Goal: Task Accomplishment & Management: Complete application form

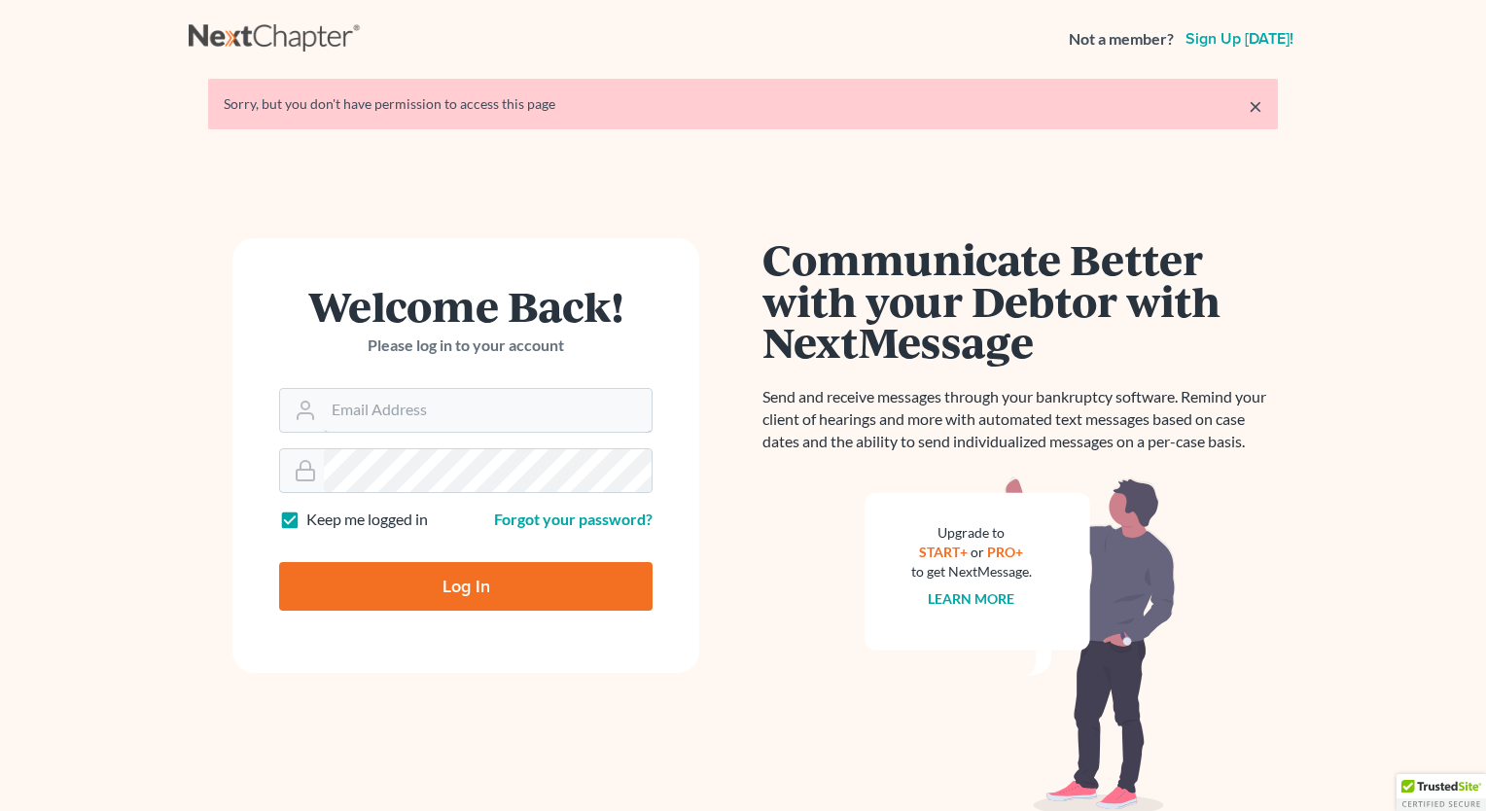
type input "[PERSON_NAME][EMAIL_ADDRESS][DOMAIN_NAME]"
click at [515, 575] on input "Log In" at bounding box center [466, 586] width 374 height 49
type input "Thinking..."
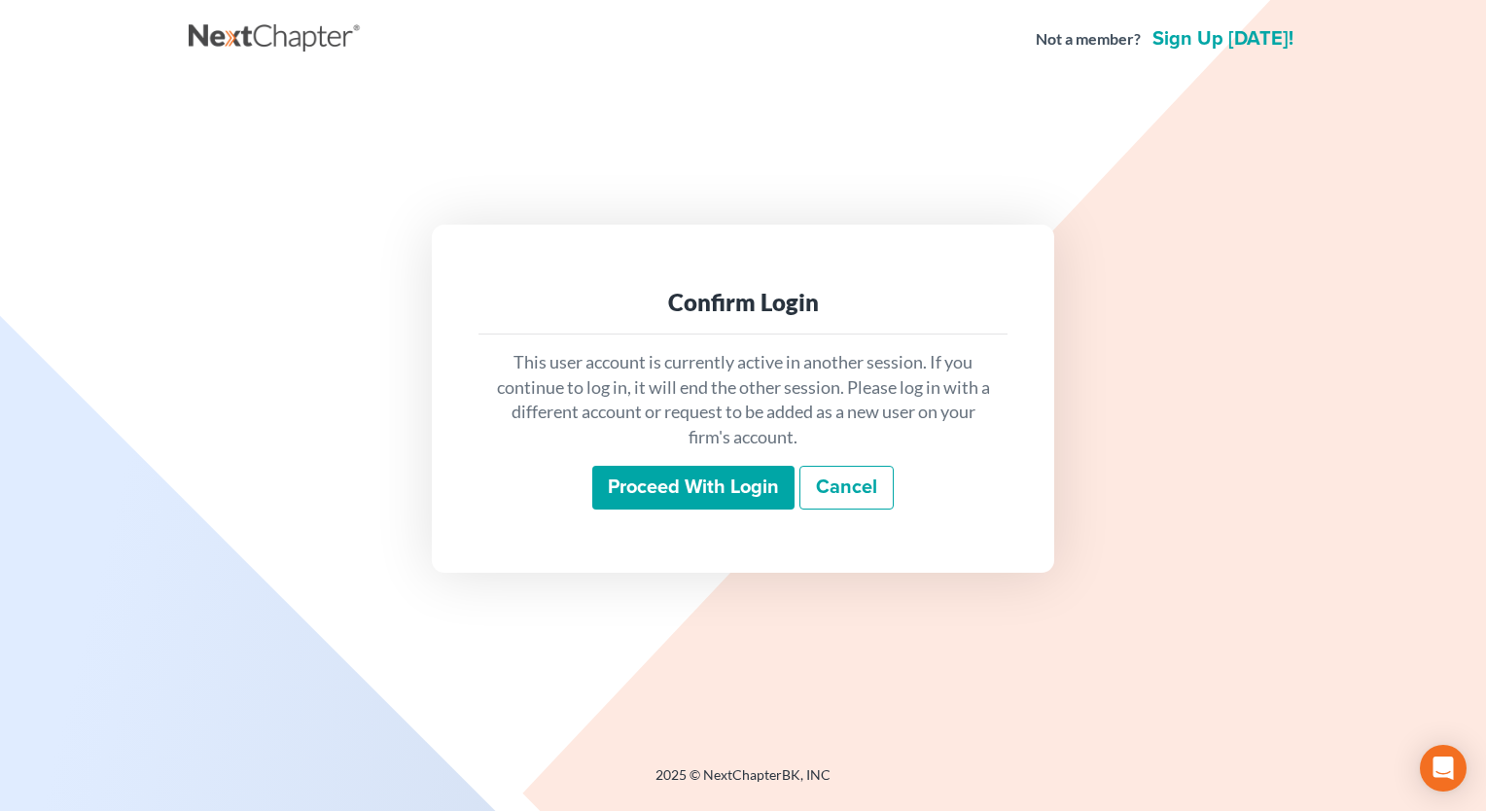
click at [759, 486] on input "Proceed with login" at bounding box center [693, 488] width 202 height 45
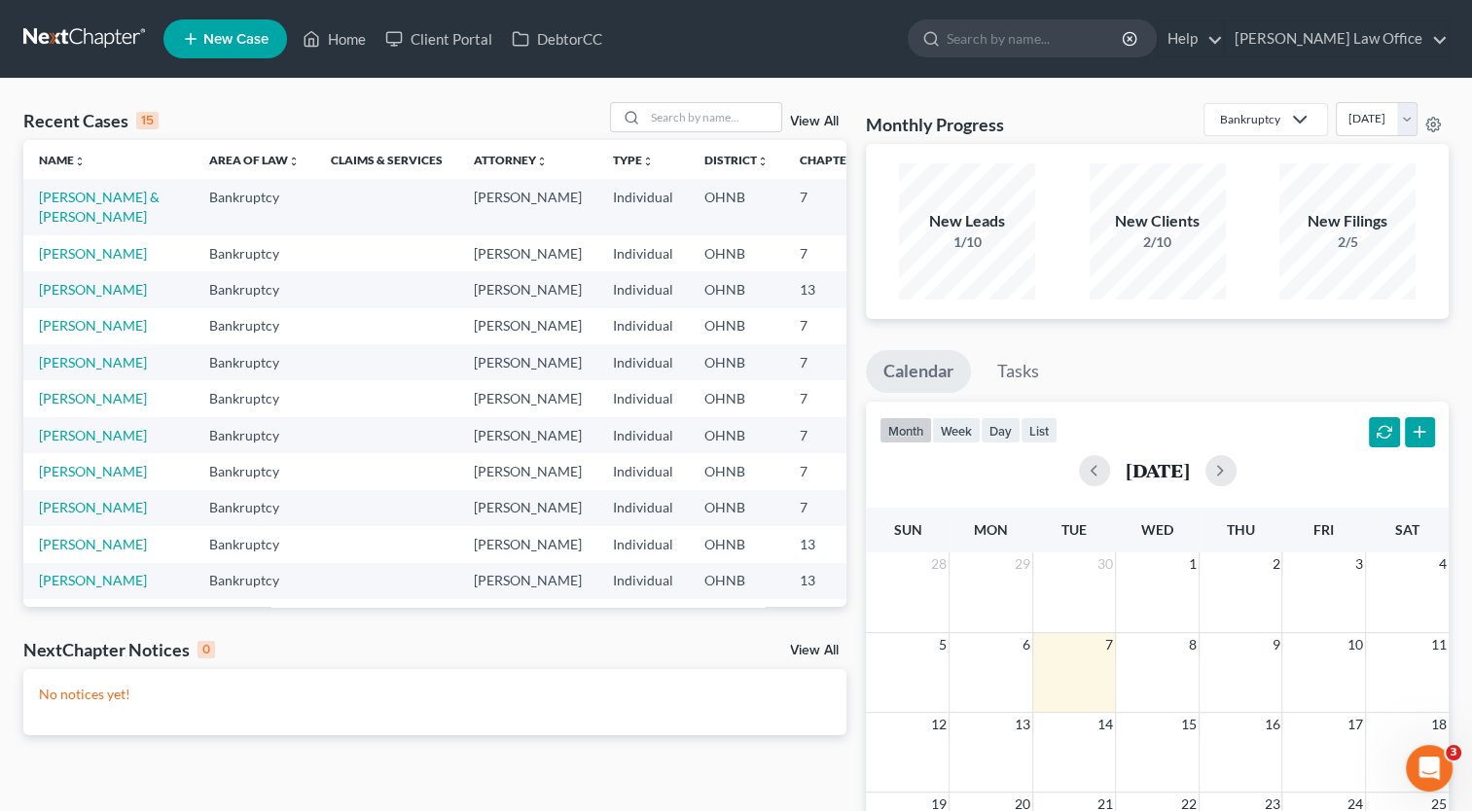
click at [218, 35] on span "New Case" at bounding box center [235, 39] width 65 height 15
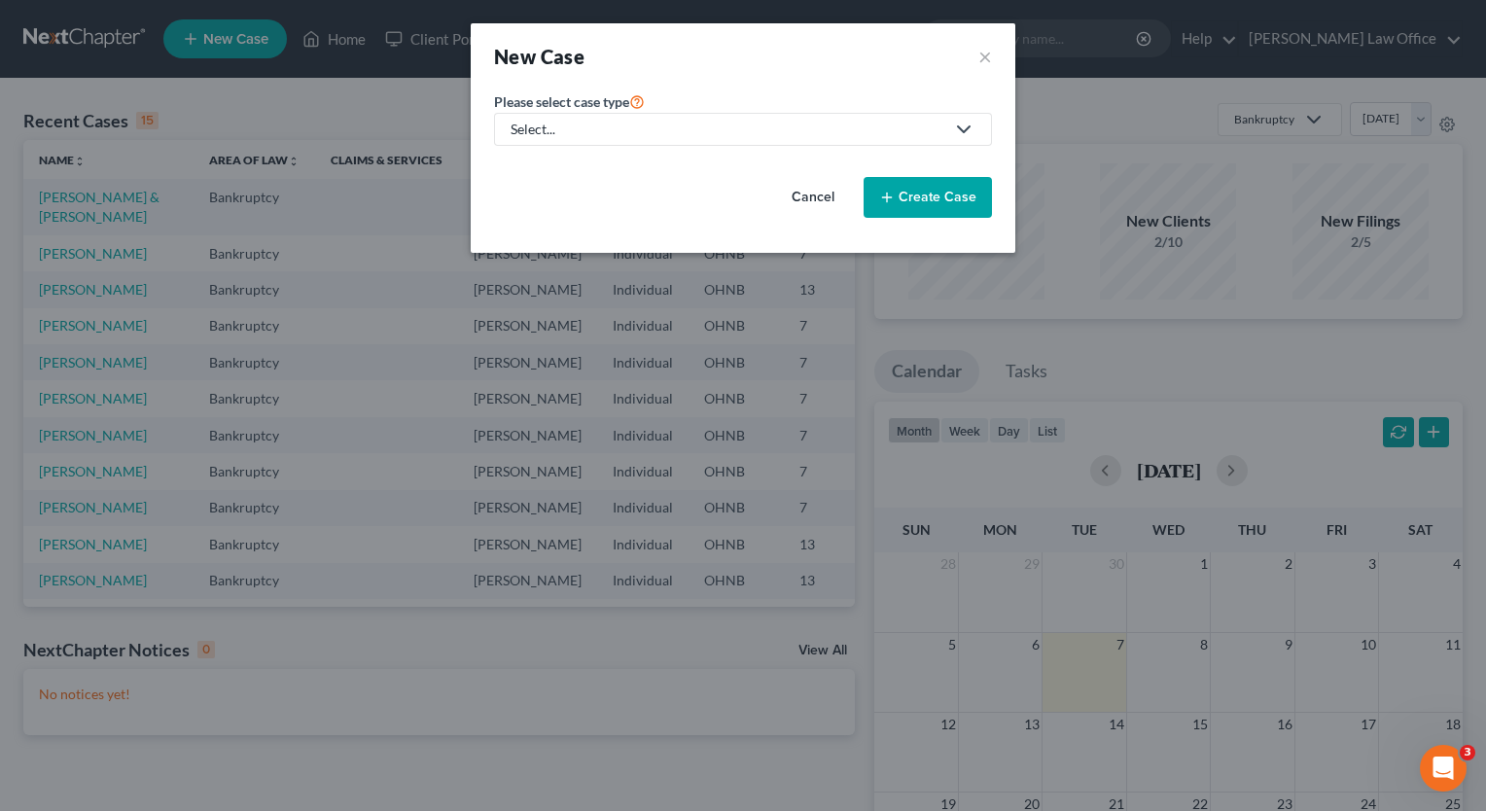
drag, startPoint x: 973, startPoint y: 126, endPoint x: 928, endPoint y: 132, distance: 45.1
click at [963, 126] on icon at bounding box center [963, 129] width 23 height 23
click at [588, 164] on link "Bankruptcy" at bounding box center [547, 168] width 107 height 30
select select "61"
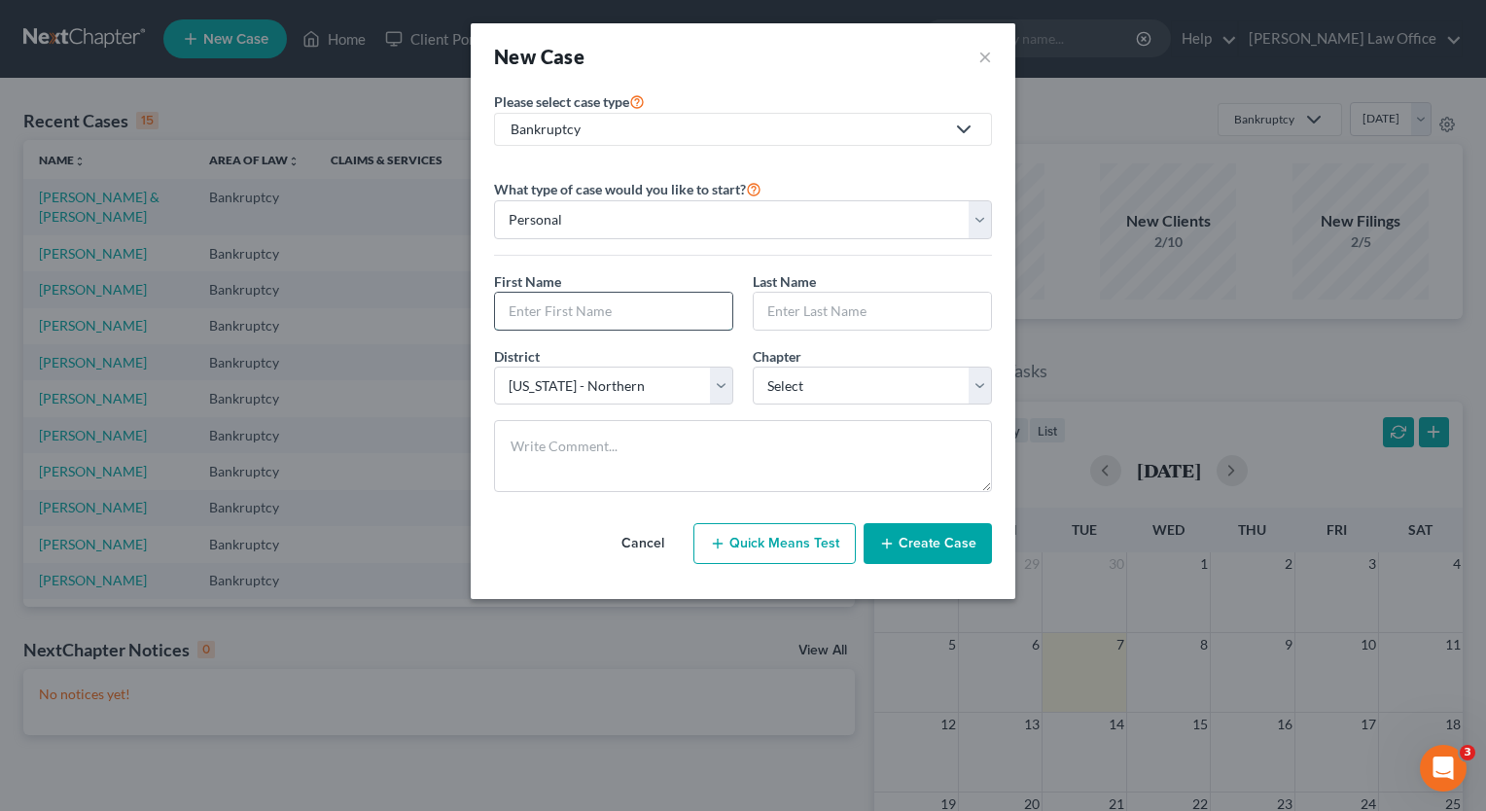
click at [610, 309] on input "text" at bounding box center [613, 311] width 237 height 37
type input "[PERSON_NAME]"
select select "0"
click at [970, 539] on button "Create Case" at bounding box center [928, 543] width 128 height 41
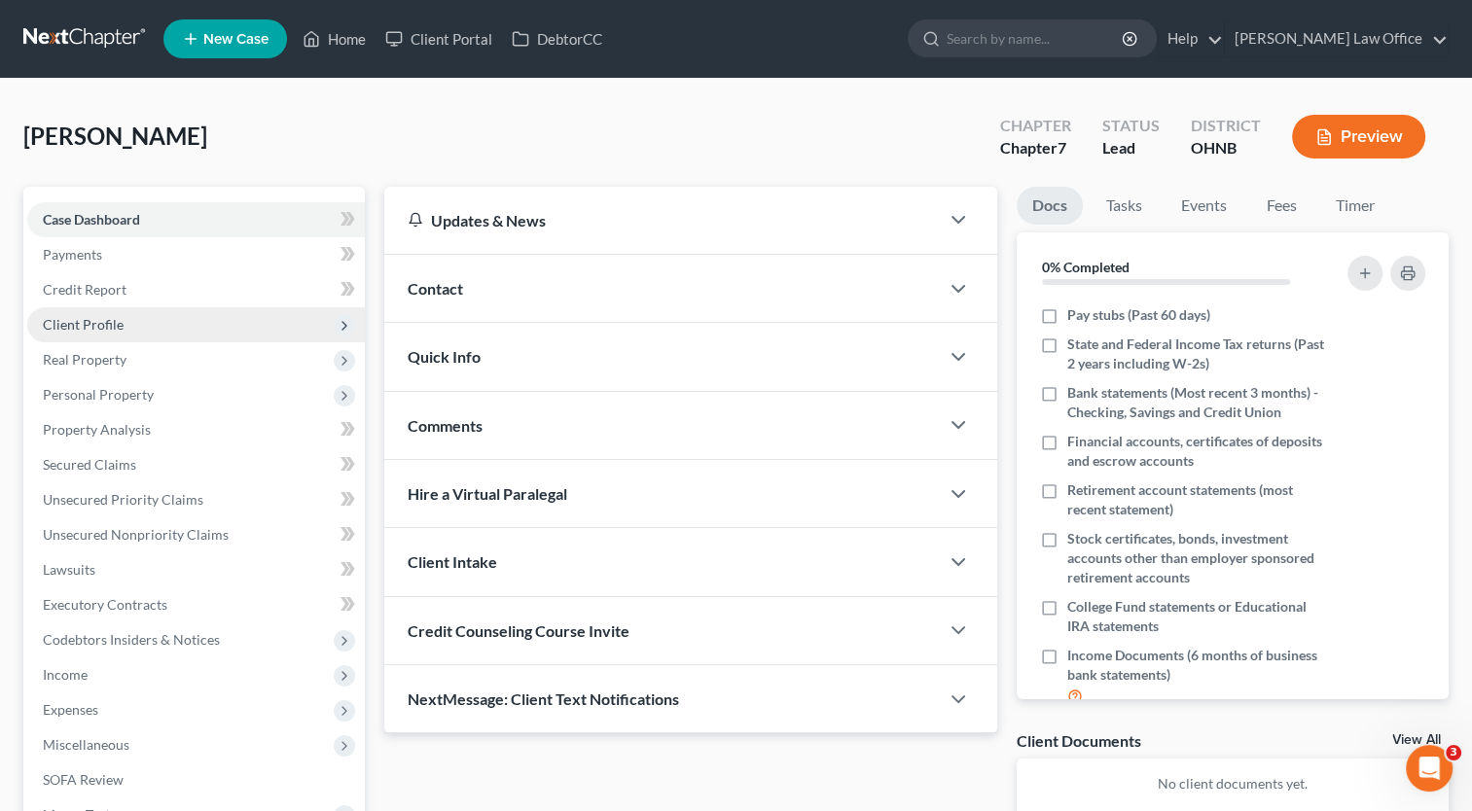
click at [136, 322] on span "Client Profile" at bounding box center [196, 324] width 338 height 35
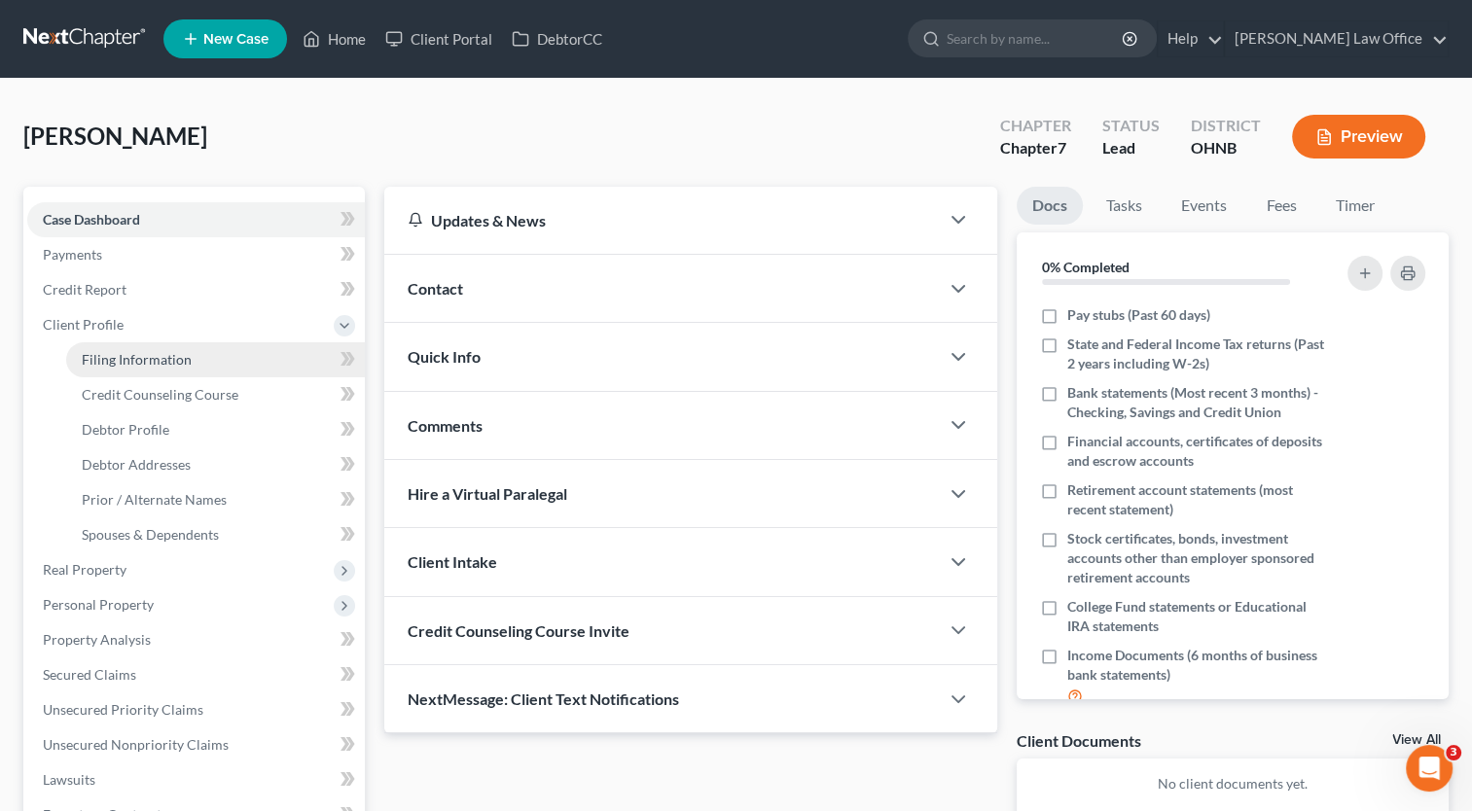
click at [142, 362] on span "Filing Information" at bounding box center [137, 359] width 110 height 17
select select "1"
select select "0"
select select "61"
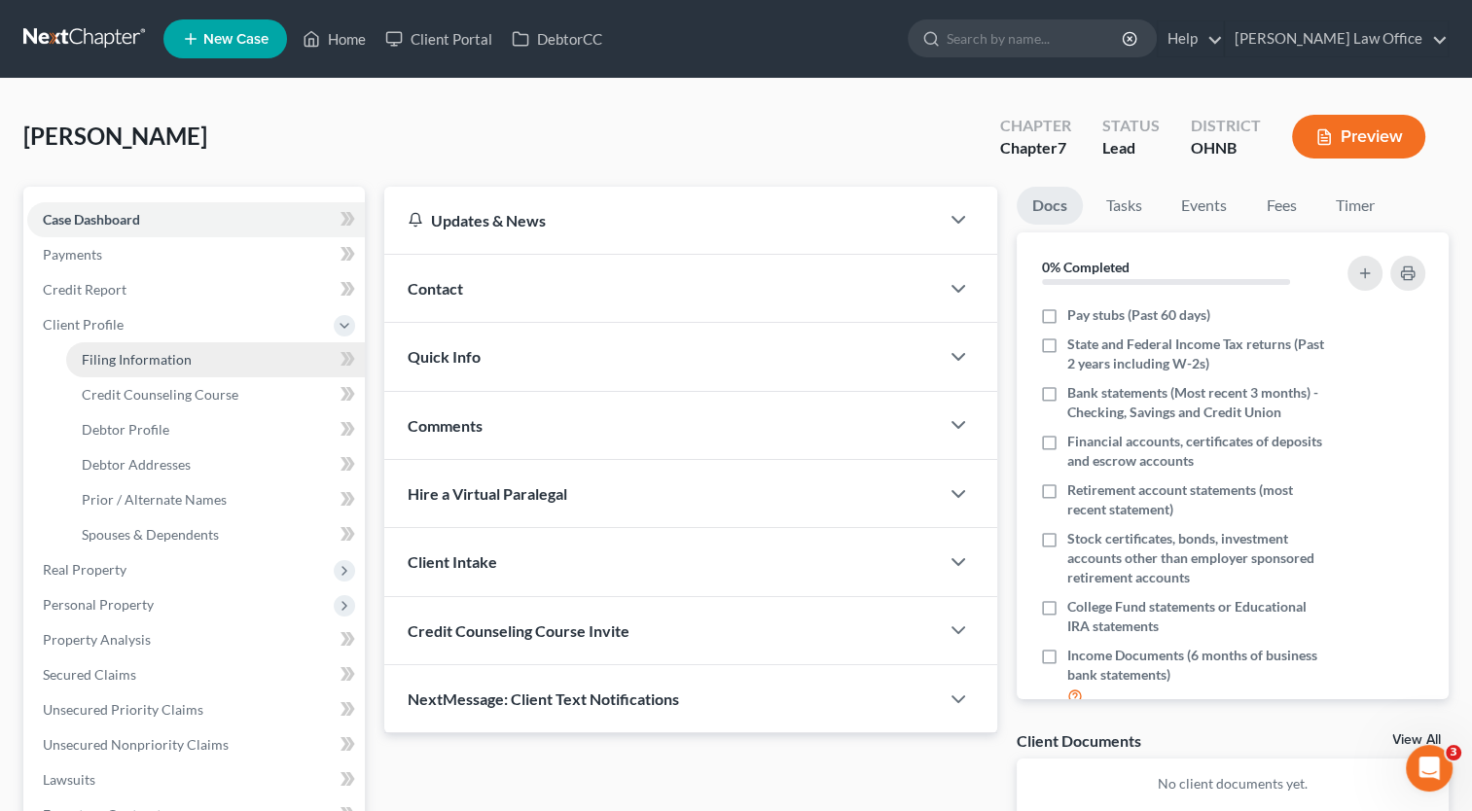
select select "36"
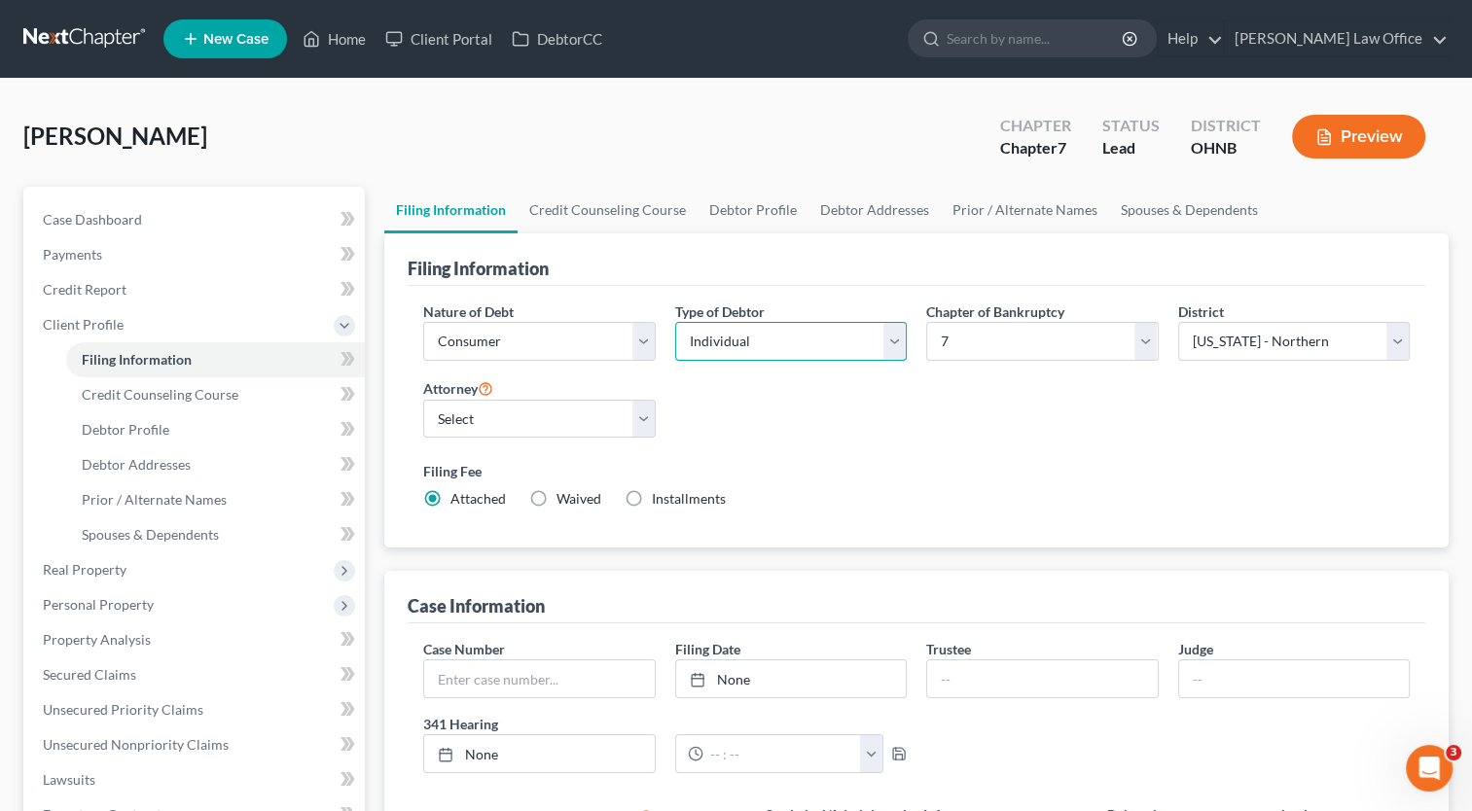
drag, startPoint x: 894, startPoint y: 356, endPoint x: 883, endPoint y: 360, distance: 11.4
click at [894, 356] on select "Select Individual Joint" at bounding box center [791, 341] width 232 height 39
select select "1"
click at [675, 322] on select "Select Individual Joint" at bounding box center [791, 341] width 232 height 39
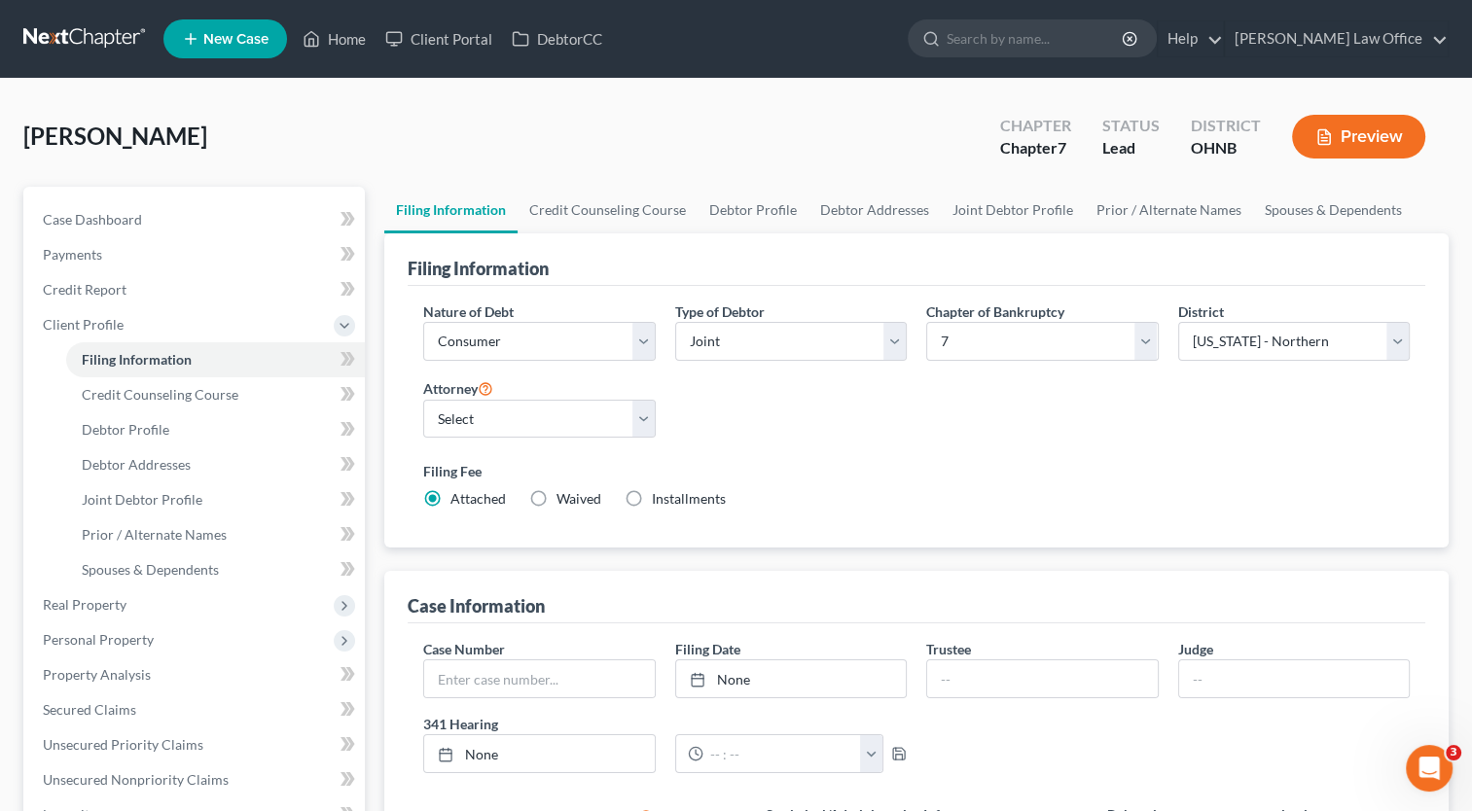
click at [1067, 454] on div "Filing Fee Attached Waived Waived Installments Installments" at bounding box center [916, 488] width 1006 height 71
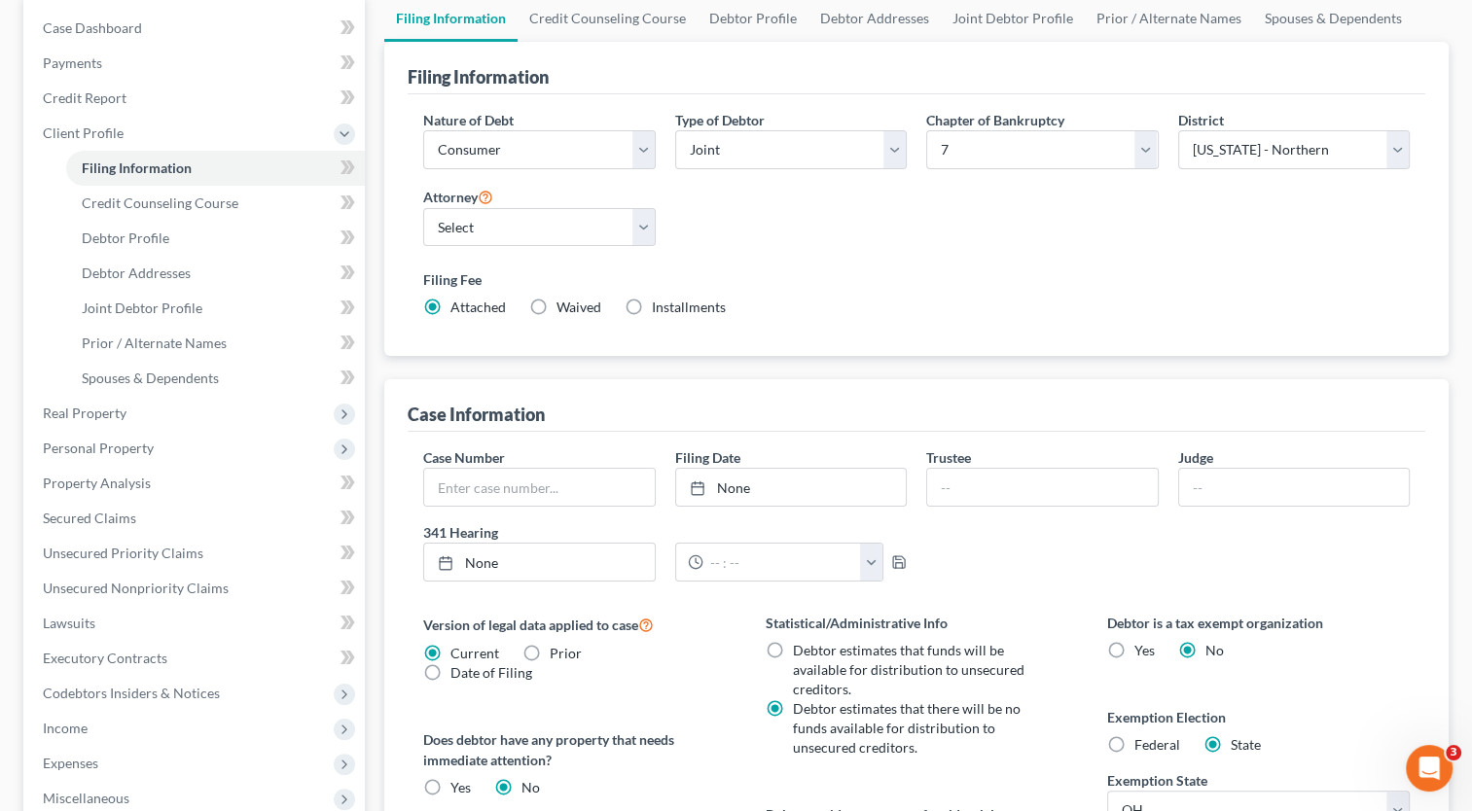
scroll to position [195, 0]
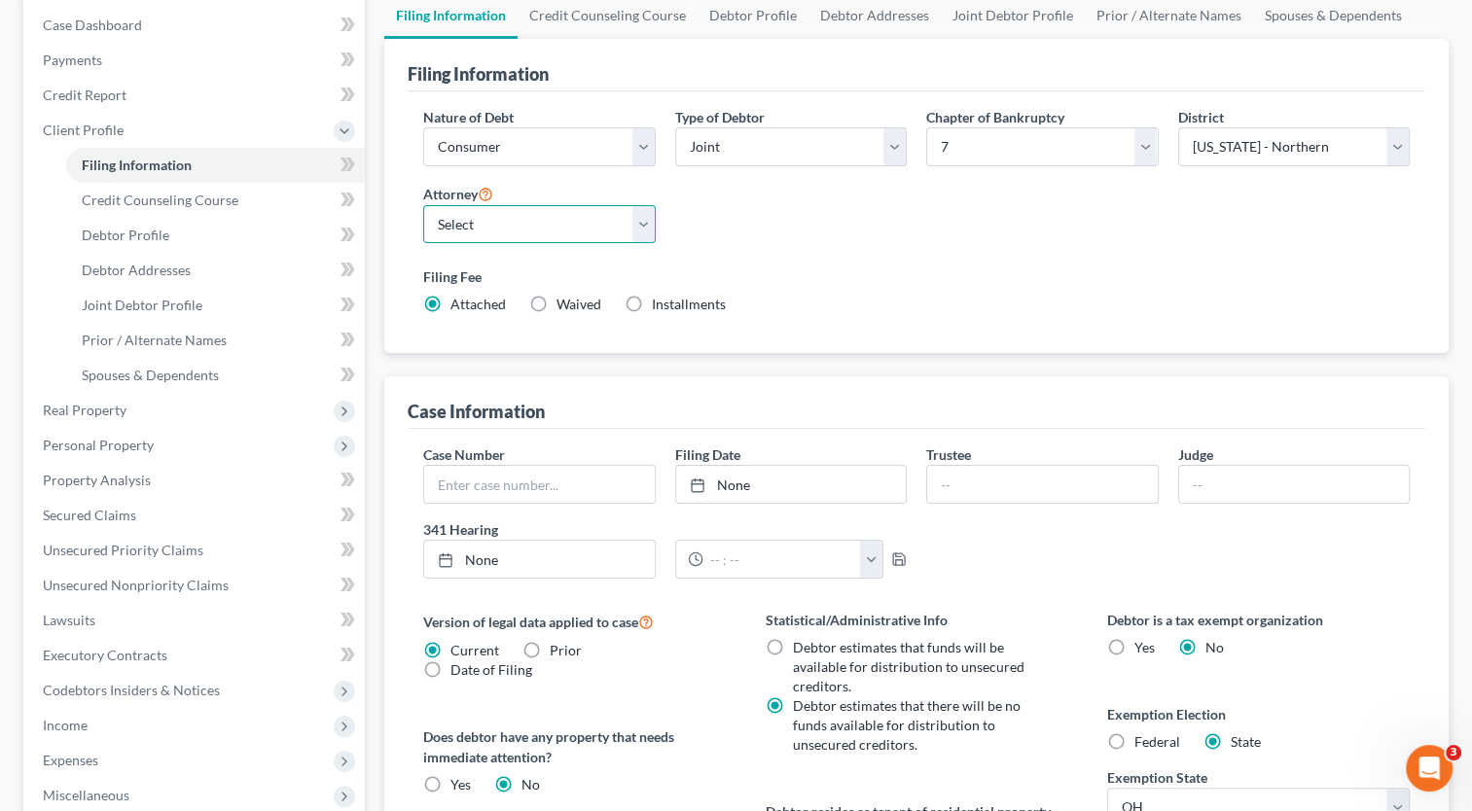
click at [644, 228] on select "Select [PERSON_NAME] - OHNB" at bounding box center [539, 224] width 232 height 39
select select "0"
click at [423, 205] on select "Select [PERSON_NAME] - OHNB" at bounding box center [539, 224] width 232 height 39
click at [827, 267] on label "Filing Fee" at bounding box center [916, 277] width 986 height 20
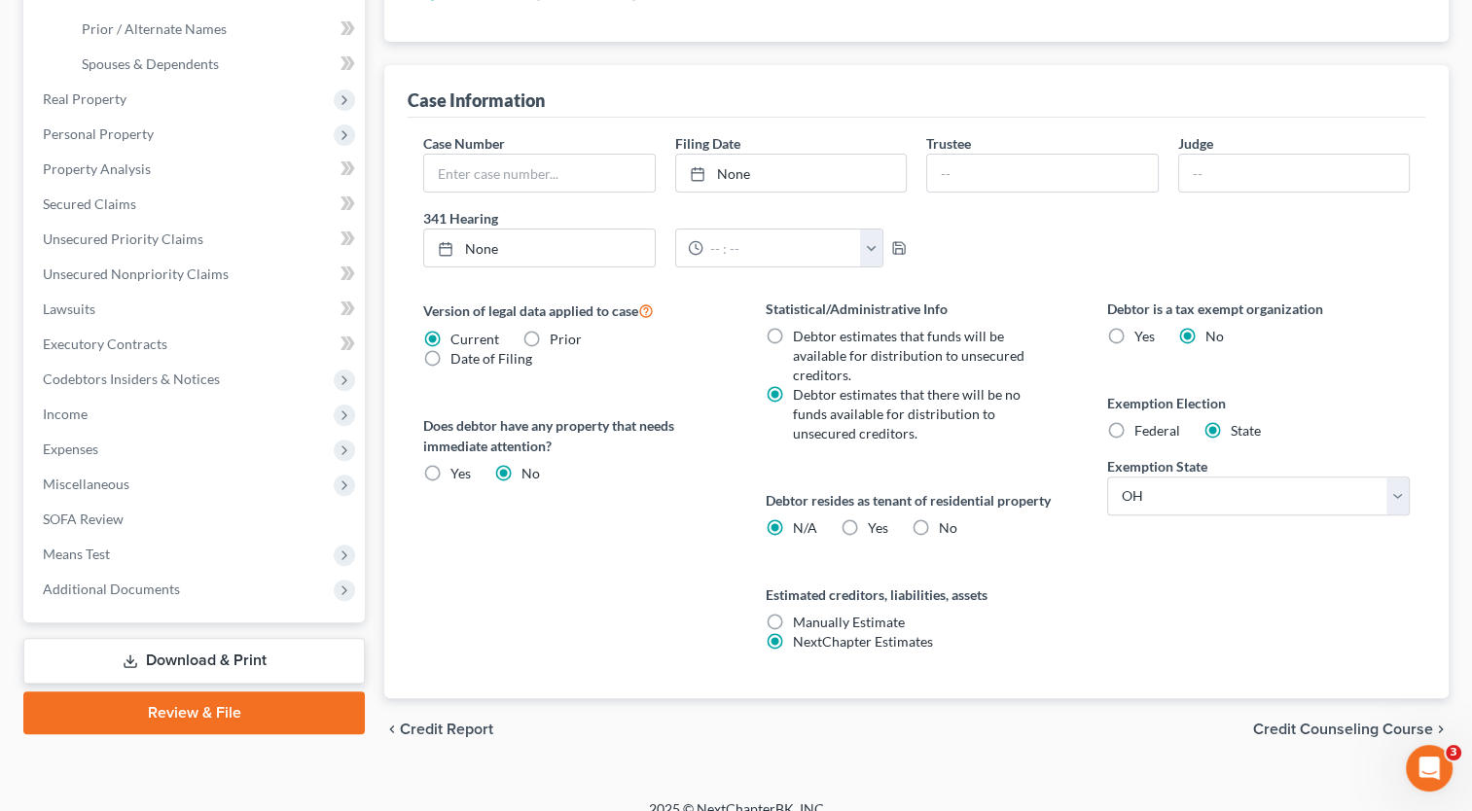
scroll to position [525, 0]
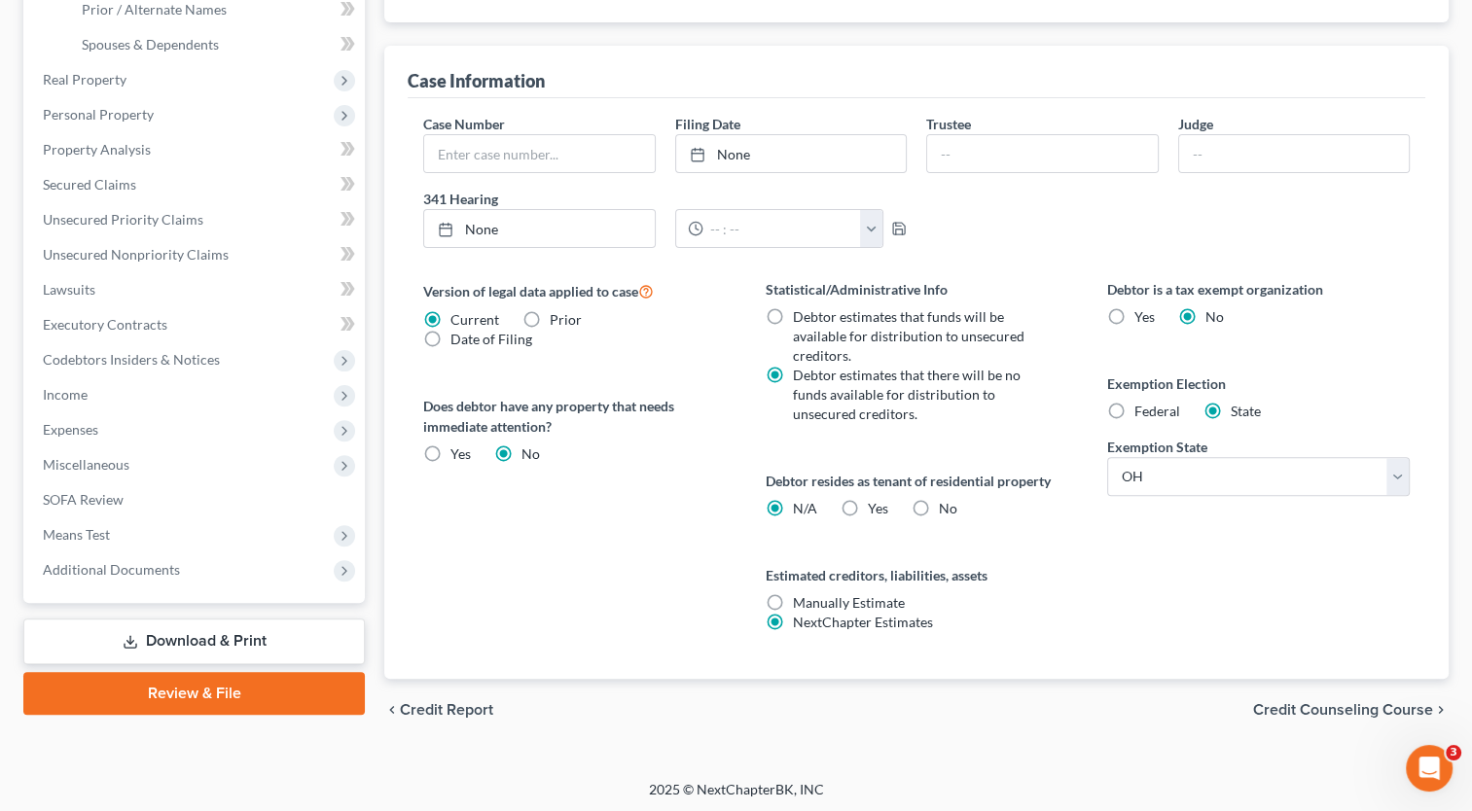
click at [1357, 708] on span "Credit Counseling Course" at bounding box center [1343, 710] width 180 height 16
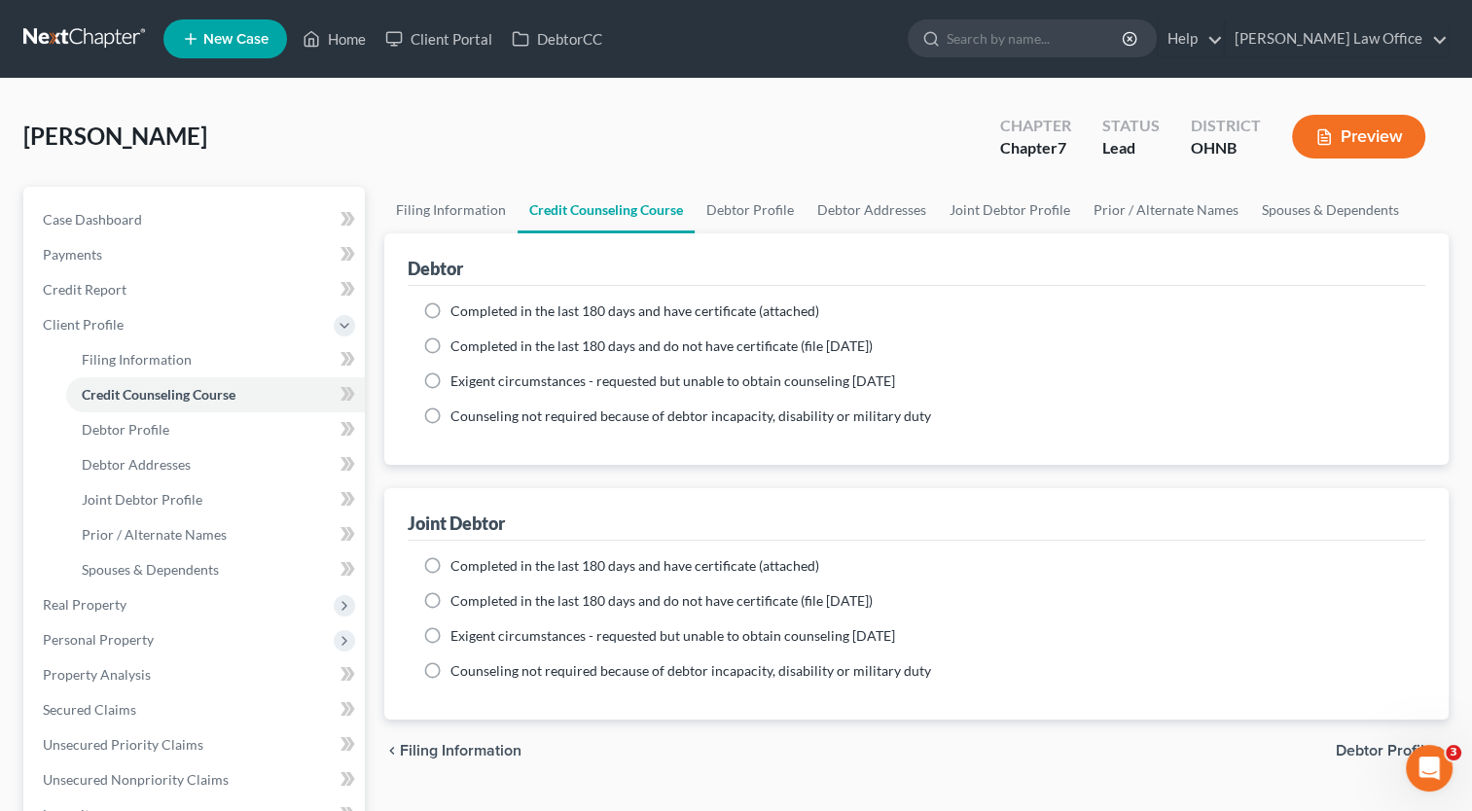
click at [450, 315] on label "Completed in the last 180 days and have certificate (attached)" at bounding box center [634, 311] width 369 height 19
click at [458, 314] on input "Completed in the last 180 days and have certificate (attached)" at bounding box center [464, 308] width 13 height 13
radio input "true"
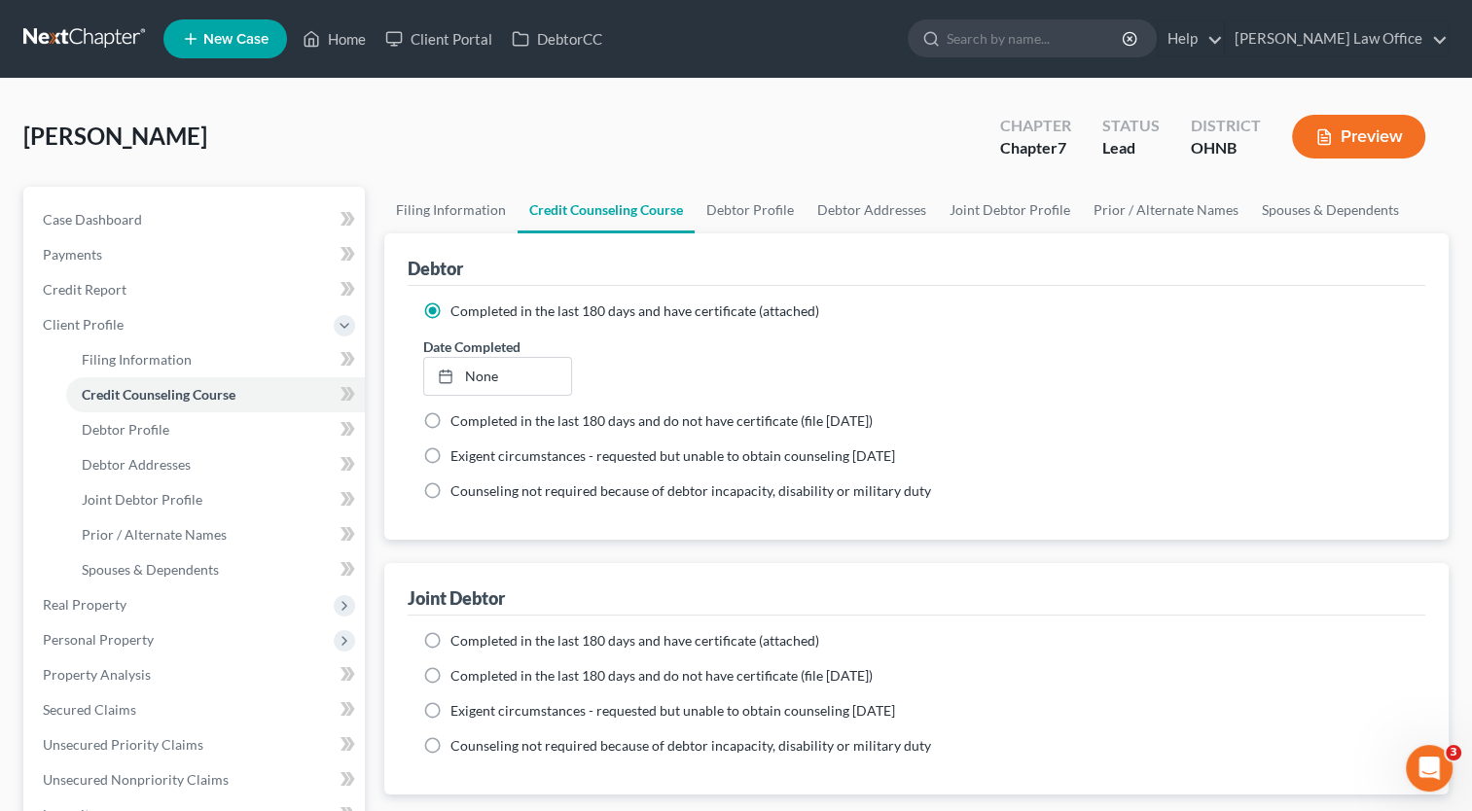
click at [450, 639] on label "Completed in the last 180 days and have certificate (attached)" at bounding box center [634, 640] width 369 height 19
click at [458, 639] on input "Completed in the last 180 days and have certificate (attached)" at bounding box center [464, 637] width 13 height 13
radio input "true"
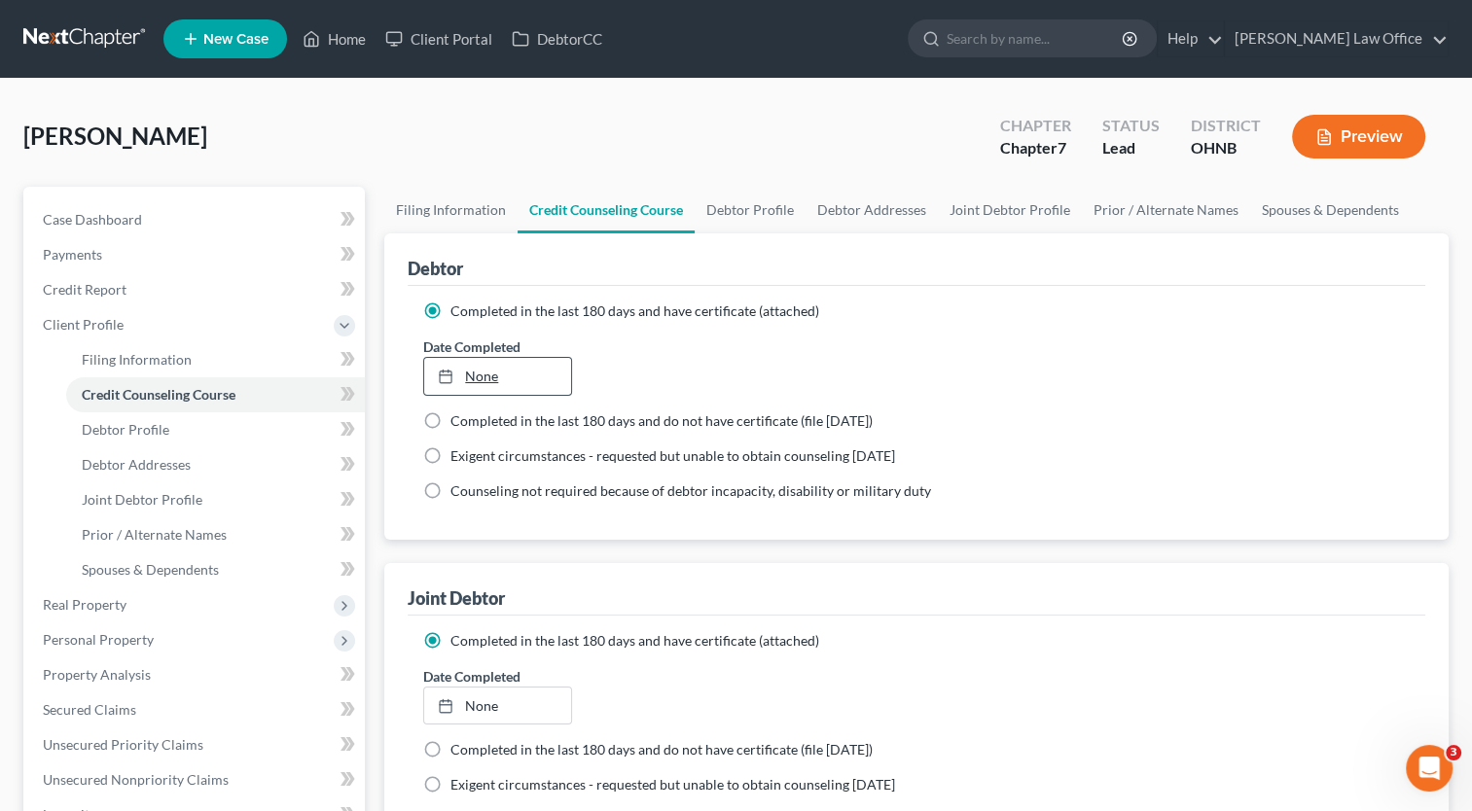
click at [488, 382] on link "None" at bounding box center [497, 376] width 146 height 37
type input "[DATE]"
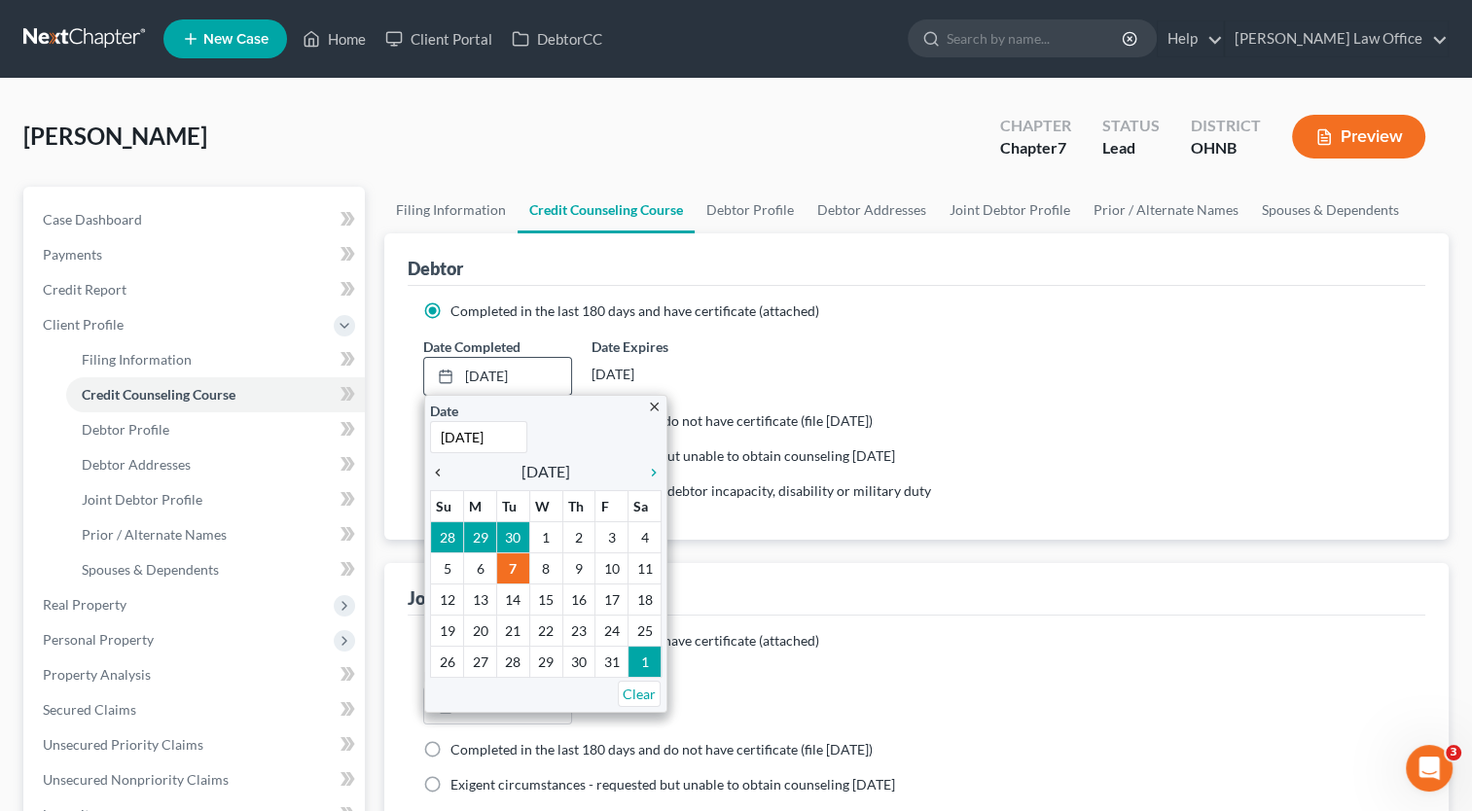
click at [438, 469] on icon "chevron_left" at bounding box center [442, 473] width 25 height 16
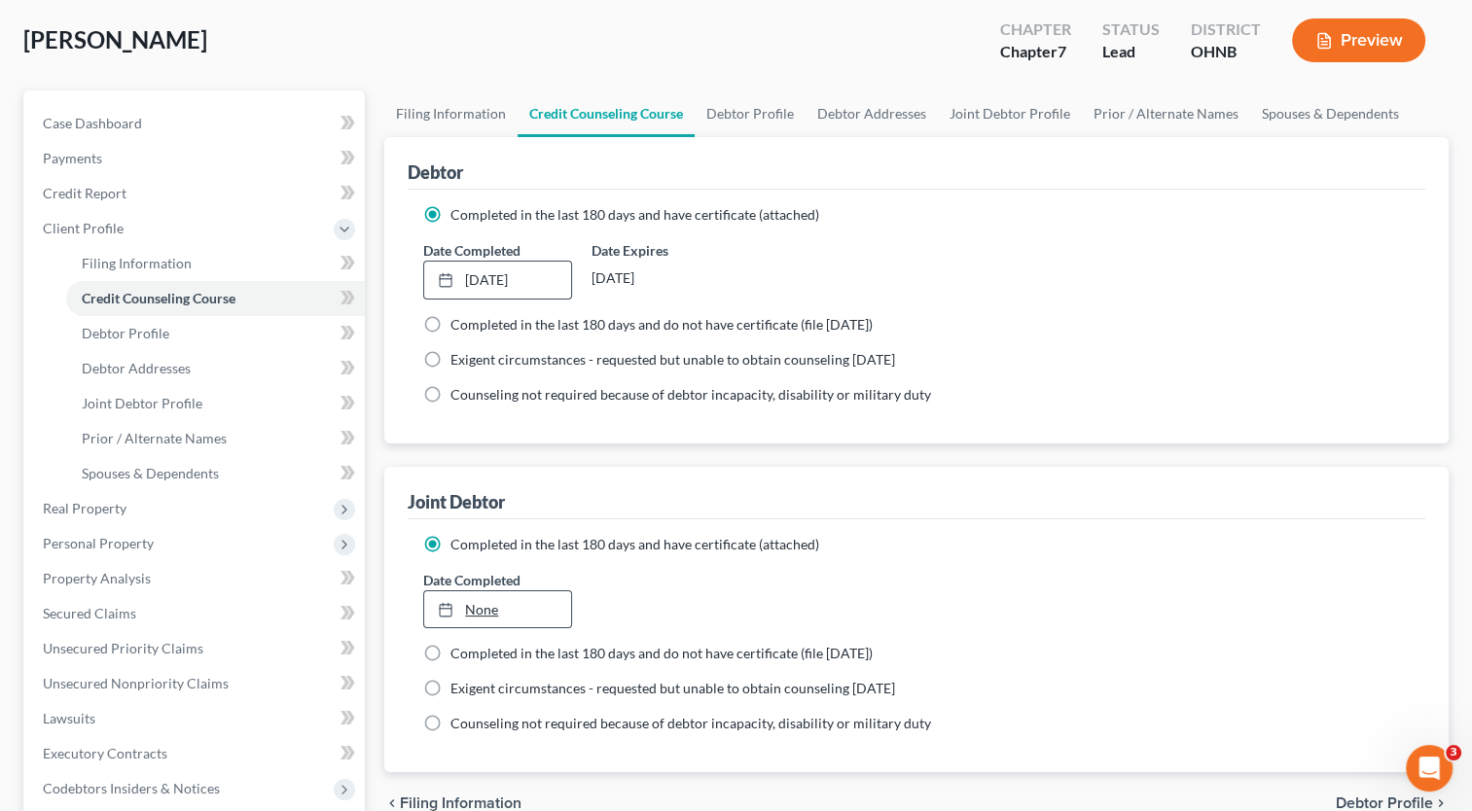
scroll to position [97, 0]
click at [479, 597] on link "None" at bounding box center [497, 608] width 146 height 37
type input "[DATE]"
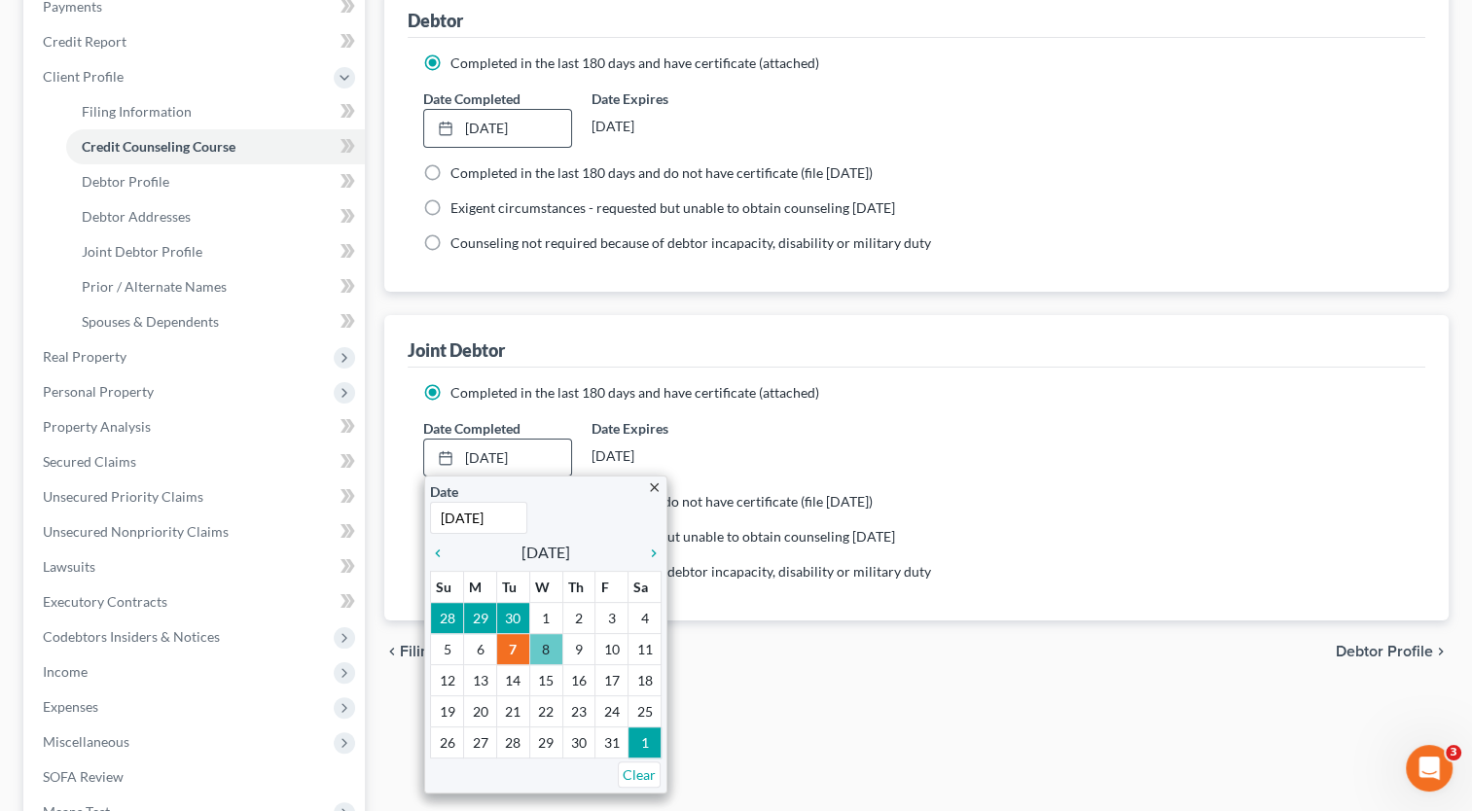
scroll to position [292, 0]
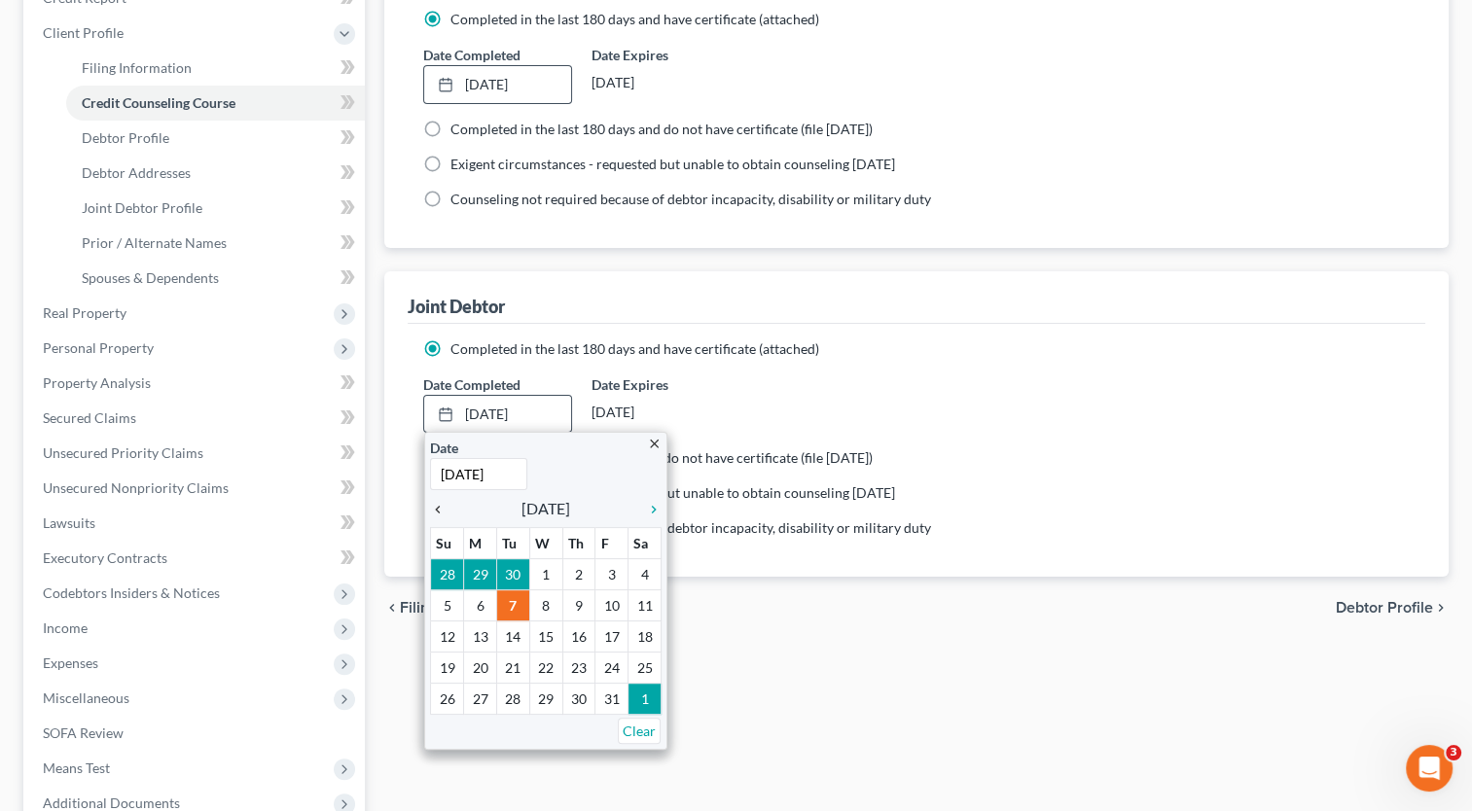
click at [443, 502] on icon "chevron_left" at bounding box center [442, 510] width 25 height 16
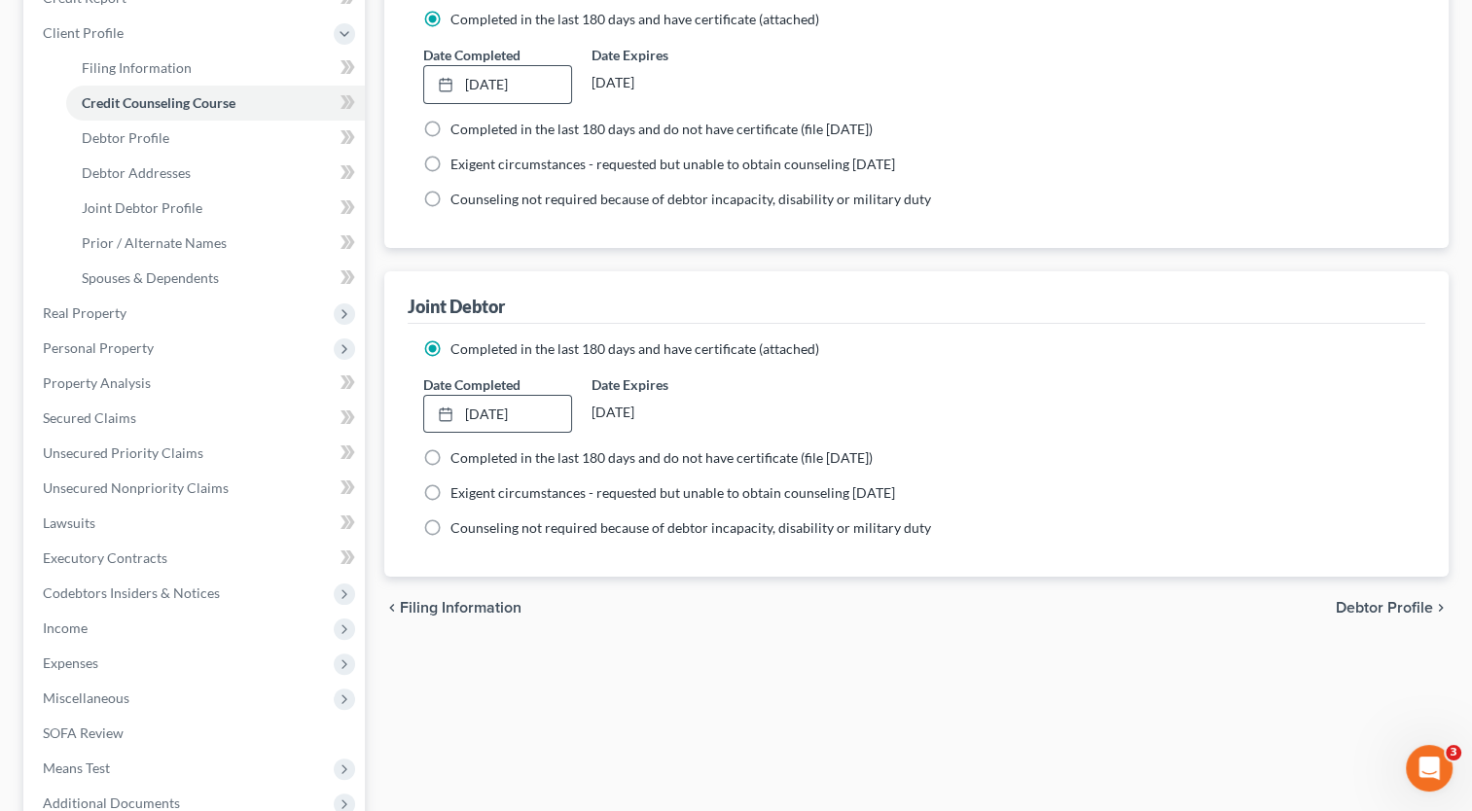
click at [1150, 437] on ng-include "Completed in the last 180 days and have certificate (attached) Date Completed […" at bounding box center [916, 438] width 986 height 199
click at [1377, 609] on span "Debtor Profile" at bounding box center [1384, 608] width 97 height 16
select select "1"
select select "0"
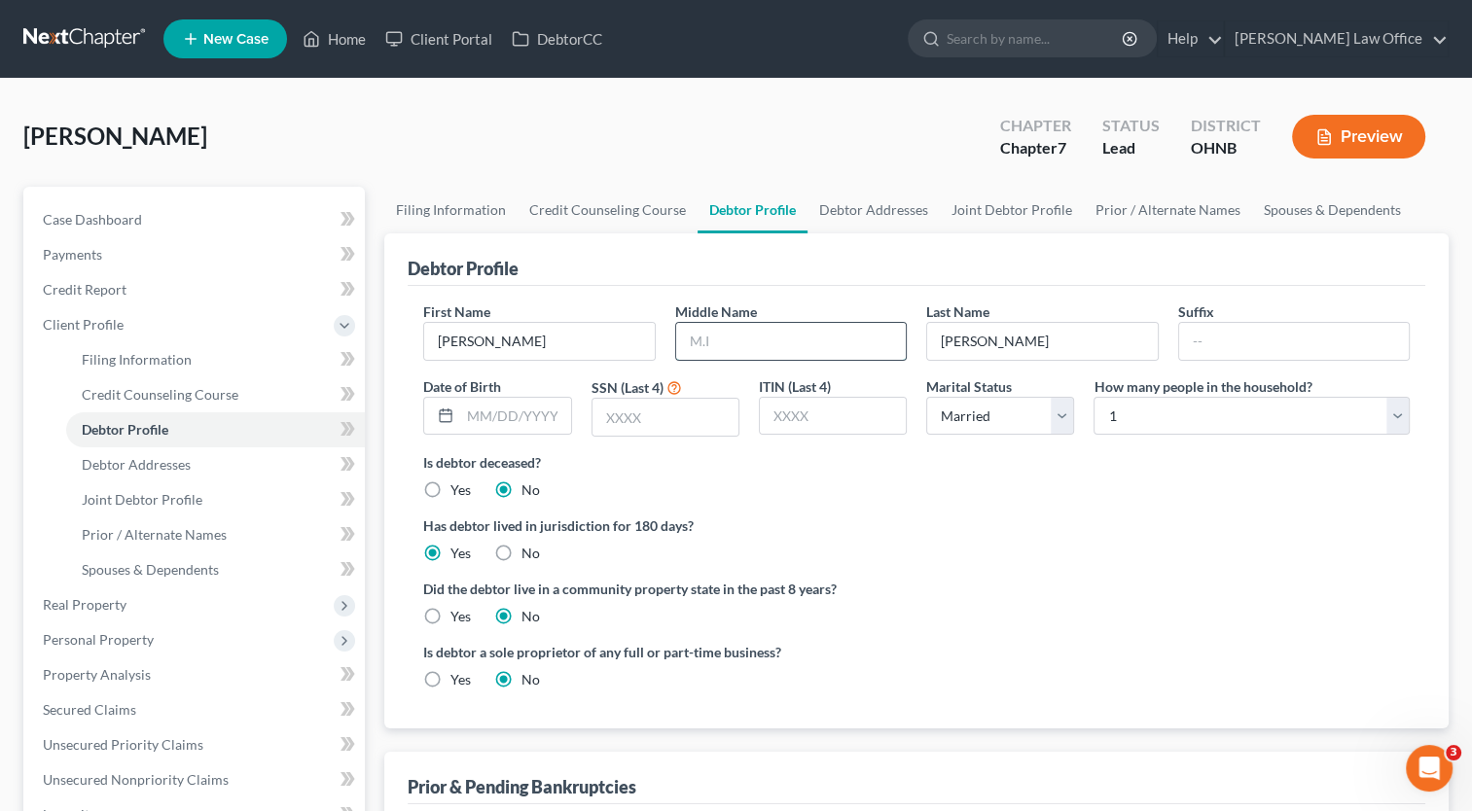
click at [744, 330] on input "text" at bounding box center [791, 341] width 230 height 37
type input "j"
type input "[PERSON_NAME]"
click at [529, 419] on input "text" at bounding box center [515, 416] width 110 height 37
type input "[DATE]"
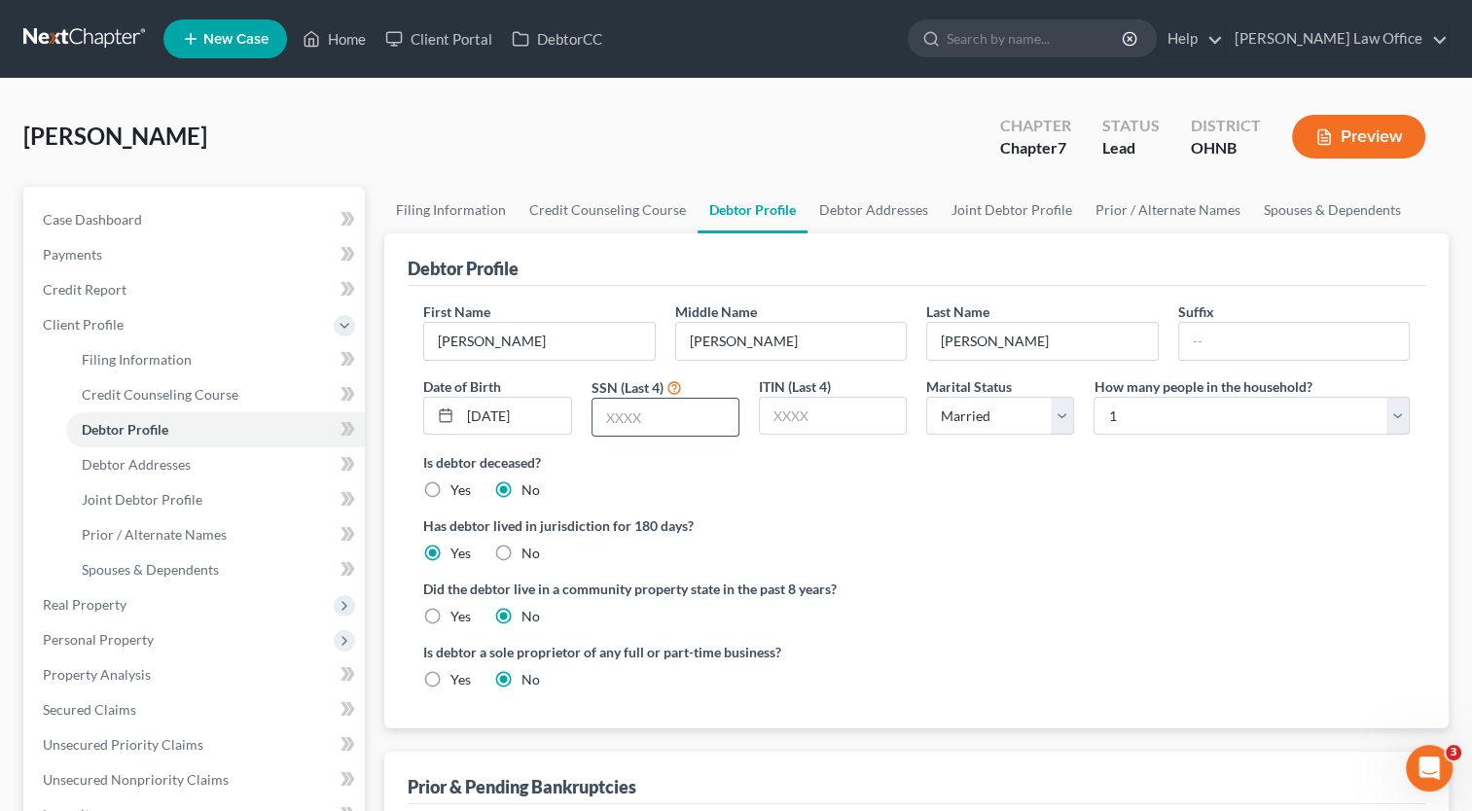
click at [689, 418] on input "text" at bounding box center [665, 417] width 146 height 37
type input "9403"
click at [780, 415] on input "text" at bounding box center [833, 416] width 146 height 37
click at [1394, 419] on select "Select 1 2 3 4 5 6 7 8 9 10 11 12 13 14 15 16 17 18 19 20" at bounding box center [1251, 416] width 316 height 39
select select "6"
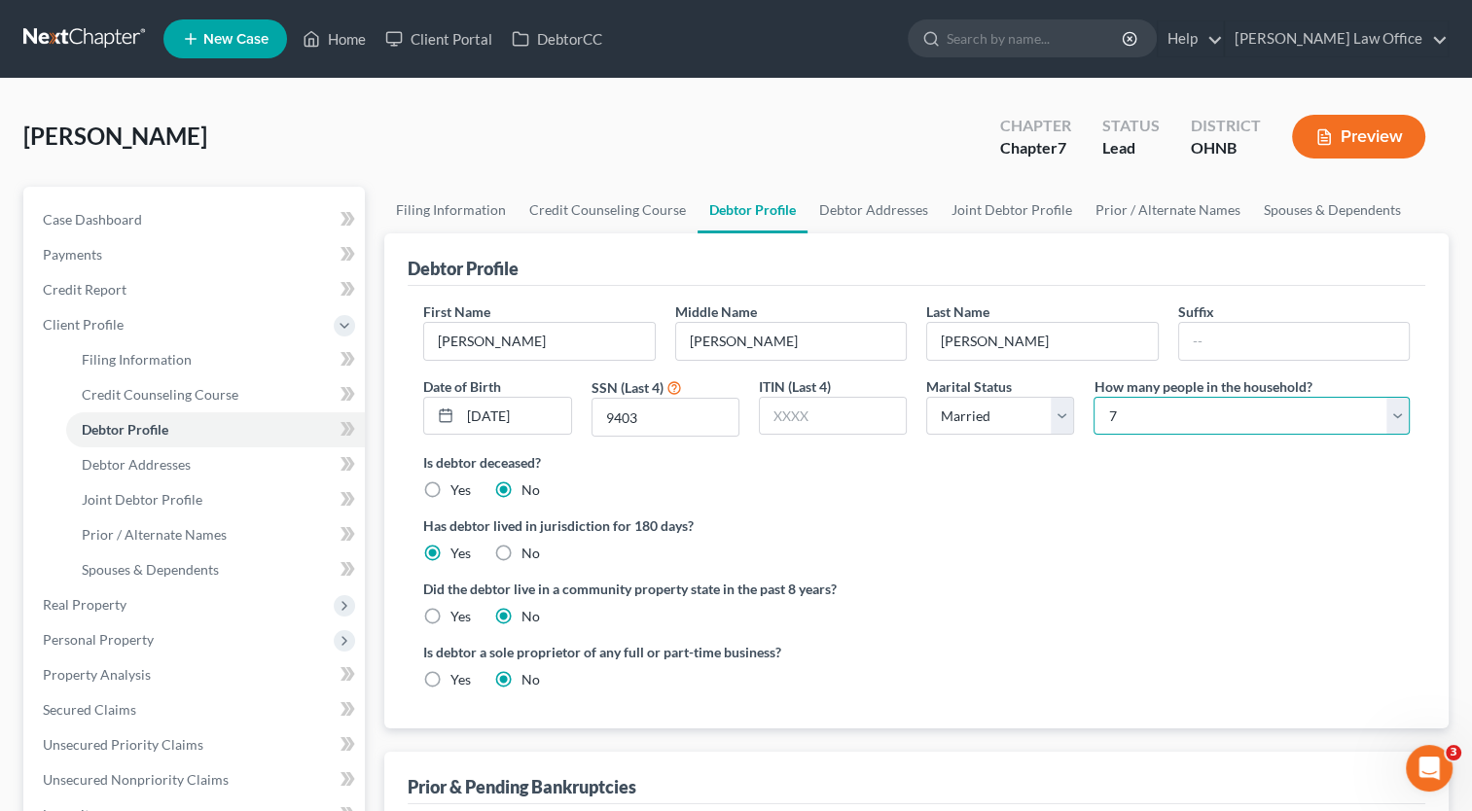
click at [1093, 397] on select "Select 1 2 3 4 5 6 7 8 9 10 11 12 13 14 15 16 17 18 19 20" at bounding box center [1251, 416] width 316 height 39
click at [1068, 521] on label "Has debtor lived in jurisdiction for 180 days?" at bounding box center [916, 526] width 986 height 20
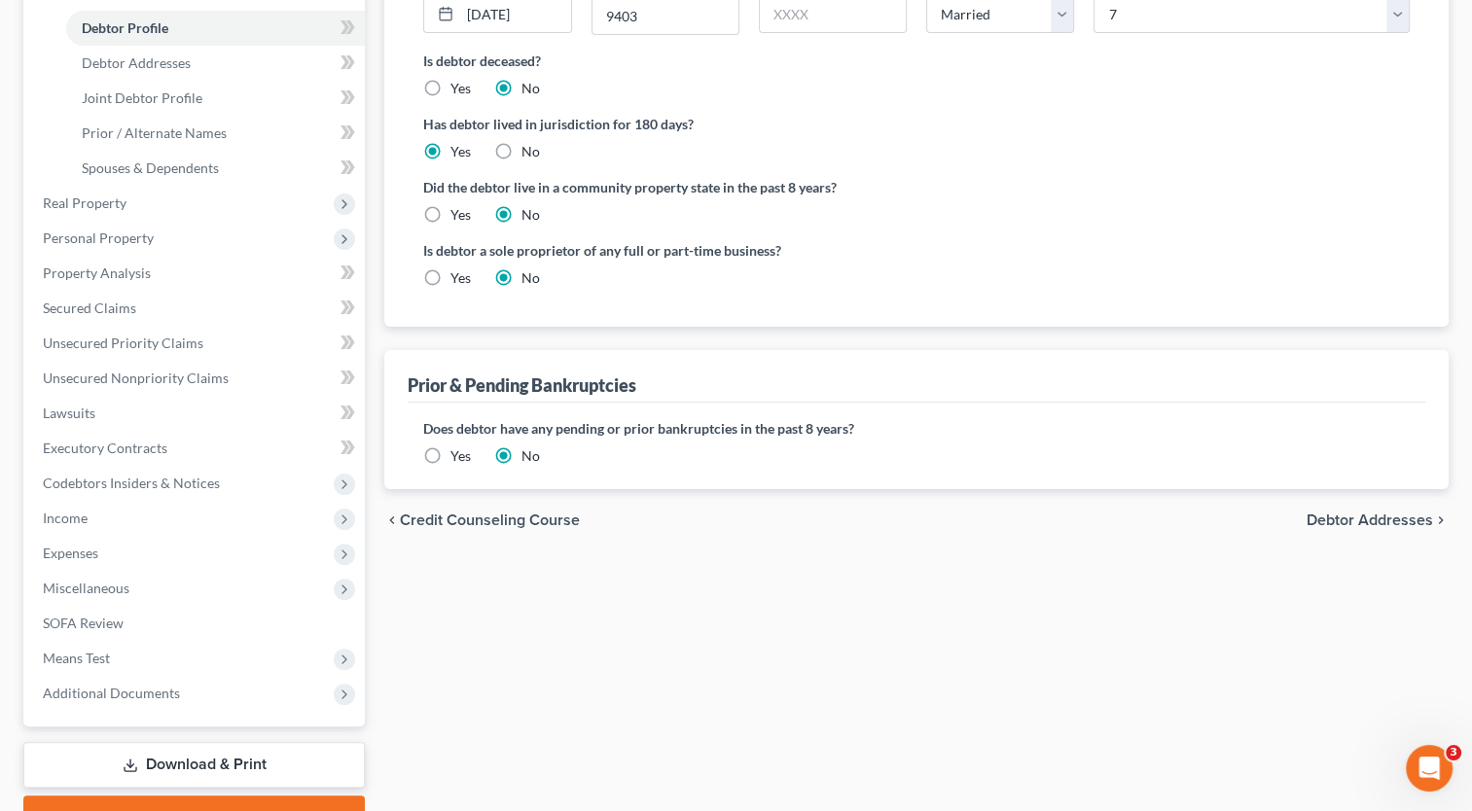
scroll to position [486, 0]
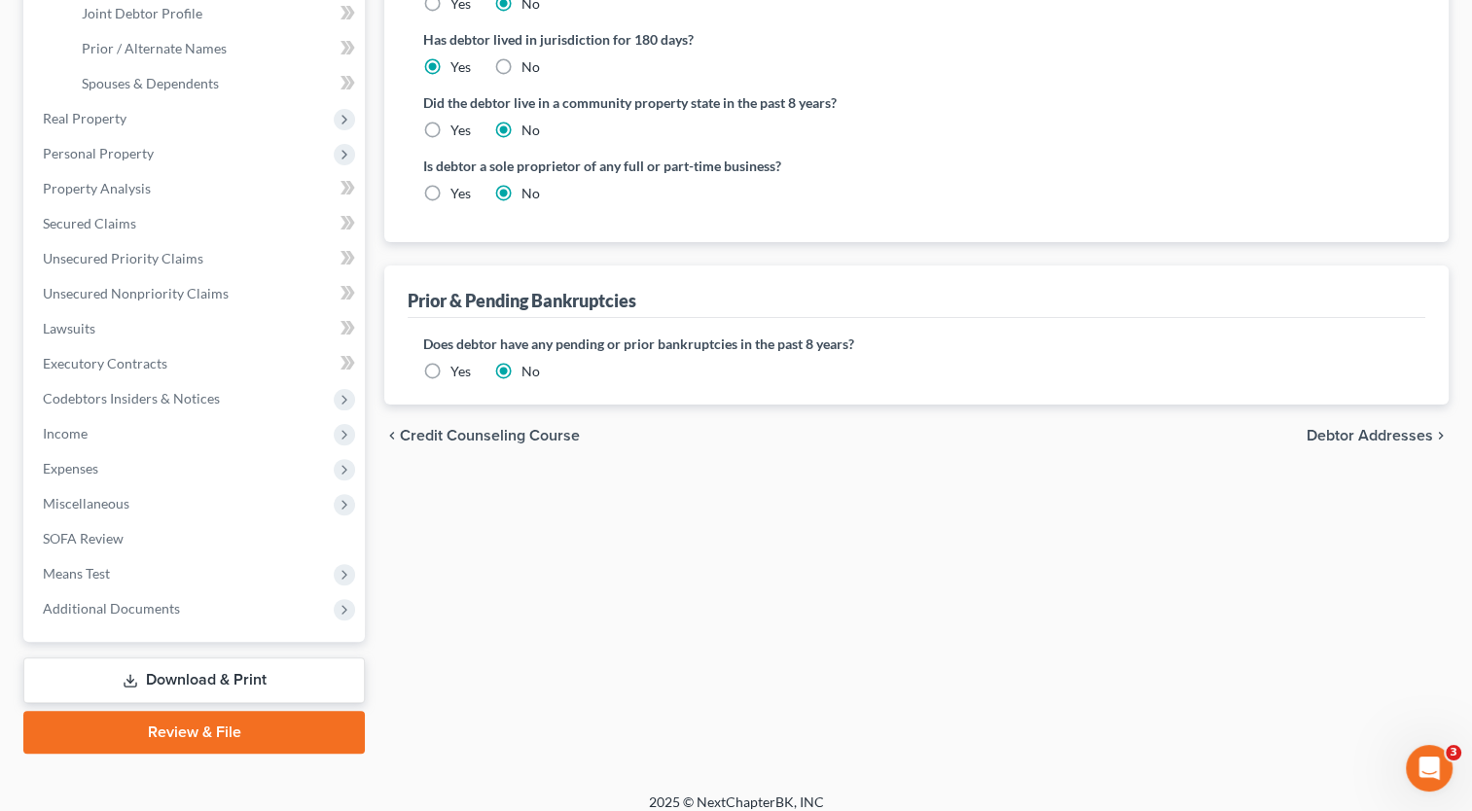
click at [1364, 432] on span "Debtor Addresses" at bounding box center [1369, 436] width 126 height 16
select select "0"
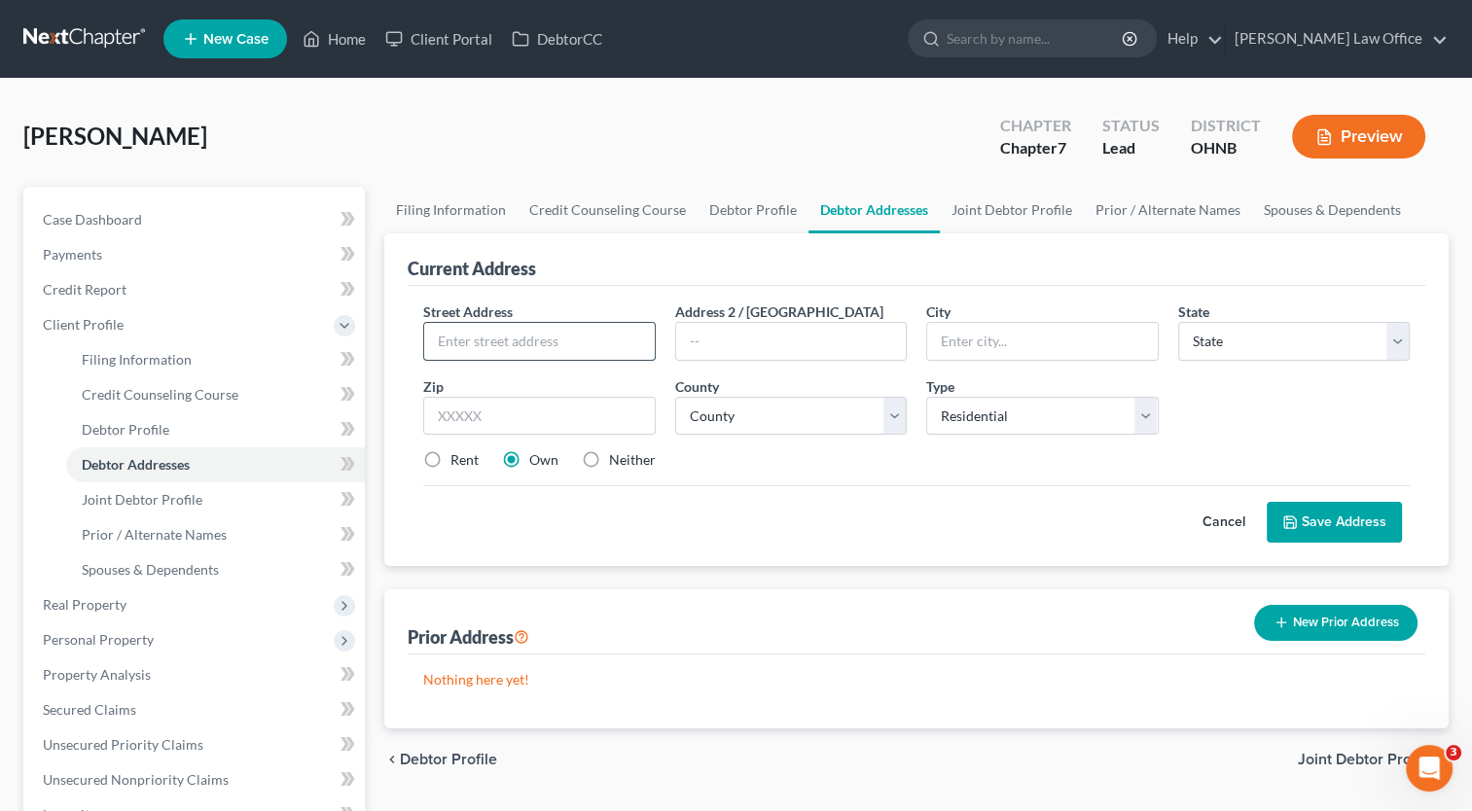
click at [573, 329] on input "text" at bounding box center [539, 341] width 230 height 37
type input "[STREET_ADDRESS]"
type input "Eastlake"
select select "36"
type input "44095"
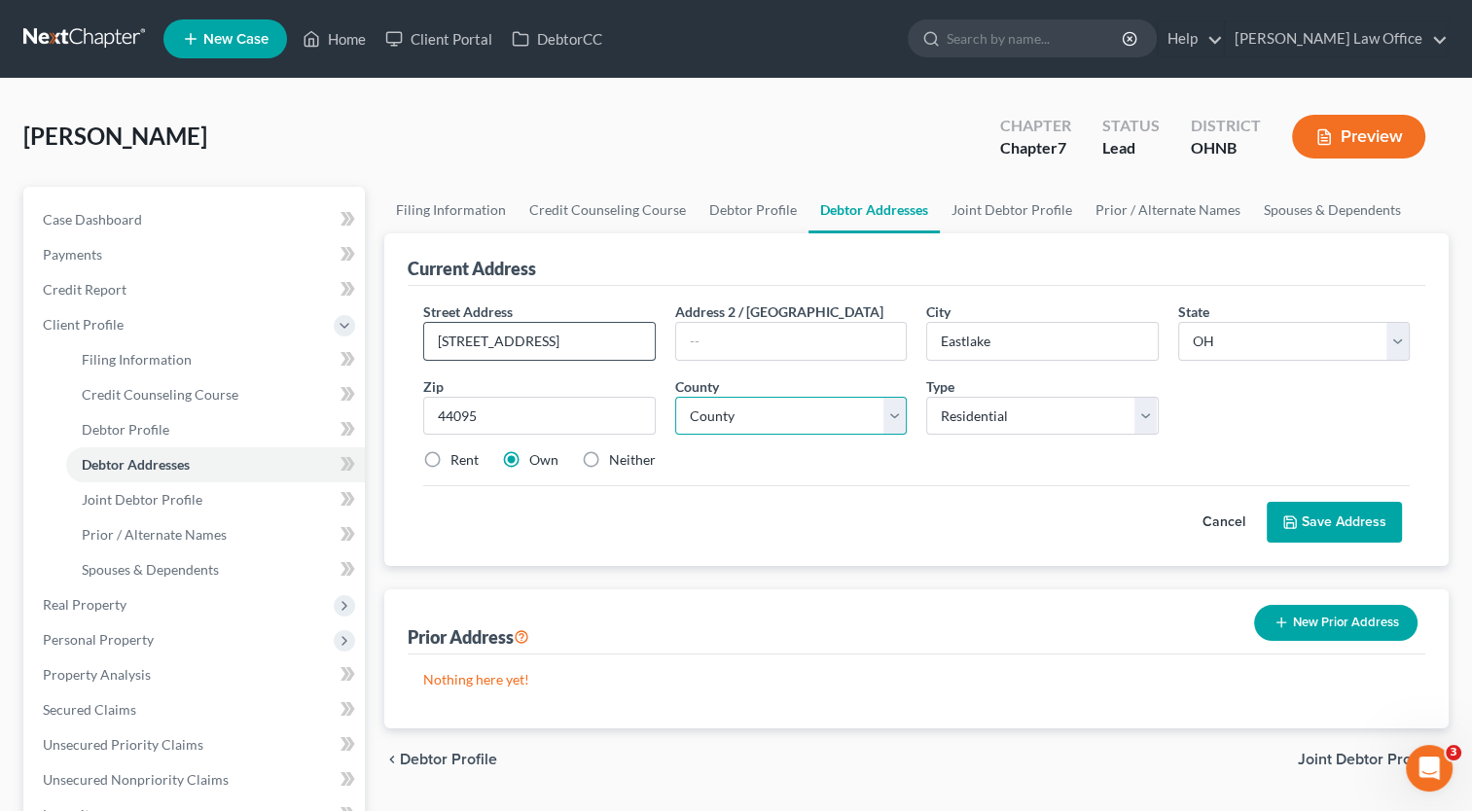
select select "42"
click at [1331, 508] on button "Save Address" at bounding box center [1333, 522] width 135 height 41
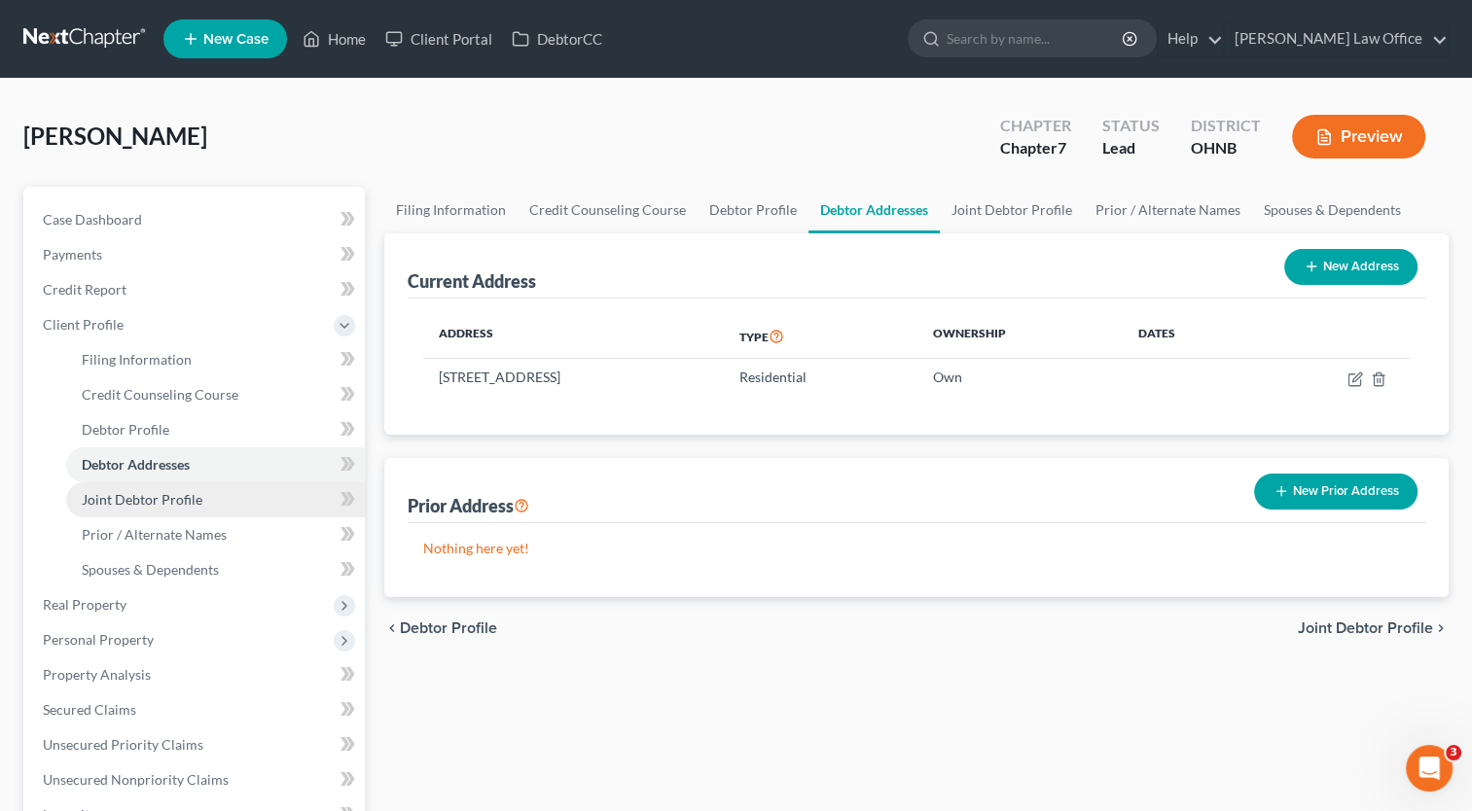
click at [160, 504] on span "Joint Debtor Profile" at bounding box center [142, 499] width 121 height 17
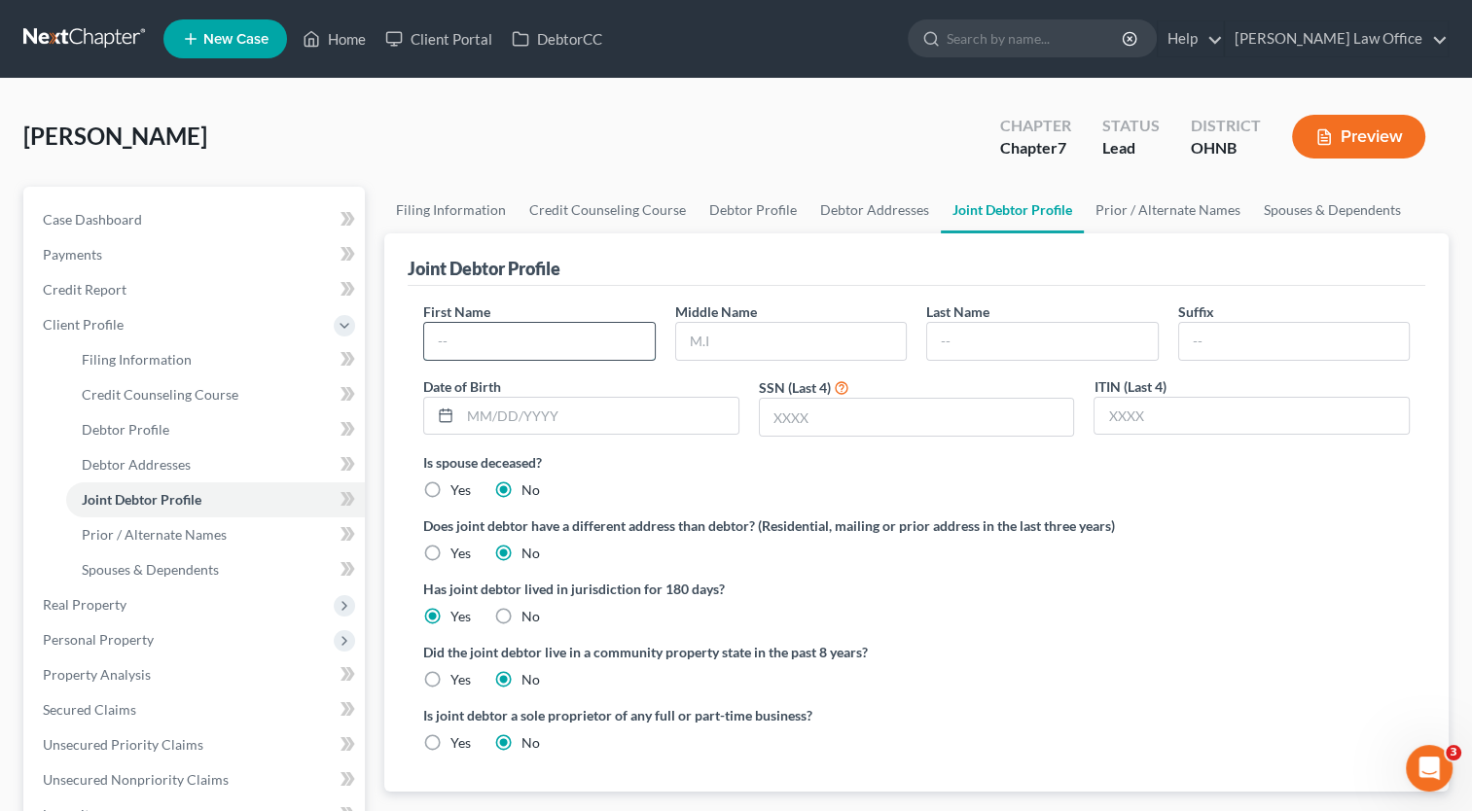
click at [485, 329] on input "text" at bounding box center [539, 341] width 230 height 37
type input "[PERSON_NAME]"
click at [799, 350] on input "text" at bounding box center [791, 341] width 230 height 37
type input "E."
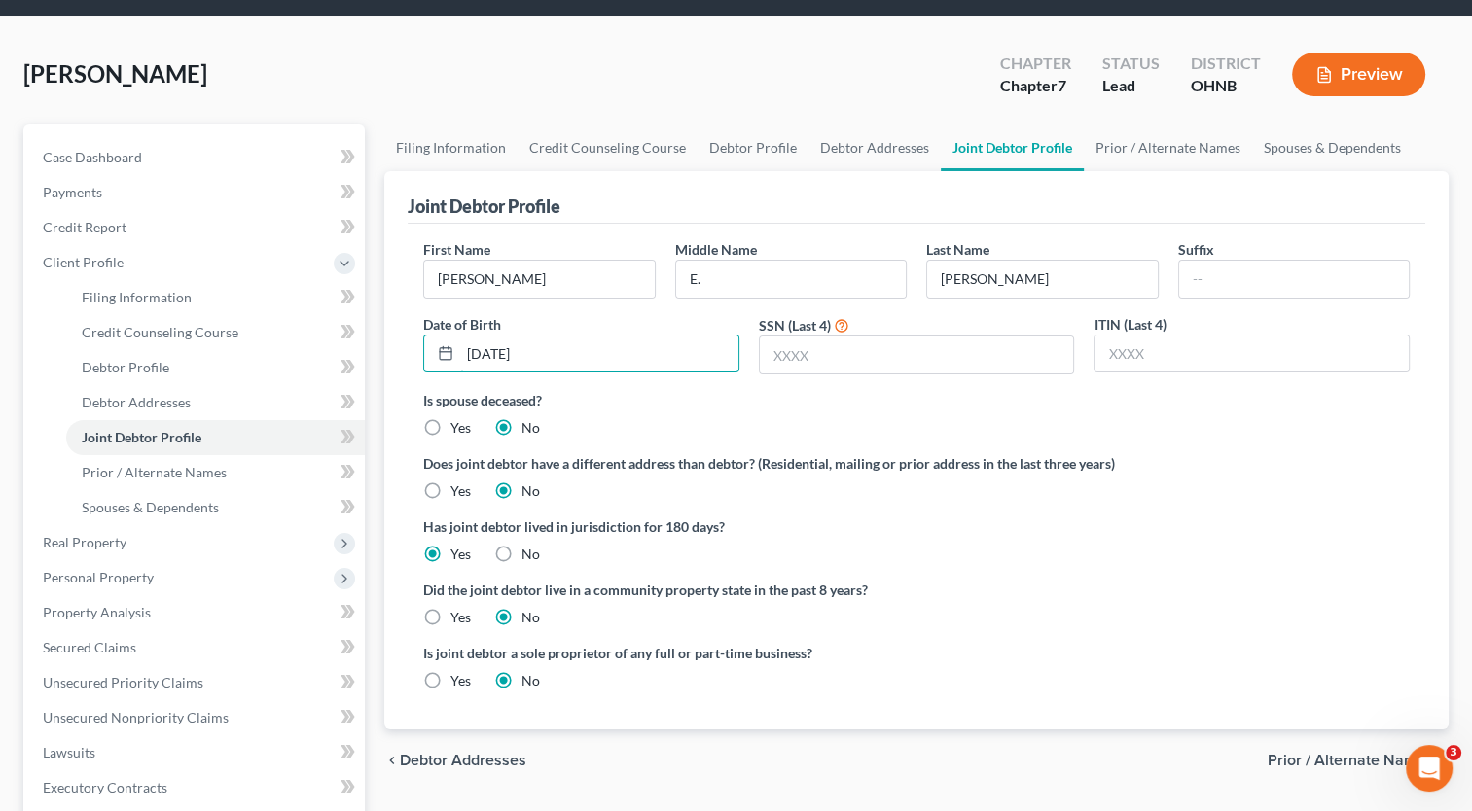
scroll to position [97, 0]
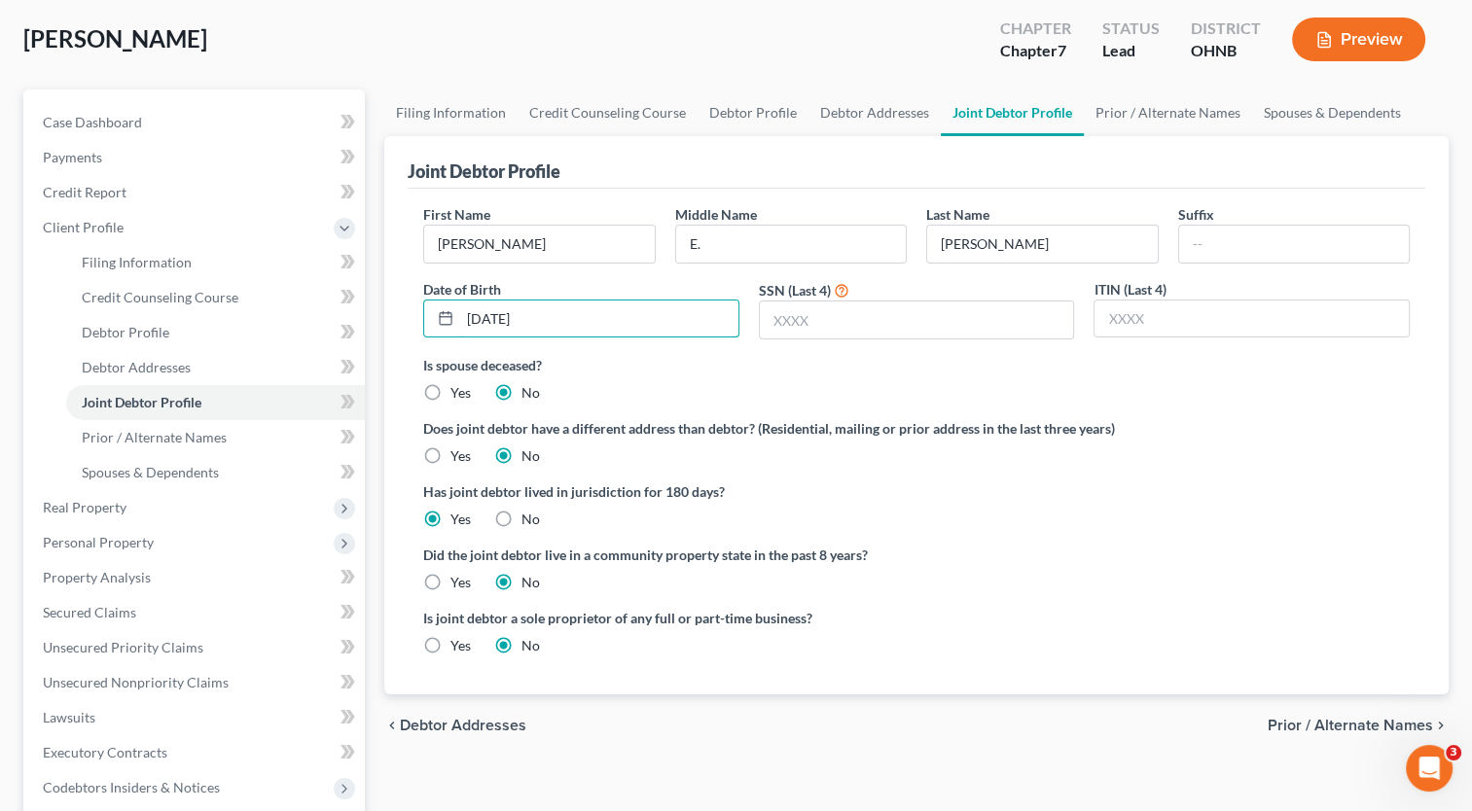
type input "[DATE]"
click at [1280, 725] on span "Prior / Alternate Names" at bounding box center [1349, 726] width 165 height 16
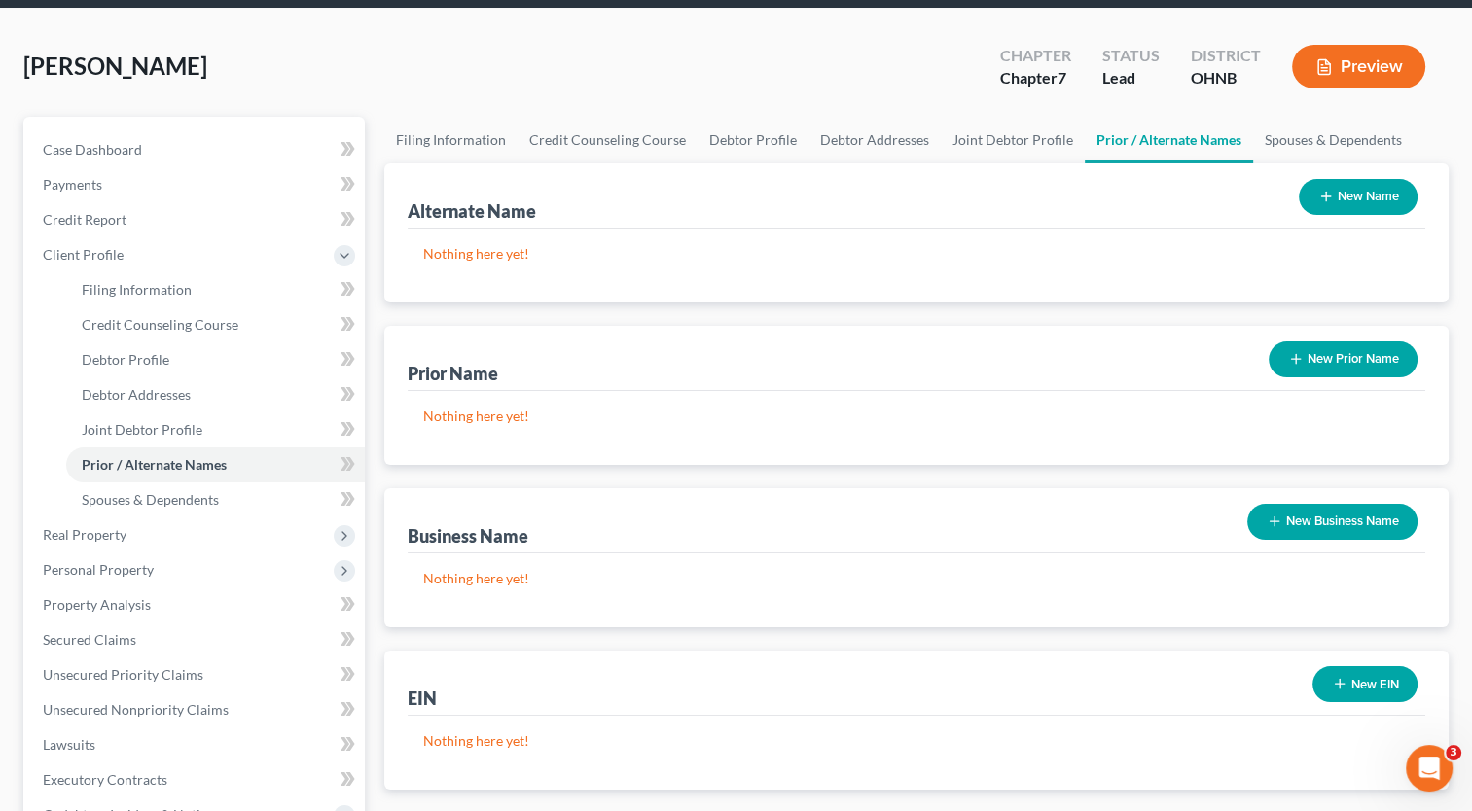
scroll to position [195, 0]
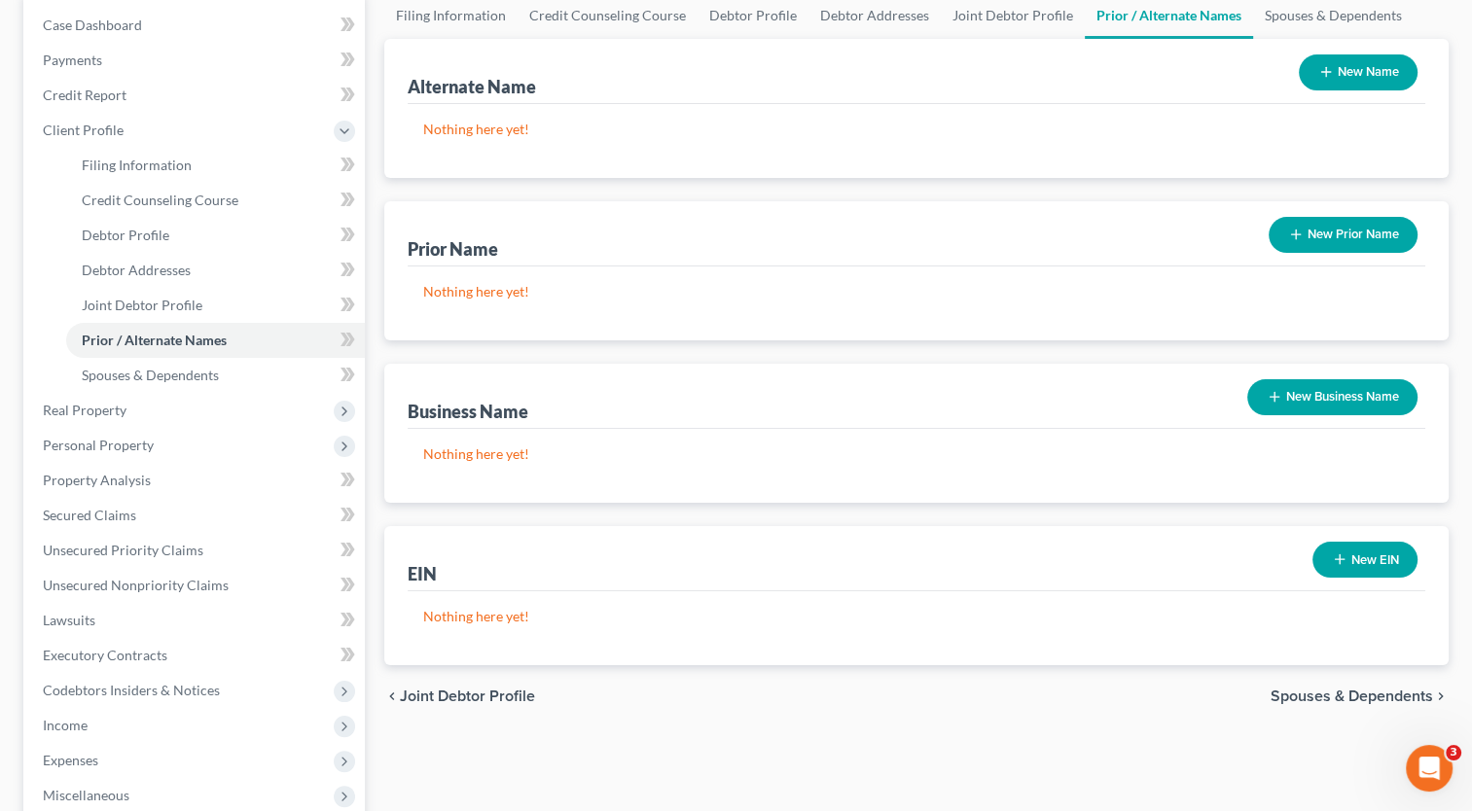
click at [1306, 696] on span "Spouses & Dependents" at bounding box center [1351, 697] width 162 height 16
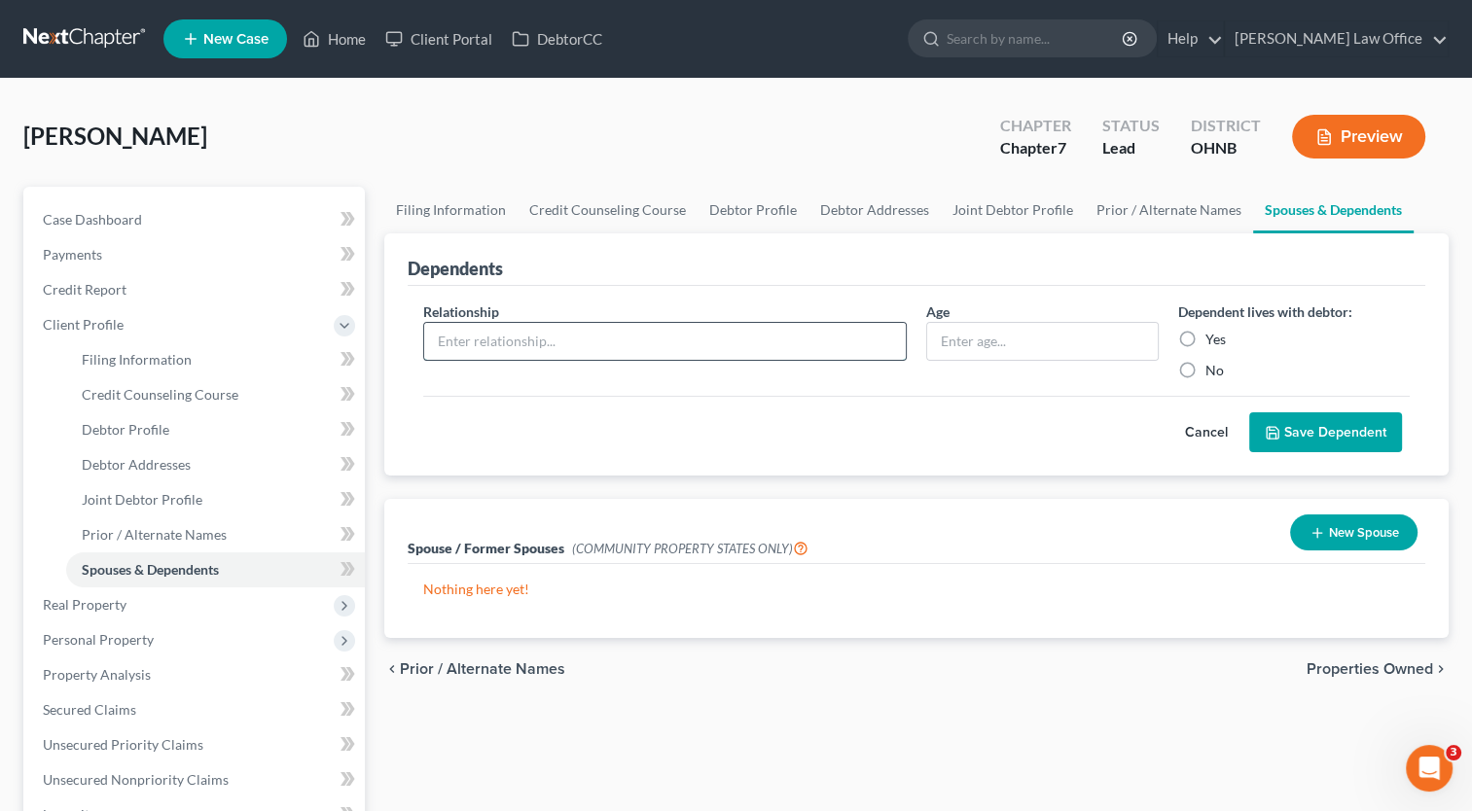
click at [588, 344] on input "text" at bounding box center [664, 341] width 481 height 37
type input "Son"
type input "12"
click at [1205, 336] on label "Yes" at bounding box center [1215, 339] width 20 height 19
click at [1213, 336] on input "Yes" at bounding box center [1219, 336] width 13 height 13
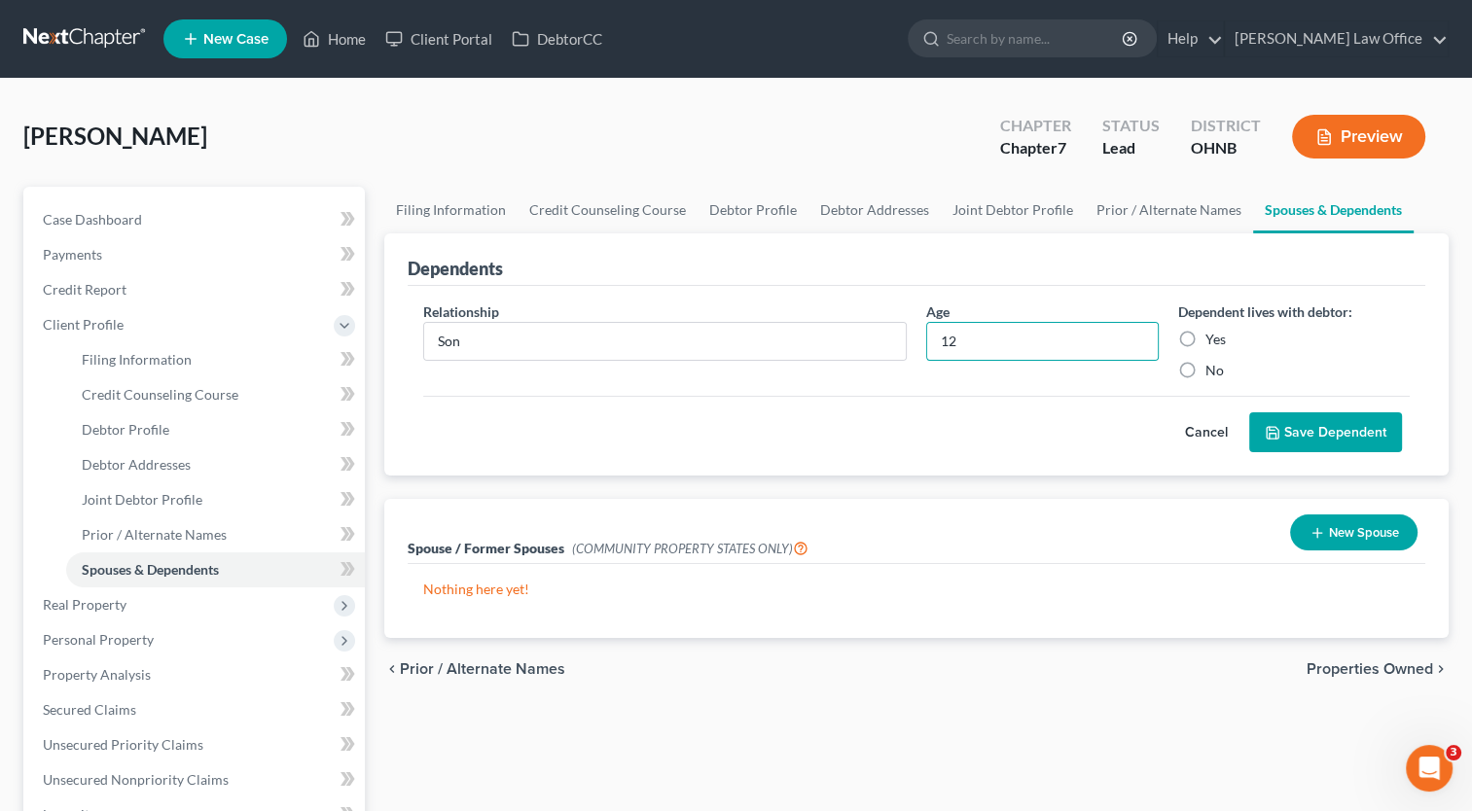
radio input "true"
click at [1300, 422] on button "Save Dependent" at bounding box center [1325, 432] width 153 height 41
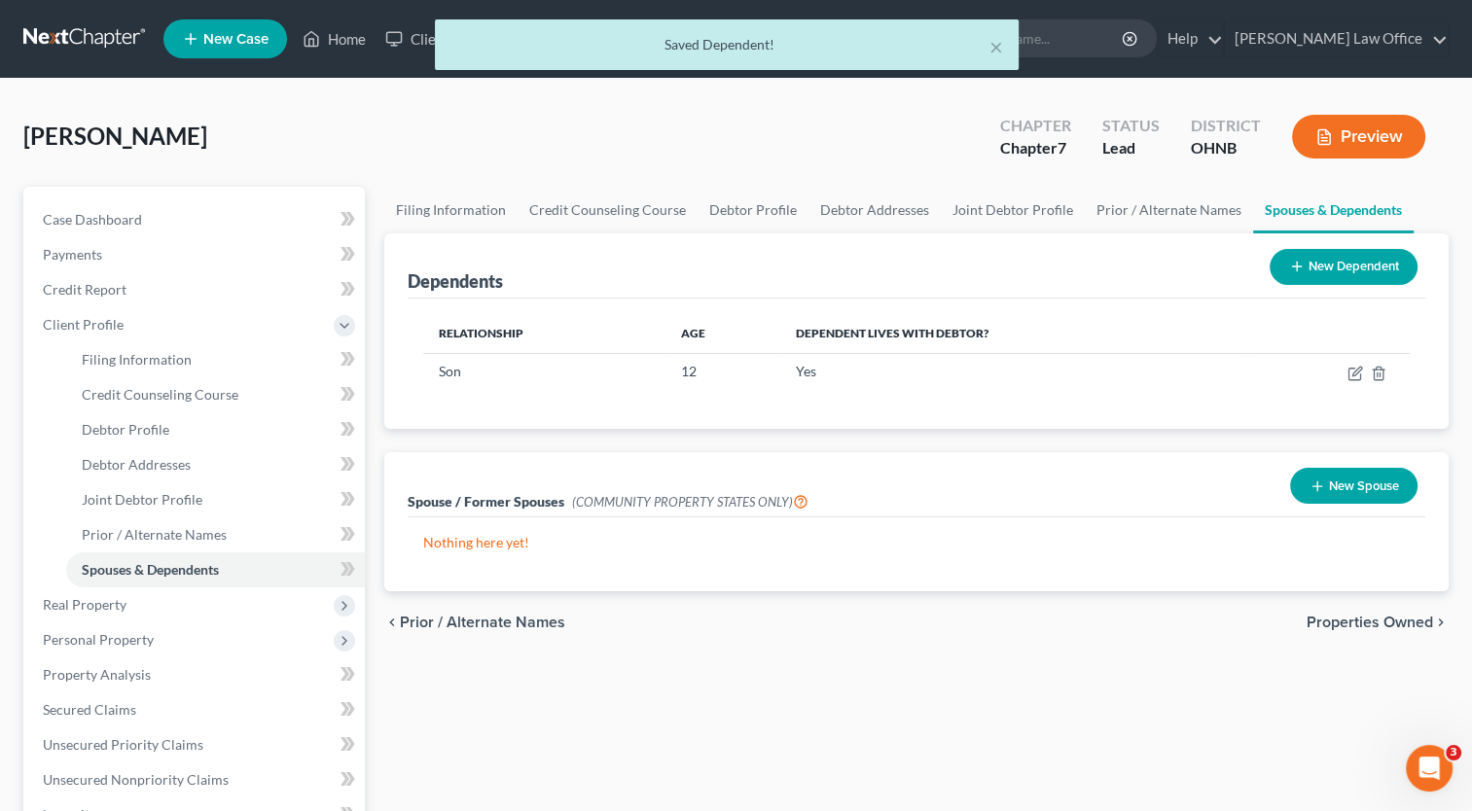
click at [1315, 265] on button "New Dependent" at bounding box center [1343, 267] width 148 height 36
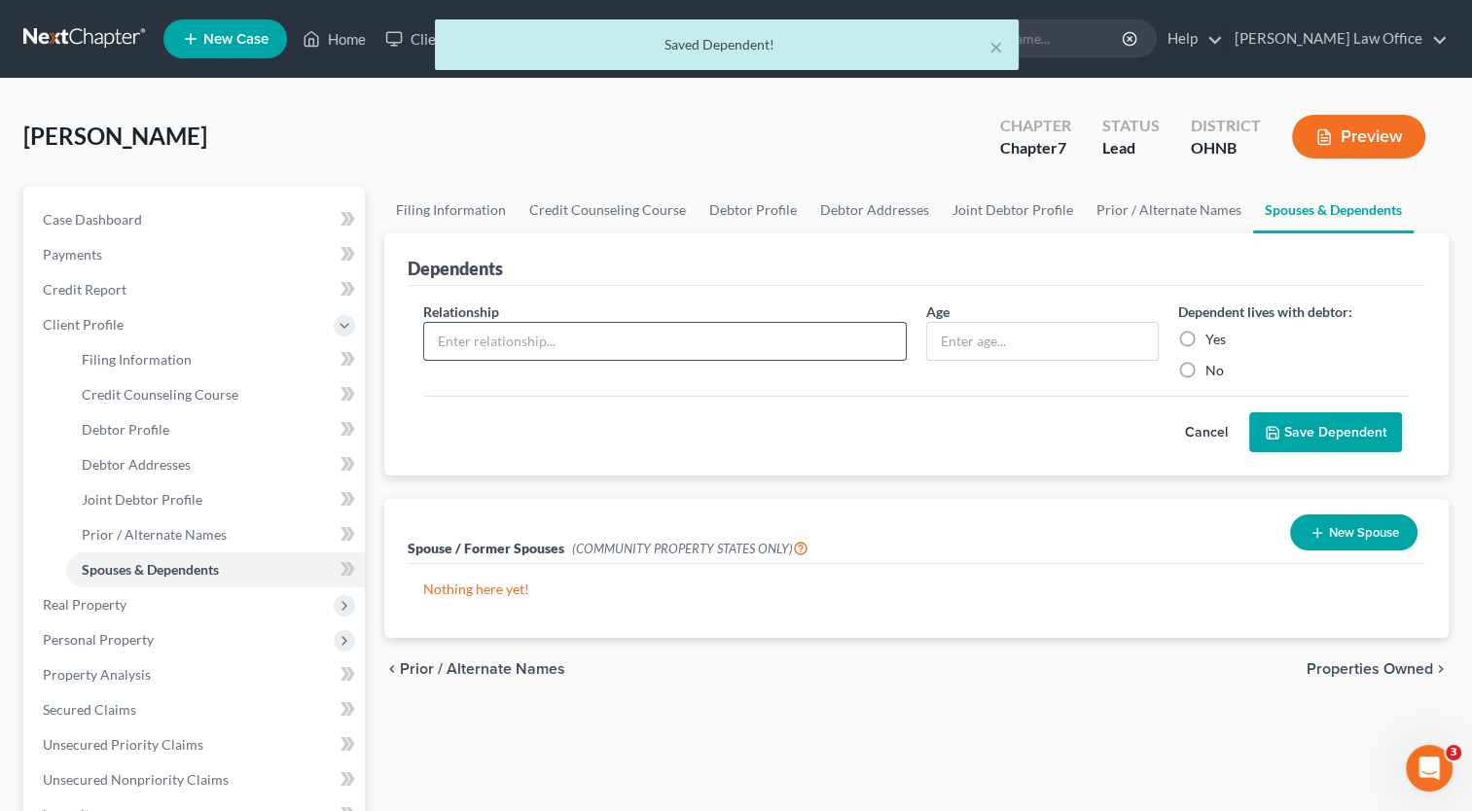
click at [567, 347] on input "text" at bounding box center [664, 341] width 481 height 37
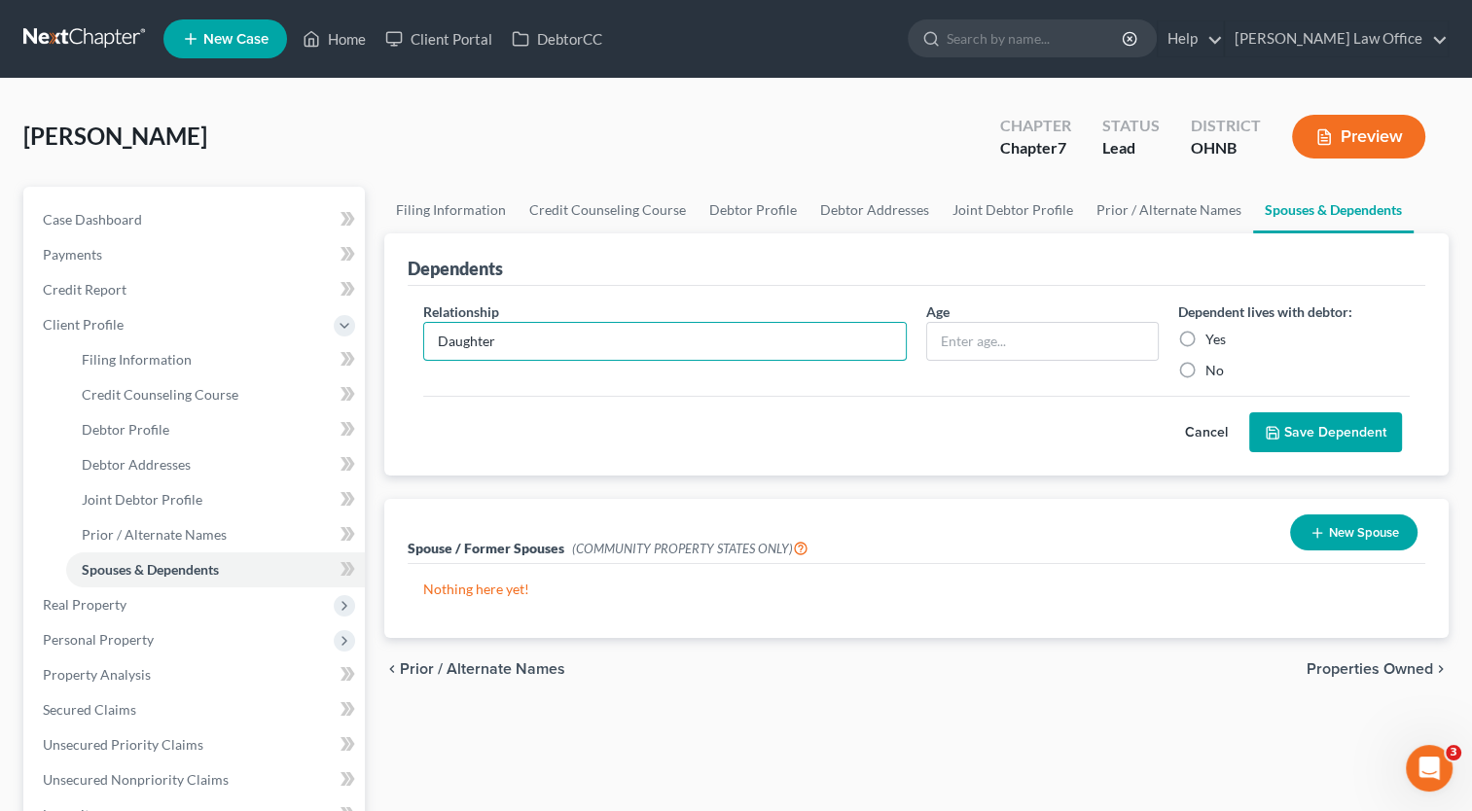
type input "Daughter"
type input "10"
click at [1205, 336] on label "Yes" at bounding box center [1215, 339] width 20 height 19
click at [1213, 336] on input "Yes" at bounding box center [1219, 336] width 13 height 13
radio input "true"
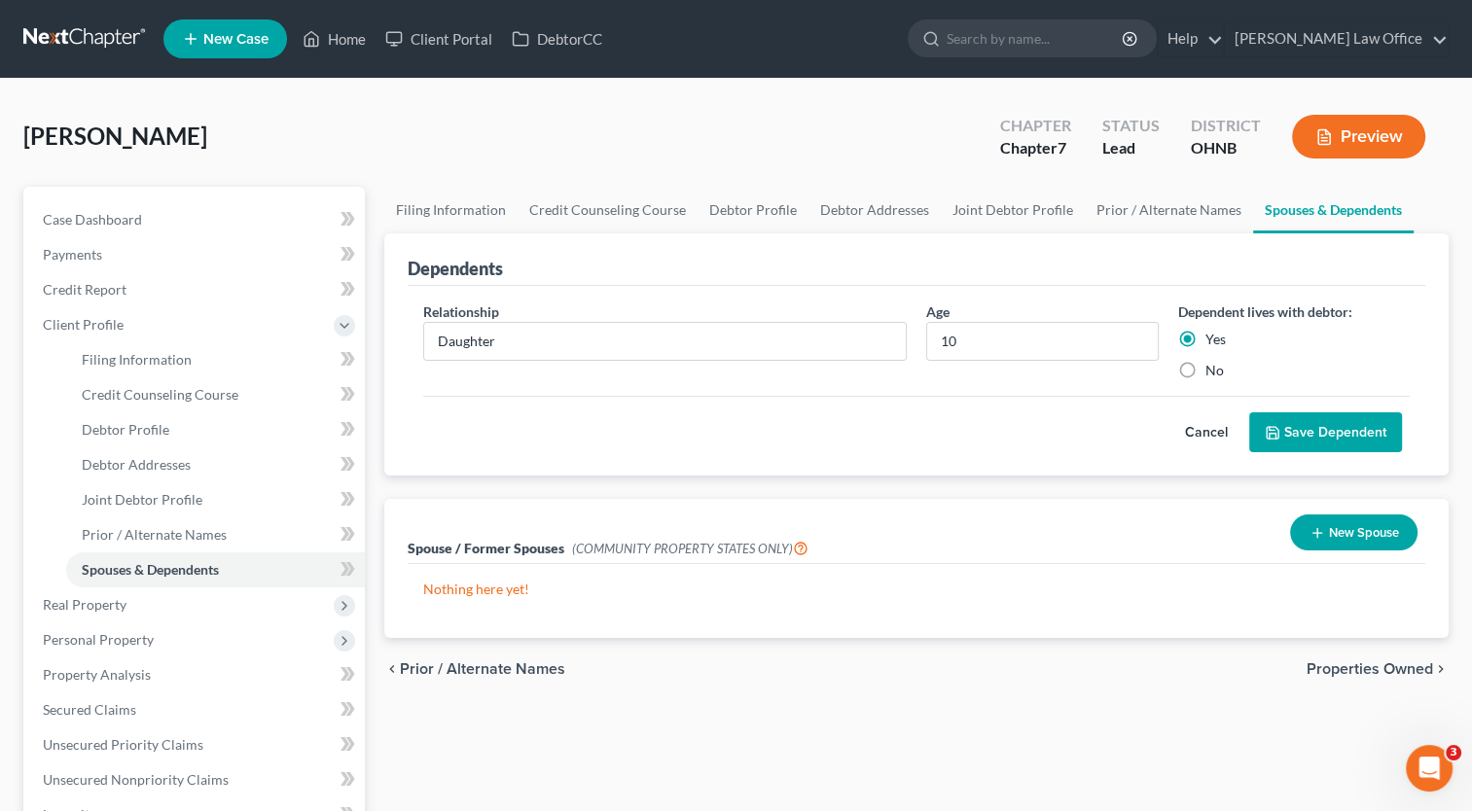
click at [1292, 437] on button "Save Dependent" at bounding box center [1325, 432] width 153 height 41
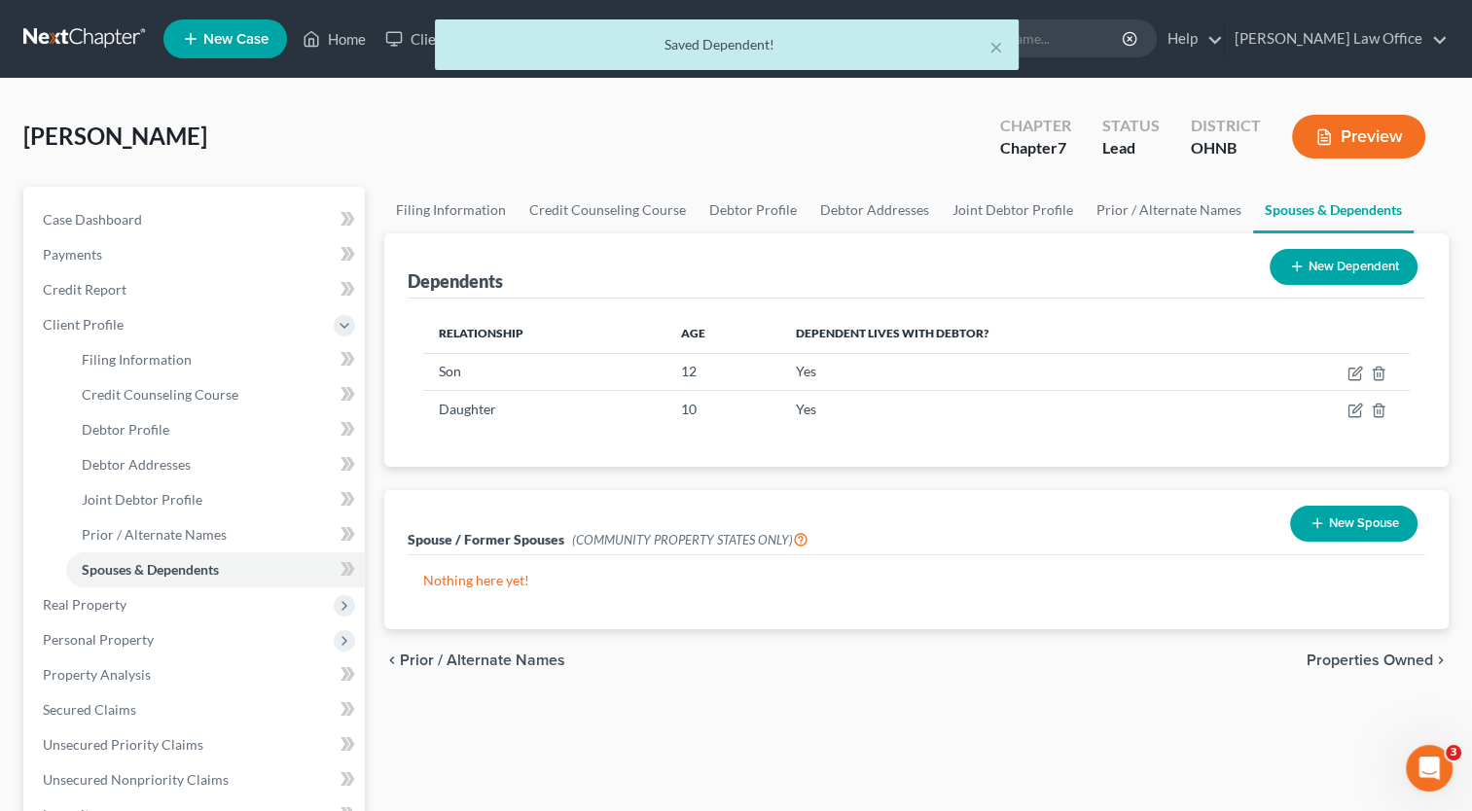
click at [1366, 255] on button "New Dependent" at bounding box center [1343, 267] width 148 height 36
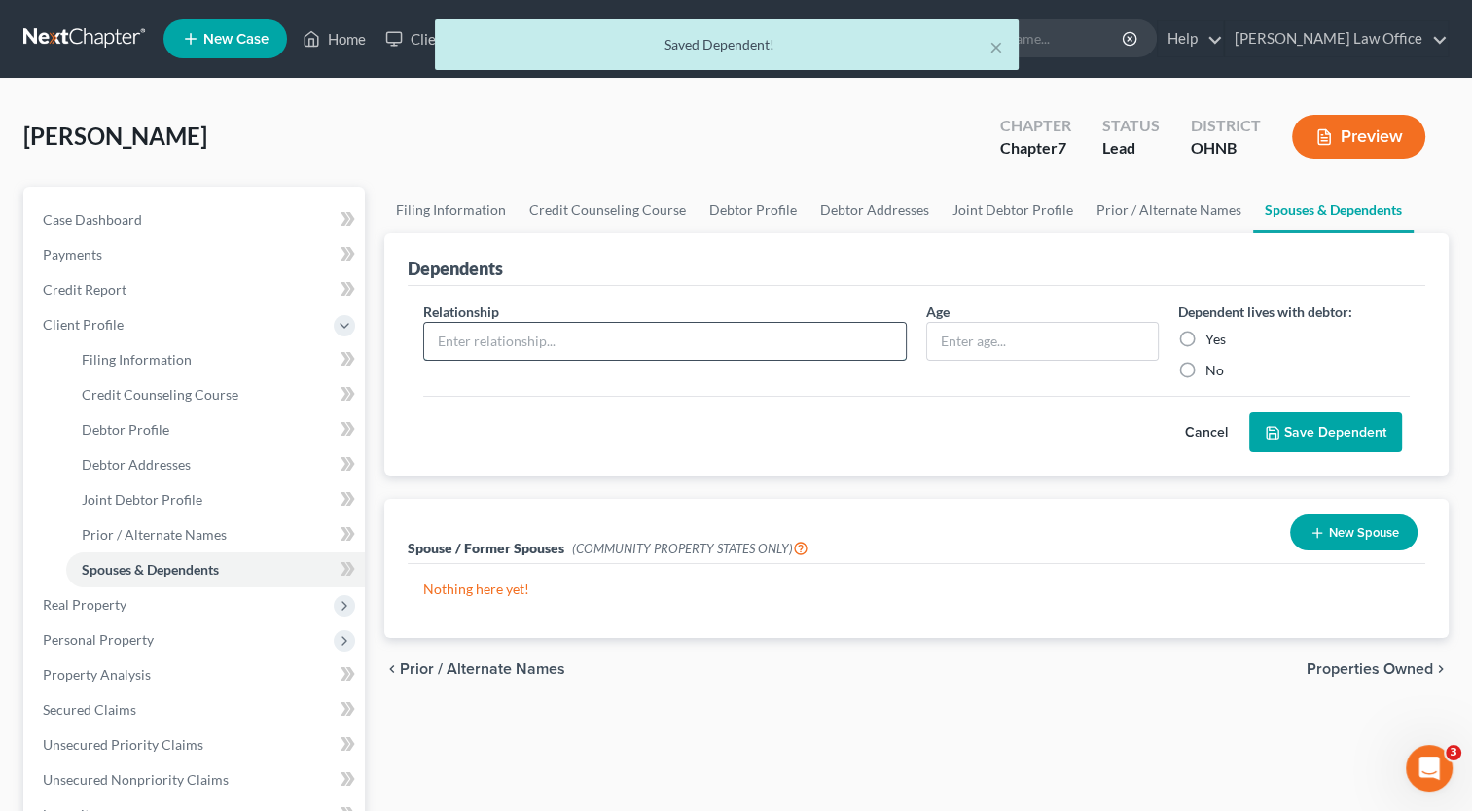
click at [590, 343] on input "text" at bounding box center [664, 341] width 481 height 37
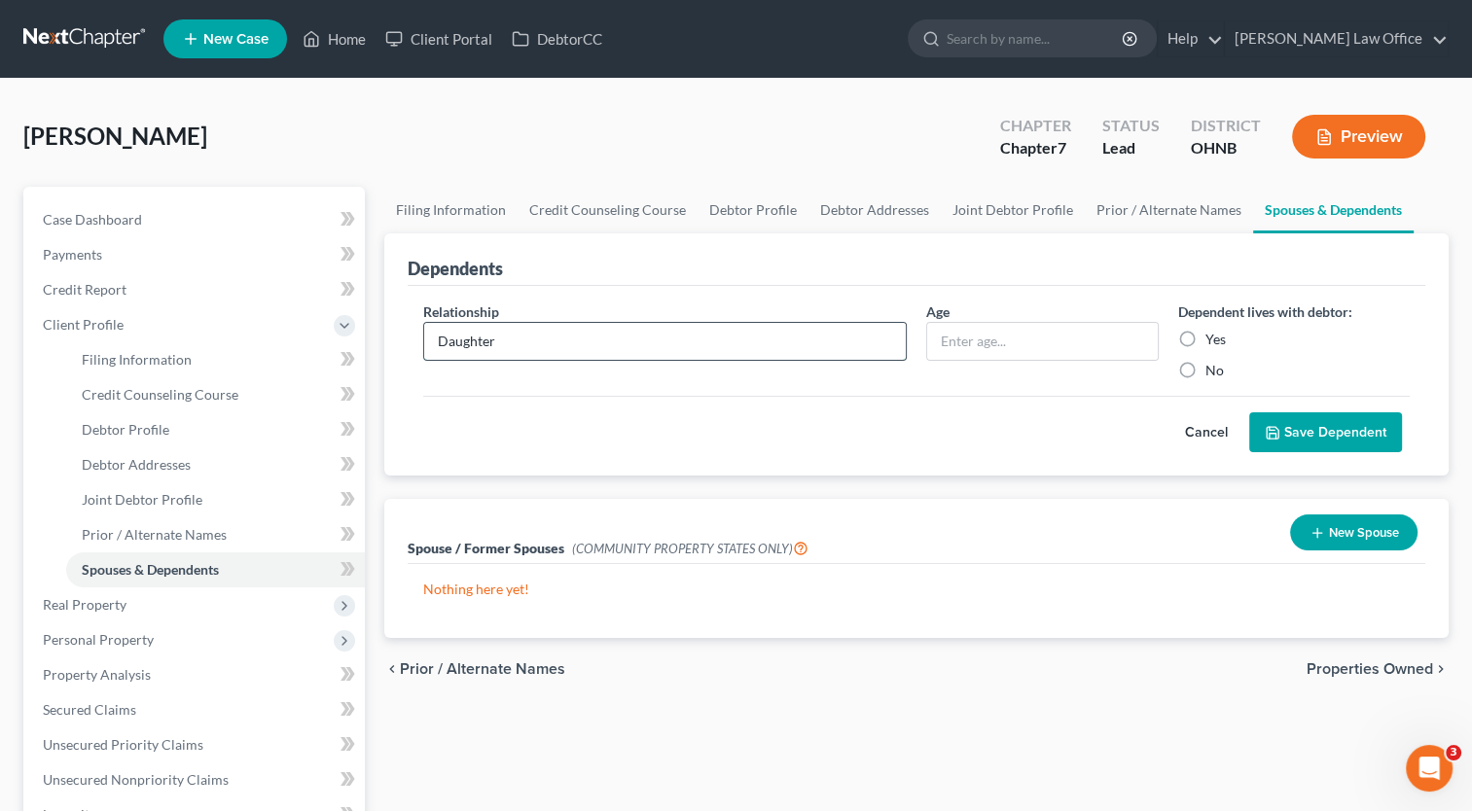
type input "Daughter"
type input "8"
click at [1205, 339] on label "Yes" at bounding box center [1215, 339] width 20 height 19
click at [1213, 339] on input "Yes" at bounding box center [1219, 336] width 13 height 13
radio input "true"
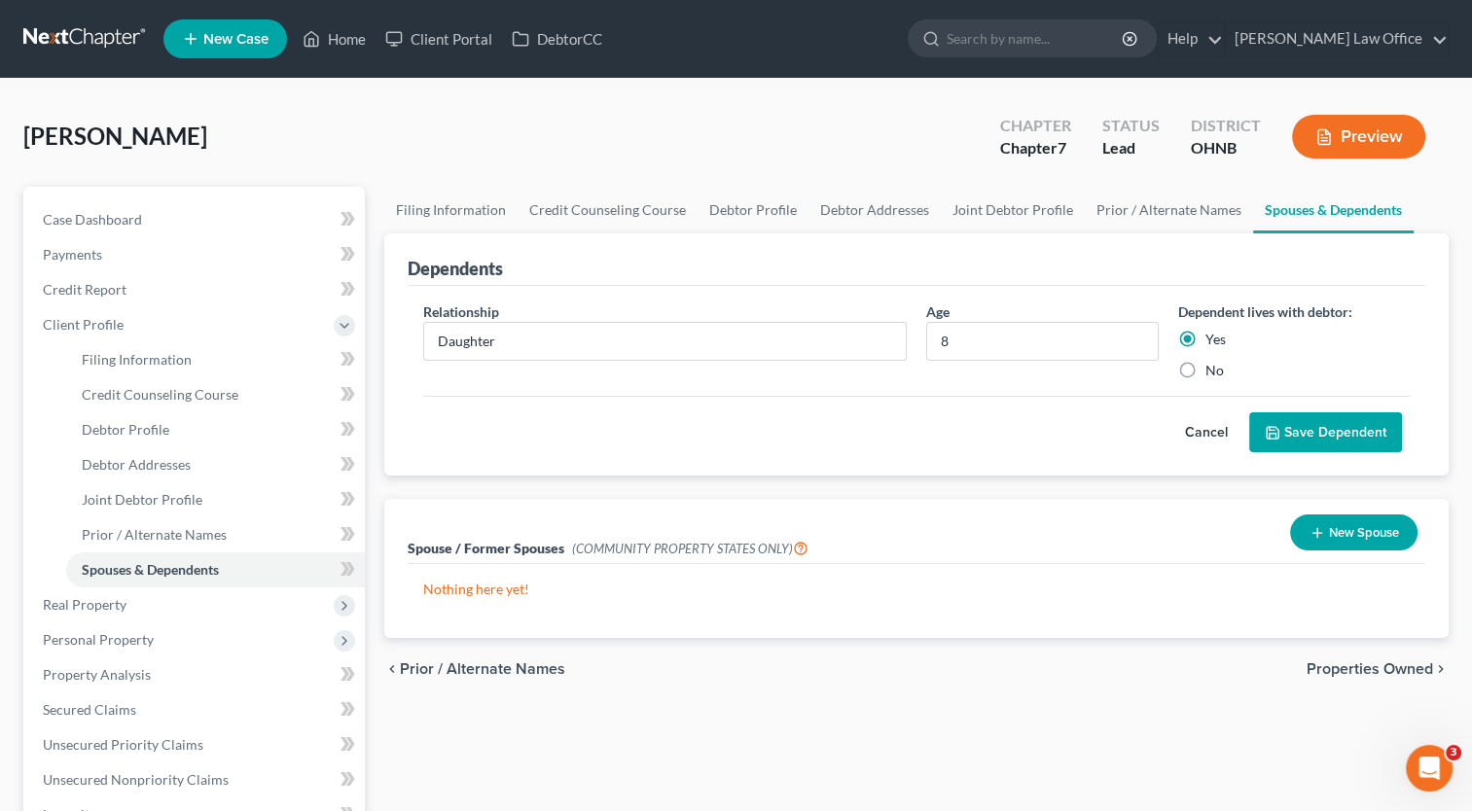
click at [1291, 435] on button "Save Dependent" at bounding box center [1325, 432] width 153 height 41
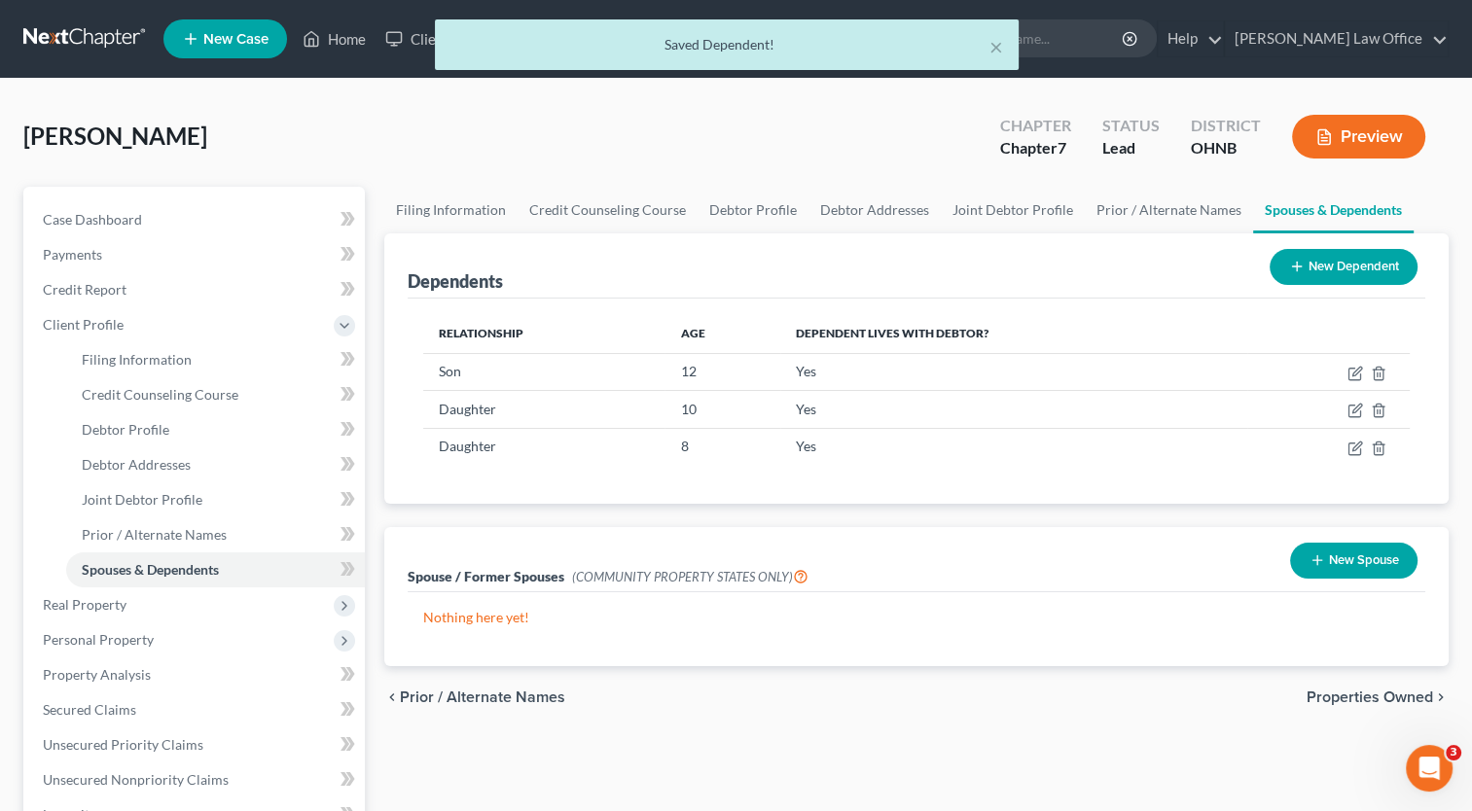
click at [1356, 277] on button "New Dependent" at bounding box center [1343, 267] width 148 height 36
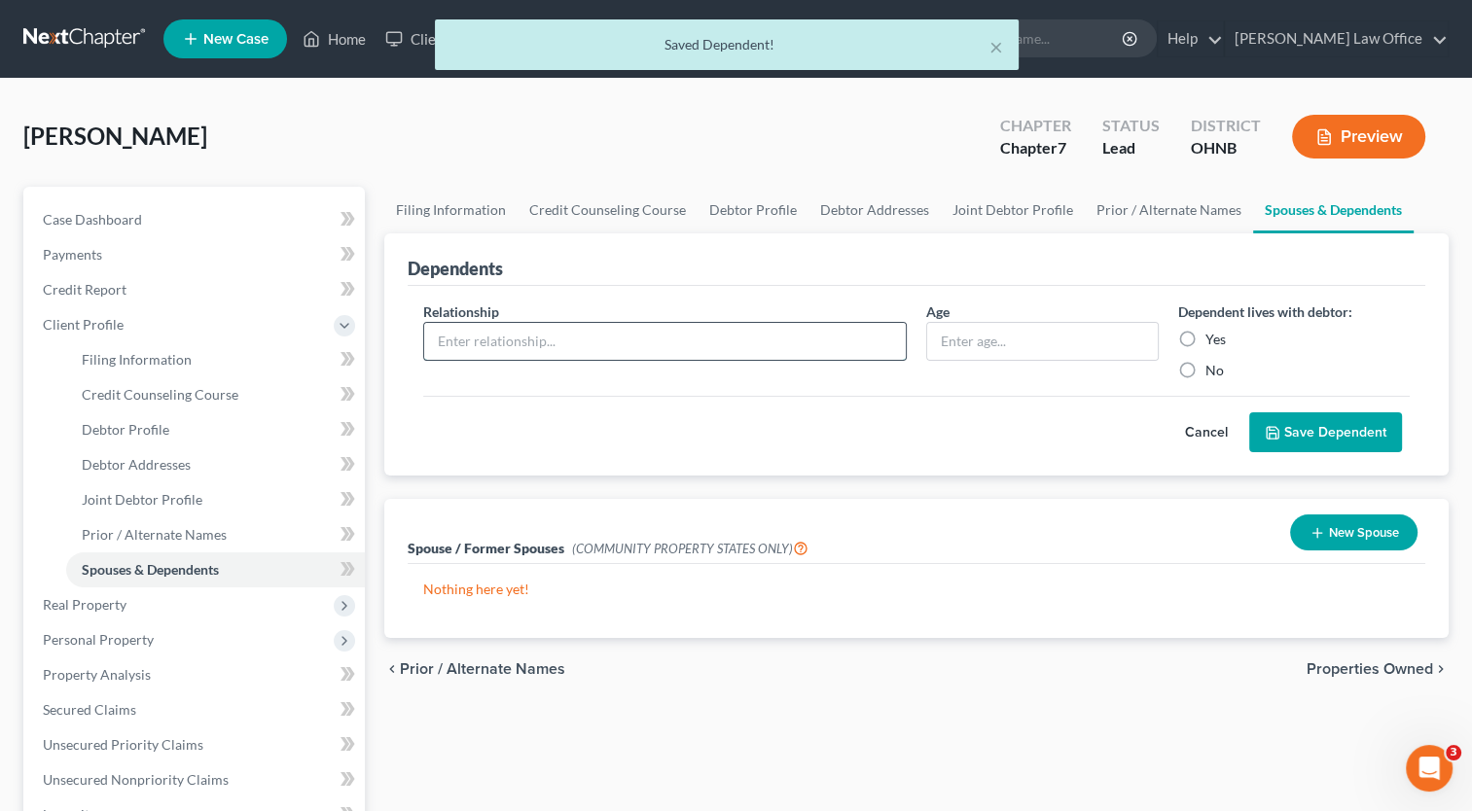
click at [477, 347] on input "text" at bounding box center [664, 341] width 481 height 37
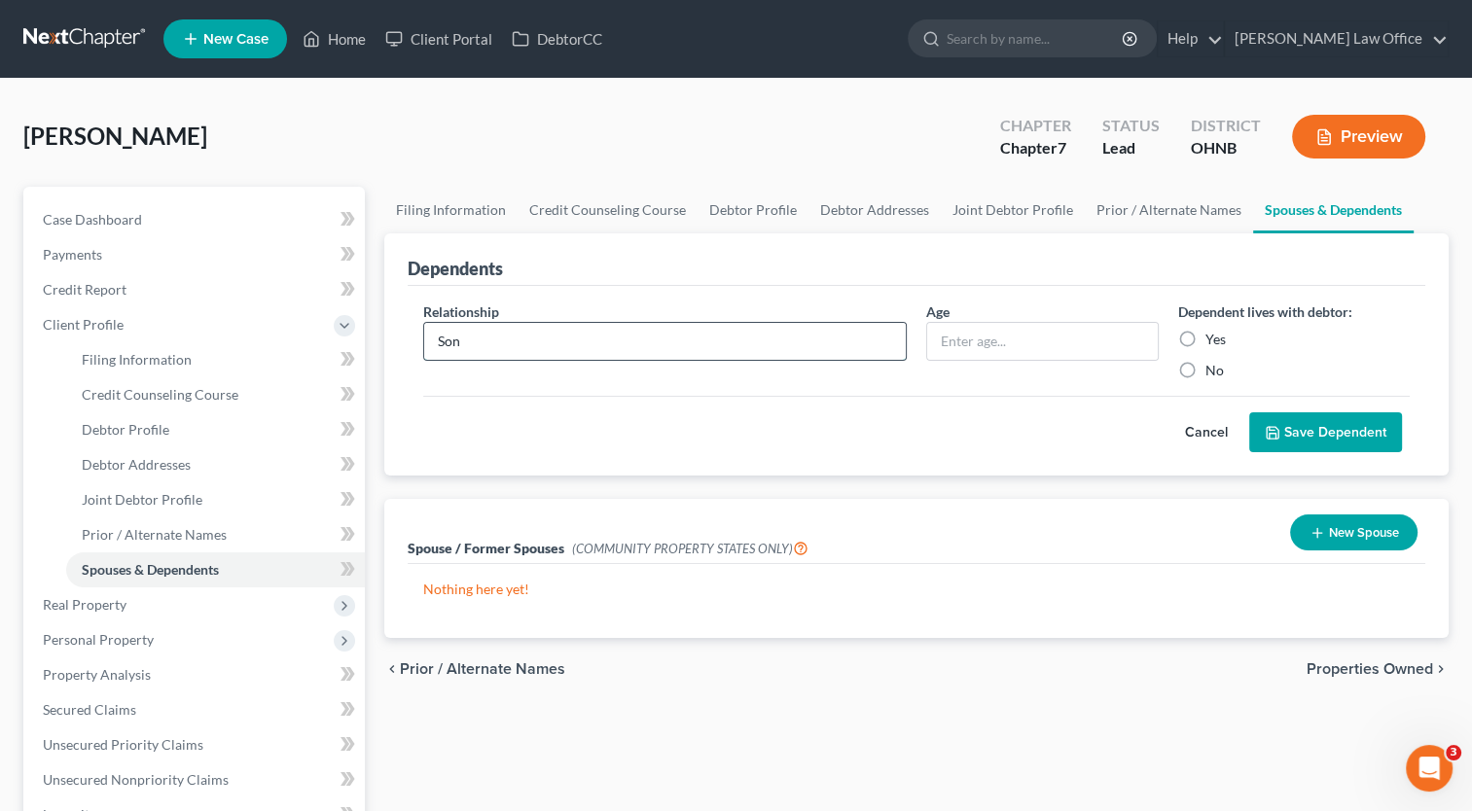
type input "Son"
type input "6"
click at [1205, 333] on label "Yes" at bounding box center [1215, 339] width 20 height 19
click at [1213, 333] on input "Yes" at bounding box center [1219, 336] width 13 height 13
radio input "true"
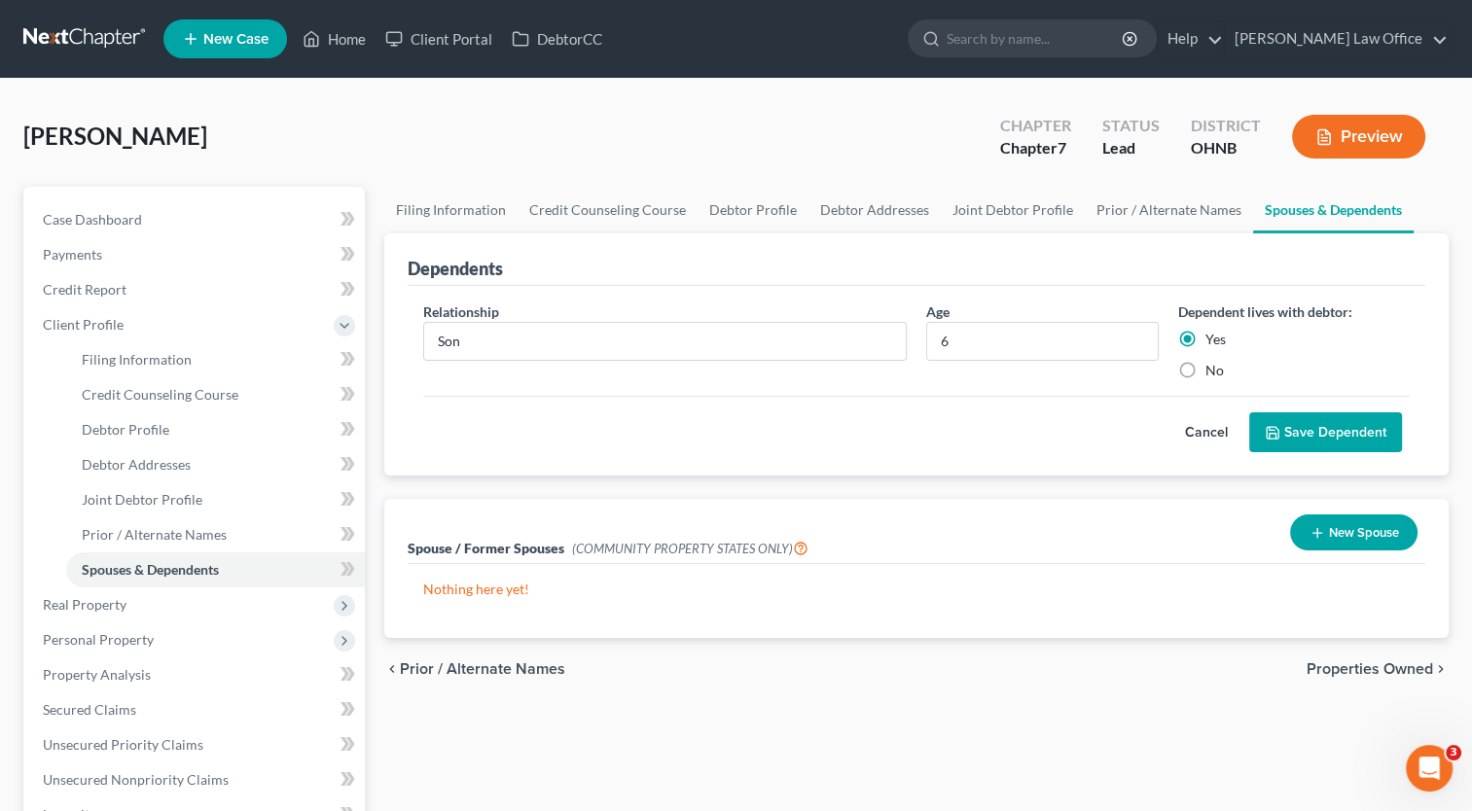
click at [1321, 439] on button "Save Dependent" at bounding box center [1325, 432] width 153 height 41
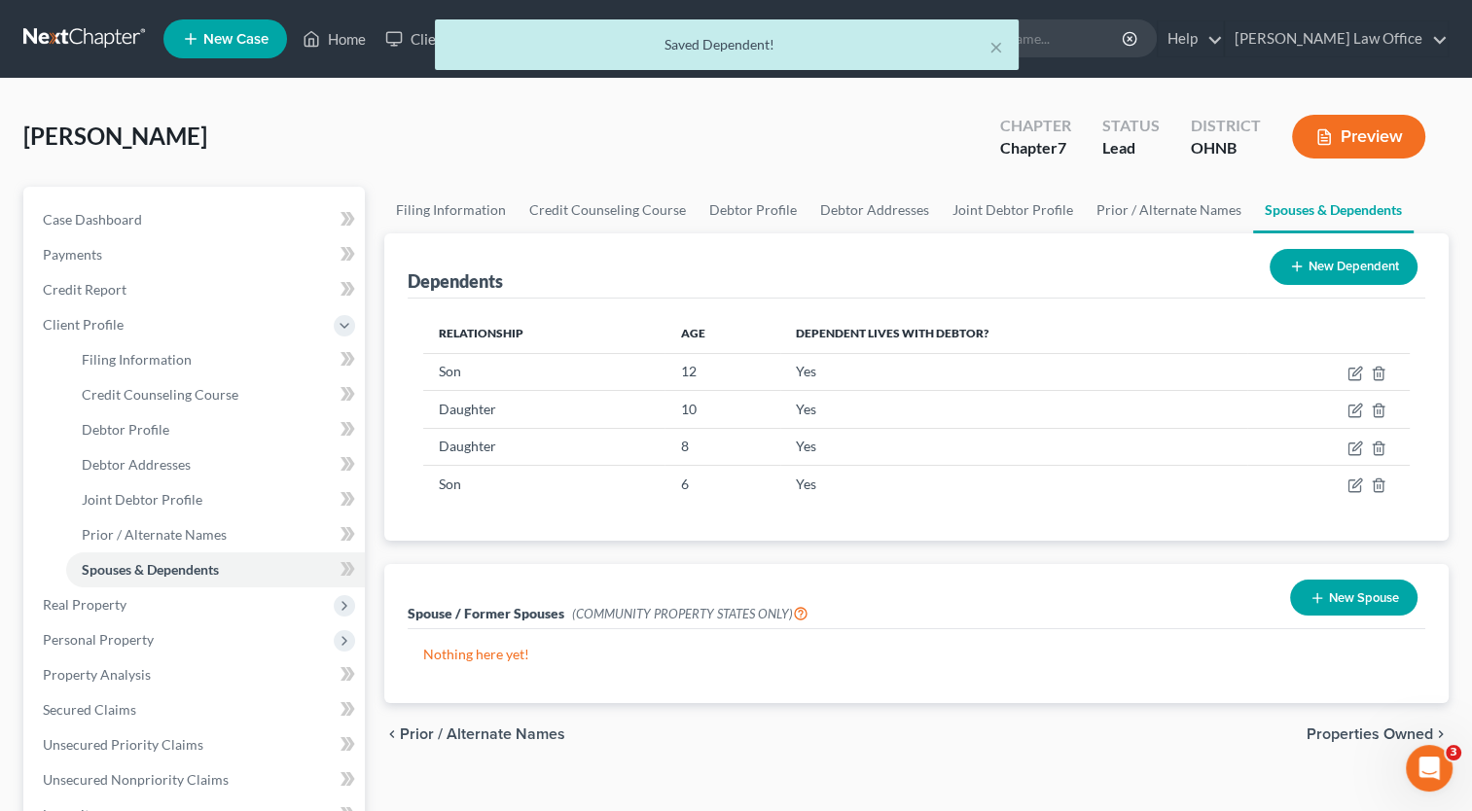
click at [1381, 259] on button "New Dependent" at bounding box center [1343, 267] width 148 height 36
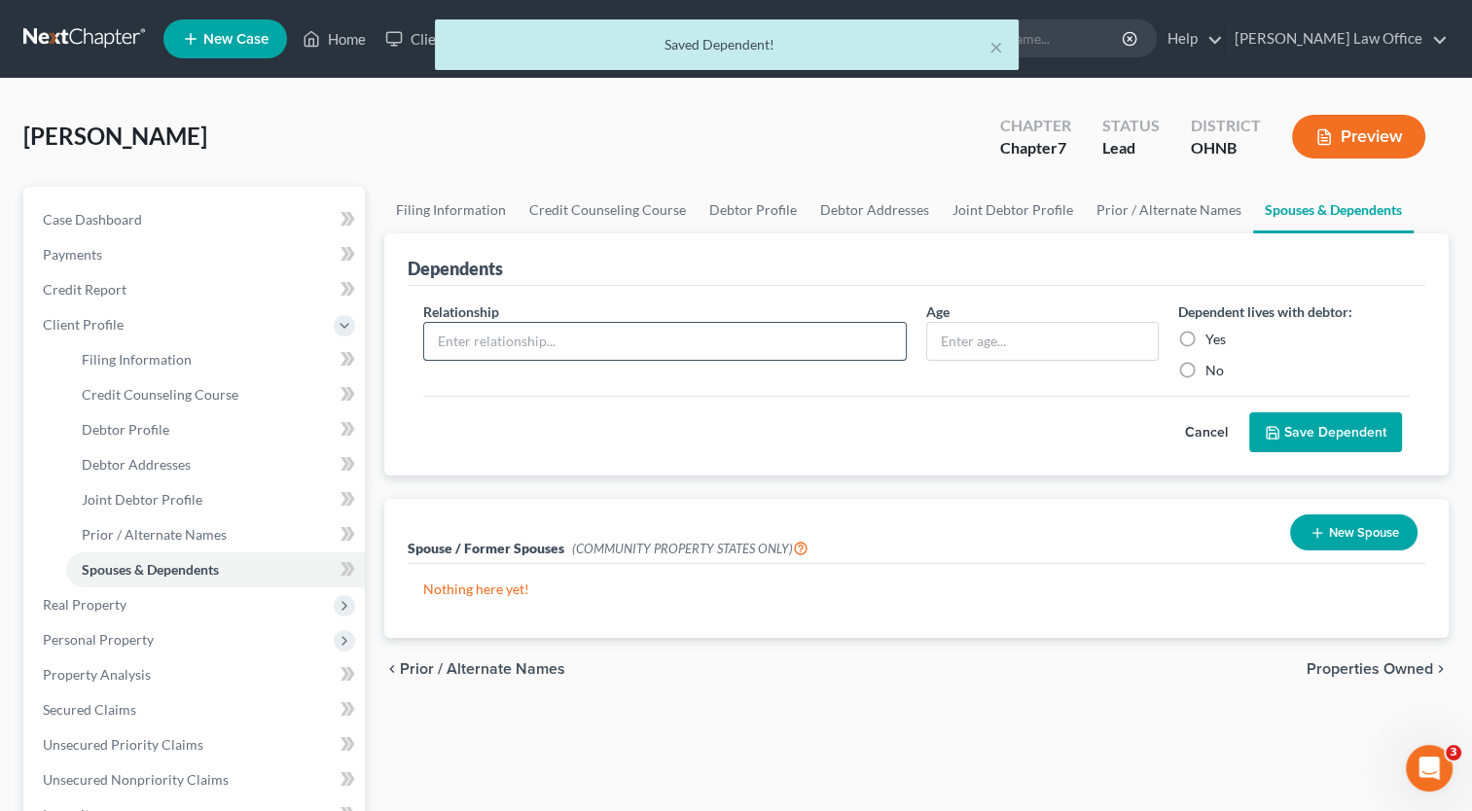
click at [665, 333] on input "text" at bounding box center [664, 341] width 481 height 37
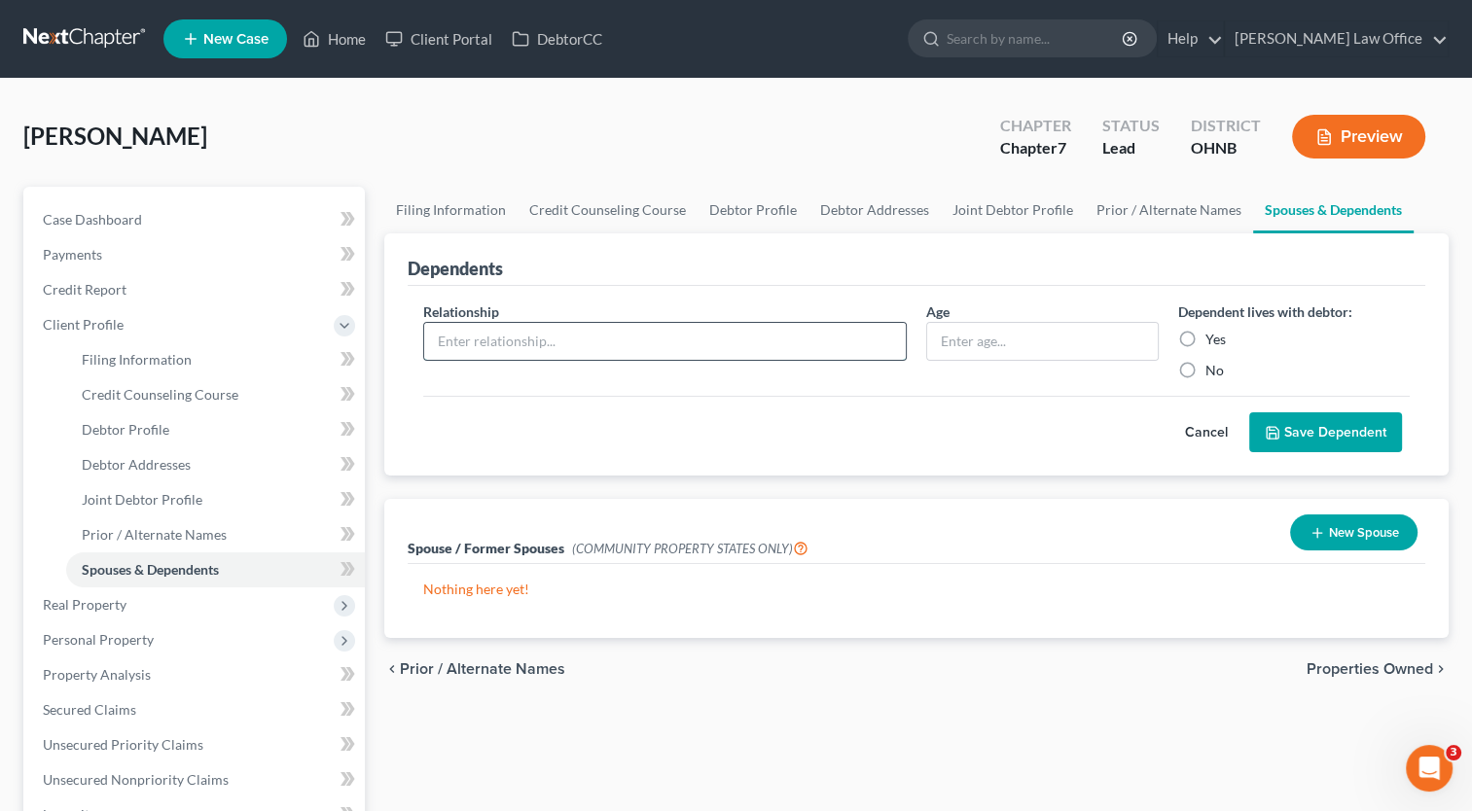
type input "Son"
type input "6"
click at [1039, 340] on input "6" at bounding box center [1042, 341] width 230 height 37
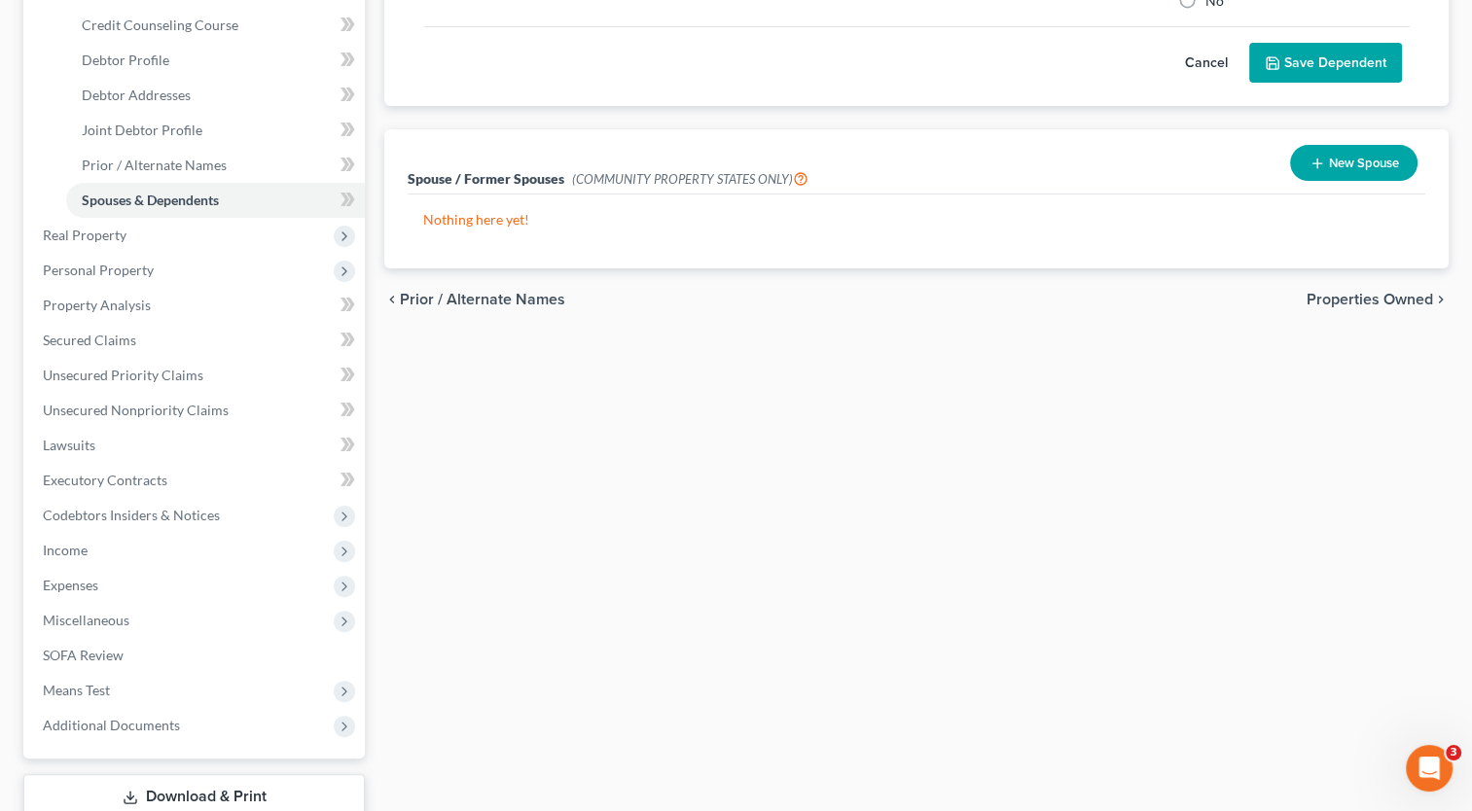
scroll to position [112, 0]
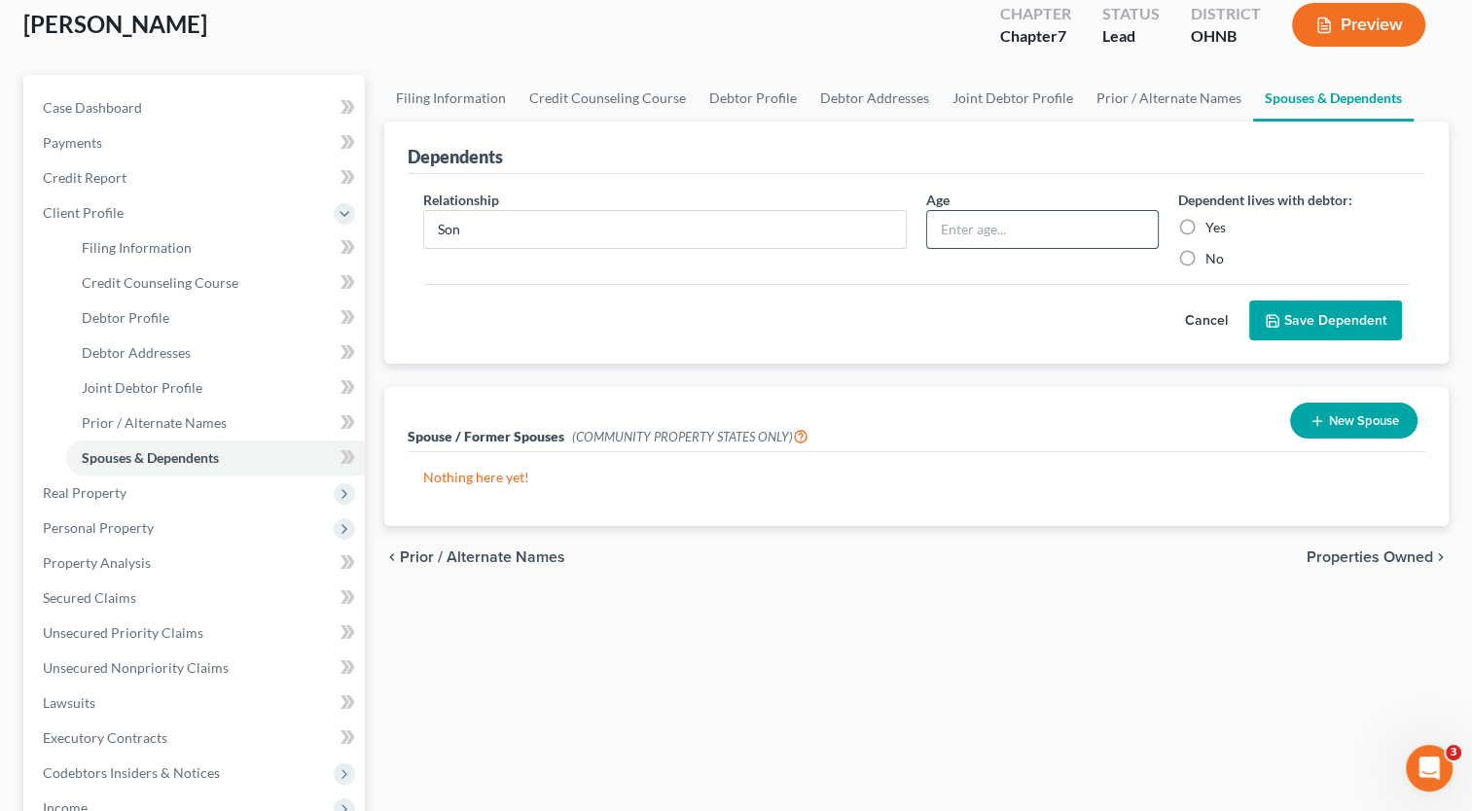
click at [983, 215] on input "text" at bounding box center [1042, 229] width 230 height 37
type input "3"
click at [1205, 222] on label "Yes" at bounding box center [1215, 227] width 20 height 19
click at [1213, 222] on input "Yes" at bounding box center [1219, 224] width 13 height 13
radio input "true"
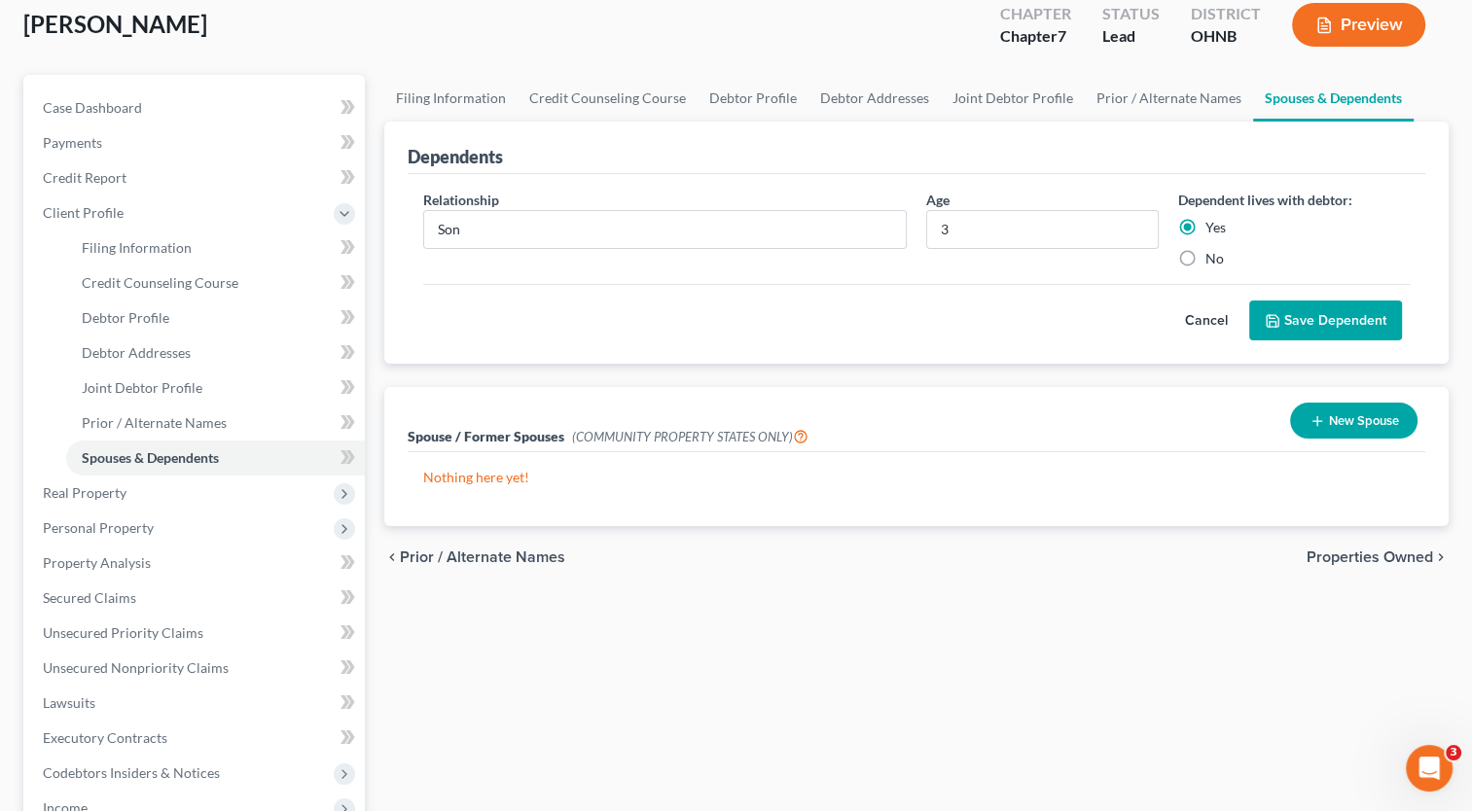
click at [1311, 333] on button "Save Dependent" at bounding box center [1325, 321] width 153 height 41
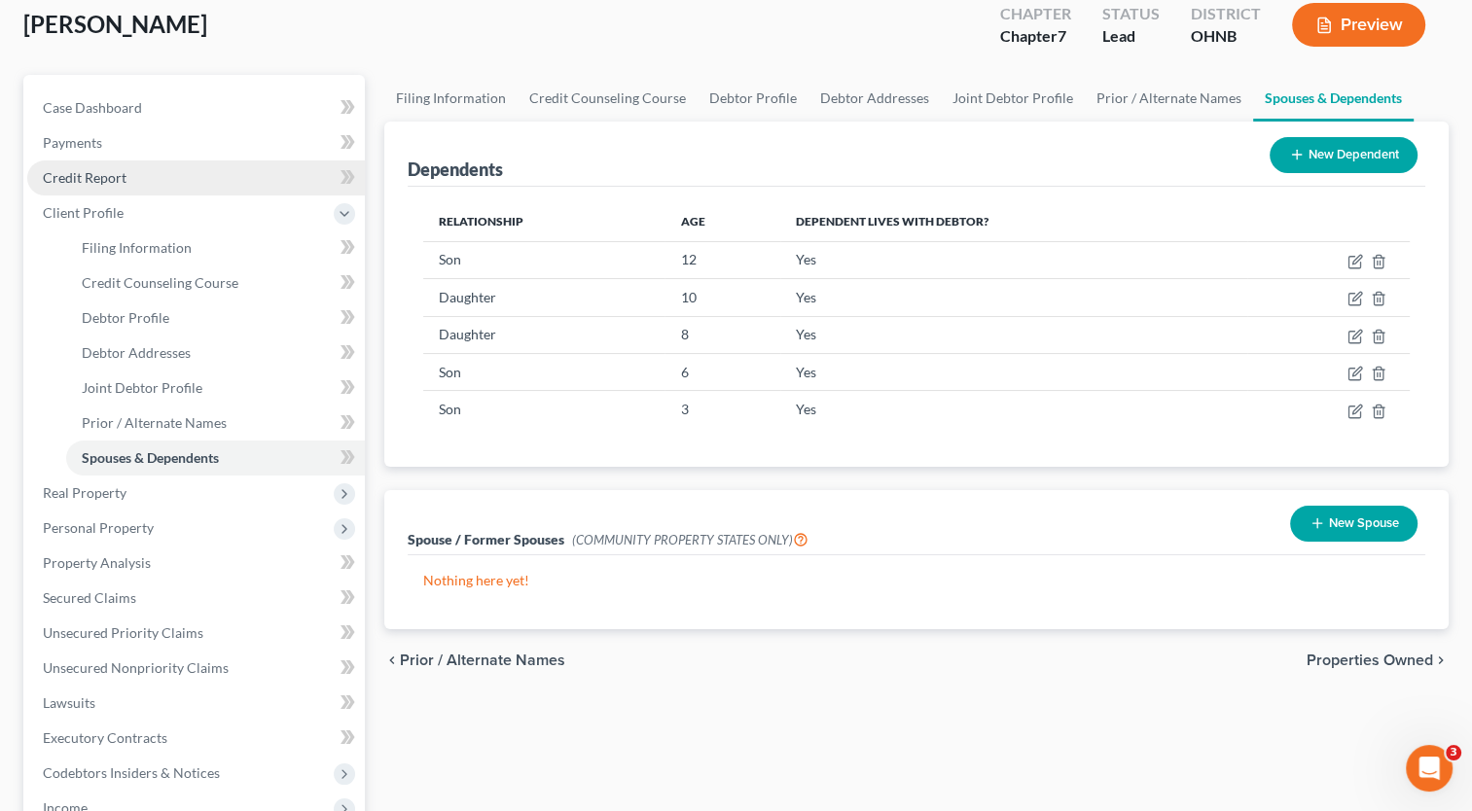
click at [91, 186] on link "Credit Report" at bounding box center [196, 177] width 338 height 35
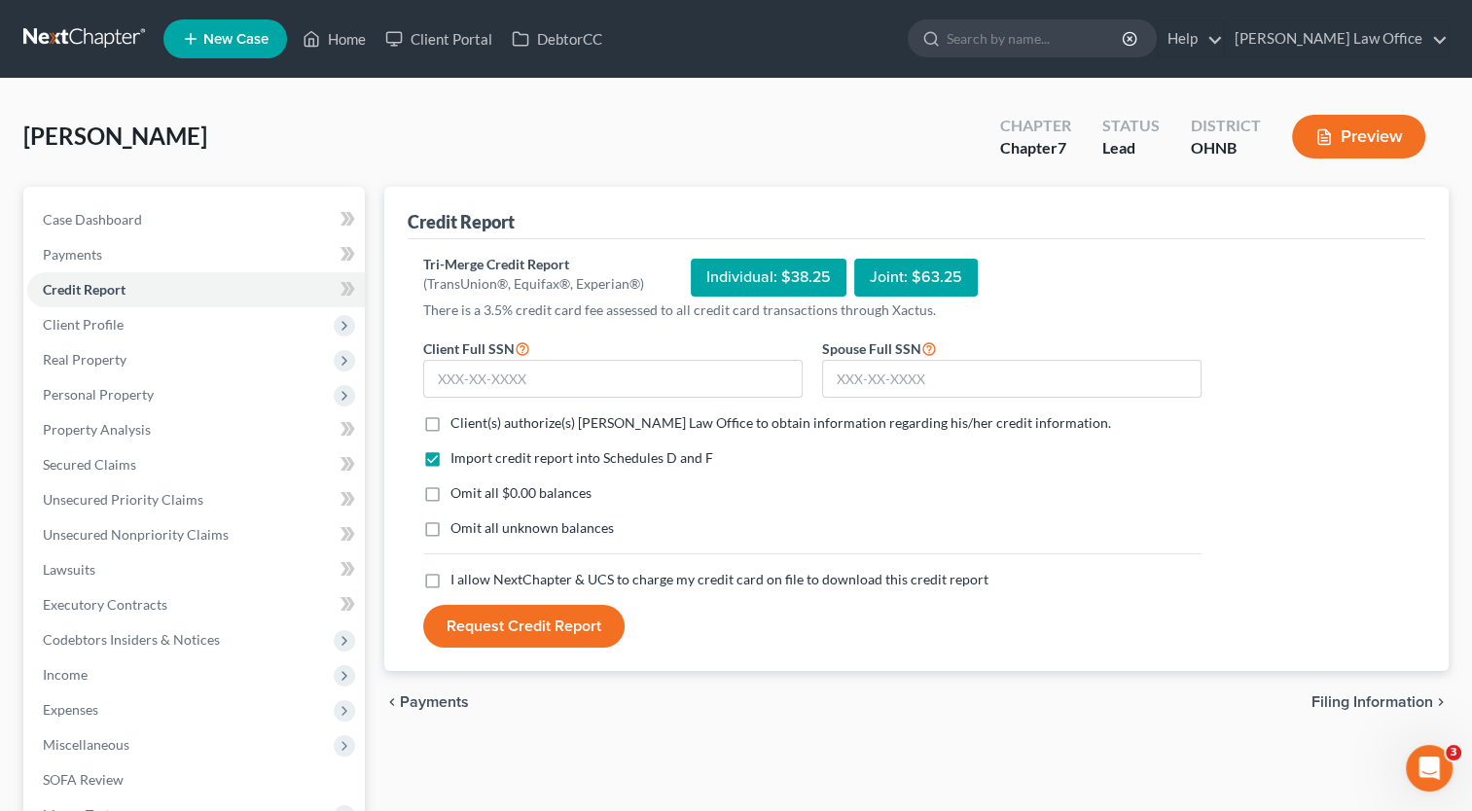
click at [450, 420] on label "Client(s) authorize(s) [PERSON_NAME] Law Office to obtain information regarding…" at bounding box center [780, 422] width 660 height 19
click at [458, 420] on input "Client(s) authorize(s) [PERSON_NAME] Law Office to obtain information regarding…" at bounding box center [464, 419] width 13 height 13
checkbox input "true"
click at [450, 495] on label "Omit all $0.00 balances" at bounding box center [520, 492] width 141 height 19
click at [458, 495] on input "Omit all $0.00 balances" at bounding box center [464, 489] width 13 height 13
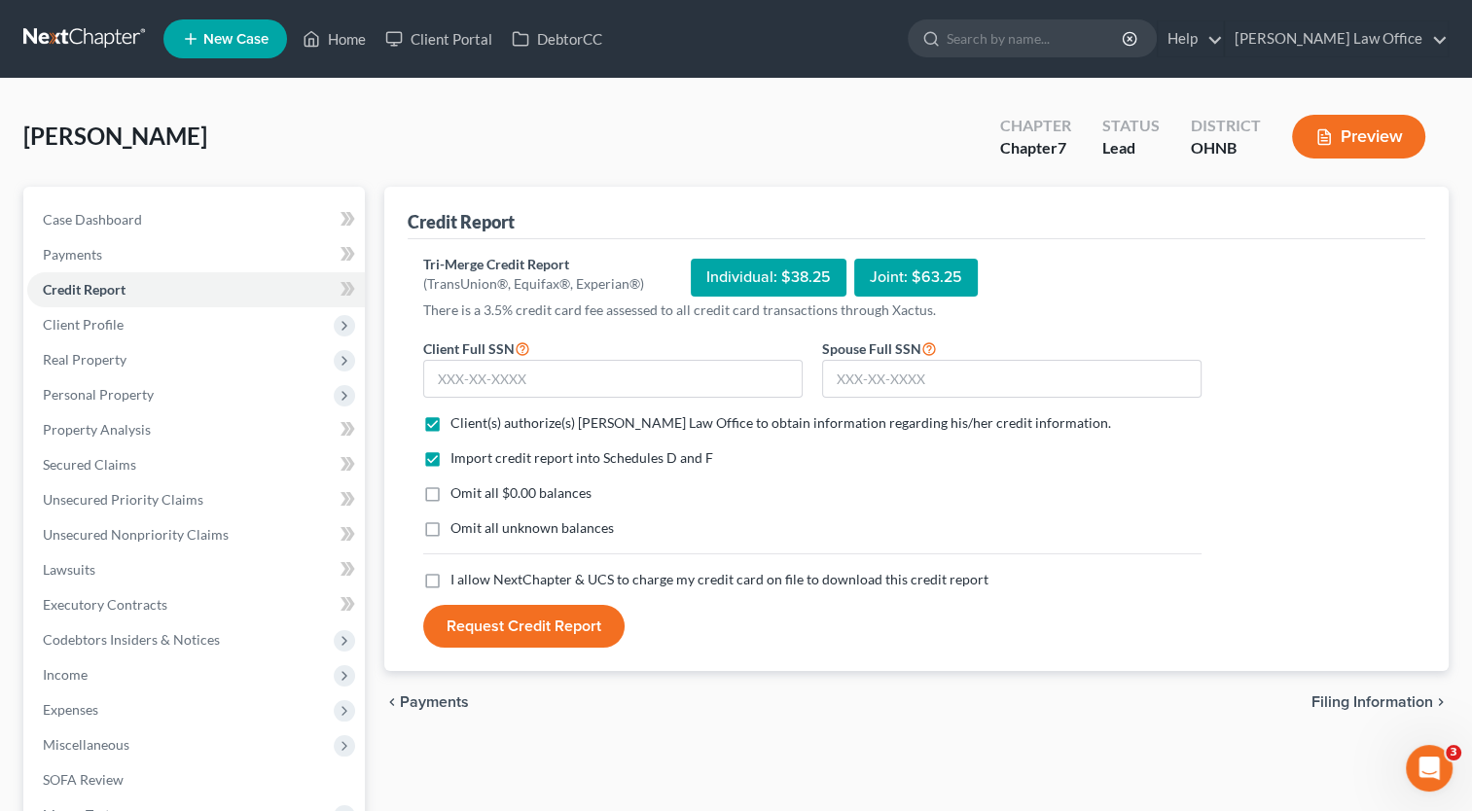
checkbox input "true"
click at [450, 576] on label "I allow NextChapter & UCS to charge my credit card on file to download this cre…" at bounding box center [719, 579] width 538 height 19
click at [458, 576] on input "I allow NextChapter & UCS to charge my credit card on file to download this cre…" at bounding box center [464, 576] width 13 height 13
checkbox input "true"
click at [560, 368] on input "text" at bounding box center [612, 379] width 379 height 39
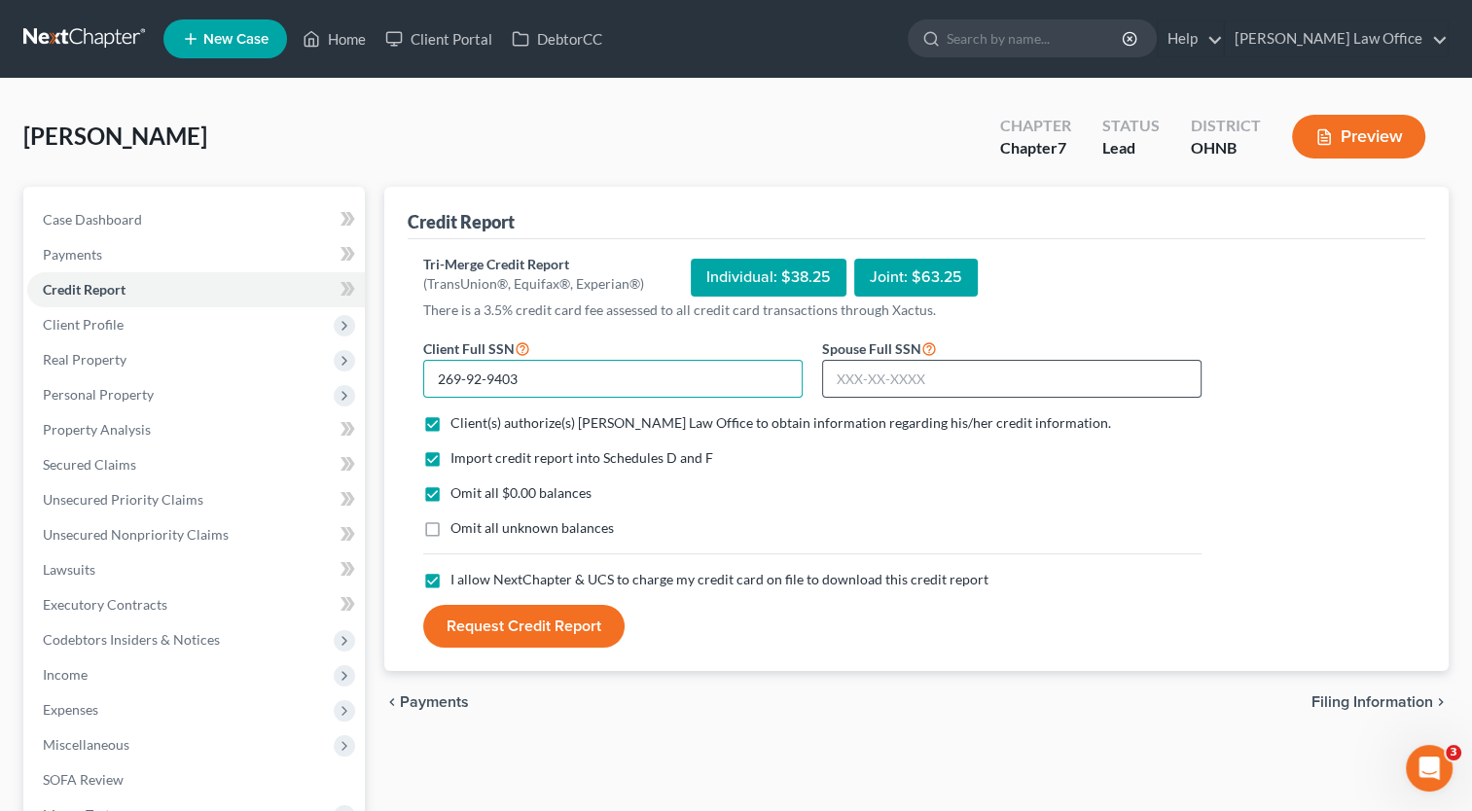
type input "269-92-9403"
click at [966, 377] on input "text" at bounding box center [1011, 379] width 379 height 39
type input "269-96-1050"
click at [547, 624] on button "Request Credit Report" at bounding box center [523, 626] width 201 height 43
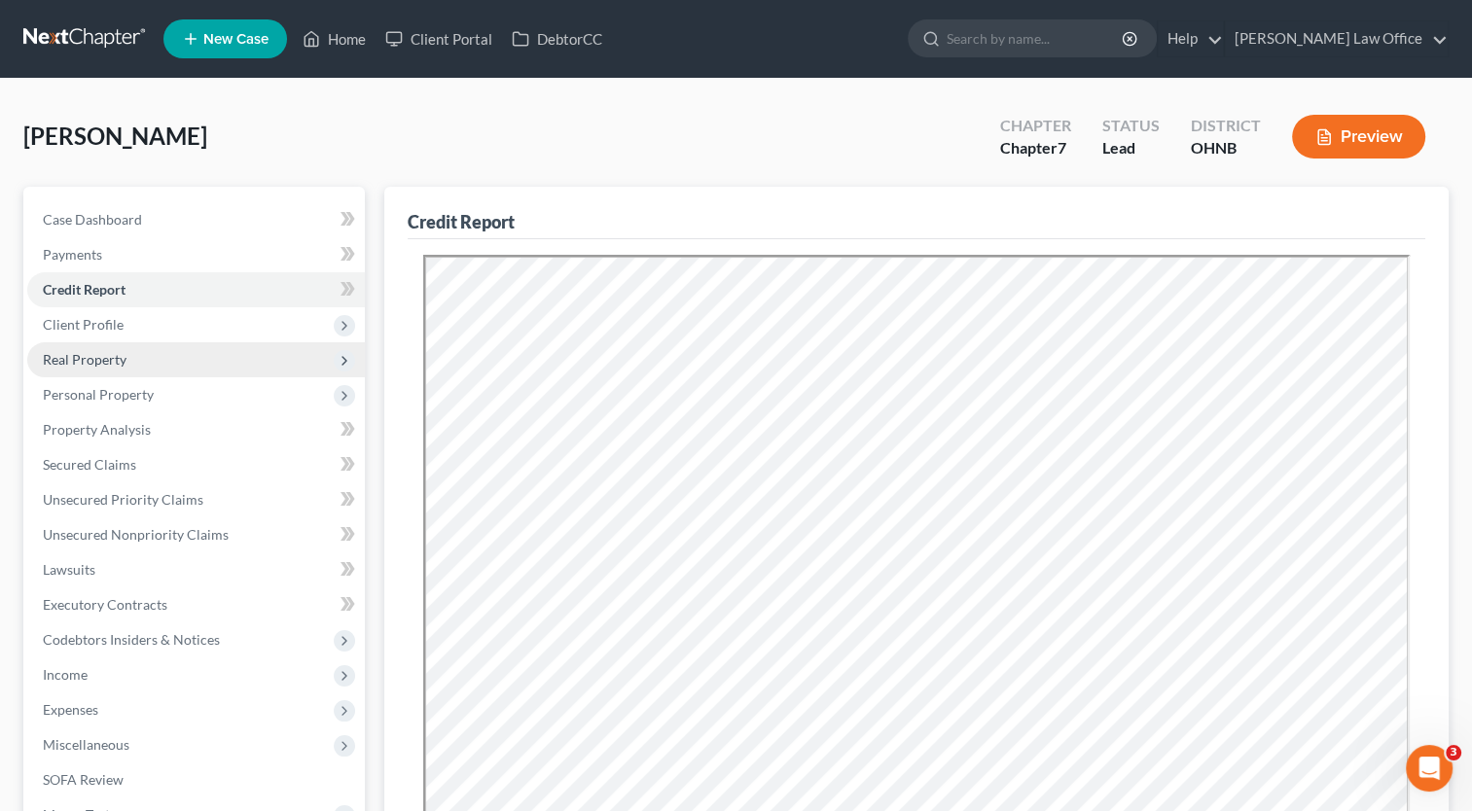
click at [121, 367] on span "Real Property" at bounding box center [85, 359] width 84 height 17
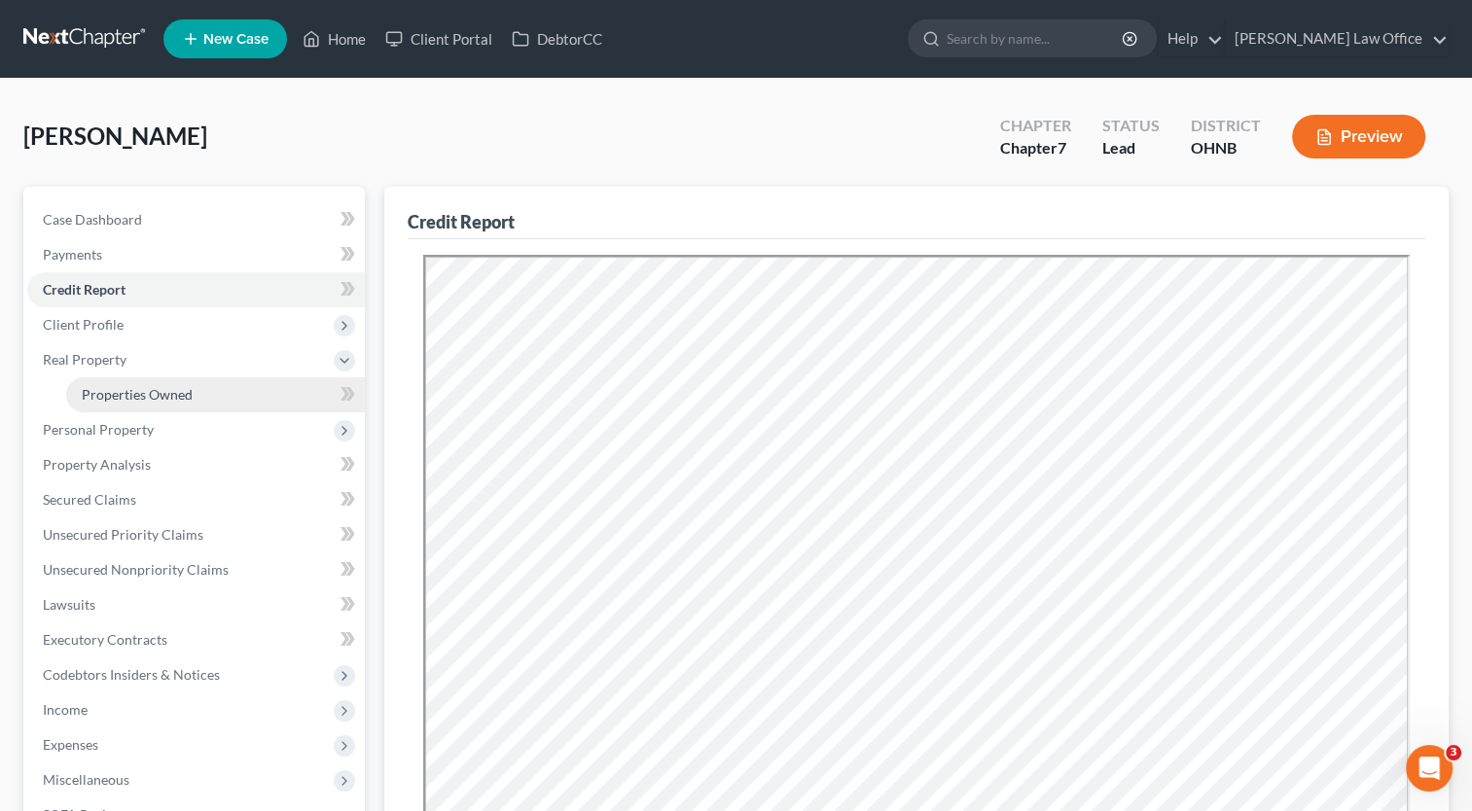
click at [127, 406] on link "Properties Owned" at bounding box center [215, 394] width 299 height 35
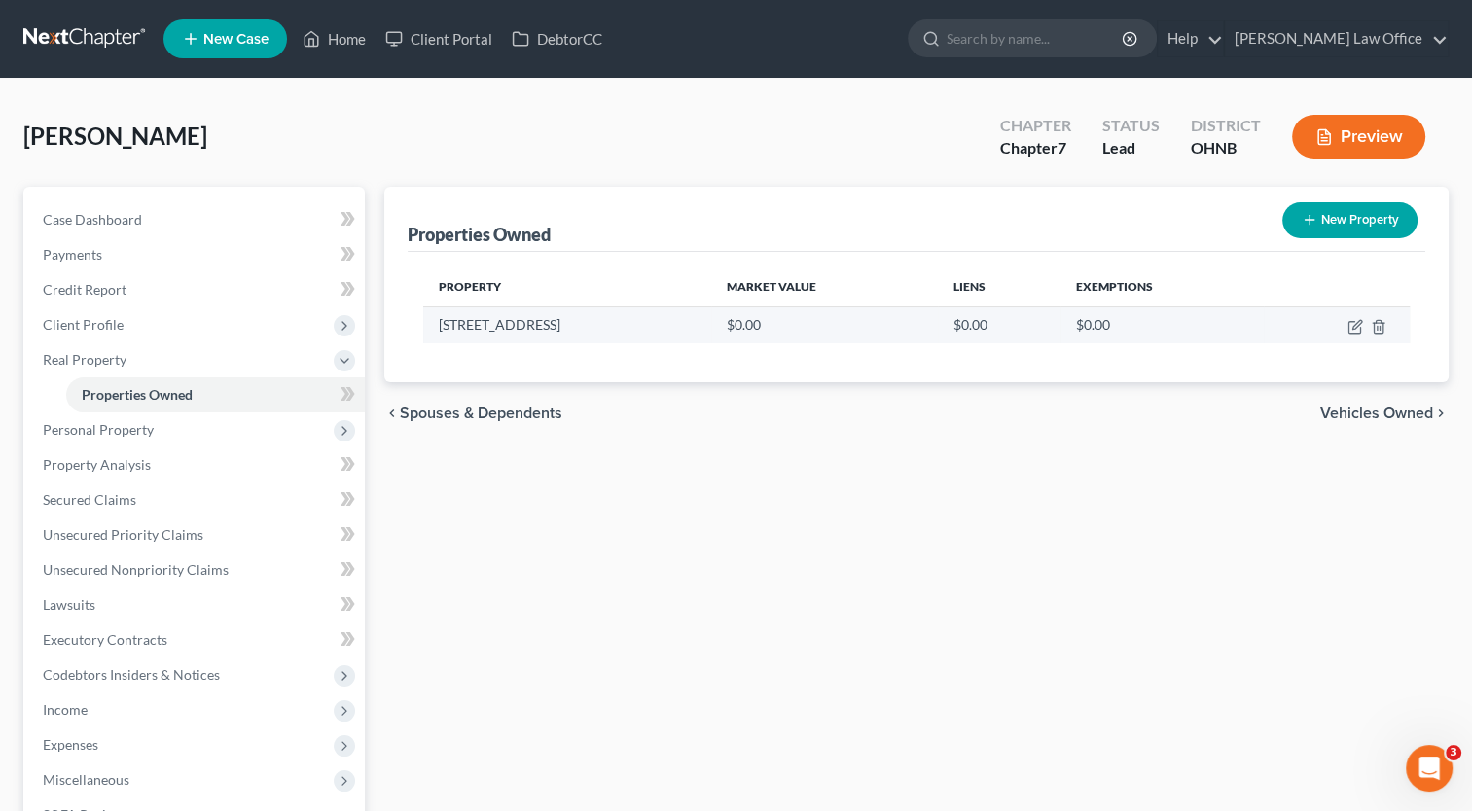
click at [1350, 335] on td at bounding box center [1337, 324] width 146 height 37
click at [1352, 329] on icon "button" at bounding box center [1355, 327] width 16 height 16
select select "36"
select select "42"
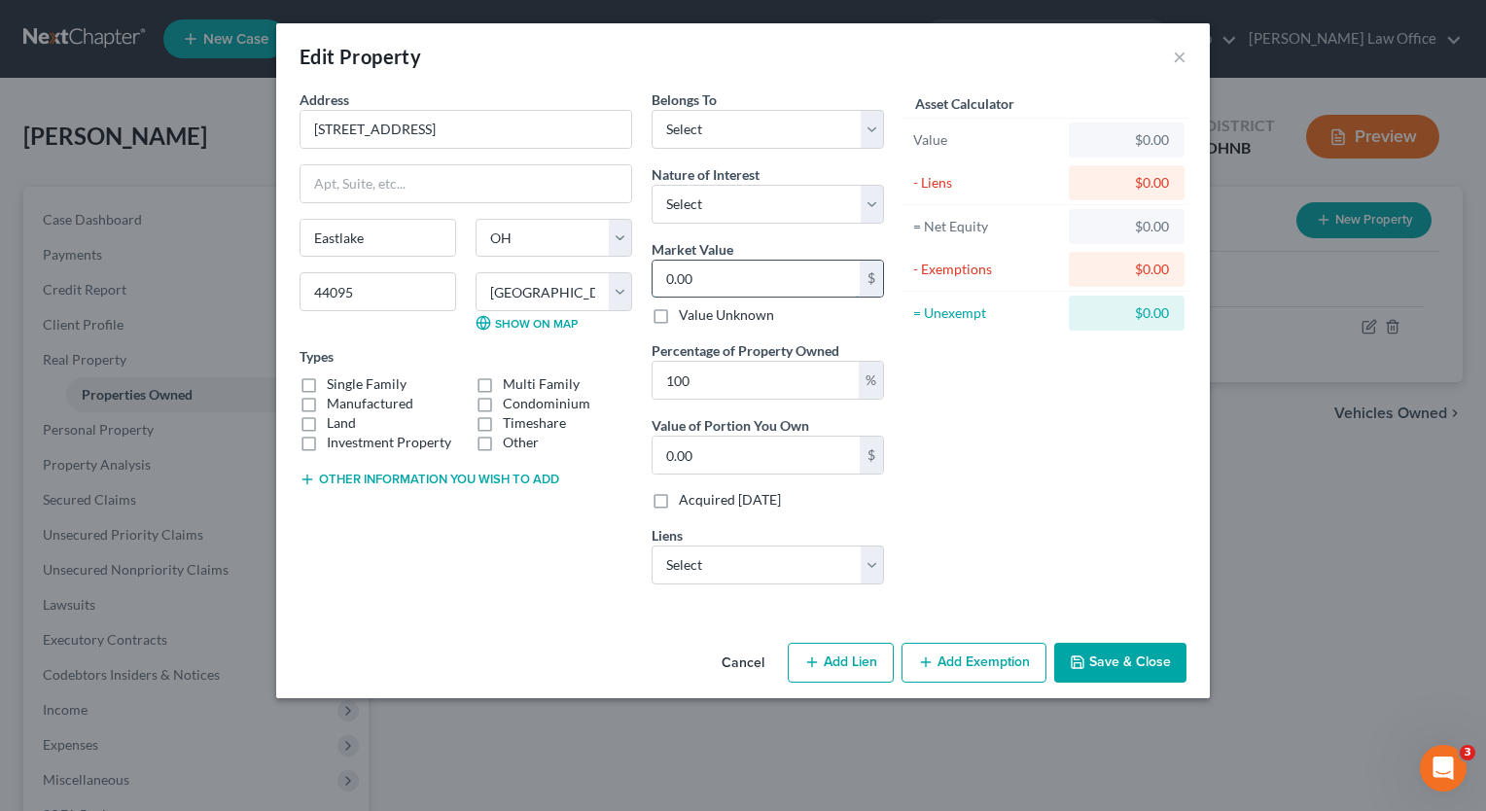
click at [731, 274] on input "0.00" at bounding box center [756, 279] width 207 height 37
type input "1"
type input "1.00"
type input "13"
type input "13.00"
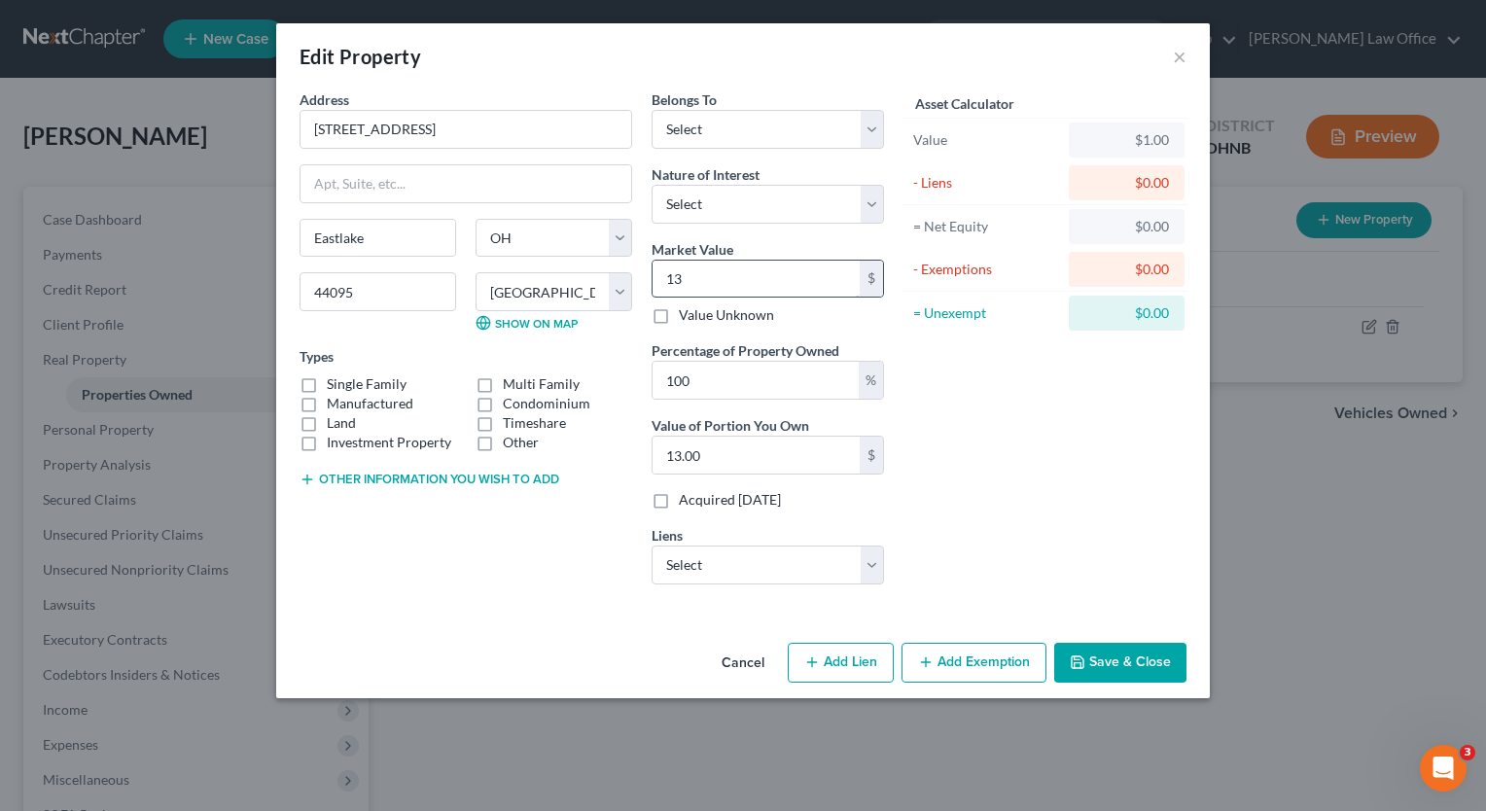
type input "131"
type input "131.00"
type input "1310"
type input "1,310.00"
type input "1,3100"
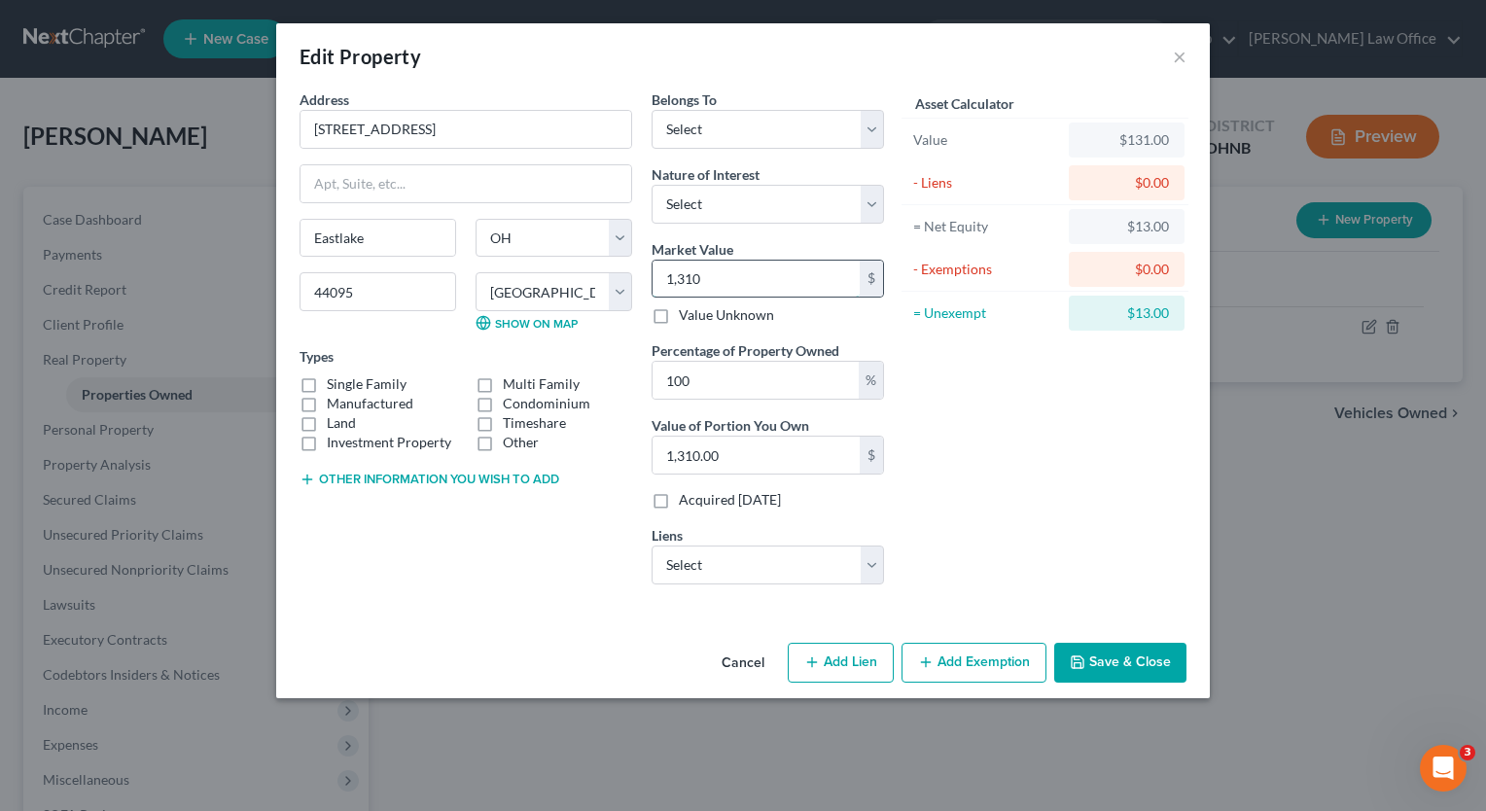
type input "13,100.00"
type input "13,1000"
type input "131,000.00"
click at [327, 394] on label "Manufactured" at bounding box center [370, 403] width 87 height 19
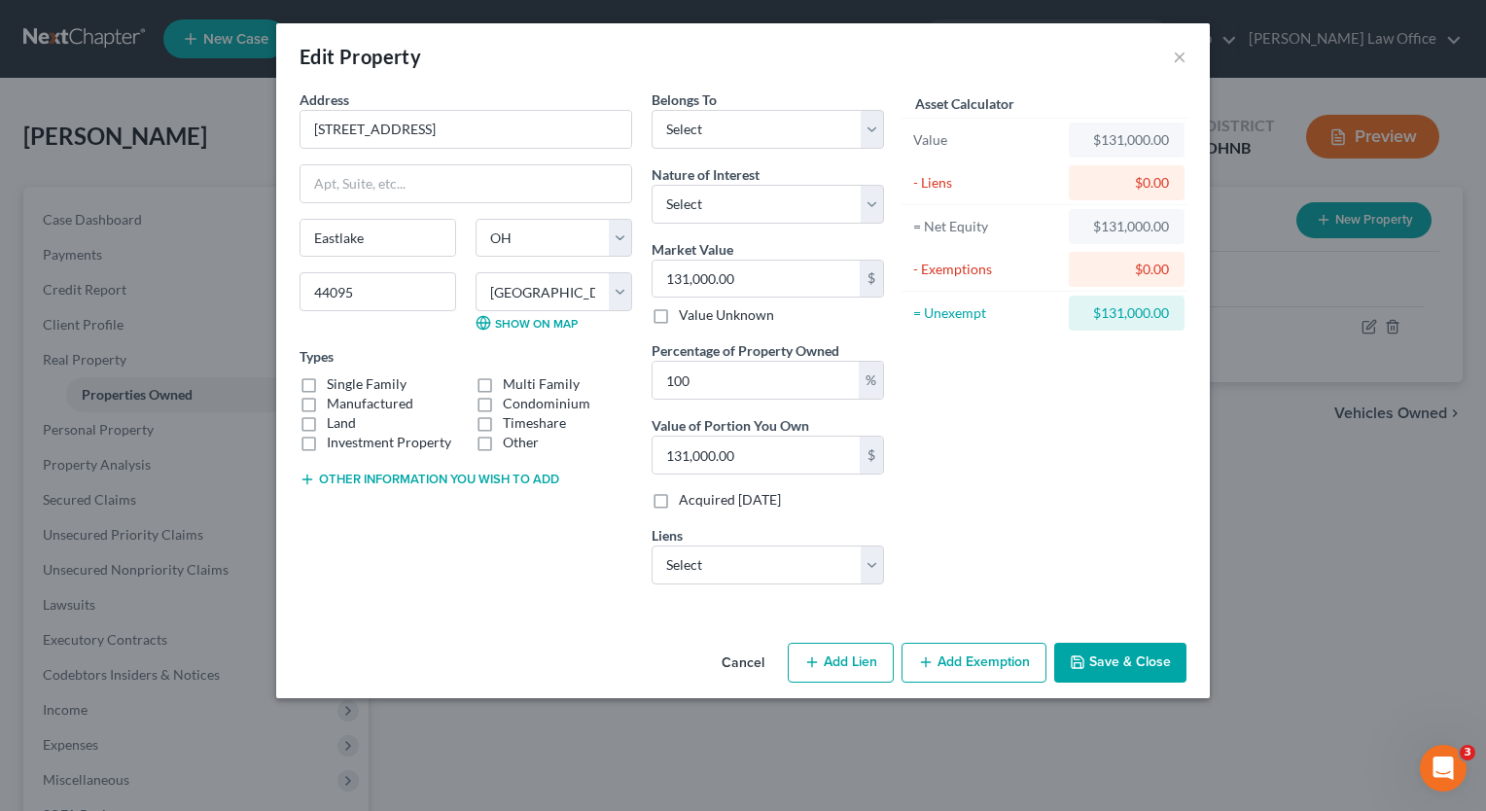
click at [335, 394] on input "Manufactured" at bounding box center [341, 400] width 13 height 13
checkbox input "true"
click at [327, 381] on label "Single Family" at bounding box center [367, 383] width 80 height 19
click at [335, 381] on input "Single Family" at bounding box center [341, 380] width 13 height 13
checkbox input "true"
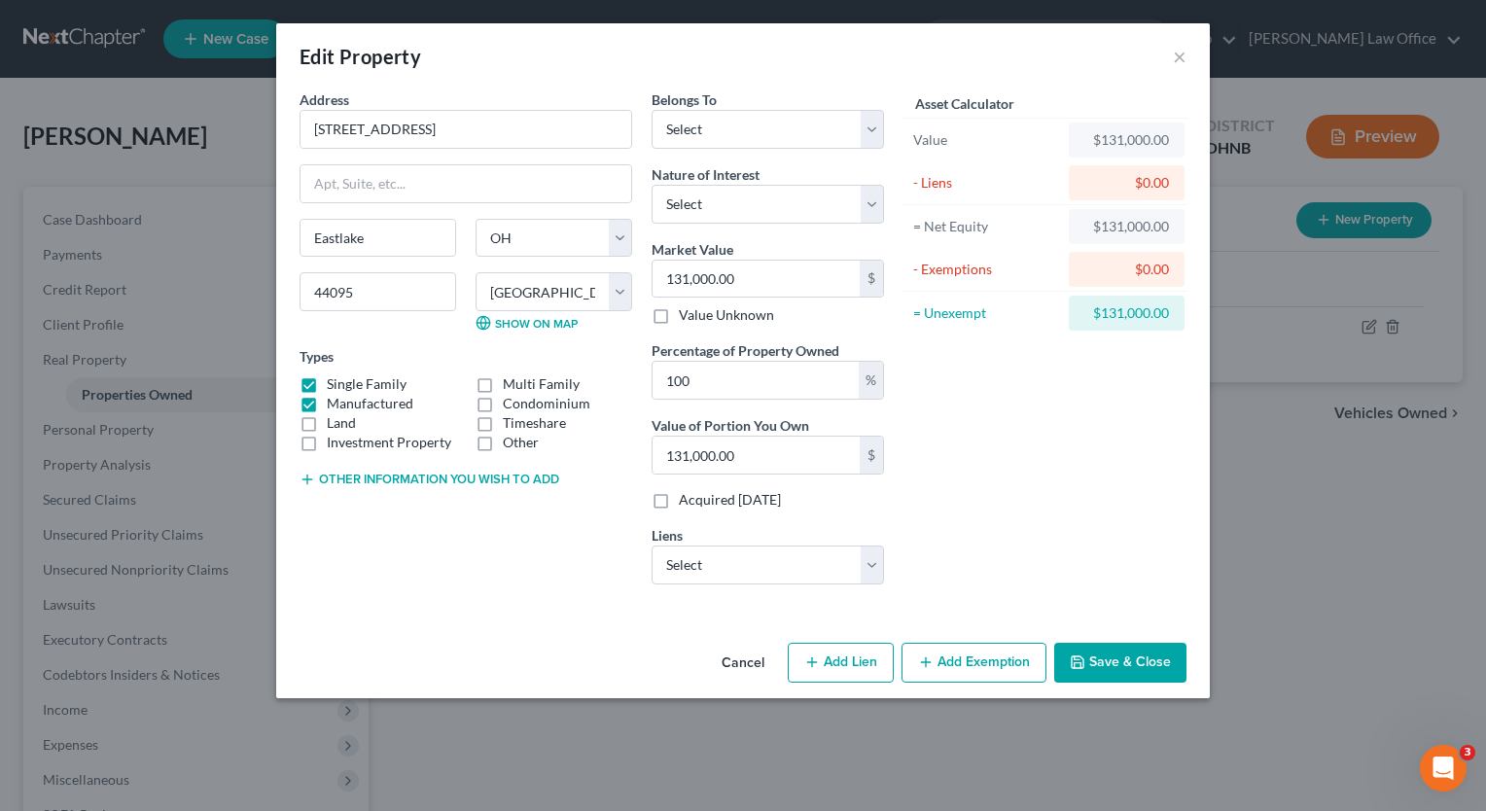
click at [327, 413] on label "Land" at bounding box center [341, 422] width 29 height 19
click at [335, 413] on input "Land" at bounding box center [341, 419] width 13 height 13
checkbox input "true"
click at [327, 396] on label "Manufactured" at bounding box center [370, 403] width 87 height 19
click at [335, 396] on input "Manufactured" at bounding box center [341, 400] width 13 height 13
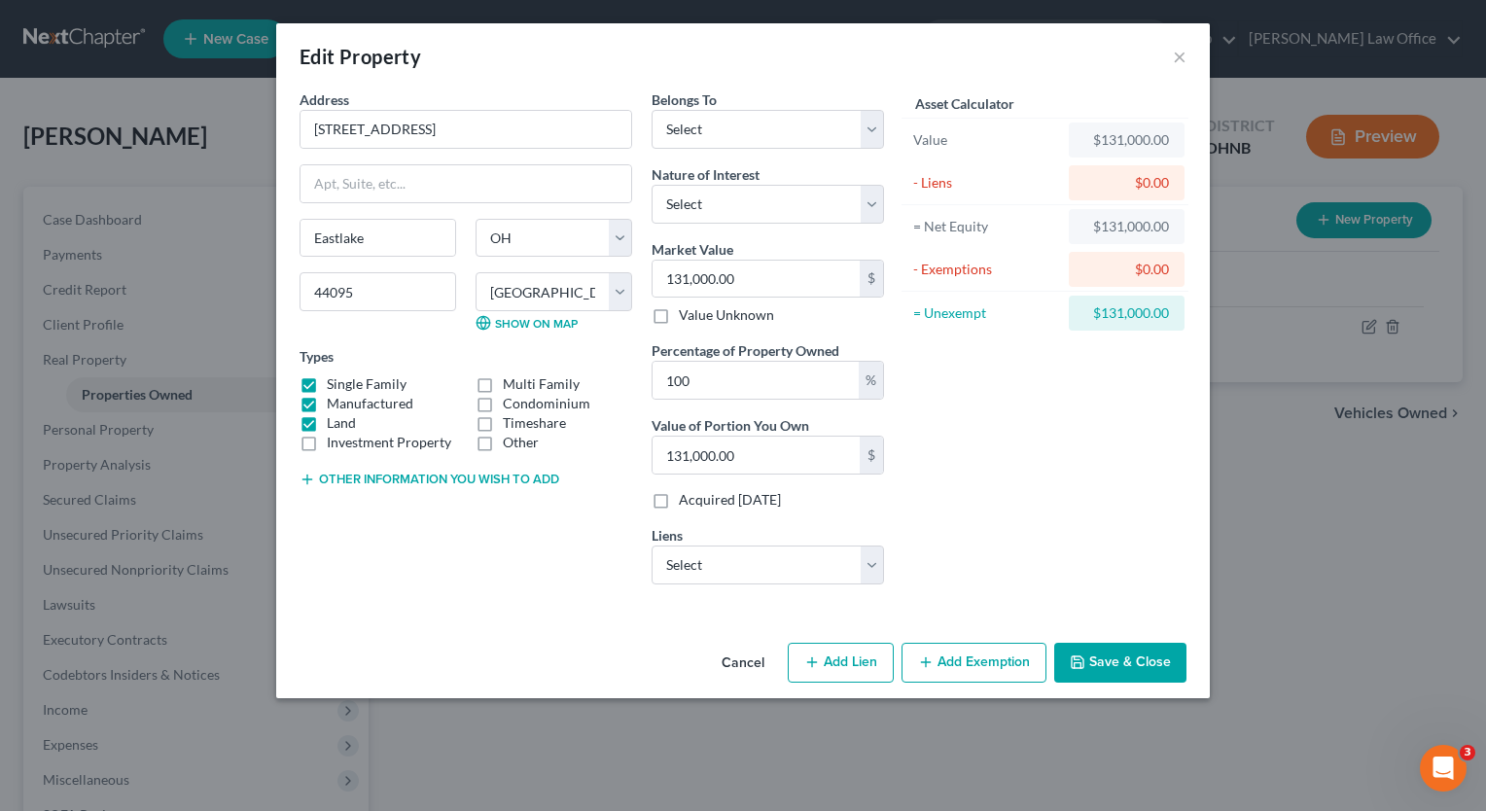
checkbox input "false"
click at [327, 420] on label "Land" at bounding box center [341, 422] width 29 height 19
click at [335, 420] on input "Land" at bounding box center [341, 419] width 13 height 13
checkbox input "false"
click at [862, 128] on select "Select Debtor 1 Only Debtor 2 Only Debtor 1 And Debtor 2 Only At Least One Of T…" at bounding box center [768, 129] width 232 height 39
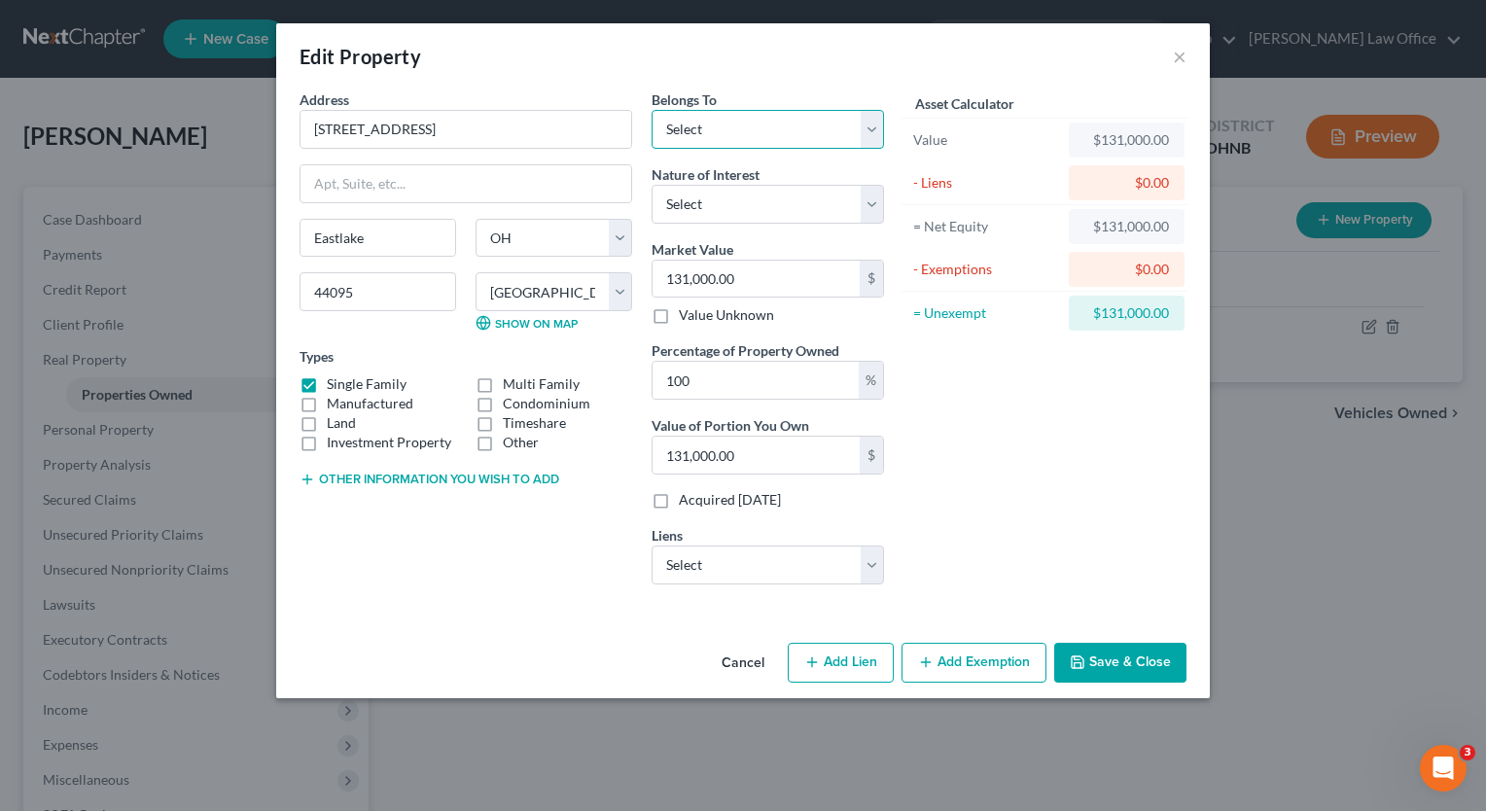
select select "0"
click at [652, 110] on select "Select Debtor 1 Only Debtor 2 Only Debtor 1 And Debtor 2 Only At Least One Of T…" at bounding box center [768, 129] width 232 height 39
click at [873, 208] on select "Select Fee Simple Joint Tenant Life Estate Equitable Interest Future Interest T…" at bounding box center [768, 204] width 232 height 39
select select "0"
click at [652, 185] on select "Select Fee Simple Joint Tenant Life Estate Equitable Interest Future Interest T…" at bounding box center [768, 204] width 232 height 39
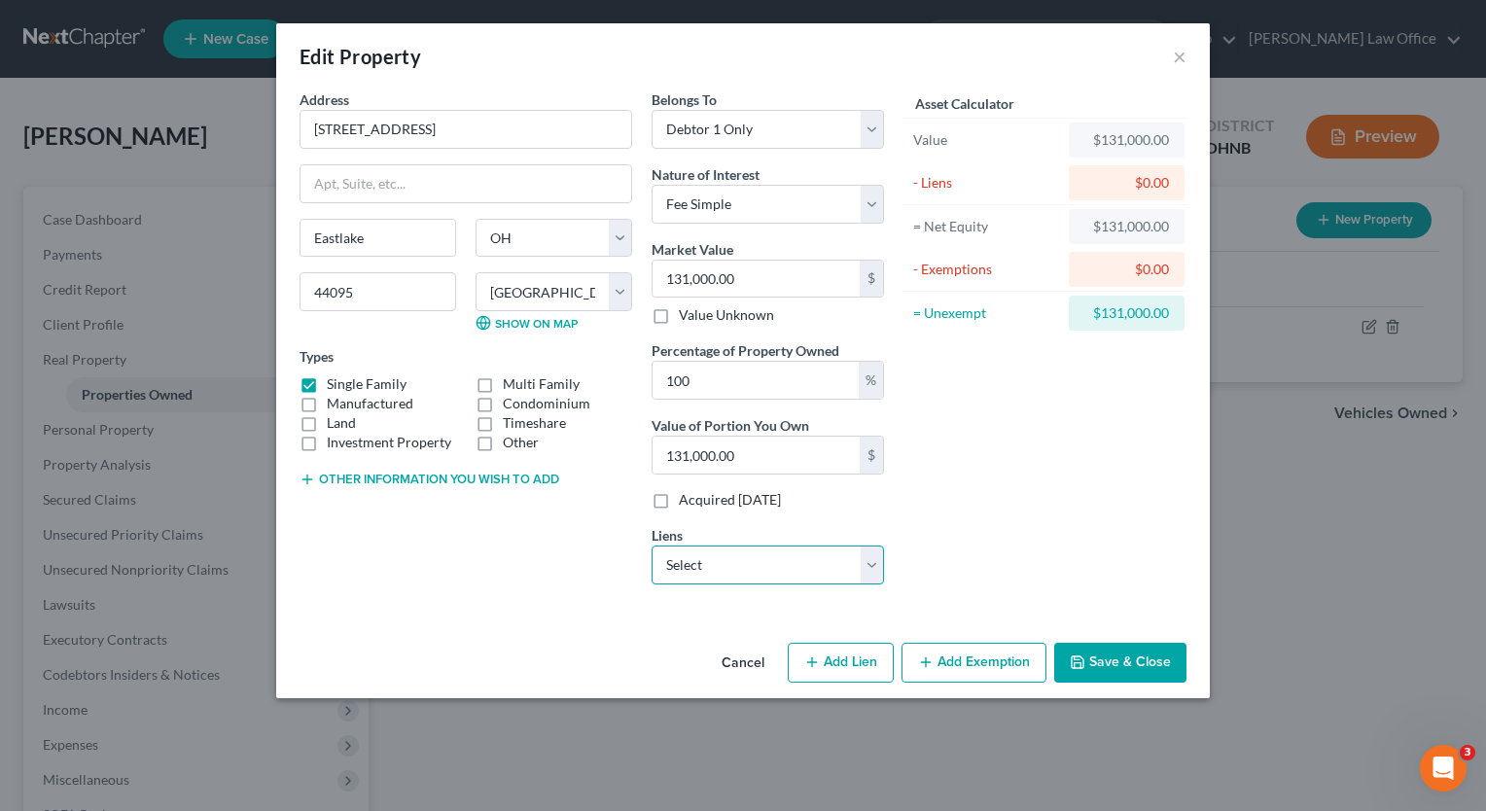
click at [875, 566] on select "Select Click N Clos - $83,467.00 Ally Fincl - $40,484.00 Amer Honda - $3,054.00" at bounding box center [768, 565] width 232 height 39
select select "0"
click at [652, 546] on select "Select Click N Clos - $83,467.00 Ally Fincl - $40,484.00 Amer Honda - $3,054.00" at bounding box center [768, 565] width 232 height 39
select select
select select "45"
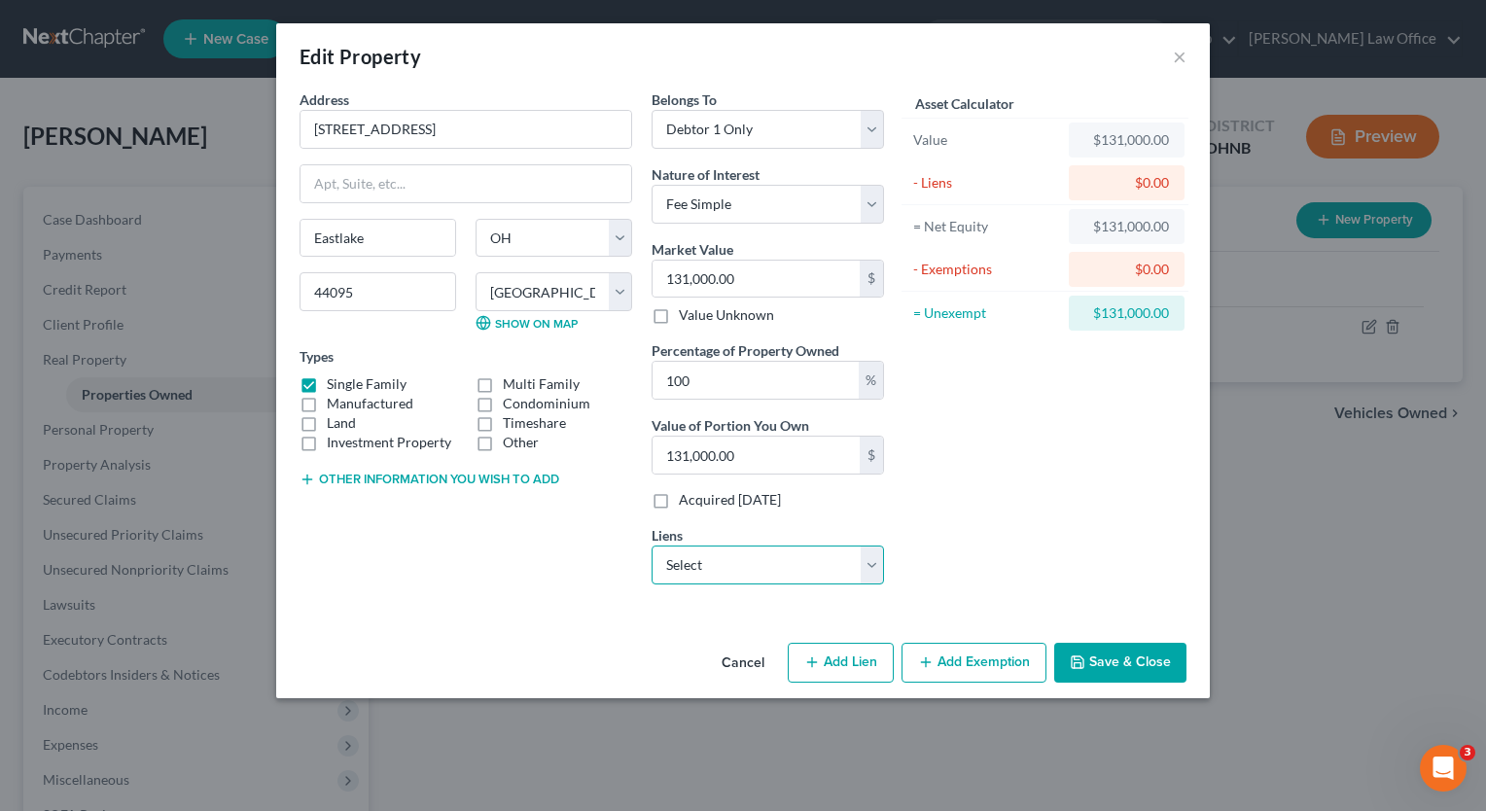
select select "0"
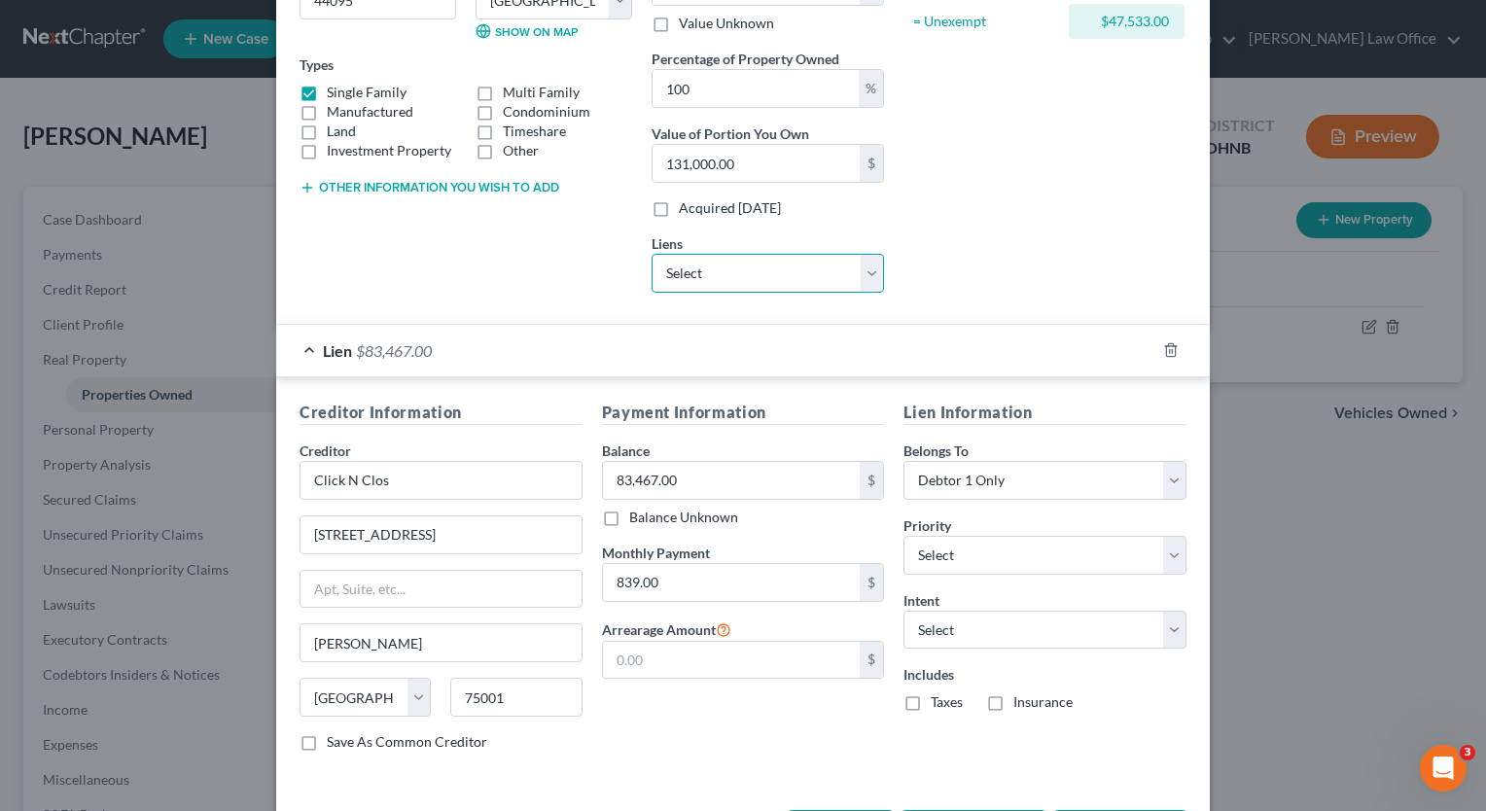
scroll to position [365, 0]
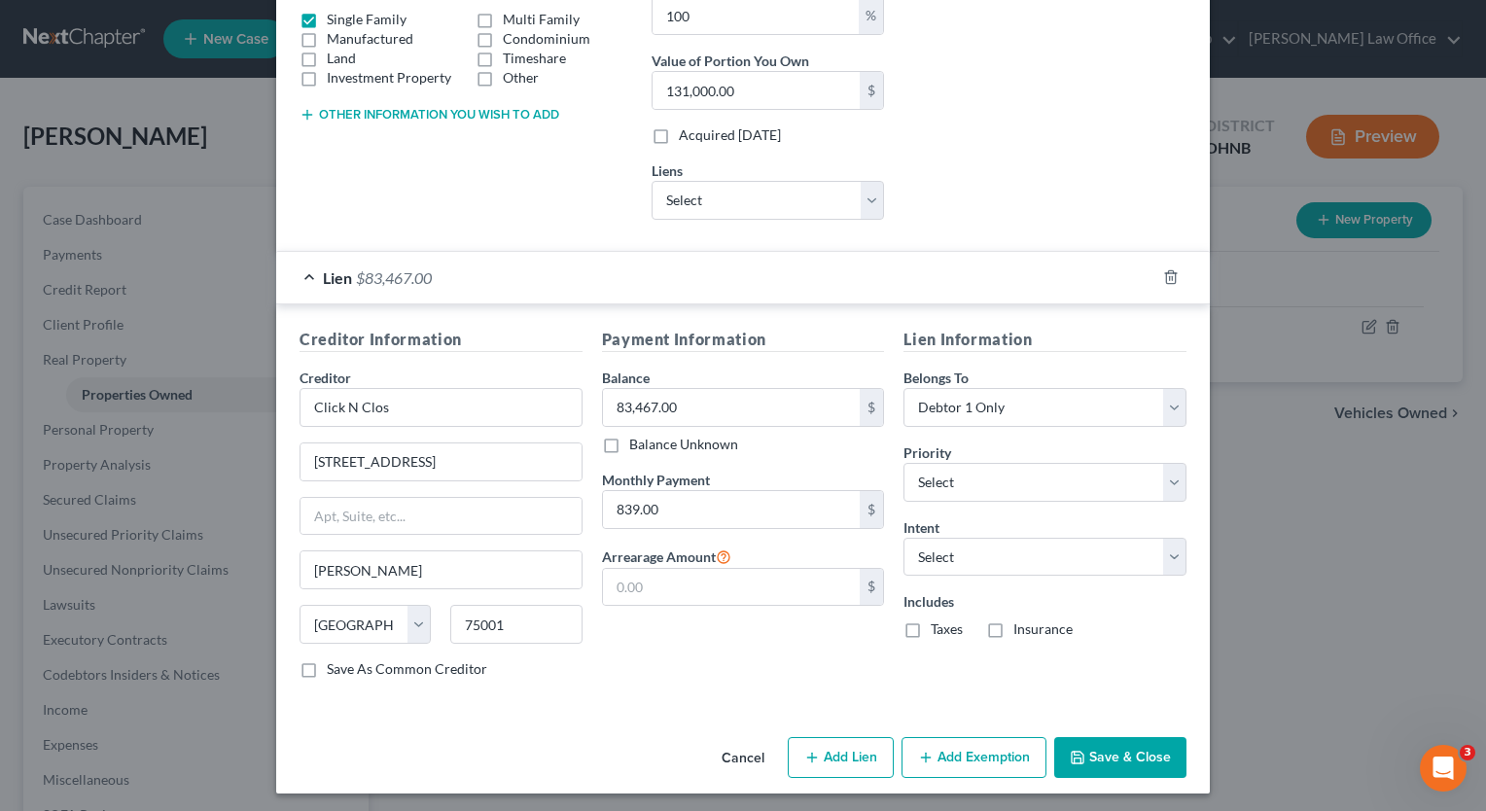
click at [931, 625] on label "Taxes" at bounding box center [947, 629] width 32 height 19
click at [939, 625] on input "Taxes" at bounding box center [945, 626] width 13 height 13
checkbox input "true"
click at [1014, 620] on label "Insurance" at bounding box center [1043, 629] width 59 height 19
click at [1021, 620] on input "Insurance" at bounding box center [1027, 626] width 13 height 13
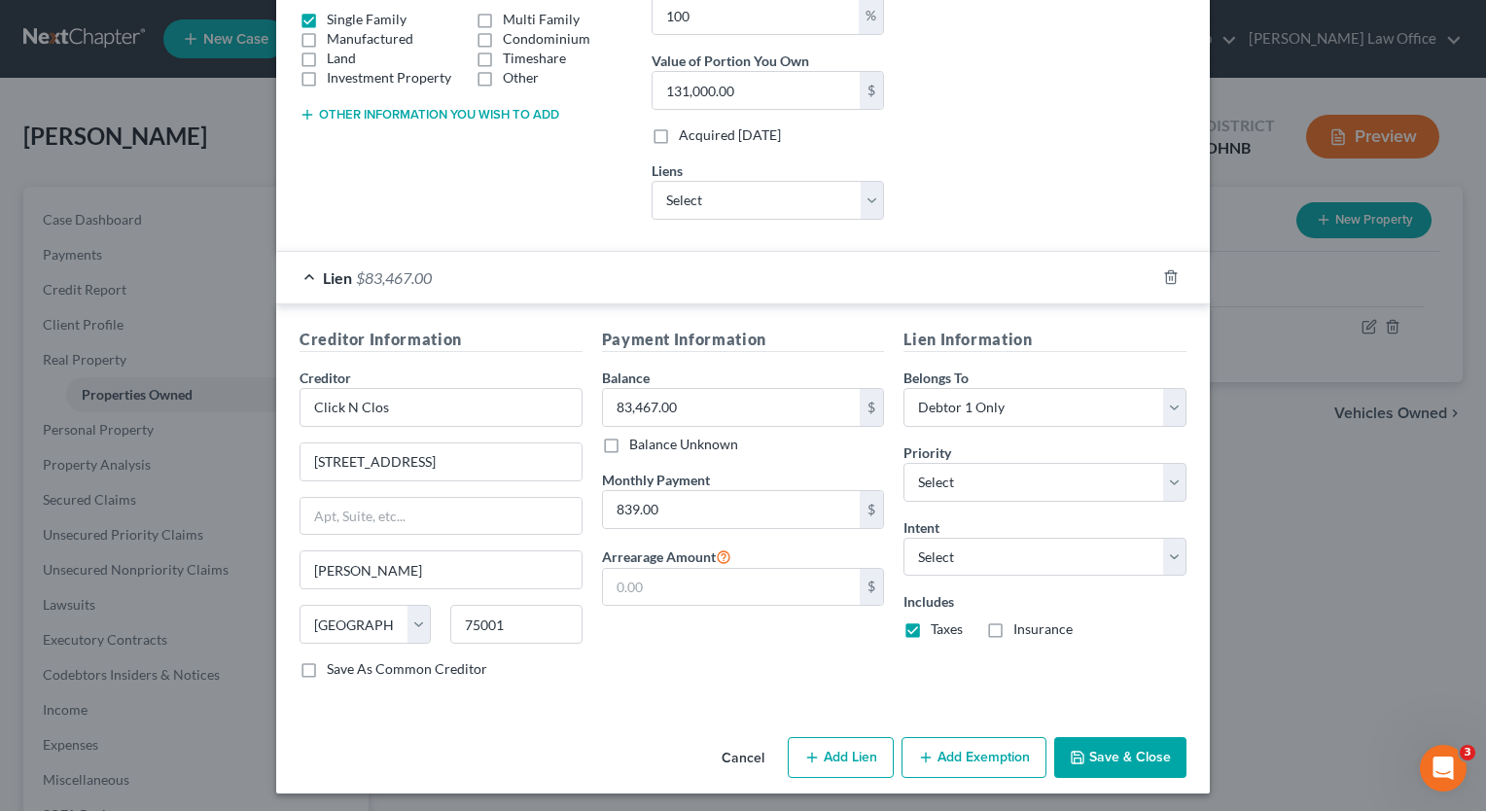
checkbox input "true"
click at [1168, 554] on select "Select Surrender Redeem Reaffirm Avoid Other" at bounding box center [1045, 557] width 283 height 39
select select "2"
click at [904, 538] on select "Select Surrender Redeem Reaffirm Avoid Other" at bounding box center [1045, 557] width 283 height 39
drag, startPoint x: 769, startPoint y: 657, endPoint x: 792, endPoint y: 668, distance: 25.2
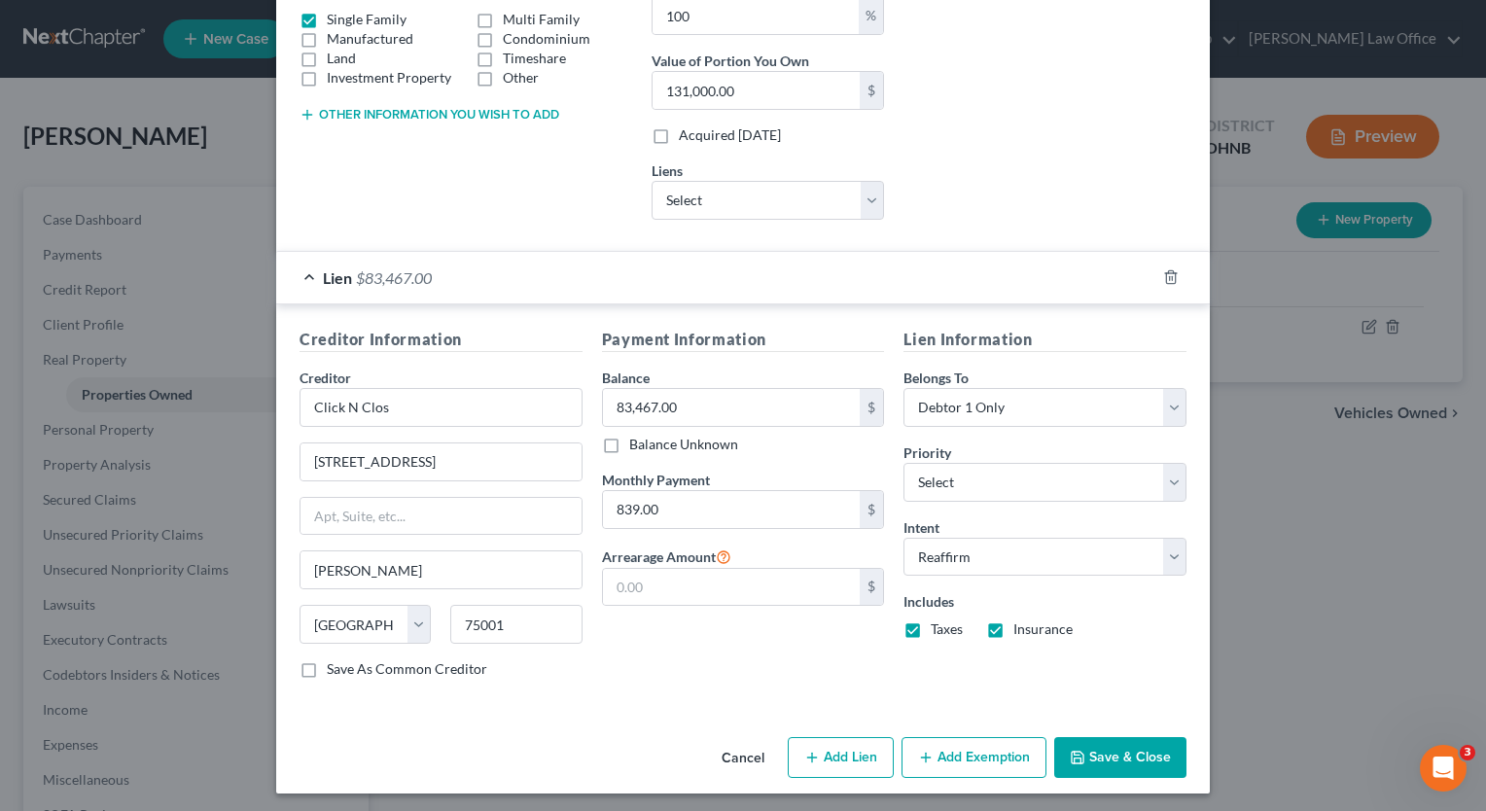
click at [770, 657] on div "Payment Information Balance 83,467.00 $ Balance Unknown Balance Undetermined 83…" at bounding box center [743, 511] width 303 height 367
click at [971, 766] on button "Add Exemption" at bounding box center [974, 757] width 145 height 41
select select "2"
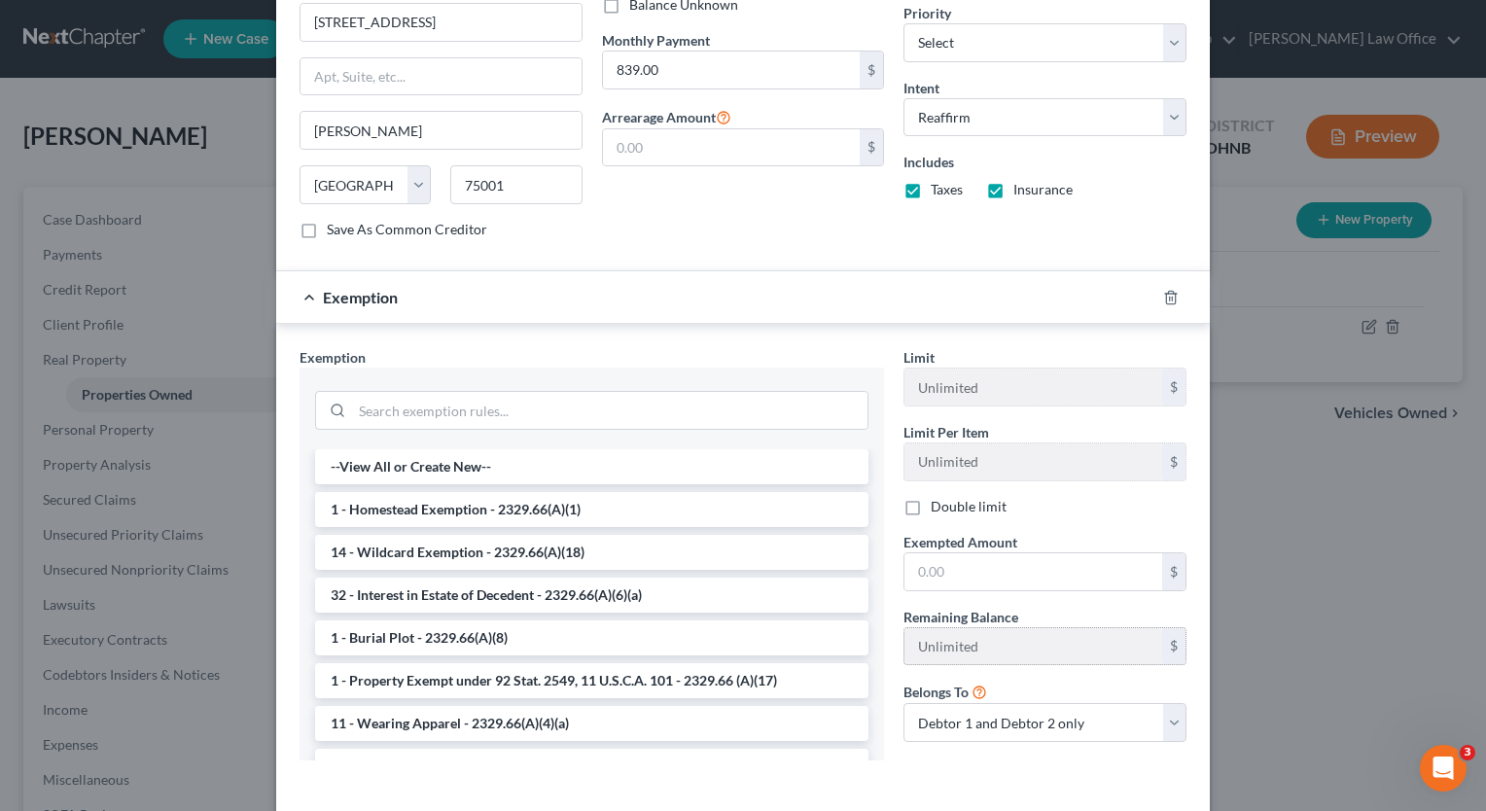
scroll to position [851, 0]
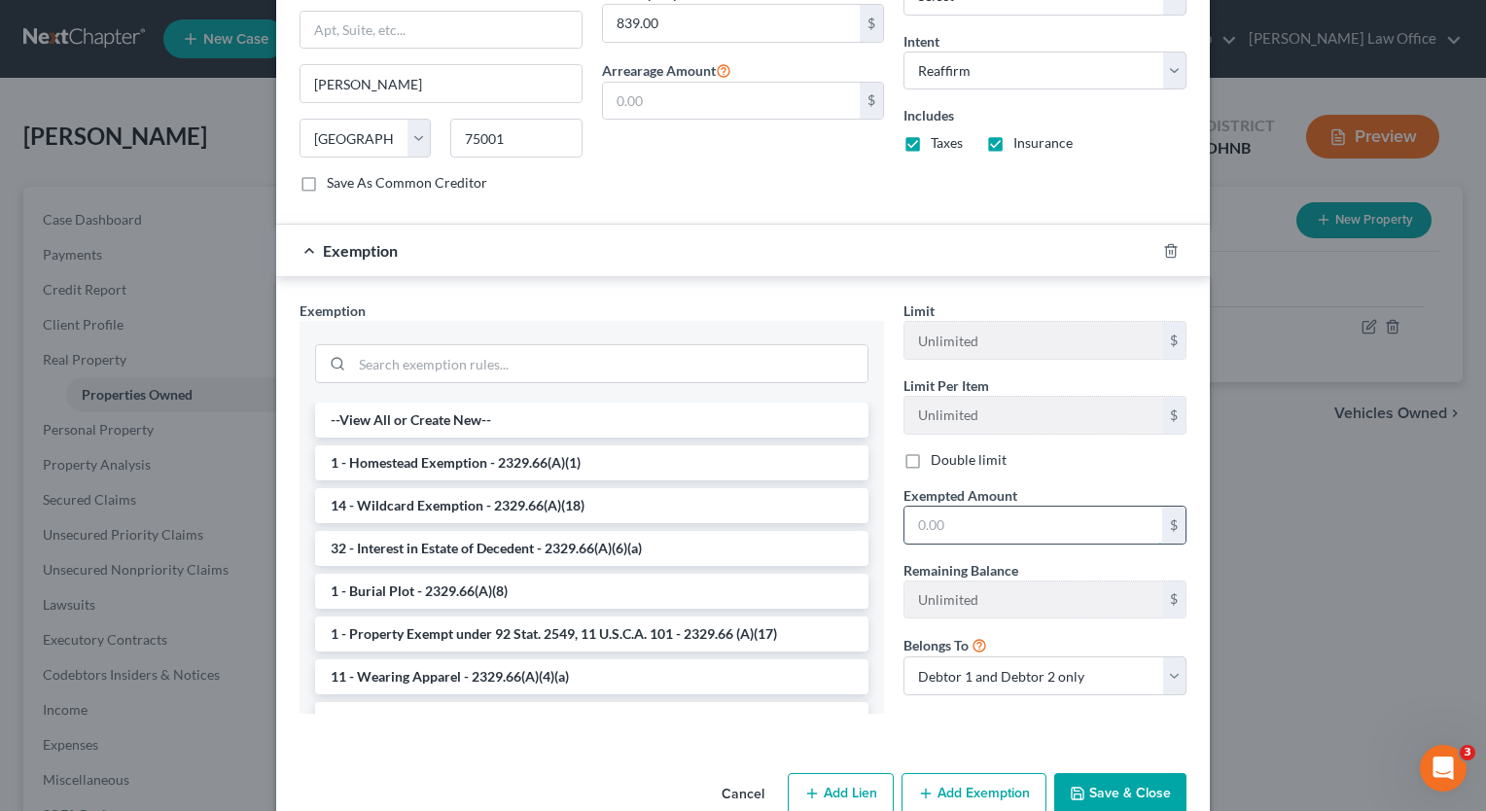
click at [1000, 517] on input "text" at bounding box center [1034, 525] width 258 height 37
type input "47,533.00"
click at [537, 465] on li "1 - Homestead Exemption - 2329.66(A)(1)" at bounding box center [591, 462] width 553 height 35
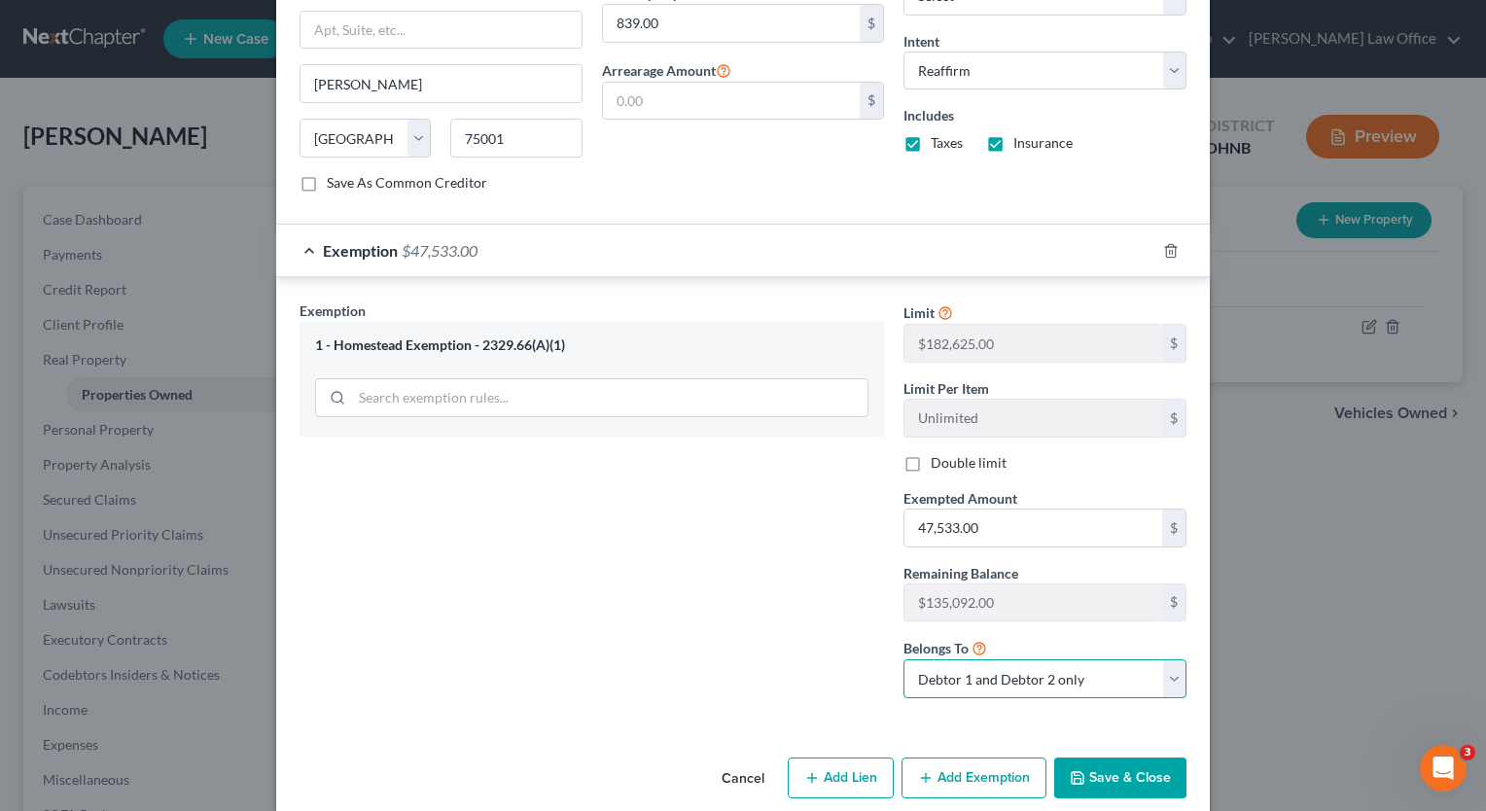
click at [1166, 679] on select "Debtor 1 only Debtor 2 only Debtor 1 and Debtor 2 only" at bounding box center [1045, 678] width 283 height 39
click at [666, 621] on div "Exemption Set must be selected for CA. Exemption * 1 - Homestead Exemption - 23…" at bounding box center [592, 507] width 604 height 413
click at [1150, 765] on button "Save & Close" at bounding box center [1120, 778] width 132 height 41
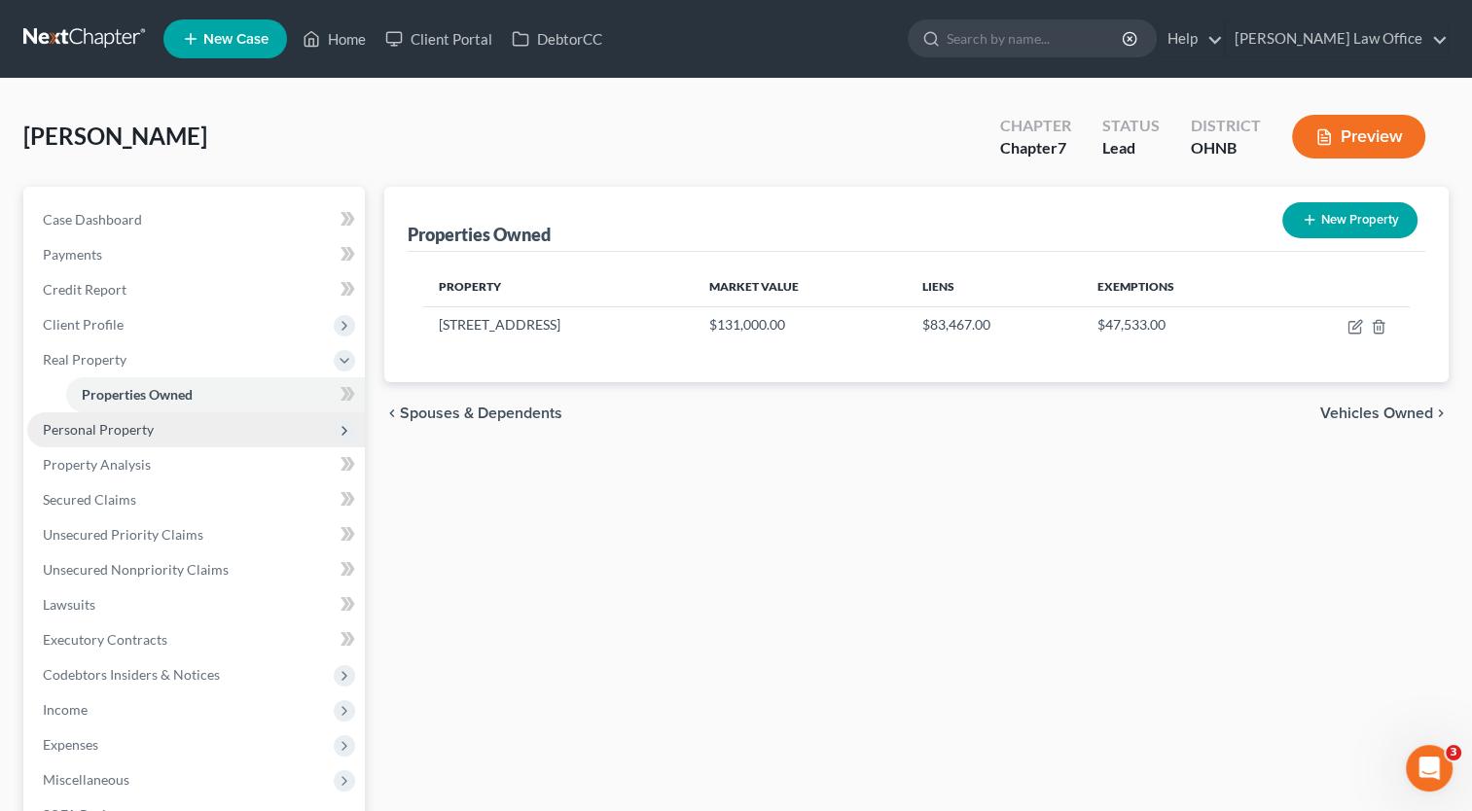
click at [139, 426] on span "Personal Property" at bounding box center [98, 429] width 111 height 17
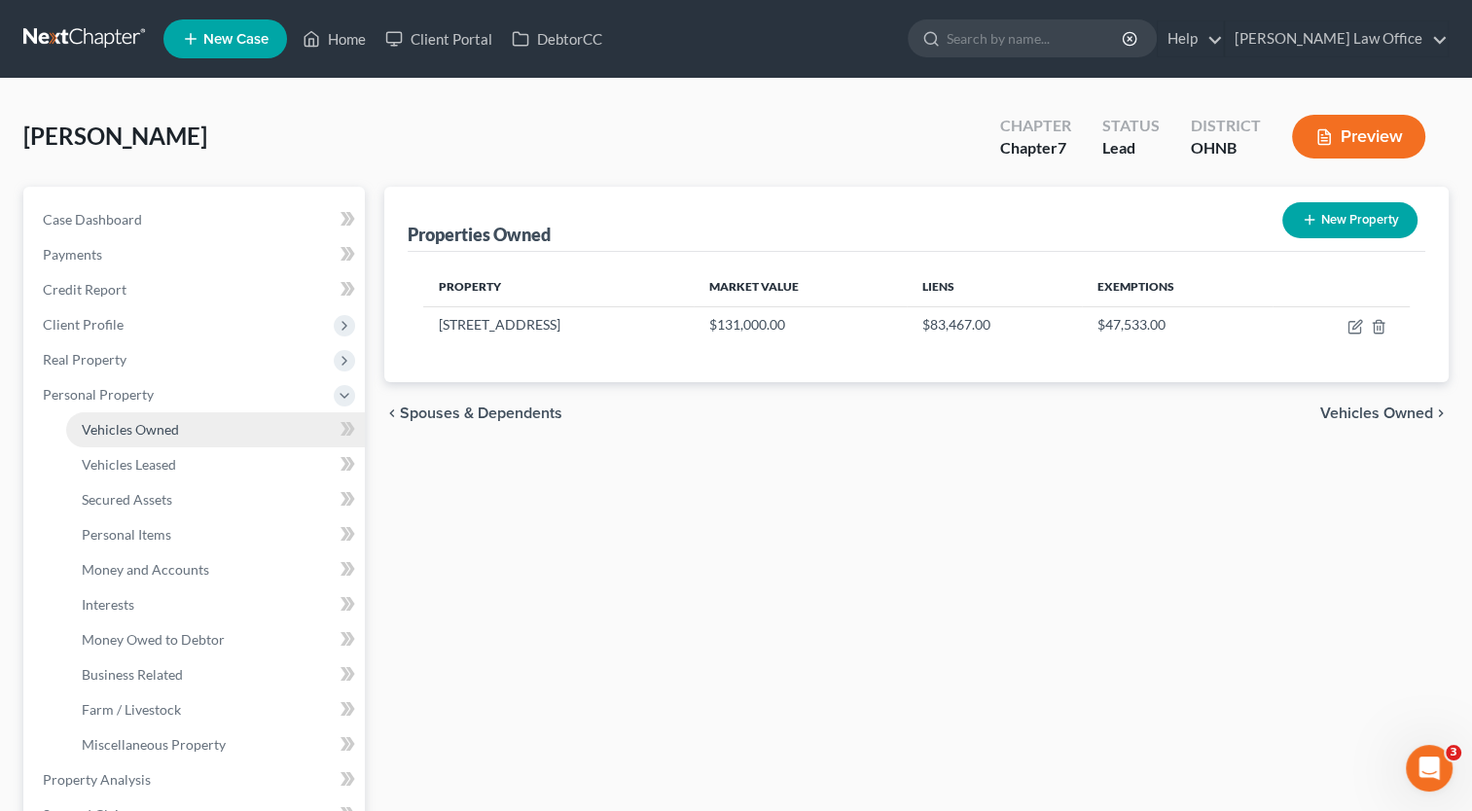
click at [143, 439] on link "Vehicles Owned" at bounding box center [215, 429] width 299 height 35
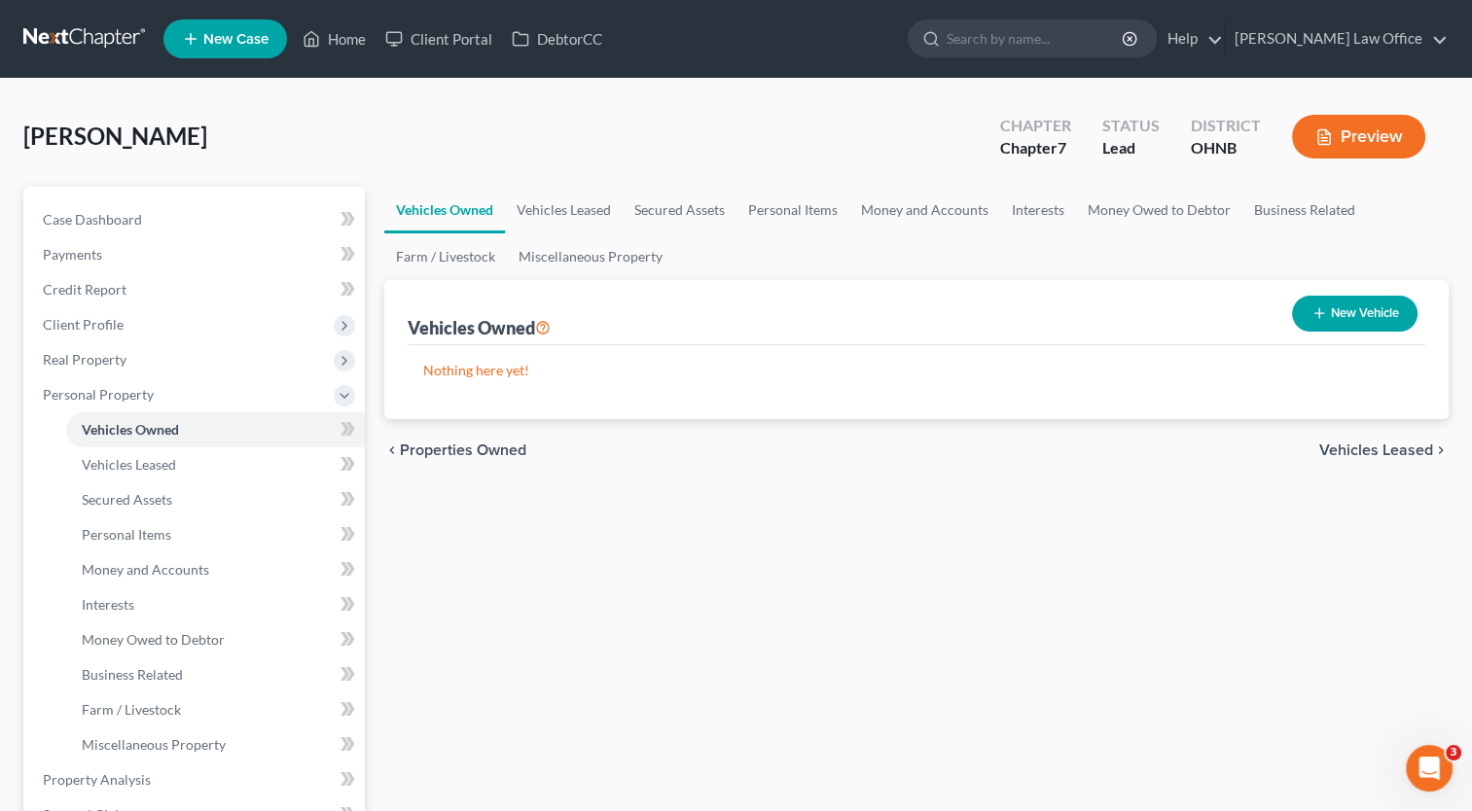
click at [1386, 302] on button "New Vehicle" at bounding box center [1354, 314] width 125 height 36
select select "0"
select select "2"
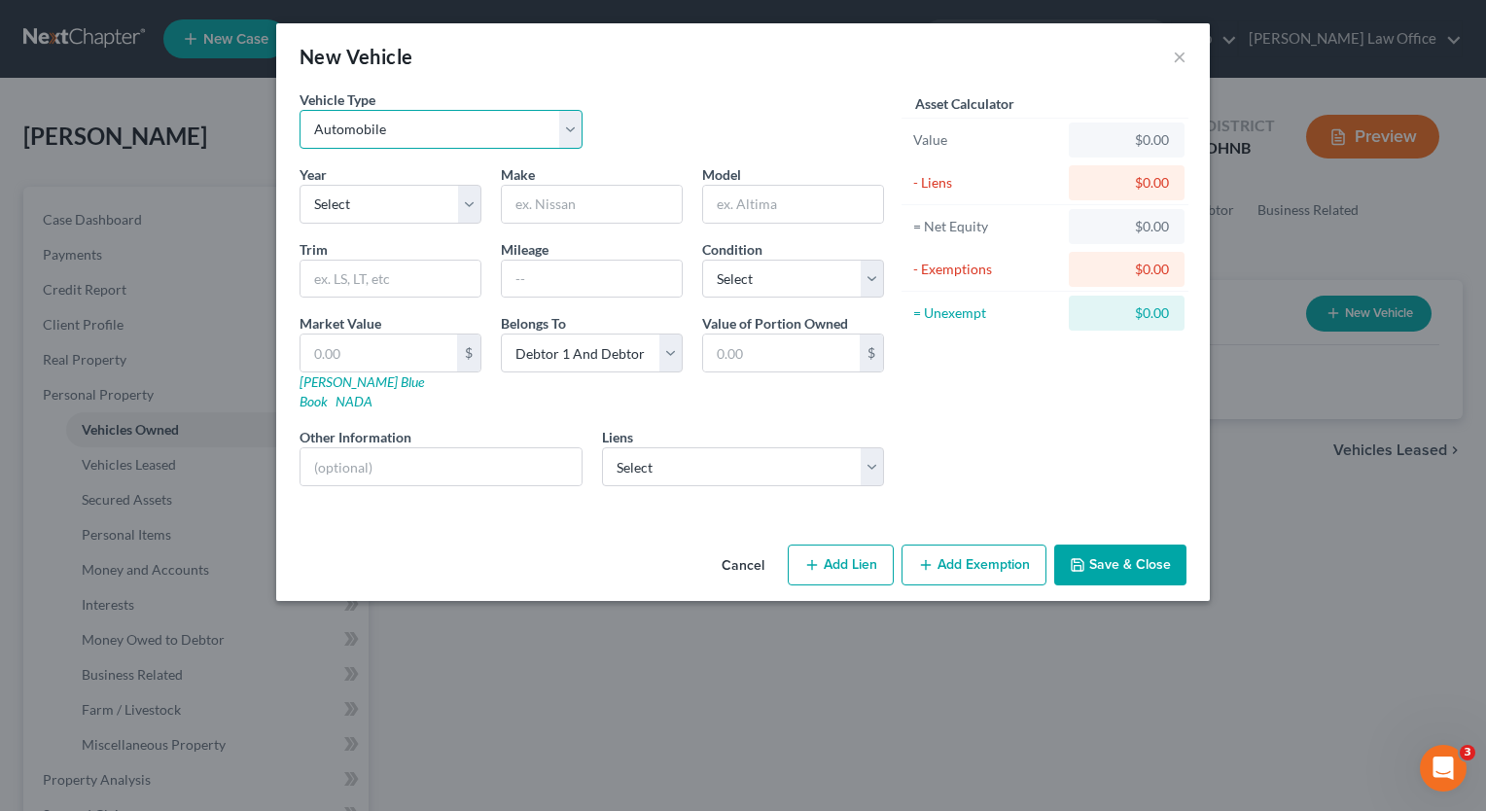
click at [569, 134] on select "Select Automobile Truck Trailer Watercraft Aircraft Motor Home Atv Other Vehicle" at bounding box center [441, 129] width 283 height 39
click at [300, 110] on select "Select Automobile Truck Trailer Watercraft Aircraft Motor Home Atv Other Vehicle" at bounding box center [441, 129] width 283 height 39
click at [657, 112] on div "Vehicle Type Select Automobile Truck Trailer Watercraft Aircraft Motor Home Atv…" at bounding box center [592, 126] width 604 height 75
click at [477, 220] on select "Select 2026 2025 2024 2023 2022 2021 2020 2019 2018 2017 2016 2015 2014 2013 20…" at bounding box center [391, 204] width 182 height 39
select select "3"
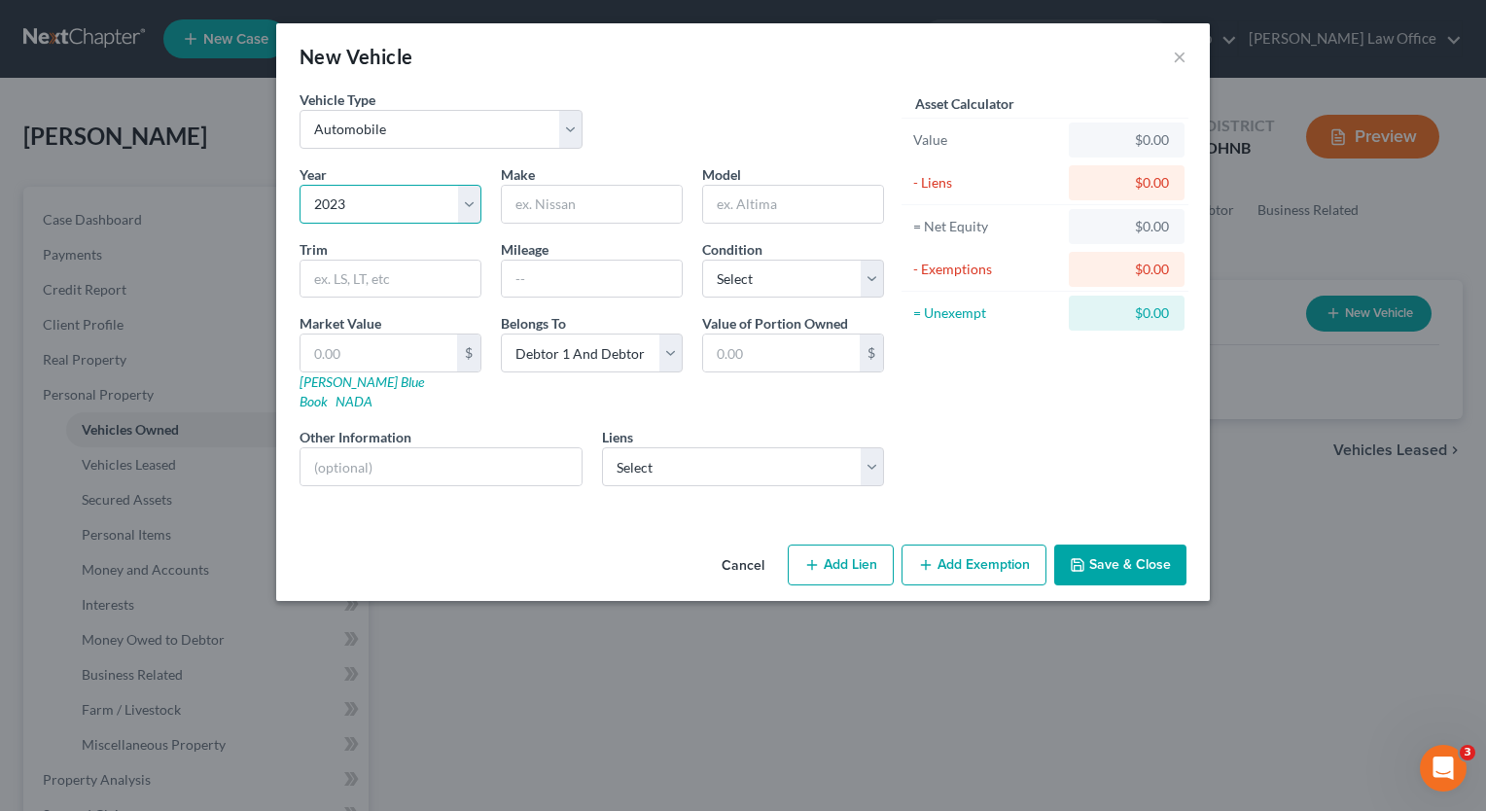
click at [300, 185] on select "Select 2026 2025 2024 2023 2022 2021 2020 2019 2018 2017 2016 2015 2014 2013 20…" at bounding box center [391, 204] width 182 height 39
click at [639, 203] on input "text" at bounding box center [592, 204] width 180 height 37
type input "Kia"
type input "Telluride"
type input "SE"
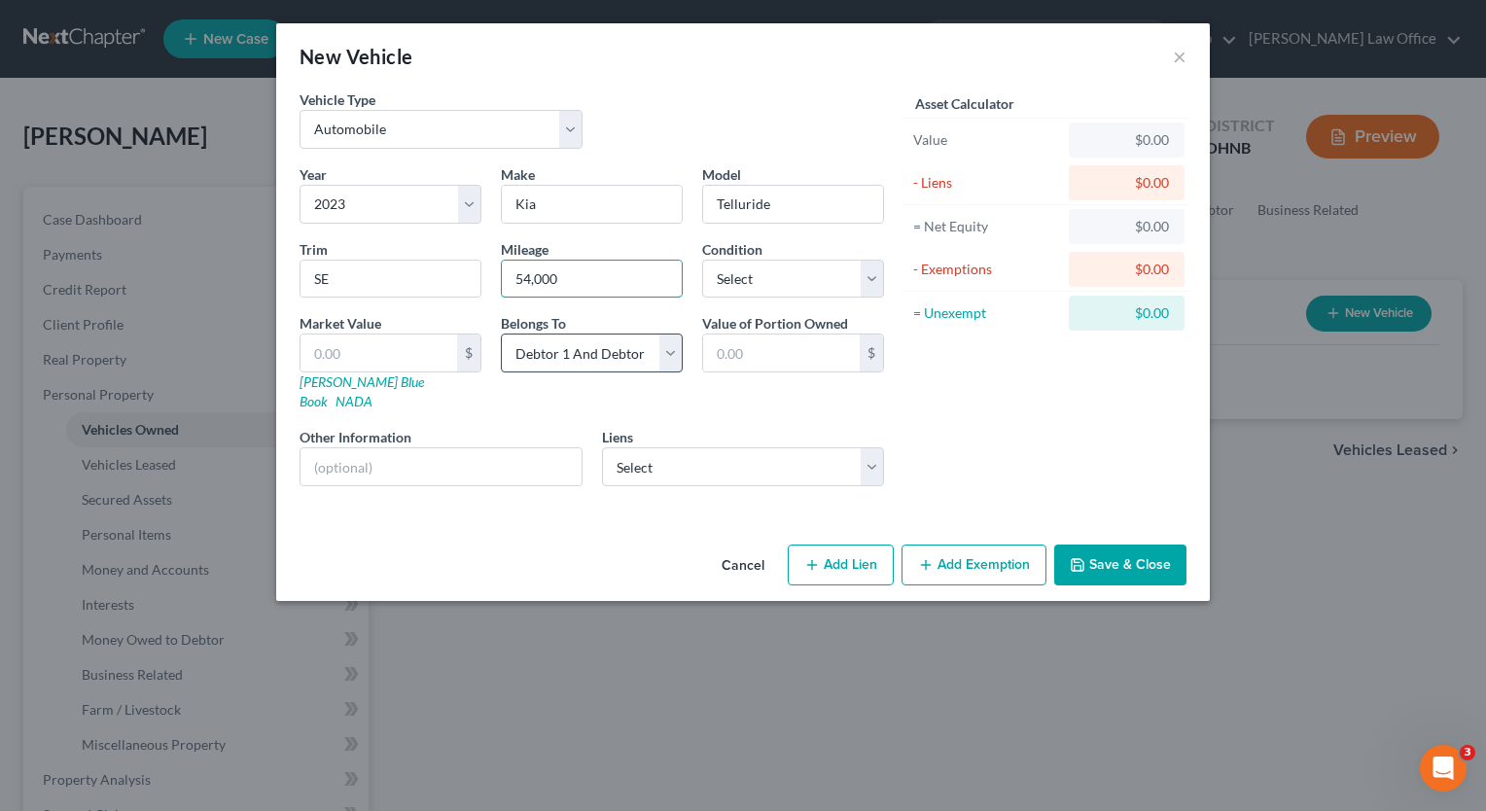
type input "54,000"
drag, startPoint x: 665, startPoint y: 363, endPoint x: 659, endPoint y: 371, distance: 10.3
click at [665, 363] on select "Select Debtor 1 Only Debtor 2 Only Debtor 1 And Debtor 2 Only At Least One Of T…" at bounding box center [592, 353] width 182 height 39
select select "1"
click at [501, 334] on select "Select Debtor 1 Only Debtor 2 Only Debtor 1 And Debtor 2 Only At Least One Of T…" at bounding box center [592, 353] width 182 height 39
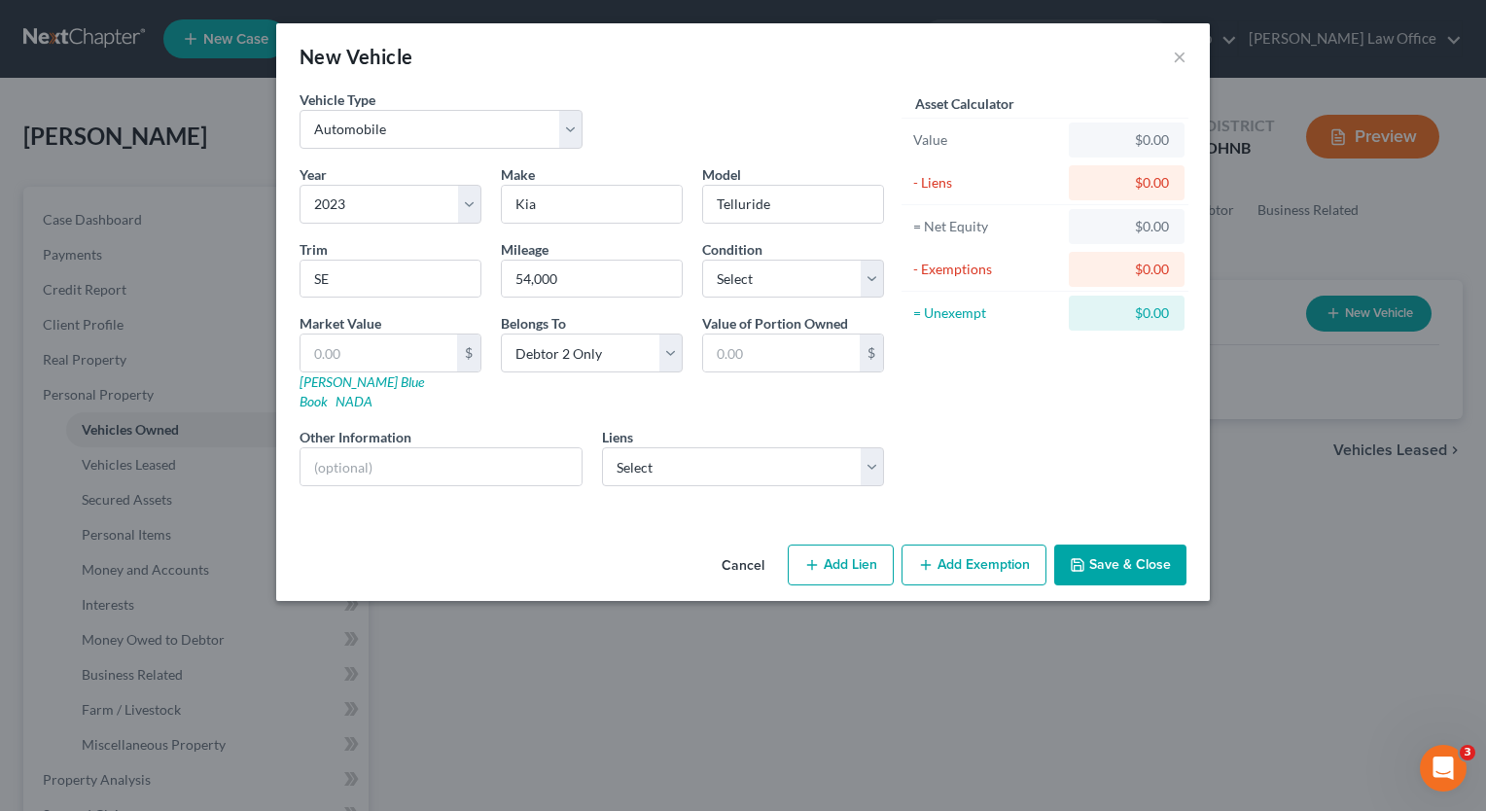
click at [968, 382] on div "Asset Calculator Value $0.00 - Liens $0.00 = Net Equity $0.00 - Exemptions $0.0…" at bounding box center [1045, 295] width 303 height 412
click at [872, 453] on select "Select Ally Fincl - $40,484.00 Amer Honda - $3,054.00" at bounding box center [743, 466] width 283 height 39
select select "0"
click at [602, 447] on select "Select Ally Fincl - $40,484.00 Amer Honda - $3,054.00" at bounding box center [743, 466] width 283 height 39
select select "24"
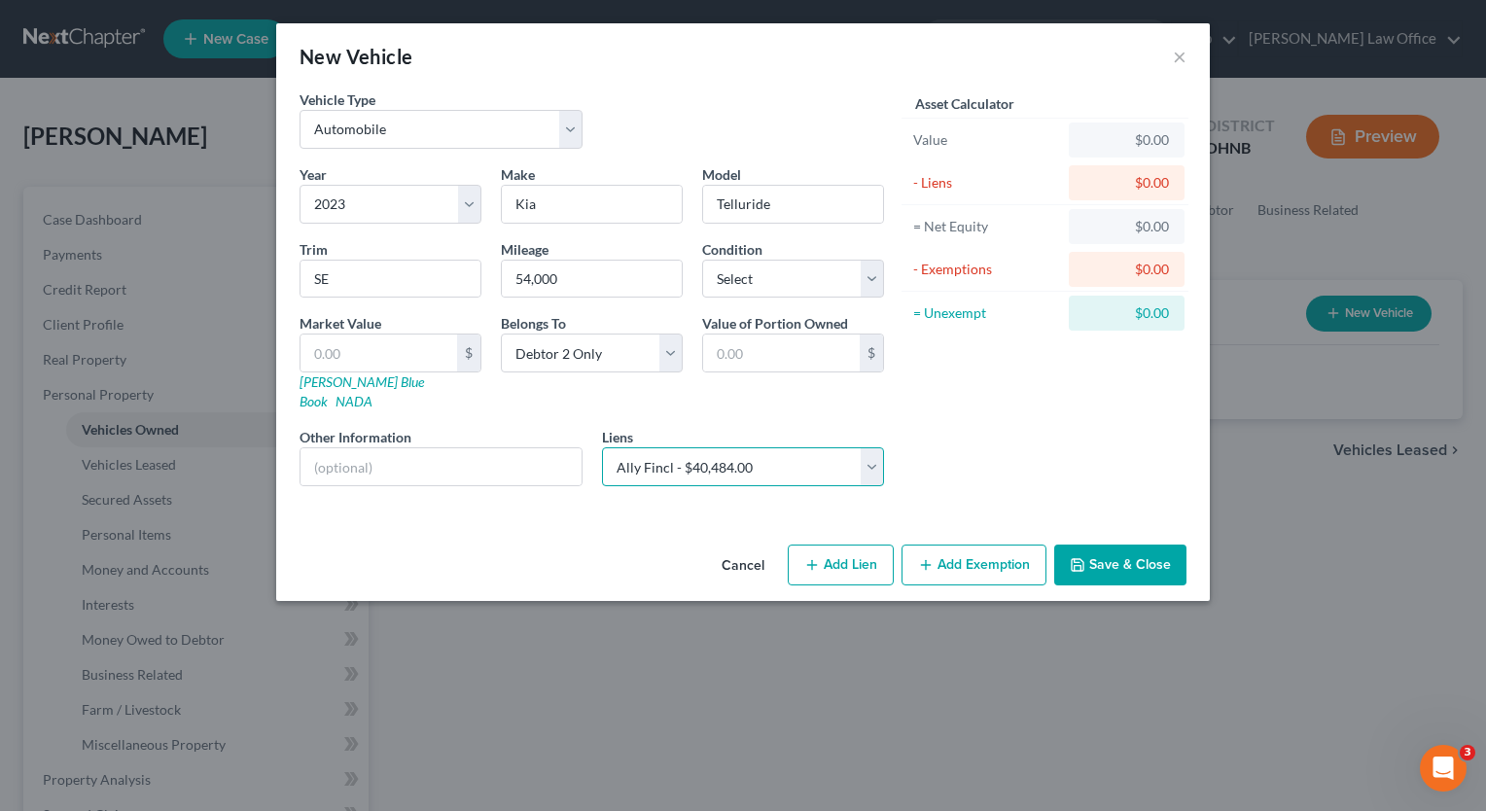
select select "2"
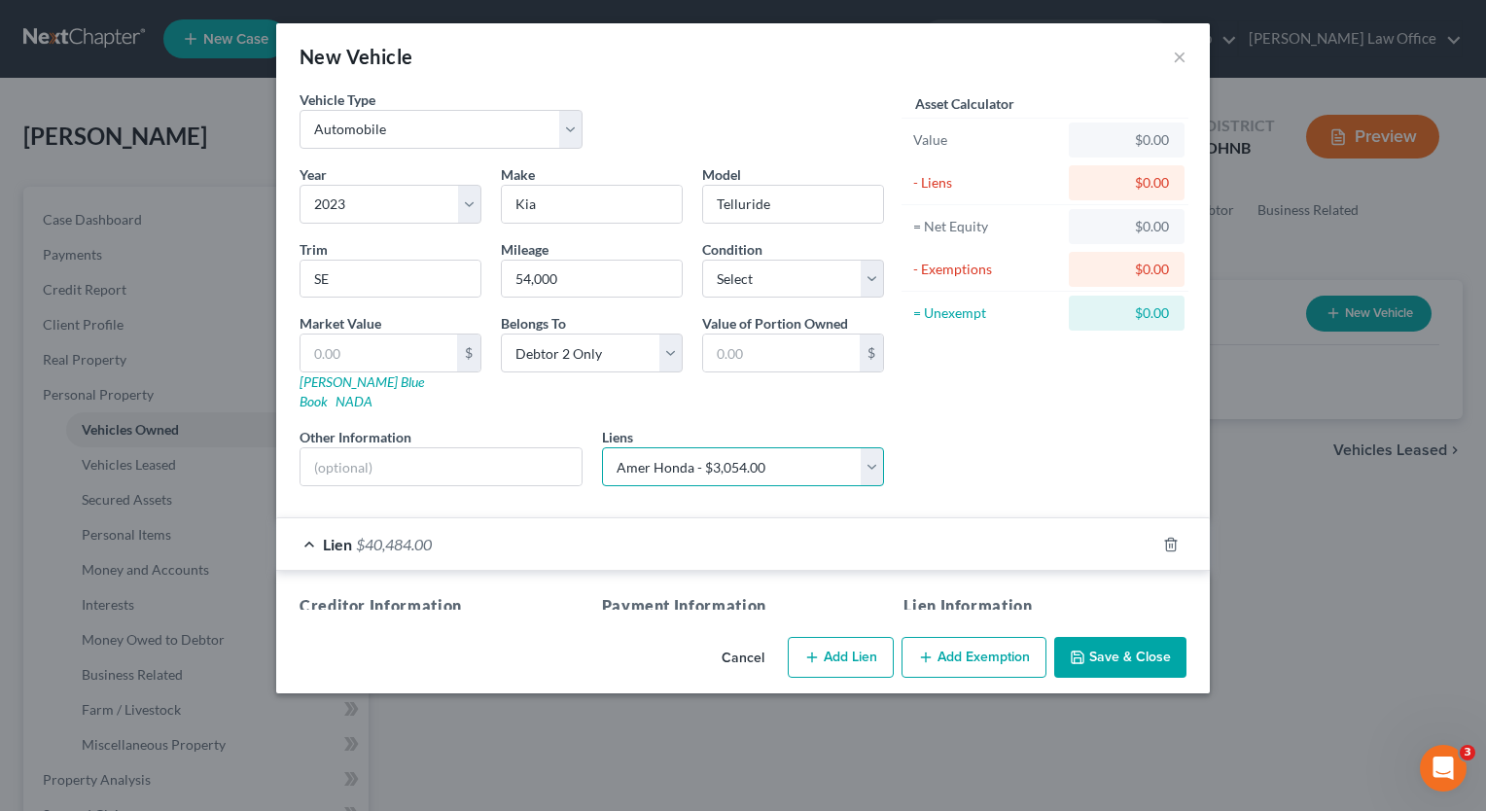
select select
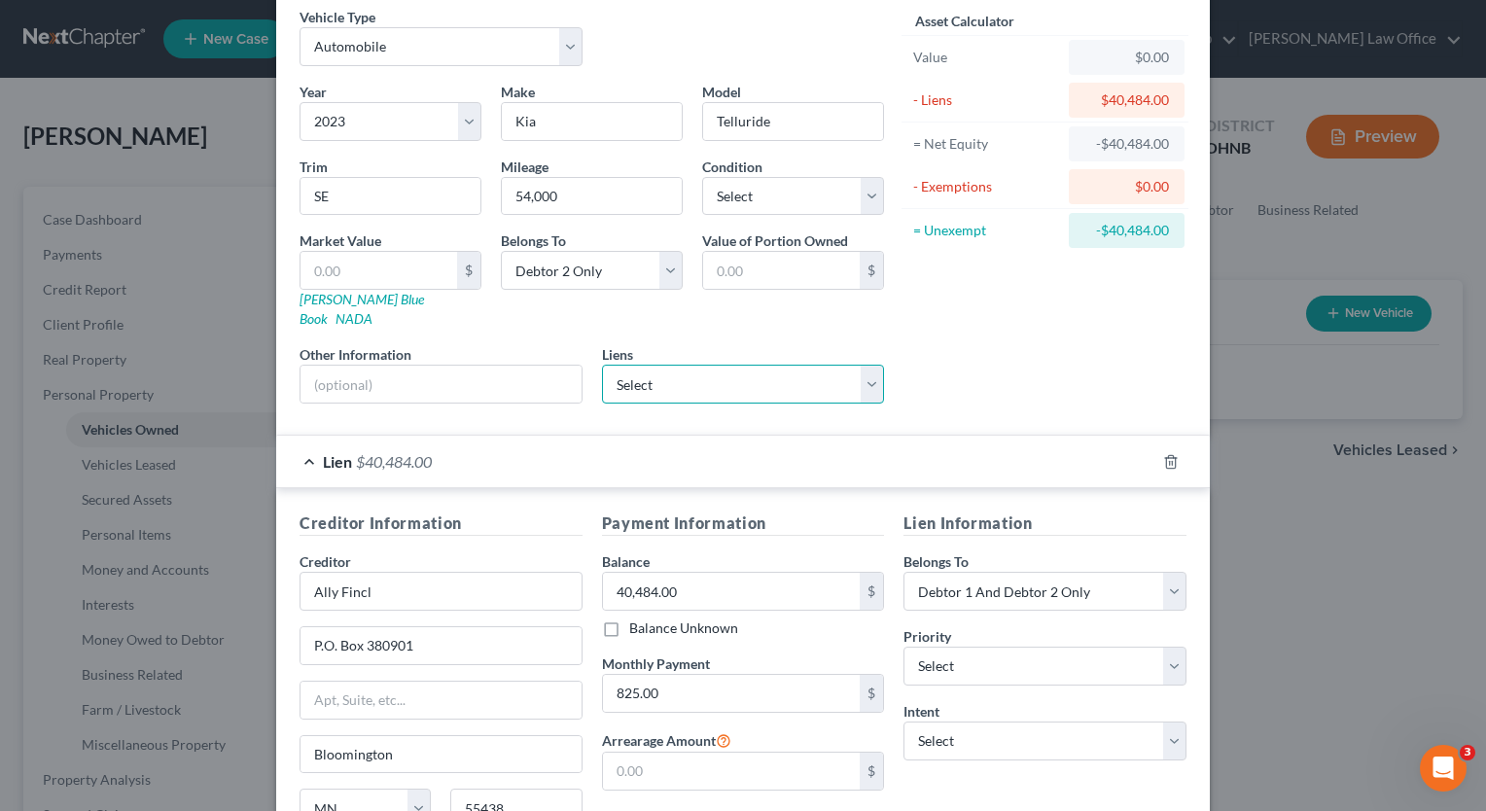
scroll to position [195, 0]
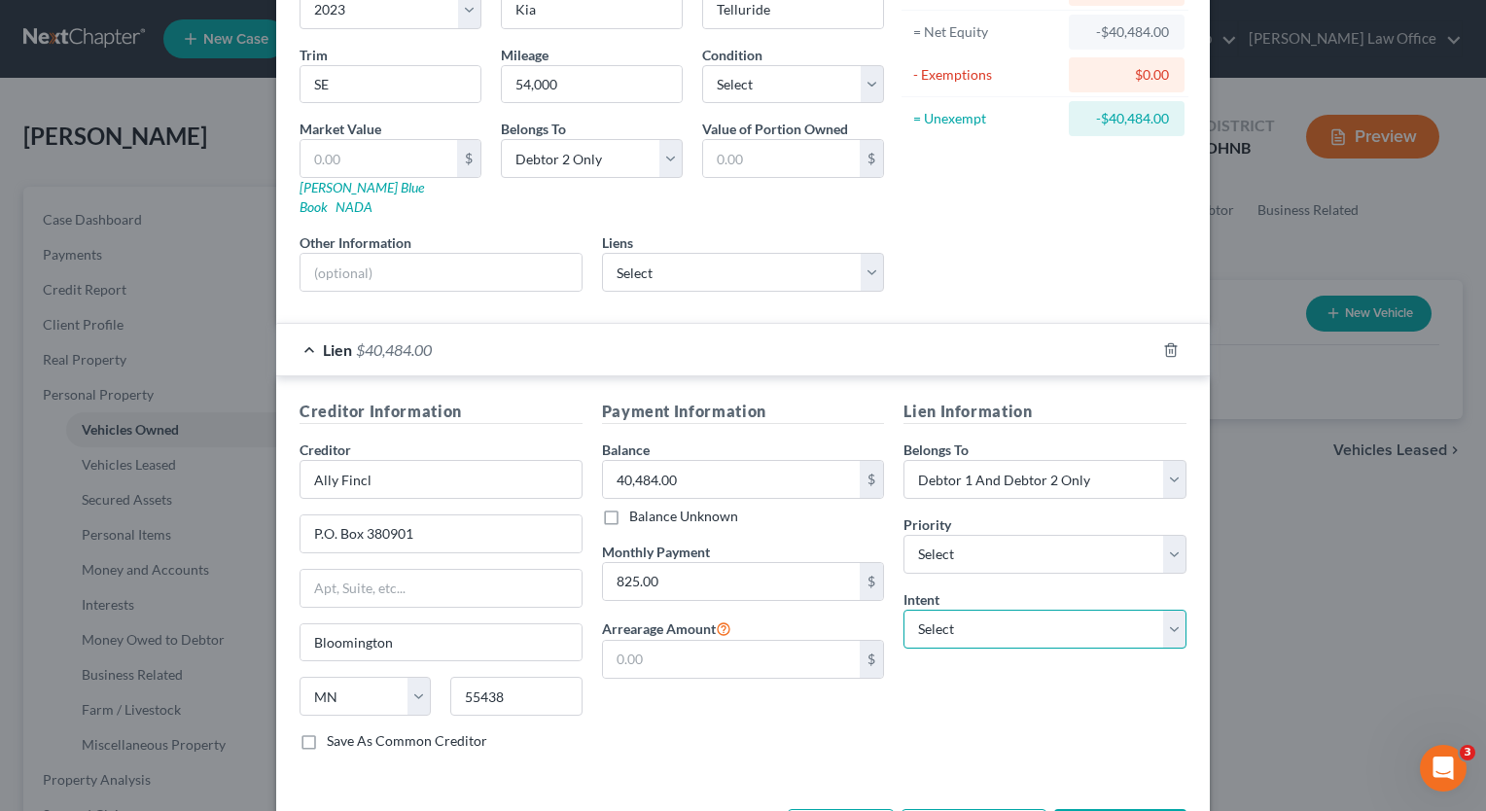
click at [1164, 612] on select "Select Surrender Redeem Reaffirm Avoid Other" at bounding box center [1045, 629] width 283 height 39
select select "2"
click at [904, 610] on select "Select Surrender Redeem Reaffirm Avoid Other" at bounding box center [1045, 629] width 283 height 39
click at [819, 698] on div "Payment Information Balance 40,484.00 $ Balance Unknown Balance Undetermined 40…" at bounding box center [743, 583] width 303 height 367
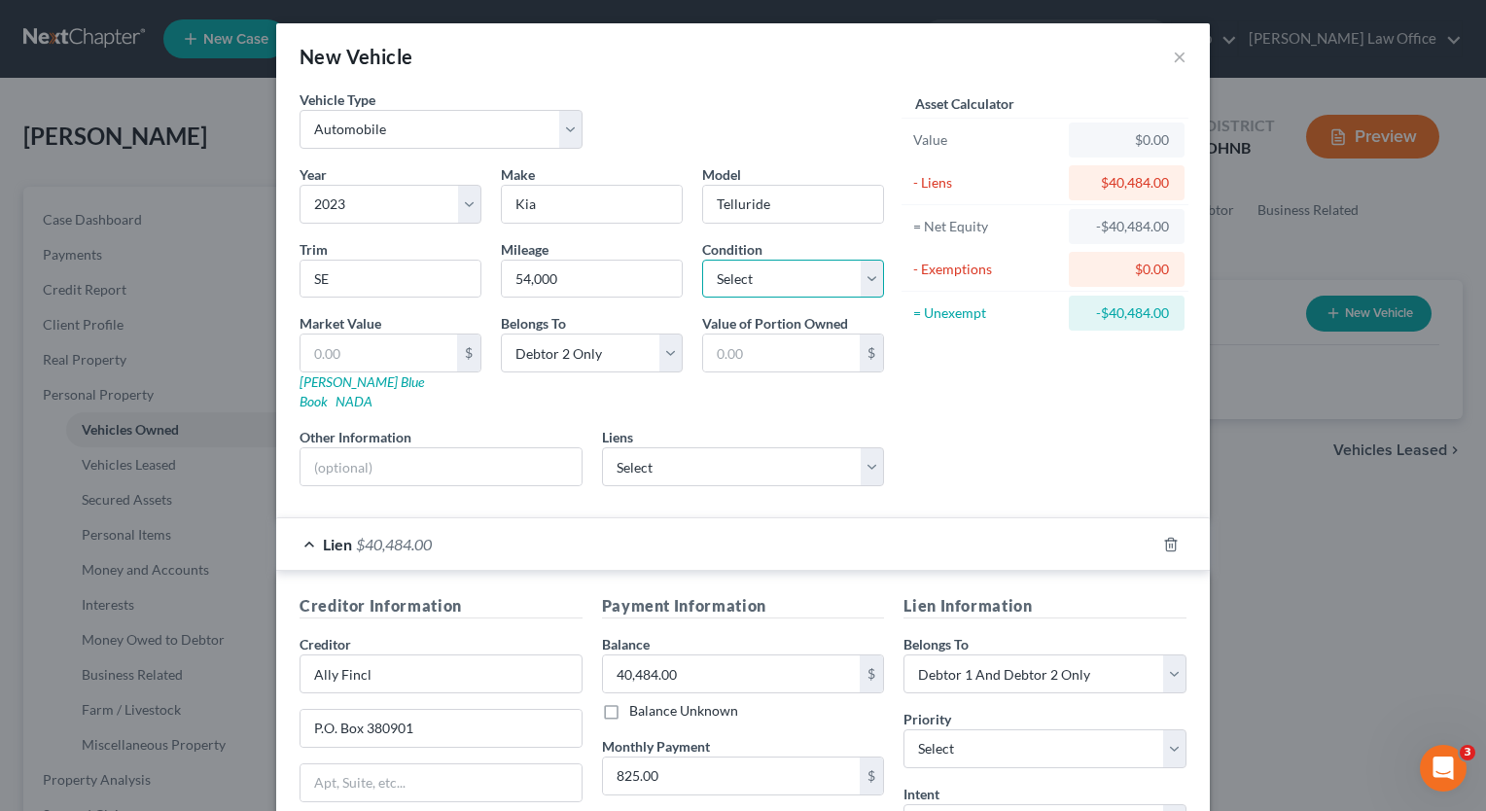
click at [856, 282] on select "Select Excellent Very Good Good Fair Poor" at bounding box center [793, 279] width 182 height 39
select select "2"
click at [702, 260] on select "Select Excellent Very Good Good Fair Poor" at bounding box center [793, 279] width 182 height 39
click at [975, 393] on div "Asset Calculator Value $0.00 - Liens $40,484.00 = Net Equity -$40,484.00 - Exem…" at bounding box center [1045, 295] width 303 height 412
click at [373, 393] on link "NADA" at bounding box center [354, 401] width 37 height 17
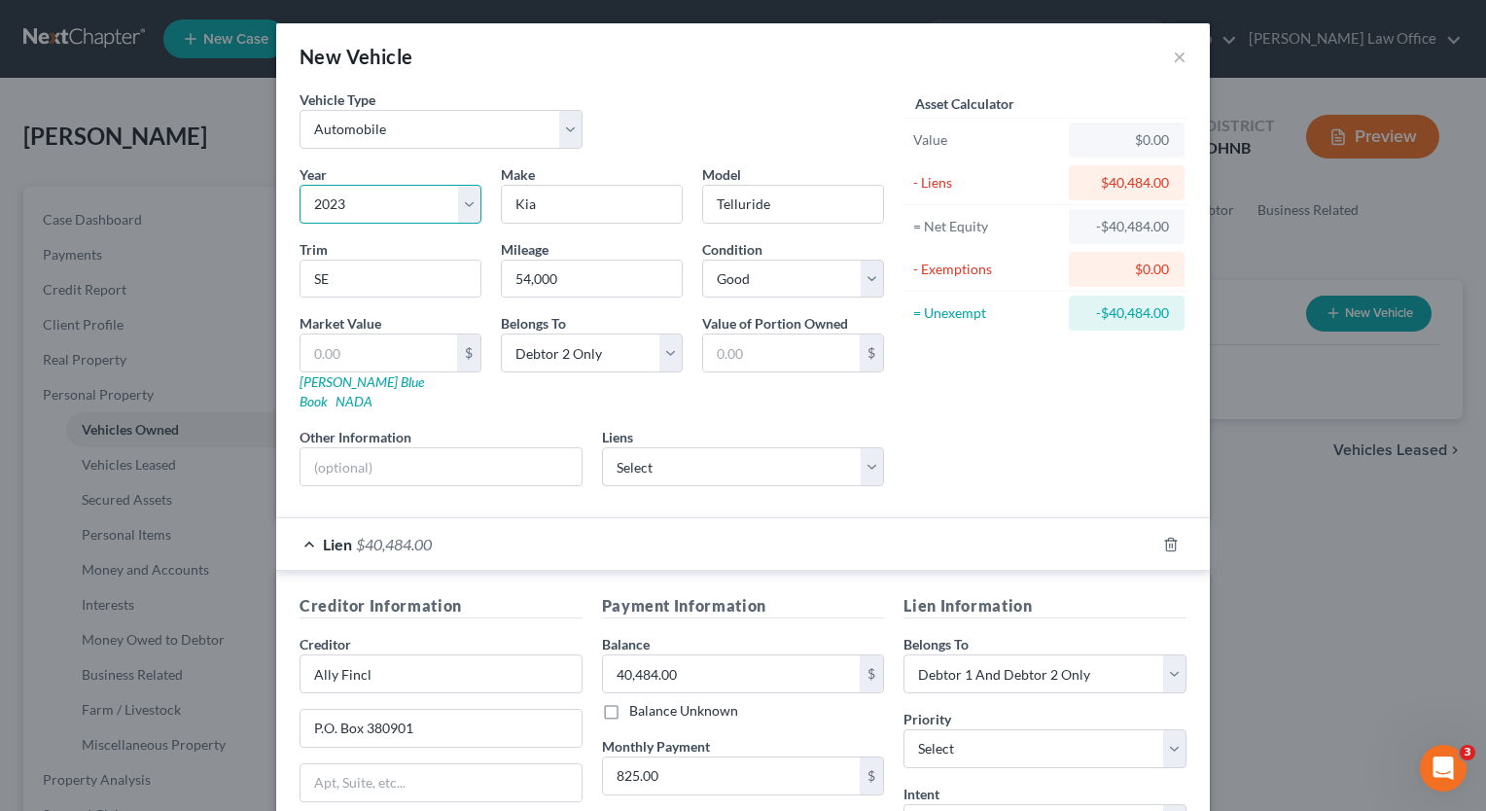
click at [369, 213] on select "Select 2026 2025 2024 2023 2022 2021 2020 2019 2018 2017 2016 2015 2014 2013 20…" at bounding box center [391, 204] width 182 height 39
select select "4"
click at [300, 185] on select "Select 2026 2025 2024 2023 2022 2021 2020 2019 2018 2017 2016 2015 2014 2013 20…" at bounding box center [391, 204] width 182 height 39
click at [642, 117] on div "Vehicle Type Select Automobile Truck Trailer Watercraft Aircraft Motor Home Atv…" at bounding box center [592, 126] width 604 height 75
click at [320, 280] on input "SE" at bounding box center [391, 279] width 180 height 37
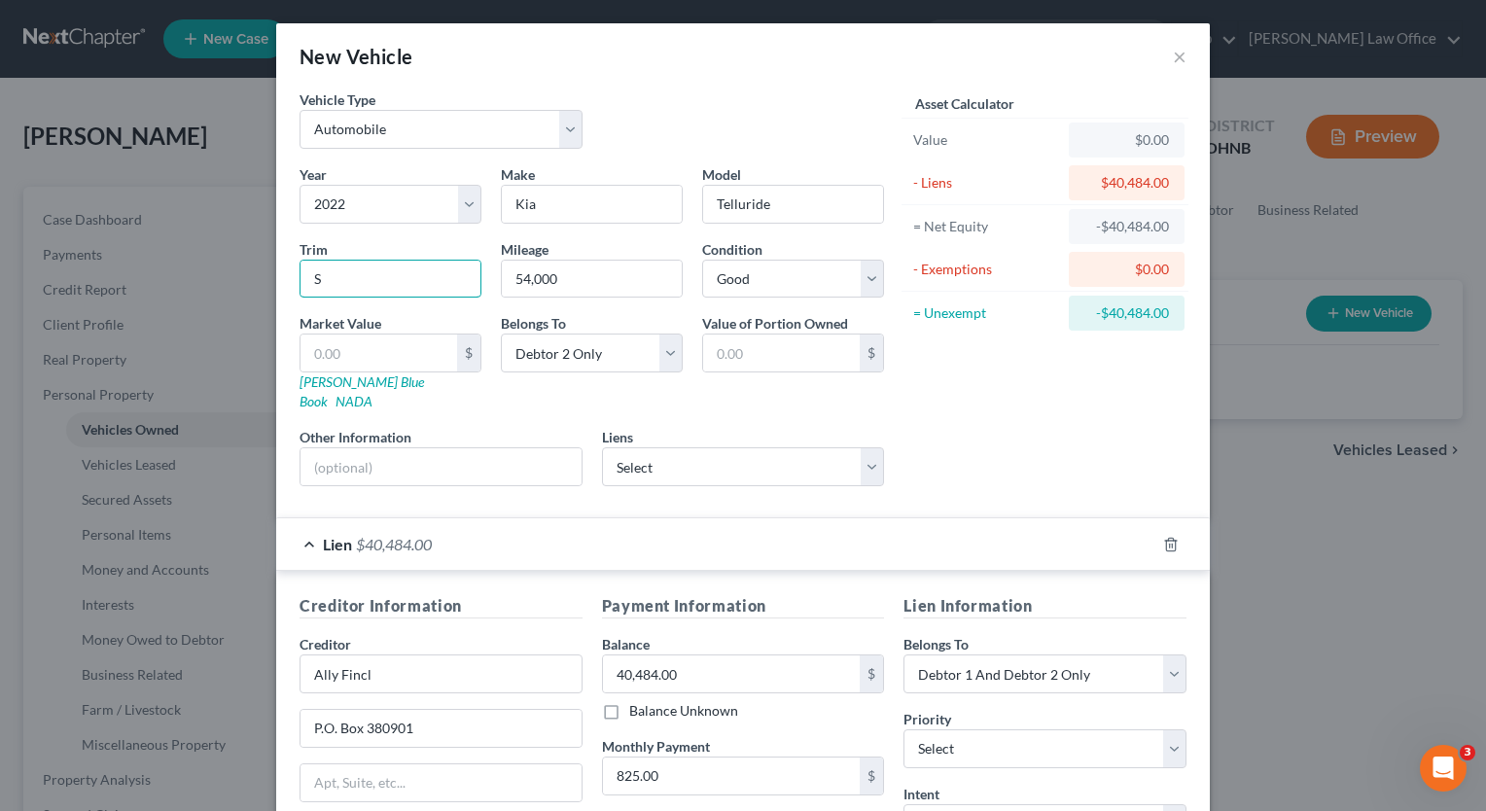
type input "S"
click at [755, 67] on div "New Vehicle ×" at bounding box center [743, 56] width 934 height 66
click at [395, 357] on input "text" at bounding box center [379, 353] width 157 height 37
type input "2"
type input "2.00"
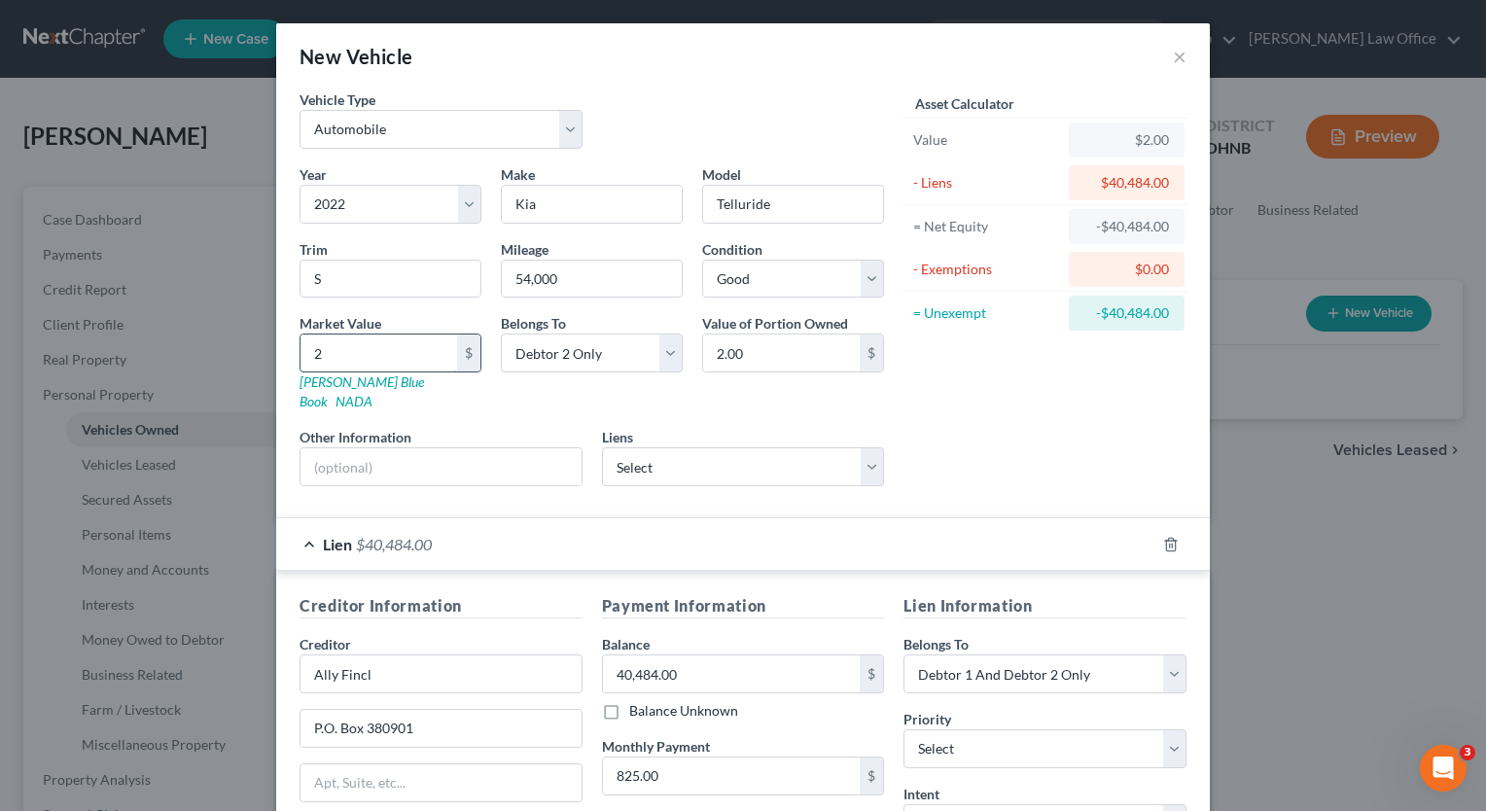
type input "26"
type input "26.00"
type input "260"
type input "260.00"
type input "2600"
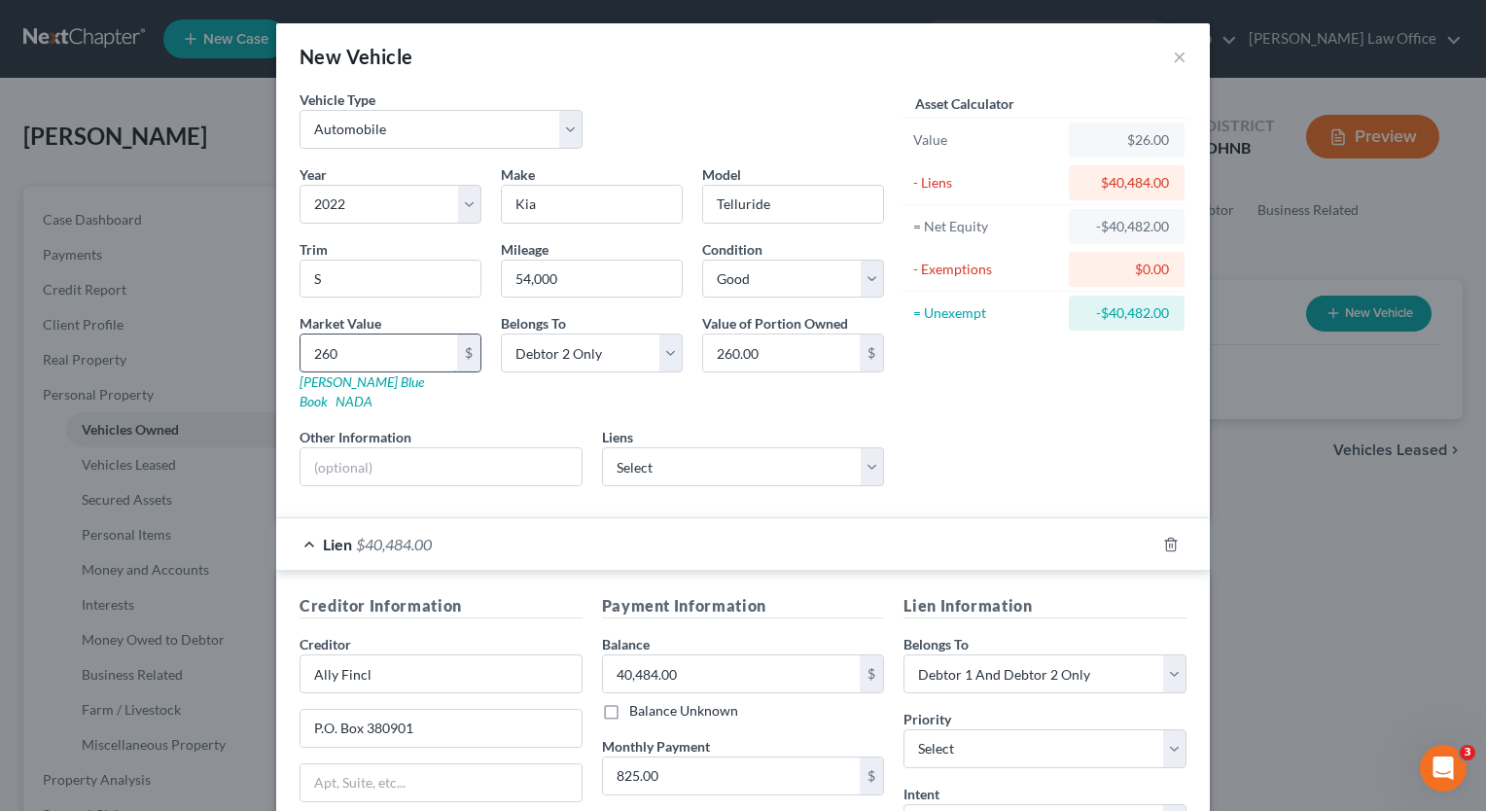
type input "2,600.00"
type input "2,6000"
type input "26,000.00"
click at [1039, 412] on div "Asset Calculator Value $26,000.00 - Liens $40,484.00 = Net Equity -$14,484.00 -…" at bounding box center [1045, 295] width 303 height 412
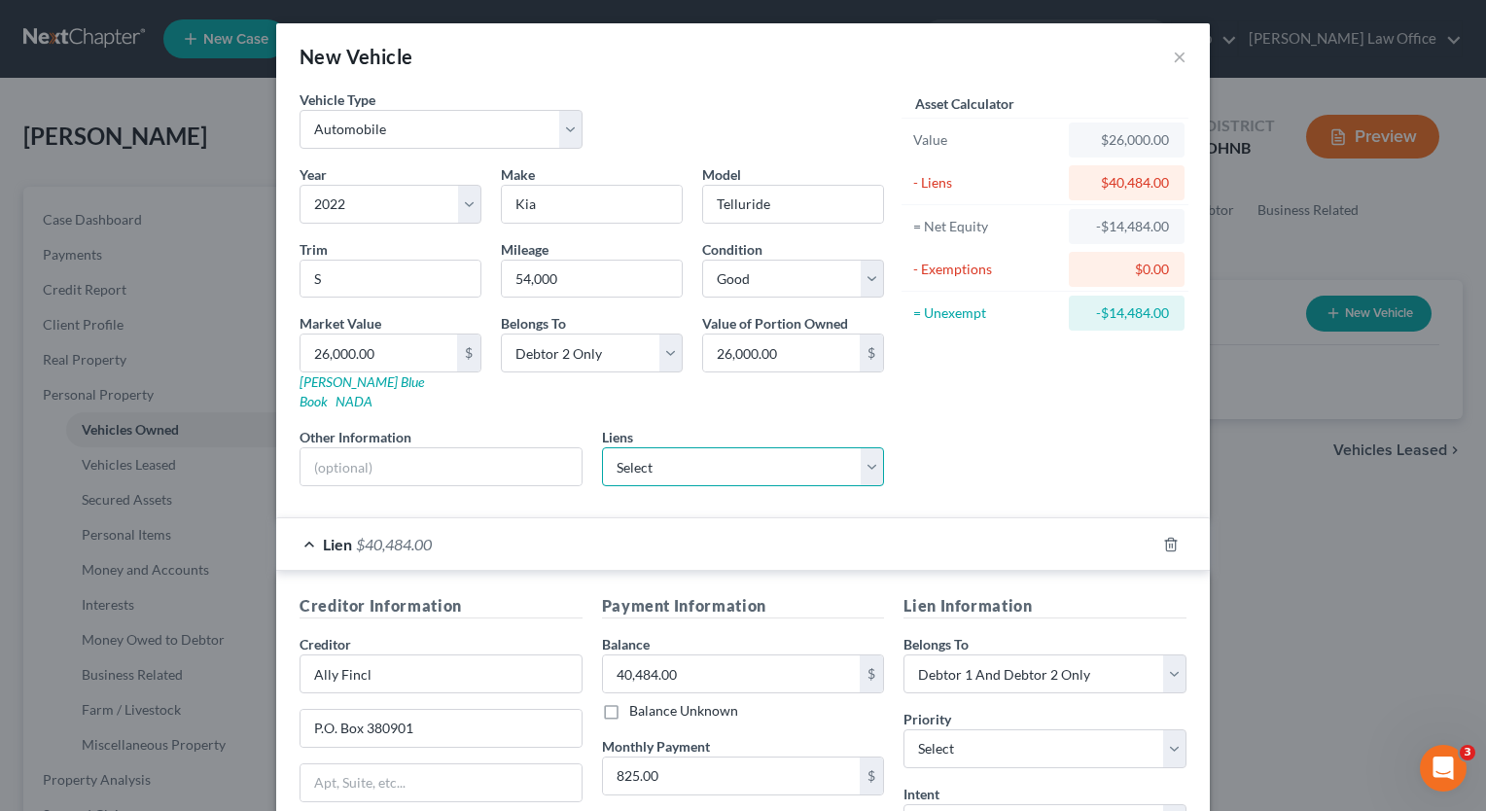
click at [864, 447] on select "Select Amer Honda - $3,054.00" at bounding box center [743, 466] width 283 height 39
click at [1008, 424] on div "Asset Calculator Value $26,000.00 - Liens $40,484.00 = Net Equity -$14,484.00 -…" at bounding box center [1045, 295] width 303 height 412
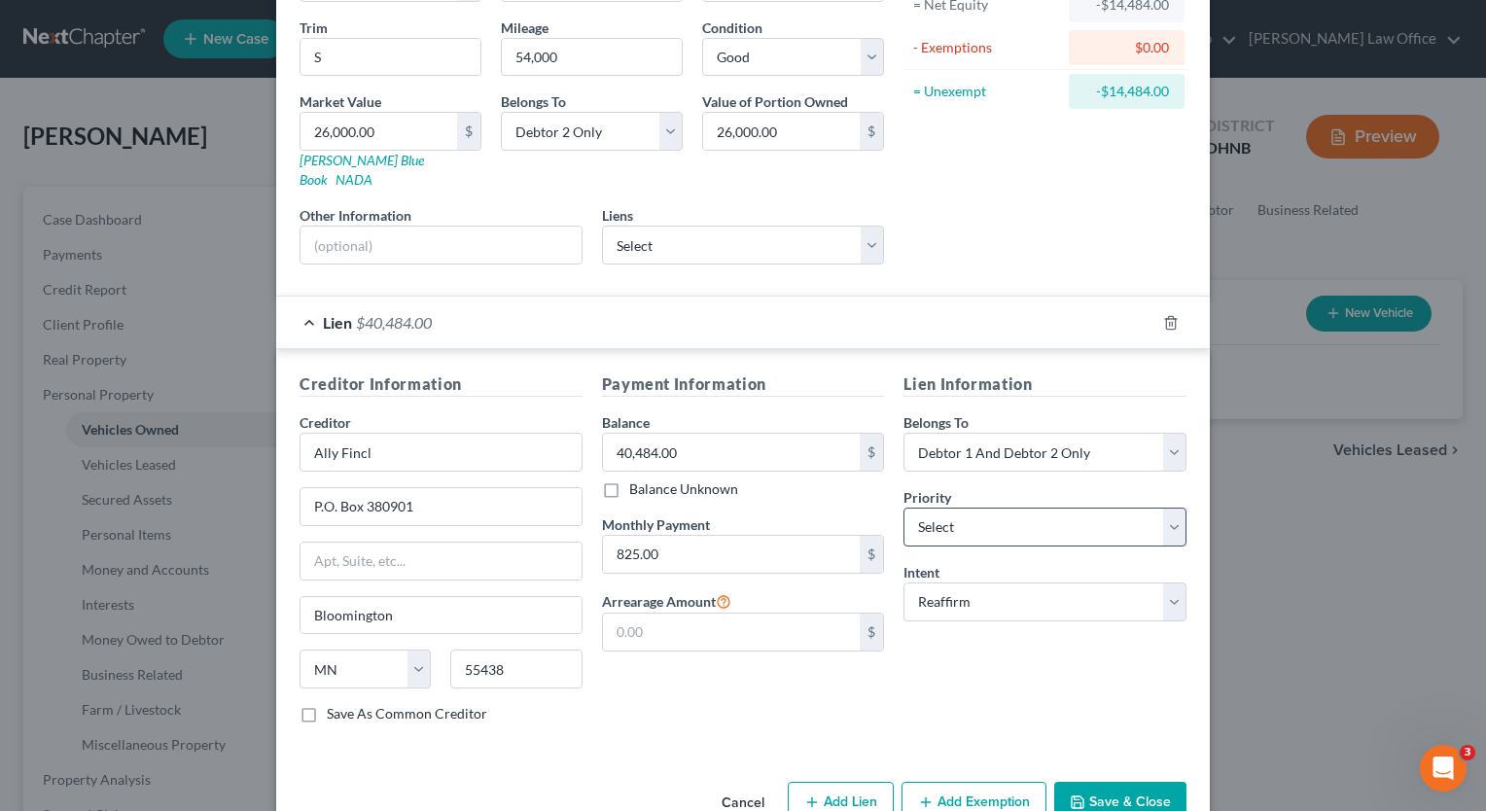
scroll to position [248, 0]
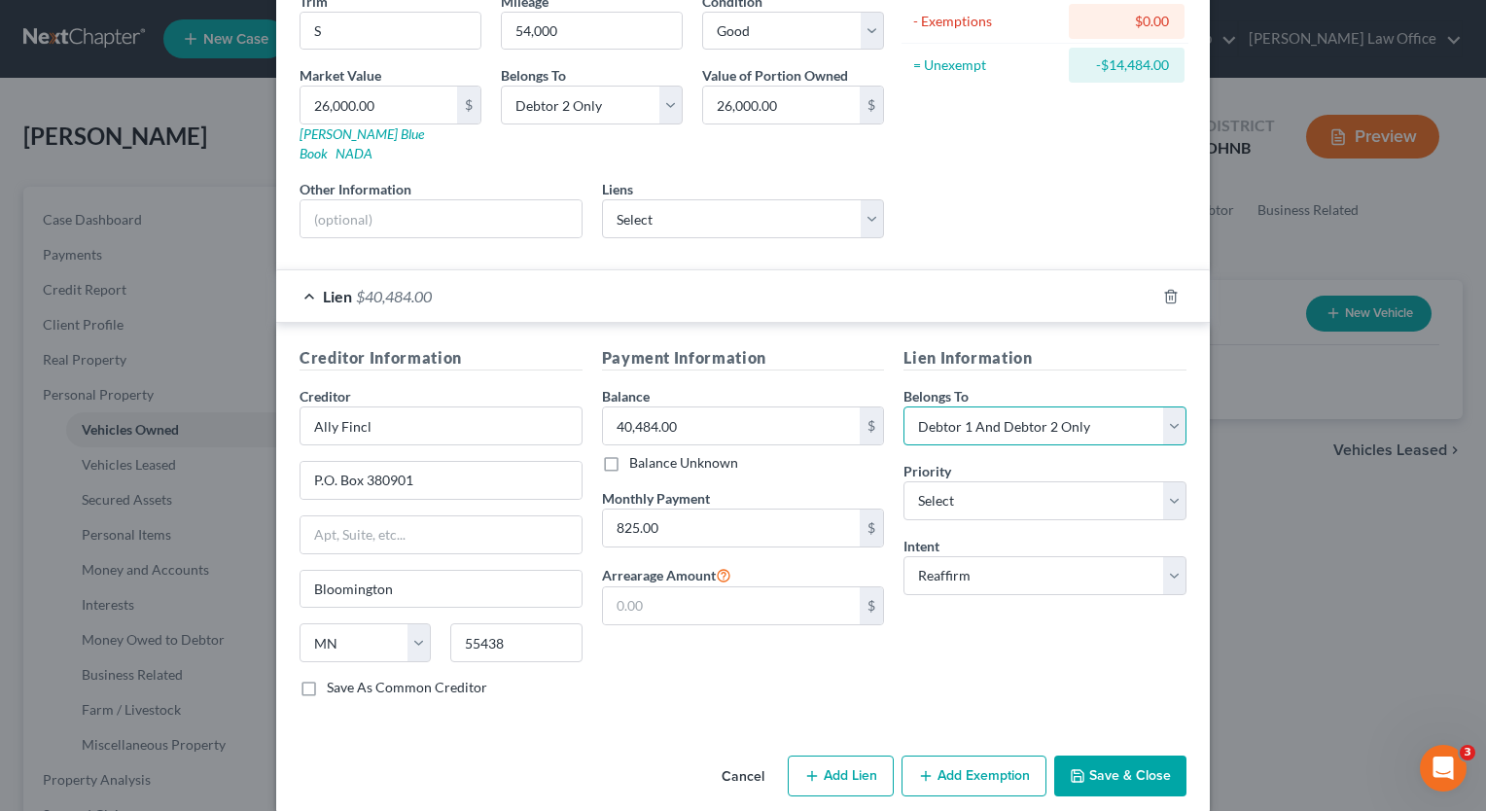
click at [1171, 412] on select "Select Debtor 1 Only Debtor 2 Only Debtor 1 And Debtor 2 Only At Least One Of T…" at bounding box center [1045, 426] width 283 height 39
click at [904, 407] on select "Select Debtor 1 Only Debtor 2 Only Debtor 1 And Debtor 2 Only At Least One Of T…" at bounding box center [1045, 426] width 283 height 39
click at [1163, 414] on select "Select Debtor 1 Only Debtor 2 Only Debtor 1 And Debtor 2 Only At Least One Of T…" at bounding box center [1045, 426] width 283 height 39
select select "1"
click at [904, 407] on select "Select Debtor 1 Only Debtor 2 Only Debtor 1 And Debtor 2 Only At Least One Of T…" at bounding box center [1045, 426] width 283 height 39
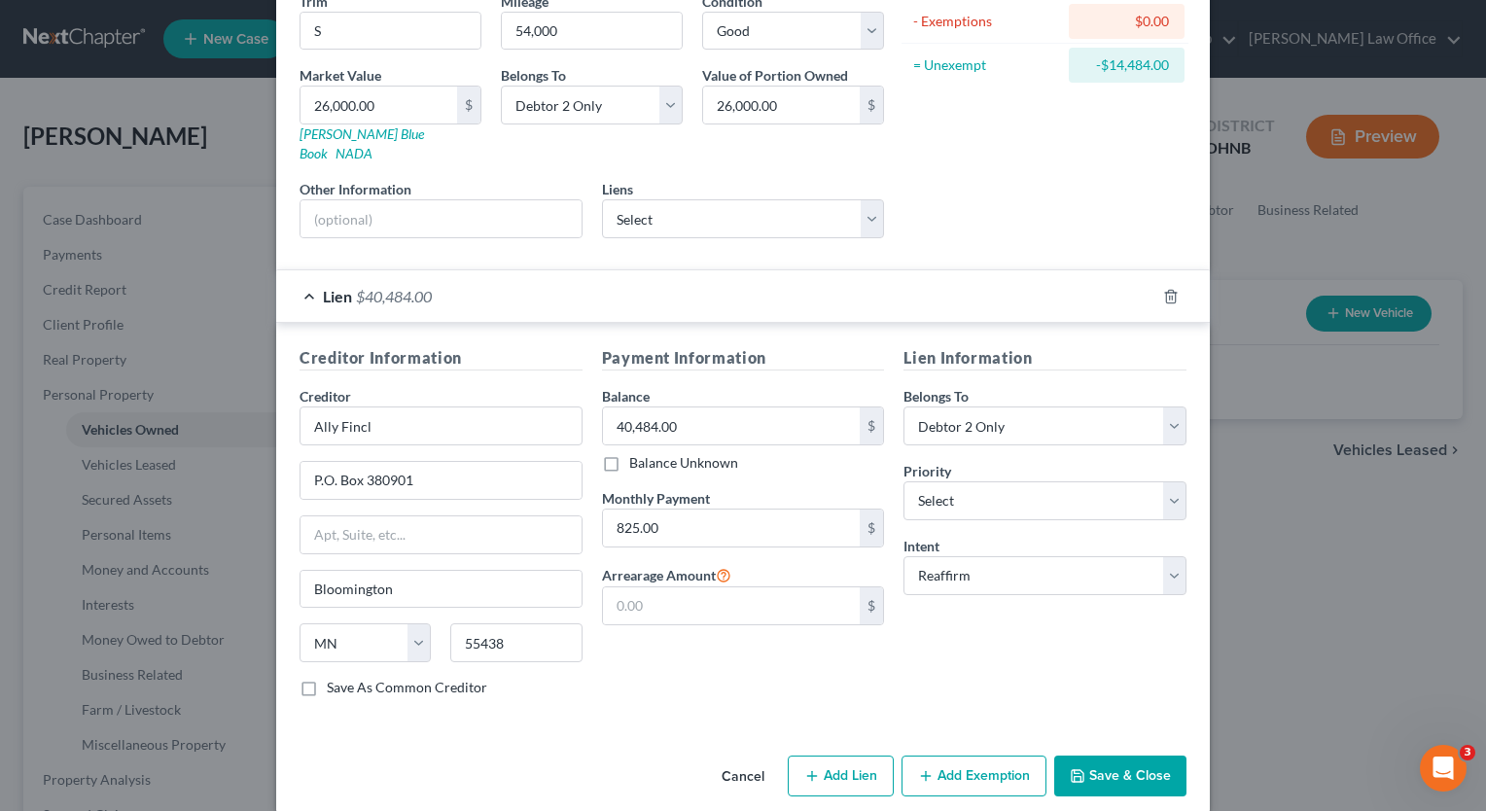
click at [1076, 598] on div "Lien Information Belongs To * Select Debtor 1 Only Debtor 2 Only Debtor 1 And D…" at bounding box center [1045, 529] width 303 height 367
click at [1100, 756] on button "Save & Close" at bounding box center [1120, 776] width 132 height 41
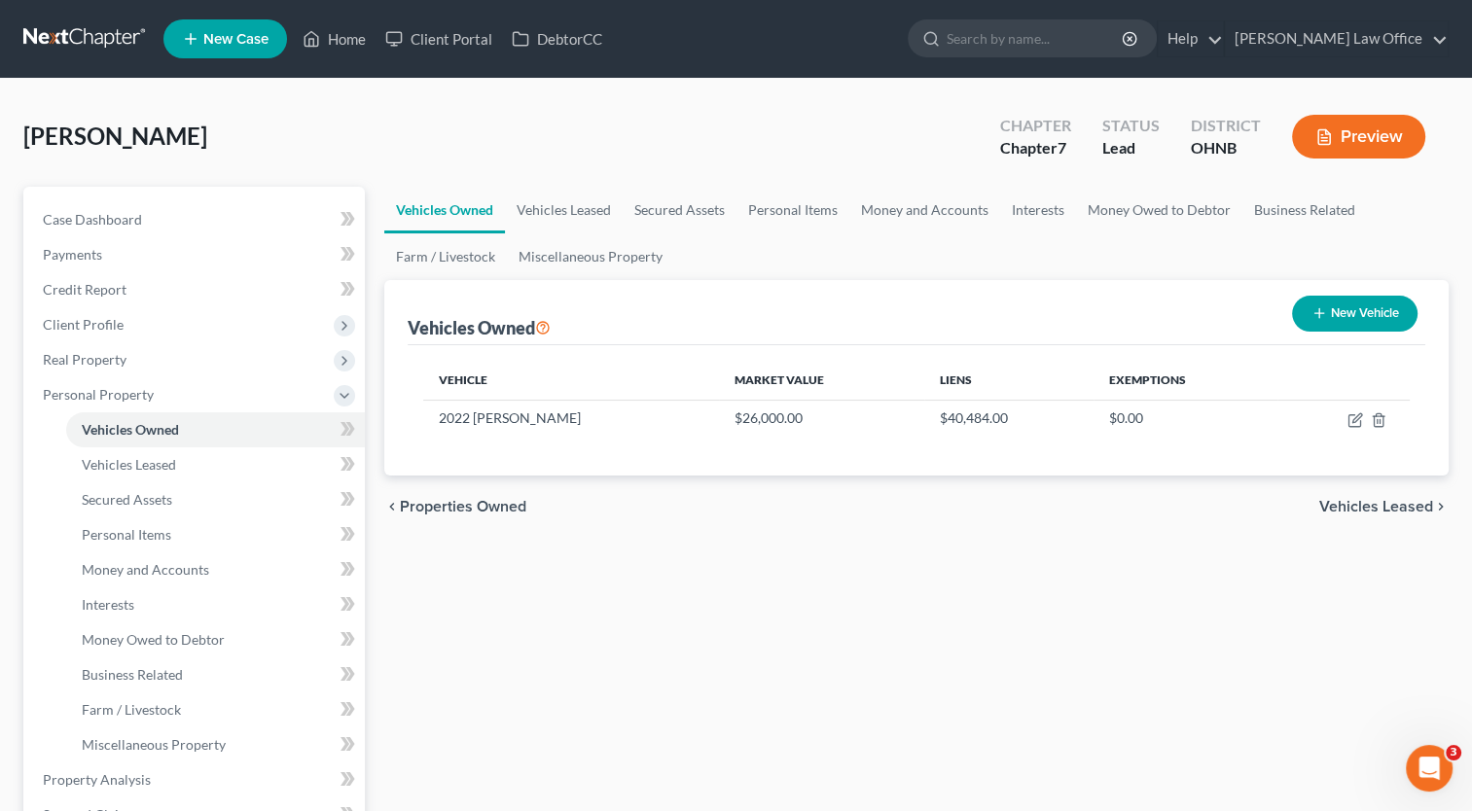
click at [1341, 313] on button "New Vehicle" at bounding box center [1354, 314] width 125 height 36
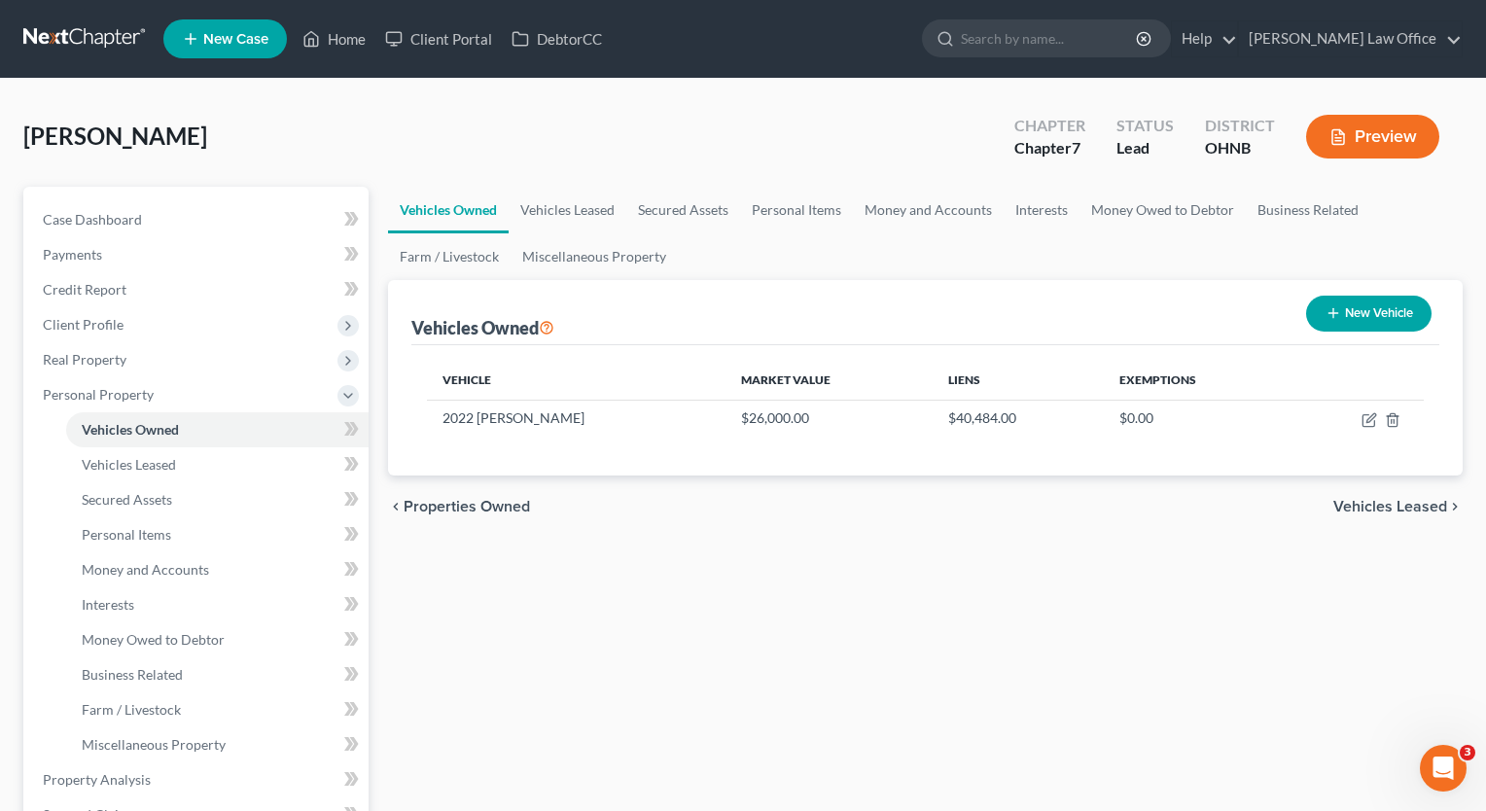
select select "0"
select select "2"
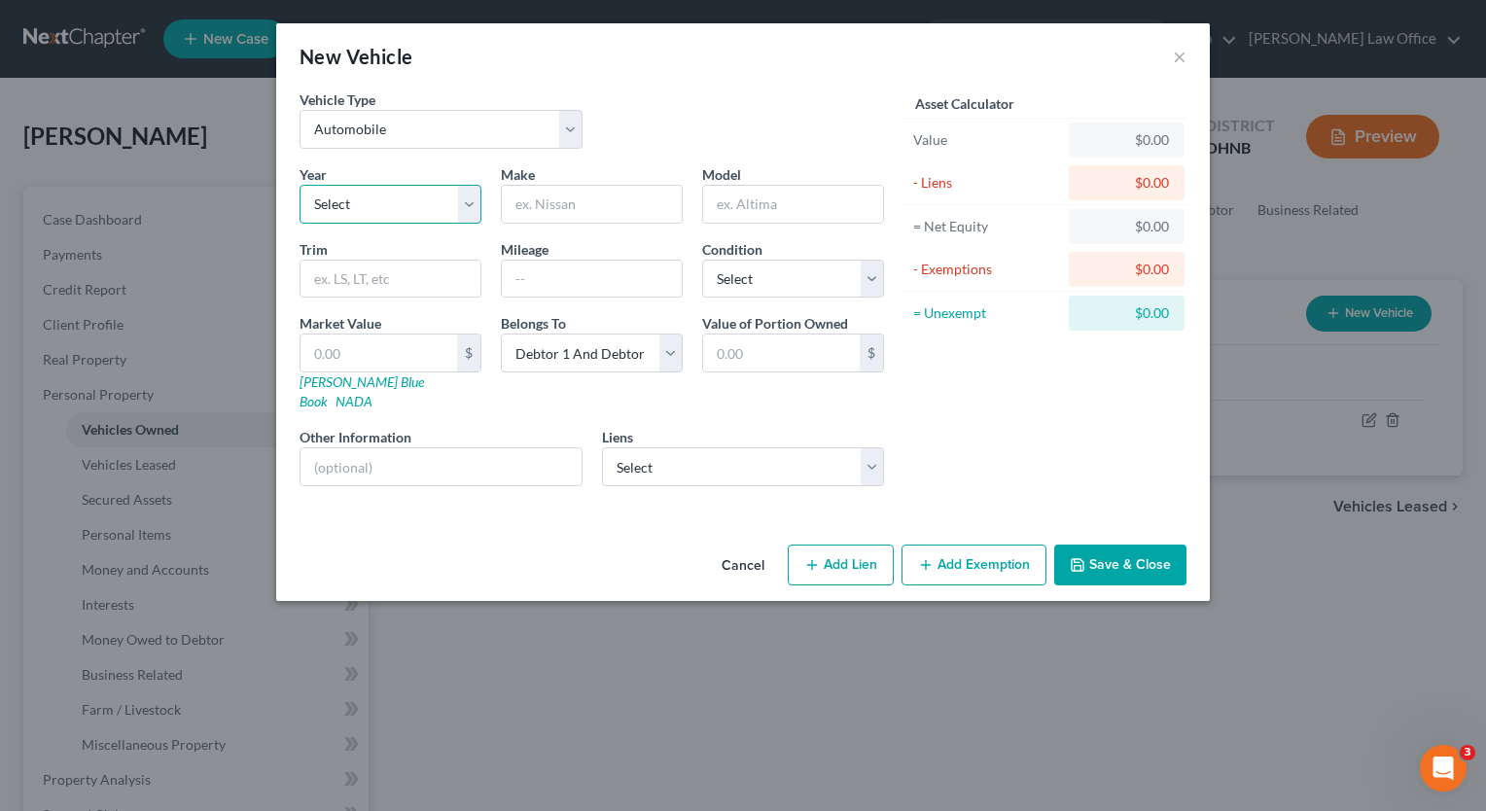
click at [468, 212] on select "Select 2026 2025 2024 2023 2022 2021 2020 2019 2018 2017 2016 2015 2014 2013 20…" at bounding box center [391, 204] width 182 height 39
select select "3"
click at [300, 185] on select "Select 2026 2025 2024 2023 2022 2021 2020 2019 2018 2017 2016 2015 2014 2013 20…" at bounding box center [391, 204] width 182 height 39
click at [568, 197] on input "text" at bounding box center [592, 204] width 180 height 37
type input "Honda"
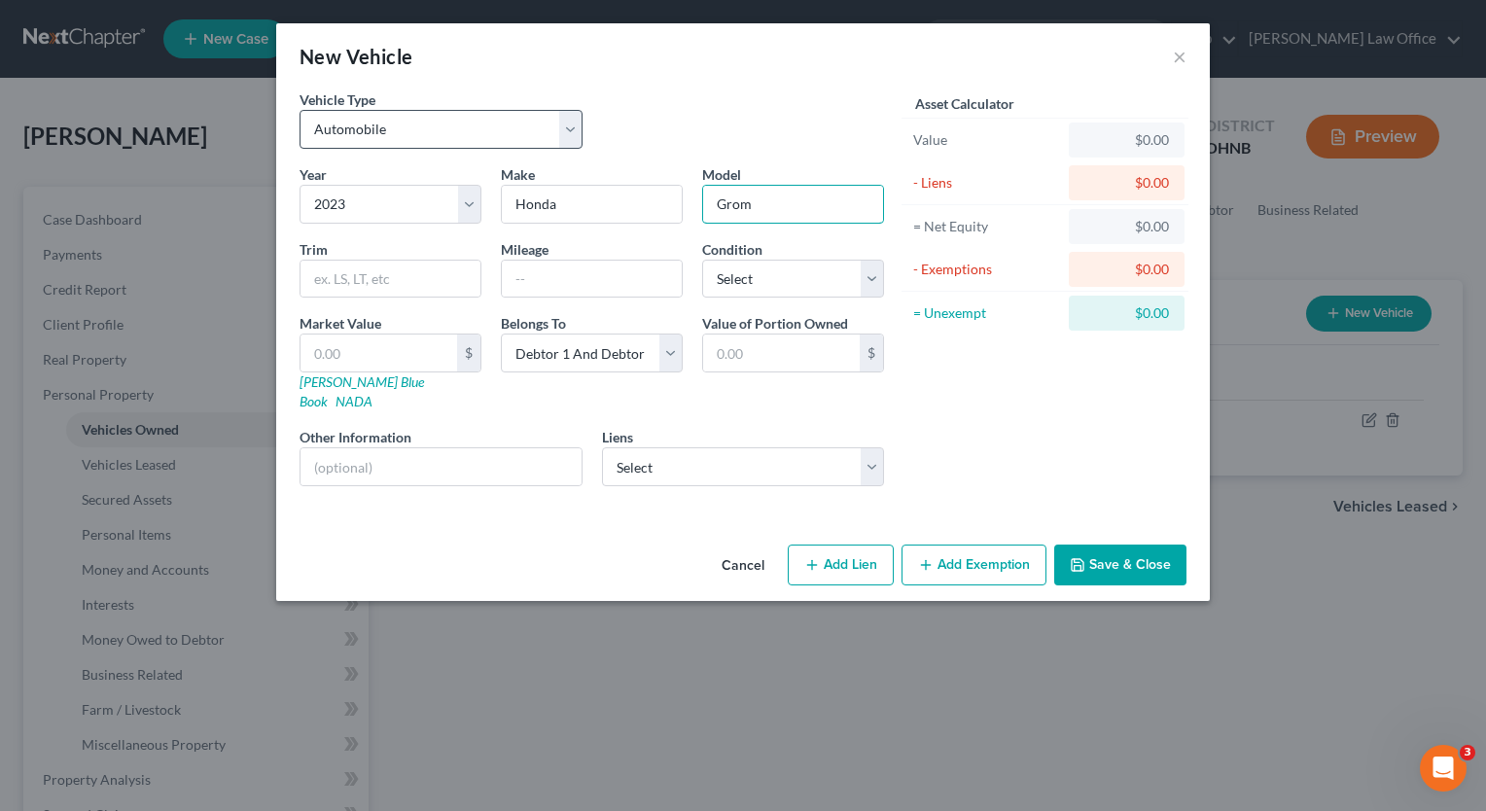
type input "Grom"
click at [564, 138] on select "Select Automobile Truck Trailer Watercraft Aircraft Motor Home Atv Other Vehicle" at bounding box center [441, 129] width 283 height 39
click at [613, 278] on input "text" at bounding box center [592, 279] width 180 height 37
type input "10"
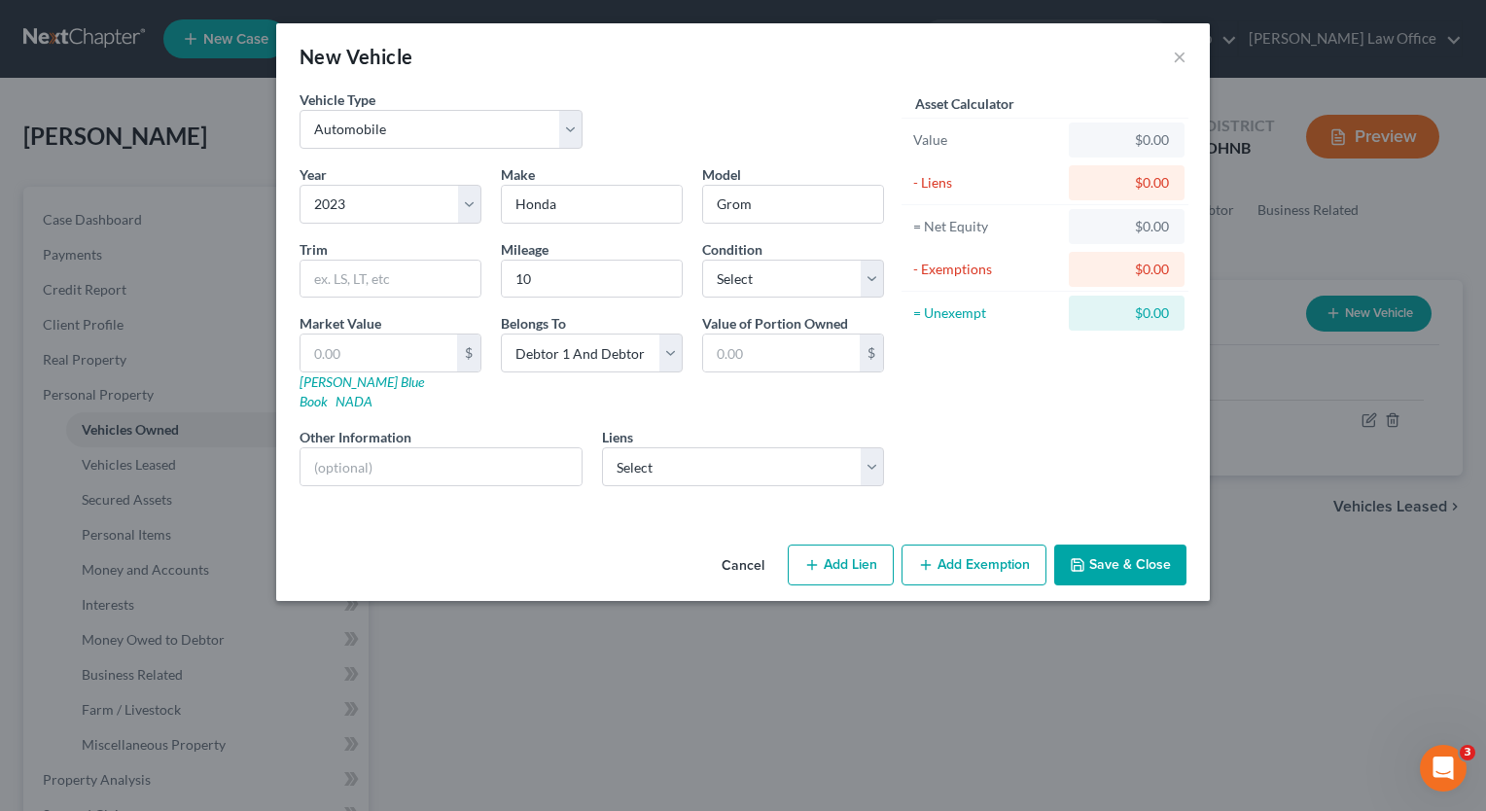
click at [1062, 429] on div "Asset Calculator Value $0.00 - Liens $0.00 = Net Equity $0.00 - Exemptions $0.0…" at bounding box center [1045, 295] width 303 height 412
click at [870, 290] on select "Select Excellent Very Good Good Fair Poor" at bounding box center [793, 279] width 182 height 39
select select "0"
click at [702, 260] on select "Select Excellent Very Good Good Fair Poor" at bounding box center [793, 279] width 182 height 39
click at [975, 389] on div "Asset Calculator Value $0.00 - Liens $0.00 = Net Equity $0.00 - Exemptions $0.0…" at bounding box center [1045, 295] width 303 height 412
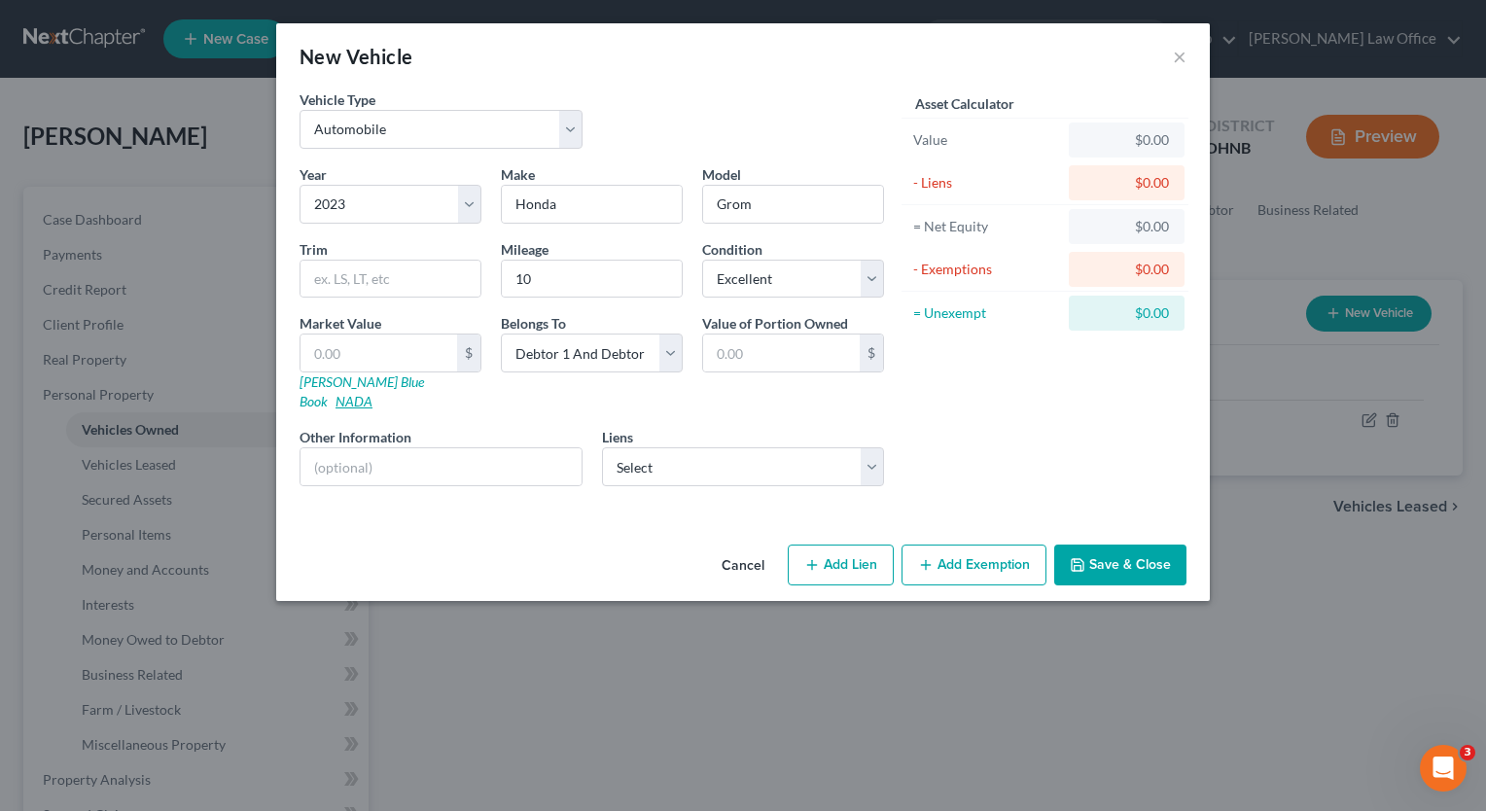
click at [373, 393] on link "NADA" at bounding box center [354, 401] width 37 height 17
click at [359, 351] on input "text" at bounding box center [379, 353] width 157 height 37
type input "2"
type input "2.00"
type input "25"
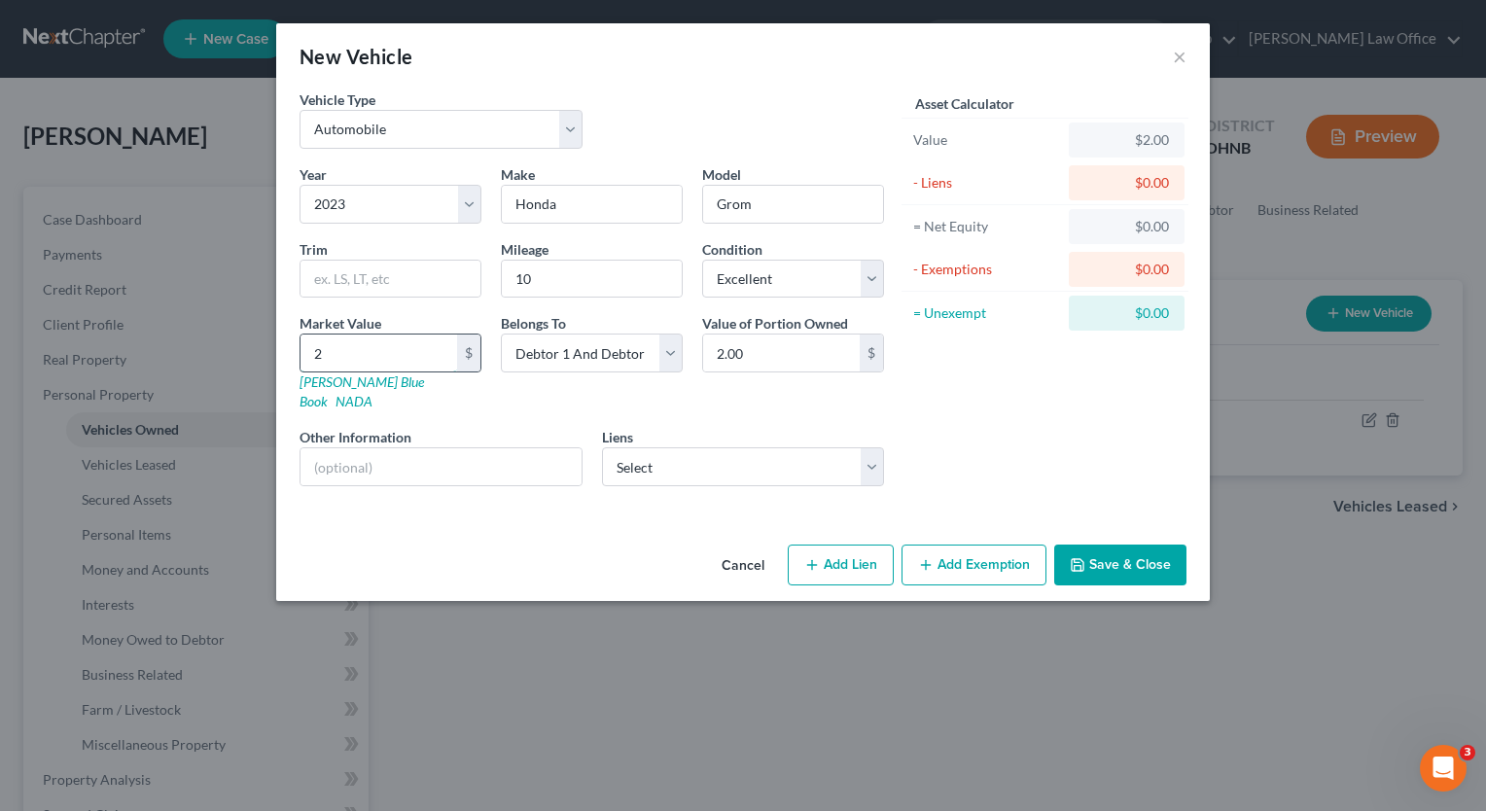
type input "25.00"
type input "259"
type input "259.00"
type input "2599"
type input "2,599.00"
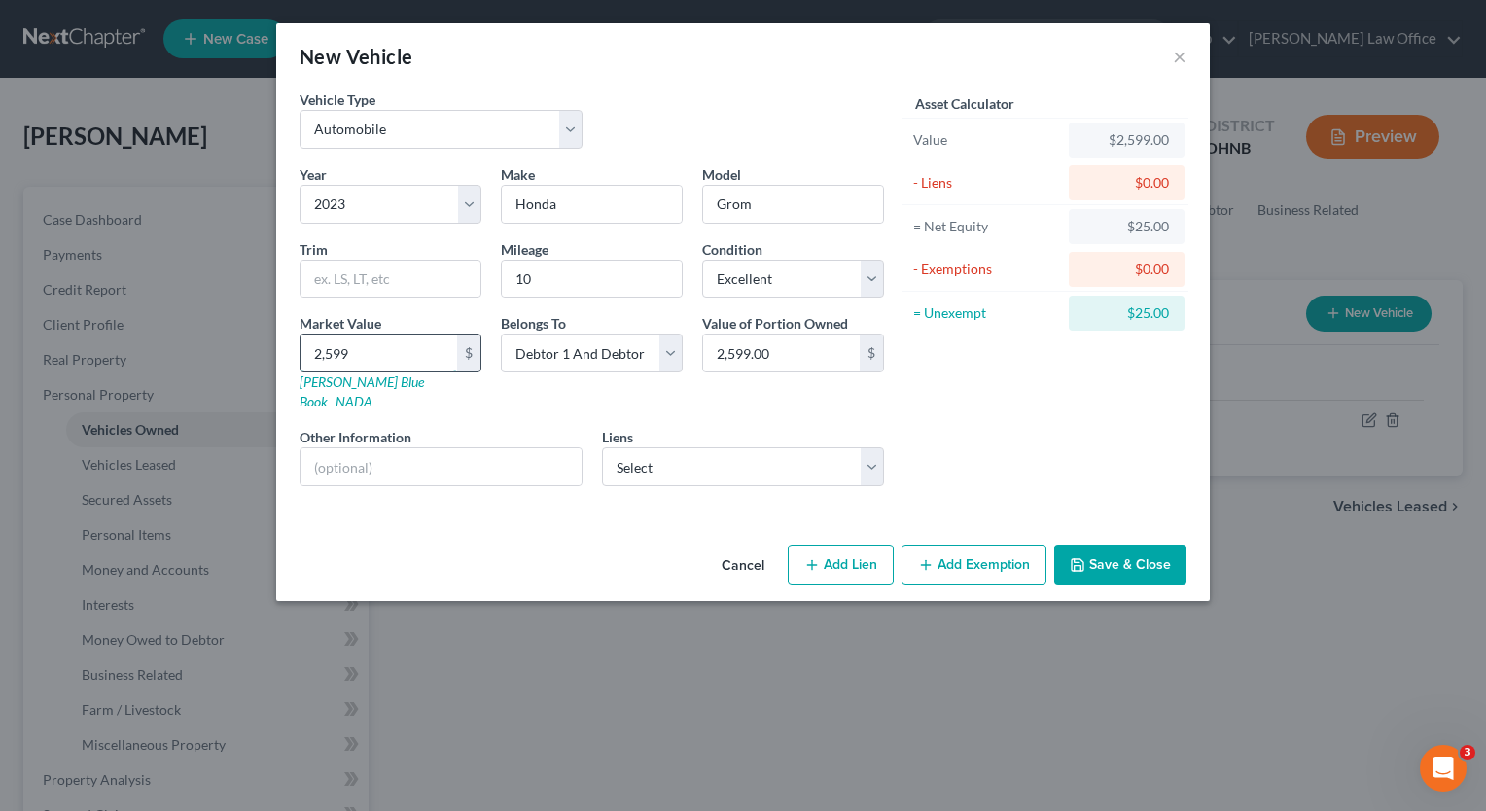
type input "2,59"
type input "259.00"
type input "25"
type input "25.00"
type input "2"
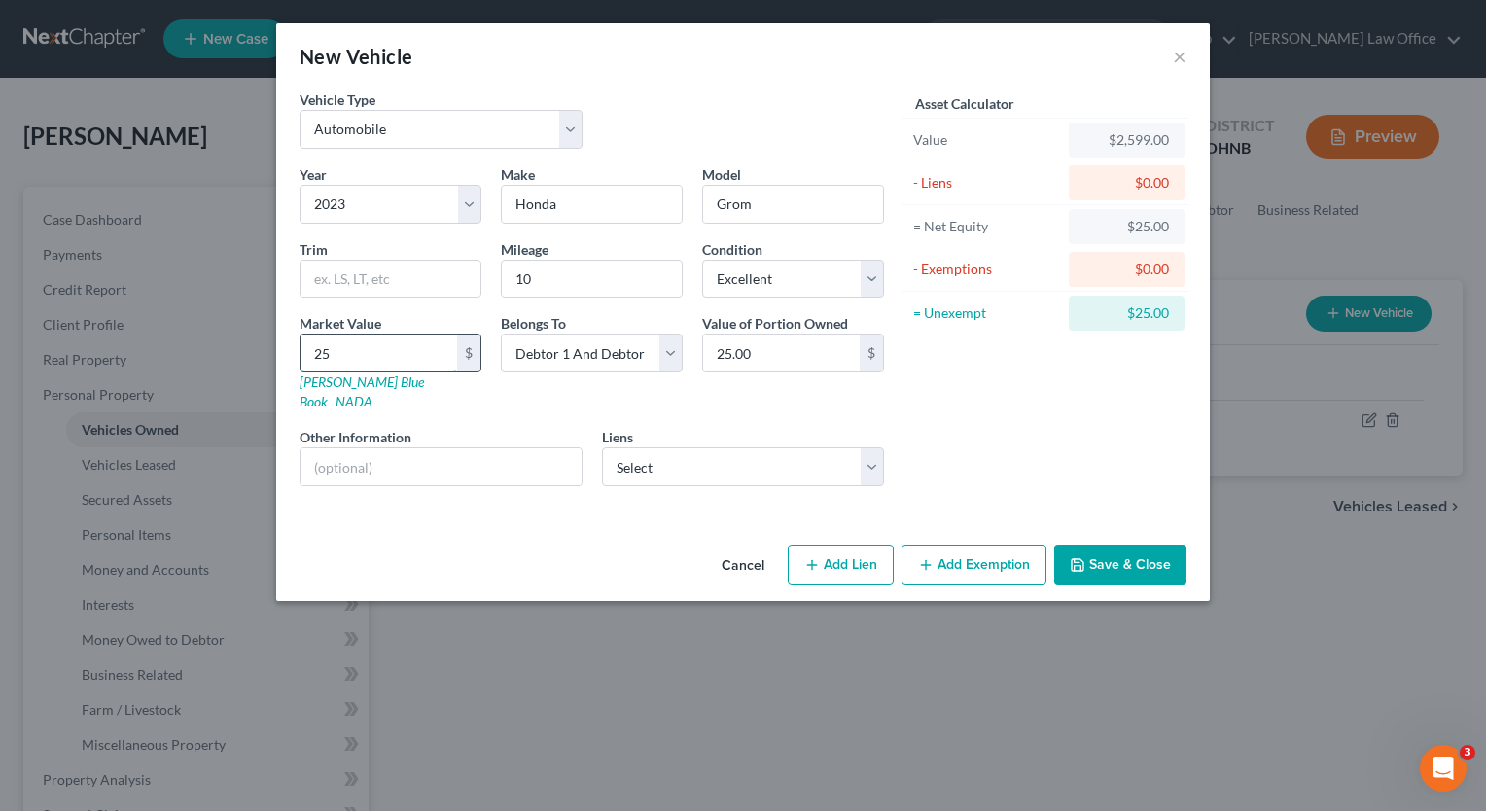
type input "2.00"
type input "25"
type input "25.00"
type input "250"
type input "250.00"
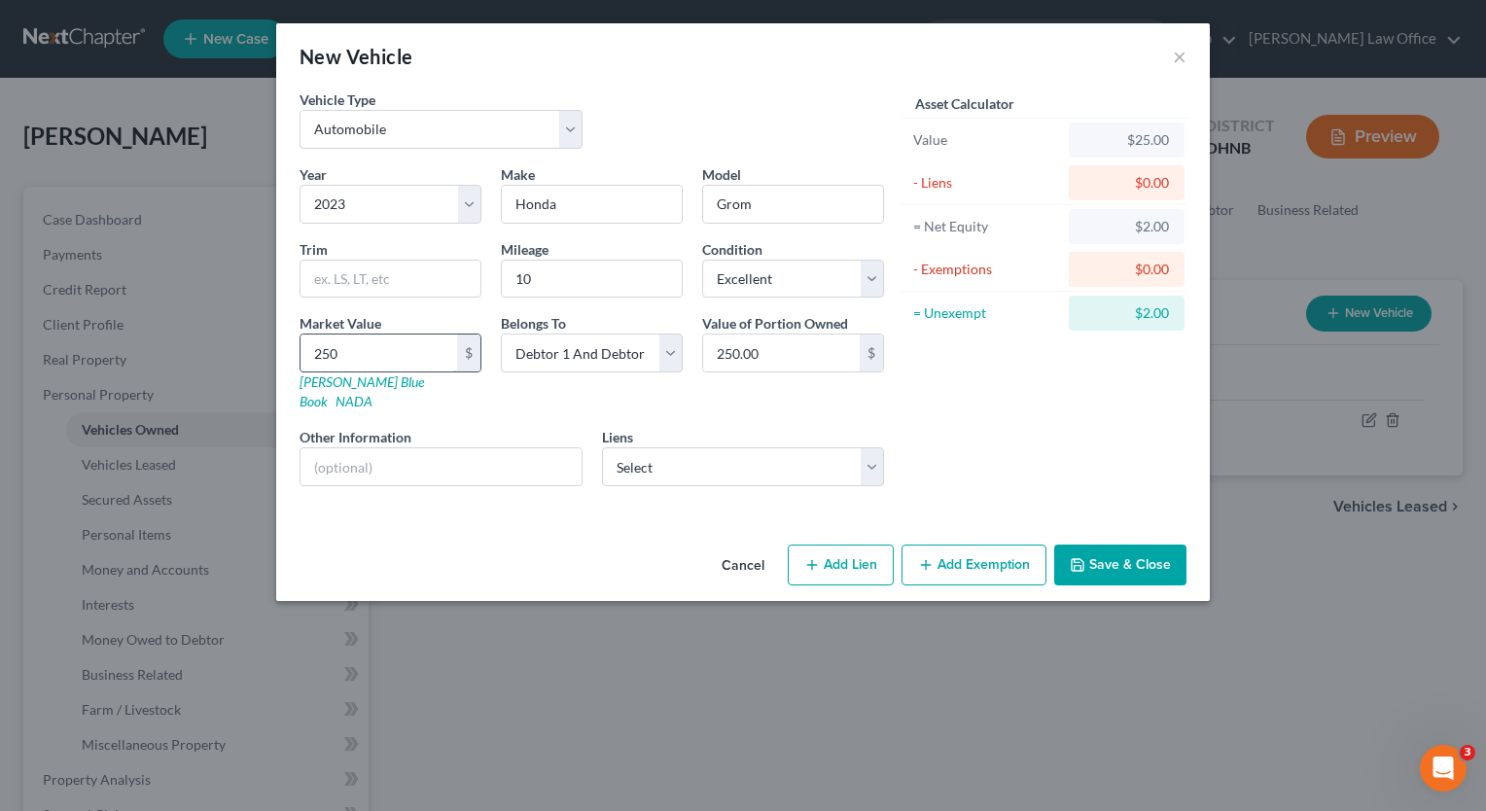
type input "2500"
type input "2,500.00"
type input "2,50"
type input "250.00"
drag, startPoint x: 1485, startPoint y: 691, endPoint x: 1047, endPoint y: 496, distance: 479.9
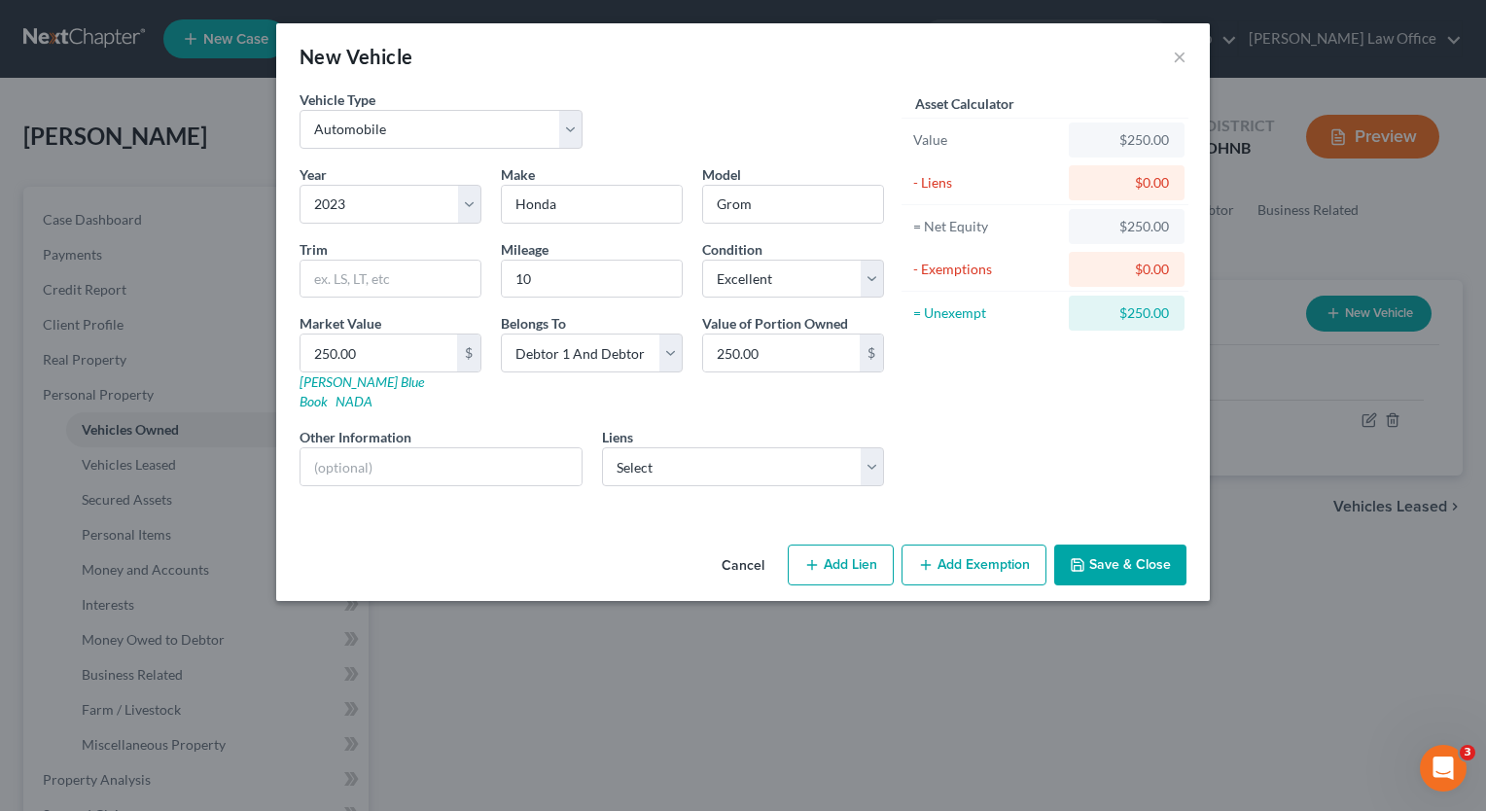
click at [1482, 683] on div "New Vehicle × Vehicle Type Select Automobile Truck Trailer Watercraft Aircraft …" at bounding box center [743, 405] width 1486 height 811
click at [397, 347] on input "250.00" at bounding box center [379, 353] width 157 height 37
type input "2"
type input "2.00"
type input "25"
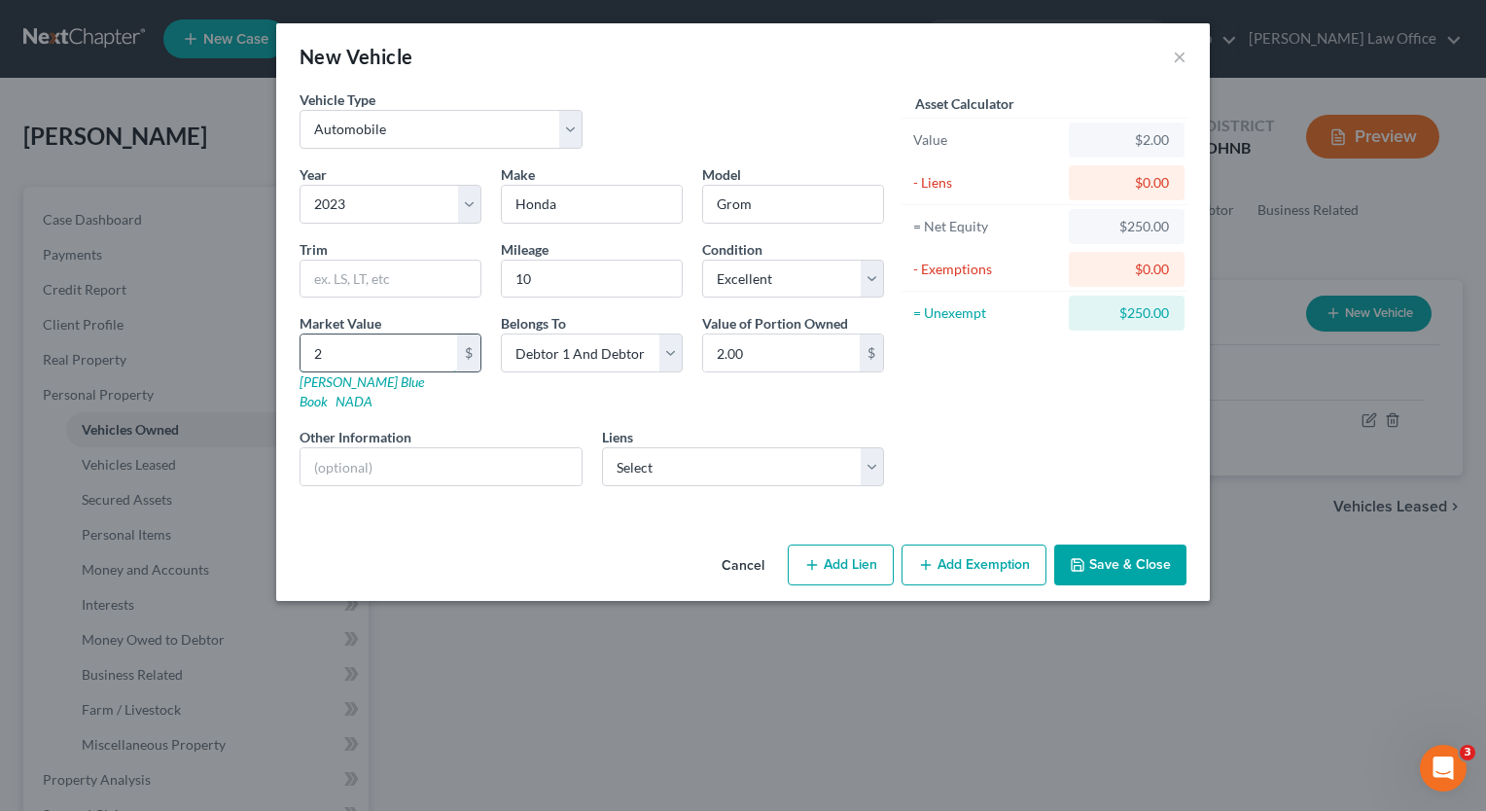
type input "25.00"
type input "250"
type input "250.00"
type input "2500"
type input "2,500.00"
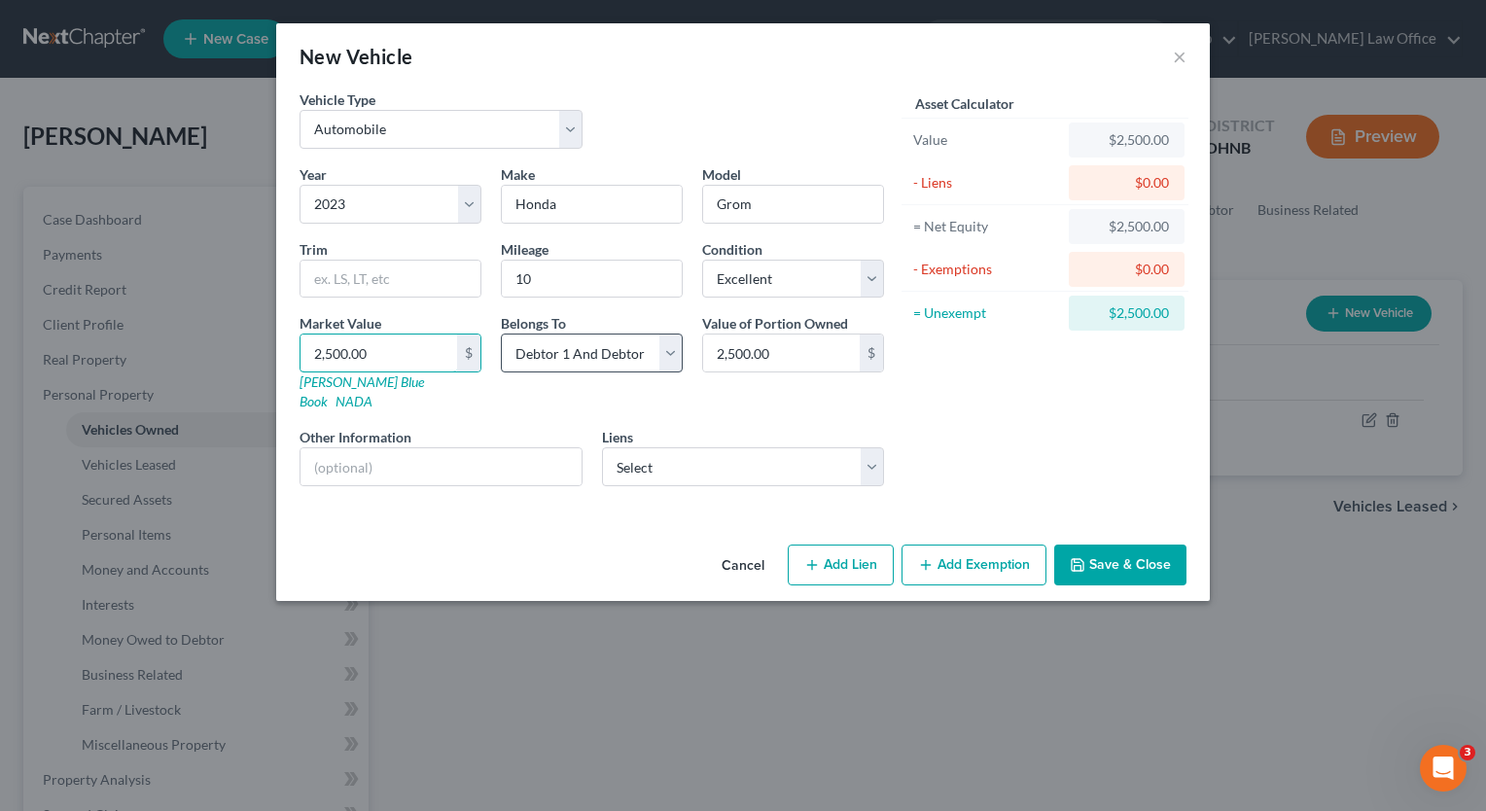
type input "2,500.00"
click at [665, 365] on select "Select Debtor 1 Only Debtor 2 Only Debtor 1 And Debtor 2 Only At Least One Of T…" at bounding box center [592, 353] width 182 height 39
select select "0"
click at [501, 334] on select "Select Debtor 1 Only Debtor 2 Only Debtor 1 And Debtor 2 Only At Least One Of T…" at bounding box center [592, 353] width 182 height 39
click at [879, 452] on select "Select Amer Honda - $3,054.00" at bounding box center [743, 466] width 283 height 39
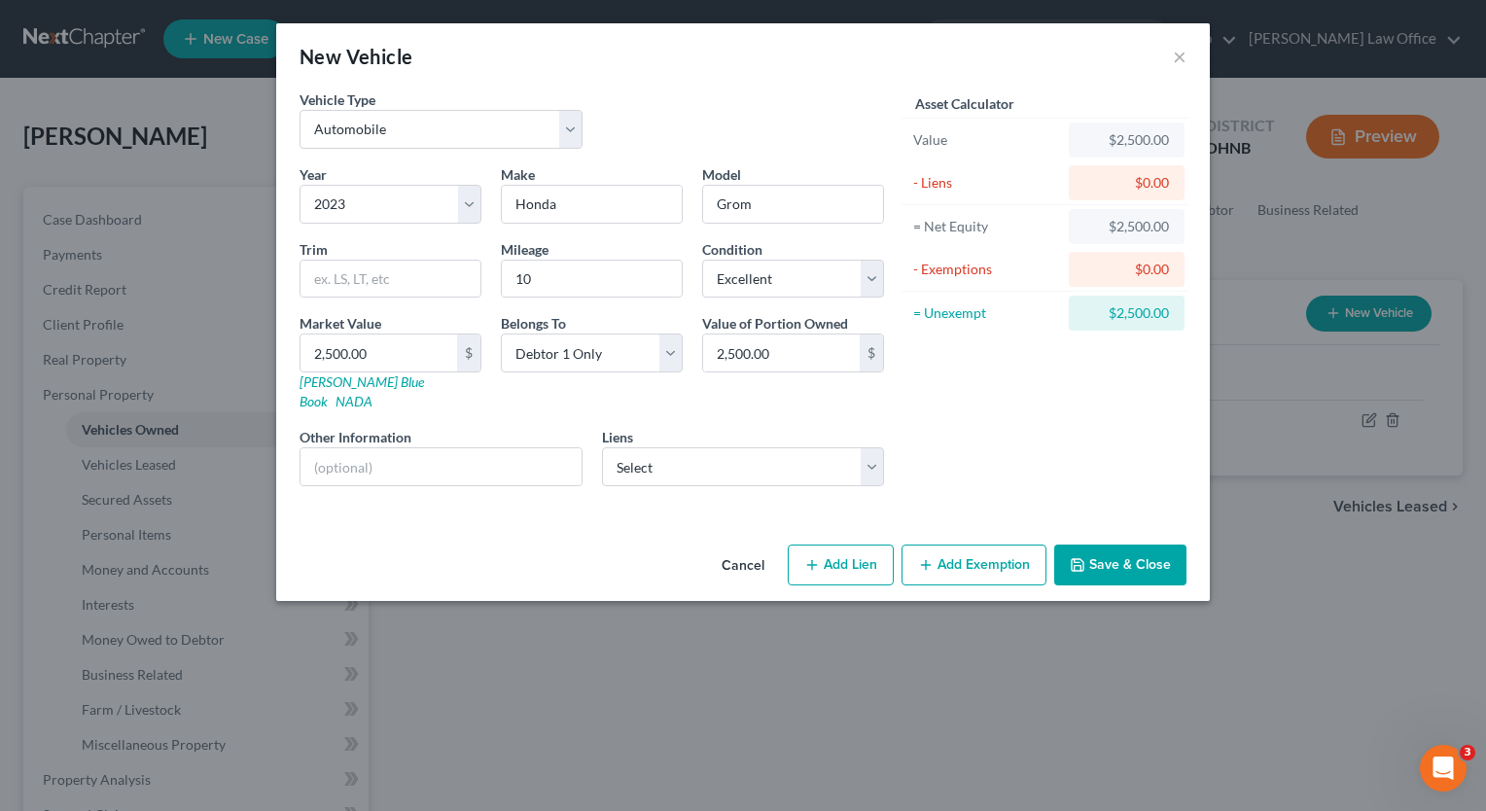
select select "45"
select select "0"
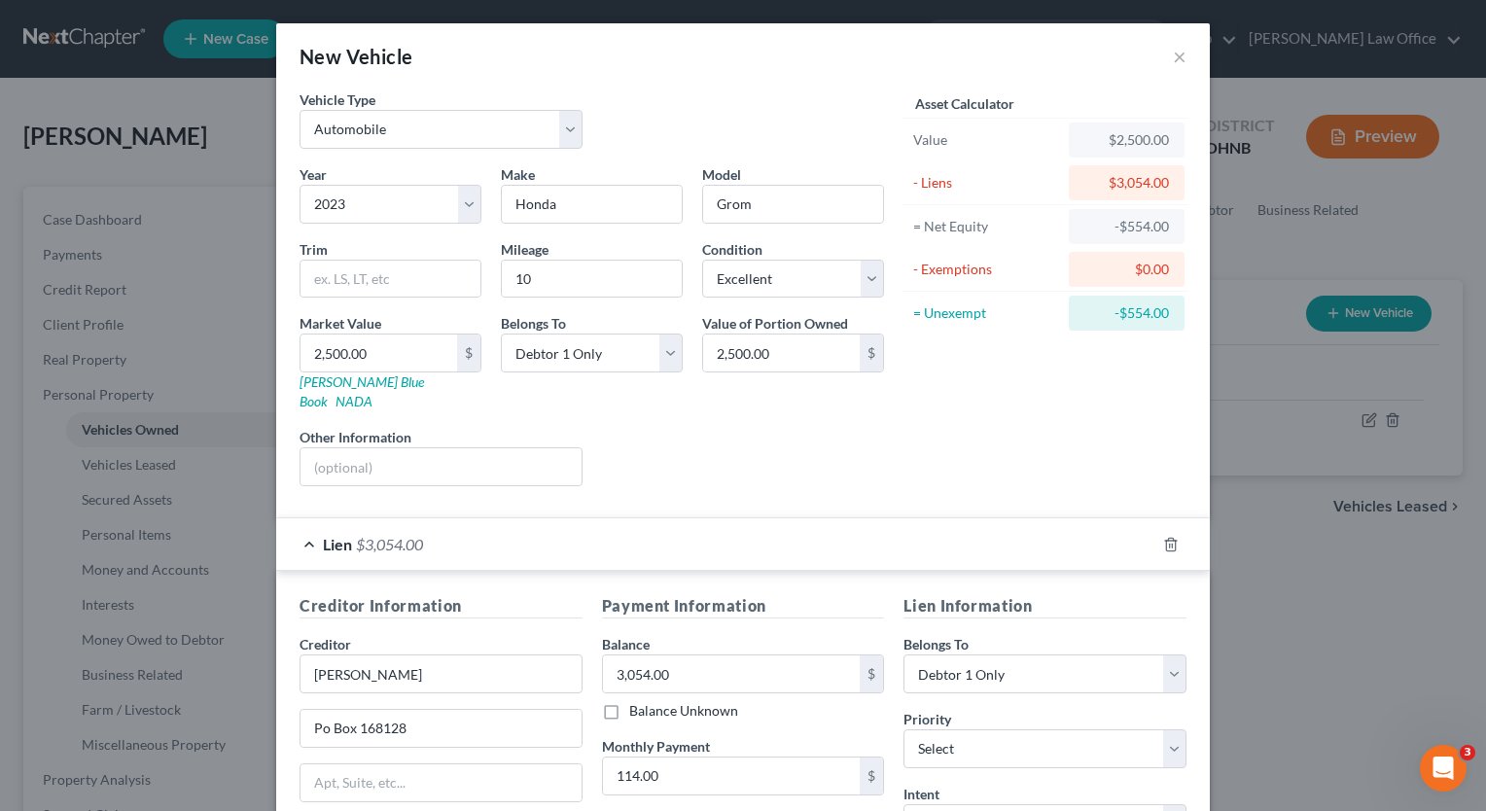
click at [976, 464] on div "Asset Calculator Value $2,500.00 - Liens $3,054.00 = Net Equity -$554.00 - Exem…" at bounding box center [1045, 295] width 303 height 412
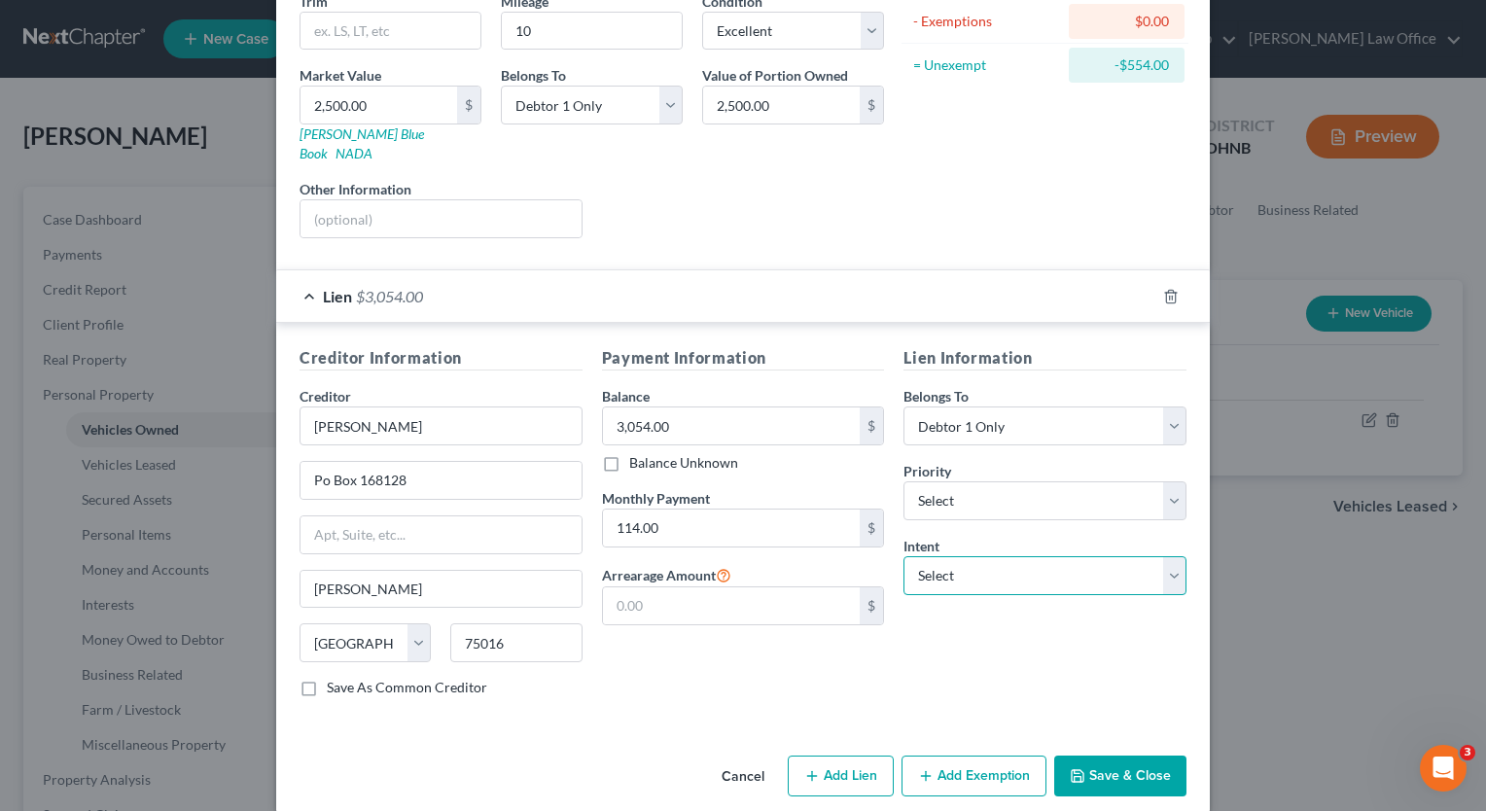
drag, startPoint x: 1166, startPoint y: 558, endPoint x: 1149, endPoint y: 564, distance: 18.5
click at [1166, 558] on select "Select Surrender Redeem Reaffirm Avoid Other" at bounding box center [1045, 575] width 283 height 39
select select "2"
click at [904, 556] on select "Select Surrender Redeem Reaffirm Avoid Other" at bounding box center [1045, 575] width 283 height 39
drag, startPoint x: 1098, startPoint y: 761, endPoint x: 1044, endPoint y: 543, distance: 224.6
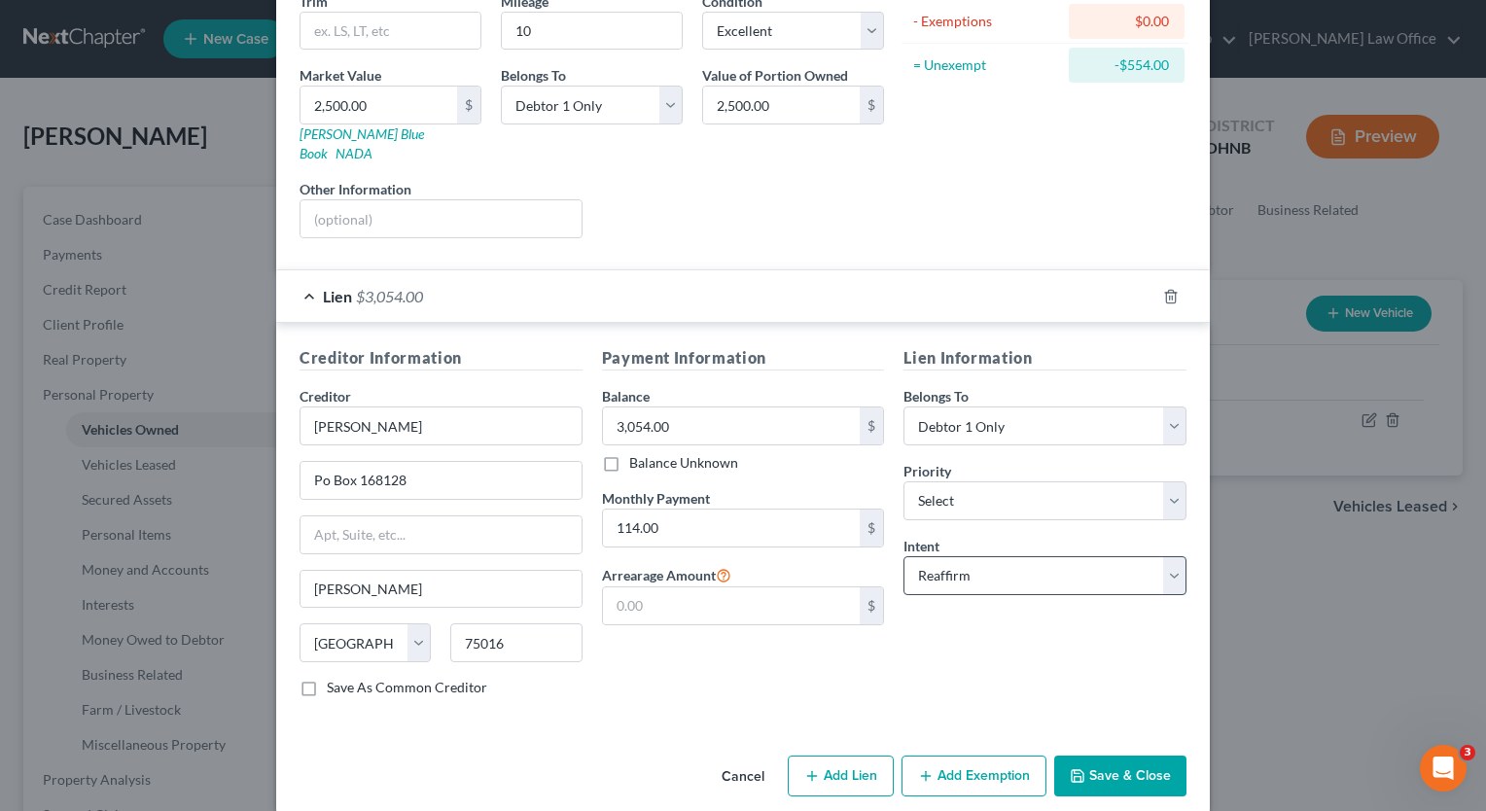
click at [1098, 758] on button "Save & Close" at bounding box center [1120, 776] width 132 height 41
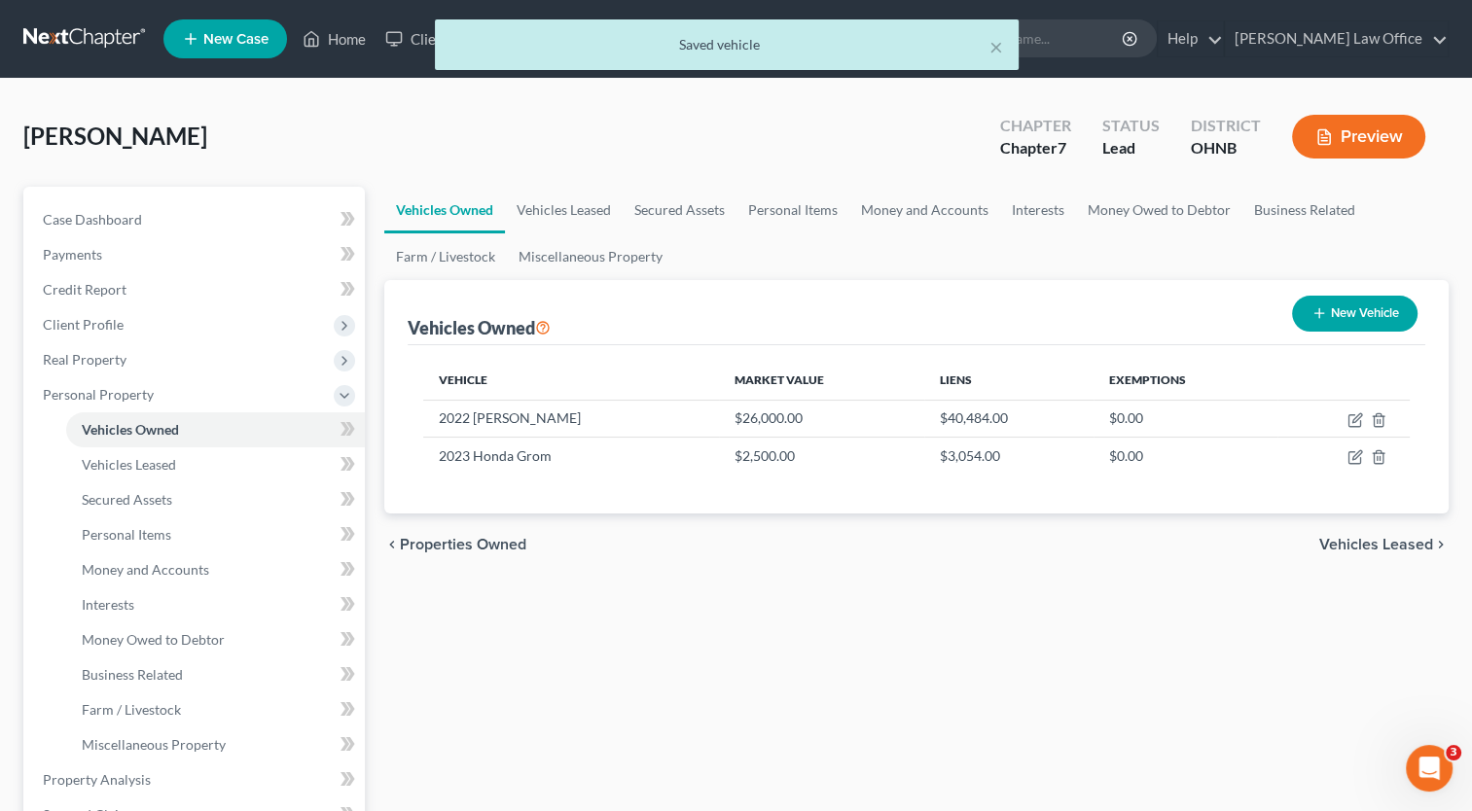
click at [917, 150] on div "[PERSON_NAME] Upgraded Chapter Chapter 7 Status Lead District OHNB [GEOGRAPHIC_…" at bounding box center [735, 144] width 1425 height 85
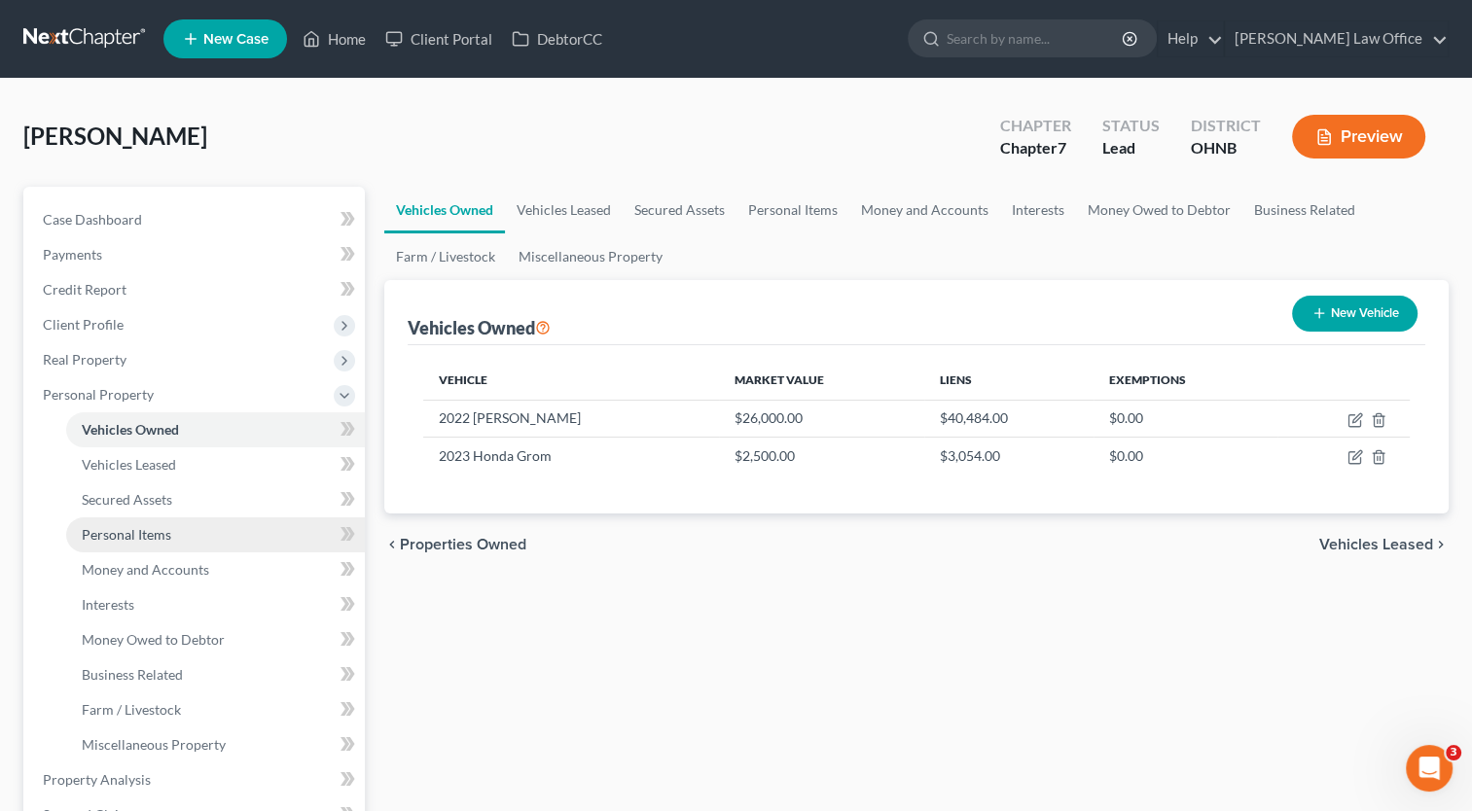
click at [187, 539] on link "Personal Items" at bounding box center [215, 534] width 299 height 35
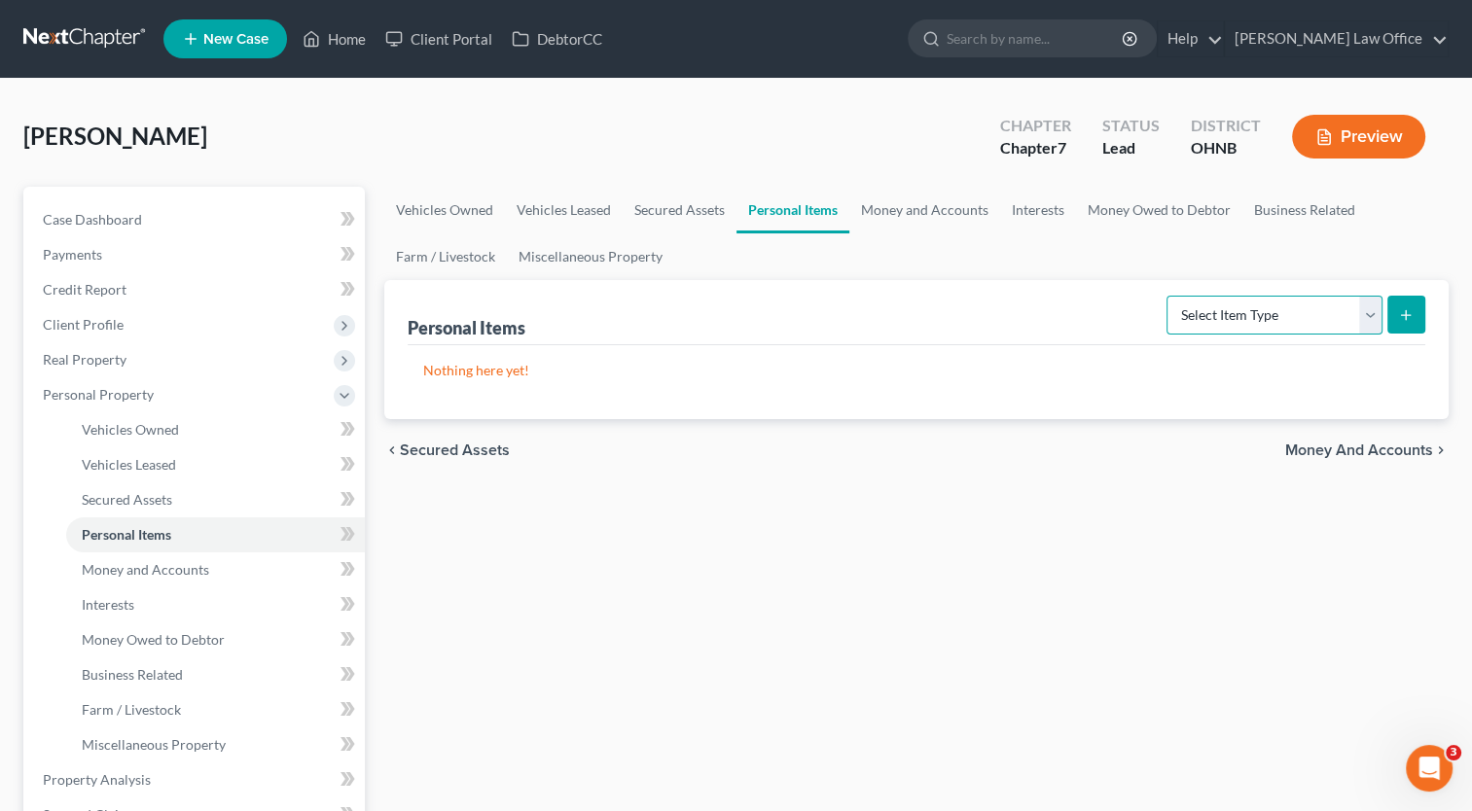
click at [1374, 323] on select "Select Item Type Clothing Collectibles Of Value Electronics Firearms Household …" at bounding box center [1274, 315] width 216 height 39
select select "household_goods"
click at [1168, 296] on select "Select Item Type Clothing Collectibles Of Value Electronics Firearms Household …" at bounding box center [1274, 315] width 216 height 39
click at [1407, 321] on icon "submit" at bounding box center [1406, 315] width 16 height 16
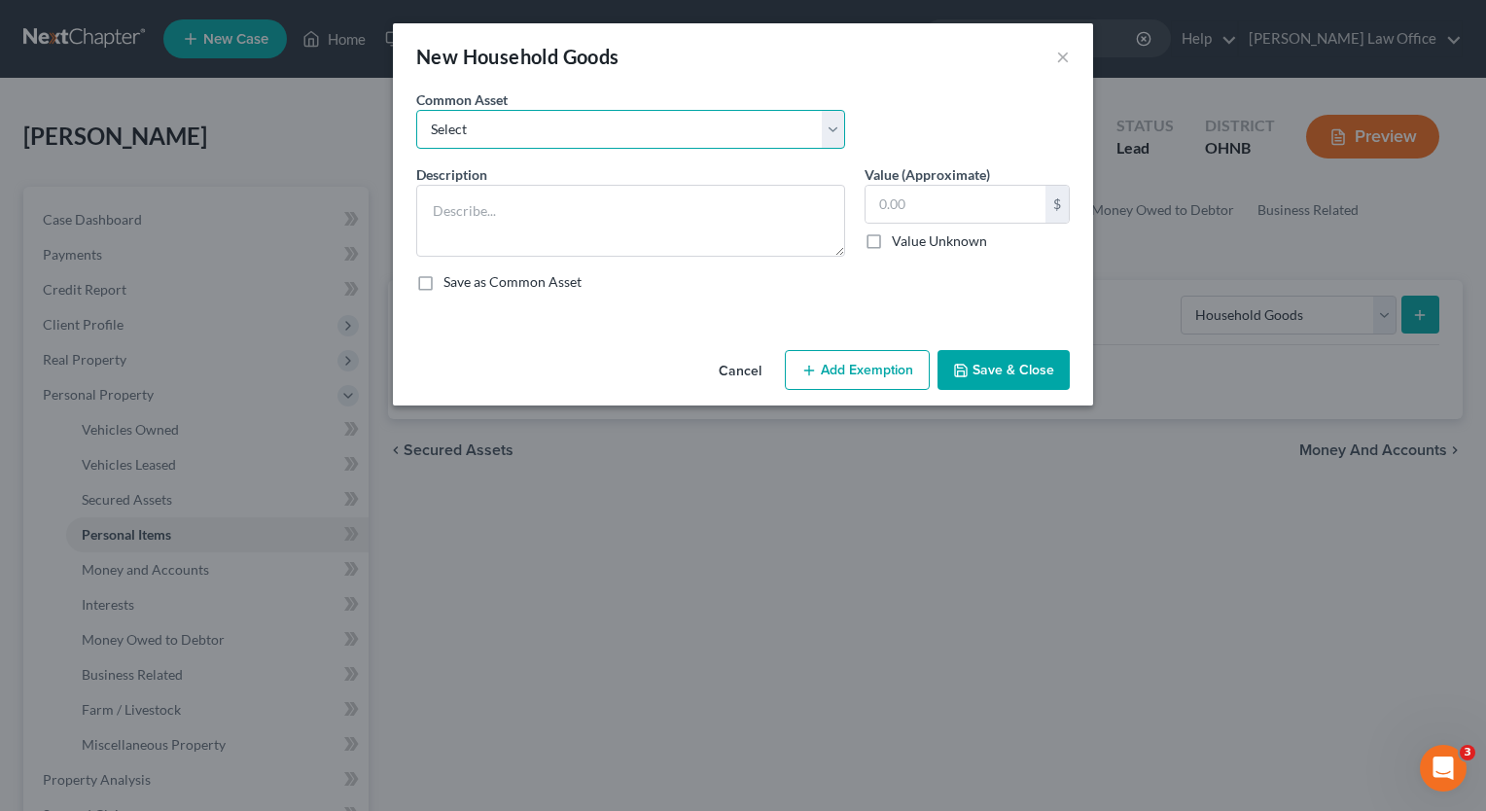
drag, startPoint x: 837, startPoint y: 133, endPoint x: 771, endPoint y: 145, distance: 66.2
click at [837, 133] on select "Select Basic household goods" at bounding box center [630, 129] width 429 height 39
select select "0"
click at [416, 110] on select "Select Basic household goods" at bounding box center [630, 129] width 429 height 39
type textarea "Basic household goods"
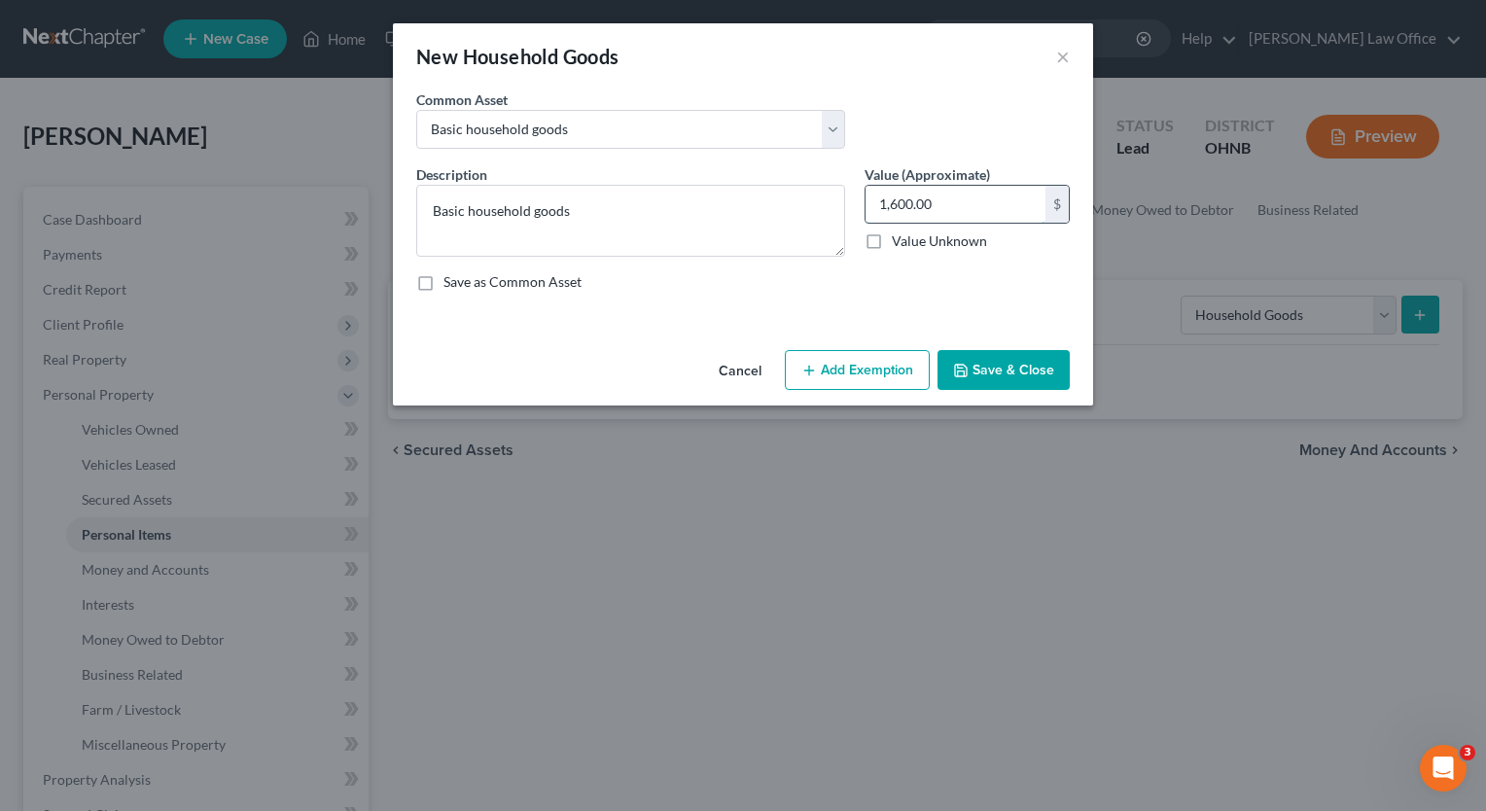
click at [989, 200] on input "1,600.00" at bounding box center [956, 204] width 180 height 37
type input "3,200.00"
click at [852, 374] on button "Add Exemption" at bounding box center [857, 370] width 145 height 41
select select "2"
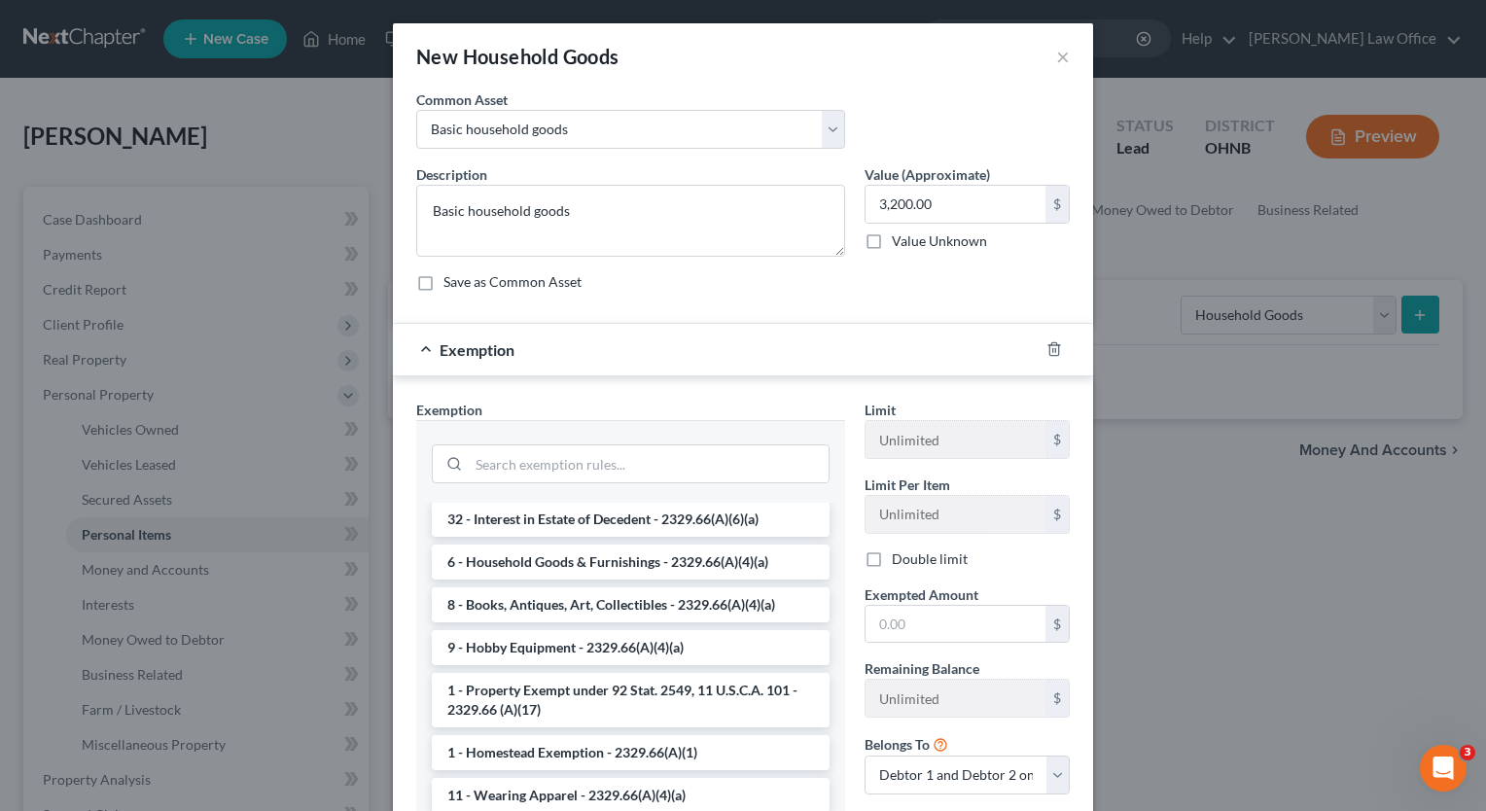
scroll to position [486, 0]
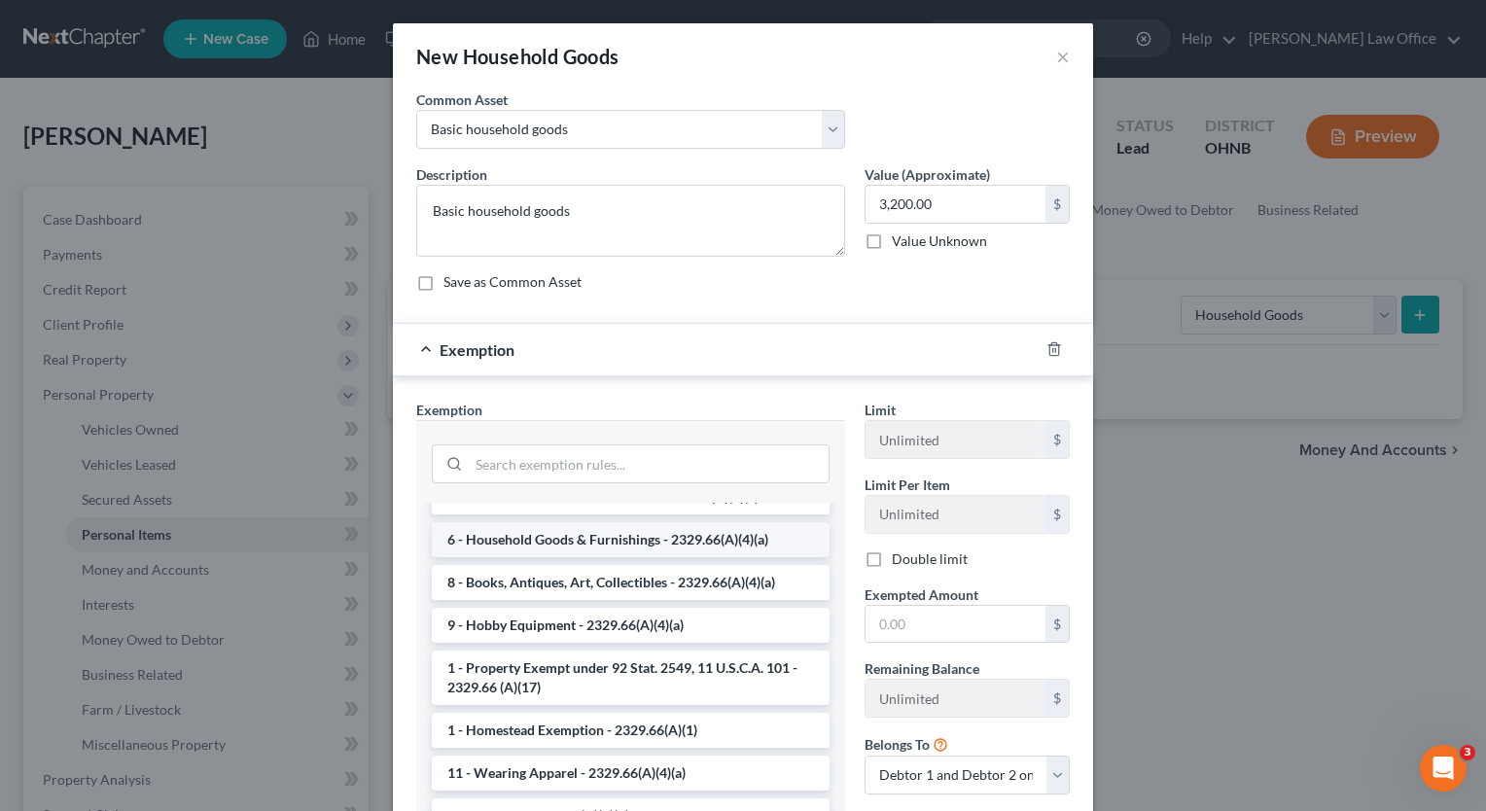
click at [538, 522] on li "6 - Household Goods & Furnishings - 2329.66(A)(4)(a)" at bounding box center [631, 539] width 398 height 35
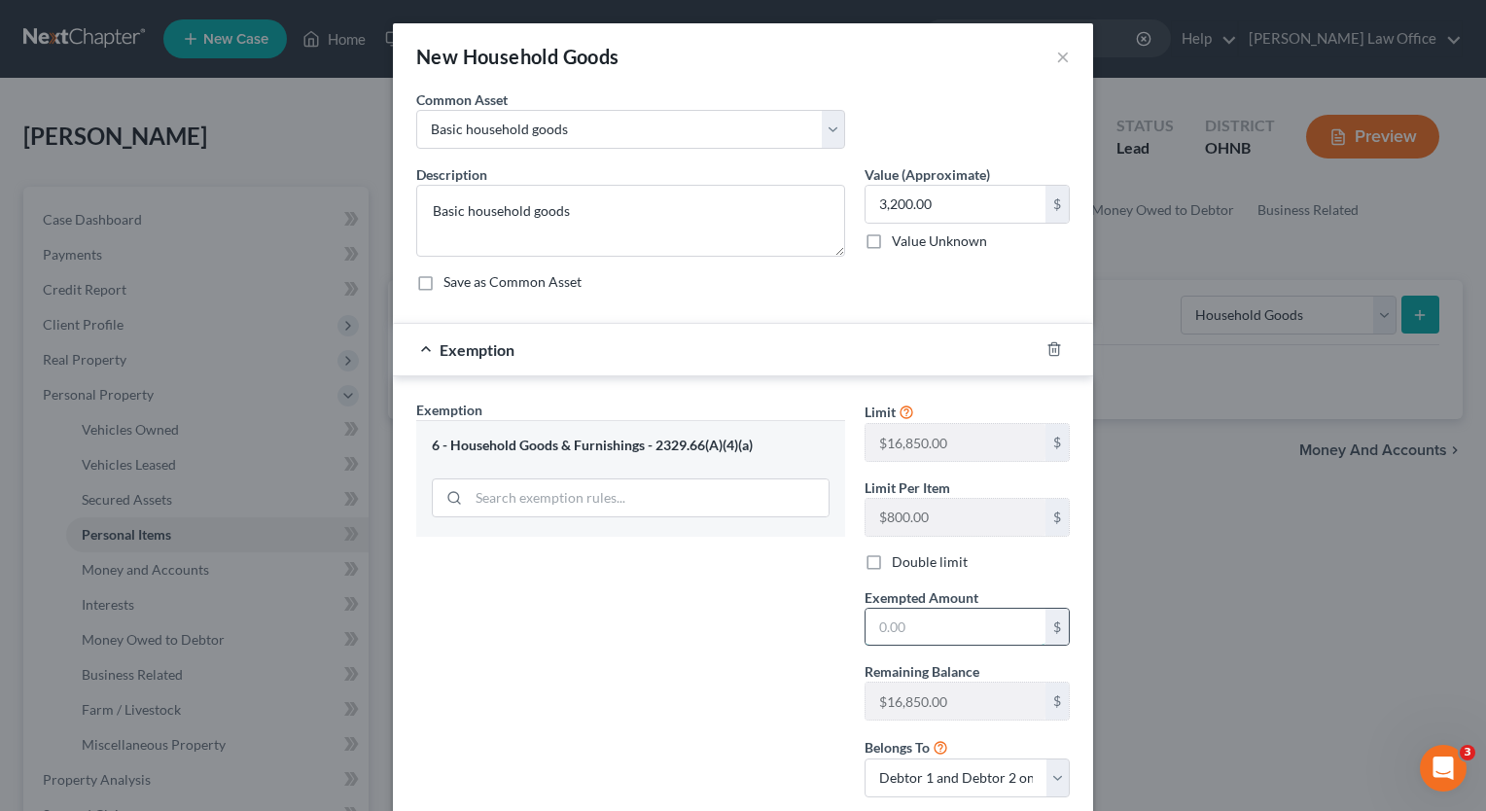
click at [924, 634] on input "text" at bounding box center [956, 627] width 180 height 37
type input "3,200.00"
click at [711, 685] on div "Exemption Set must be selected for CA. Exemption * 6 - Household Goods & Furnis…" at bounding box center [631, 606] width 448 height 413
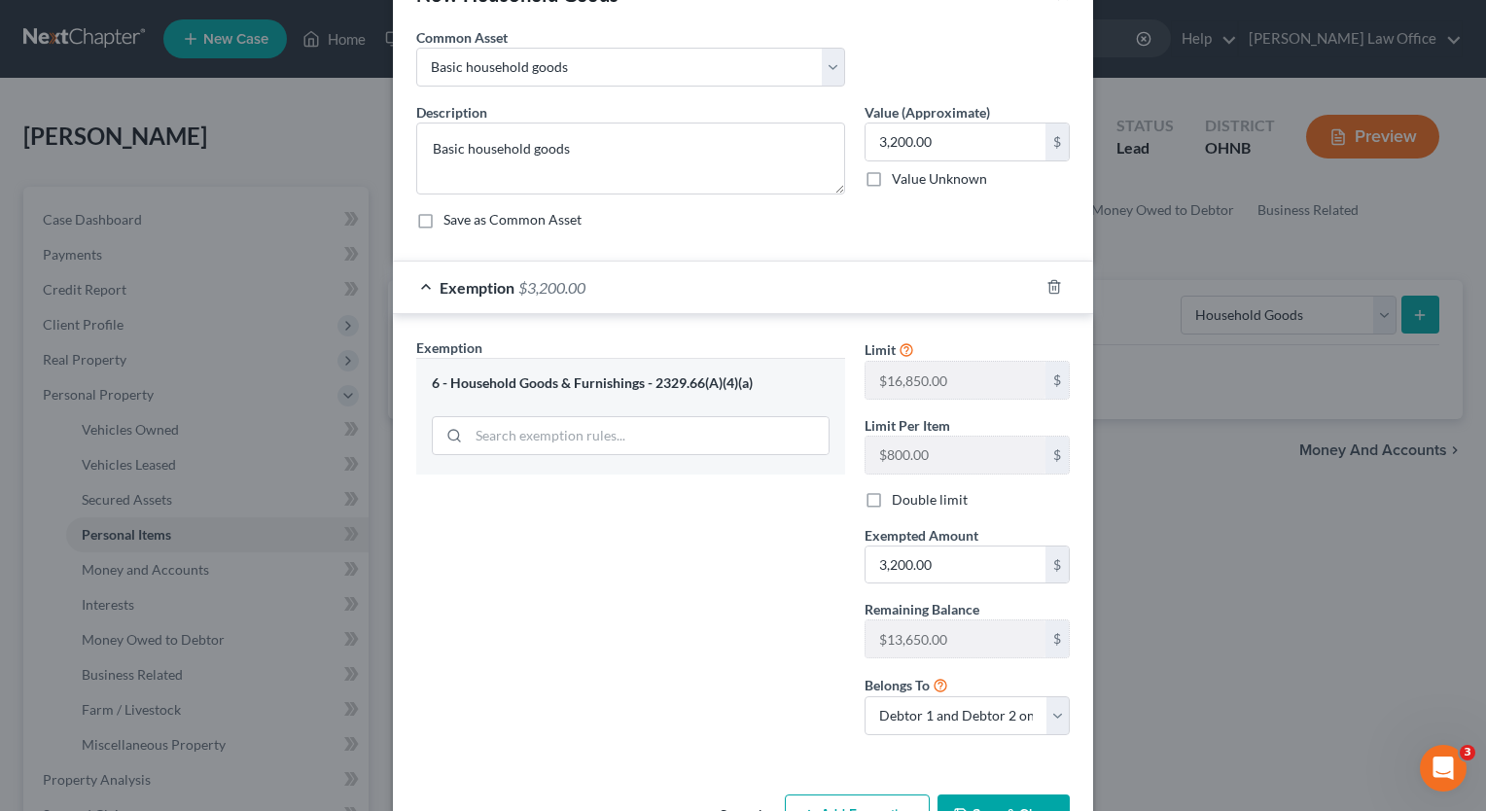
scroll to position [97, 0]
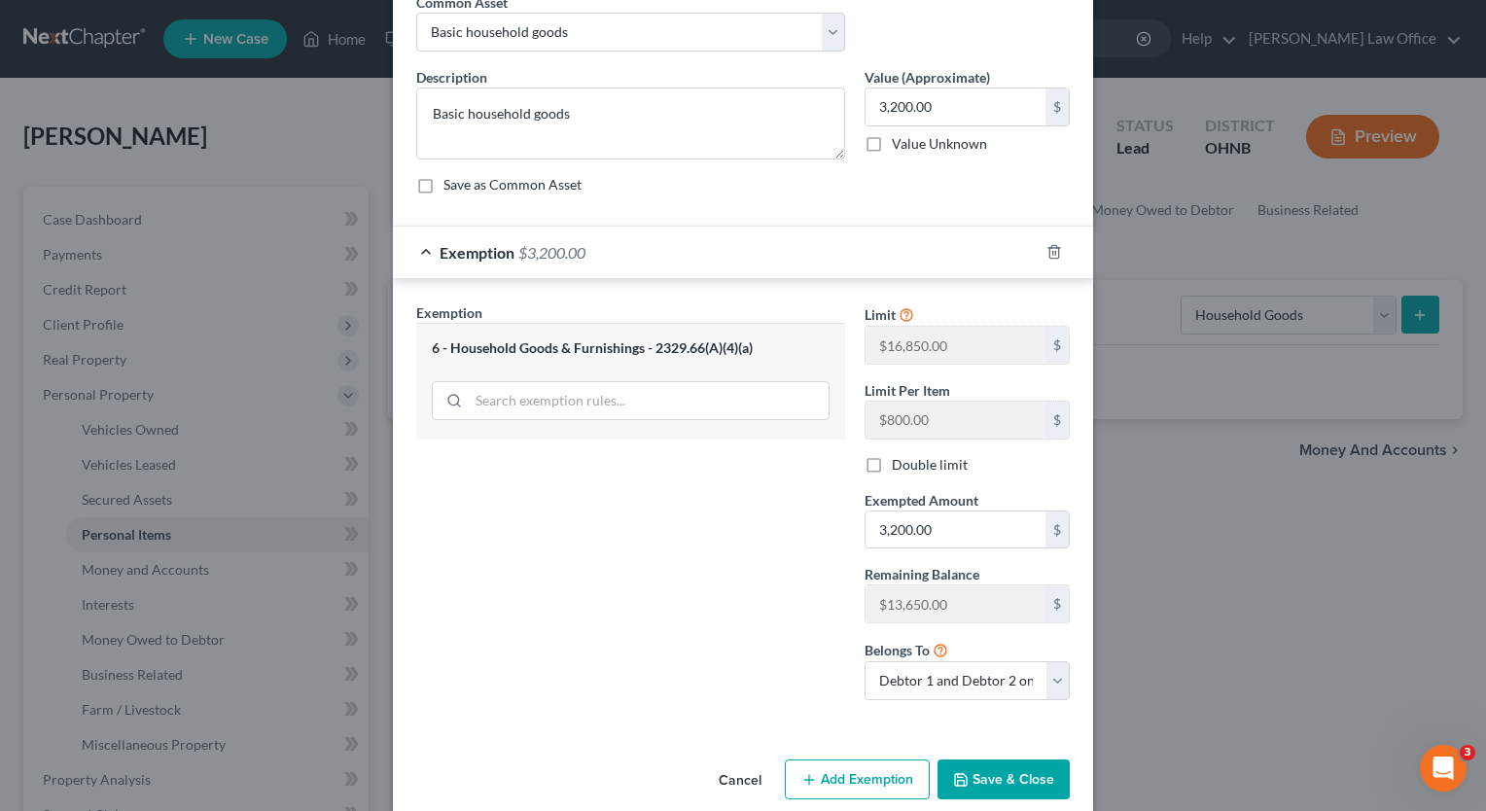
click at [1020, 784] on button "Save & Close" at bounding box center [1004, 780] width 132 height 41
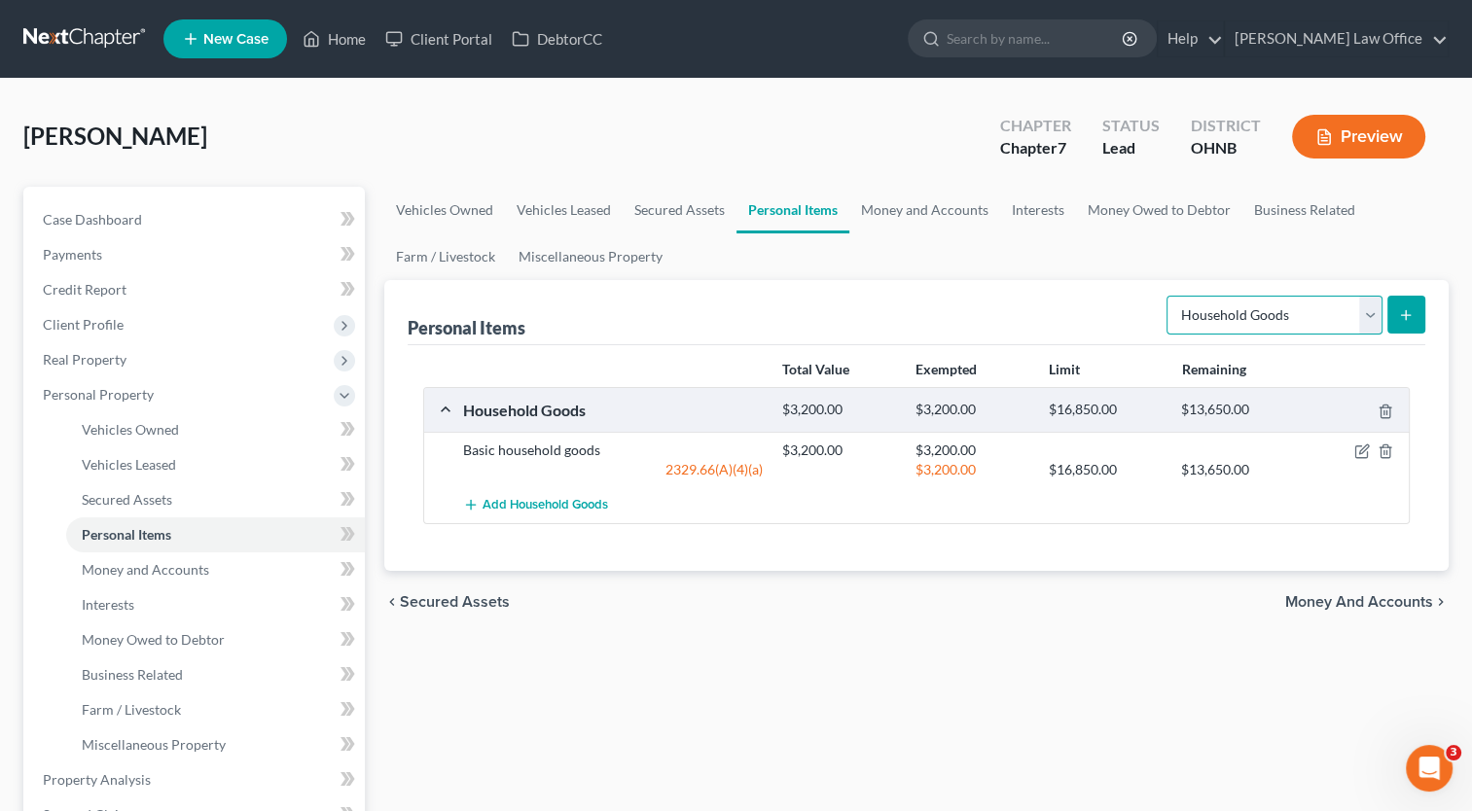
click at [1362, 320] on select "Select Item Type Clothing Collectibles Of Value Electronics Firearms Household …" at bounding box center [1274, 315] width 216 height 39
select select "electronics"
click at [1168, 296] on select "Select Item Type Clothing Collectibles Of Value Electronics Firearms Household …" at bounding box center [1274, 315] width 216 height 39
click at [1392, 316] on button "submit" at bounding box center [1406, 315] width 38 height 38
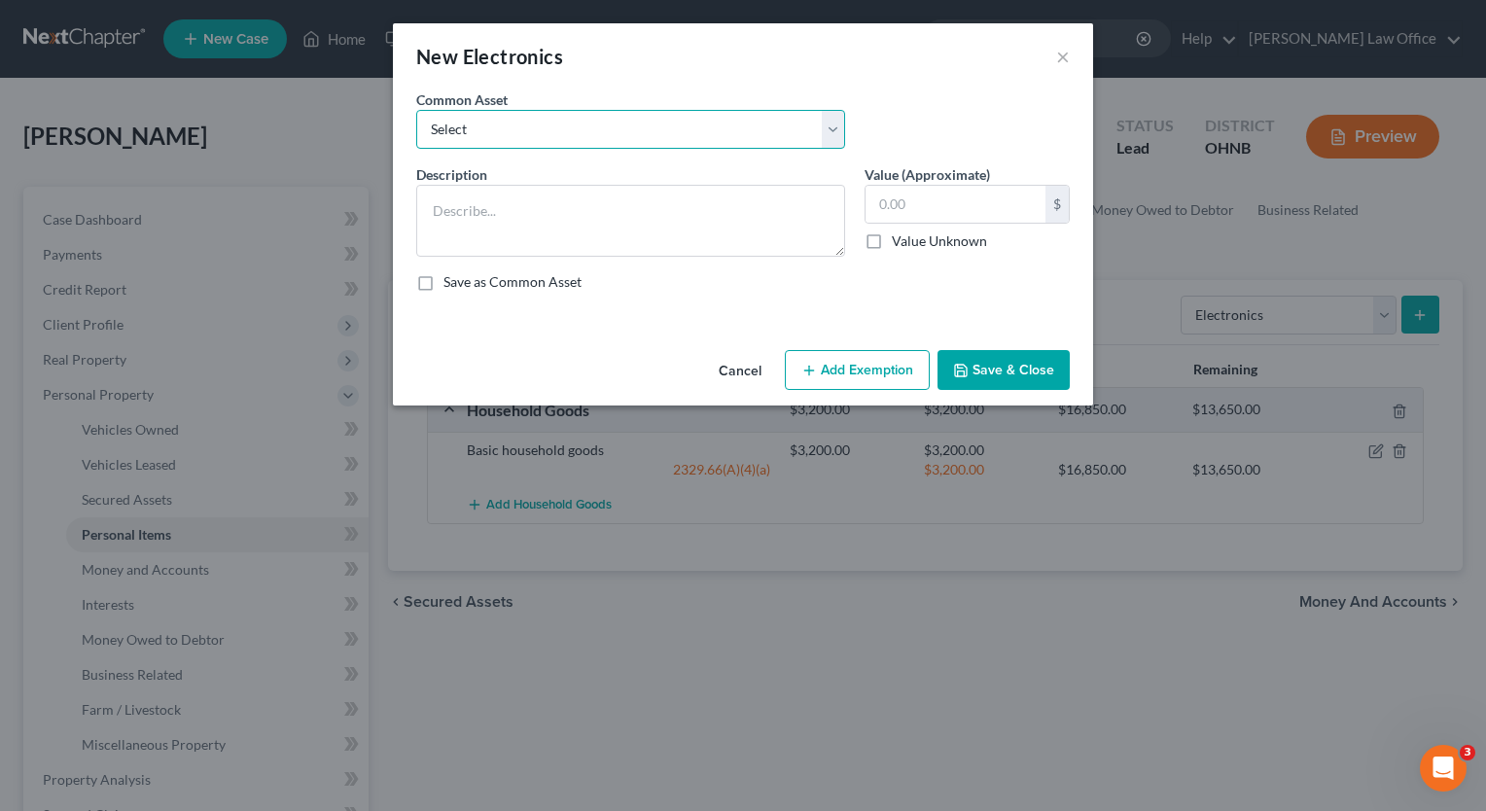
click at [831, 135] on select "Select Basic electronics Basic electronics" at bounding box center [630, 129] width 429 height 39
select select "0"
click at [416, 110] on select "Select Basic electronics Basic electronics" at bounding box center [630, 129] width 429 height 39
type textarea "Basic electronics"
click at [955, 208] on input "1,500.00" at bounding box center [956, 204] width 180 height 37
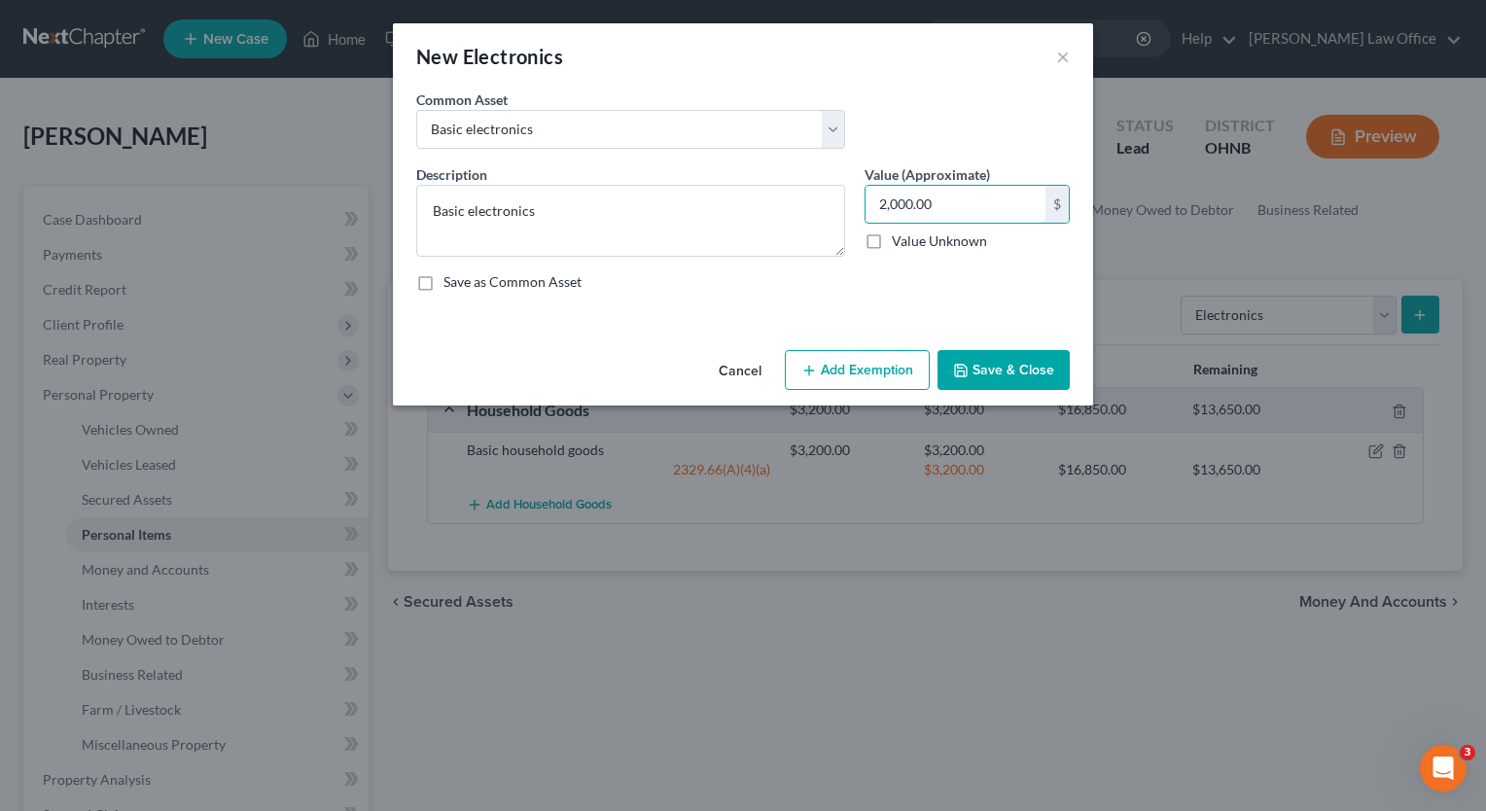
type input "2,000.00"
click at [865, 375] on button "Add Exemption" at bounding box center [857, 370] width 145 height 41
select select "2"
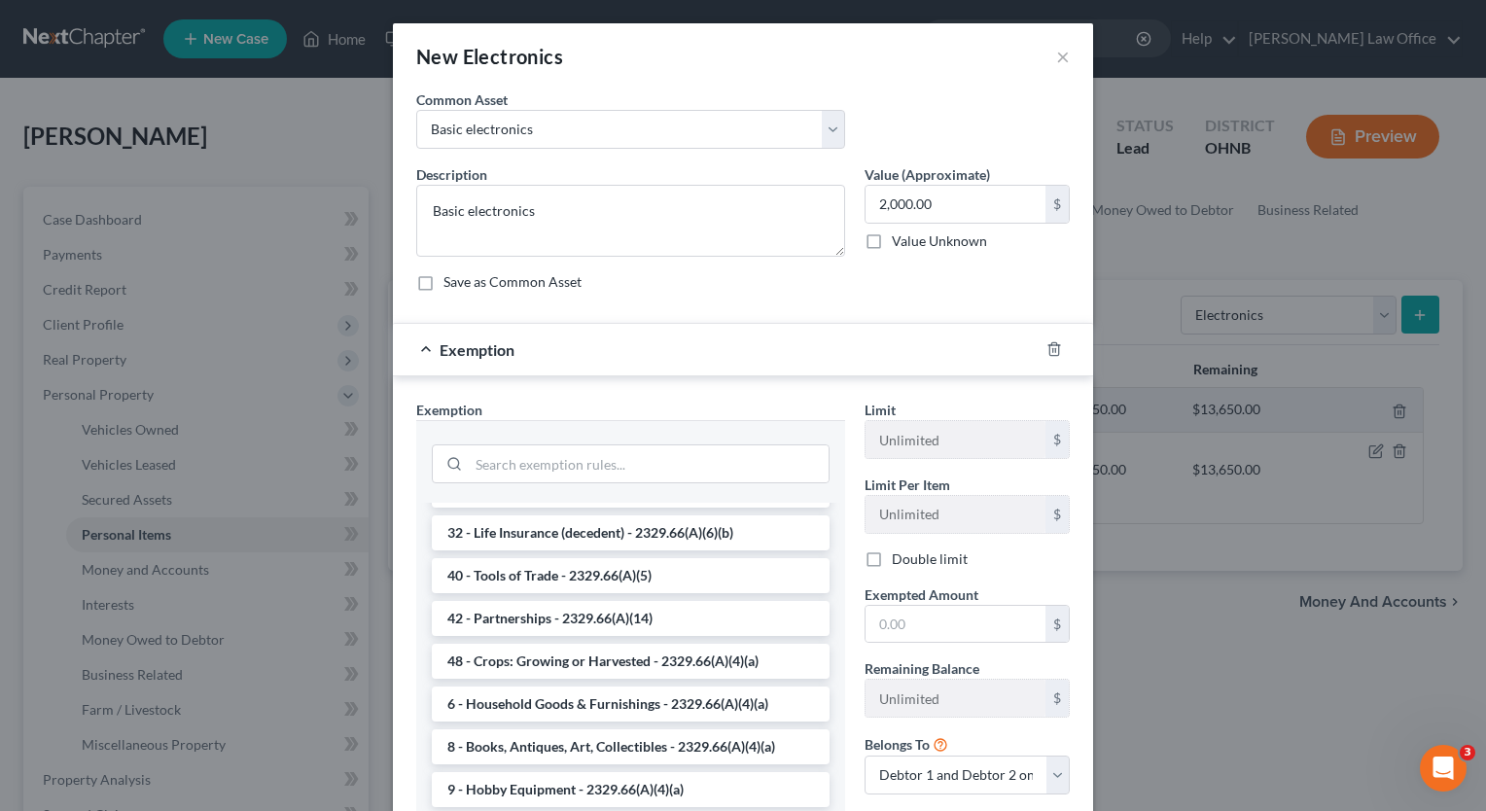
scroll to position [2416, 0]
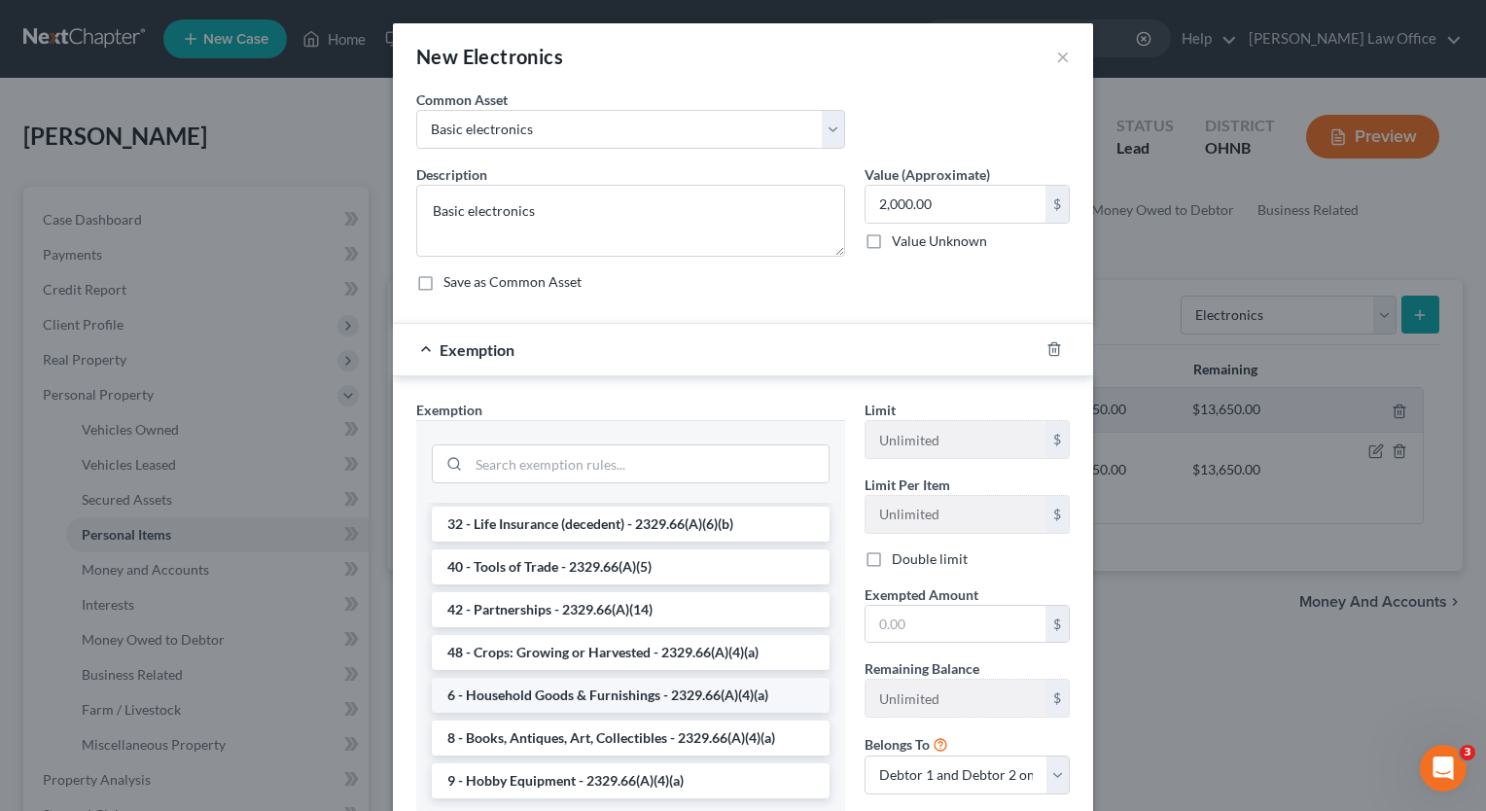
click at [545, 702] on li "6 - Household Goods & Furnishings - 2329.66(A)(4)(a)" at bounding box center [631, 695] width 398 height 35
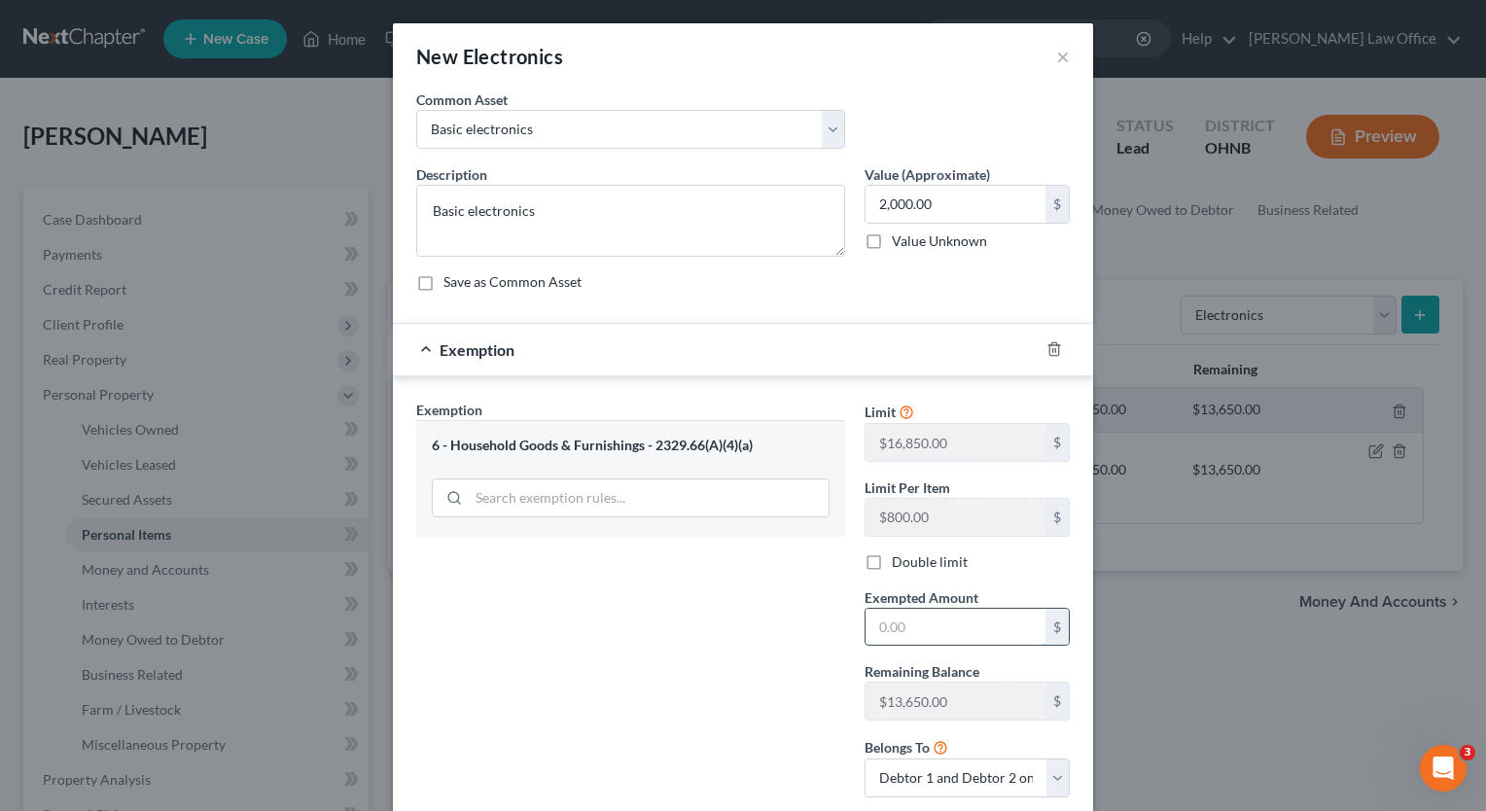
click at [922, 630] on input "text" at bounding box center [956, 627] width 180 height 37
type input "2,000.00"
click at [634, 632] on div "Exemption Set must be selected for CA. Exemption * 6 - Household Goods & Furnis…" at bounding box center [631, 606] width 448 height 413
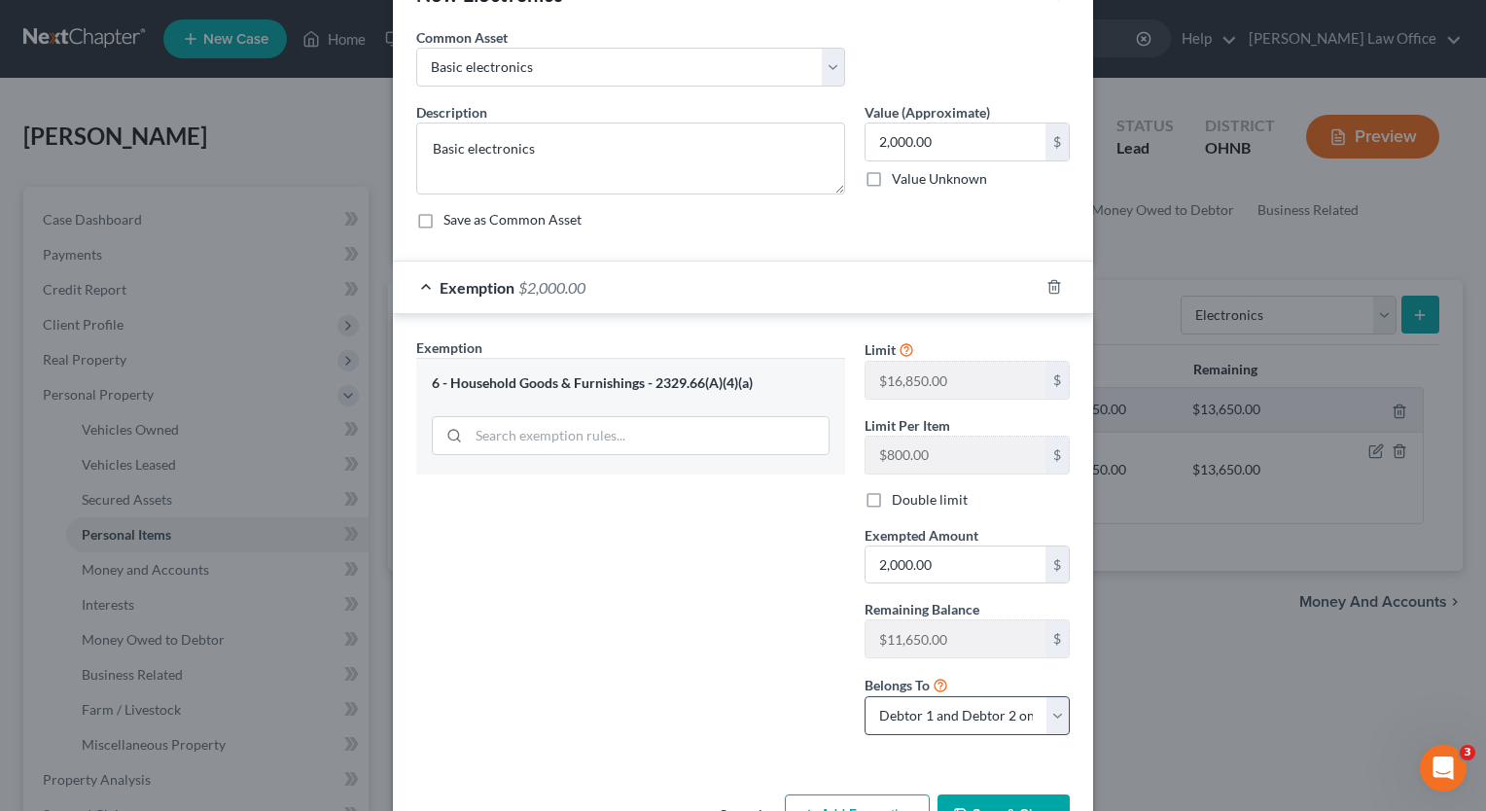
scroll to position [122, 0]
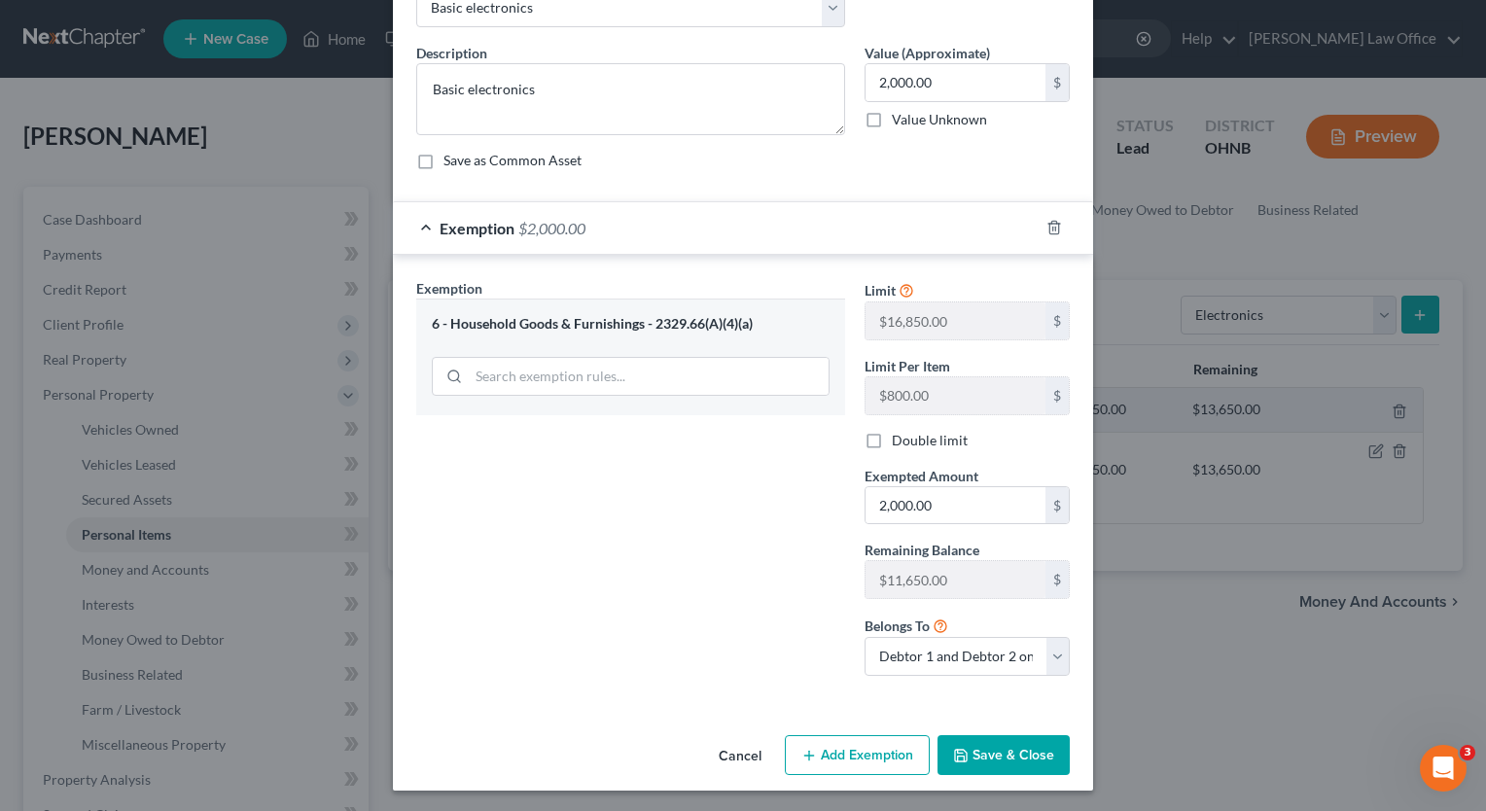
click at [1018, 752] on button "Save & Close" at bounding box center [1004, 755] width 132 height 41
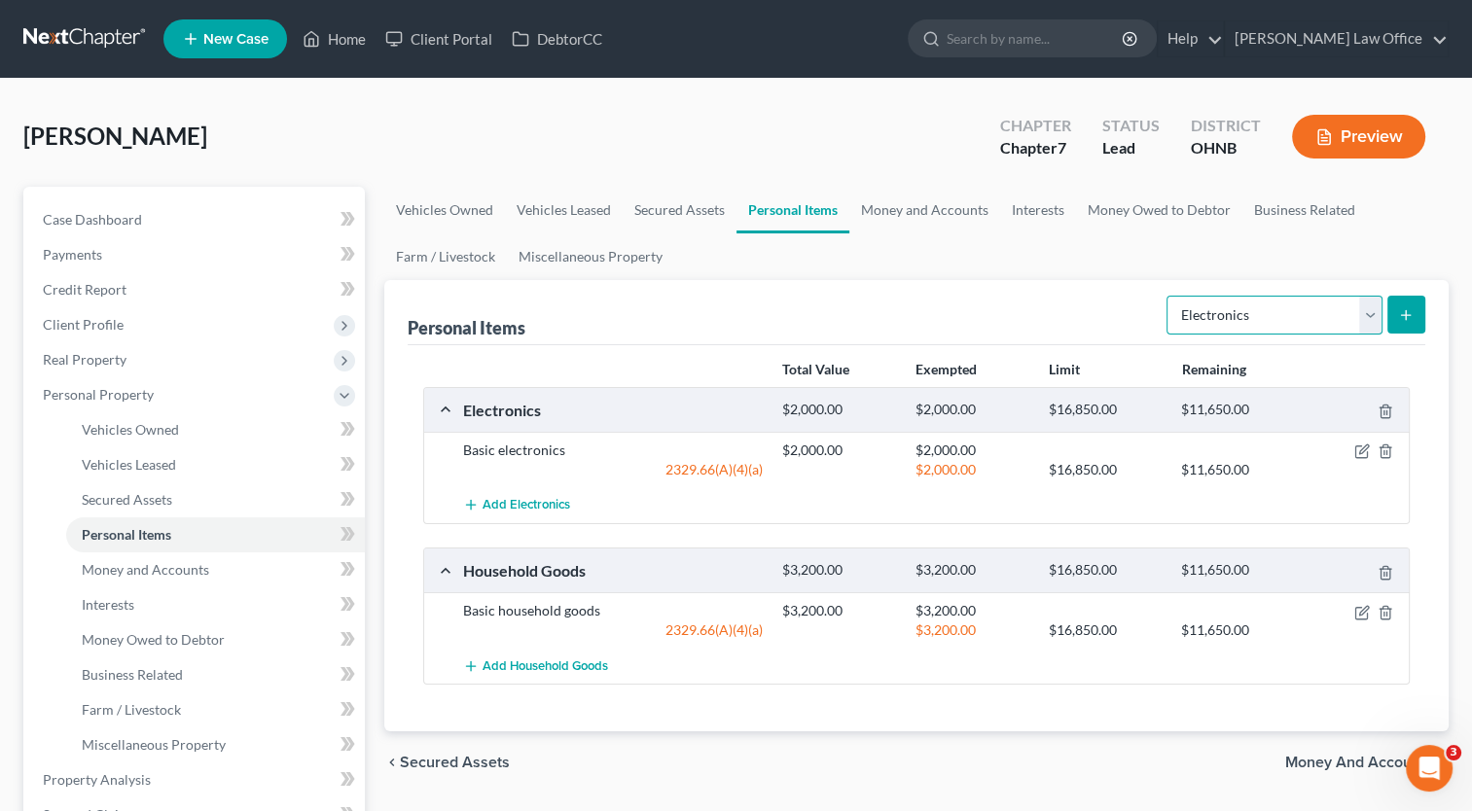
click at [1374, 317] on select "Select Item Type Clothing Collectibles Of Value Electronics Firearms Household …" at bounding box center [1274, 315] width 216 height 39
select select "firearms"
click at [1168, 296] on select "Select Item Type Clothing Collectibles Of Value Electronics Firearms Household …" at bounding box center [1274, 315] width 216 height 39
click at [1404, 323] on button "submit" at bounding box center [1406, 315] width 38 height 38
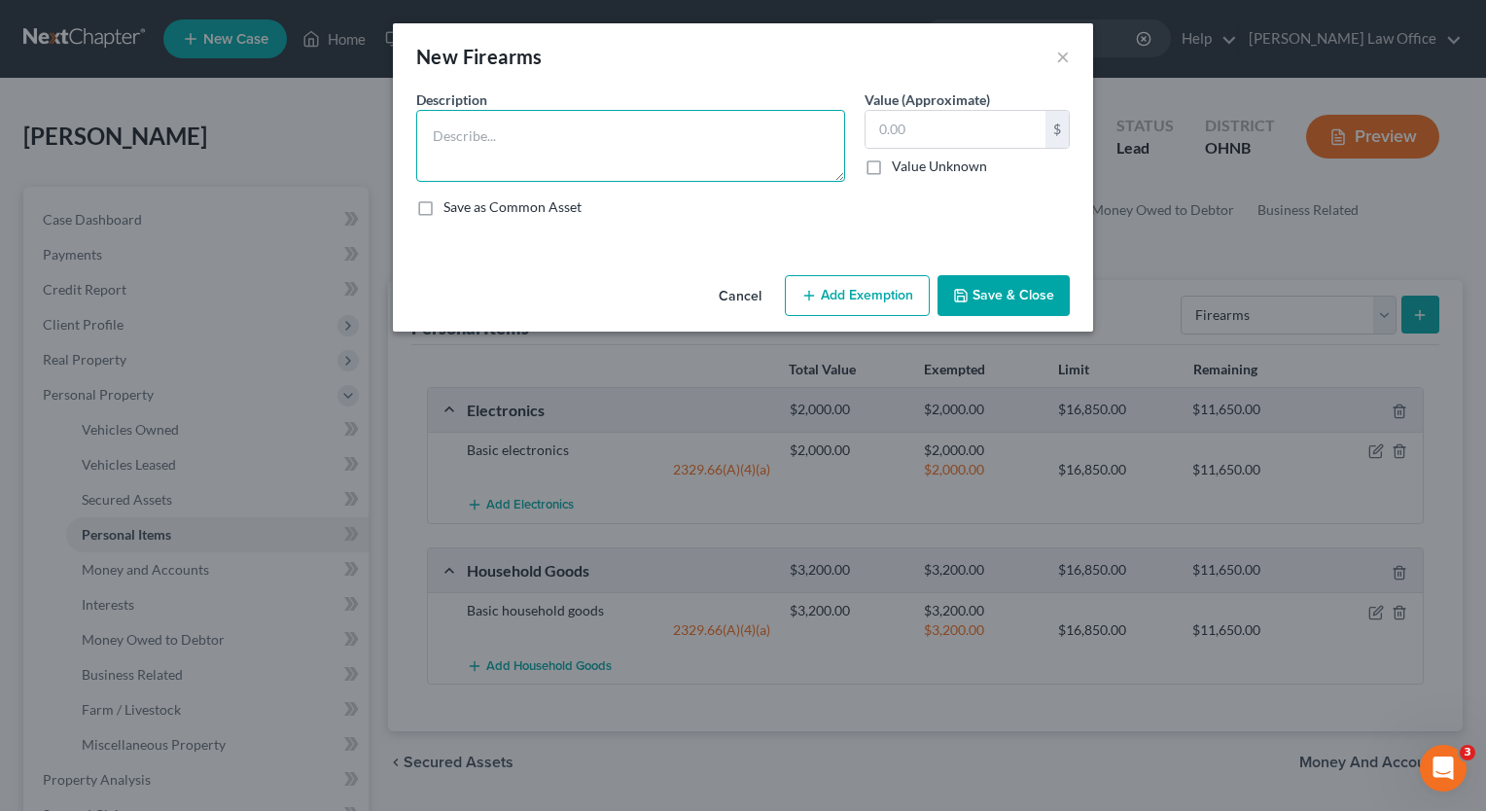
click at [496, 112] on textarea at bounding box center [630, 146] width 429 height 72
type textarea "9mm, 45, AR Rifle, 22"
click at [960, 129] on input "text" at bounding box center [956, 129] width 180 height 37
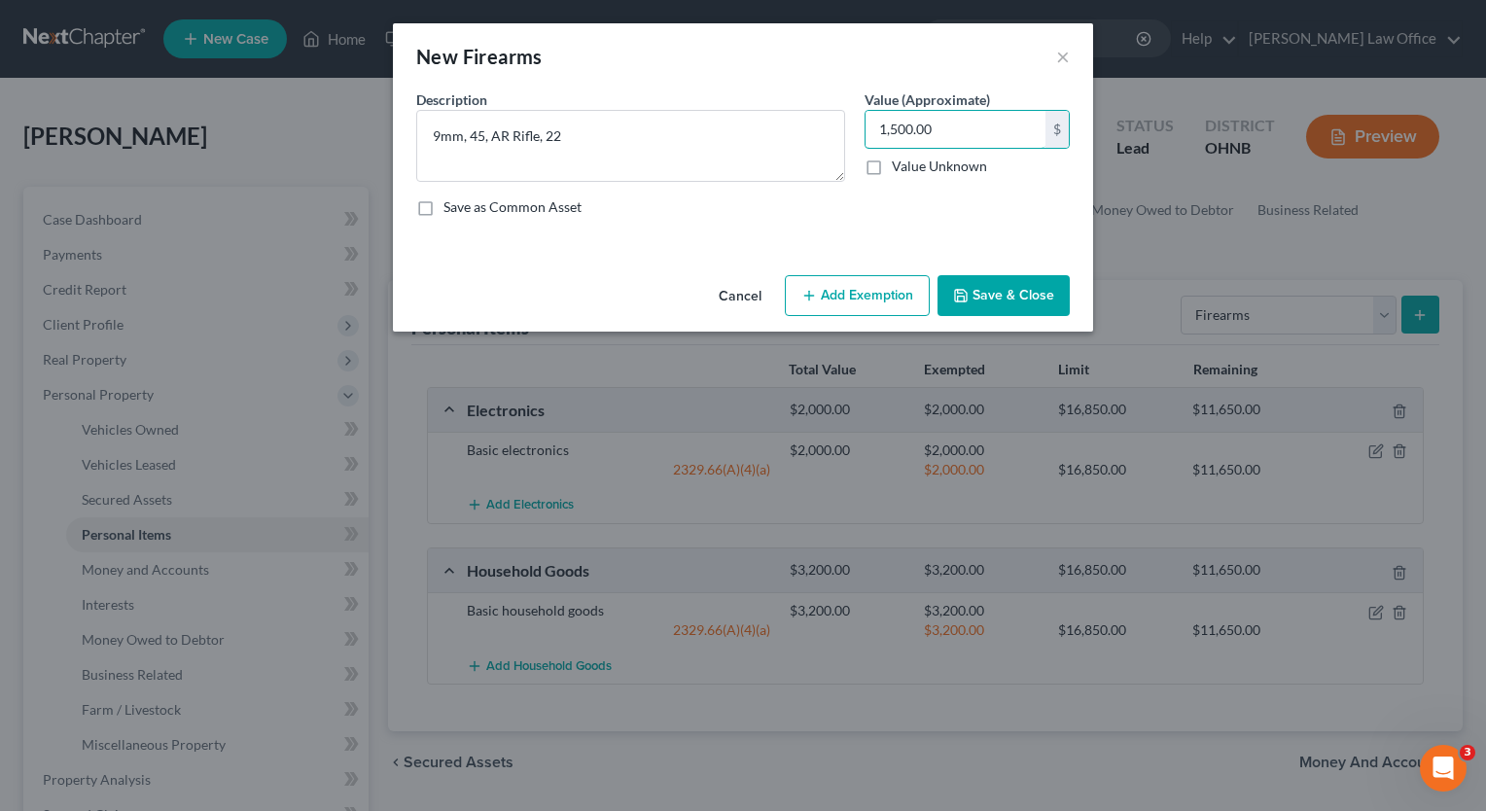
type input "1,500.00"
click at [895, 297] on button "Add Exemption" at bounding box center [857, 295] width 145 height 41
select select "2"
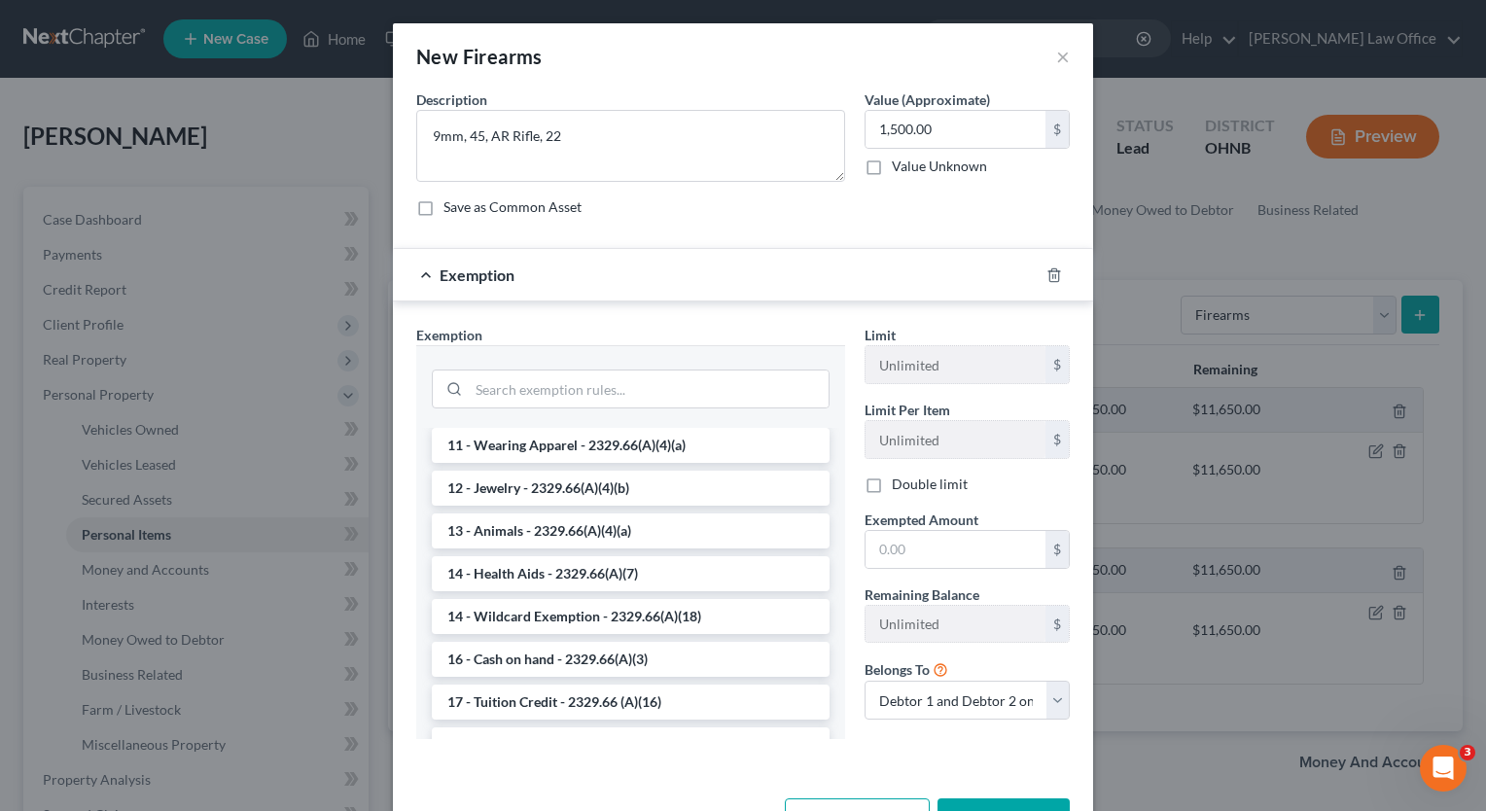
scroll to position [195, 0]
drag, startPoint x: 616, startPoint y: 603, endPoint x: 800, endPoint y: 648, distance: 189.2
click at [615, 603] on li "14 - Wildcard Exemption - 2329.66(A)(18)" at bounding box center [631, 612] width 398 height 35
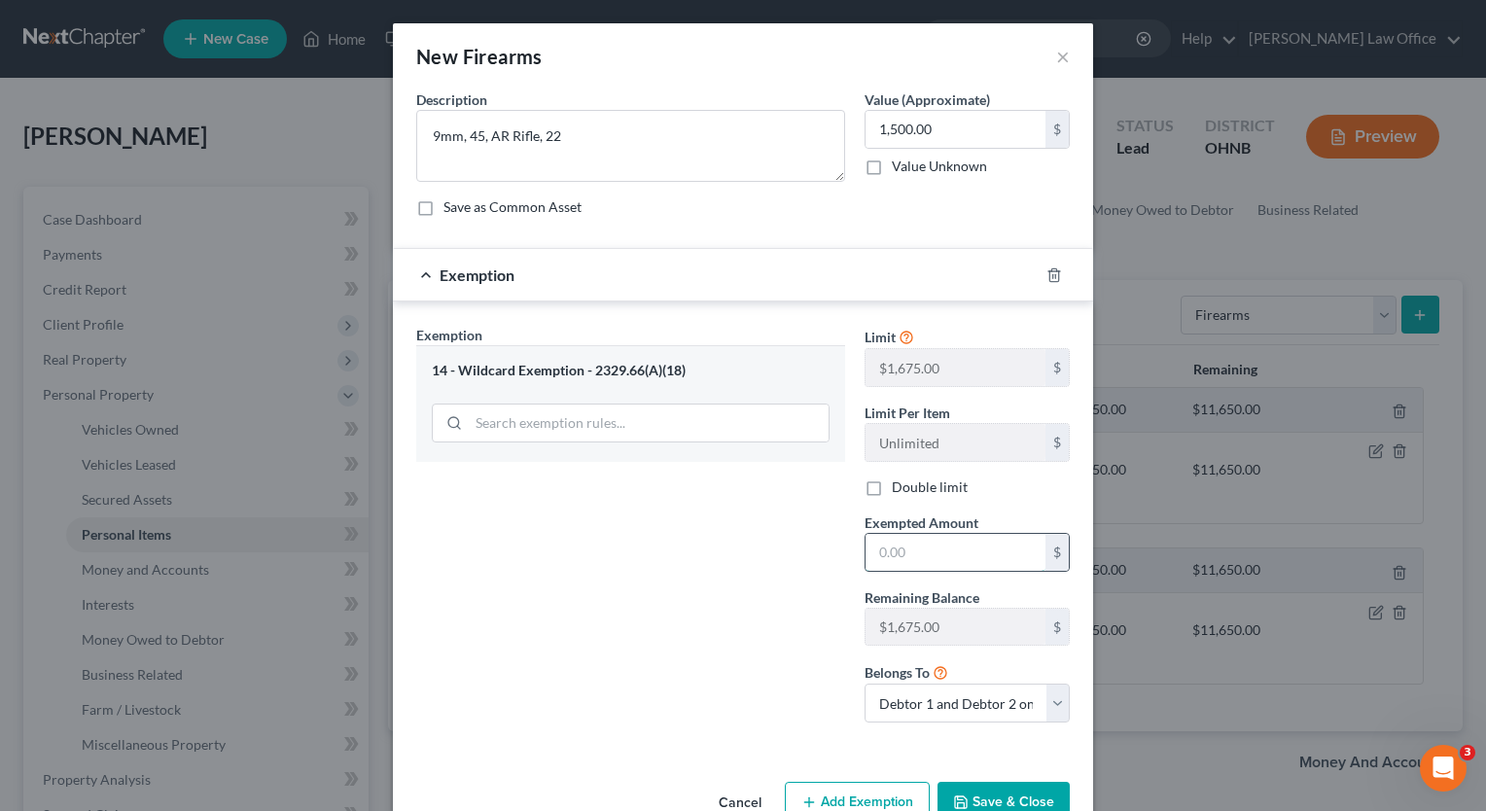
click at [932, 543] on input "text" at bounding box center [956, 552] width 180 height 37
type input "1,500.00"
click at [992, 802] on button "Save & Close" at bounding box center [1004, 802] width 132 height 41
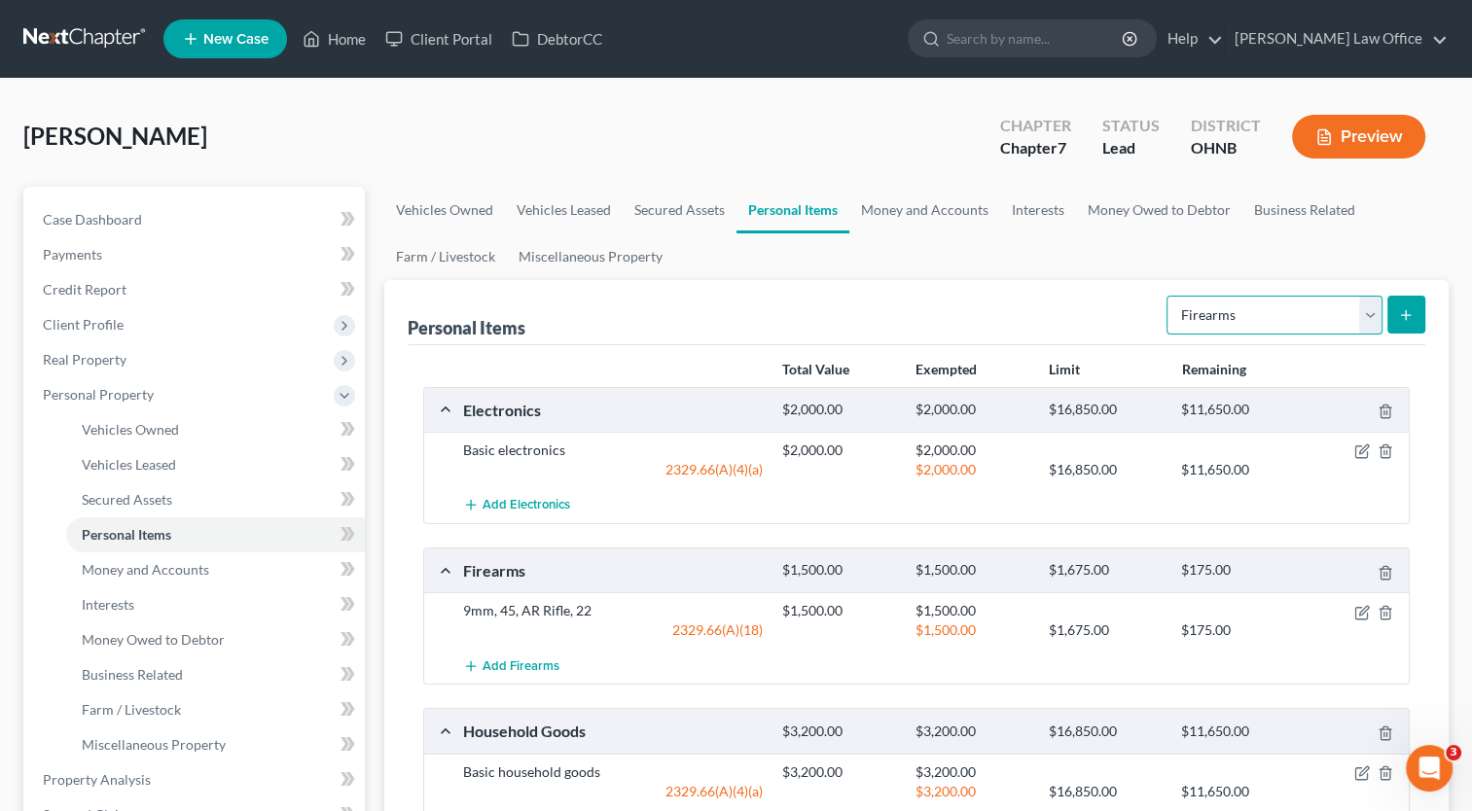
click at [1373, 326] on select "Select Item Type Clothing Collectibles Of Value Electronics Firearms Household …" at bounding box center [1274, 315] width 216 height 39
select select "clothing"
click at [1168, 296] on select "Select Item Type Clothing Collectibles Of Value Electronics Firearms Household …" at bounding box center [1274, 315] width 216 height 39
click at [1402, 321] on icon "submit" at bounding box center [1406, 315] width 16 height 16
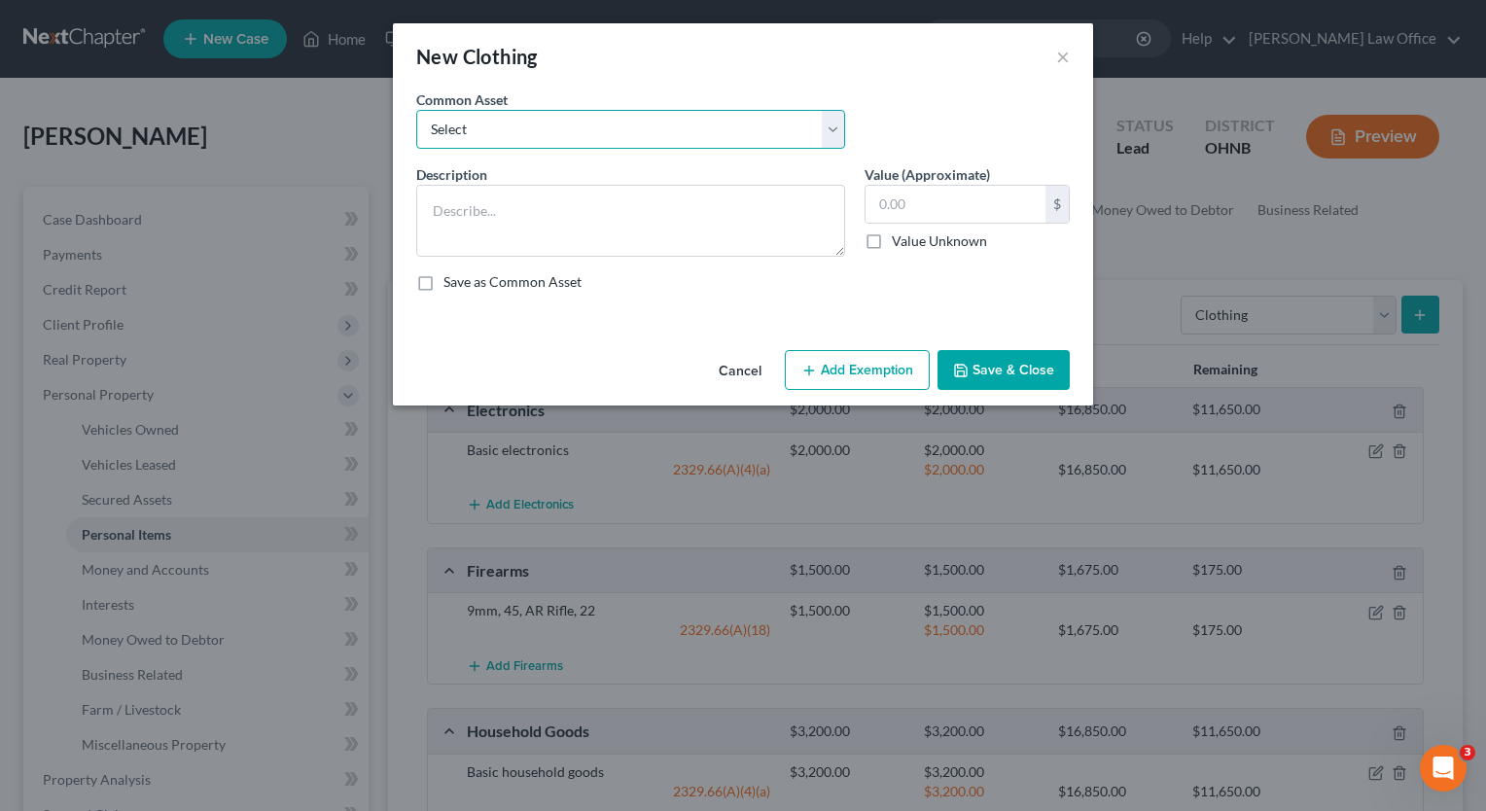
drag, startPoint x: 827, startPoint y: 136, endPoint x: 784, endPoint y: 146, distance: 43.9
click at [827, 136] on select "Select Basic clothing Basic clothing" at bounding box center [630, 129] width 429 height 39
select select "0"
click at [416, 110] on select "Select Basic clothing Basic clothing" at bounding box center [630, 129] width 429 height 39
type textarea "Basic clothing"
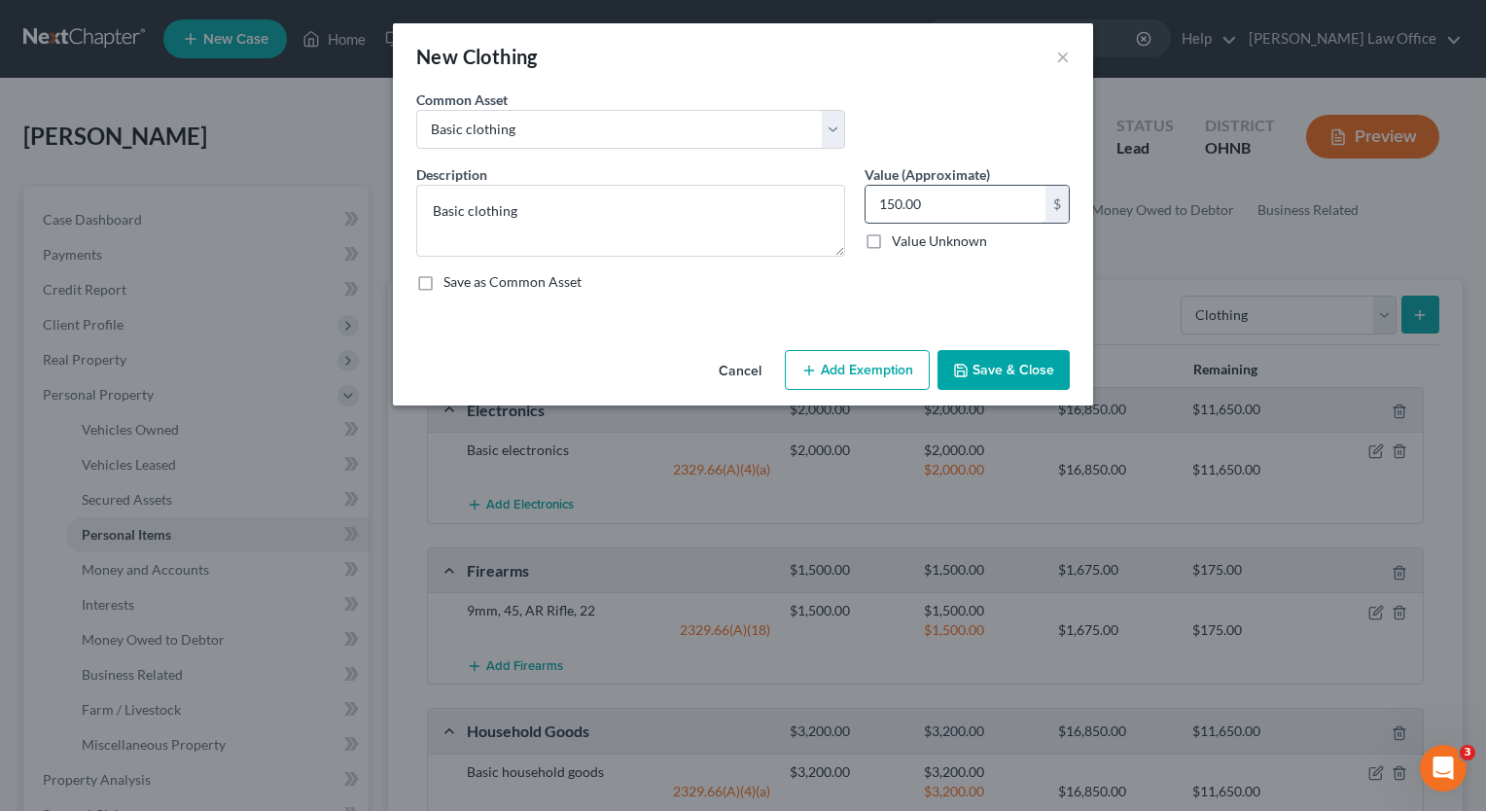
click at [956, 207] on input "150.00" at bounding box center [956, 204] width 180 height 37
type input "550.00"
click at [873, 374] on button "Add Exemption" at bounding box center [857, 370] width 145 height 41
select select "2"
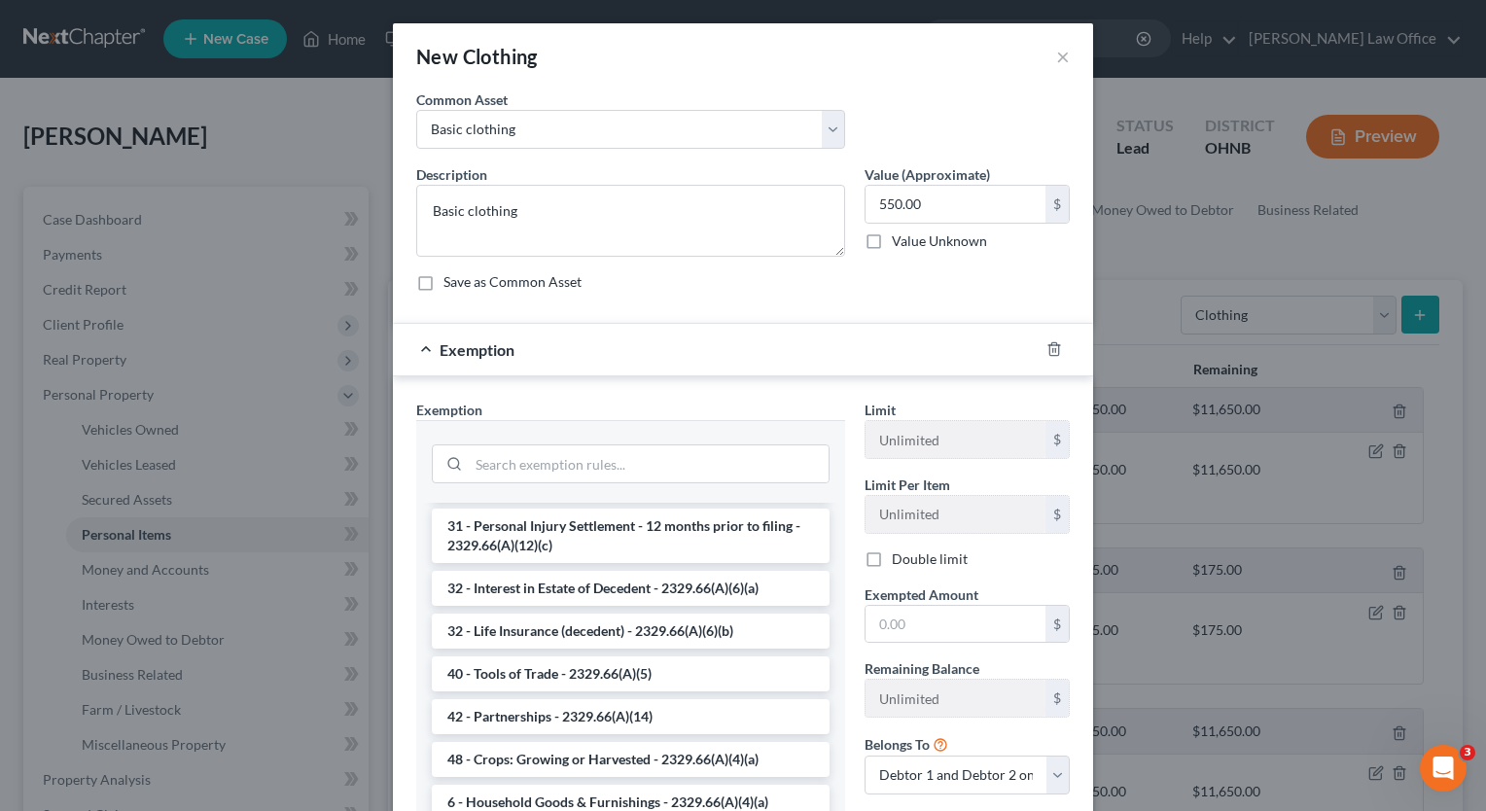
scroll to position [2416, 0]
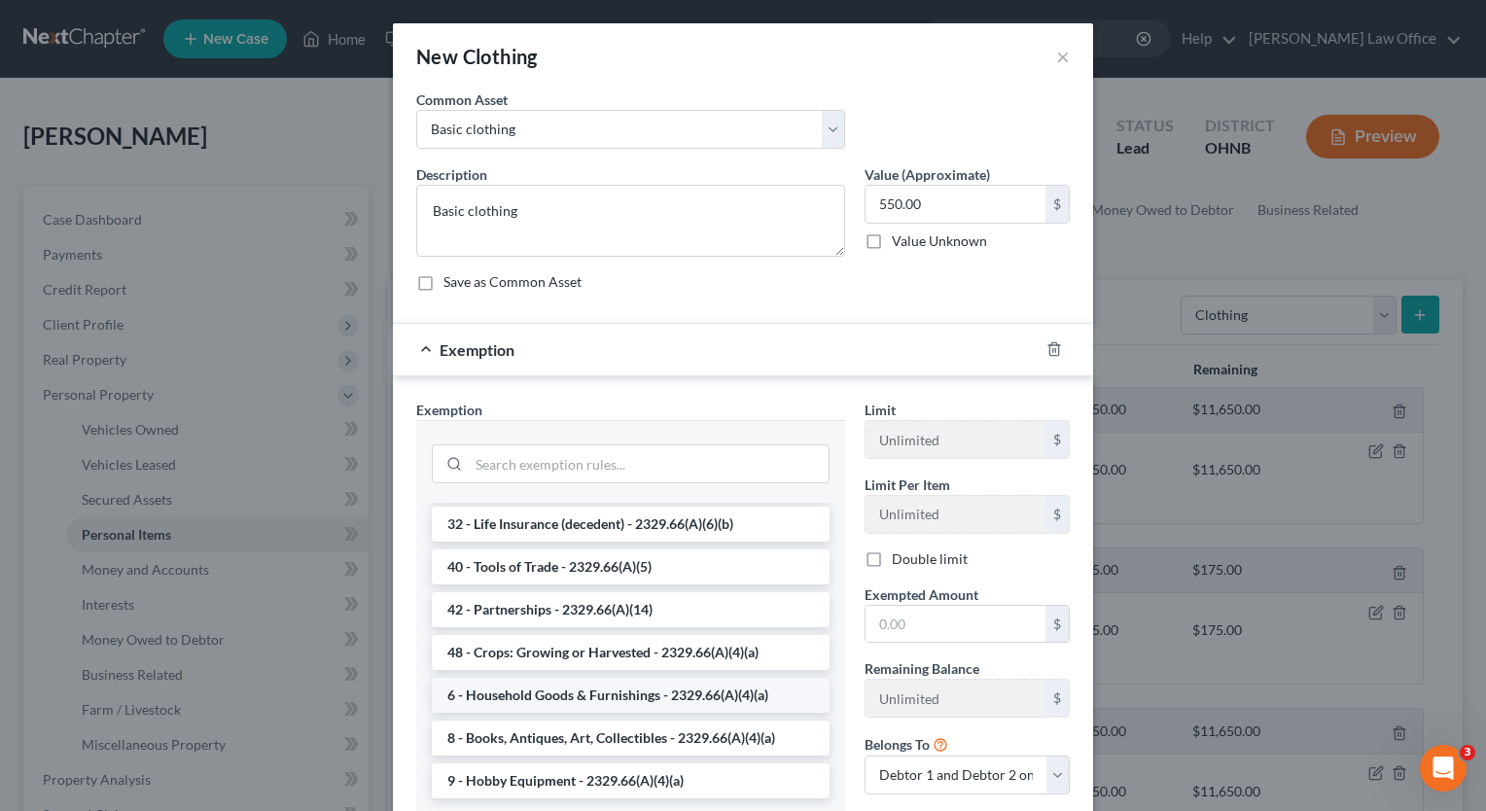
click at [576, 692] on li "6 - Household Goods & Furnishings - 2329.66(A)(4)(a)" at bounding box center [631, 695] width 398 height 35
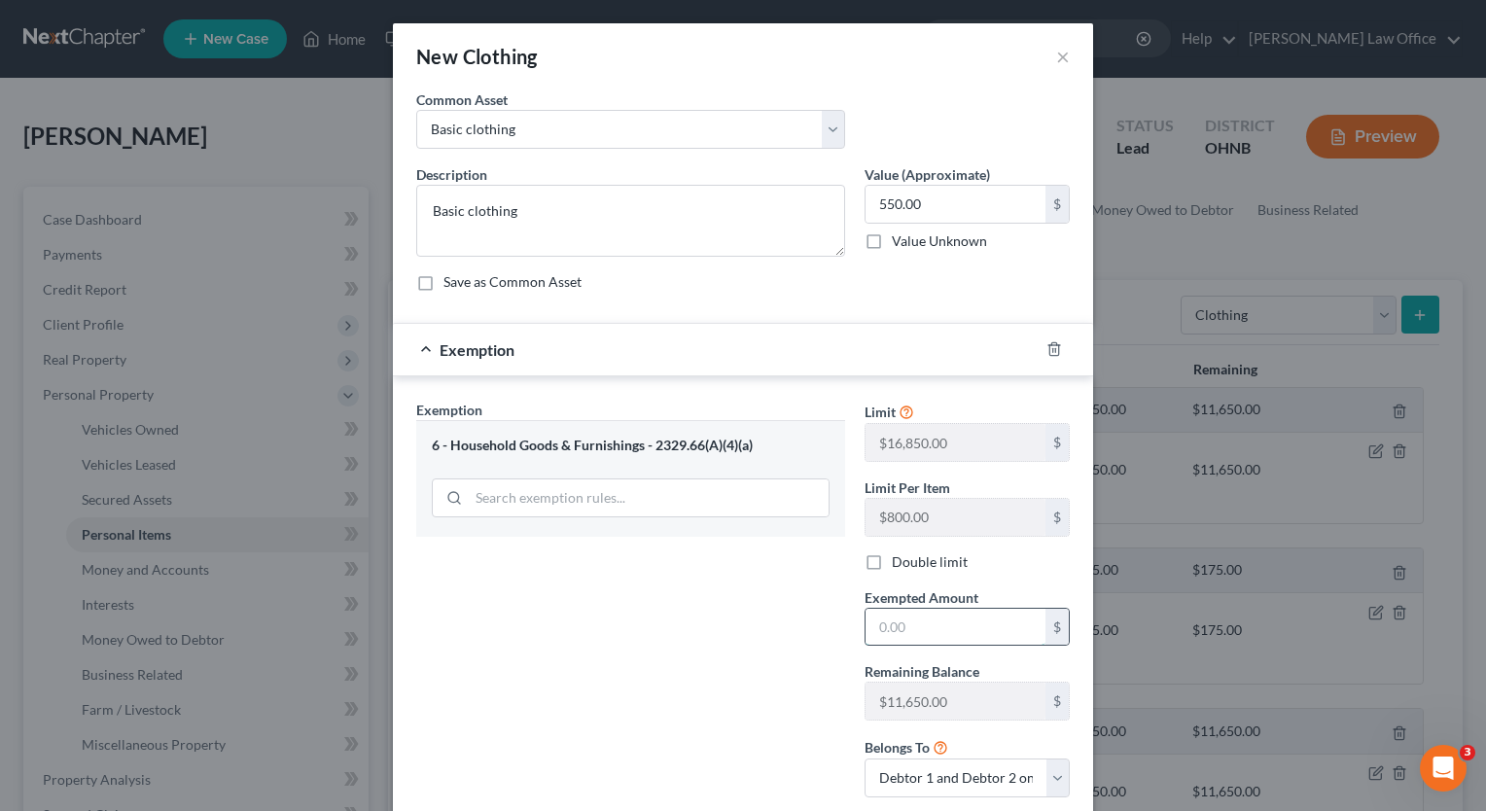
click at [949, 630] on input "text" at bounding box center [956, 627] width 180 height 37
type input "550.00"
drag, startPoint x: 601, startPoint y: 624, endPoint x: 656, endPoint y: 644, distance: 57.8
click at [605, 629] on div "Exemption Set must be selected for CA. Exemption * 6 - Household Goods & Furnis…" at bounding box center [631, 606] width 448 height 413
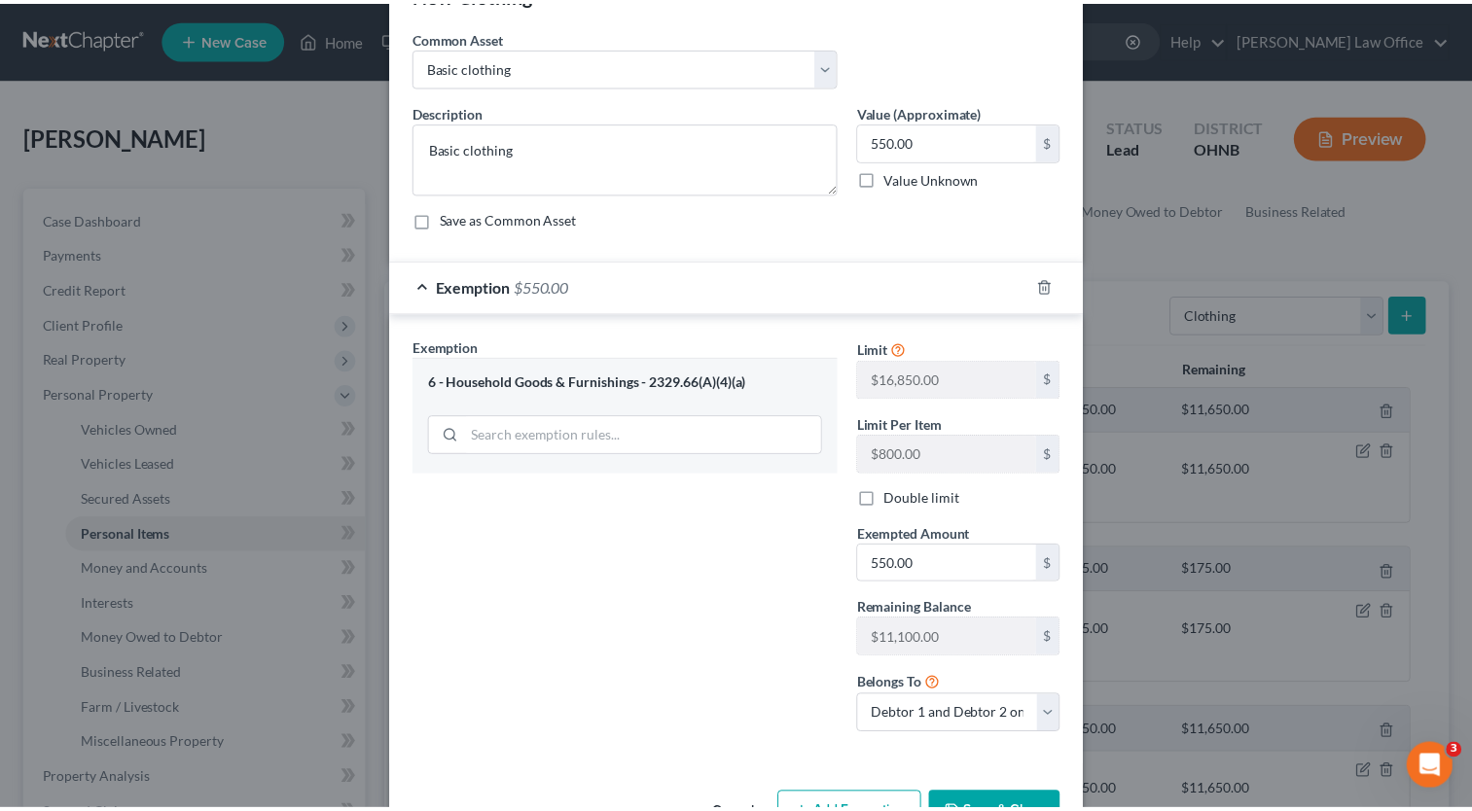
scroll to position [97, 0]
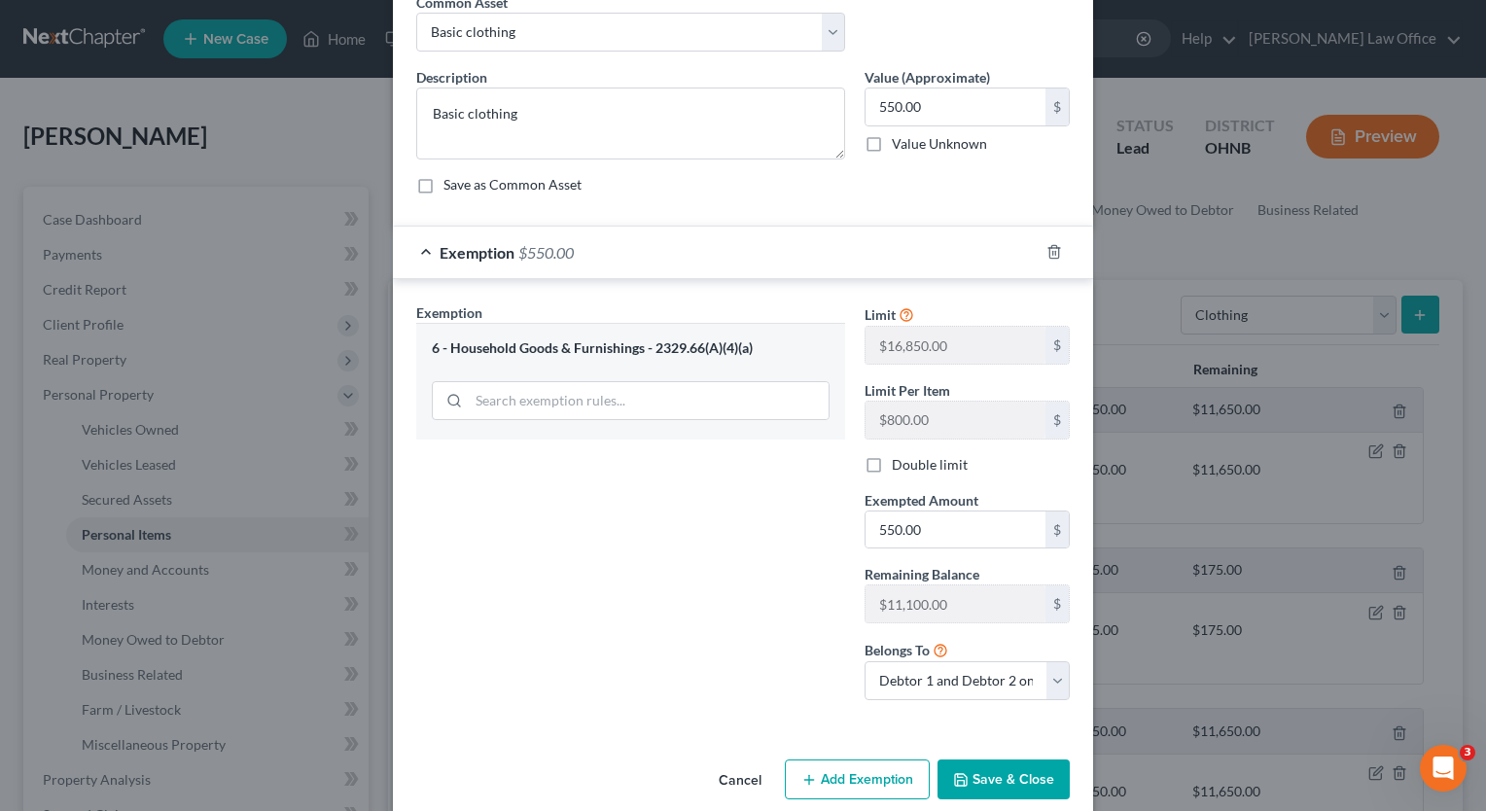
click at [969, 786] on button "Save & Close" at bounding box center [1004, 780] width 132 height 41
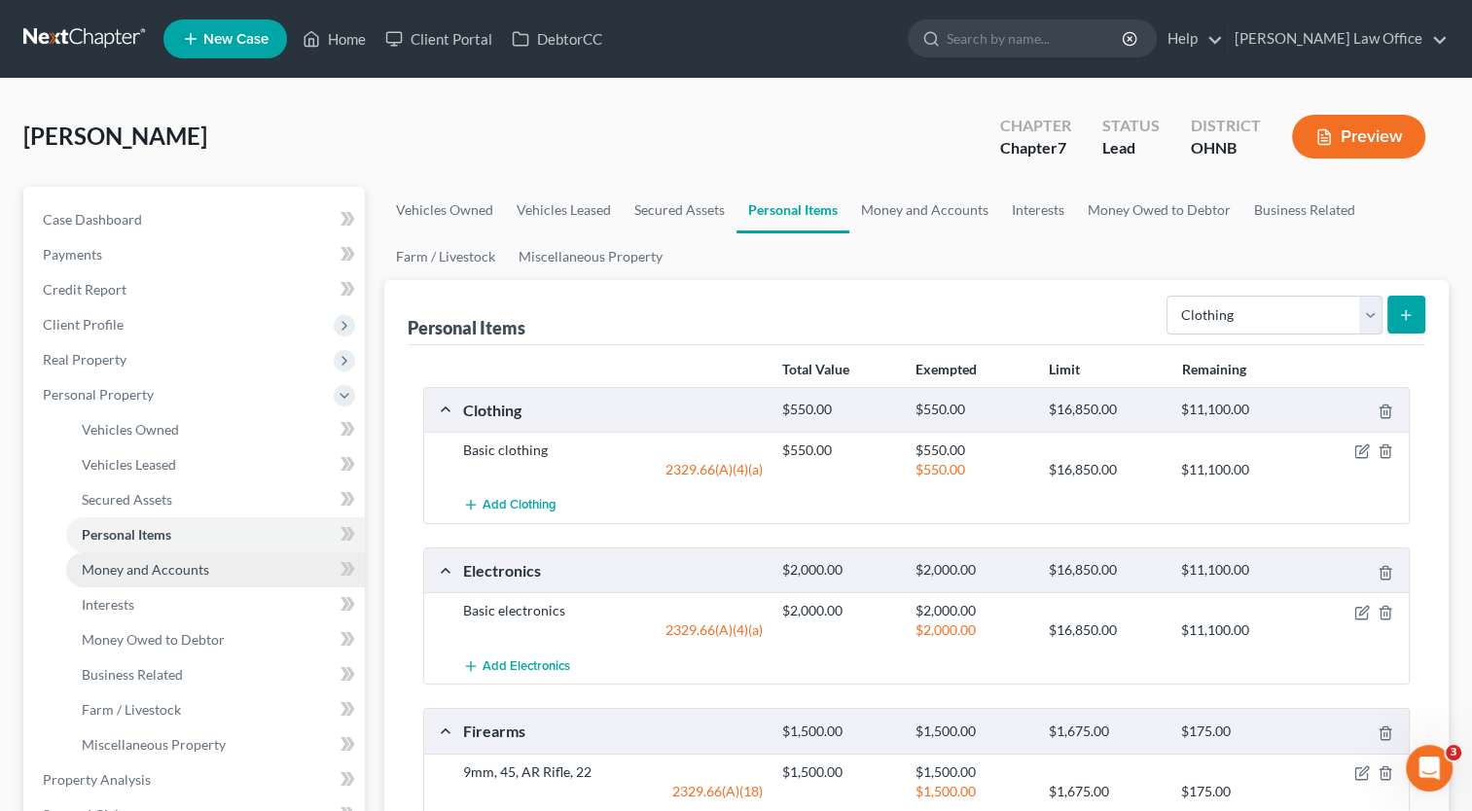
click at [140, 563] on span "Money and Accounts" at bounding box center [145, 569] width 127 height 17
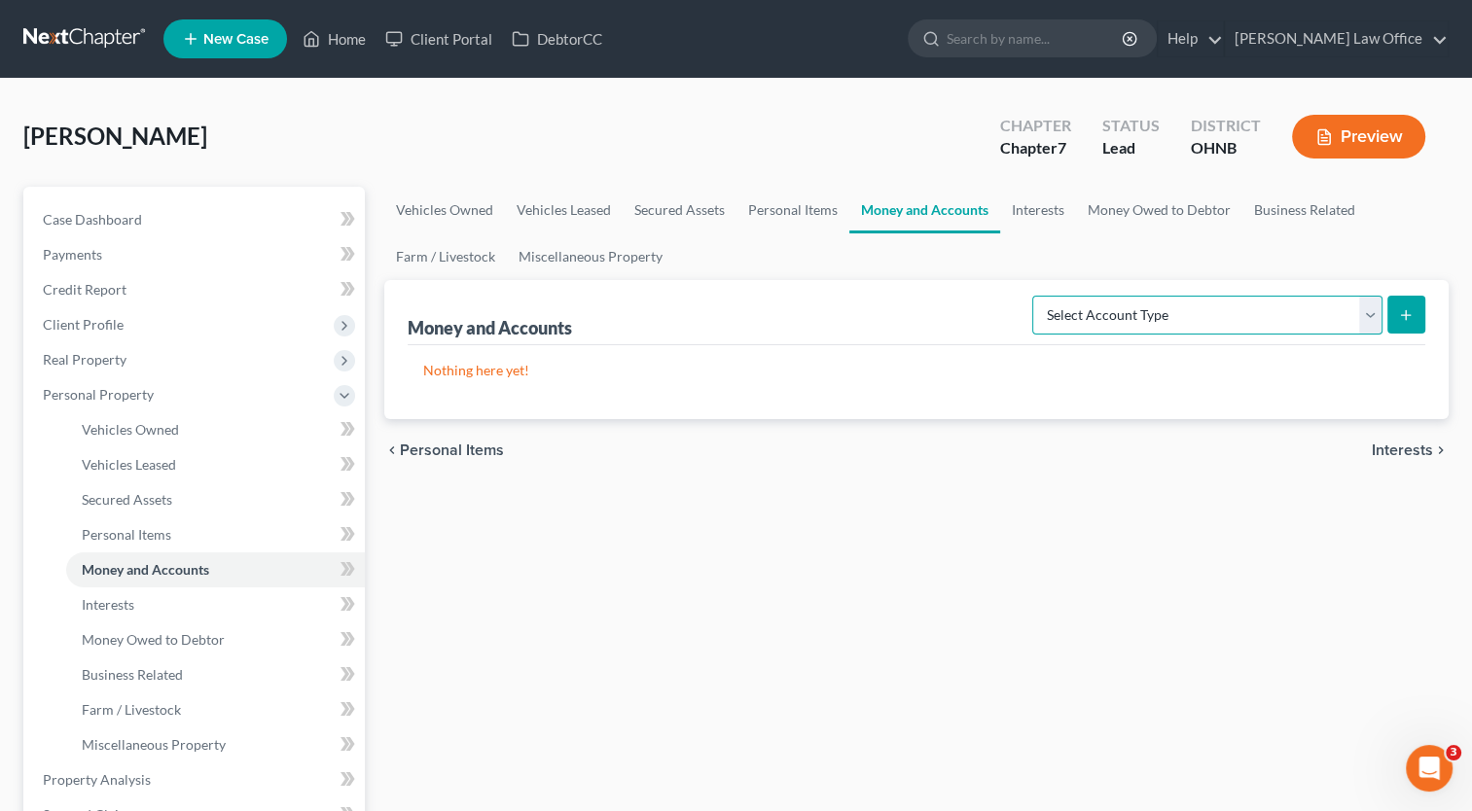
click at [1366, 313] on select "Select Account Type Brokerage Cash on Hand Certificates of Deposit Checking Acc…" at bounding box center [1207, 315] width 350 height 39
select select "checking"
click at [1036, 296] on select "Select Account Type Brokerage Cash on Hand Certificates of Deposit Checking Acc…" at bounding box center [1207, 315] width 350 height 39
click at [1391, 322] on button "submit" at bounding box center [1406, 315] width 38 height 38
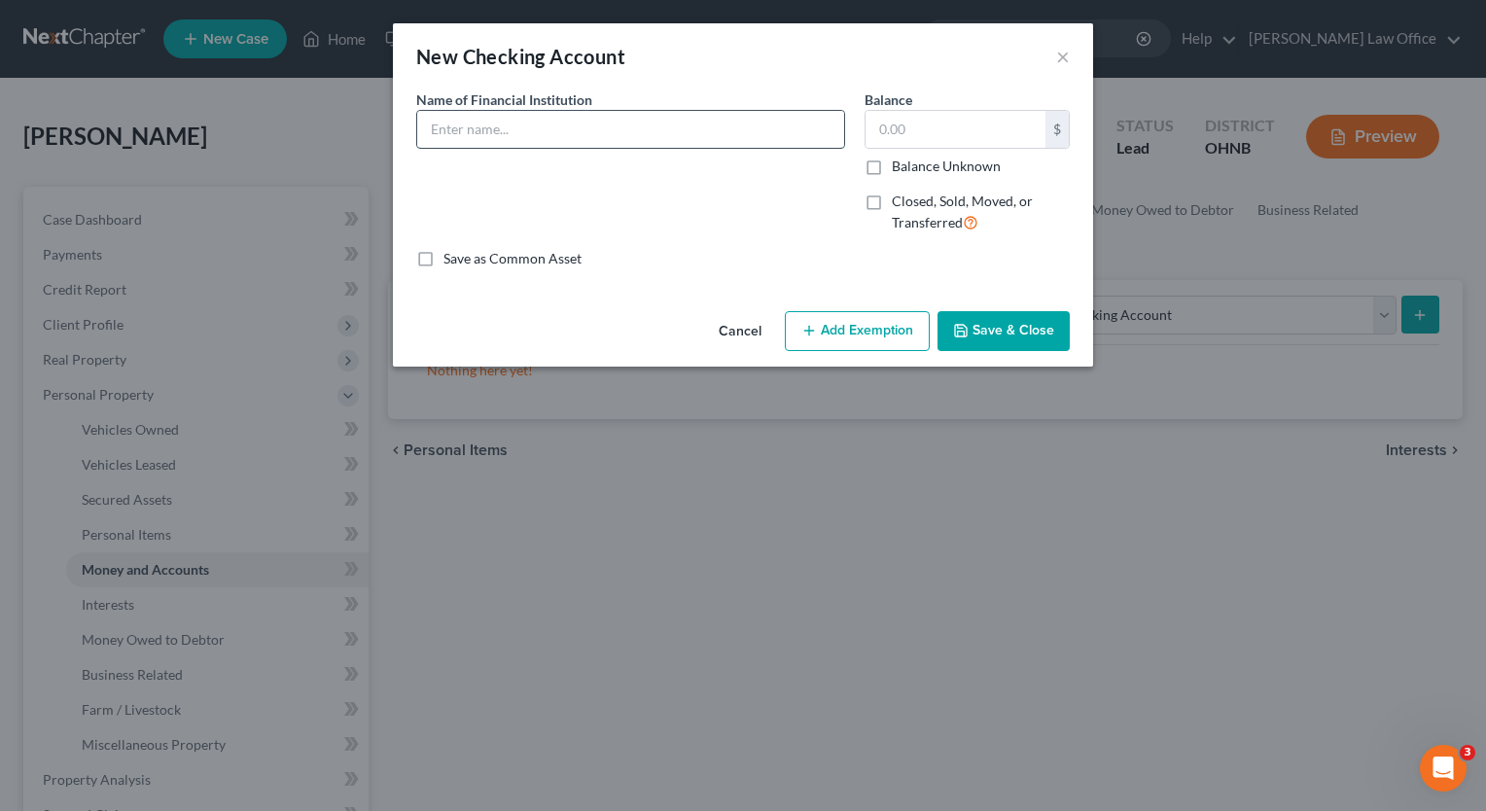
click at [564, 134] on input "text" at bounding box center [630, 129] width 427 height 37
type input "Chase Bank"
click at [1041, 331] on button "Save & Close" at bounding box center [1004, 331] width 132 height 41
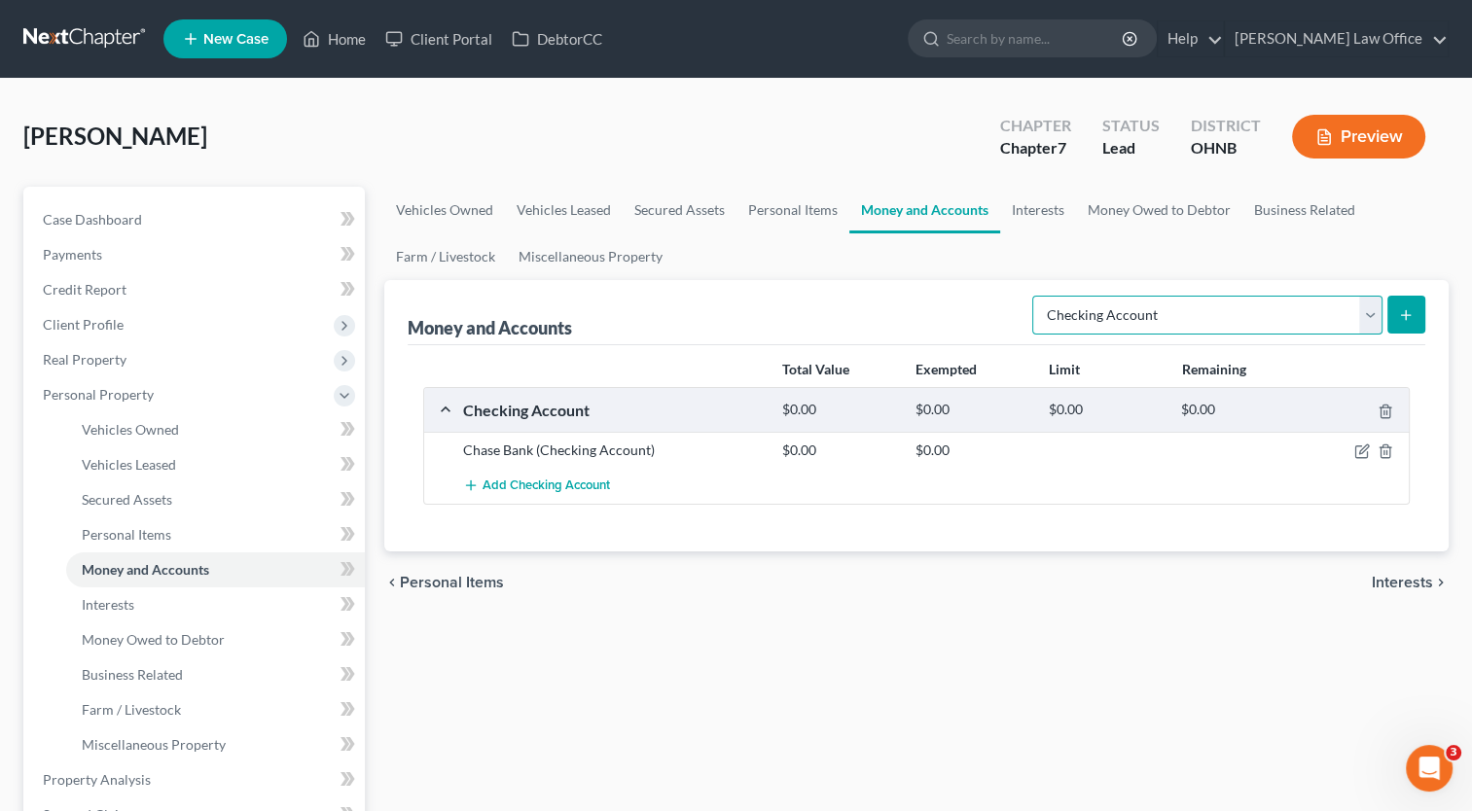
click at [1373, 324] on select "Select Account Type Brokerage Cash on Hand Certificates of Deposit Checking Acc…" at bounding box center [1207, 315] width 350 height 39
click at [1036, 296] on select "Select Account Type Brokerage Cash on Hand Certificates of Deposit Checking Acc…" at bounding box center [1207, 315] width 350 height 39
click at [1394, 325] on button "submit" at bounding box center [1406, 315] width 38 height 38
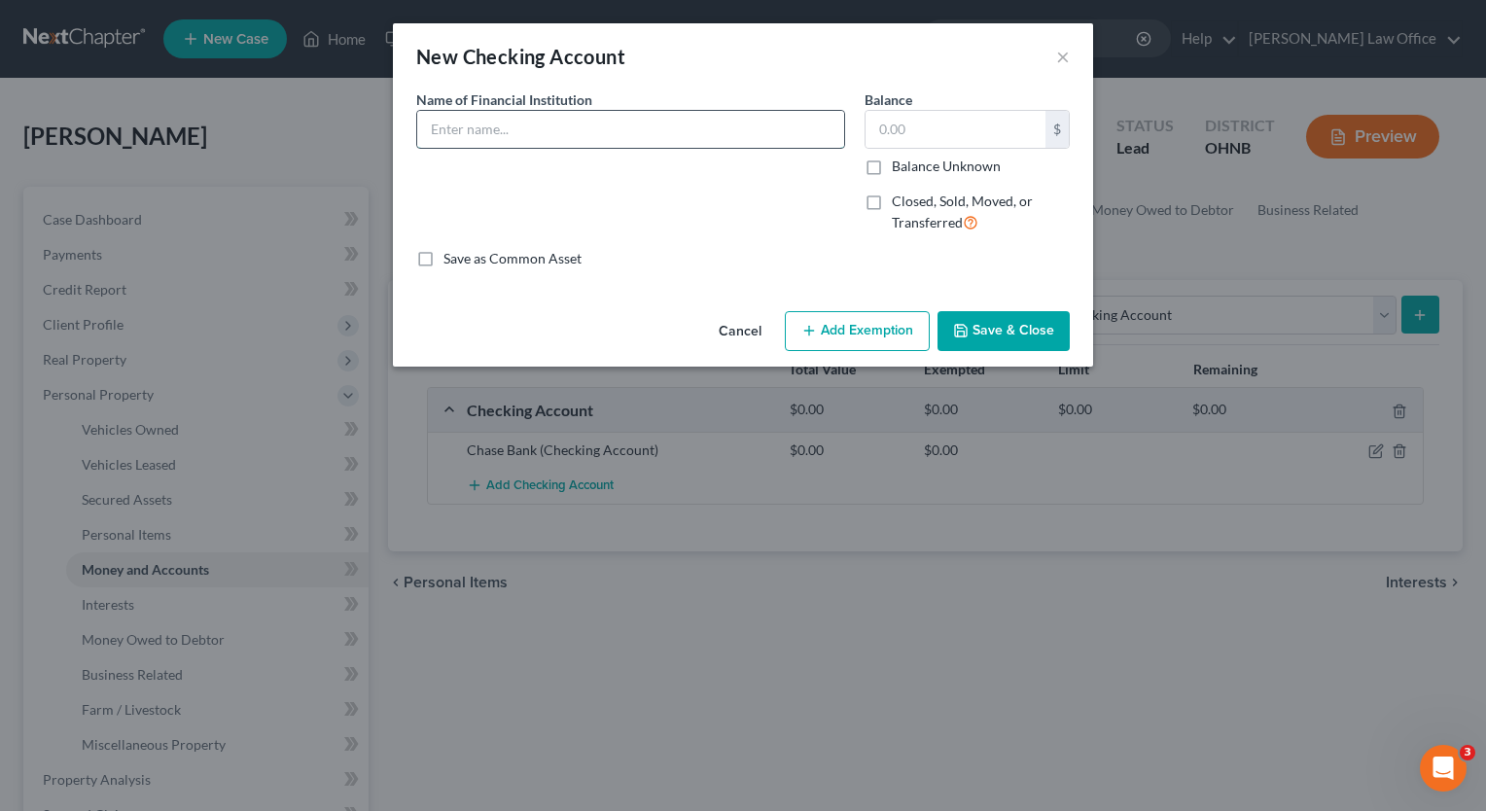
click at [601, 126] on input "text" at bounding box center [630, 129] width 427 height 37
type input "Capital One Bank"
click at [967, 331] on icon "button" at bounding box center [961, 331] width 16 height 16
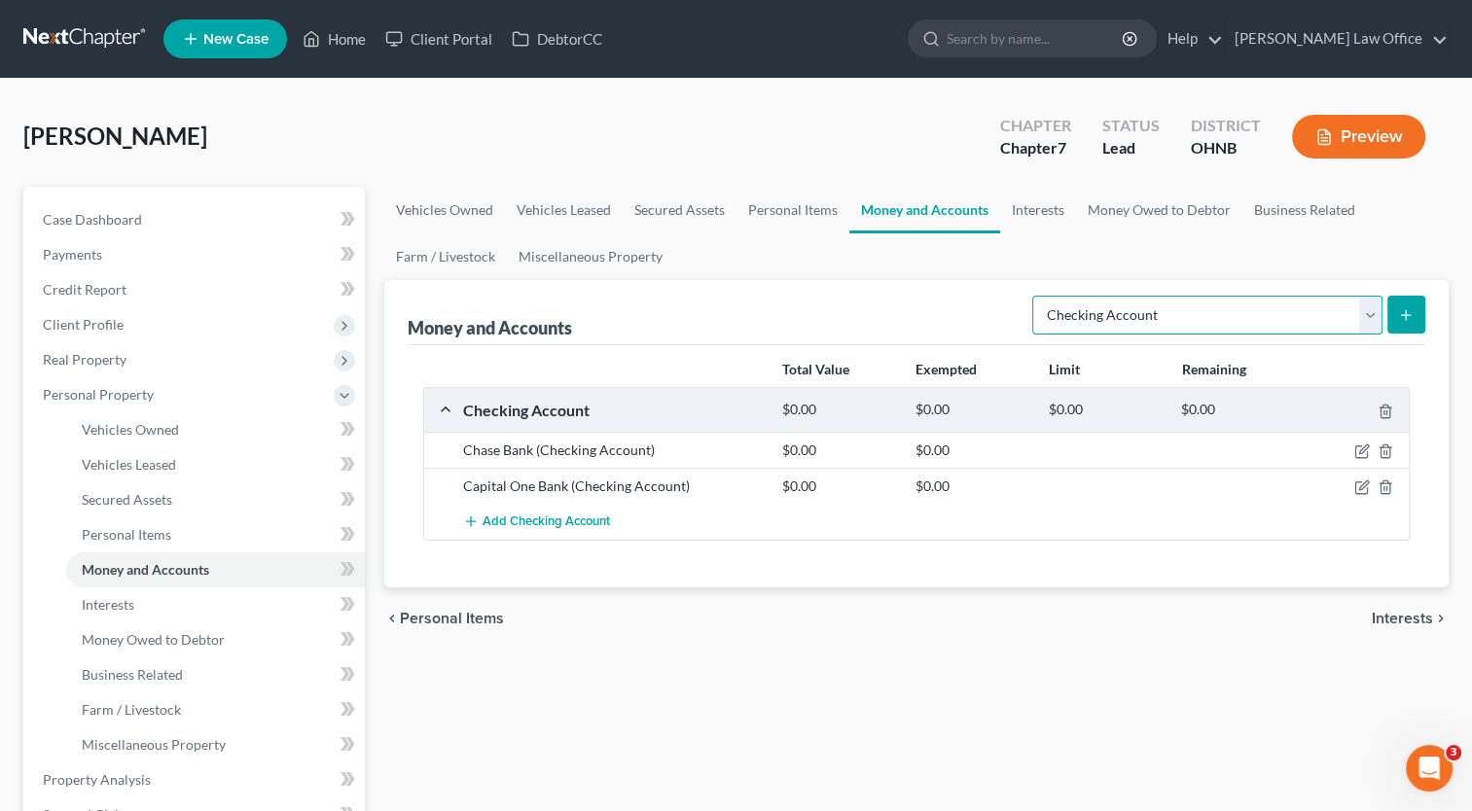
click at [1366, 309] on select "Select Account Type Brokerage Cash on Hand Certificates of Deposit Checking Acc…" at bounding box center [1207, 315] width 350 height 39
select select "savings"
click at [1036, 296] on select "Select Account Type Brokerage Cash on Hand Certificates of Deposit Checking Acc…" at bounding box center [1207, 315] width 350 height 39
click at [1401, 321] on button "submit" at bounding box center [1406, 315] width 38 height 38
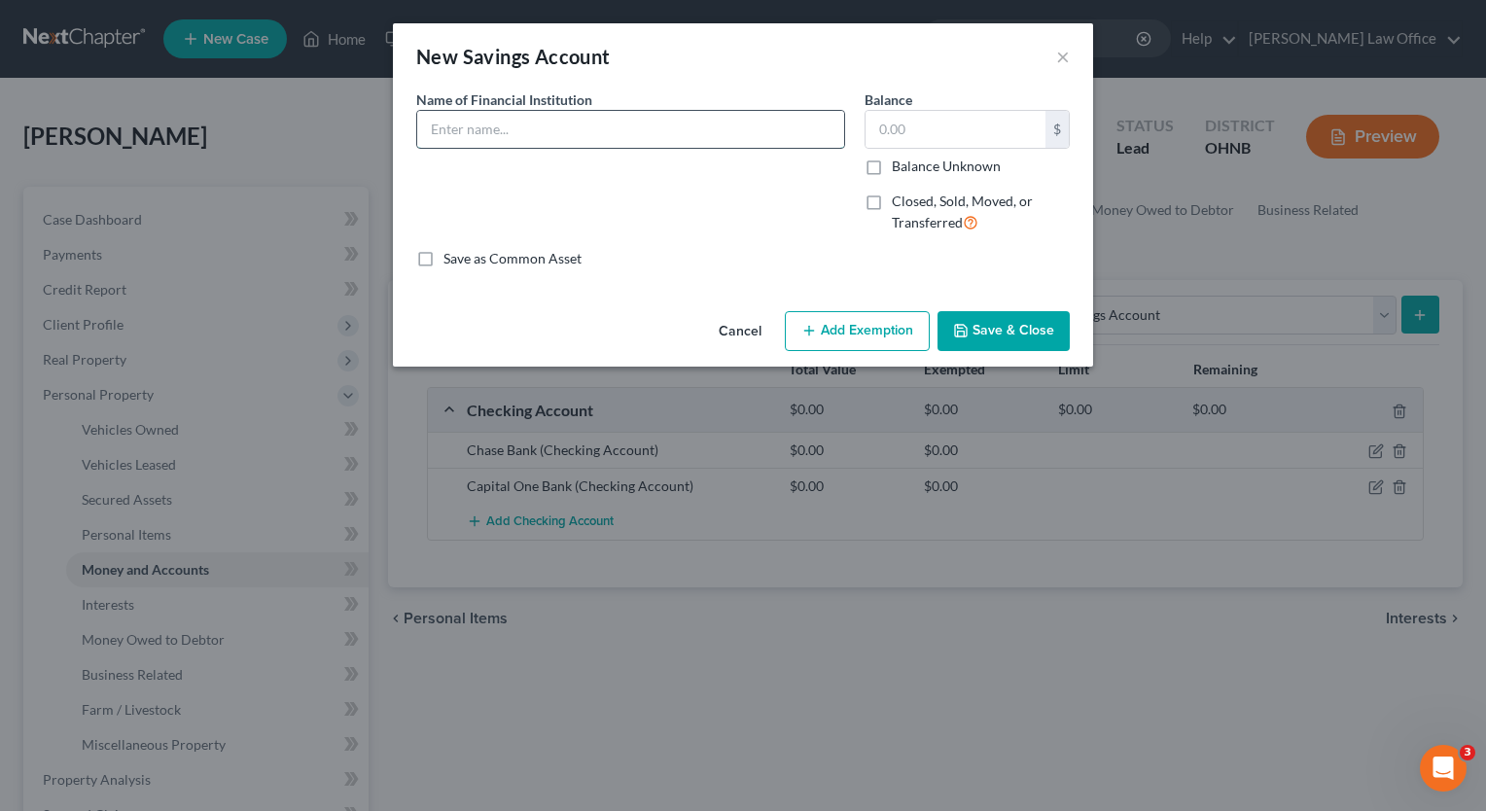
click at [539, 127] on input "text" at bounding box center [630, 129] width 427 height 37
drag, startPoint x: 595, startPoint y: 126, endPoint x: 425, endPoint y: 116, distance: 170.6
click at [425, 116] on input "Capital One Bank" at bounding box center [630, 129] width 427 height 37
type input "Chase Bank"
click at [1021, 337] on button "Save & Close" at bounding box center [1004, 331] width 132 height 41
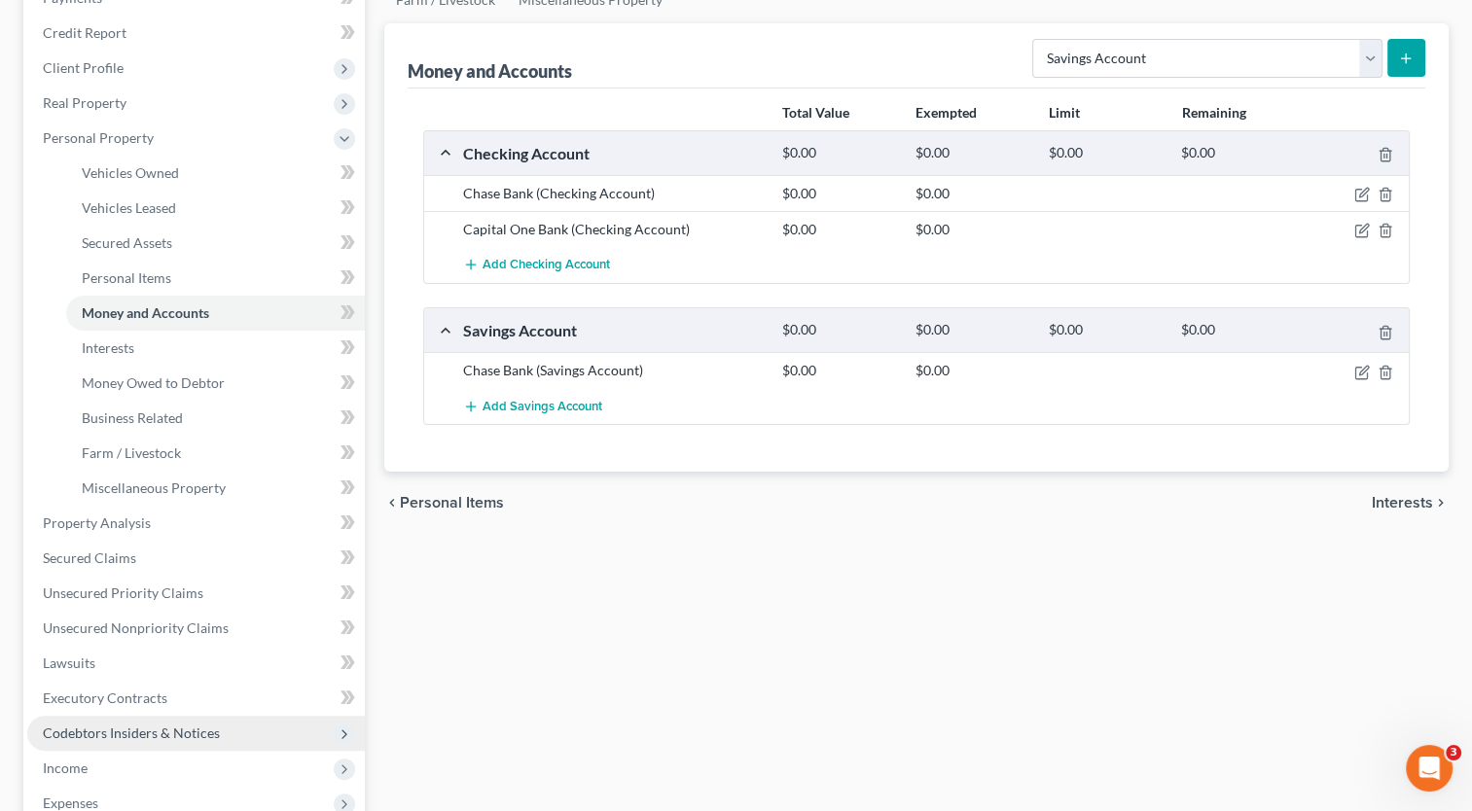
scroll to position [292, 0]
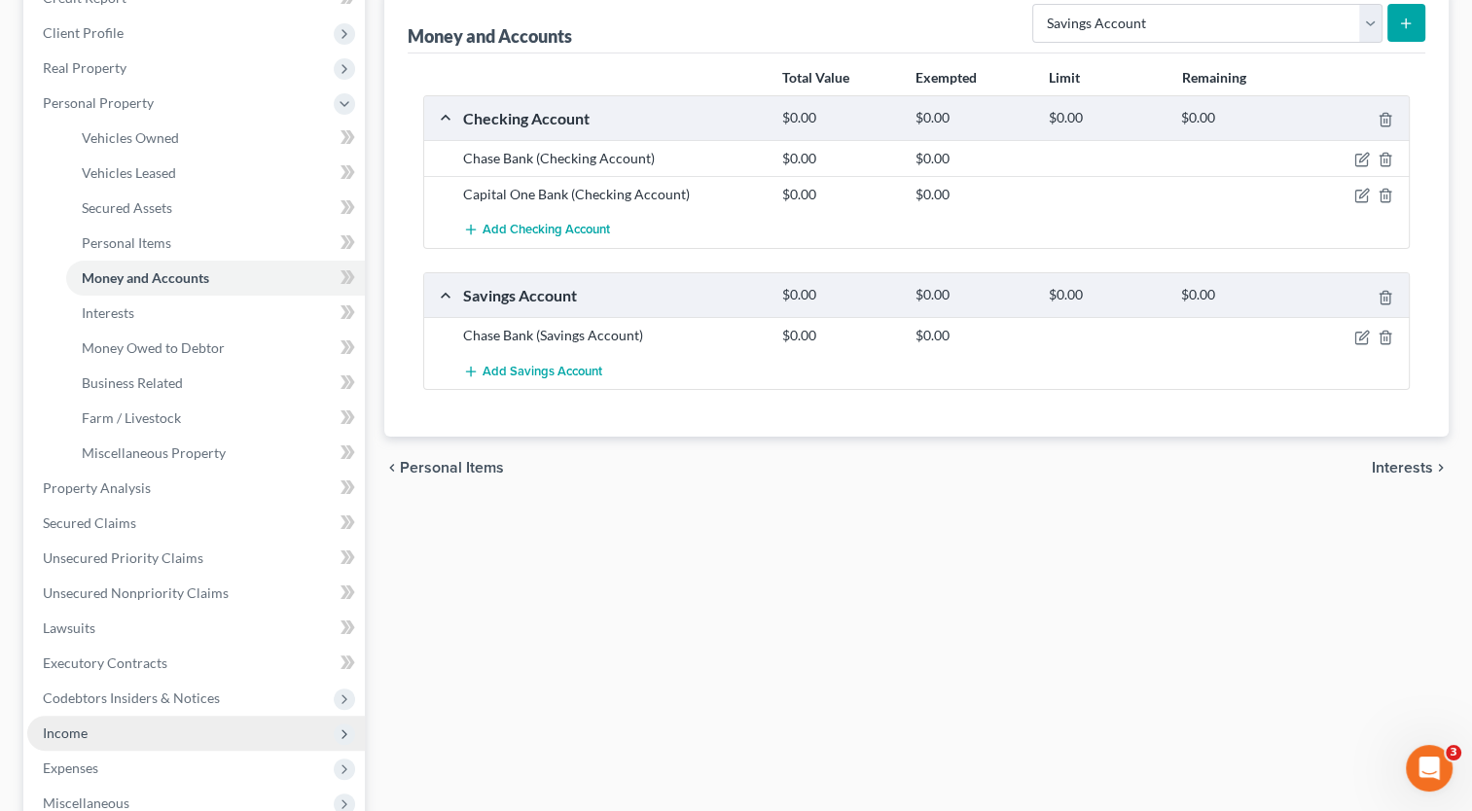
click at [109, 723] on span "Income" at bounding box center [196, 733] width 338 height 35
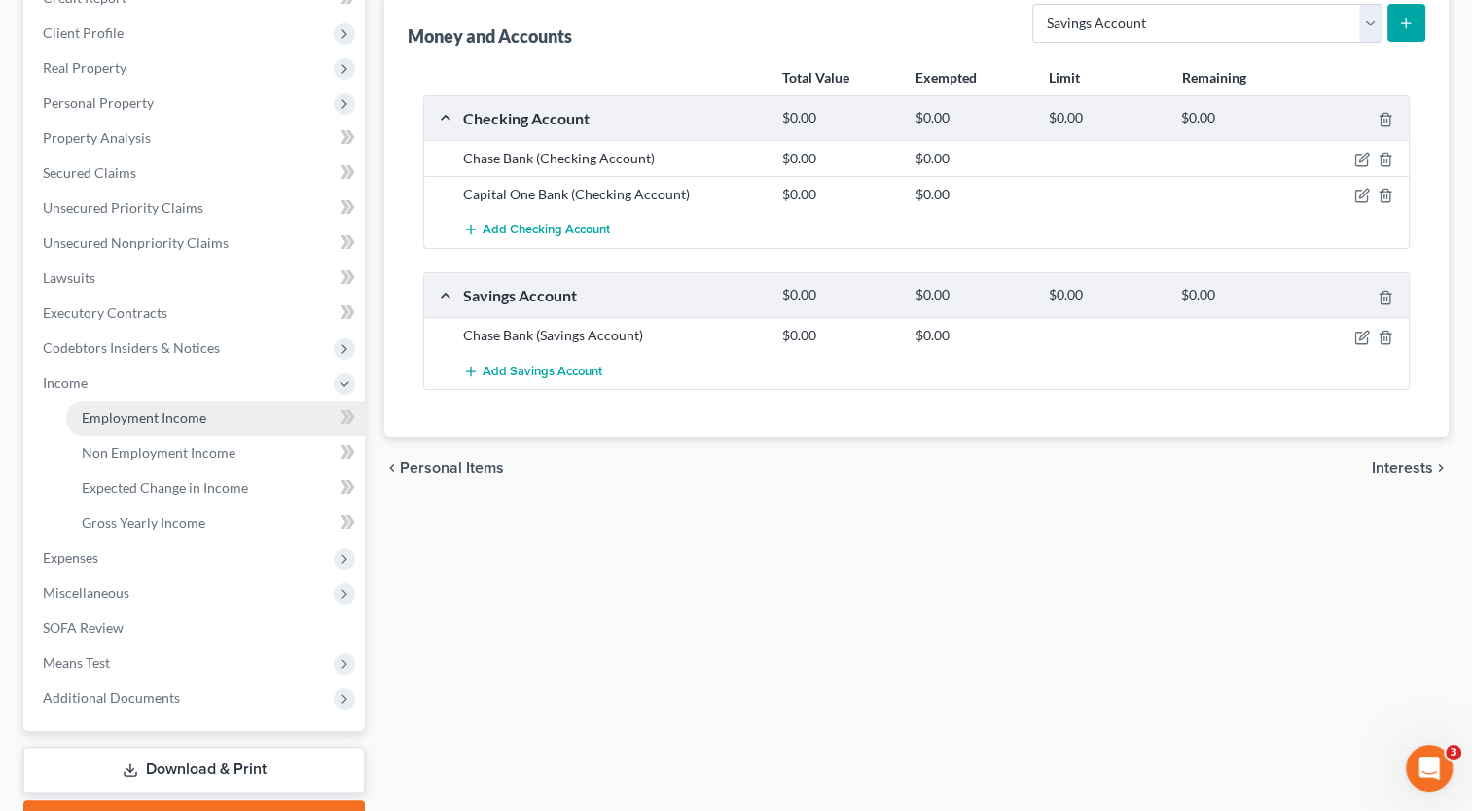
click at [189, 422] on span "Employment Income" at bounding box center [144, 418] width 125 height 17
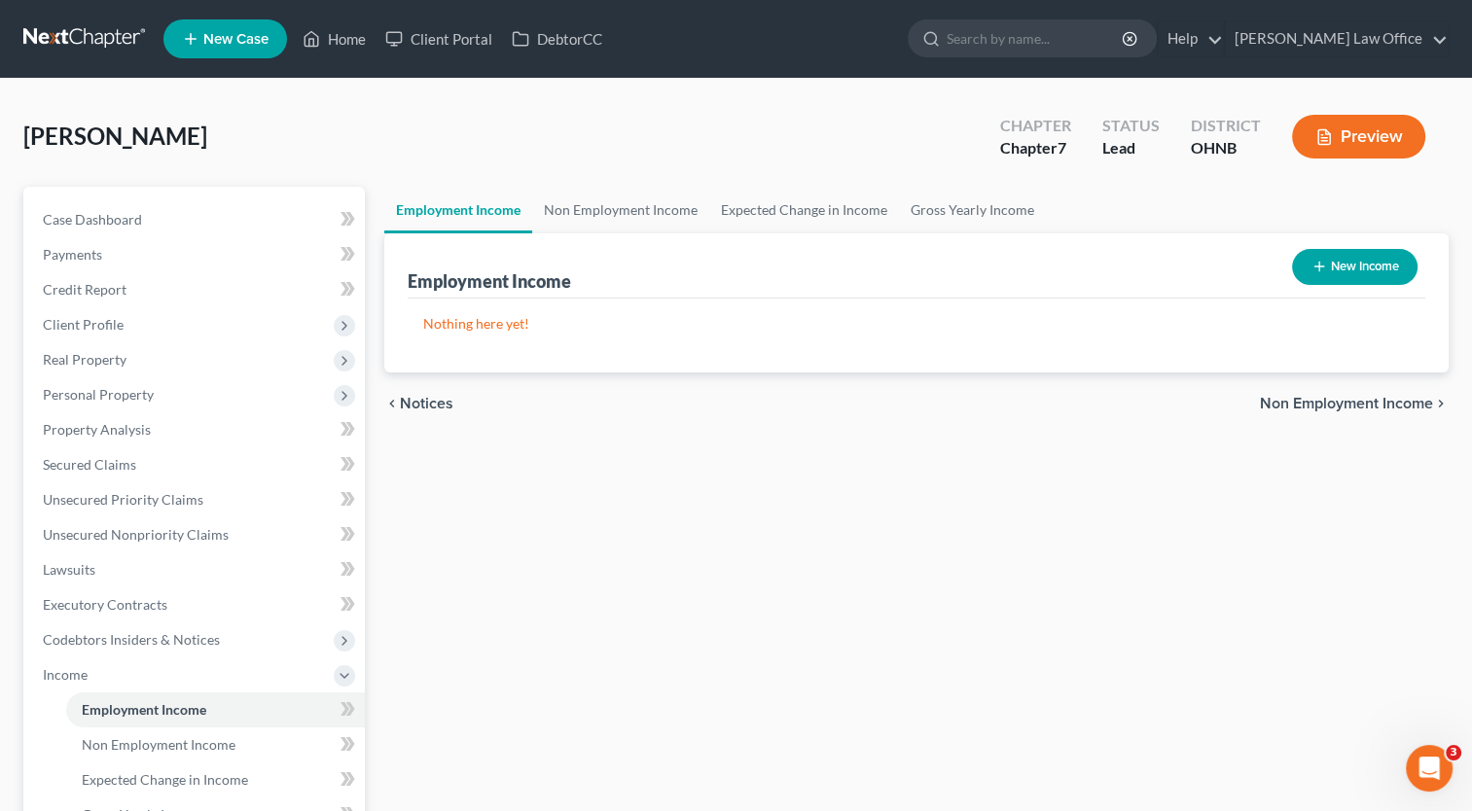
click at [1373, 274] on button "New Income" at bounding box center [1354, 267] width 125 height 36
select select "0"
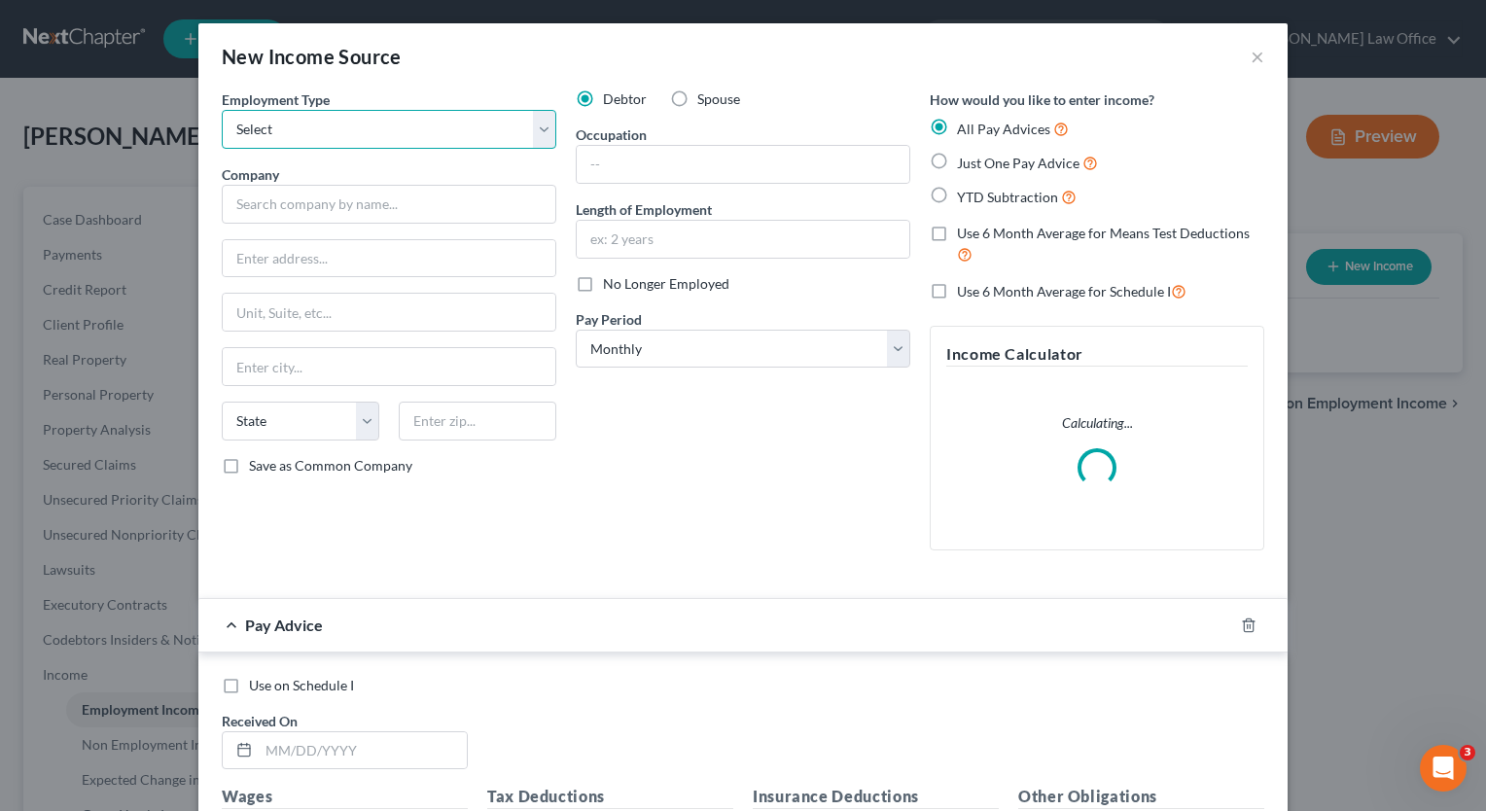
click at [529, 137] on select "Select Full or [DEMOGRAPHIC_DATA] Employment Self Employment" at bounding box center [389, 129] width 335 height 39
select select "0"
click at [222, 110] on select "Select Full or [DEMOGRAPHIC_DATA] Employment Self Employment" at bounding box center [389, 129] width 335 height 39
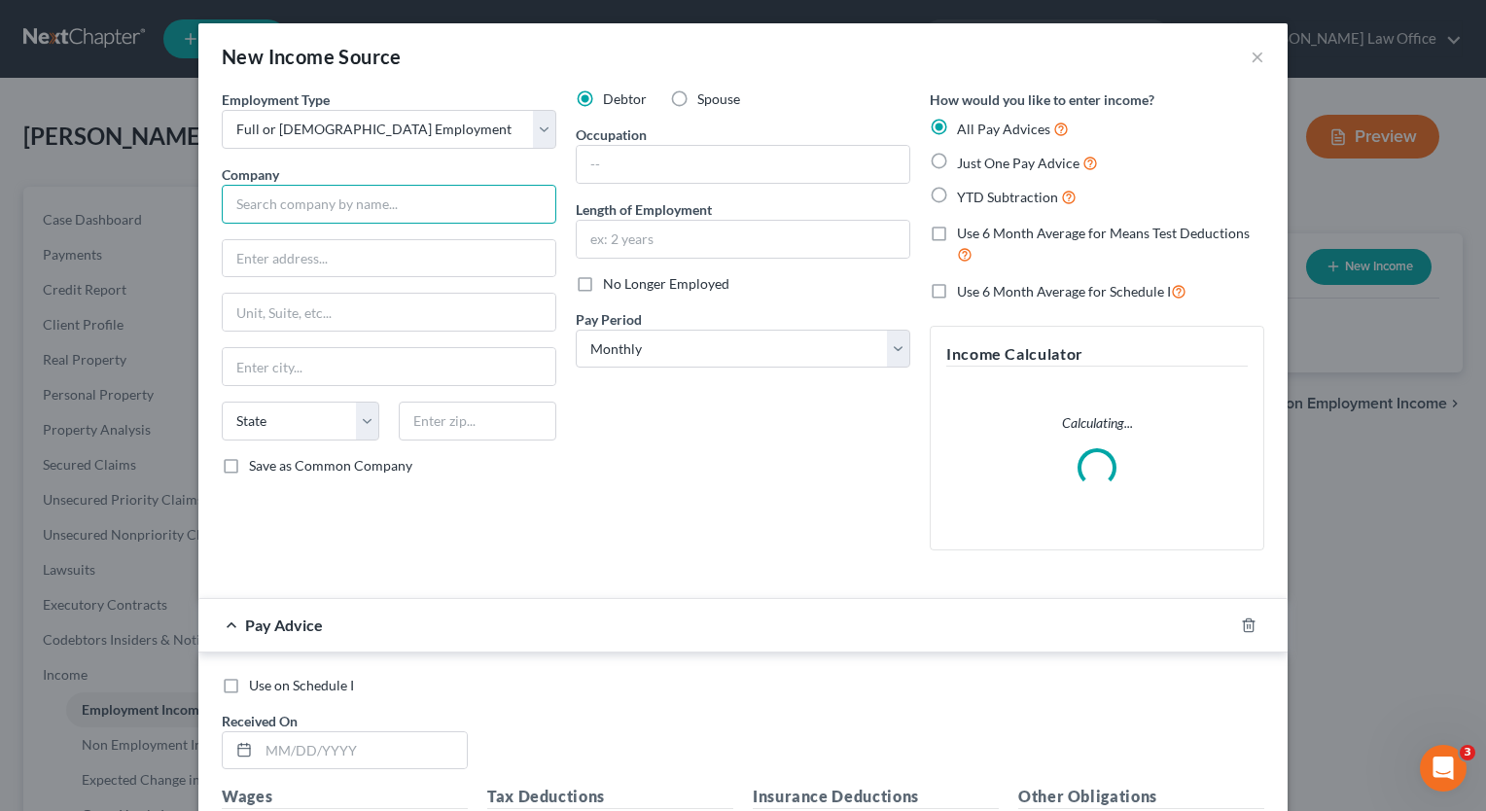
click at [416, 208] on input "text" at bounding box center [389, 204] width 335 height 39
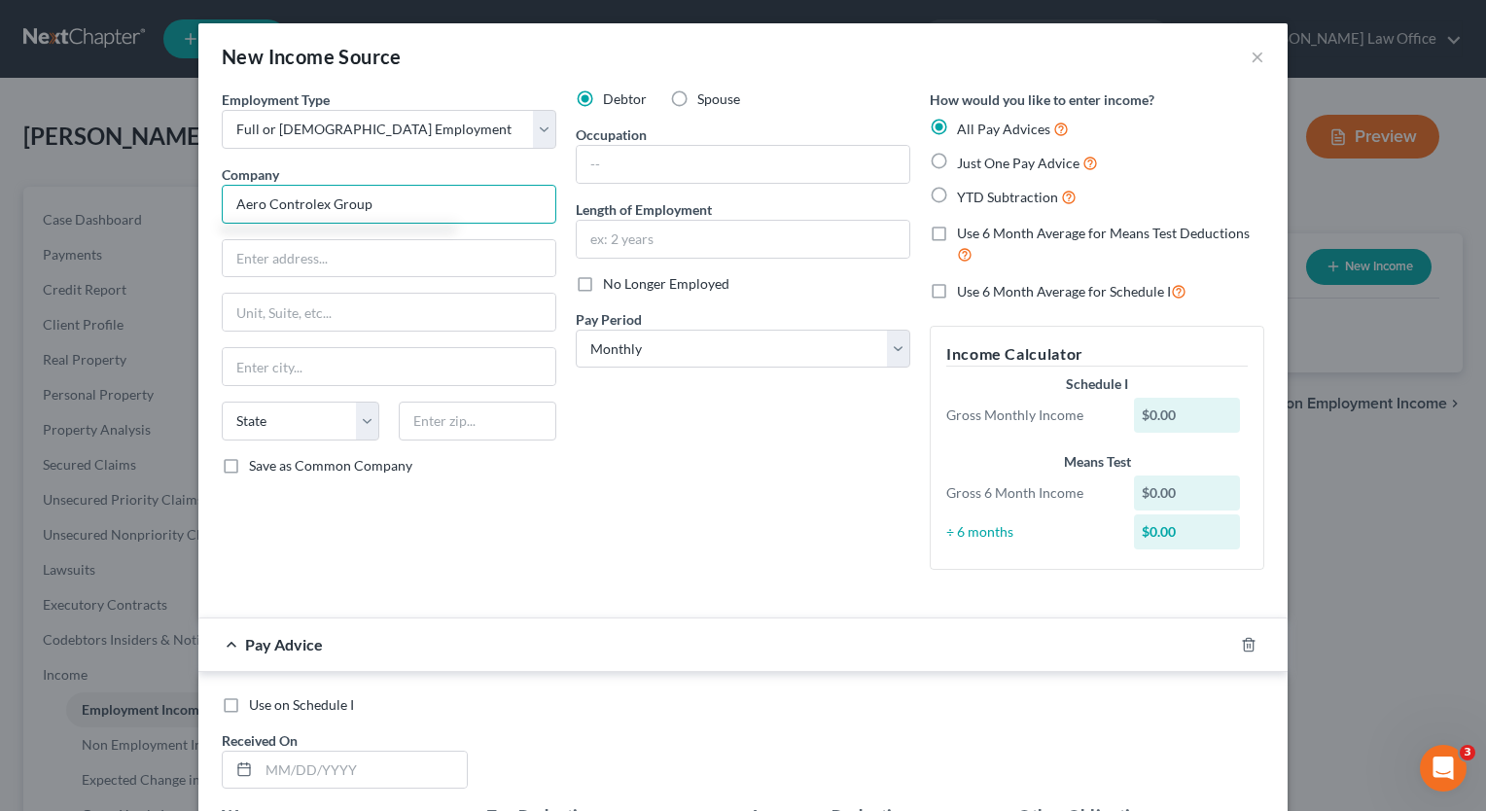
type input "Aero Controlex Group"
type input "[STREET_ADDRESS]"
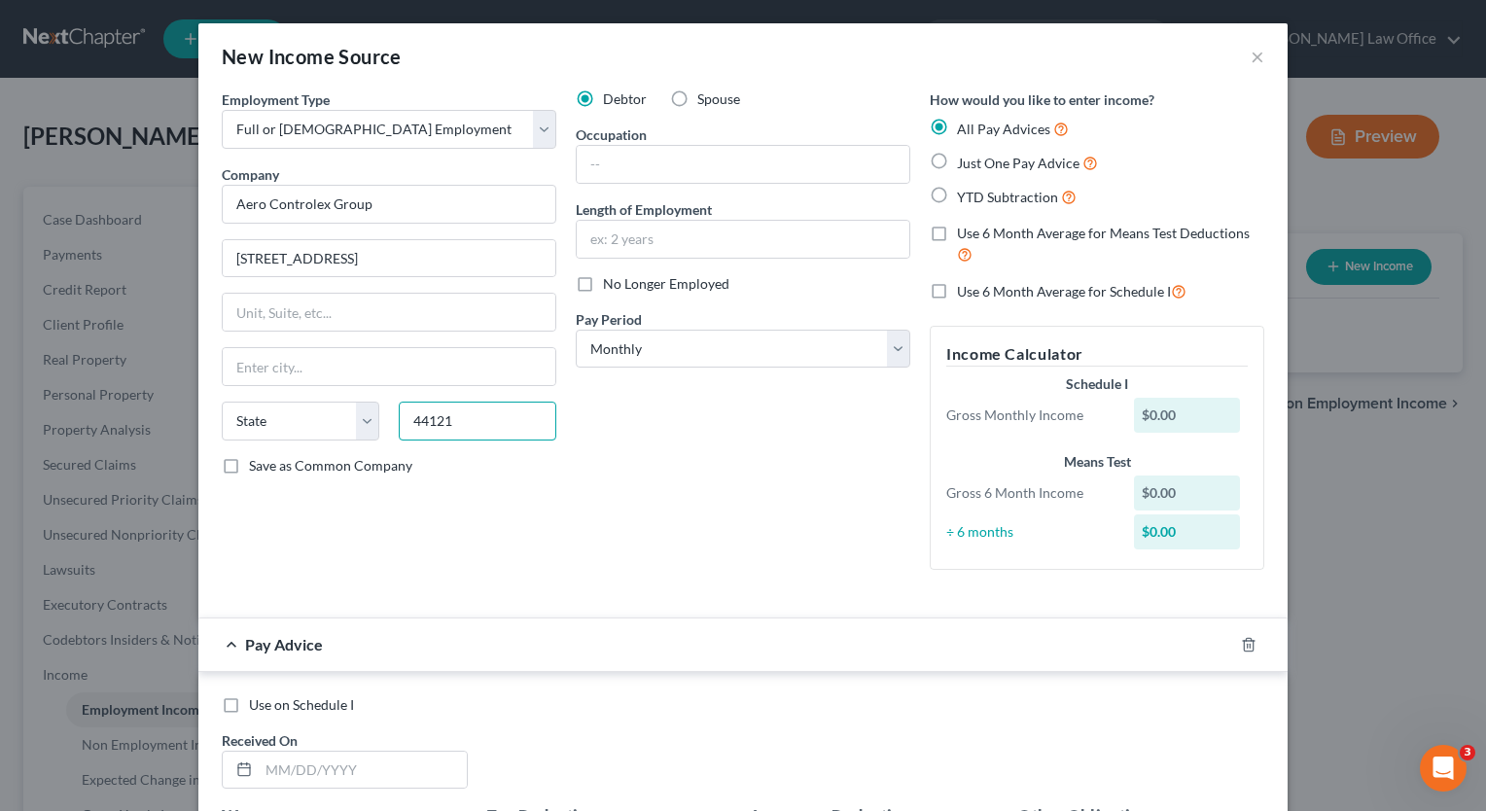
type input "44121"
type input "[GEOGRAPHIC_DATA]"
select select "36"
click at [629, 178] on input "text" at bounding box center [743, 164] width 333 height 37
type input "Programmer"
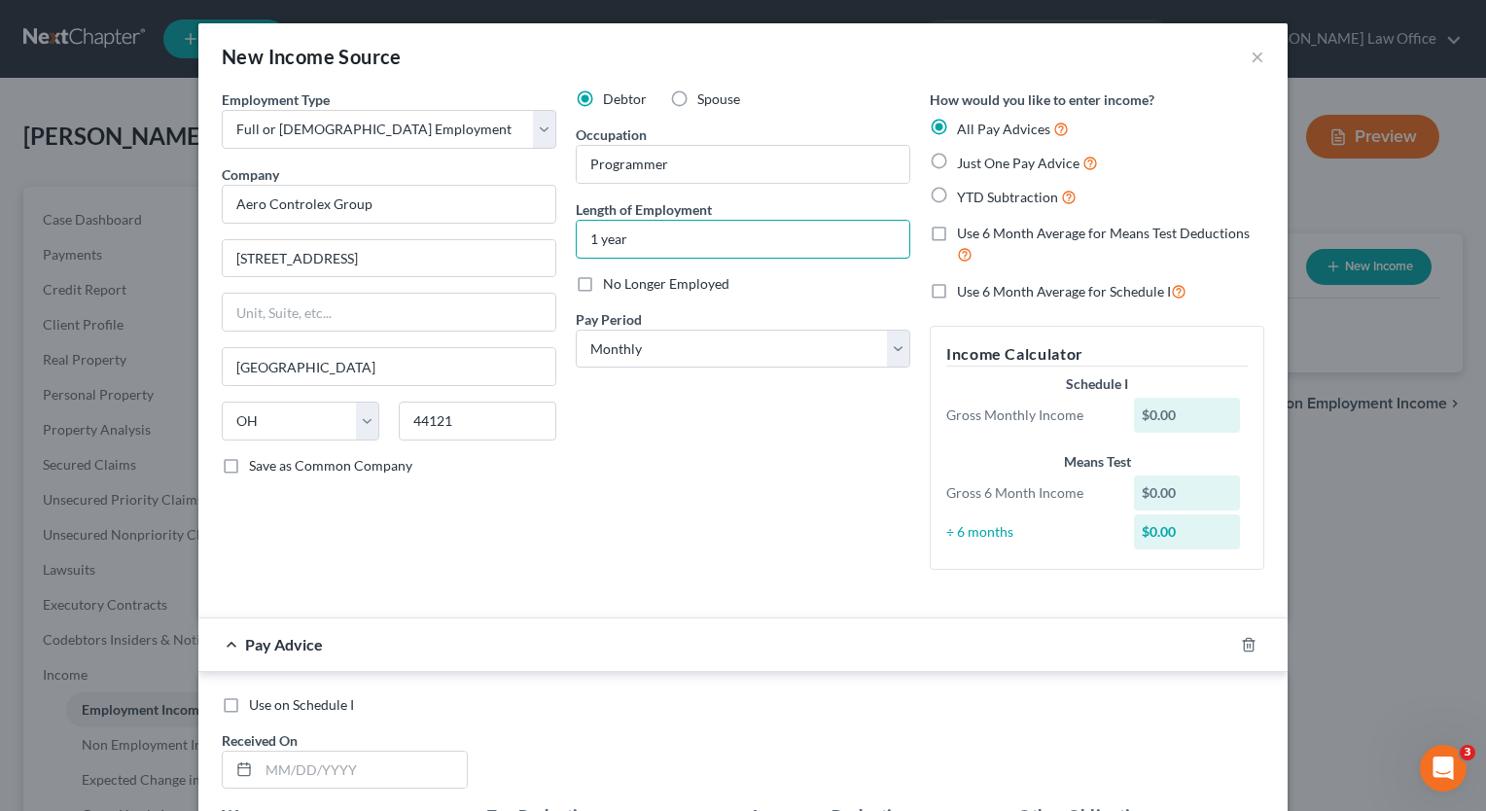
type input "1 year"
click at [957, 157] on label "Just One Pay Advice" at bounding box center [1027, 163] width 141 height 22
click at [965, 157] on input "Just One Pay Advice" at bounding box center [971, 158] width 13 height 13
radio input "true"
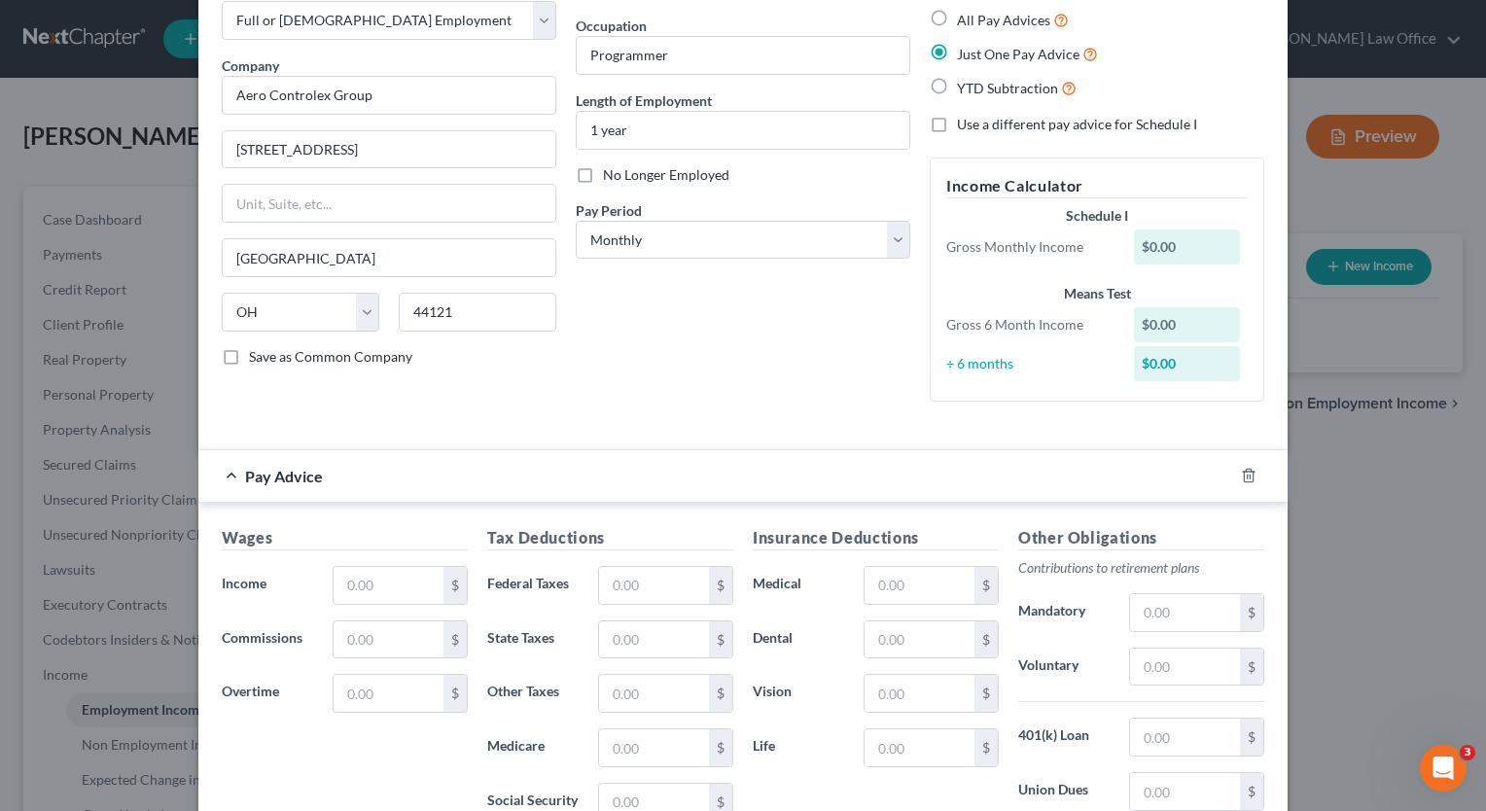
scroll to position [292, 0]
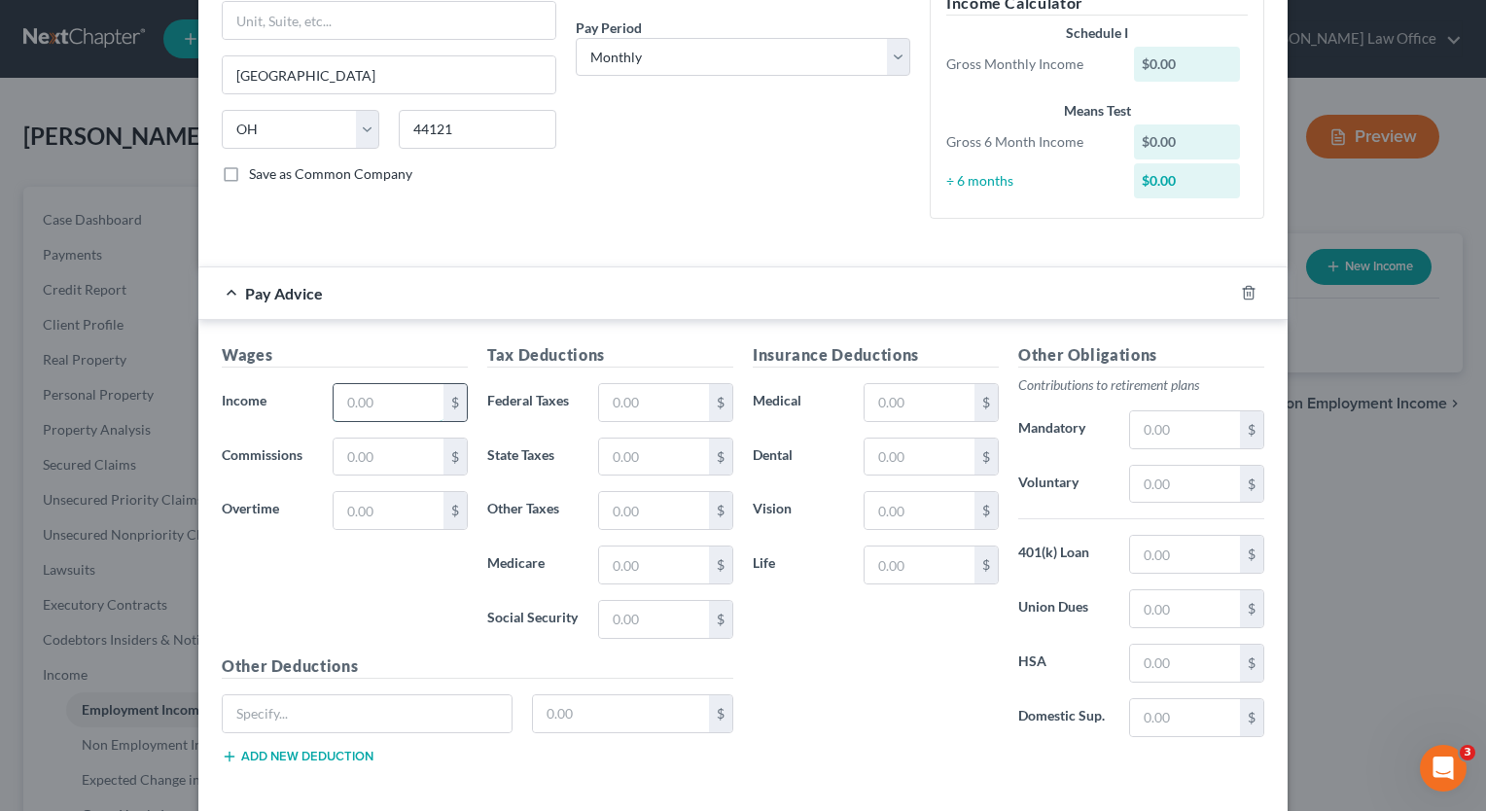
click at [370, 409] on input "text" at bounding box center [389, 402] width 110 height 37
type input "1.00"
click at [927, 719] on div "Insurance Deductions Medical $ Dental $ Vision $ Life $" at bounding box center [876, 548] width 266 height 410
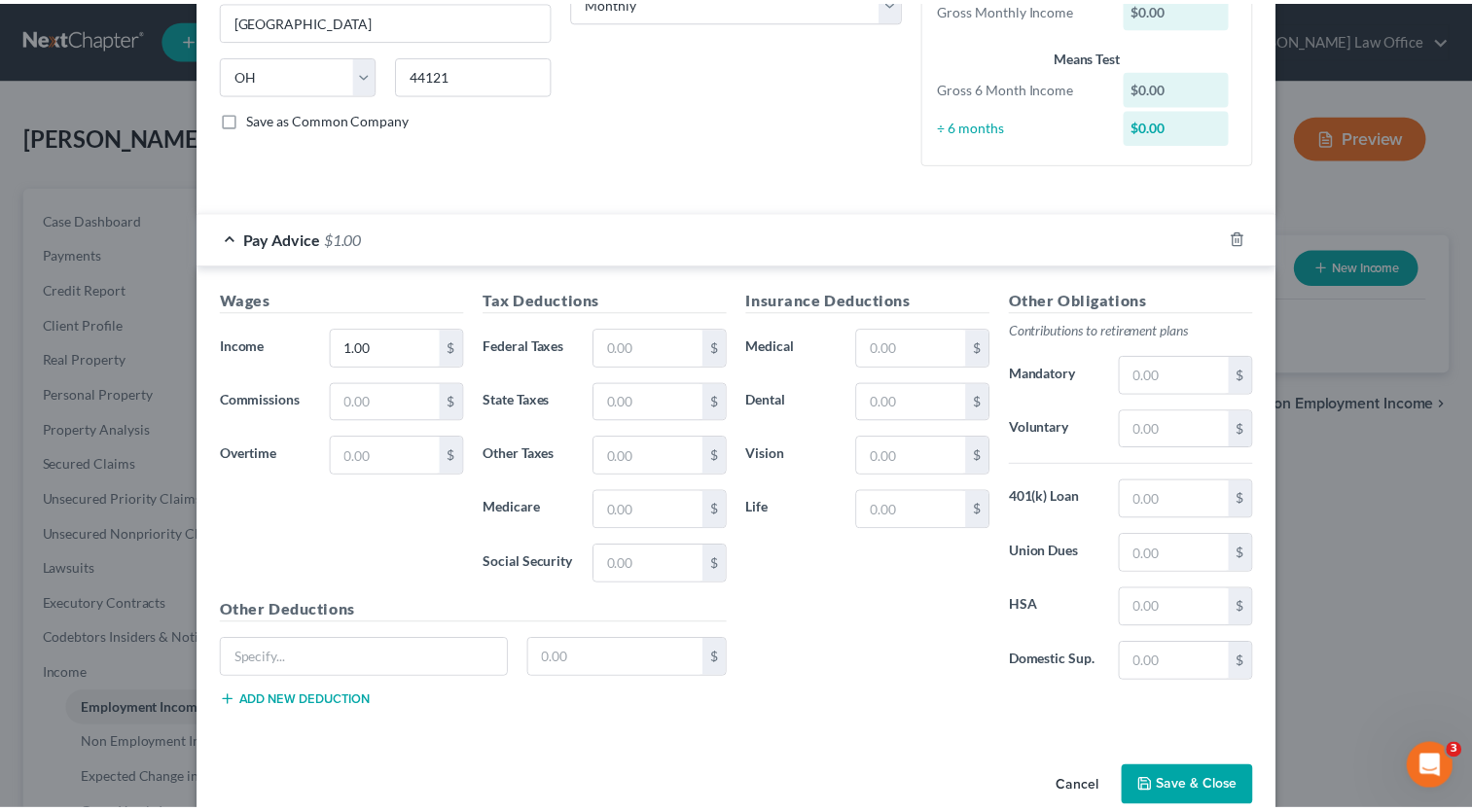
scroll to position [377, 0]
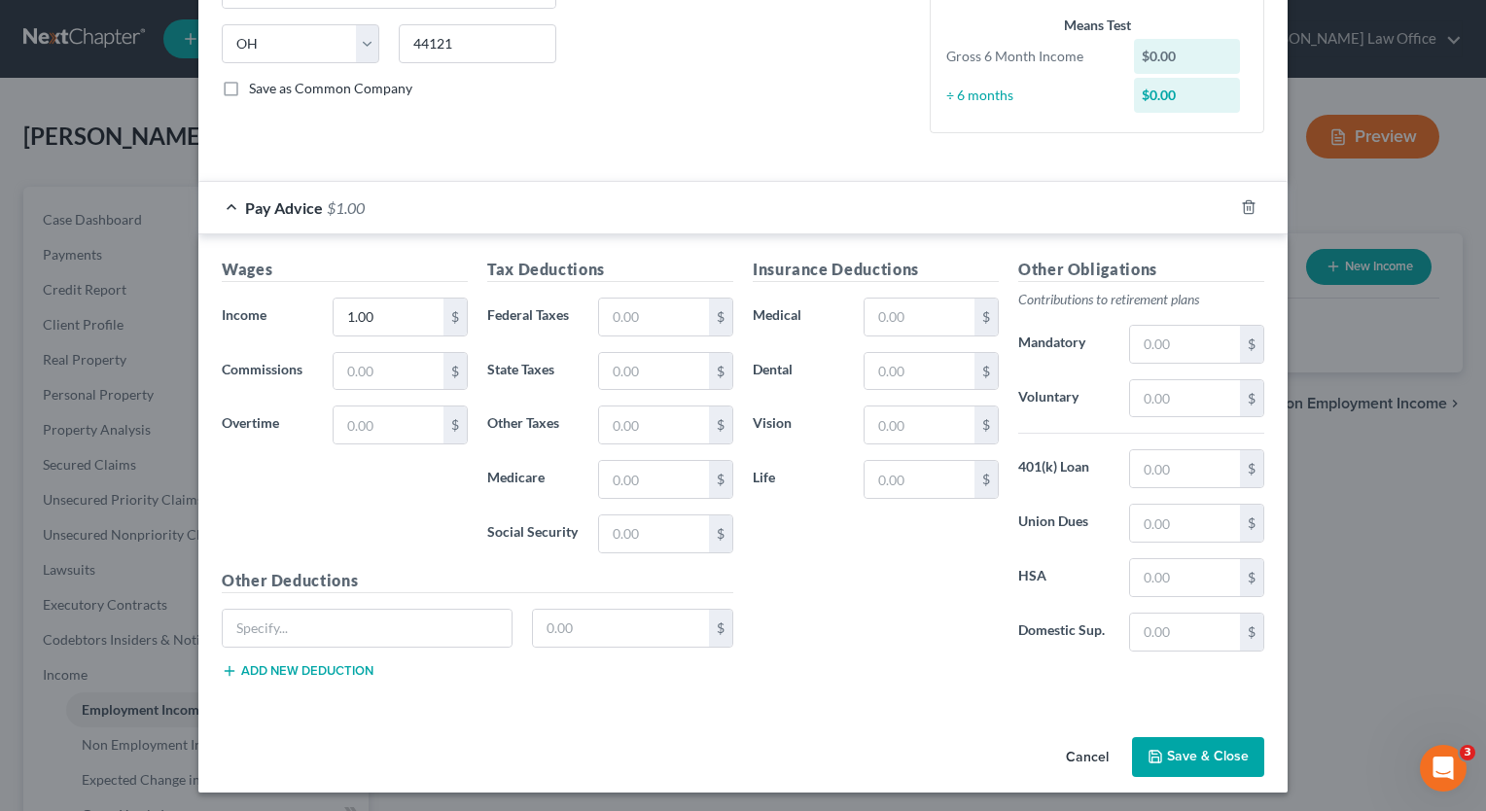
click at [1218, 738] on button "Save & Close" at bounding box center [1198, 757] width 132 height 41
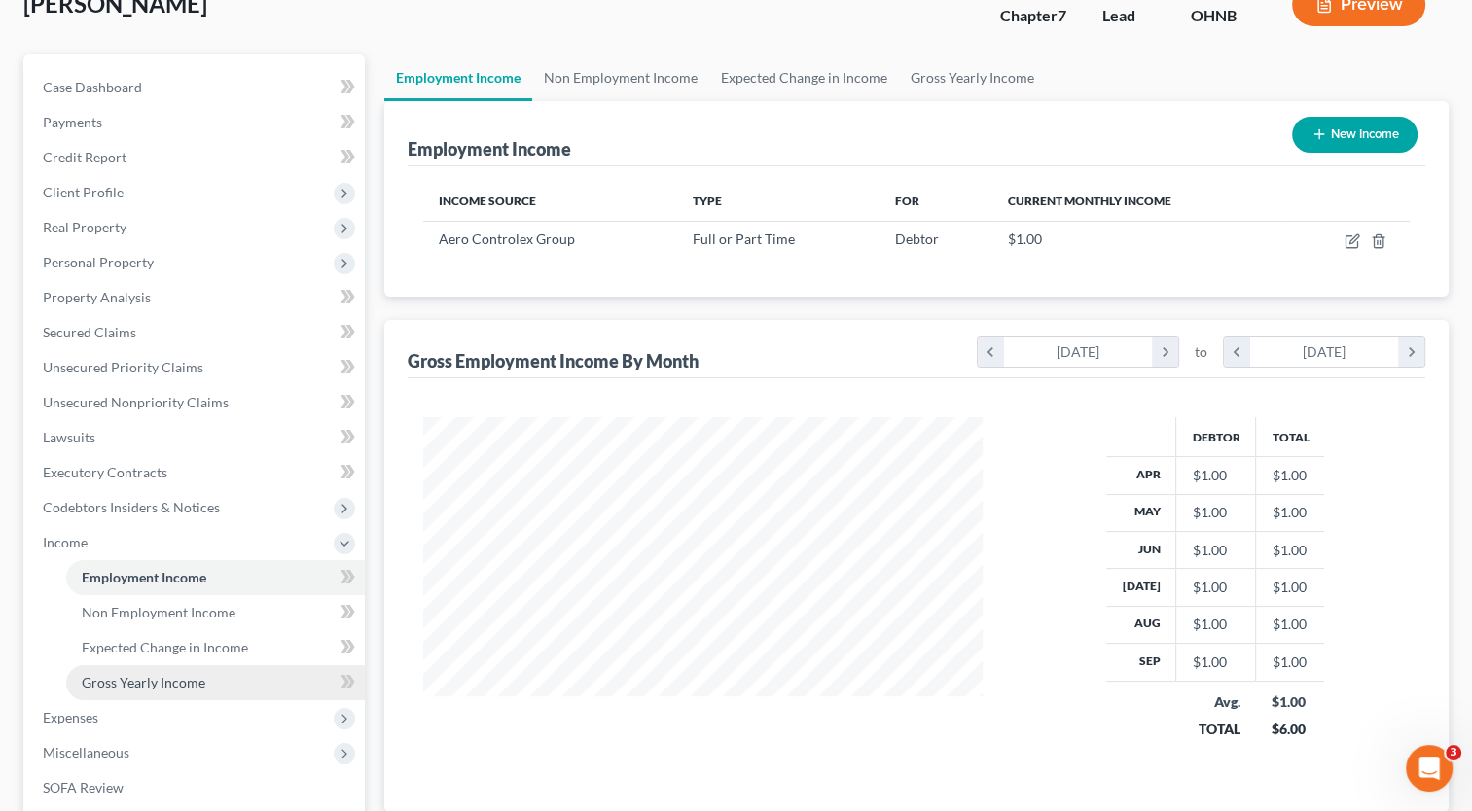
scroll to position [292, 0]
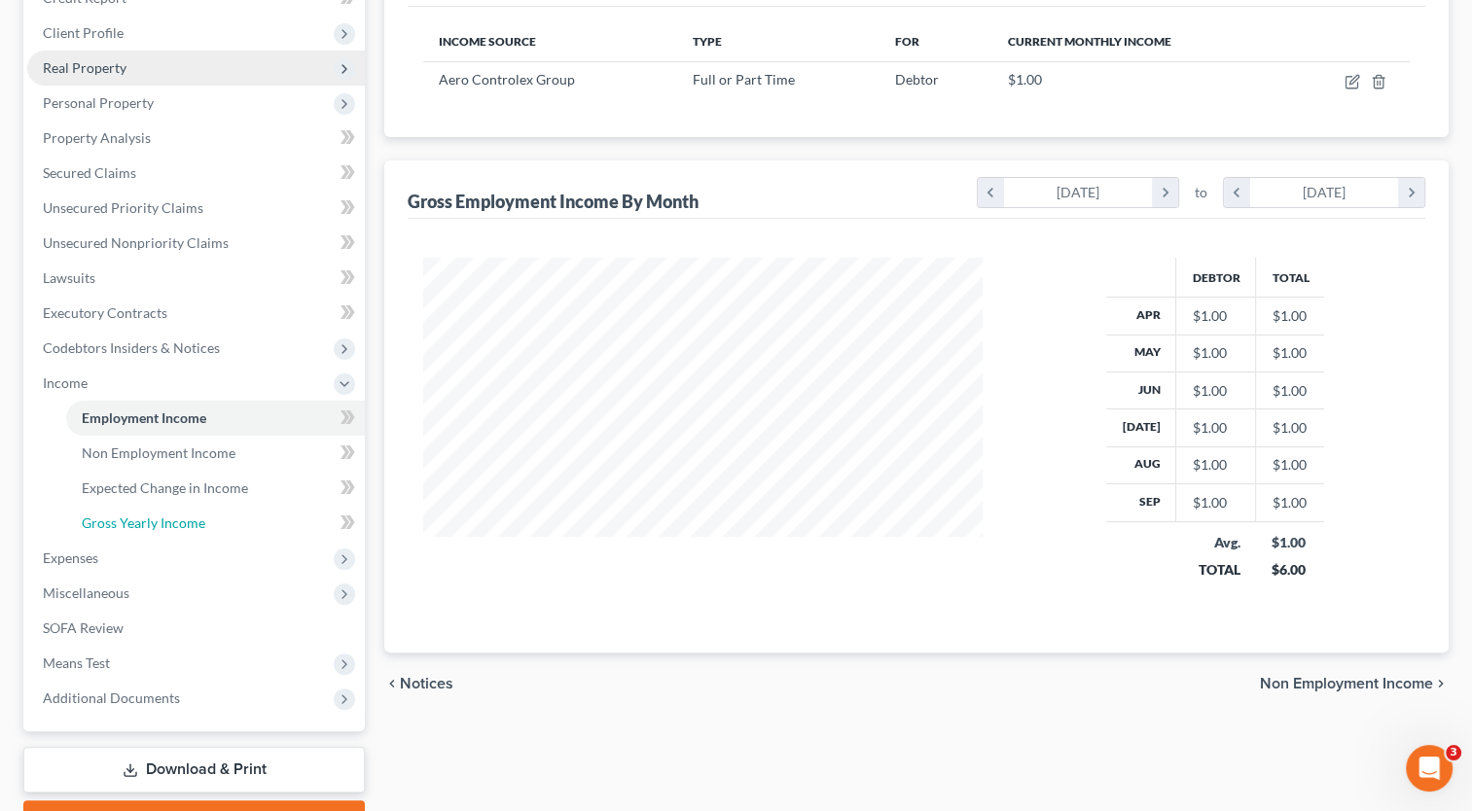
drag, startPoint x: 163, startPoint y: 535, endPoint x: 233, endPoint y: 63, distance: 476.9
click at [163, 535] on link "Gross Yearly Income" at bounding box center [215, 523] width 299 height 35
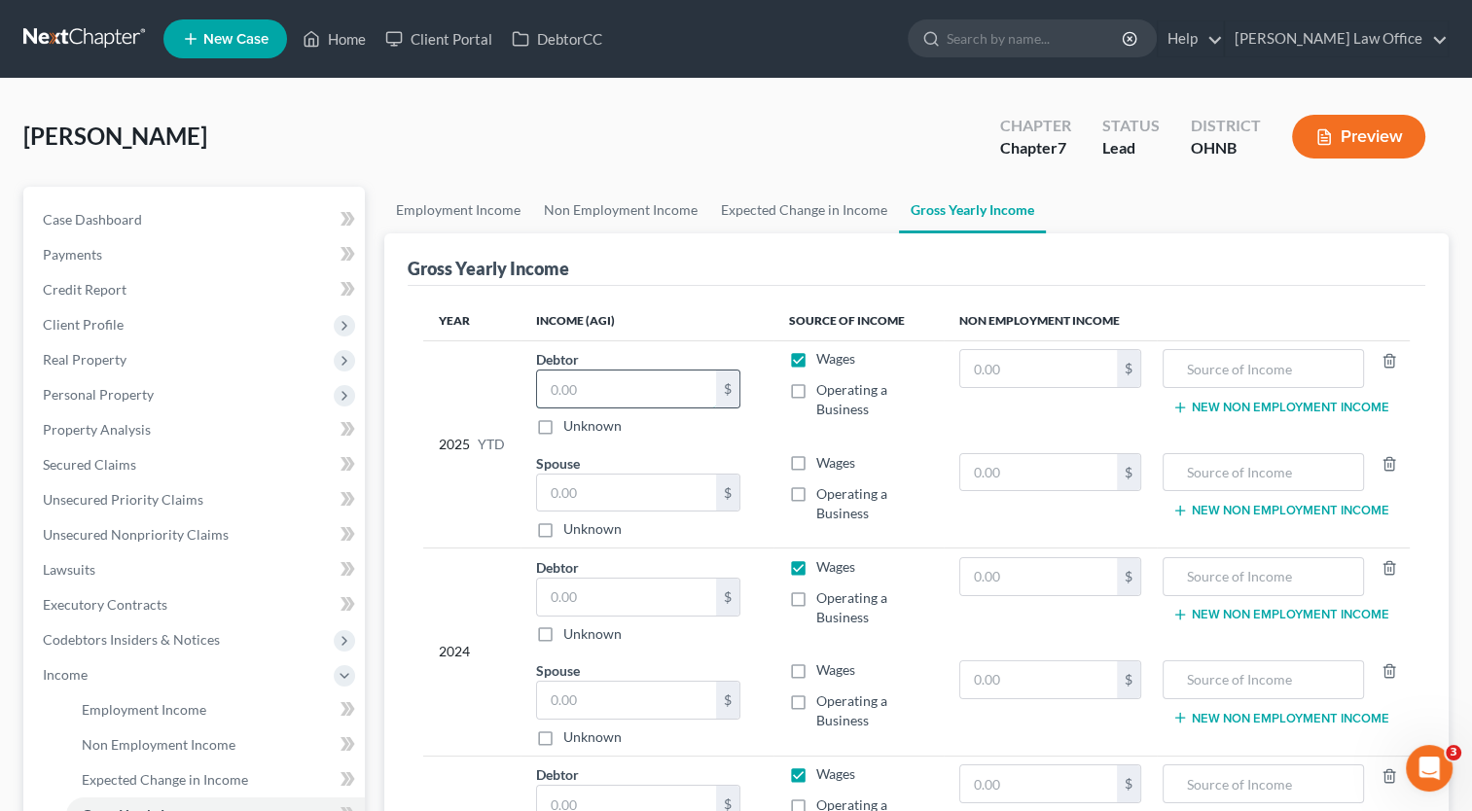
click at [602, 398] on input "text" at bounding box center [626, 389] width 179 height 37
type input "1.00"
click at [610, 602] on input "text" at bounding box center [626, 597] width 179 height 37
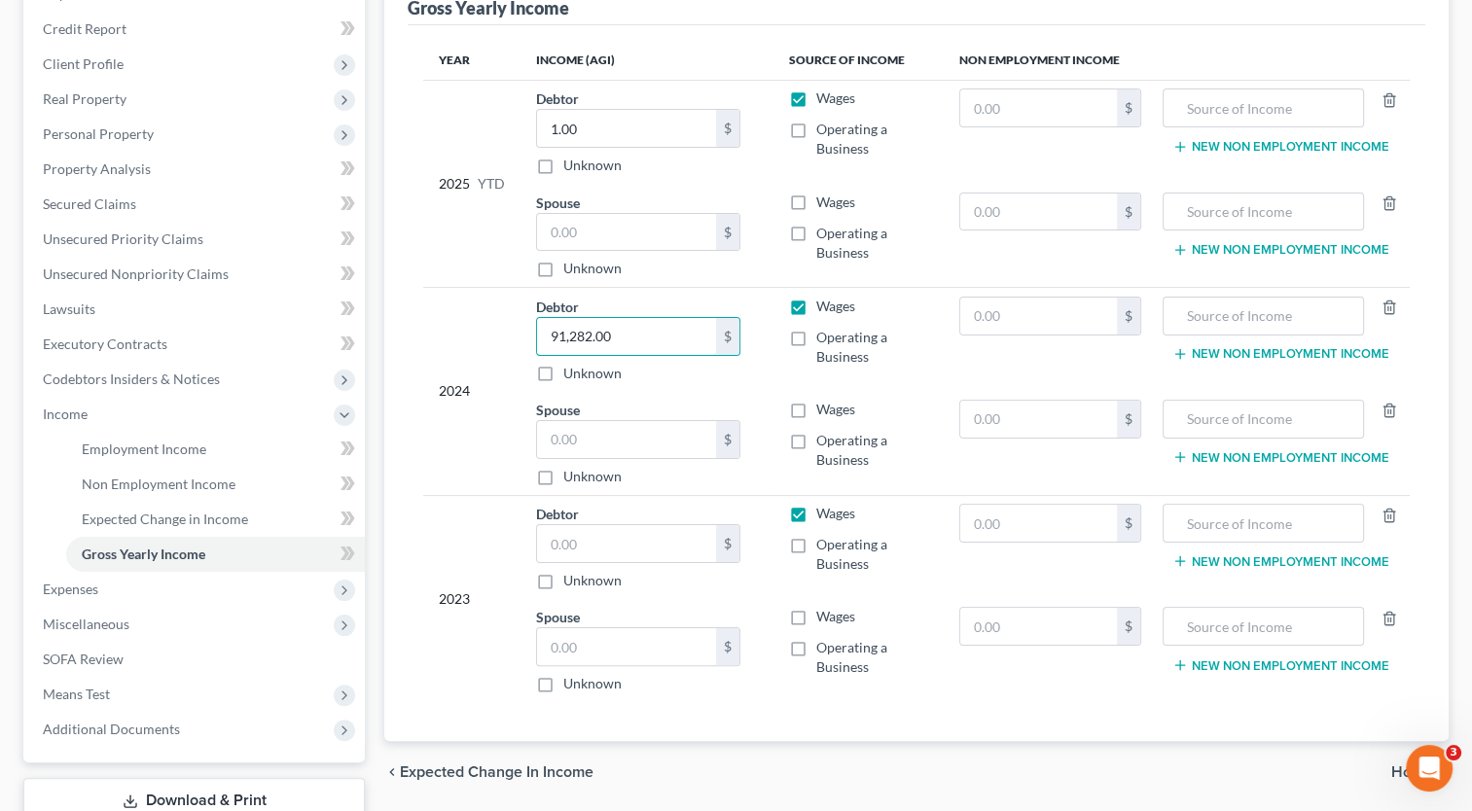
scroll to position [292, 0]
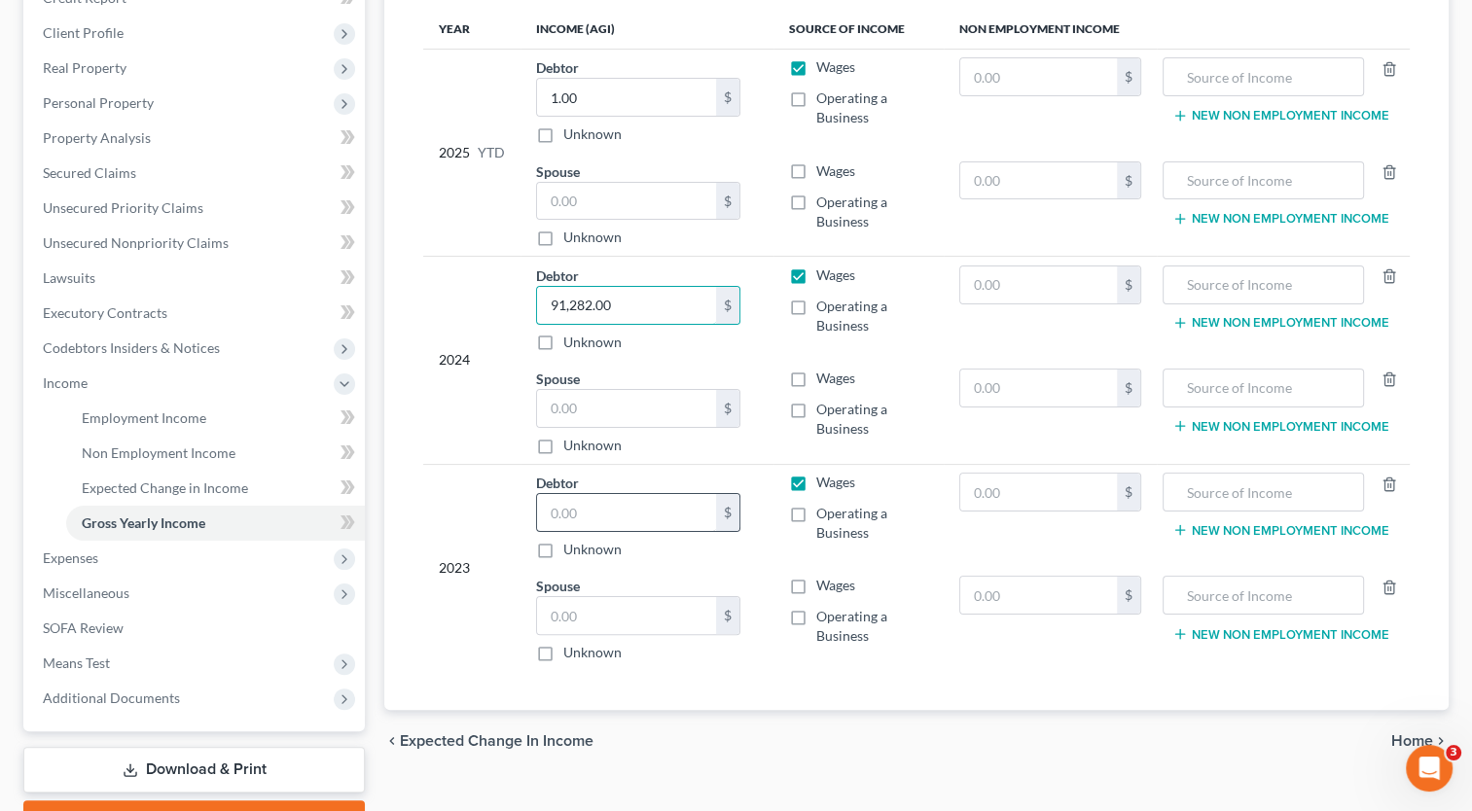
type input "91,282.00"
click at [568, 514] on input "text" at bounding box center [626, 512] width 179 height 37
type input "75,552.00"
click at [453, 442] on div "2024" at bounding box center [472, 361] width 66 height 190
click at [151, 558] on span "Expenses" at bounding box center [196, 558] width 338 height 35
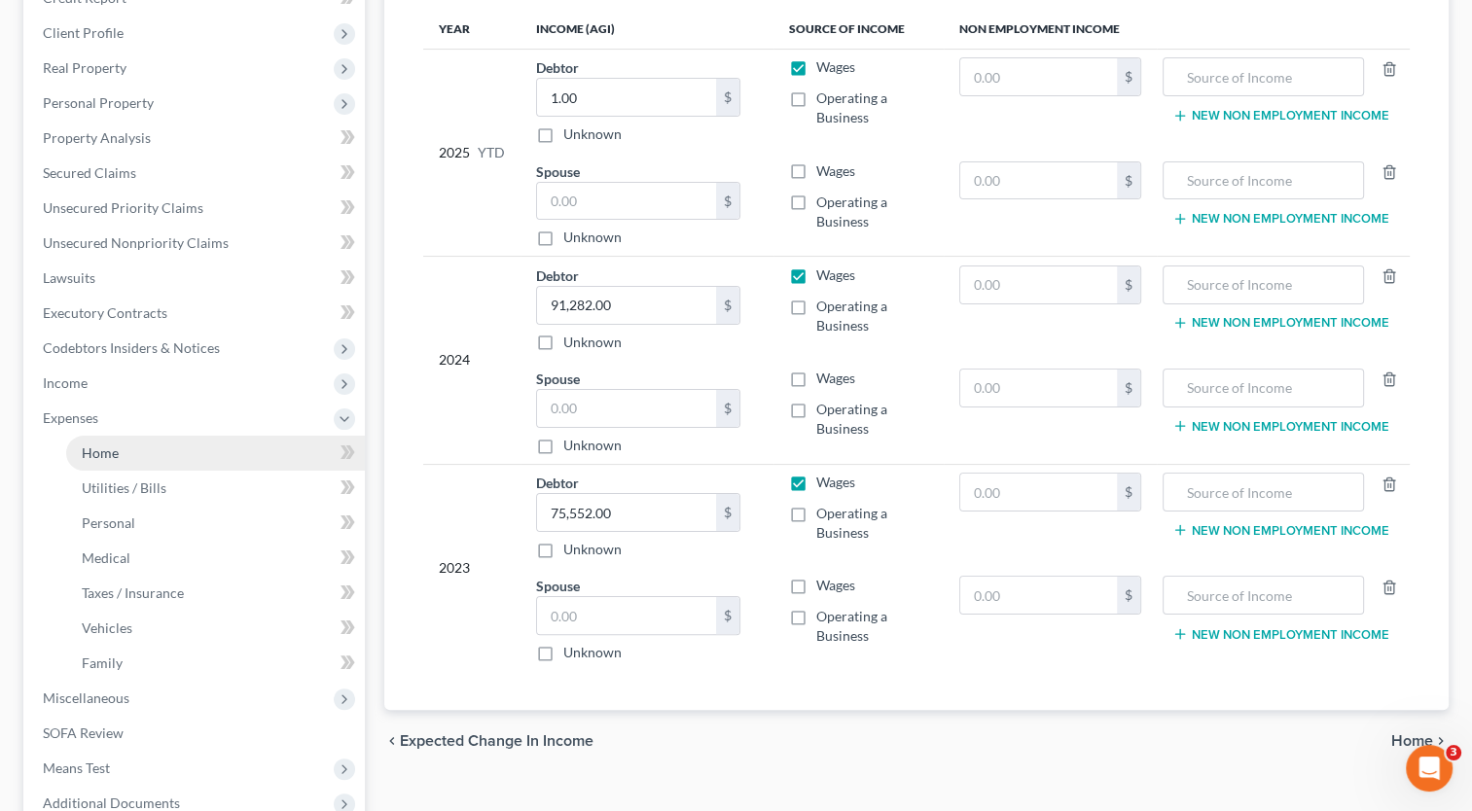
click at [129, 449] on link "Home" at bounding box center [215, 453] width 299 height 35
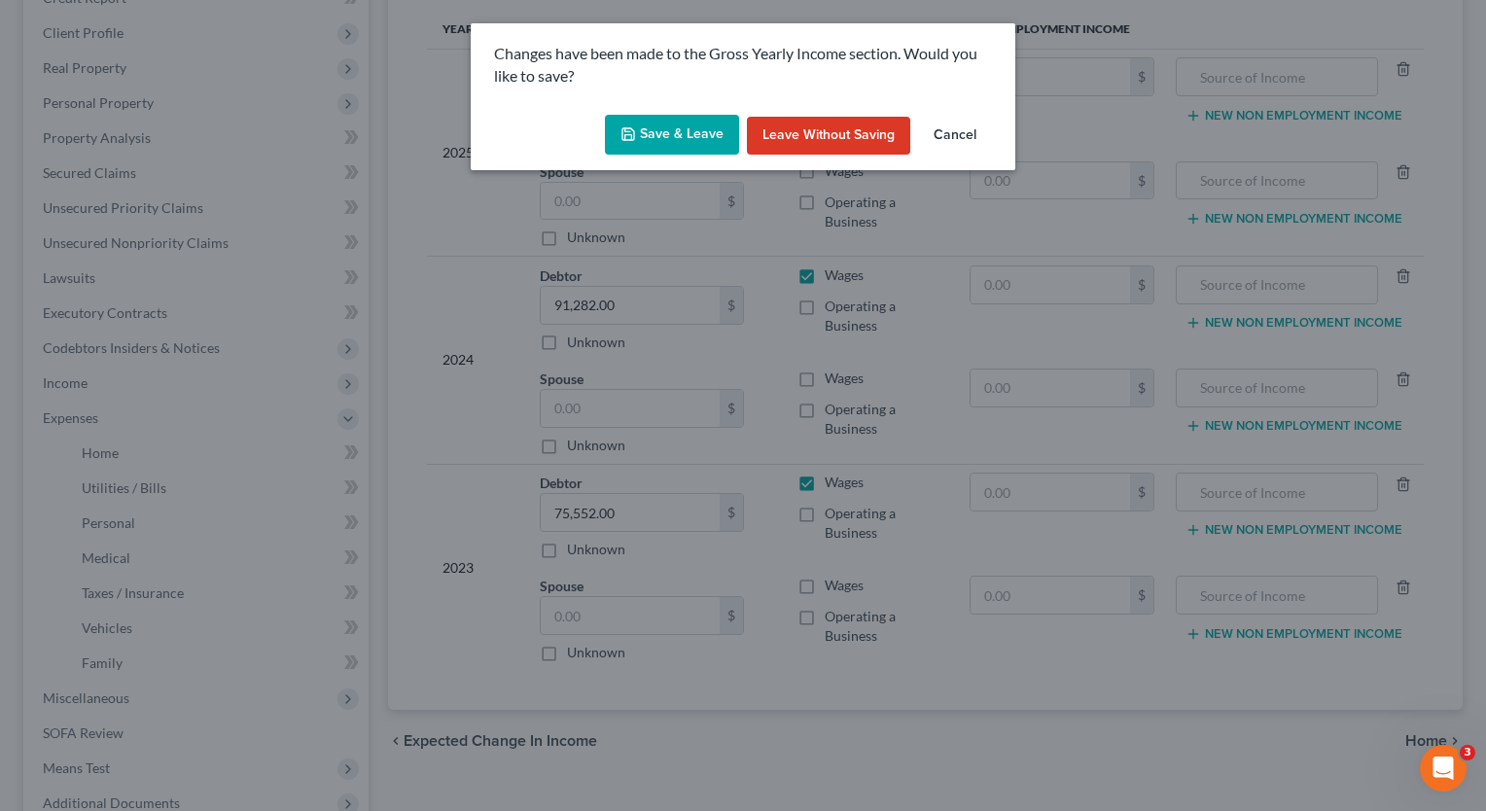
click at [720, 125] on button "Save & Leave" at bounding box center [672, 135] width 134 height 41
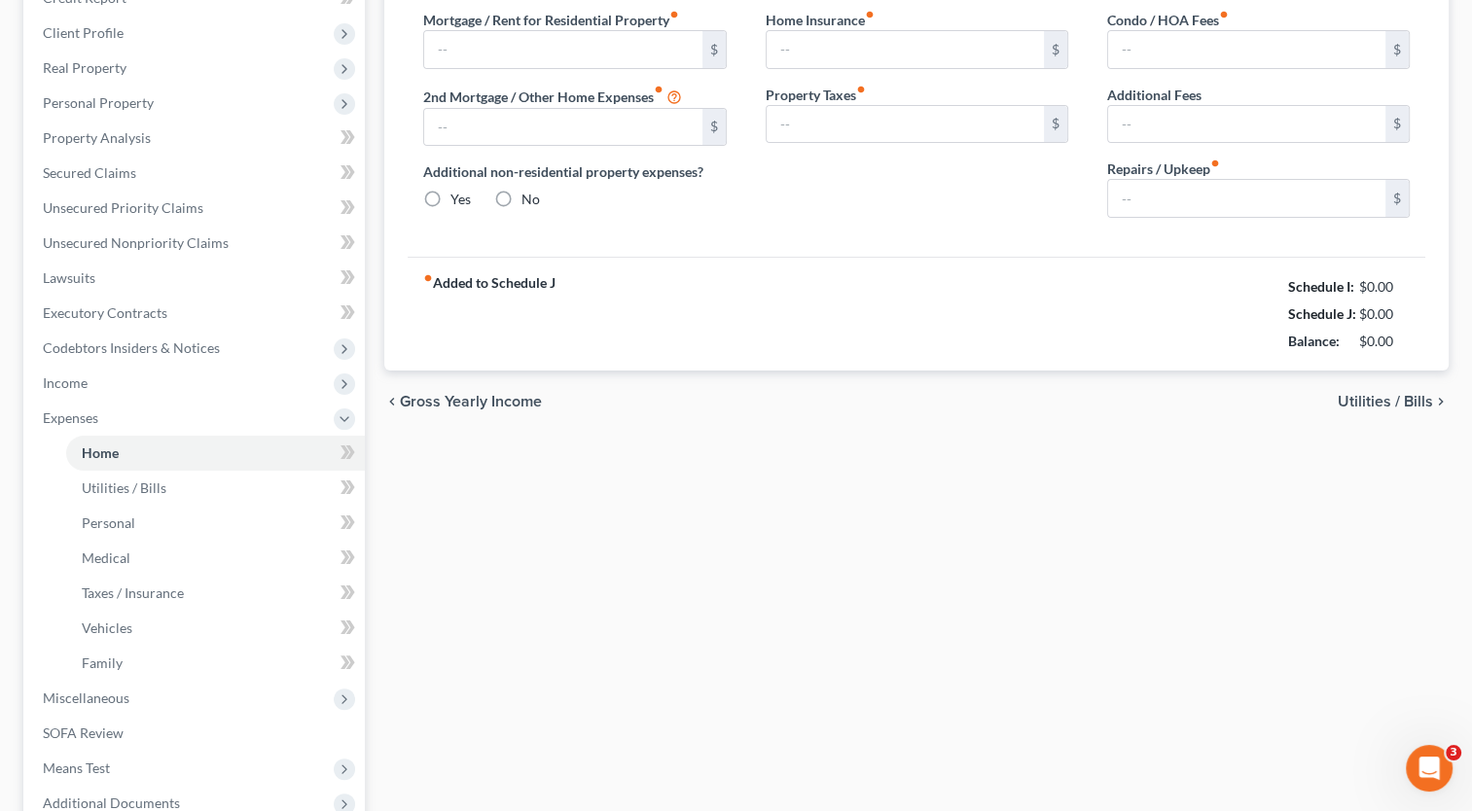
type input "0.00"
radio input "true"
type input "0.00"
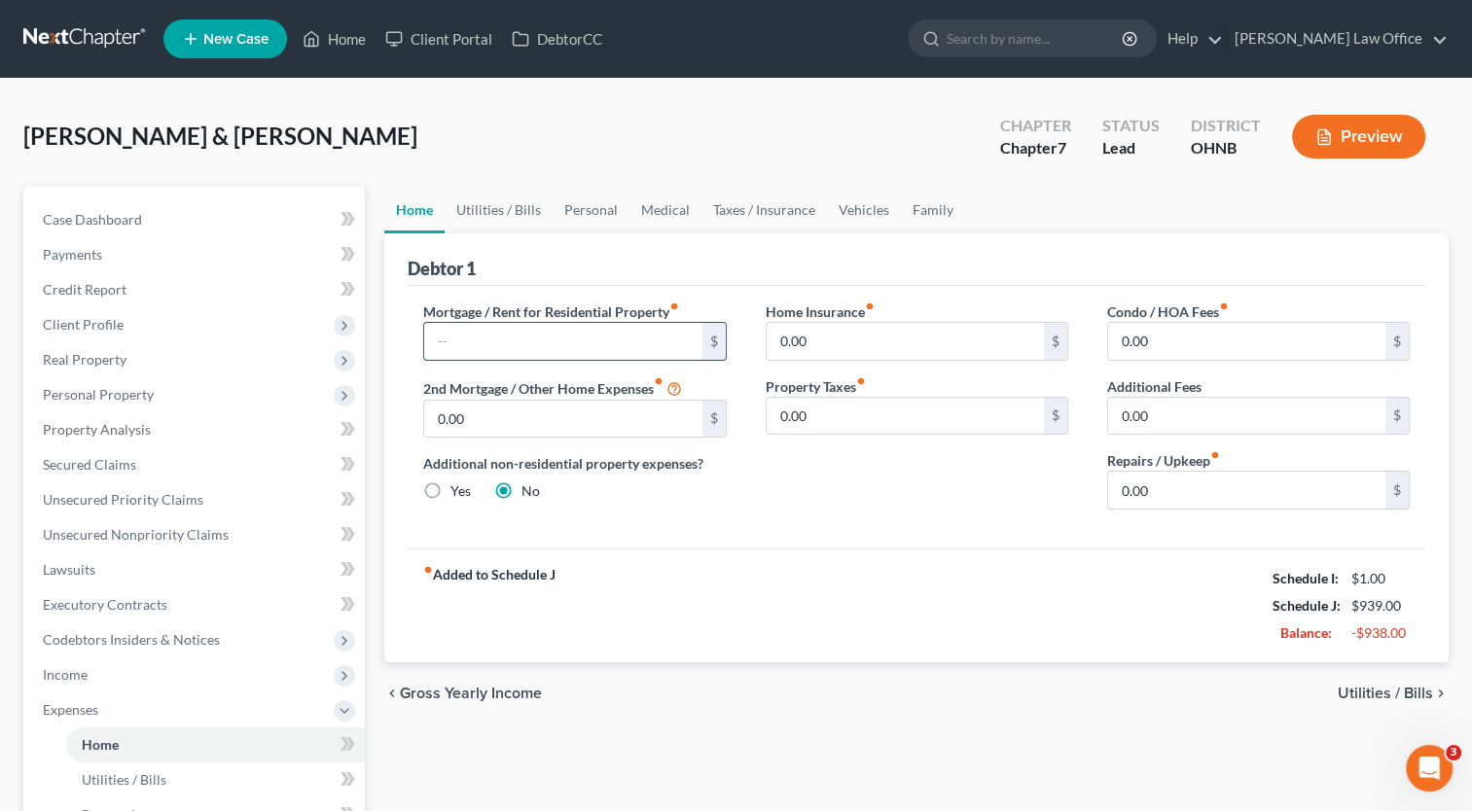
click at [516, 351] on input "text" at bounding box center [562, 341] width 277 height 37
click at [1203, 473] on input "0.00" at bounding box center [1246, 490] width 277 height 37
click at [936, 514] on div "Home Insurance fiber_manual_record 0.00 $ Property Taxes fiber_manual_record 0.…" at bounding box center [916, 414] width 341 height 224
click at [517, 213] on link "Utilities / Bills" at bounding box center [499, 210] width 108 height 47
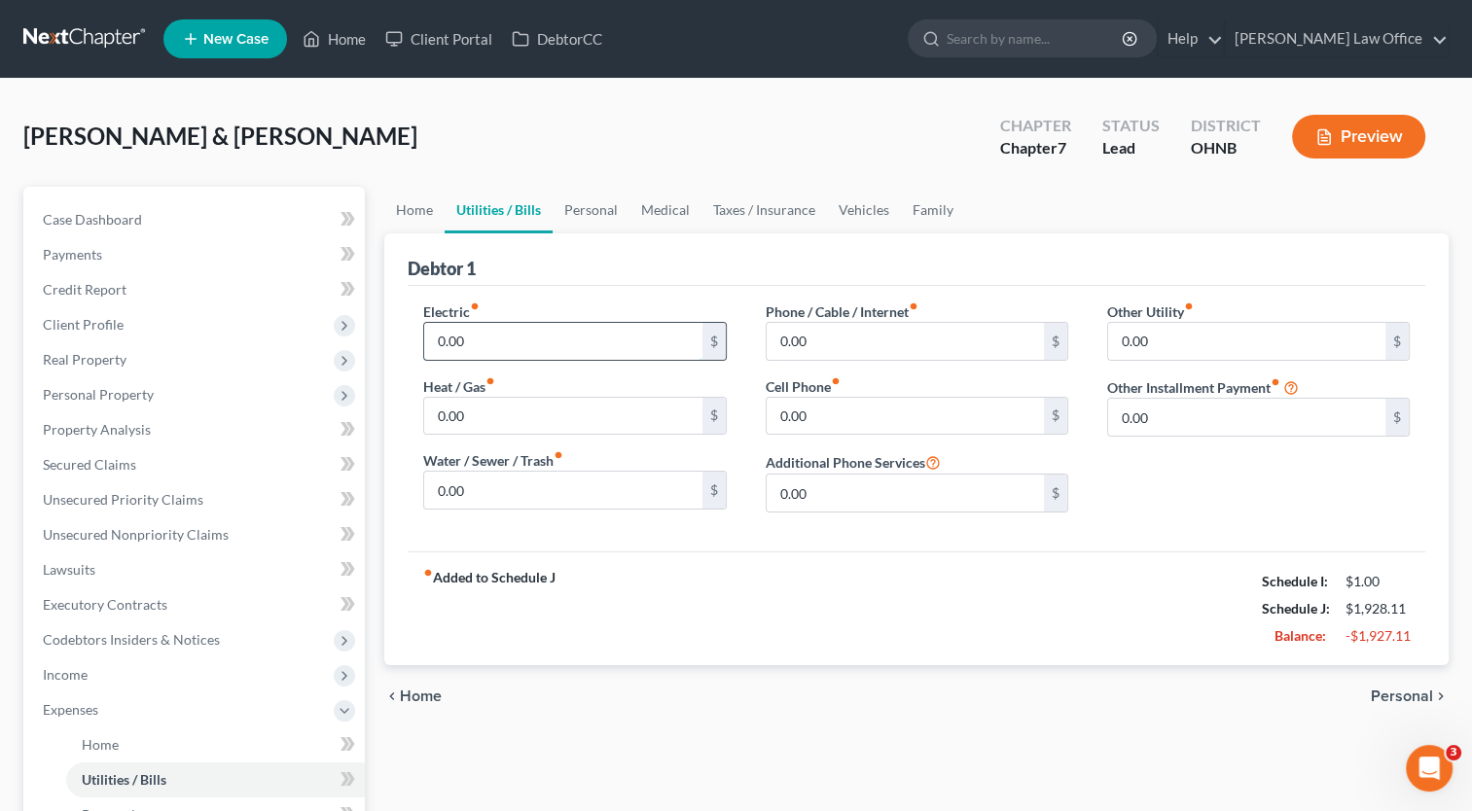
click at [532, 352] on input "0.00" at bounding box center [562, 341] width 277 height 37
click at [556, 432] on input "0.00" at bounding box center [562, 416] width 277 height 37
click at [550, 471] on div "0.00 $" at bounding box center [574, 490] width 303 height 39
click at [548, 491] on input "0.00" at bounding box center [562, 490] width 277 height 37
click at [516, 410] on input "560.00" at bounding box center [562, 416] width 277 height 37
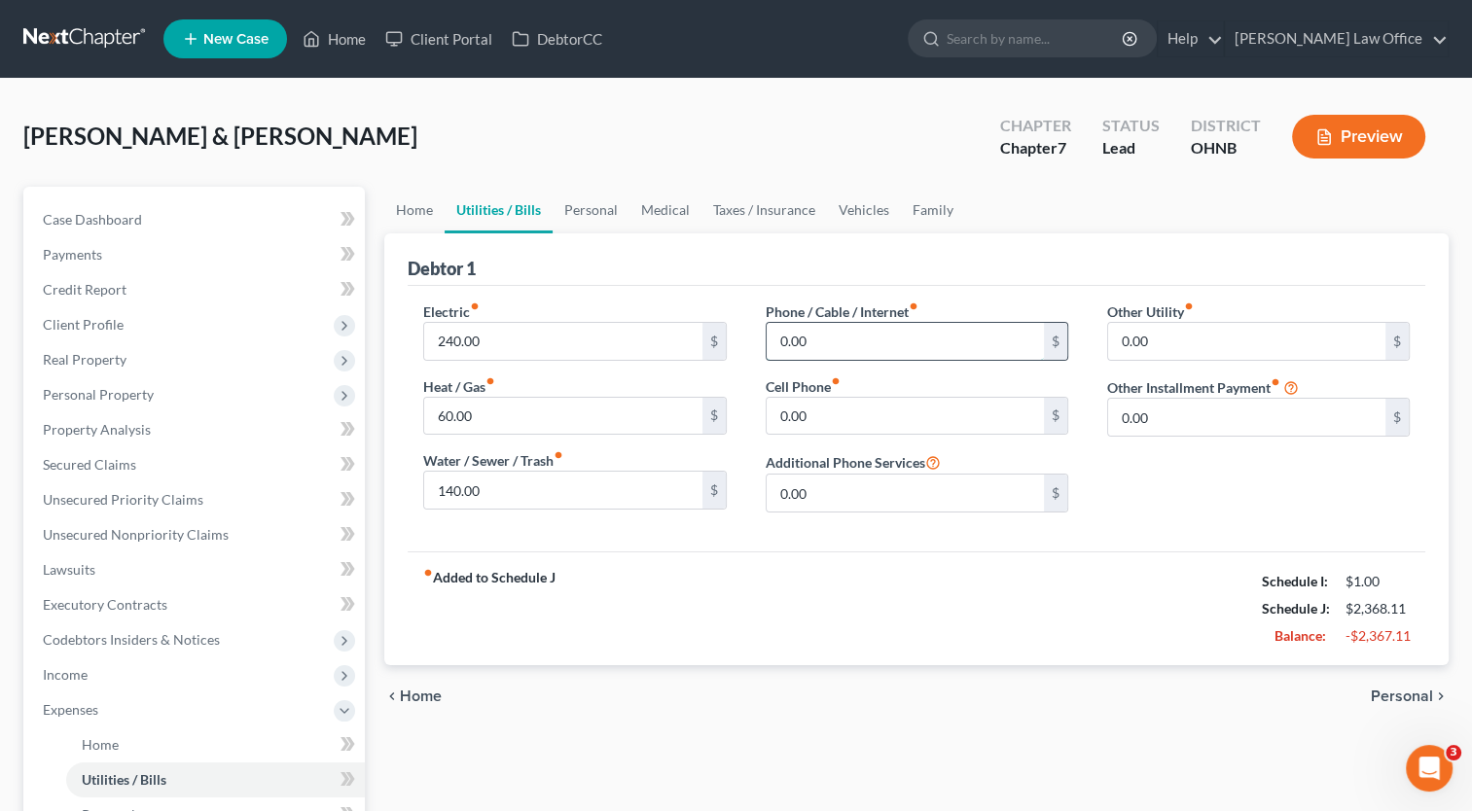
click at [837, 340] on input "0.00" at bounding box center [904, 341] width 277 height 37
click at [811, 414] on input "0.00" at bounding box center [904, 416] width 277 height 37
click at [584, 209] on link "Personal" at bounding box center [590, 210] width 77 height 47
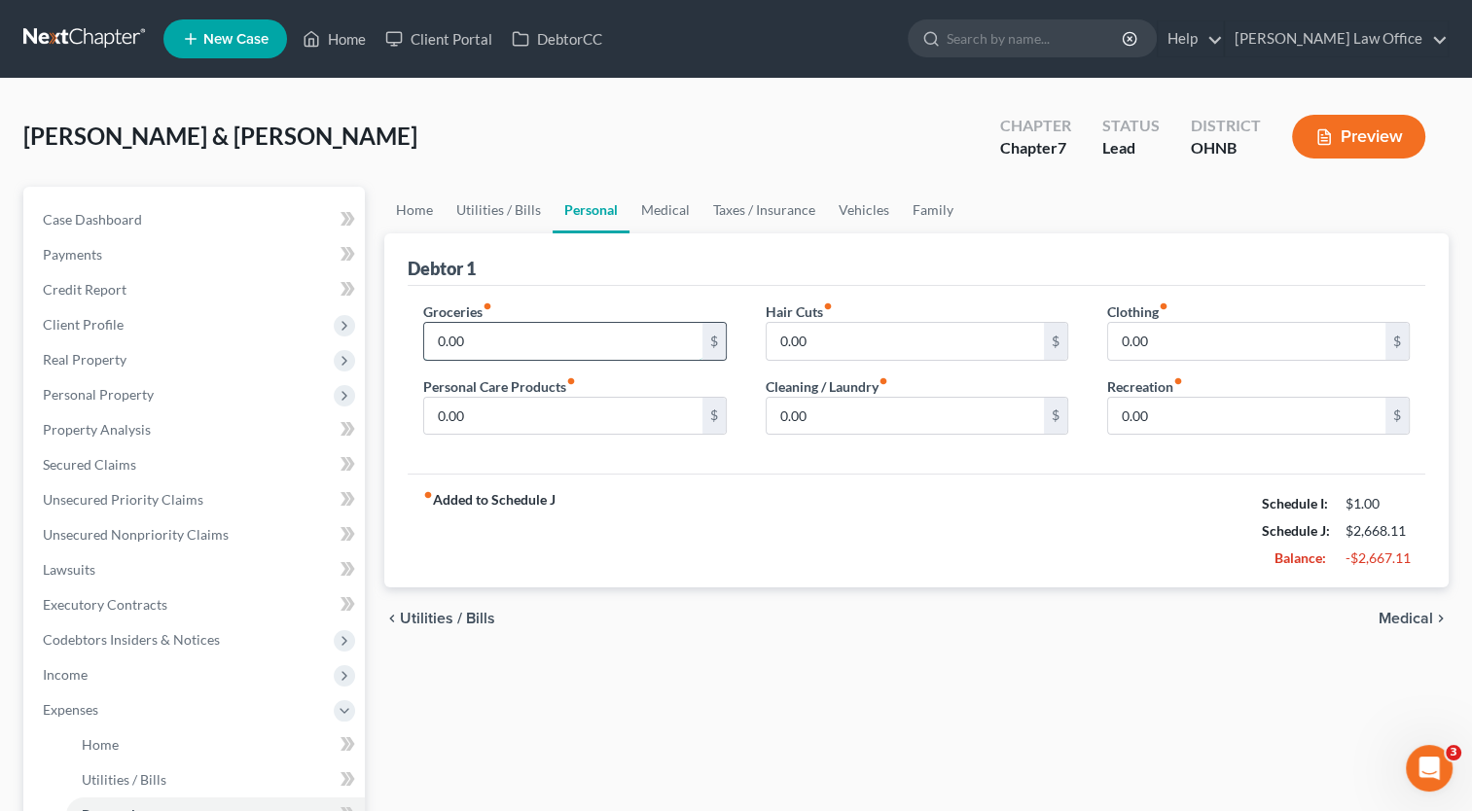
click at [541, 343] on input "0.00" at bounding box center [562, 341] width 277 height 37
click at [482, 419] on input "0.00" at bounding box center [562, 416] width 277 height 37
click at [896, 329] on input "0.00" at bounding box center [904, 341] width 277 height 37
click at [866, 413] on input "0.00" at bounding box center [904, 416] width 277 height 37
click at [1175, 348] on input "0.00" at bounding box center [1246, 341] width 277 height 37
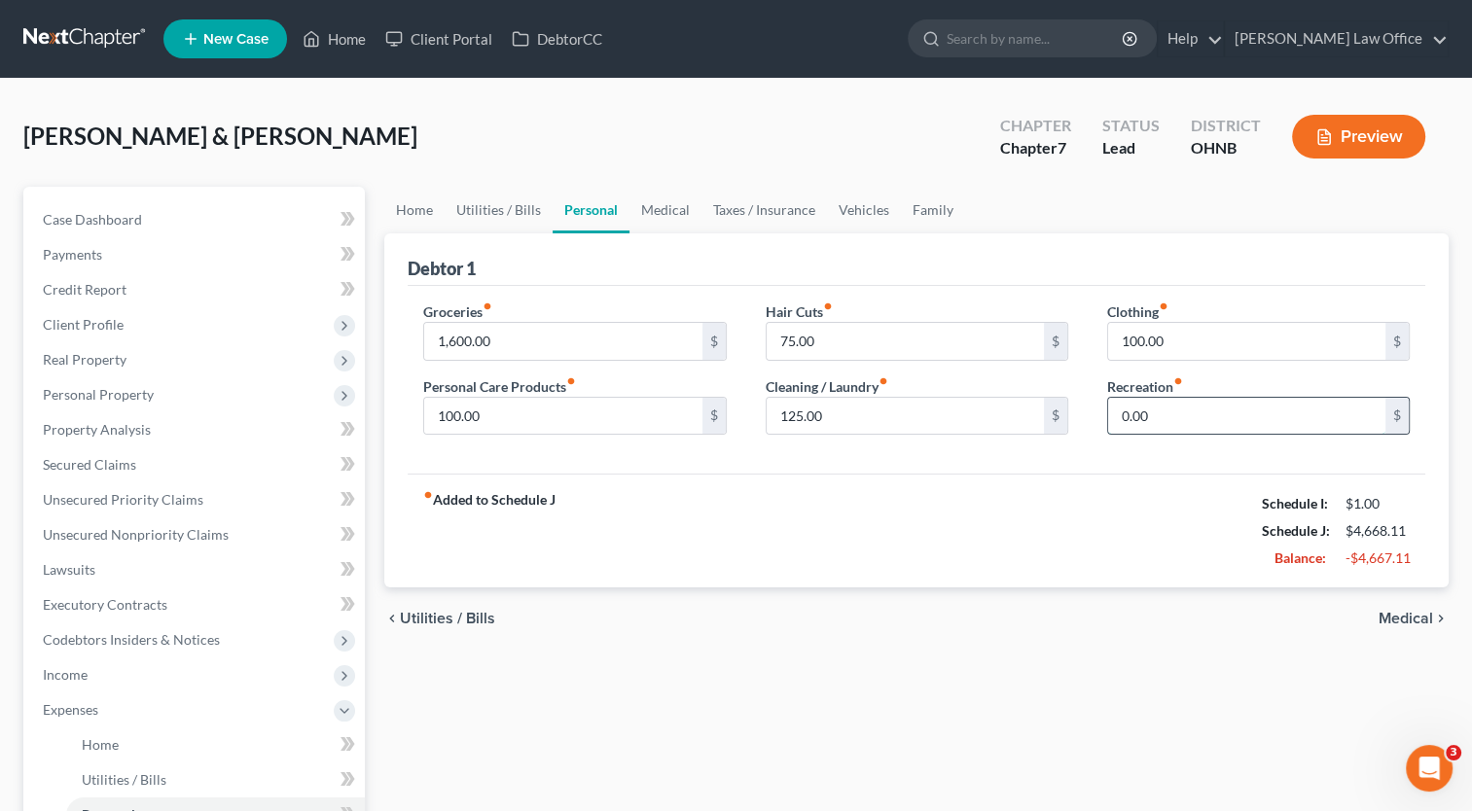
click at [1156, 417] on input "0.00" at bounding box center [1246, 416] width 277 height 37
click at [1102, 474] on div "fiber_manual_record Added to Schedule J Schedule I: $1.00 Schedule J: $4,668.11…" at bounding box center [916, 531] width 1017 height 114
click at [671, 198] on link "Medical" at bounding box center [665, 210] width 72 height 47
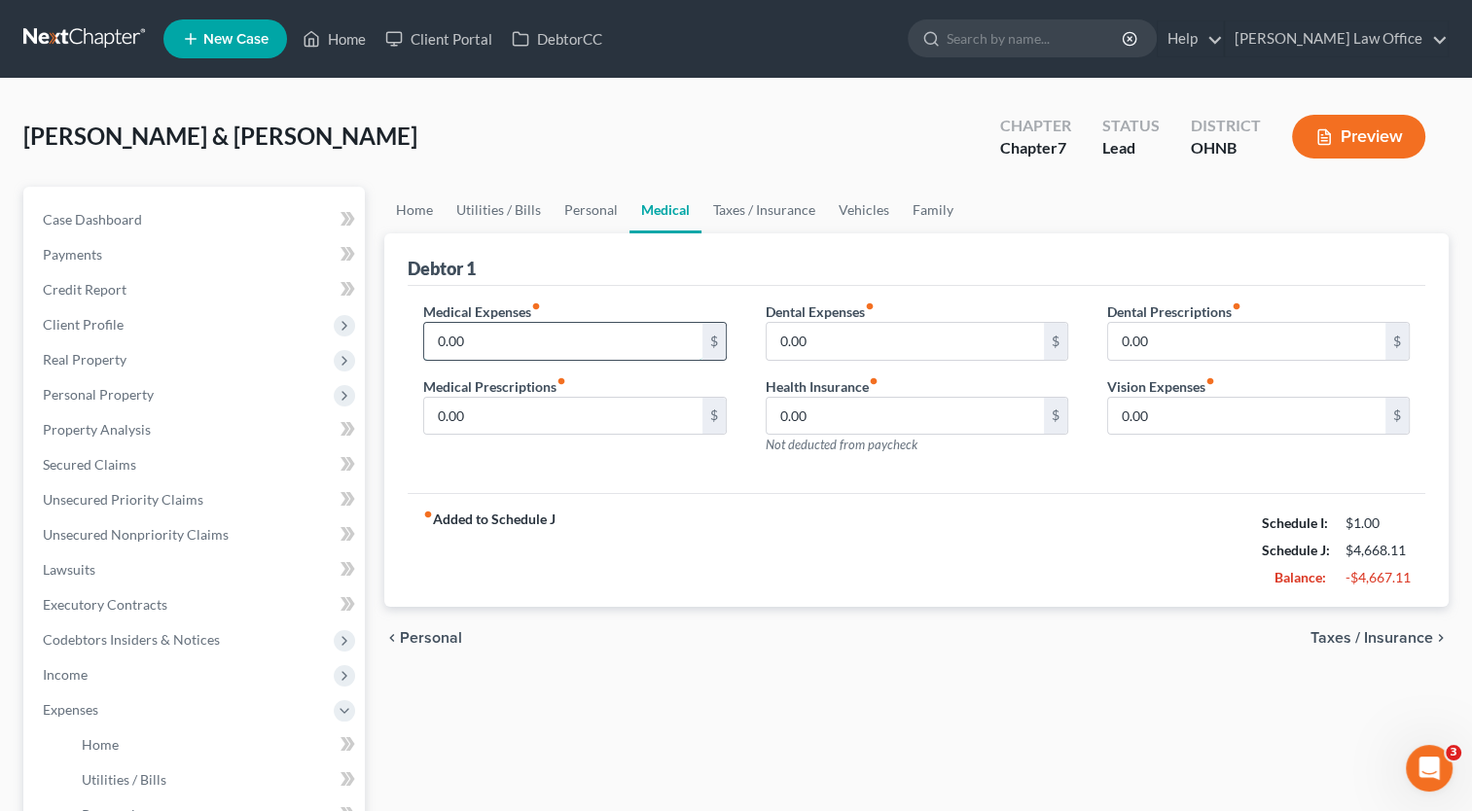
click at [578, 337] on input "0.00" at bounding box center [562, 341] width 277 height 37
click at [527, 403] on input "0.00" at bounding box center [562, 416] width 277 height 37
click at [759, 216] on link "Taxes / Insurance" at bounding box center [763, 210] width 125 height 47
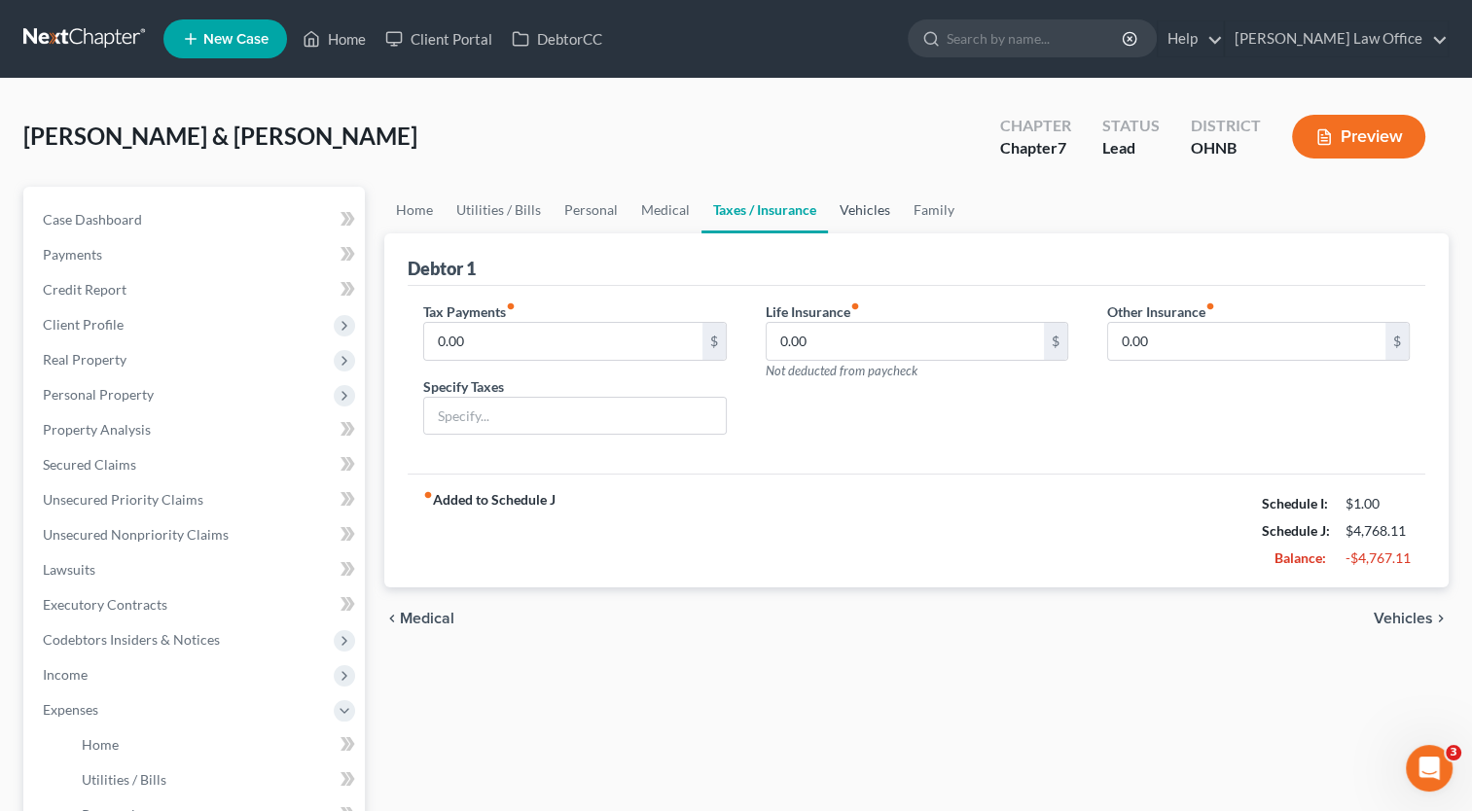
click at [856, 223] on link "Vehicles" at bounding box center [865, 210] width 74 height 47
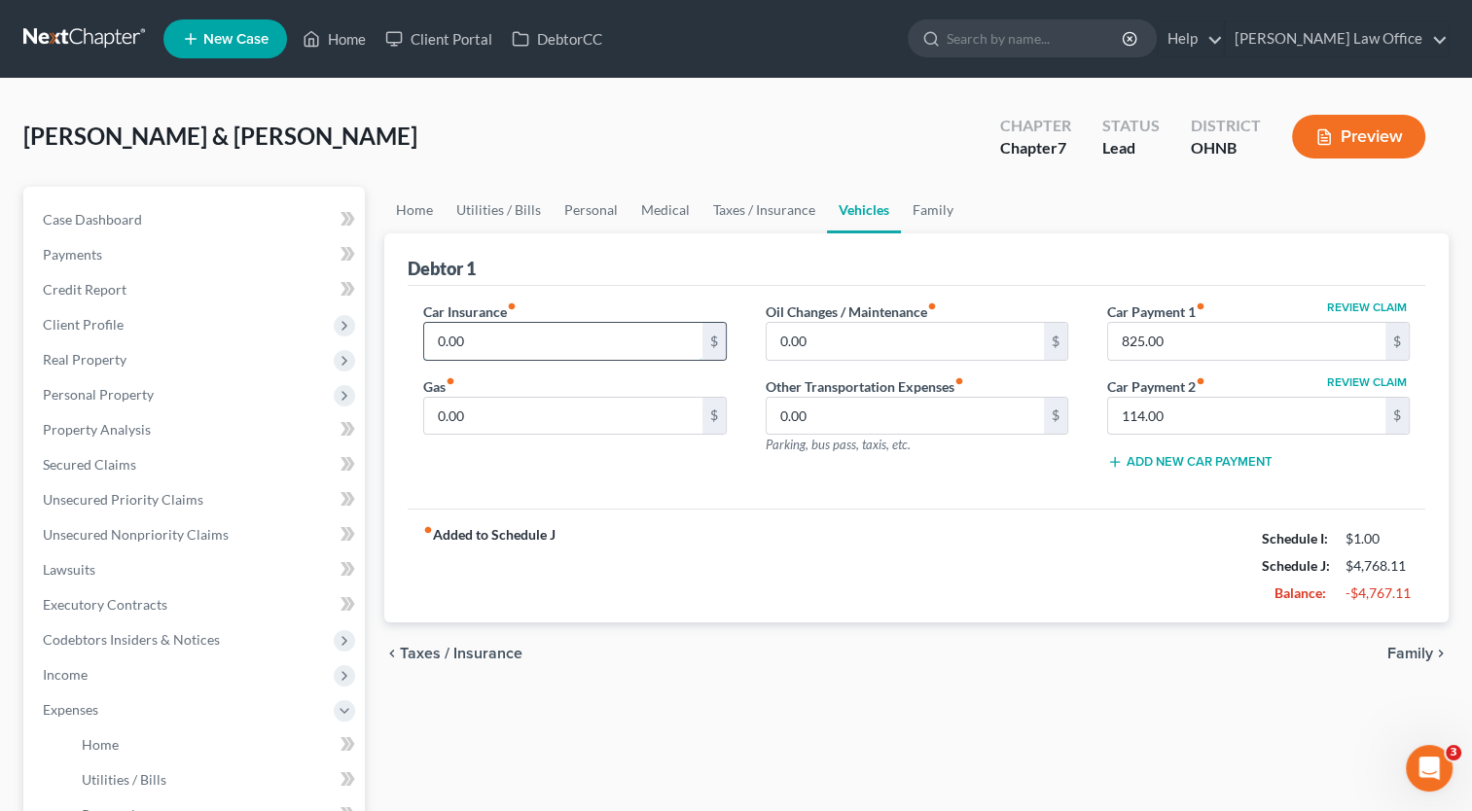
click at [529, 339] on input "0.00" at bounding box center [562, 341] width 277 height 37
click at [506, 423] on input "0.00" at bounding box center [562, 416] width 277 height 37
click at [866, 336] on input "0.00" at bounding box center [904, 341] width 277 height 37
click at [849, 608] on div "fiber_manual_record Added to Schedule J Schedule I: $1.00 Schedule J: $5,128.11…" at bounding box center [916, 566] width 1017 height 114
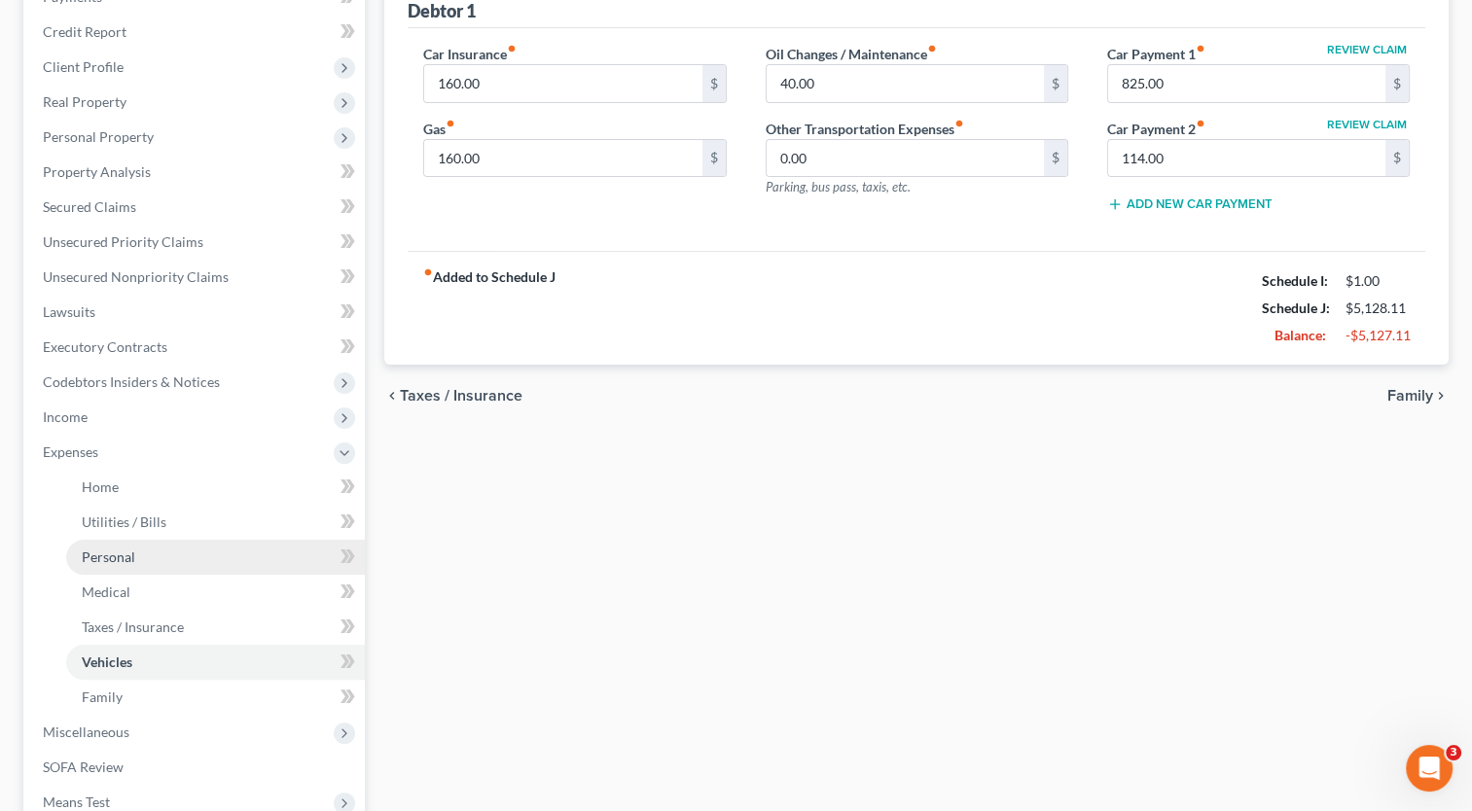
scroll to position [292, 0]
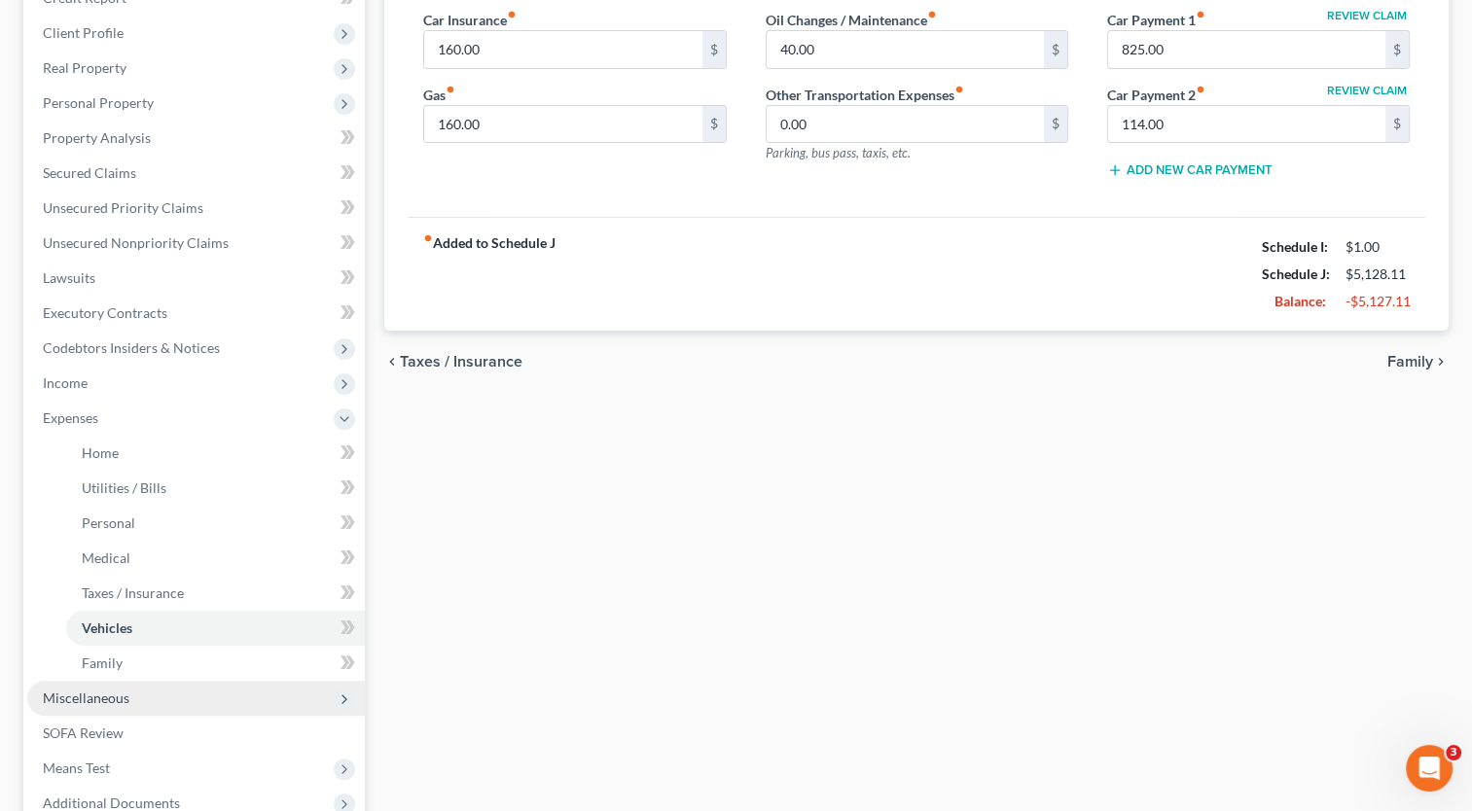
click at [148, 698] on span "Miscellaneous" at bounding box center [196, 698] width 338 height 35
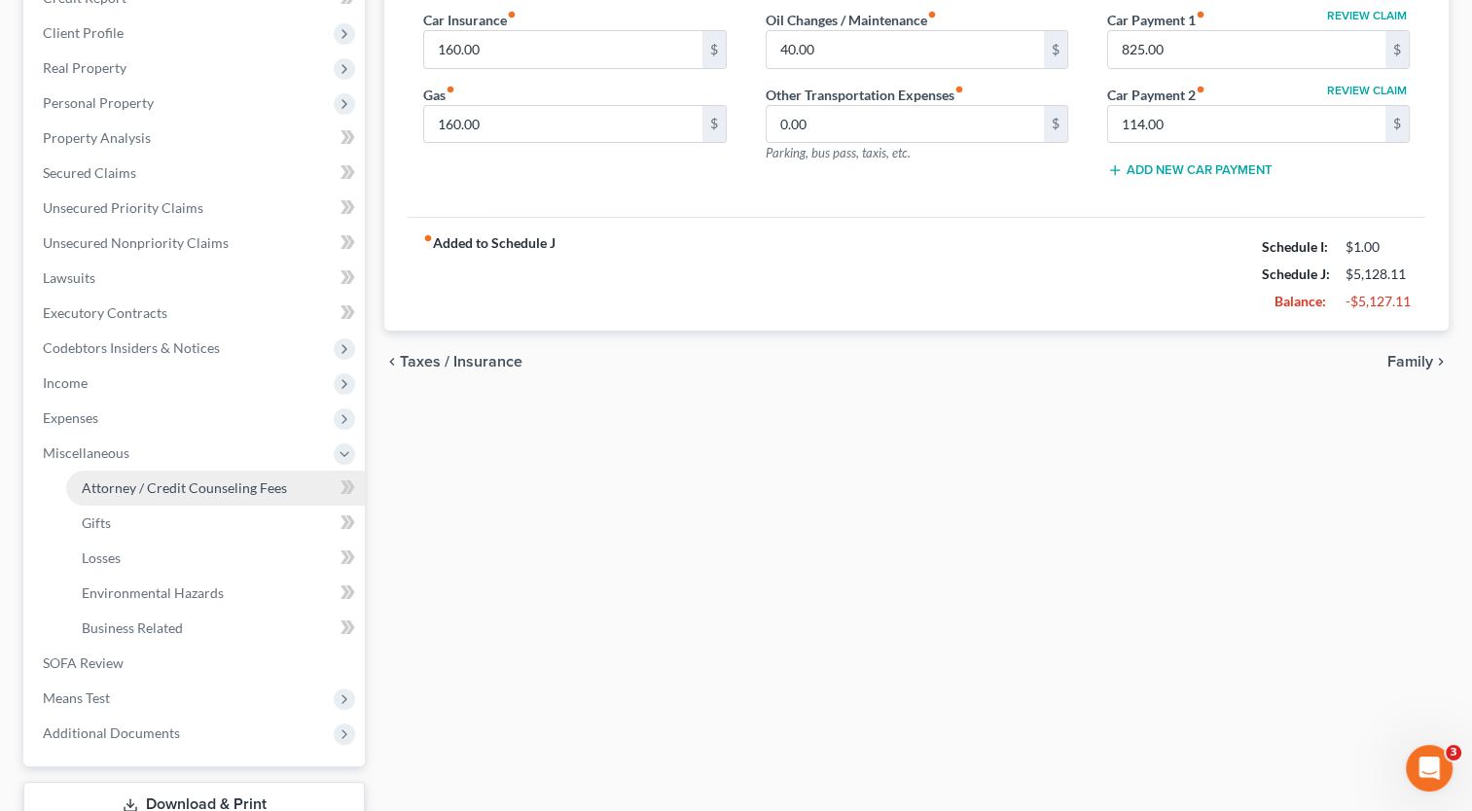
click at [183, 484] on span "Attorney / Credit Counseling Fees" at bounding box center [184, 488] width 205 height 17
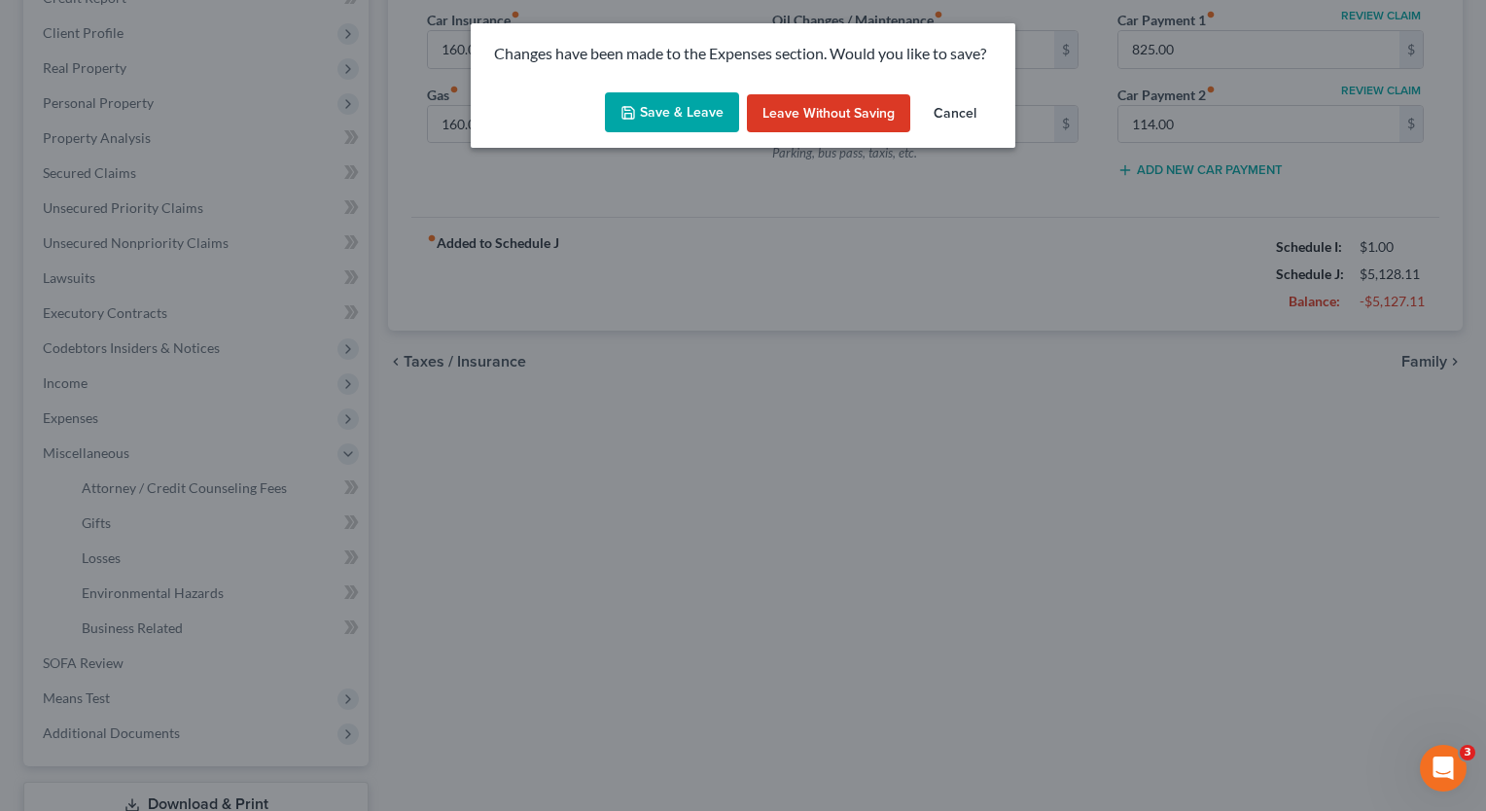
click at [687, 117] on button "Save & Leave" at bounding box center [672, 112] width 134 height 41
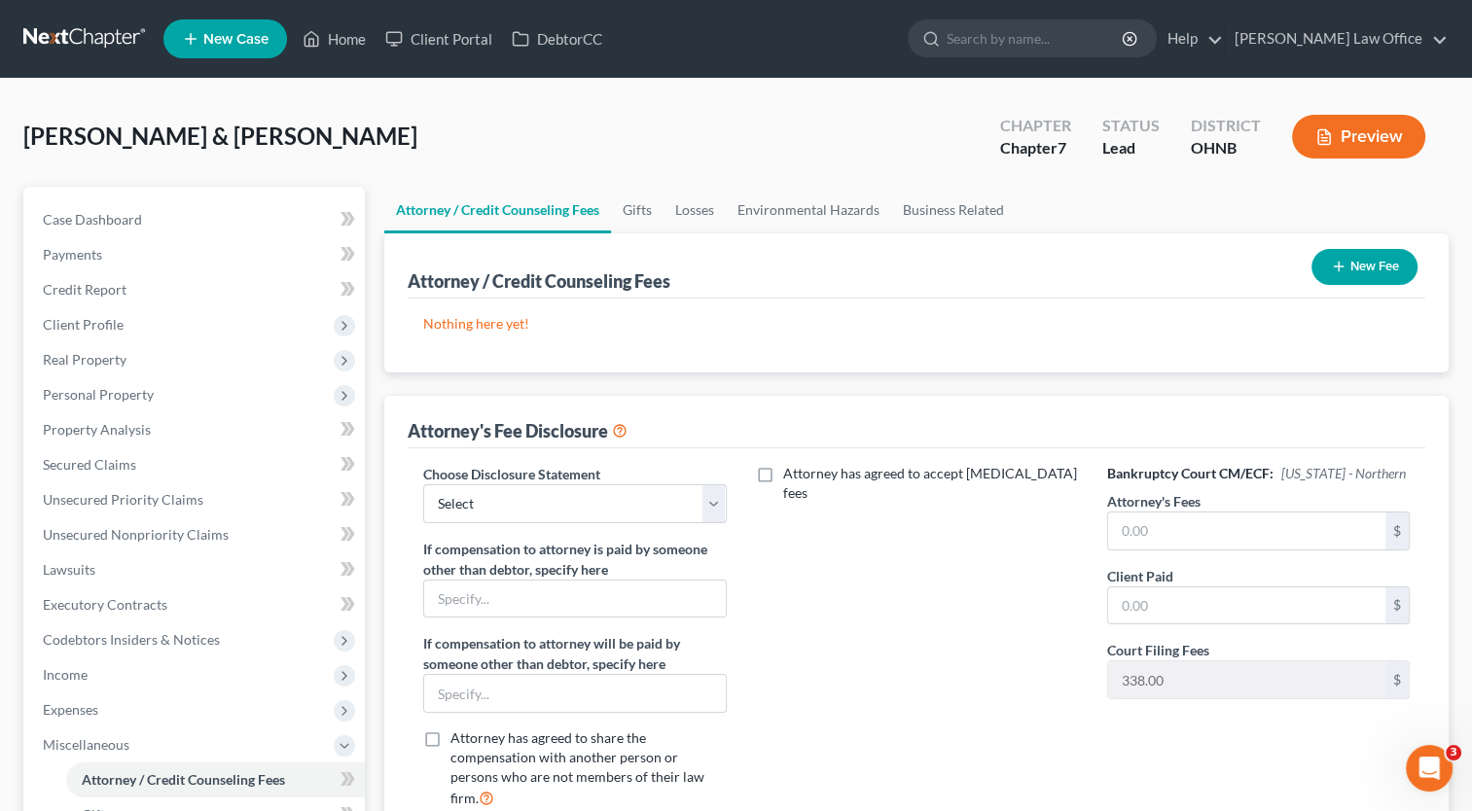
click at [1363, 273] on button "New Fee" at bounding box center [1364, 267] width 106 height 36
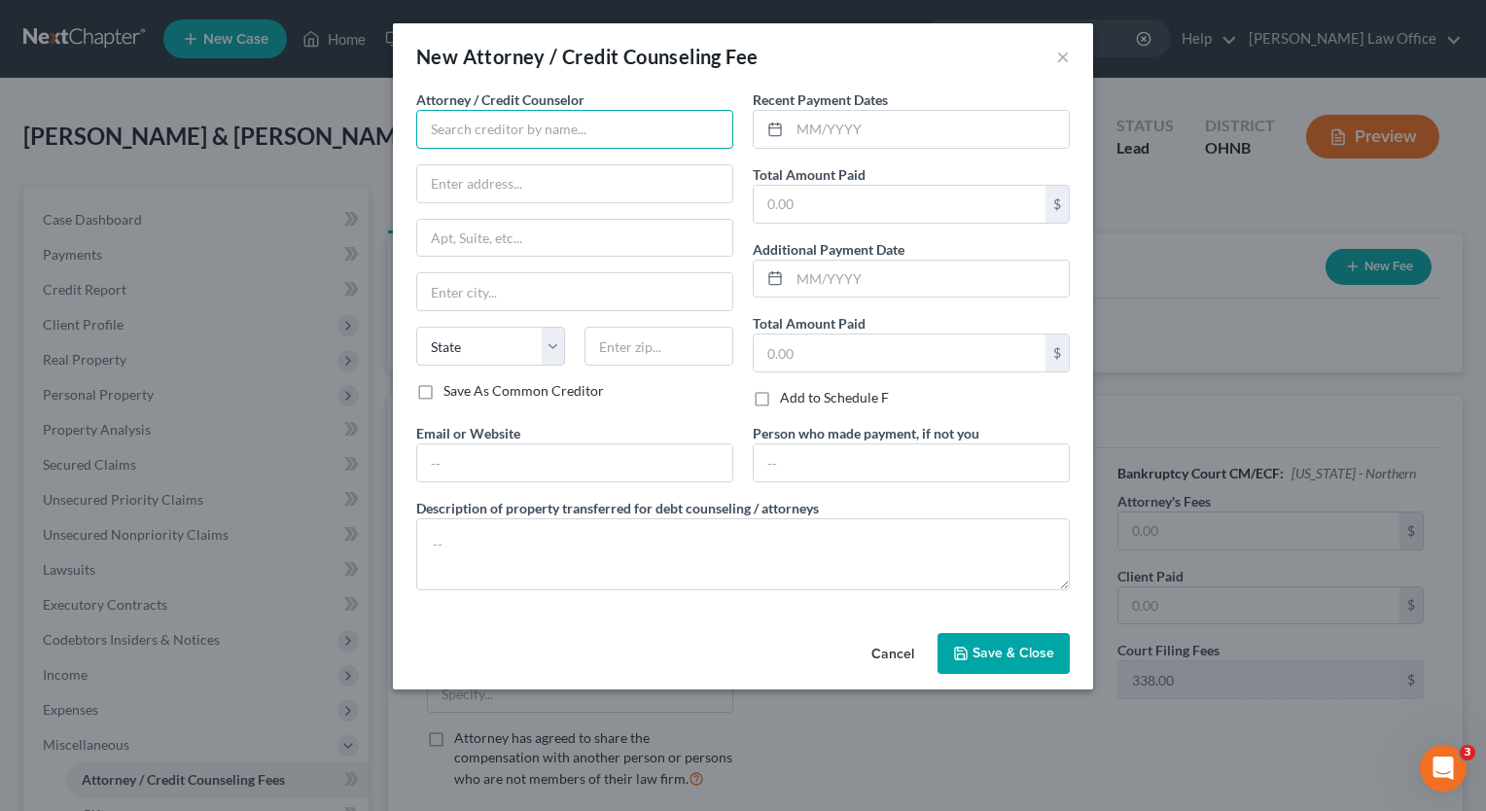
click at [667, 121] on input "text" at bounding box center [574, 129] width 317 height 39
click at [859, 130] on input "text" at bounding box center [929, 129] width 279 height 37
click at [859, 207] on input "text" at bounding box center [900, 204] width 292 height 37
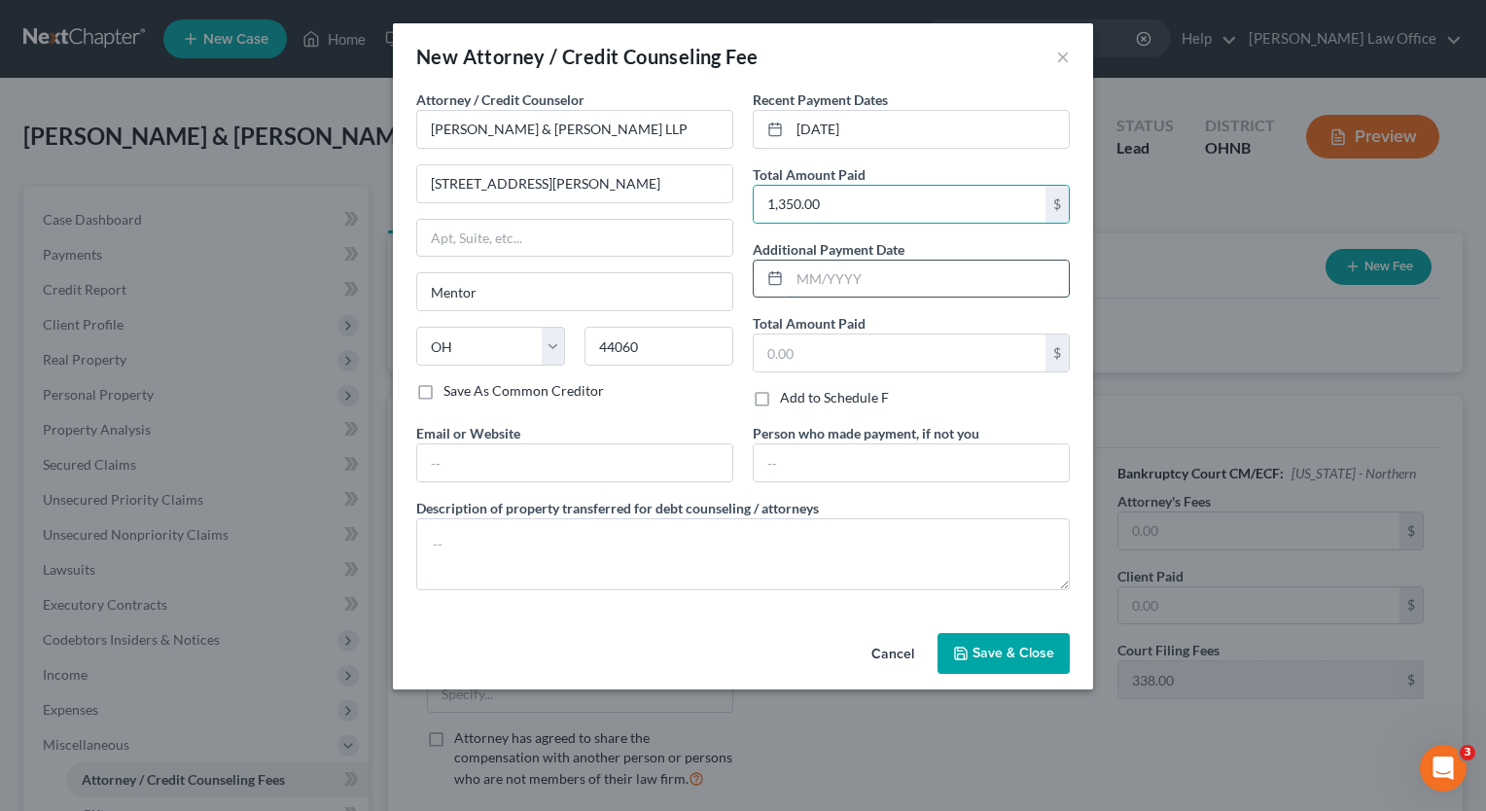
click at [901, 285] on input "text" at bounding box center [929, 279] width 279 height 37
click at [843, 355] on input "text" at bounding box center [900, 353] width 292 height 37
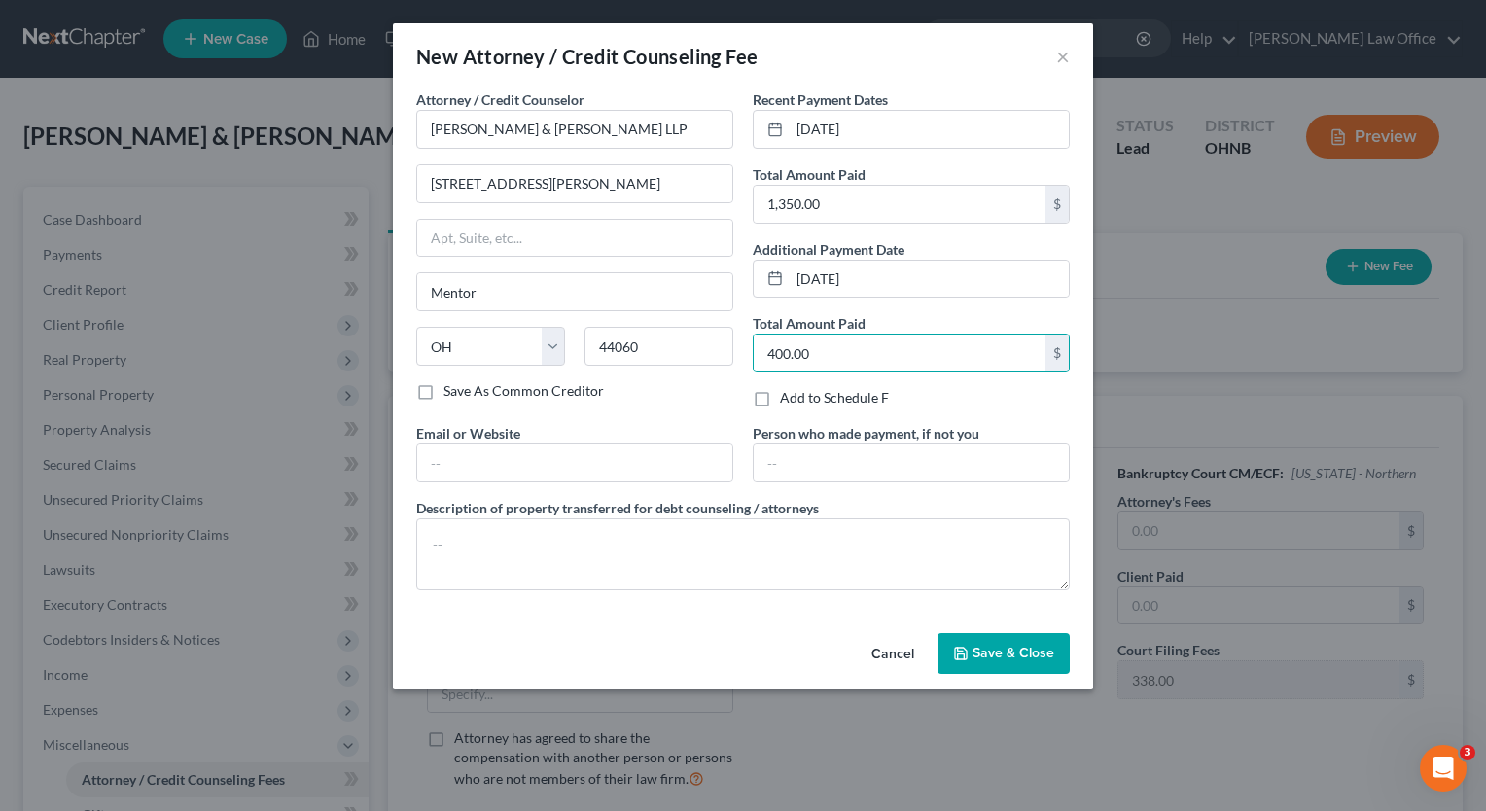
click at [990, 663] on button "Save & Close" at bounding box center [1004, 653] width 132 height 41
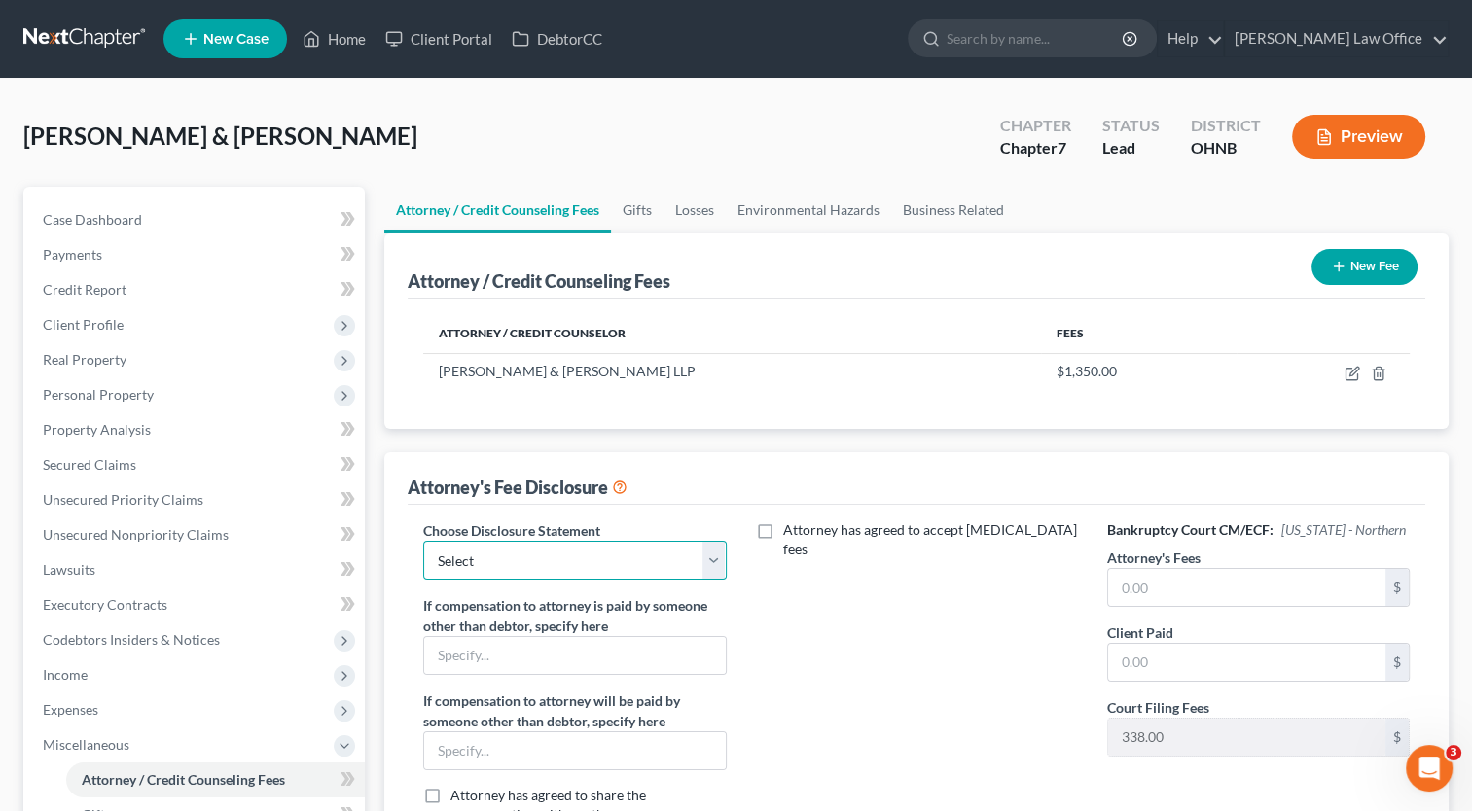
drag, startPoint x: 714, startPoint y: 560, endPoint x: 693, endPoint y: 580, distance: 28.9
click at [714, 560] on select "Select Attorney fee coverage" at bounding box center [574, 560] width 303 height 39
click at [423, 541] on select "Select Attorney fee coverage" at bounding box center [574, 560] width 303 height 39
drag, startPoint x: 1191, startPoint y: 598, endPoint x: 1123, endPoint y: 597, distance: 68.1
click at [1191, 597] on input "text" at bounding box center [1246, 587] width 277 height 37
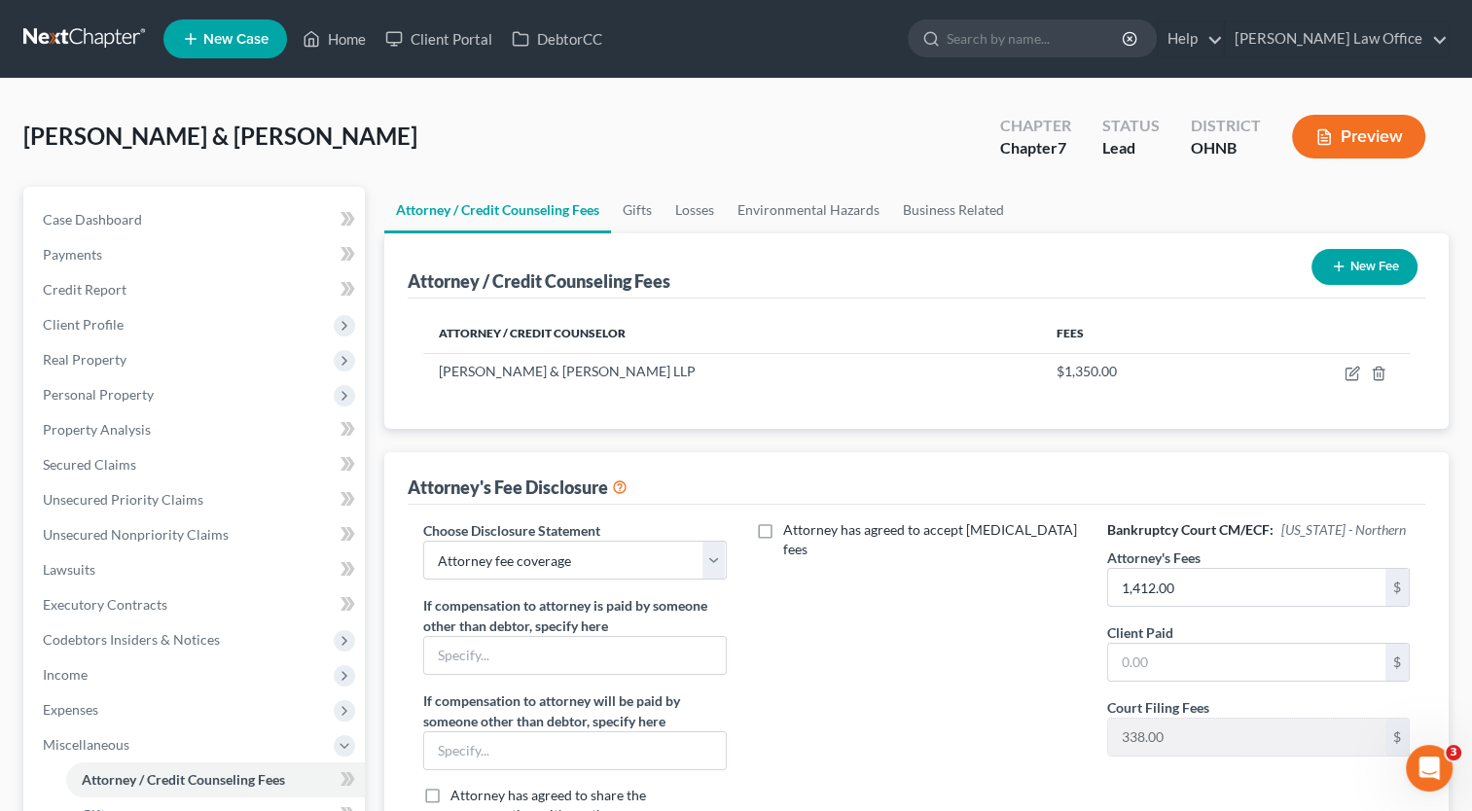
click at [935, 657] on div "Attorney has agreed to accept [MEDICAL_DATA] fees" at bounding box center [916, 700] width 341 height 361
click at [347, 44] on link "Home" at bounding box center [334, 38] width 83 height 35
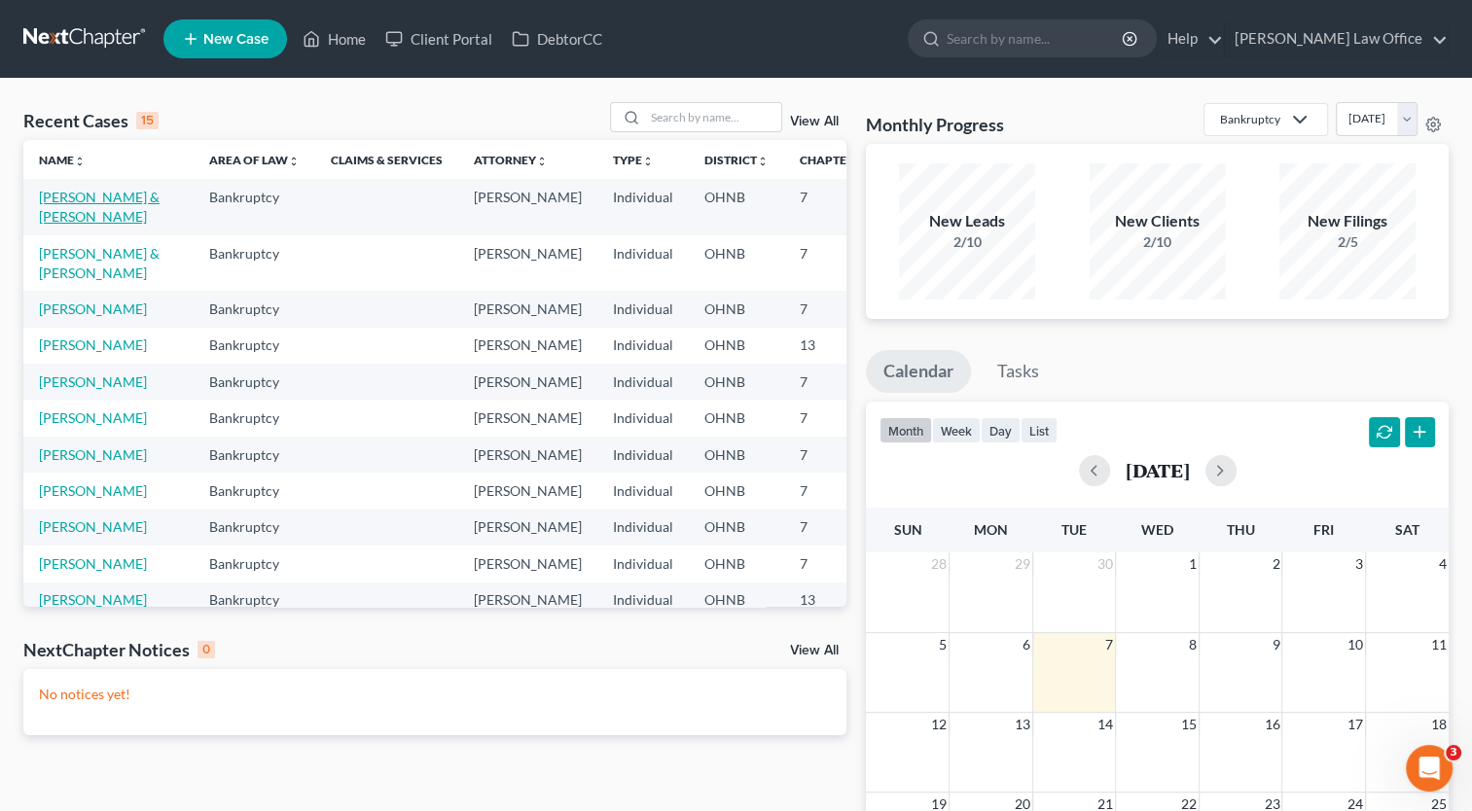
click at [79, 211] on link "[PERSON_NAME] & [PERSON_NAME]" at bounding box center [99, 207] width 121 height 36
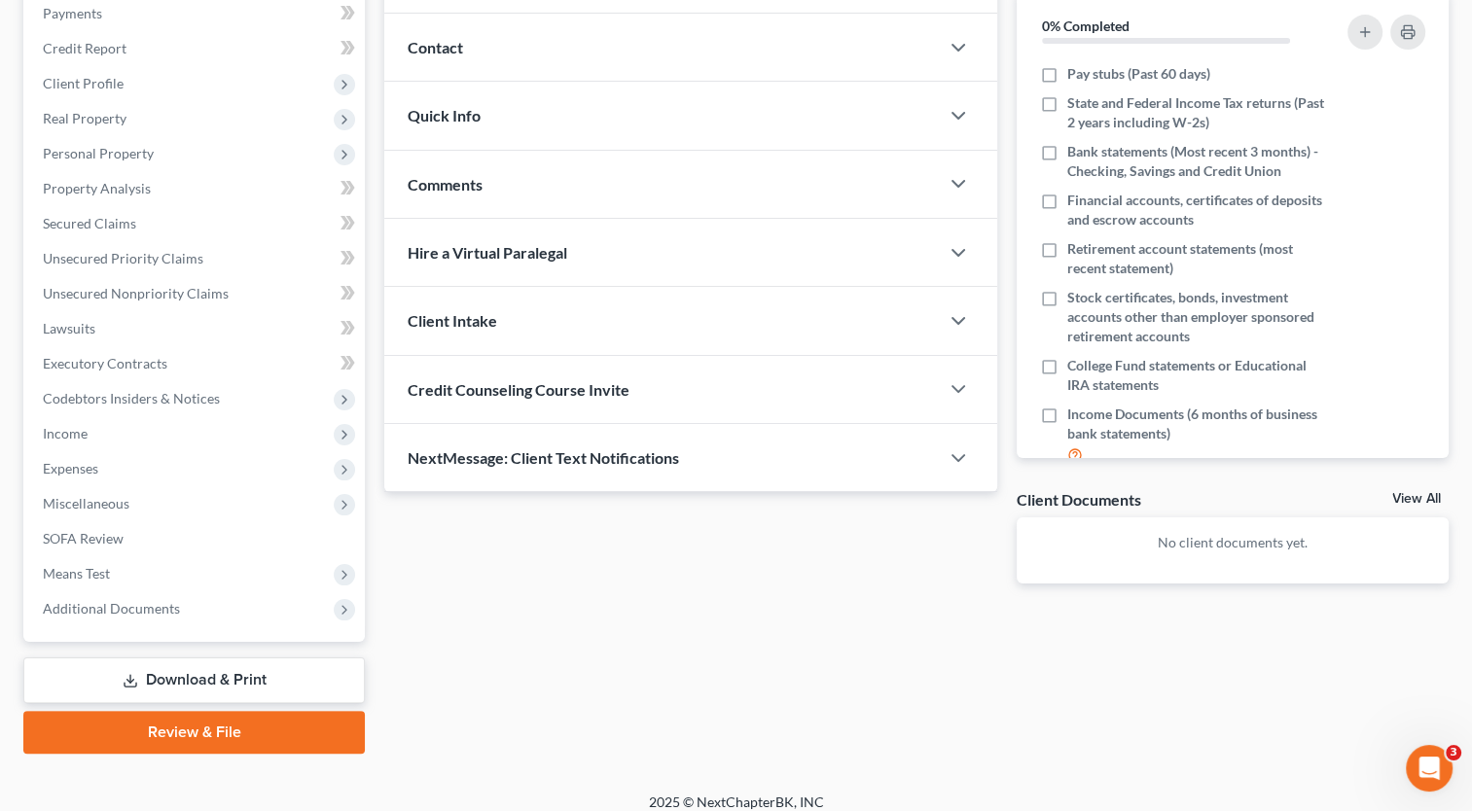
scroll to position [256, 0]
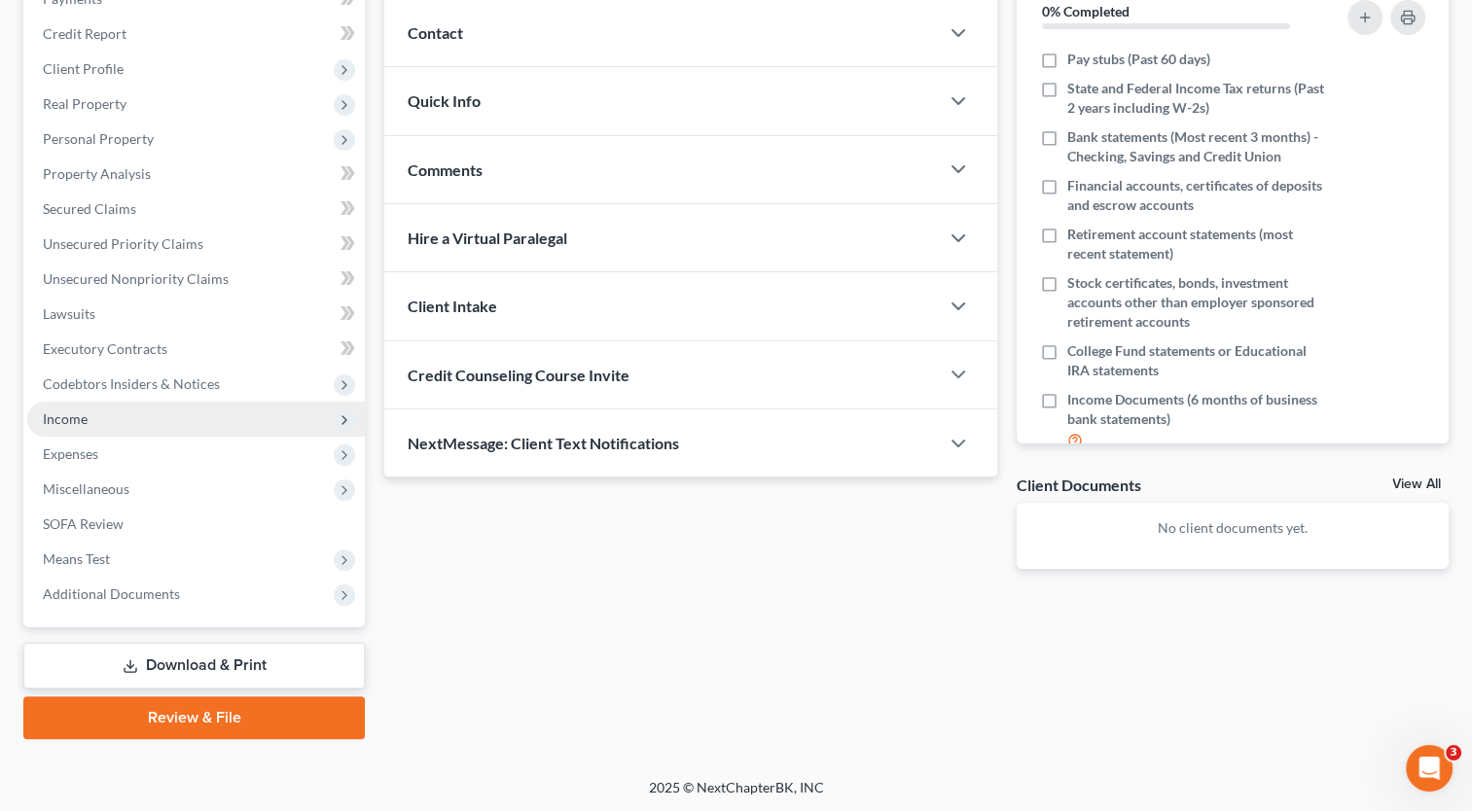
click at [87, 426] on span "Income" at bounding box center [196, 419] width 338 height 35
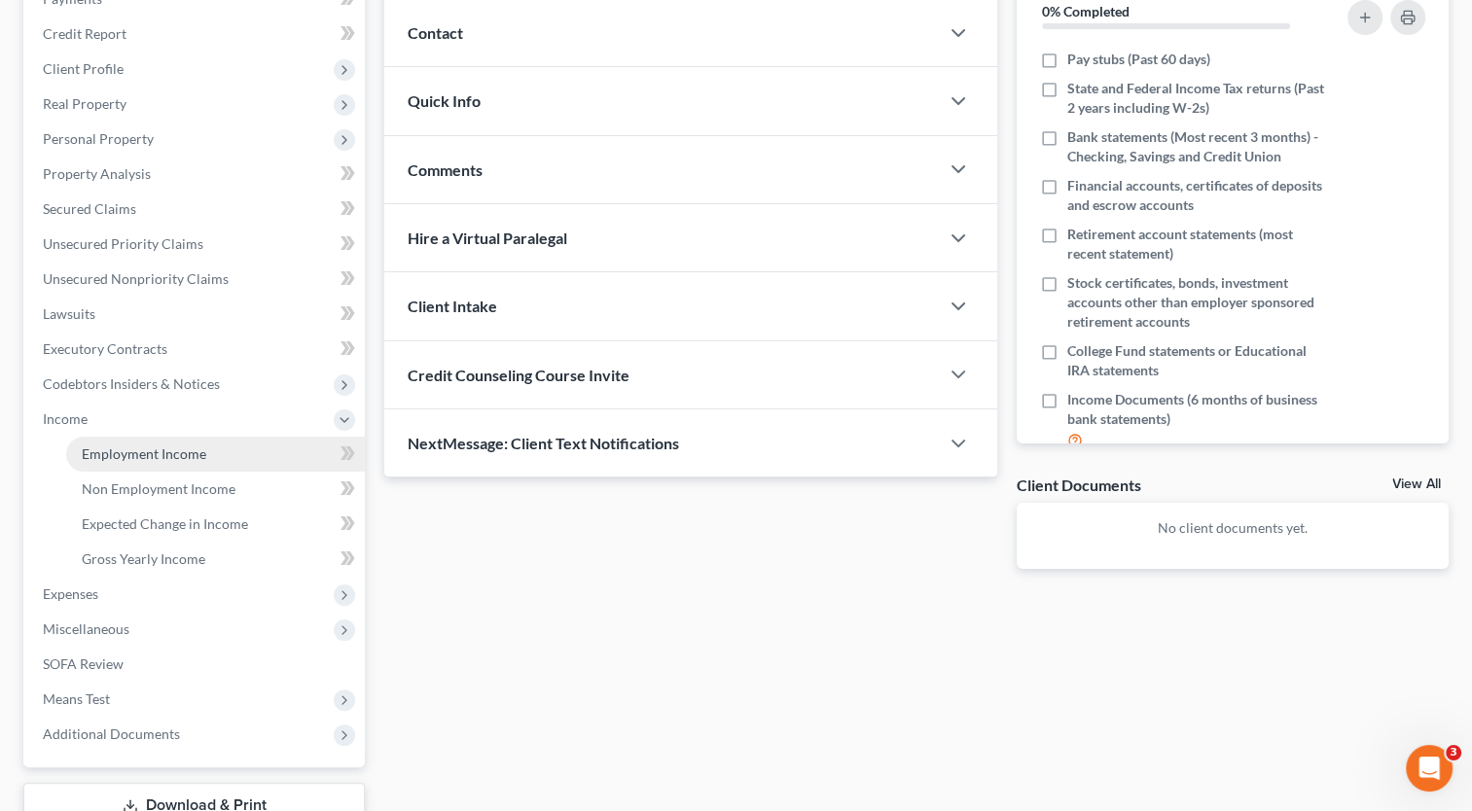
click at [160, 453] on span "Employment Income" at bounding box center [144, 453] width 125 height 17
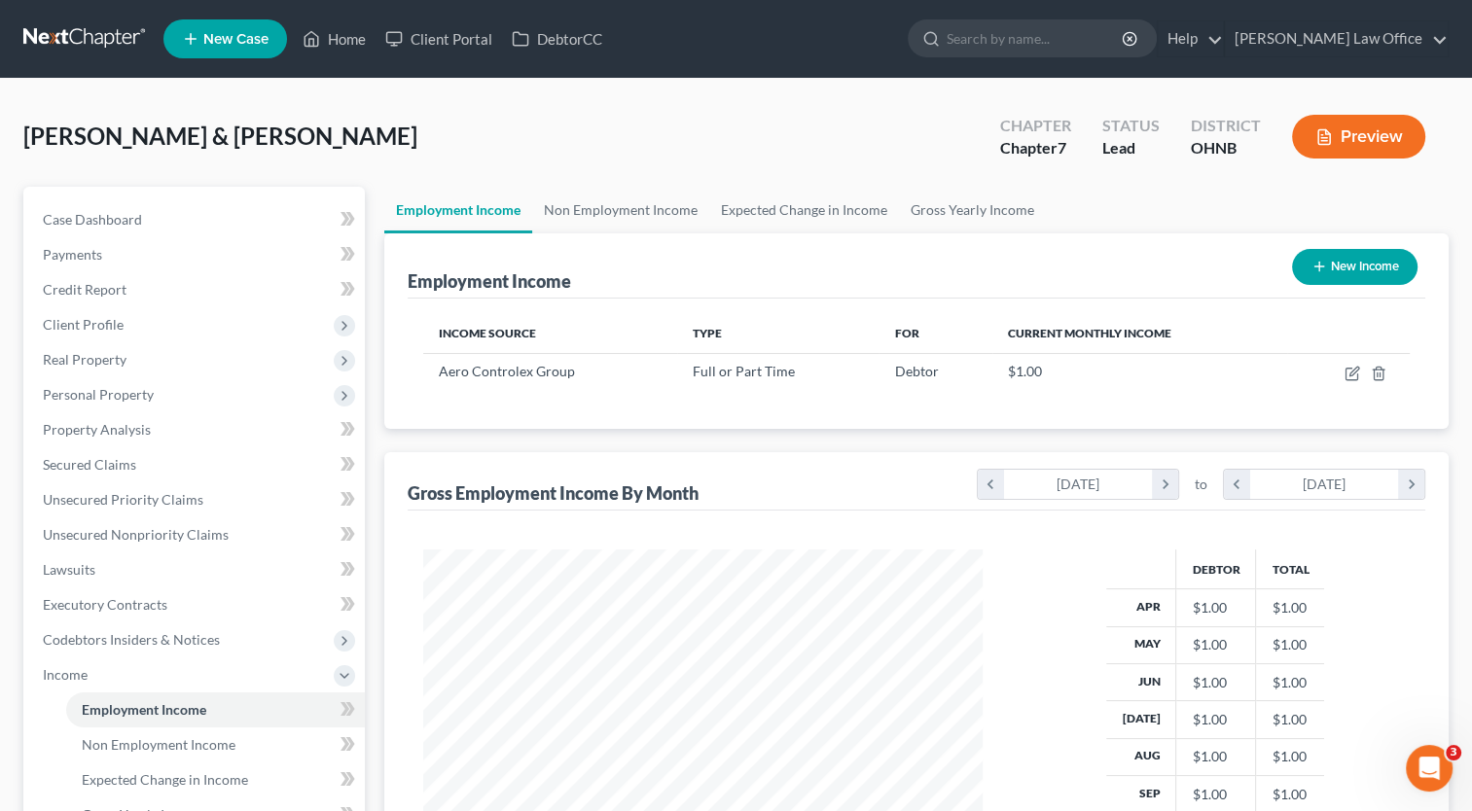
scroll to position [346, 598]
click at [207, 527] on span "Unsecured Nonpriority Claims" at bounding box center [136, 534] width 186 height 17
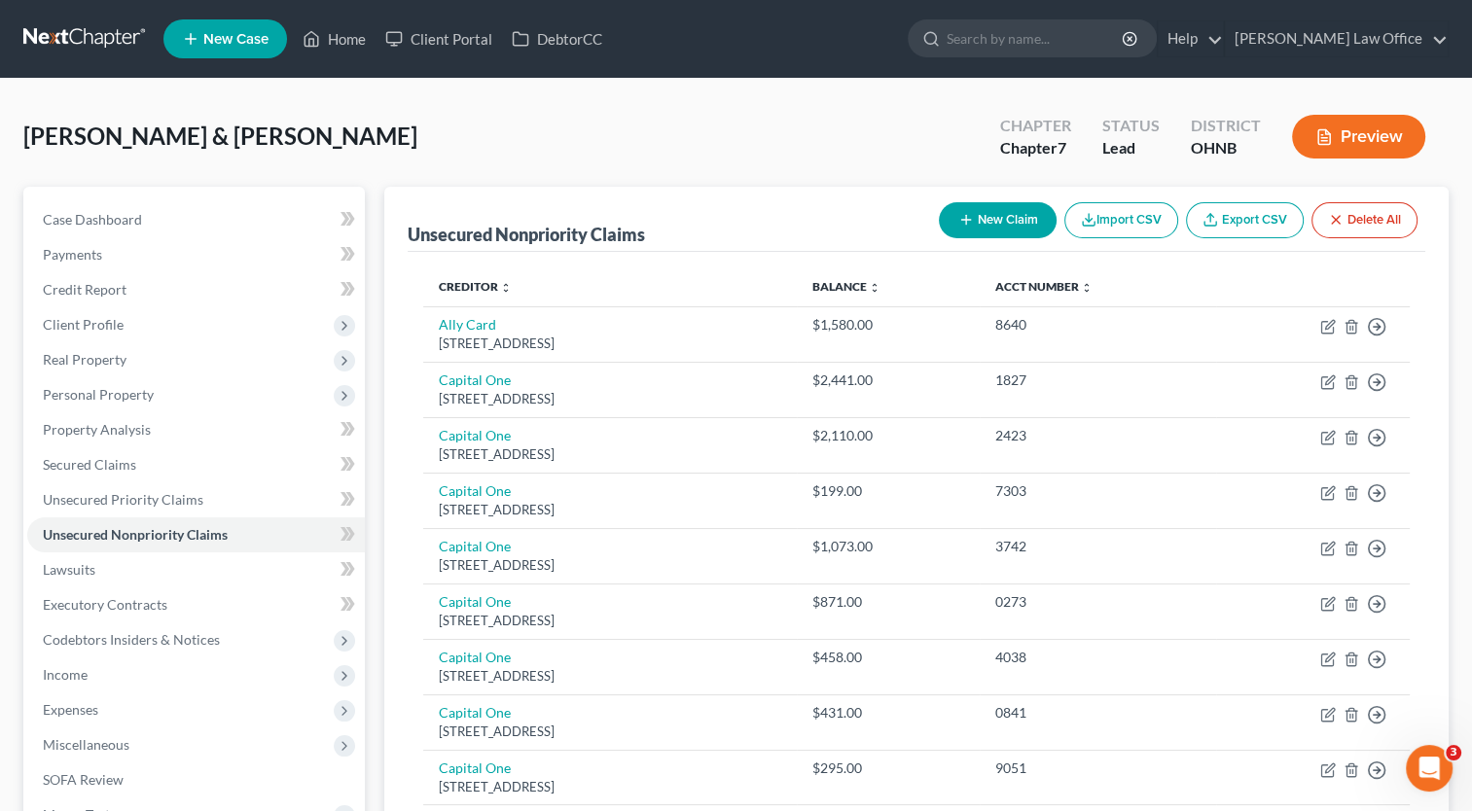
click at [982, 225] on button "New Claim" at bounding box center [998, 220] width 118 height 36
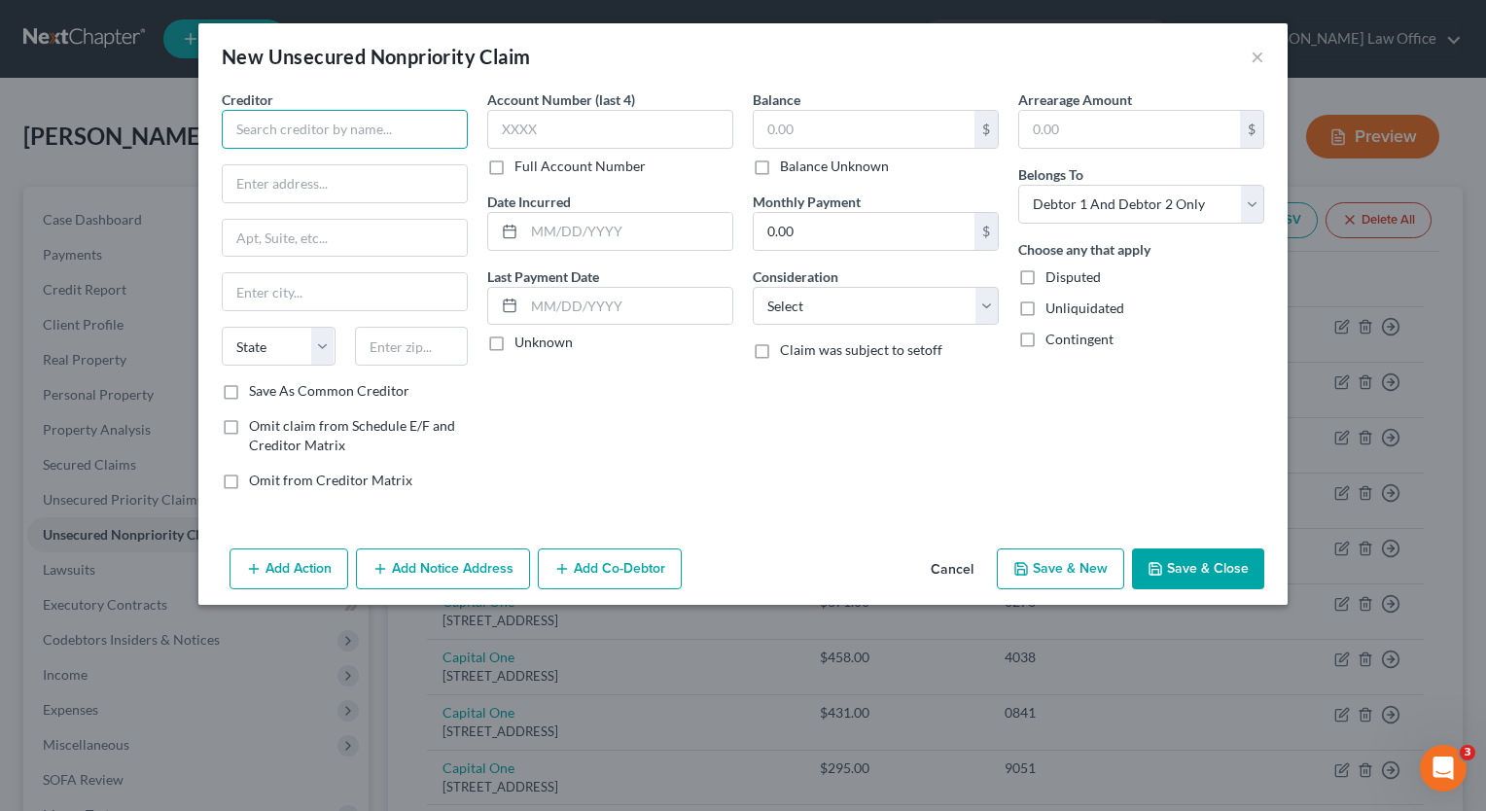
click at [371, 141] on input "text" at bounding box center [345, 129] width 246 height 39
click at [436, 348] on input "text" at bounding box center [412, 346] width 114 height 39
click at [515, 165] on label "Full Account Number" at bounding box center [580, 166] width 131 height 19
click at [522, 165] on input "Full Account Number" at bounding box center [528, 163] width 13 height 13
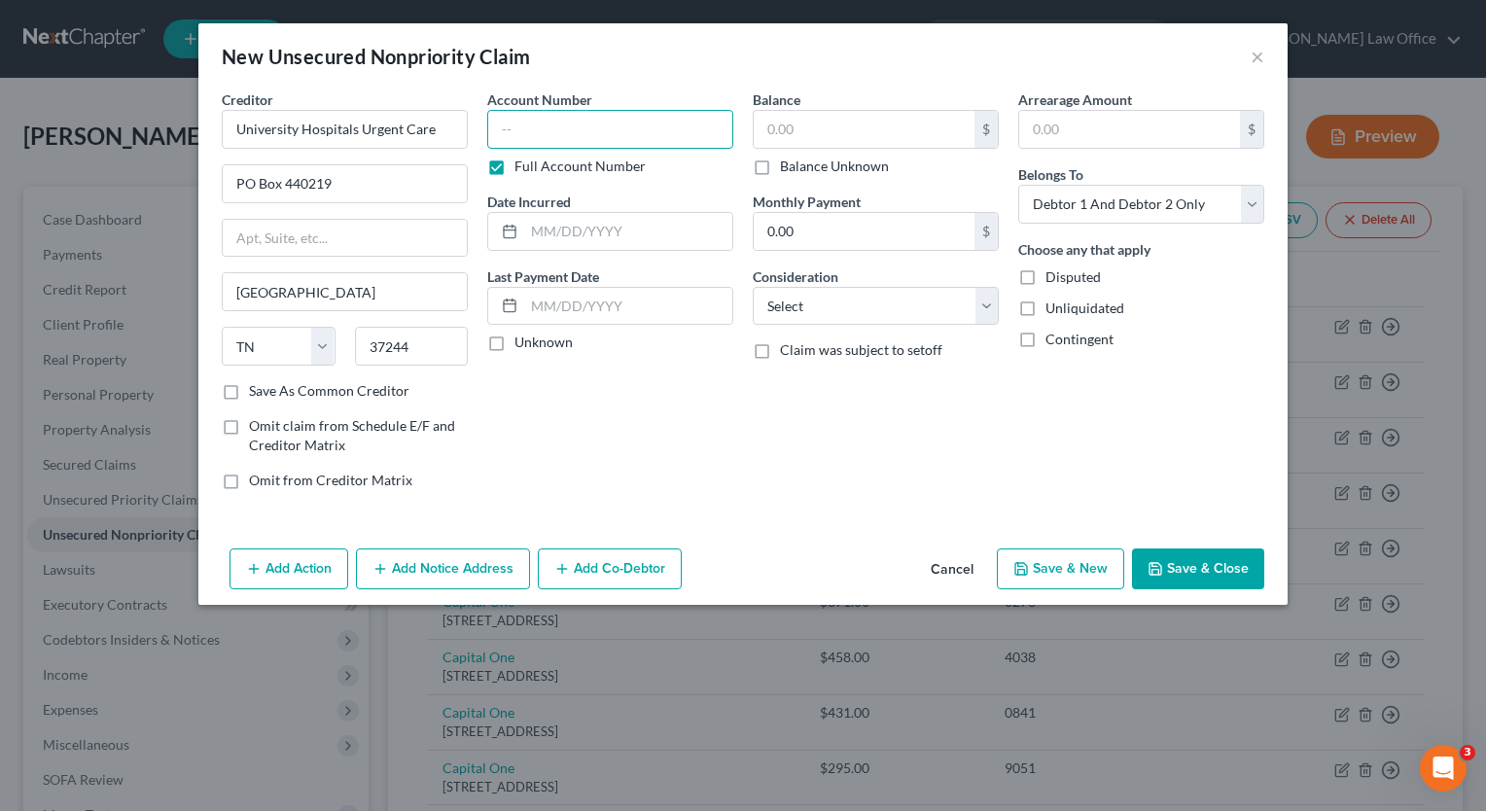
click at [574, 130] on input "text" at bounding box center [610, 129] width 246 height 39
click at [591, 232] on input "text" at bounding box center [628, 231] width 208 height 37
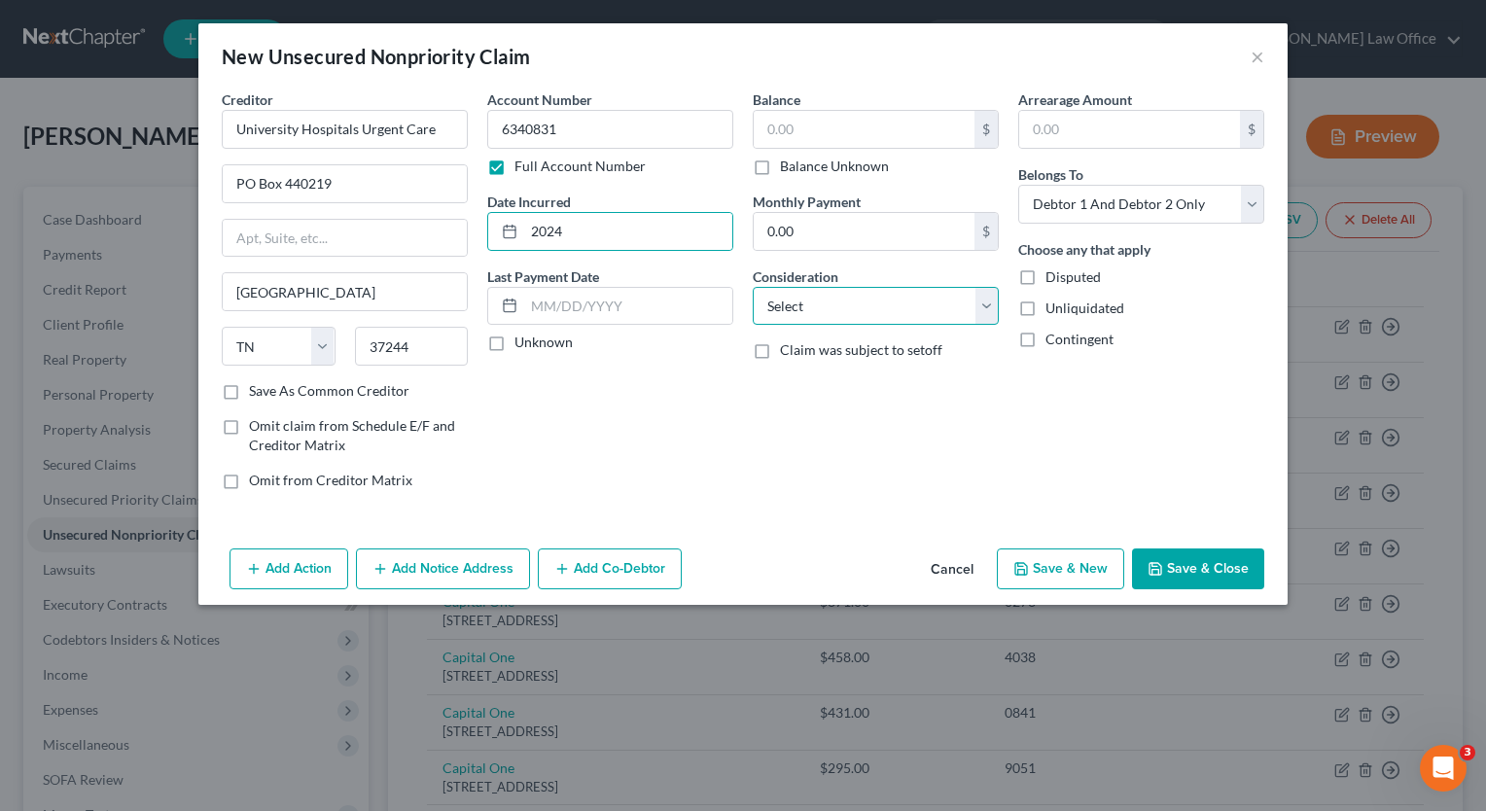
drag, startPoint x: 987, startPoint y: 313, endPoint x: 980, endPoint y: 323, distance: 11.9
click at [987, 313] on select "Select Cable / Satellite Services Collection Agency Credit Card Debt Debt Couns…" at bounding box center [876, 306] width 246 height 39
click at [753, 287] on select "Select Cable / Satellite Services Collection Agency Credit Card Debt Debt Couns…" at bounding box center [876, 306] width 246 height 39
click at [824, 133] on input "text" at bounding box center [864, 129] width 221 height 37
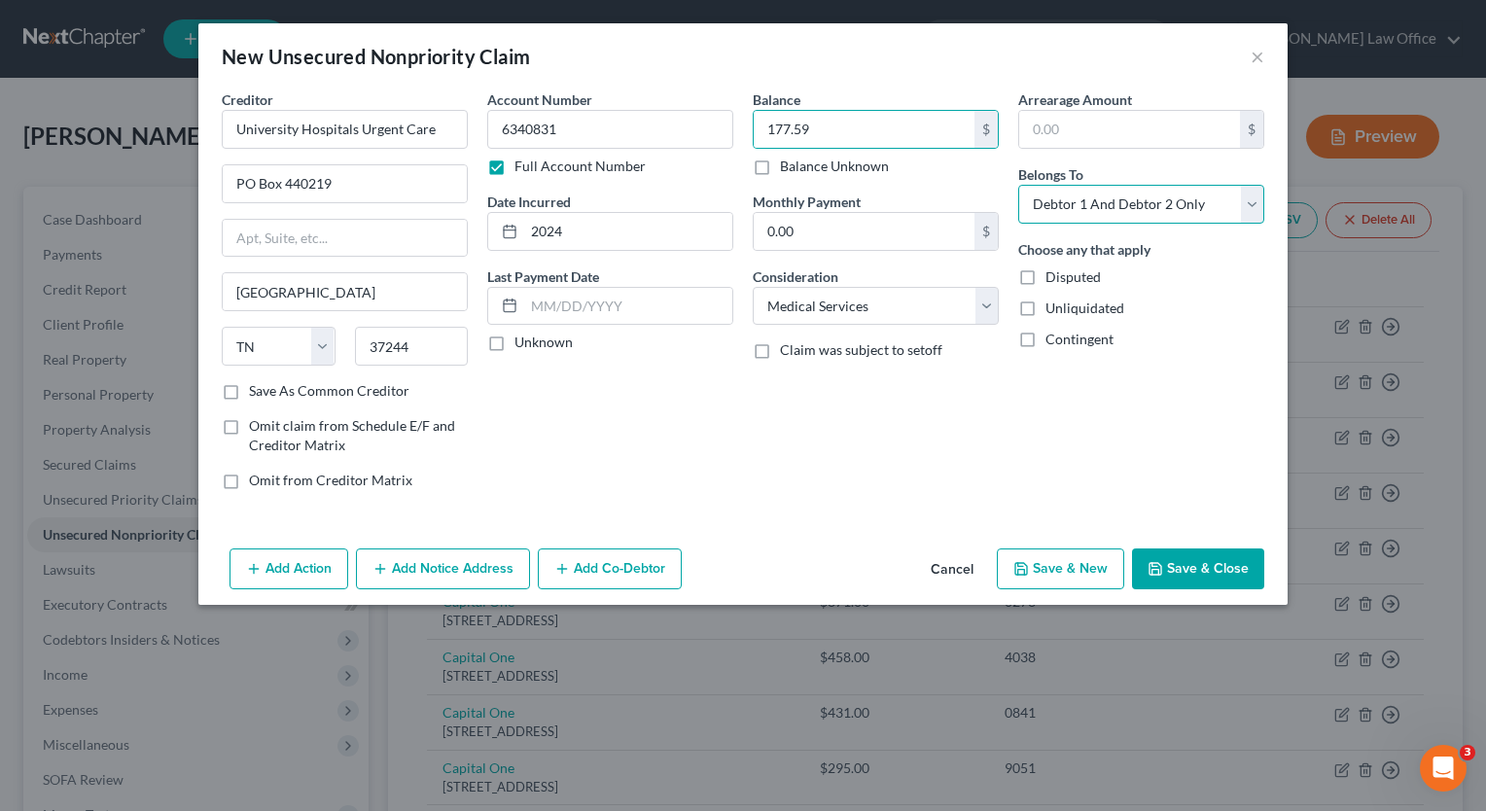
drag, startPoint x: 1255, startPoint y: 211, endPoint x: 1230, endPoint y: 224, distance: 28.3
click at [1255, 211] on select "Select Debtor 1 Only Debtor 2 Only Debtor 1 And Debtor 2 Only At Least One Of T…" at bounding box center [1141, 204] width 246 height 39
click at [1018, 185] on select "Select Debtor 1 Only Debtor 2 Only Debtor 1 And Debtor 2 Only At Least One Of T…" at bounding box center [1141, 204] width 246 height 39
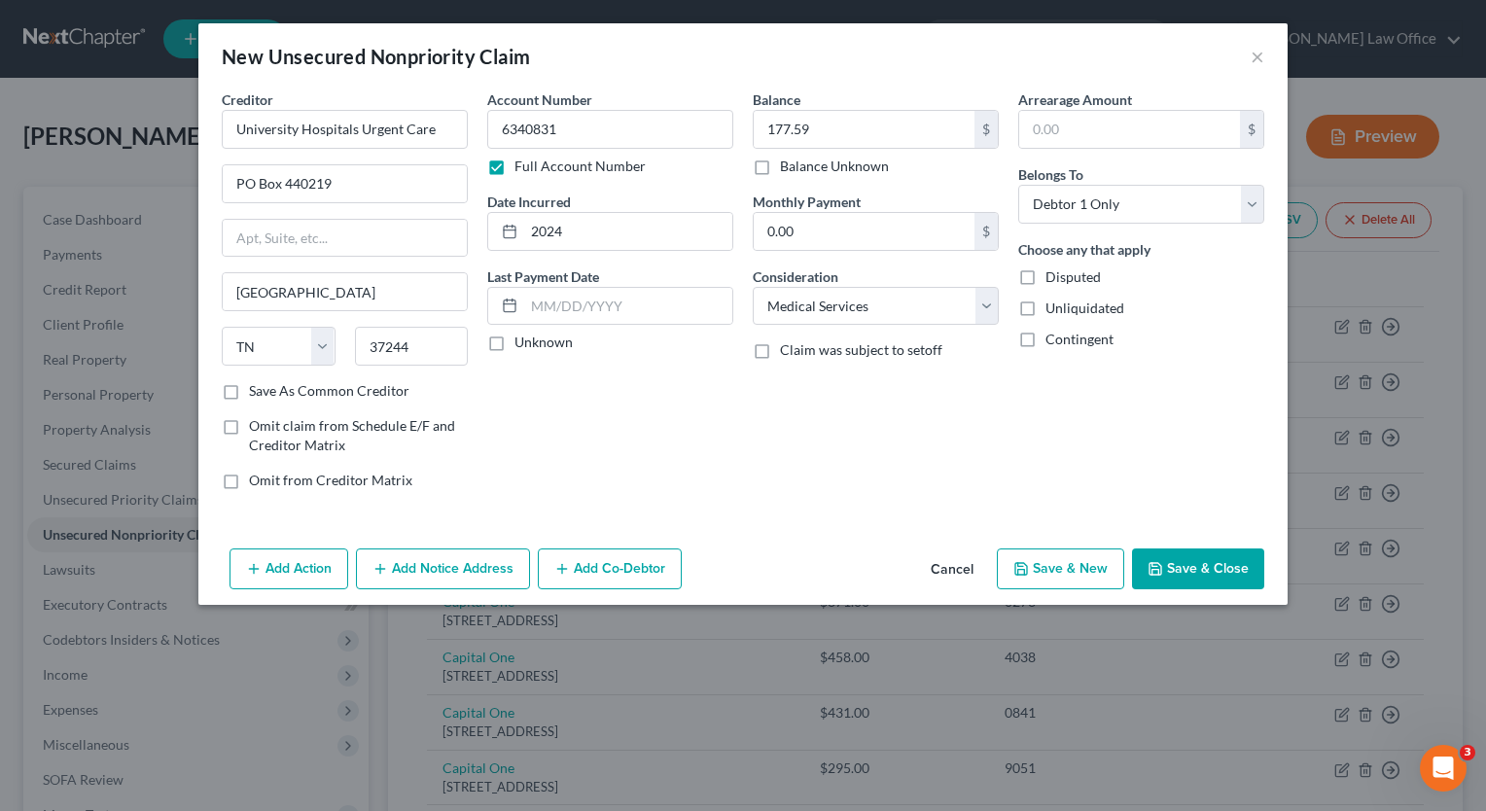
click at [1224, 570] on button "Save & Close" at bounding box center [1198, 569] width 132 height 41
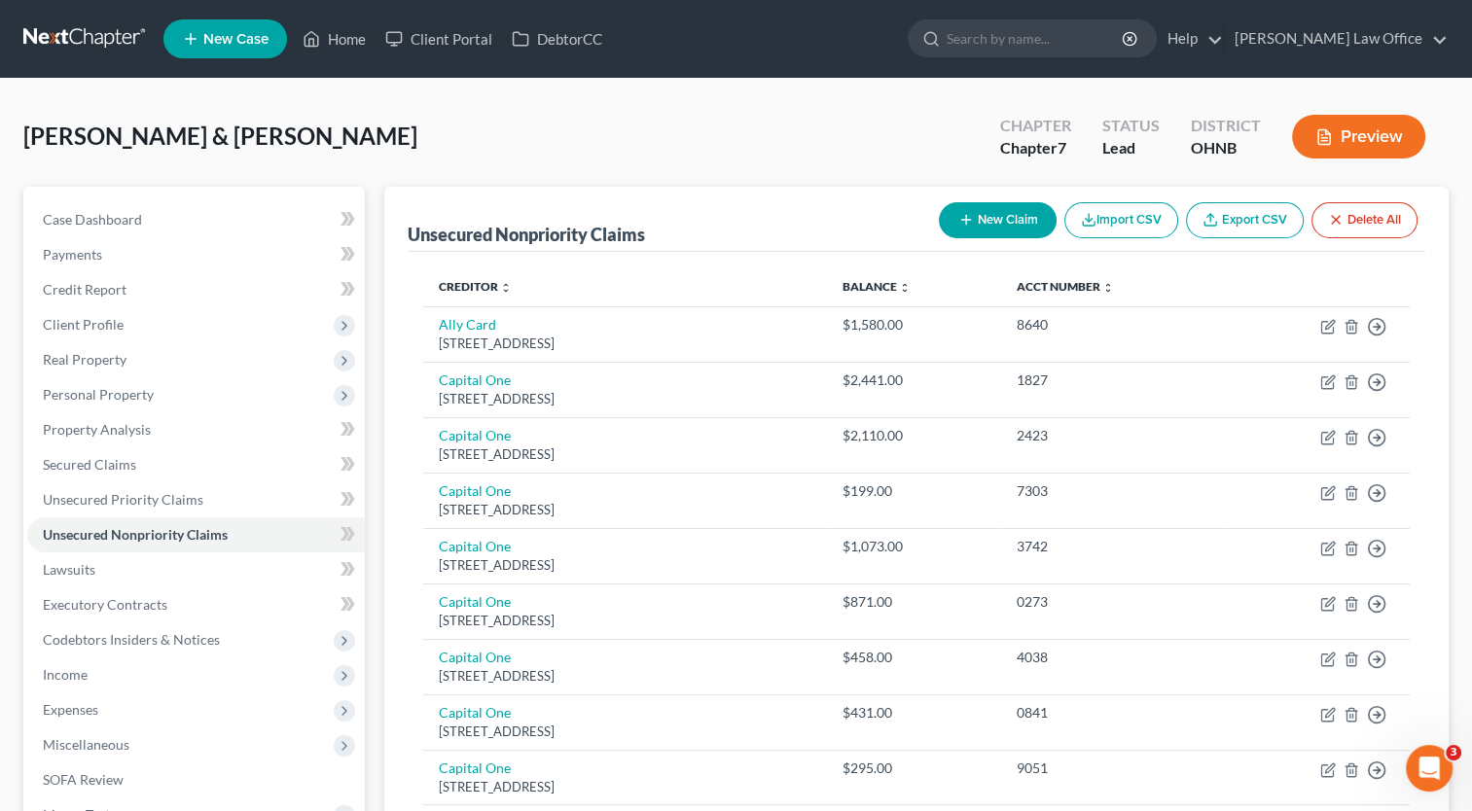
click at [1001, 209] on button "New Claim" at bounding box center [998, 220] width 118 height 36
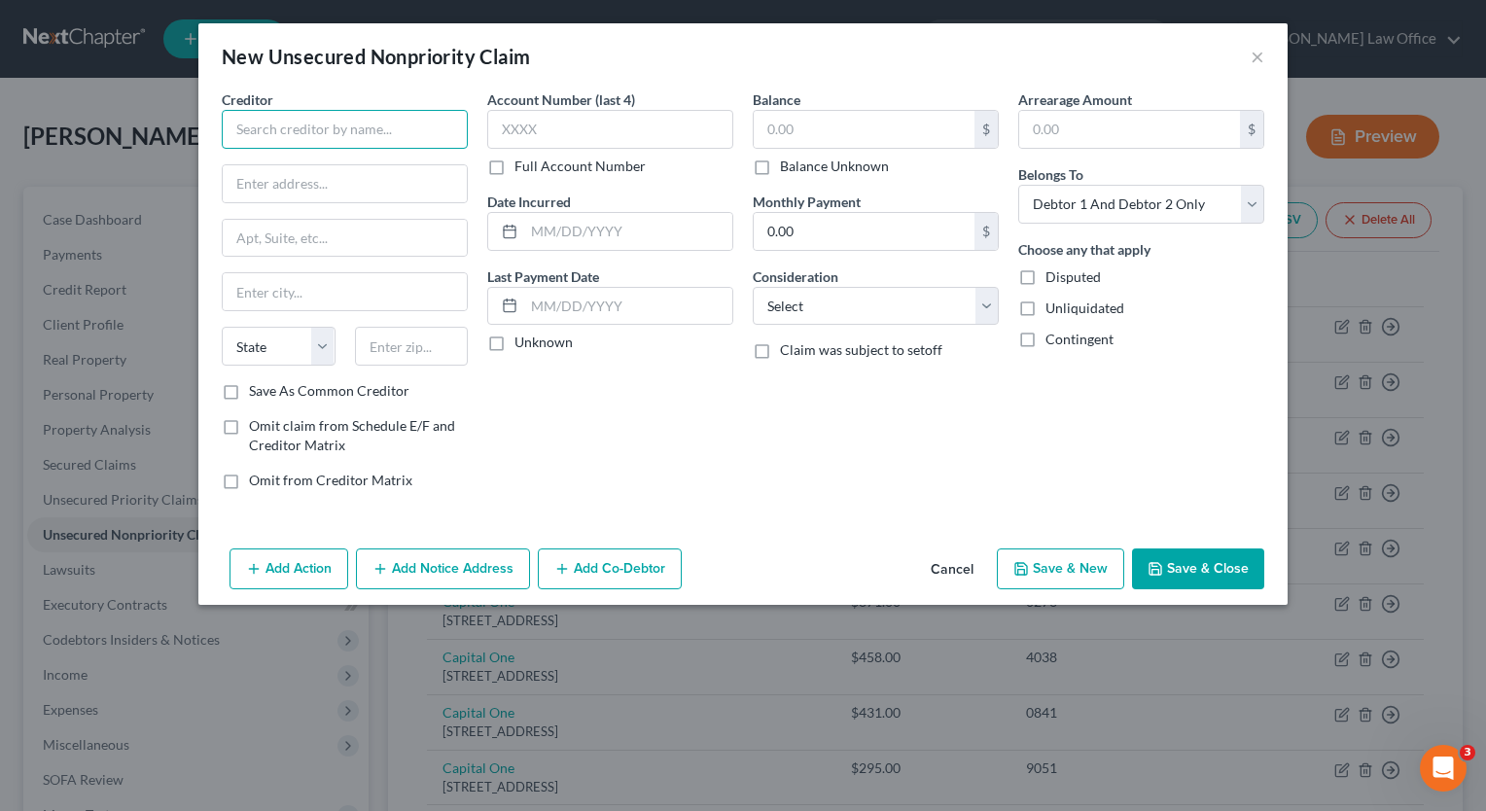
click at [445, 143] on input "text" at bounding box center [345, 129] width 246 height 39
click at [1258, 58] on button "×" at bounding box center [1258, 56] width 14 height 23
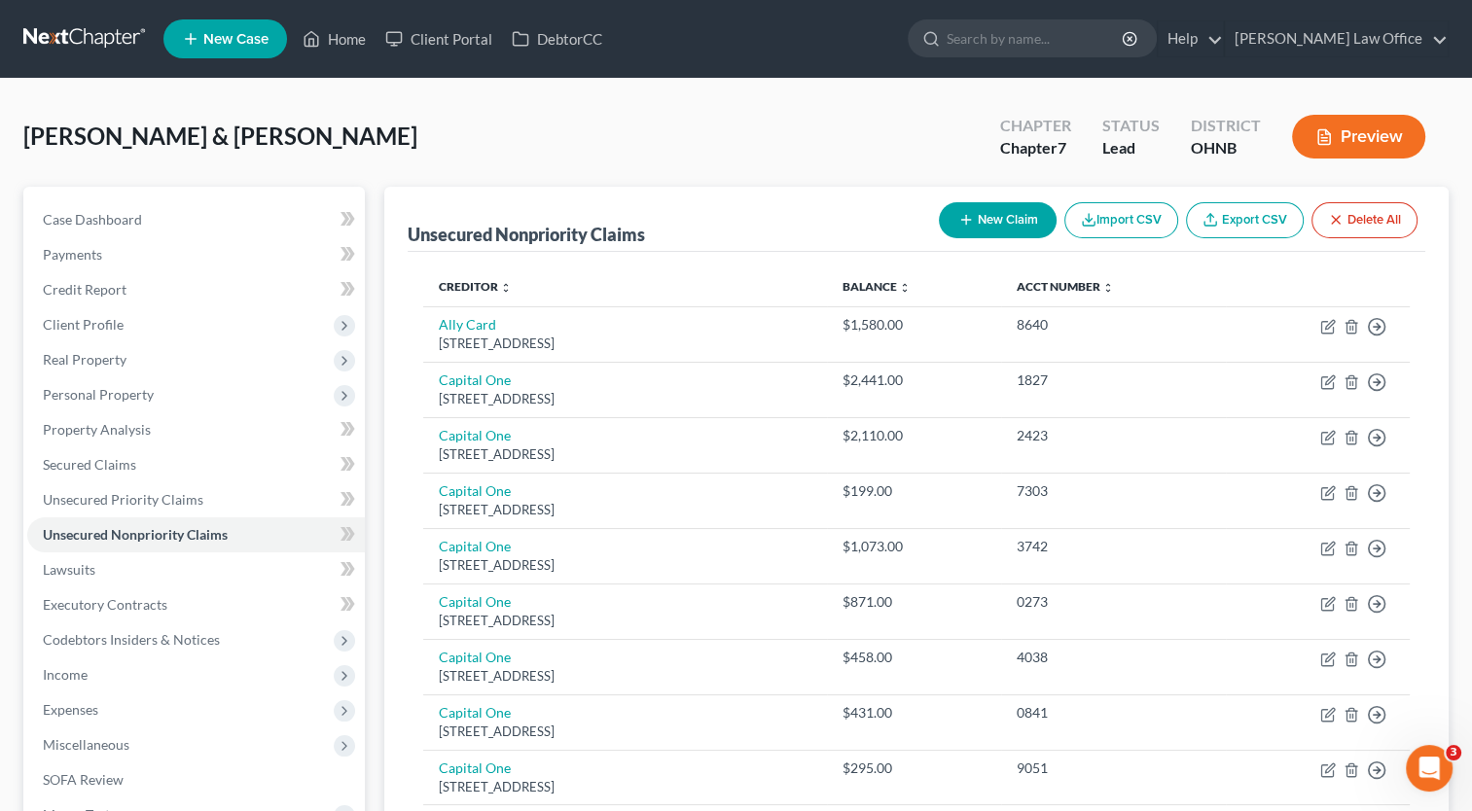
click at [1005, 228] on button "New Claim" at bounding box center [998, 220] width 118 height 36
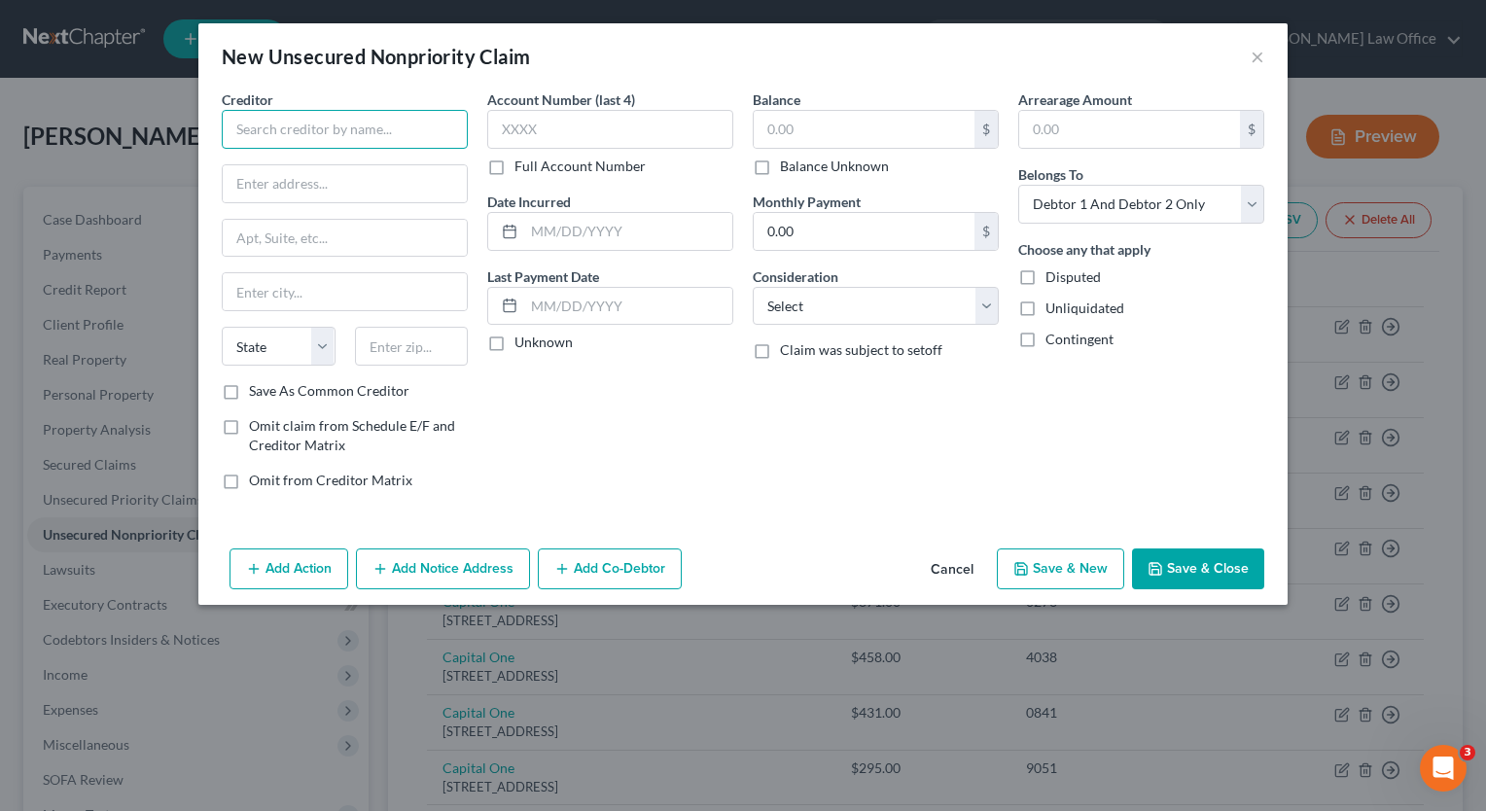
drag, startPoint x: 366, startPoint y: 123, endPoint x: 1485, endPoint y: 435, distance: 1162.3
click at [372, 123] on input "text" at bounding box center [345, 129] width 246 height 39
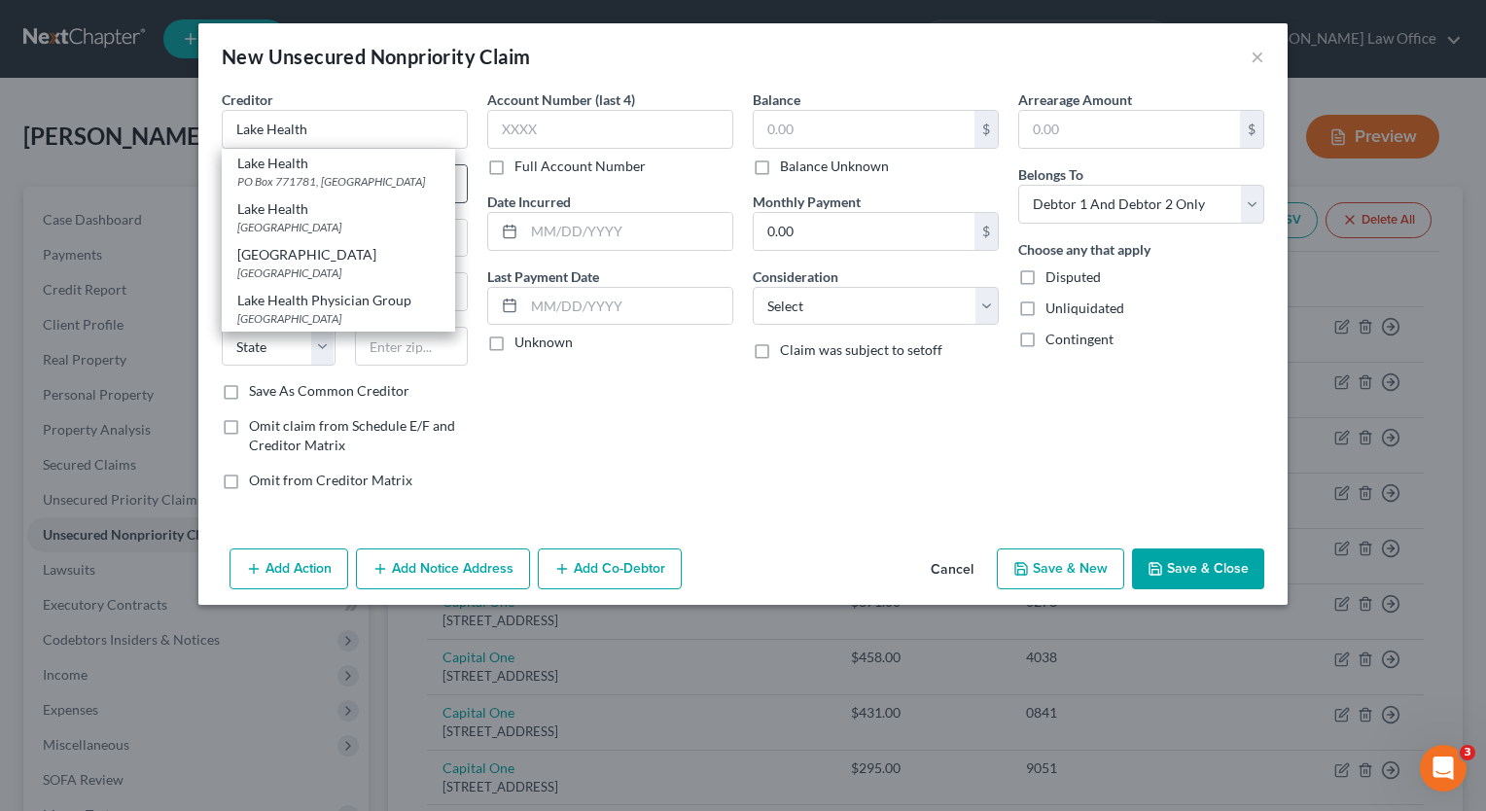
drag, startPoint x: 370, startPoint y: 185, endPoint x: 412, endPoint y: 166, distance: 46.6
click at [374, 181] on div "PO Box 771781, [GEOGRAPHIC_DATA]" at bounding box center [338, 181] width 202 height 17
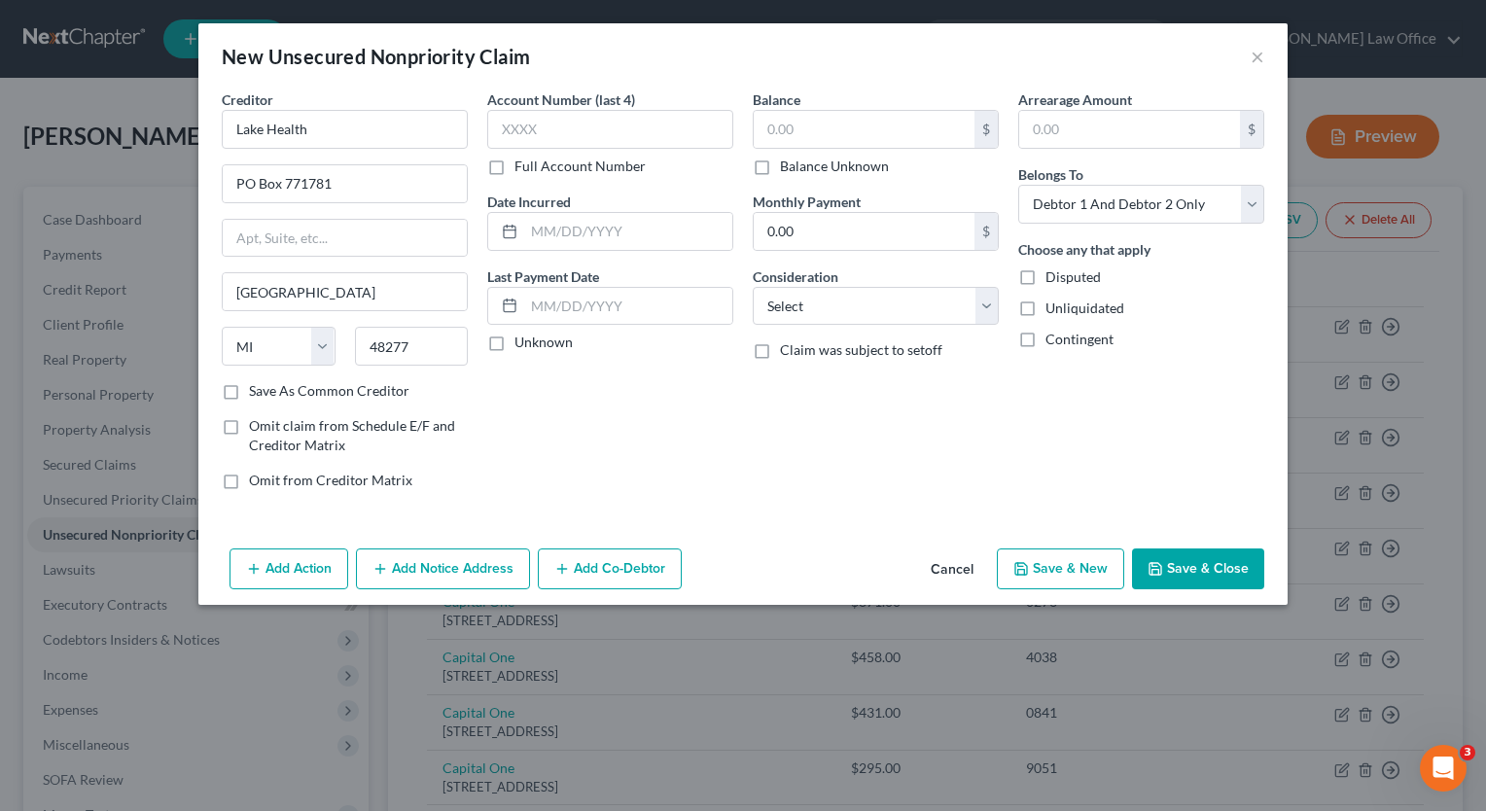
click at [515, 169] on label "Full Account Number" at bounding box center [580, 166] width 131 height 19
click at [522, 169] on input "Full Account Number" at bounding box center [528, 163] width 13 height 13
click at [545, 136] on input "text" at bounding box center [610, 129] width 246 height 39
click at [628, 231] on input "text" at bounding box center [628, 231] width 208 height 37
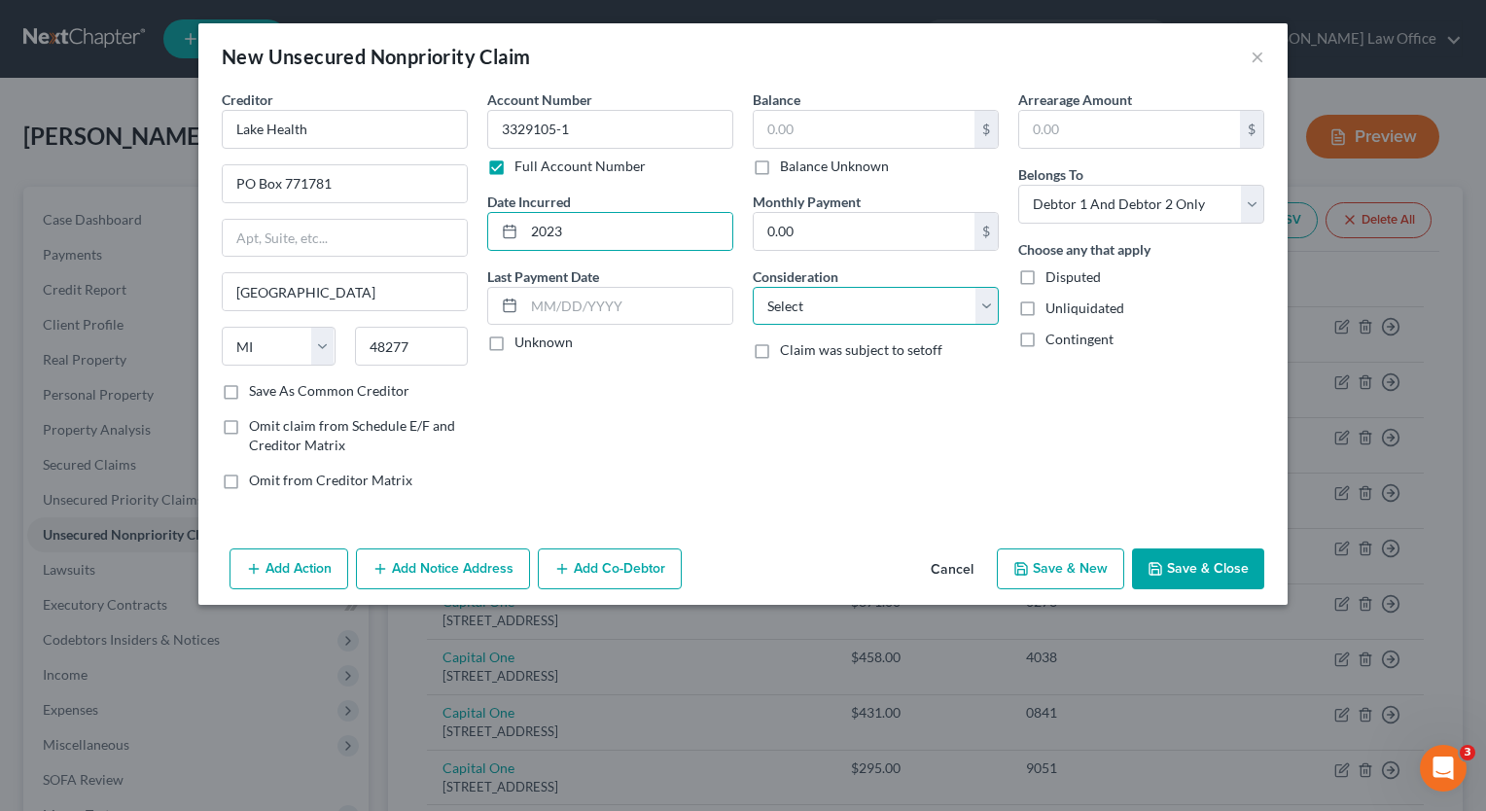
click at [991, 313] on select "Select Cable / Satellite Services Collection Agency Credit Card Debt Debt Couns…" at bounding box center [876, 306] width 246 height 39
click at [753, 287] on select "Select Cable / Satellite Services Collection Agency Credit Card Debt Debt Couns…" at bounding box center [876, 306] width 246 height 39
click at [840, 127] on input "text" at bounding box center [864, 129] width 221 height 37
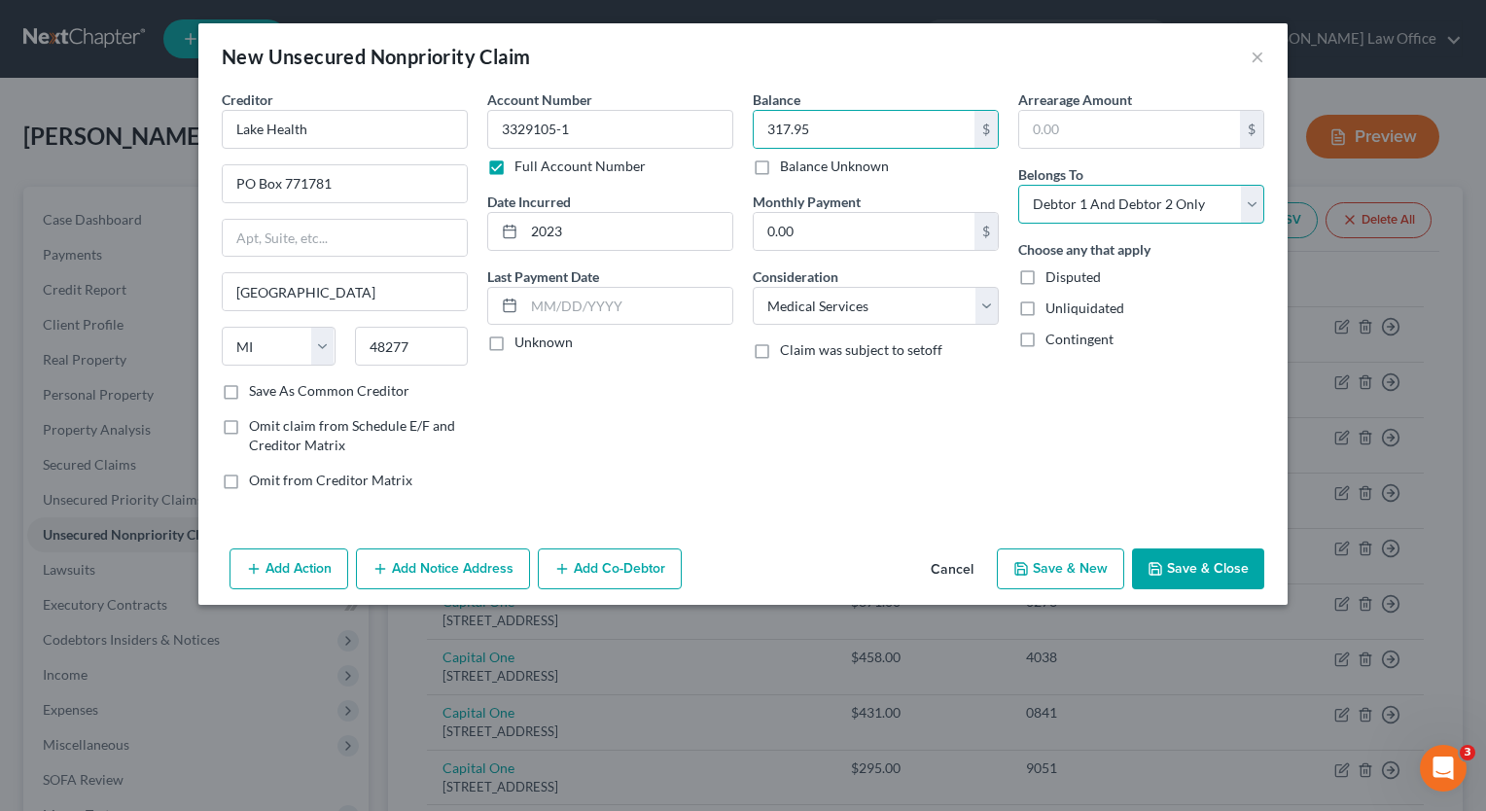
drag, startPoint x: 1247, startPoint y: 212, endPoint x: 1222, endPoint y: 224, distance: 27.9
click at [1247, 212] on select "Select Debtor 1 Only Debtor 2 Only Debtor 1 And Debtor 2 Only At Least One Of T…" at bounding box center [1141, 204] width 246 height 39
click at [1018, 185] on select "Select Debtor 1 Only Debtor 2 Only Debtor 1 And Debtor 2 Only At Least One Of T…" at bounding box center [1141, 204] width 246 height 39
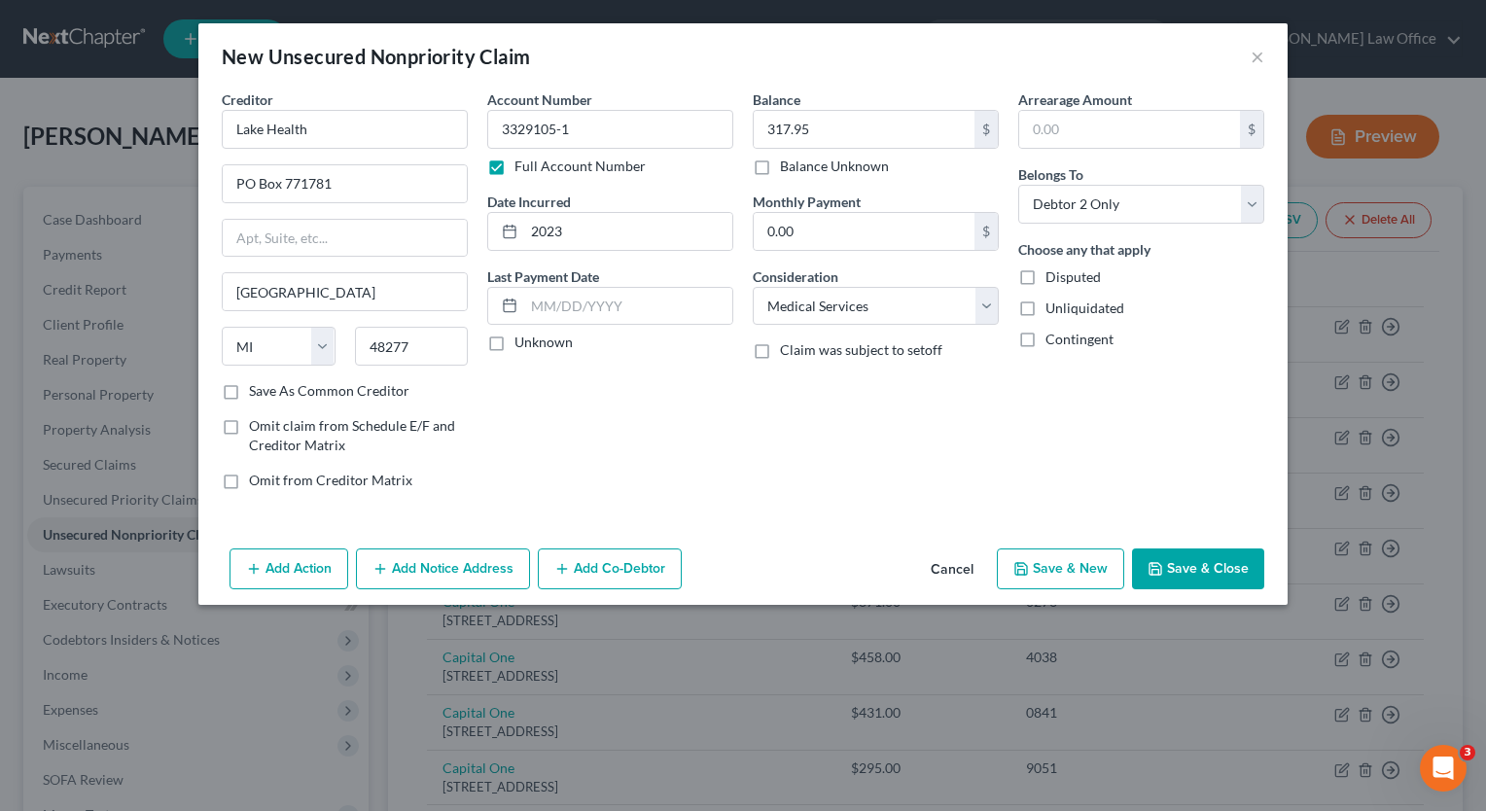
click at [497, 566] on button "Add Notice Address" at bounding box center [443, 569] width 174 height 41
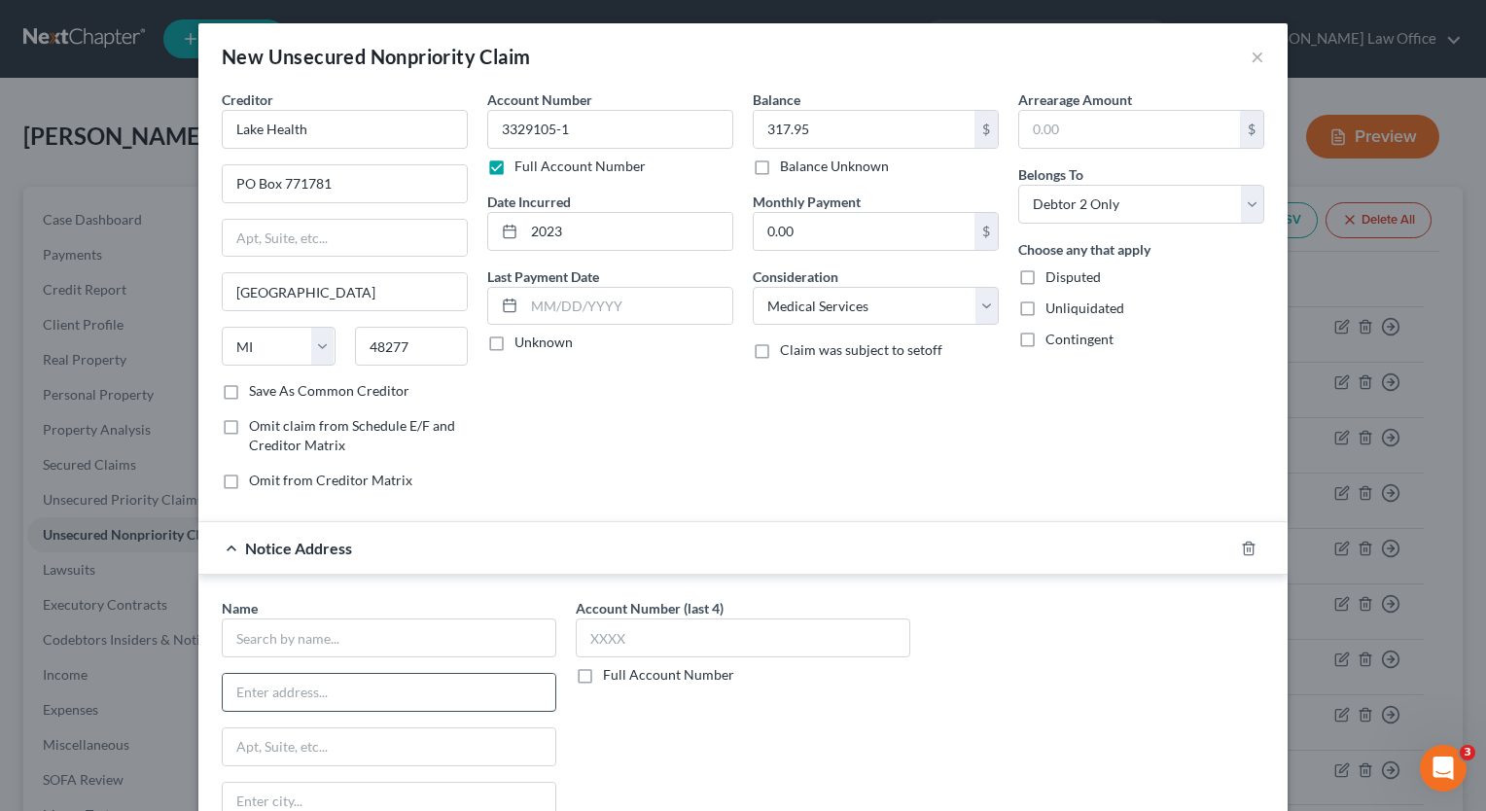
click at [393, 694] on input "text" at bounding box center [389, 692] width 333 height 37
drag, startPoint x: 245, startPoint y: 630, endPoint x: 248, endPoint y: 641, distance: 11.1
click at [245, 634] on input "text" at bounding box center [389, 638] width 335 height 39
click at [373, 687] on div "[GEOGRAPHIC_DATA]" at bounding box center [338, 690] width 202 height 17
click at [603, 679] on label "Full Account Number" at bounding box center [668, 674] width 131 height 19
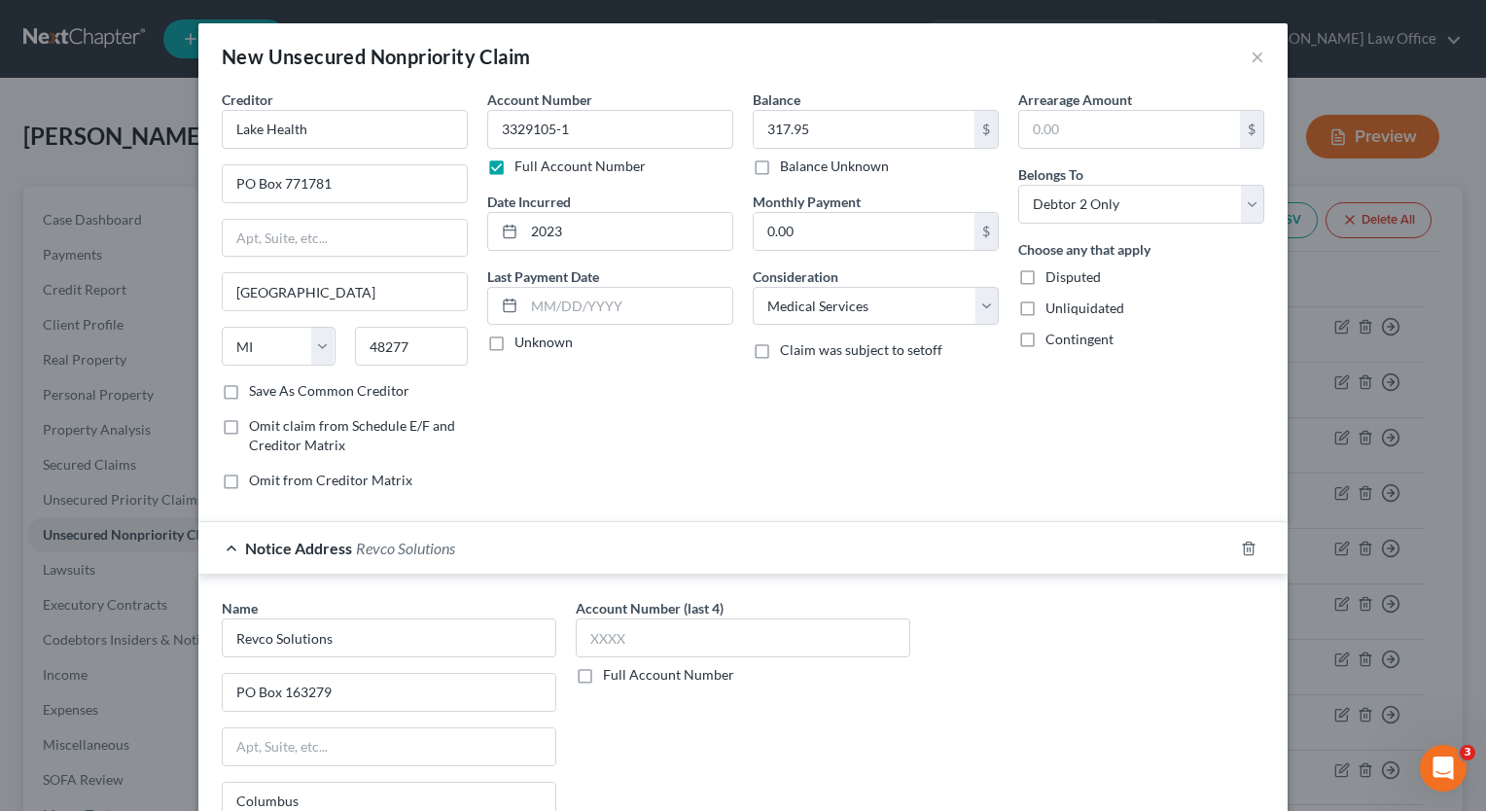
click at [611, 678] on input "Full Account Number" at bounding box center [617, 671] width 13 height 13
click at [626, 629] on input "text" at bounding box center [743, 638] width 335 height 39
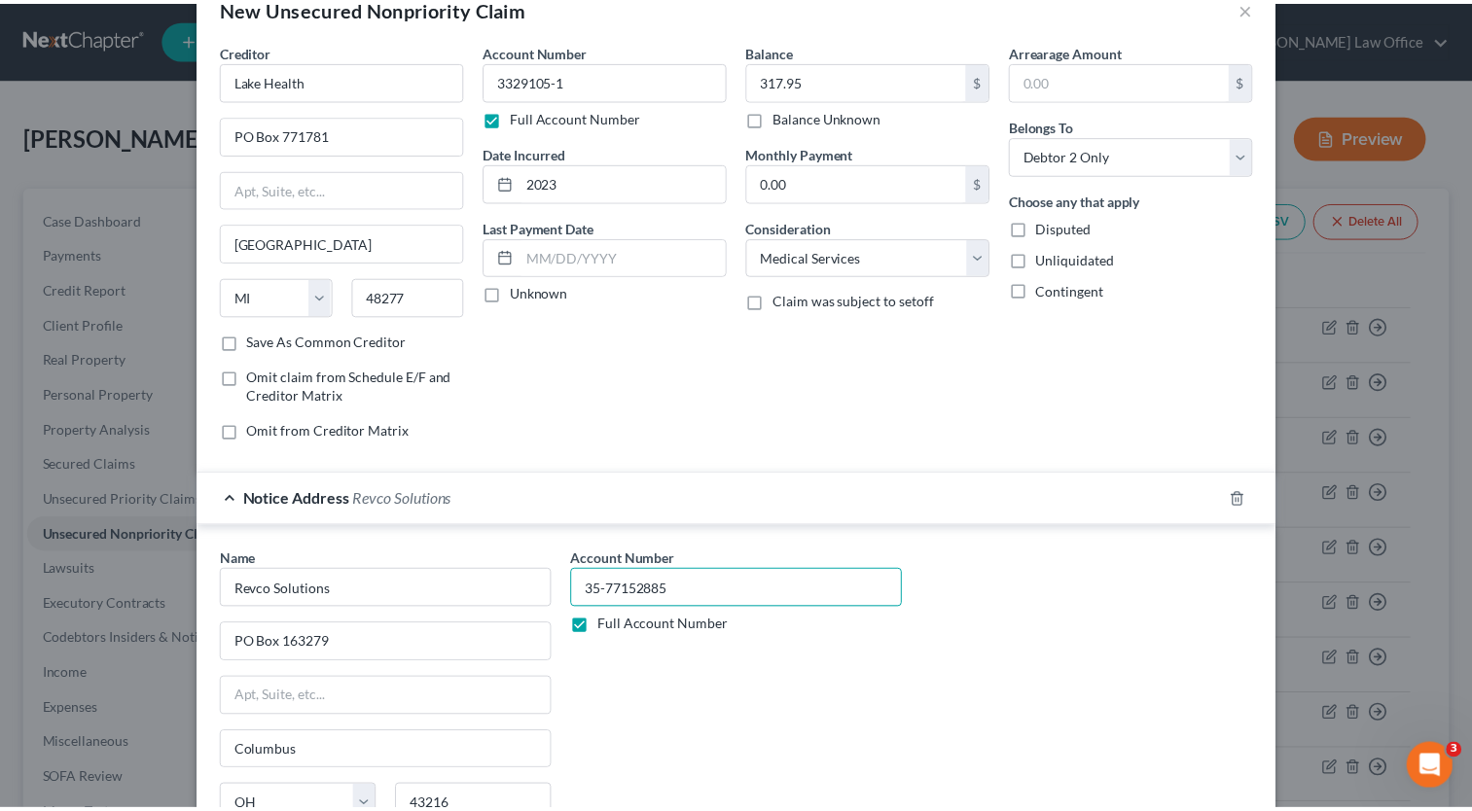
scroll to position [195, 0]
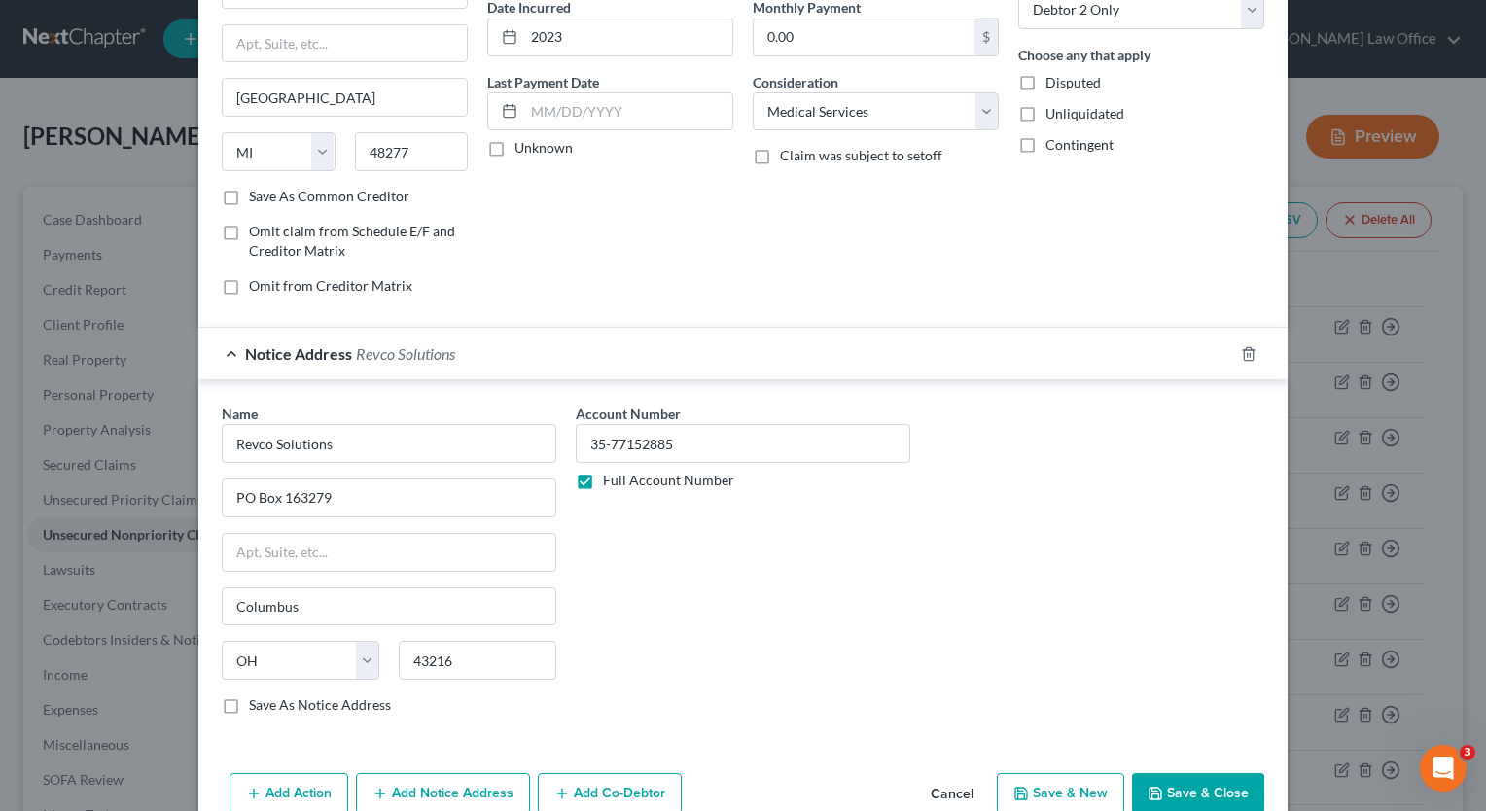
click at [1167, 778] on button "Save & Close" at bounding box center [1198, 793] width 132 height 41
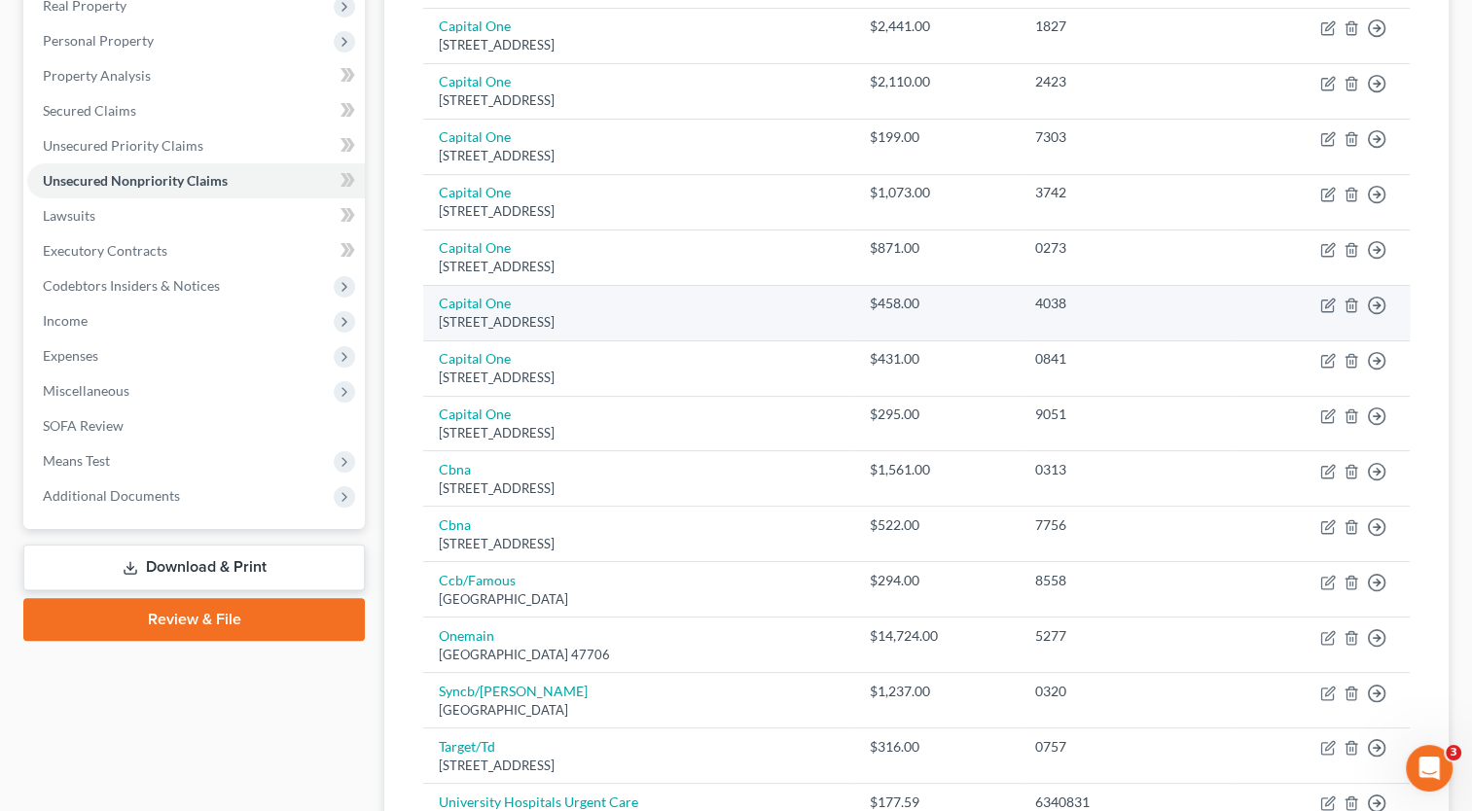
scroll to position [389, 0]
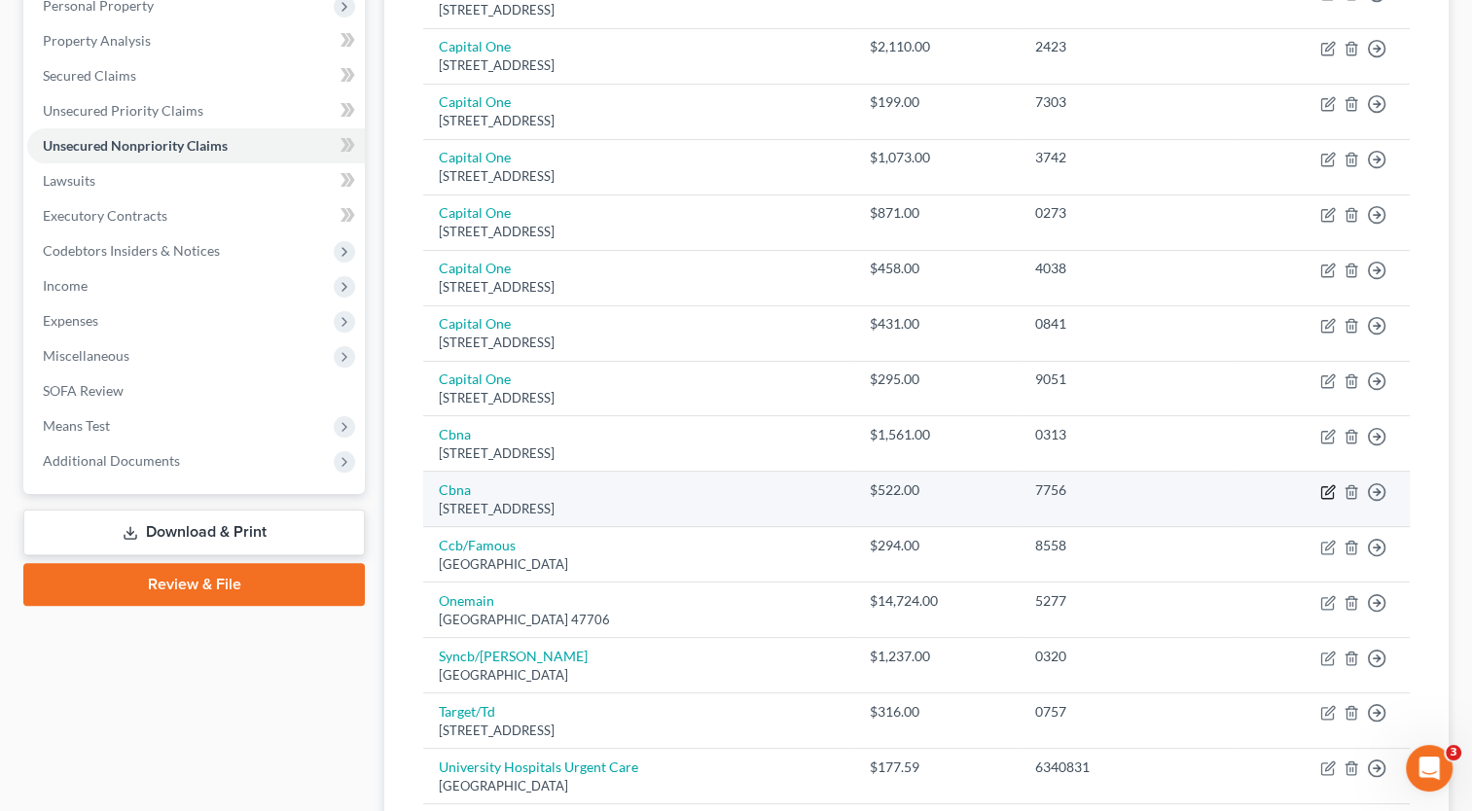
click at [1327, 484] on icon "button" at bounding box center [1328, 492] width 16 height 16
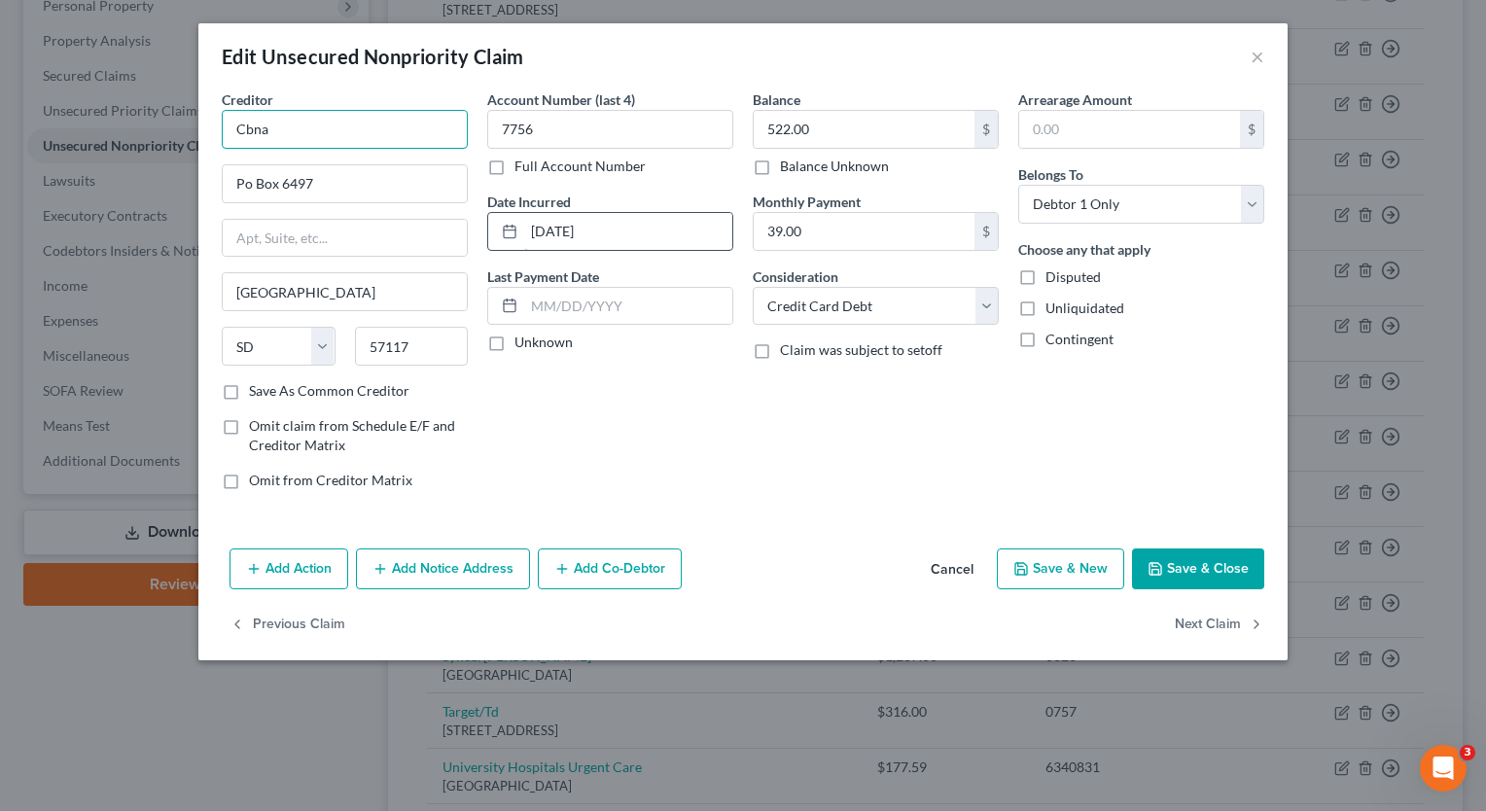
drag, startPoint x: 324, startPoint y: 123, endPoint x: 589, endPoint y: 215, distance: 281.2
click at [209, 96] on div "Creditor * Cbna Po Box 6497 [GEOGRAPHIC_DATA] [US_STATE][GEOGRAPHIC_DATA] [GEOG…" at bounding box center [742, 314] width 1089 height 451
click at [435, 339] on input "57117" at bounding box center [412, 346] width 114 height 39
drag, startPoint x: 435, startPoint y: 339, endPoint x: 416, endPoint y: 340, distance: 18.5
click at [416, 340] on input "57117" at bounding box center [412, 346] width 114 height 39
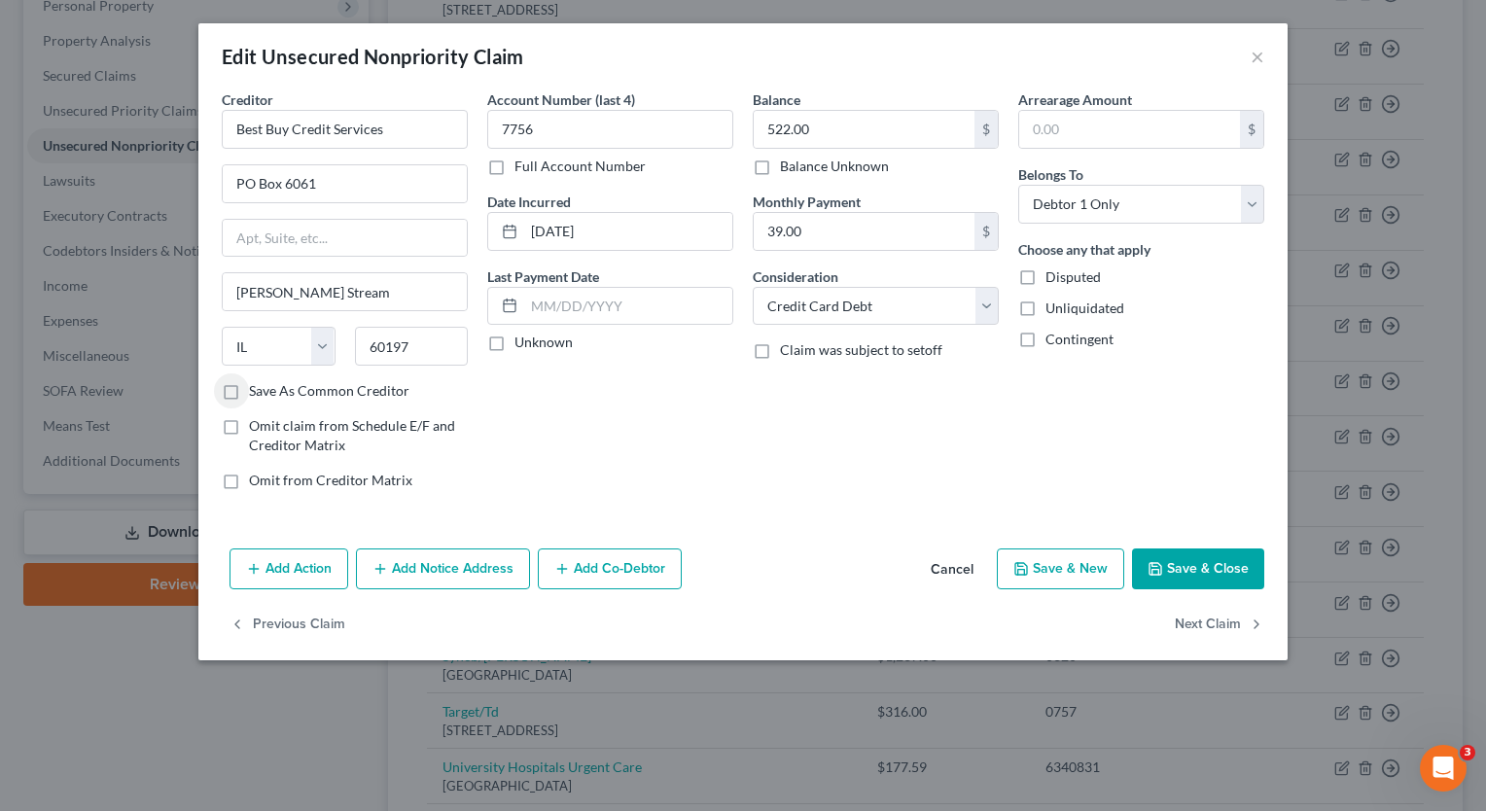
click at [1198, 557] on button "Save & Close" at bounding box center [1198, 569] width 132 height 41
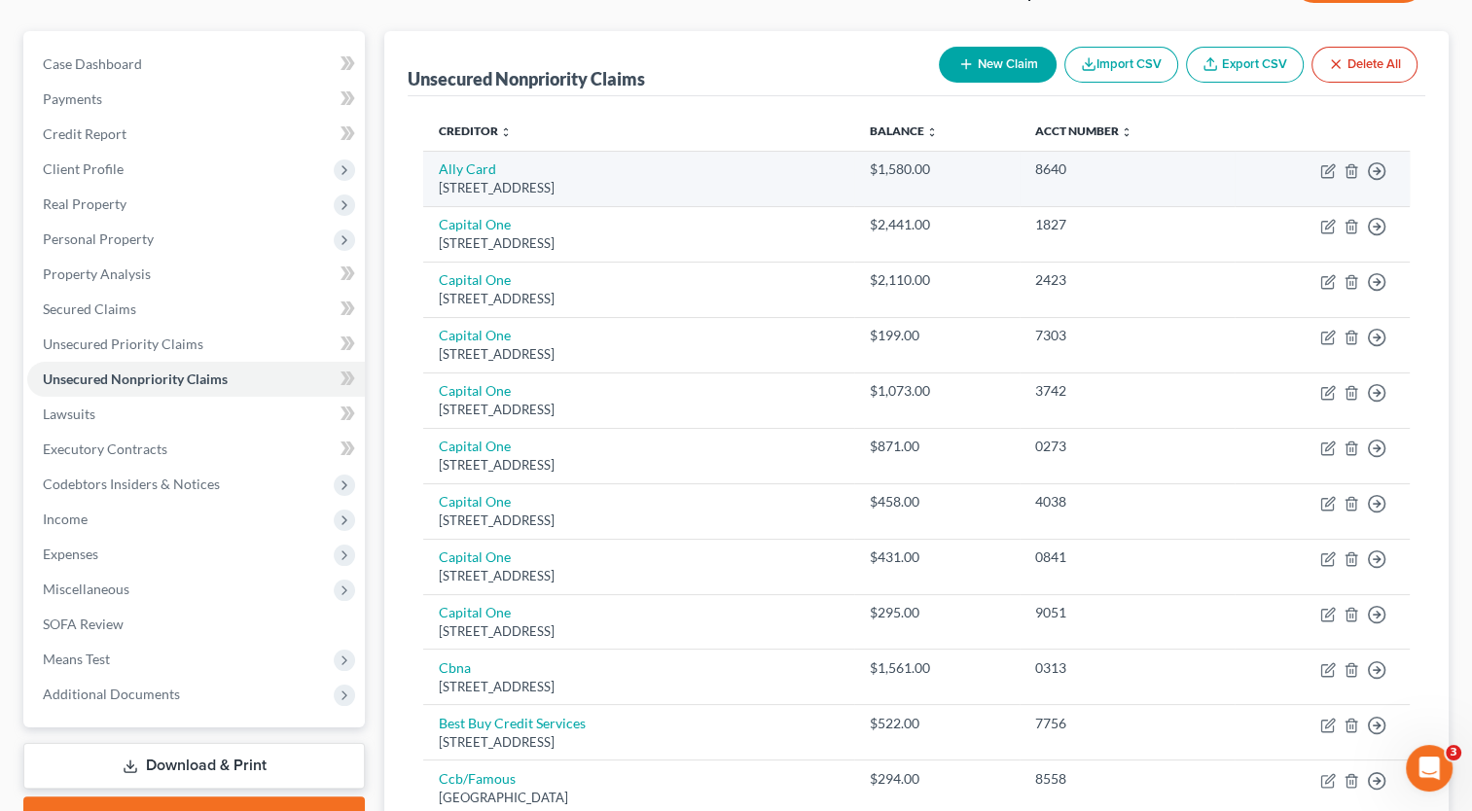
scroll to position [0, 0]
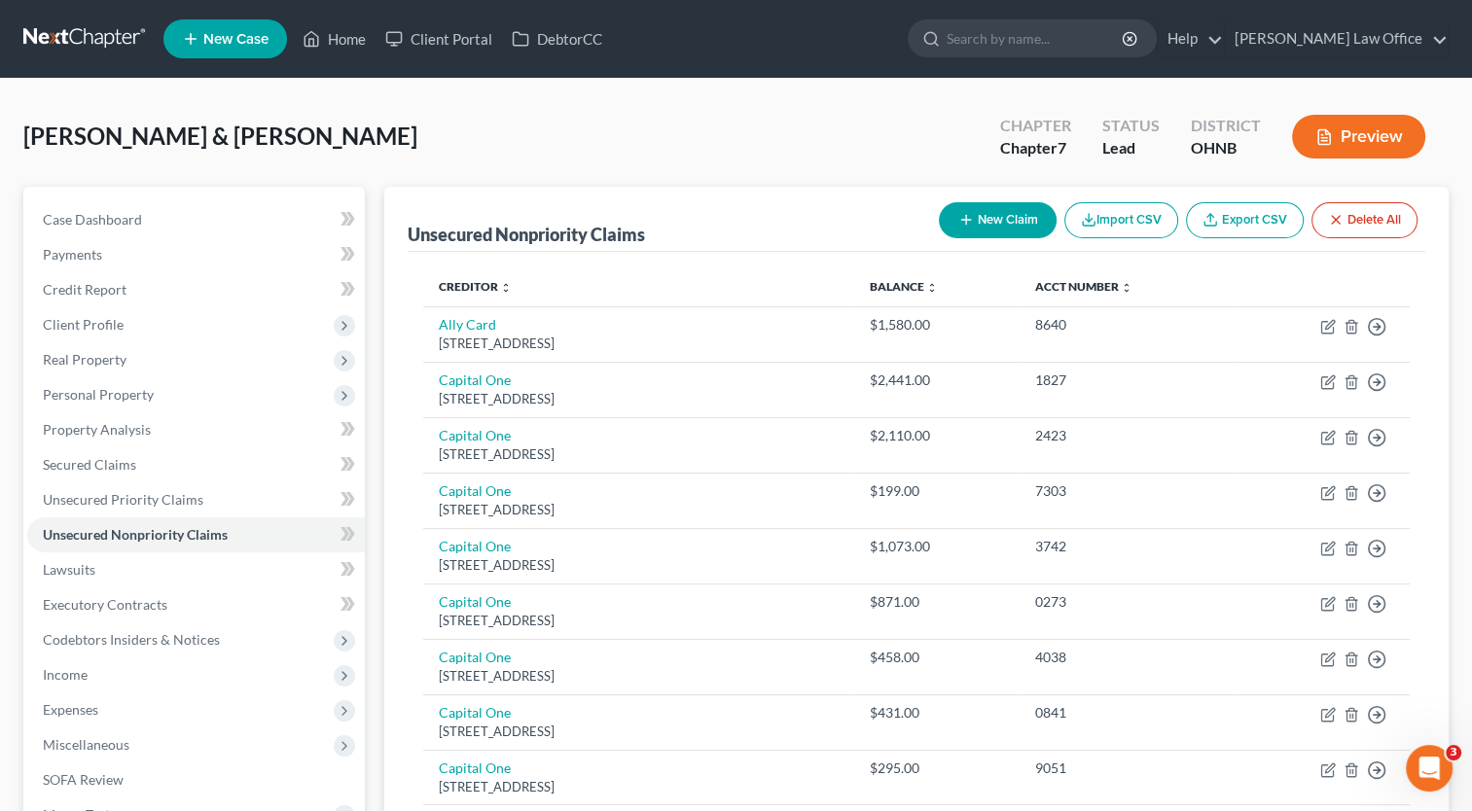
click at [973, 219] on button "New Claim" at bounding box center [998, 220] width 118 height 36
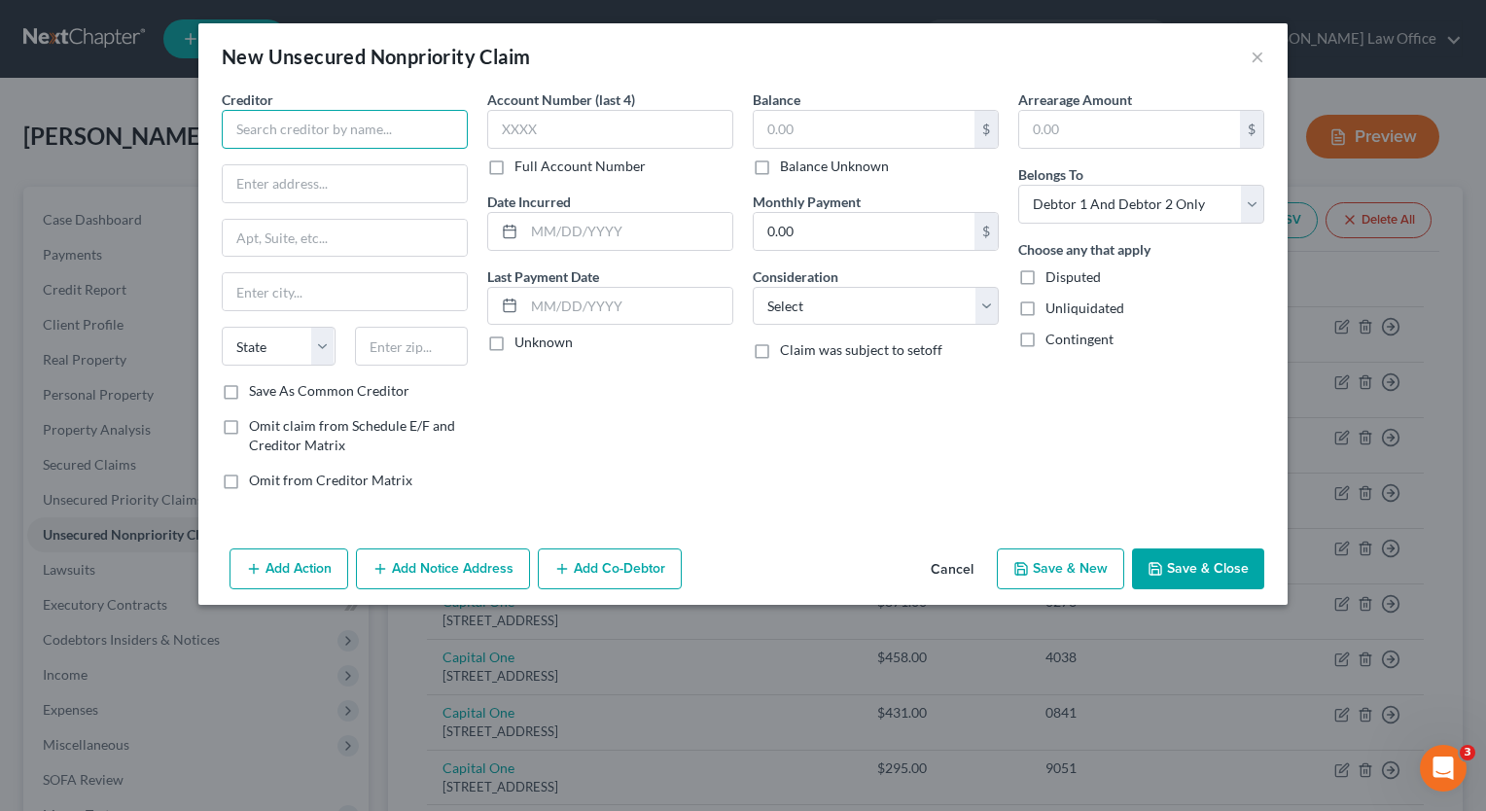
click at [389, 131] on input "text" at bounding box center [345, 129] width 246 height 39
click at [515, 166] on label "Full Account Number" at bounding box center [580, 166] width 131 height 19
click at [522, 166] on input "Full Account Number" at bounding box center [528, 163] width 13 height 13
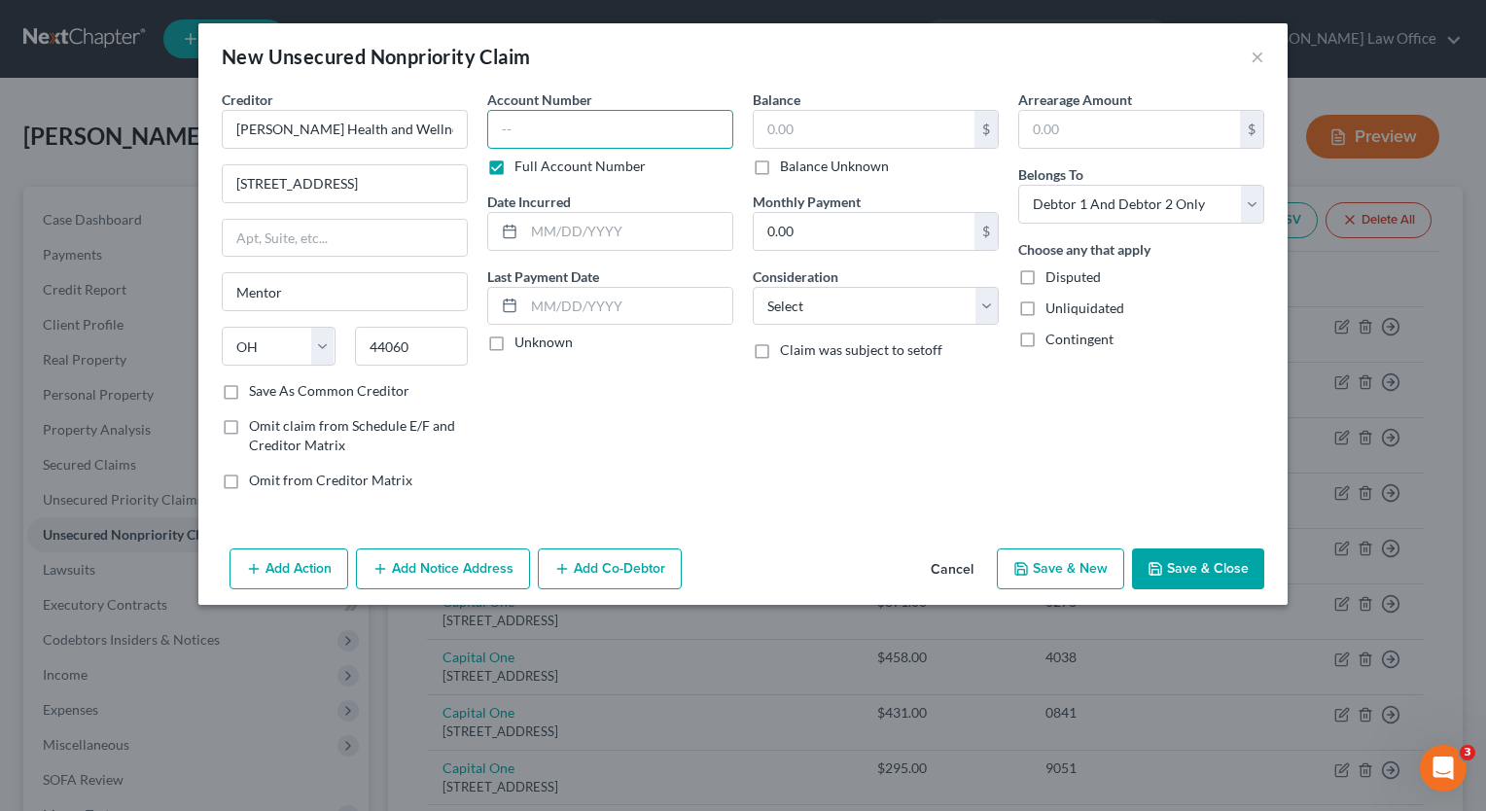
click at [547, 139] on input "text" at bounding box center [610, 129] width 246 height 39
click at [572, 231] on input "text" at bounding box center [628, 231] width 208 height 37
click at [989, 308] on select "Select Cable / Satellite Services Collection Agency Credit Card Debt Debt Couns…" at bounding box center [876, 306] width 246 height 39
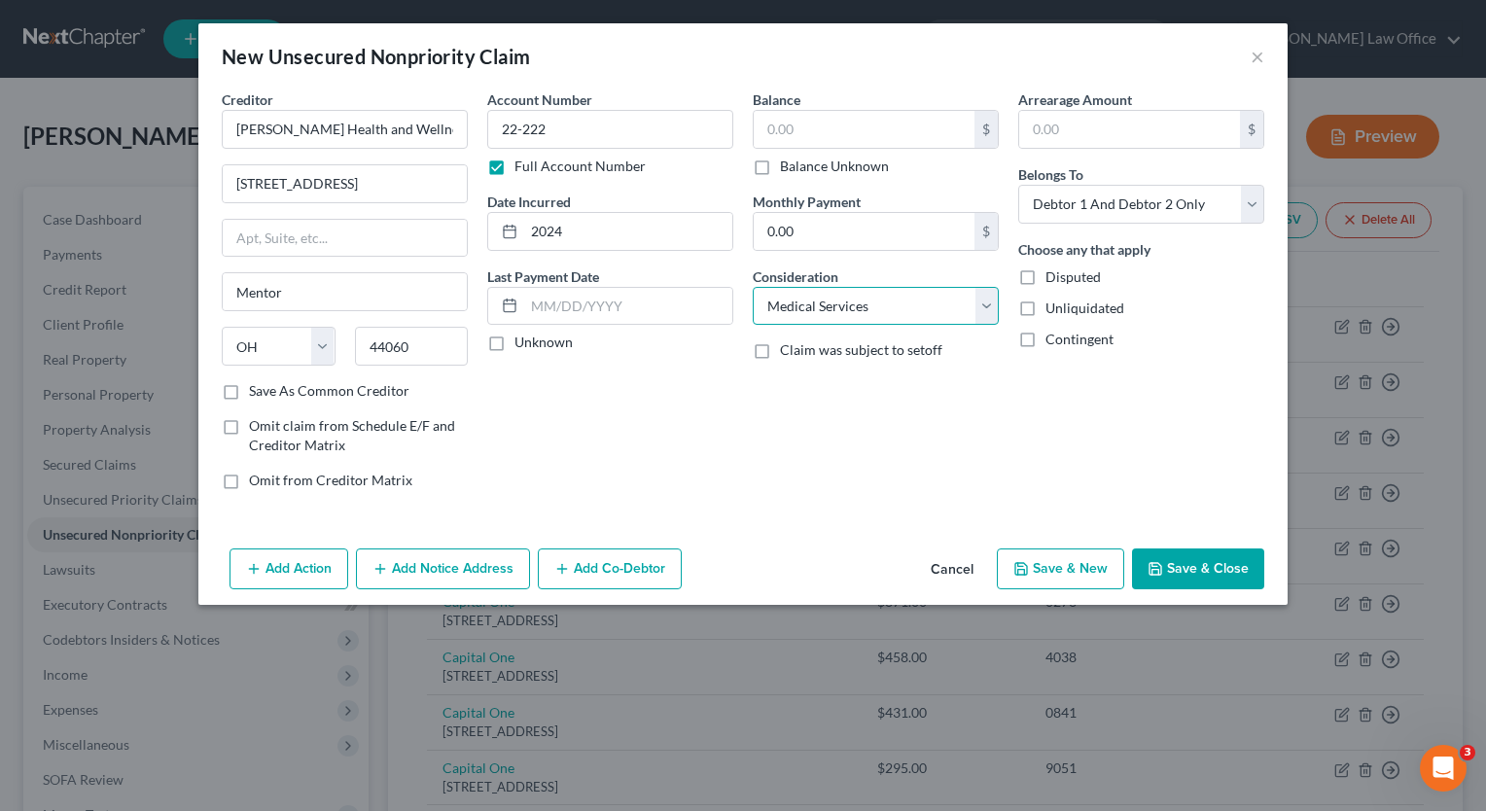
click at [753, 287] on select "Select Cable / Satellite Services Collection Agency Credit Card Debt Debt Couns…" at bounding box center [876, 306] width 246 height 39
click at [839, 128] on input "text" at bounding box center [864, 129] width 221 height 37
drag, startPoint x: 1213, startPoint y: 568, endPoint x: 1174, endPoint y: 570, distance: 39.0
click at [1226, 566] on button "Save & Close" at bounding box center [1198, 569] width 132 height 41
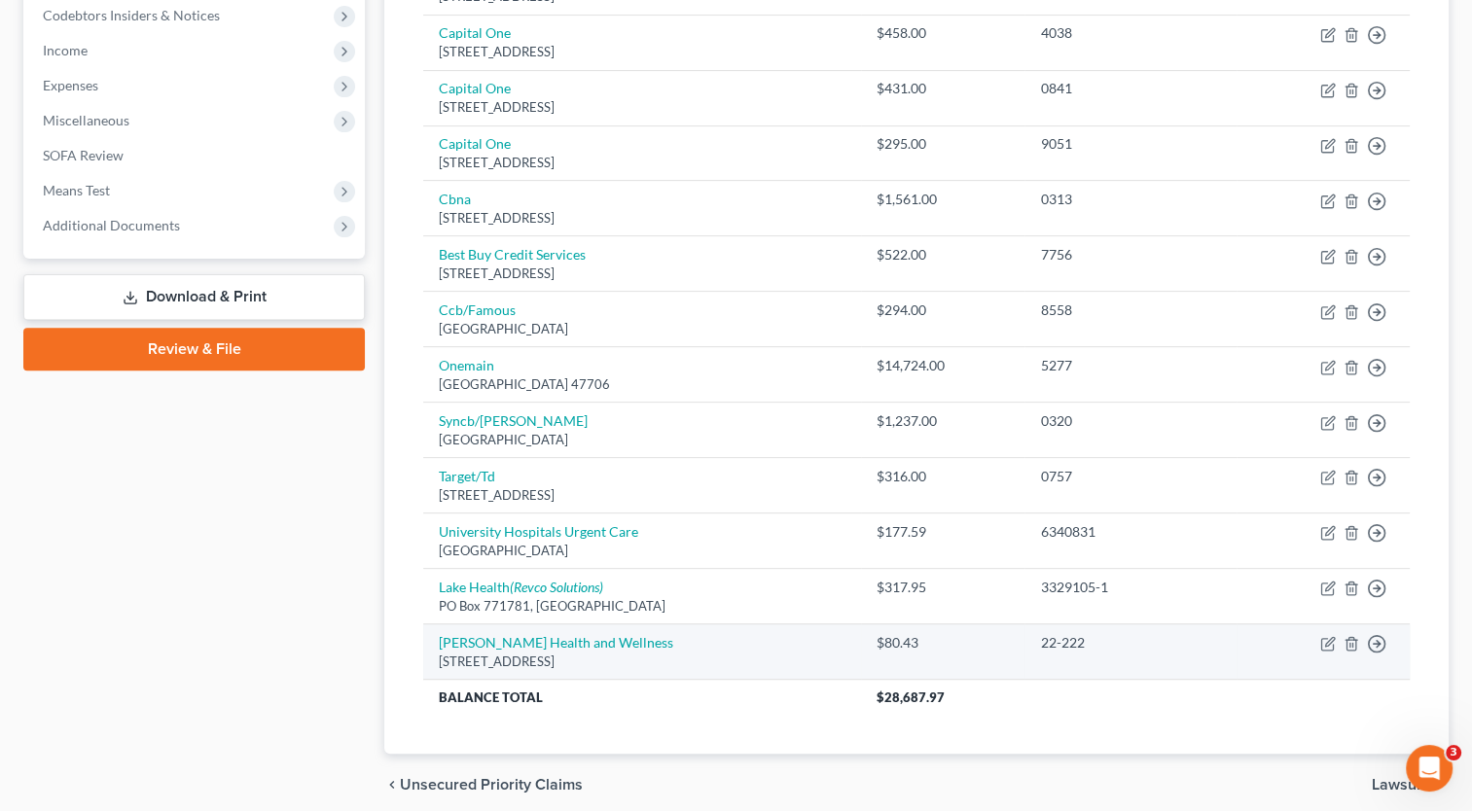
scroll to position [698, 0]
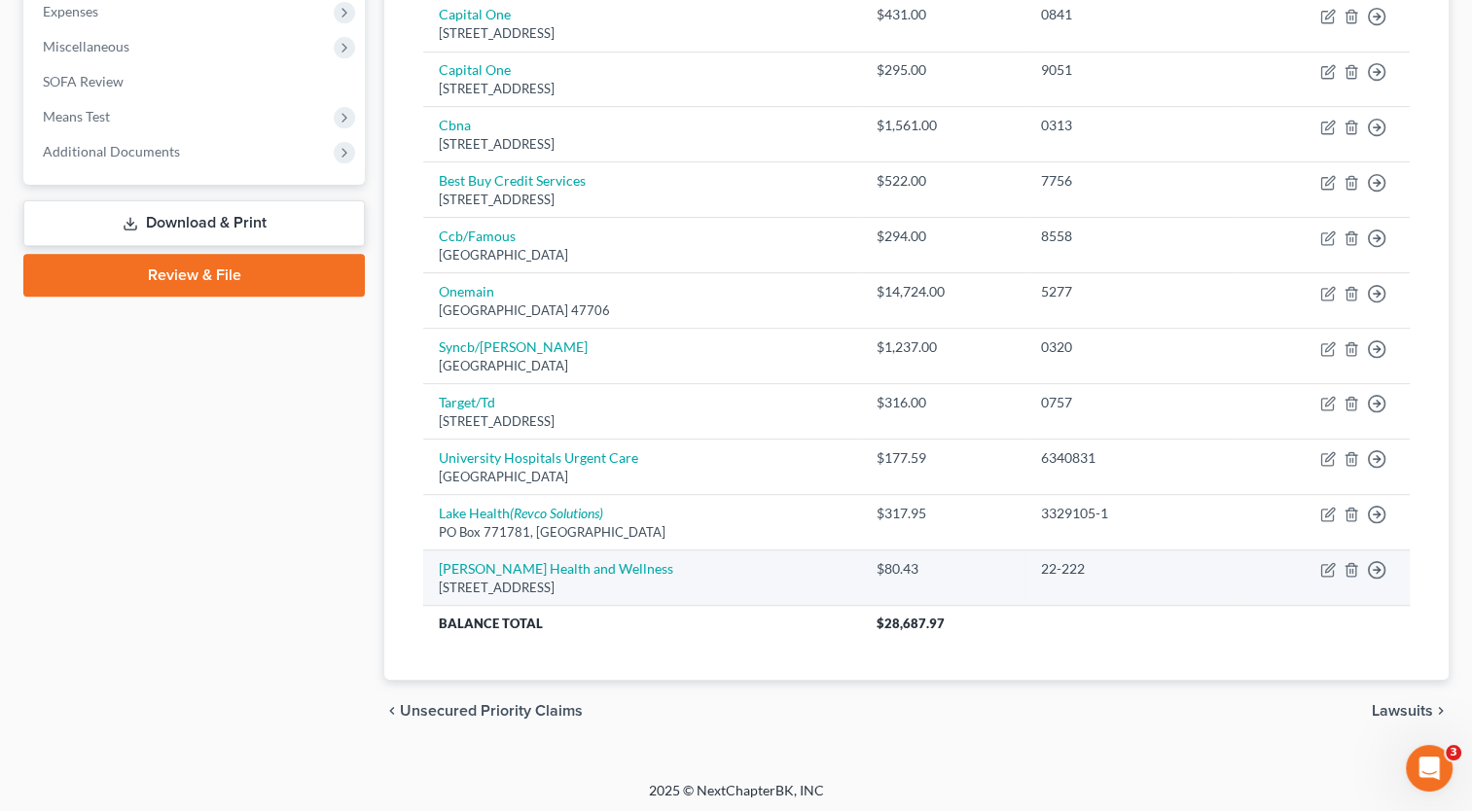
drag, startPoint x: 1327, startPoint y: 574, endPoint x: 1303, endPoint y: 574, distance: 23.3
click at [1327, 574] on td "Move to D Move to E Move to G Move to Notice Only" at bounding box center [1322, 578] width 173 height 55
click at [1323, 564] on icon "button" at bounding box center [1328, 570] width 16 height 16
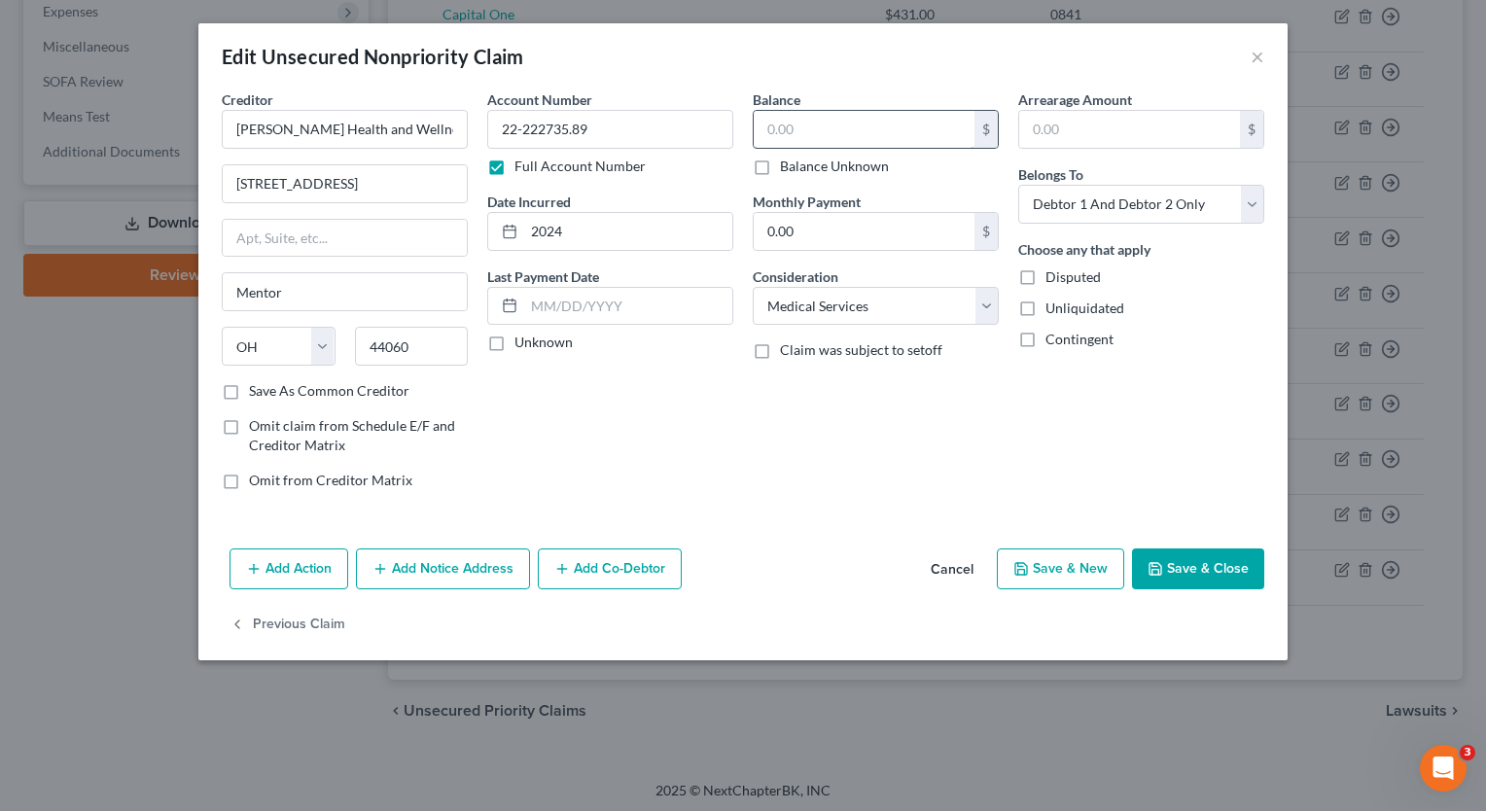
click at [844, 111] on input "text" at bounding box center [864, 129] width 221 height 37
click at [639, 136] on input "22-222735.89" at bounding box center [610, 129] width 246 height 39
drag, startPoint x: 1193, startPoint y: 559, endPoint x: 1202, endPoint y: 558, distance: 9.8
click at [1194, 555] on button "Save & Close" at bounding box center [1198, 569] width 132 height 41
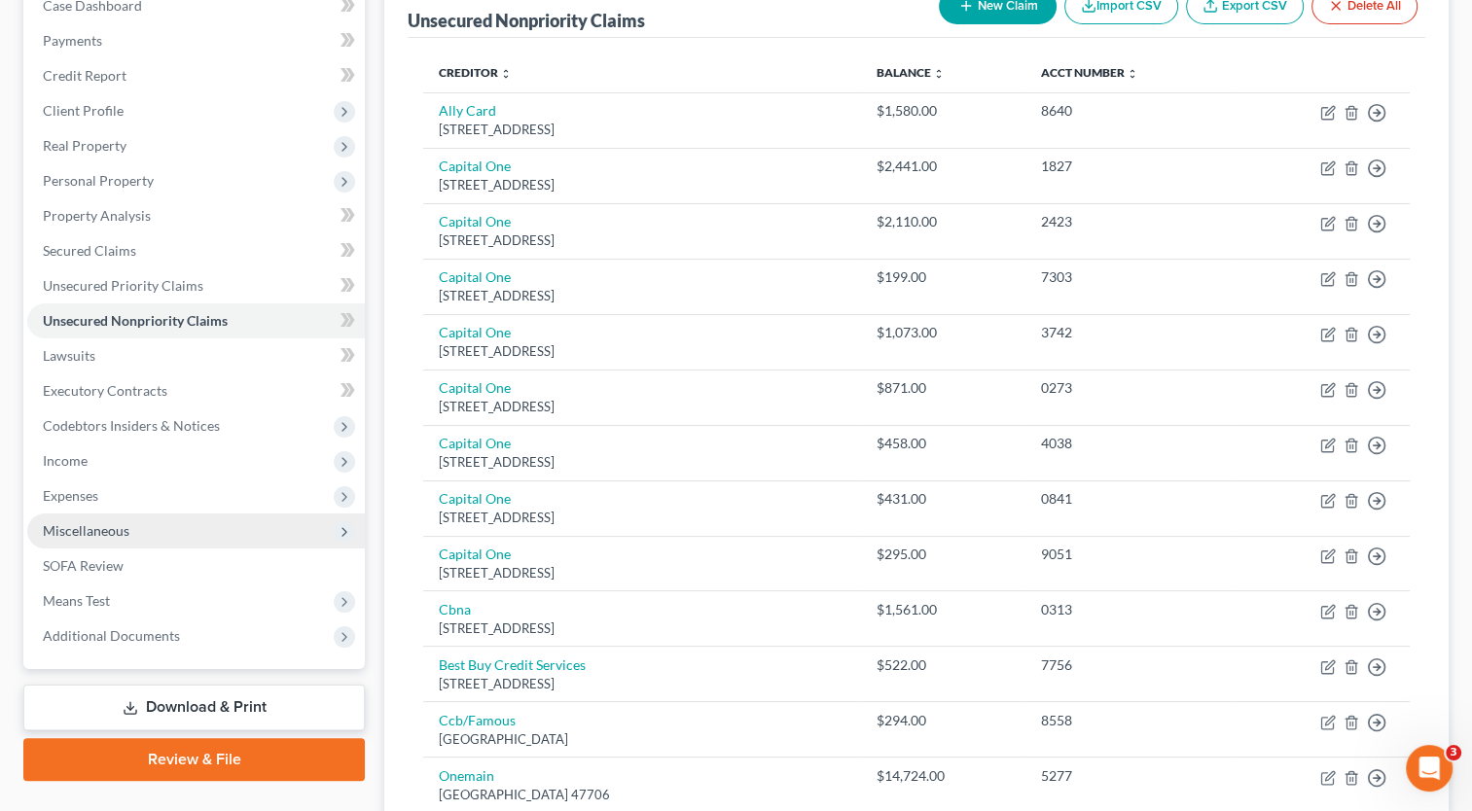
scroll to position [212, 0]
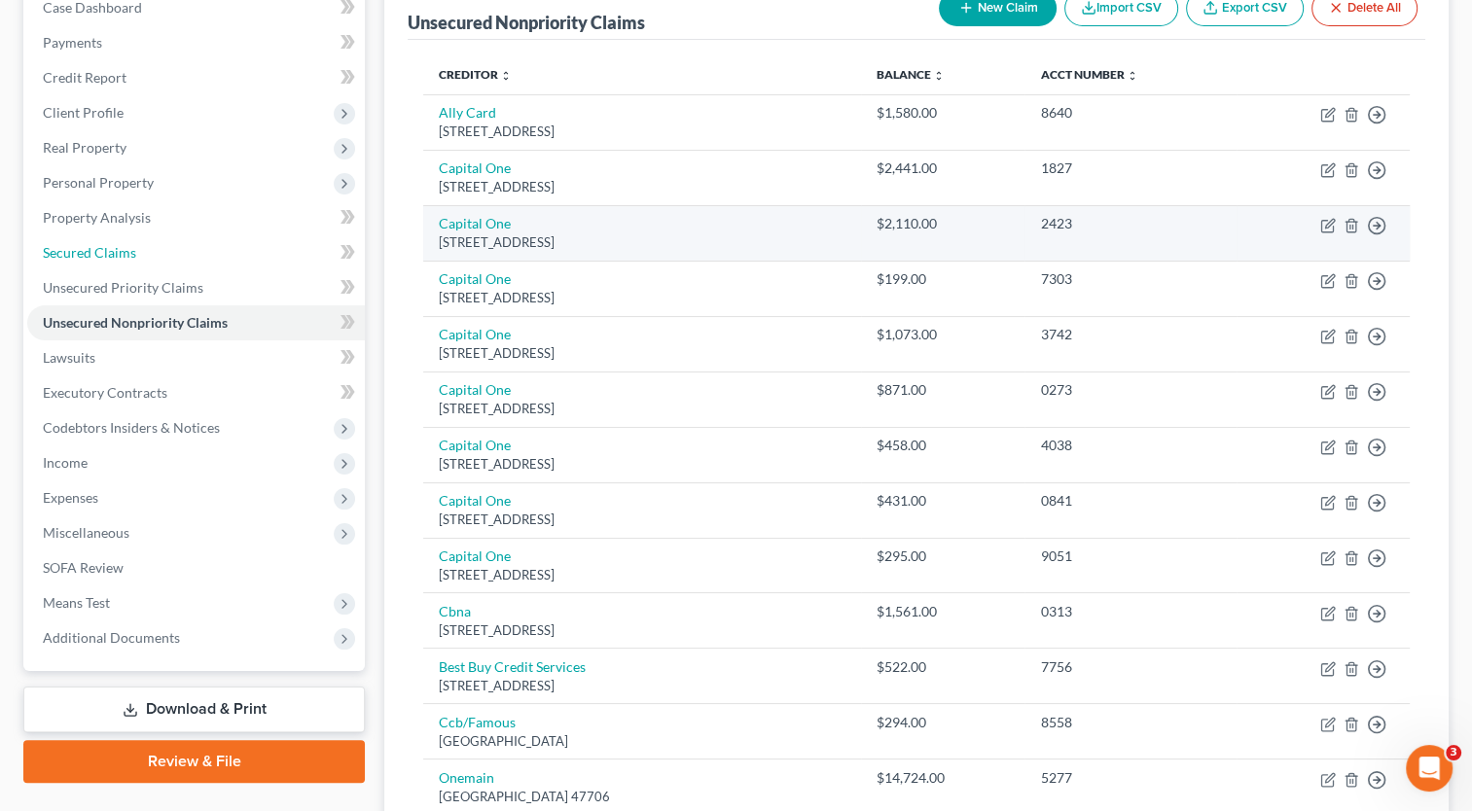
drag, startPoint x: 105, startPoint y: 261, endPoint x: 766, endPoint y: 245, distance: 660.7
click at [105, 261] on link "Secured Claims" at bounding box center [196, 252] width 338 height 35
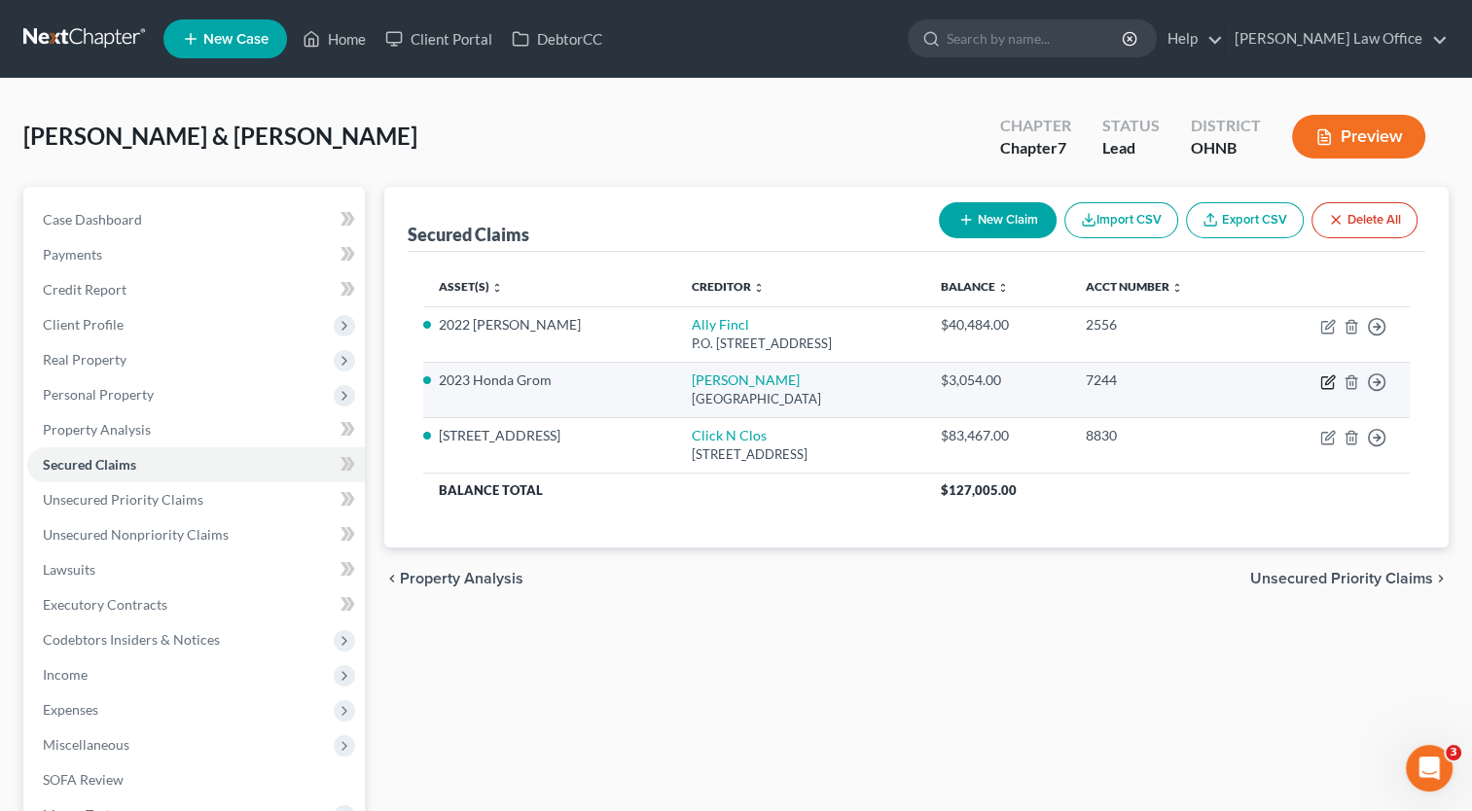
click at [1333, 383] on icon "button" at bounding box center [1327, 383] width 12 height 12
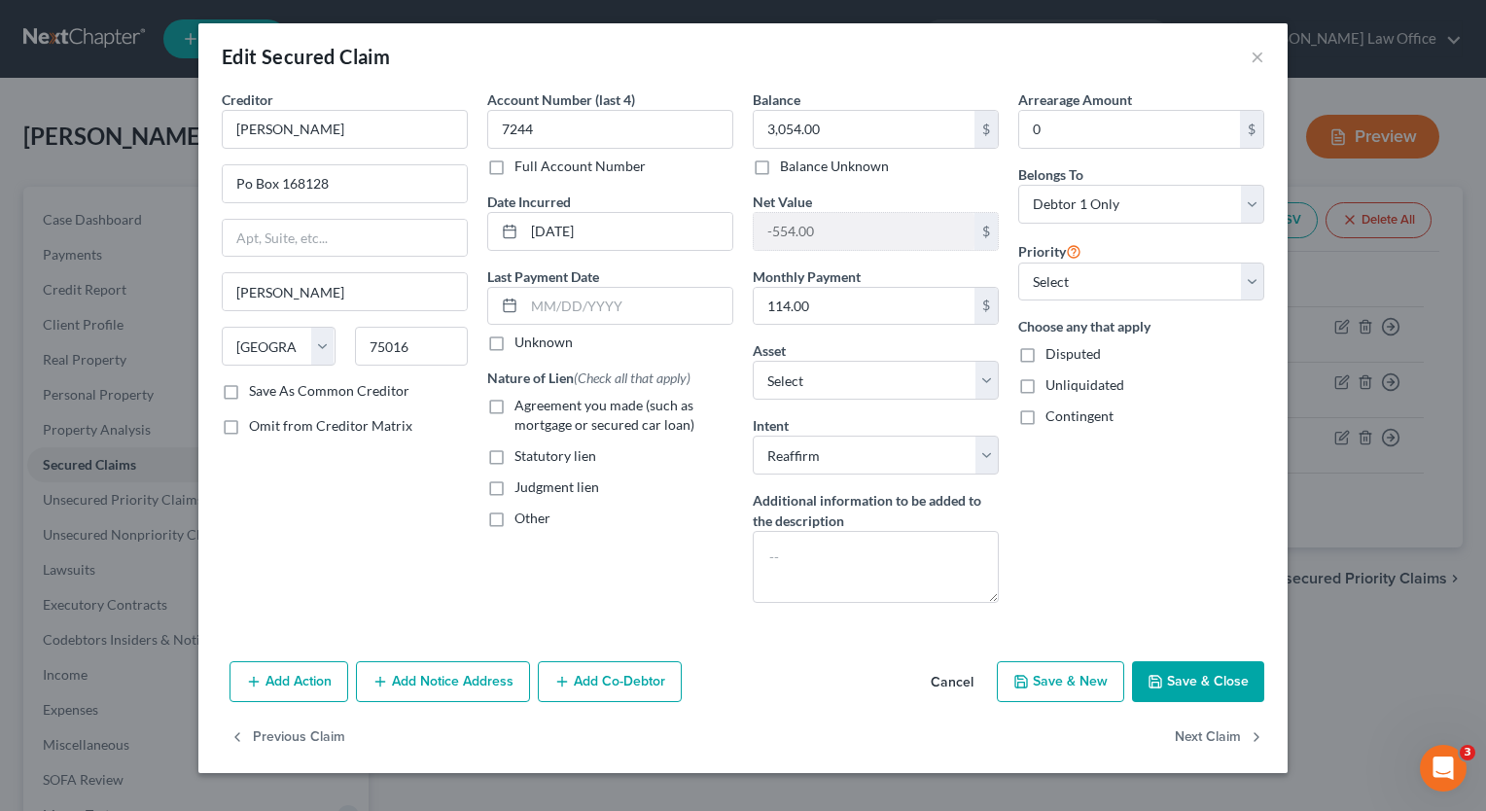
click at [1157, 682] on polyline "button" at bounding box center [1156, 684] width 7 height 5
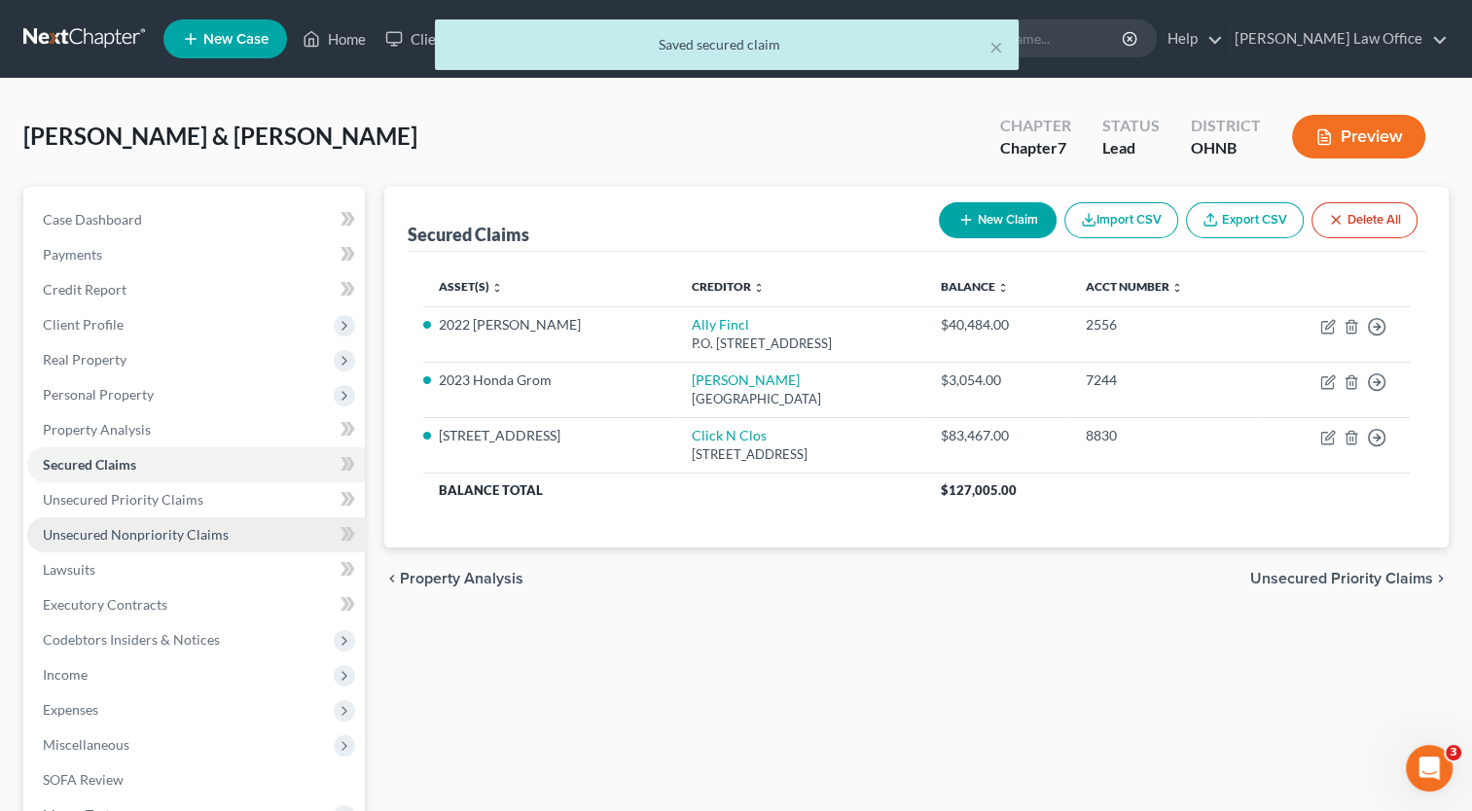
click at [92, 547] on link "Unsecured Nonpriority Claims" at bounding box center [196, 534] width 338 height 35
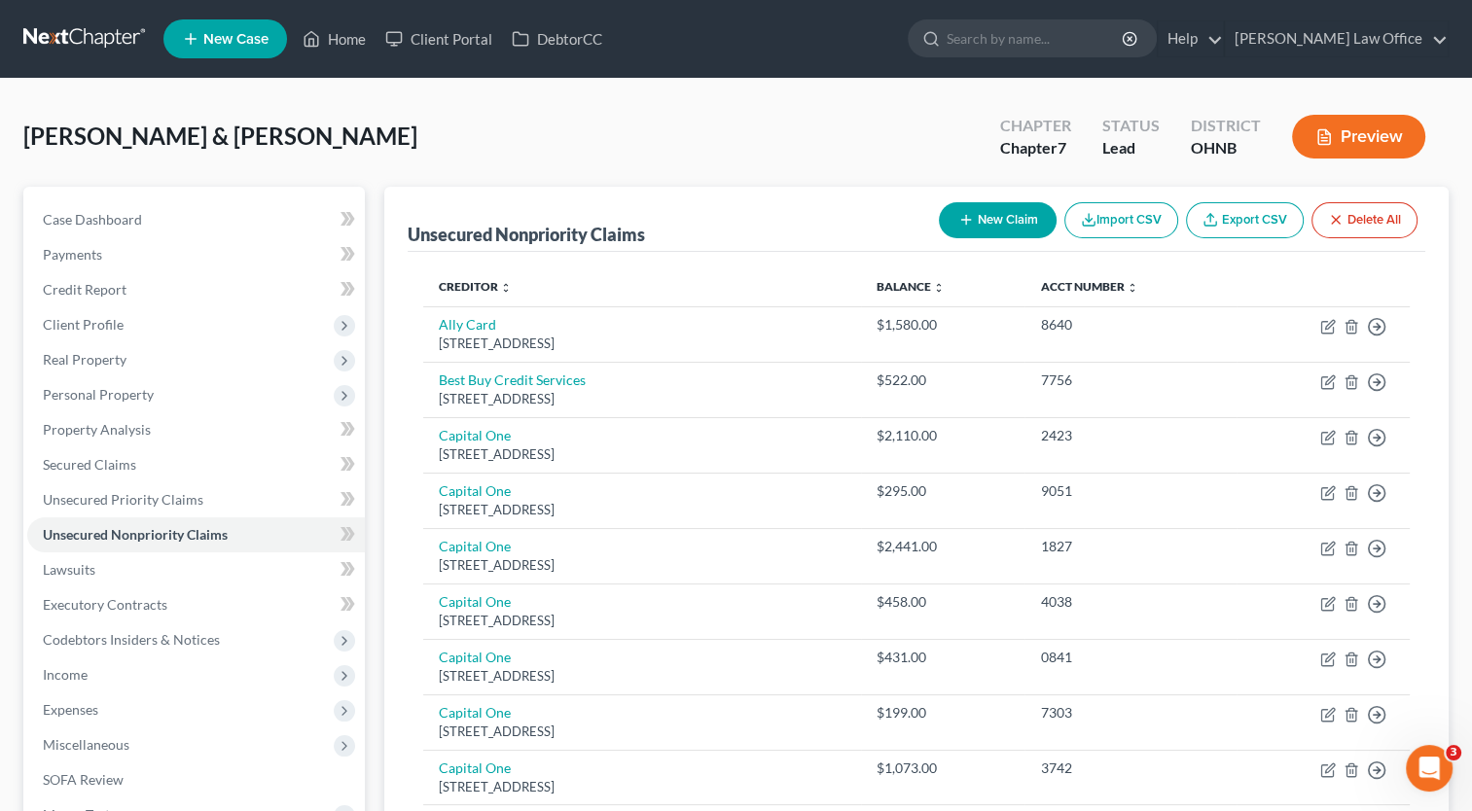
click at [987, 221] on button "New Claim" at bounding box center [998, 220] width 118 height 36
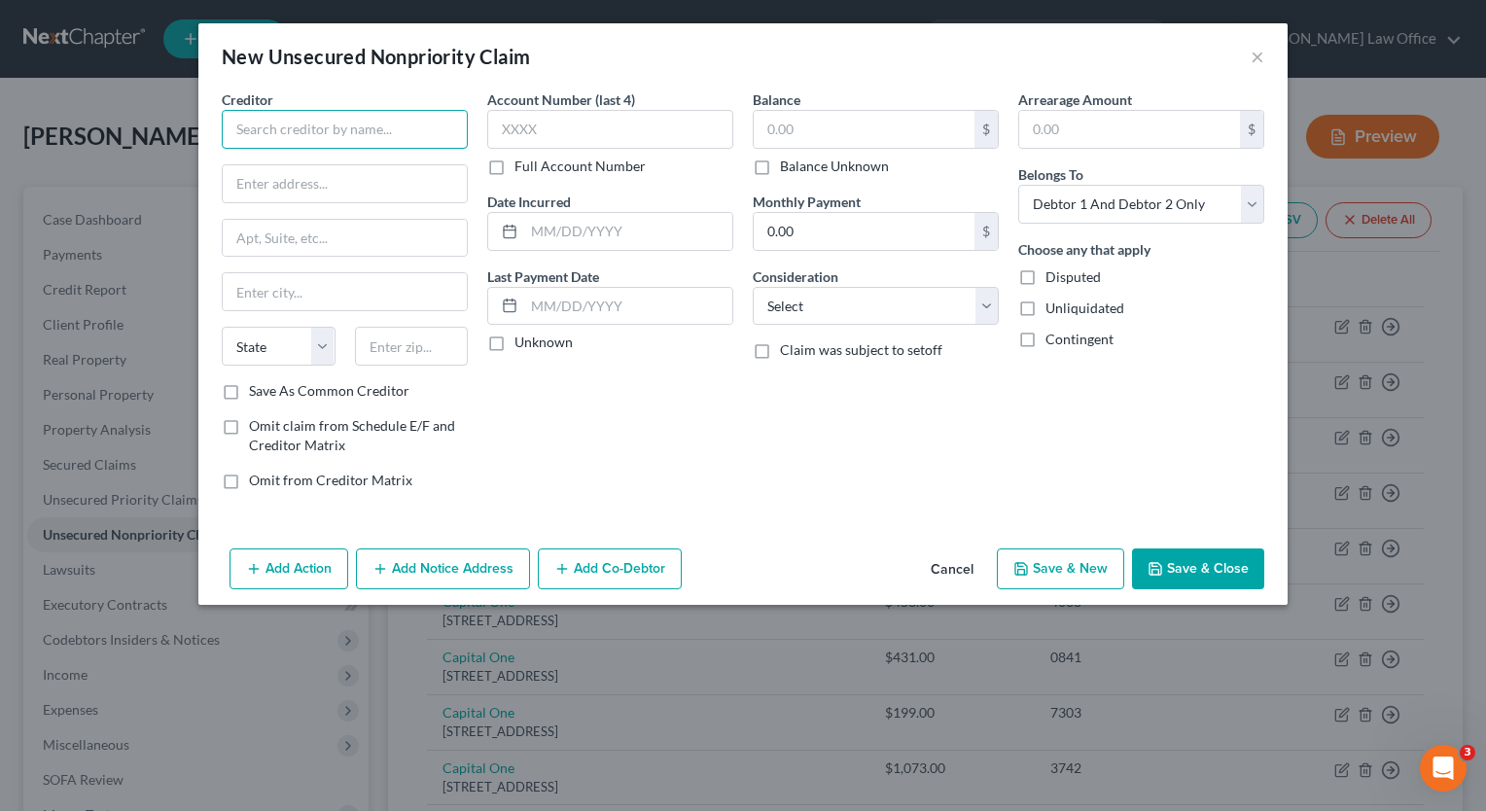
click at [398, 142] on input "text" at bounding box center [345, 129] width 246 height 39
click at [410, 331] on input "text" at bounding box center [412, 346] width 114 height 39
click at [515, 163] on label "Full Account Number" at bounding box center [580, 166] width 131 height 19
click at [522, 163] on input "Full Account Number" at bounding box center [528, 163] width 13 height 13
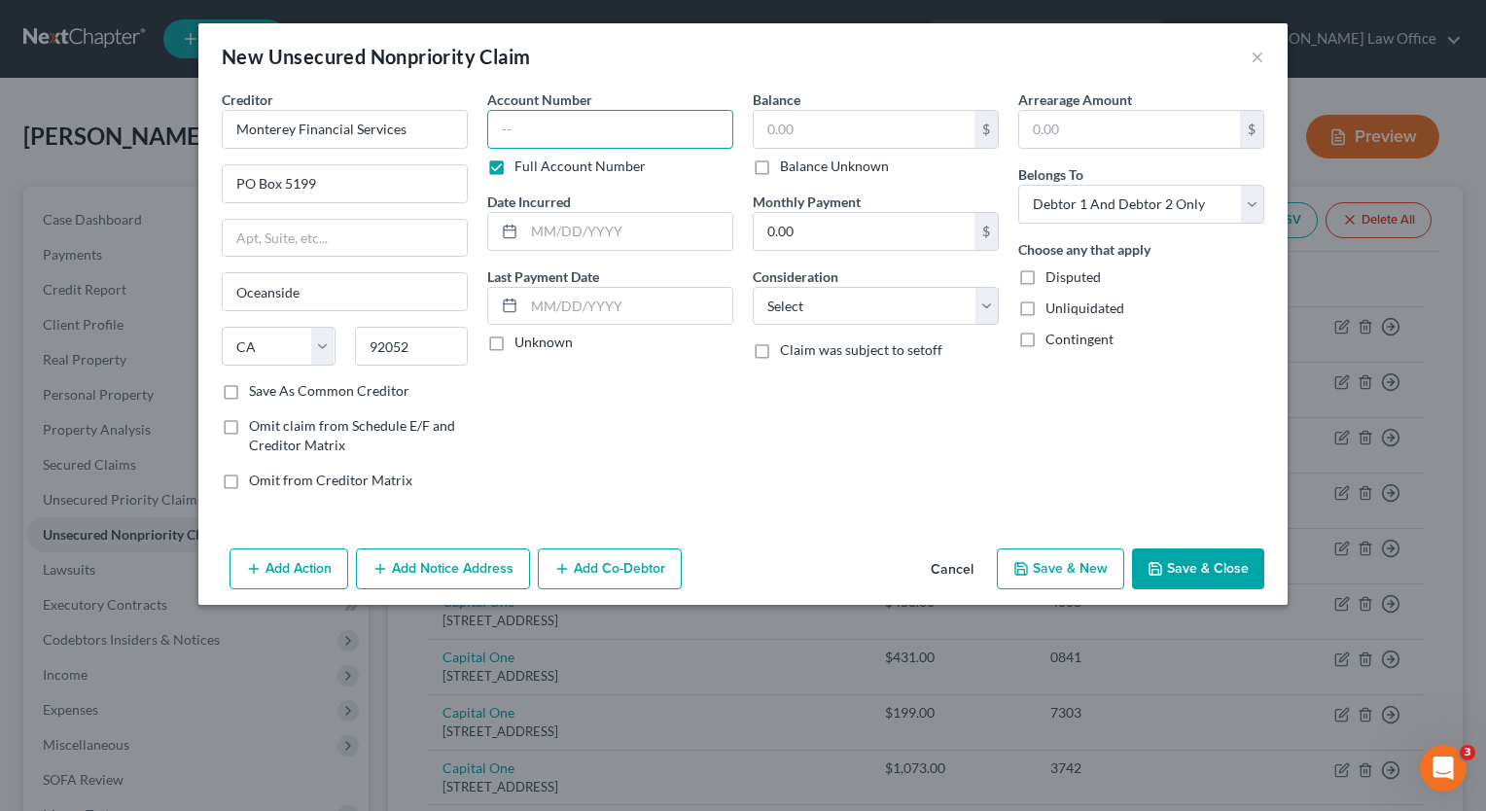
click at [541, 132] on input "text" at bounding box center [610, 129] width 246 height 39
click at [842, 138] on input "text" at bounding box center [864, 129] width 221 height 37
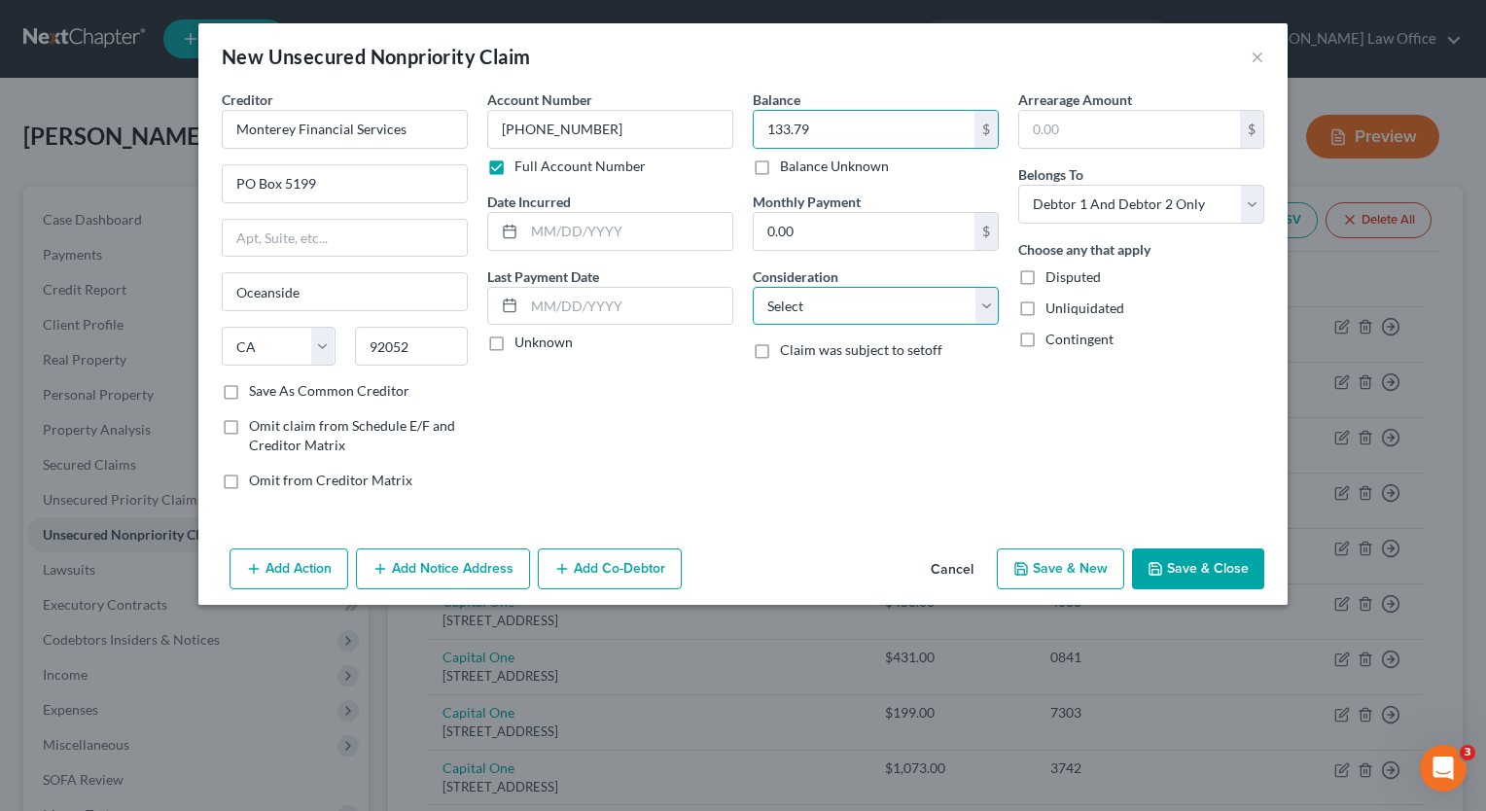
click at [989, 309] on select "Select Cable / Satellite Services Collection Agency Credit Card Debt Debt Couns…" at bounding box center [876, 306] width 246 height 39
click at [753, 287] on select "Select Cable / Satellite Services Collection Agency Credit Card Debt Debt Couns…" at bounding box center [876, 306] width 246 height 39
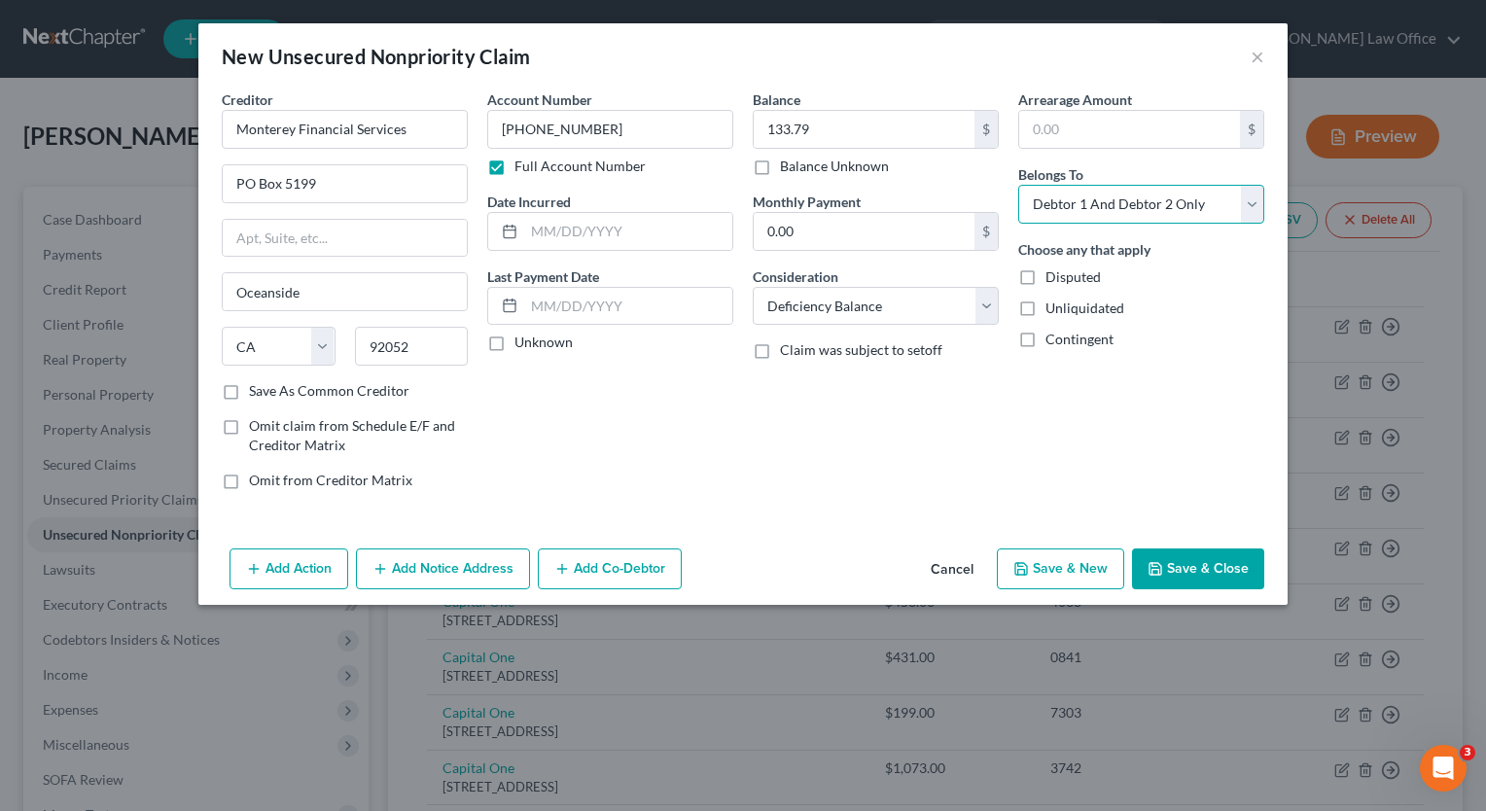
click at [1248, 215] on select "Select Debtor 1 Only Debtor 2 Only Debtor 1 And Debtor 2 Only At Least One Of T…" at bounding box center [1141, 204] width 246 height 39
click at [1018, 185] on select "Select Debtor 1 Only Debtor 2 Only Debtor 1 And Debtor 2 Only At Least One Of T…" at bounding box center [1141, 204] width 246 height 39
click at [936, 437] on div "Balance 133.79 $ Balance Unknown Balance Undetermined 133.79 $ Balance Unknown …" at bounding box center [876, 297] width 266 height 416
click at [1198, 555] on button "Save & Close" at bounding box center [1198, 569] width 132 height 41
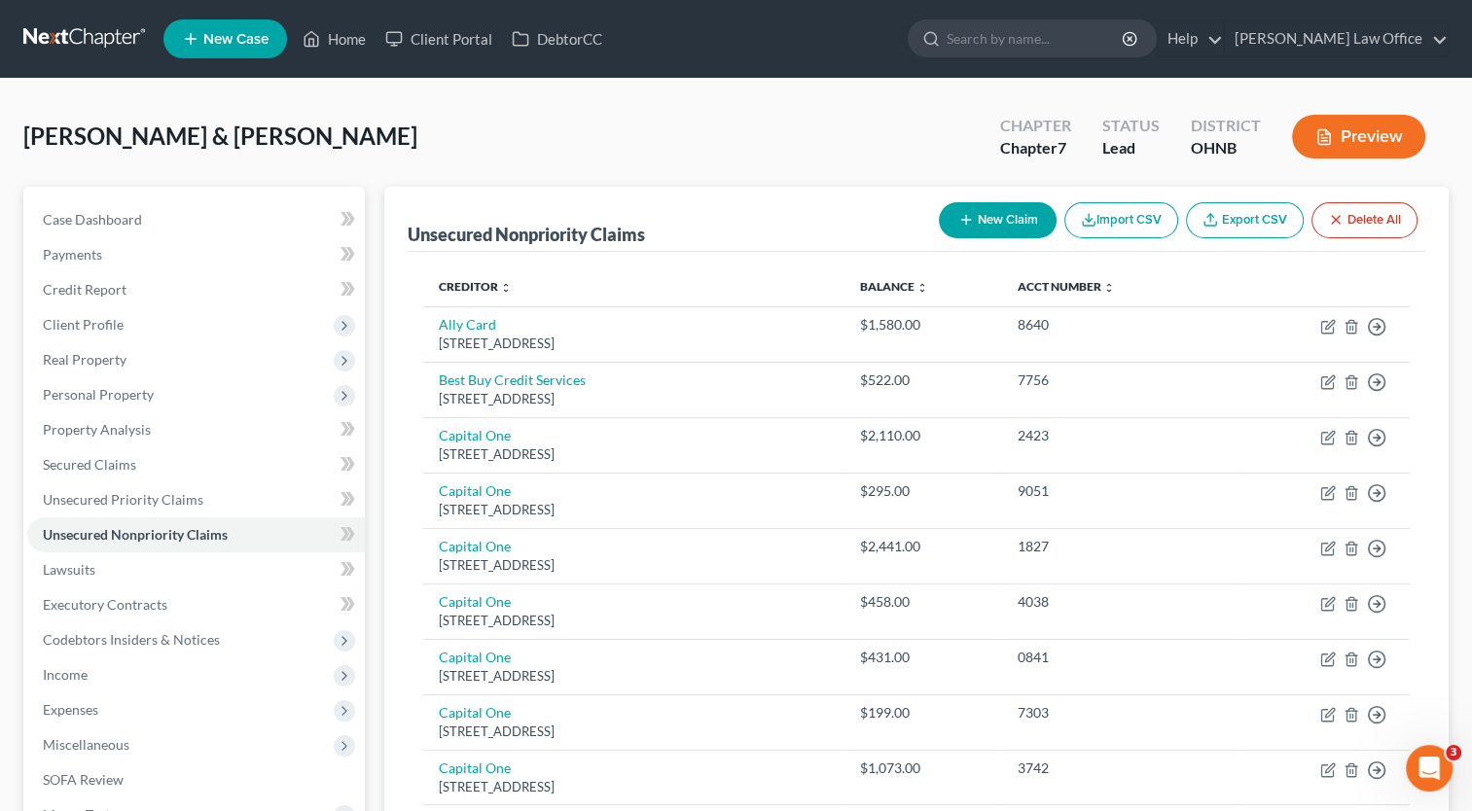
click at [1028, 214] on button "New Claim" at bounding box center [998, 220] width 118 height 36
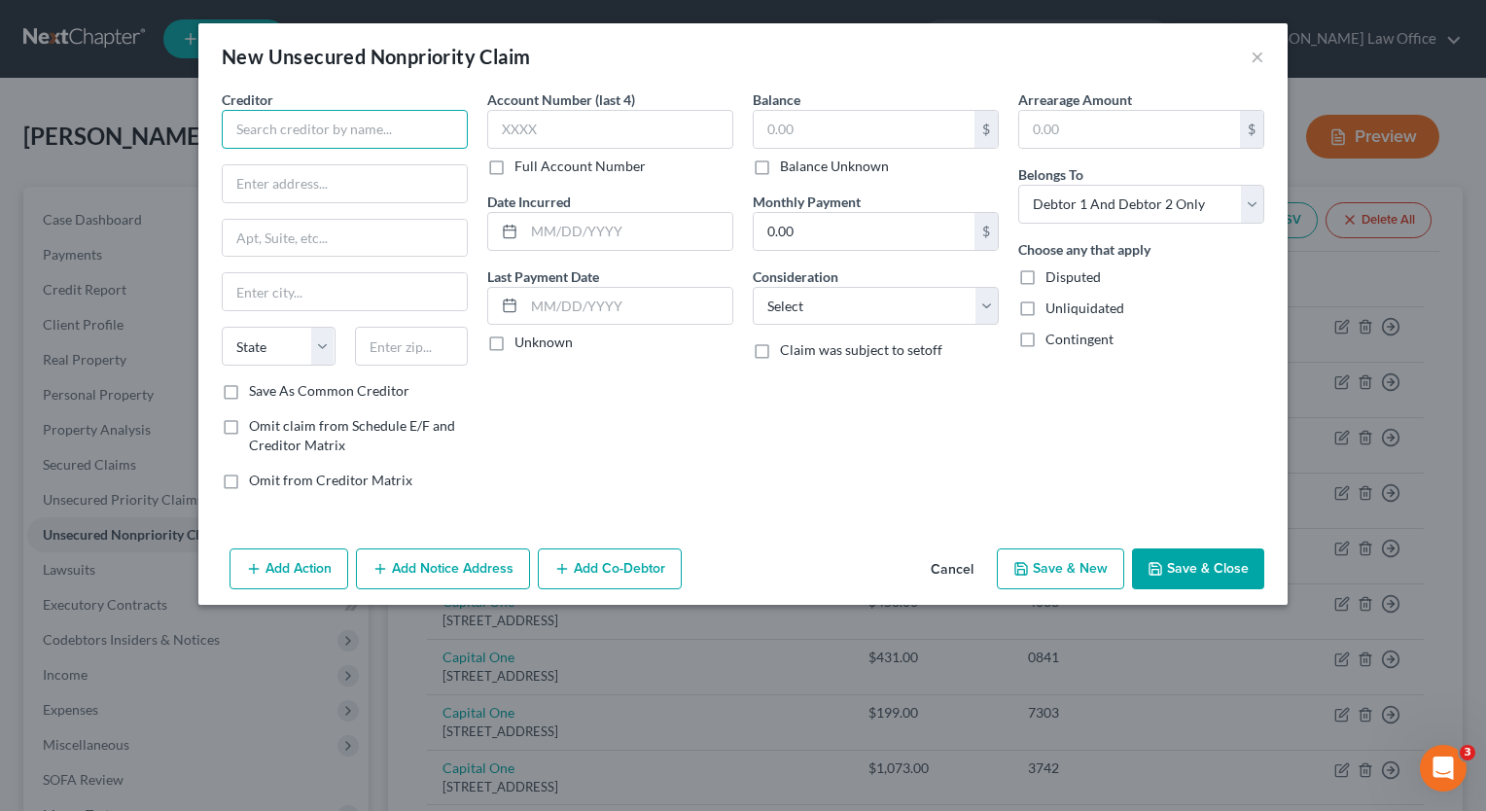
click at [375, 130] on input "text" at bounding box center [345, 129] width 246 height 39
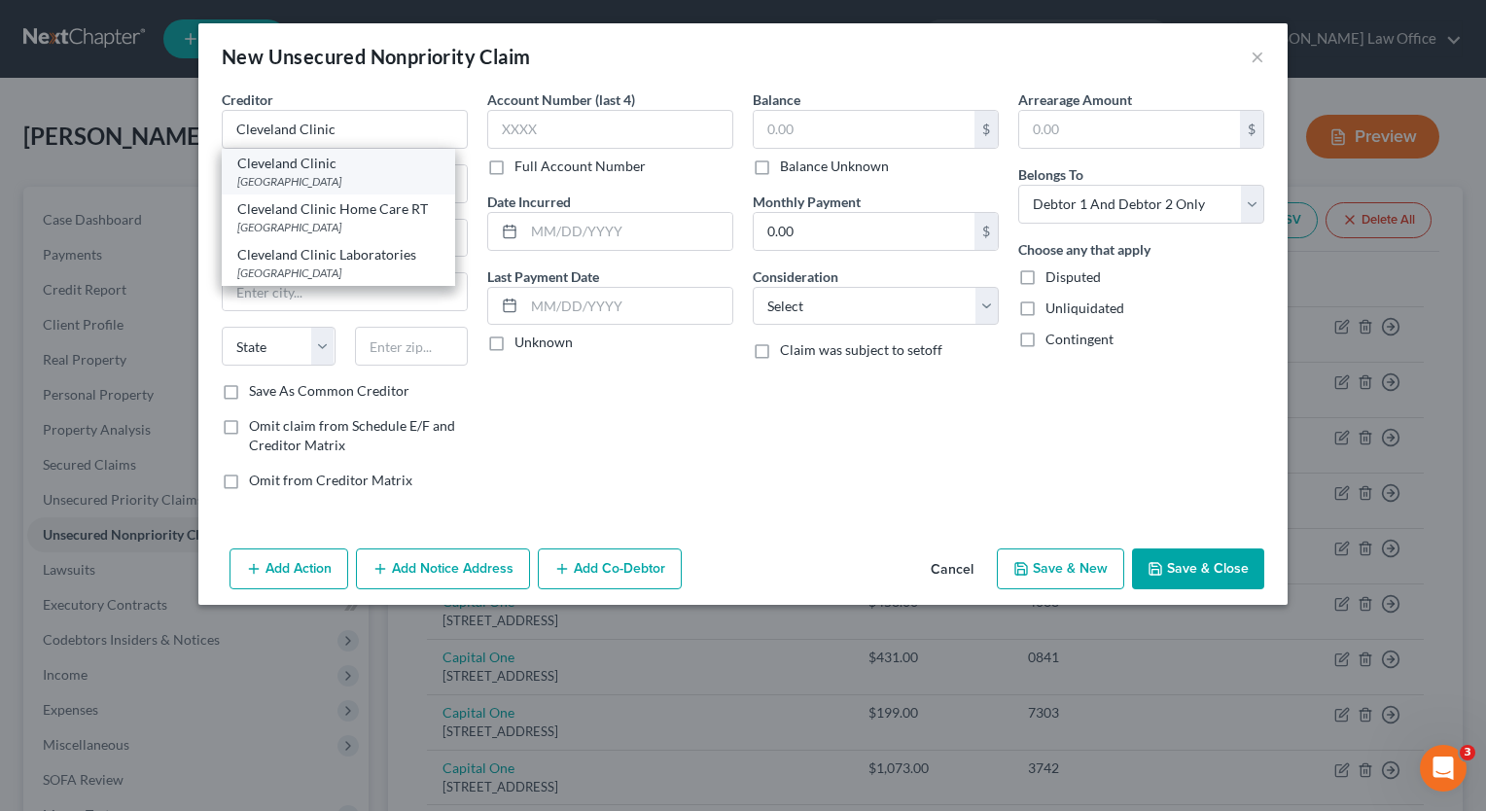
click at [311, 181] on div "[GEOGRAPHIC_DATA]" at bounding box center [338, 181] width 202 height 17
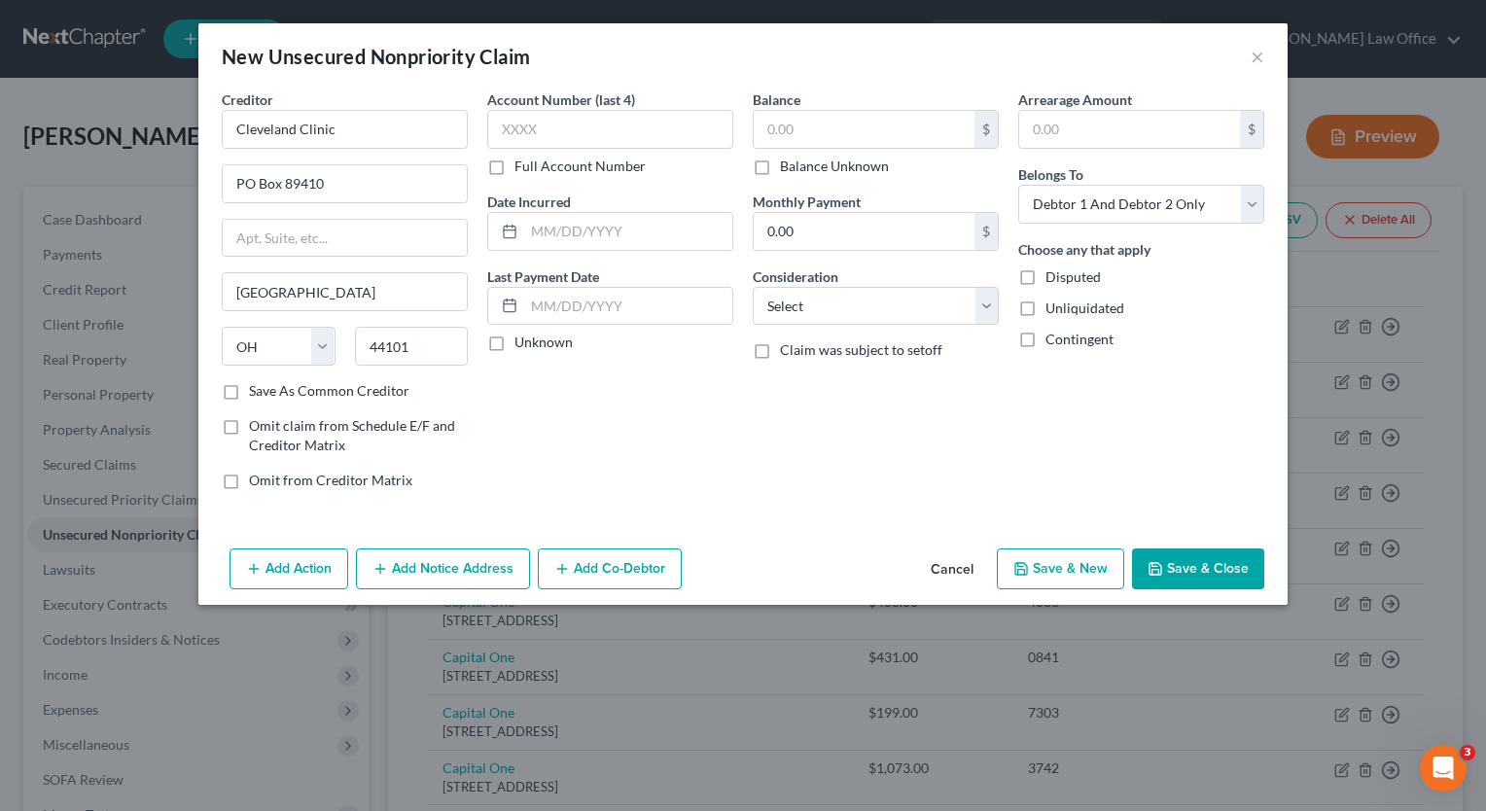
click at [515, 166] on label "Full Account Number" at bounding box center [580, 166] width 131 height 19
click at [522, 166] on input "Full Account Number" at bounding box center [528, 163] width 13 height 13
click at [548, 136] on input "text" at bounding box center [610, 129] width 246 height 39
click at [602, 234] on input "text" at bounding box center [628, 231] width 208 height 37
click at [809, 126] on input "text" at bounding box center [864, 129] width 221 height 37
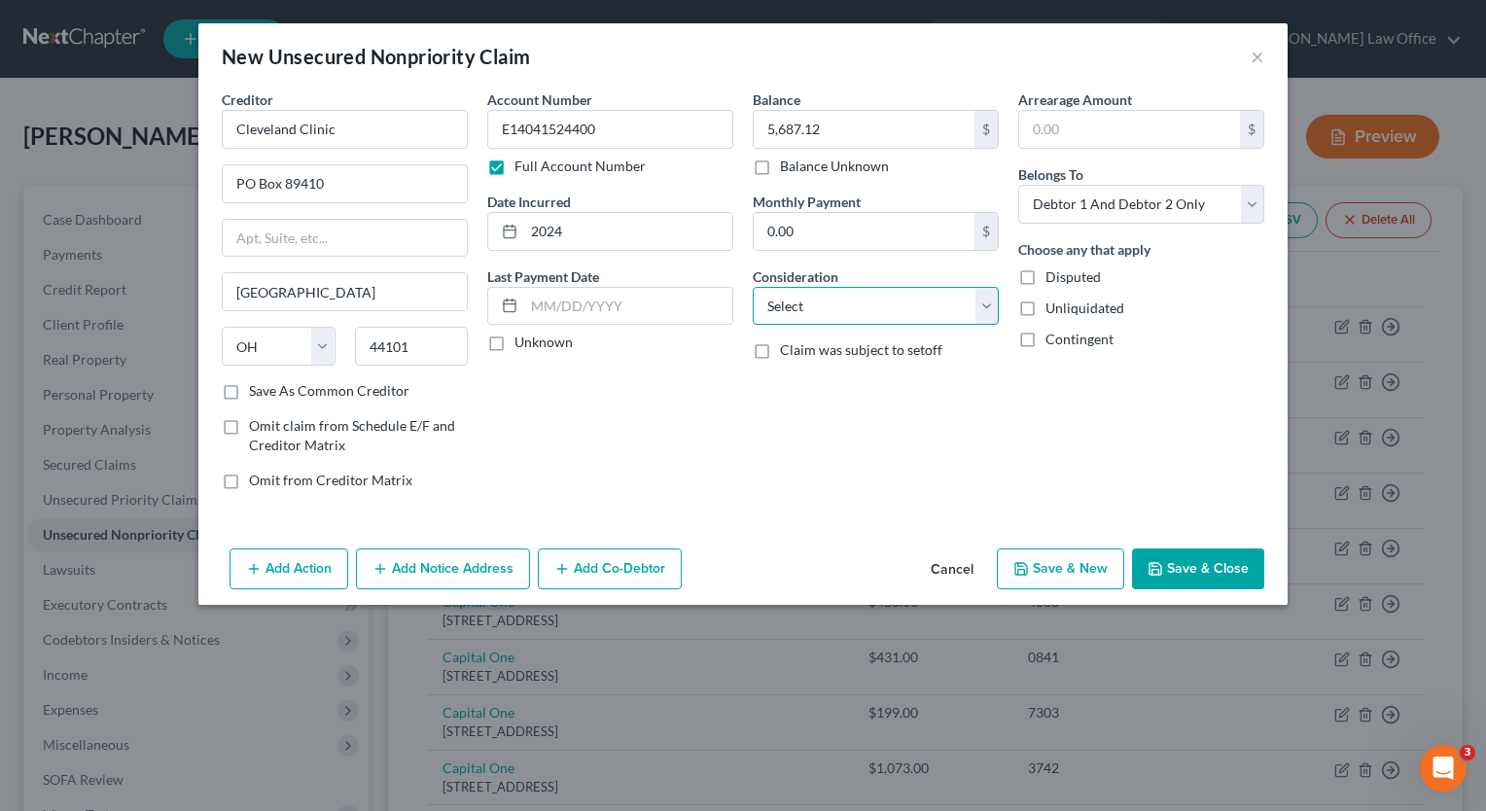
drag, startPoint x: 989, startPoint y: 306, endPoint x: 973, endPoint y: 322, distance: 22.7
click at [989, 306] on select "Select Cable / Satellite Services Collection Agency Credit Card Debt Debt Couns…" at bounding box center [876, 306] width 246 height 39
click at [753, 287] on select "Select Cable / Satellite Services Collection Agency Credit Card Debt Debt Couns…" at bounding box center [876, 306] width 246 height 39
click at [1087, 465] on div "Arrearage Amount $ Belongs To * Select Debtor 1 Only Debtor 2 Only Debtor 1 And…" at bounding box center [1142, 297] width 266 height 416
click at [1256, 218] on select "Select Debtor 1 Only Debtor 2 Only Debtor 1 And Debtor 2 Only At Least One Of T…" at bounding box center [1141, 204] width 246 height 39
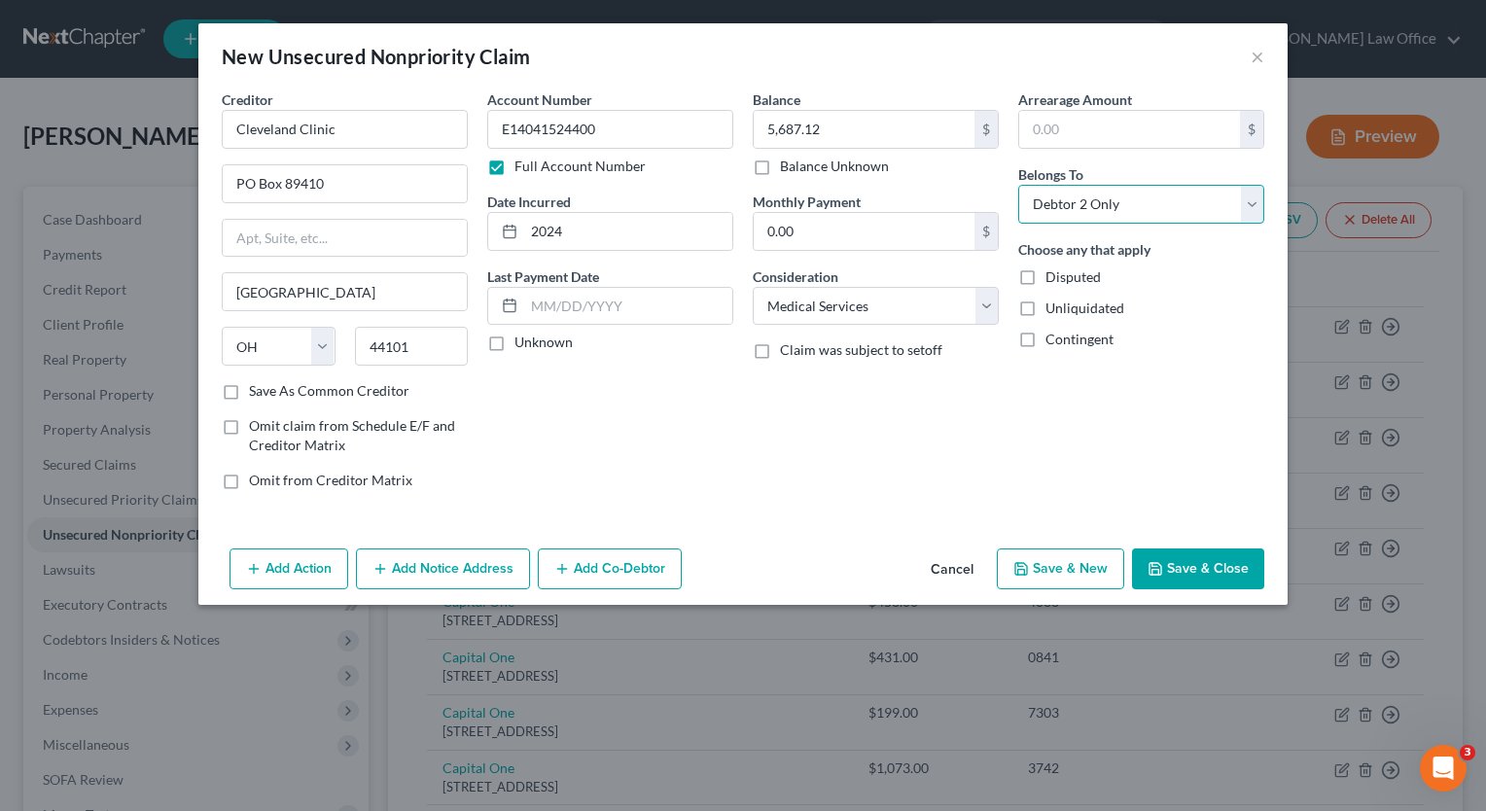
click at [1018, 185] on select "Select Debtor 1 Only Debtor 2 Only Debtor 1 And Debtor 2 Only At Least One Of T…" at bounding box center [1141, 204] width 246 height 39
click at [1222, 566] on button "Save & Close" at bounding box center [1198, 569] width 132 height 41
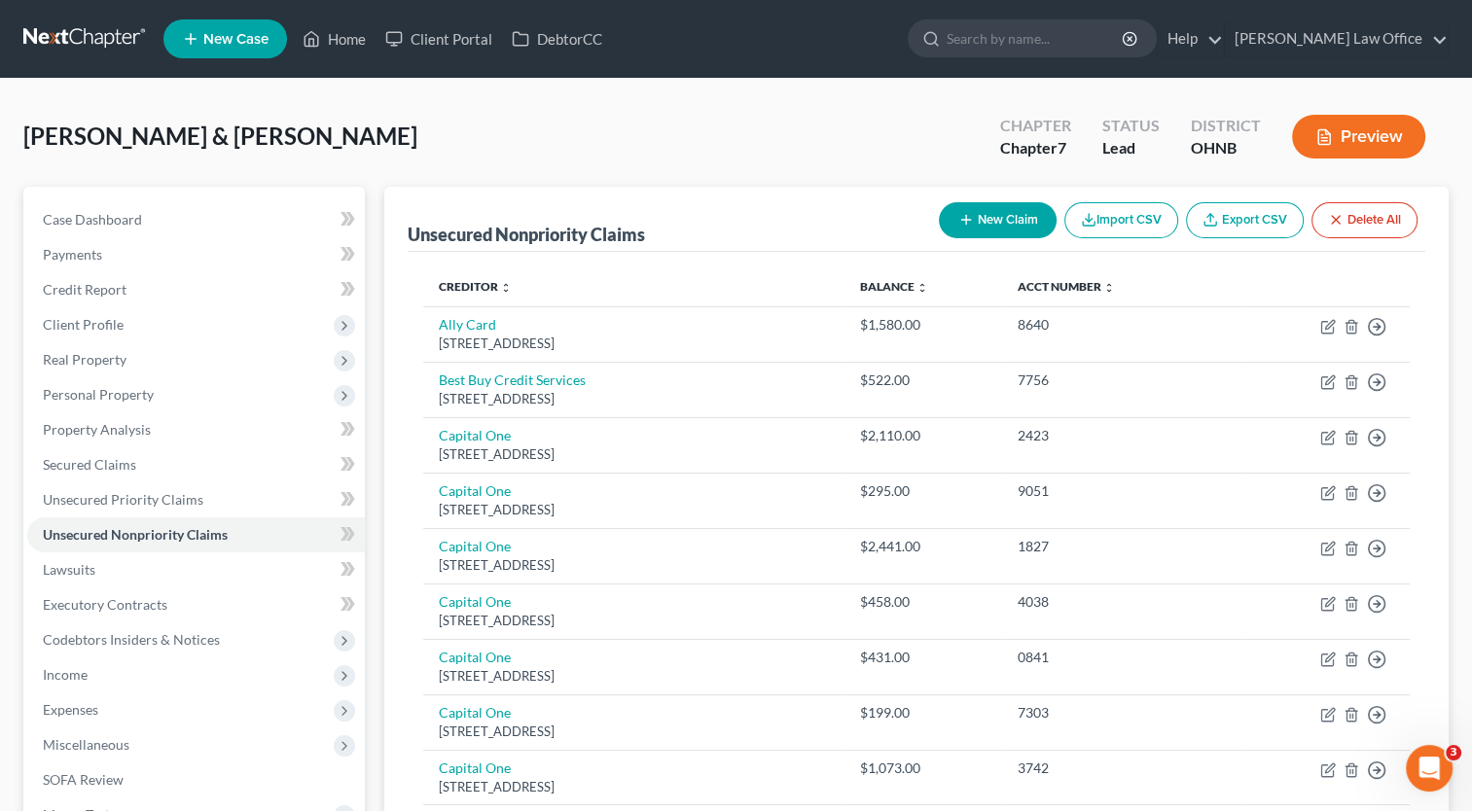
click at [988, 232] on button "New Claim" at bounding box center [998, 220] width 118 height 36
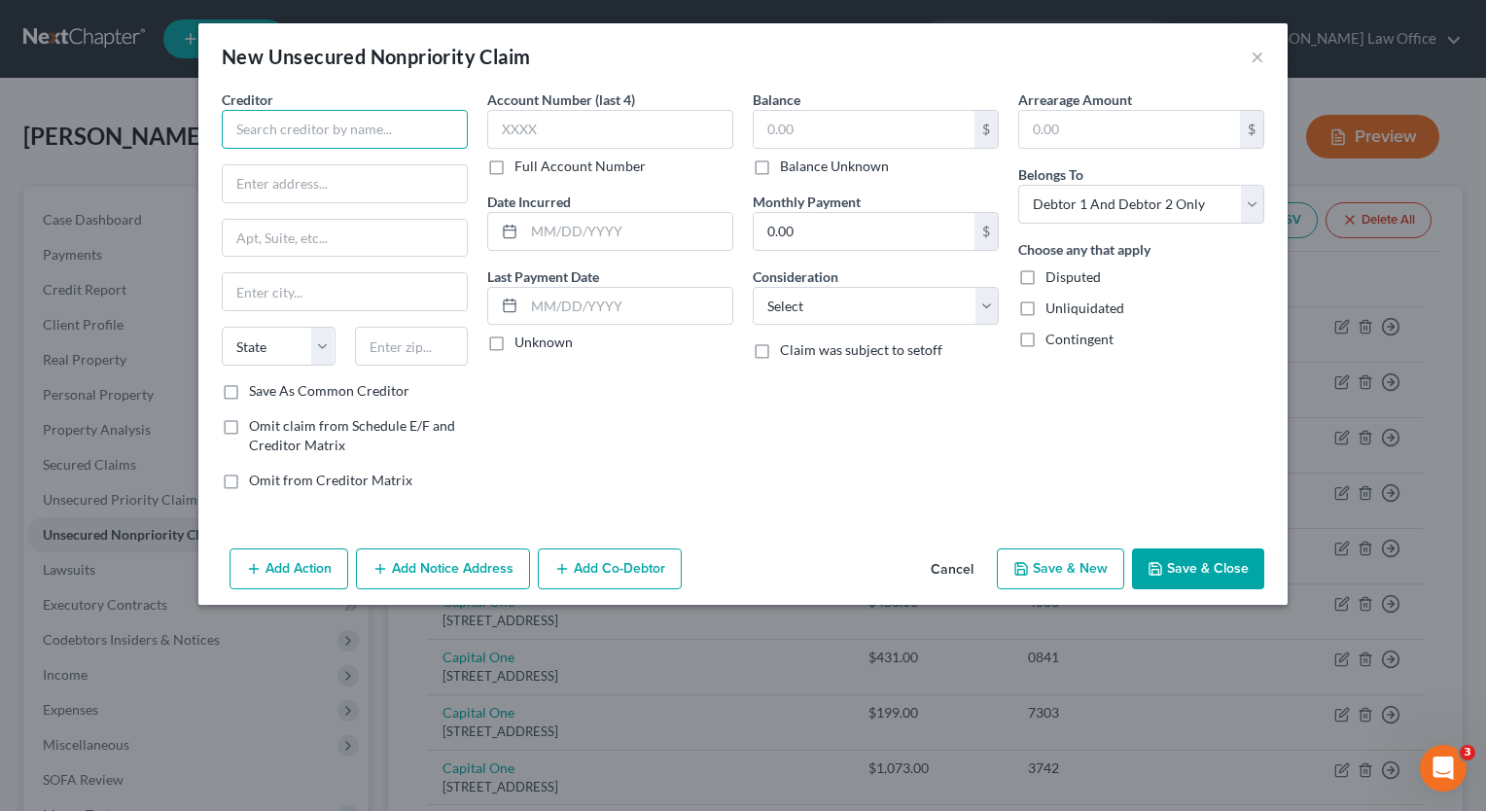
click at [393, 138] on input "text" at bounding box center [345, 129] width 246 height 39
click at [338, 182] on input "text" at bounding box center [345, 183] width 244 height 37
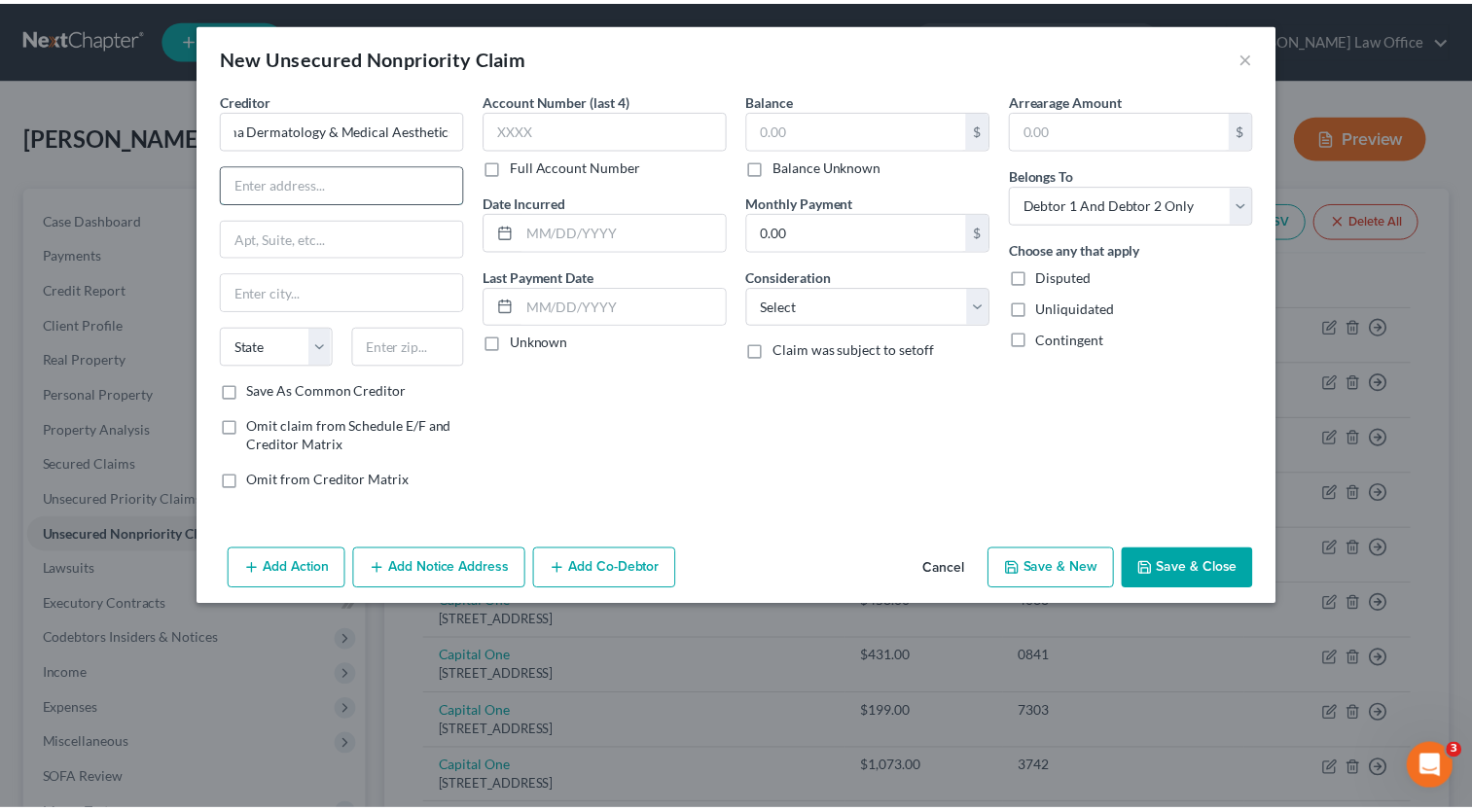
scroll to position [0, 0]
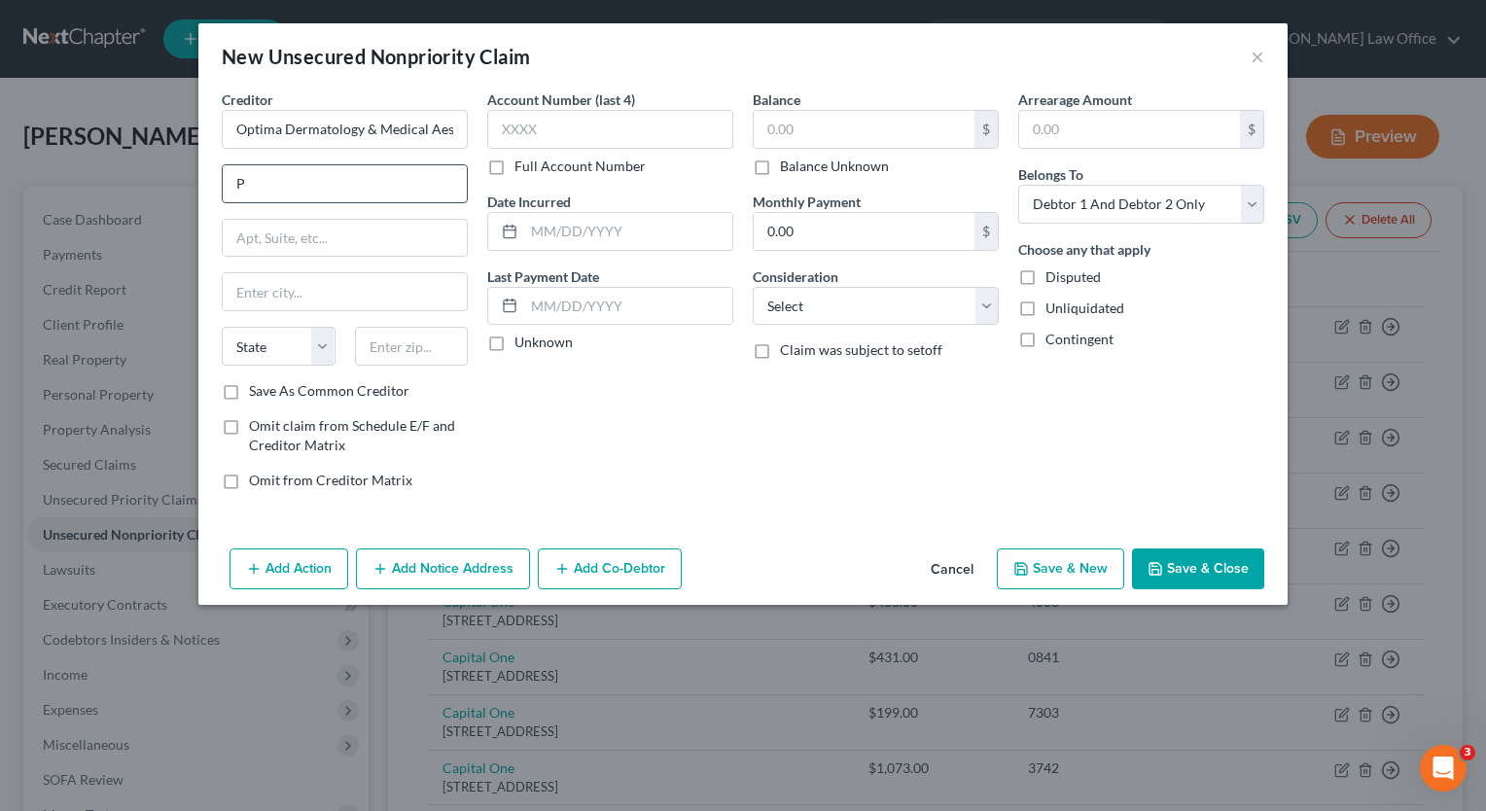
click at [343, 190] on input "P" at bounding box center [345, 183] width 244 height 37
click at [363, 322] on div "Creditor * Optima Dermatology & Medical Aesthetics [GEOGRAPHIC_DATA][US_STATE] …" at bounding box center [345, 235] width 246 height 292
drag, startPoint x: 397, startPoint y: 337, endPoint x: 415, endPoint y: 356, distance: 26.8
click at [397, 337] on input "text" at bounding box center [412, 346] width 114 height 39
click at [515, 164] on label "Full Account Number" at bounding box center [580, 166] width 131 height 19
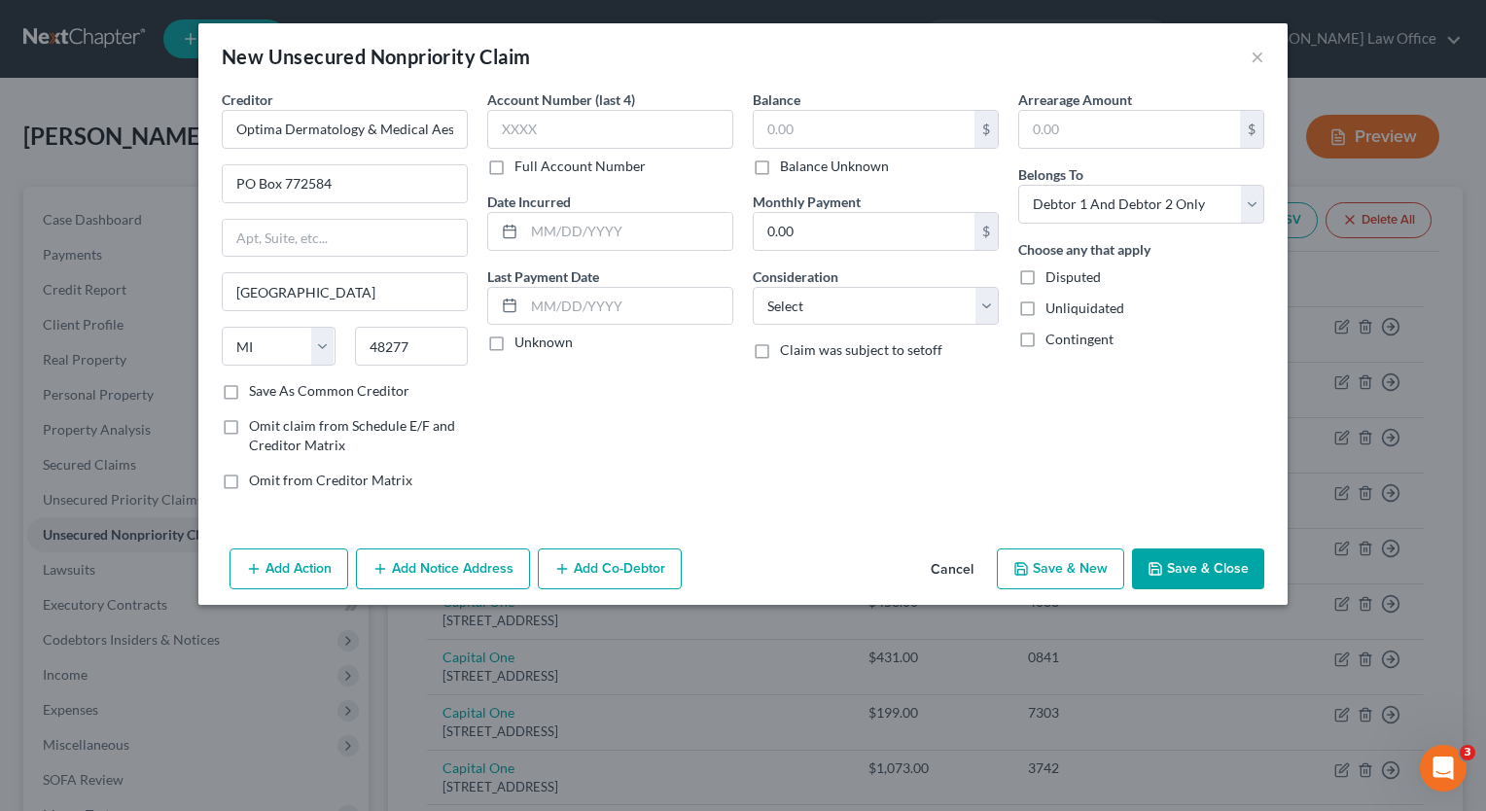
click at [522, 164] on input "Full Account Number" at bounding box center [528, 163] width 13 height 13
click at [549, 131] on input "text" at bounding box center [610, 129] width 246 height 39
click at [249, 391] on label "Save As Common Creditor" at bounding box center [329, 390] width 160 height 19
click at [257, 391] on input "Save As Common Creditor" at bounding box center [263, 387] width 13 height 13
click at [608, 247] on input "text" at bounding box center [628, 231] width 208 height 37
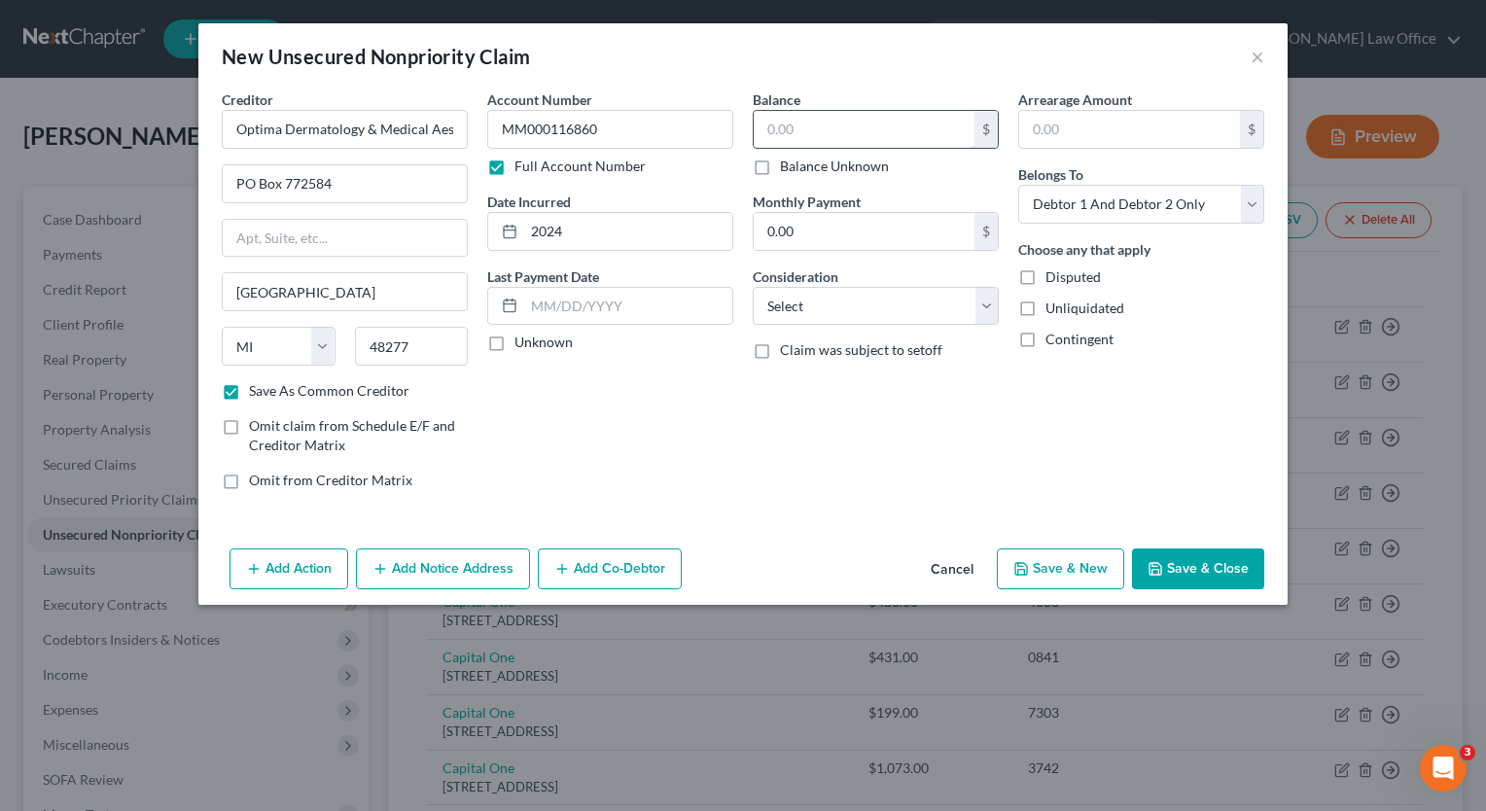
click at [866, 125] on input "text" at bounding box center [864, 129] width 221 height 37
click at [988, 323] on select "Select Cable / Satellite Services Collection Agency Credit Card Debt Debt Couns…" at bounding box center [876, 306] width 246 height 39
click at [753, 287] on select "Select Cable / Satellite Services Collection Agency Credit Card Debt Debt Couns…" at bounding box center [876, 306] width 246 height 39
click at [1242, 212] on select "Select Debtor 1 Only Debtor 2 Only Debtor 1 And Debtor 2 Only At Least One Of T…" at bounding box center [1141, 204] width 246 height 39
click at [1018, 185] on select "Select Debtor 1 Only Debtor 2 Only Debtor 1 And Debtor 2 Only At Least One Of T…" at bounding box center [1141, 204] width 246 height 39
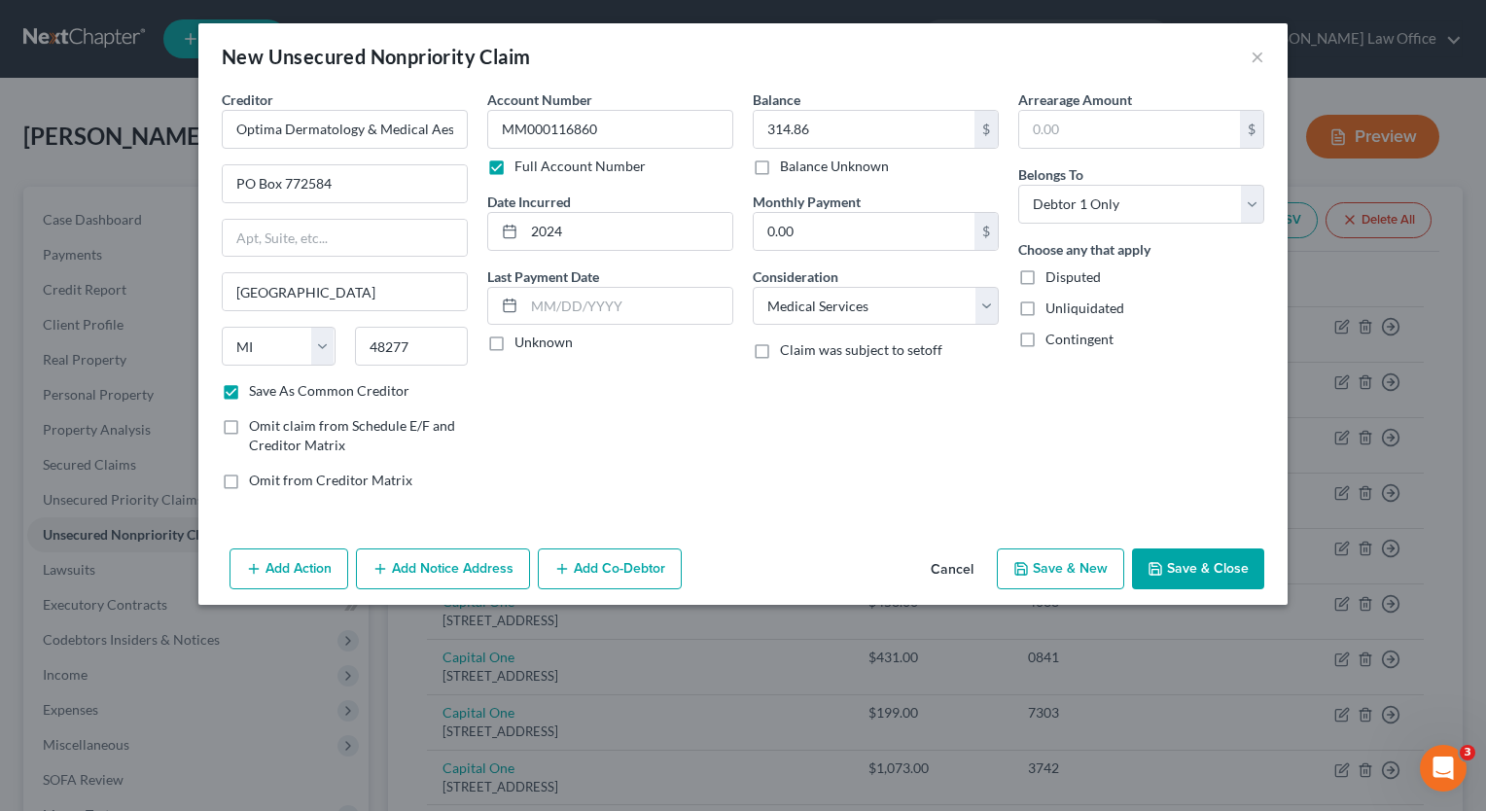
drag, startPoint x: 1210, startPoint y: 581, endPoint x: 1229, endPoint y: 590, distance: 20.9
click at [1209, 577] on button "Save & Close" at bounding box center [1198, 569] width 132 height 41
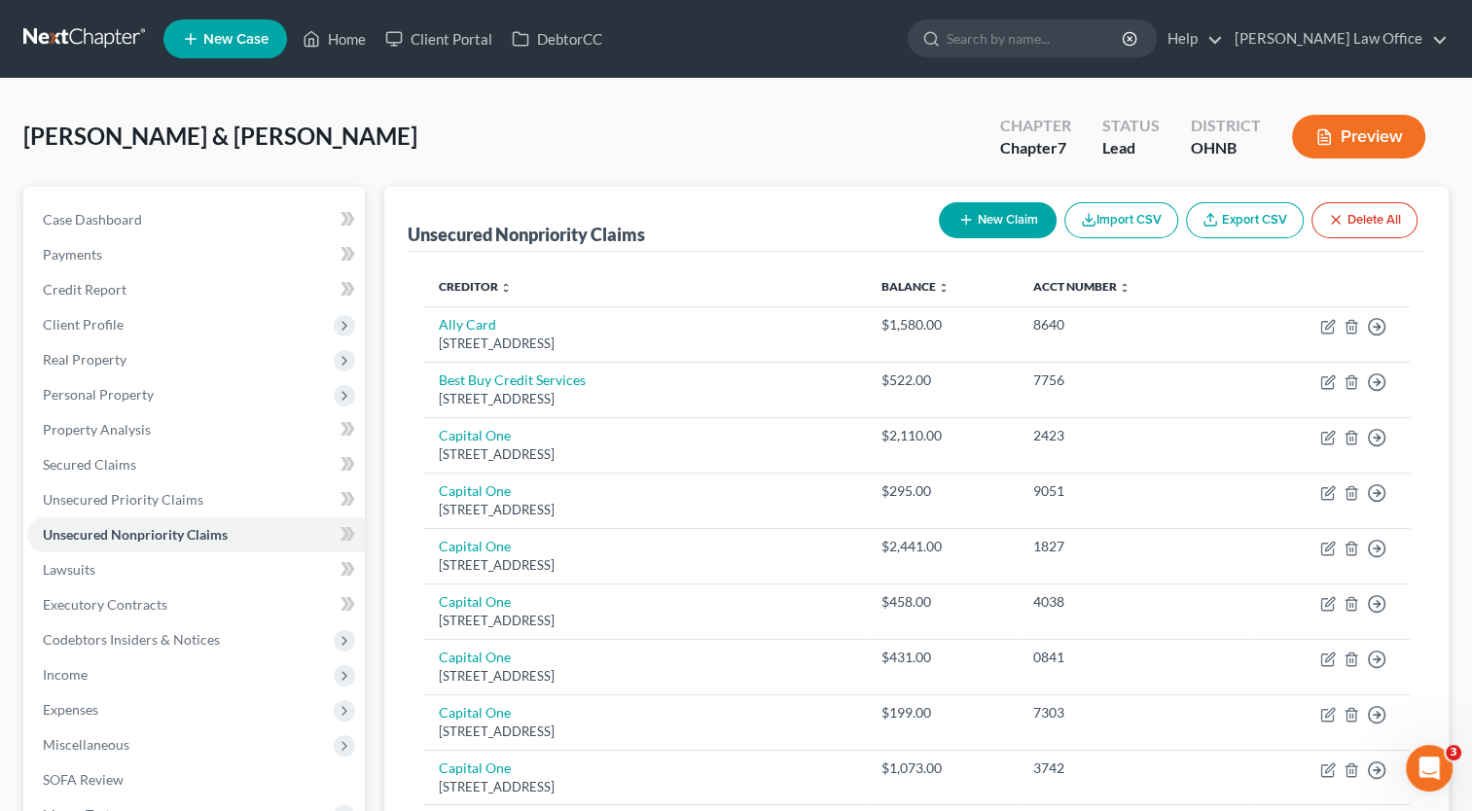
click at [1014, 212] on button "New Claim" at bounding box center [998, 220] width 118 height 36
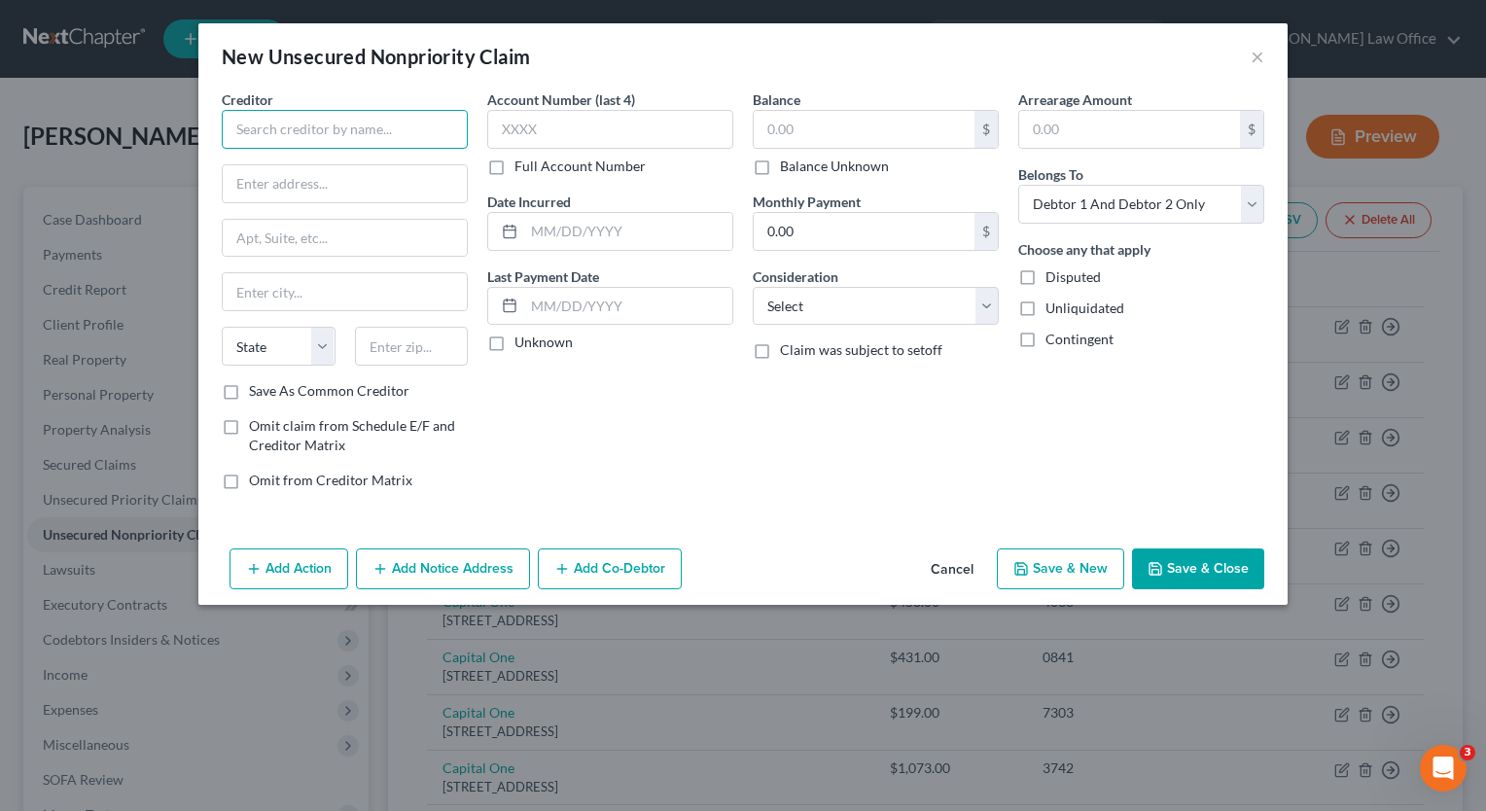
click at [410, 145] on input "text" at bounding box center [345, 129] width 246 height 39
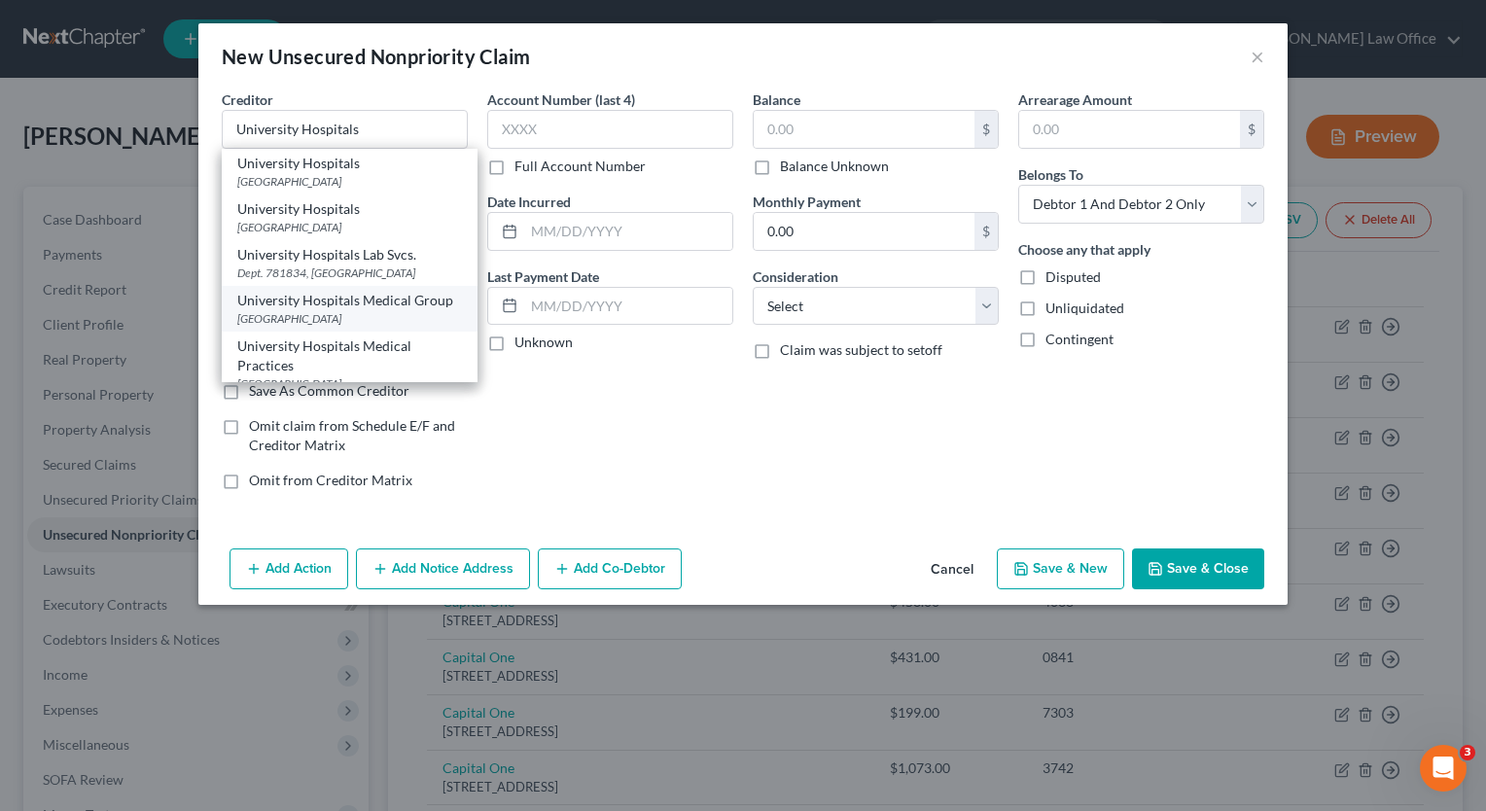
click at [373, 327] on div "[GEOGRAPHIC_DATA]" at bounding box center [349, 318] width 225 height 17
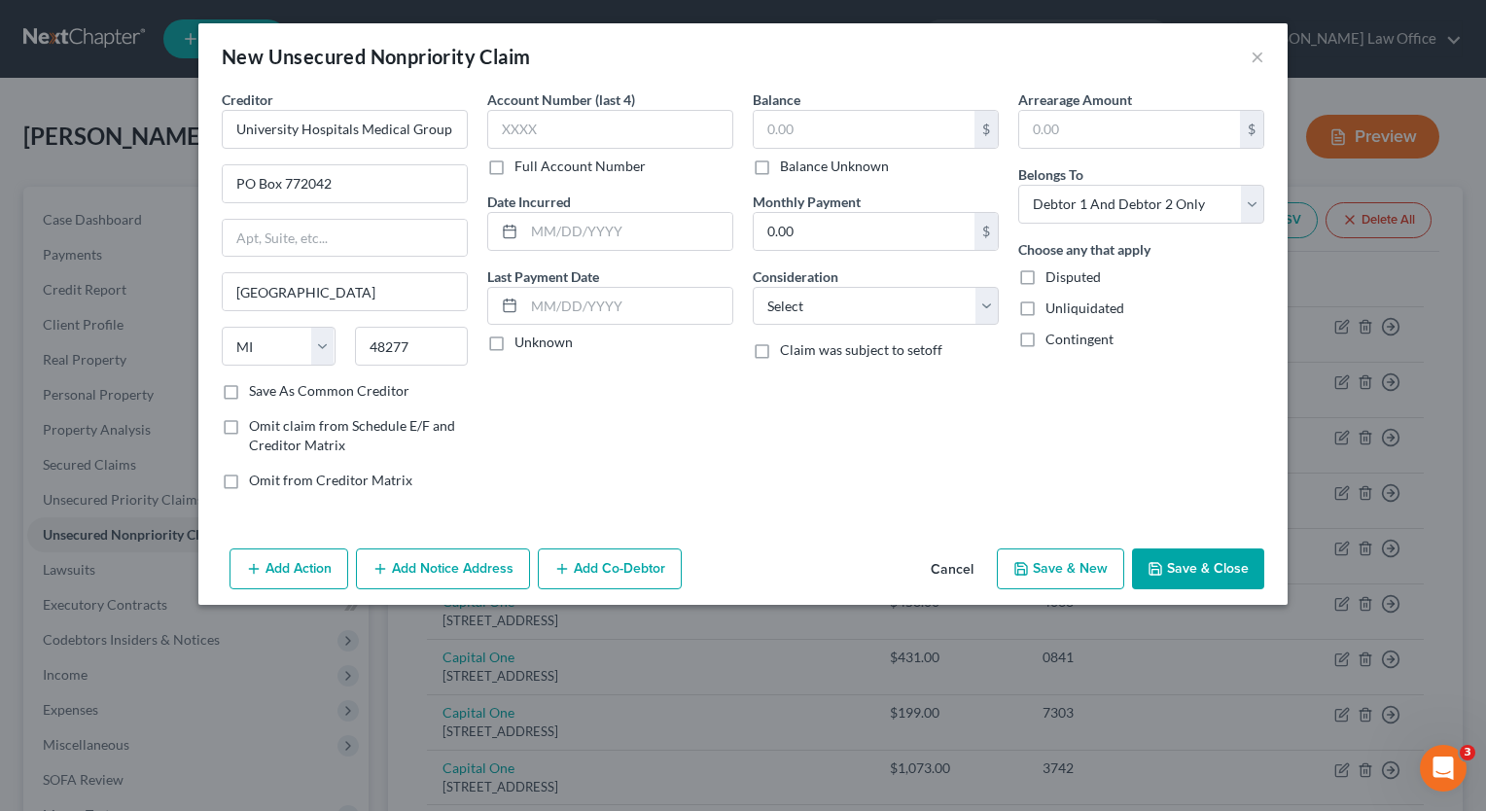
click at [515, 168] on label "Full Account Number" at bounding box center [580, 166] width 131 height 19
click at [522, 168] on input "Full Account Number" at bounding box center [528, 163] width 13 height 13
click at [559, 130] on input "text" at bounding box center [610, 129] width 246 height 39
click at [593, 231] on input "text" at bounding box center [628, 231] width 208 height 37
click at [980, 310] on select "Select Cable / Satellite Services Collection Agency Credit Card Debt Debt Couns…" at bounding box center [876, 306] width 246 height 39
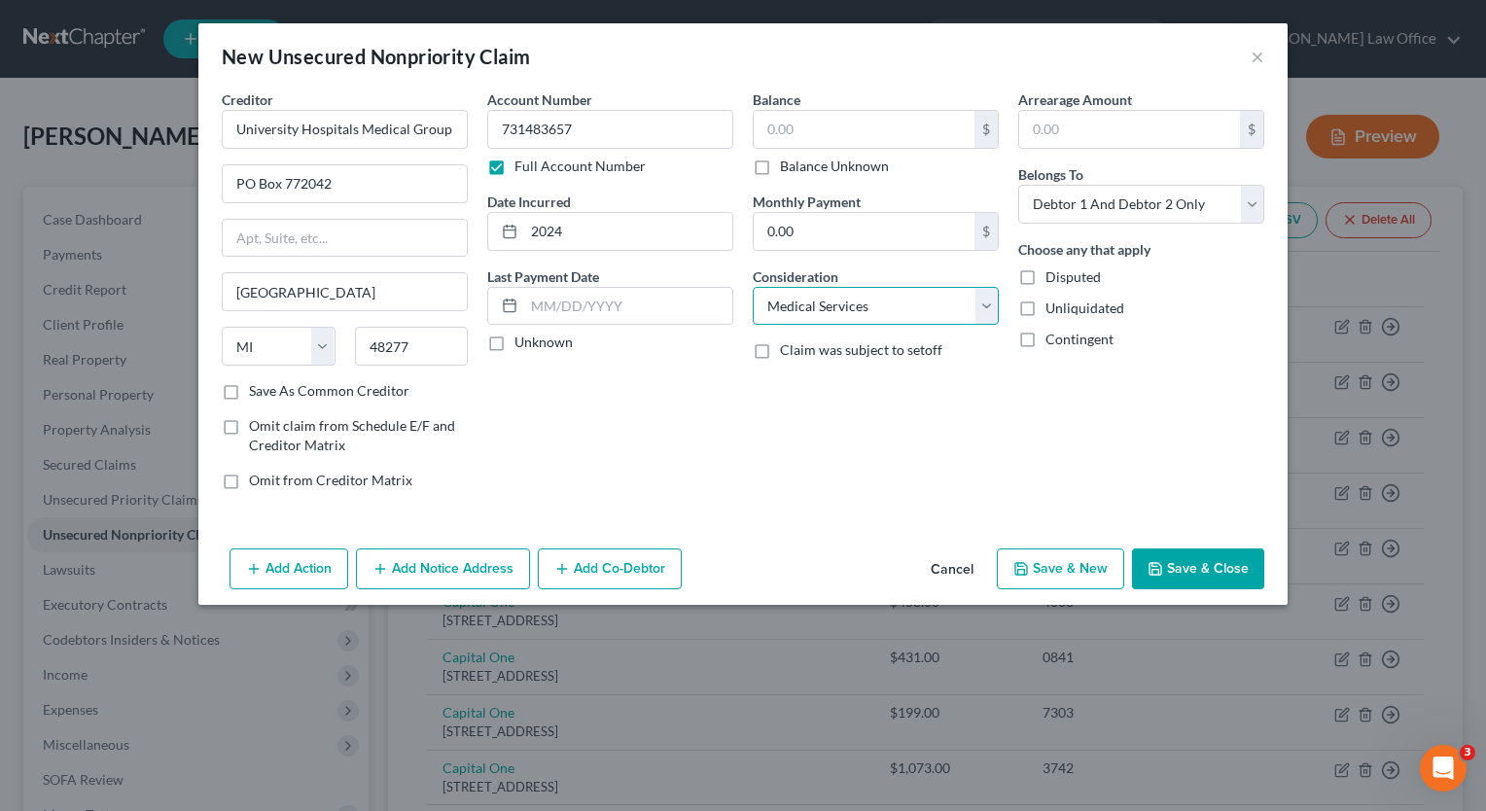
click at [753, 287] on select "Select Cable / Satellite Services Collection Agency Credit Card Debt Debt Couns…" at bounding box center [876, 306] width 246 height 39
click at [913, 129] on input "text" at bounding box center [864, 129] width 221 height 37
drag, startPoint x: 1251, startPoint y: 206, endPoint x: 1219, endPoint y: 223, distance: 36.1
click at [1251, 206] on select "Select Debtor 1 Only Debtor 2 Only Debtor 1 And Debtor 2 Only At Least One Of T…" at bounding box center [1141, 204] width 246 height 39
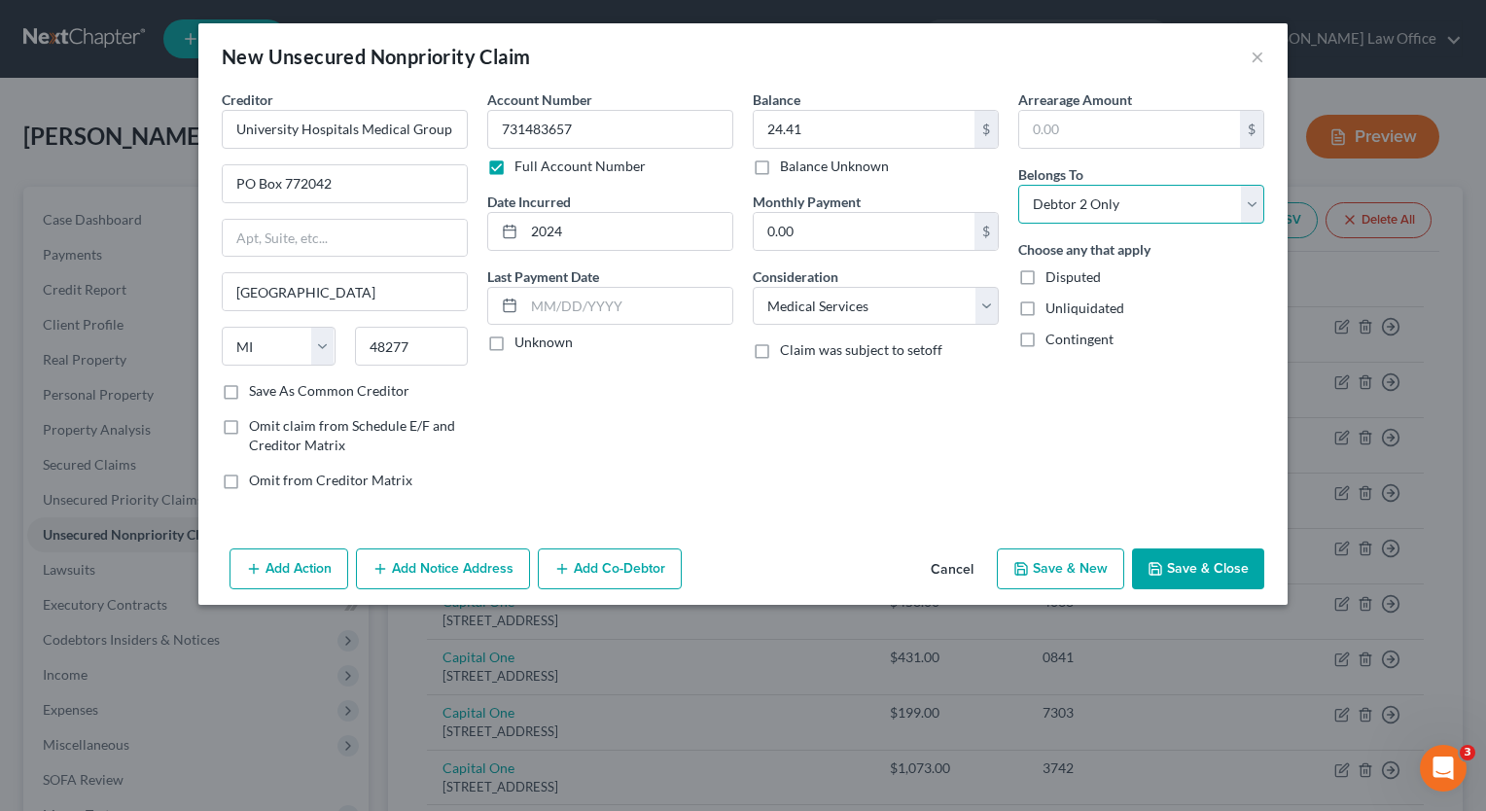
click at [1018, 185] on select "Select Debtor 1 Only Debtor 2 Only Debtor 1 And Debtor 2 Only At Least One Of T…" at bounding box center [1141, 204] width 246 height 39
click at [1197, 560] on button "Save & Close" at bounding box center [1198, 569] width 132 height 41
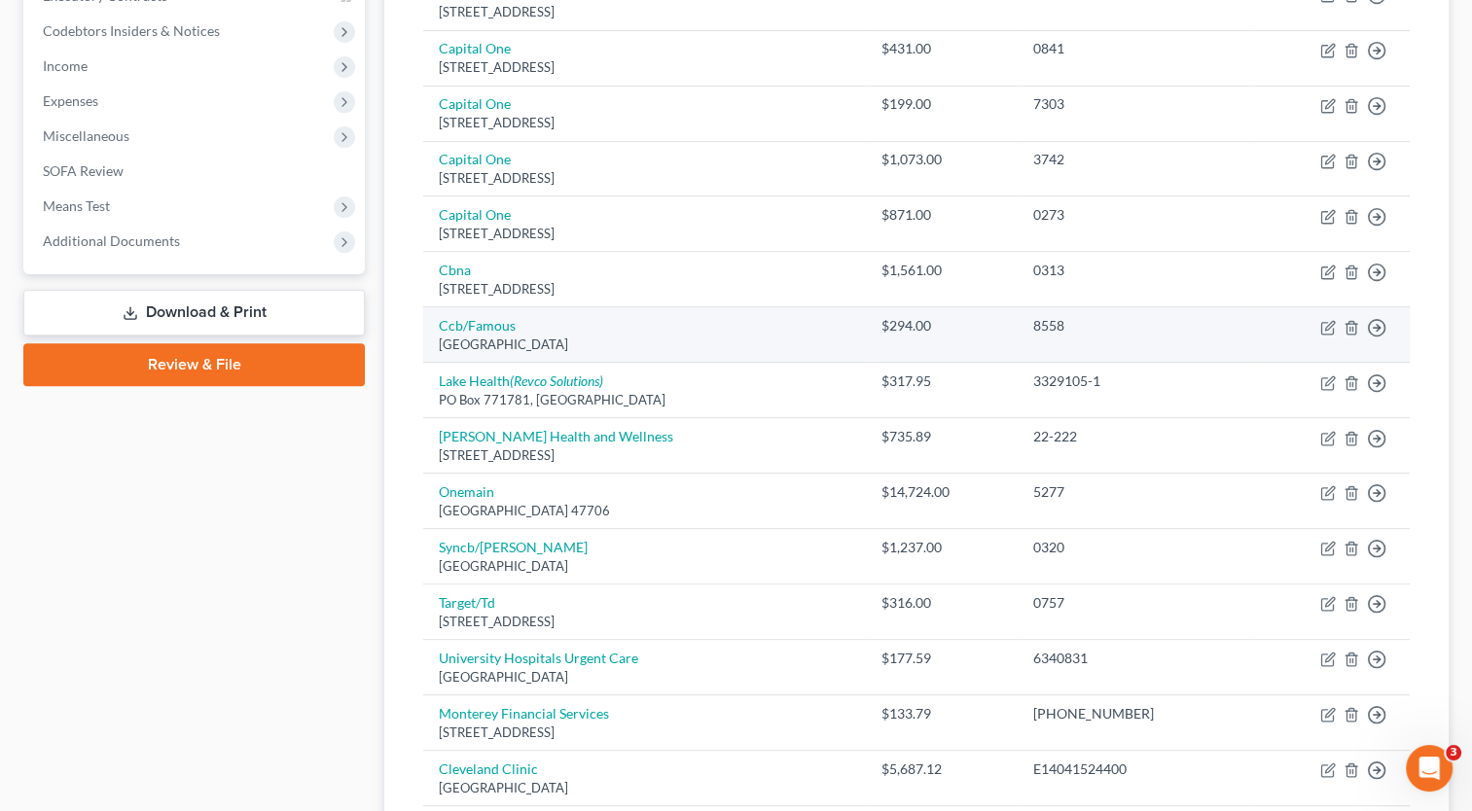
scroll to position [681, 0]
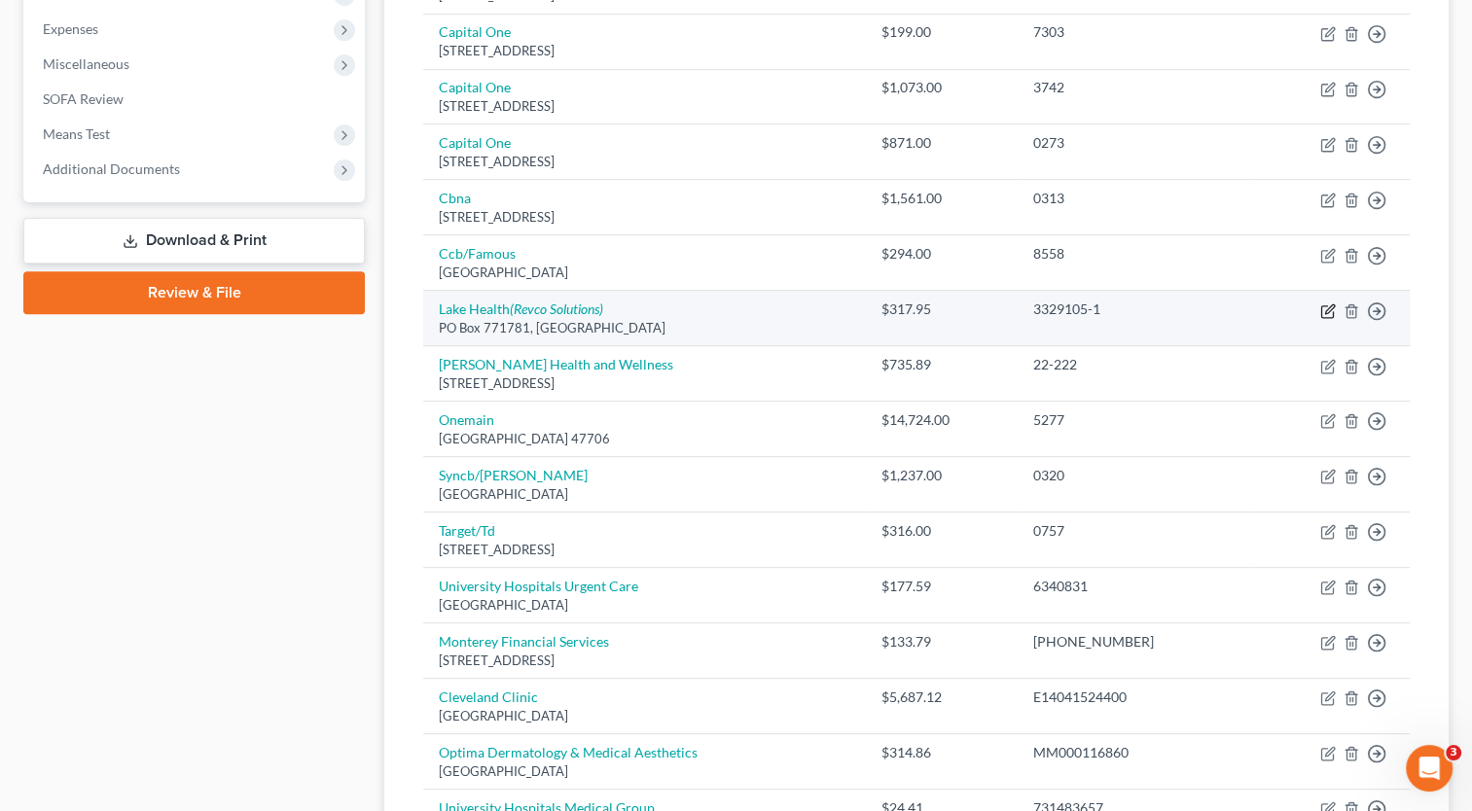
click at [1325, 309] on icon "button" at bounding box center [1329, 308] width 9 height 9
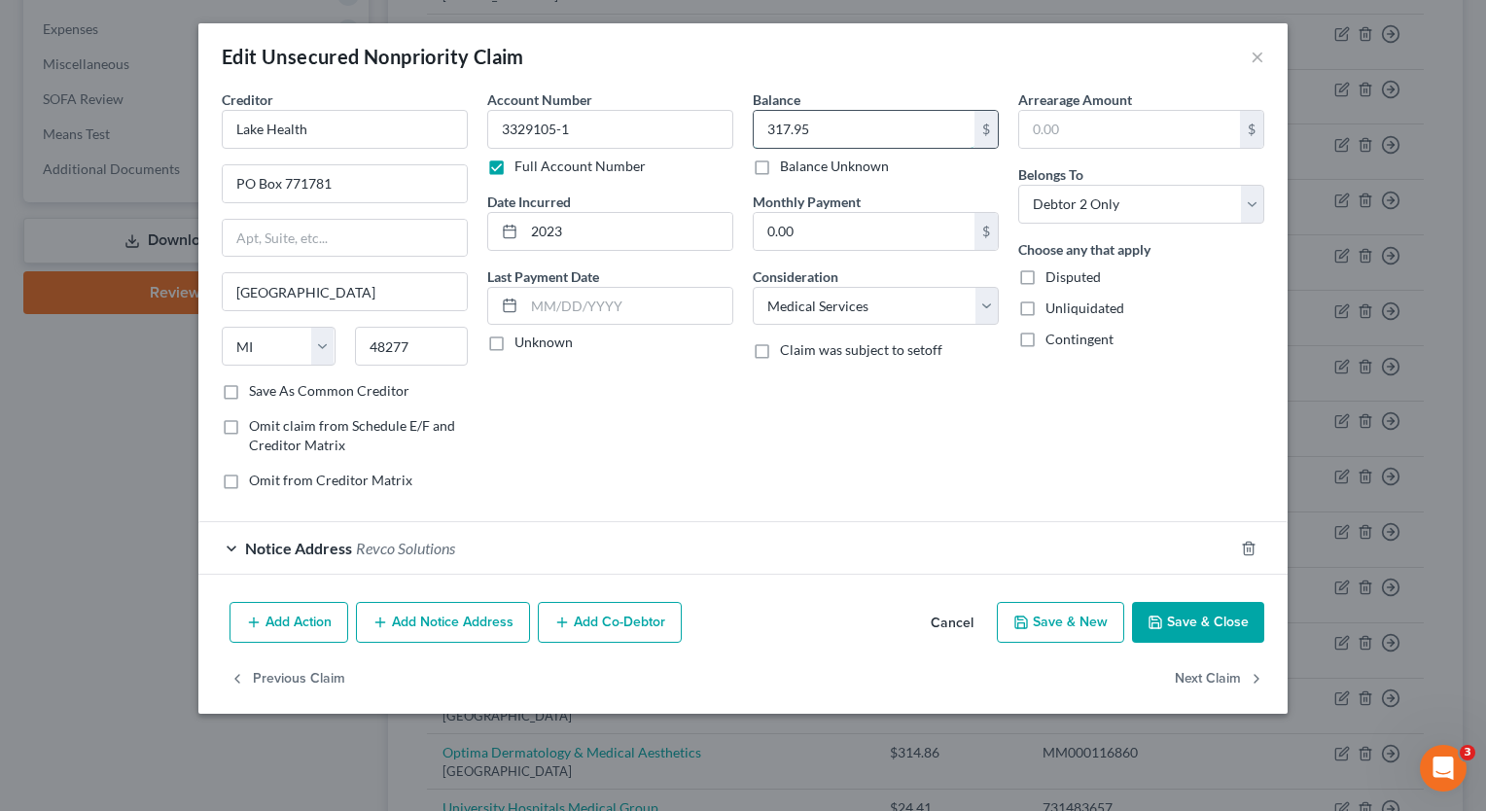
click at [865, 113] on input "317.95" at bounding box center [864, 129] width 221 height 37
click at [1235, 629] on button "Save & Close" at bounding box center [1198, 622] width 132 height 41
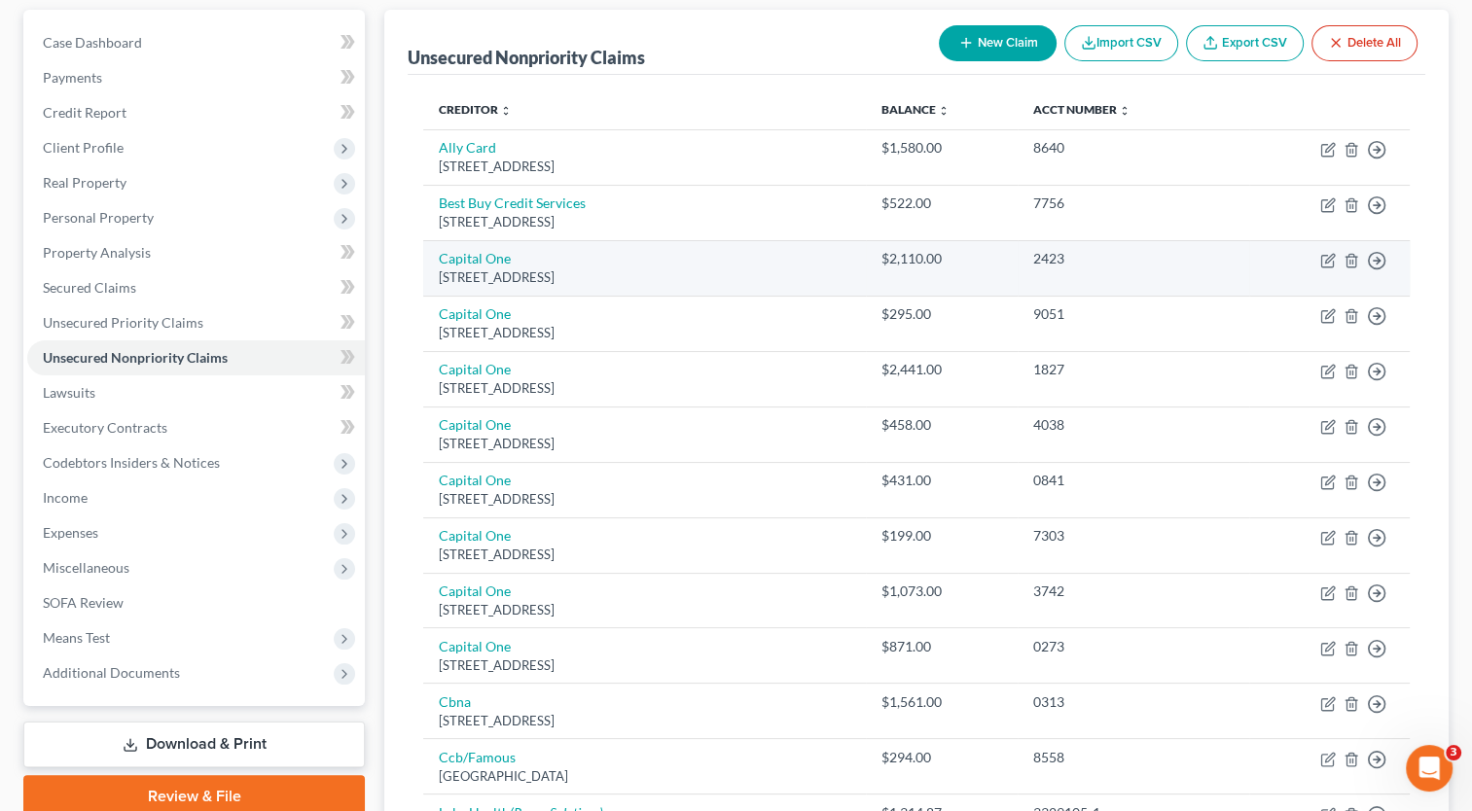
scroll to position [0, 0]
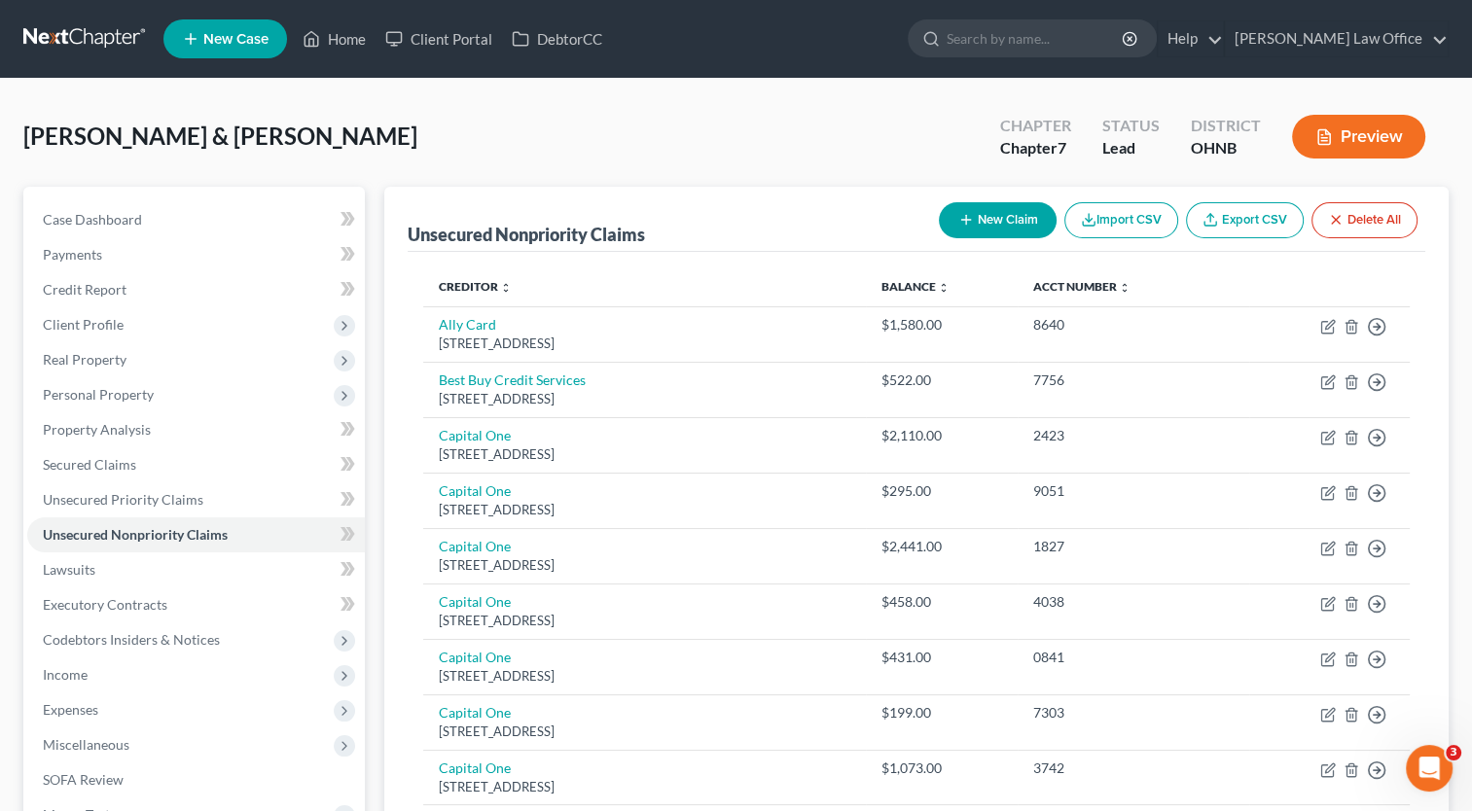
click at [1021, 239] on div "New Claim Import CSV Export CSV Delete All" at bounding box center [1178, 221] width 494 height 52
click at [1016, 224] on button "New Claim" at bounding box center [998, 220] width 118 height 36
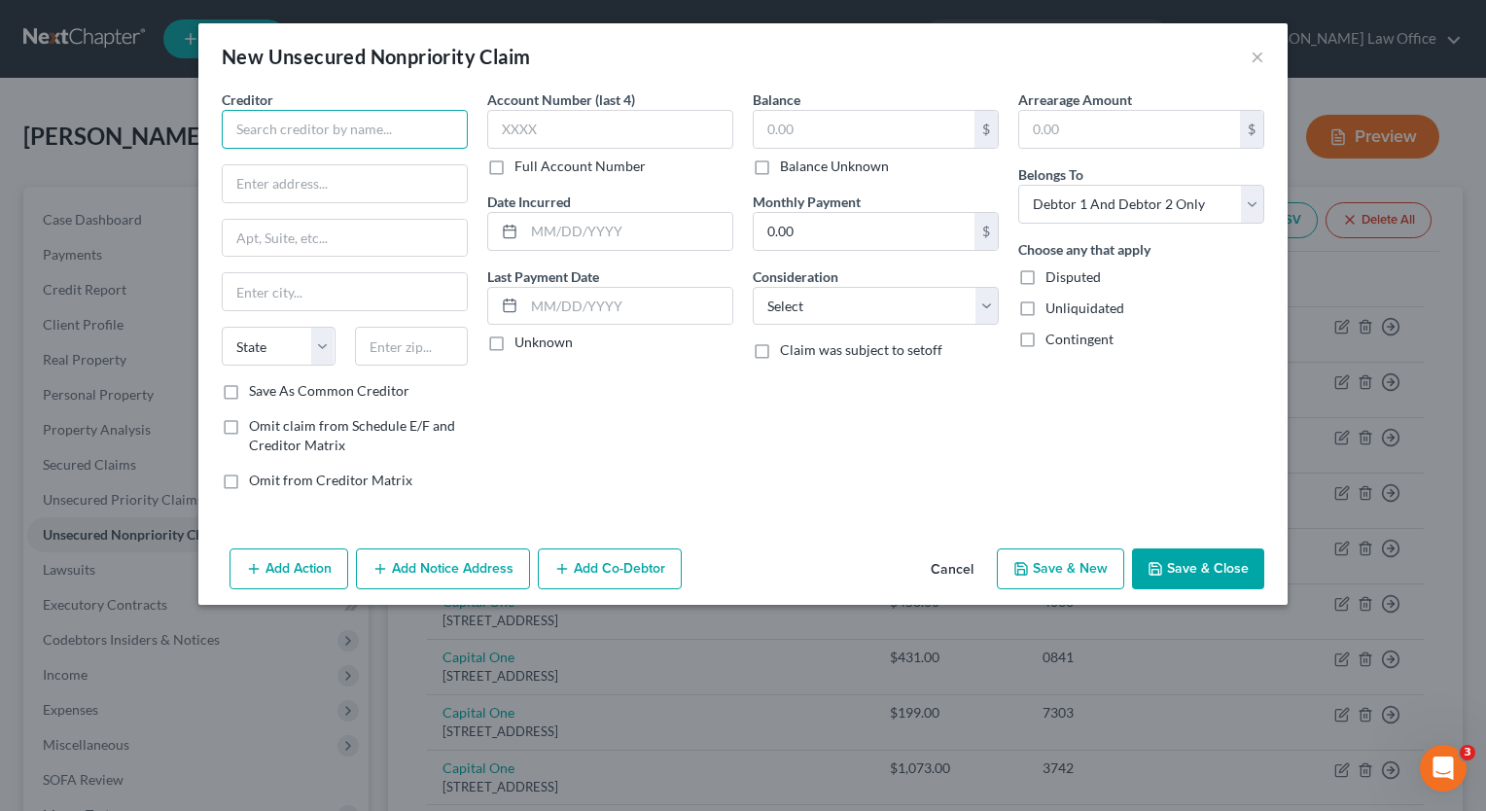
click at [444, 133] on input "text" at bounding box center [345, 129] width 246 height 39
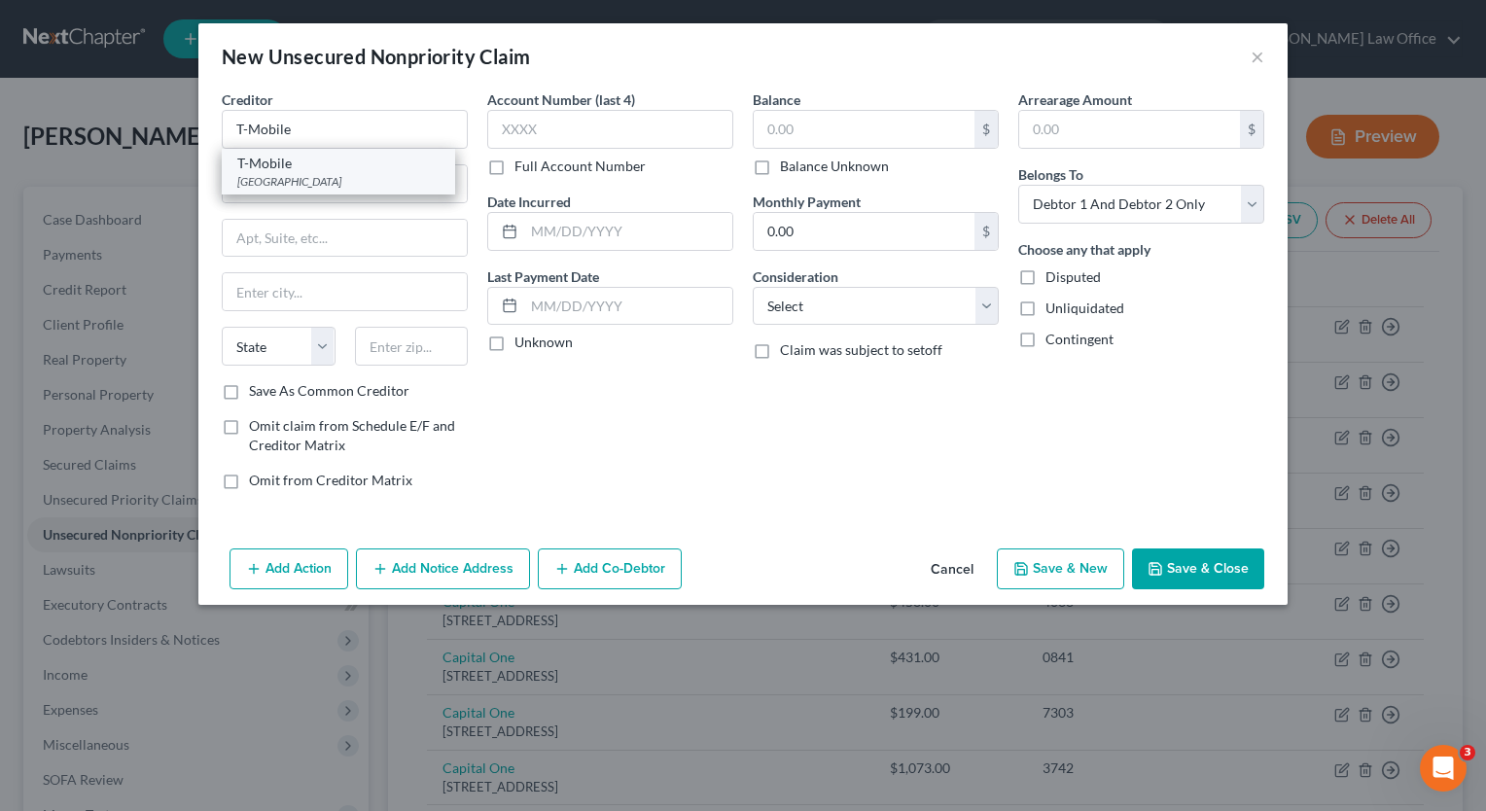
click at [377, 173] on div "[GEOGRAPHIC_DATA]" at bounding box center [338, 181] width 202 height 17
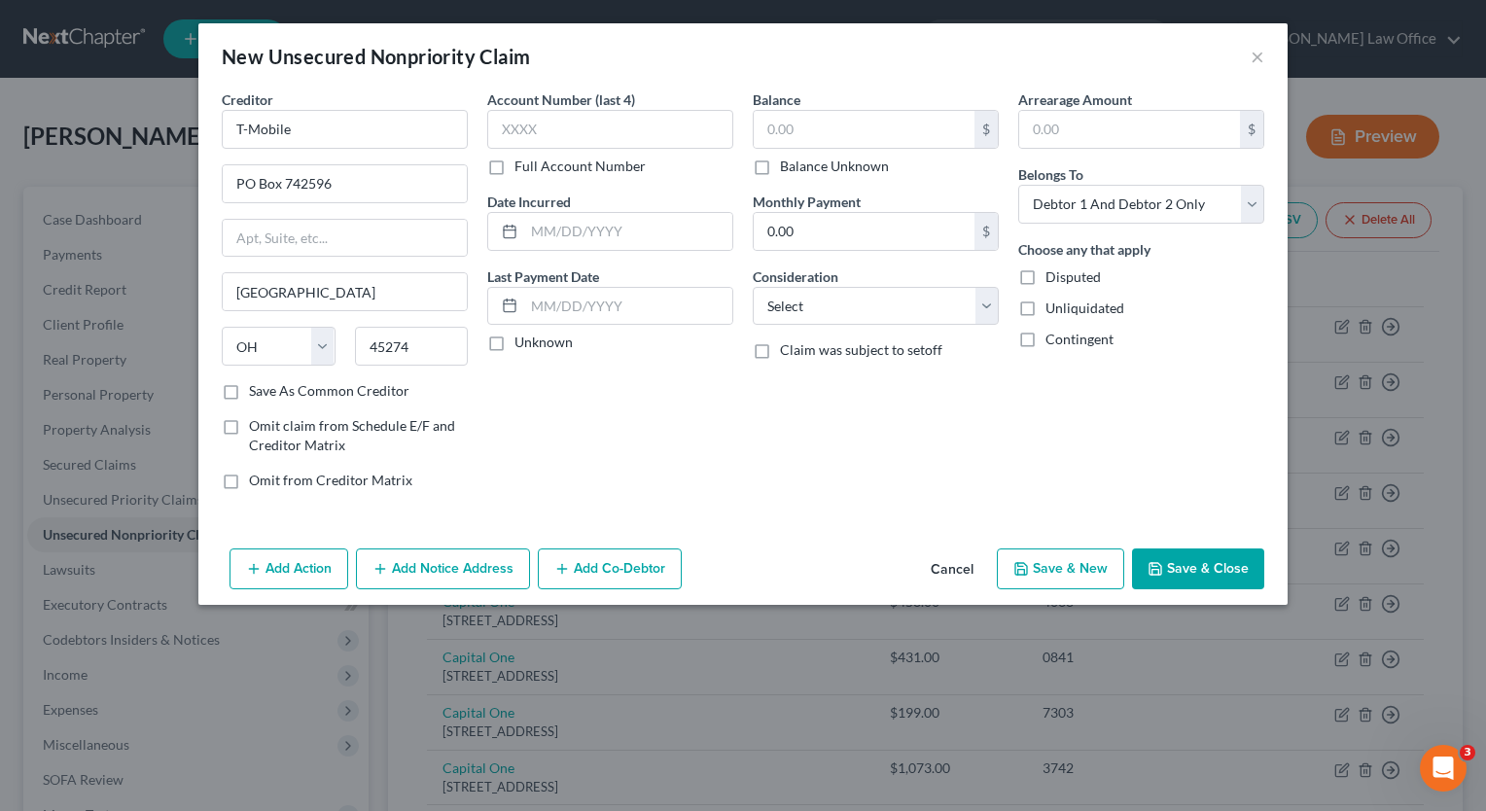
click at [515, 165] on label "Full Account Number" at bounding box center [580, 166] width 131 height 19
click at [522, 165] on input "Full Account Number" at bounding box center [528, 163] width 13 height 13
click at [559, 131] on input "text" at bounding box center [610, 129] width 246 height 39
click at [549, 232] on input "text" at bounding box center [628, 231] width 208 height 37
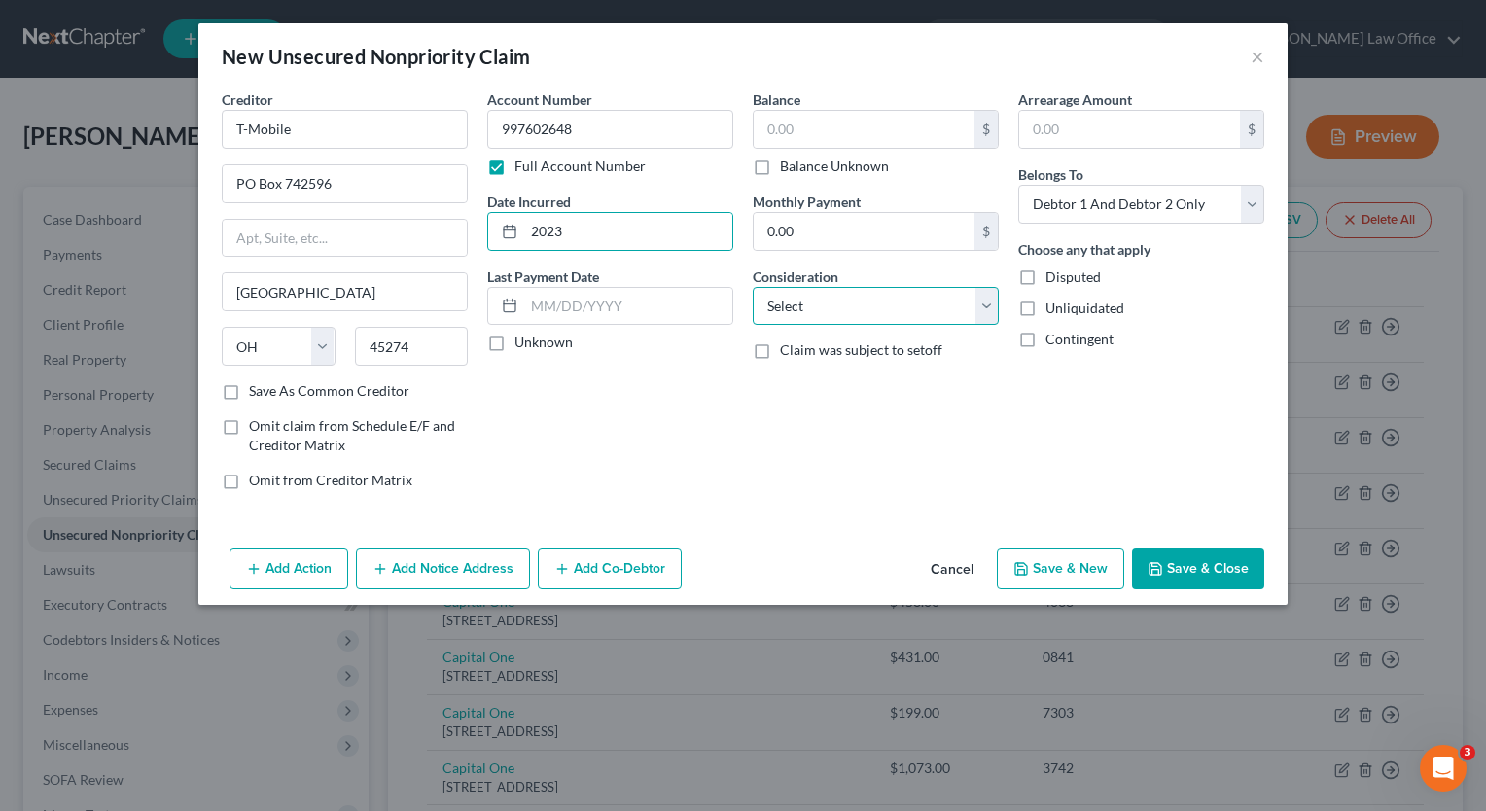
click at [981, 321] on select "Select Cable / Satellite Services Collection Agency Credit Card Debt Debt Couns…" at bounding box center [876, 306] width 246 height 39
click at [753, 287] on select "Select Cable / Satellite Services Collection Agency Credit Card Debt Debt Couns…" at bounding box center [876, 306] width 246 height 39
click at [826, 115] on input "text" at bounding box center [864, 129] width 221 height 37
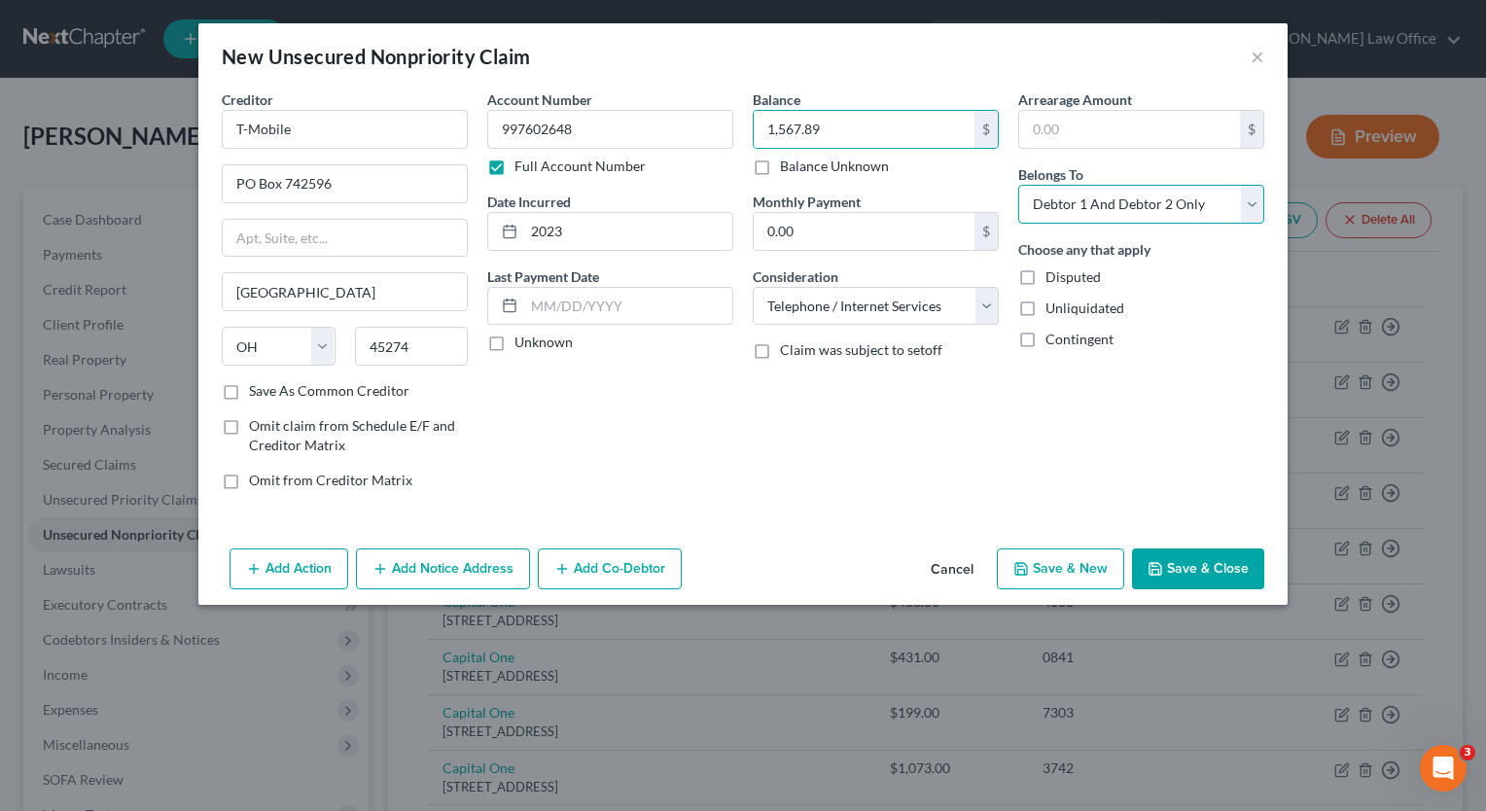
drag, startPoint x: 1249, startPoint y: 215, endPoint x: 1237, endPoint y: 224, distance: 14.6
click at [1249, 215] on select "Select Debtor 1 Only Debtor 2 Only Debtor 1 And Debtor 2 Only At Least One Of T…" at bounding box center [1141, 204] width 246 height 39
click at [1018, 185] on select "Select Debtor 1 Only Debtor 2 Only Debtor 1 And Debtor 2 Only At Least One Of T…" at bounding box center [1141, 204] width 246 height 39
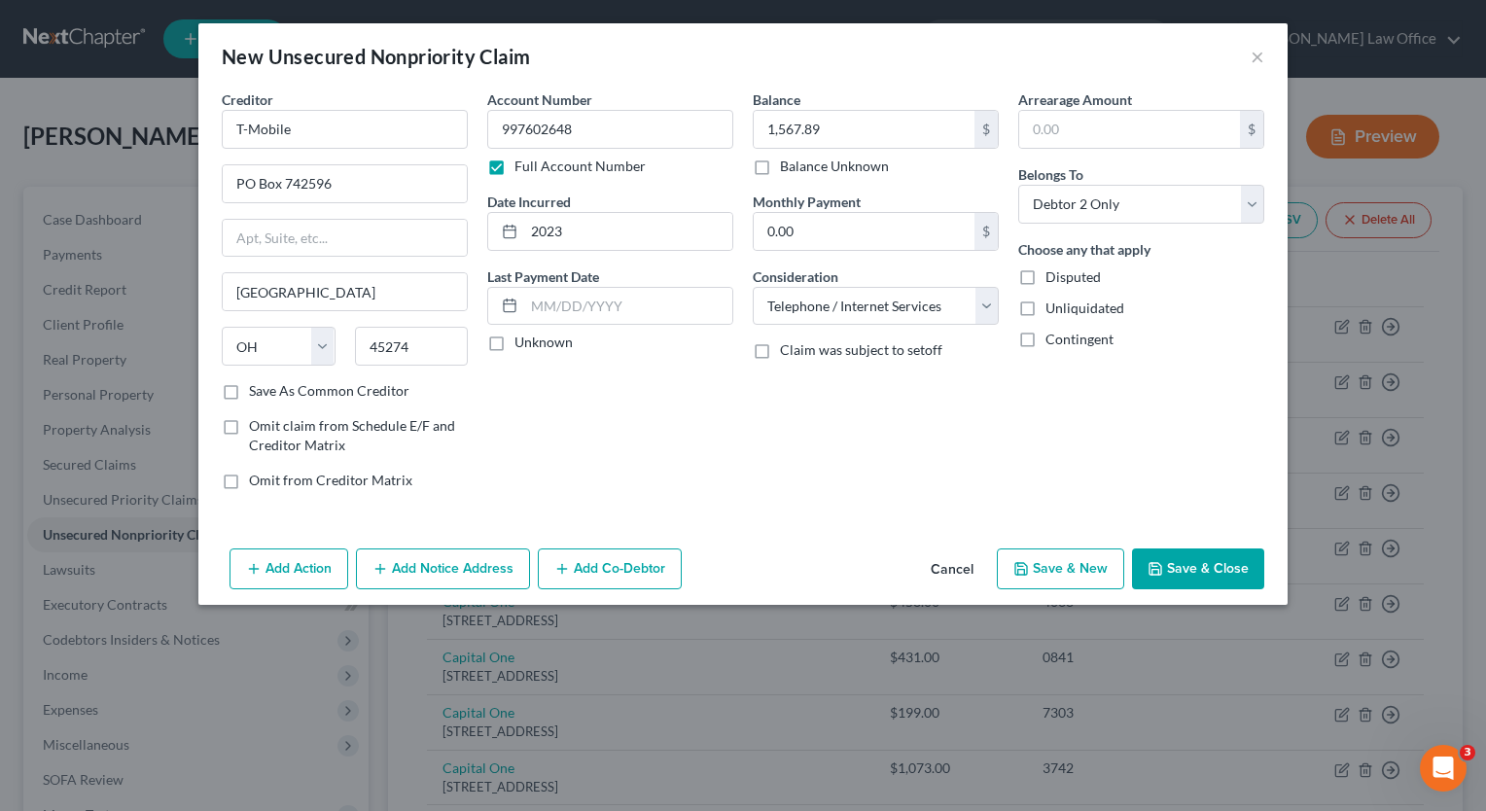
click at [1198, 569] on button "Save & Close" at bounding box center [1198, 569] width 132 height 41
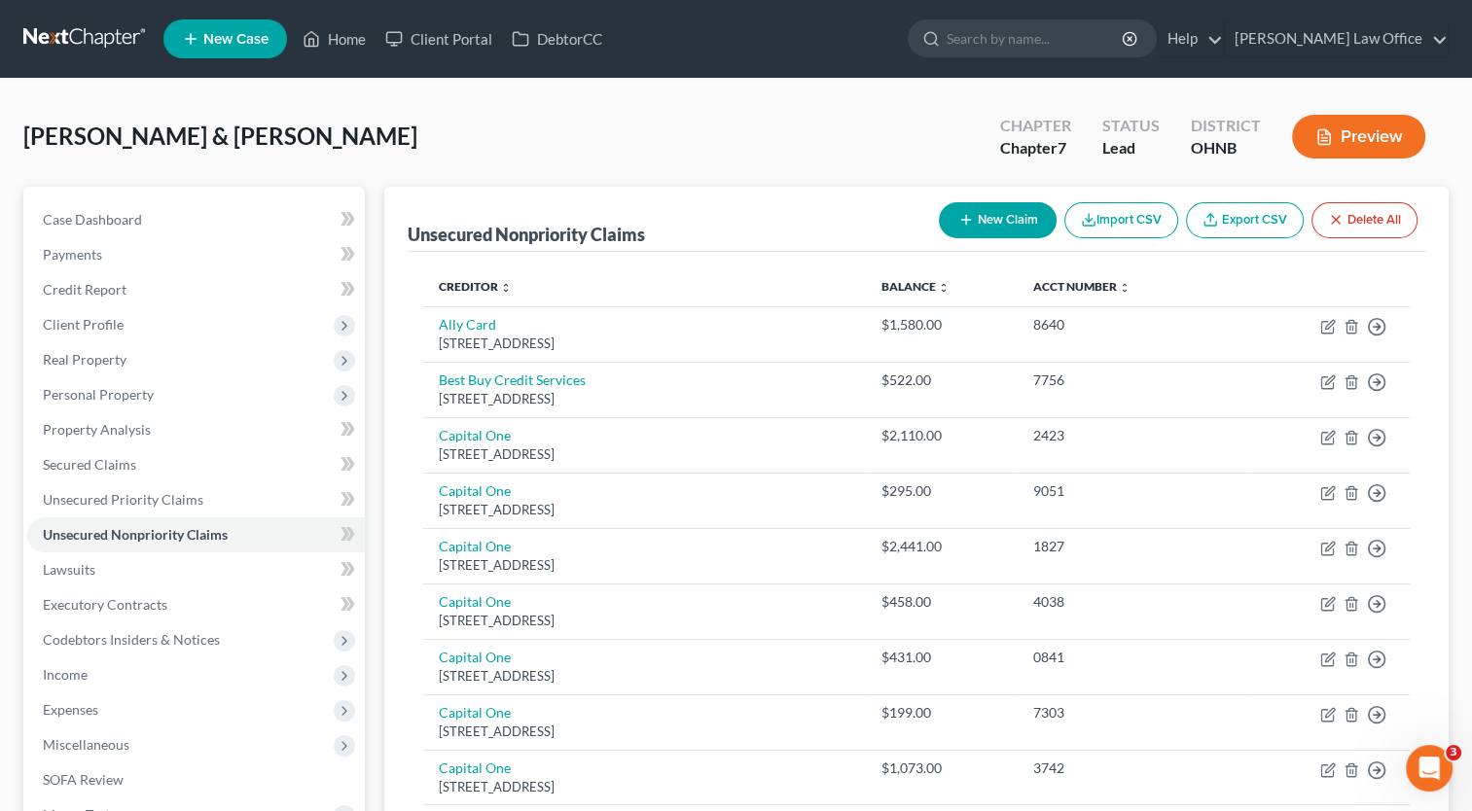
click at [983, 217] on button "New Claim" at bounding box center [998, 220] width 118 height 36
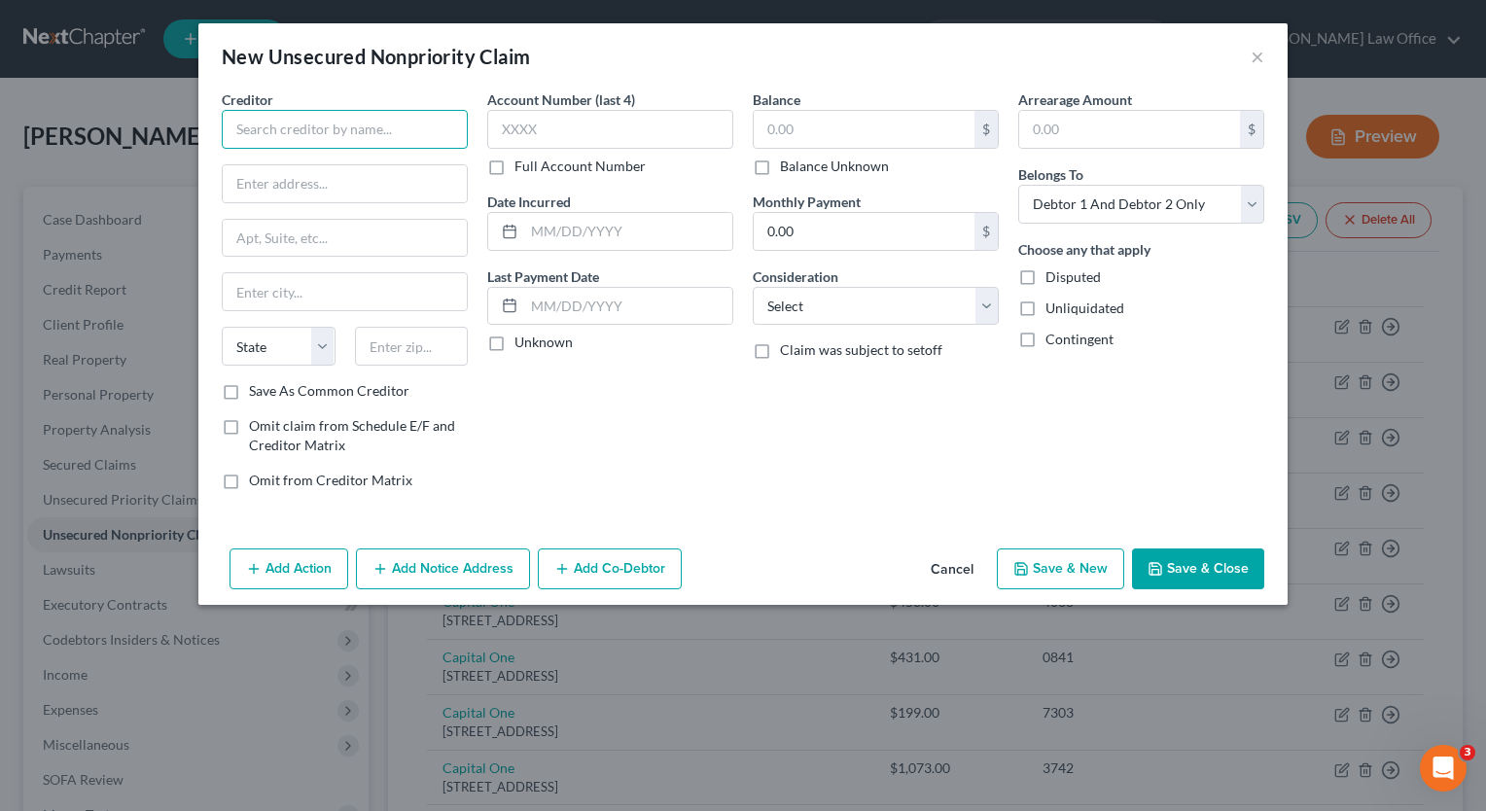
click at [416, 128] on input "text" at bounding box center [345, 129] width 246 height 39
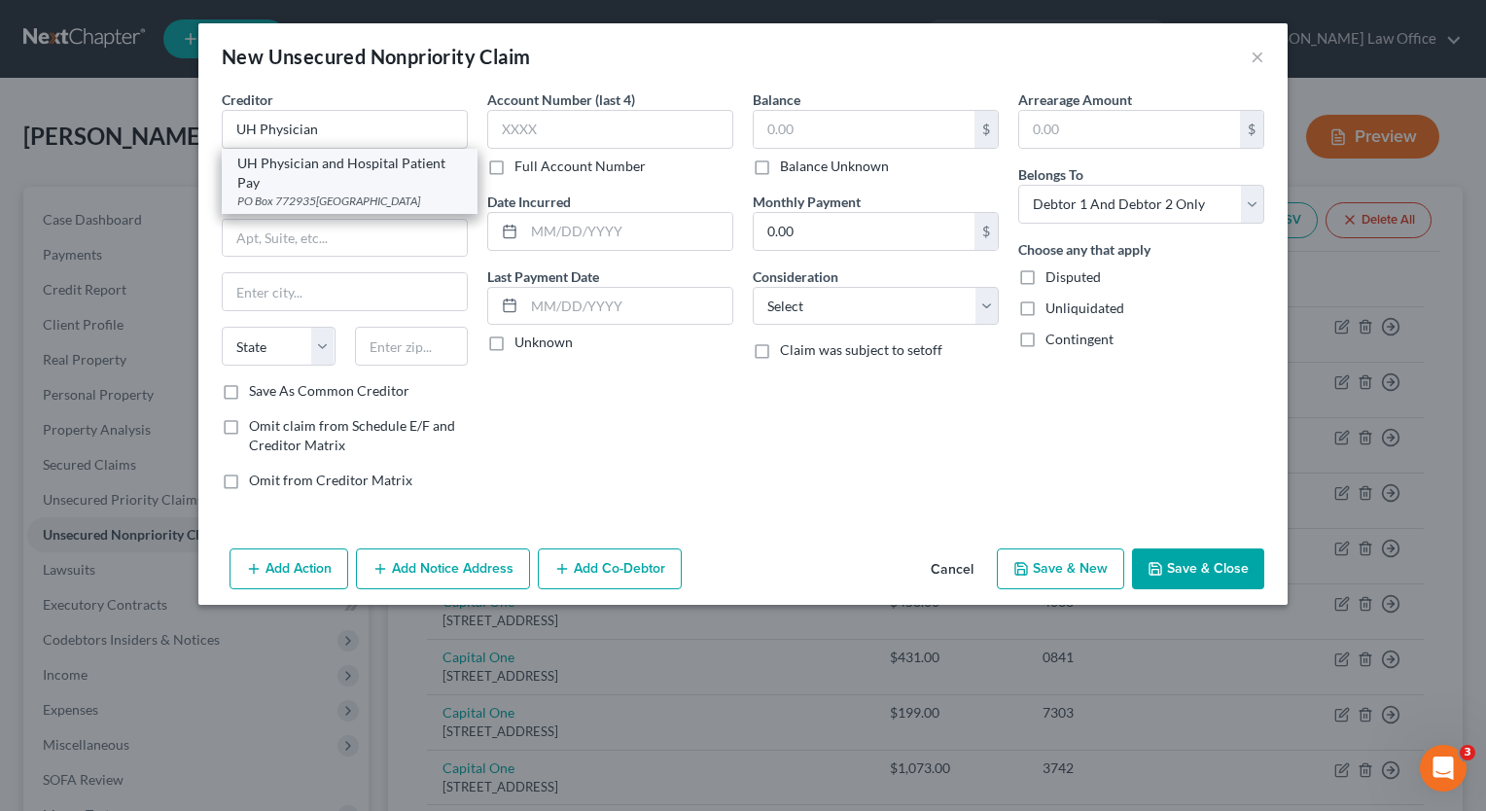
click at [345, 155] on div "UH Physician and Hospital Patient Pay" at bounding box center [349, 173] width 225 height 39
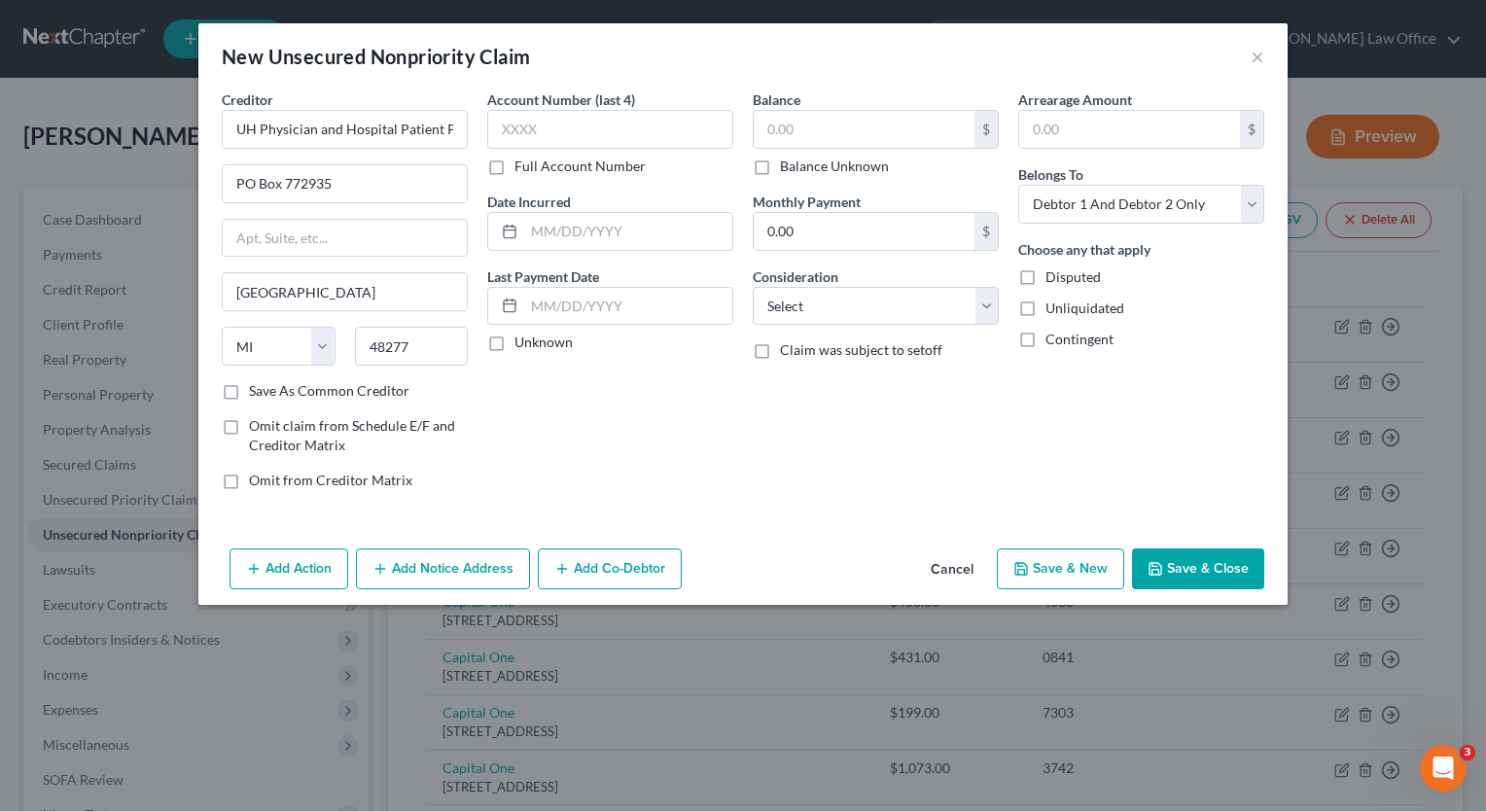
click at [515, 161] on label "Full Account Number" at bounding box center [580, 166] width 131 height 19
click at [522, 161] on input "Full Account Number" at bounding box center [528, 163] width 13 height 13
click at [534, 134] on input "text" at bounding box center [610, 129] width 246 height 39
click at [618, 240] on input "text" at bounding box center [628, 231] width 208 height 37
click at [989, 317] on select "Select Cable / Satellite Services Collection Agency Credit Card Debt Debt Couns…" at bounding box center [876, 306] width 246 height 39
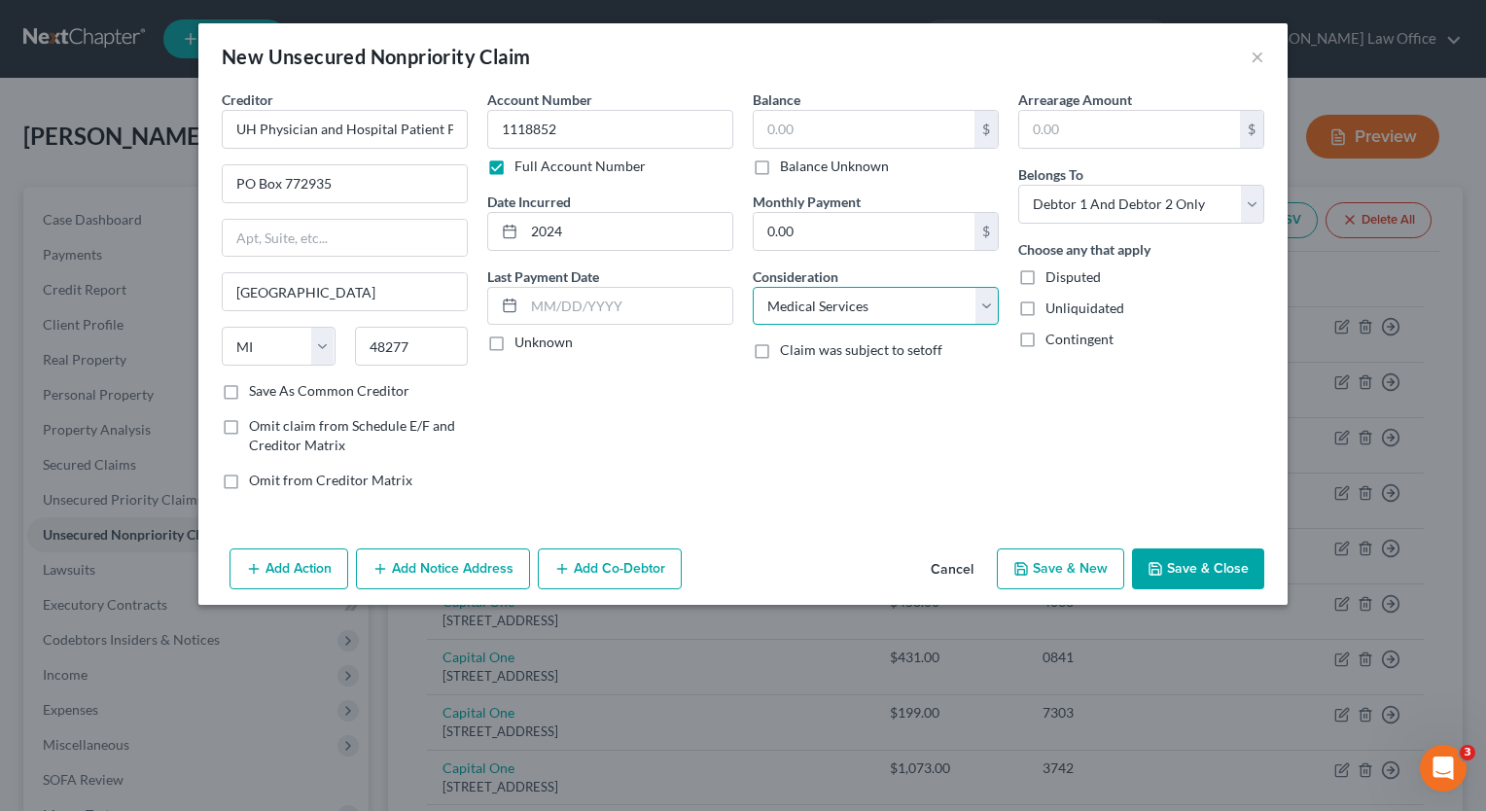
click at [753, 287] on select "Select Cable / Satellite Services Collection Agency Credit Card Debt Debt Couns…" at bounding box center [876, 306] width 246 height 39
click at [830, 108] on div "Balance $ Balance Unknown Balance Undetermined $ Balance Unknown" at bounding box center [876, 132] width 246 height 87
click at [828, 119] on input "text" at bounding box center [864, 129] width 221 height 37
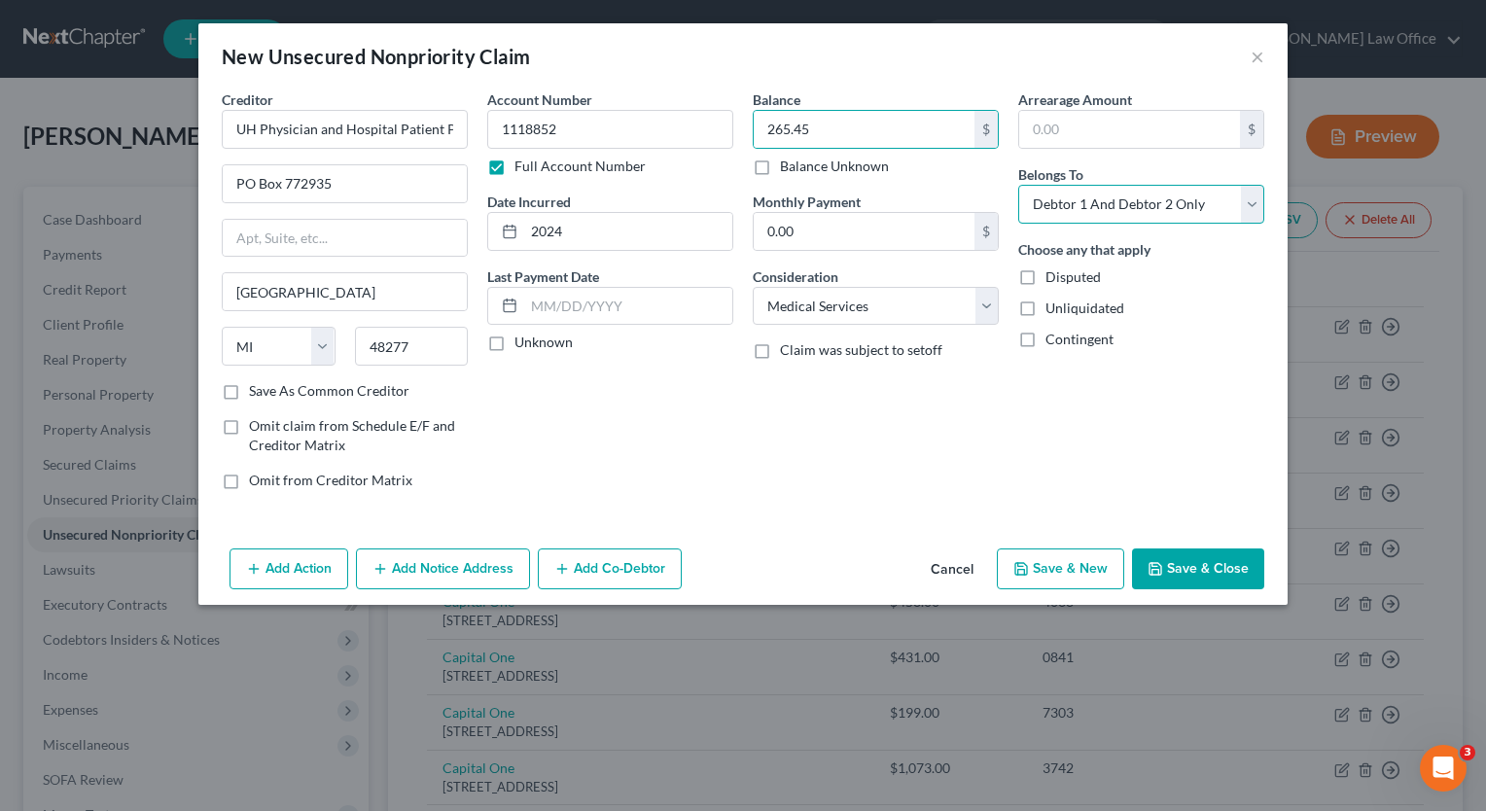
click at [1250, 219] on select "Select Debtor 1 Only Debtor 2 Only Debtor 1 And Debtor 2 Only At Least One Of T…" at bounding box center [1141, 204] width 246 height 39
click at [1018, 185] on select "Select Debtor 1 Only Debtor 2 Only Debtor 1 And Debtor 2 Only At Least One Of T…" at bounding box center [1141, 204] width 246 height 39
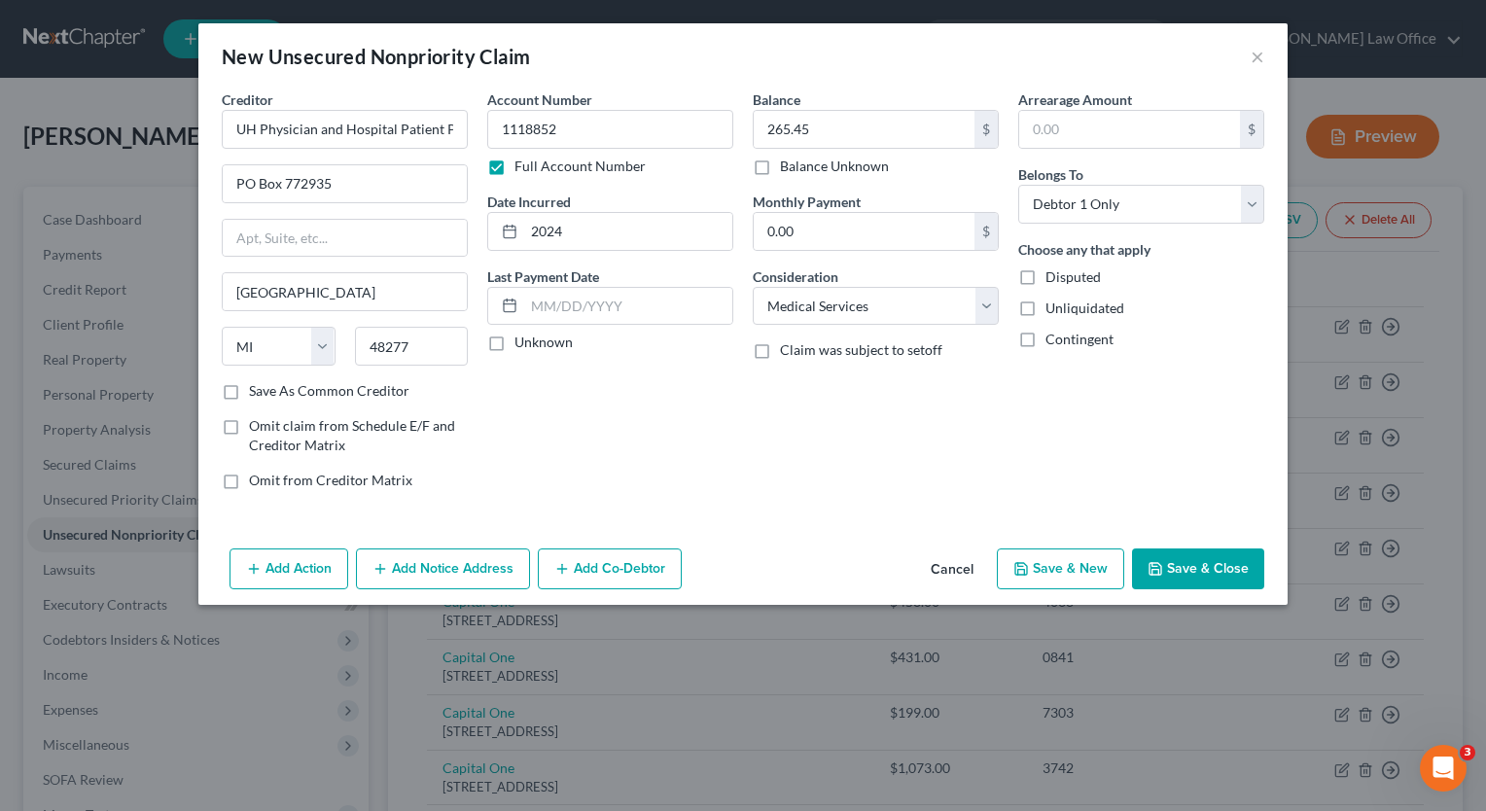
click at [1191, 562] on button "Save & Close" at bounding box center [1198, 569] width 132 height 41
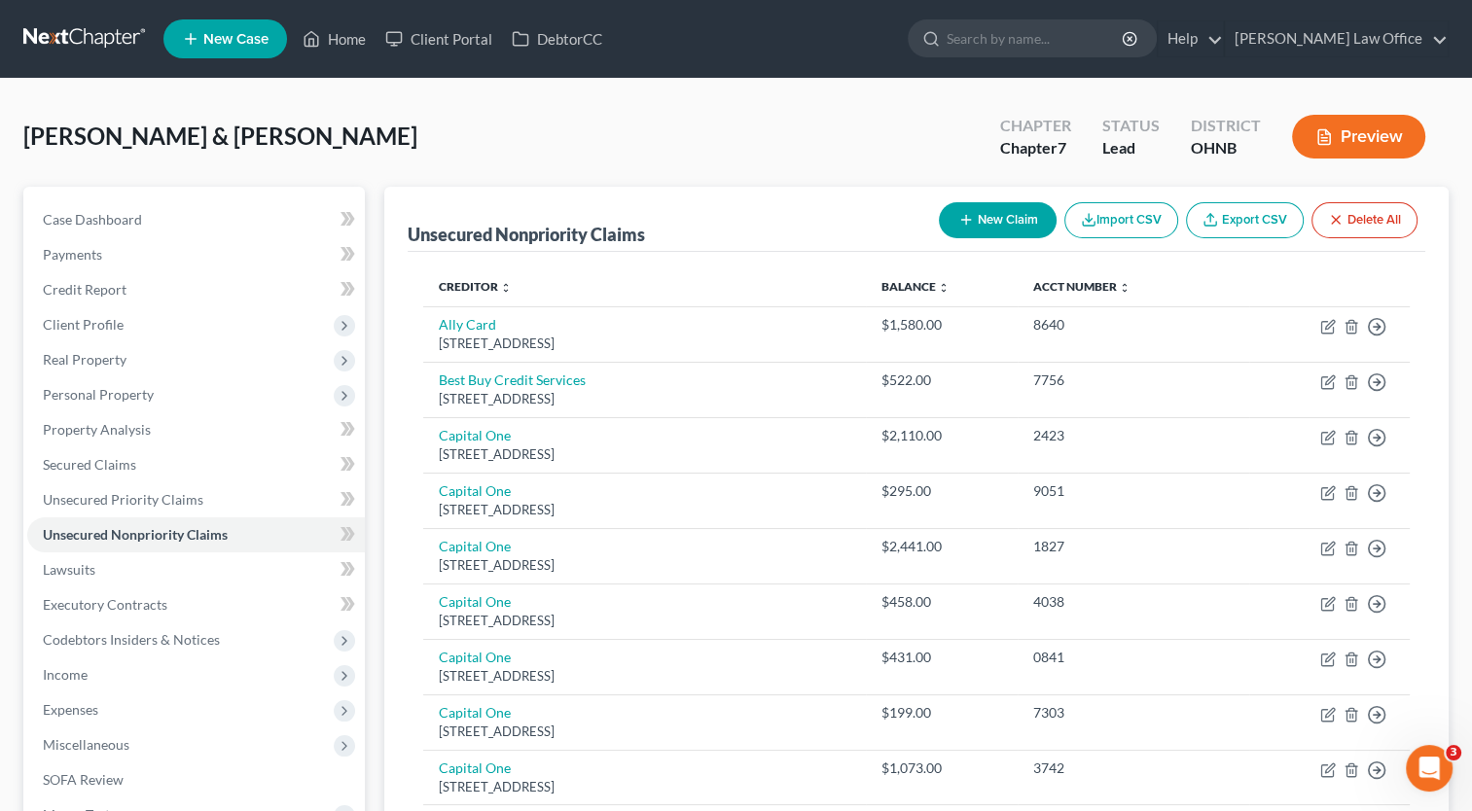
click at [991, 232] on button "New Claim" at bounding box center [998, 220] width 118 height 36
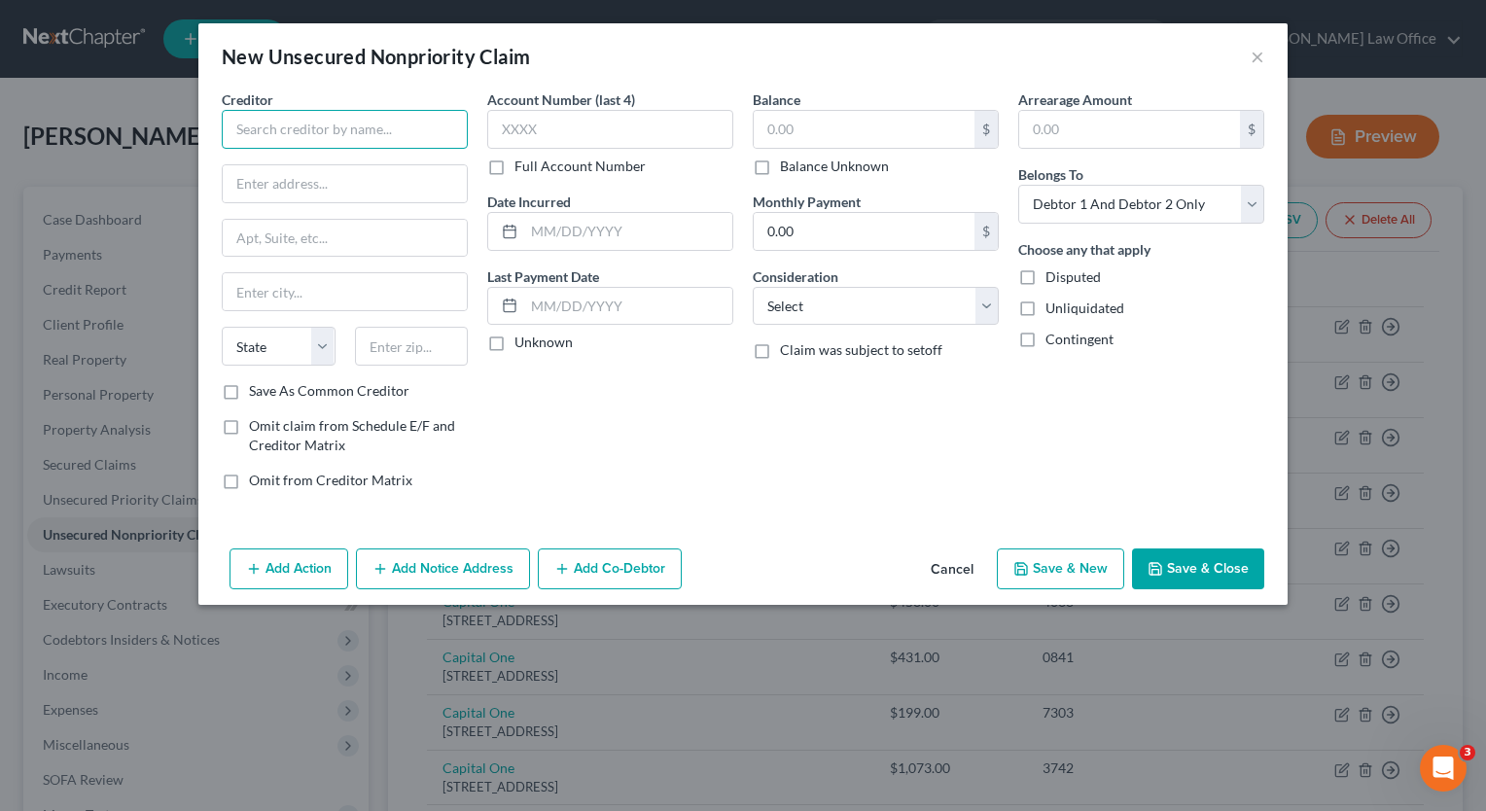
click at [317, 125] on input "text" at bounding box center [345, 129] width 246 height 39
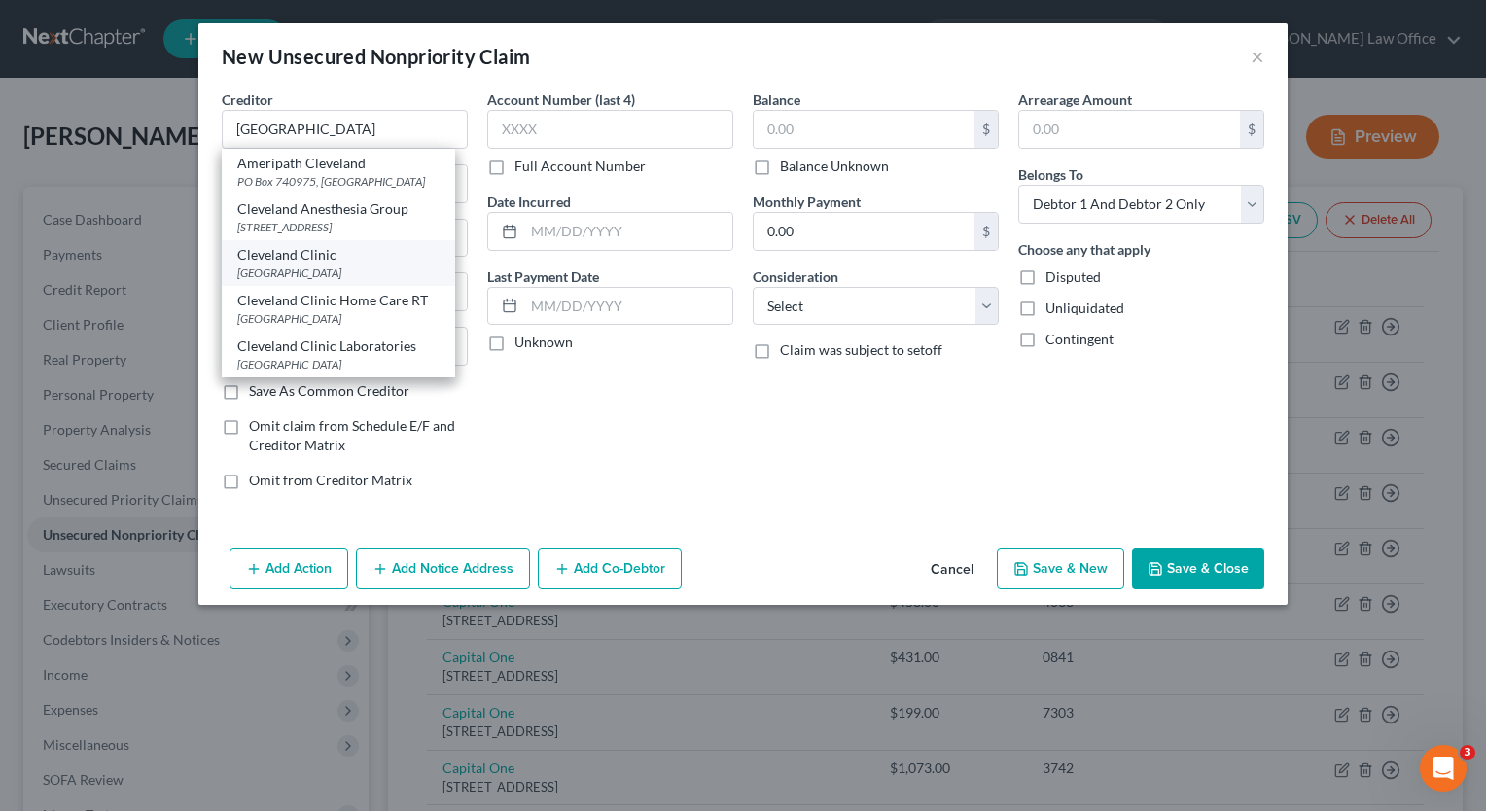
click at [320, 265] on div "Cleveland Clinic" at bounding box center [338, 254] width 202 height 19
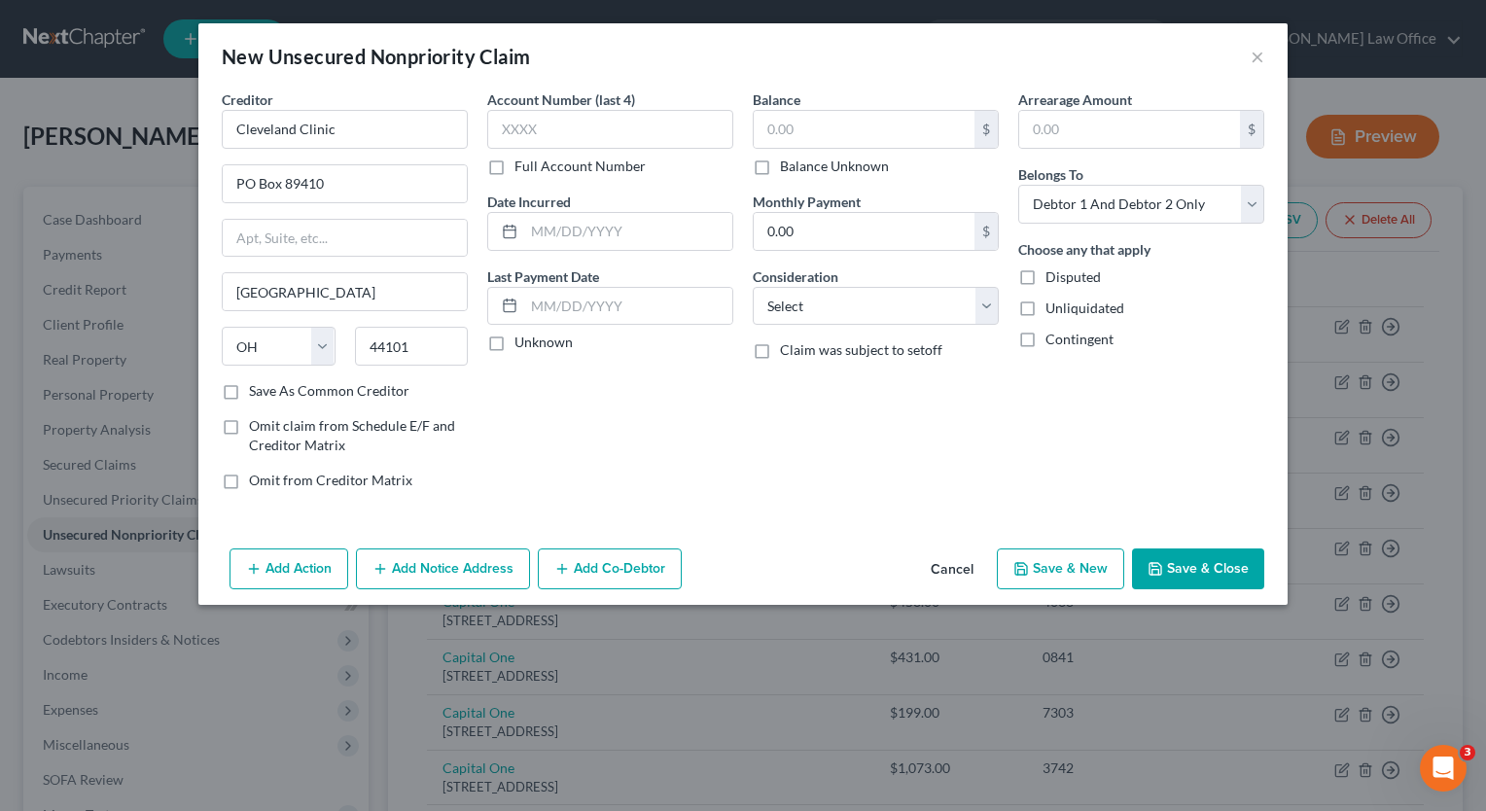
click at [515, 170] on label "Full Account Number" at bounding box center [580, 166] width 131 height 19
click at [522, 169] on input "Full Account Number" at bounding box center [528, 163] width 13 height 13
click at [552, 126] on input "text" at bounding box center [610, 129] width 246 height 39
click at [611, 236] on input "text" at bounding box center [628, 231] width 208 height 37
click at [990, 308] on select "Select Cable / Satellite Services Collection Agency Credit Card Debt Debt Couns…" at bounding box center [876, 306] width 246 height 39
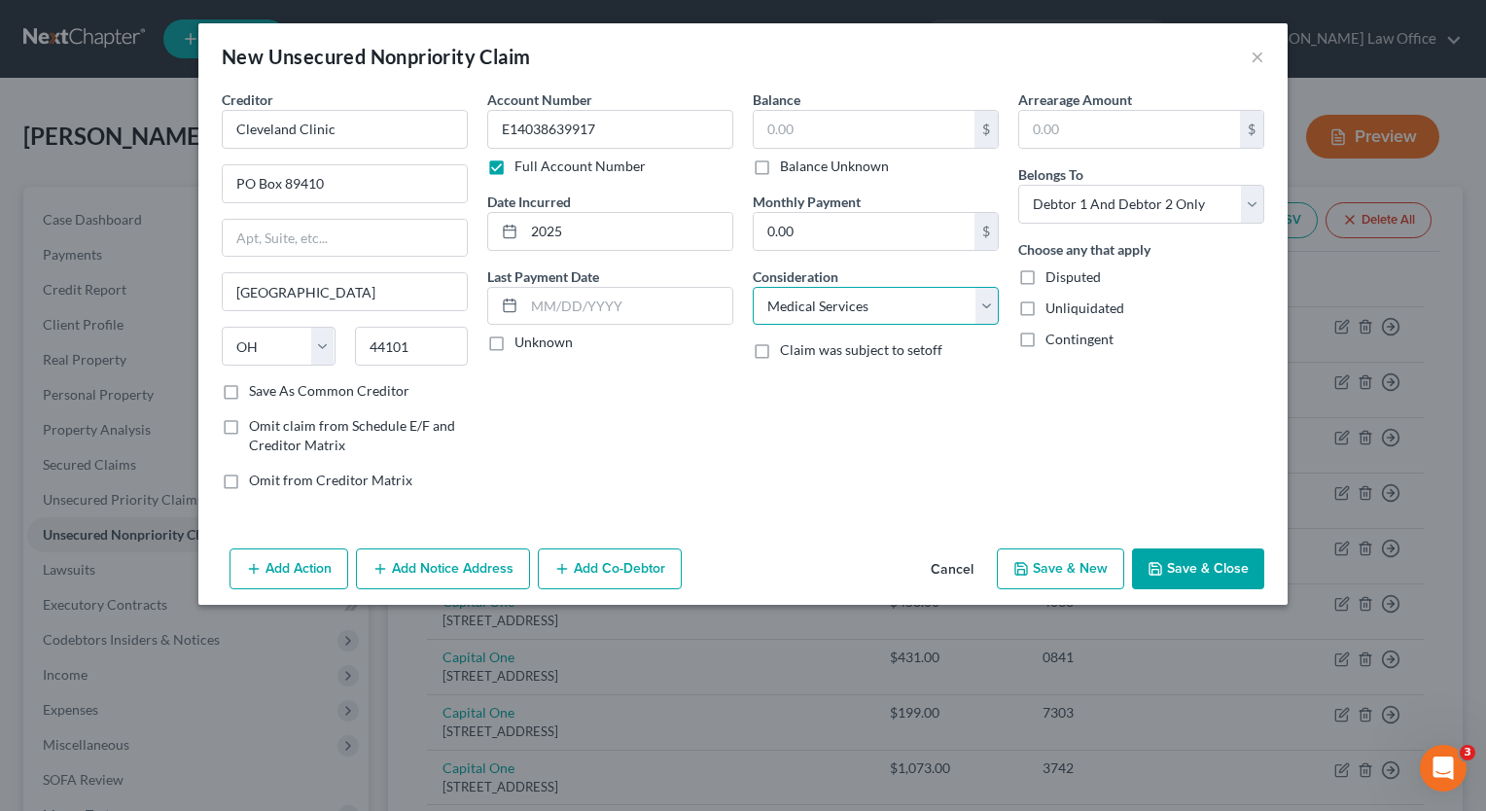
click at [753, 287] on select "Select Cable / Satellite Services Collection Agency Credit Card Debt Debt Couns…" at bounding box center [876, 306] width 246 height 39
click at [809, 132] on input "text" at bounding box center [864, 129] width 221 height 37
click at [1259, 203] on select "Select Debtor 1 Only Debtor 2 Only Debtor 1 And Debtor 2 Only At Least One Of T…" at bounding box center [1141, 204] width 246 height 39
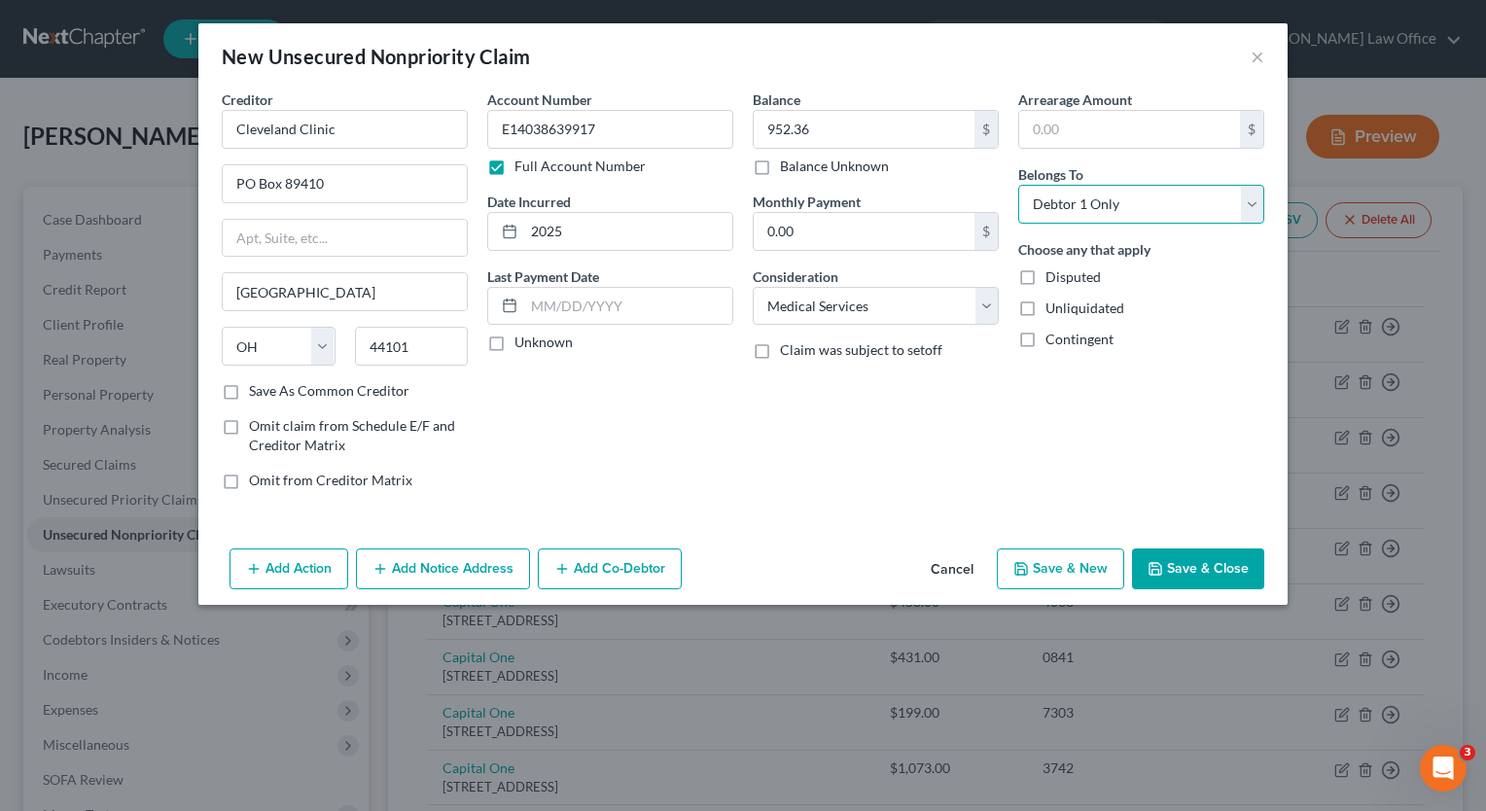
click at [1018, 185] on select "Select Debtor 1 Only Debtor 2 Only Debtor 1 And Debtor 2 Only At Least One Of T…" at bounding box center [1141, 204] width 246 height 39
click at [1208, 574] on button "Save & Close" at bounding box center [1198, 569] width 132 height 41
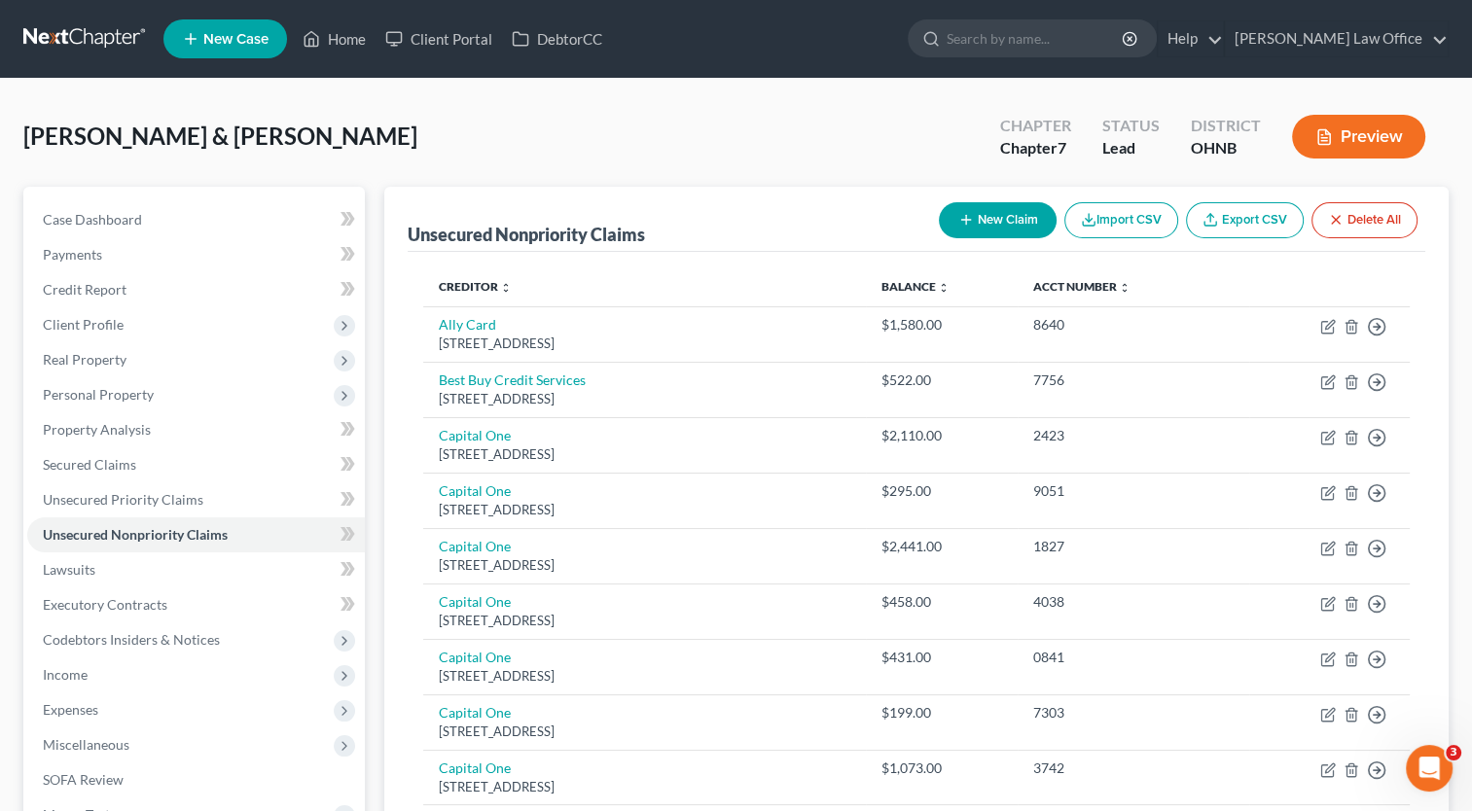
click at [996, 225] on button "New Claim" at bounding box center [998, 220] width 118 height 36
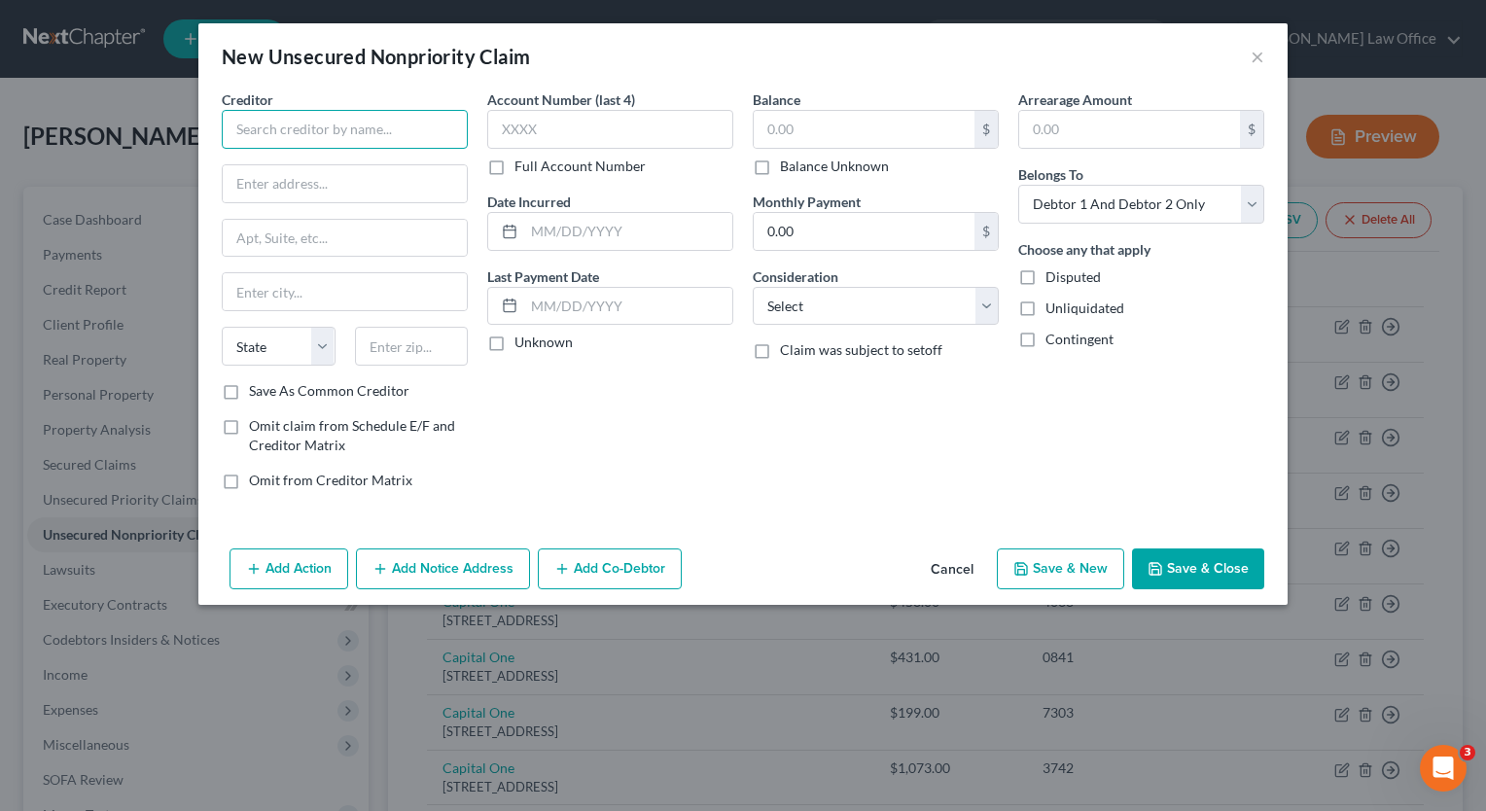
click at [386, 134] on input "text" at bounding box center [345, 129] width 246 height 39
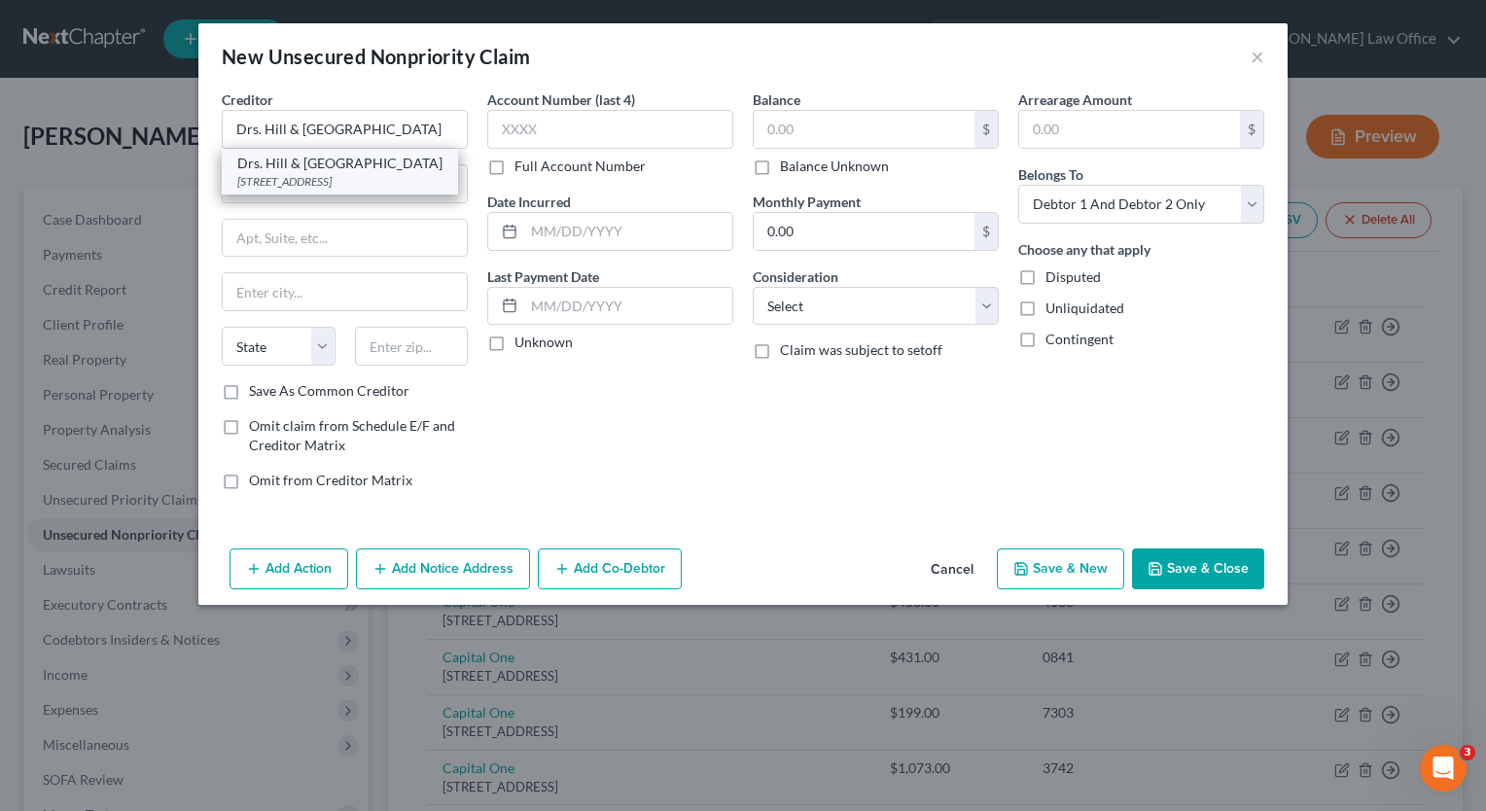
click at [392, 184] on div "[STREET_ADDRESS]" at bounding box center [339, 181] width 205 height 17
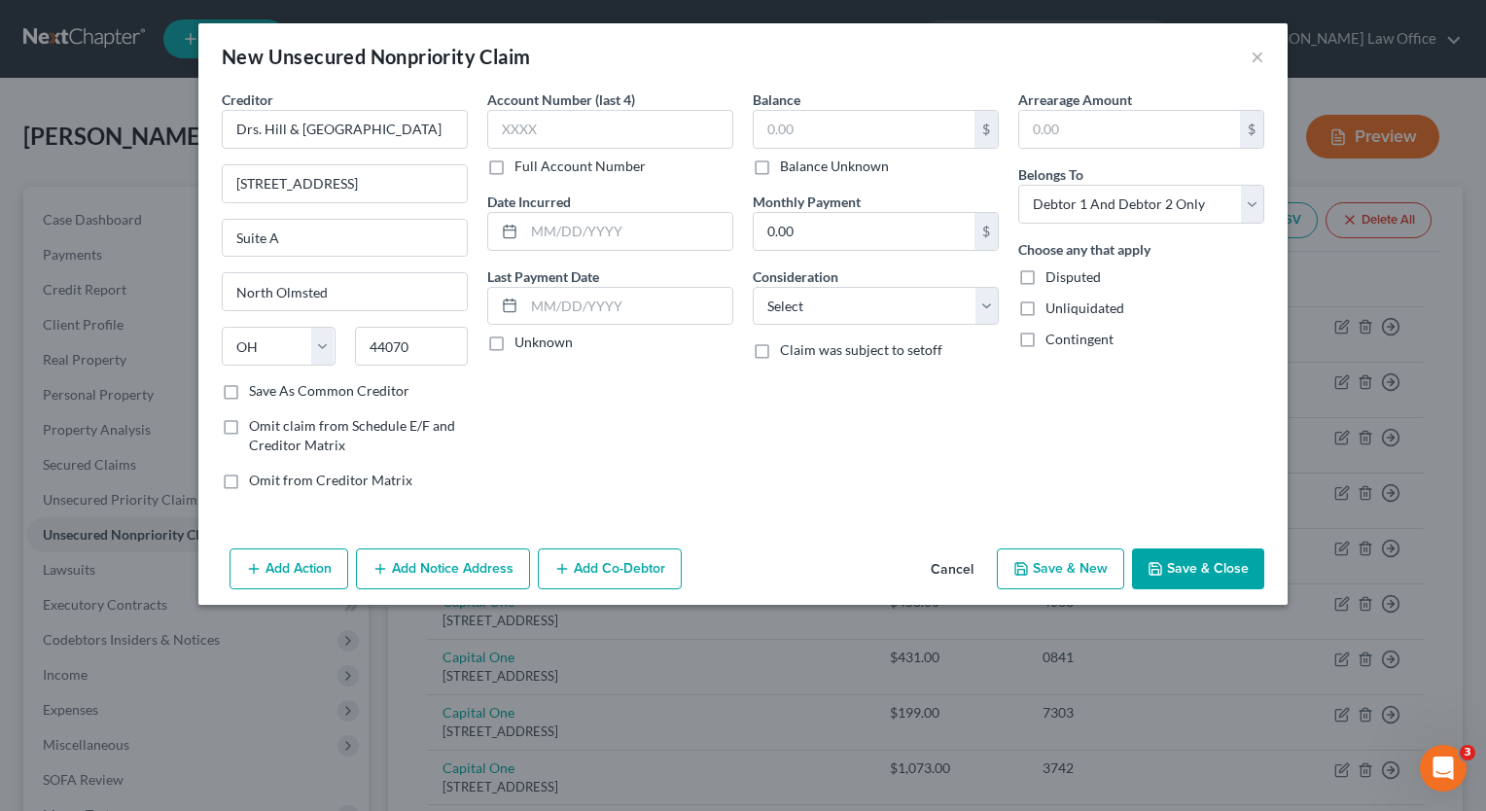
click at [515, 167] on label "Full Account Number" at bounding box center [580, 166] width 131 height 19
click at [522, 167] on input "Full Account Number" at bounding box center [528, 163] width 13 height 13
click at [551, 124] on input "text" at bounding box center [610, 129] width 246 height 39
click at [579, 239] on input "text" at bounding box center [628, 231] width 208 height 37
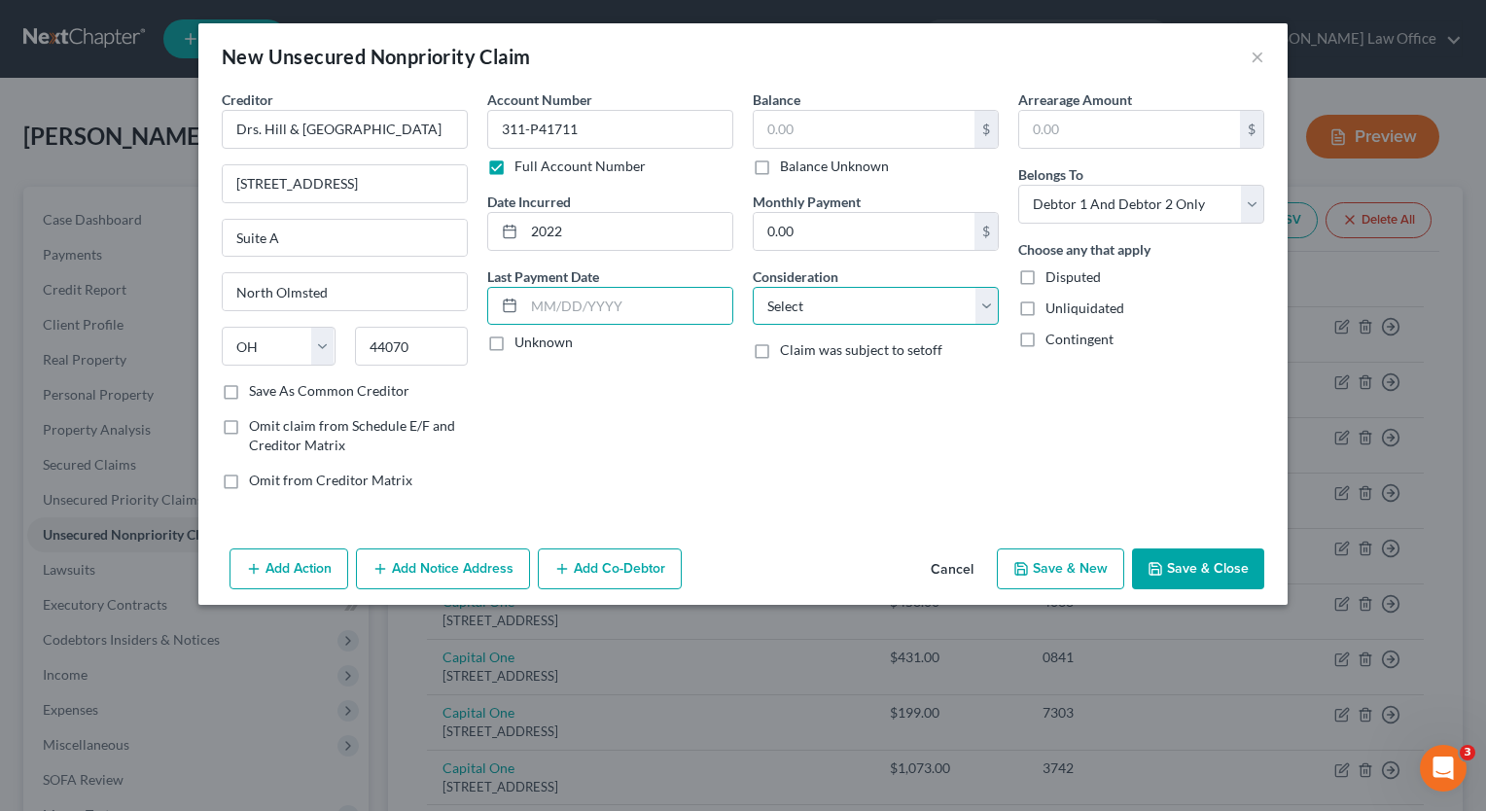
click at [987, 322] on select "Select Cable / Satellite Services Collection Agency Credit Card Debt Debt Couns…" at bounding box center [876, 306] width 246 height 39
click at [753, 287] on select "Select Cable / Satellite Services Collection Agency Credit Card Debt Debt Couns…" at bounding box center [876, 306] width 246 height 39
click at [855, 125] on input "text" at bounding box center [864, 129] width 221 height 37
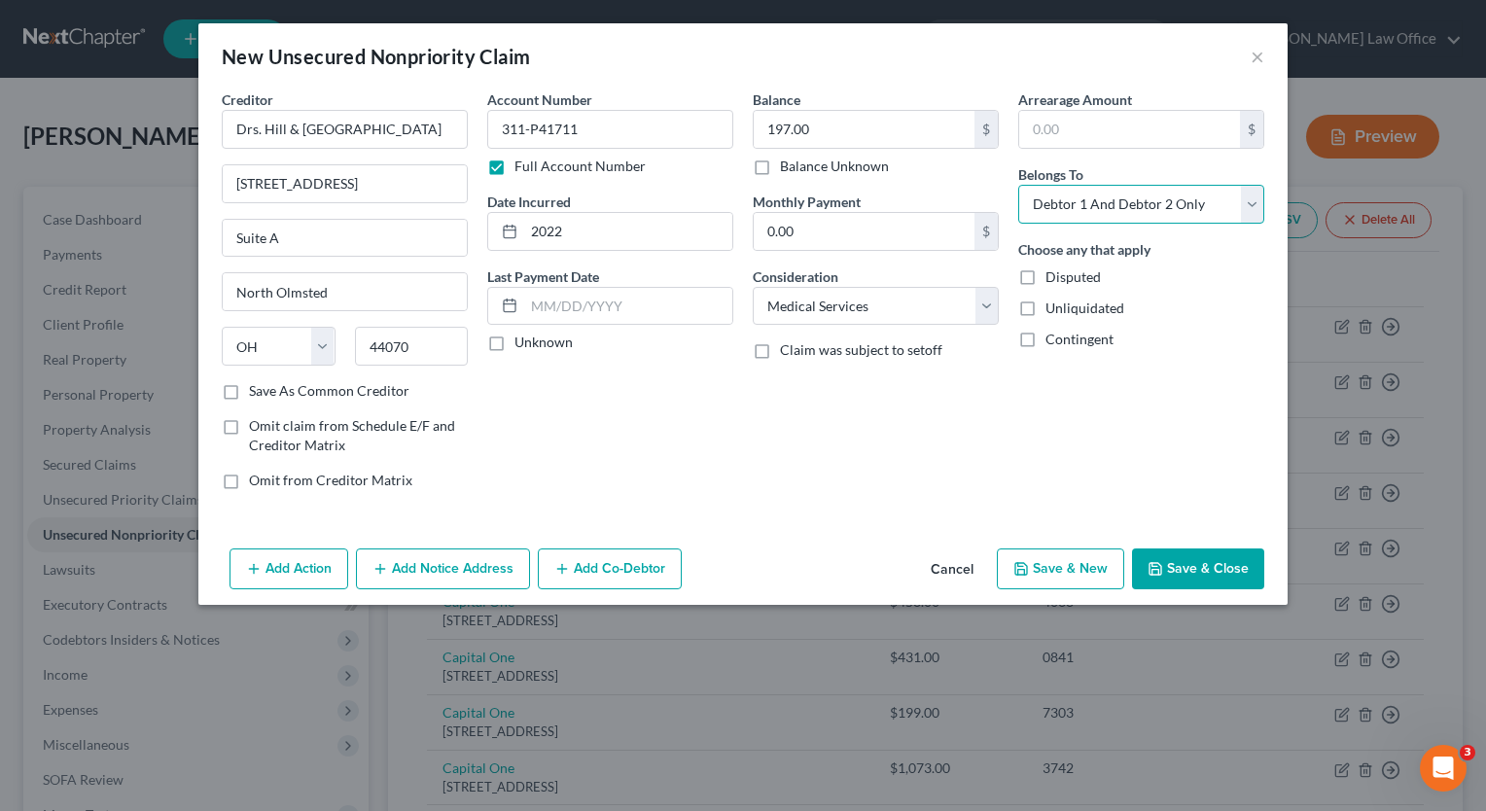
click at [1253, 208] on select "Select Debtor 1 Only Debtor 2 Only Debtor 1 And Debtor 2 Only At Least One Of T…" at bounding box center [1141, 204] width 246 height 39
click at [1018, 185] on select "Select Debtor 1 Only Debtor 2 Only Debtor 1 And Debtor 2 Only At Least One Of T…" at bounding box center [1141, 204] width 246 height 39
click at [1204, 569] on button "Save & Close" at bounding box center [1198, 569] width 132 height 41
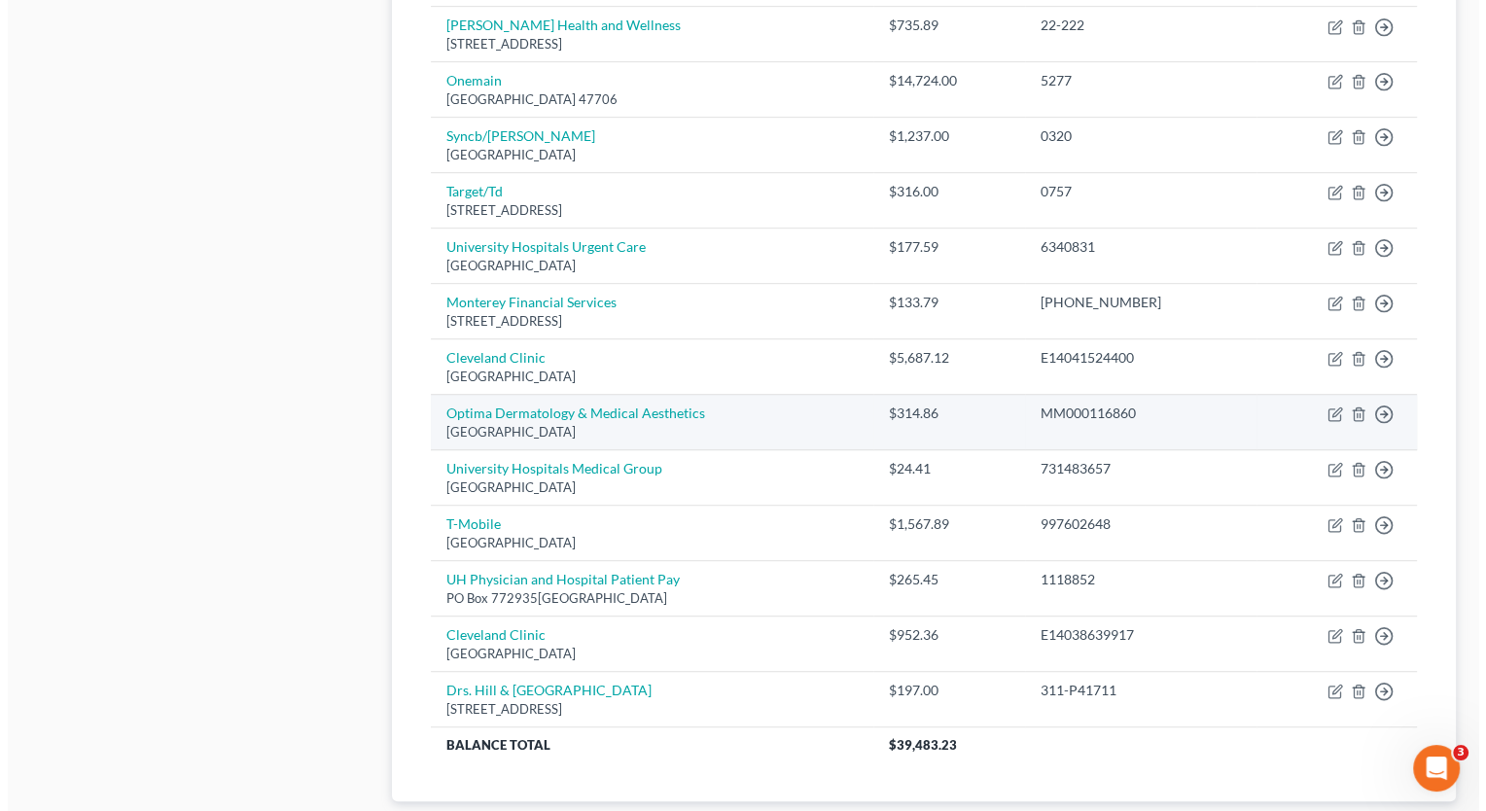
scroll to position [1140, 0]
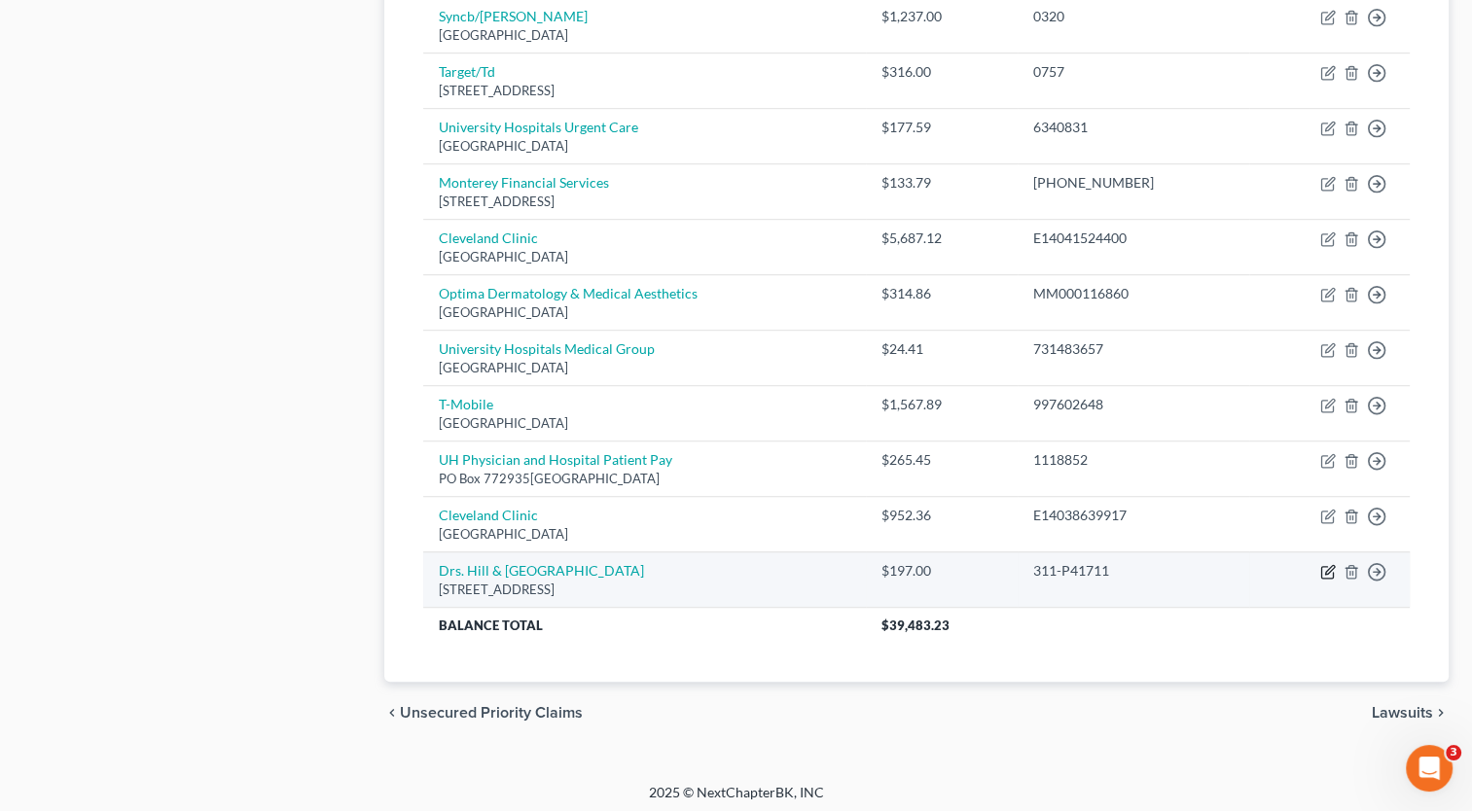
click at [1327, 569] on icon "button" at bounding box center [1328, 572] width 16 height 16
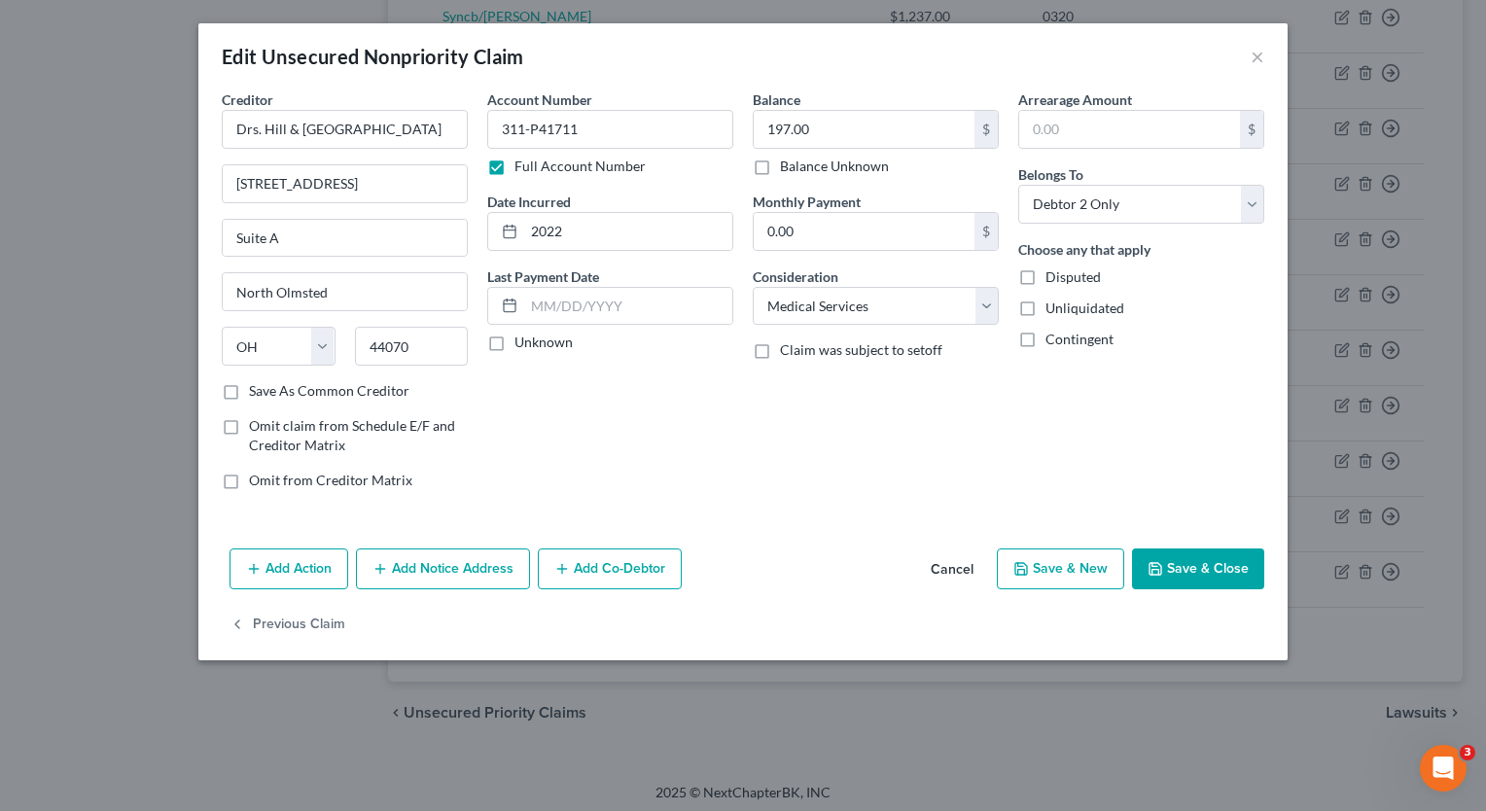
click at [416, 571] on button "Add Notice Address" at bounding box center [443, 569] width 174 height 41
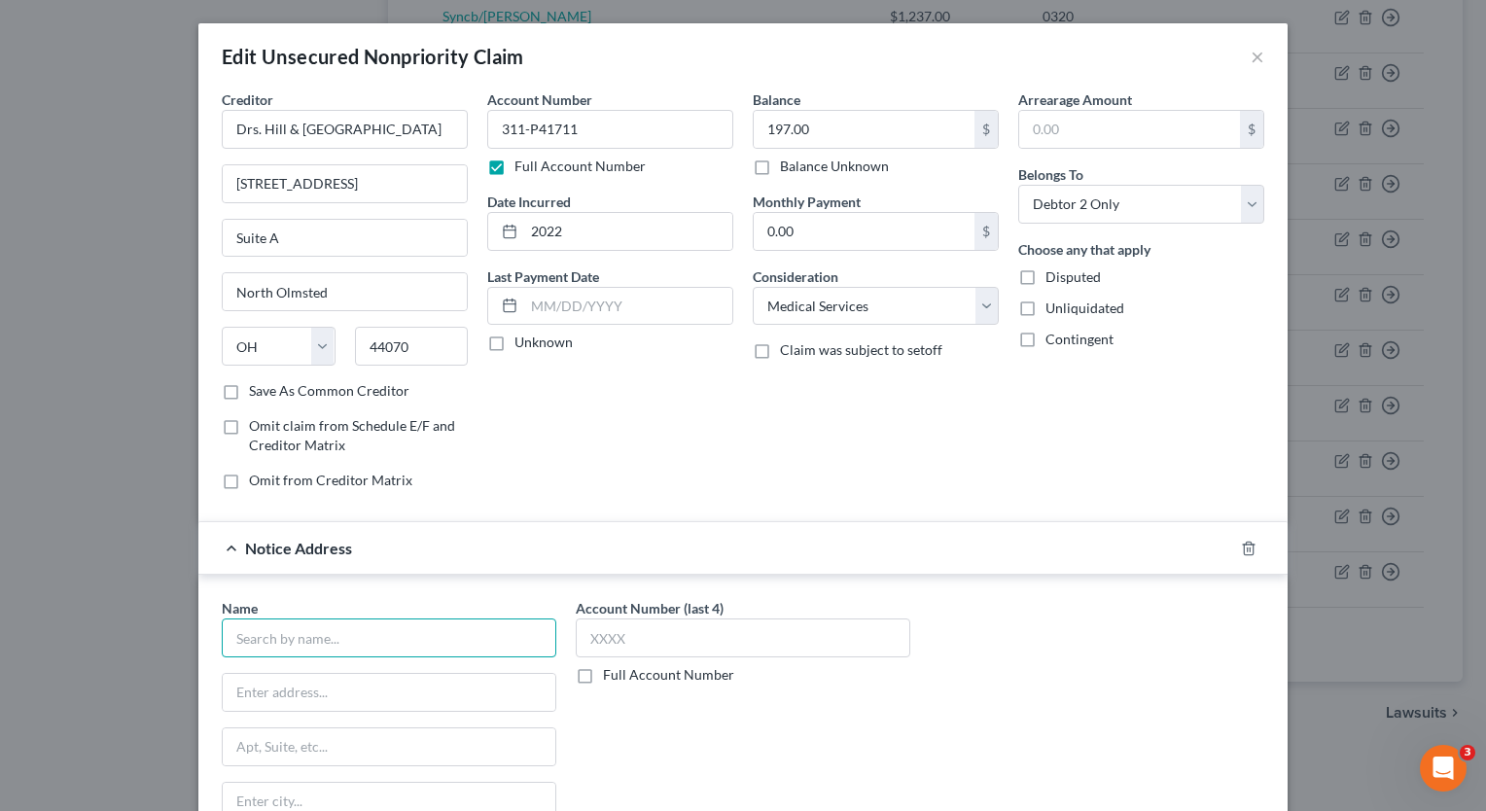
click at [385, 645] on input "text" at bounding box center [389, 638] width 335 height 39
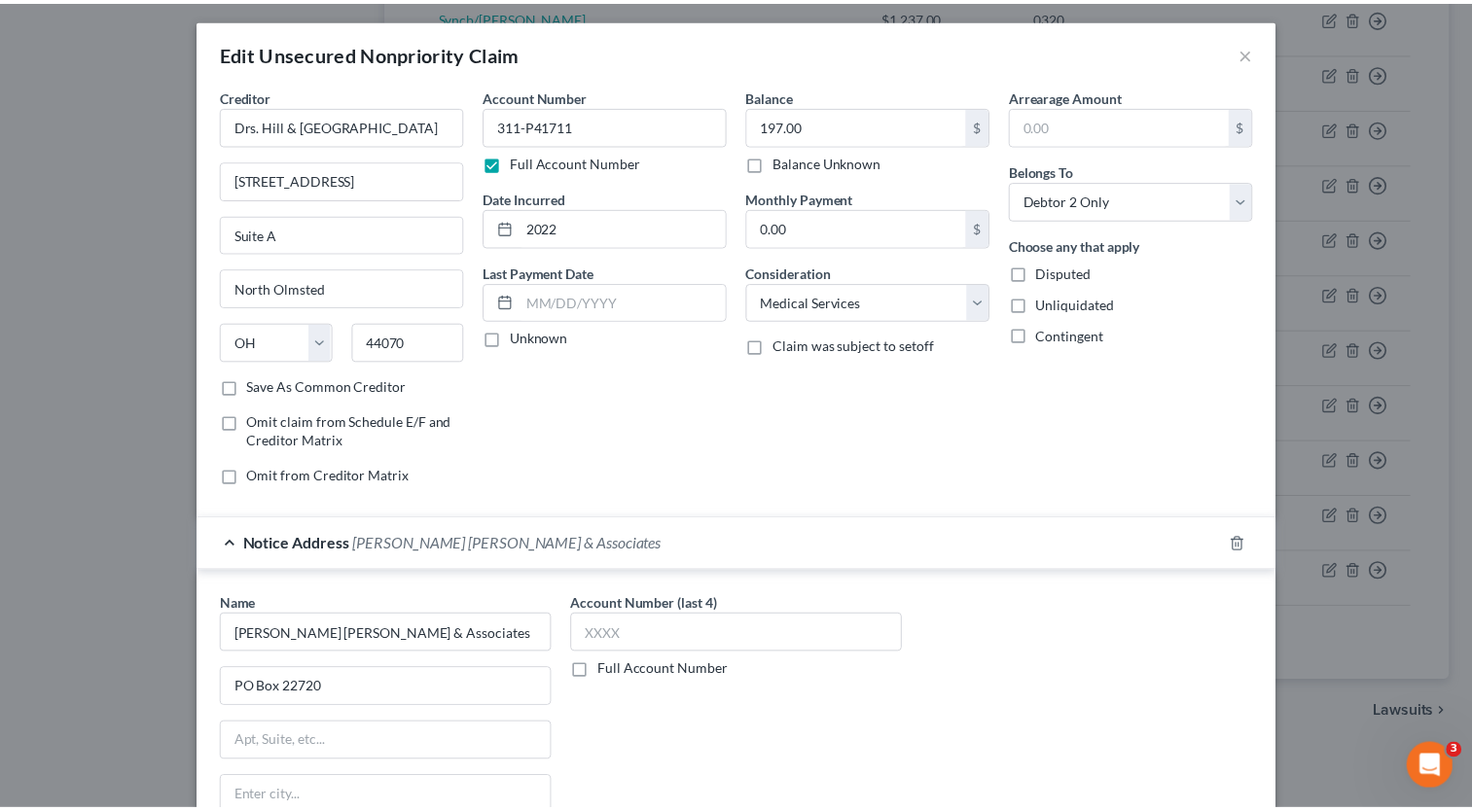
scroll to position [288, 0]
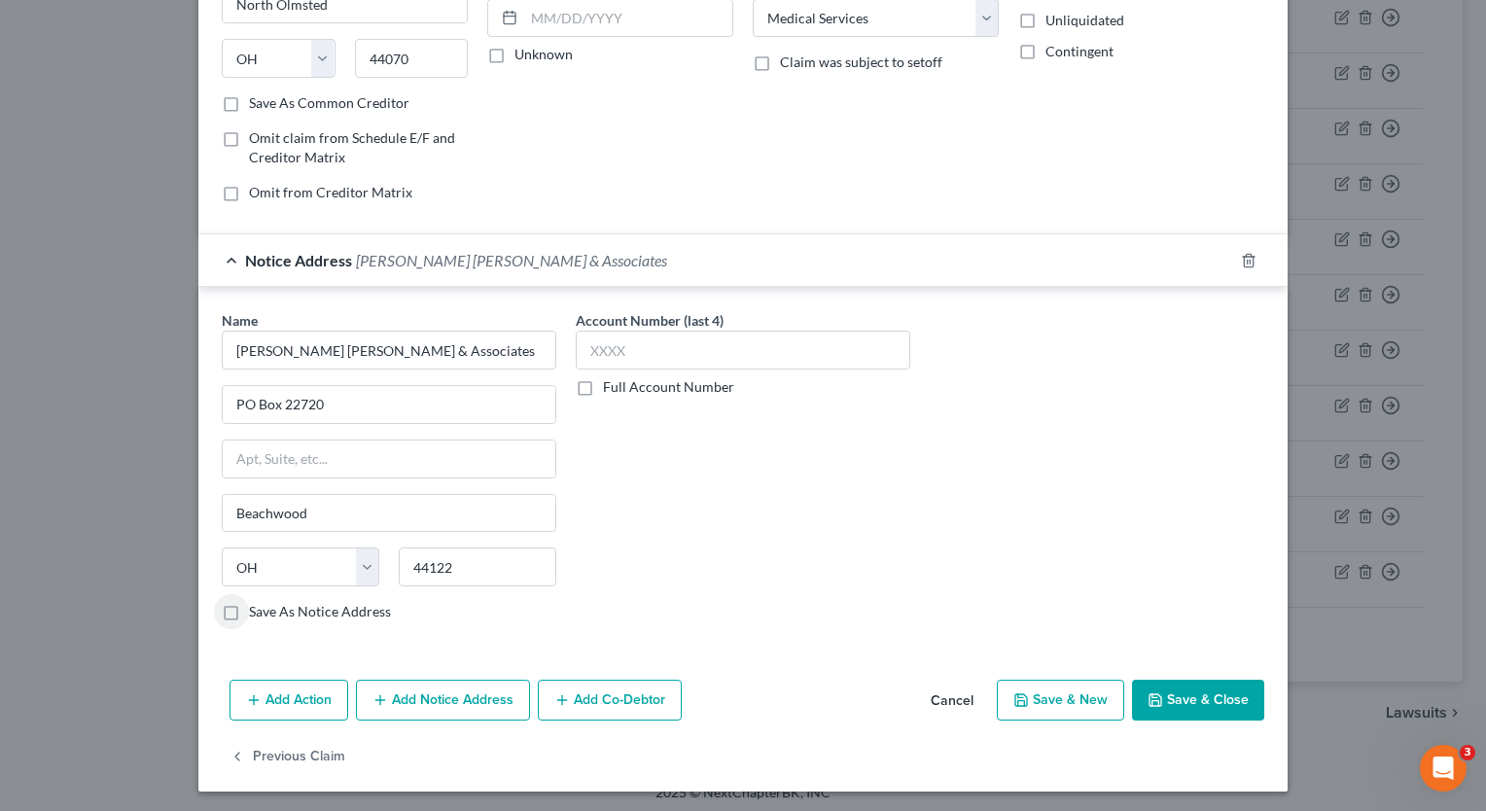
click at [603, 387] on label "Full Account Number" at bounding box center [668, 386] width 131 height 19
click at [611, 387] on input "Full Account Number" at bounding box center [617, 383] width 13 height 13
click at [649, 356] on input "text" at bounding box center [743, 350] width 335 height 39
click at [1203, 691] on button "Save & Close" at bounding box center [1198, 700] width 132 height 41
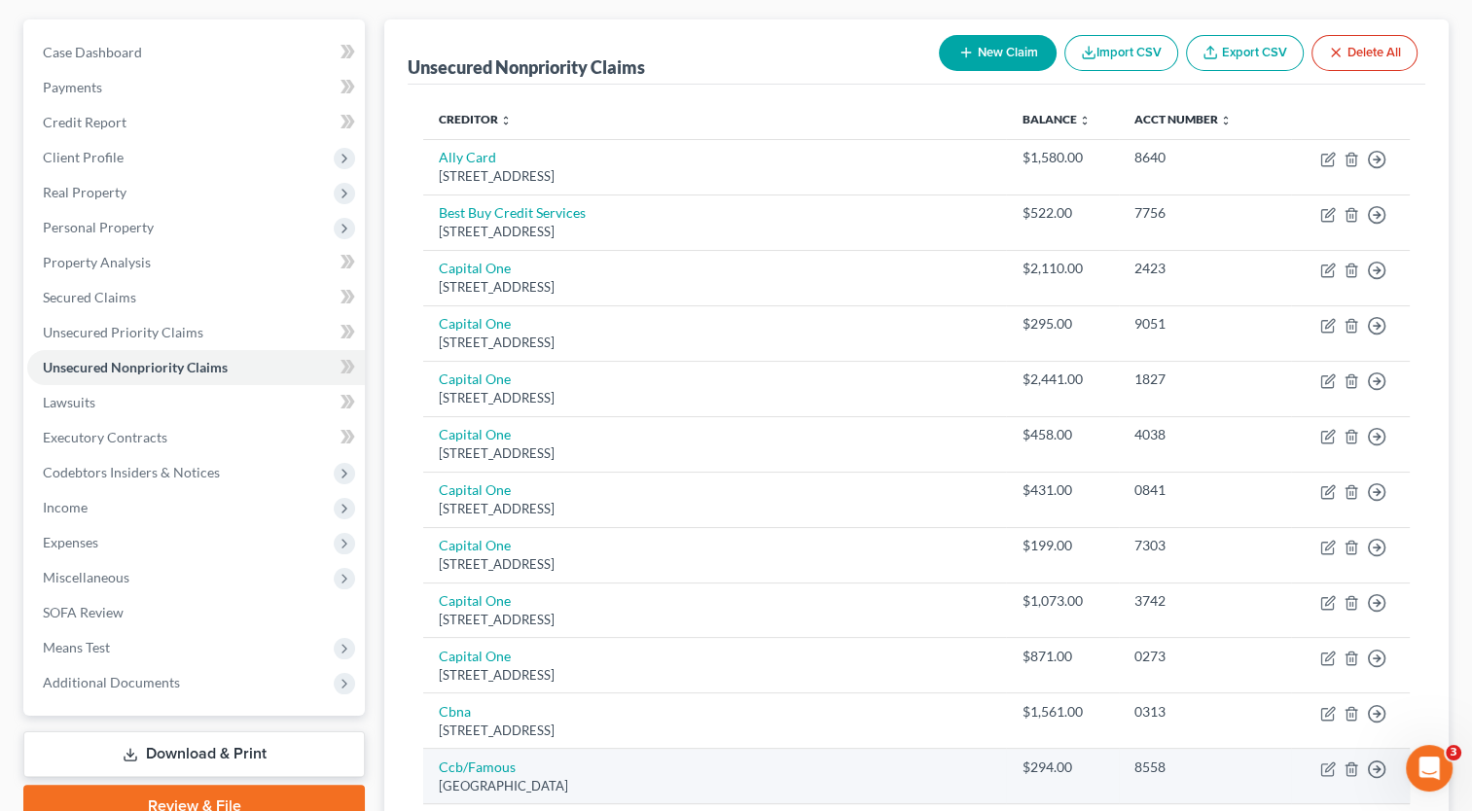
scroll to position [0, 0]
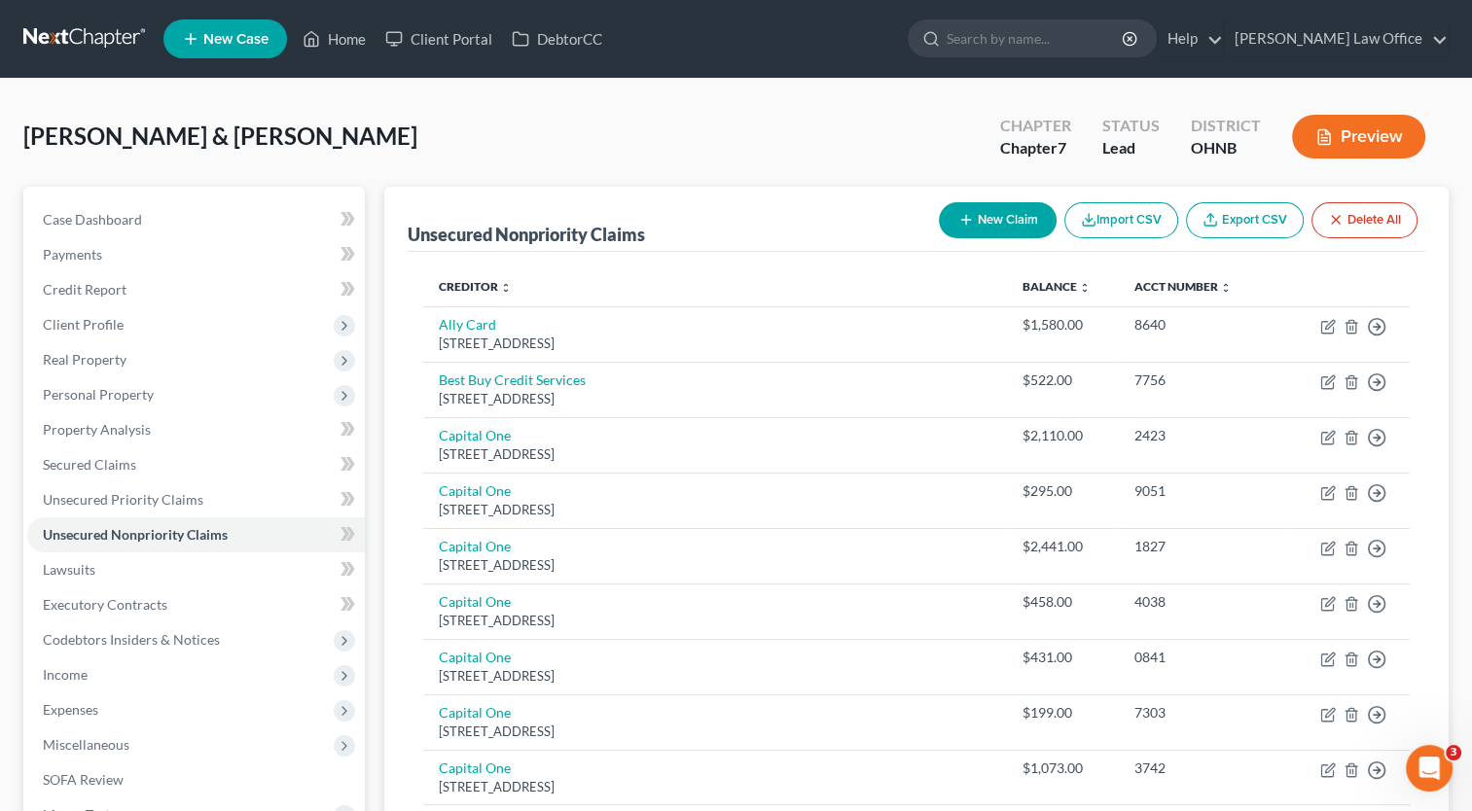
click at [972, 228] on button "New Claim" at bounding box center [998, 220] width 118 height 36
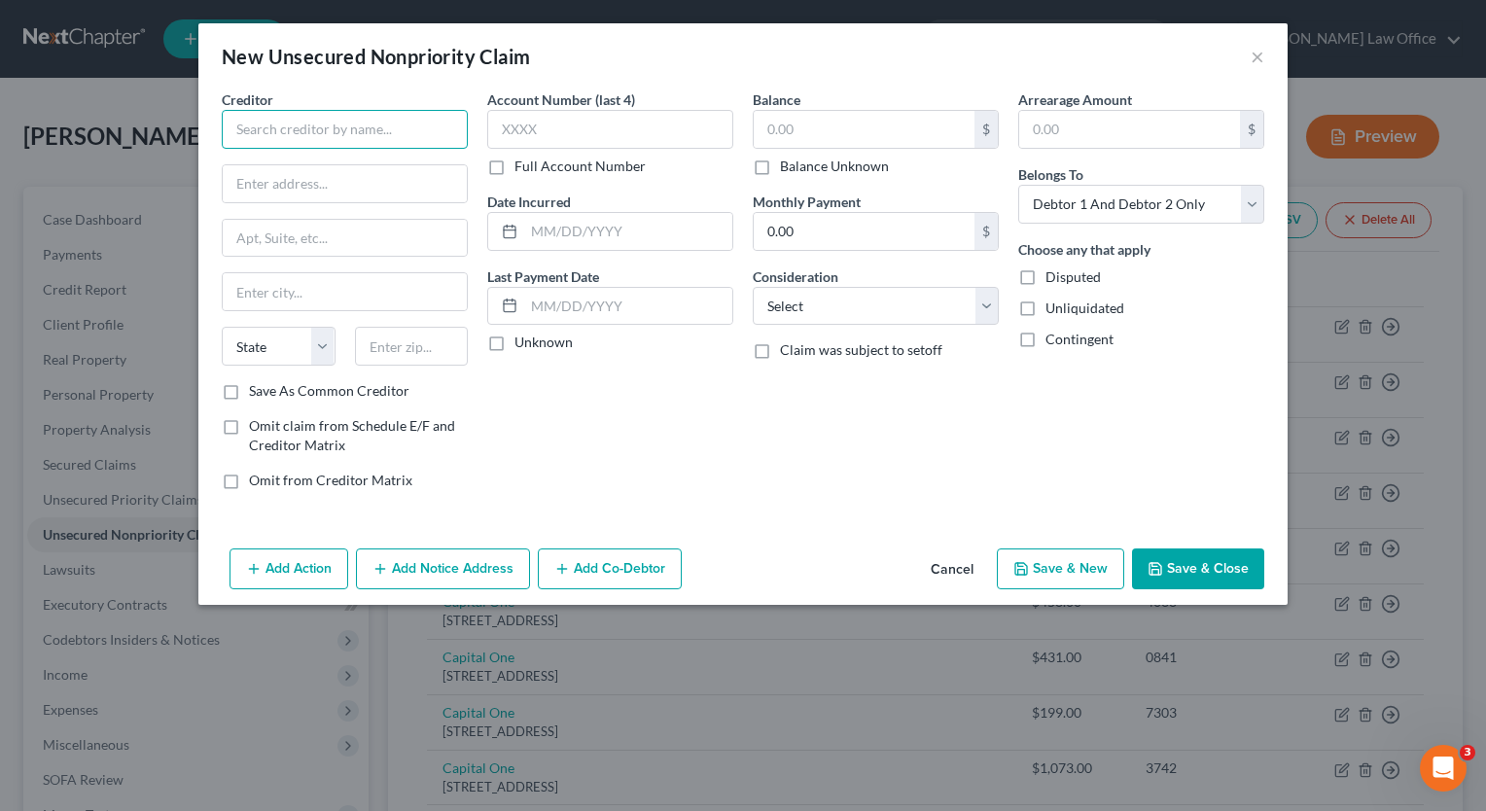
click at [343, 124] on input "text" at bounding box center [345, 129] width 246 height 39
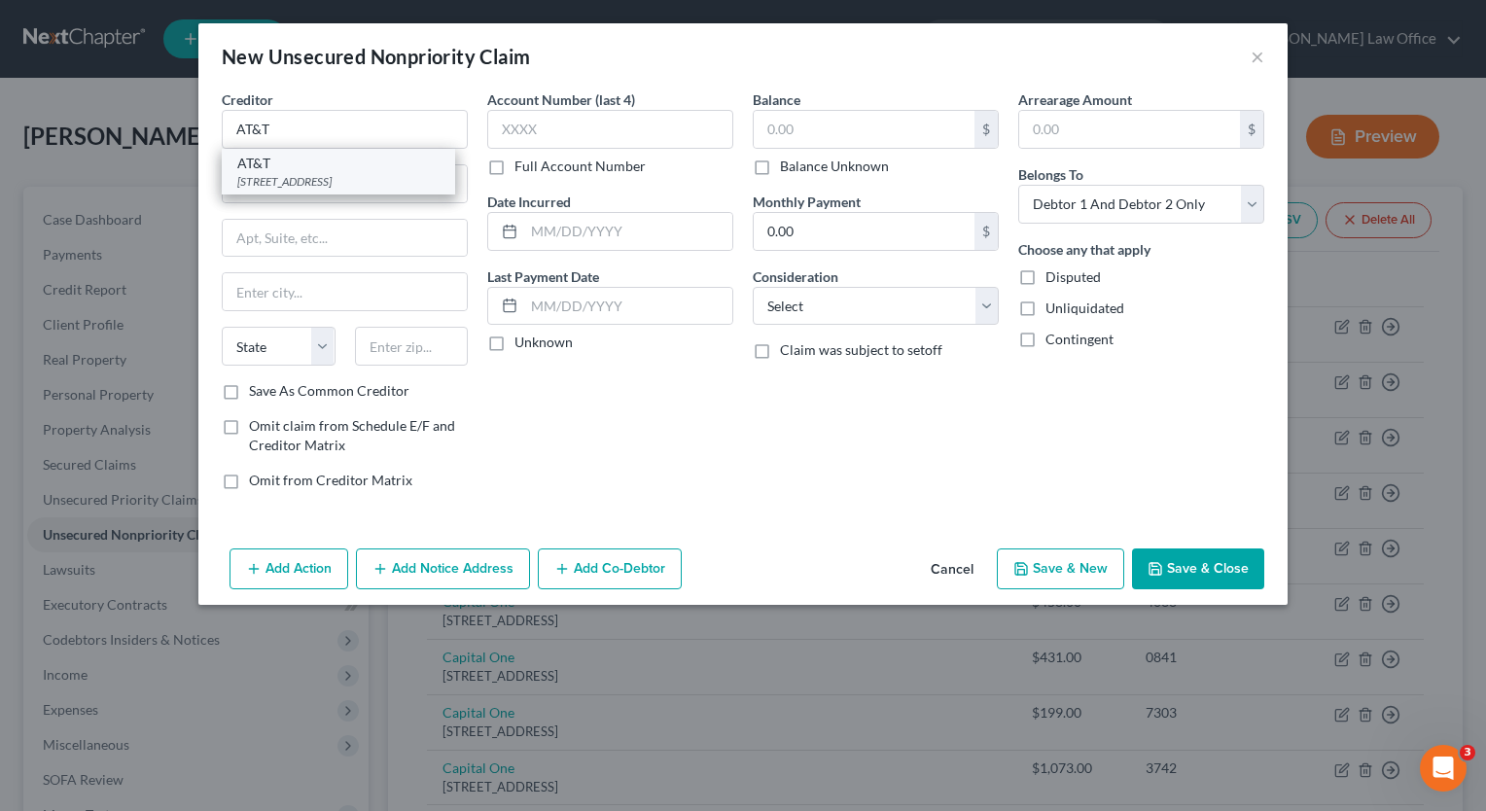
click at [320, 168] on div "AT&T" at bounding box center [338, 163] width 202 height 19
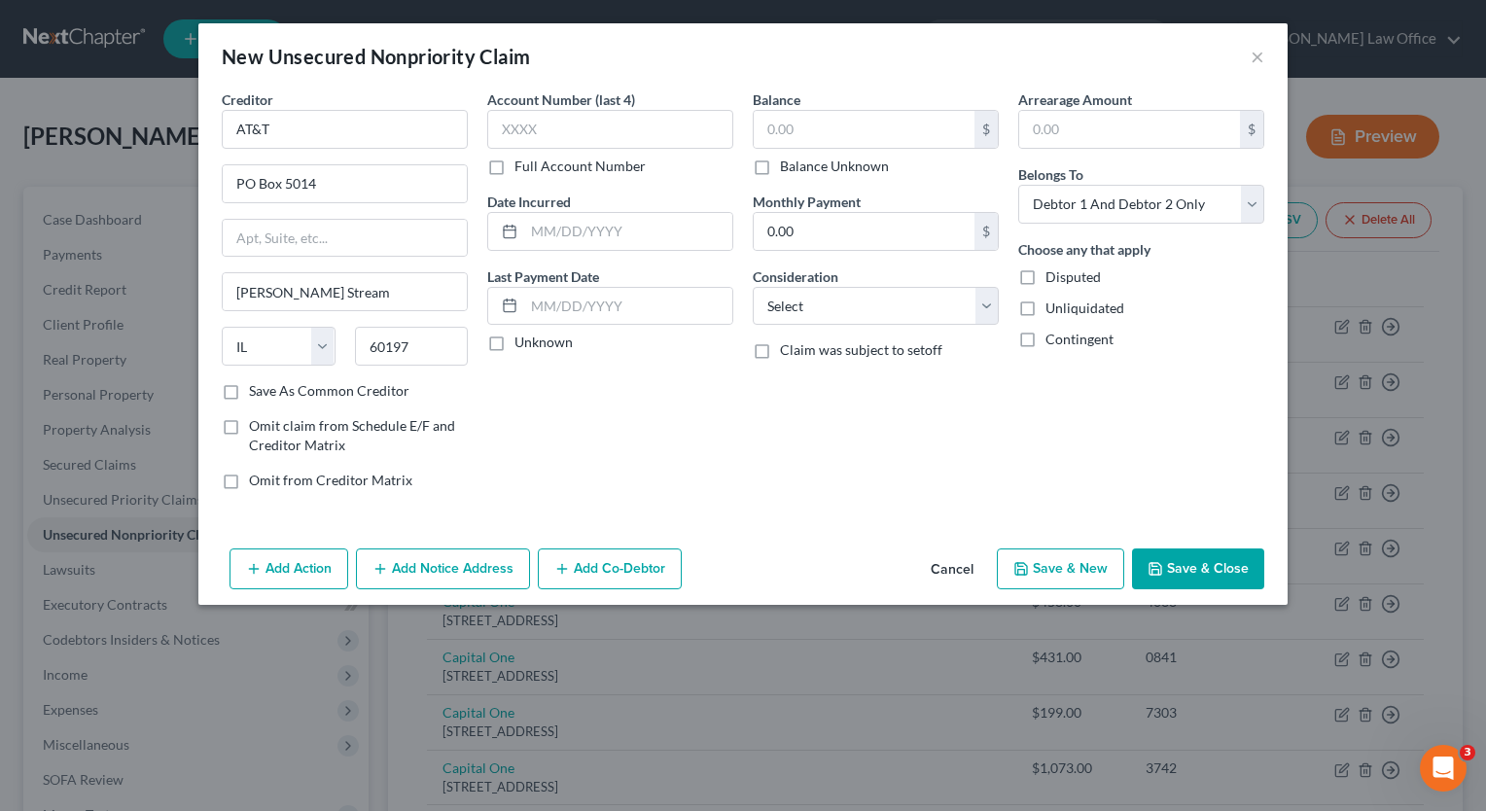
click at [515, 165] on label "Full Account Number" at bounding box center [580, 166] width 131 height 19
click at [522, 165] on input "Full Account Number" at bounding box center [528, 163] width 13 height 13
click at [542, 134] on input "text" at bounding box center [610, 129] width 246 height 39
click at [614, 225] on input "text" at bounding box center [628, 231] width 208 height 37
click at [875, 145] on input "text" at bounding box center [864, 129] width 221 height 37
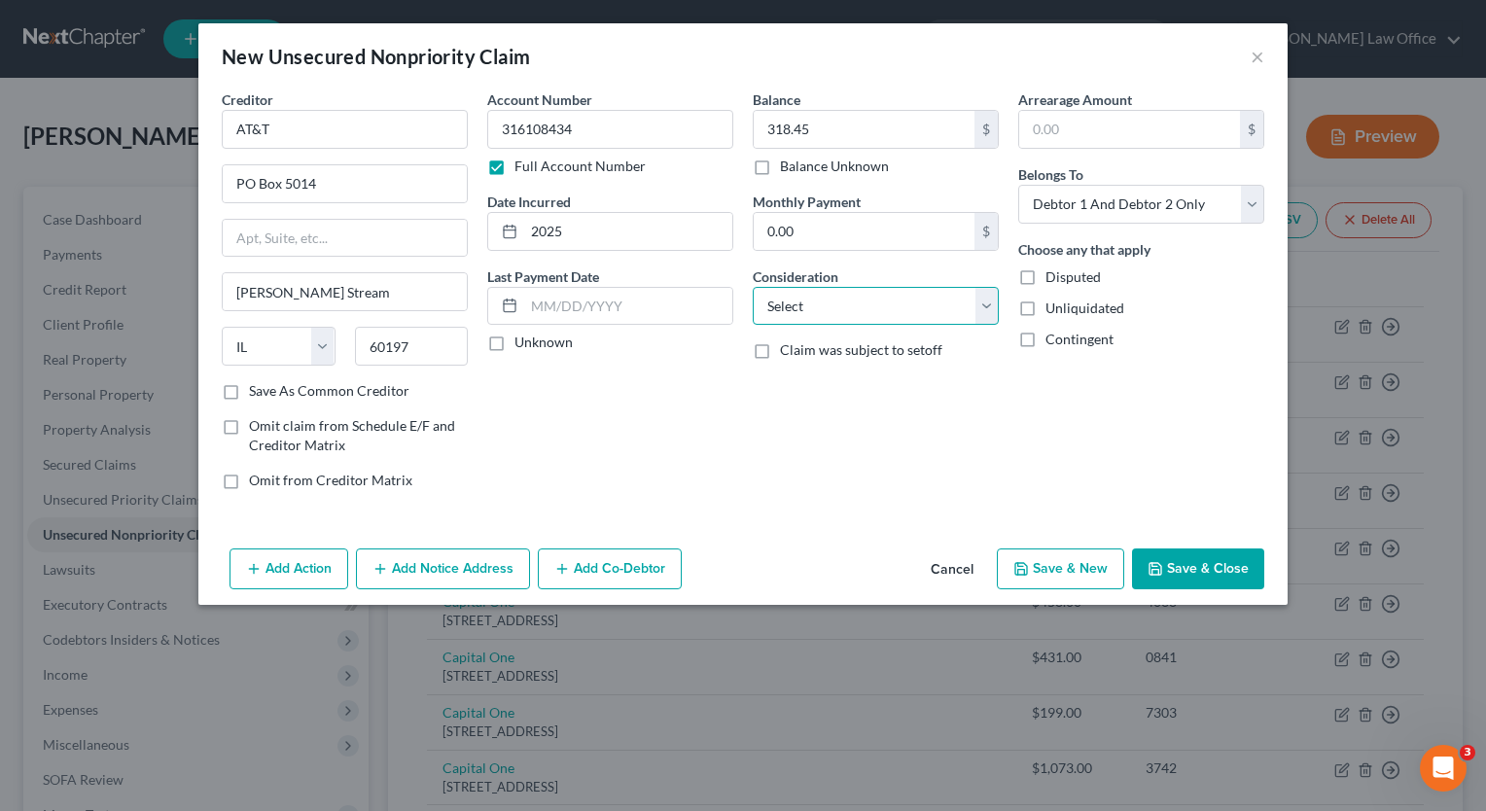
click at [982, 320] on select "Select Cable / Satellite Services Collection Agency Credit Card Debt Debt Couns…" at bounding box center [876, 306] width 246 height 39
click at [753, 287] on select "Select Cable / Satellite Services Collection Agency Credit Card Debt Debt Couns…" at bounding box center [876, 306] width 246 height 39
drag, startPoint x: 1258, startPoint y: 196, endPoint x: 1222, endPoint y: 219, distance: 42.4
click at [1253, 198] on select "Select Debtor 1 Only Debtor 2 Only Debtor 1 And Debtor 2 Only At Least One Of T…" at bounding box center [1141, 204] width 246 height 39
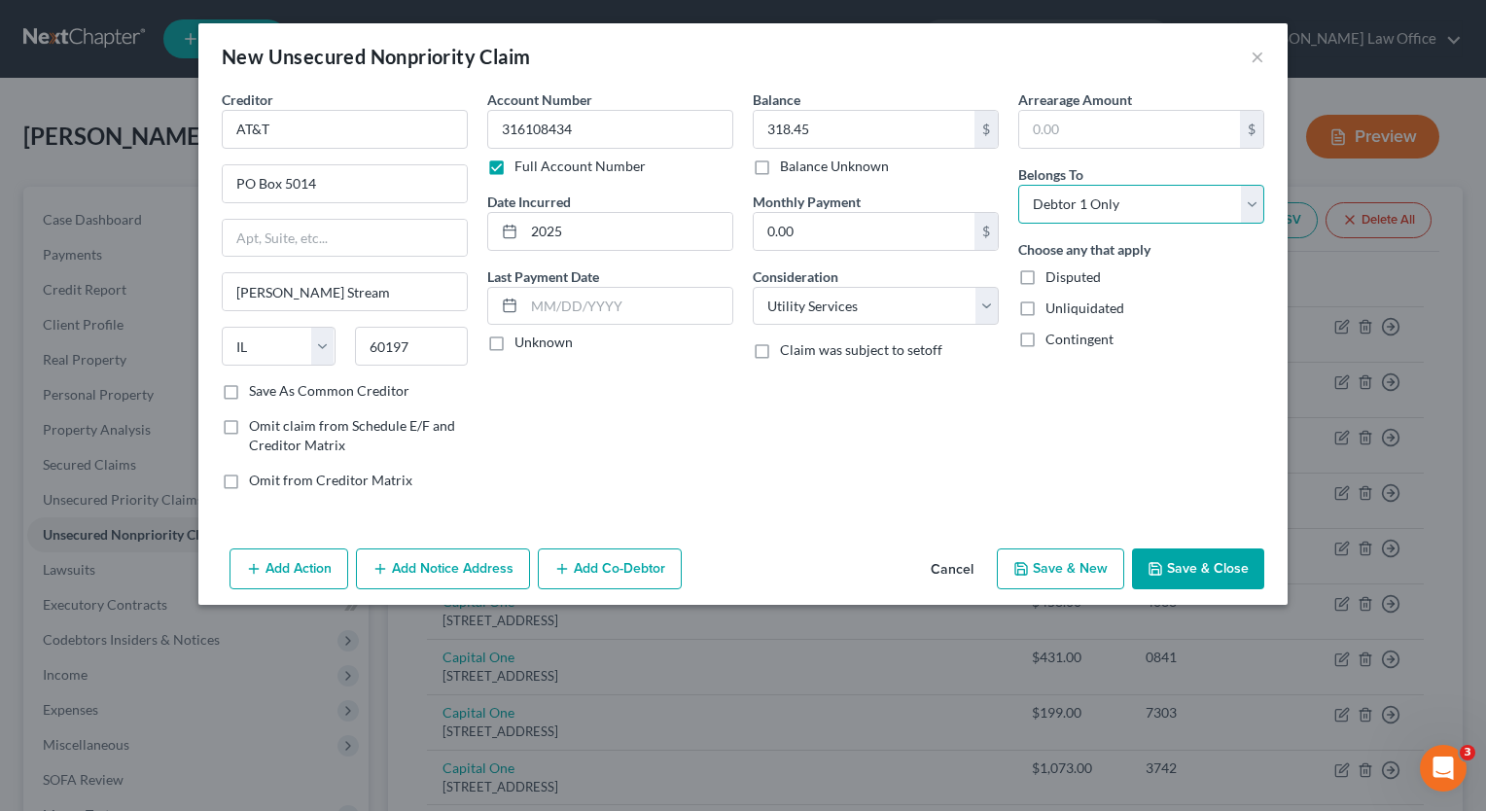
click at [1018, 185] on select "Select Debtor 1 Only Debtor 2 Only Debtor 1 And Debtor 2 Only At Least One Of T…" at bounding box center [1141, 204] width 246 height 39
click at [1202, 566] on button "Save & Close" at bounding box center [1198, 569] width 132 height 41
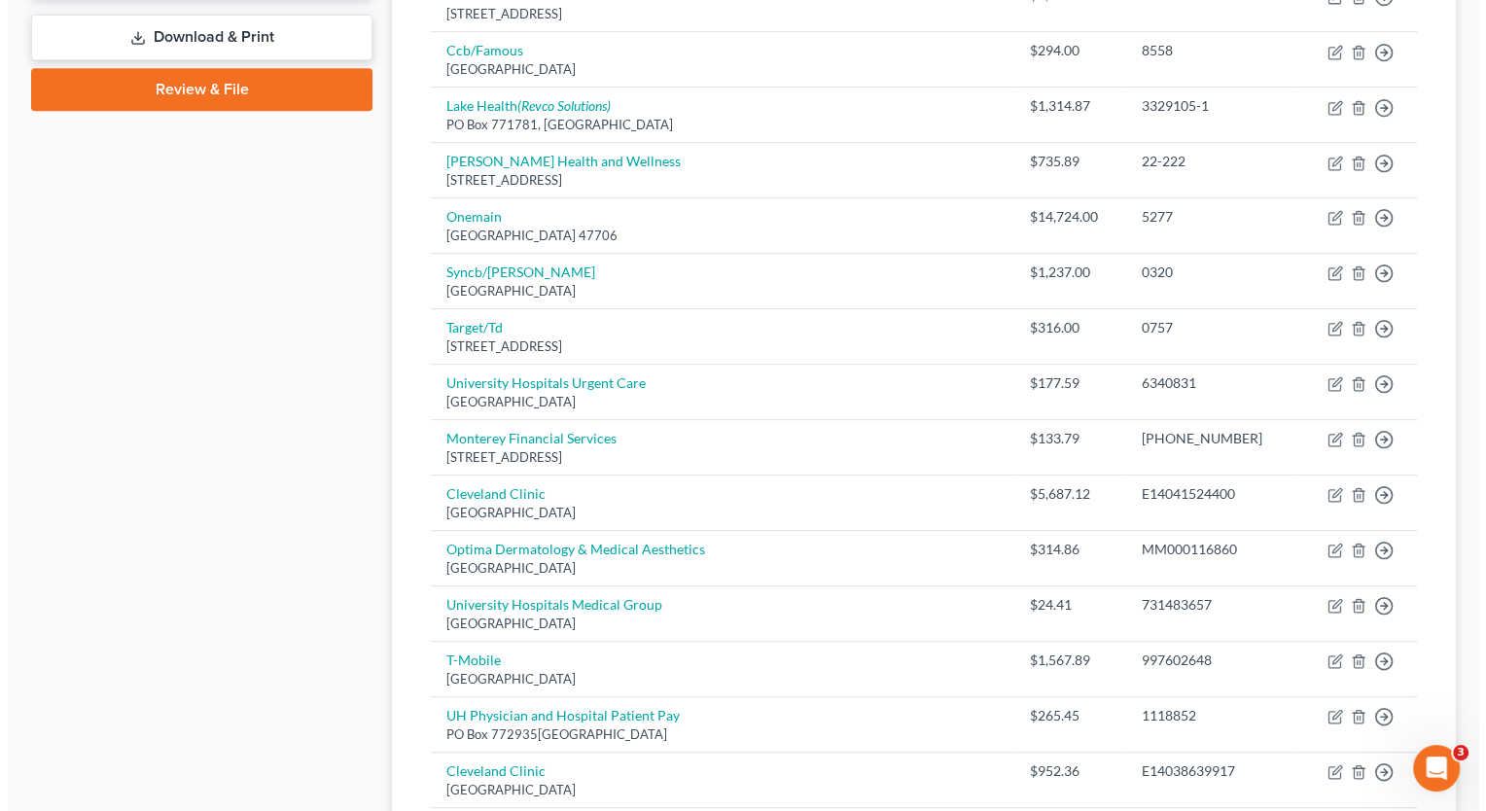
scroll to position [1070, 0]
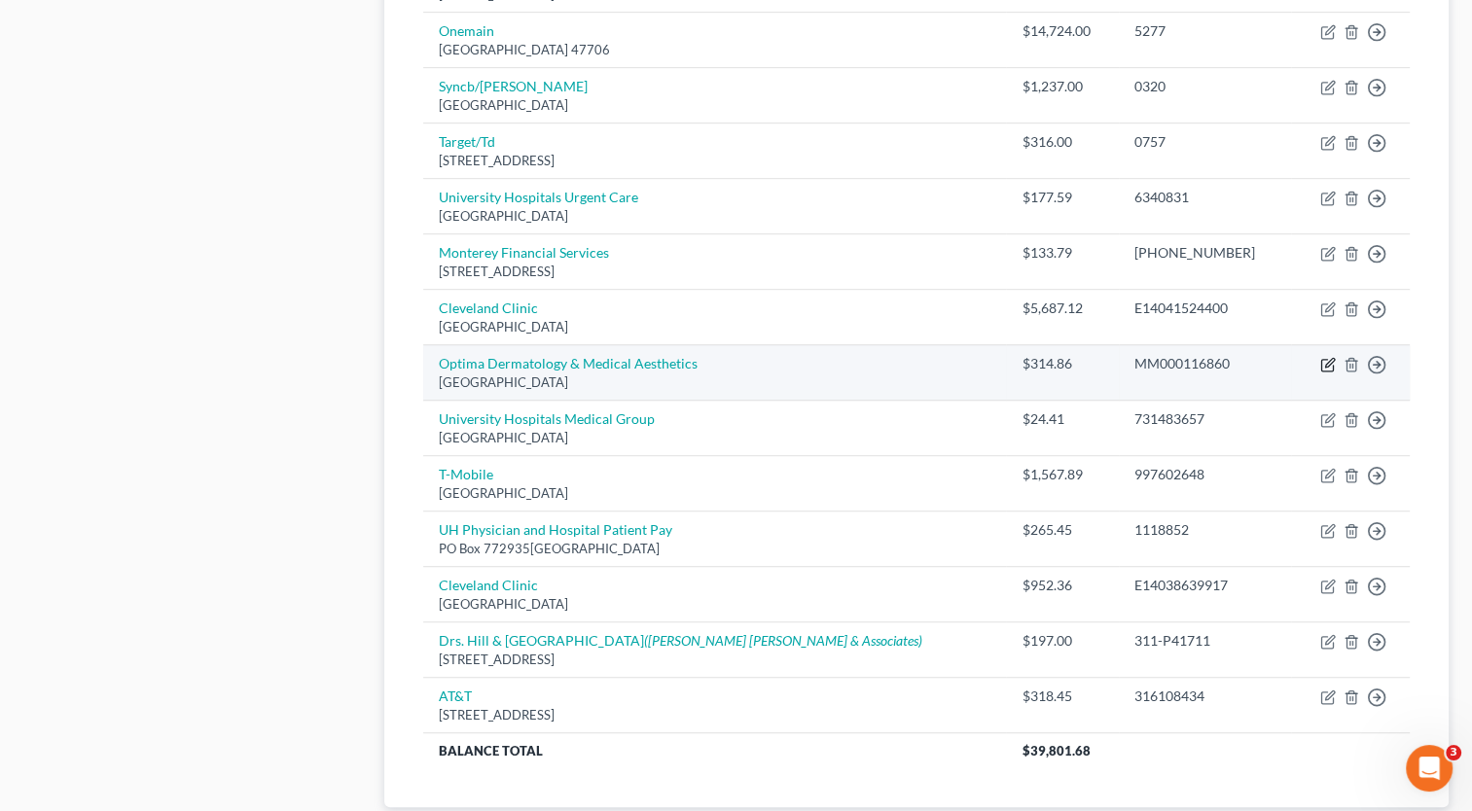
click at [1327, 357] on icon "button" at bounding box center [1328, 365] width 16 height 16
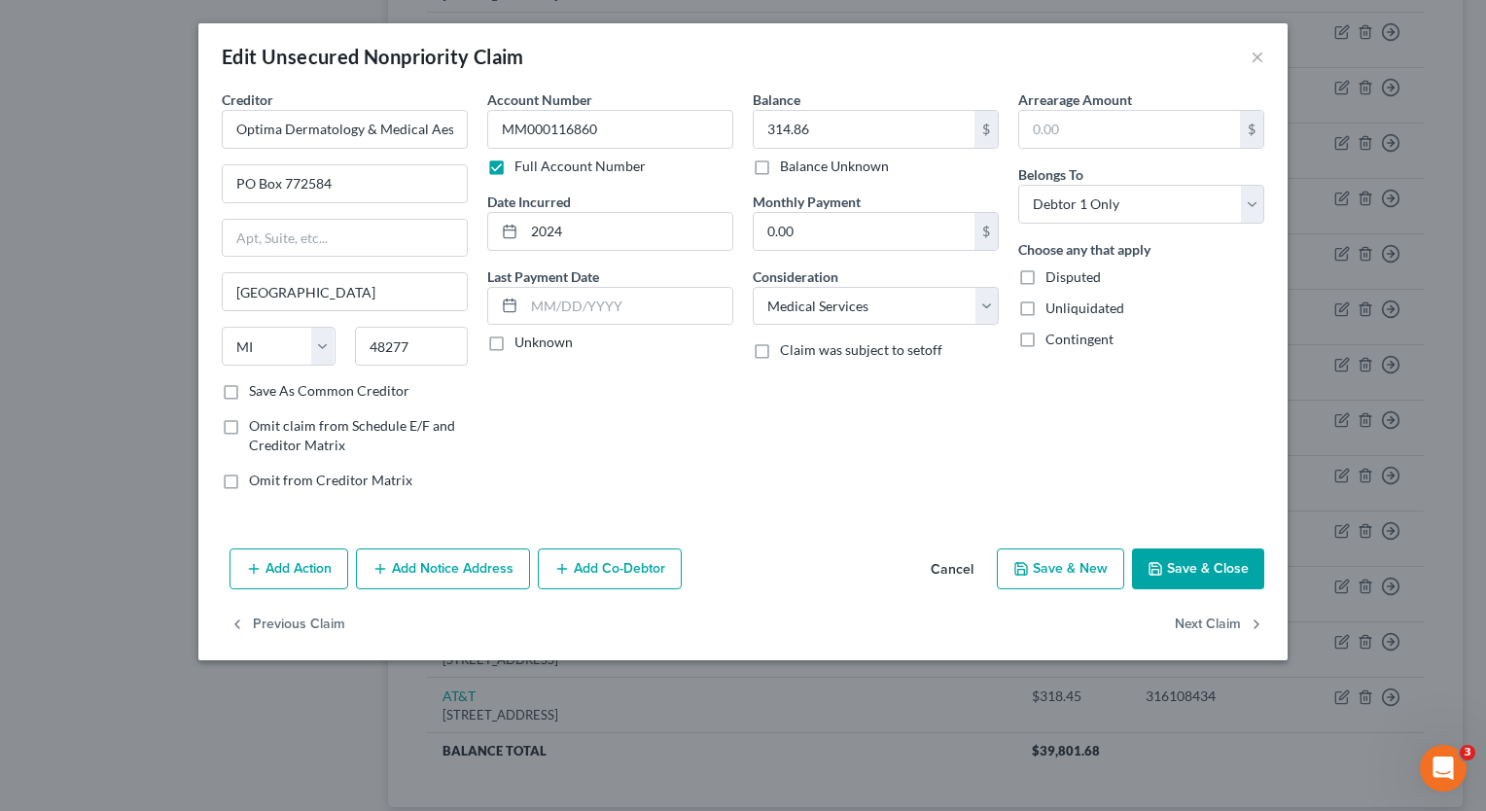
click at [468, 577] on button "Add Notice Address" at bounding box center [443, 569] width 174 height 41
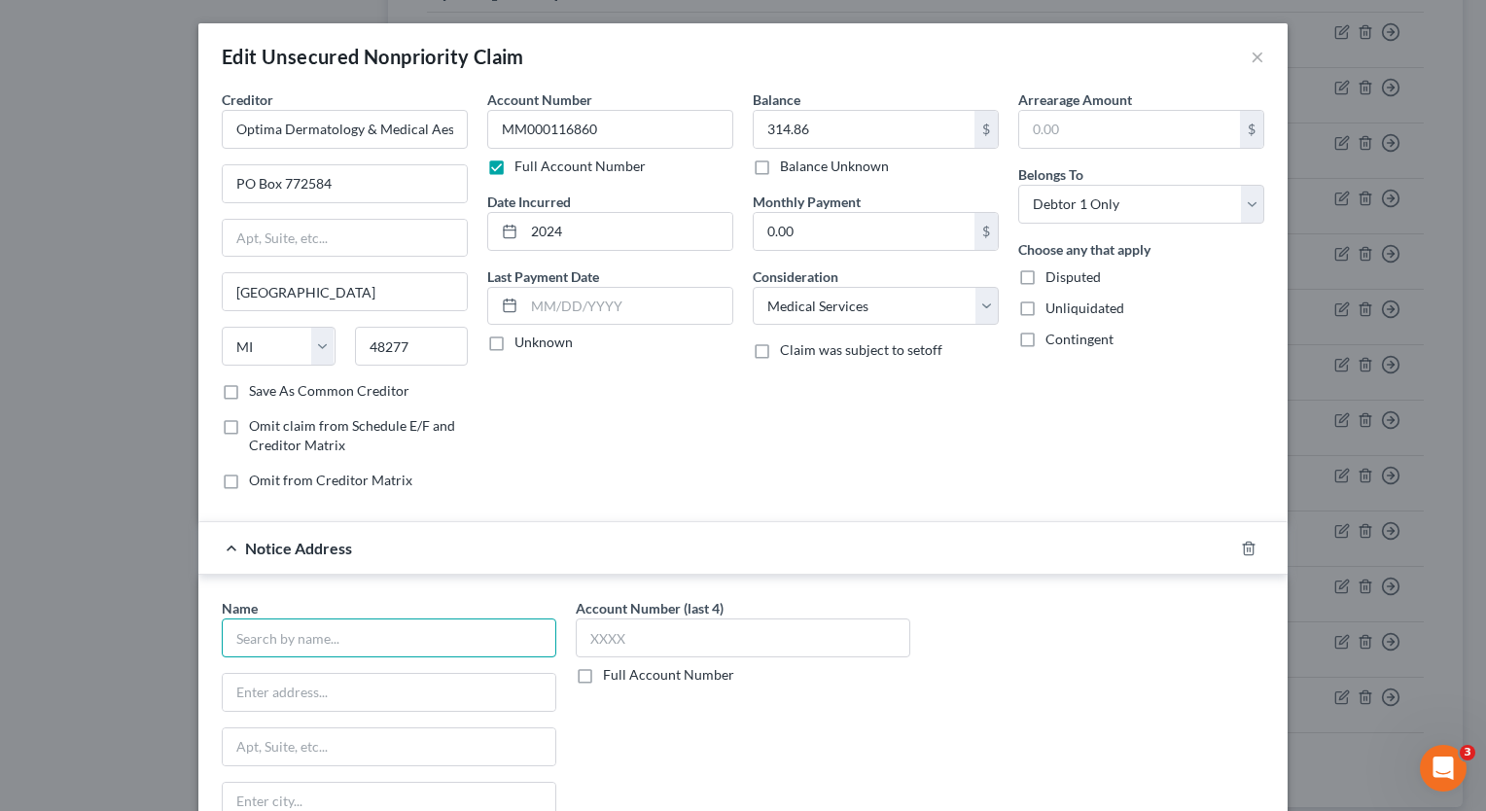
drag, startPoint x: 361, startPoint y: 652, endPoint x: 320, endPoint y: 694, distance: 58.5
click at [361, 652] on input "text" at bounding box center [389, 638] width 335 height 39
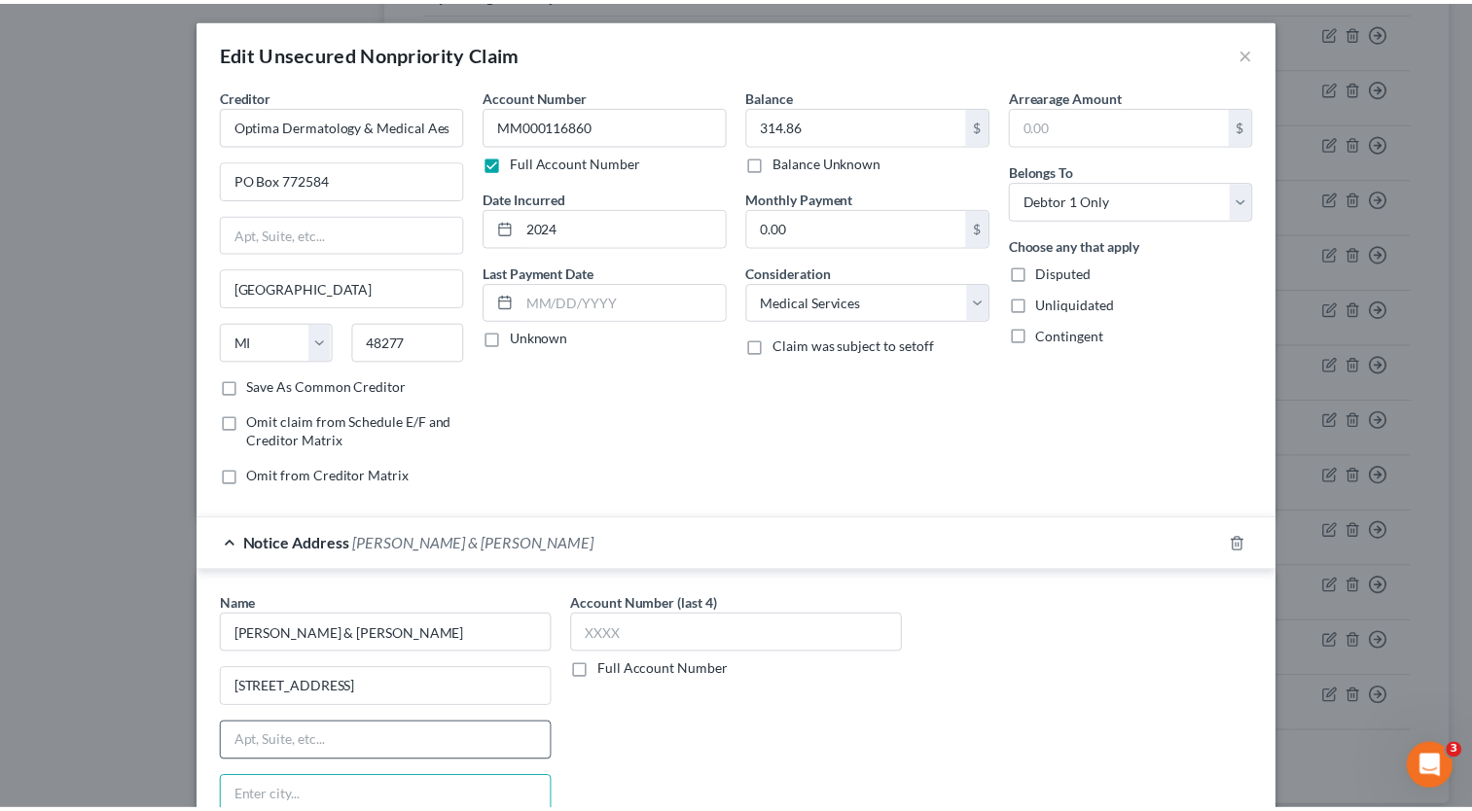
scroll to position [288, 0]
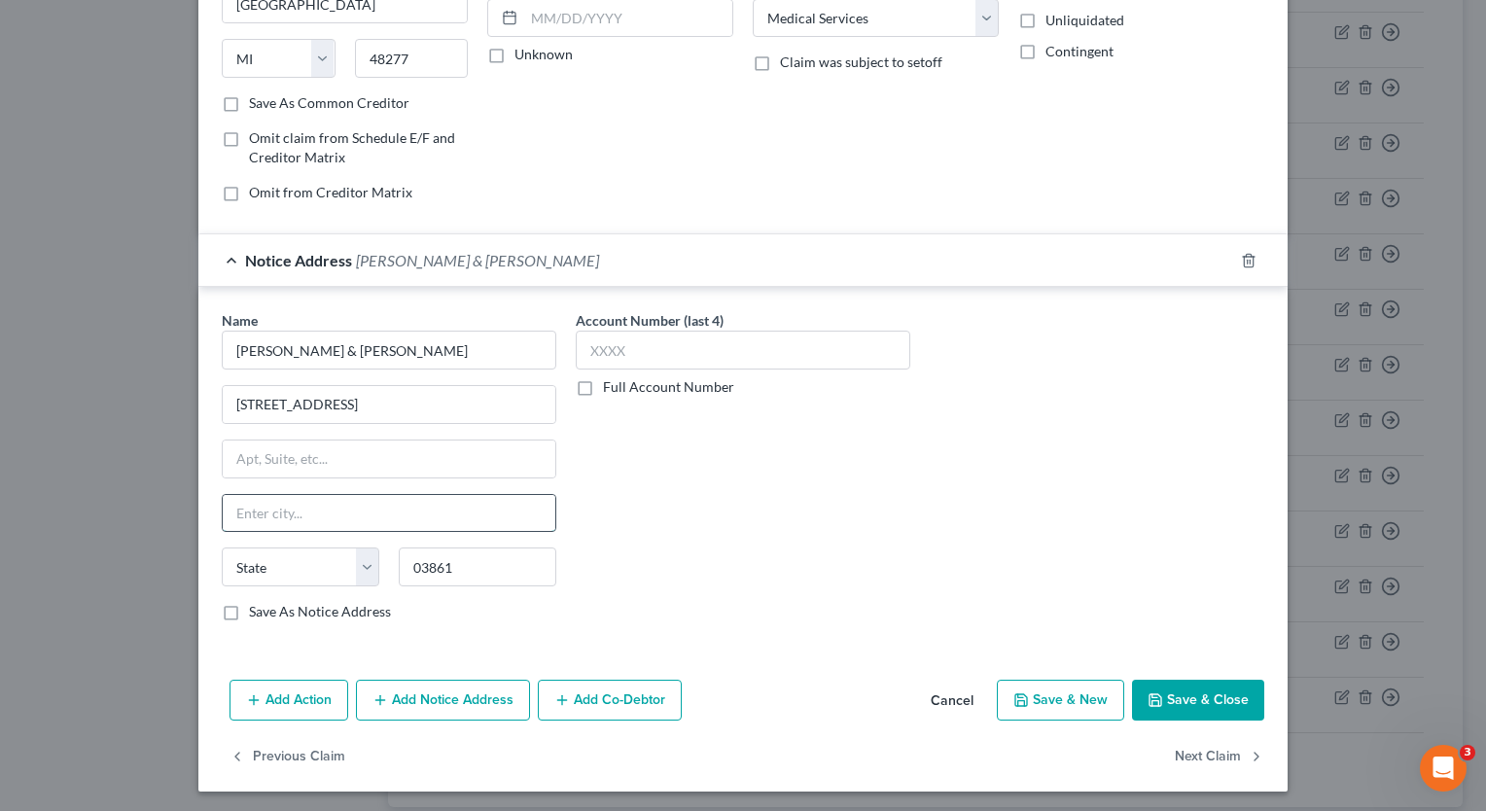
click at [385, 508] on input "text" at bounding box center [389, 513] width 333 height 37
click at [815, 550] on div "Account Number (last 4) Full Account Number" at bounding box center [743, 473] width 354 height 327
click at [603, 382] on label "Full Account Number" at bounding box center [668, 386] width 131 height 19
click at [611, 382] on input "Full Account Number" at bounding box center [617, 383] width 13 height 13
click at [630, 352] on input "text" at bounding box center [743, 350] width 335 height 39
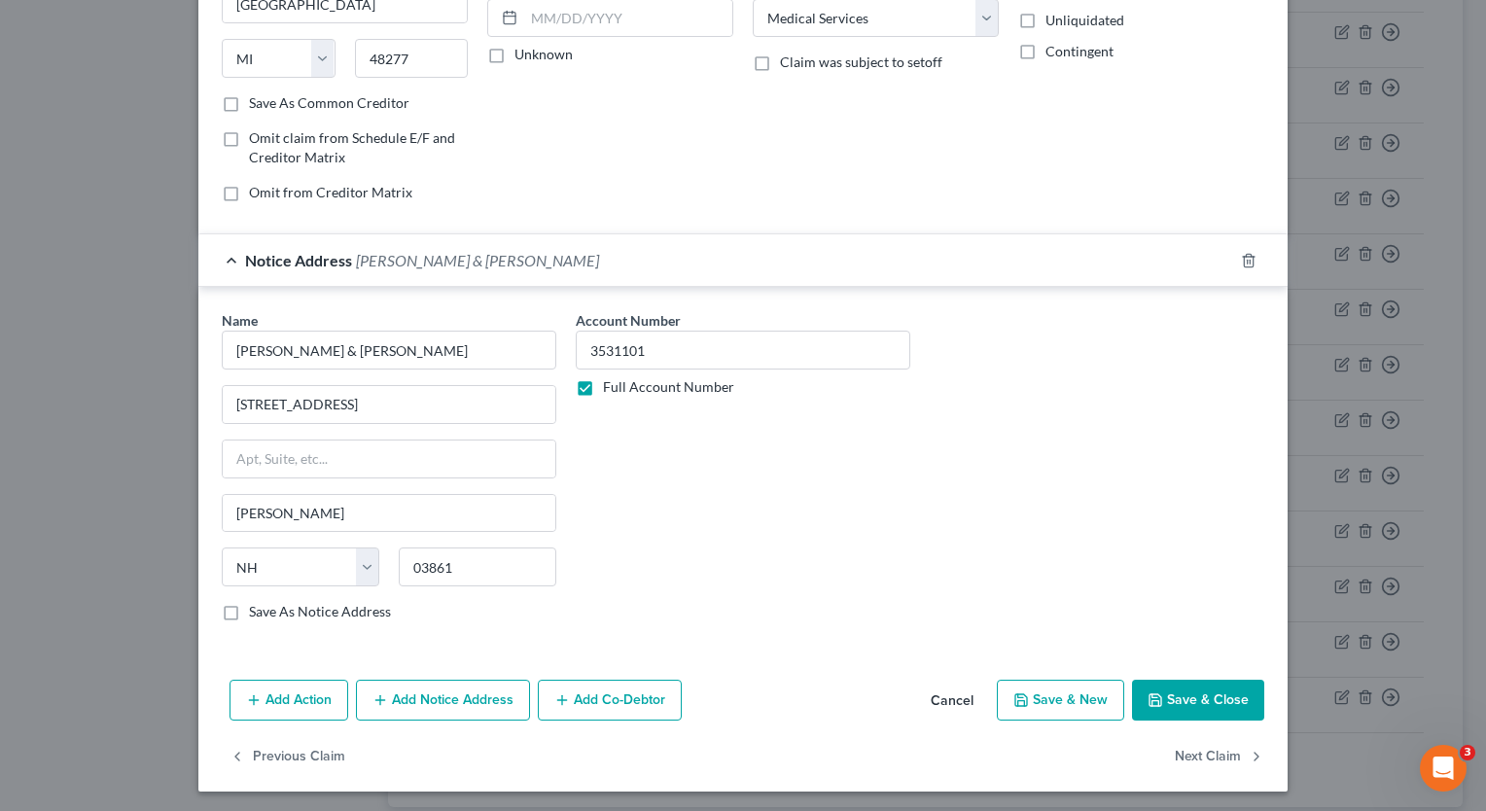
drag, startPoint x: 1173, startPoint y: 697, endPoint x: 755, endPoint y: 391, distance: 518.5
click at [1173, 696] on button "Save & Close" at bounding box center [1198, 700] width 132 height 41
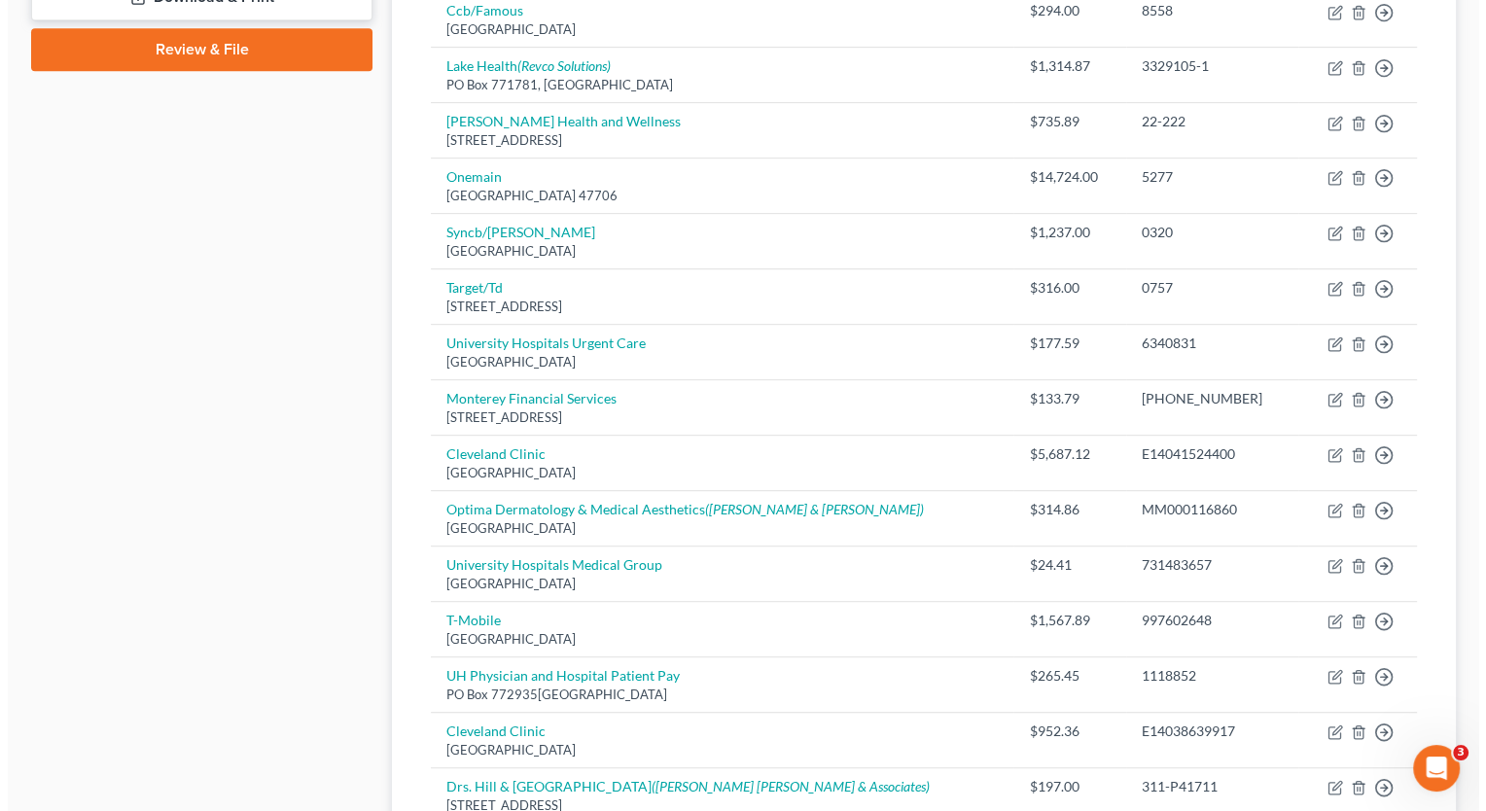
scroll to position [1070, 0]
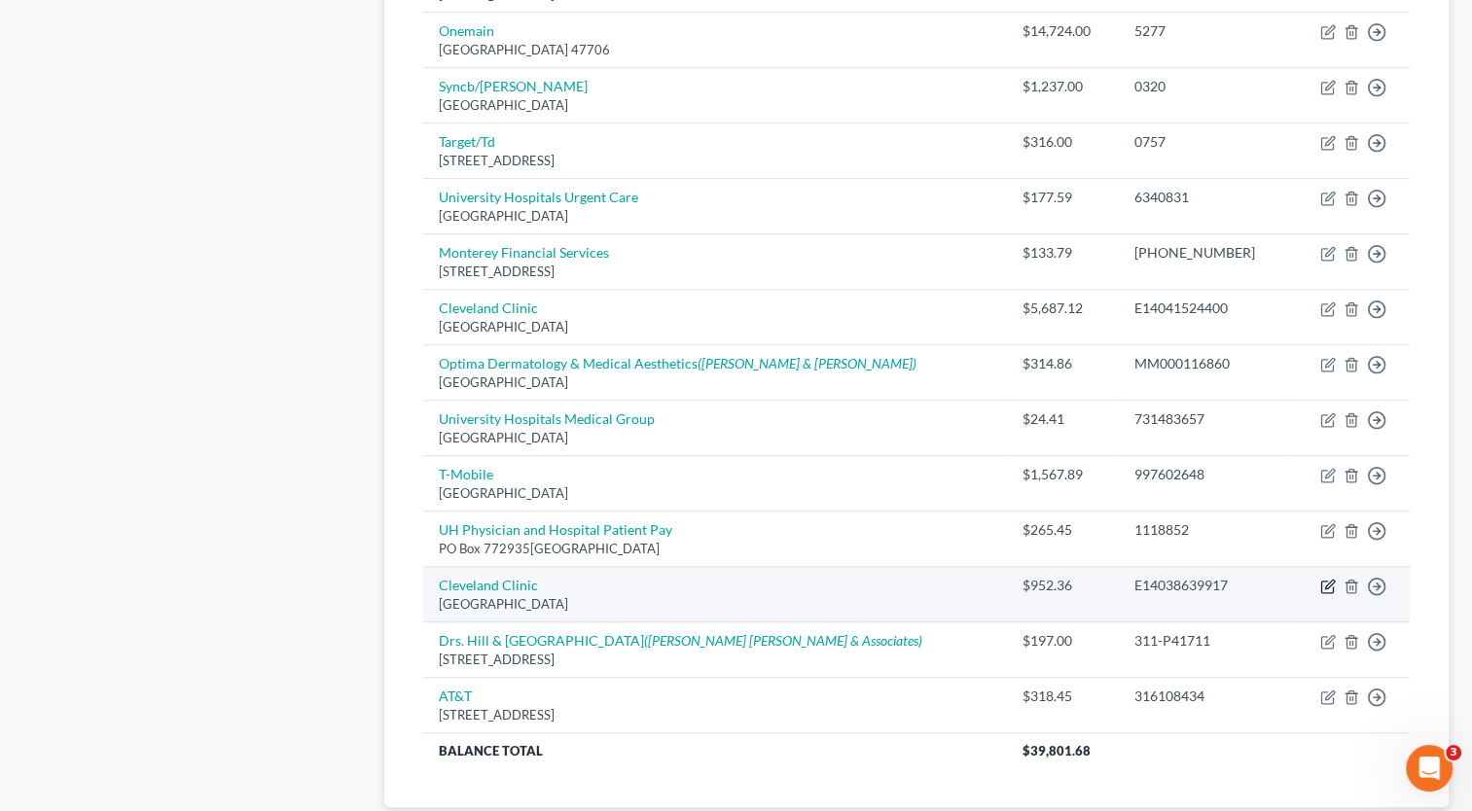
click at [1333, 579] on icon "button" at bounding box center [1328, 587] width 16 height 16
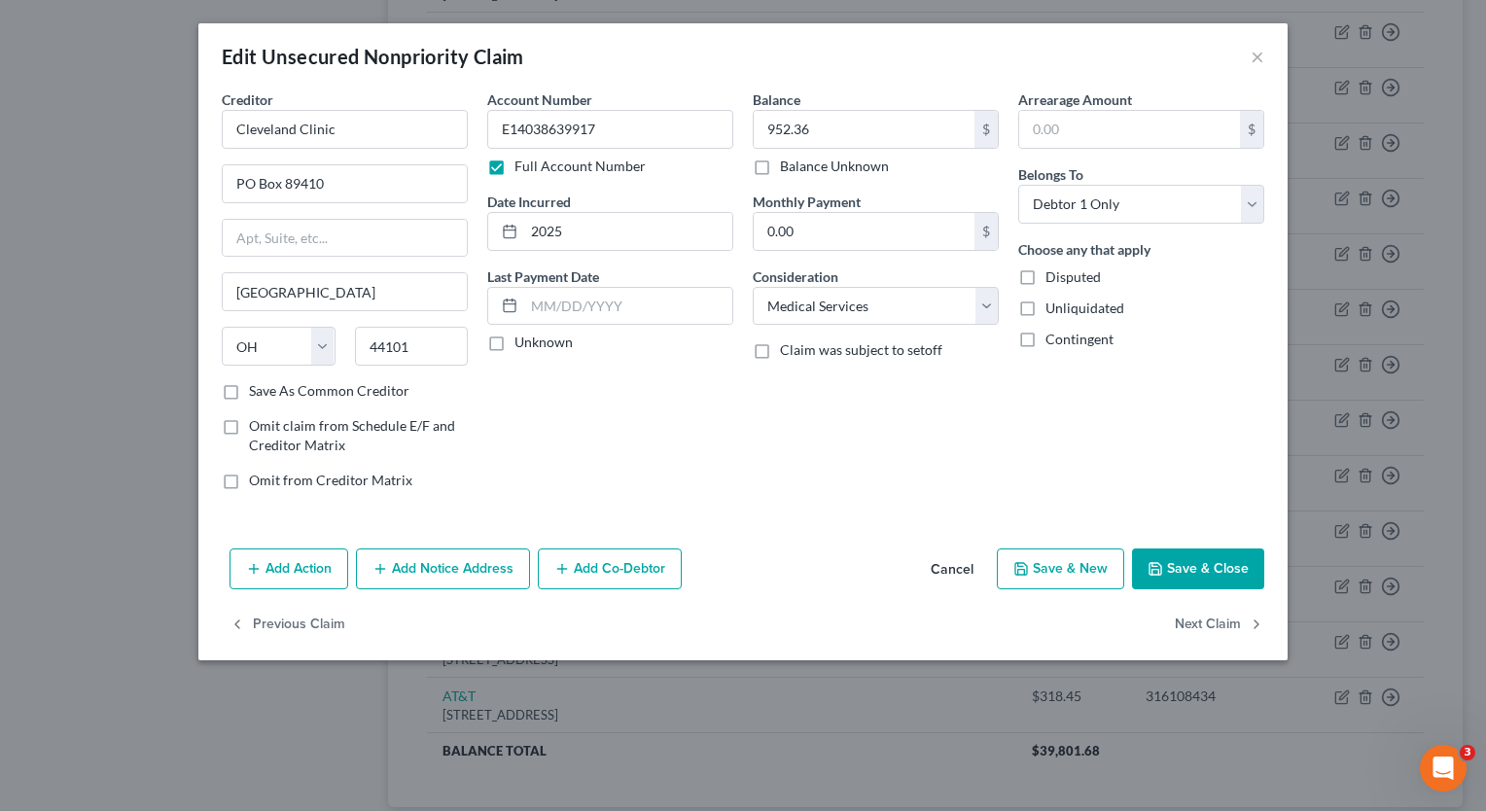
click at [447, 576] on button "Add Notice Address" at bounding box center [443, 569] width 174 height 41
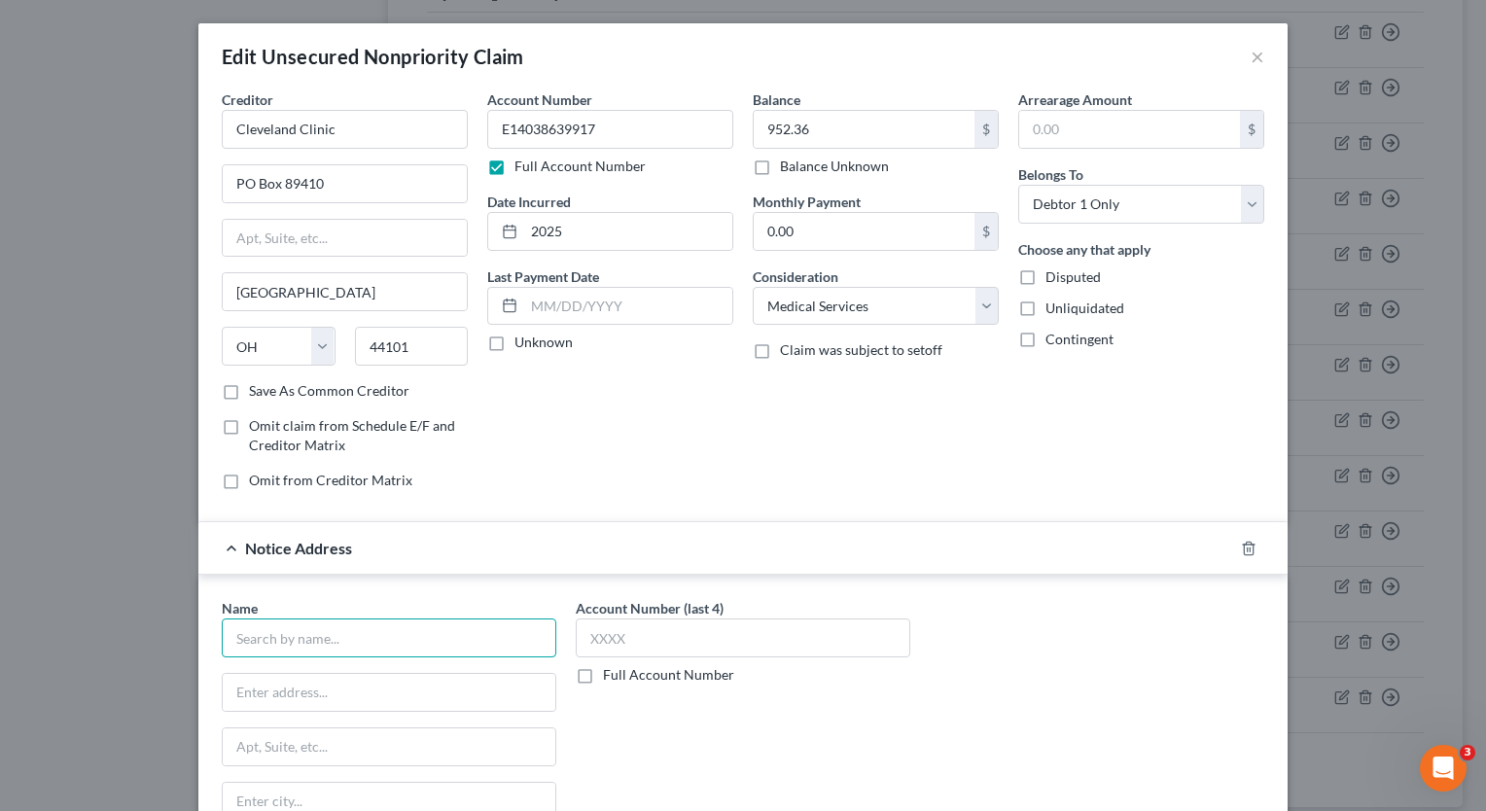
click at [332, 636] on input "text" at bounding box center [389, 638] width 335 height 39
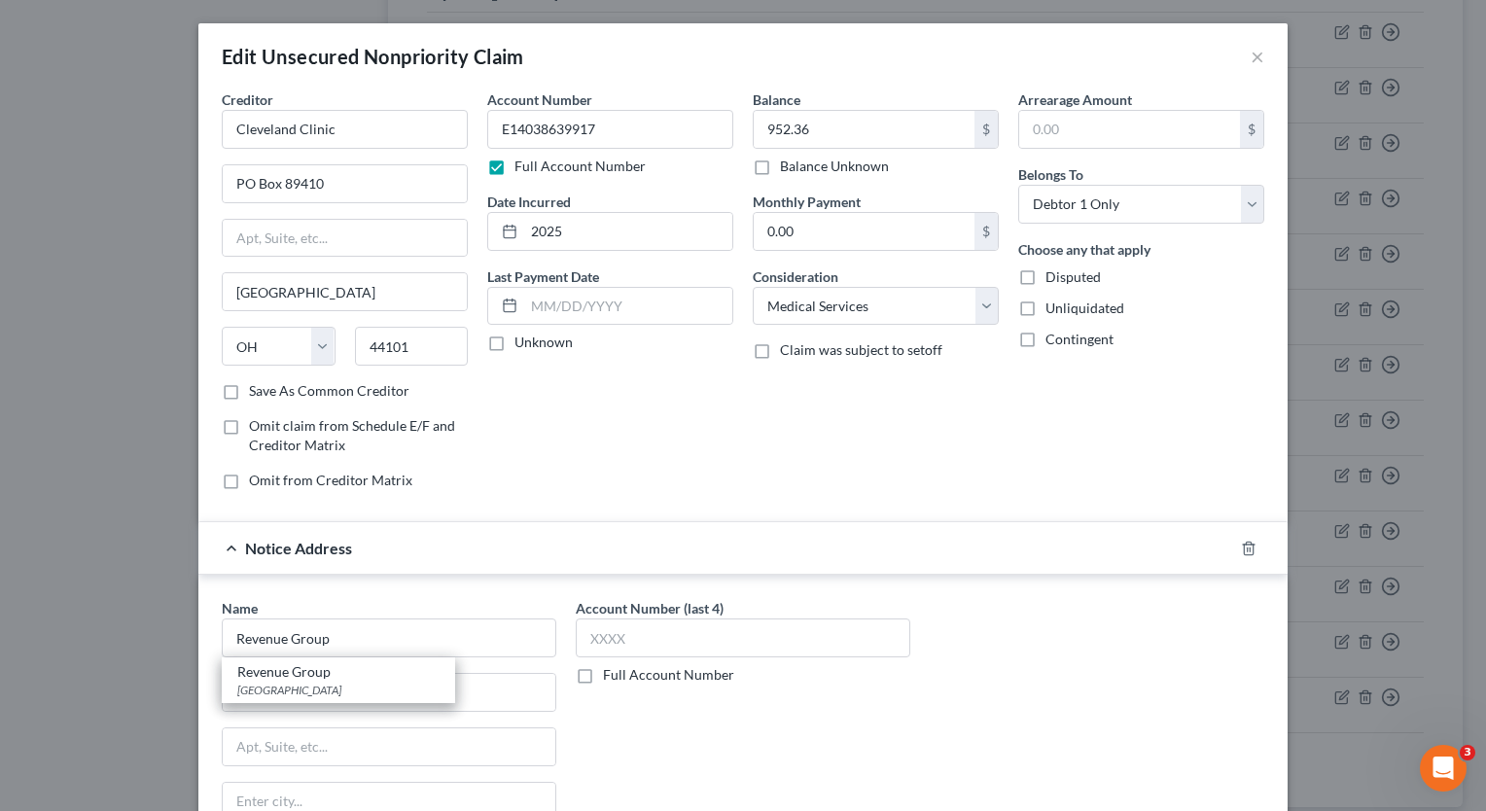
click at [301, 682] on div "[GEOGRAPHIC_DATA]" at bounding box center [338, 690] width 202 height 17
click at [603, 668] on label "Full Account Number" at bounding box center [668, 674] width 131 height 19
click at [611, 668] on input "Full Account Number" at bounding box center [617, 671] width 13 height 13
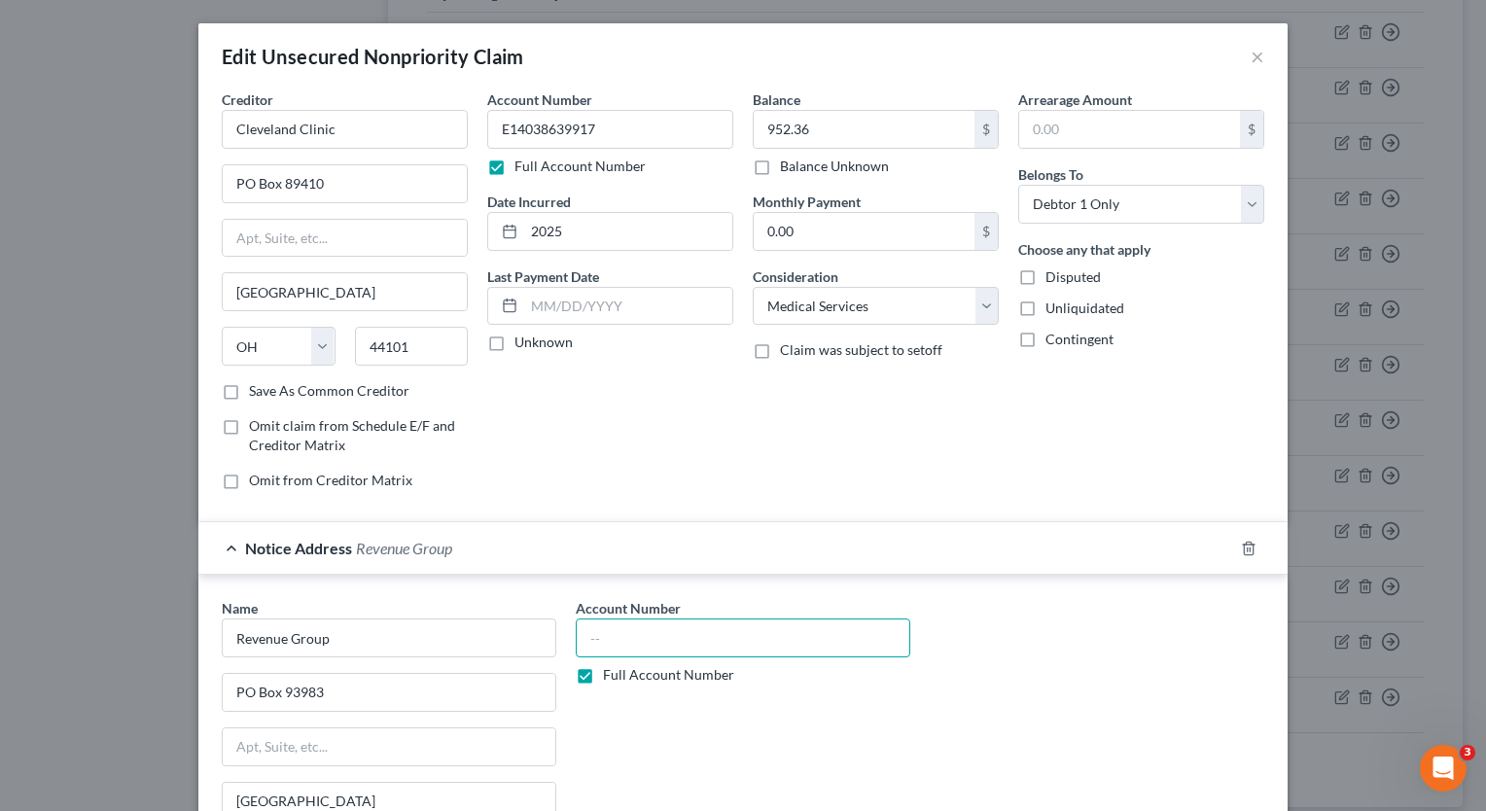
click at [617, 640] on input "text" at bounding box center [743, 638] width 335 height 39
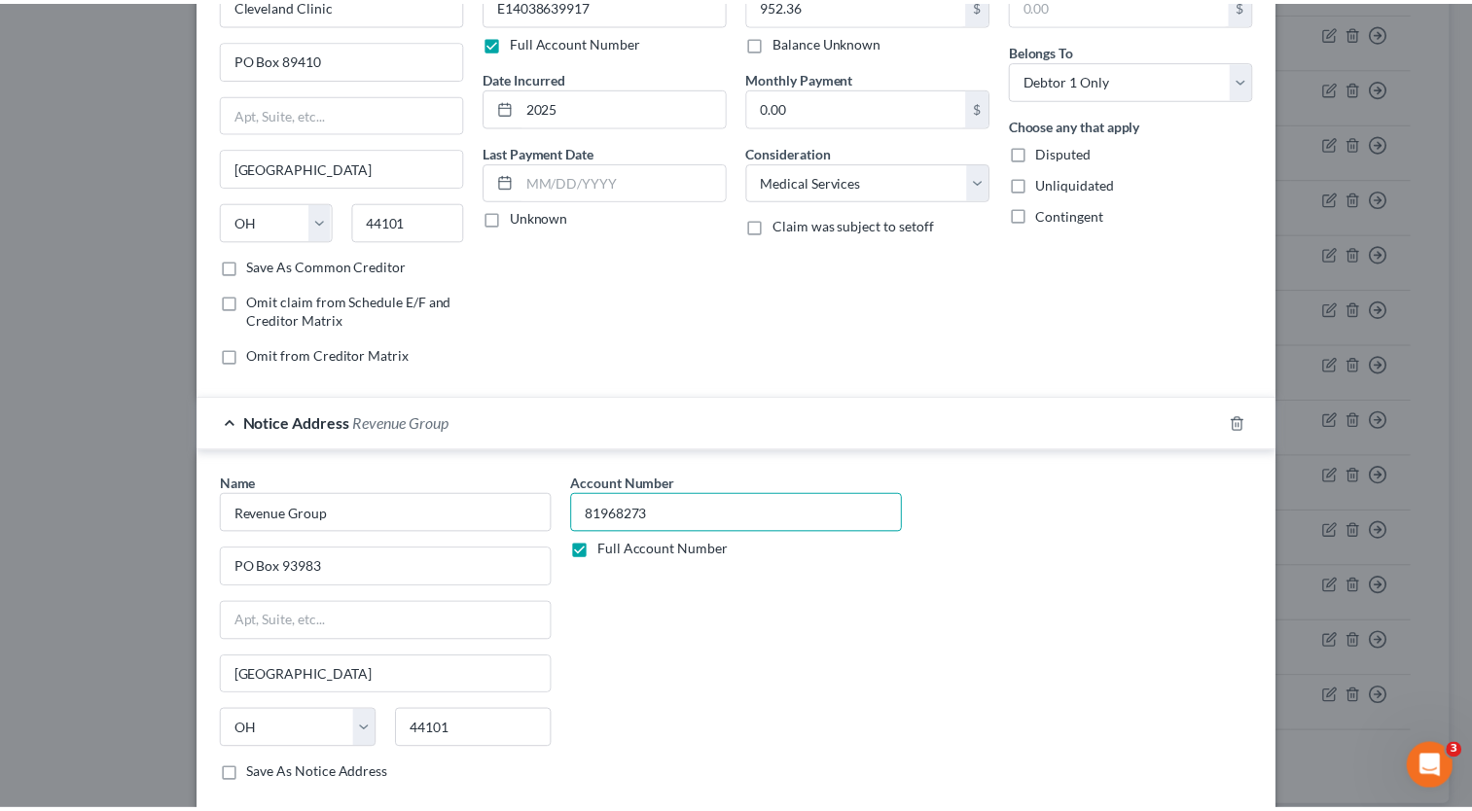
scroll to position [288, 0]
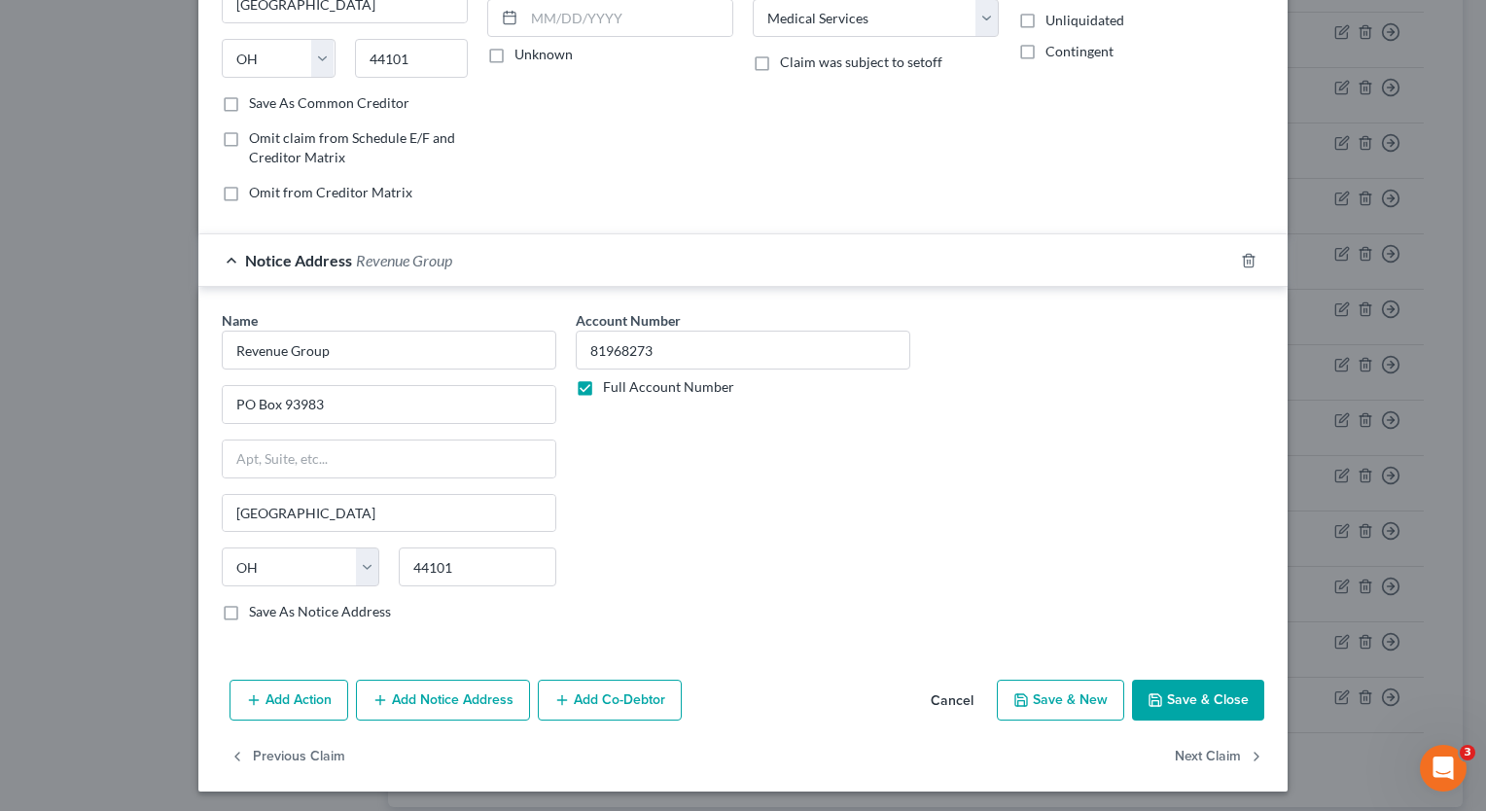
click at [1191, 698] on button "Save & Close" at bounding box center [1198, 700] width 132 height 41
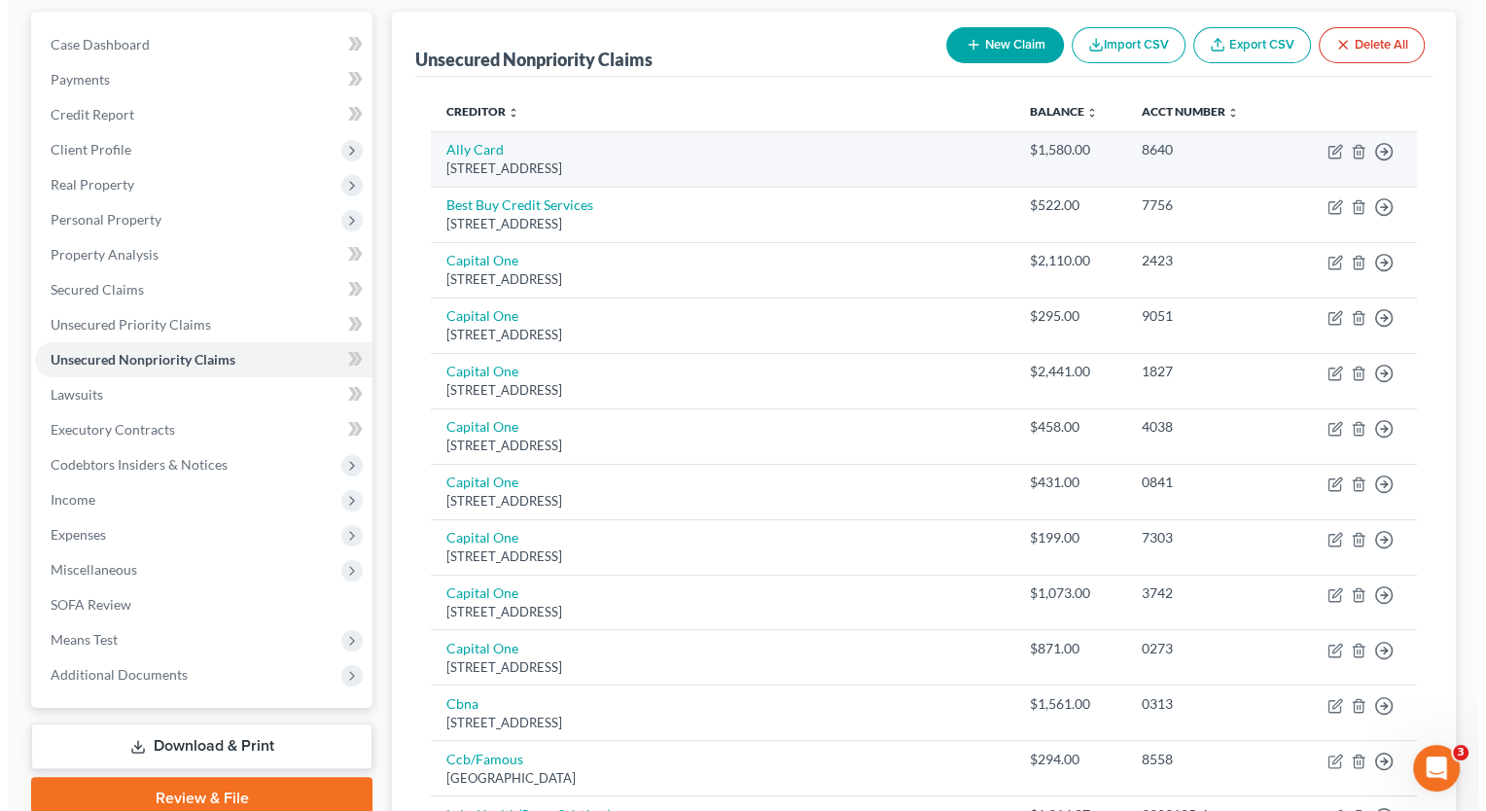
scroll to position [0, 0]
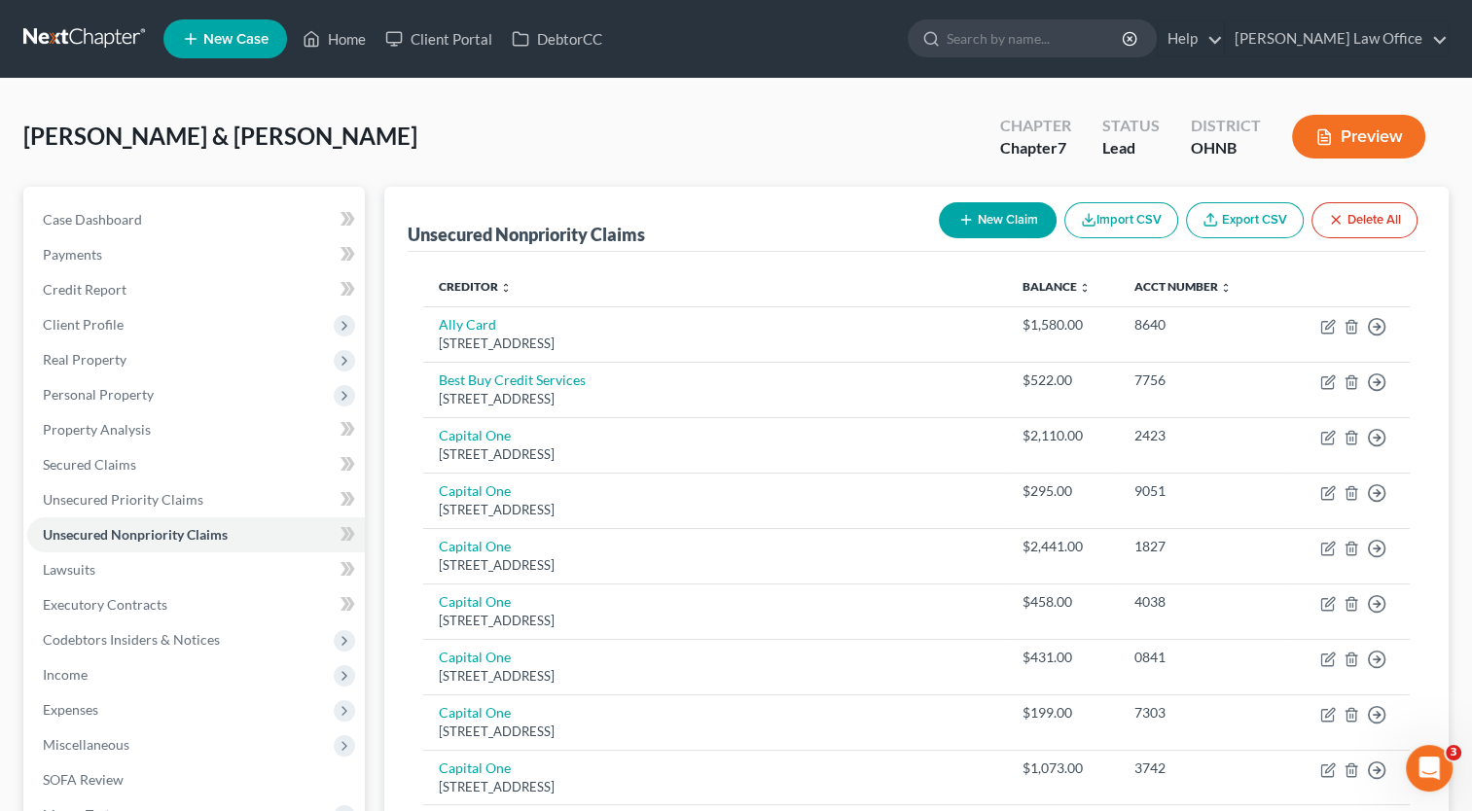
click at [1006, 220] on button "New Claim" at bounding box center [998, 220] width 118 height 36
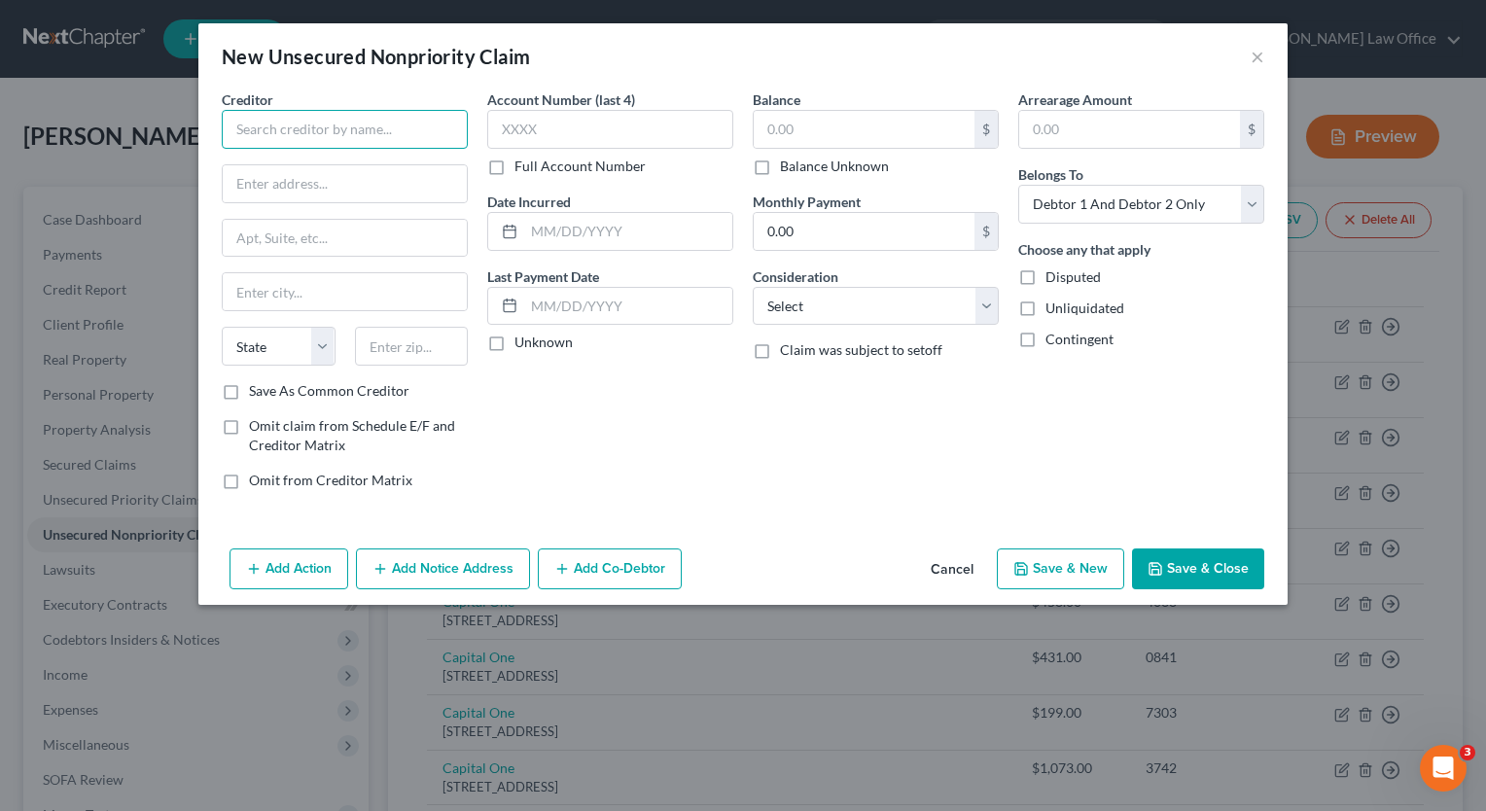
click at [389, 129] on input "text" at bounding box center [345, 129] width 246 height 39
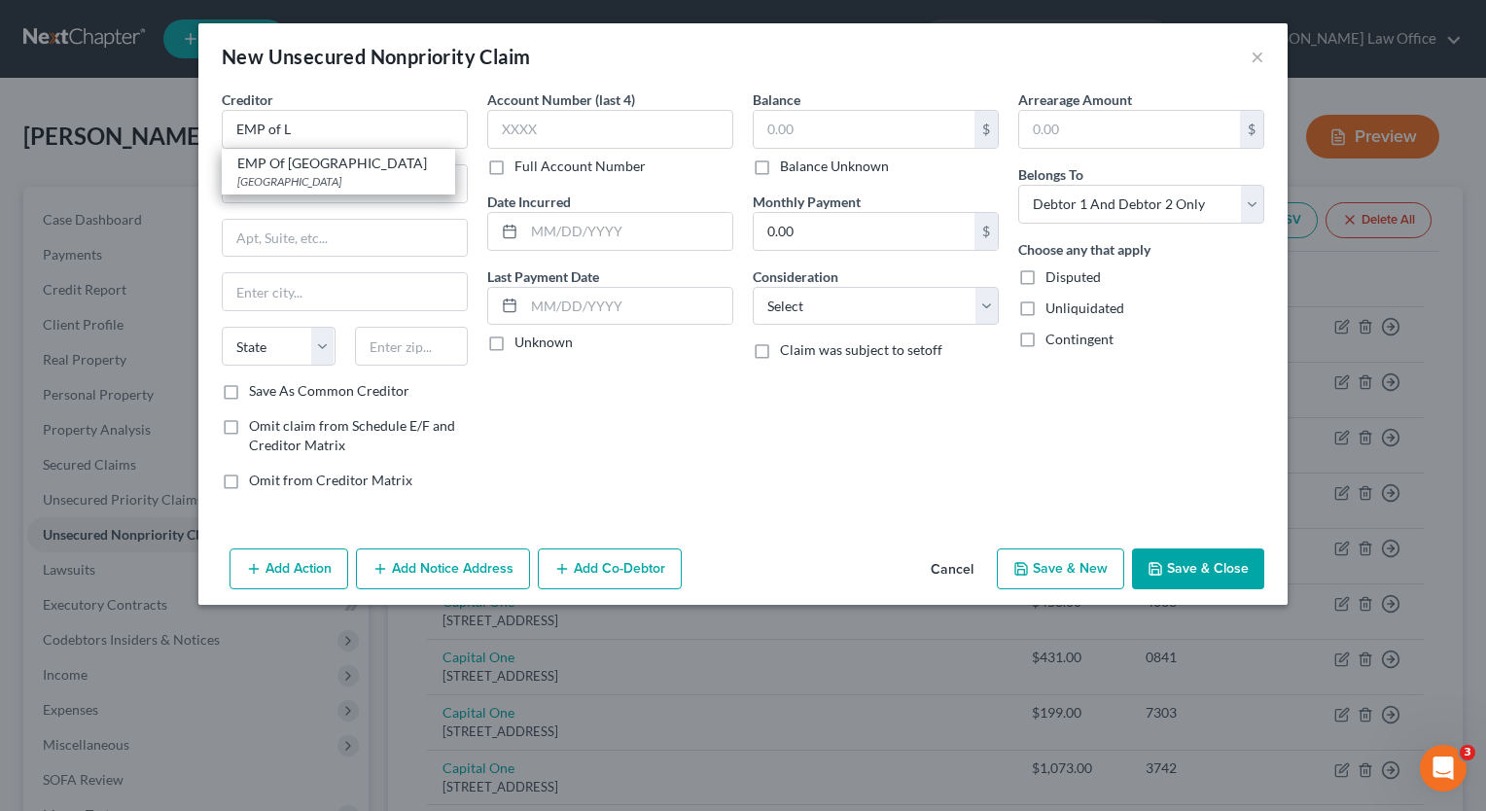
drag, startPoint x: 387, startPoint y: 161, endPoint x: 525, endPoint y: 200, distance: 143.5
click at [386, 161] on div "EMP Of [GEOGRAPHIC_DATA]" at bounding box center [338, 163] width 202 height 19
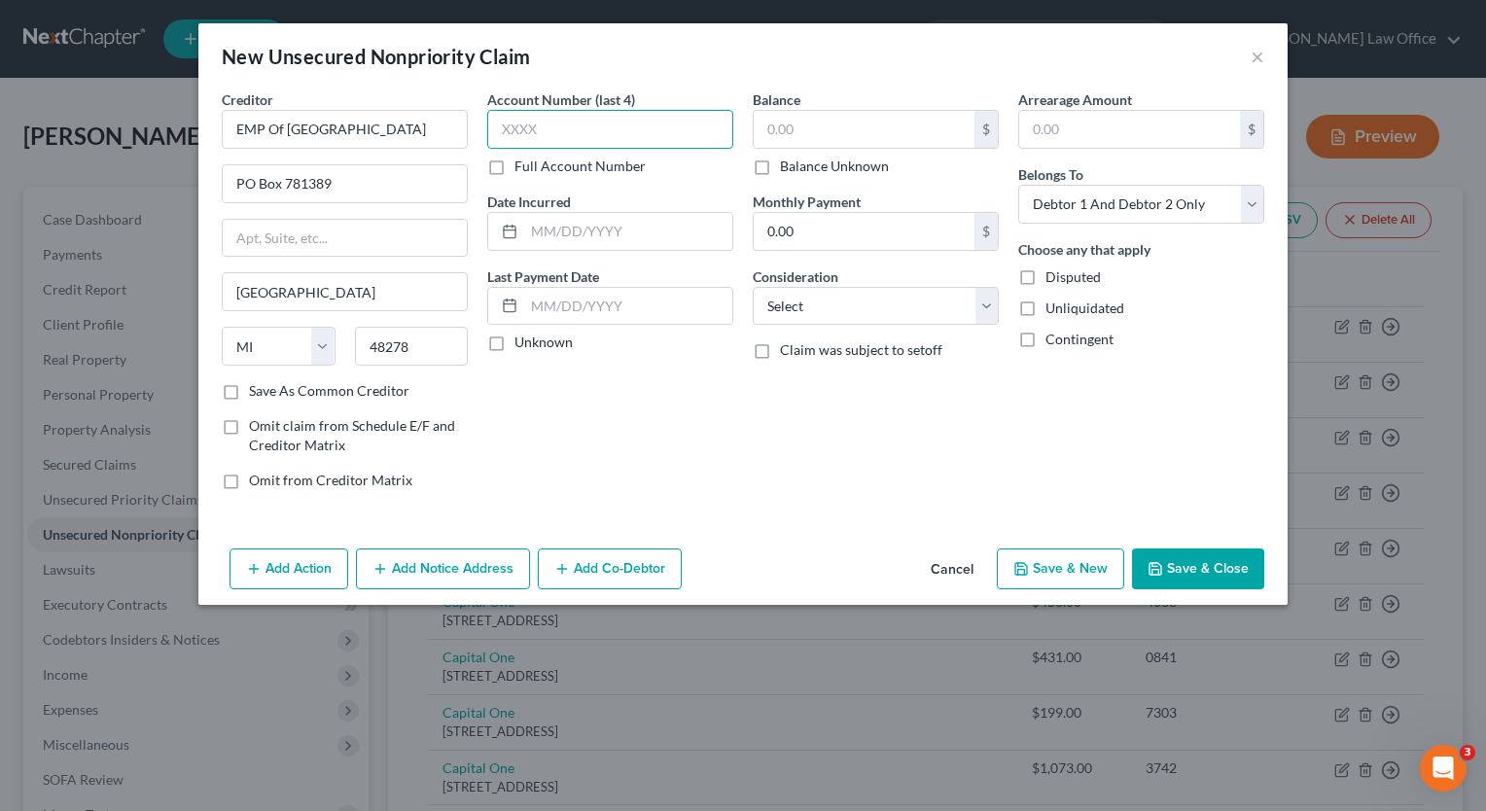
click at [564, 126] on input "text" at bounding box center [610, 129] width 246 height 39
click at [564, 232] on input "text" at bounding box center [628, 231] width 208 height 37
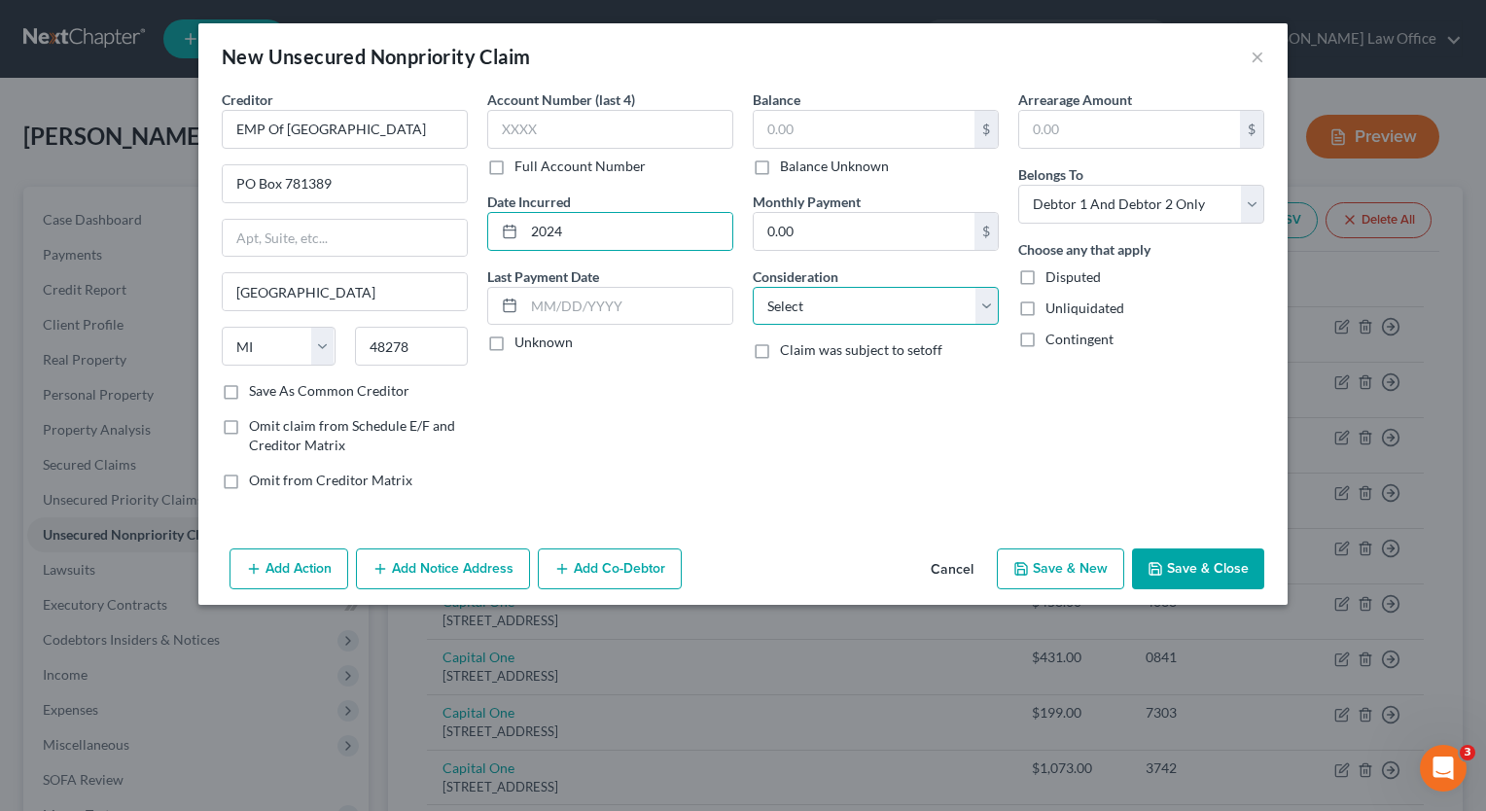
click at [992, 320] on select "Select Cable / Satellite Services Collection Agency Credit Card Debt Debt Couns…" at bounding box center [876, 306] width 246 height 39
click at [753, 287] on select "Select Cable / Satellite Services Collection Agency Credit Card Debt Debt Couns…" at bounding box center [876, 306] width 246 height 39
click at [811, 129] on input "text" at bounding box center [864, 129] width 221 height 37
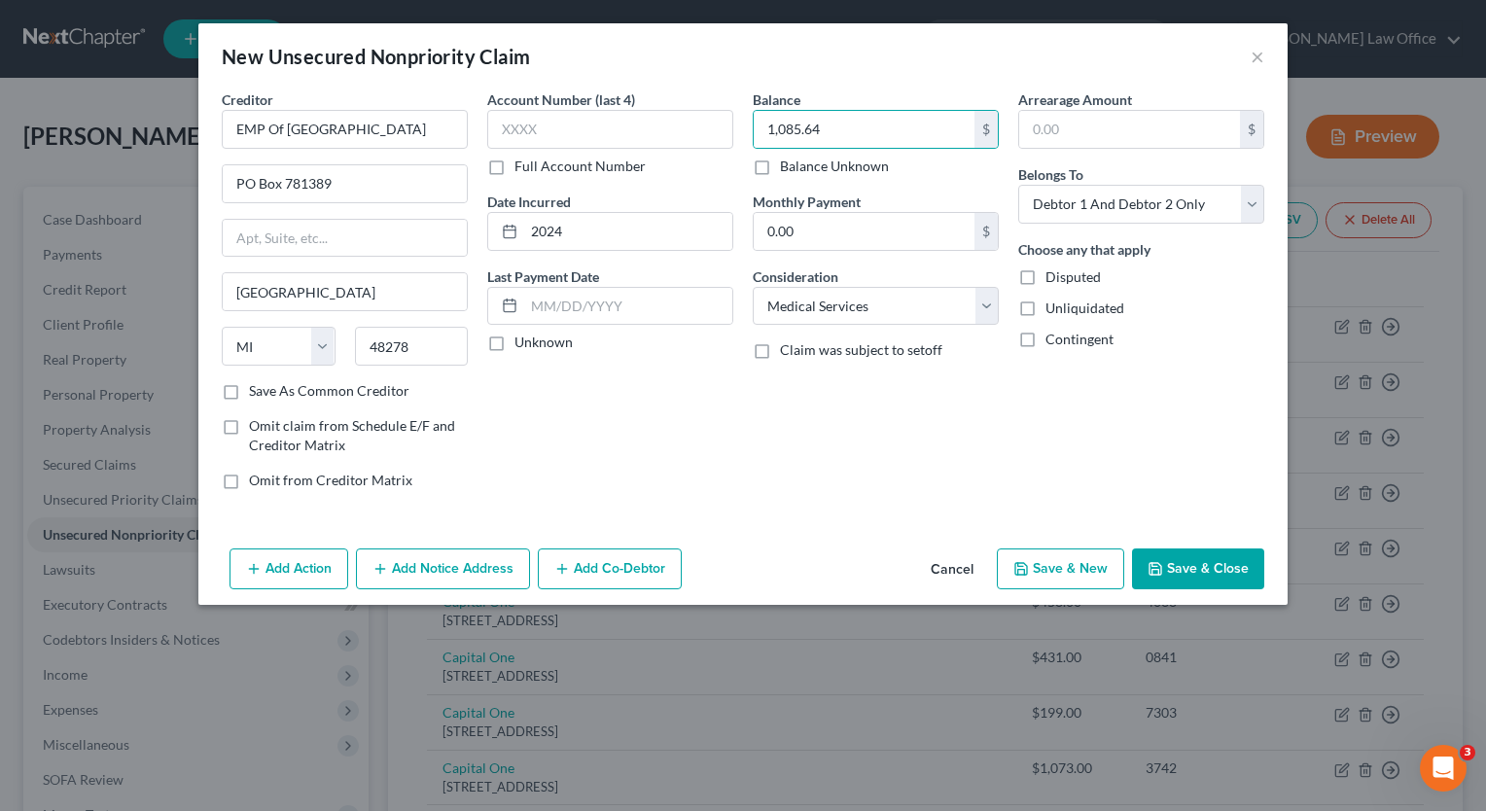
click at [485, 562] on button "Add Notice Address" at bounding box center [443, 569] width 174 height 41
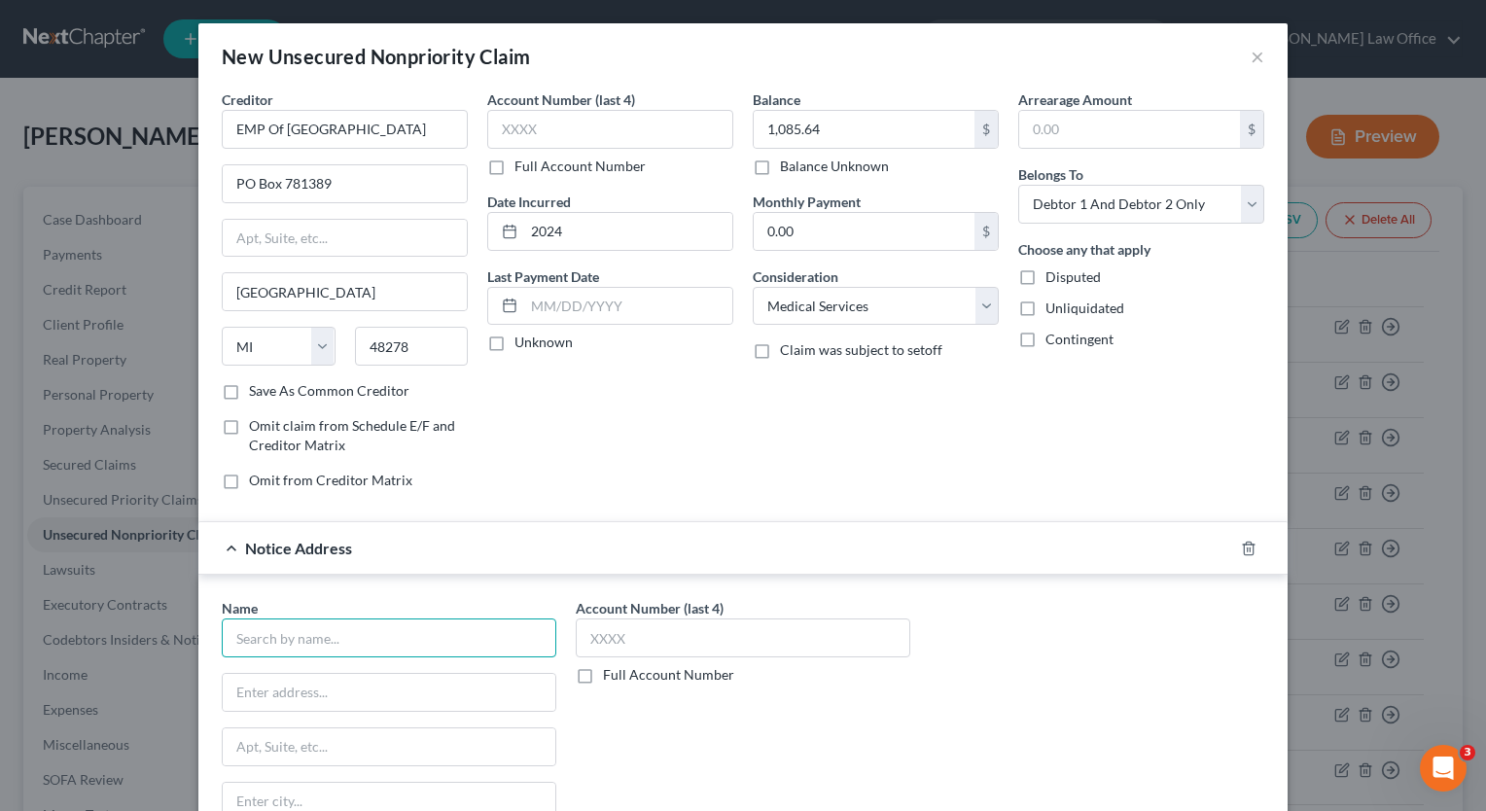
drag, startPoint x: 347, startPoint y: 648, endPoint x: 755, endPoint y: 561, distance: 416.7
click at [349, 646] on input "text" at bounding box center [389, 638] width 335 height 39
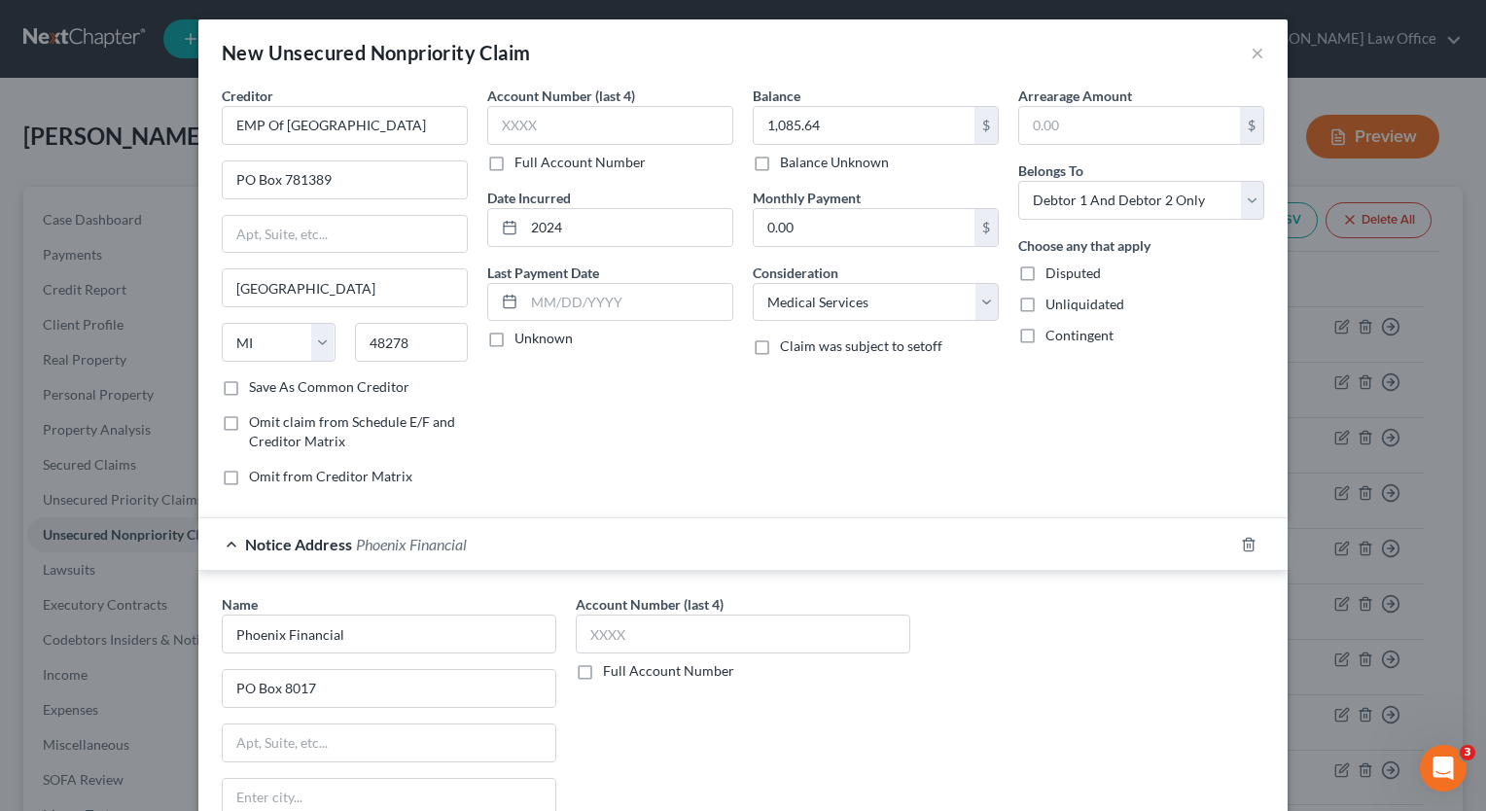
scroll to position [232, 0]
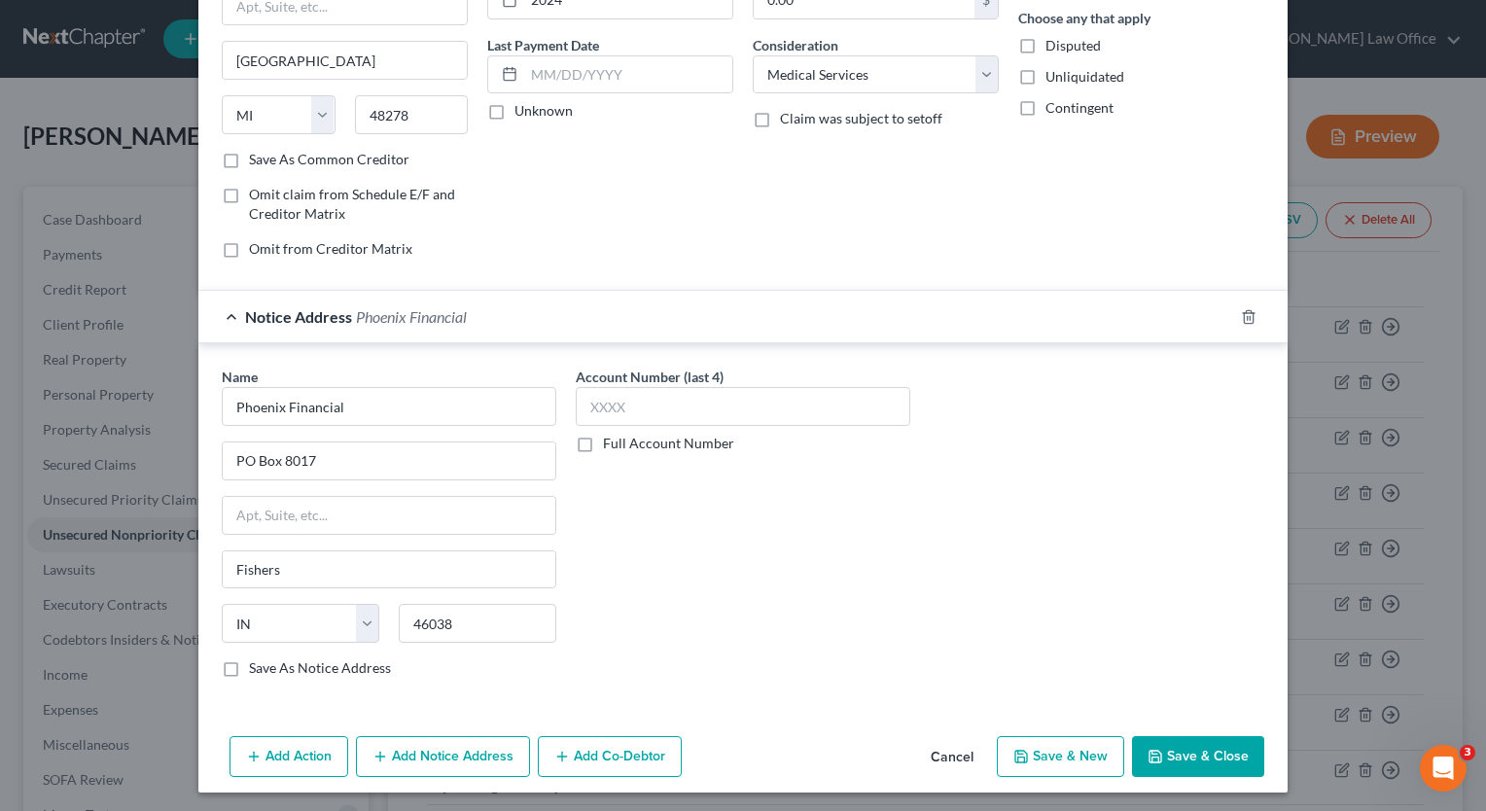
click at [603, 437] on label "Full Account Number" at bounding box center [668, 443] width 131 height 19
click at [611, 437] on input "Full Account Number" at bounding box center [617, 440] width 13 height 13
click at [626, 407] on input "text" at bounding box center [743, 406] width 335 height 39
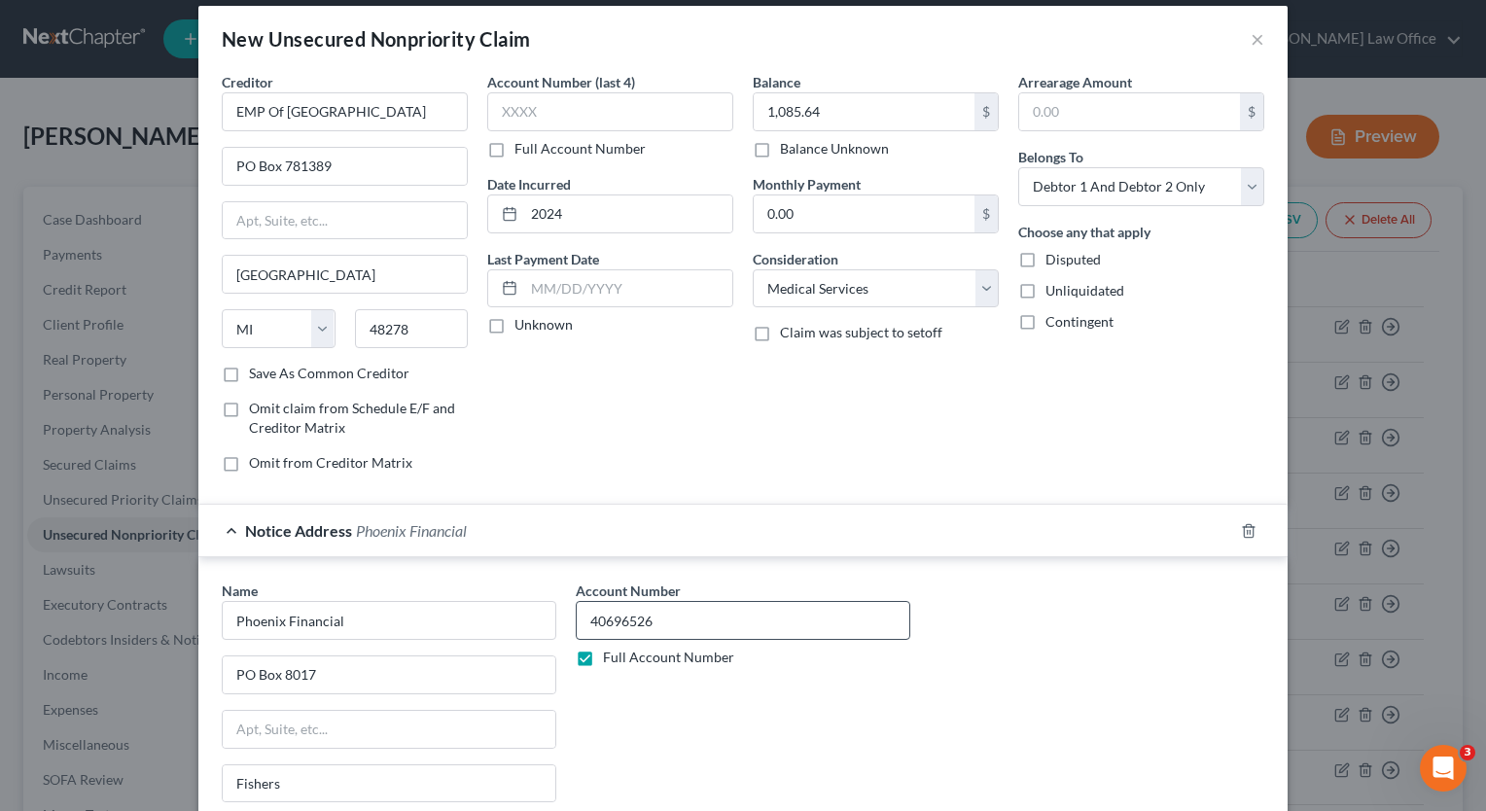
scroll to position [0, 0]
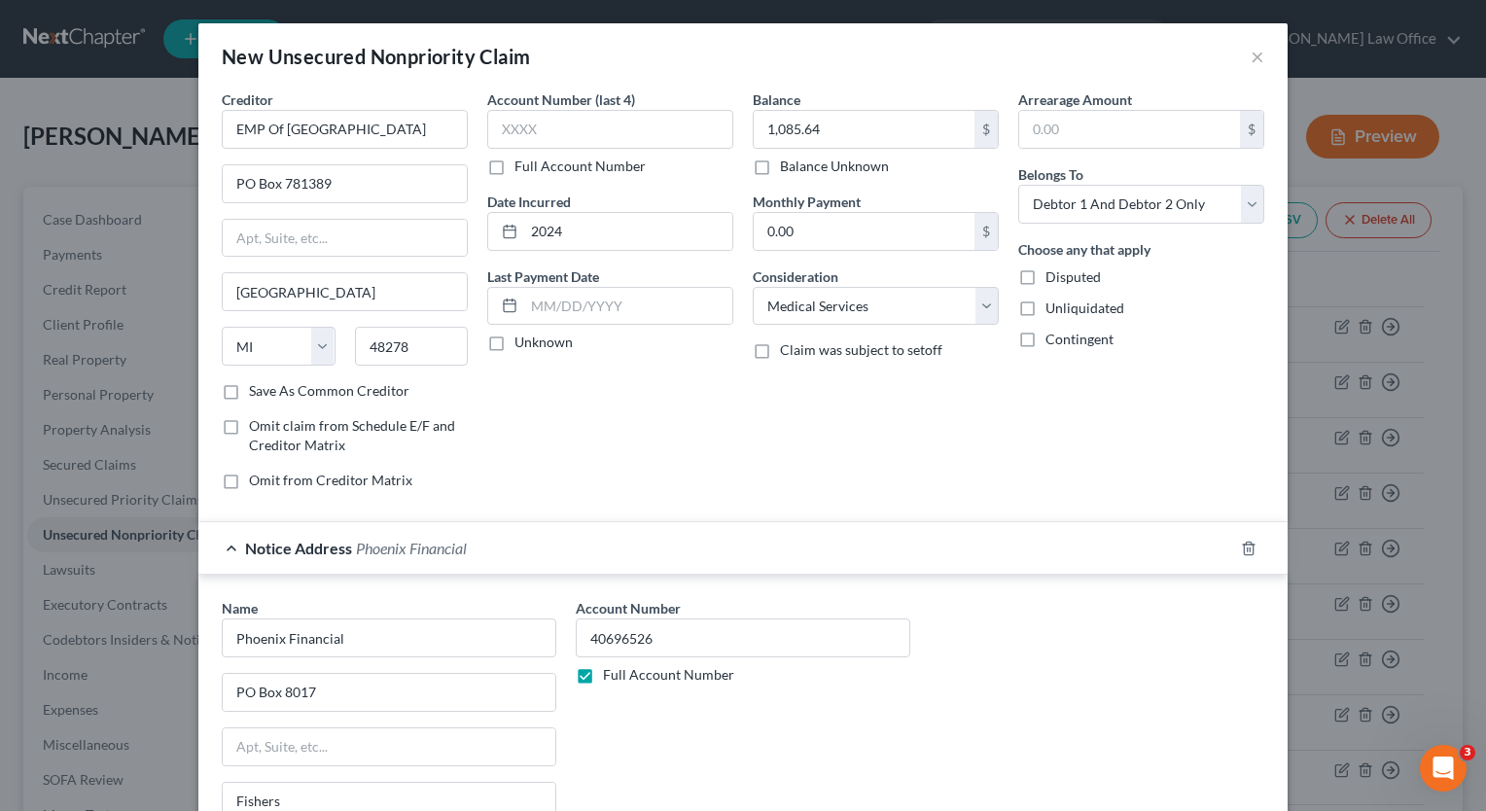
click at [515, 158] on label "Full Account Number" at bounding box center [580, 166] width 131 height 19
click at [522, 158] on input "Full Account Number" at bounding box center [528, 163] width 13 height 13
click at [535, 134] on input "text" at bounding box center [610, 129] width 246 height 39
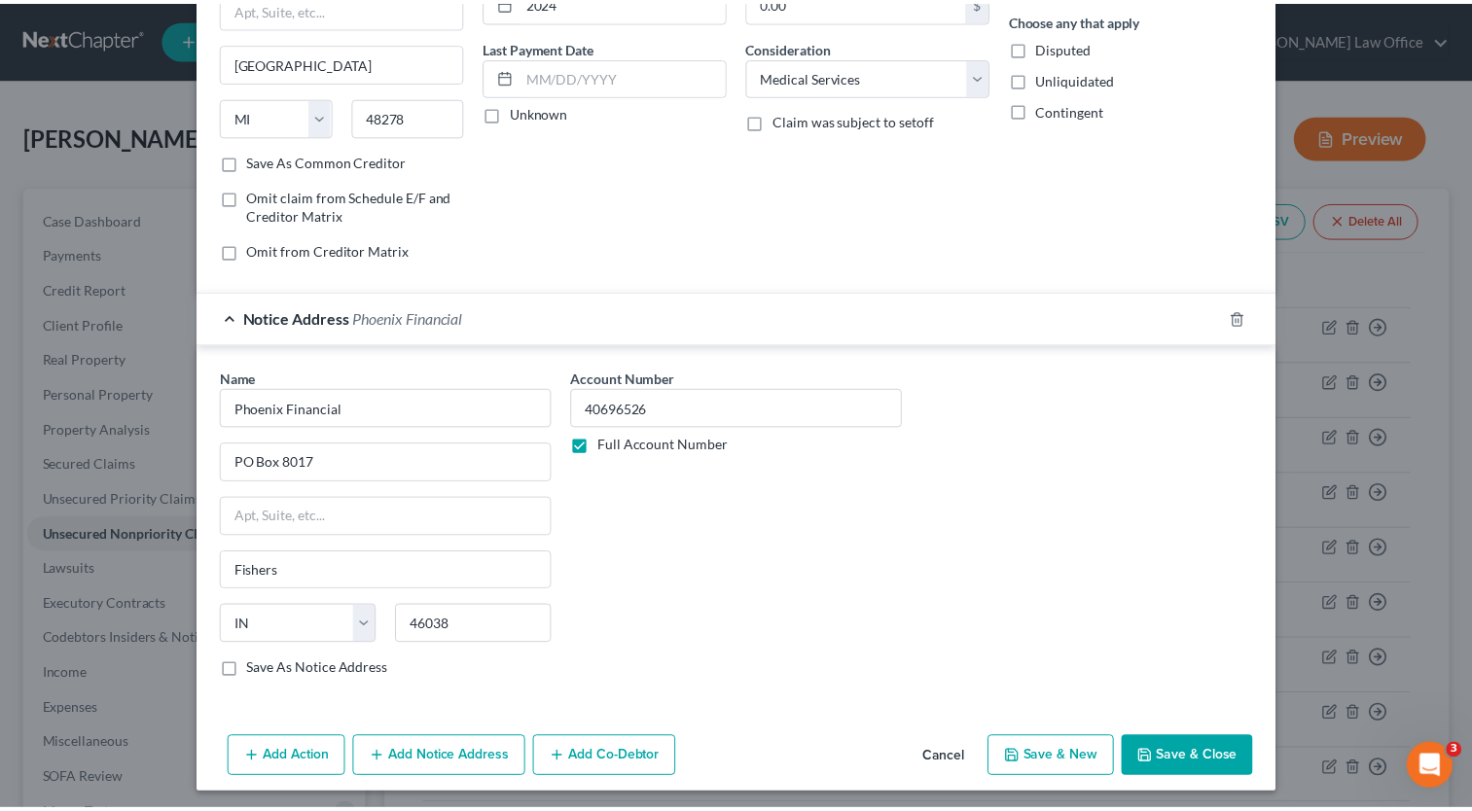
scroll to position [232, 0]
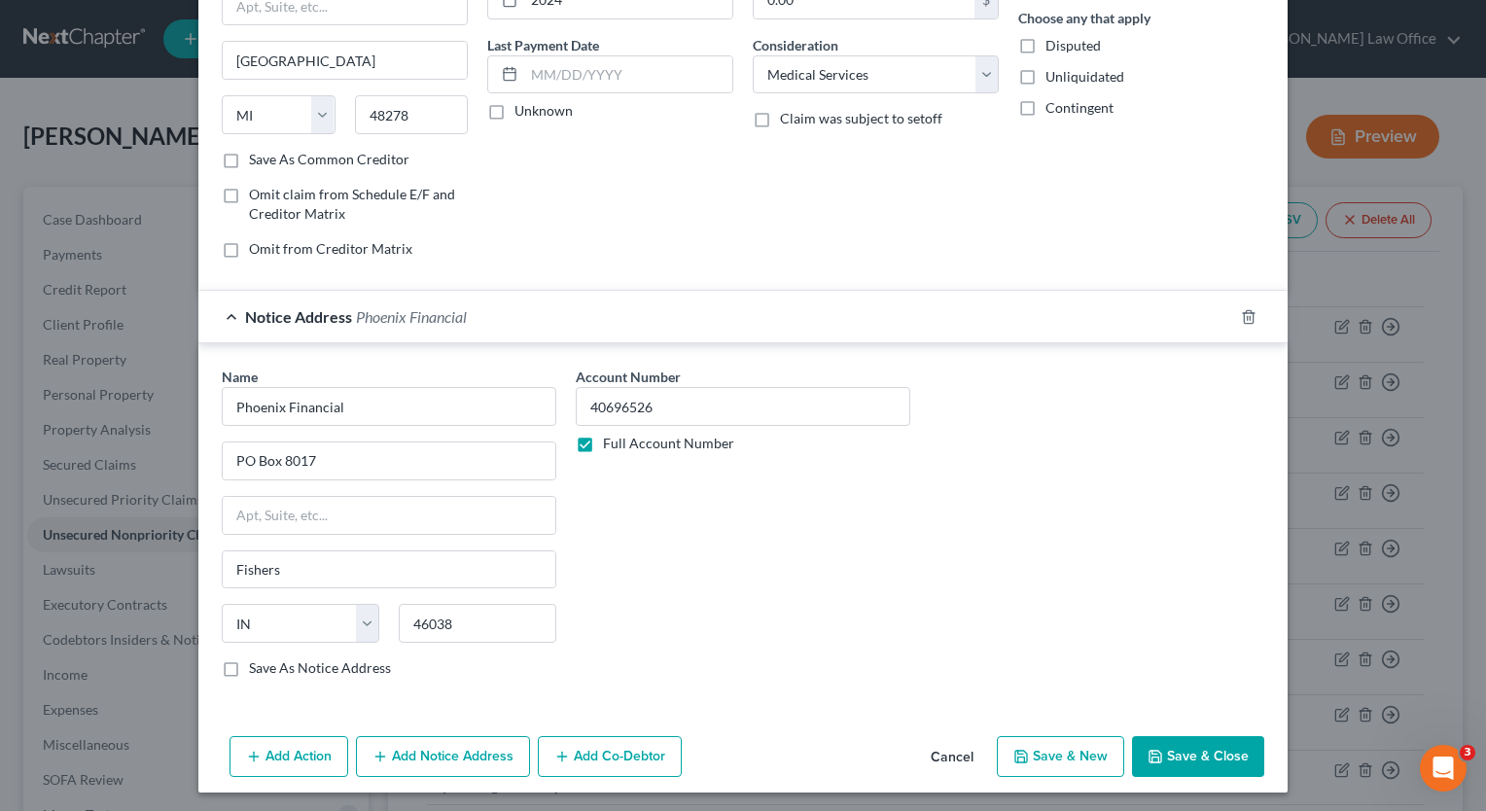
click at [1212, 756] on button "Save & Close" at bounding box center [1198, 756] width 132 height 41
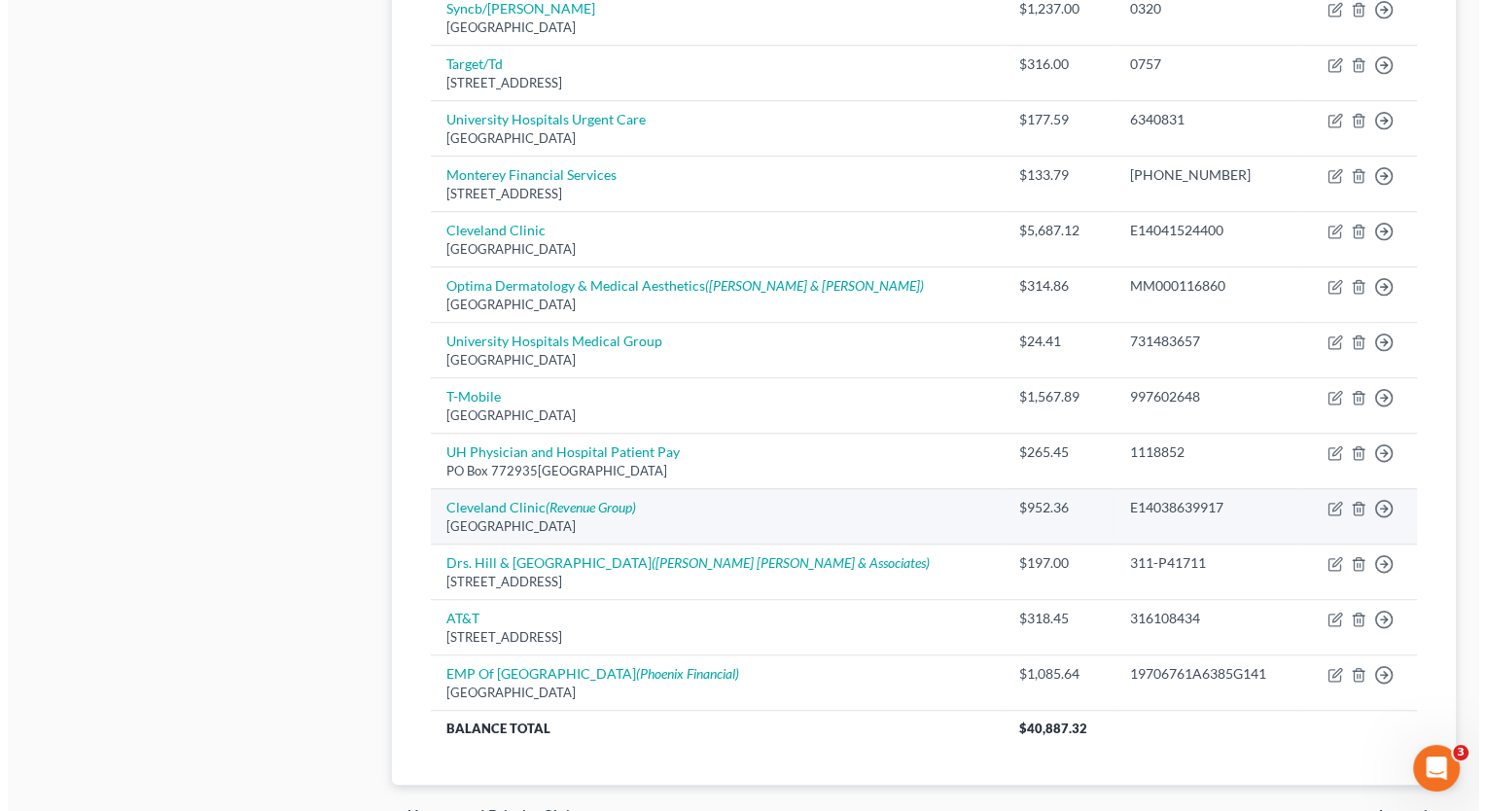
scroll to position [1251, 0]
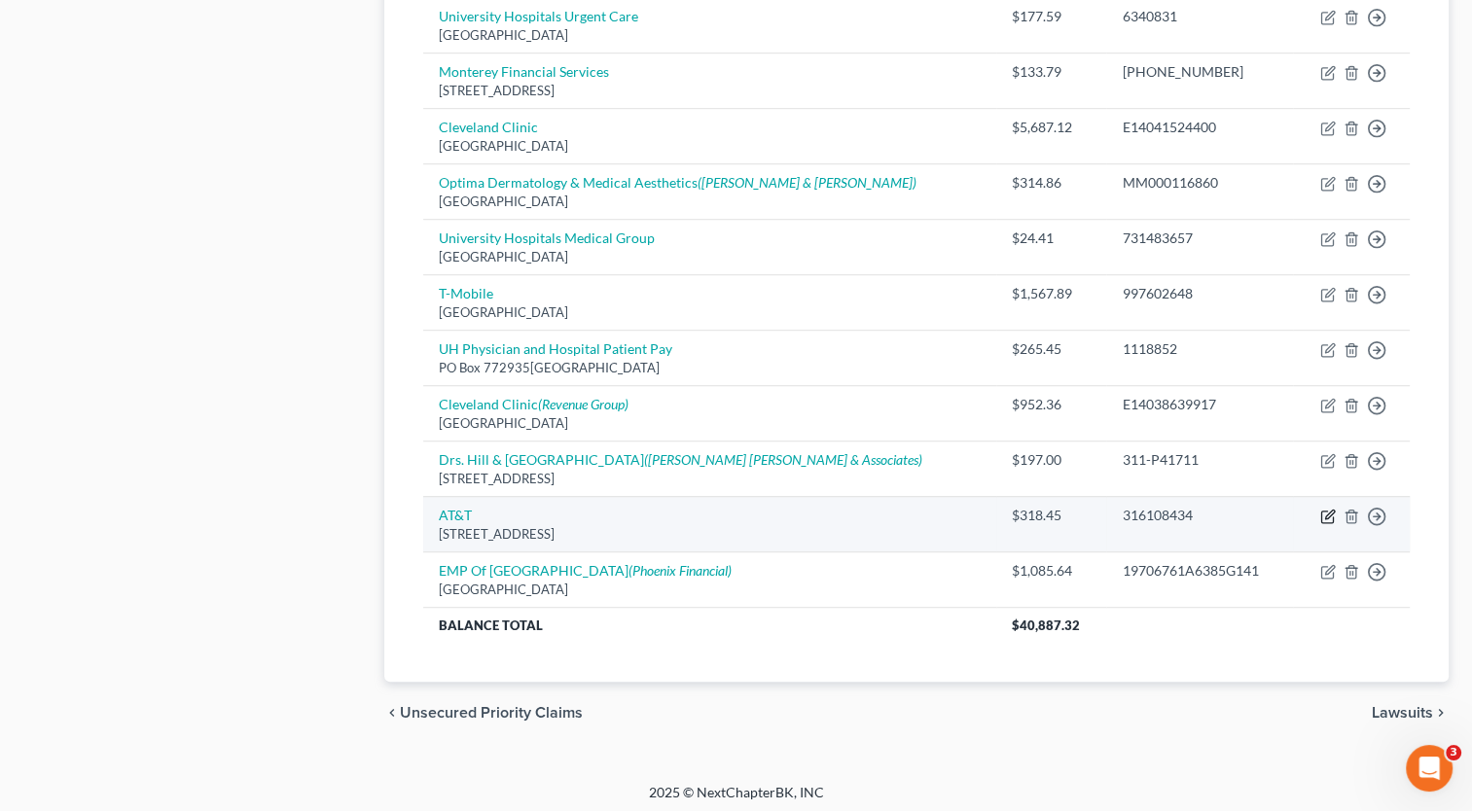
click at [1327, 511] on icon "button" at bounding box center [1328, 517] width 16 height 16
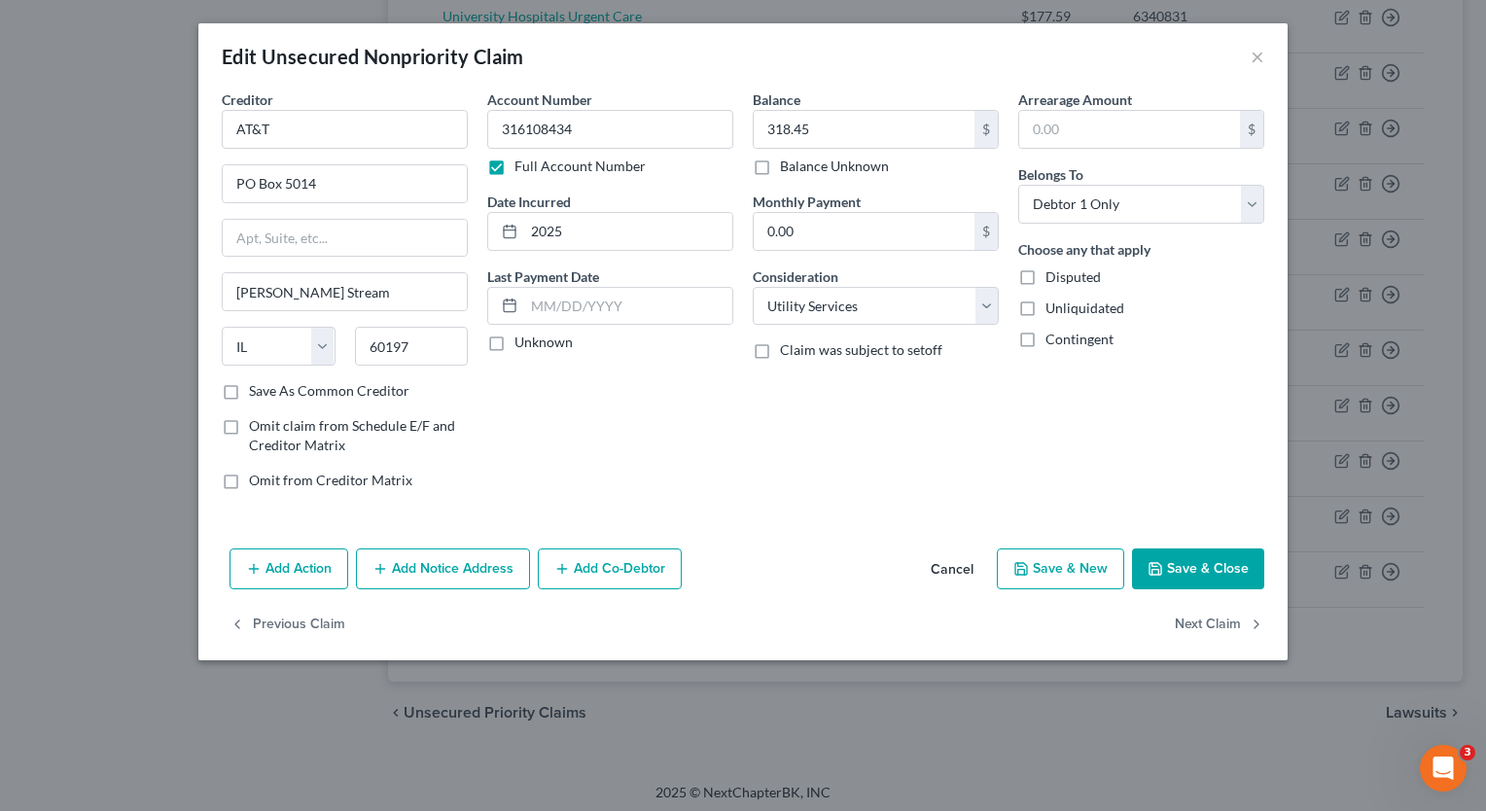
click at [450, 569] on button "Add Notice Address" at bounding box center [443, 569] width 174 height 41
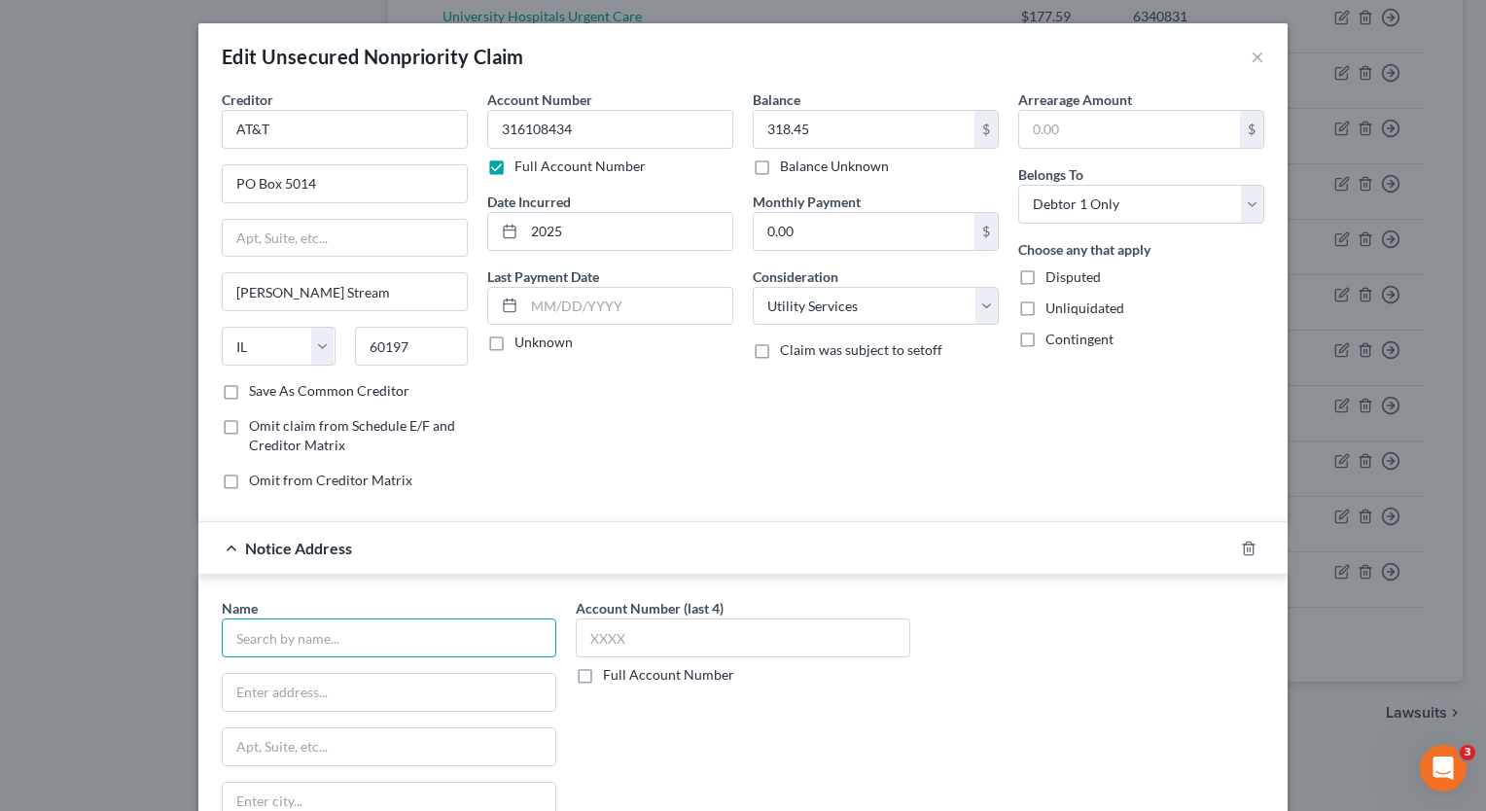
drag, startPoint x: 327, startPoint y: 632, endPoint x: 1403, endPoint y: 632, distance: 1075.8
click at [328, 629] on input "text" at bounding box center [389, 638] width 335 height 39
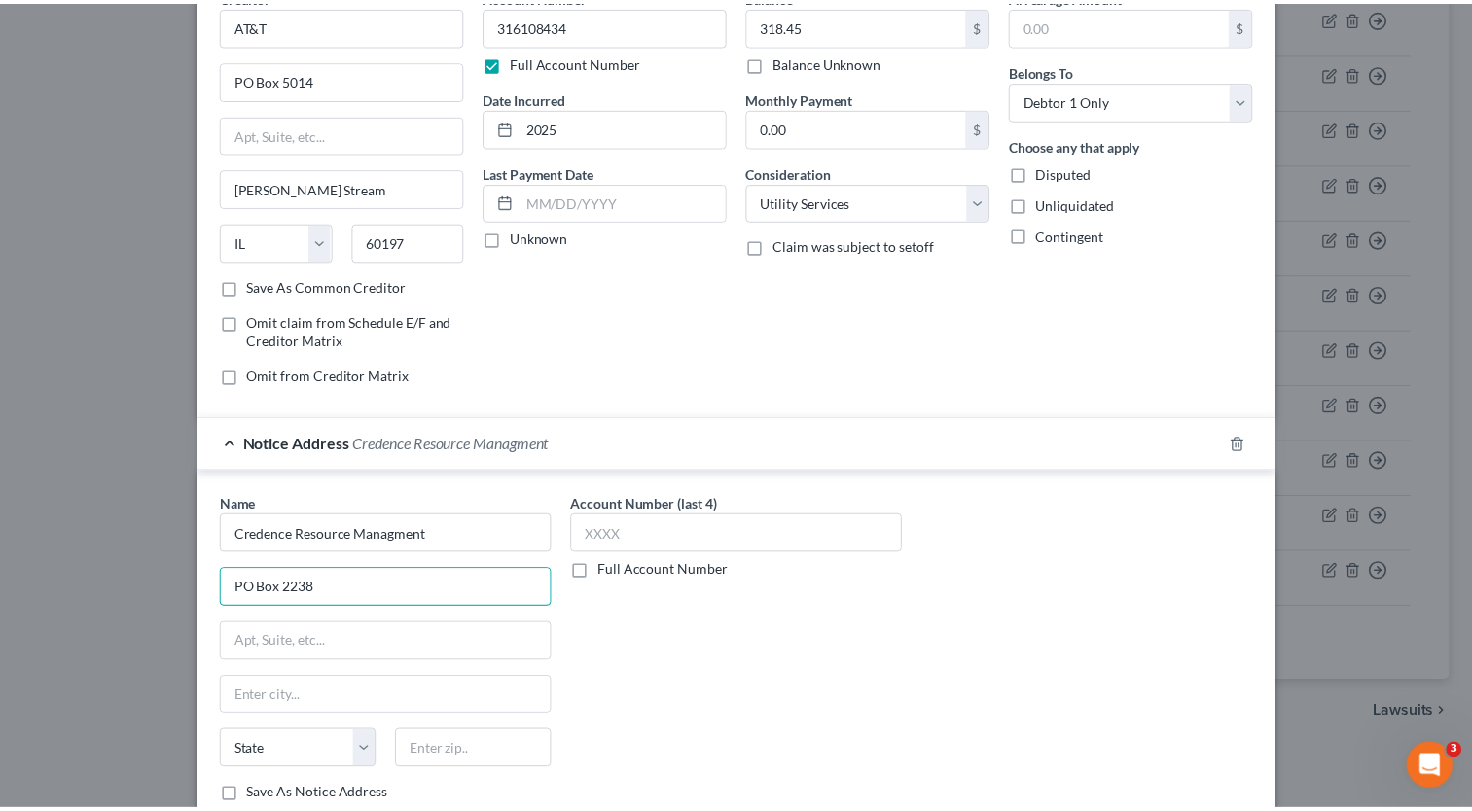
scroll to position [288, 0]
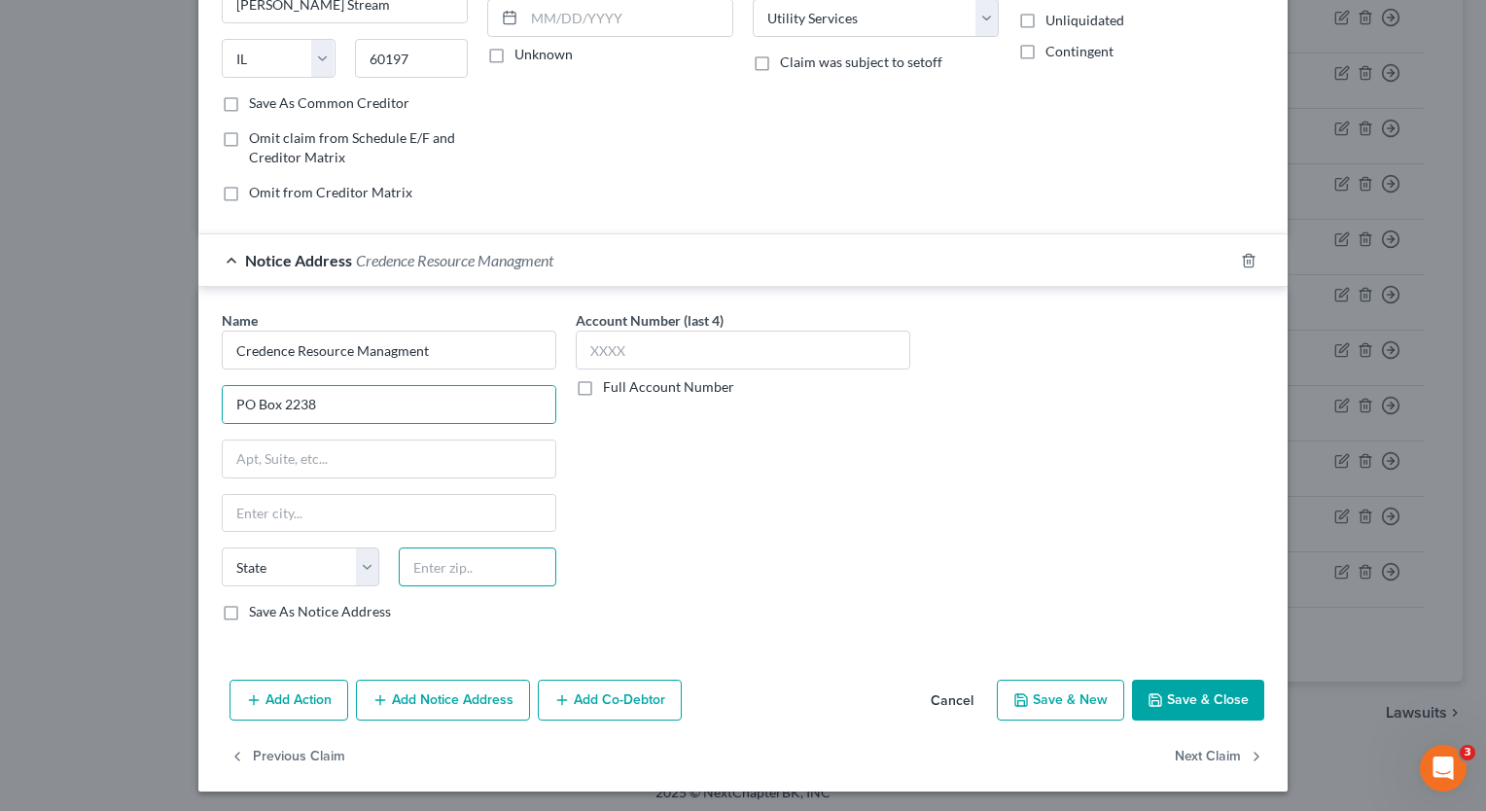
click at [507, 551] on input "text" at bounding box center [478, 567] width 158 height 39
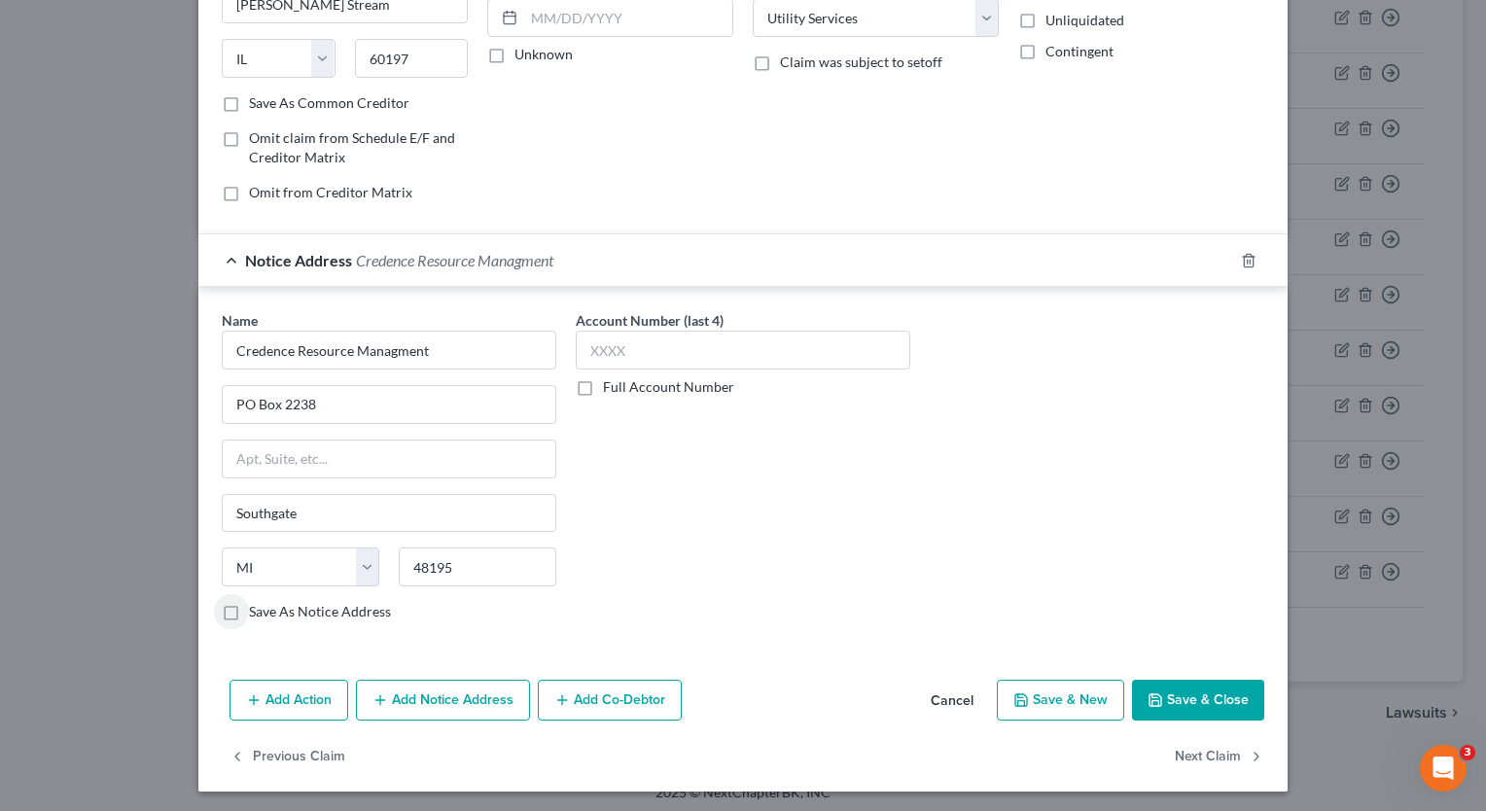
click at [603, 377] on label "Full Account Number" at bounding box center [668, 386] width 131 height 19
click at [611, 377] on input "Full Account Number" at bounding box center [617, 383] width 13 height 13
click at [659, 346] on input "text" at bounding box center [743, 350] width 335 height 39
click at [1230, 707] on button "Save & Close" at bounding box center [1198, 700] width 132 height 41
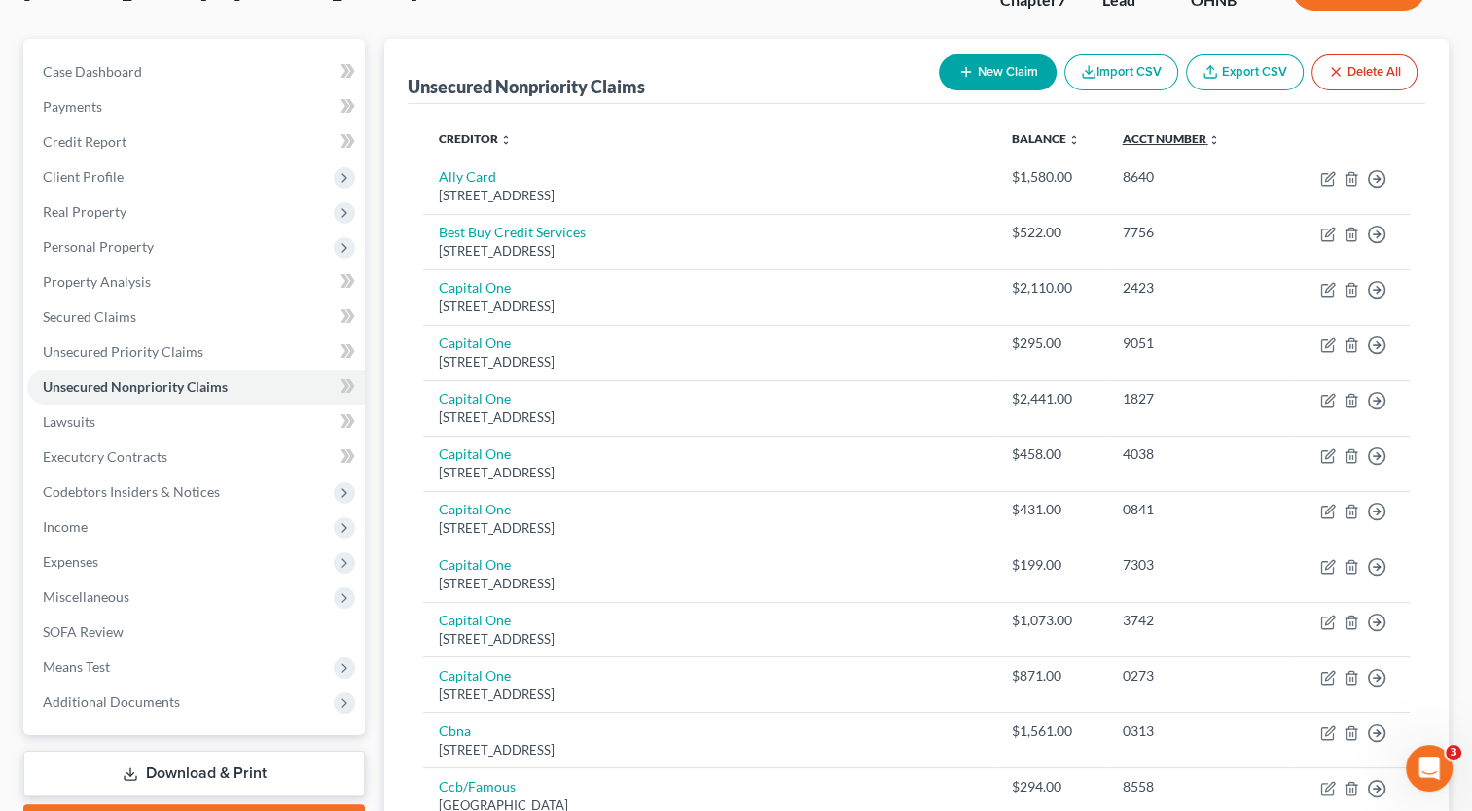
scroll to position [0, 0]
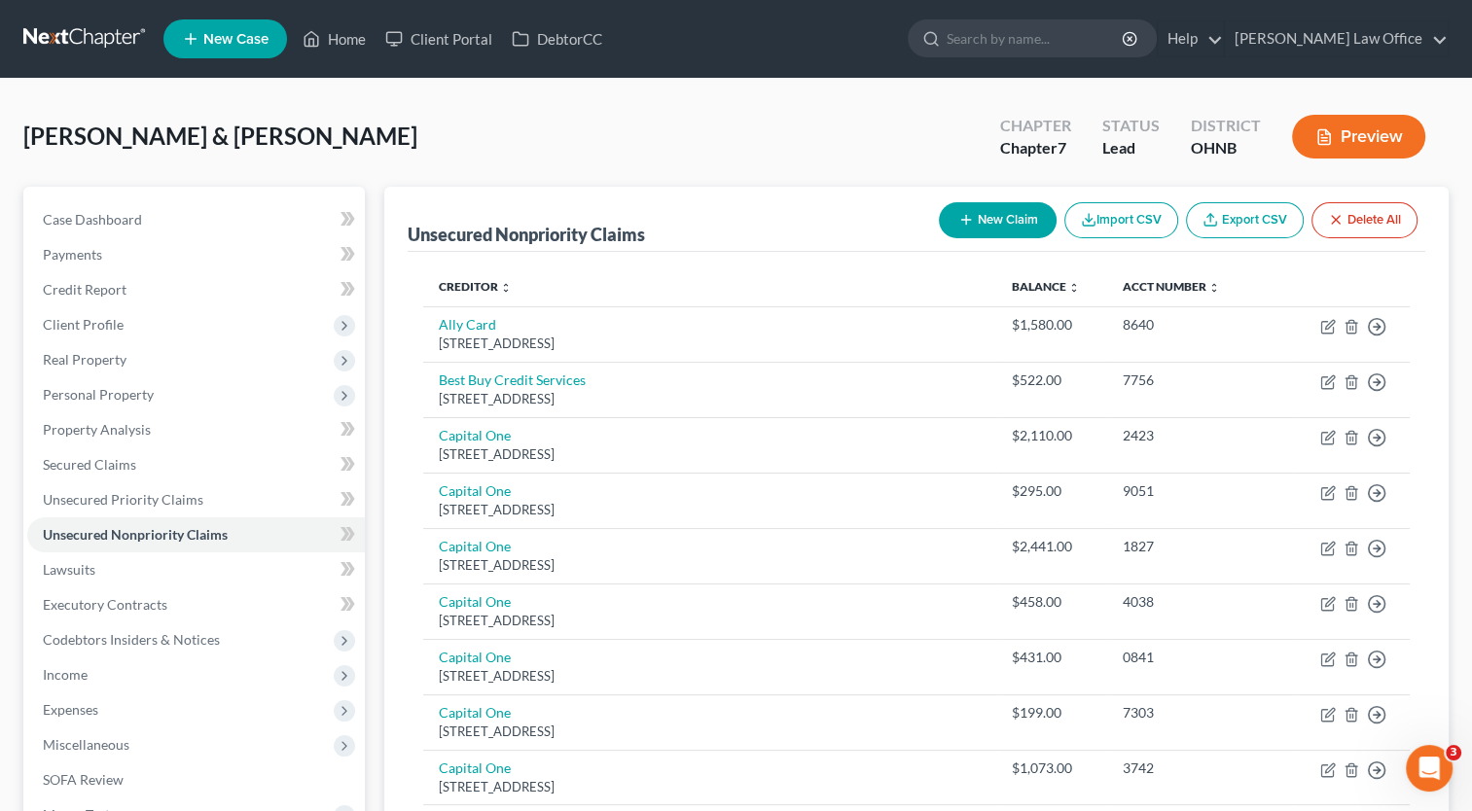
drag, startPoint x: 954, startPoint y: 193, endPoint x: 963, endPoint y: 201, distance: 12.4
click at [954, 195] on div "New Claim Import CSV Export CSV Delete All" at bounding box center [1178, 221] width 494 height 52
click at [972, 208] on button "New Claim" at bounding box center [998, 220] width 118 height 36
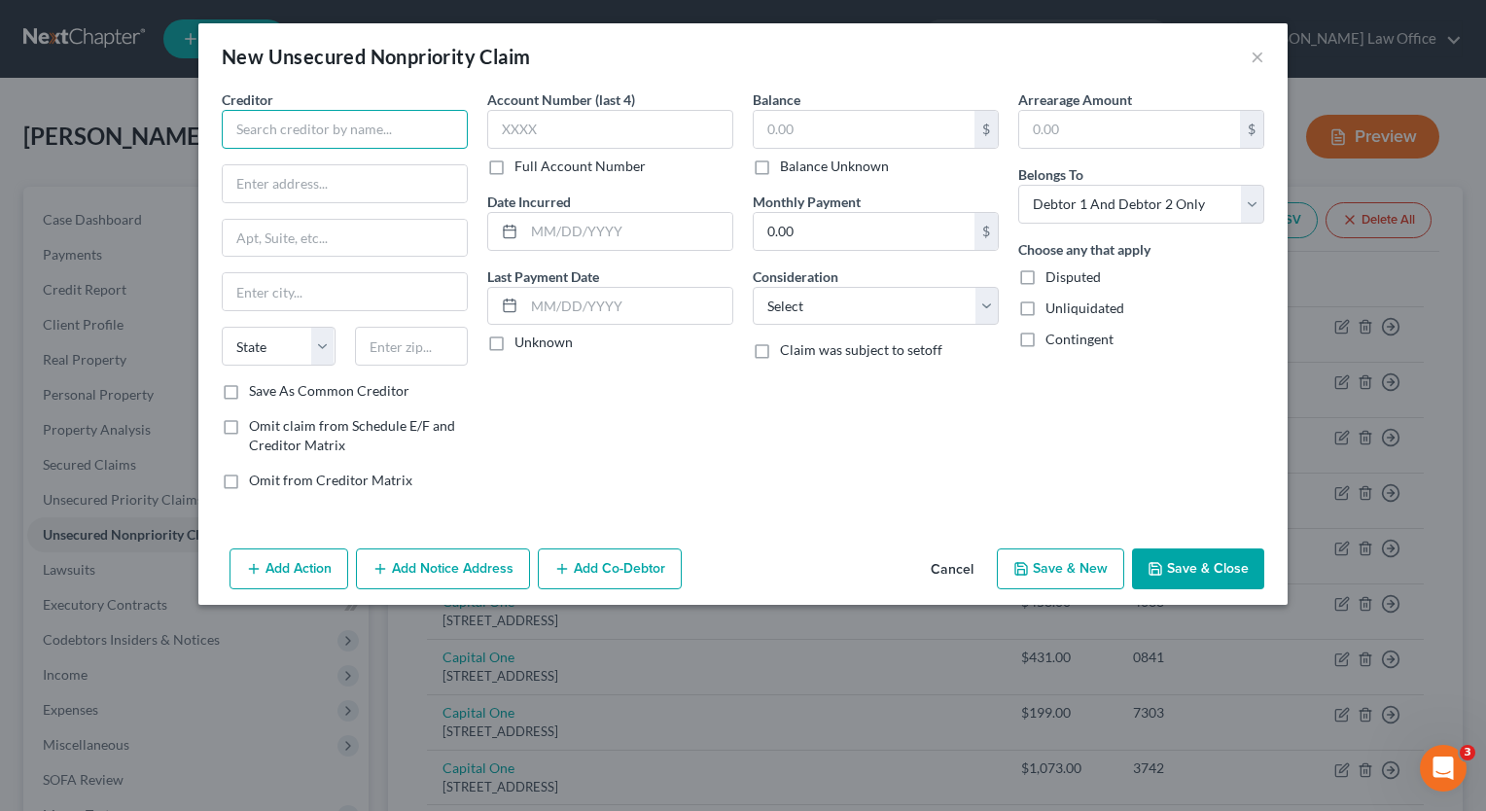
drag, startPoint x: 290, startPoint y: 122, endPoint x: 1485, endPoint y: 426, distance: 1233.6
click at [296, 123] on input "text" at bounding box center [345, 129] width 246 height 39
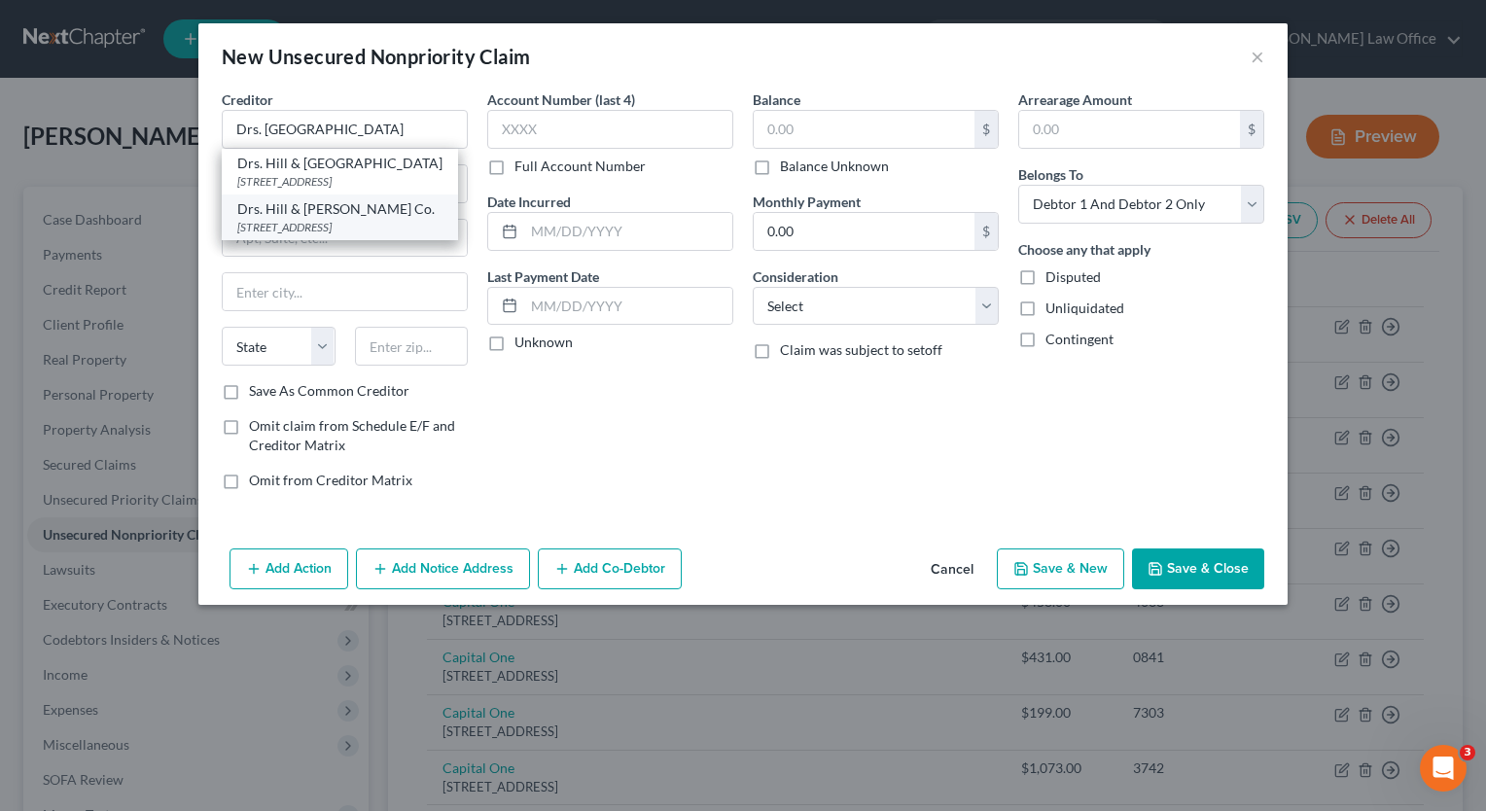
click at [420, 234] on div "[STREET_ADDRESS]" at bounding box center [339, 227] width 205 height 17
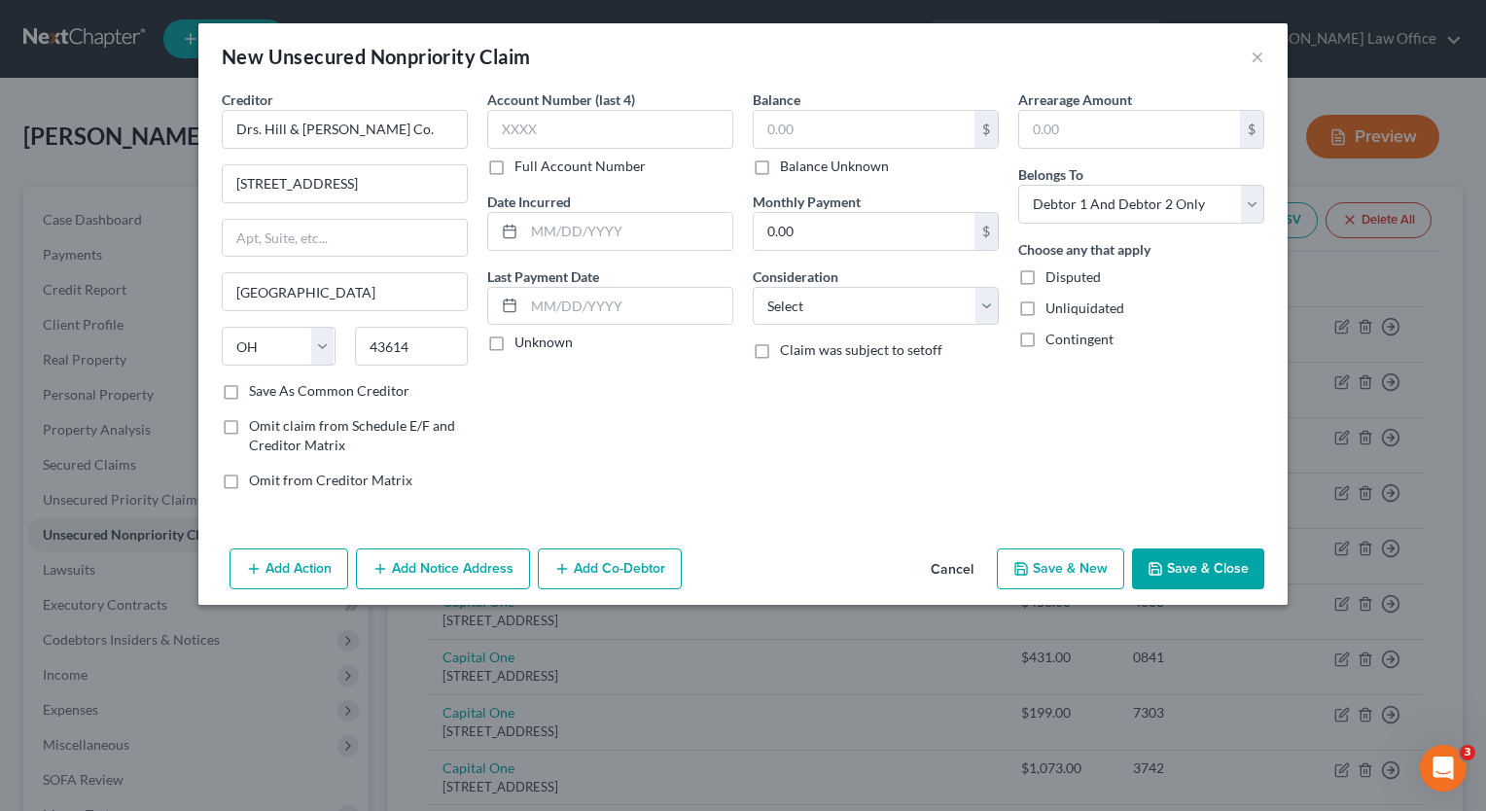
click at [515, 168] on label "Full Account Number" at bounding box center [580, 166] width 131 height 19
click at [522, 168] on input "Full Account Number" at bounding box center [528, 163] width 13 height 13
click at [552, 133] on input "text" at bounding box center [610, 129] width 246 height 39
click at [572, 219] on input "text" at bounding box center [628, 231] width 208 height 37
drag, startPoint x: 988, startPoint y: 311, endPoint x: 975, endPoint y: 325, distance: 19.3
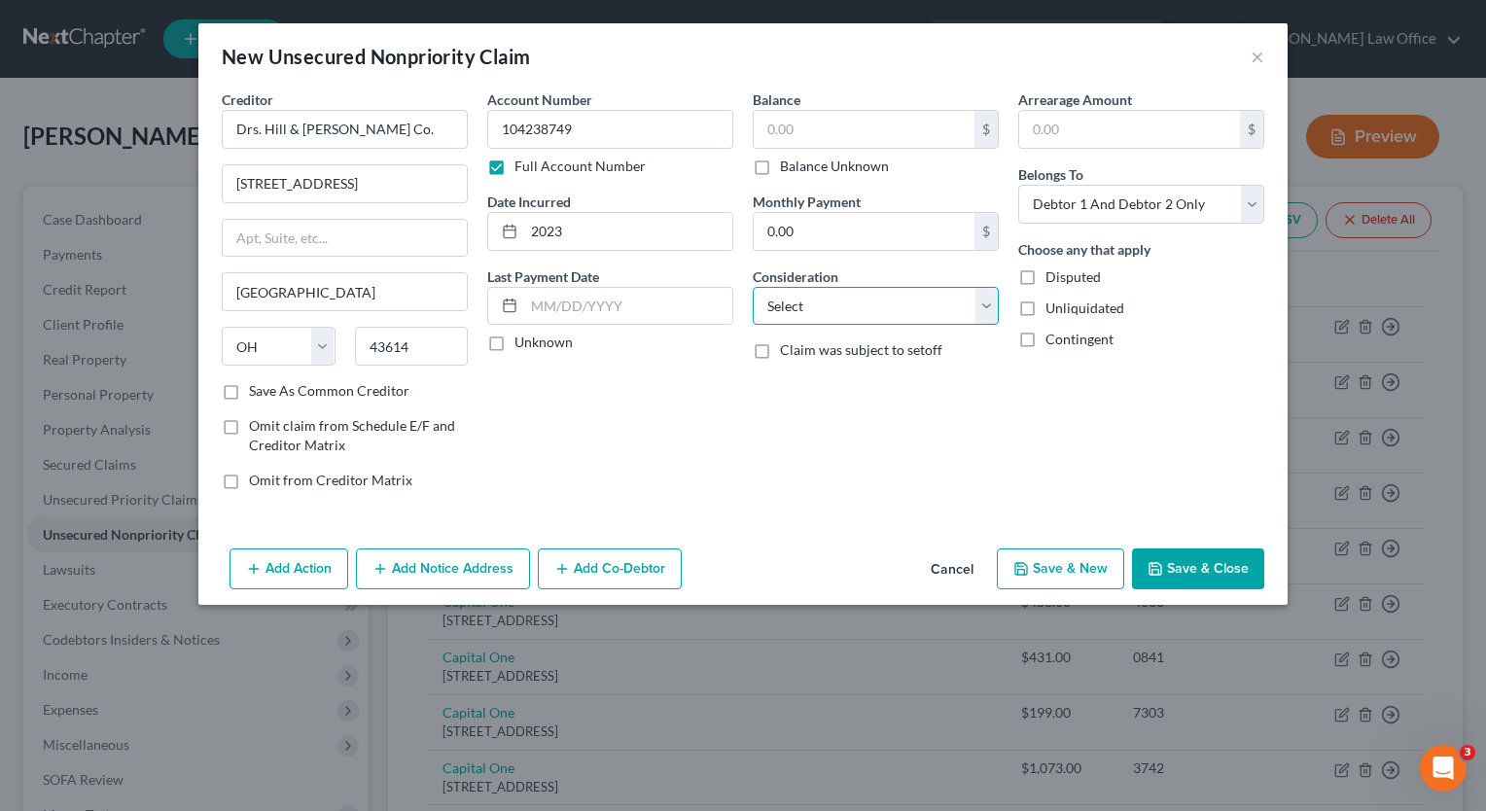
click at [988, 312] on select "Select Cable / Satellite Services Collection Agency Credit Card Debt Debt Couns…" at bounding box center [876, 306] width 246 height 39
click at [753, 287] on select "Select Cable / Satellite Services Collection Agency Credit Card Debt Debt Couns…" at bounding box center [876, 306] width 246 height 39
click at [838, 134] on input "text" at bounding box center [864, 129] width 221 height 37
drag, startPoint x: 1255, startPoint y: 214, endPoint x: 1250, endPoint y: 224, distance: 10.9
click at [1255, 215] on select "Select Debtor 1 Only Debtor 2 Only Debtor 1 And Debtor 2 Only At Least One Of T…" at bounding box center [1141, 204] width 246 height 39
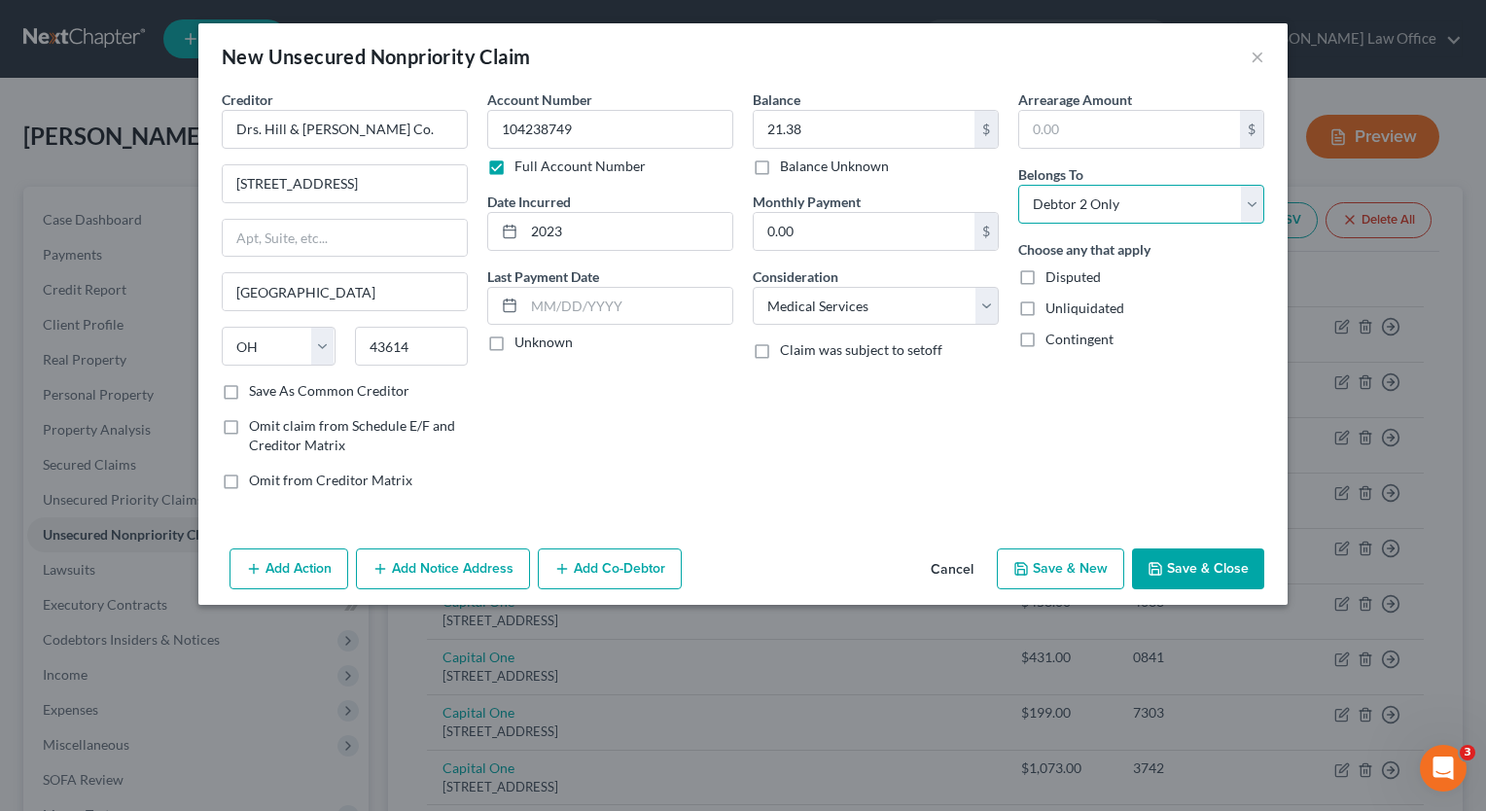
click at [1018, 185] on select "Select Debtor 1 Only Debtor 2 Only Debtor 1 And Debtor 2 Only At Least One Of T…" at bounding box center [1141, 204] width 246 height 39
click at [1237, 564] on button "Save & Close" at bounding box center [1198, 569] width 132 height 41
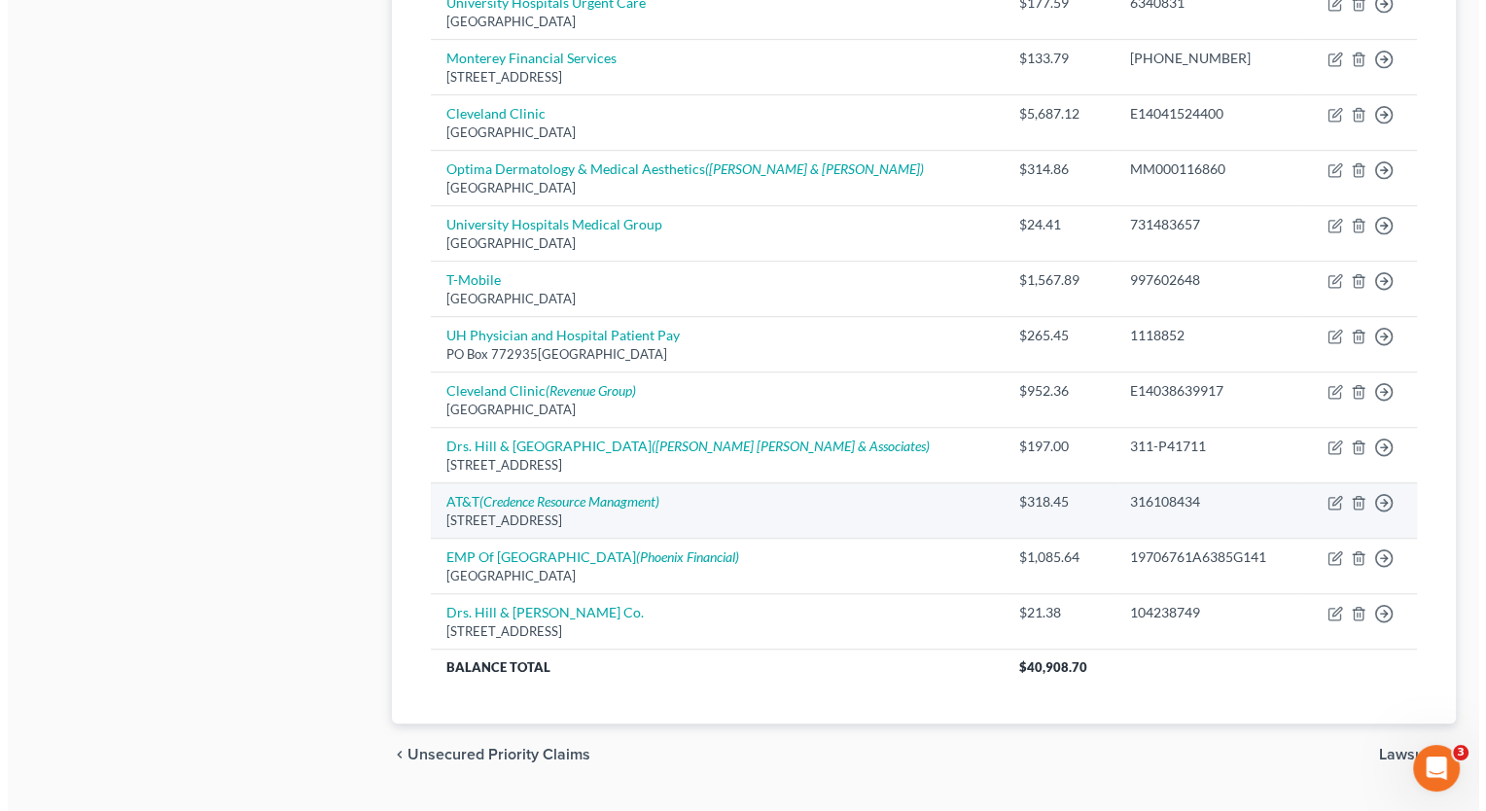
scroll to position [1167, 0]
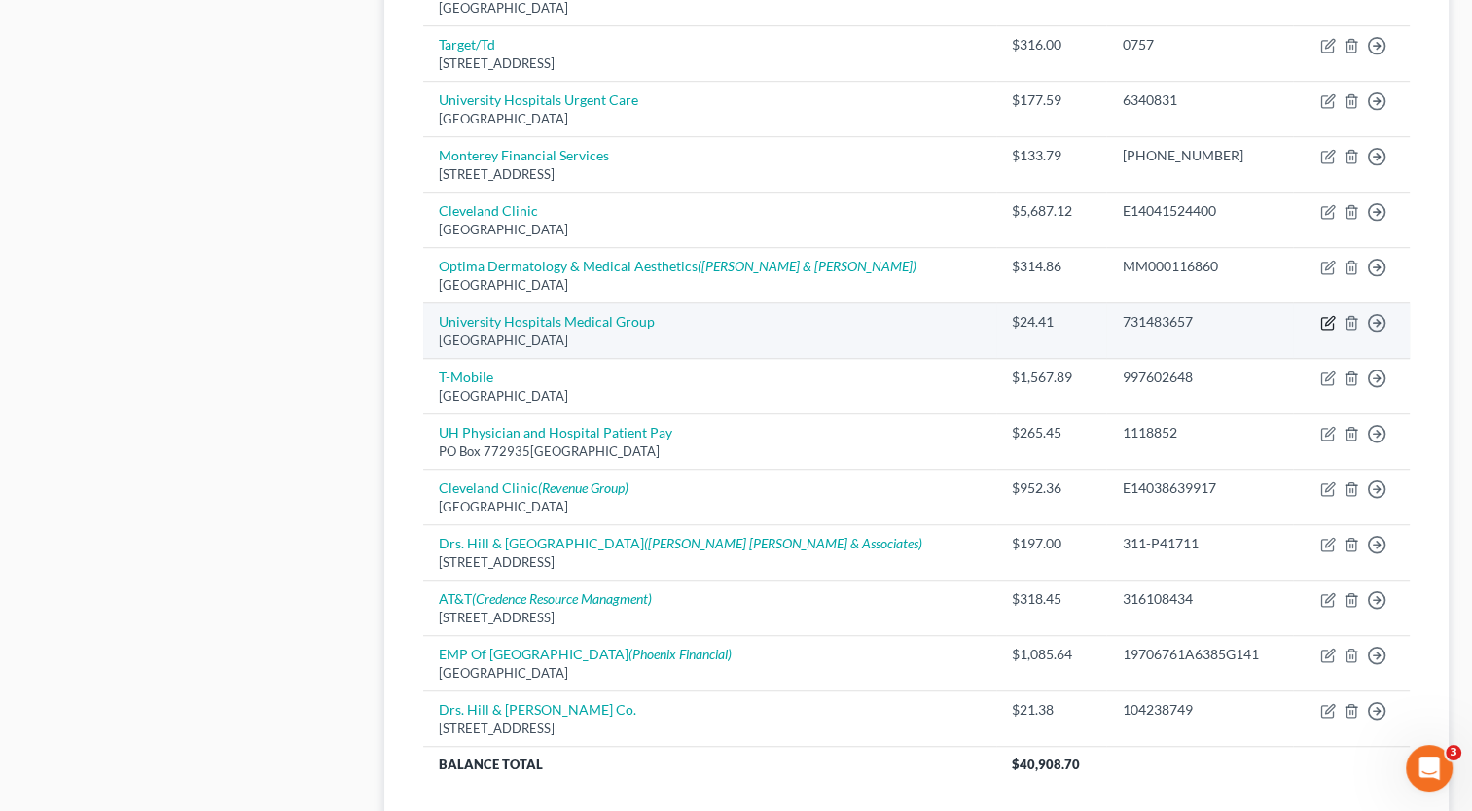
click at [1329, 317] on icon "button" at bounding box center [1329, 321] width 9 height 9
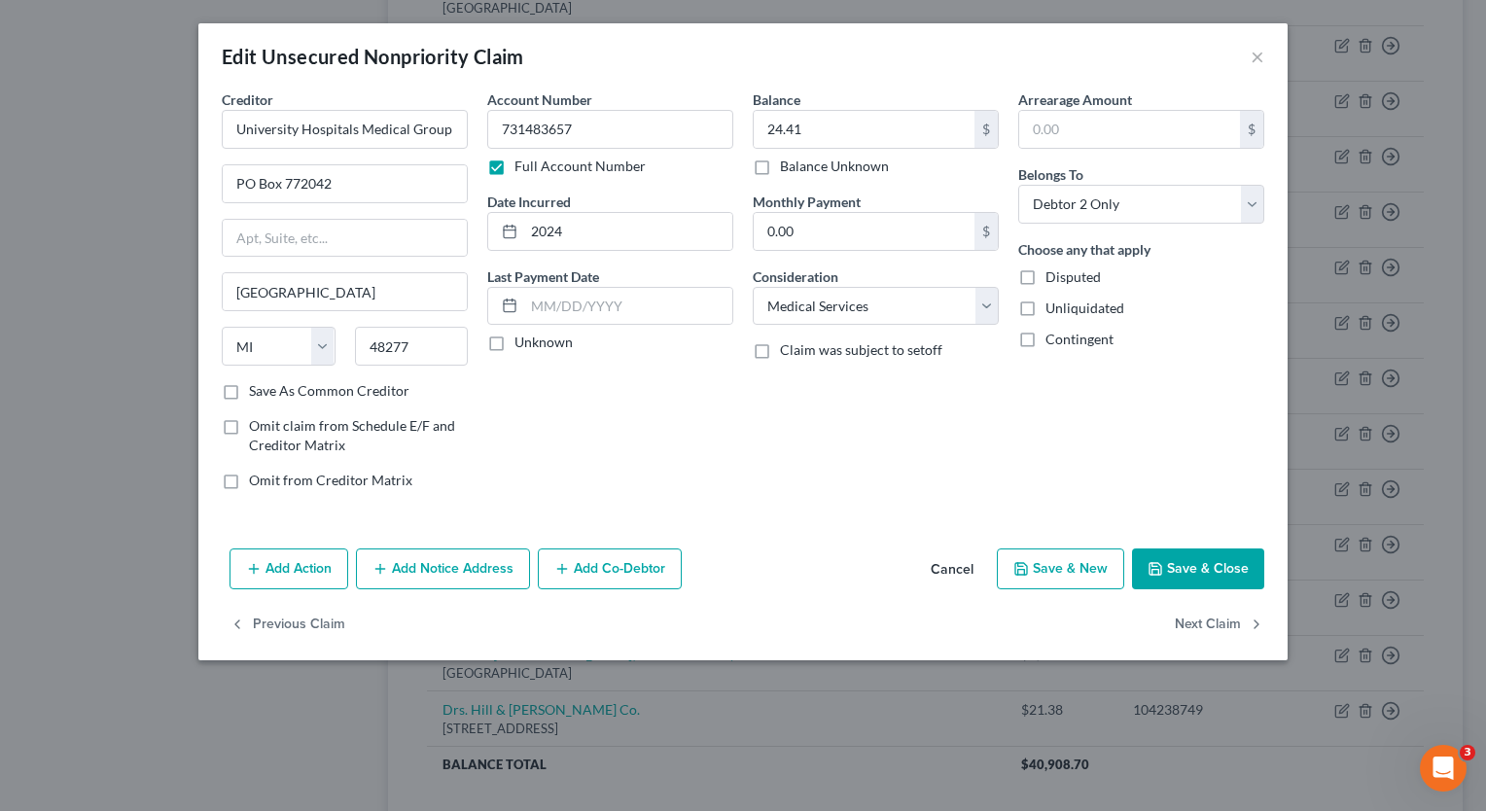
drag, startPoint x: 410, startPoint y: 574, endPoint x: 556, endPoint y: 370, distance: 251.6
click at [412, 566] on button "Add Notice Address" at bounding box center [443, 569] width 174 height 41
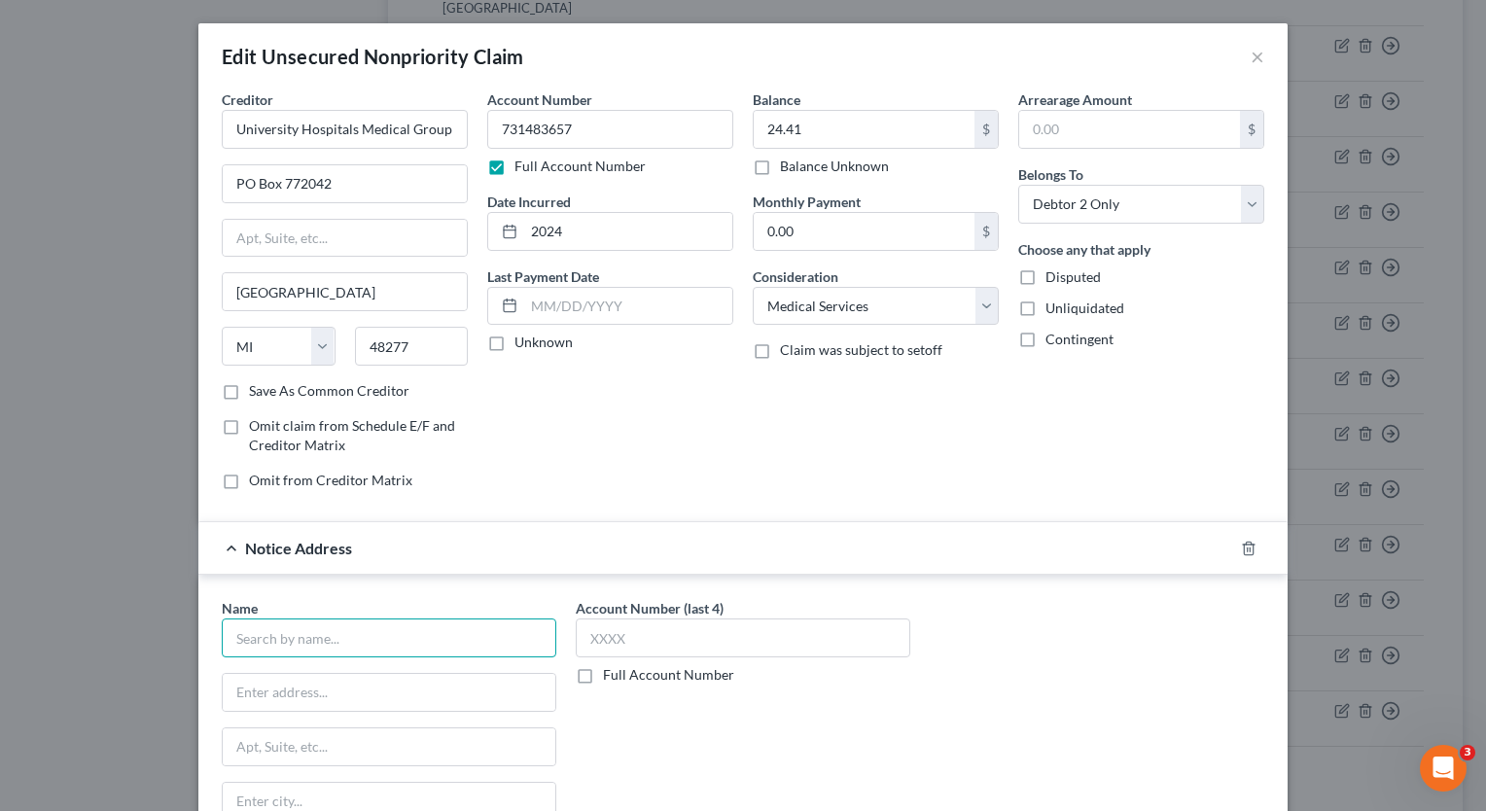
click at [445, 643] on input "text" at bounding box center [389, 638] width 335 height 39
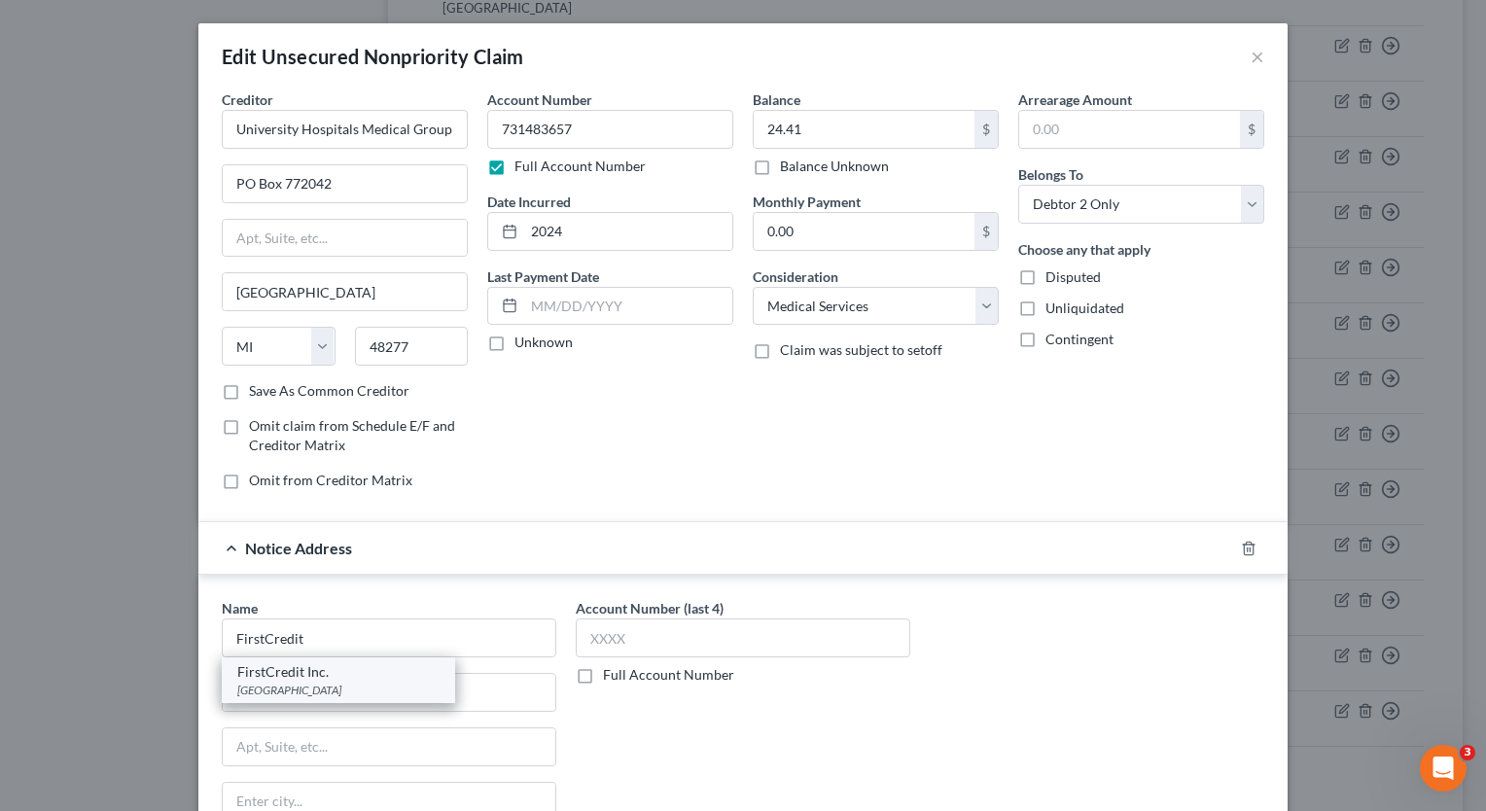
click at [266, 663] on div "FirstCredit Inc." at bounding box center [338, 671] width 202 height 19
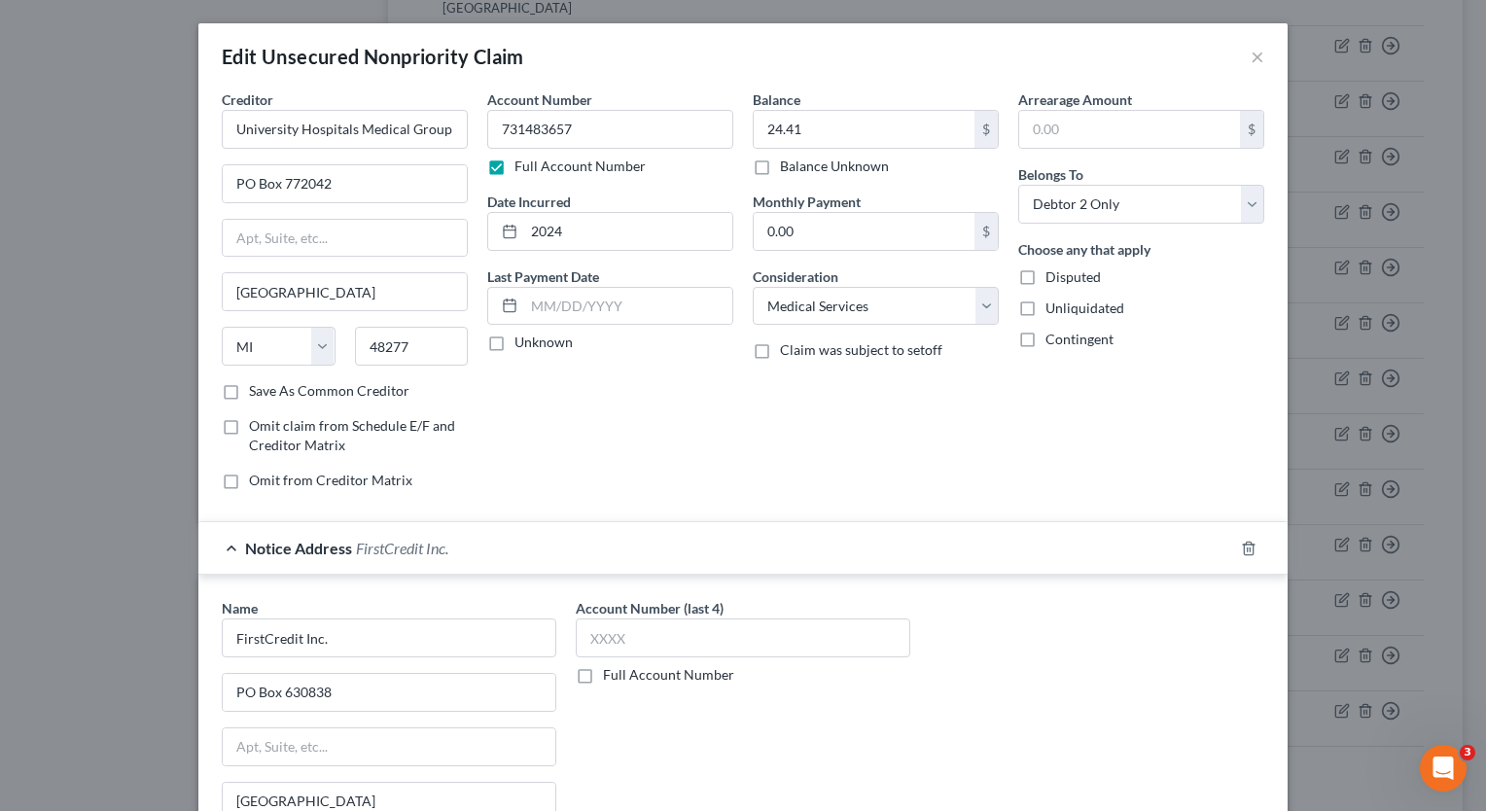
click at [603, 672] on label "Full Account Number" at bounding box center [668, 674] width 131 height 19
click at [611, 672] on input "Full Account Number" at bounding box center [617, 671] width 13 height 13
click at [633, 636] on input "text" at bounding box center [743, 638] width 335 height 39
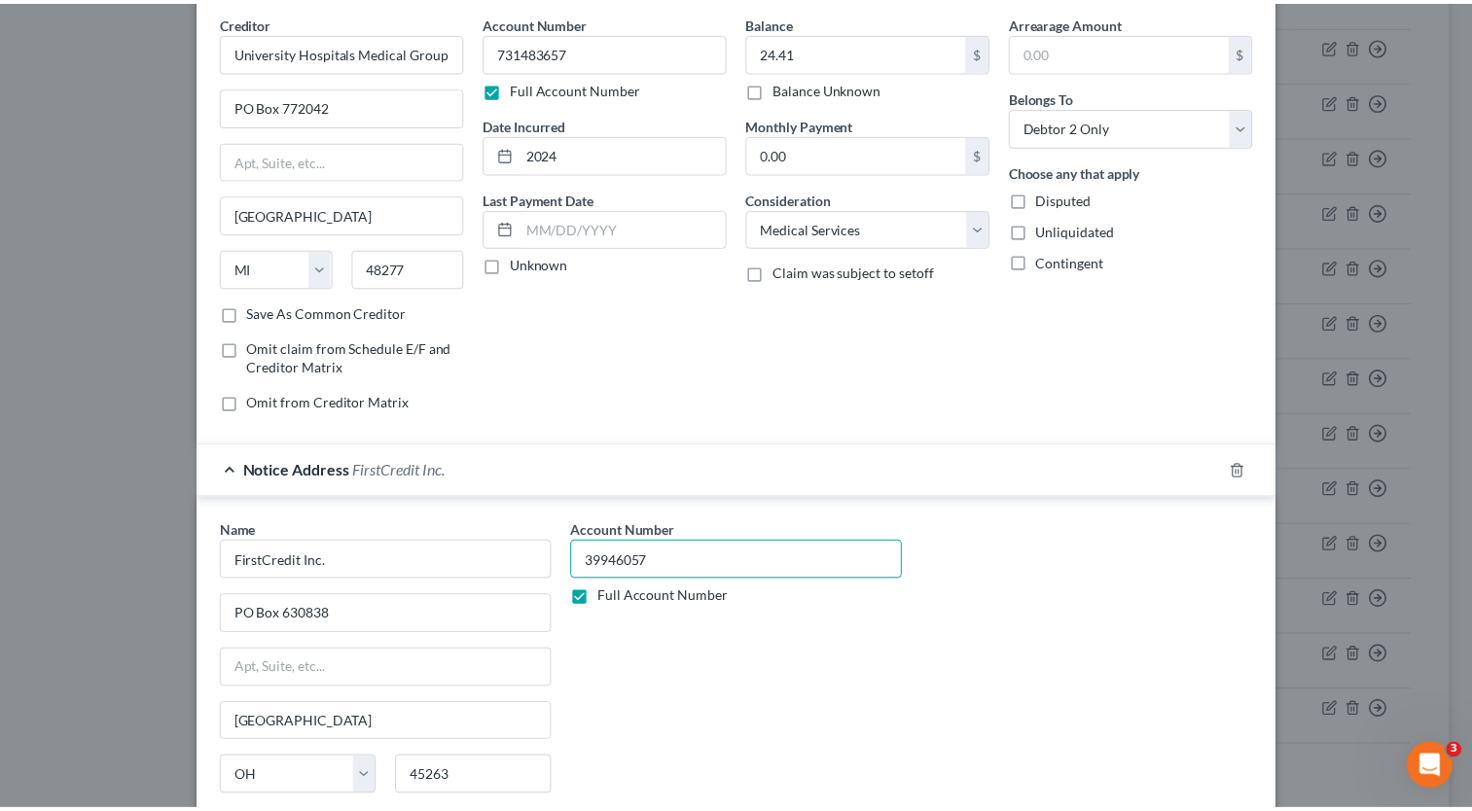
scroll to position [288, 0]
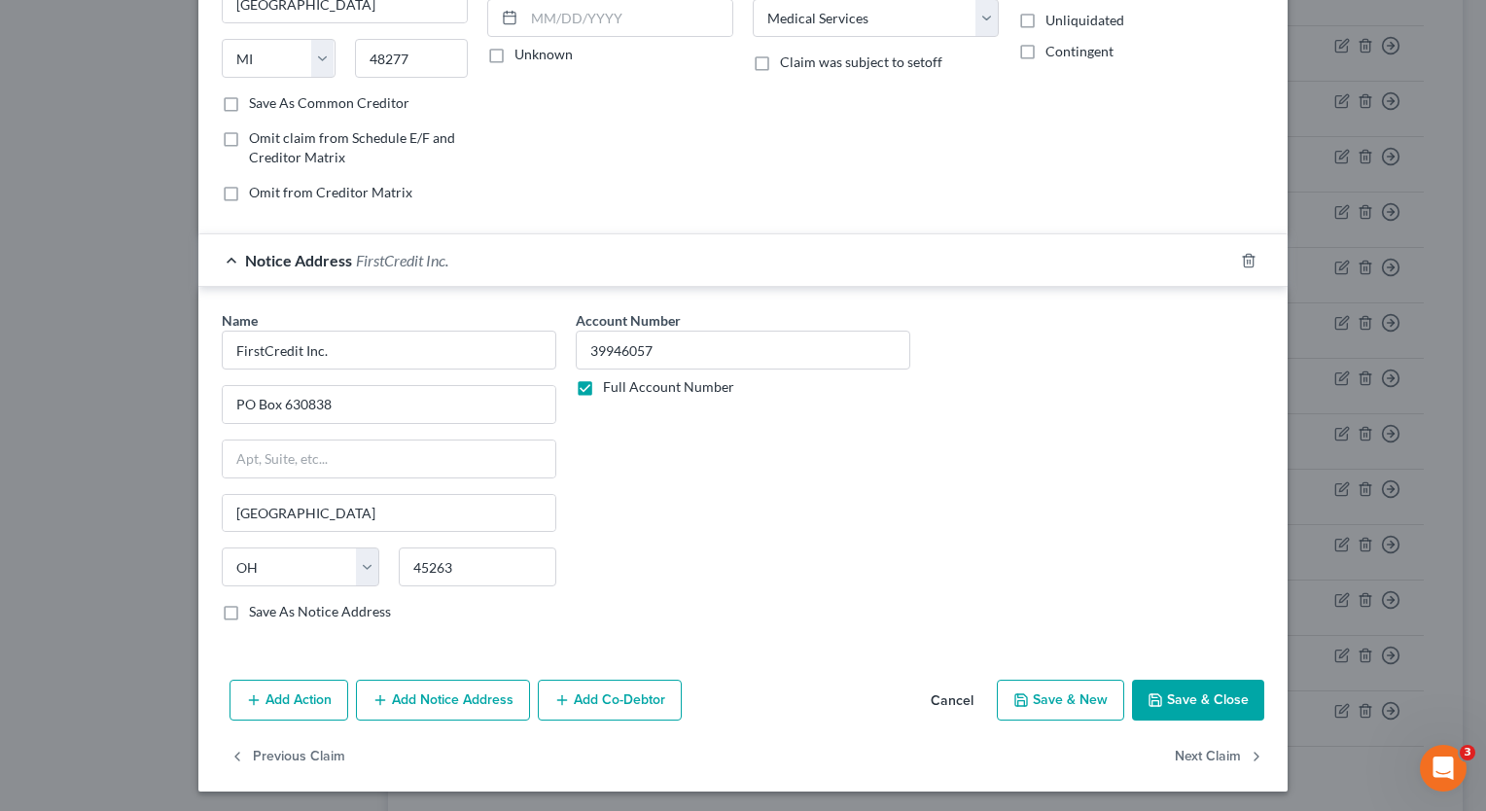
click at [1221, 695] on button "Save & Close" at bounding box center [1198, 700] width 132 height 41
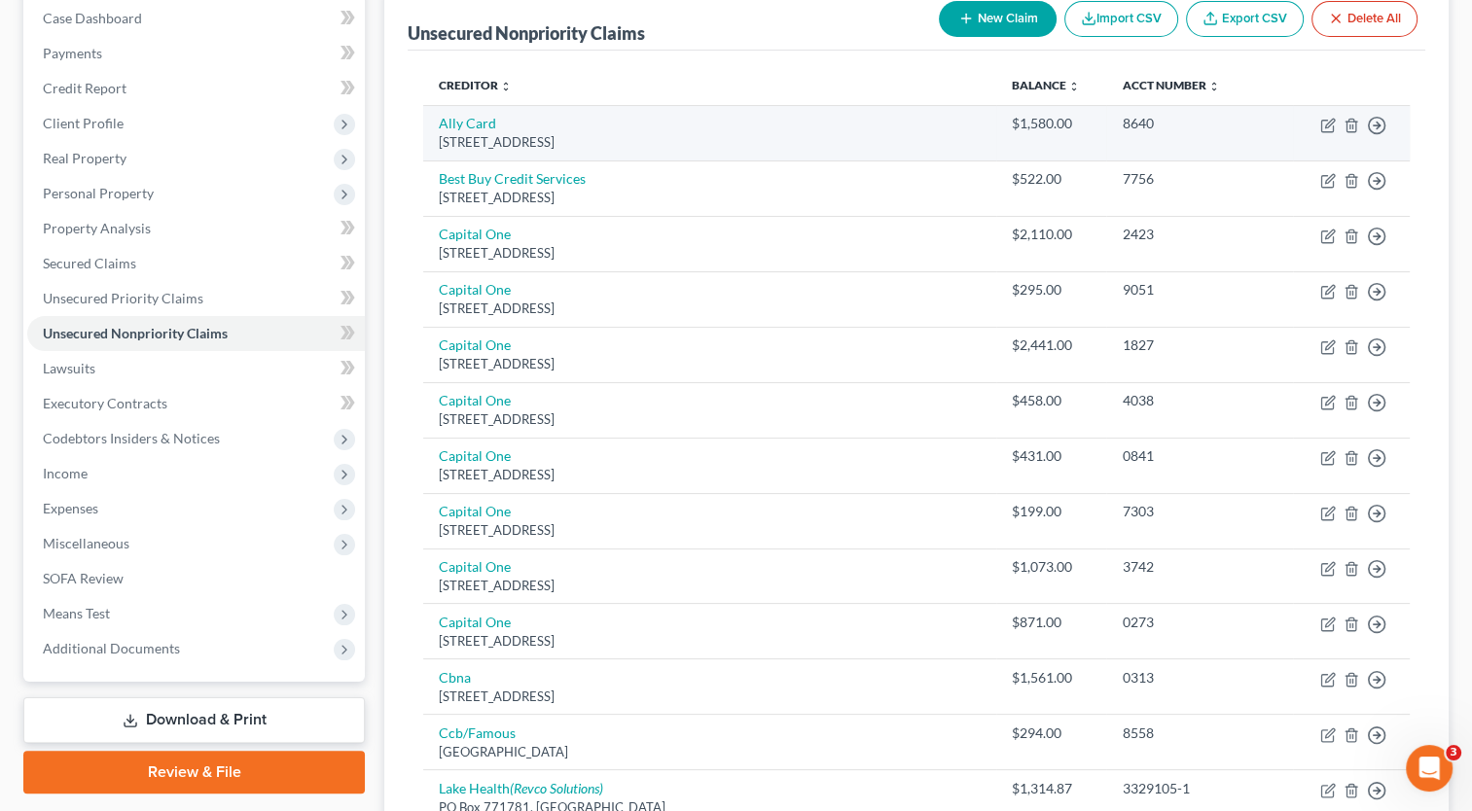
scroll to position [0, 0]
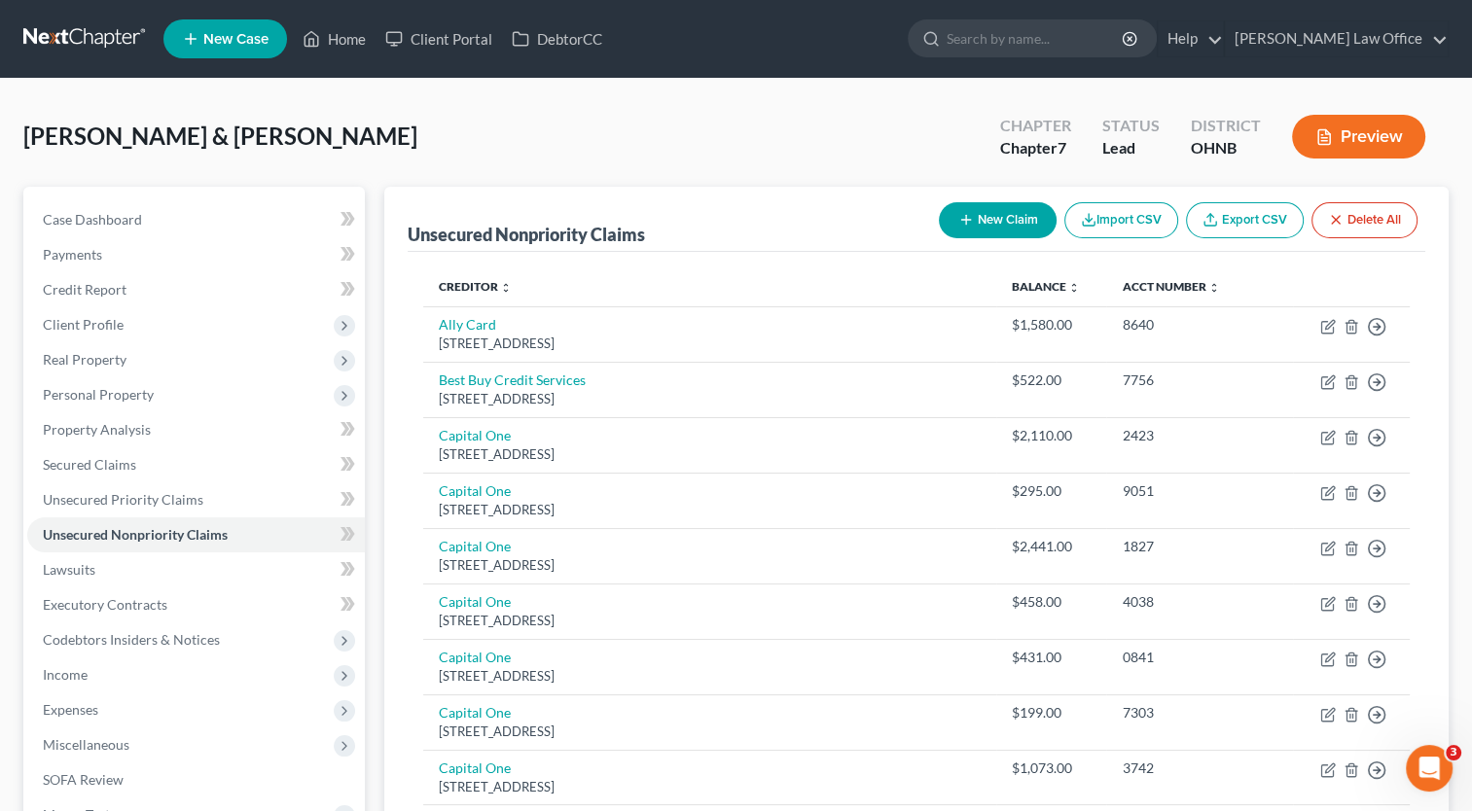
click at [972, 225] on button "New Claim" at bounding box center [998, 220] width 118 height 36
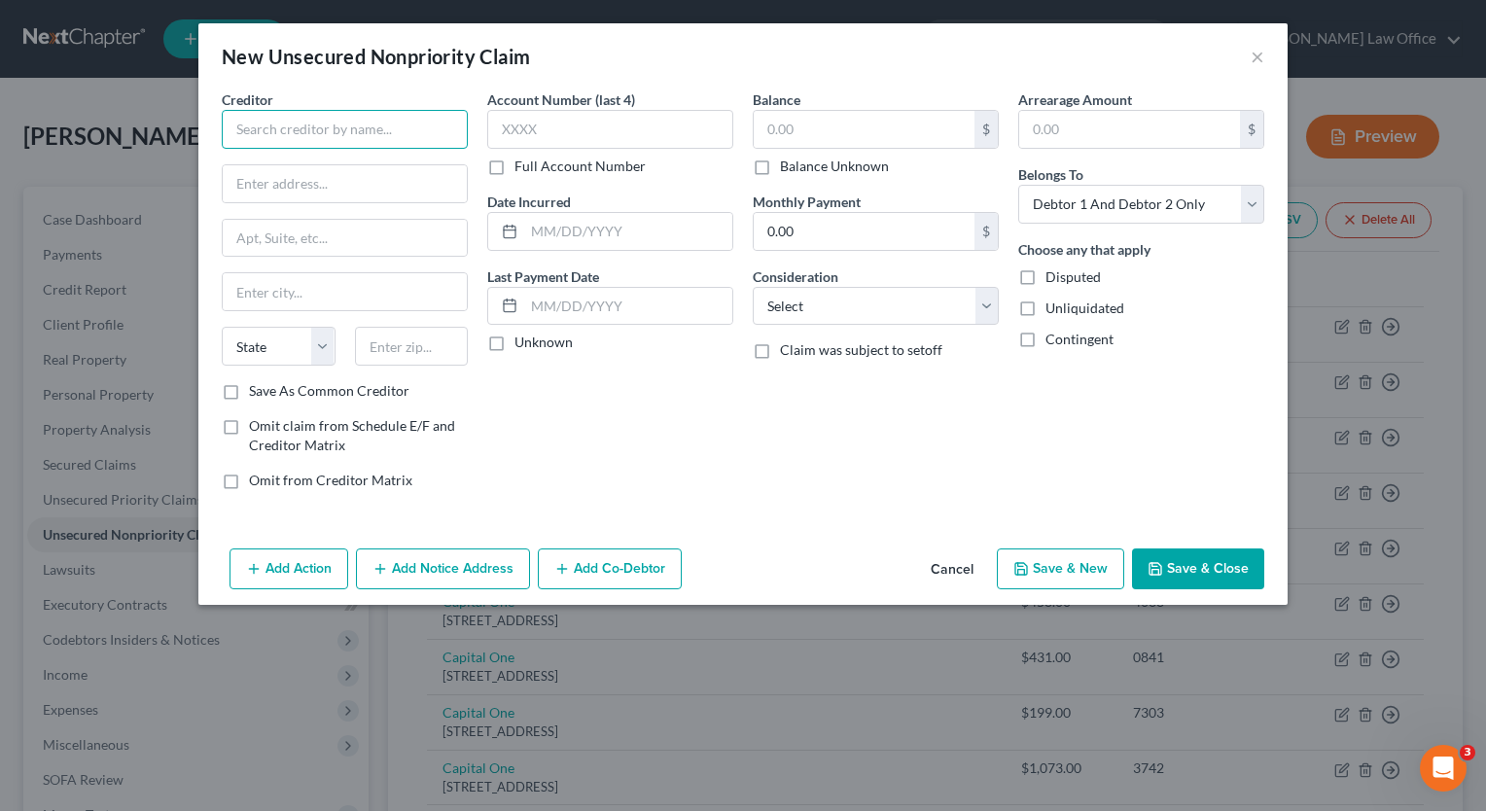
click at [443, 130] on input "text" at bounding box center [345, 129] width 246 height 39
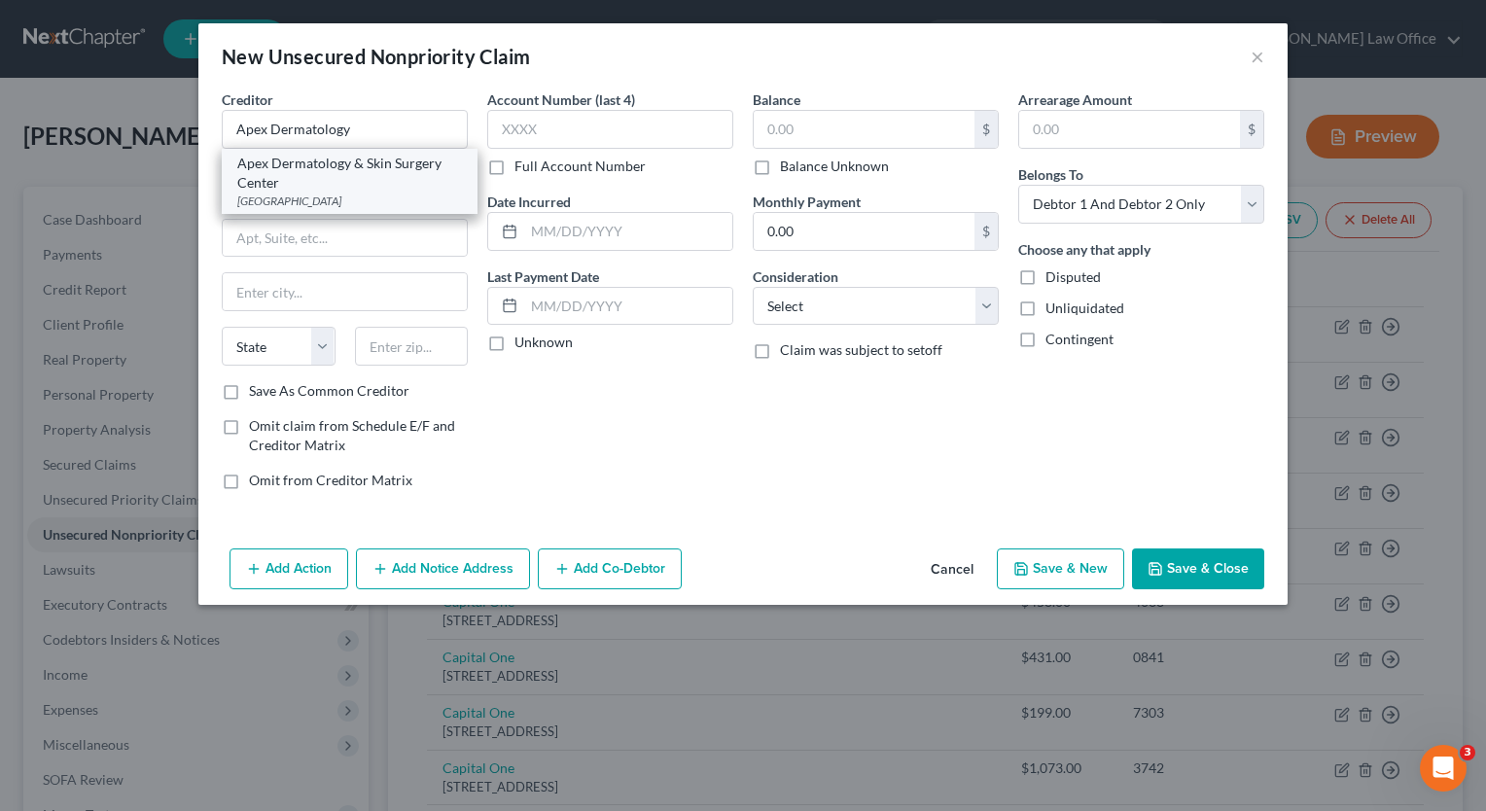
click at [354, 193] on div "[GEOGRAPHIC_DATA]" at bounding box center [349, 201] width 225 height 17
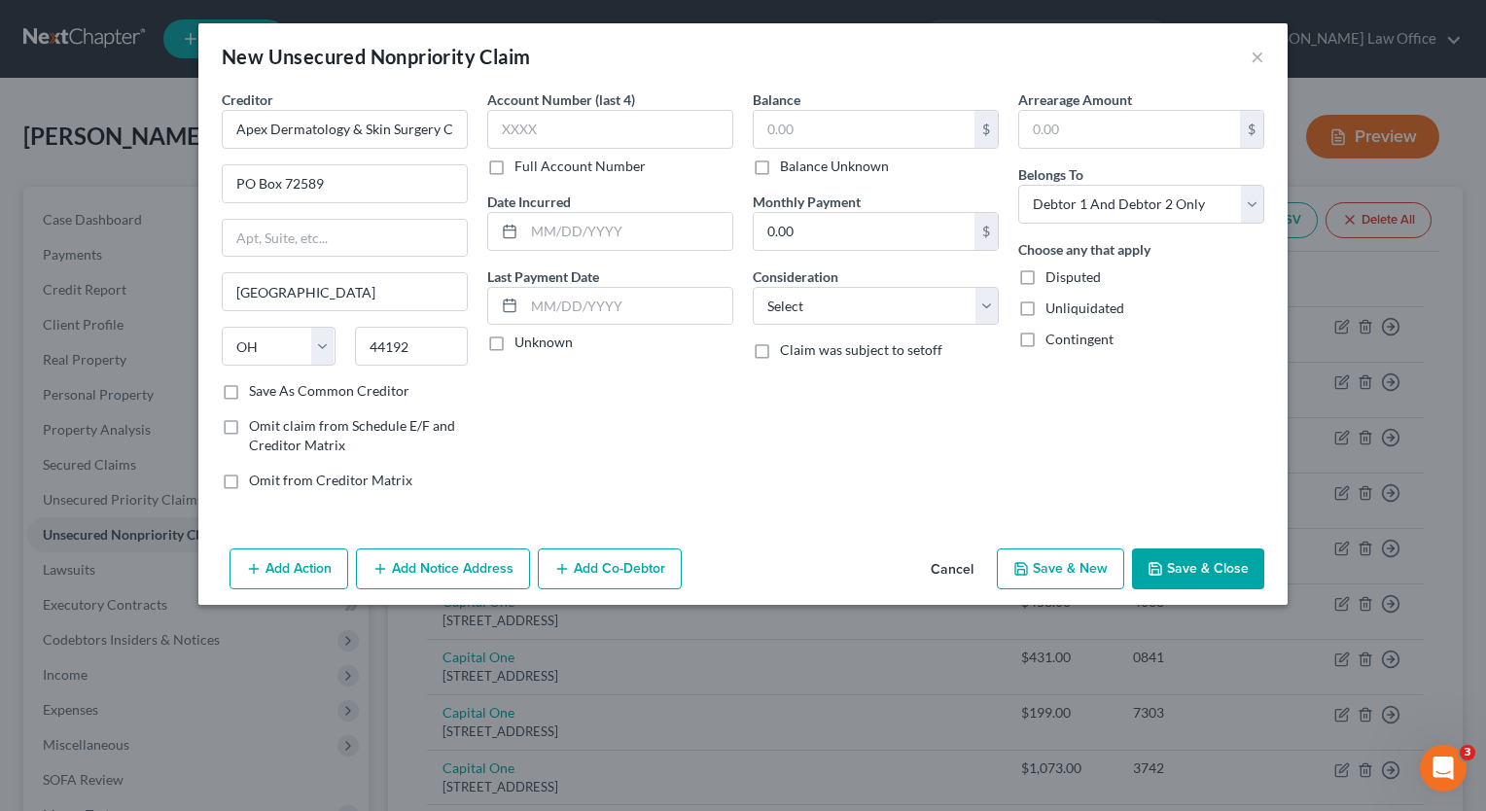
click at [515, 165] on label "Full Account Number" at bounding box center [580, 166] width 131 height 19
click at [522, 165] on input "Full Account Number" at bounding box center [528, 163] width 13 height 13
click at [540, 134] on input "text" at bounding box center [610, 129] width 246 height 39
click at [986, 319] on select "Select Cable / Satellite Services Collection Agency Credit Card Debt Debt Couns…" at bounding box center [876, 306] width 246 height 39
click at [753, 287] on select "Select Cable / Satellite Services Collection Agency Credit Card Debt Debt Couns…" at bounding box center [876, 306] width 246 height 39
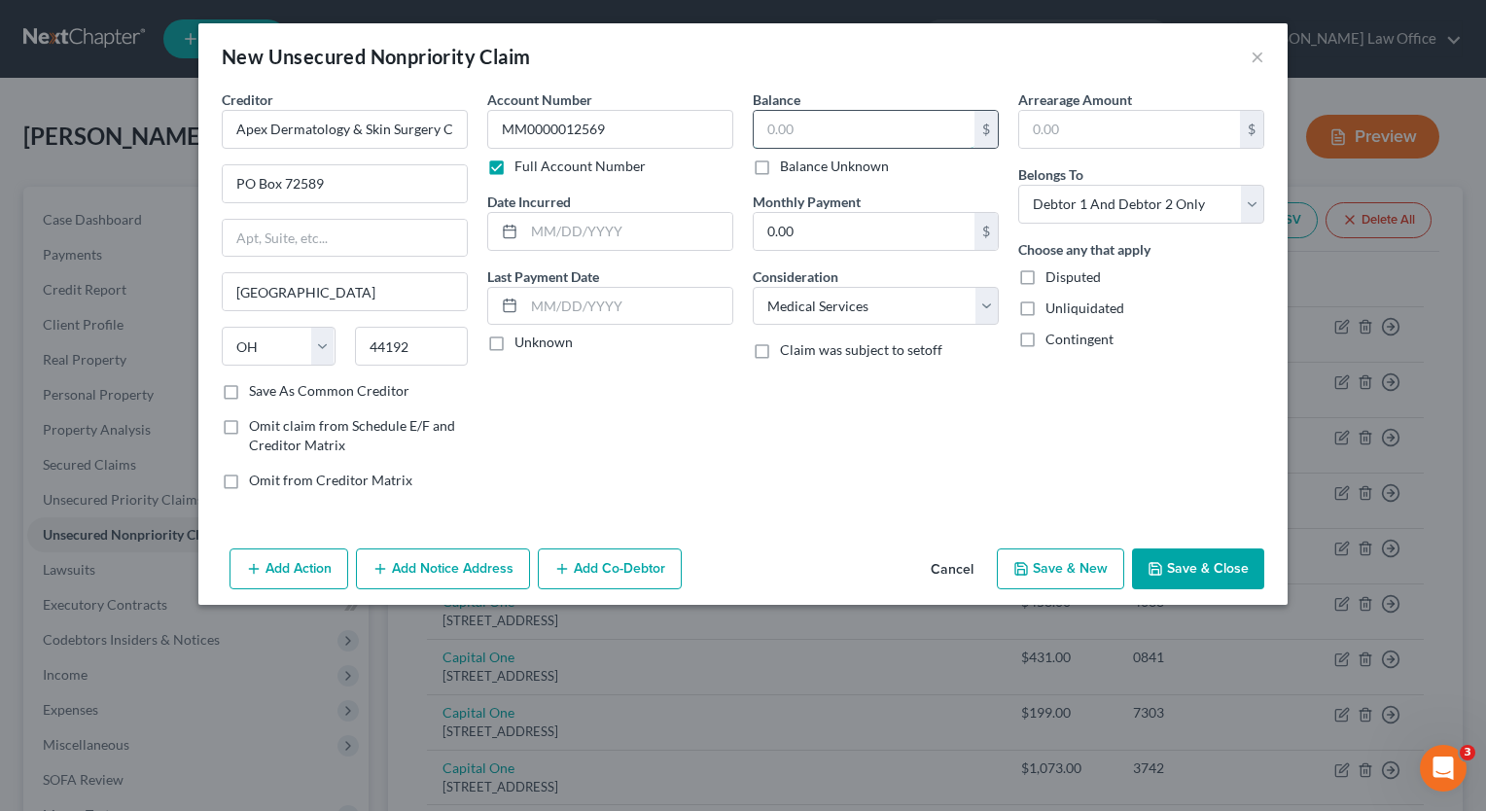
click at [797, 118] on input "text" at bounding box center [864, 129] width 221 height 37
drag, startPoint x: 1246, startPoint y: 211, endPoint x: 1235, endPoint y: 220, distance: 13.8
click at [1246, 211] on select "Select Debtor 1 Only Debtor 2 Only Debtor 1 And Debtor 2 Only At Least One Of T…" at bounding box center [1141, 204] width 246 height 39
click at [1018, 185] on select "Select Debtor 1 Only Debtor 2 Only Debtor 1 And Debtor 2 Only At Least One Of T…" at bounding box center [1141, 204] width 246 height 39
click at [1216, 579] on button "Save & Close" at bounding box center [1198, 569] width 132 height 41
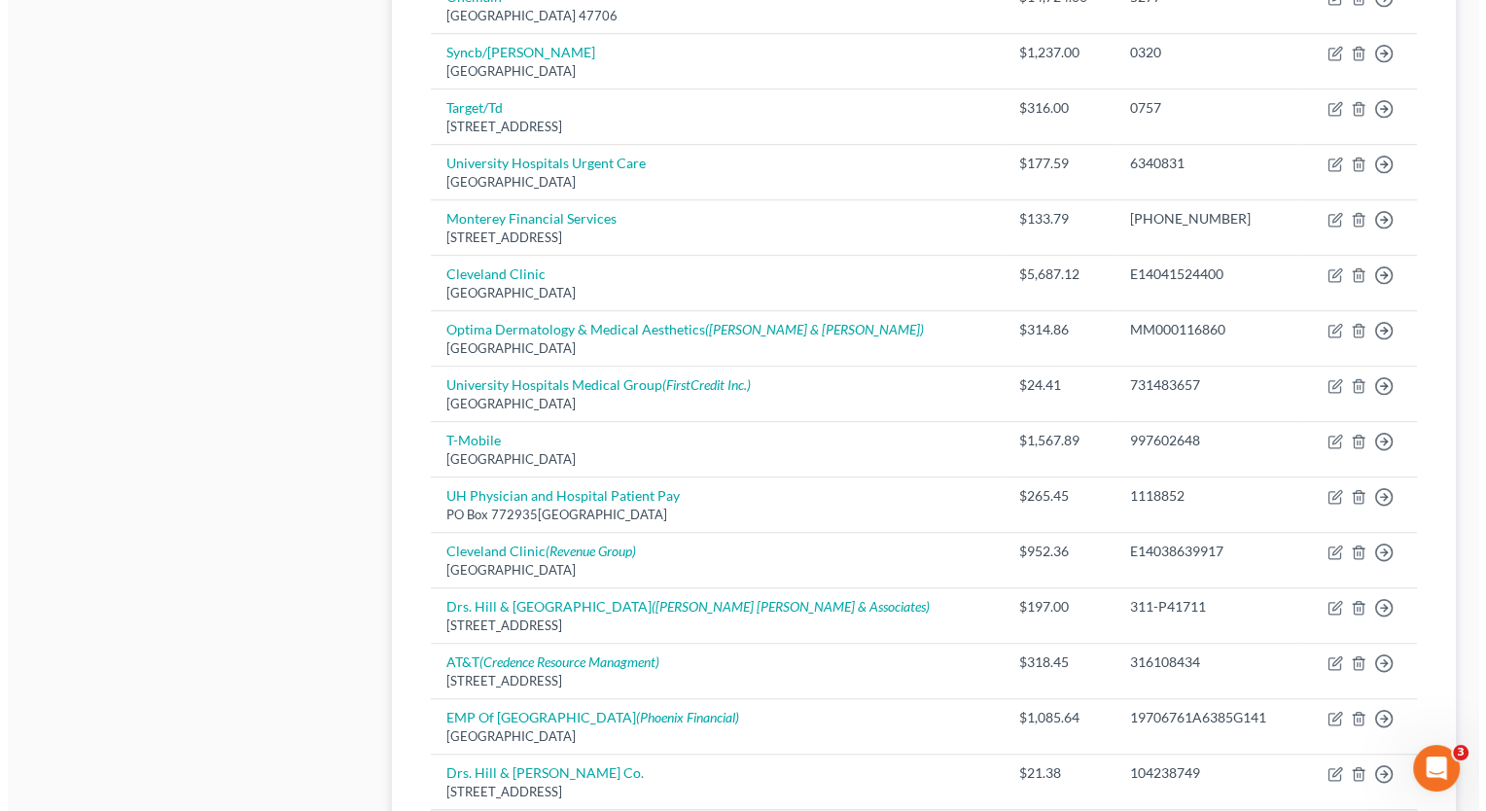
scroll to position [1362, 0]
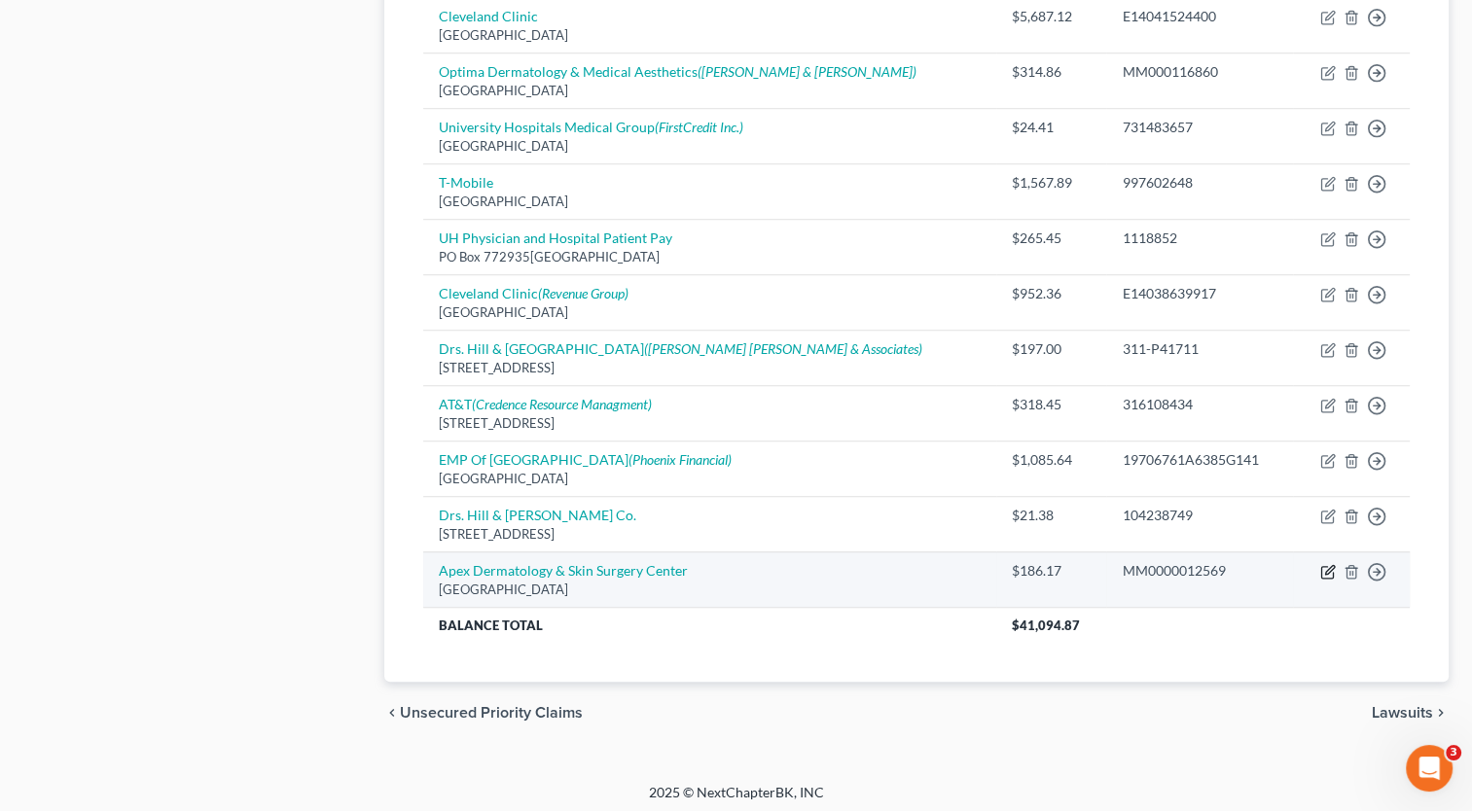
click at [1332, 565] on icon "button" at bounding box center [1329, 569] width 9 height 9
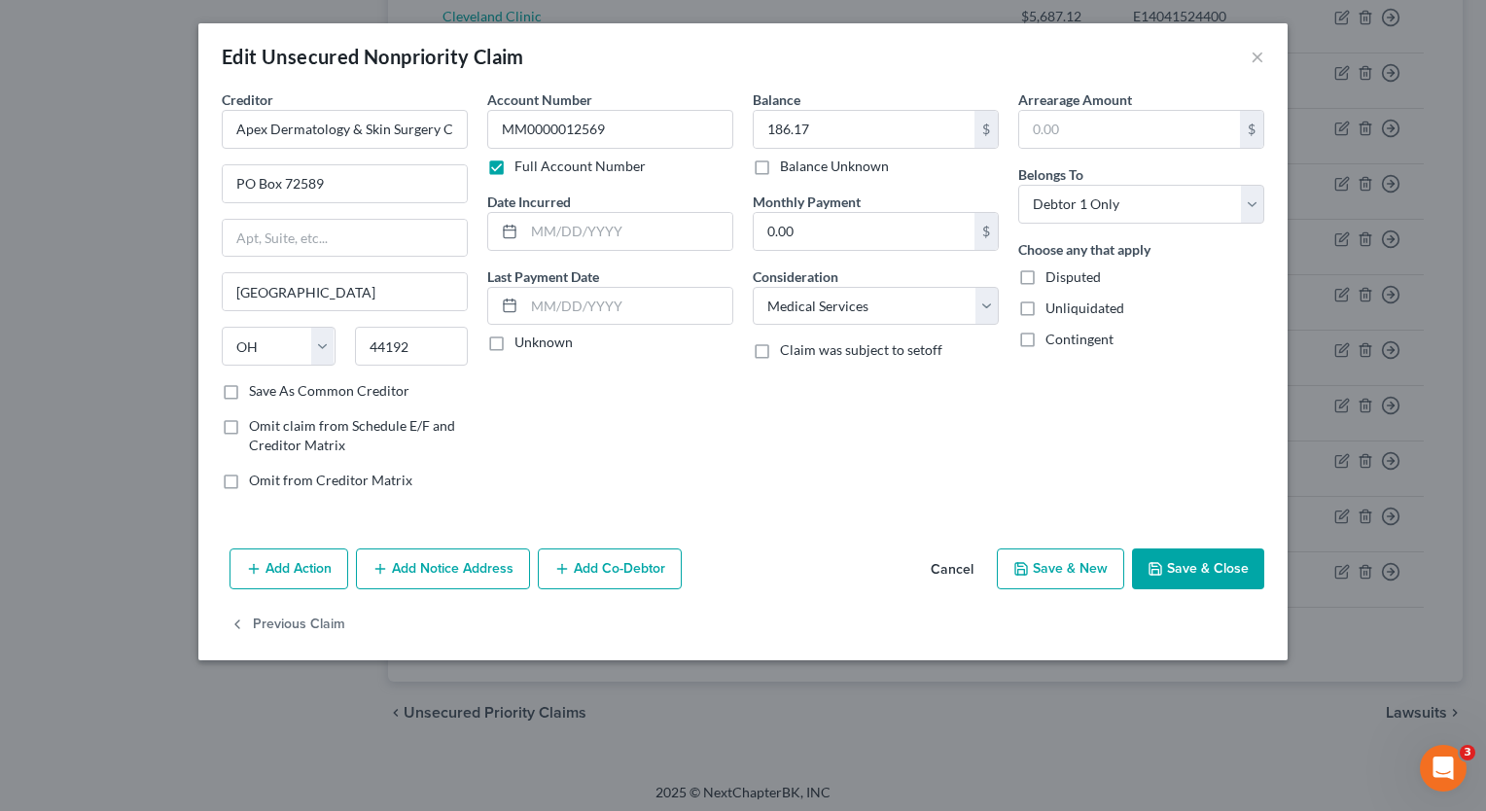
click at [428, 576] on button "Add Notice Address" at bounding box center [443, 569] width 174 height 41
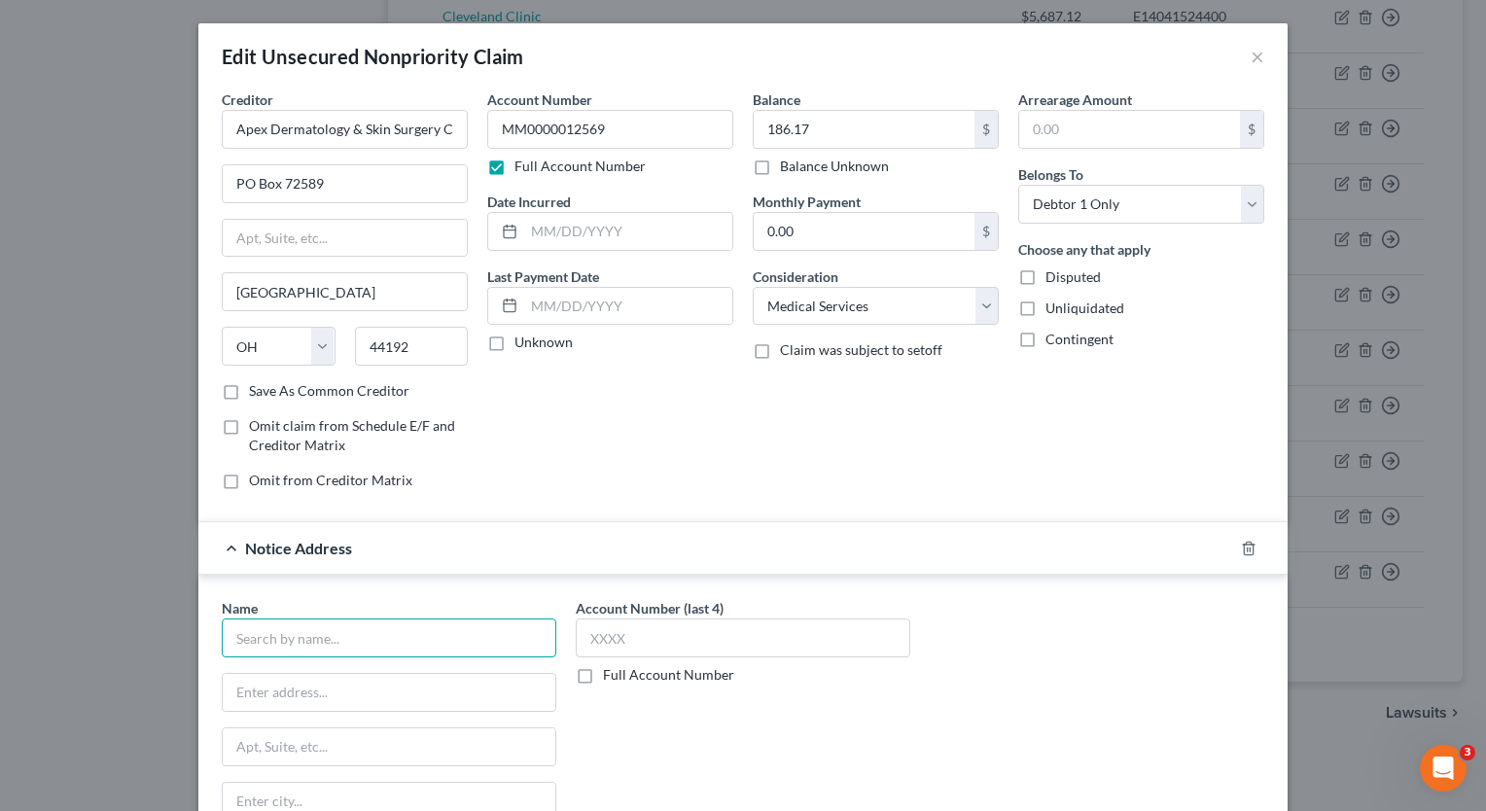
click at [362, 640] on input "text" at bounding box center [389, 638] width 335 height 39
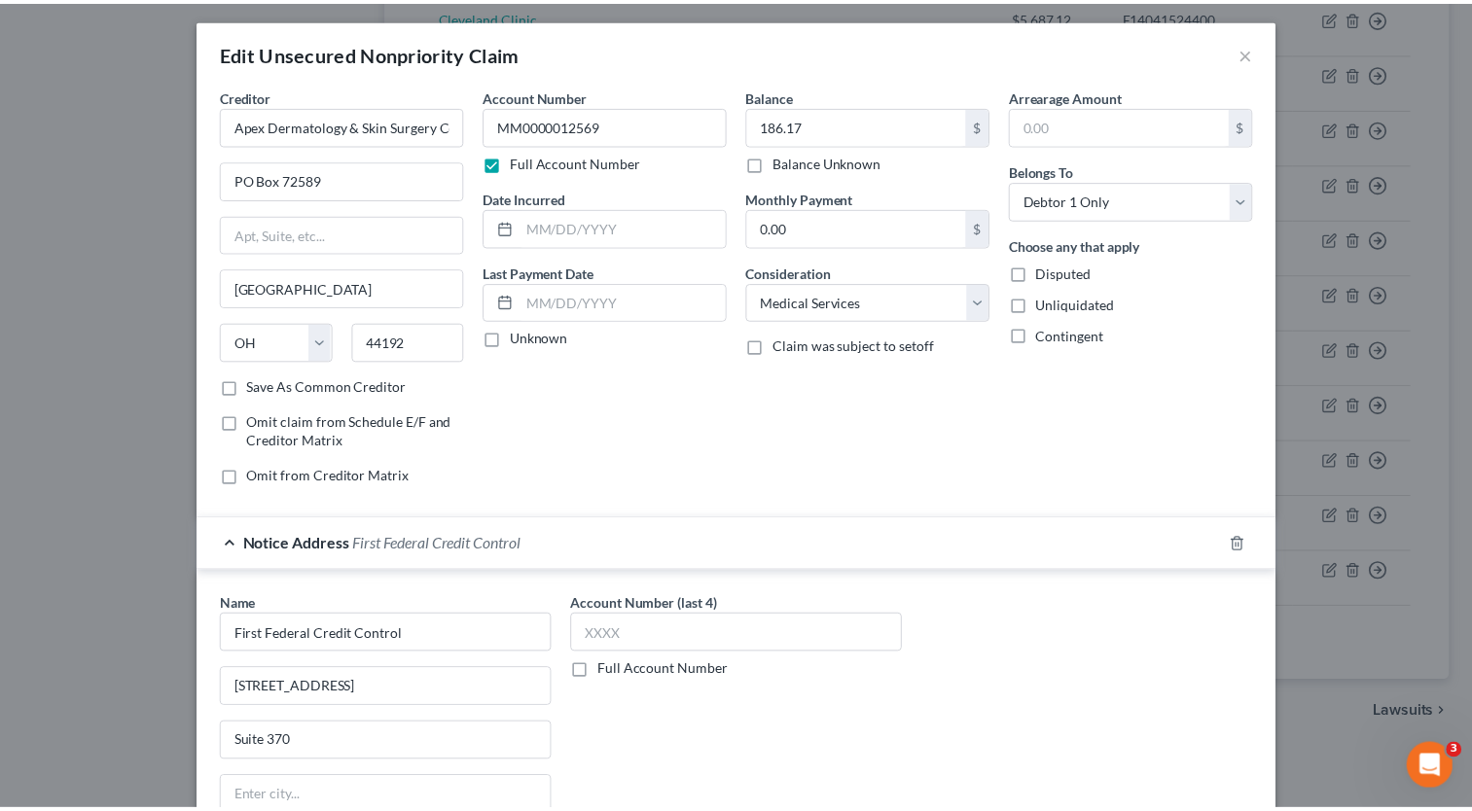
scroll to position [288, 0]
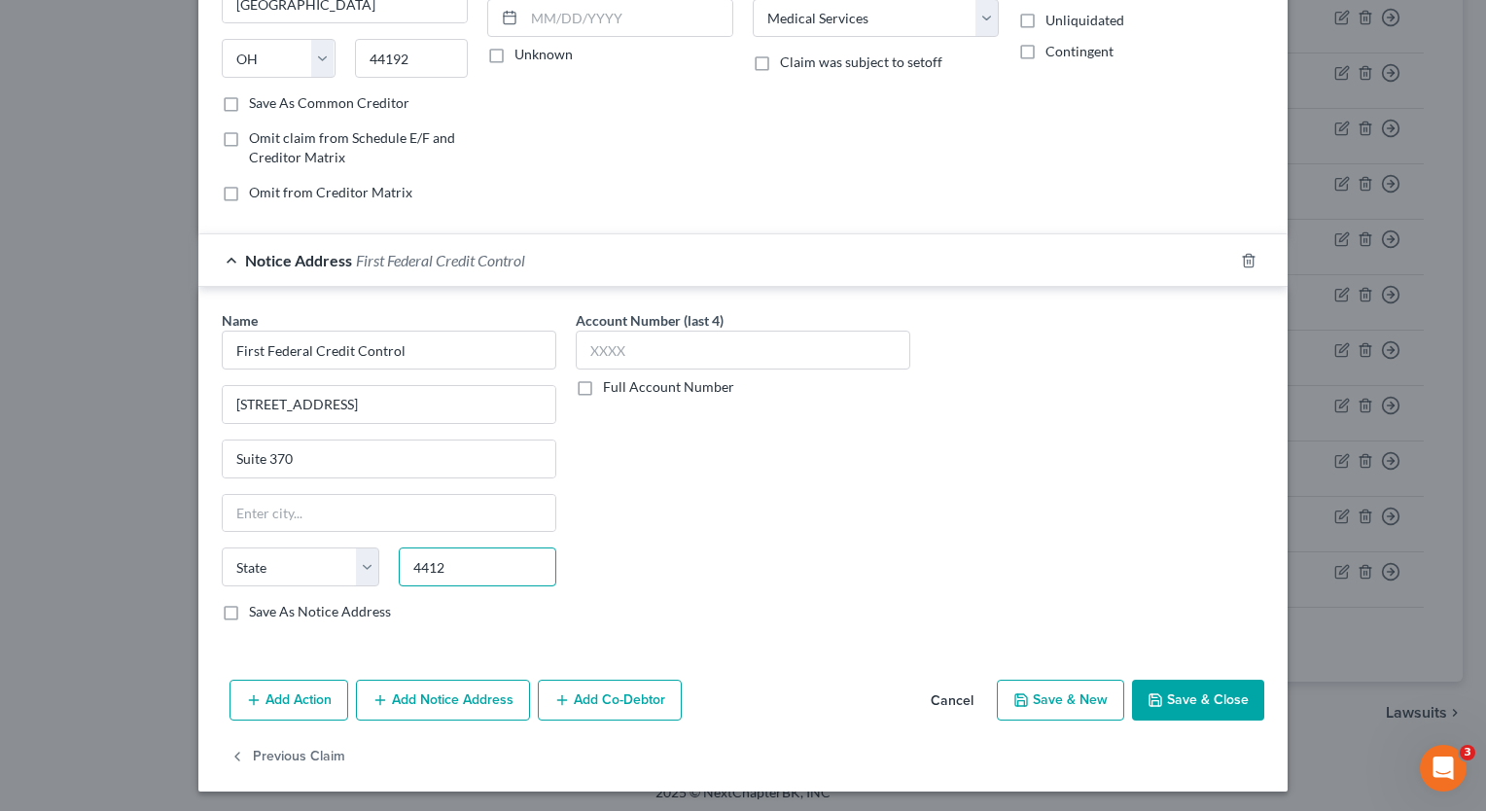
click at [471, 566] on input "4412" at bounding box center [478, 567] width 158 height 39
click at [603, 382] on label "Full Account Number" at bounding box center [668, 386] width 131 height 19
click at [611, 382] on input "Full Account Number" at bounding box center [617, 383] width 13 height 13
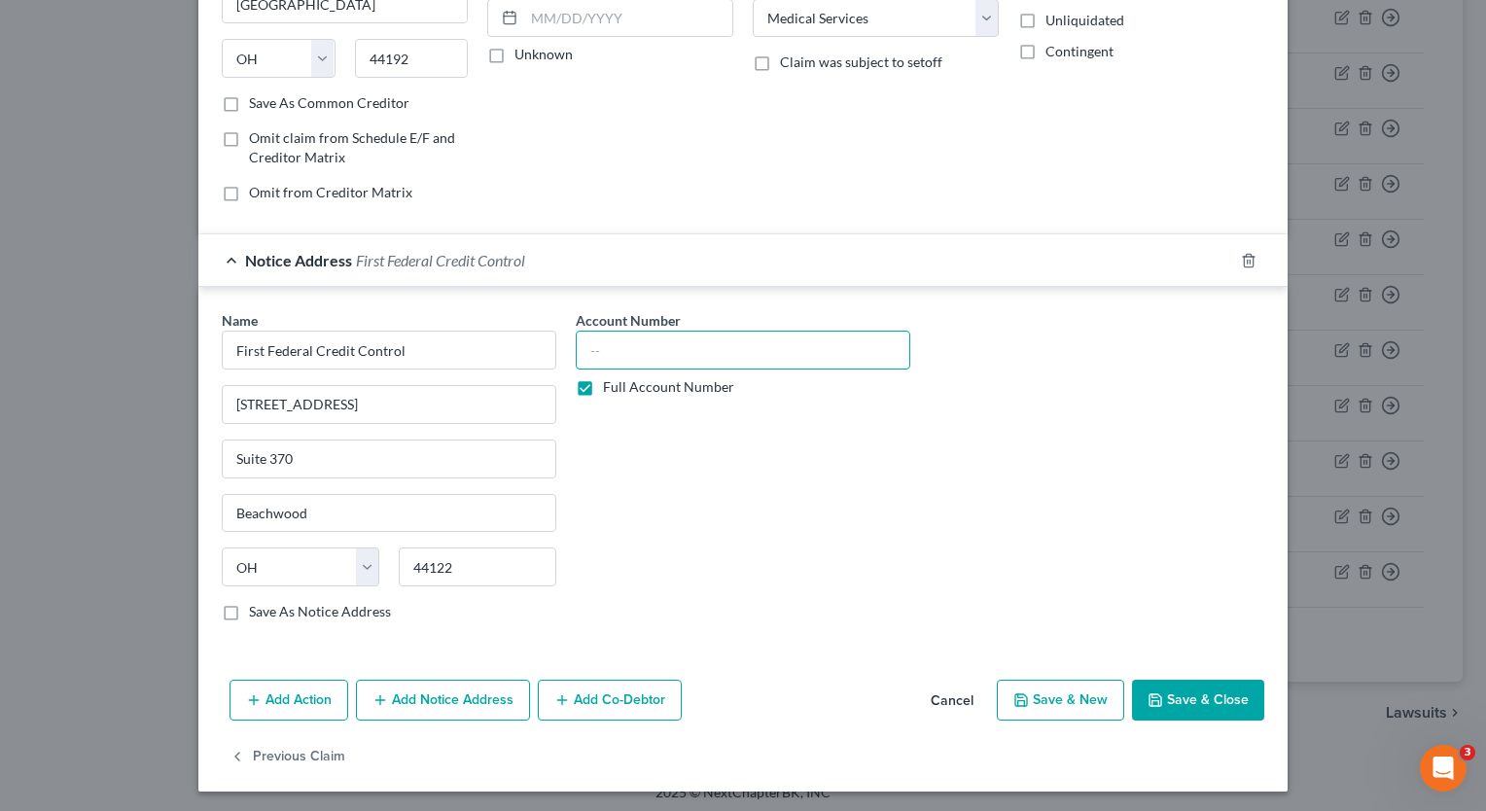
click at [713, 352] on input "text" at bounding box center [743, 350] width 335 height 39
drag, startPoint x: 226, startPoint y: 611, endPoint x: 694, endPoint y: 592, distance: 468.2
click at [249, 611] on label "Save As Notice Address" at bounding box center [320, 611] width 142 height 19
click at [257, 611] on input "Save As Notice Address" at bounding box center [263, 608] width 13 height 13
click at [1230, 703] on button "Save & Close" at bounding box center [1198, 700] width 132 height 41
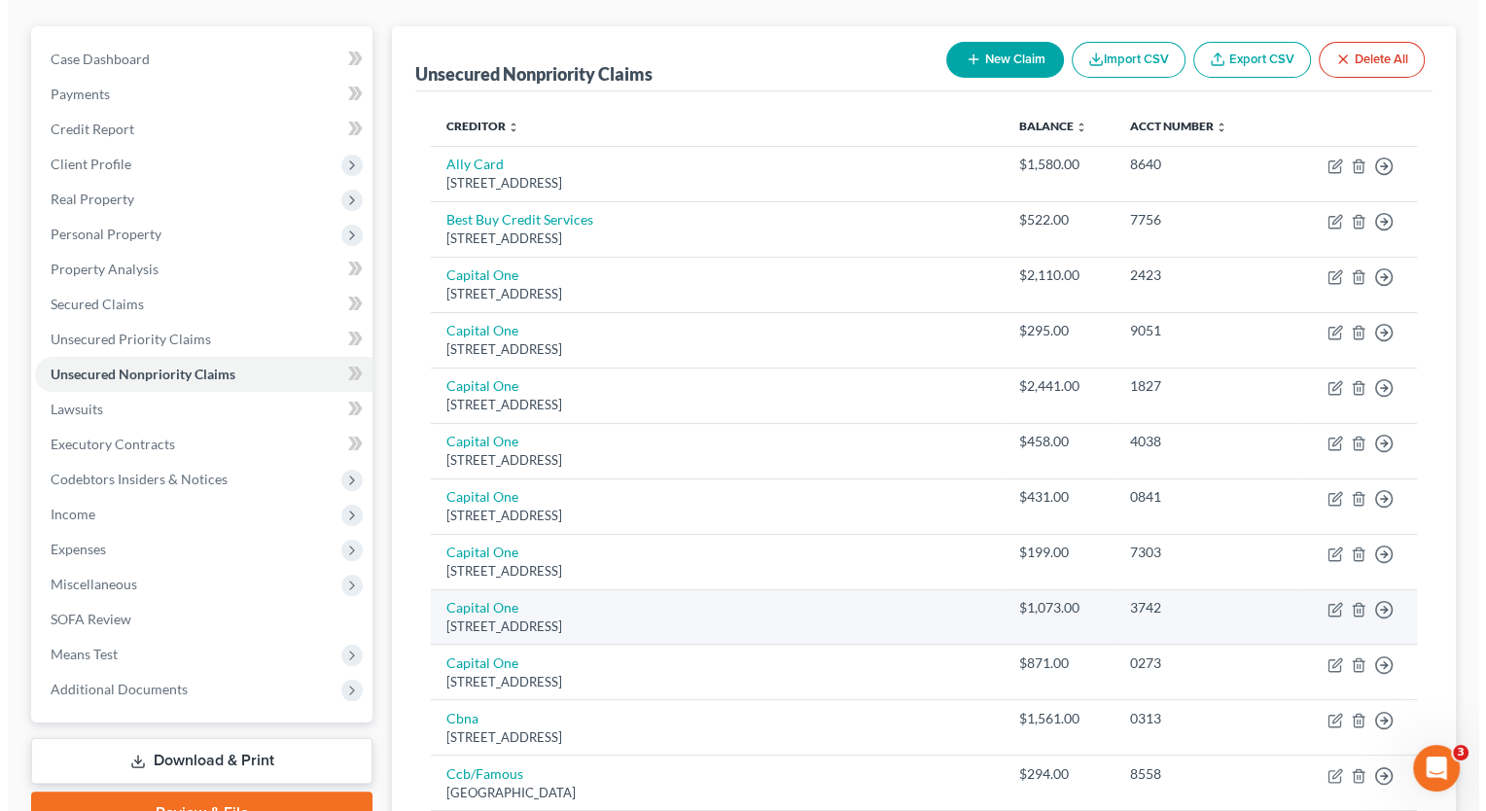
scroll to position [0, 0]
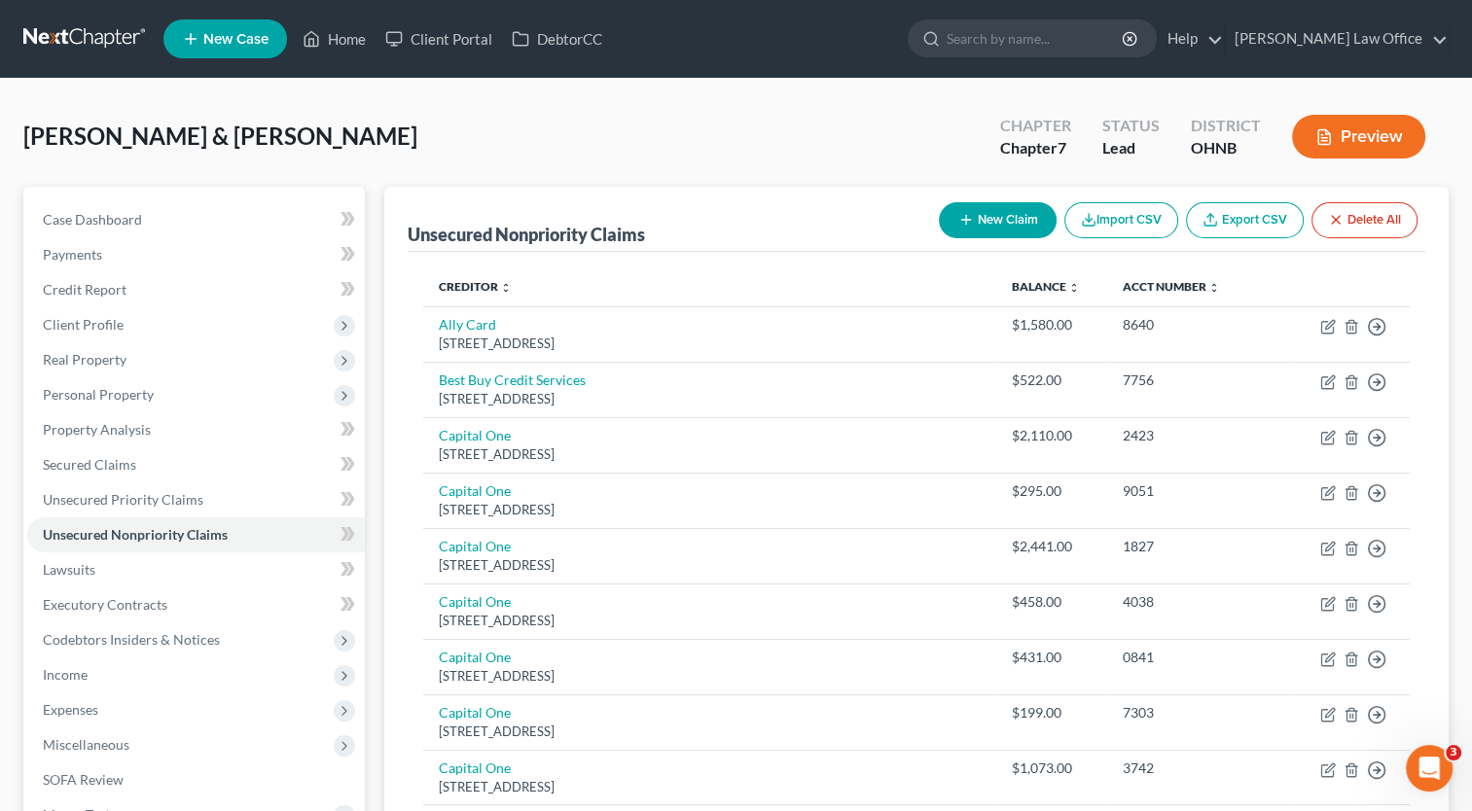
click at [1006, 213] on button "New Claim" at bounding box center [998, 220] width 118 height 36
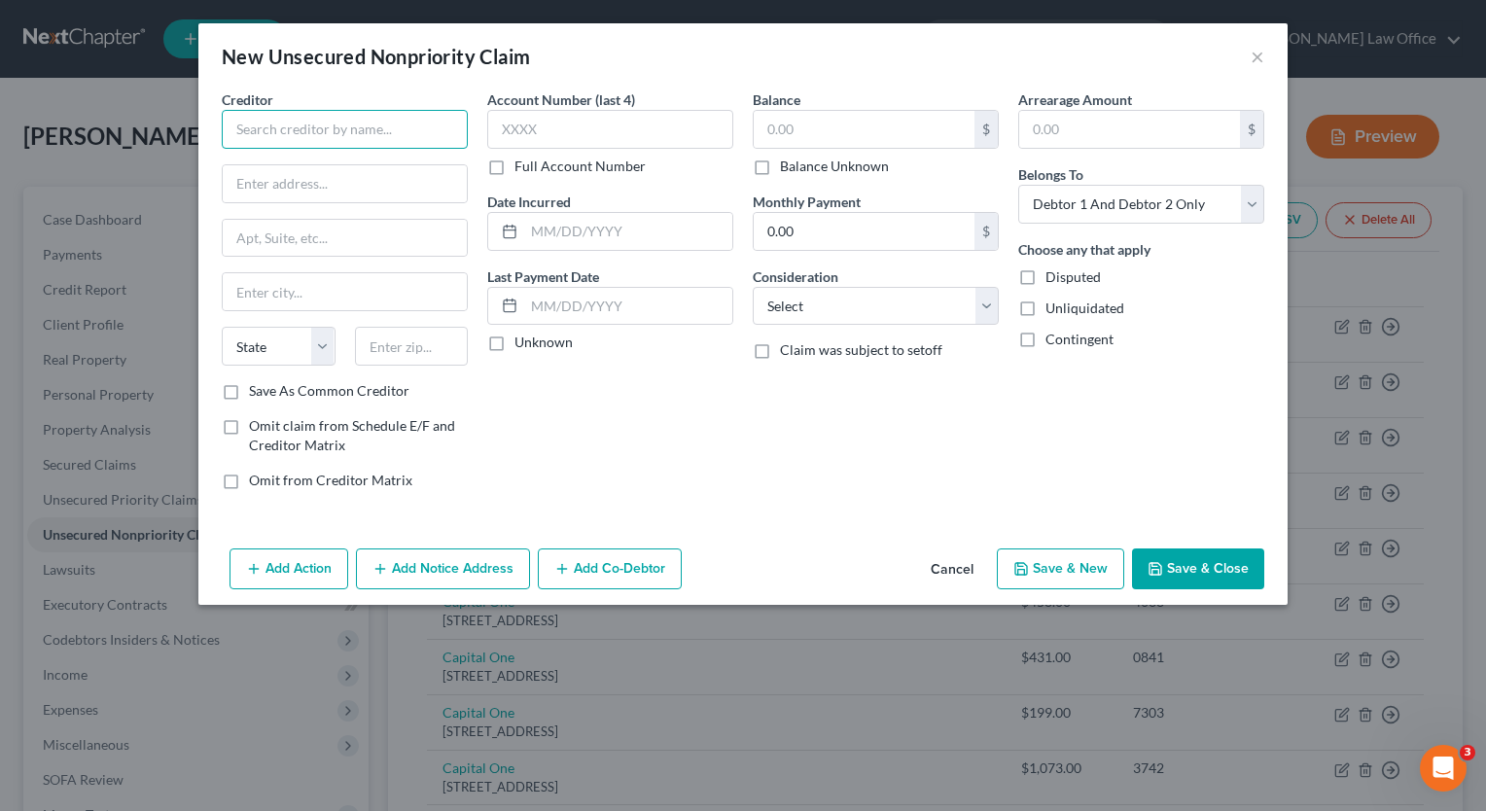
click at [398, 111] on input "text" at bounding box center [345, 129] width 246 height 39
click at [405, 139] on input "US Acute Services" at bounding box center [345, 129] width 246 height 39
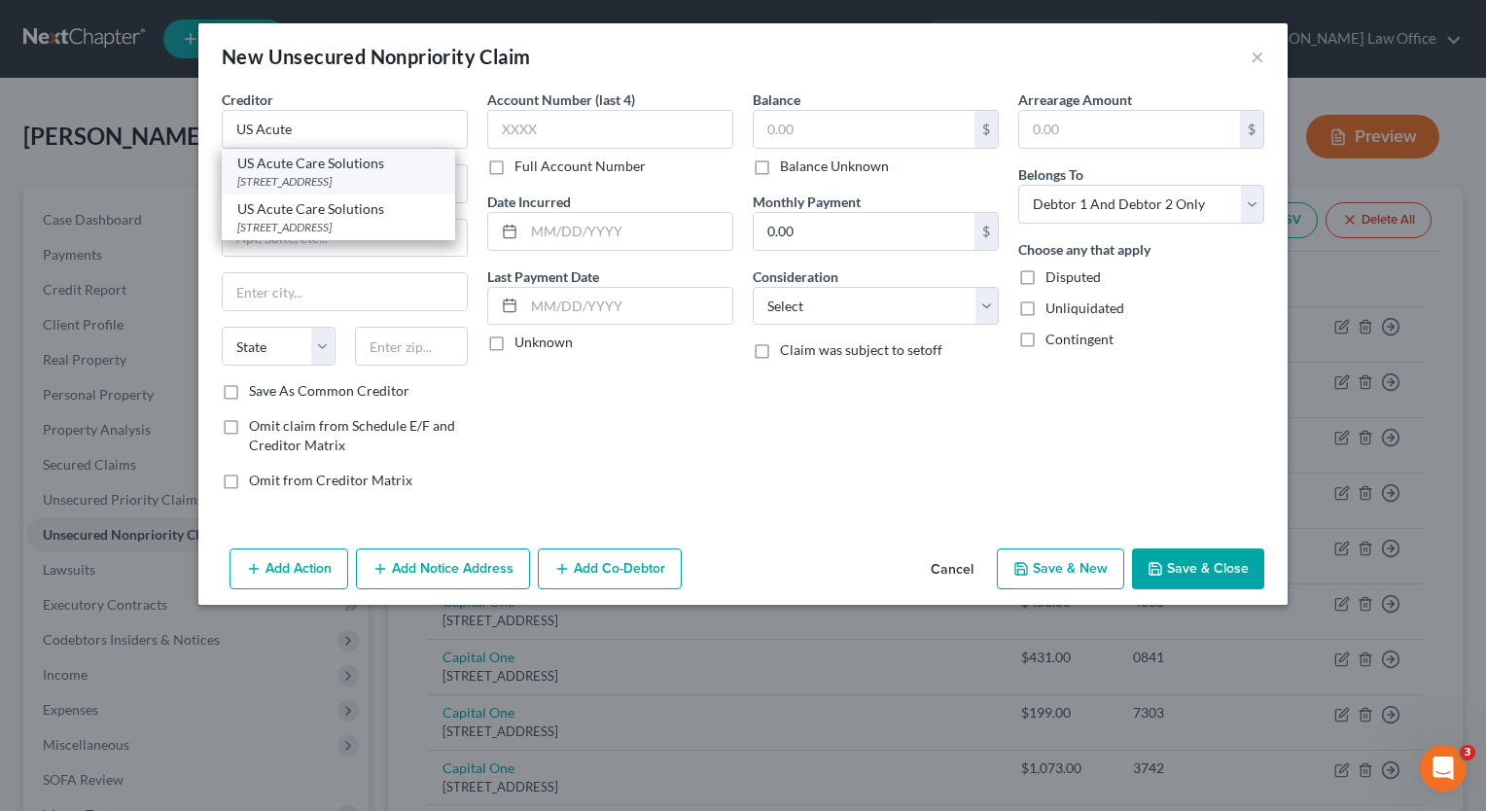
click at [310, 168] on div "US Acute Care Solutions" at bounding box center [338, 163] width 202 height 19
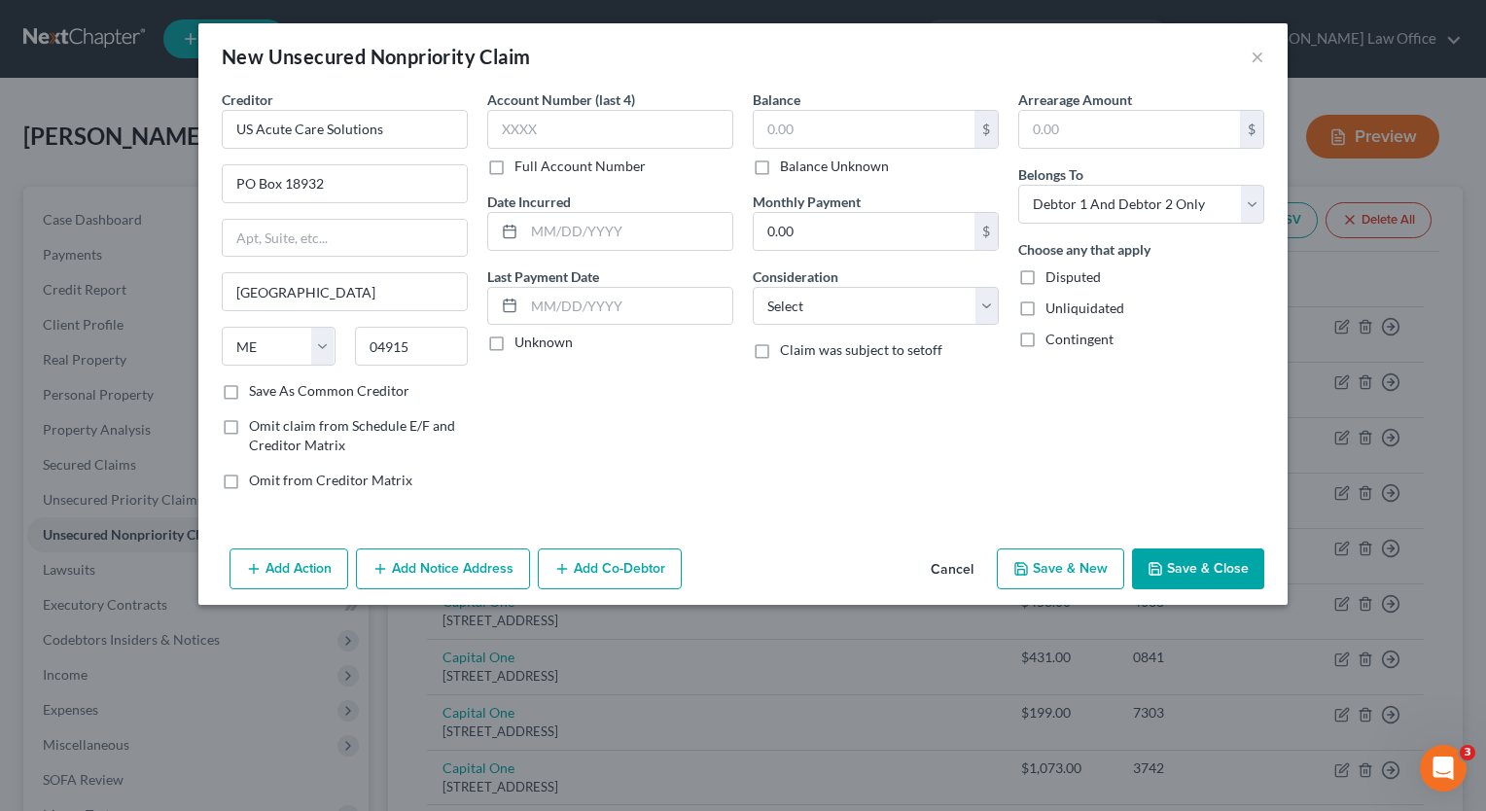
click at [515, 165] on label "Full Account Number" at bounding box center [580, 166] width 131 height 19
click at [522, 165] on input "Full Account Number" at bounding box center [528, 163] width 13 height 13
click at [537, 128] on input "text" at bounding box center [610, 129] width 246 height 39
click at [581, 232] on input "text" at bounding box center [628, 231] width 208 height 37
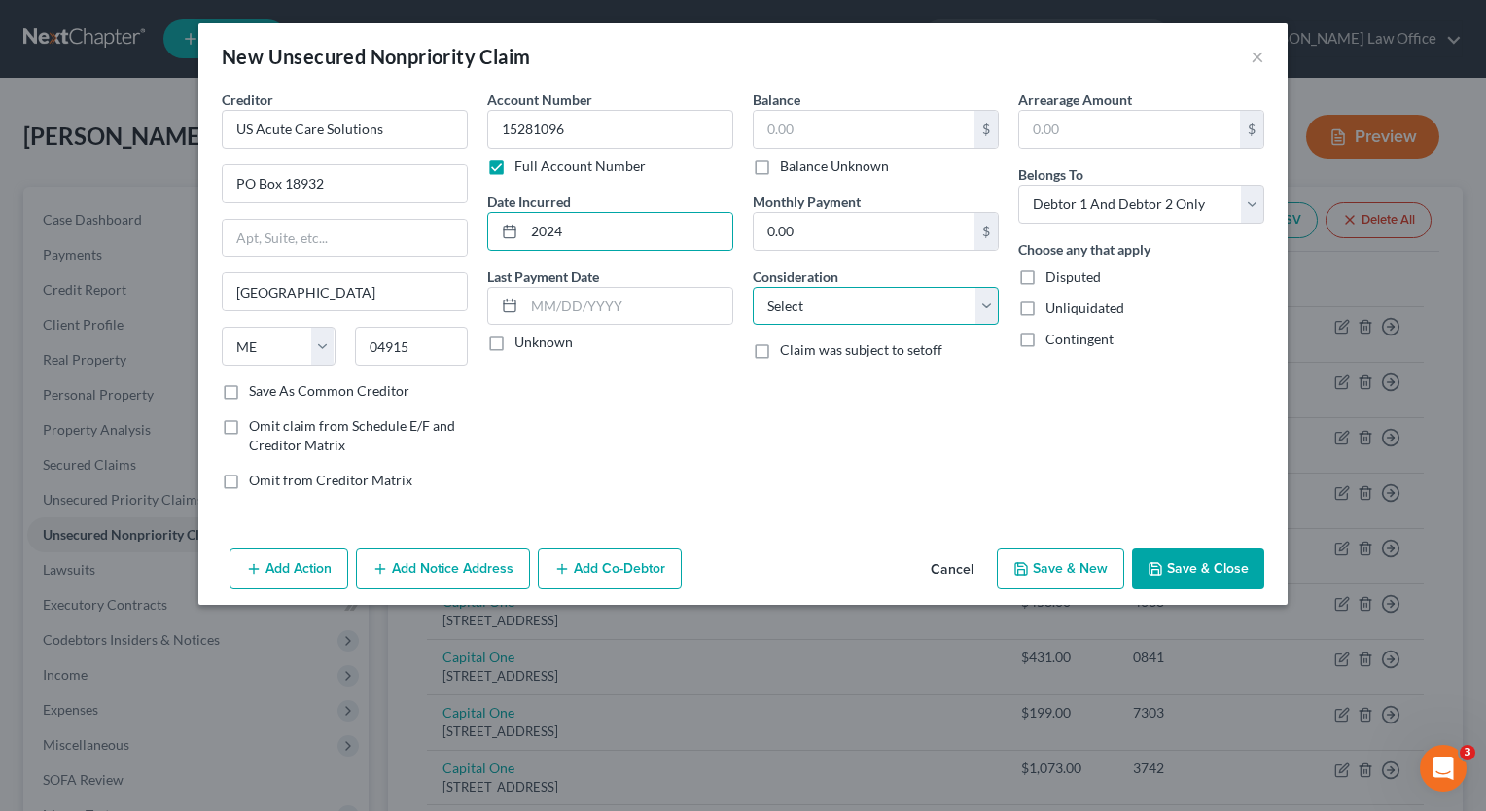
drag, startPoint x: 993, startPoint y: 313, endPoint x: 967, endPoint y: 325, distance: 28.7
click at [993, 313] on select "Select Cable / Satellite Services Collection Agency Credit Card Debt Debt Couns…" at bounding box center [876, 306] width 246 height 39
click at [753, 287] on select "Select Cable / Satellite Services Collection Agency Credit Card Debt Debt Couns…" at bounding box center [876, 306] width 246 height 39
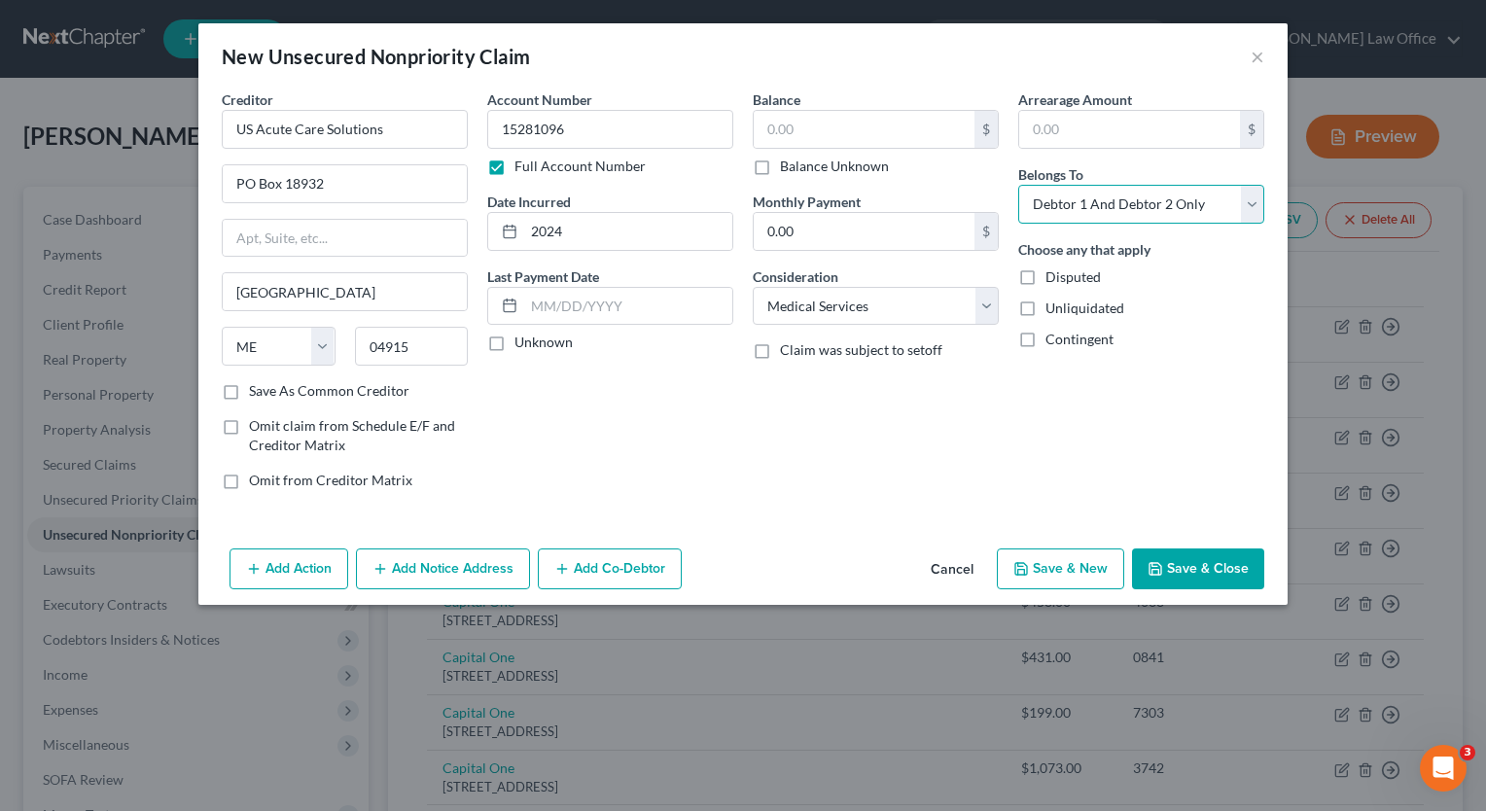
drag, startPoint x: 1249, startPoint y: 207, endPoint x: 1222, endPoint y: 224, distance: 31.9
click at [1249, 207] on select "Select Debtor 1 Only Debtor 2 Only Debtor 1 And Debtor 2 Only At Least One Of T…" at bounding box center [1141, 204] width 246 height 39
click at [1018, 185] on select "Select Debtor 1 Only Debtor 2 Only Debtor 1 And Debtor 2 Only At Least One Of T…" at bounding box center [1141, 204] width 246 height 39
click at [844, 127] on input "text" at bounding box center [864, 129] width 221 height 37
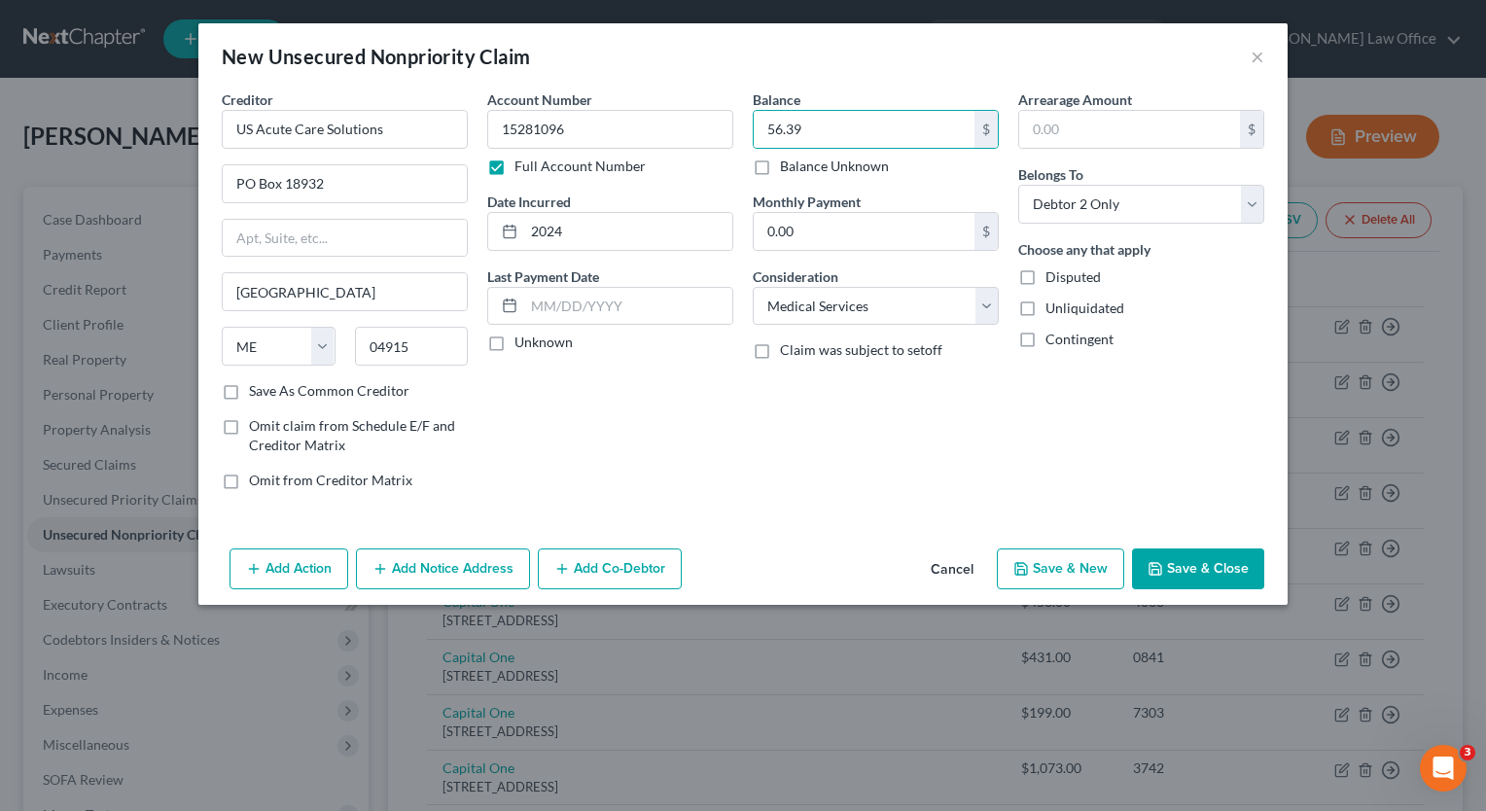
click at [420, 565] on button "Add Notice Address" at bounding box center [443, 569] width 174 height 41
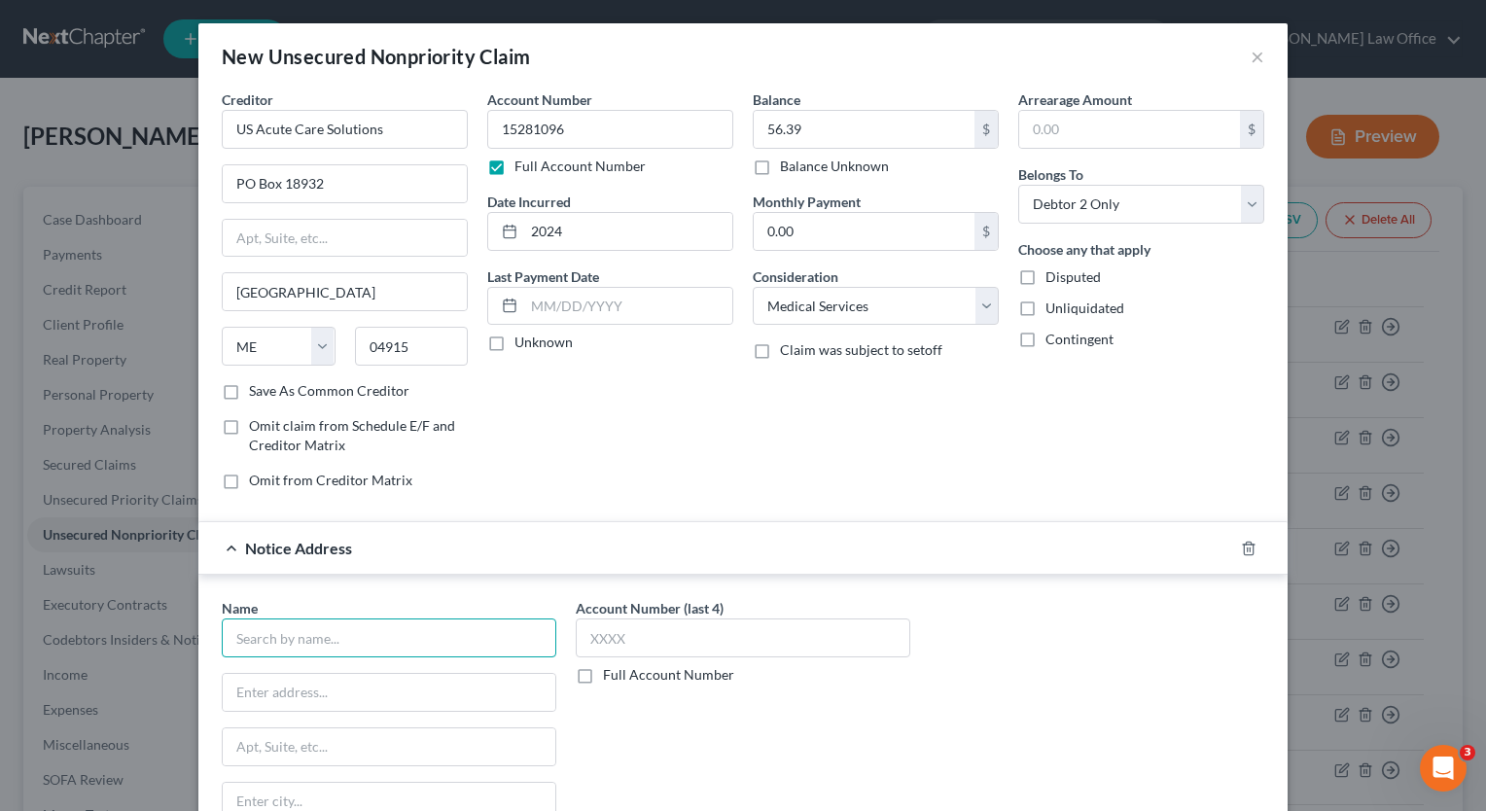
click at [349, 638] on input "text" at bounding box center [389, 638] width 335 height 39
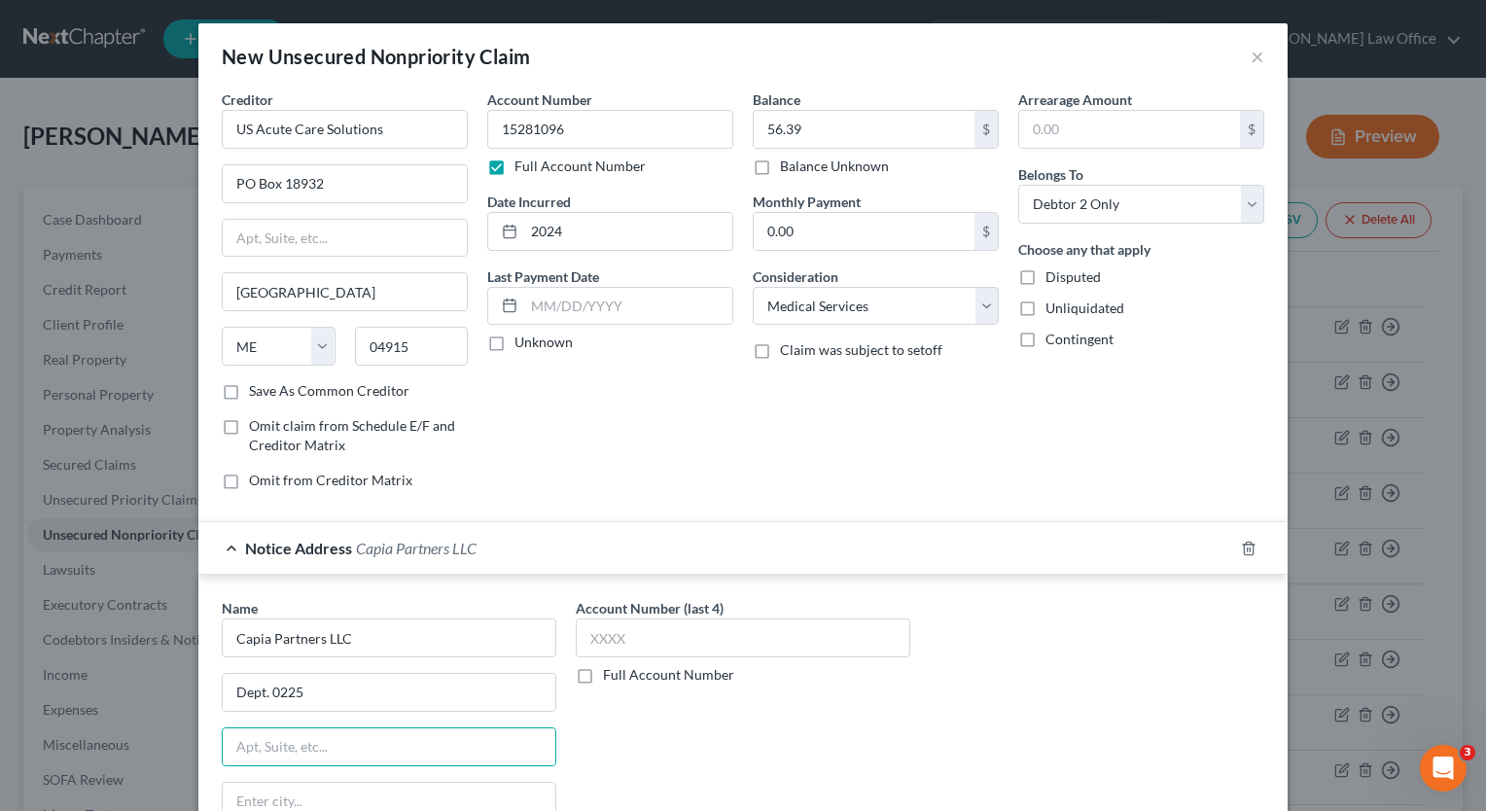
scroll to position [4, 0]
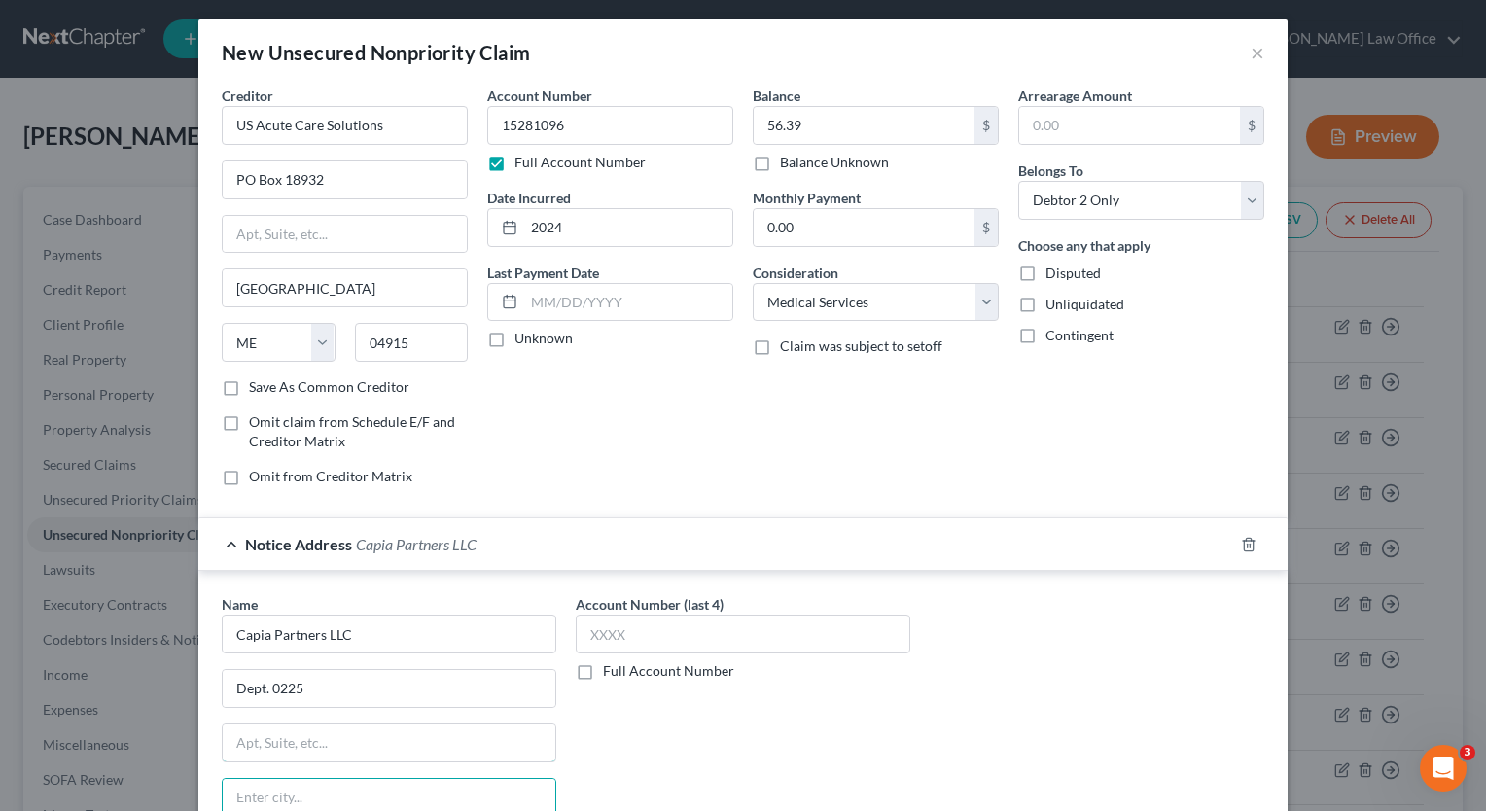
drag, startPoint x: 467, startPoint y: 751, endPoint x: 883, endPoint y: 769, distance: 416.7
click at [467, 751] on input "text" at bounding box center [389, 743] width 333 height 37
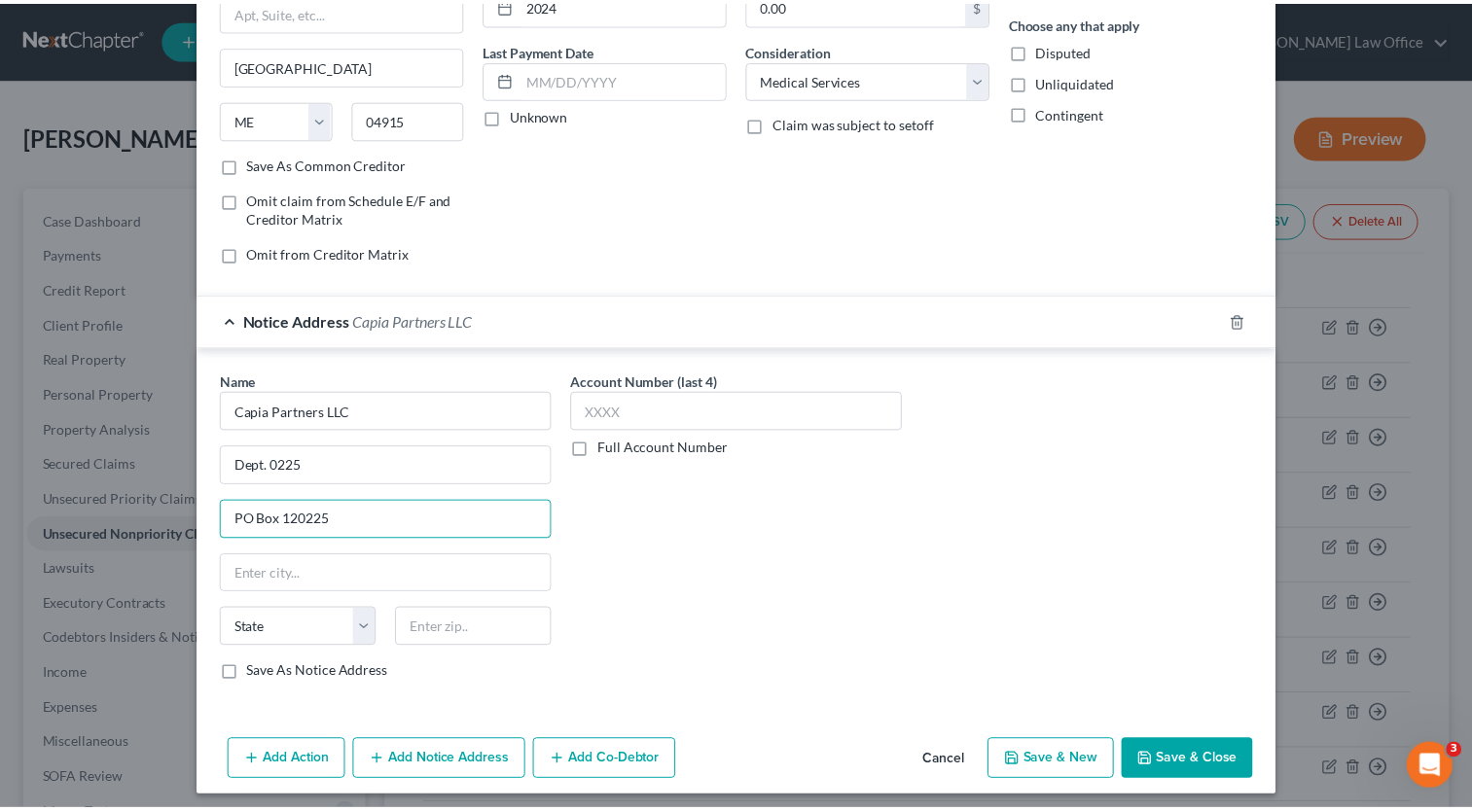
scroll to position [232, 0]
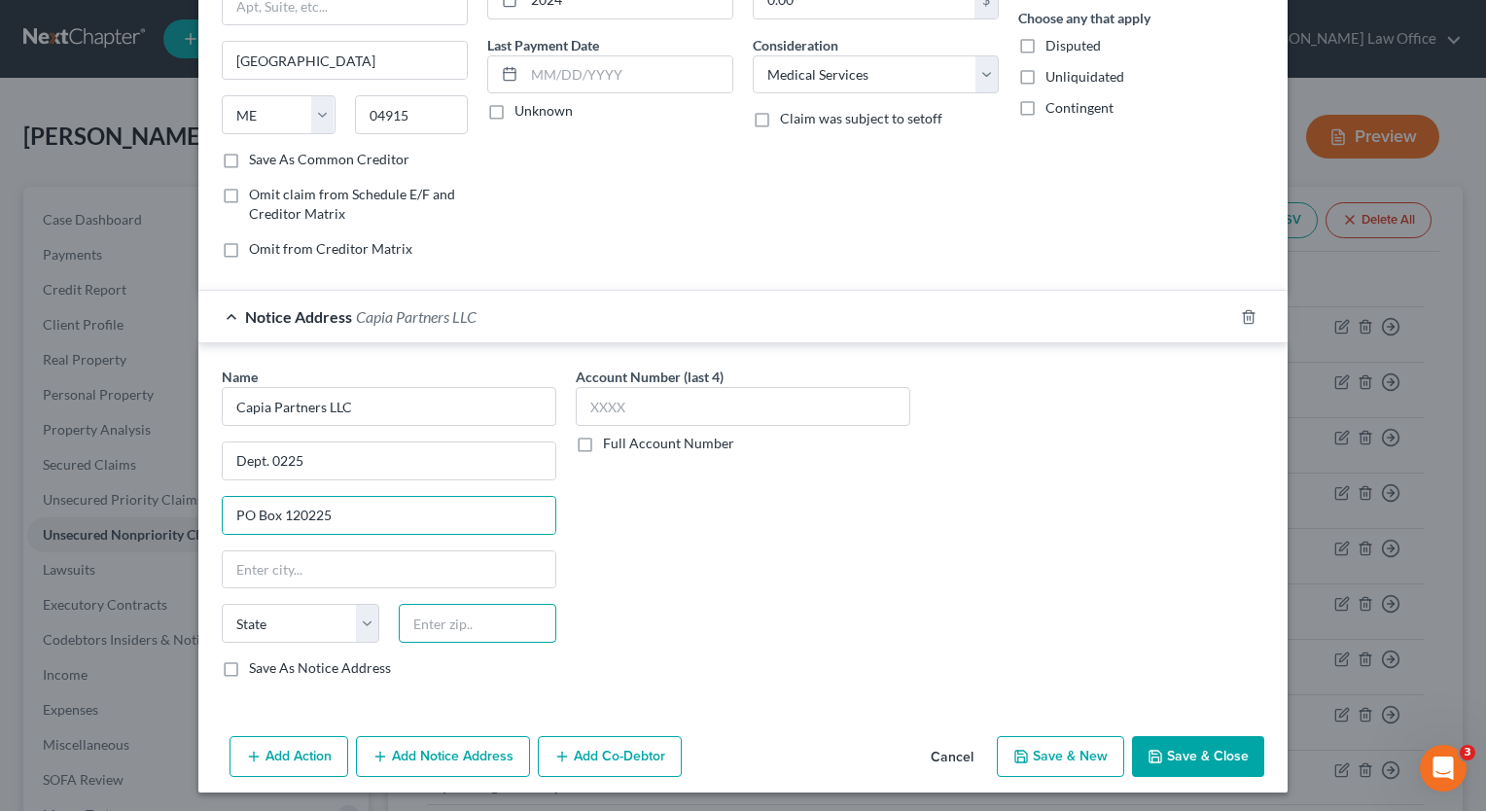
click at [506, 621] on input "text" at bounding box center [478, 623] width 158 height 39
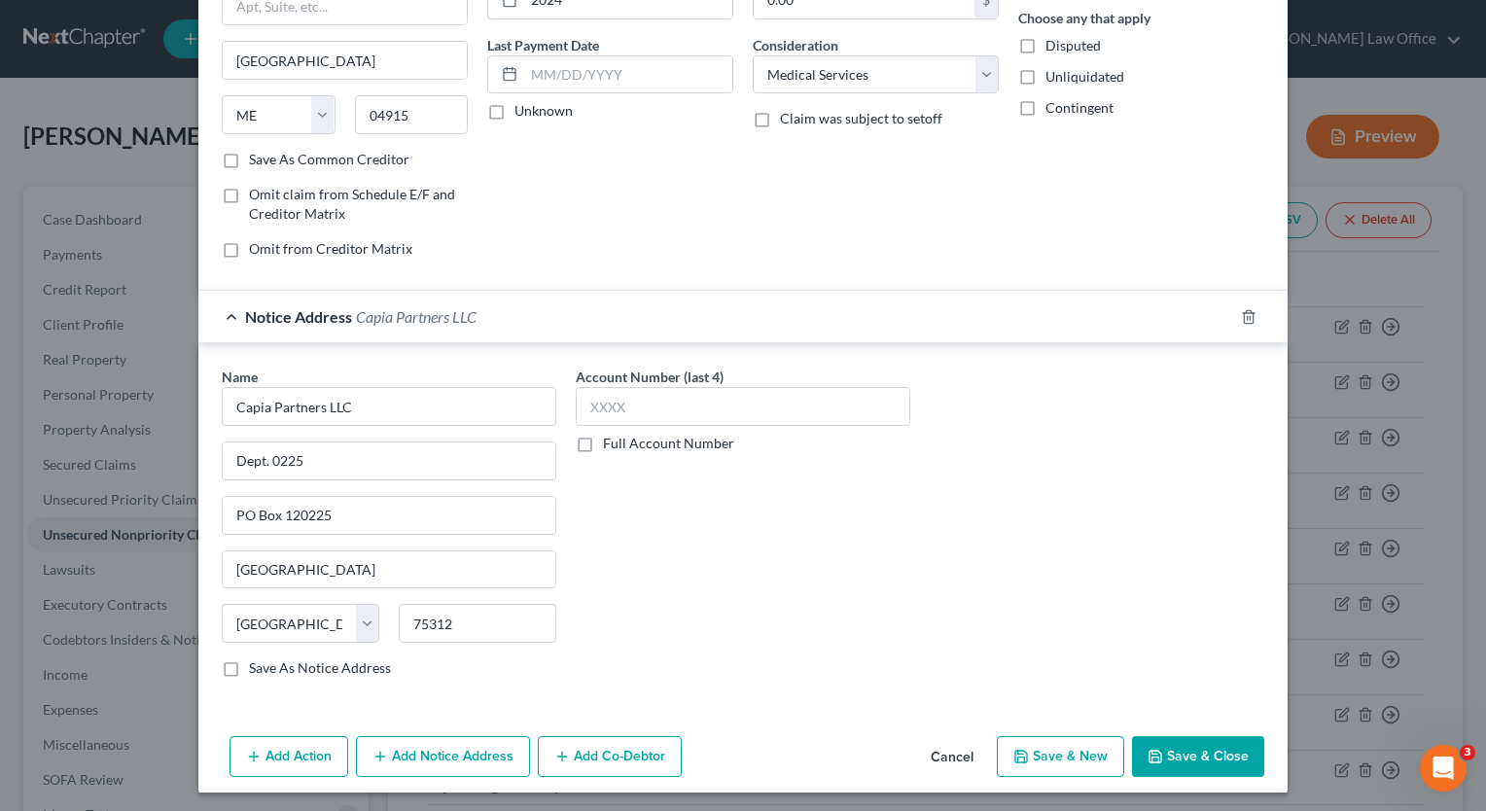
click at [603, 437] on label "Full Account Number" at bounding box center [668, 443] width 131 height 19
click at [611, 437] on input "Full Account Number" at bounding box center [617, 440] width 13 height 13
click at [638, 400] on input "text" at bounding box center [743, 406] width 335 height 39
click at [1174, 745] on button "Save & Close" at bounding box center [1198, 756] width 132 height 41
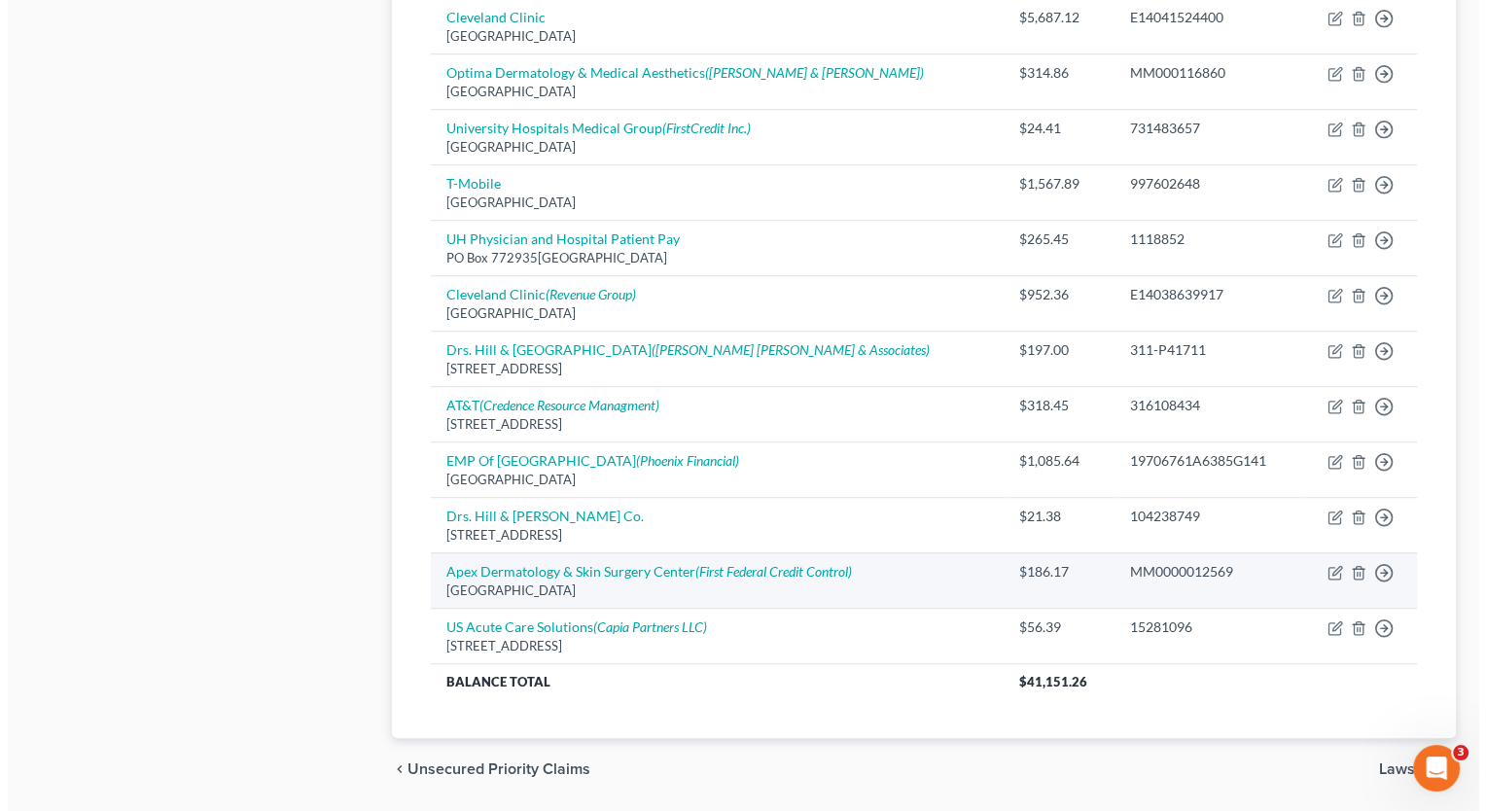
scroll to position [1416, 0]
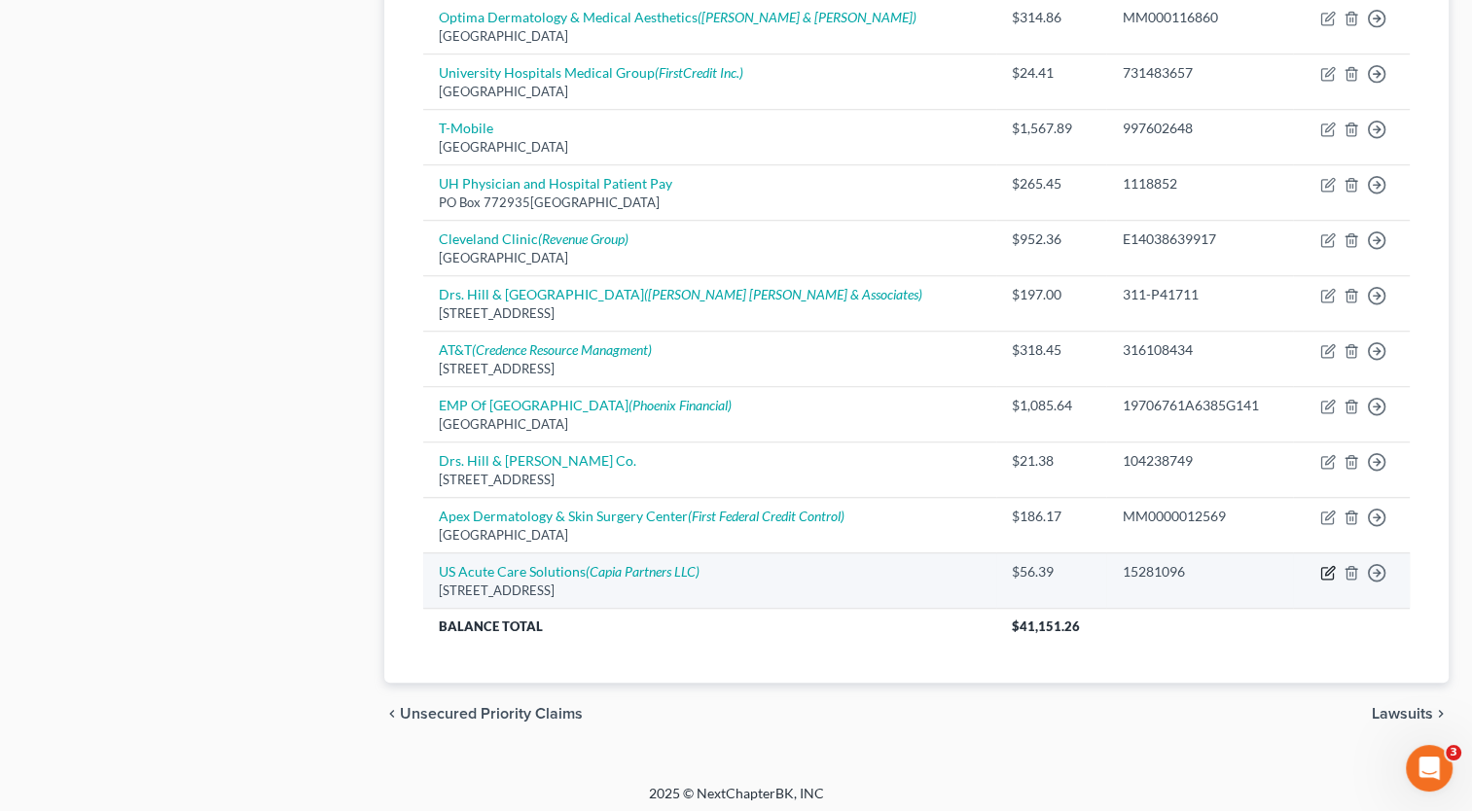
click at [1321, 568] on icon "button" at bounding box center [1327, 574] width 12 height 12
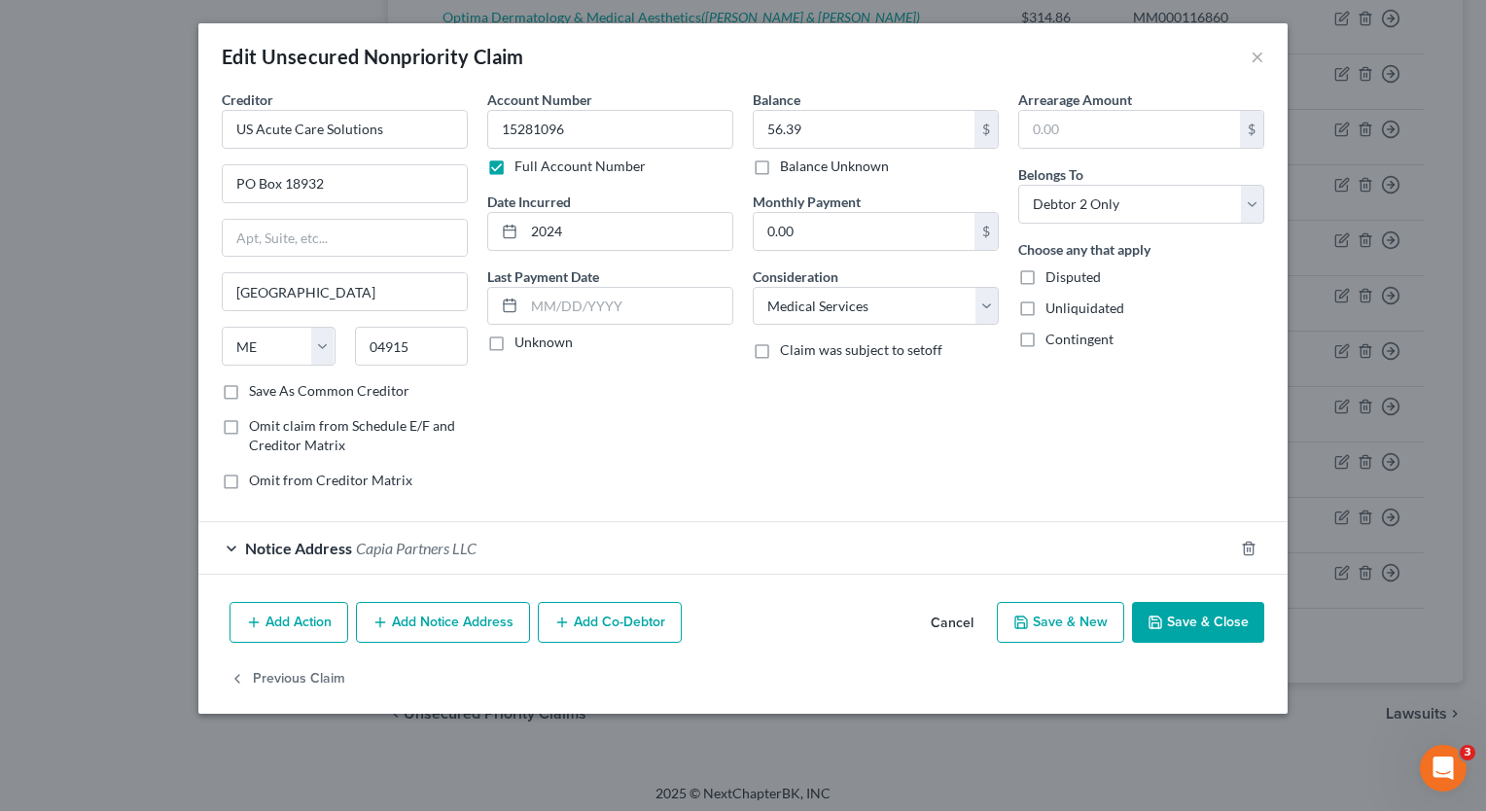
drag, startPoint x: 447, startPoint y: 618, endPoint x: 515, endPoint y: 554, distance: 92.2
click at [448, 618] on button "Add Notice Address" at bounding box center [443, 622] width 174 height 41
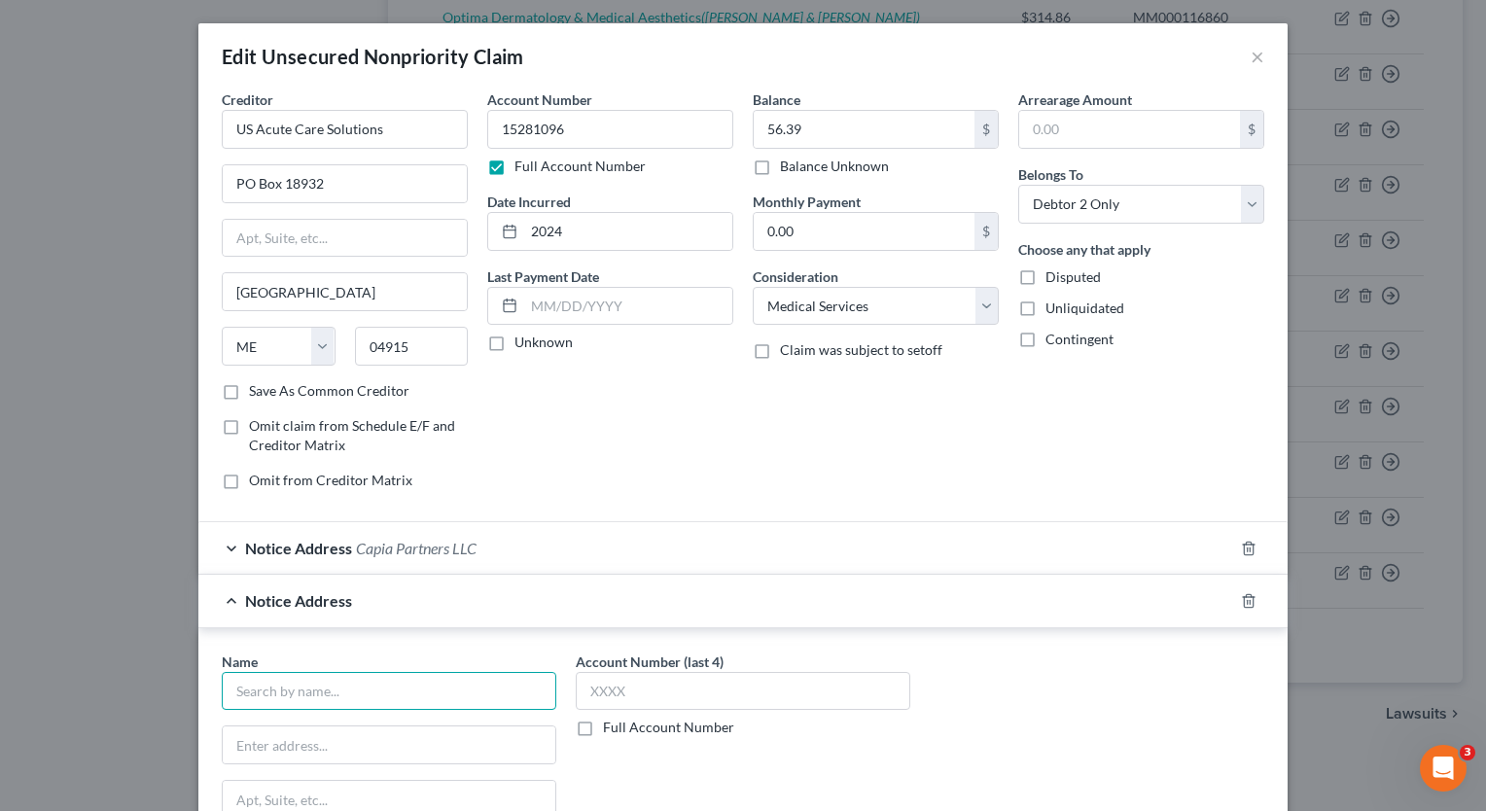
click at [422, 672] on input "text" at bounding box center [389, 691] width 335 height 39
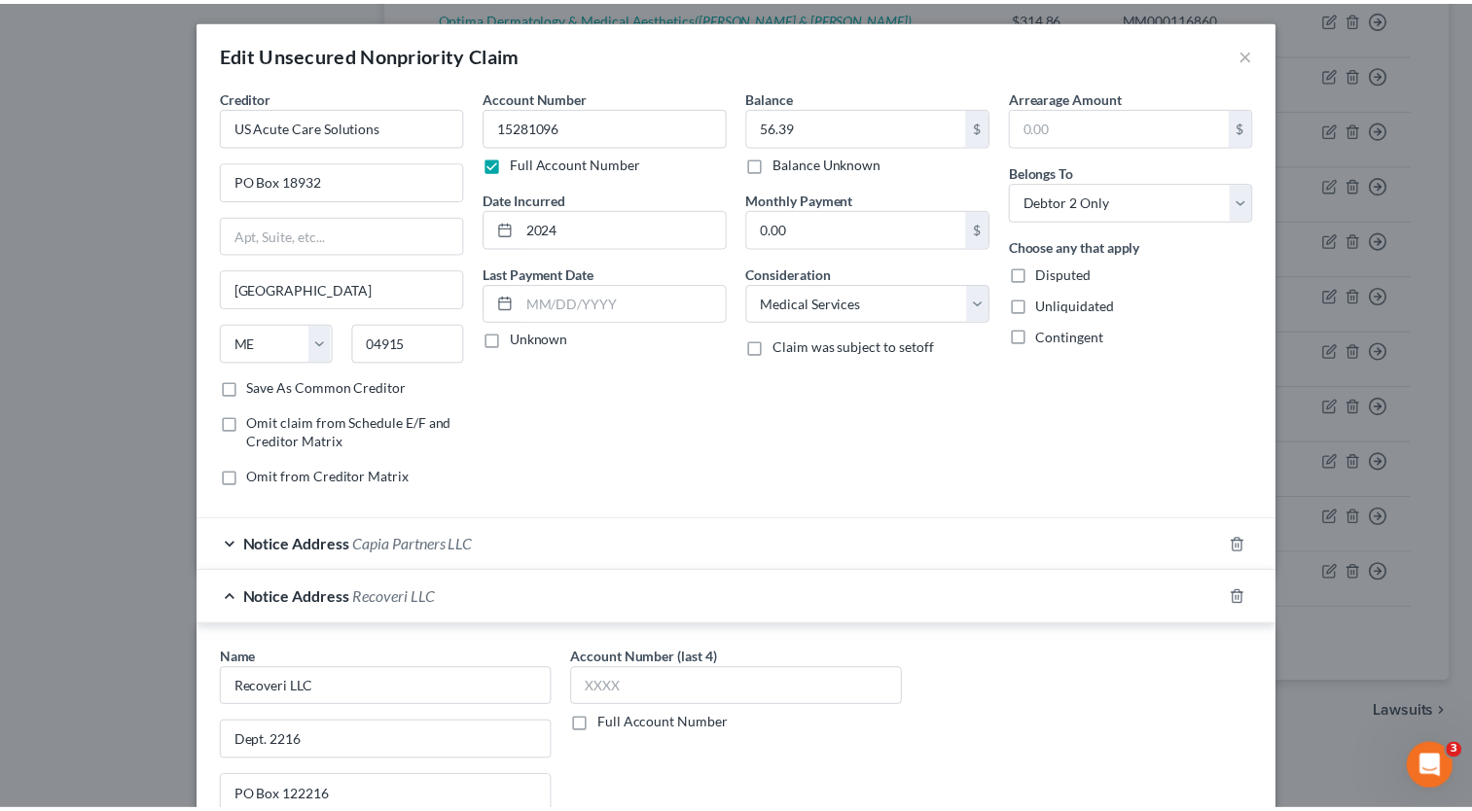
scroll to position [339, 0]
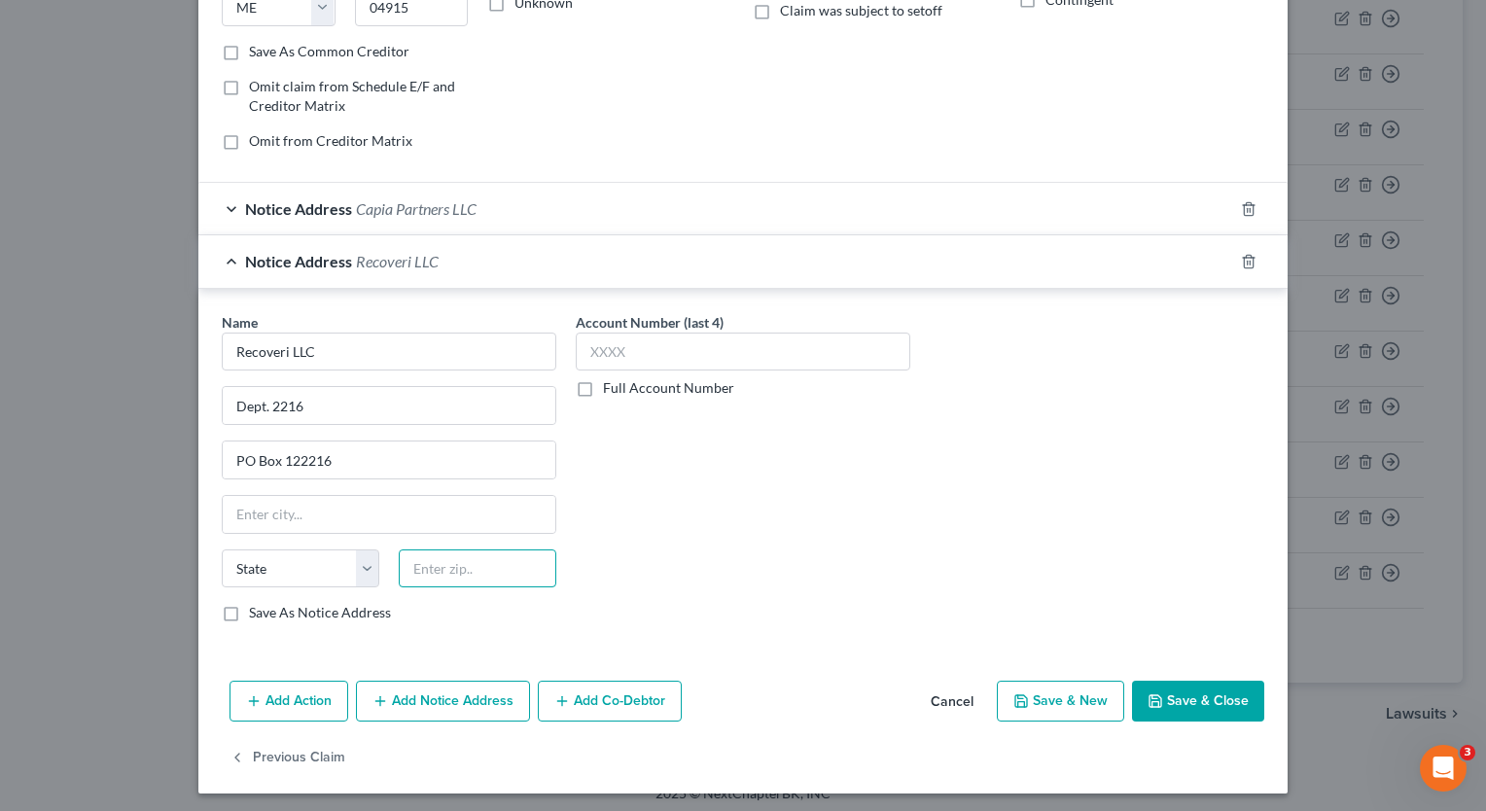
click at [438, 564] on input "text" at bounding box center [478, 569] width 158 height 39
click at [603, 386] on label "Full Account Number" at bounding box center [668, 387] width 131 height 19
click at [611, 386] on input "Full Account Number" at bounding box center [617, 384] width 13 height 13
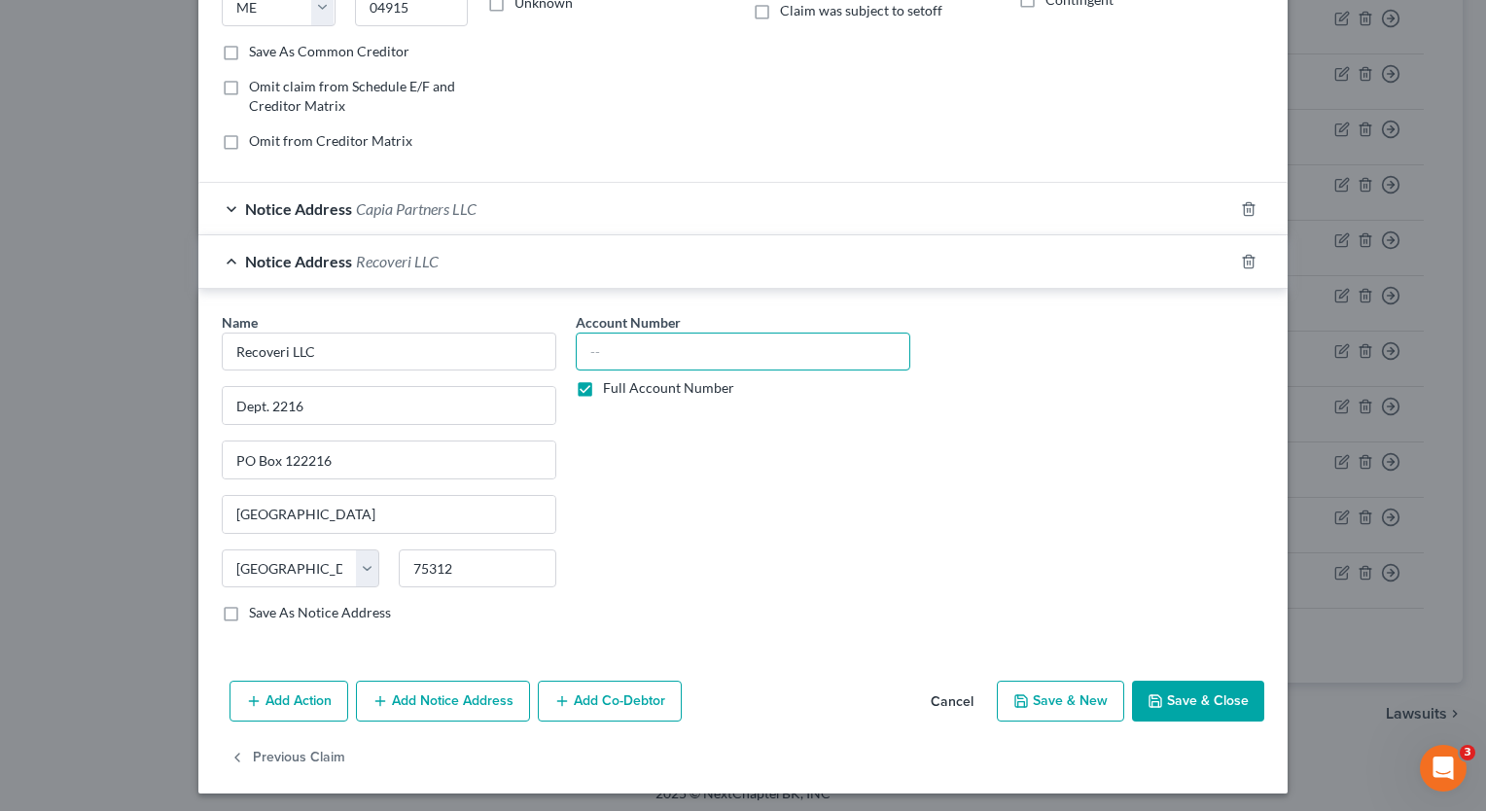
click at [630, 352] on input "text" at bounding box center [743, 352] width 335 height 39
click at [1213, 706] on button "Save & Close" at bounding box center [1198, 701] width 132 height 41
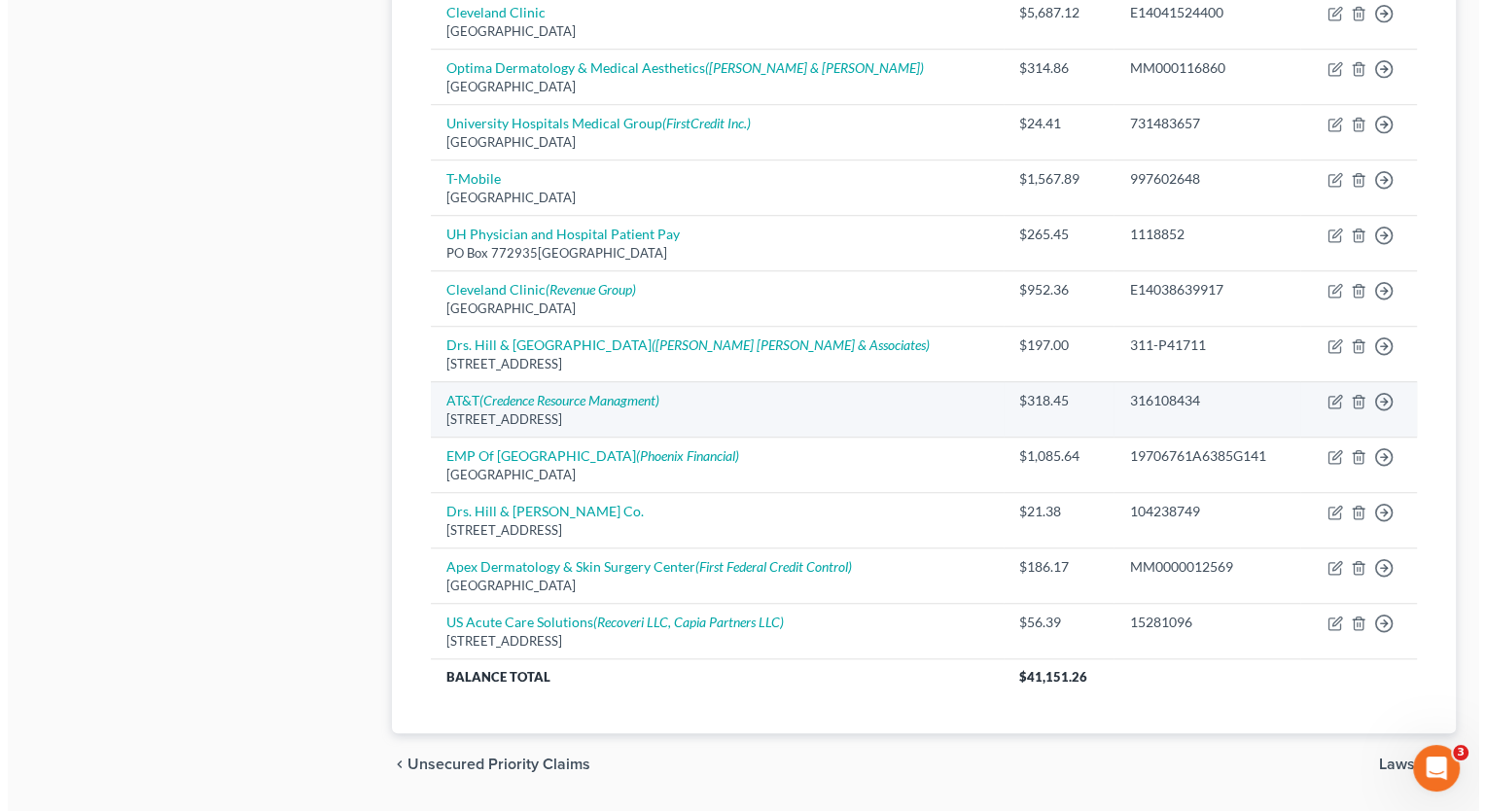
scroll to position [1319, 0]
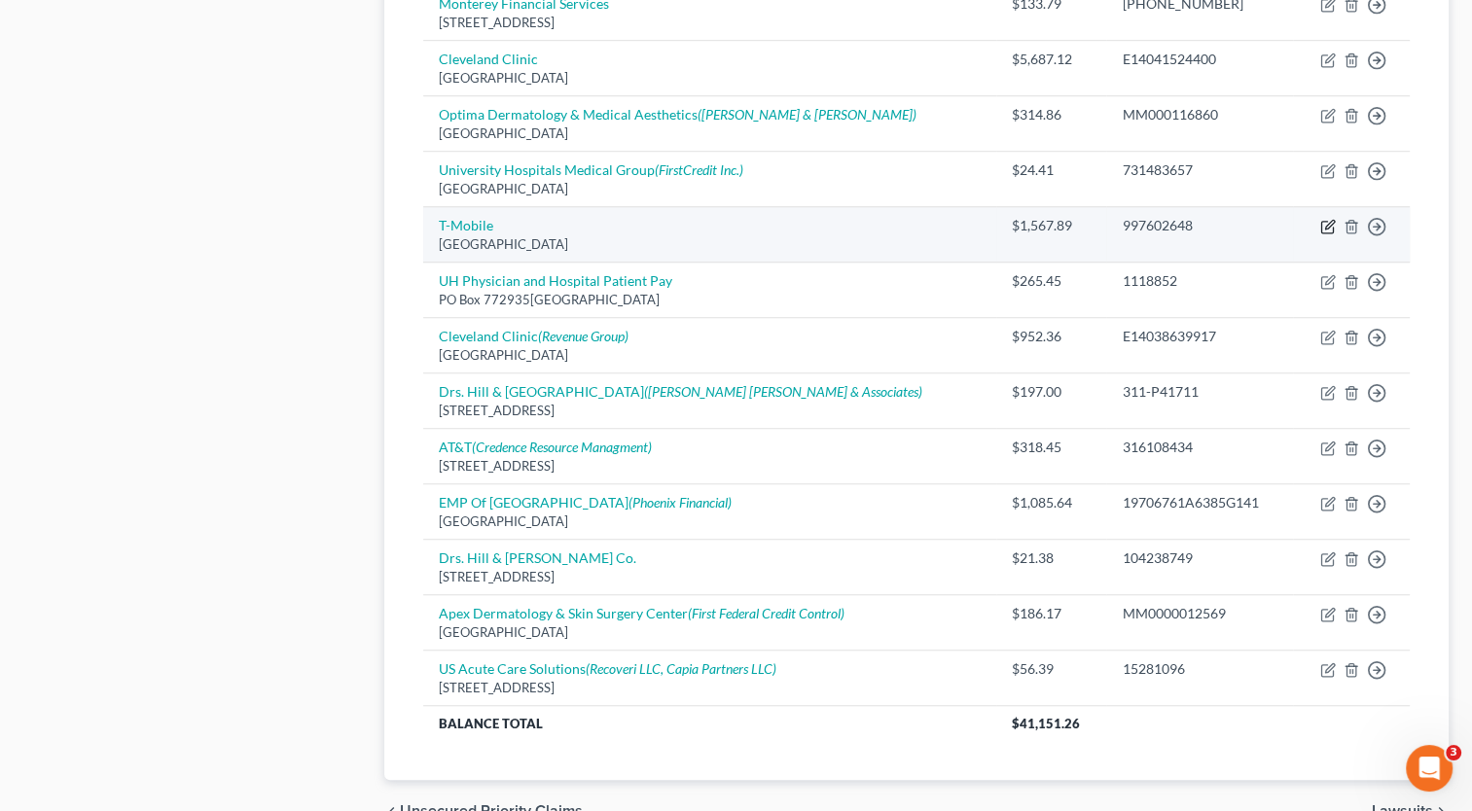
click at [1326, 219] on icon "button" at bounding box center [1328, 227] width 16 height 16
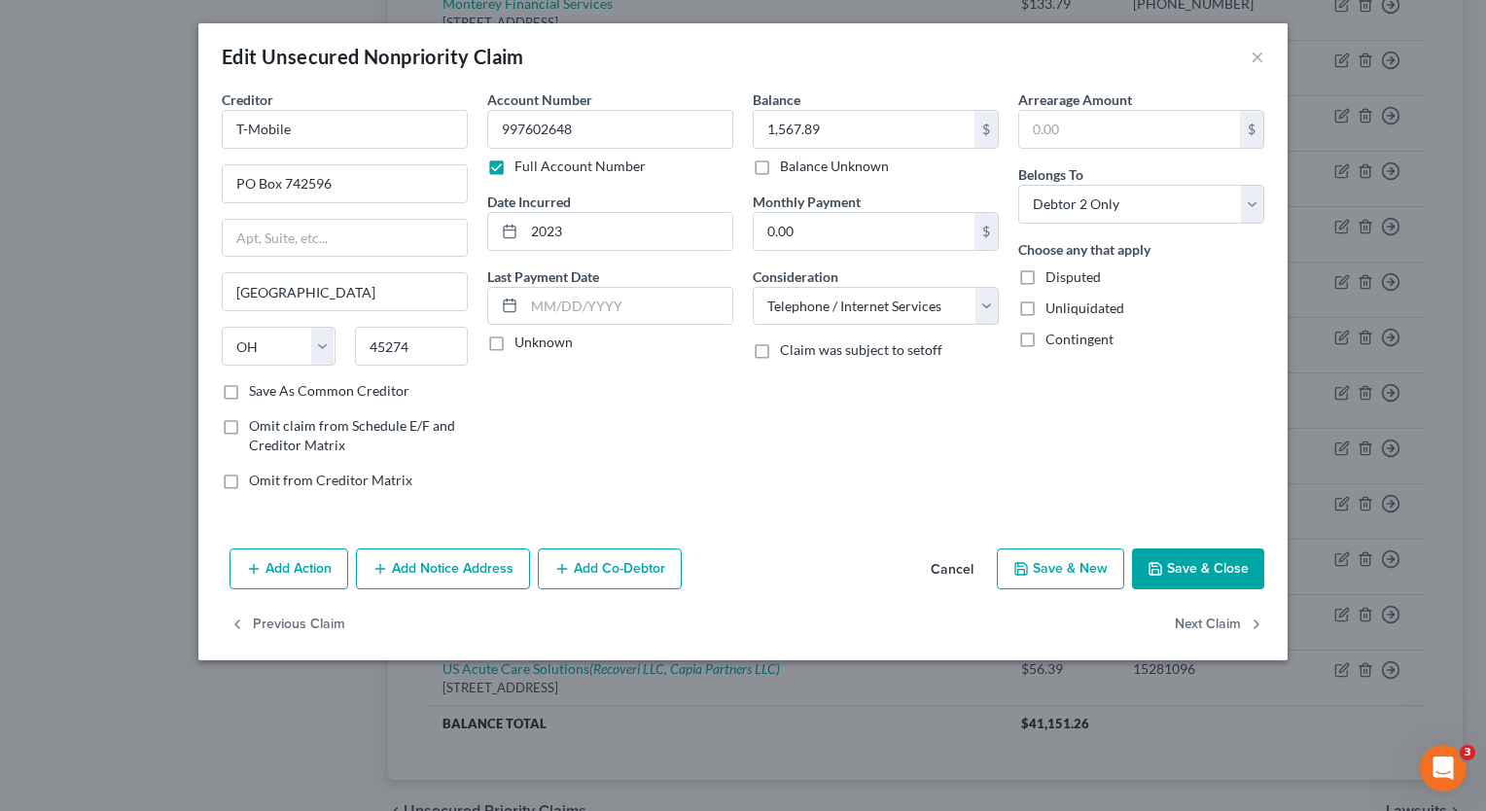
click at [446, 565] on button "Add Notice Address" at bounding box center [443, 569] width 174 height 41
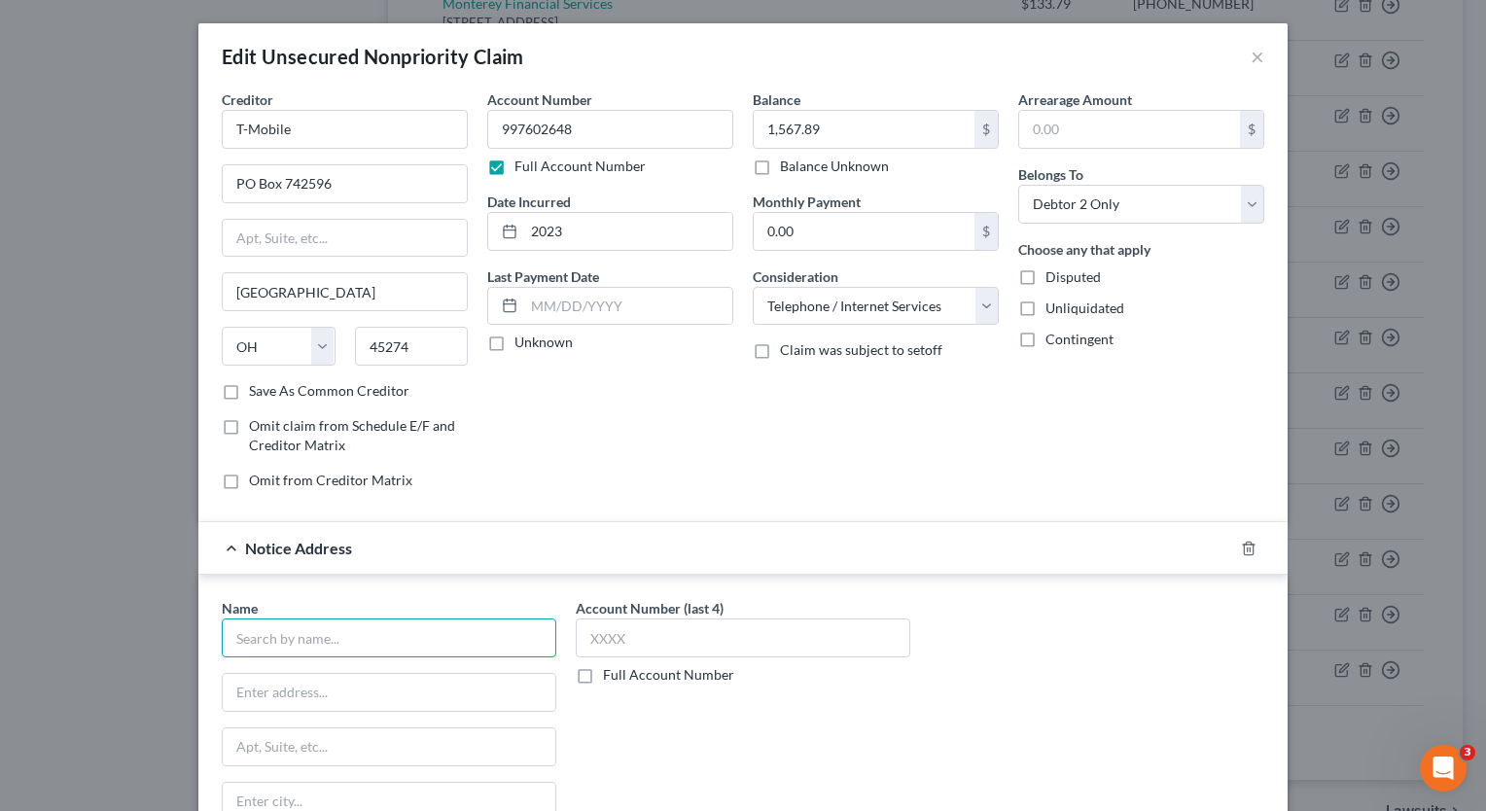
click at [393, 638] on input "text" at bounding box center [389, 638] width 335 height 39
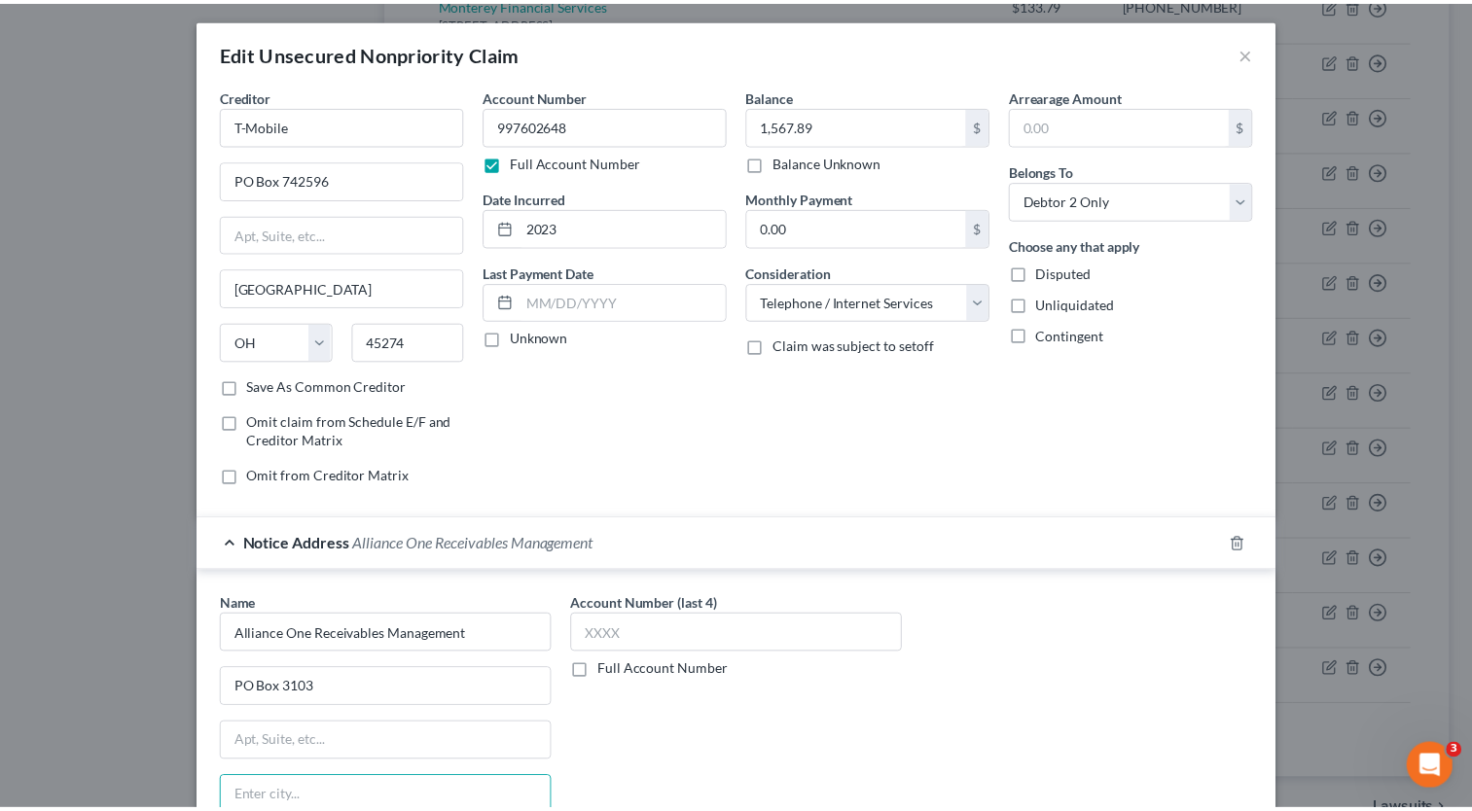
scroll to position [288, 0]
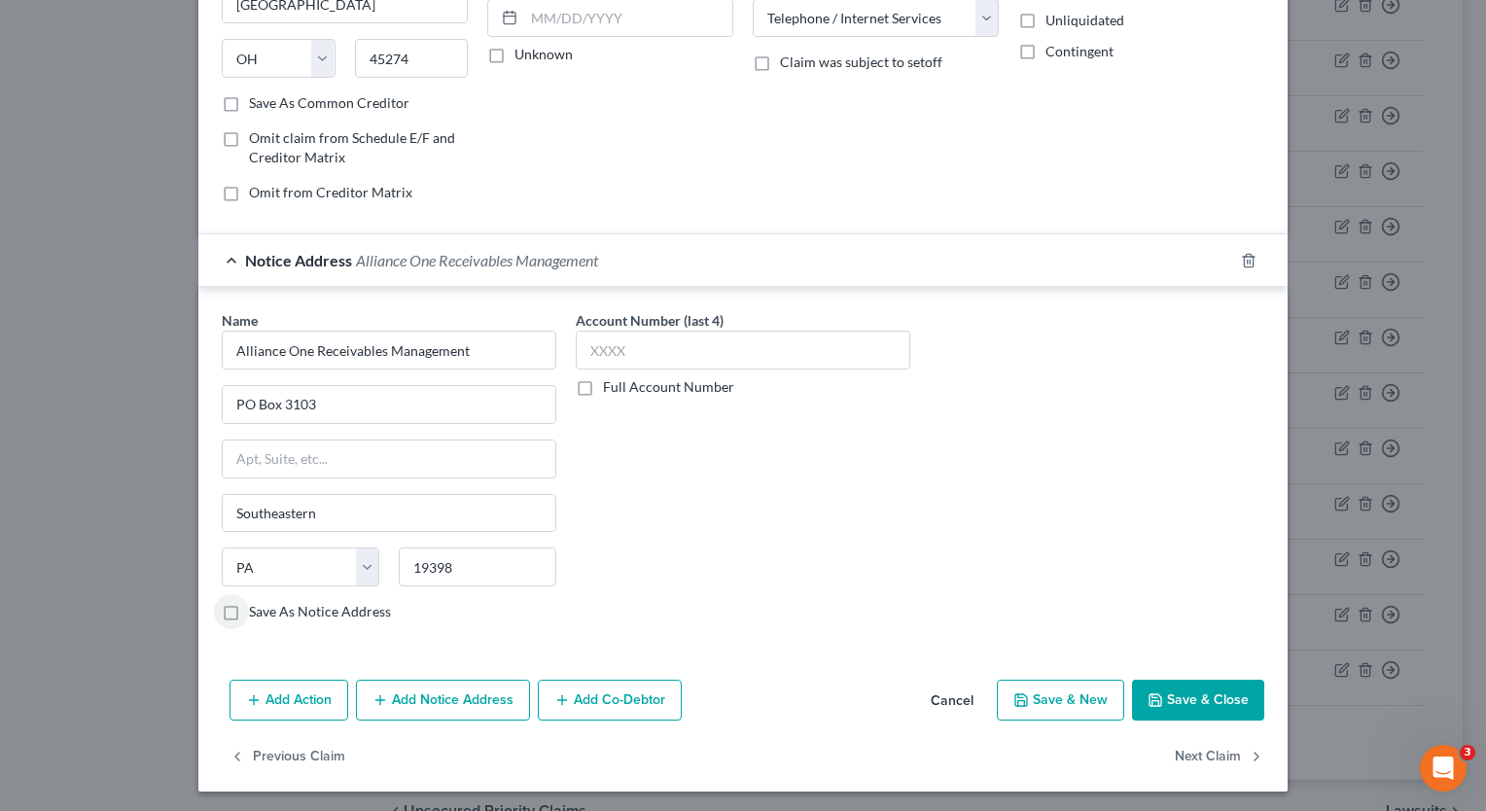
click at [603, 386] on label "Full Account Number" at bounding box center [668, 386] width 131 height 19
click at [611, 386] on input "Full Account Number" at bounding box center [617, 383] width 13 height 13
click at [661, 341] on input "text" at bounding box center [743, 350] width 335 height 39
click at [1219, 690] on button "Save & Close" at bounding box center [1198, 700] width 132 height 41
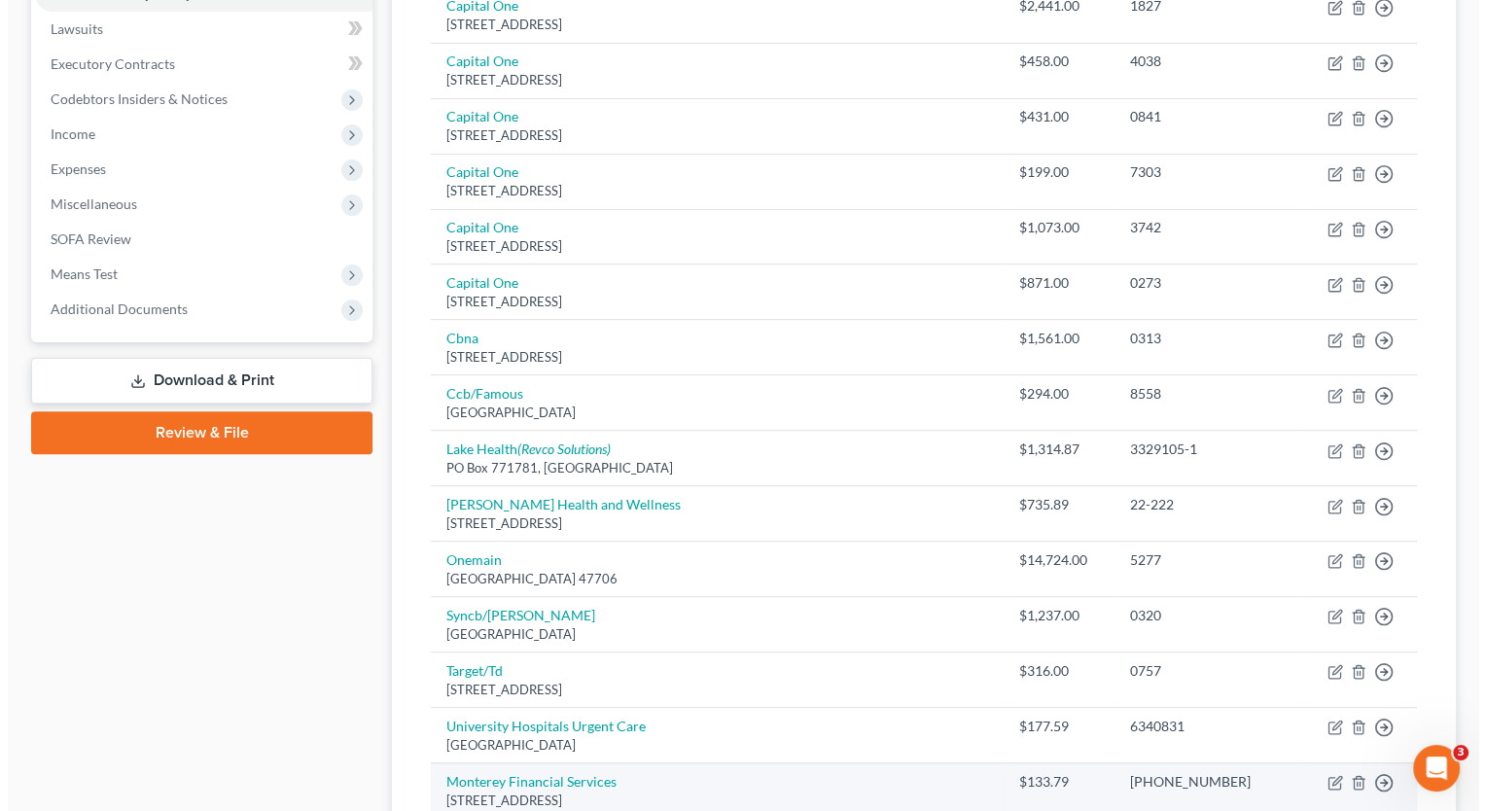
scroll to position [152, 0]
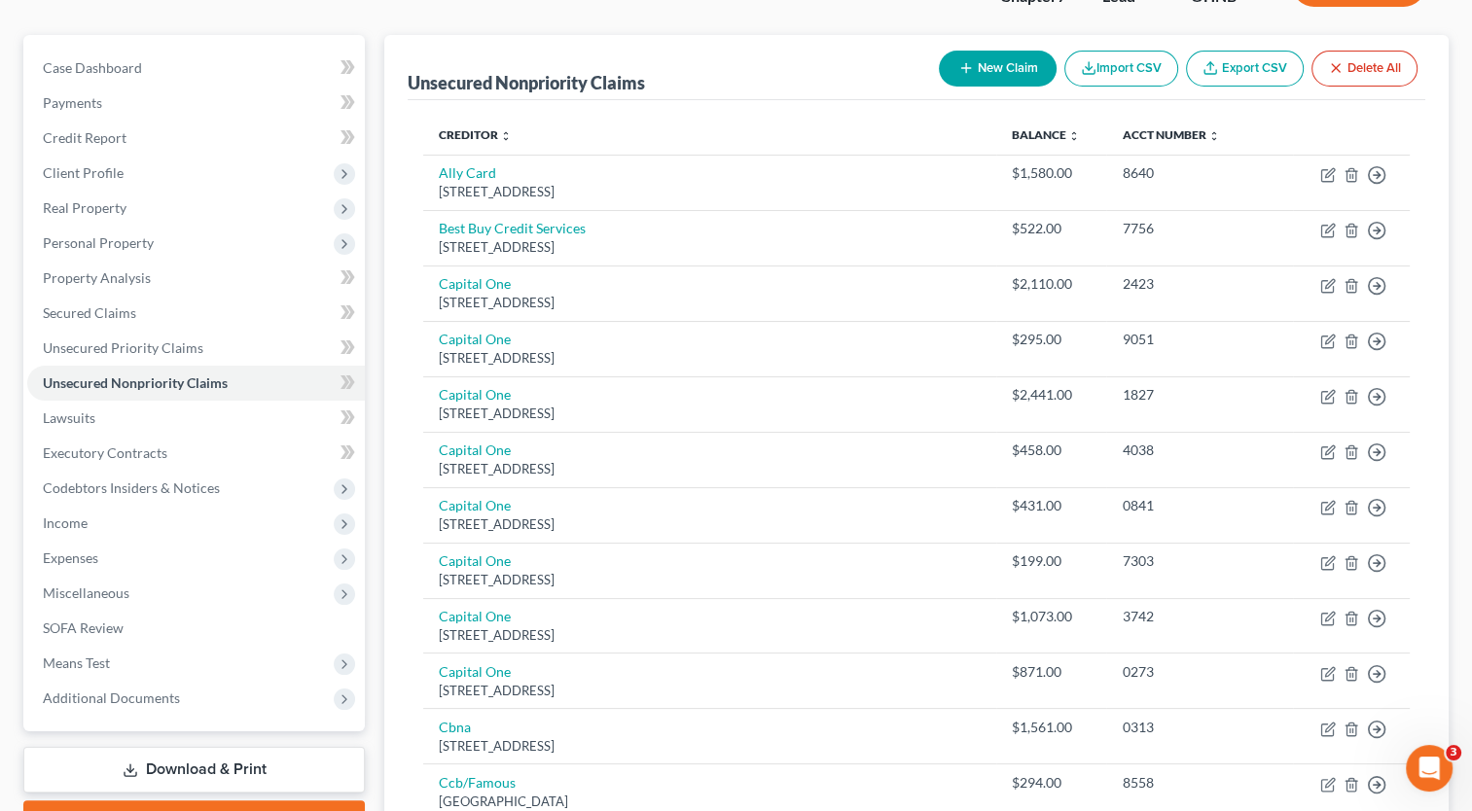
click at [1008, 75] on button "New Claim" at bounding box center [998, 69] width 118 height 36
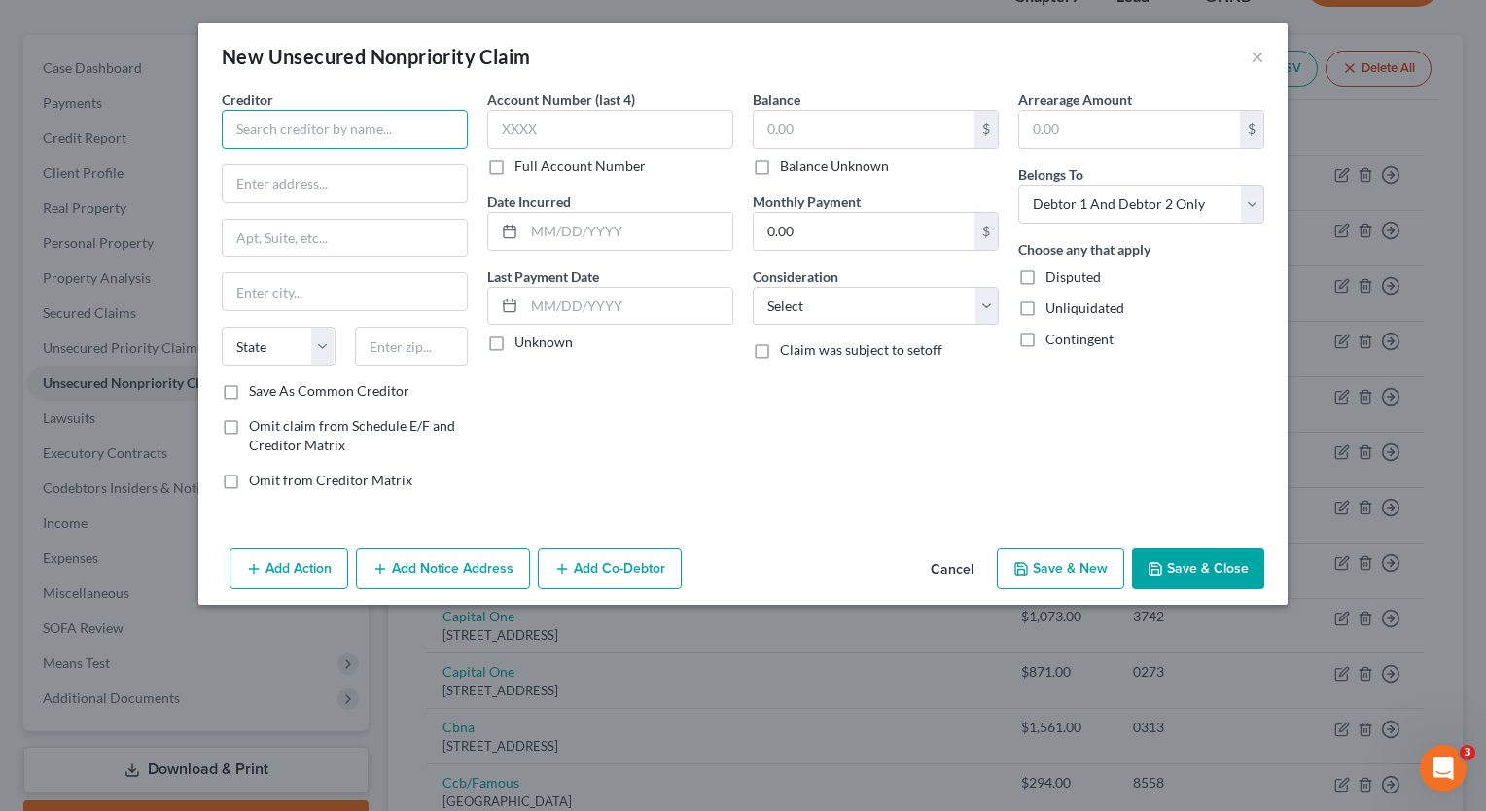
click at [420, 135] on input "text" at bounding box center [345, 129] width 246 height 39
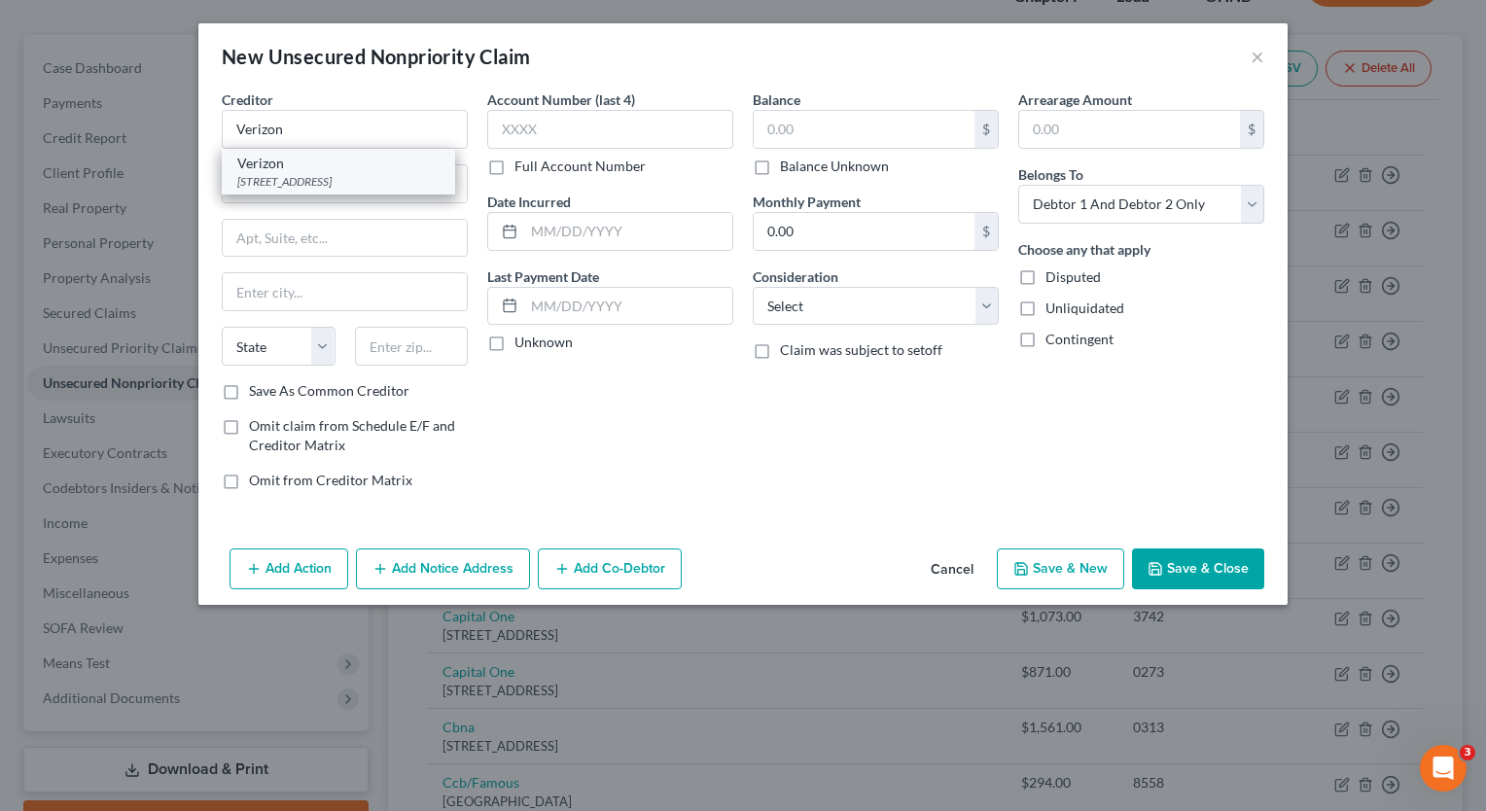
click at [352, 173] on div "[STREET_ADDRESS]" at bounding box center [338, 181] width 202 height 17
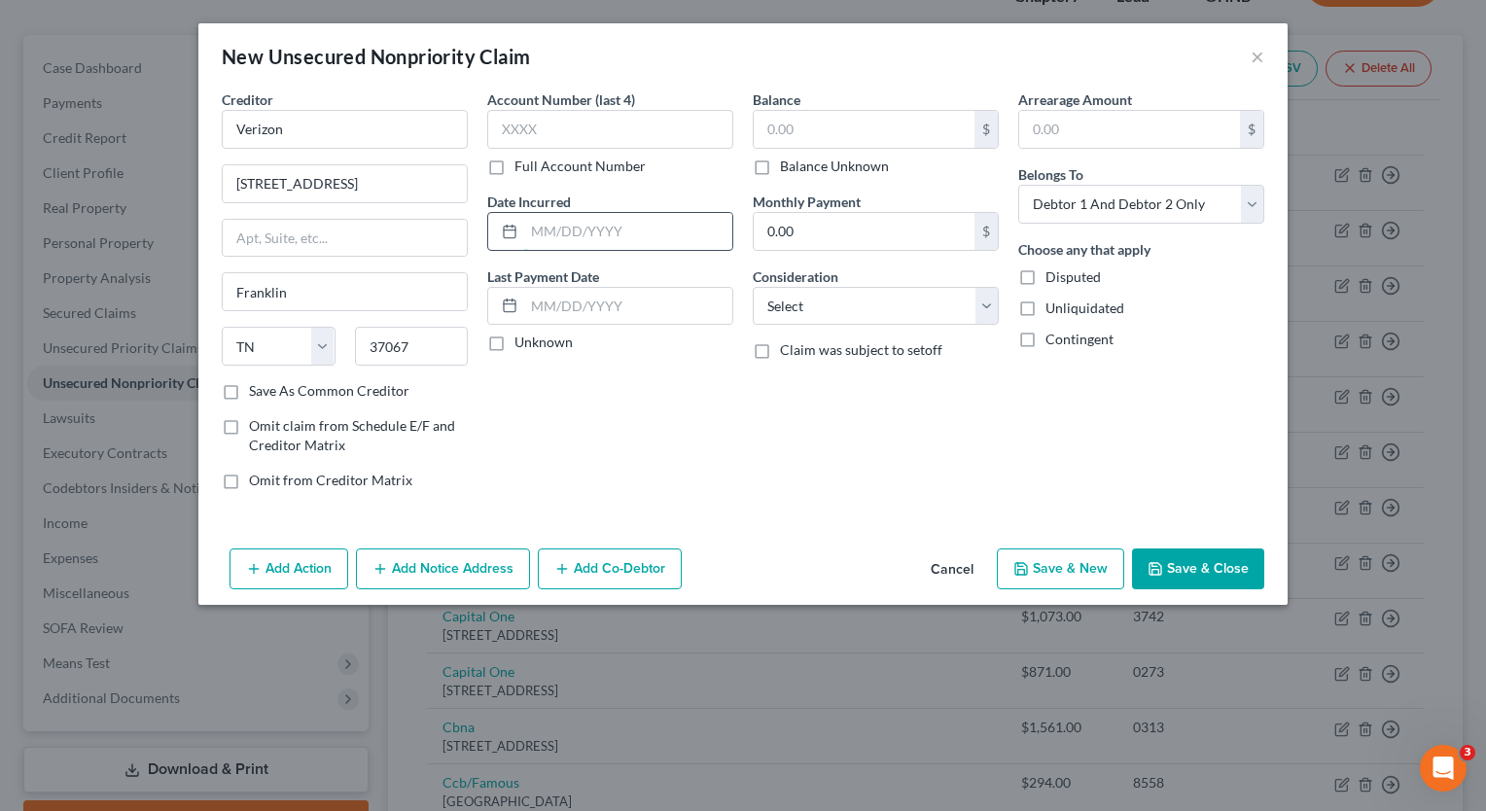
click at [569, 239] on input "text" at bounding box center [628, 231] width 208 height 37
click at [976, 318] on select "Select Cable / Satellite Services Collection Agency Credit Card Debt Debt Couns…" at bounding box center [876, 306] width 246 height 39
click at [753, 287] on select "Select Cable / Satellite Services Collection Agency Credit Card Debt Debt Couns…" at bounding box center [876, 306] width 246 height 39
click at [847, 149] on div "$ Balance Unknown" at bounding box center [876, 143] width 246 height 66
click at [852, 134] on input "text" at bounding box center [864, 129] width 221 height 37
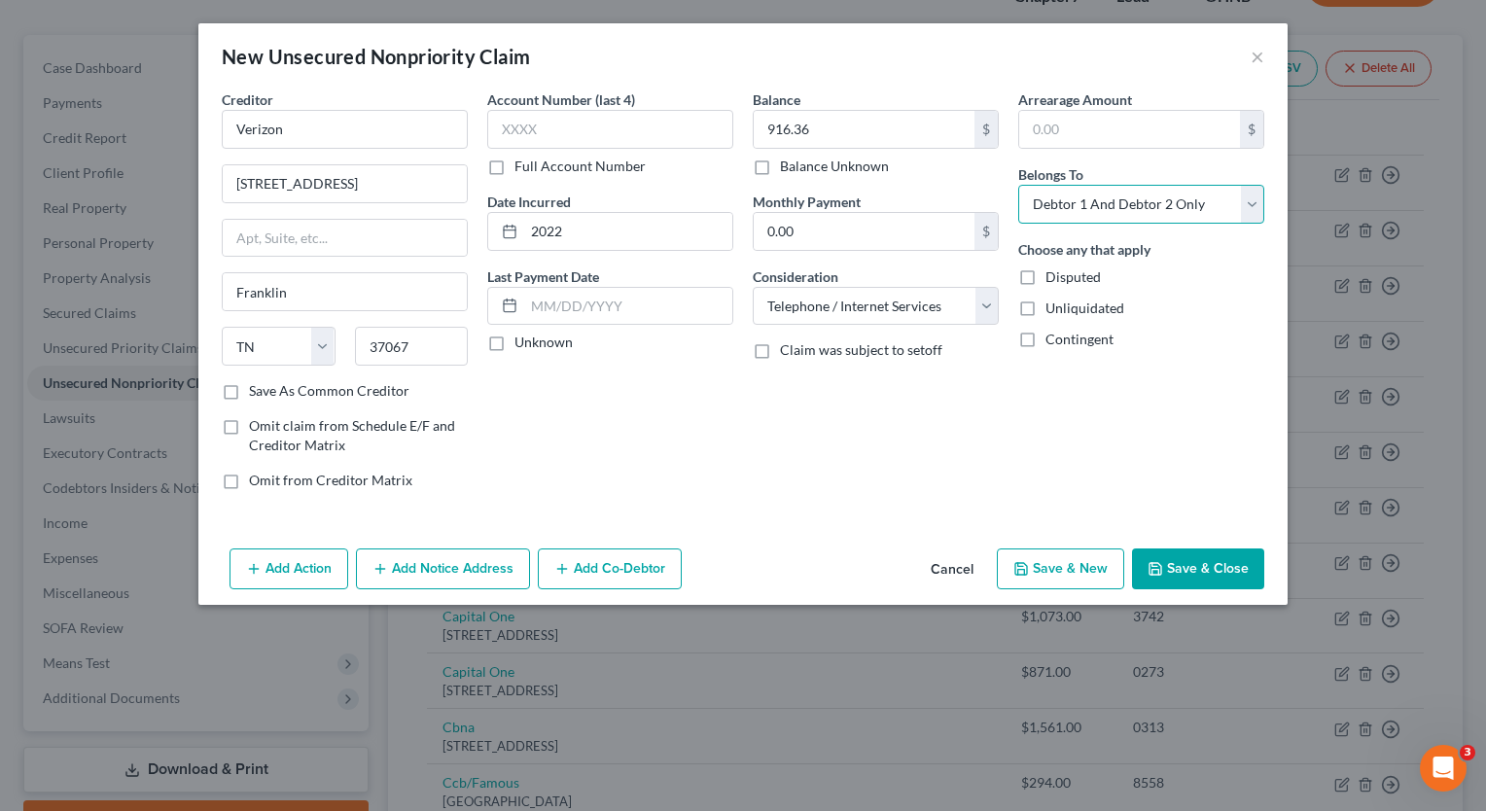
drag, startPoint x: 1254, startPoint y: 210, endPoint x: 1173, endPoint y: 224, distance: 81.9
click at [1254, 210] on select "Select Debtor 1 Only Debtor 2 Only Debtor 1 And Debtor 2 Only At Least One Of T…" at bounding box center [1141, 204] width 246 height 39
click at [1018, 185] on select "Select Debtor 1 Only Debtor 2 Only Debtor 1 And Debtor 2 Only At Least One Of T…" at bounding box center [1141, 204] width 246 height 39
click at [1113, 392] on div "Arrearage Amount $ Belongs To * Select Debtor 1 Only Debtor 2 Only Debtor 1 And…" at bounding box center [1142, 297] width 266 height 416
drag, startPoint x: 495, startPoint y: 169, endPoint x: 506, endPoint y: 168, distance: 10.7
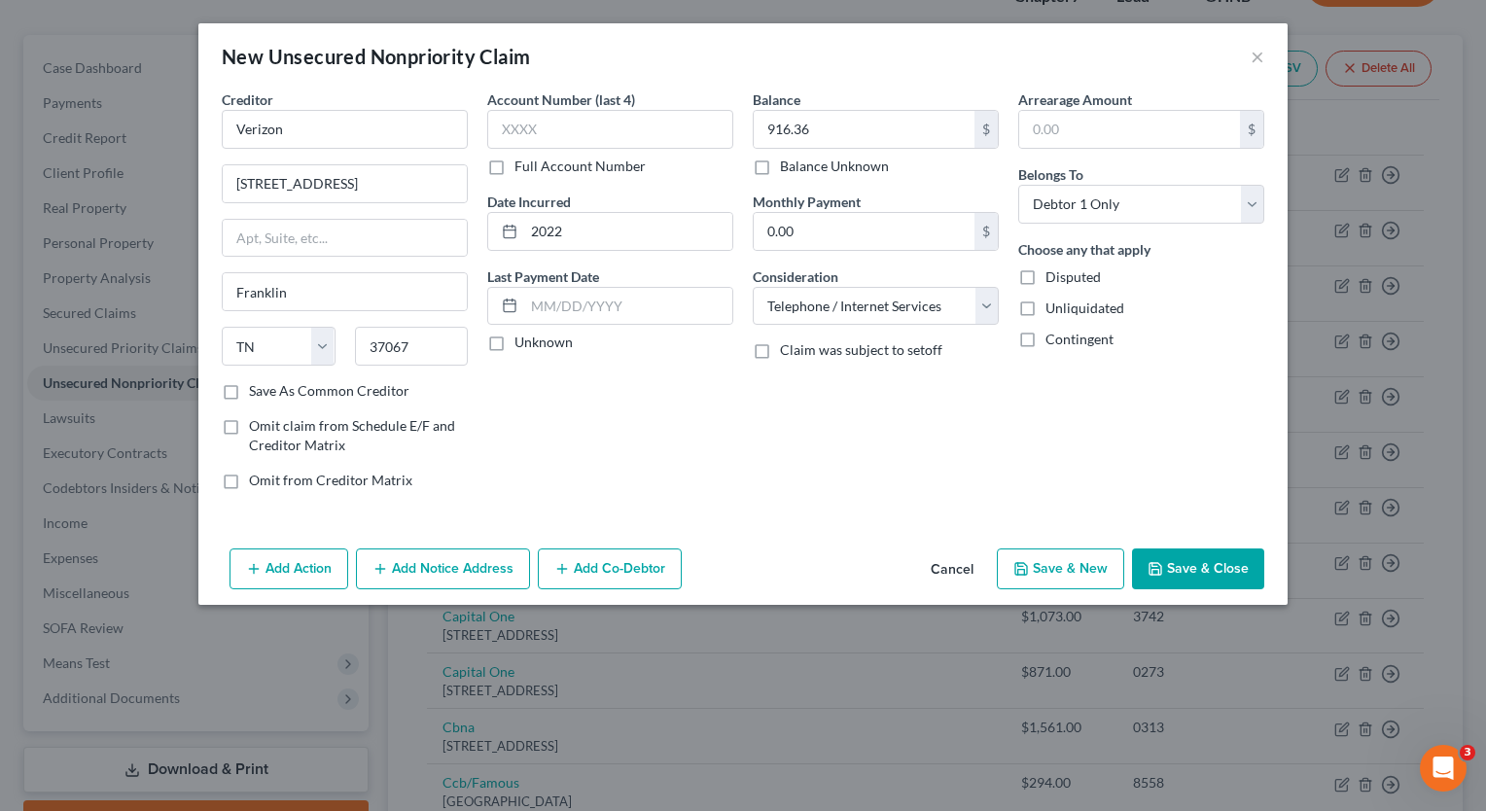
click at [515, 168] on label "Full Account Number" at bounding box center [580, 166] width 131 height 19
click at [522, 168] on input "Full Account Number" at bounding box center [528, 163] width 13 height 13
click at [582, 127] on input "text" at bounding box center [610, 129] width 246 height 39
click at [416, 556] on button "Add Notice Address" at bounding box center [443, 569] width 174 height 41
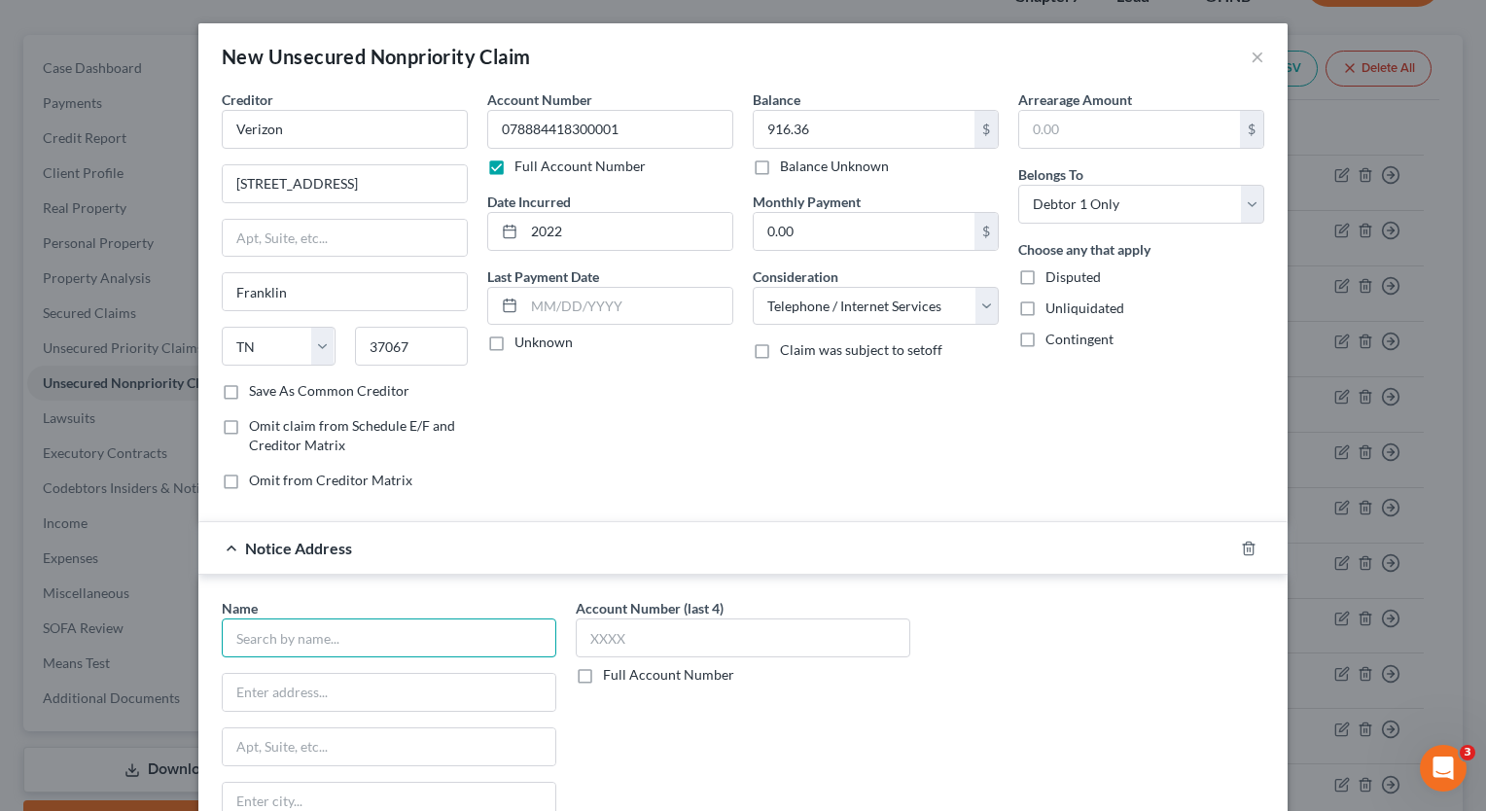
click at [351, 635] on input "text" at bounding box center [389, 638] width 335 height 39
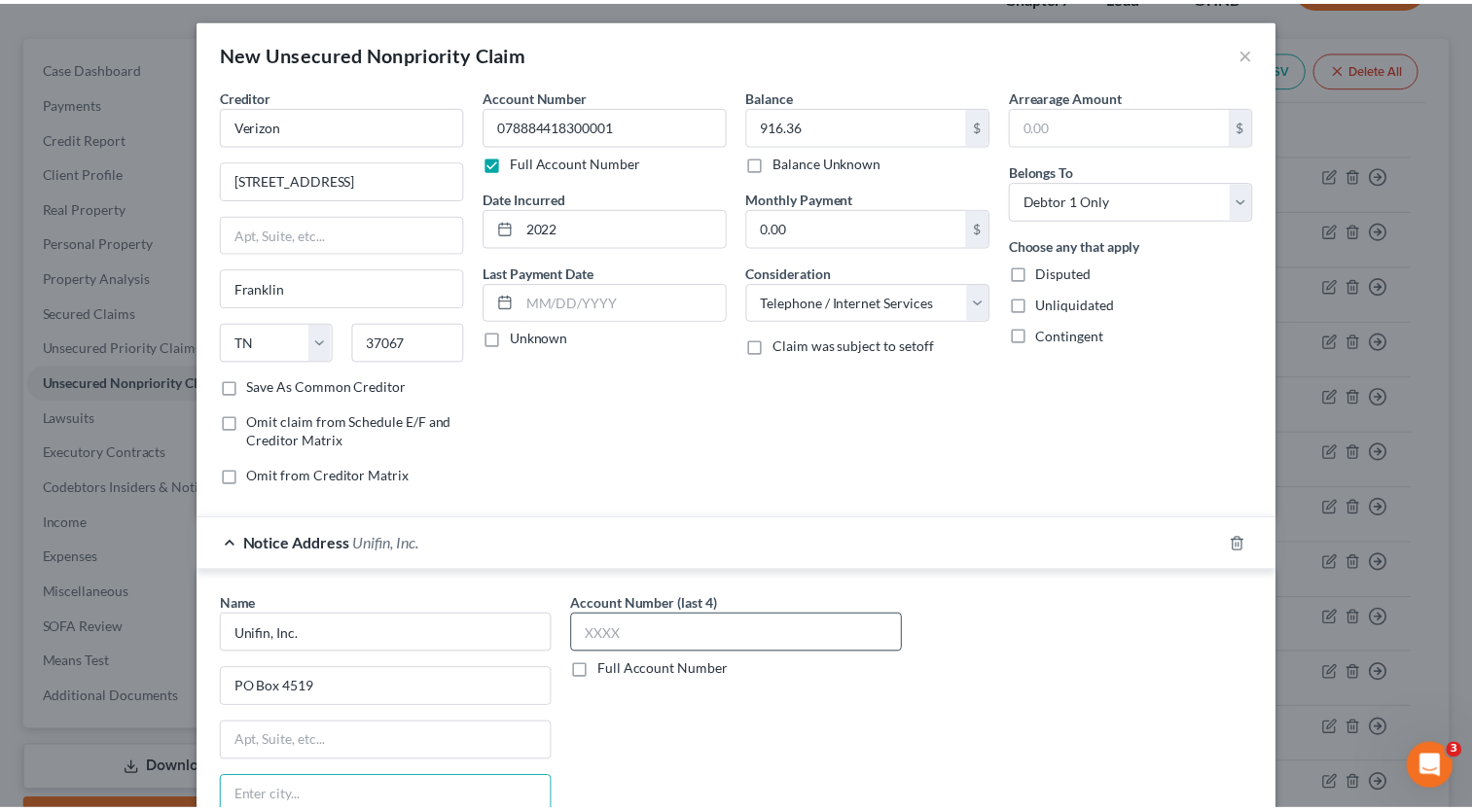
scroll to position [232, 0]
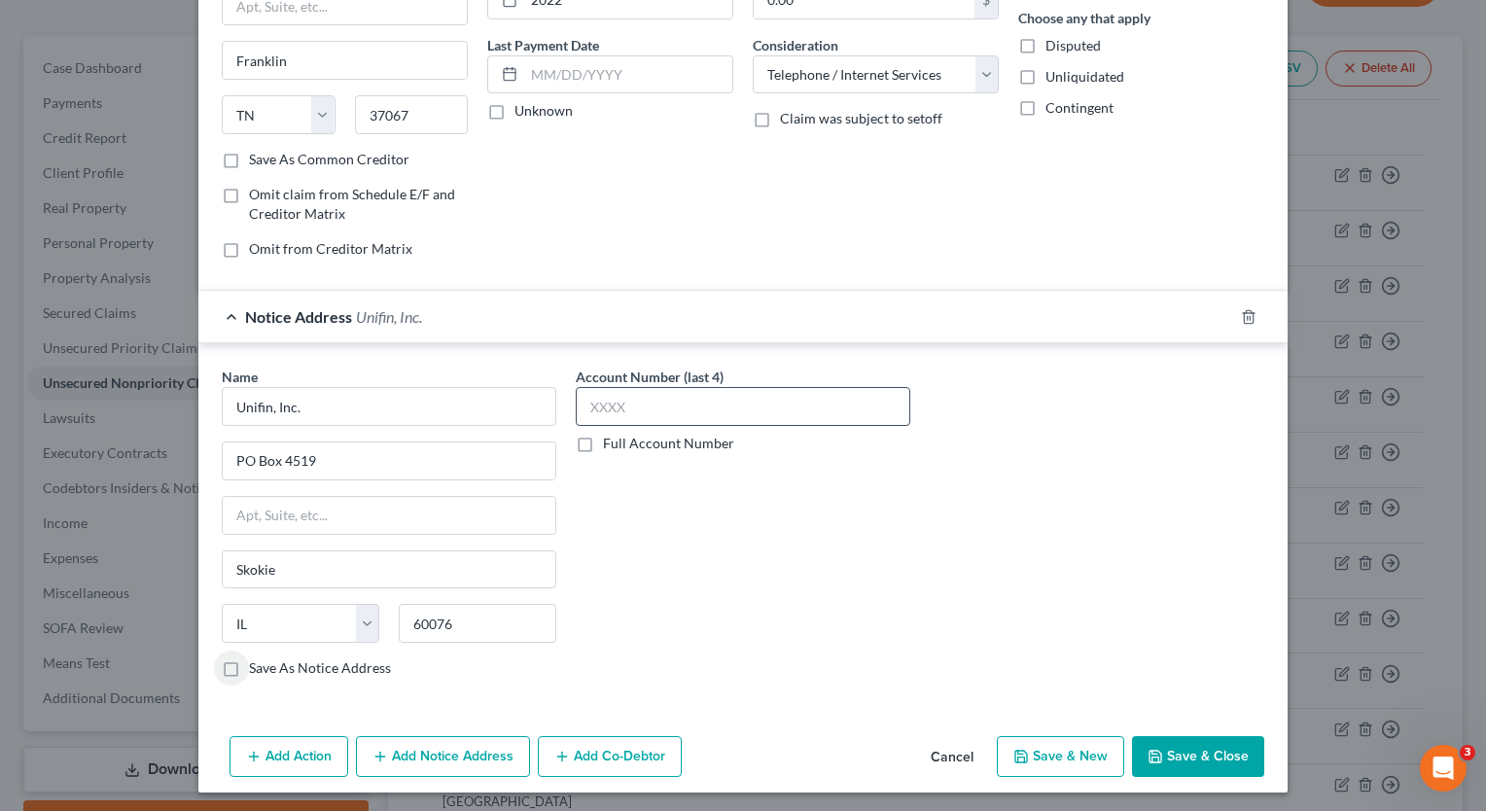
drag, startPoint x: 577, startPoint y: 442, endPoint x: 723, endPoint y: 402, distance: 151.3
click at [603, 438] on label "Full Account Number" at bounding box center [668, 443] width 131 height 19
drag, startPoint x: 723, startPoint y: 402, endPoint x: 696, endPoint y: 404, distance: 26.3
click at [696, 404] on input "text" at bounding box center [743, 406] width 335 height 39
click at [603, 438] on label "Full Account Number" at bounding box center [668, 443] width 131 height 19
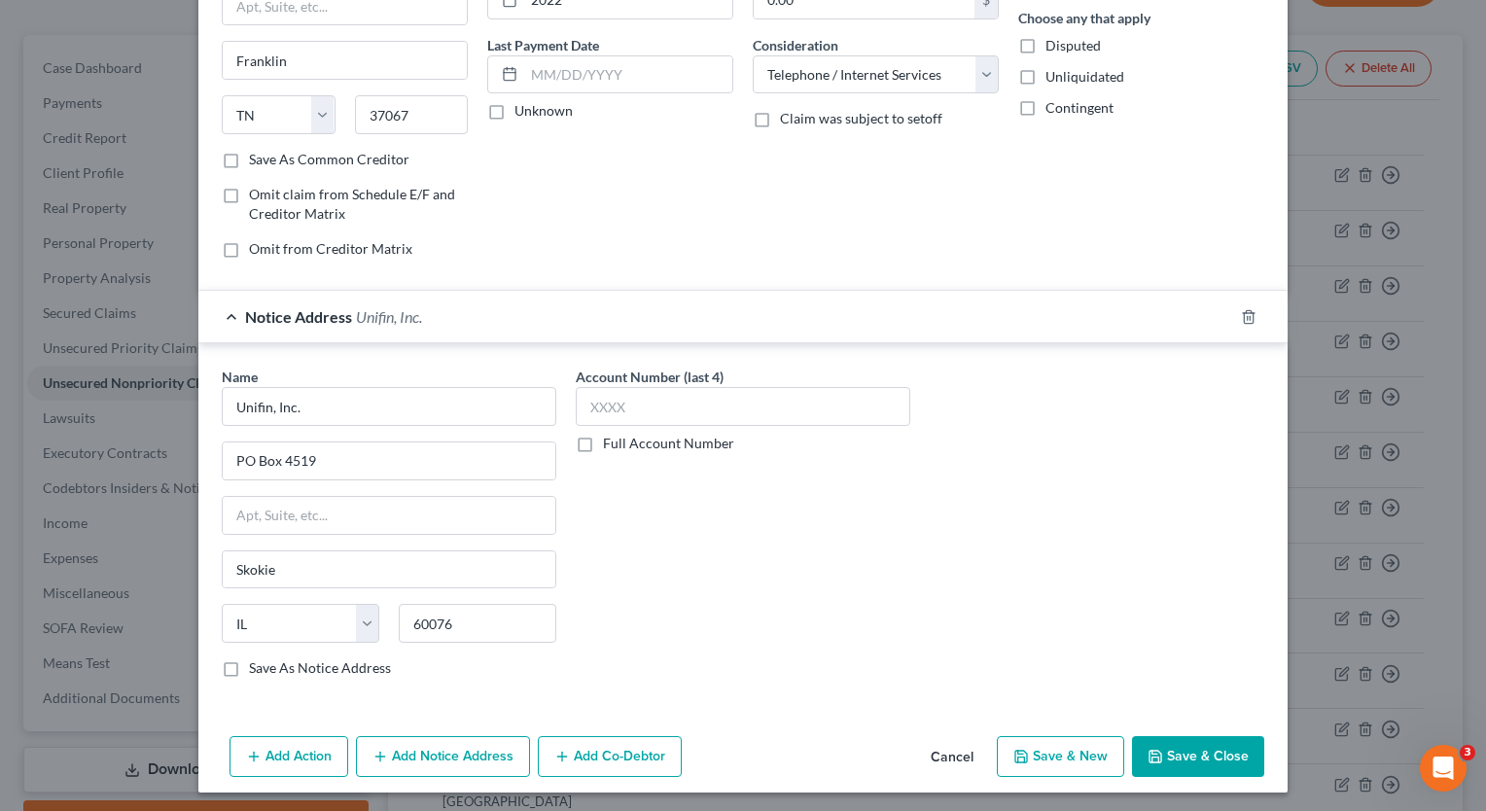
click at [611, 438] on input "Full Account Number" at bounding box center [617, 440] width 13 height 13
click at [644, 407] on input "text" at bounding box center [743, 406] width 335 height 39
drag, startPoint x: 1210, startPoint y: 763, endPoint x: 1196, endPoint y: 763, distance: 13.6
click at [1210, 763] on button "Save & Close" at bounding box center [1198, 756] width 132 height 41
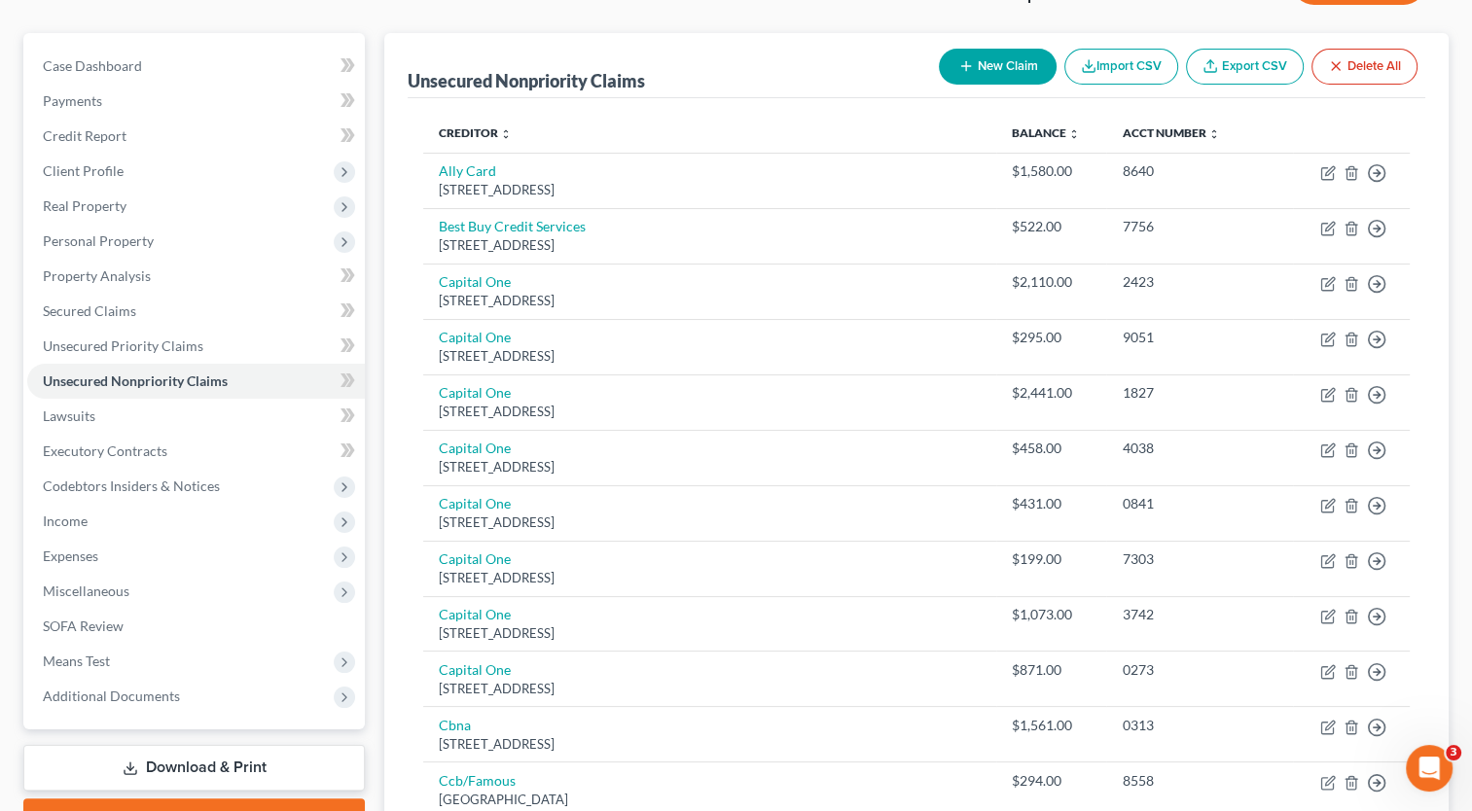
scroll to position [0, 0]
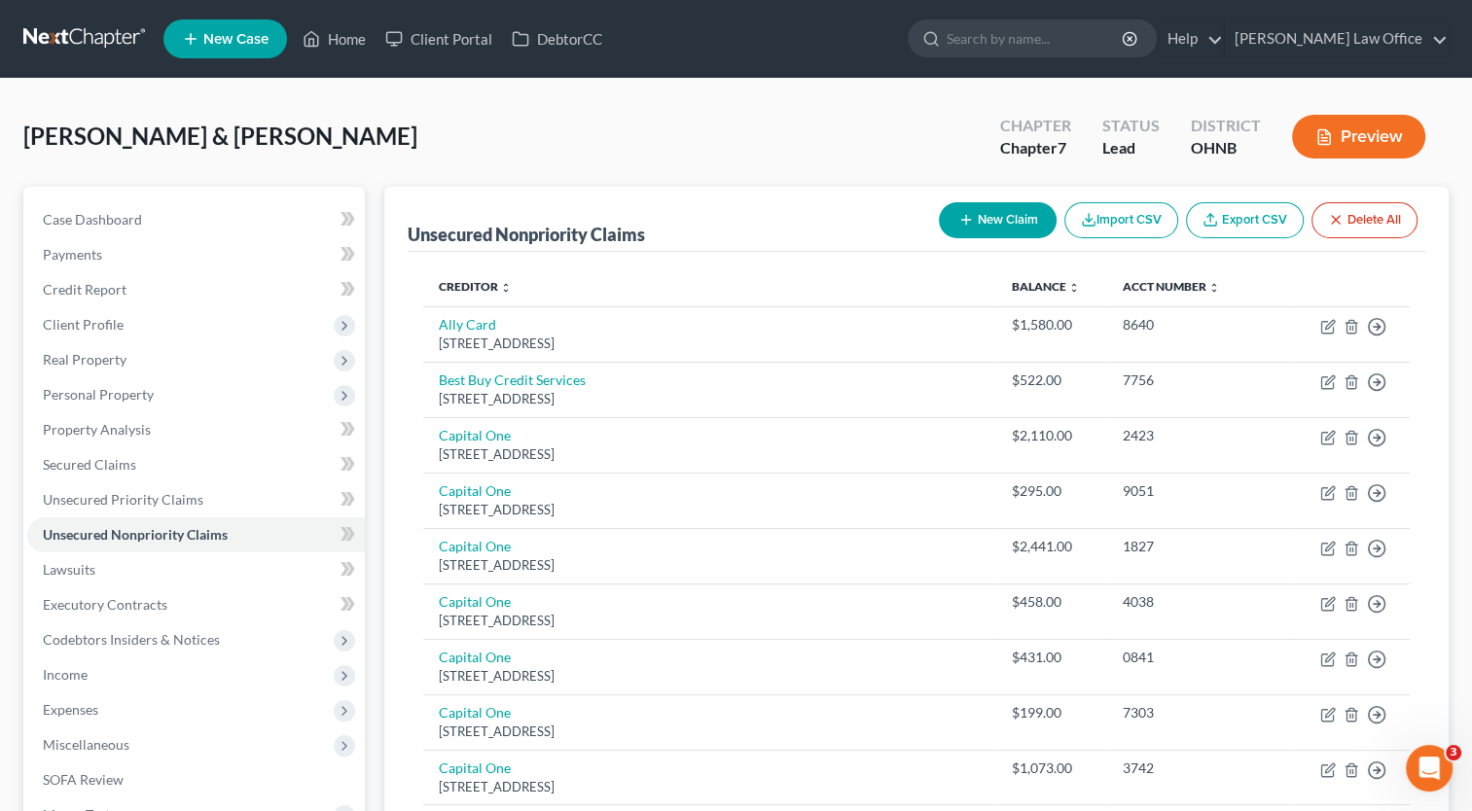
drag, startPoint x: 222, startPoint y: 65, endPoint x: 219, endPoint y: 53, distance: 12.0
click at [222, 64] on nav "Home New Case Client Portal DebtorCC [PERSON_NAME] Law Office [PERSON_NAME][EMA…" at bounding box center [736, 39] width 1472 height 78
click at [219, 53] on link "New Case" at bounding box center [225, 38] width 124 height 39
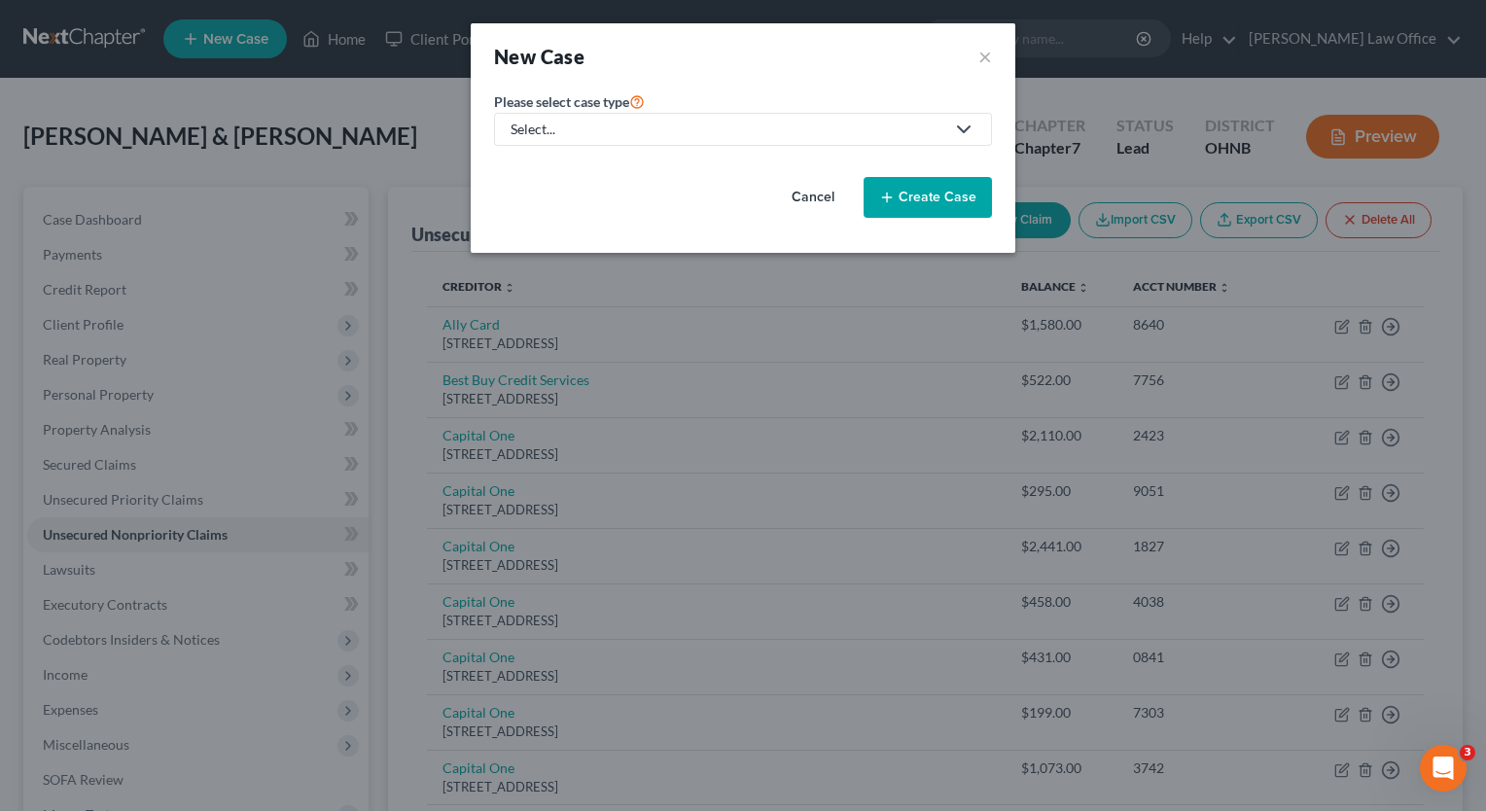
click at [806, 196] on button "Cancel" at bounding box center [813, 197] width 86 height 39
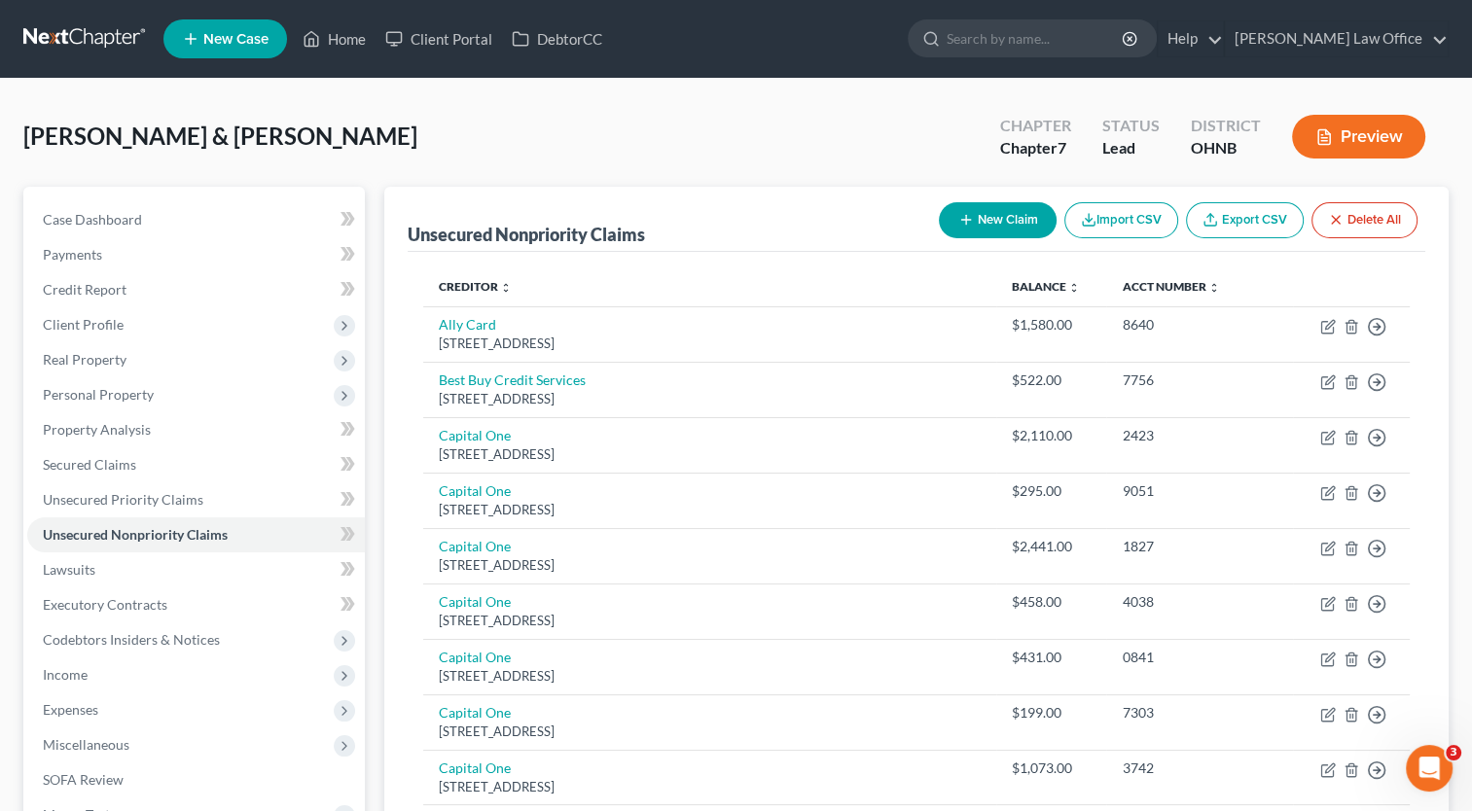
click at [989, 232] on button "New Claim" at bounding box center [998, 220] width 118 height 36
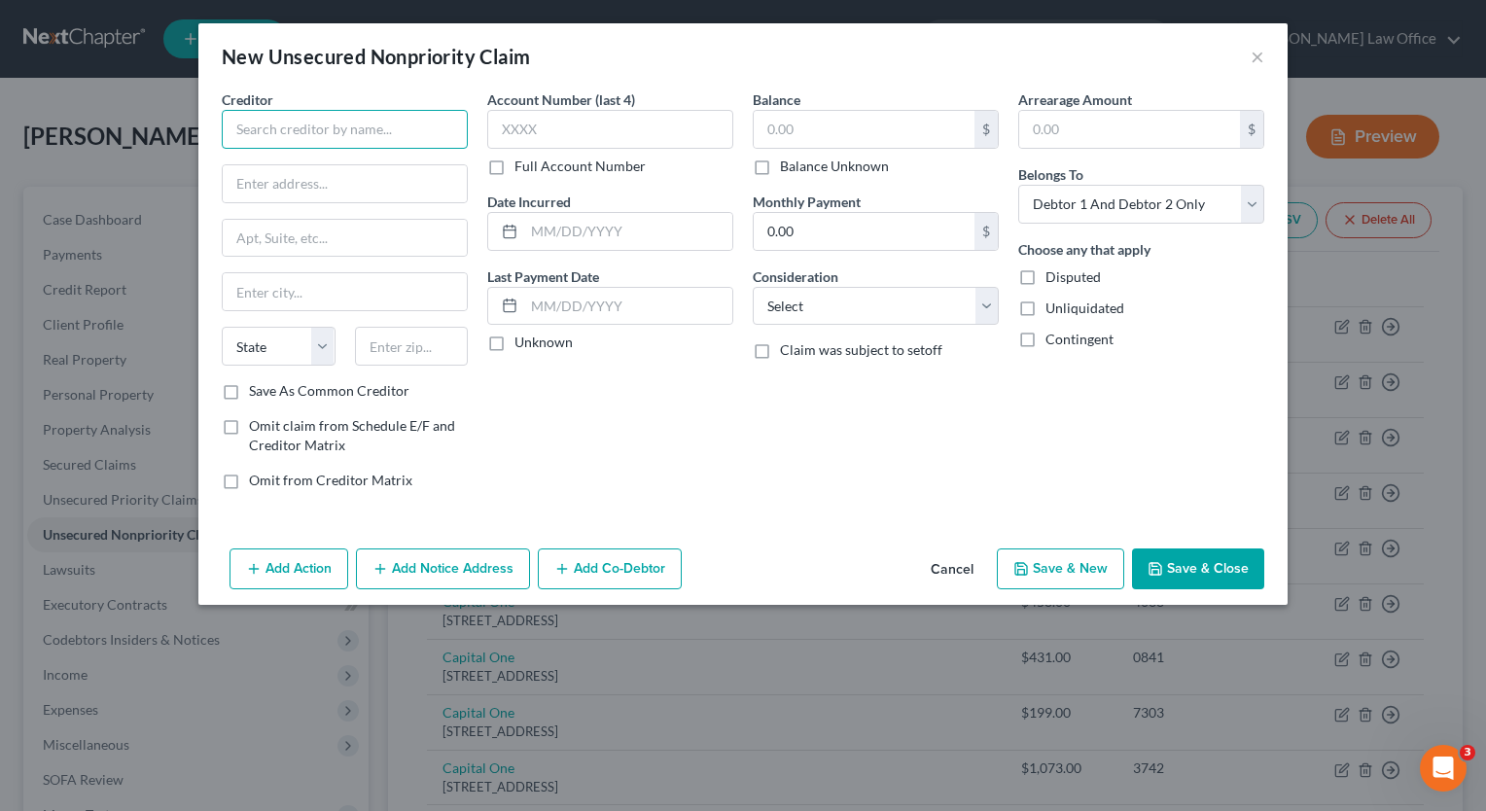
click at [350, 127] on input "text" at bounding box center [345, 129] width 246 height 39
click at [941, 576] on button "Cancel" at bounding box center [952, 570] width 74 height 39
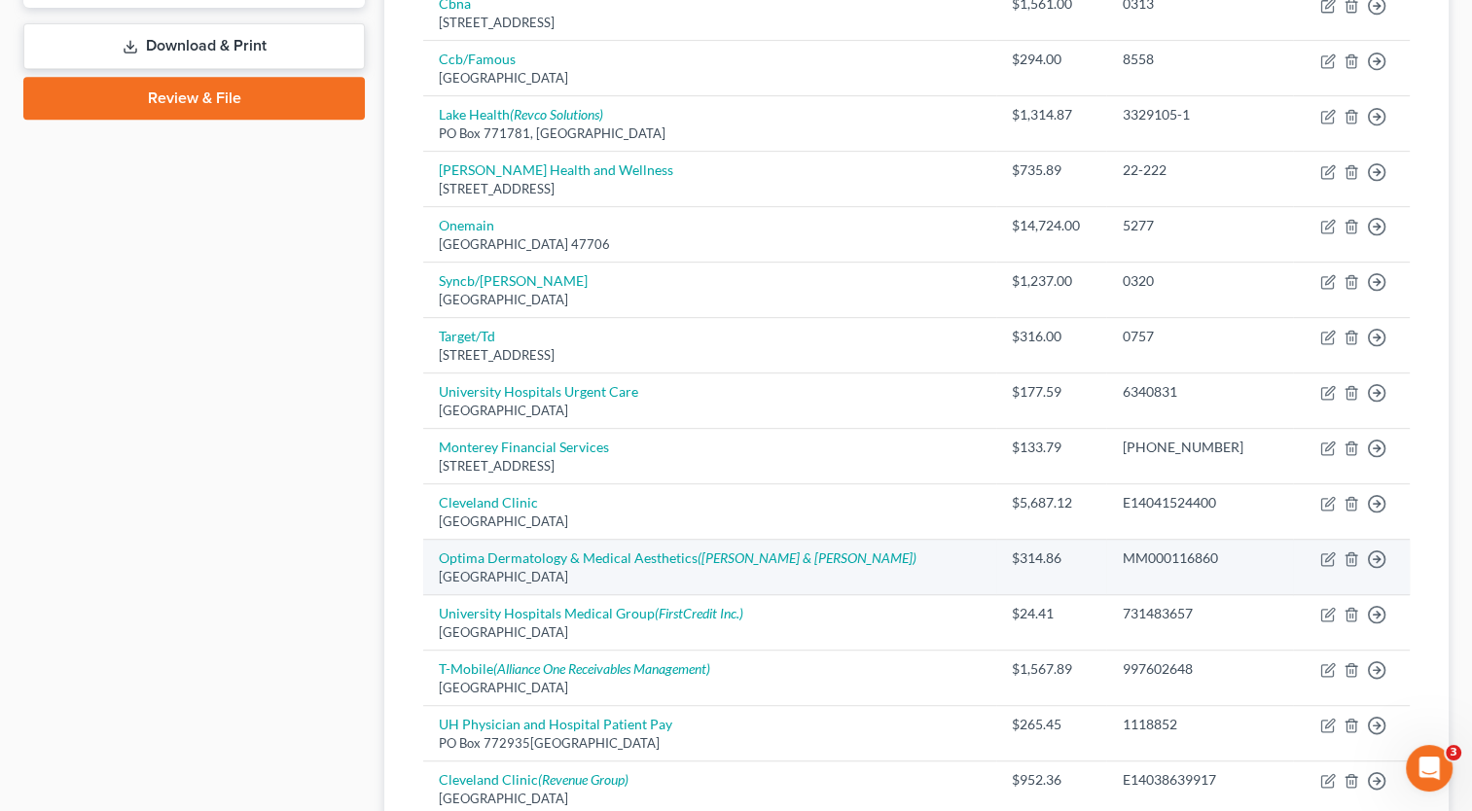
scroll to position [1362, 0]
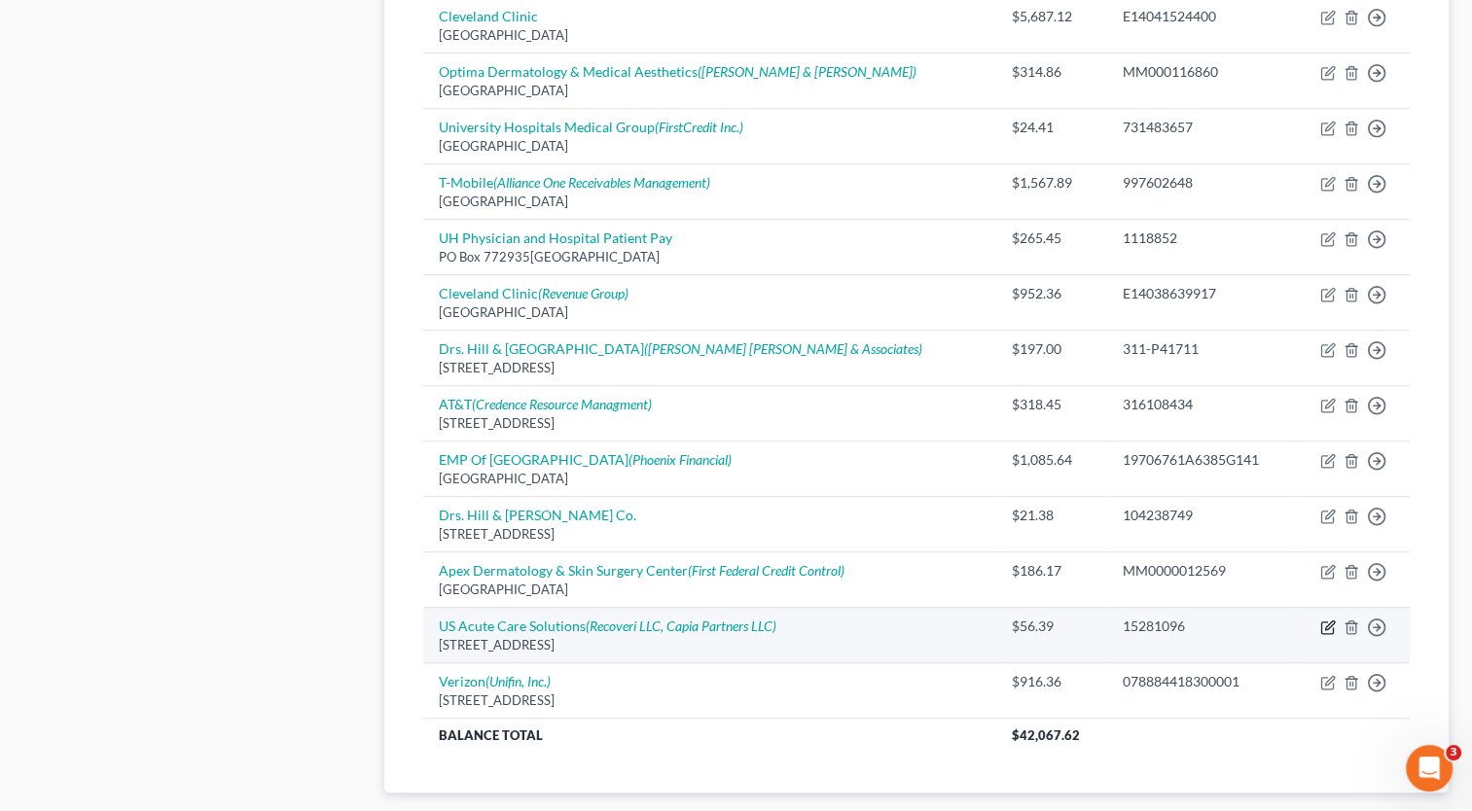
click at [1324, 625] on icon "button" at bounding box center [1328, 628] width 16 height 16
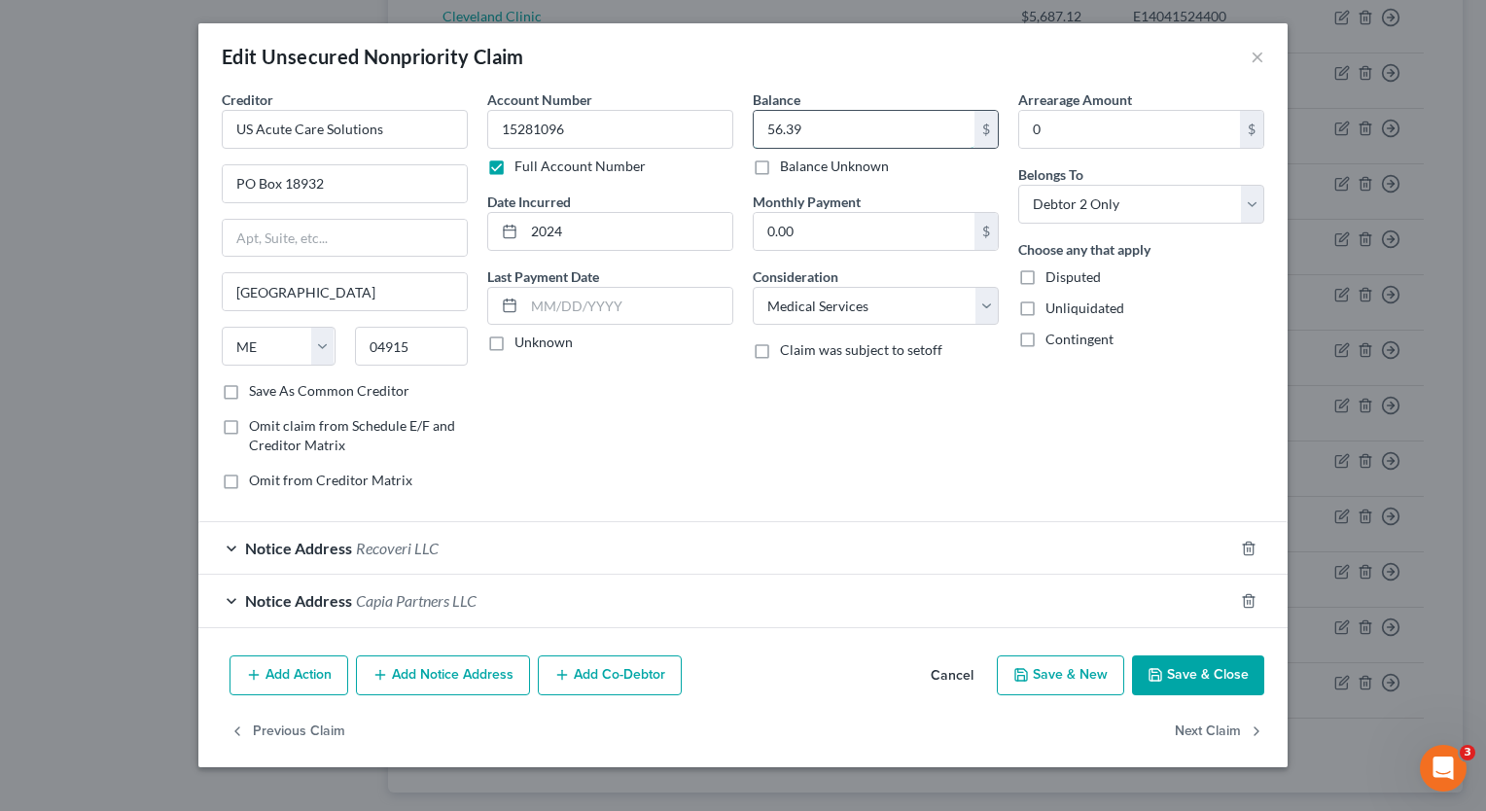
click at [822, 115] on input "56.39" at bounding box center [864, 129] width 221 height 37
click at [1206, 663] on button "Save & Close" at bounding box center [1198, 676] width 132 height 41
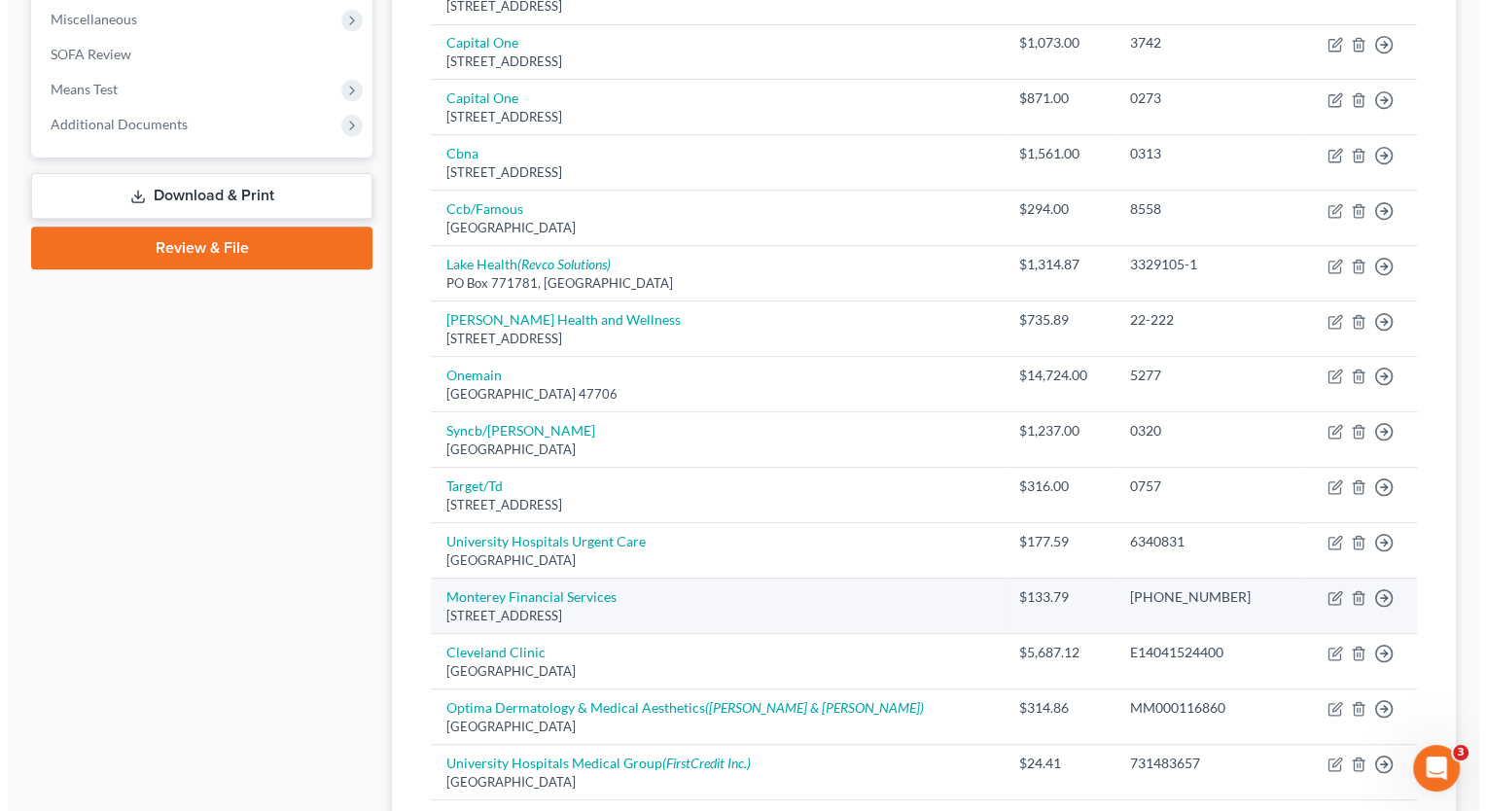
scroll to position [681, 0]
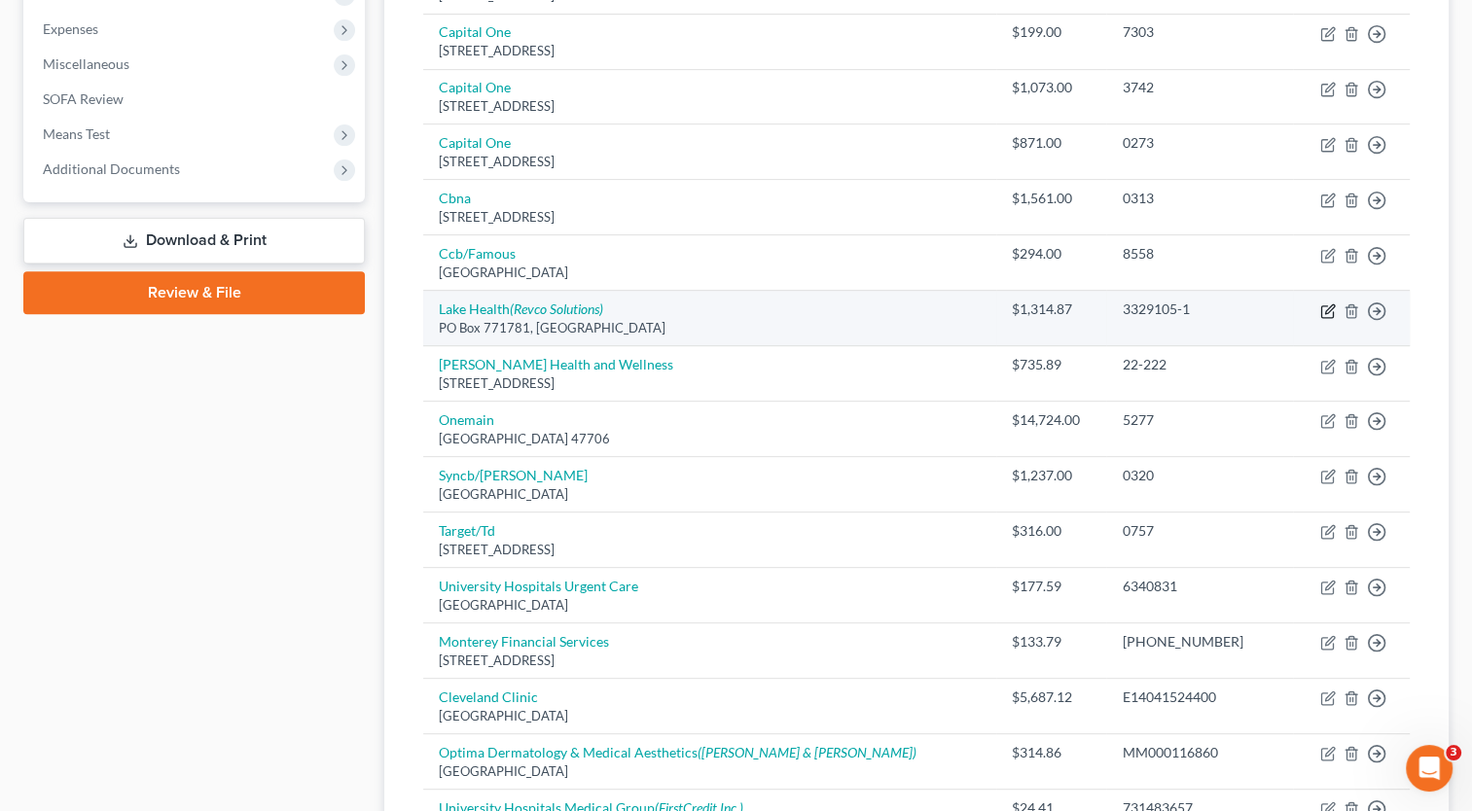
click at [1335, 309] on icon "button" at bounding box center [1328, 311] width 16 height 16
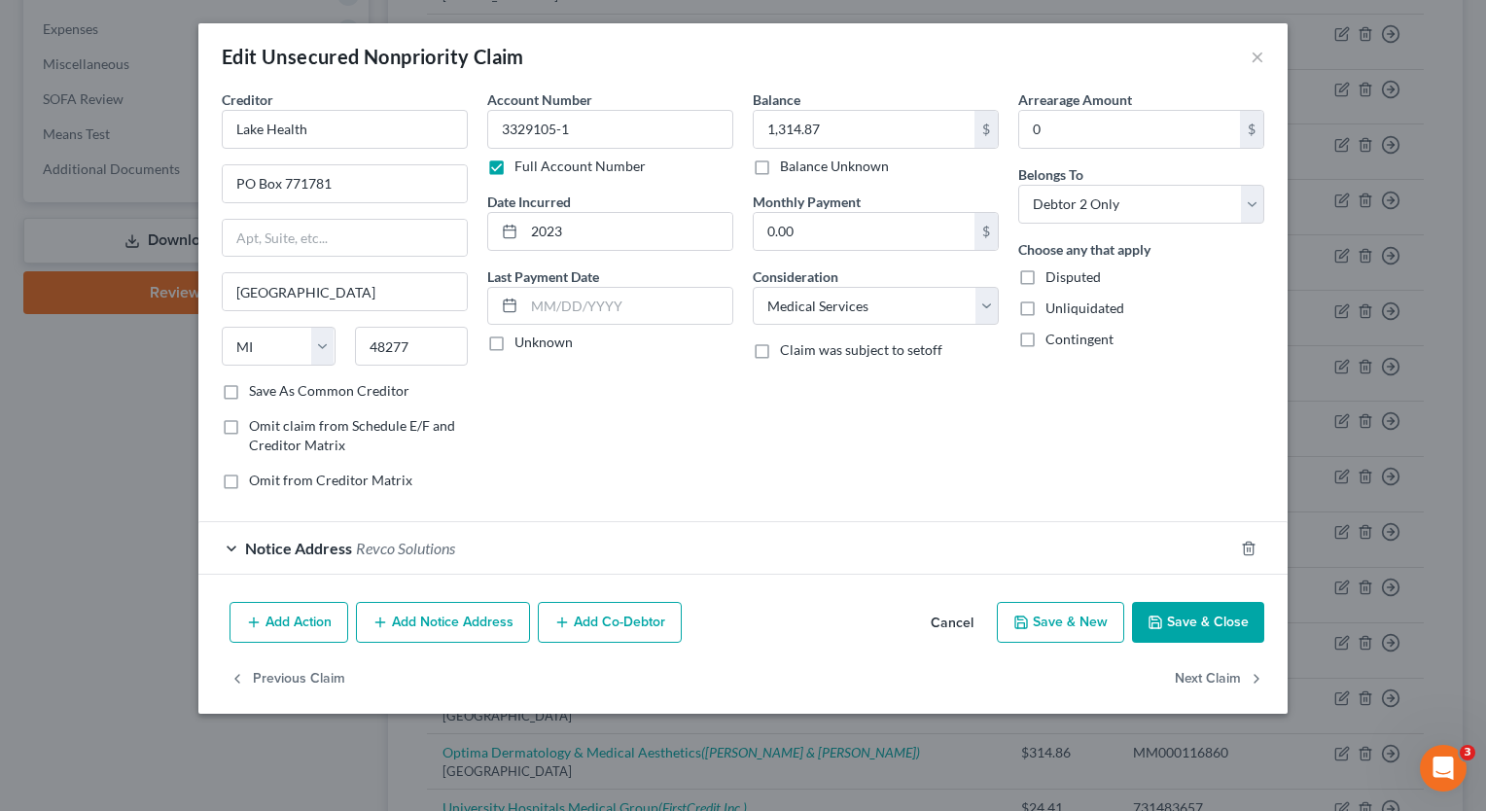
click at [444, 608] on button "Add Notice Address" at bounding box center [443, 622] width 174 height 41
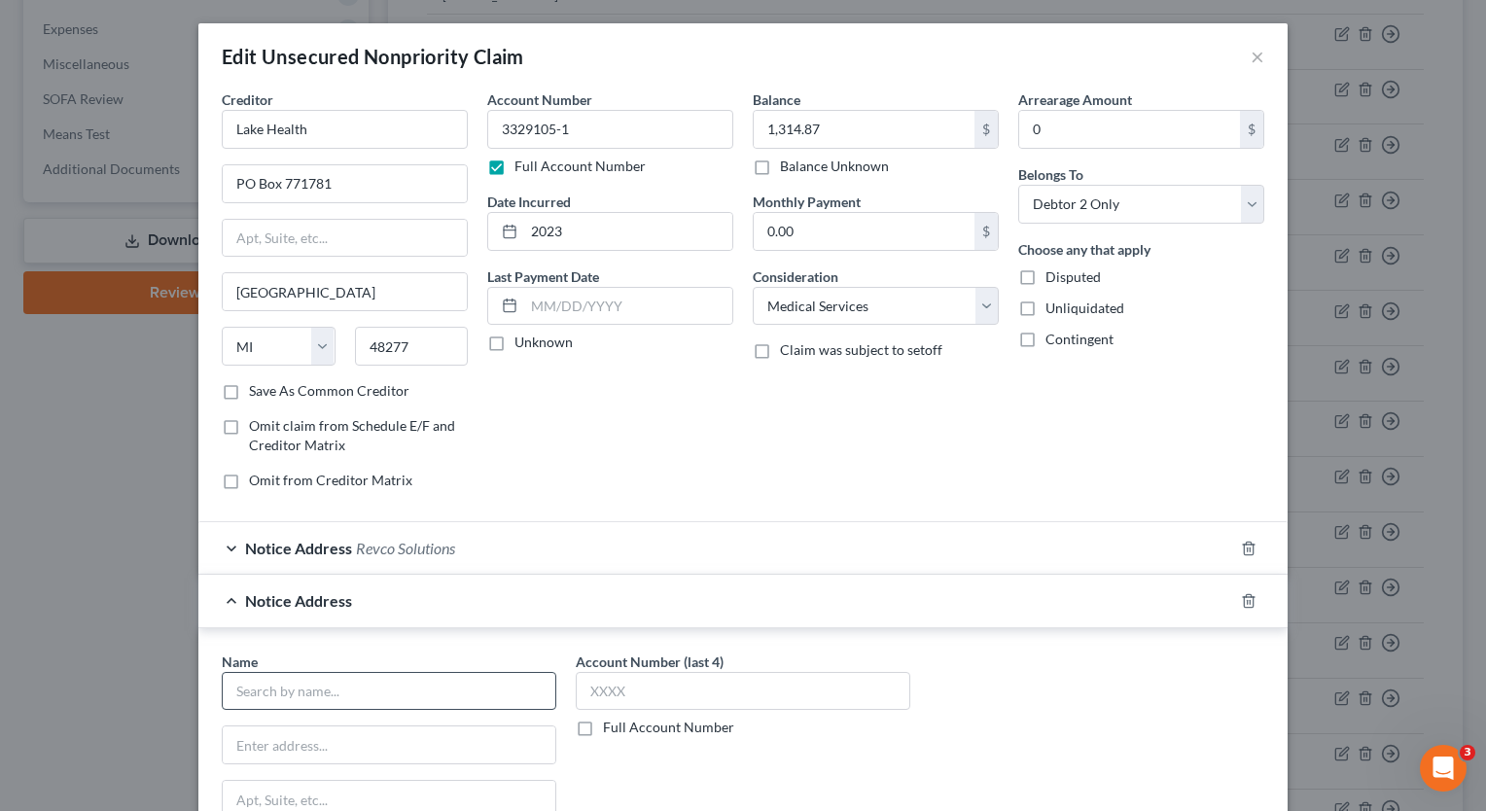
click at [373, 668] on div "Name *" at bounding box center [389, 681] width 335 height 59
click at [374, 674] on input "text" at bounding box center [389, 691] width 335 height 39
click at [320, 734] on div "[GEOGRAPHIC_DATA]" at bounding box center [338, 742] width 202 height 17
click at [603, 729] on label "Full Account Number" at bounding box center [668, 727] width 131 height 19
click at [611, 729] on input "Full Account Number" at bounding box center [617, 724] width 13 height 13
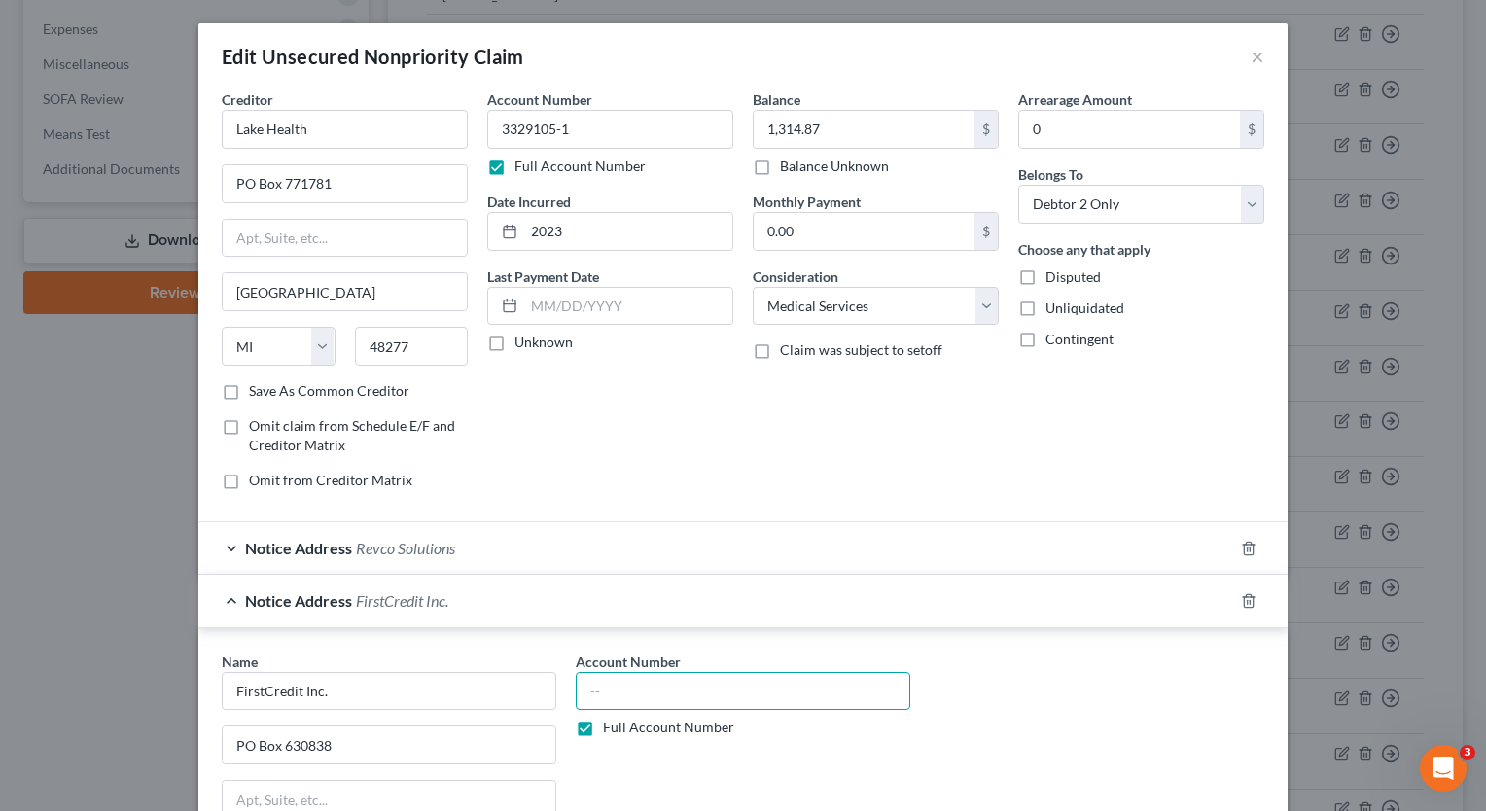
click at [622, 691] on input "text" at bounding box center [743, 691] width 335 height 39
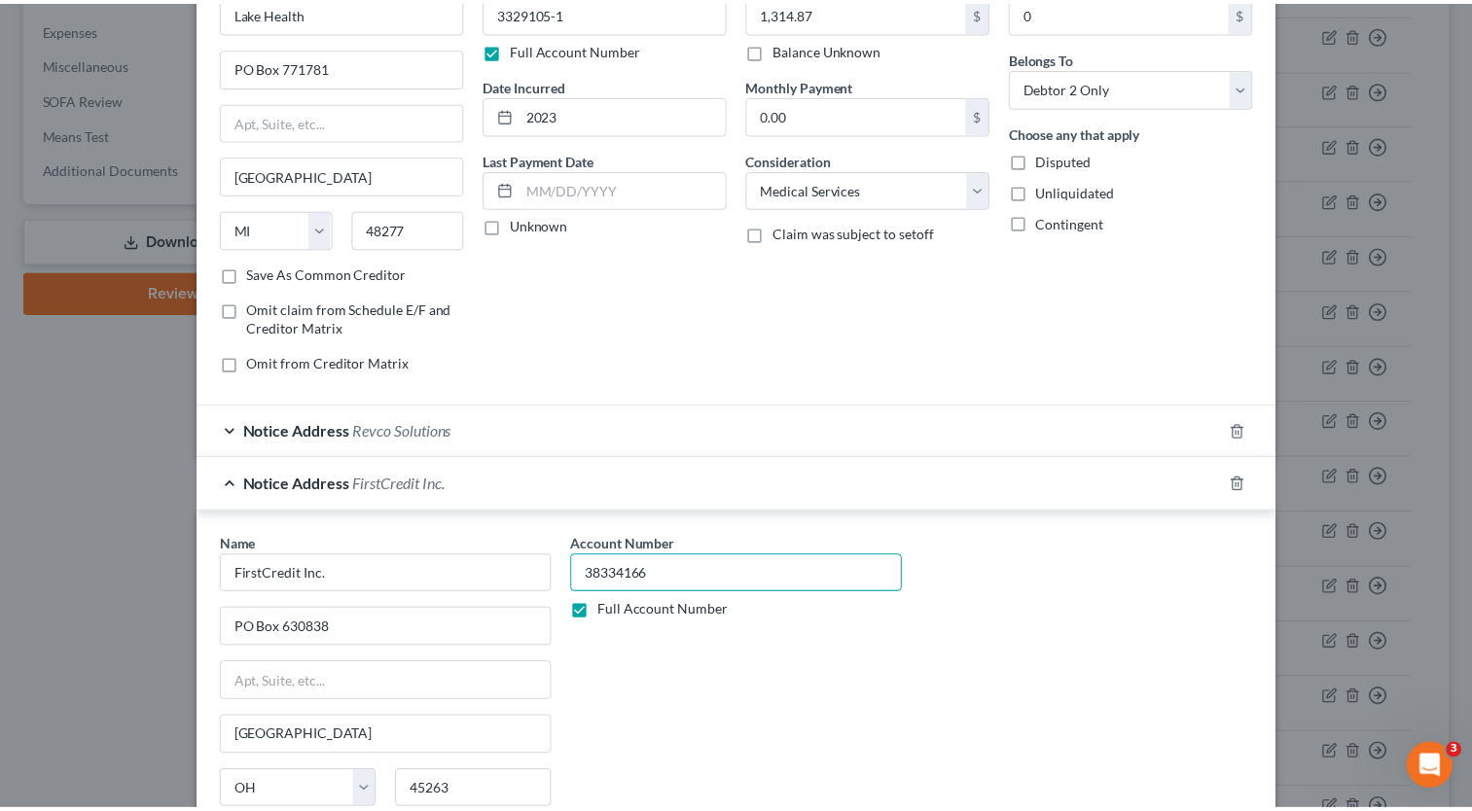
scroll to position [292, 0]
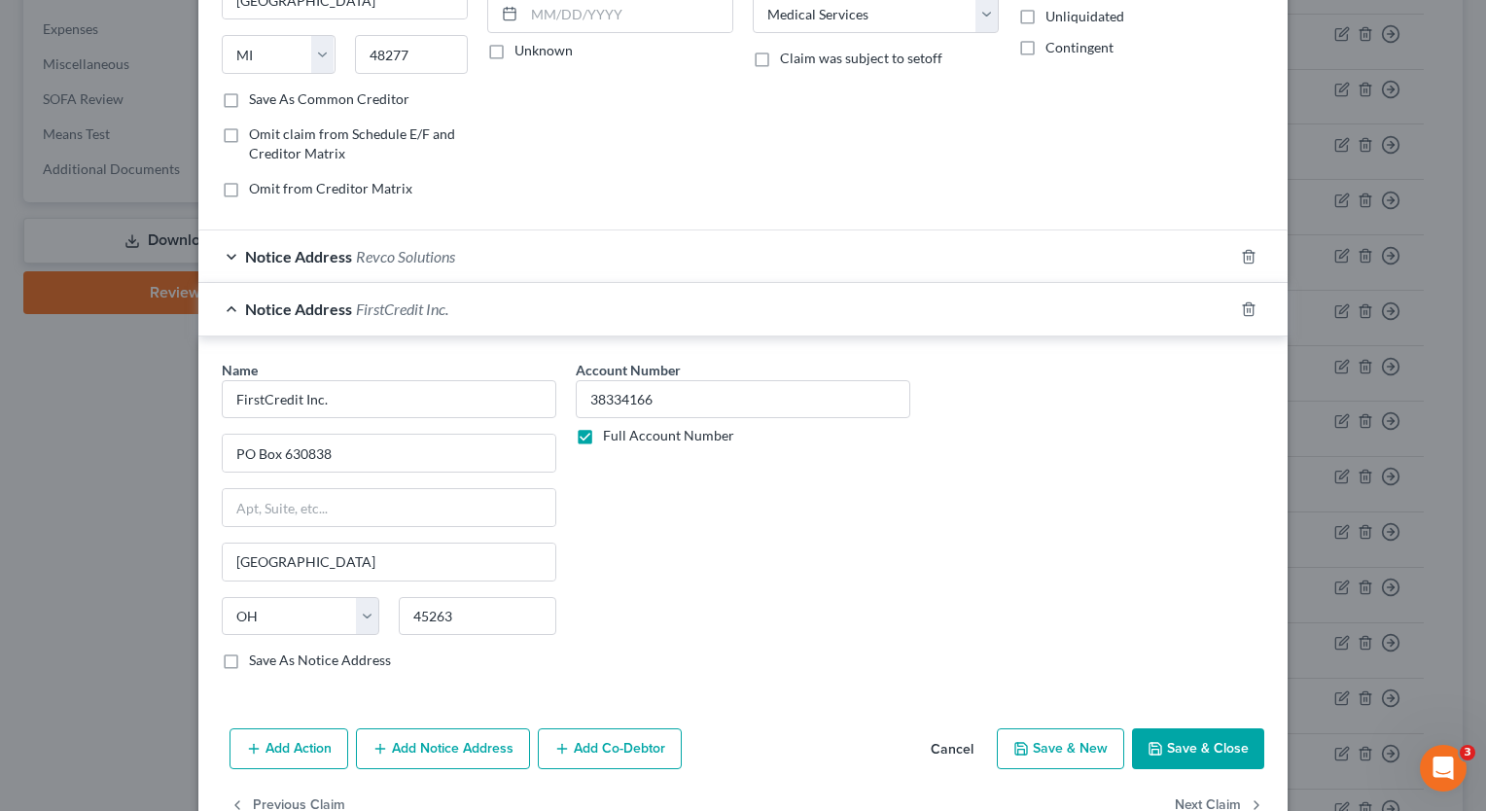
click at [1233, 739] on button "Save & Close" at bounding box center [1198, 749] width 132 height 41
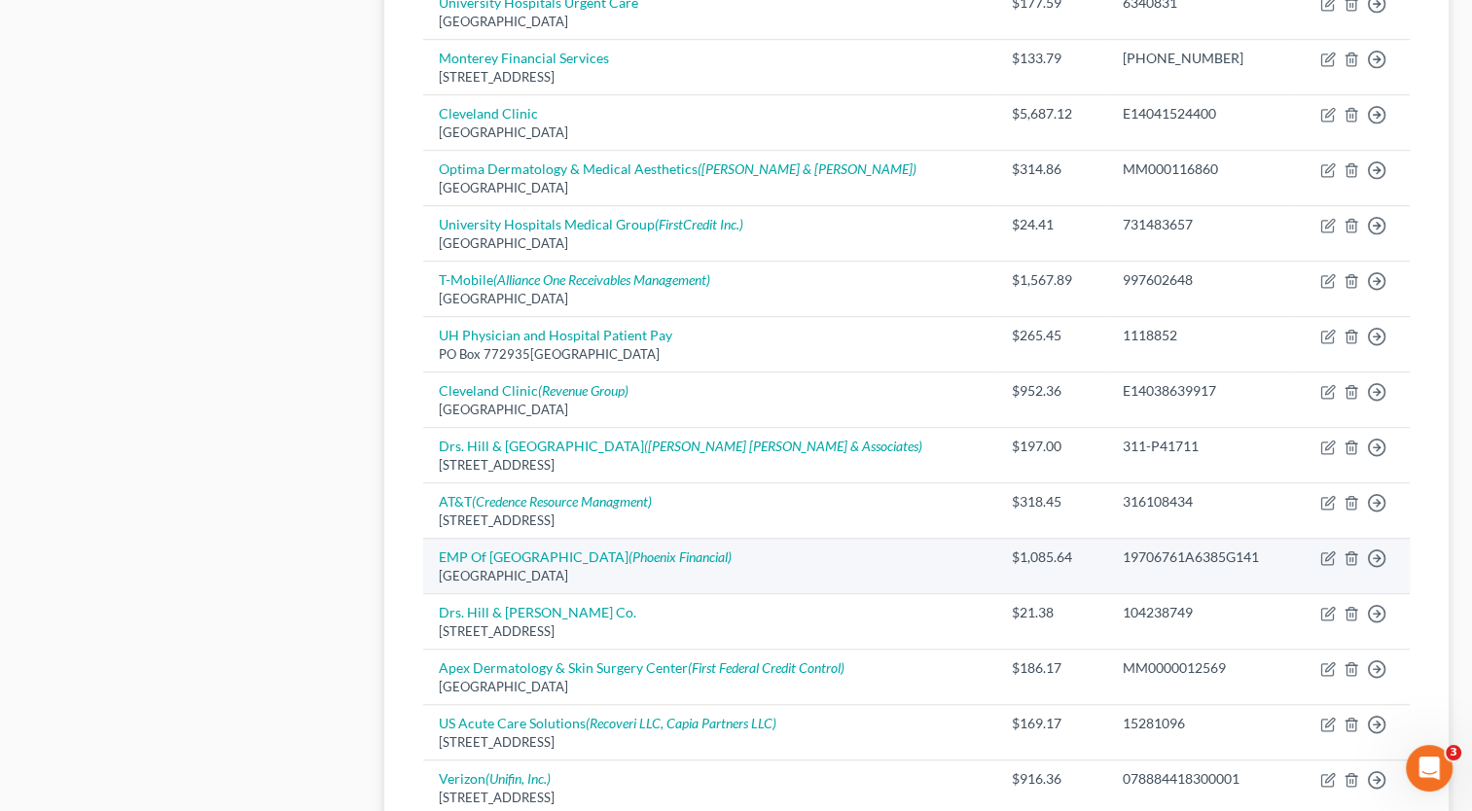
scroll to position [1362, 0]
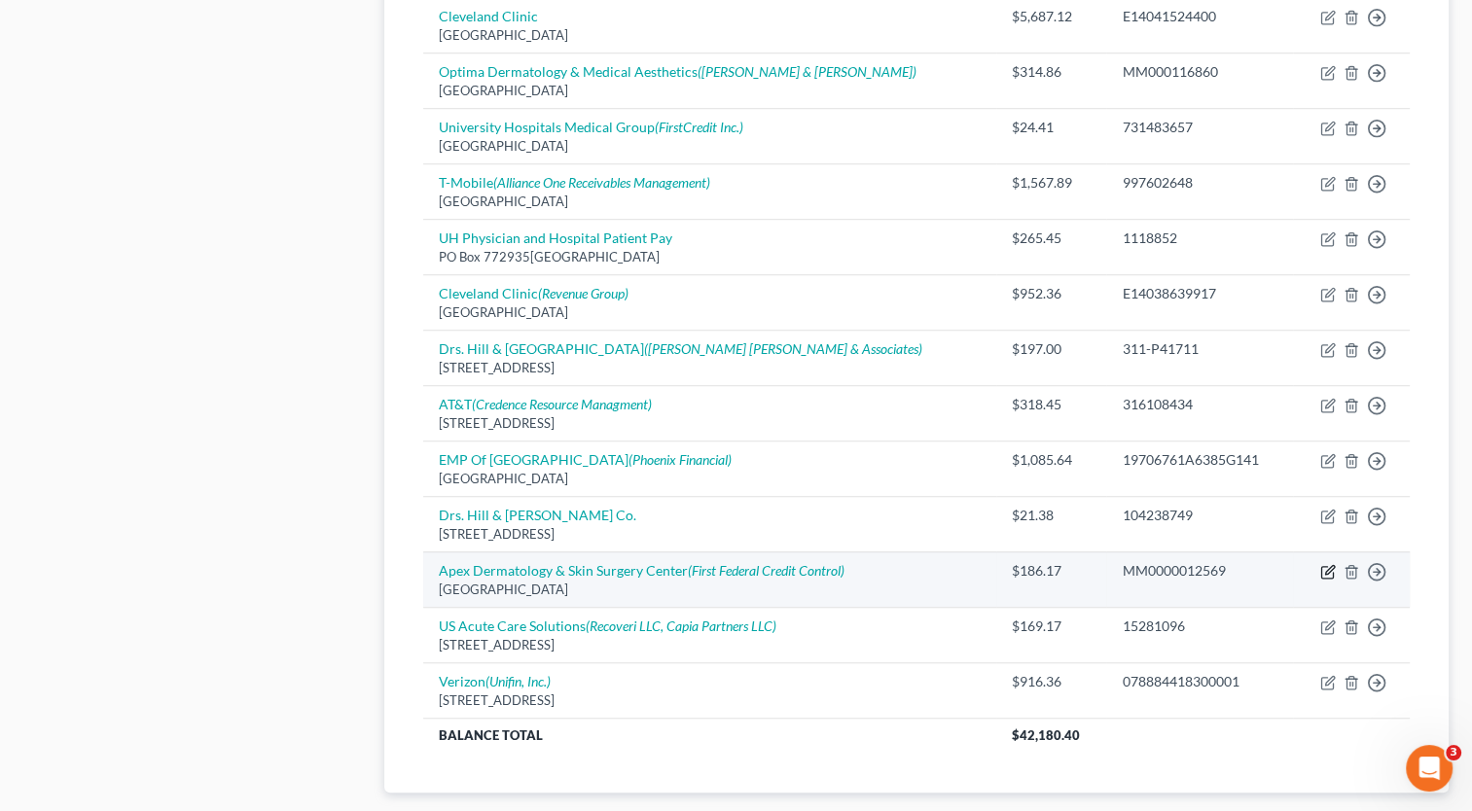
click at [1323, 567] on icon "button" at bounding box center [1328, 572] width 16 height 16
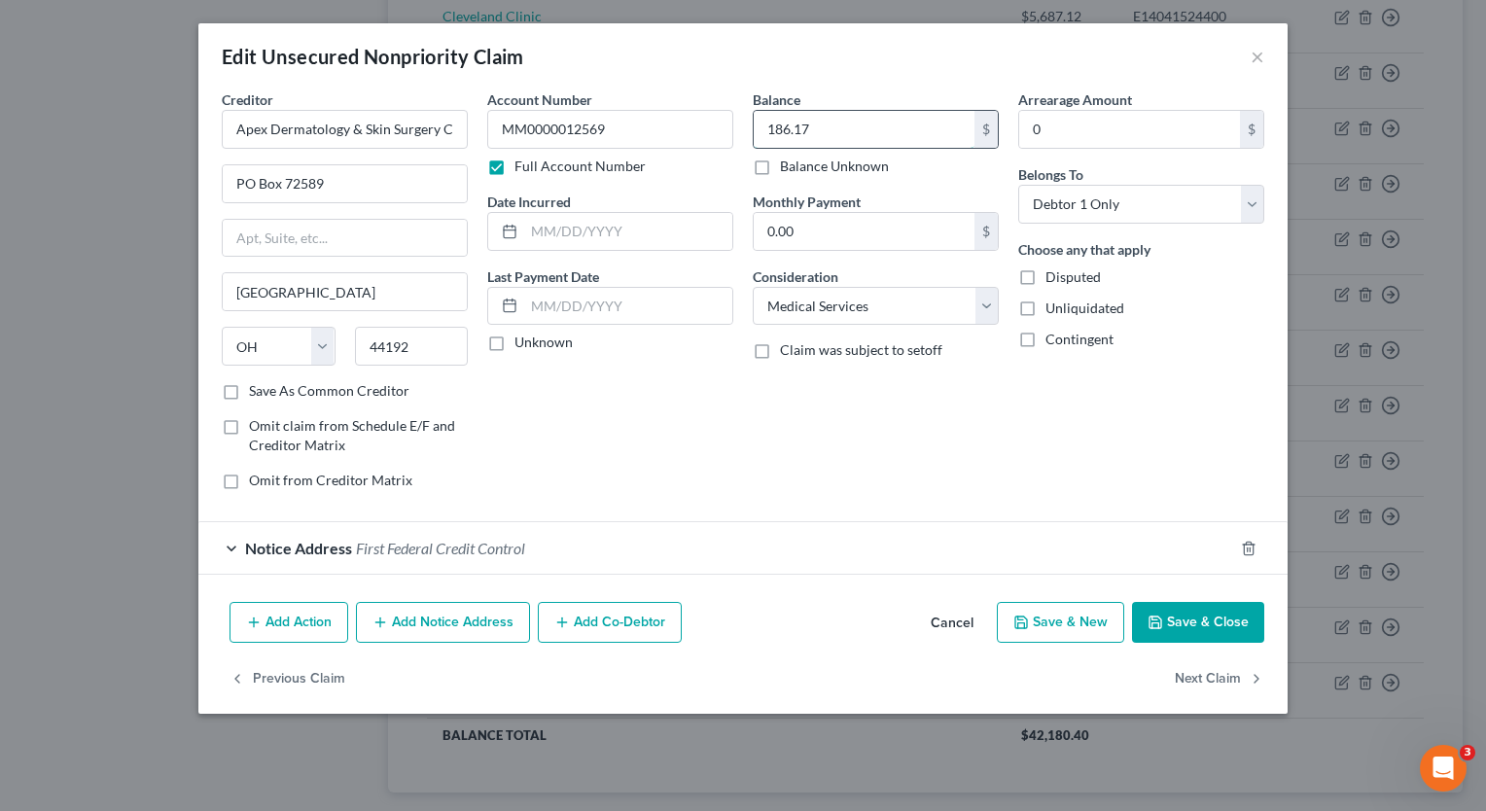
click at [867, 130] on input "186.17" at bounding box center [864, 129] width 221 height 37
click at [1150, 628] on button "Save & Close" at bounding box center [1198, 622] width 132 height 41
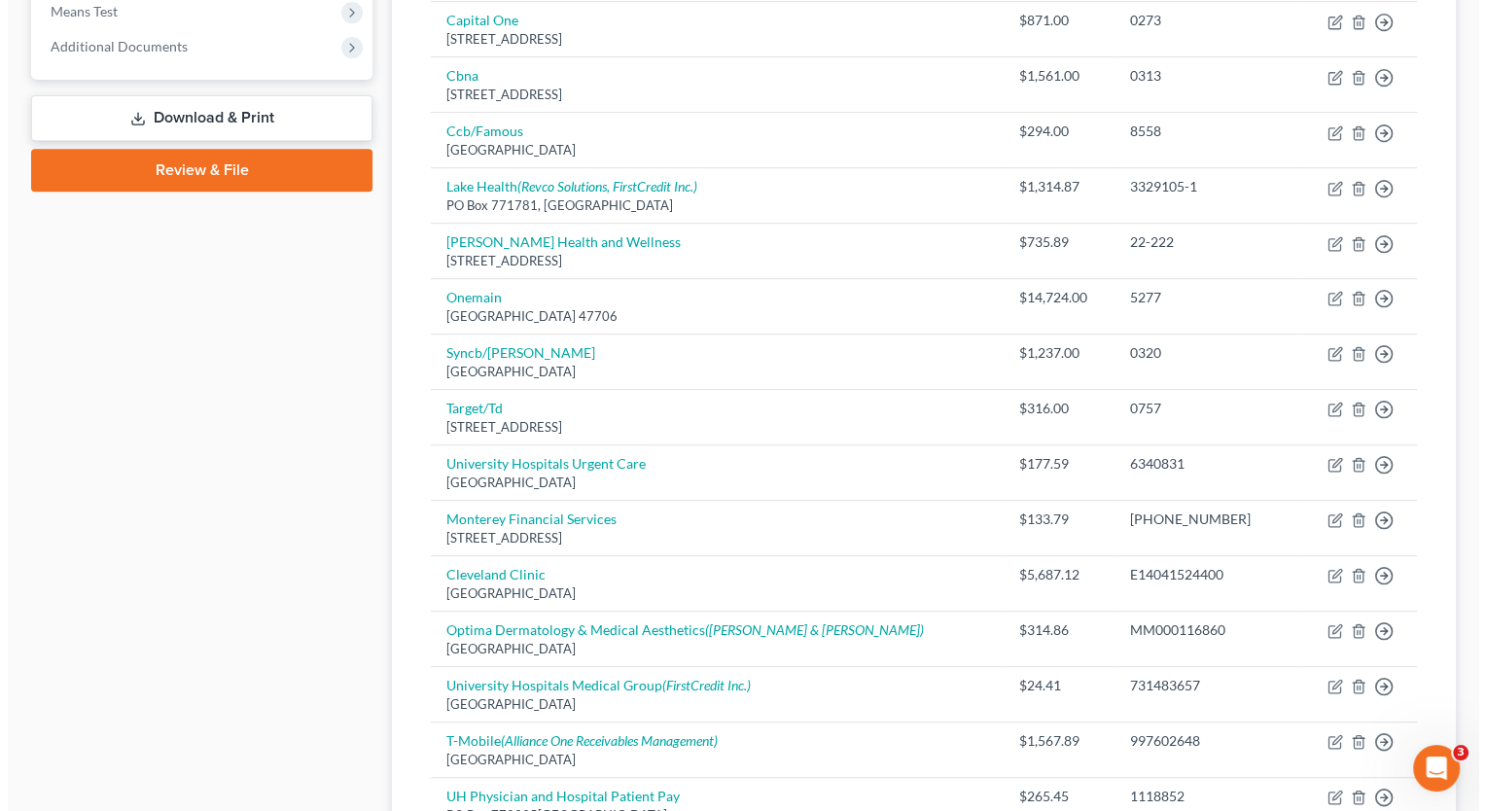
scroll to position [778, 0]
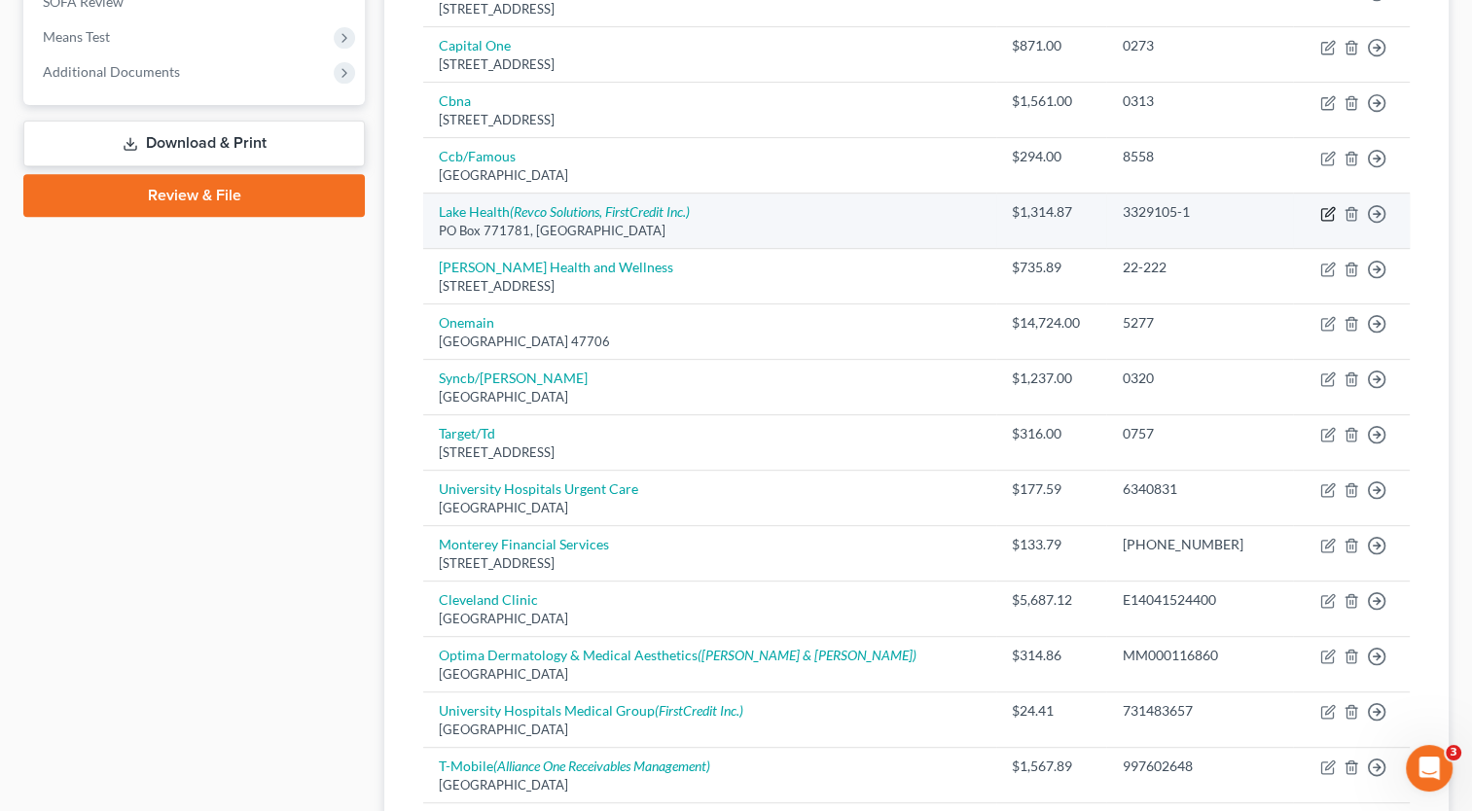
click at [1332, 213] on icon "button" at bounding box center [1327, 214] width 12 height 12
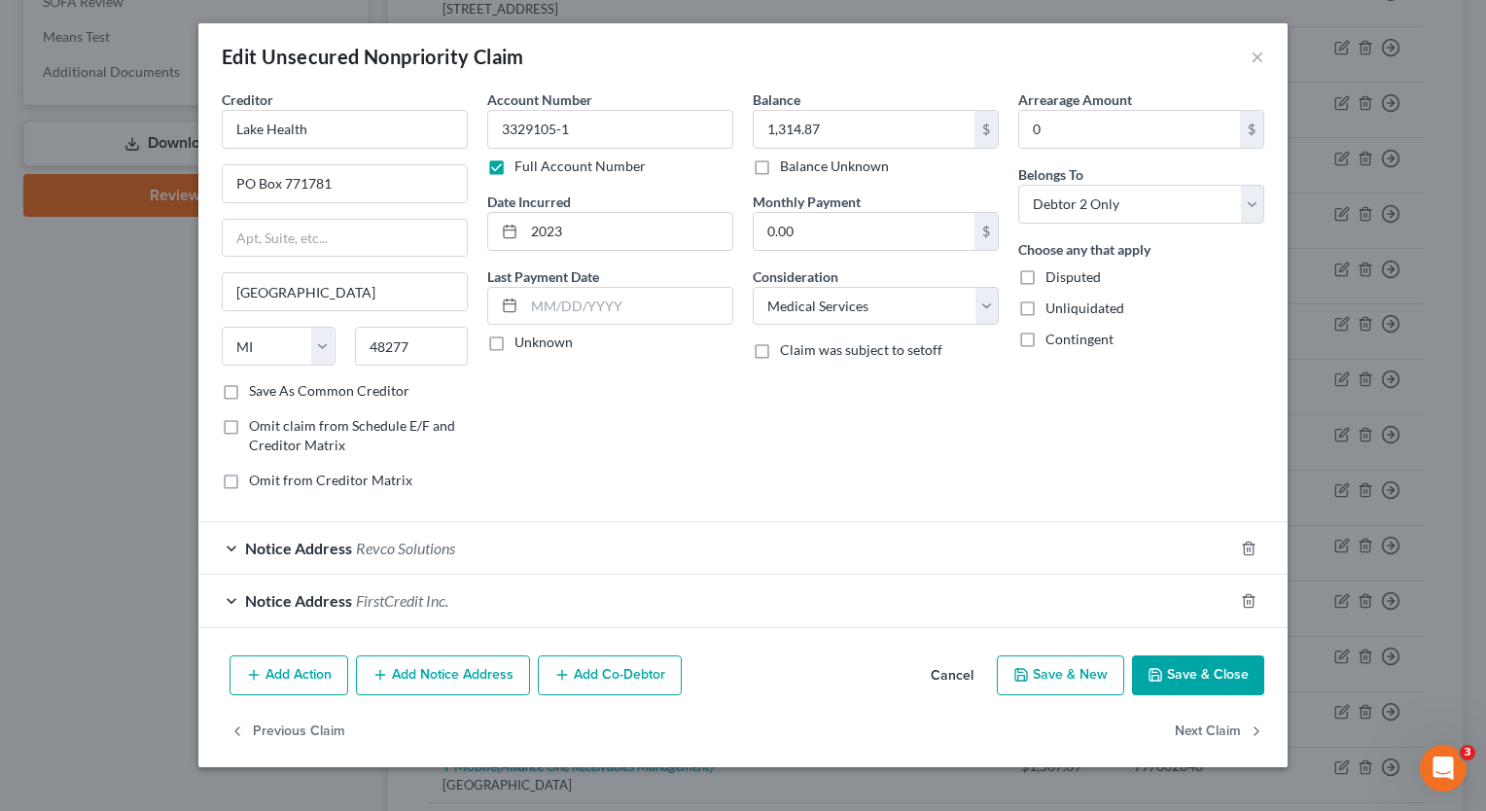
click at [448, 686] on button "Add Notice Address" at bounding box center [443, 676] width 174 height 41
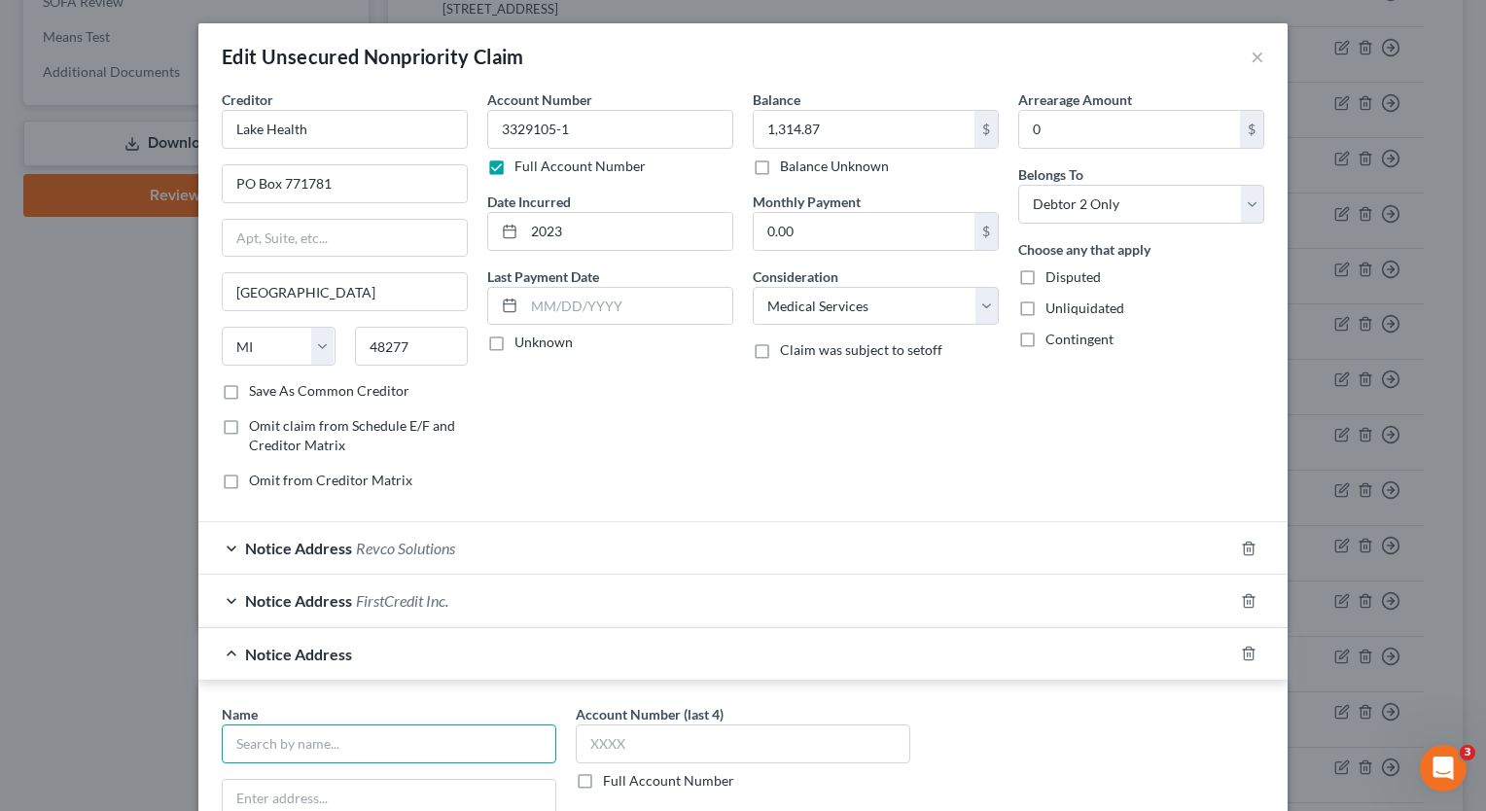
click at [410, 753] on input "text" at bounding box center [389, 744] width 335 height 39
click at [270, 780] on div "CBCS" at bounding box center [338, 777] width 202 height 19
click at [603, 774] on label "Full Account Number" at bounding box center [668, 780] width 131 height 19
click at [611, 774] on input "Full Account Number" at bounding box center [617, 777] width 13 height 13
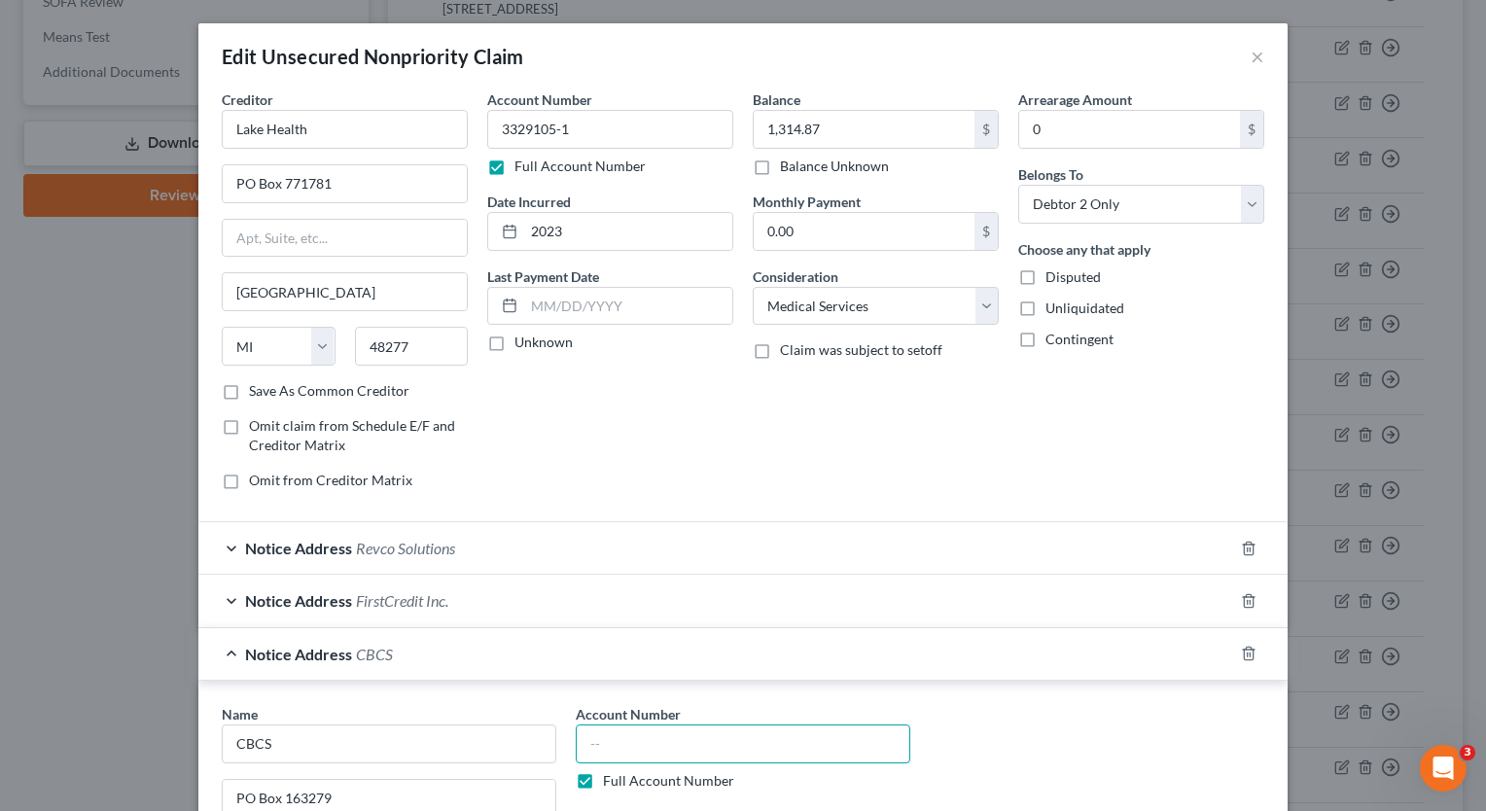
click at [654, 745] on input "text" at bounding box center [743, 744] width 335 height 39
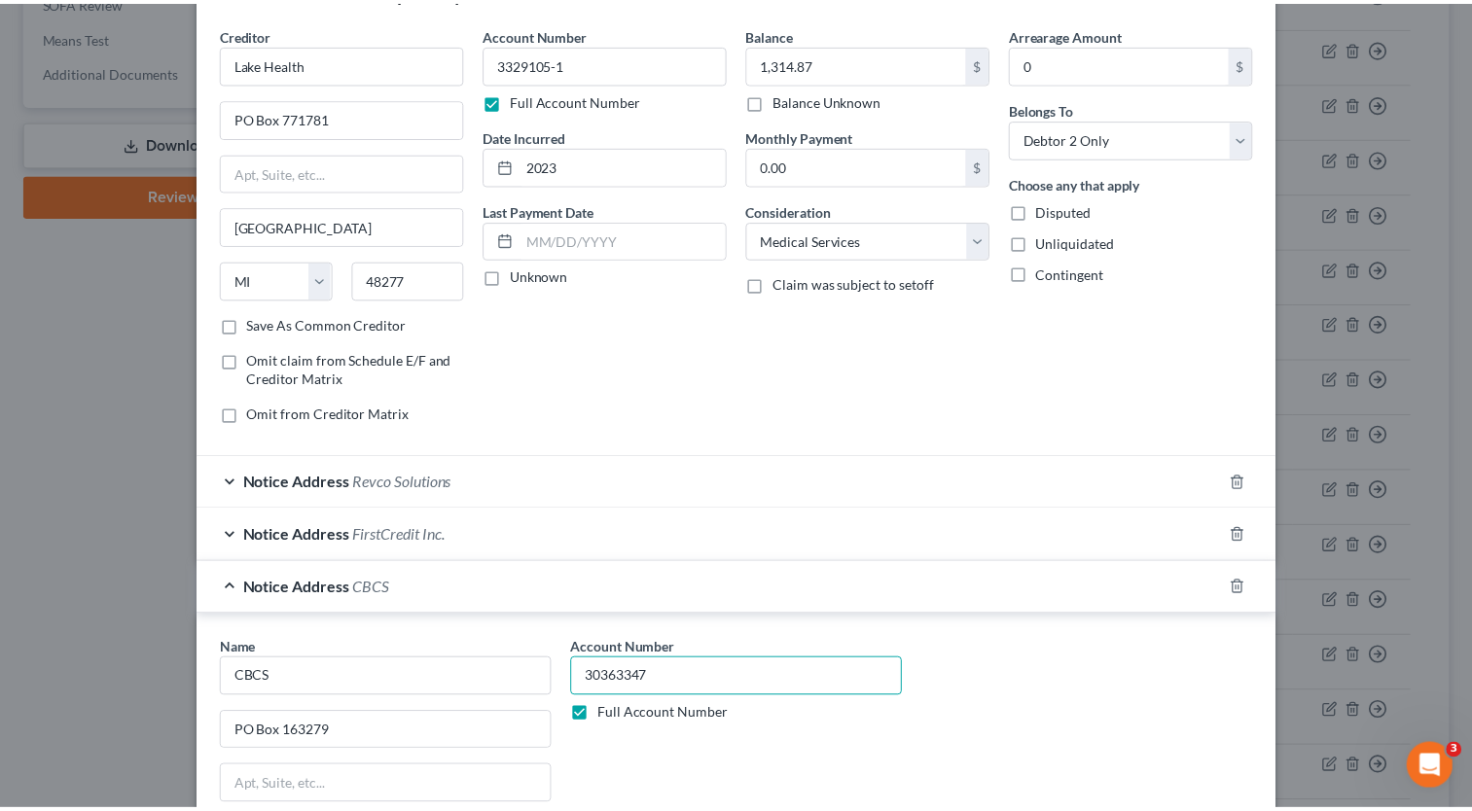
scroll to position [389, 0]
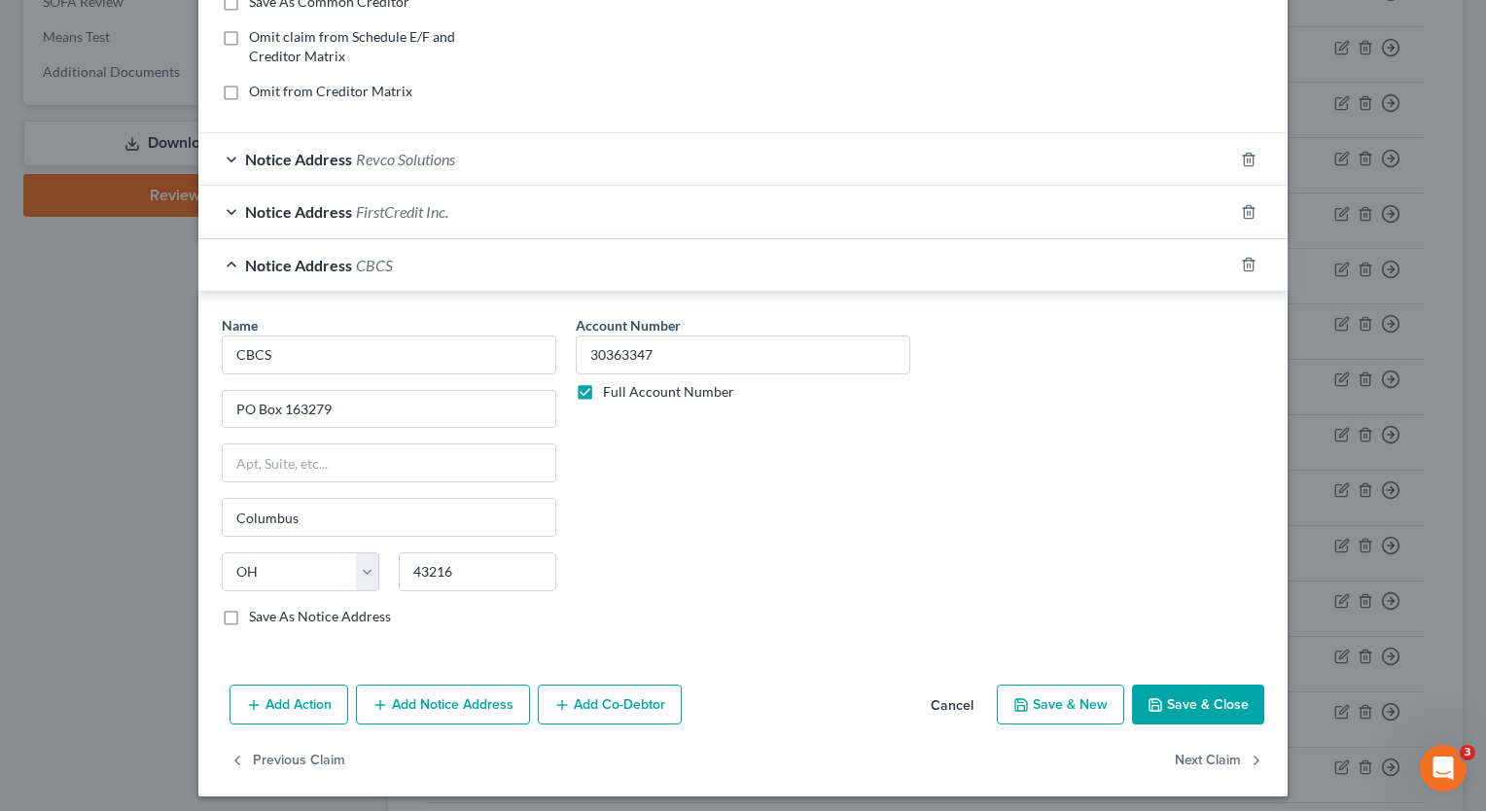
click at [1226, 707] on button "Save & Close" at bounding box center [1198, 705] width 132 height 41
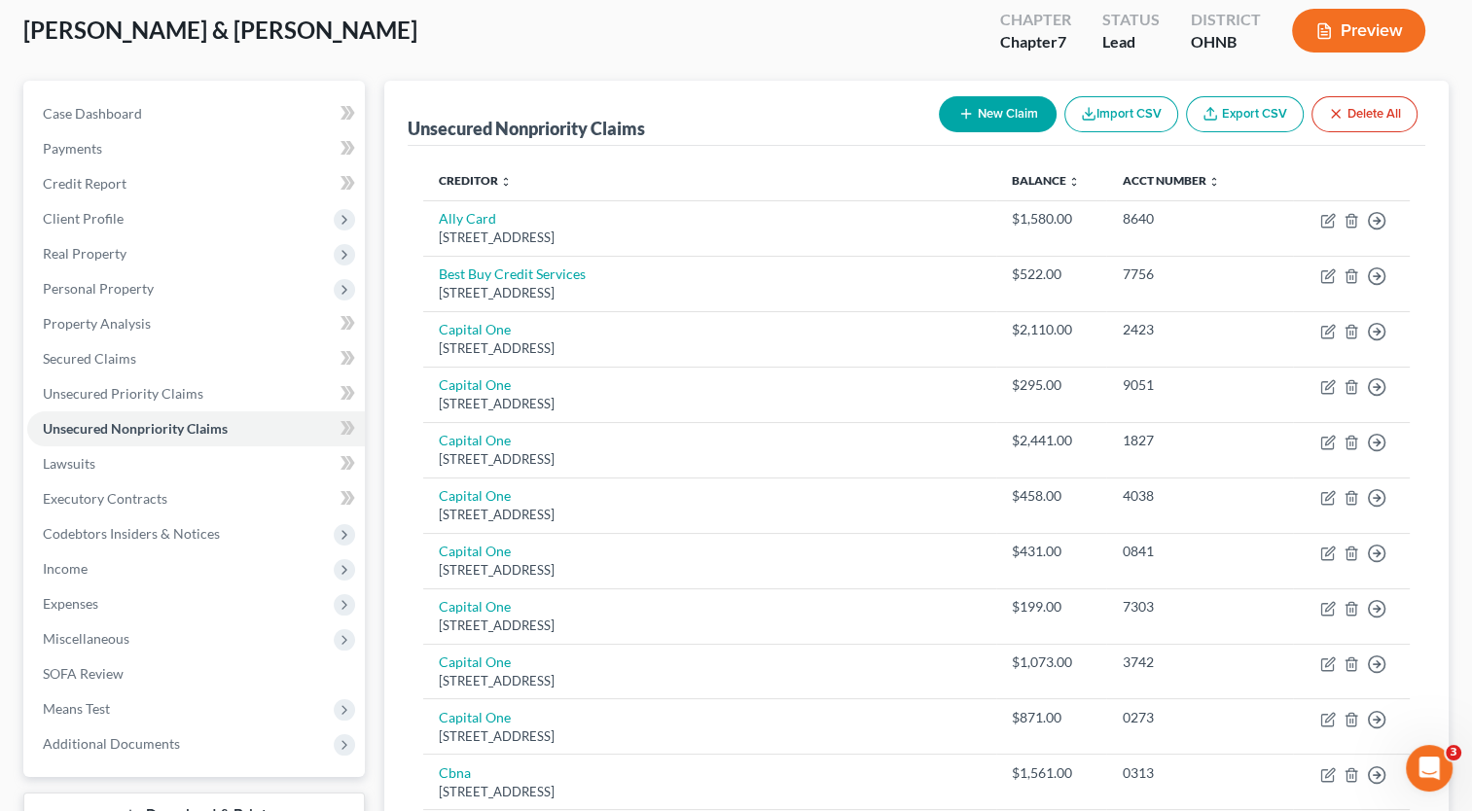
scroll to position [0, 0]
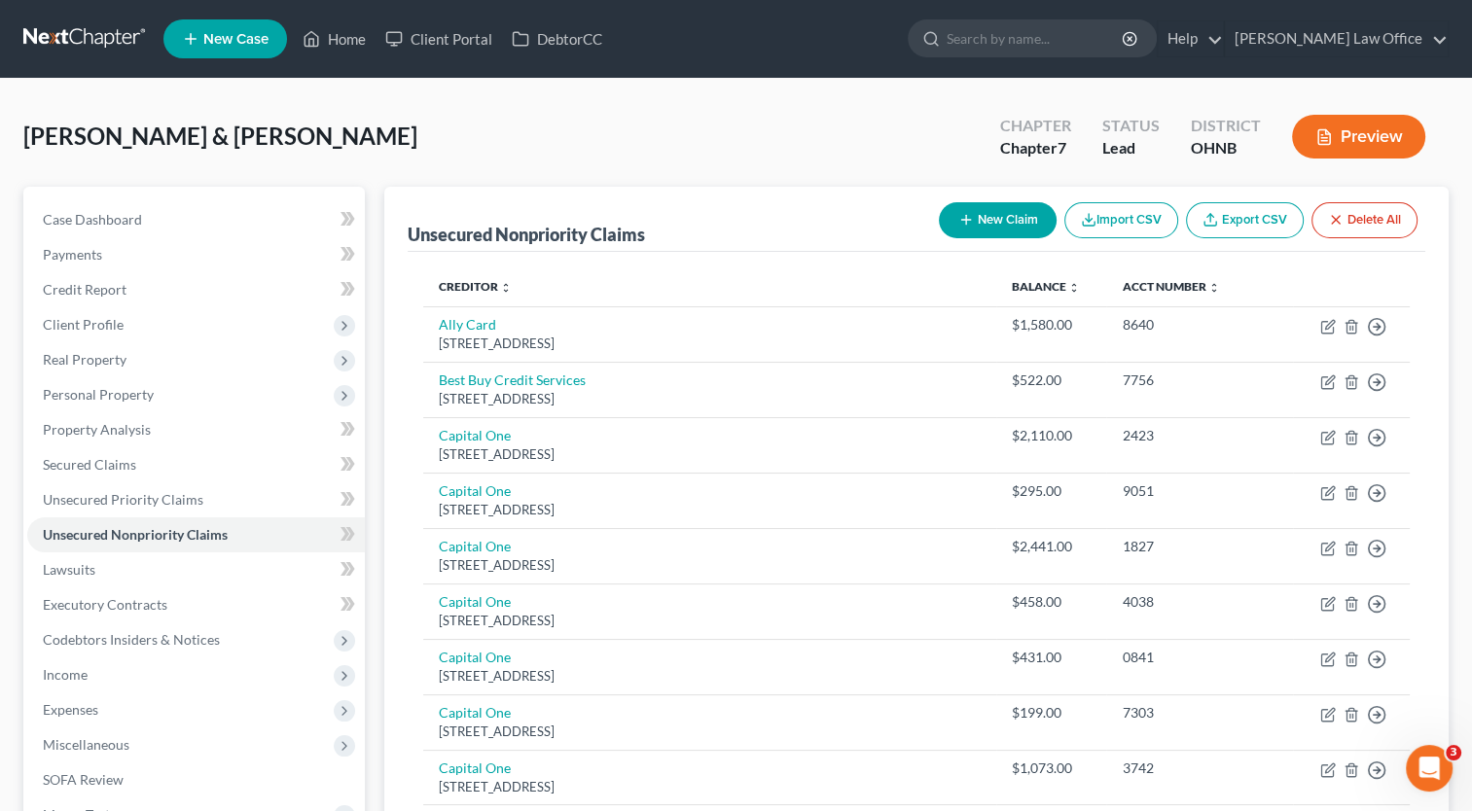
click at [1032, 226] on button "New Claim" at bounding box center [998, 220] width 118 height 36
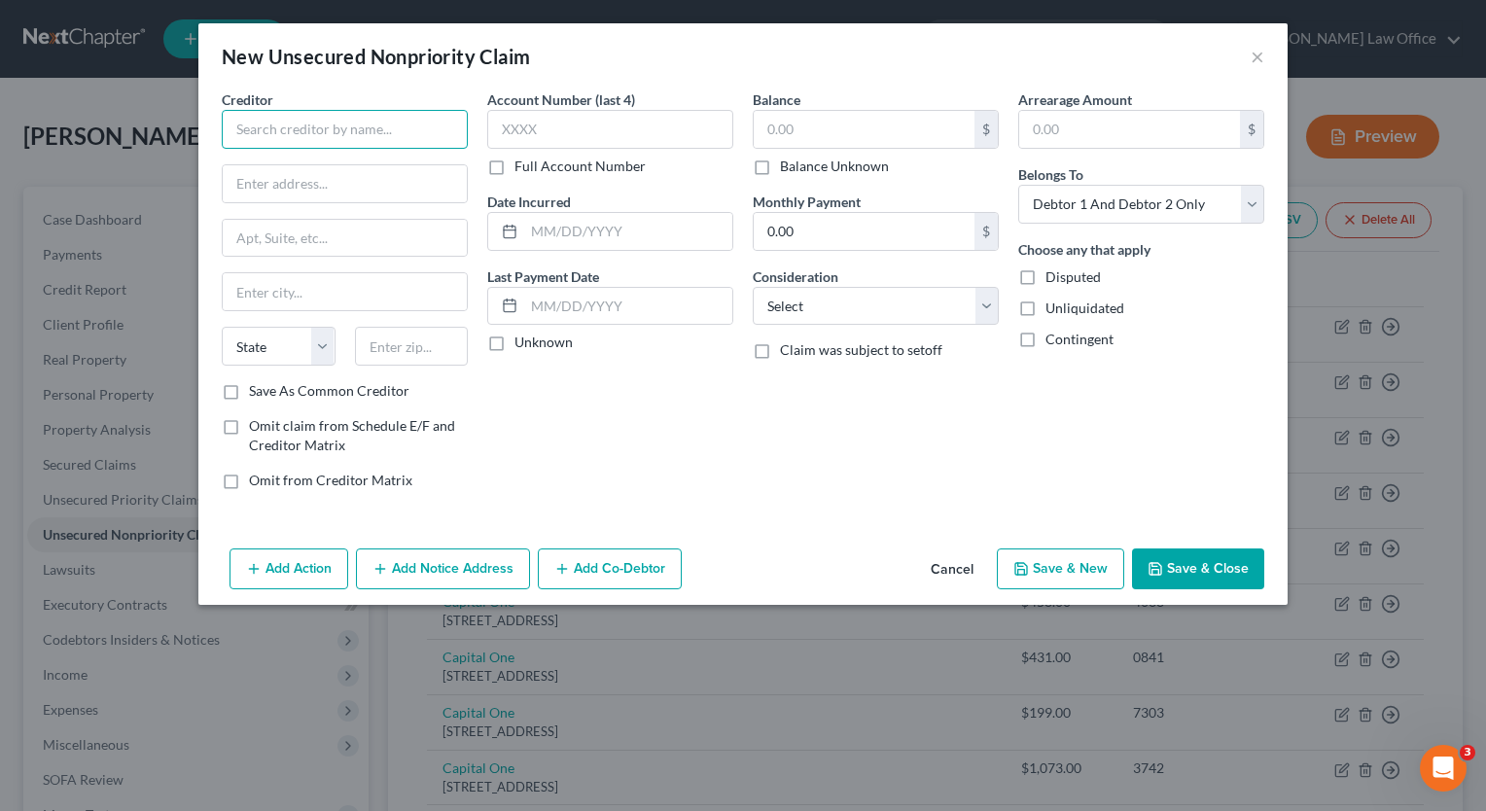
drag, startPoint x: 388, startPoint y: 137, endPoint x: 1485, endPoint y: 793, distance: 1278.2
click at [389, 137] on input "text" at bounding box center [345, 129] width 246 height 39
click at [833, 435] on div "Balance $ Balance Unknown Balance Undetermined $ Balance Unknown Monthly Paymen…" at bounding box center [876, 297] width 266 height 416
click at [1251, 45] on button "×" at bounding box center [1258, 56] width 14 height 23
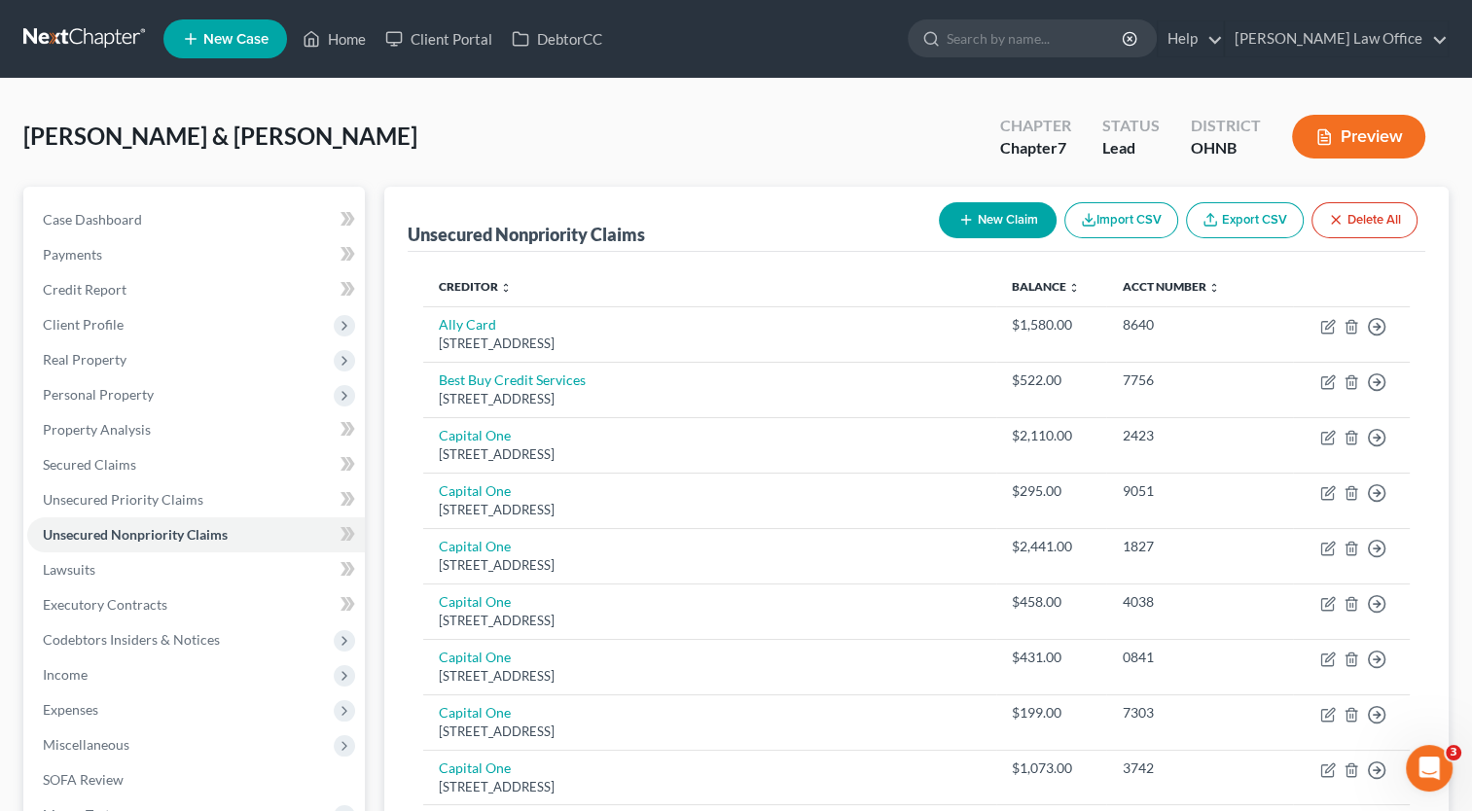
click at [984, 220] on button "New Claim" at bounding box center [998, 220] width 118 height 36
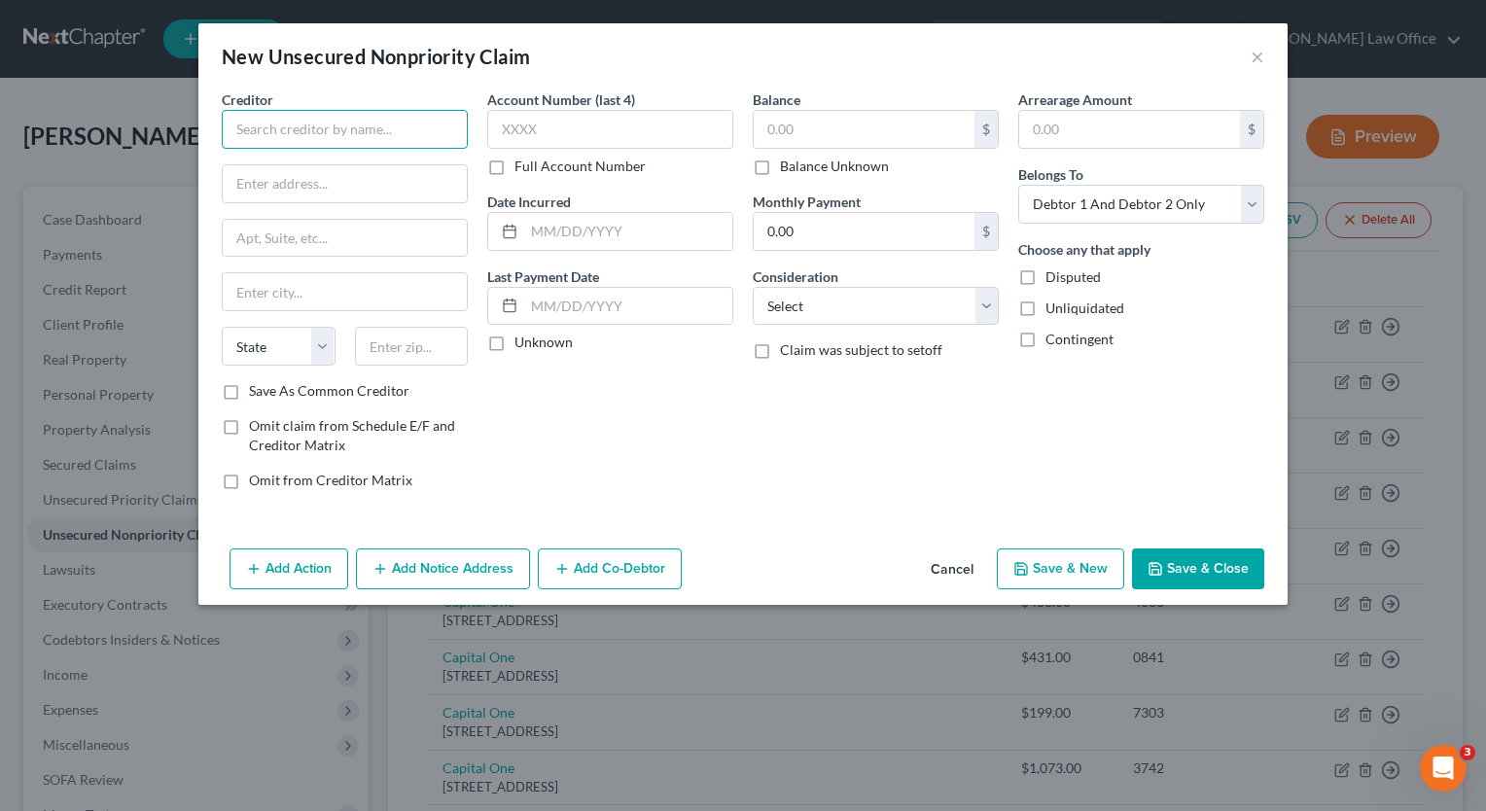
click at [326, 112] on input "text" at bounding box center [345, 129] width 246 height 39
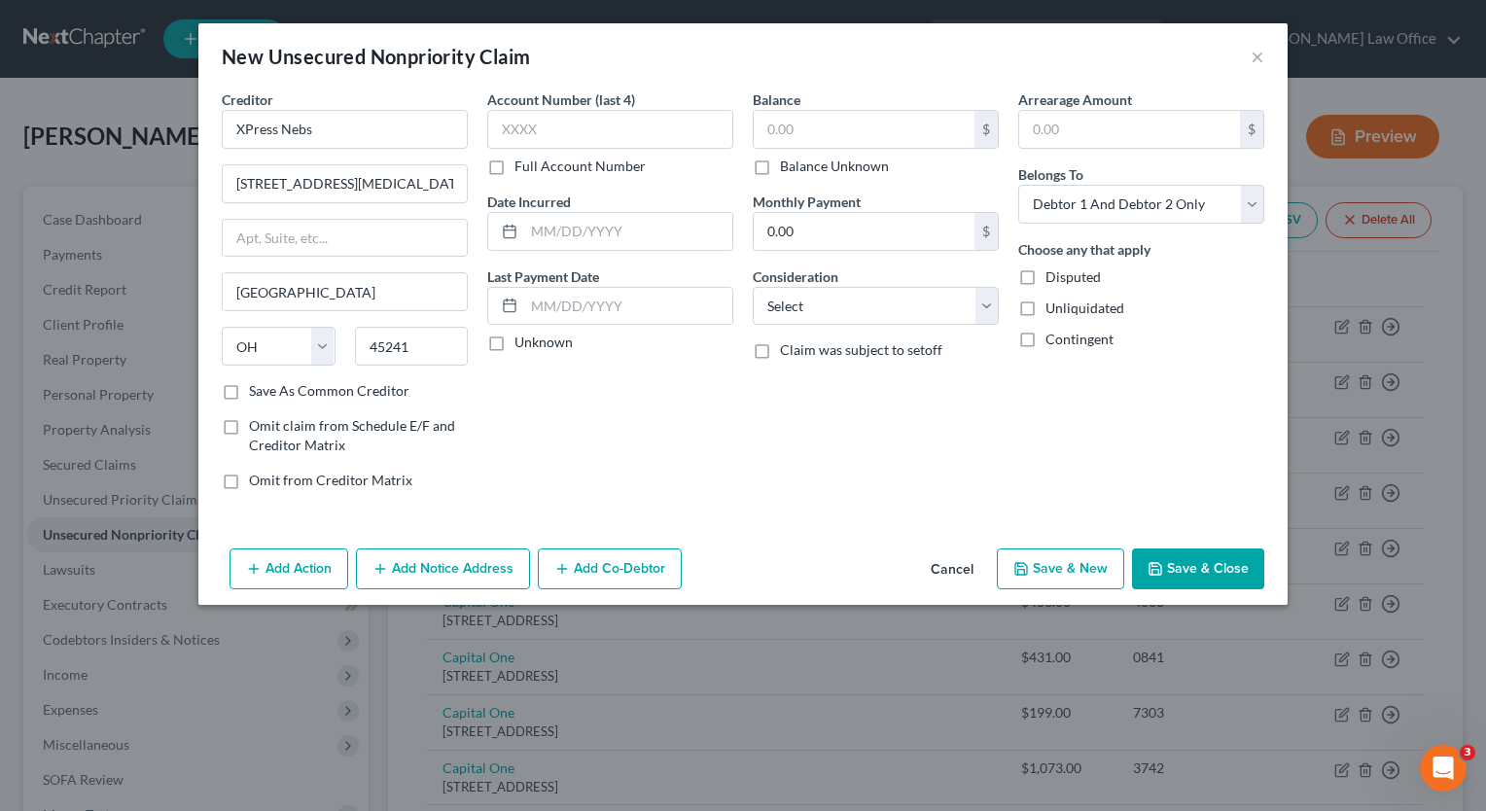
click at [515, 168] on label "Full Account Number" at bounding box center [580, 166] width 131 height 19
click at [522, 168] on input "Full Account Number" at bounding box center [528, 163] width 13 height 13
click at [552, 135] on input "text" at bounding box center [610, 129] width 246 height 39
click at [981, 315] on select "Select Cable / Satellite Services Collection Agency Credit Card Debt Debt Couns…" at bounding box center [876, 306] width 246 height 39
click at [753, 287] on select "Select Cable / Satellite Services Collection Agency Credit Card Debt Debt Couns…" at bounding box center [876, 306] width 246 height 39
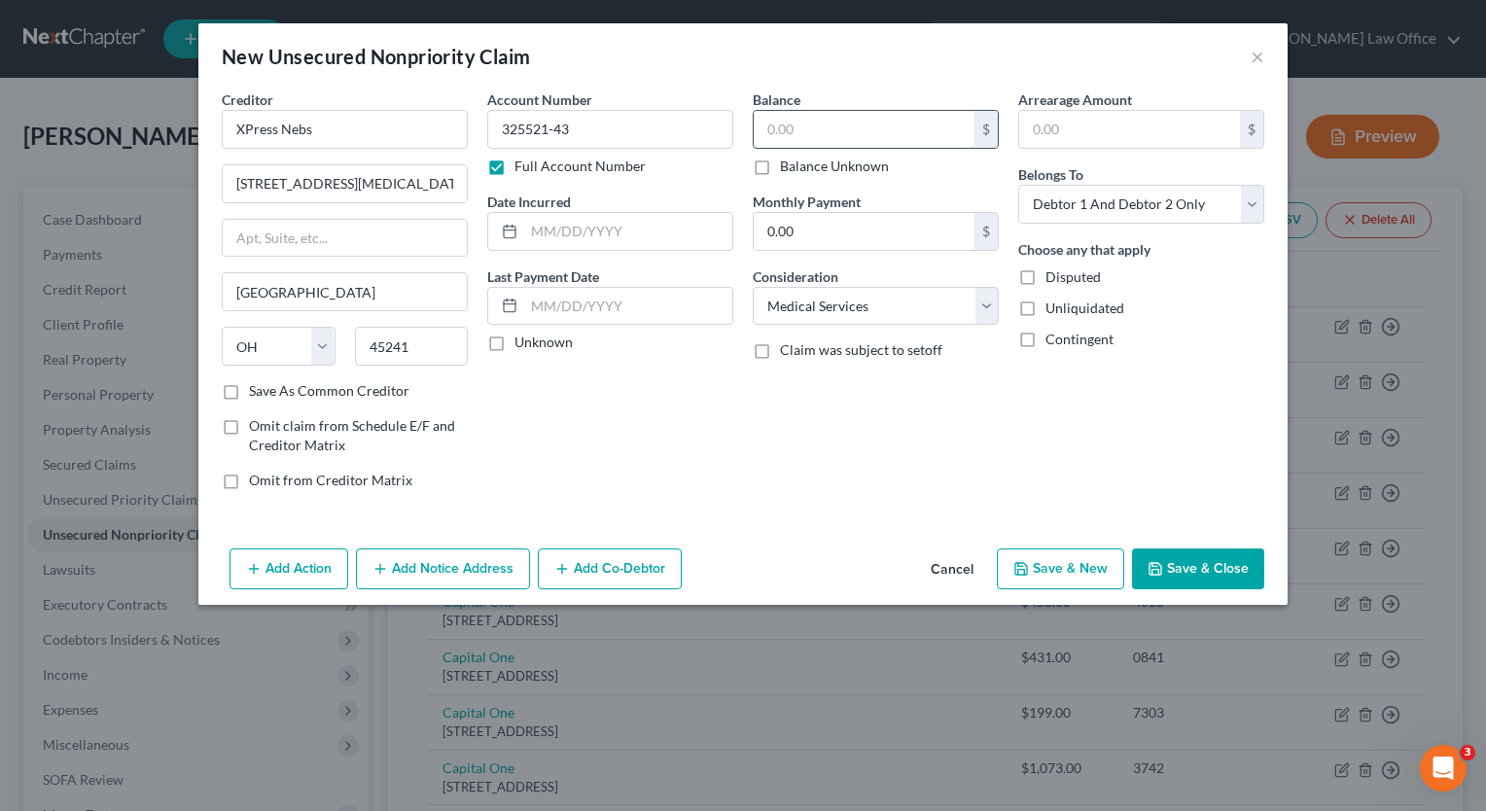
click at [852, 130] on input "text" at bounding box center [864, 129] width 221 height 37
drag, startPoint x: 1249, startPoint y: 216, endPoint x: 1237, endPoint y: 224, distance: 14.0
click at [1249, 216] on select "Select Debtor 1 Only Debtor 2 Only Debtor 1 And Debtor 2 Only At Least One Of T…" at bounding box center [1141, 204] width 246 height 39
click at [1018, 185] on select "Select Debtor 1 Only Debtor 2 Only Debtor 1 And Debtor 2 Only At Least One Of T…" at bounding box center [1141, 204] width 246 height 39
drag, startPoint x: 1205, startPoint y: 569, endPoint x: 1152, endPoint y: 593, distance: 58.8
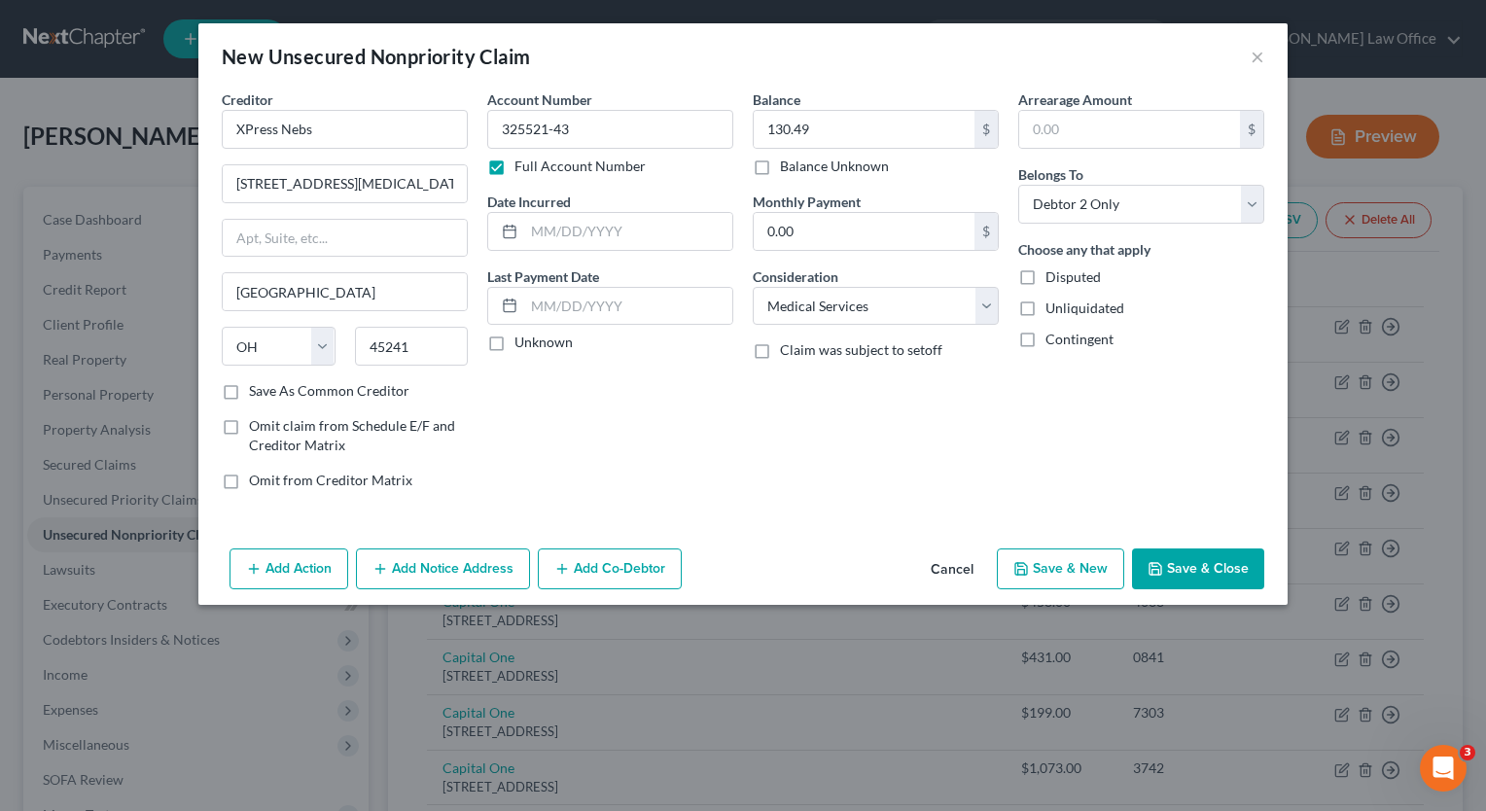
click at [1202, 574] on button "Save & Close" at bounding box center [1198, 569] width 132 height 41
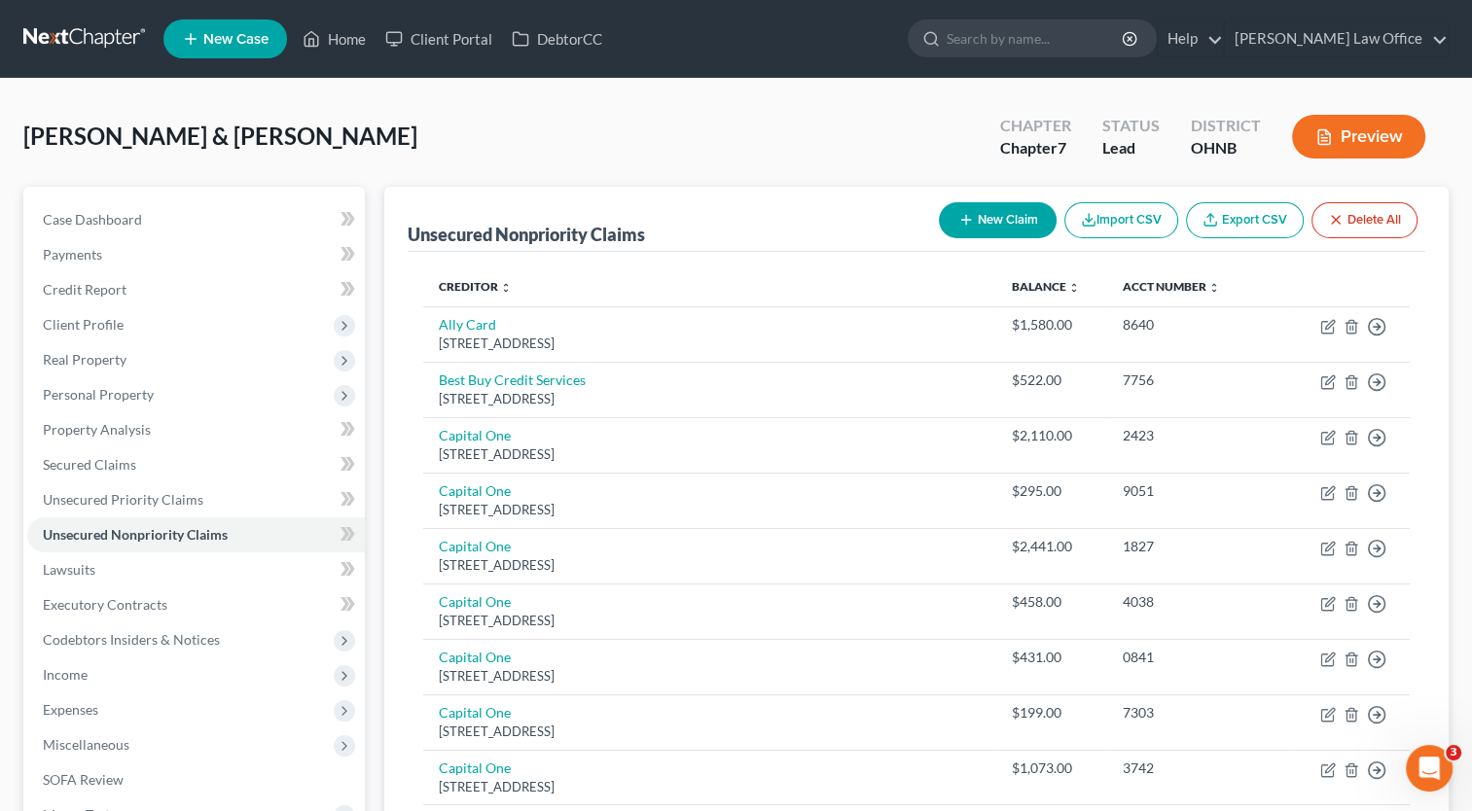
click at [1043, 216] on button "New Claim" at bounding box center [998, 220] width 118 height 36
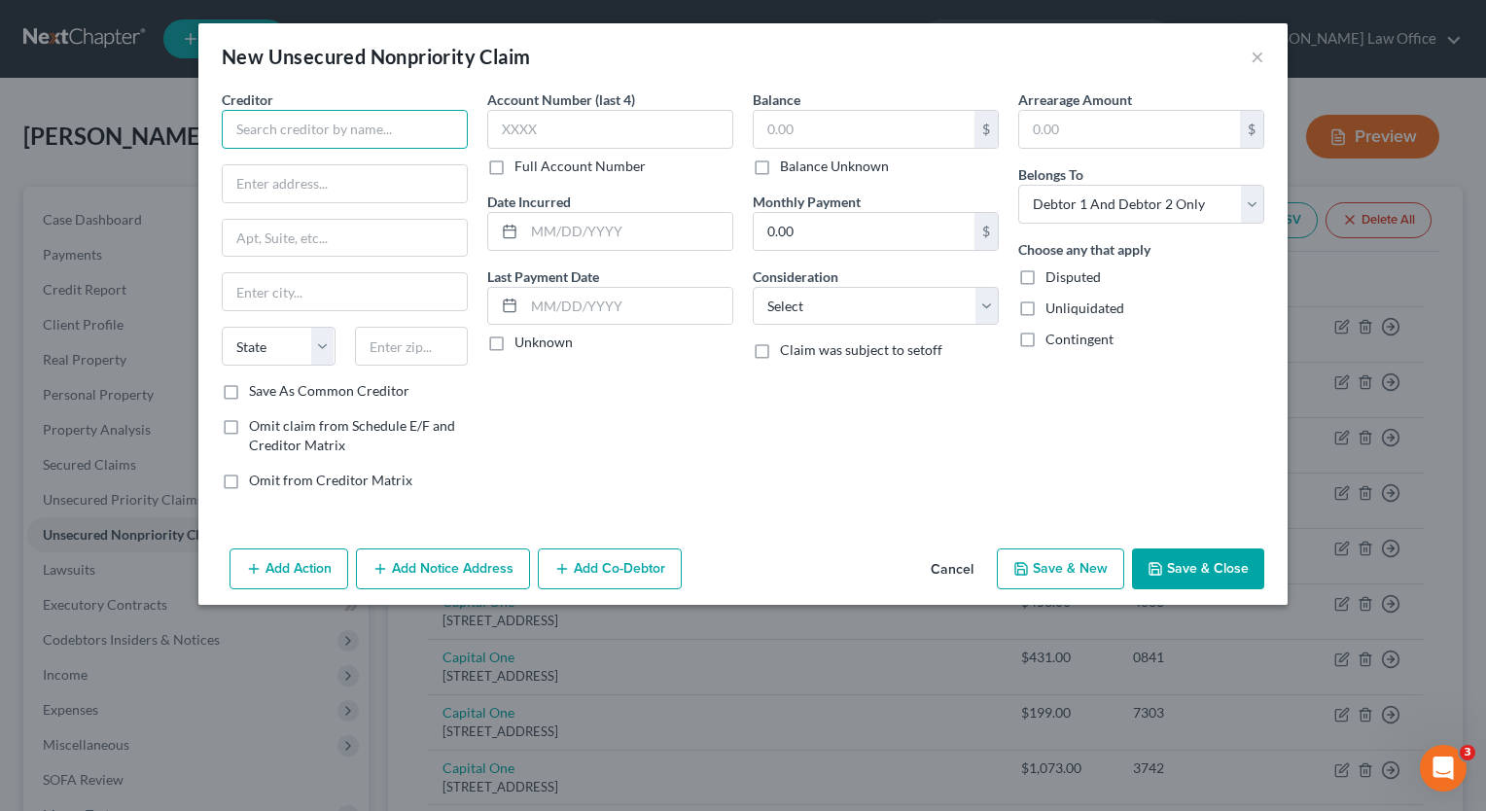
click at [430, 128] on input "text" at bounding box center [345, 129] width 246 height 39
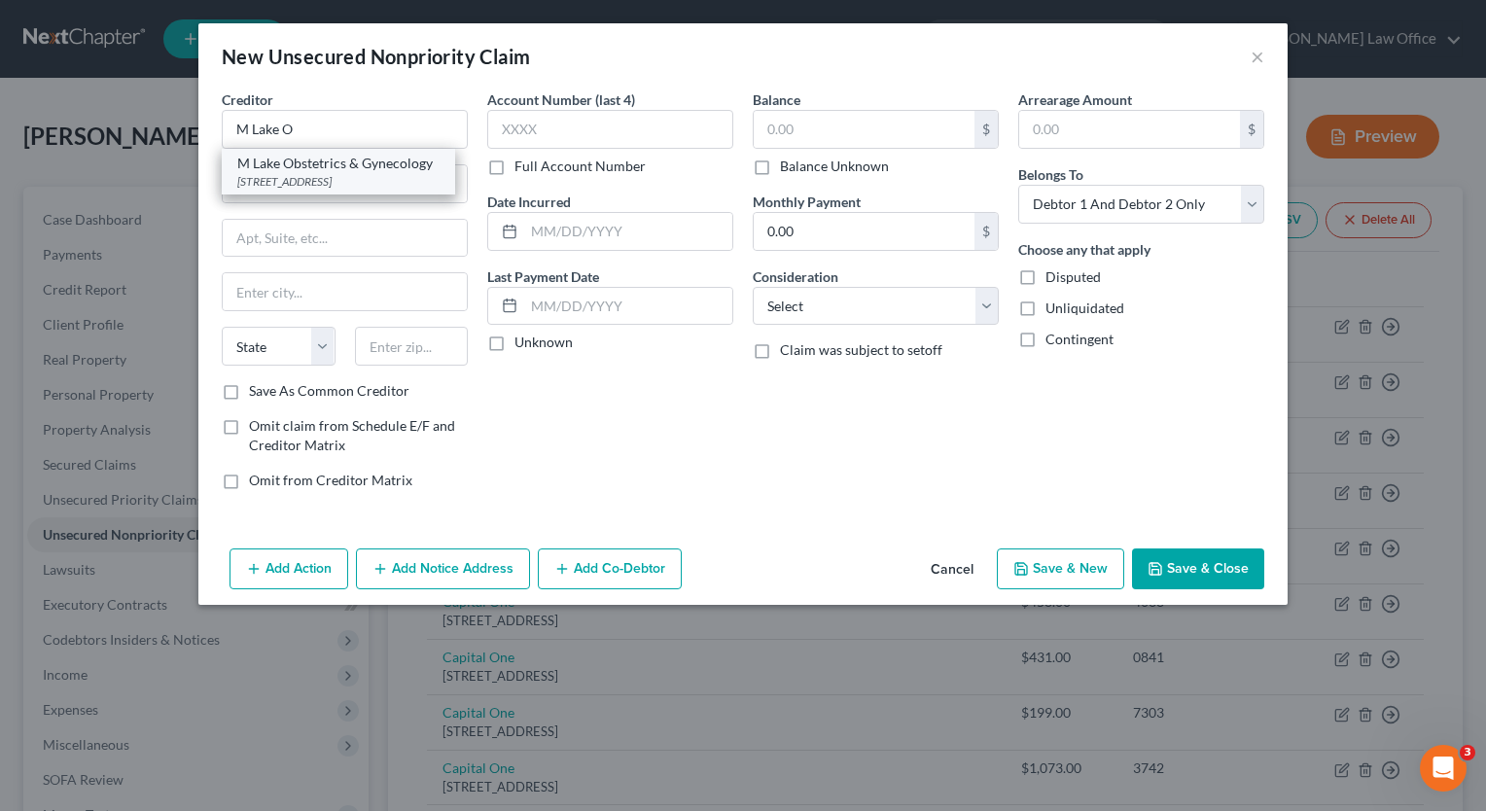
click at [389, 182] on div "[STREET_ADDRESS]" at bounding box center [338, 181] width 202 height 17
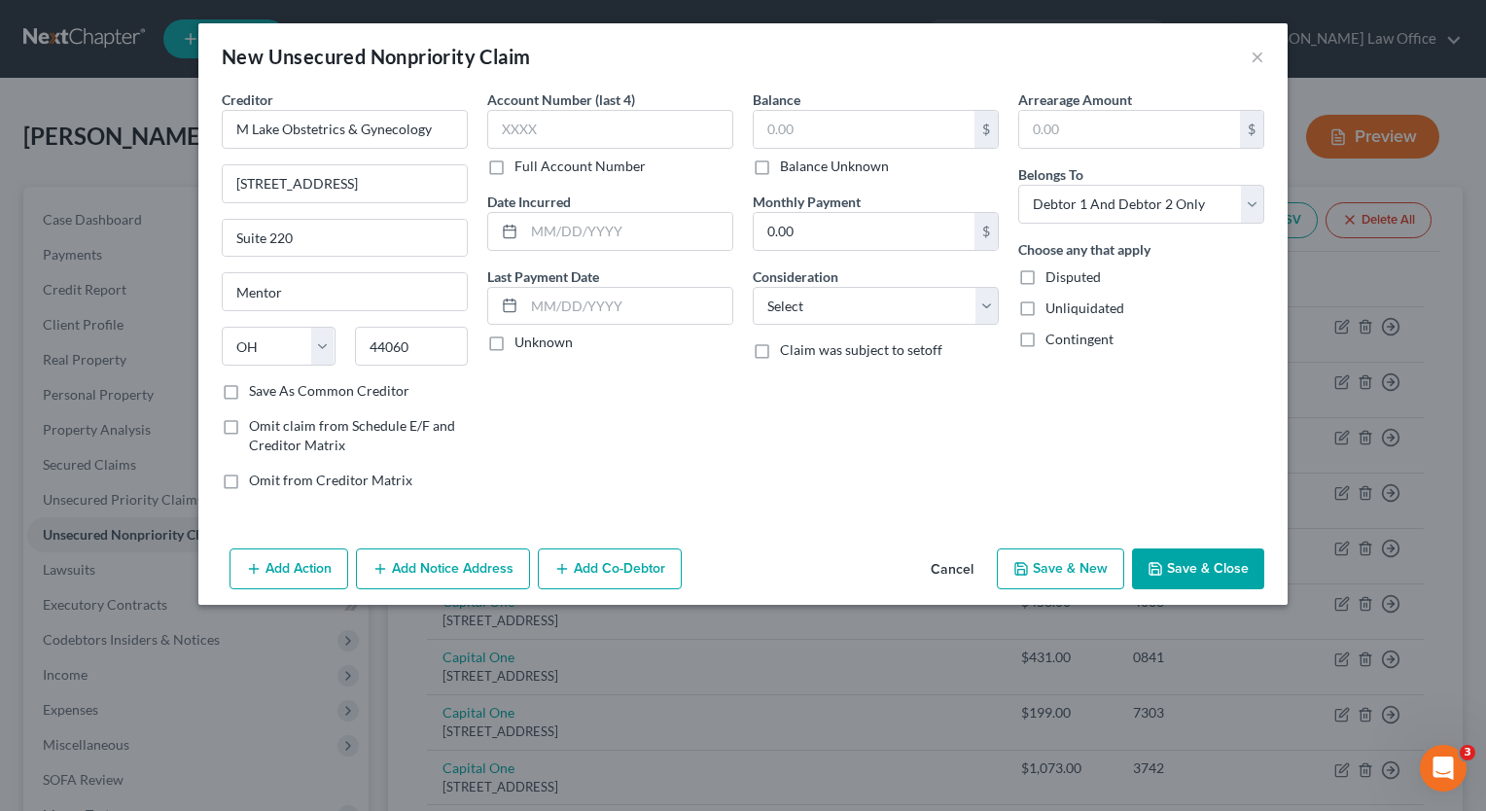
click at [515, 167] on label "Full Account Number" at bounding box center [580, 166] width 131 height 19
click at [522, 167] on input "Full Account Number" at bounding box center [528, 163] width 13 height 13
click at [561, 124] on input "text" at bounding box center [610, 129] width 246 height 39
drag, startPoint x: 585, startPoint y: 213, endPoint x: 597, endPoint y: 240, distance: 30.0
click at [585, 213] on input "text" at bounding box center [628, 231] width 208 height 37
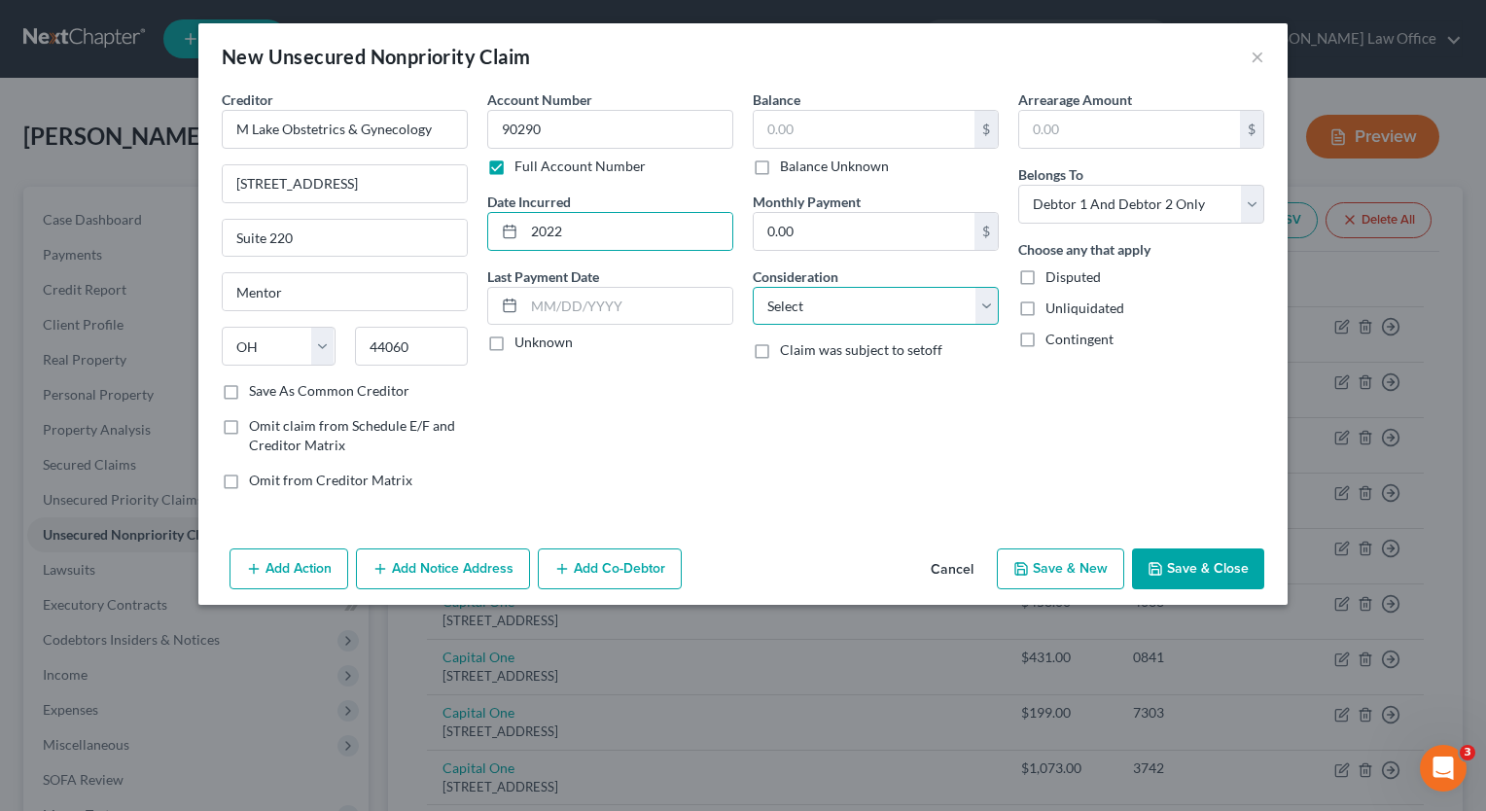
click at [980, 313] on select "Select Cable / Satellite Services Collection Agency Credit Card Debt Debt Couns…" at bounding box center [876, 306] width 246 height 39
click at [753, 287] on select "Select Cable / Satellite Services Collection Agency Credit Card Debt Debt Couns…" at bounding box center [876, 306] width 246 height 39
click at [827, 134] on input "text" at bounding box center [864, 129] width 221 height 37
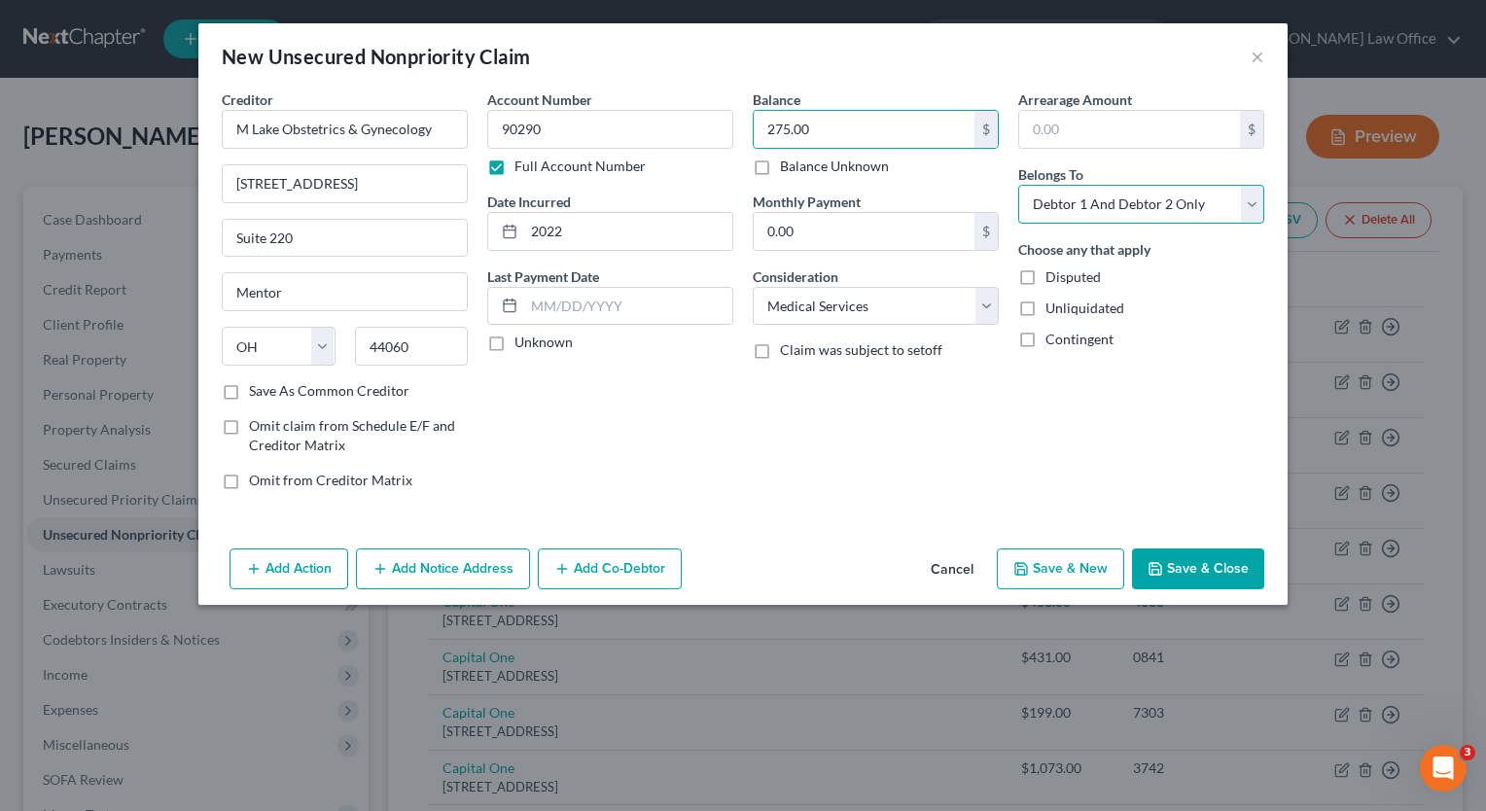
click at [1255, 212] on select "Select Debtor 1 Only Debtor 2 Only Debtor 1 And Debtor 2 Only At Least One Of T…" at bounding box center [1141, 204] width 246 height 39
click at [1018, 185] on select "Select Debtor 1 Only Debtor 2 Only Debtor 1 And Debtor 2 Only At Least One Of T…" at bounding box center [1141, 204] width 246 height 39
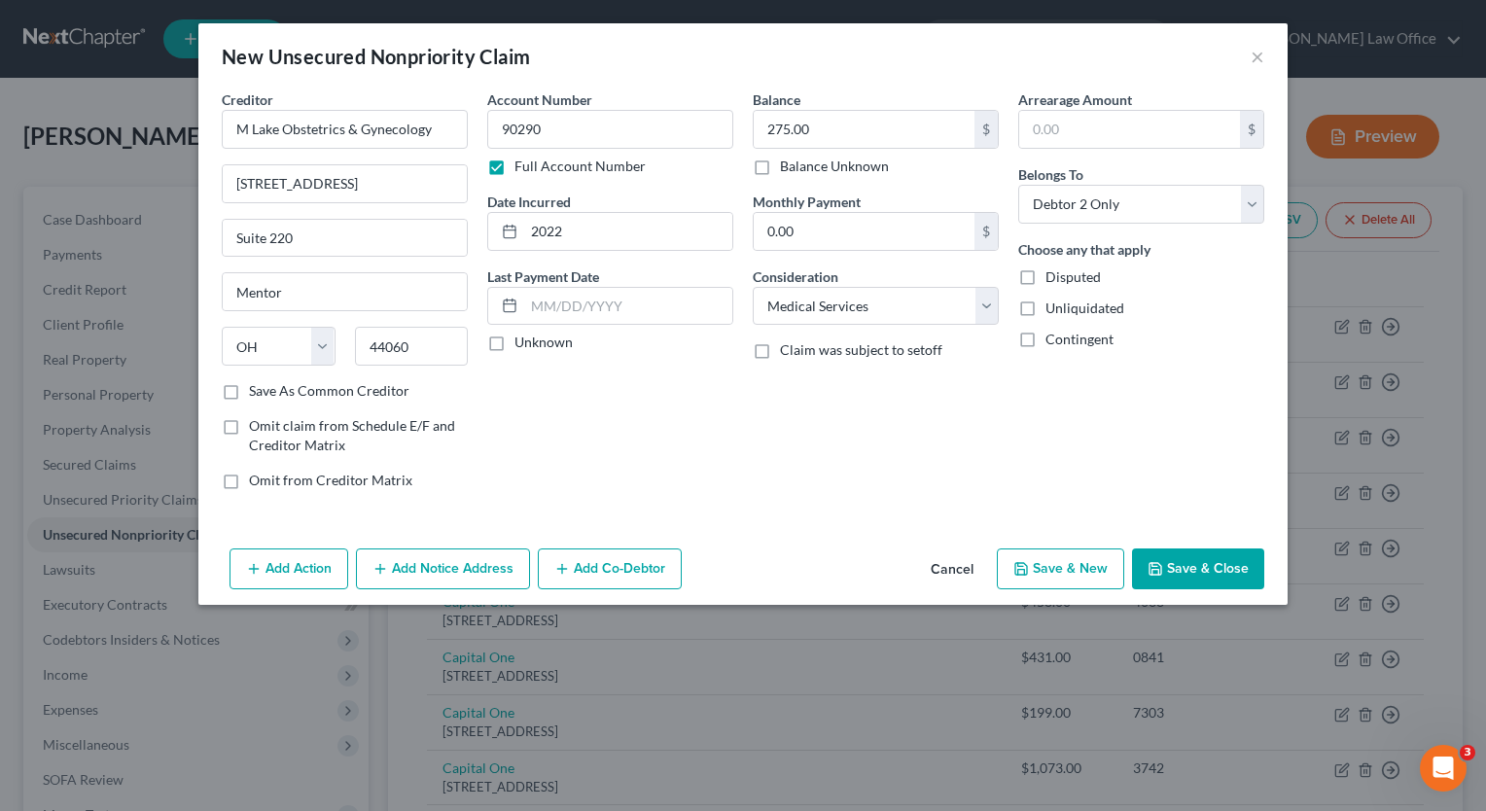
click at [1195, 571] on button "Save & Close" at bounding box center [1198, 569] width 132 height 41
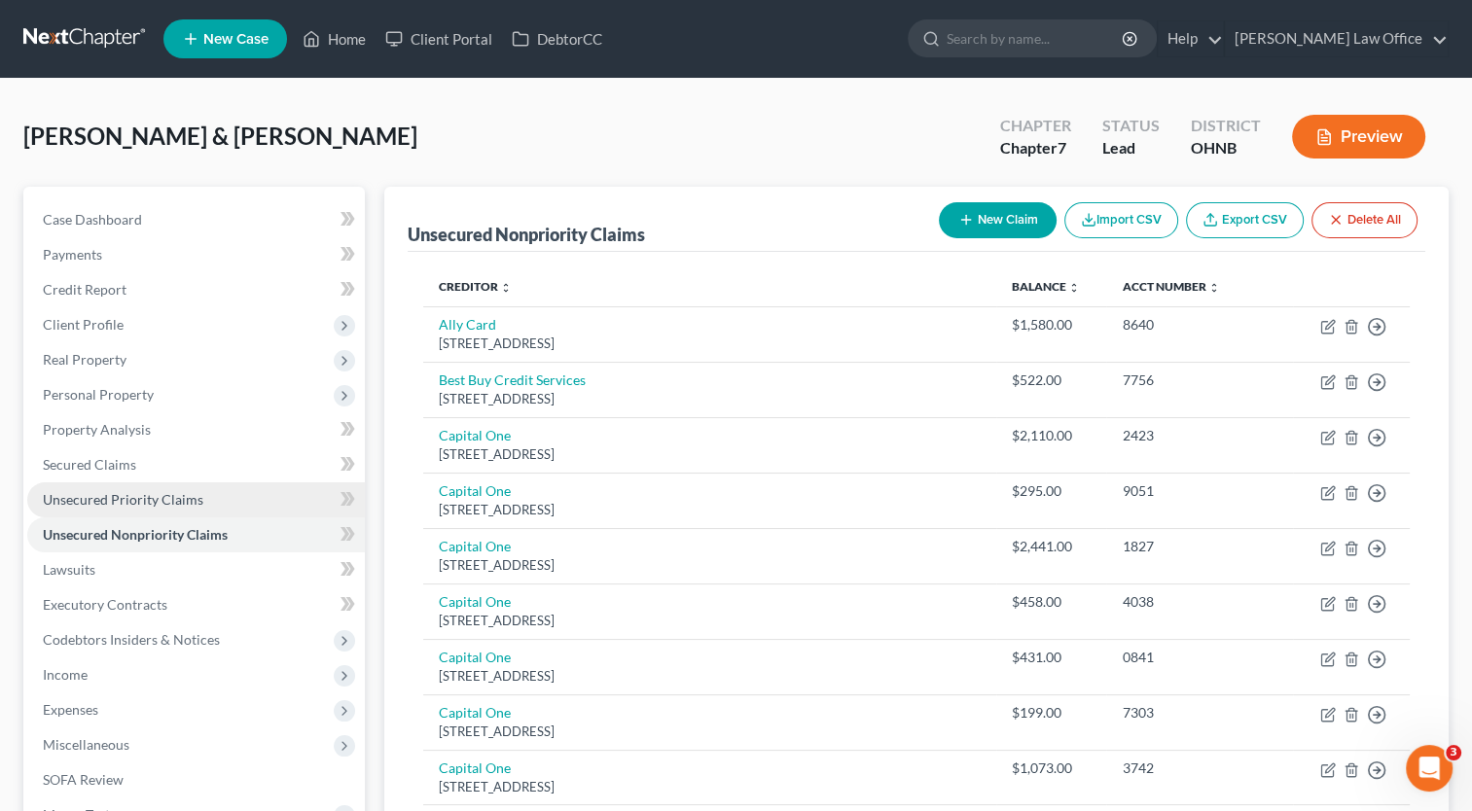
scroll to position [97, 0]
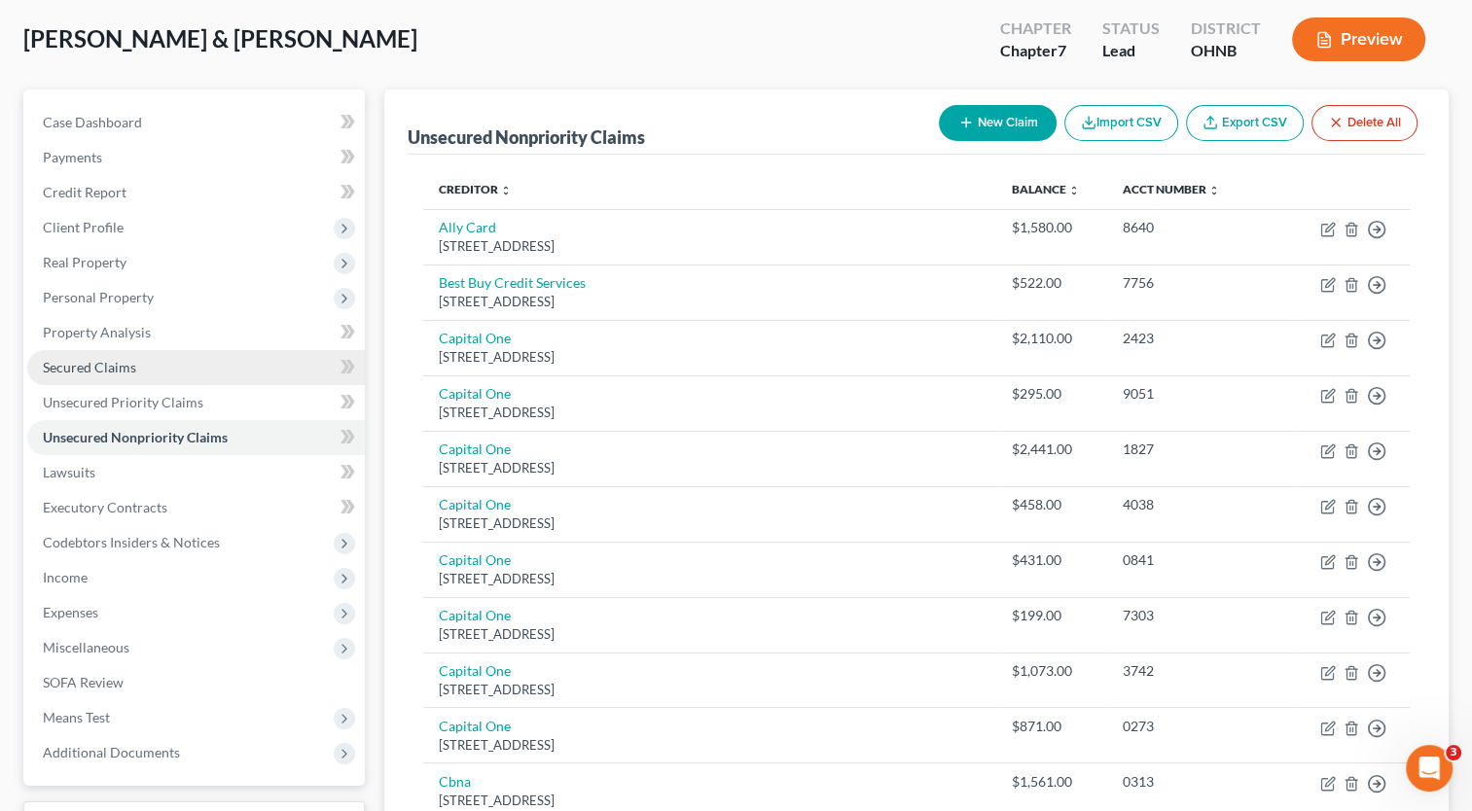
drag, startPoint x: 87, startPoint y: 290, endPoint x: 101, endPoint y: 349, distance: 61.1
click at [87, 290] on span "Personal Property" at bounding box center [98, 297] width 111 height 17
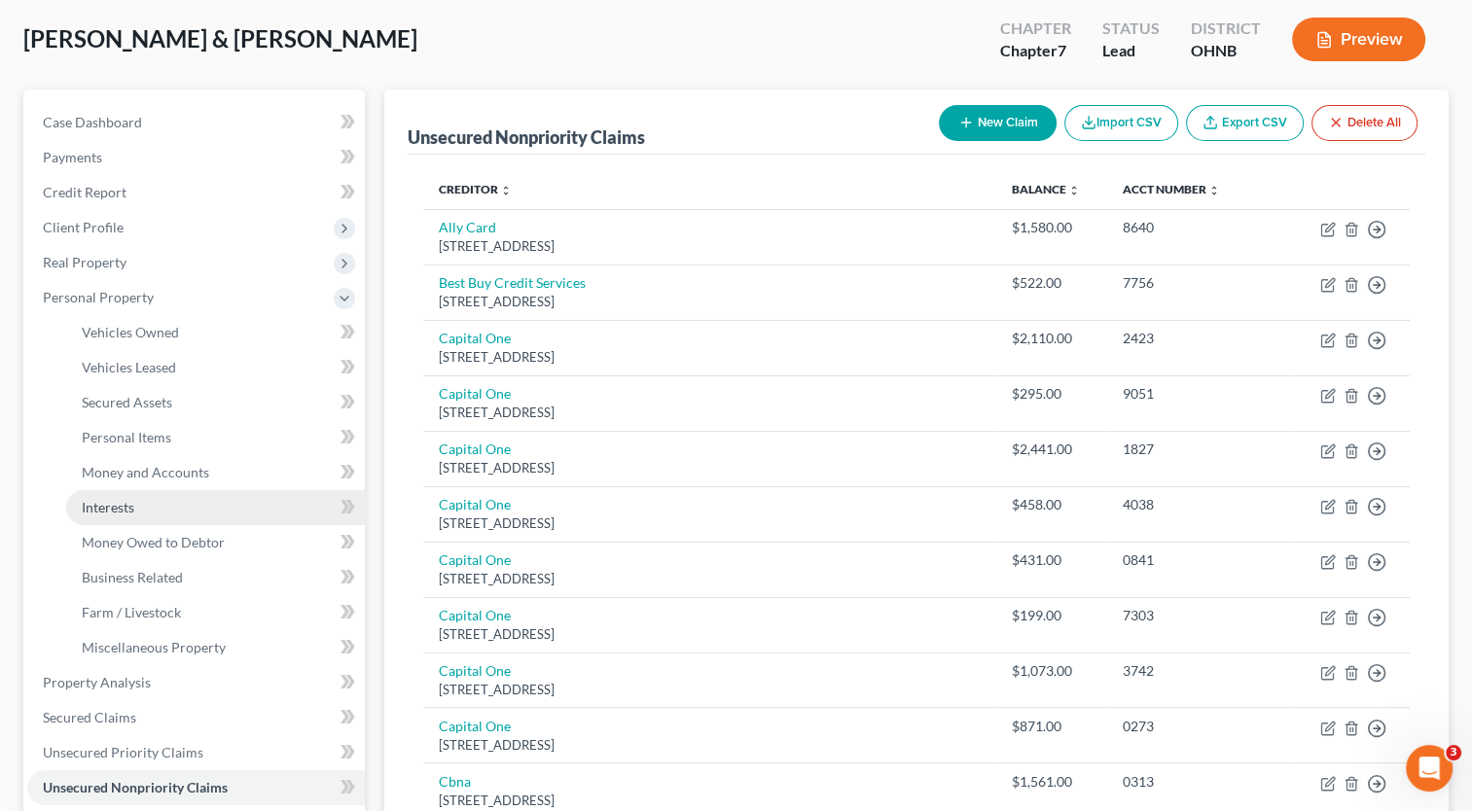
click at [113, 512] on span "Interests" at bounding box center [108, 507] width 53 height 17
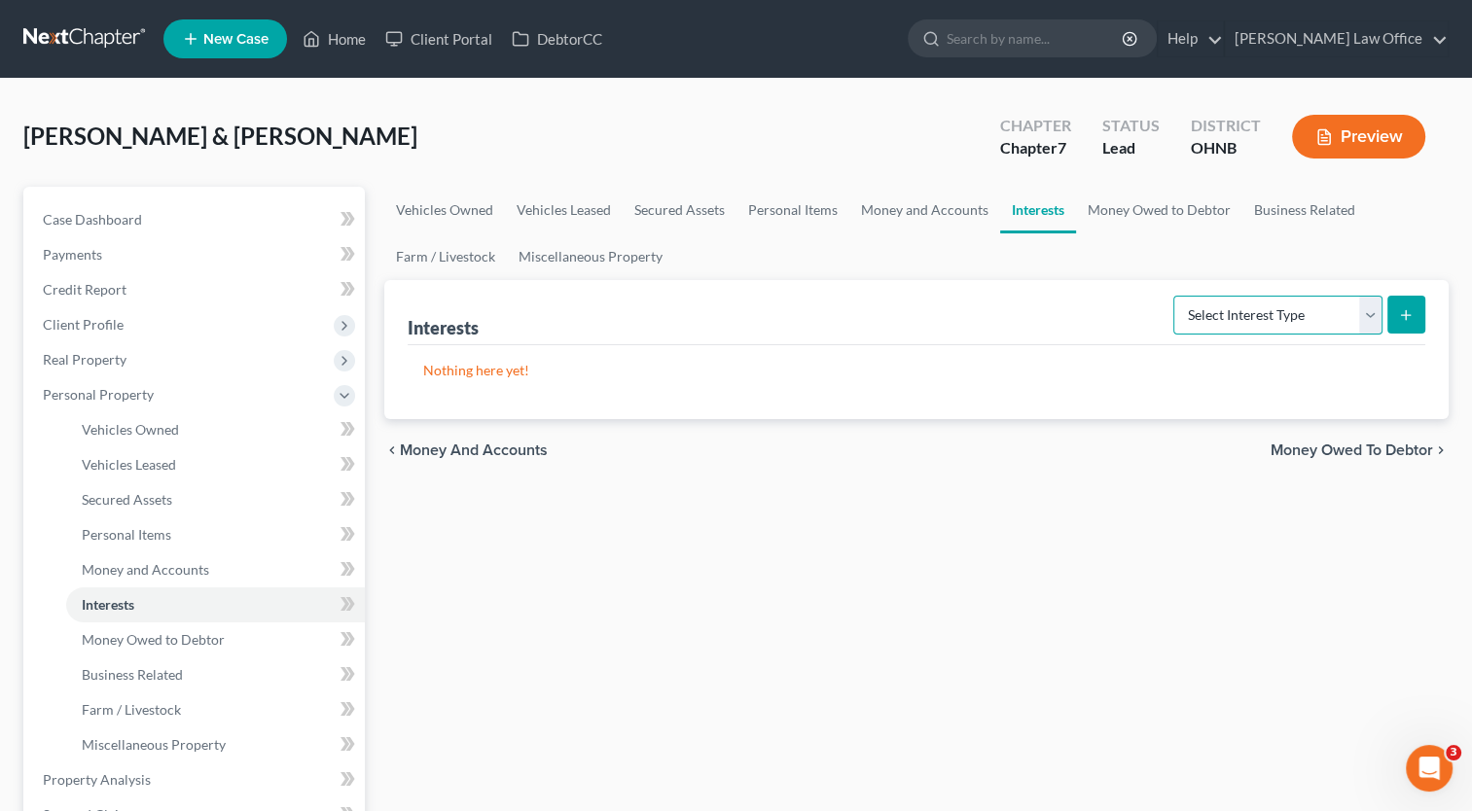
drag, startPoint x: 1366, startPoint y: 321, endPoint x: 1362, endPoint y: 334, distance: 13.2
click at [1366, 321] on select "Select Interest Type 401K Annuity Bond Education IRA Government Bond Government…" at bounding box center [1277, 315] width 209 height 39
click at [1175, 296] on select "Select Interest Type 401K Annuity Bond Education IRA Government Bond Government…" at bounding box center [1277, 315] width 209 height 39
click at [1416, 312] on button "submit" at bounding box center [1406, 315] width 38 height 38
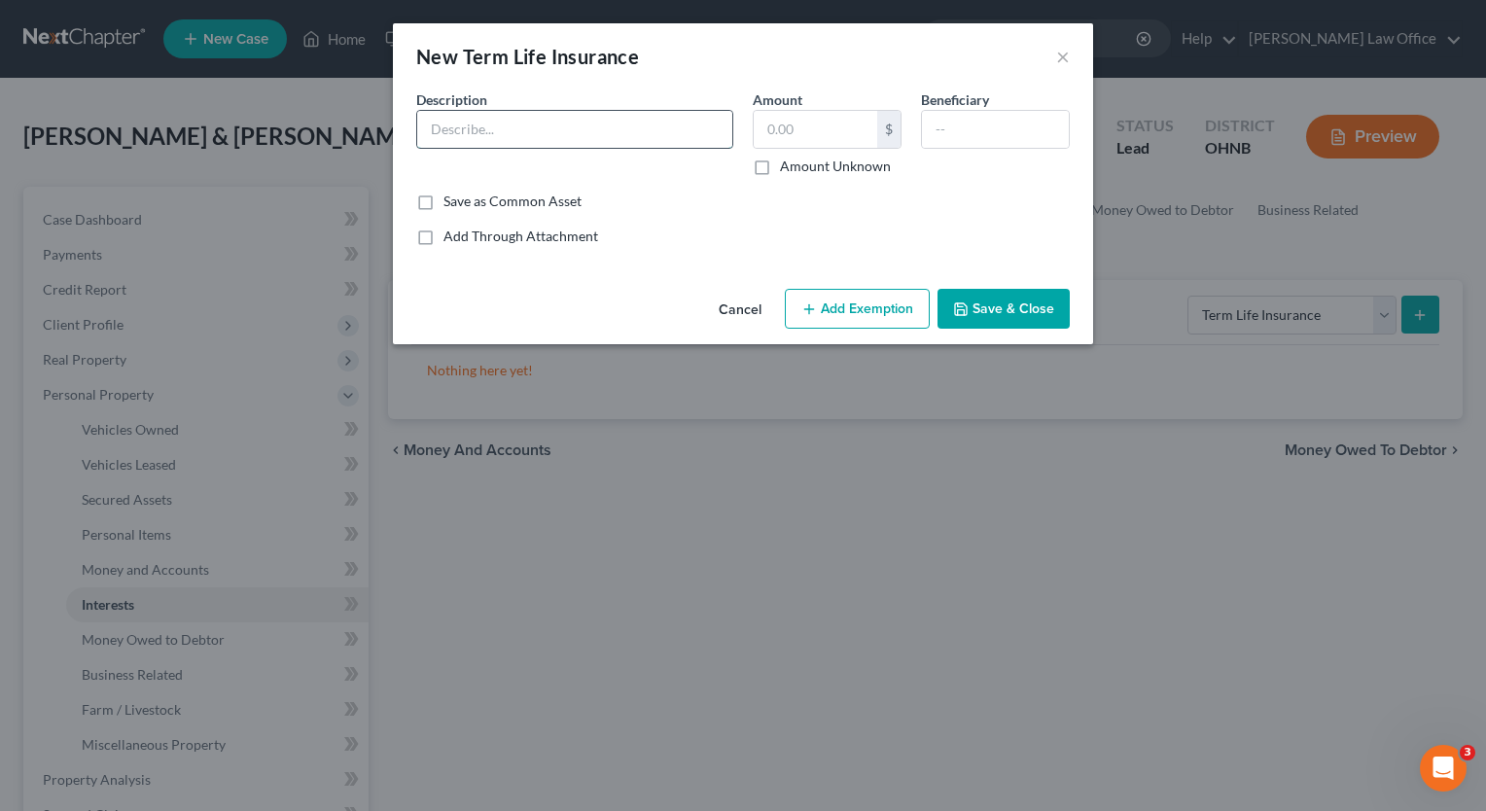
click at [549, 136] on input "text" at bounding box center [574, 129] width 315 height 37
drag, startPoint x: 985, startPoint y: 127, endPoint x: 919, endPoint y: 123, distance: 66.3
click at [984, 127] on input "text" at bounding box center [995, 129] width 147 height 37
click at [1026, 313] on button "Save & Close" at bounding box center [1004, 309] width 132 height 41
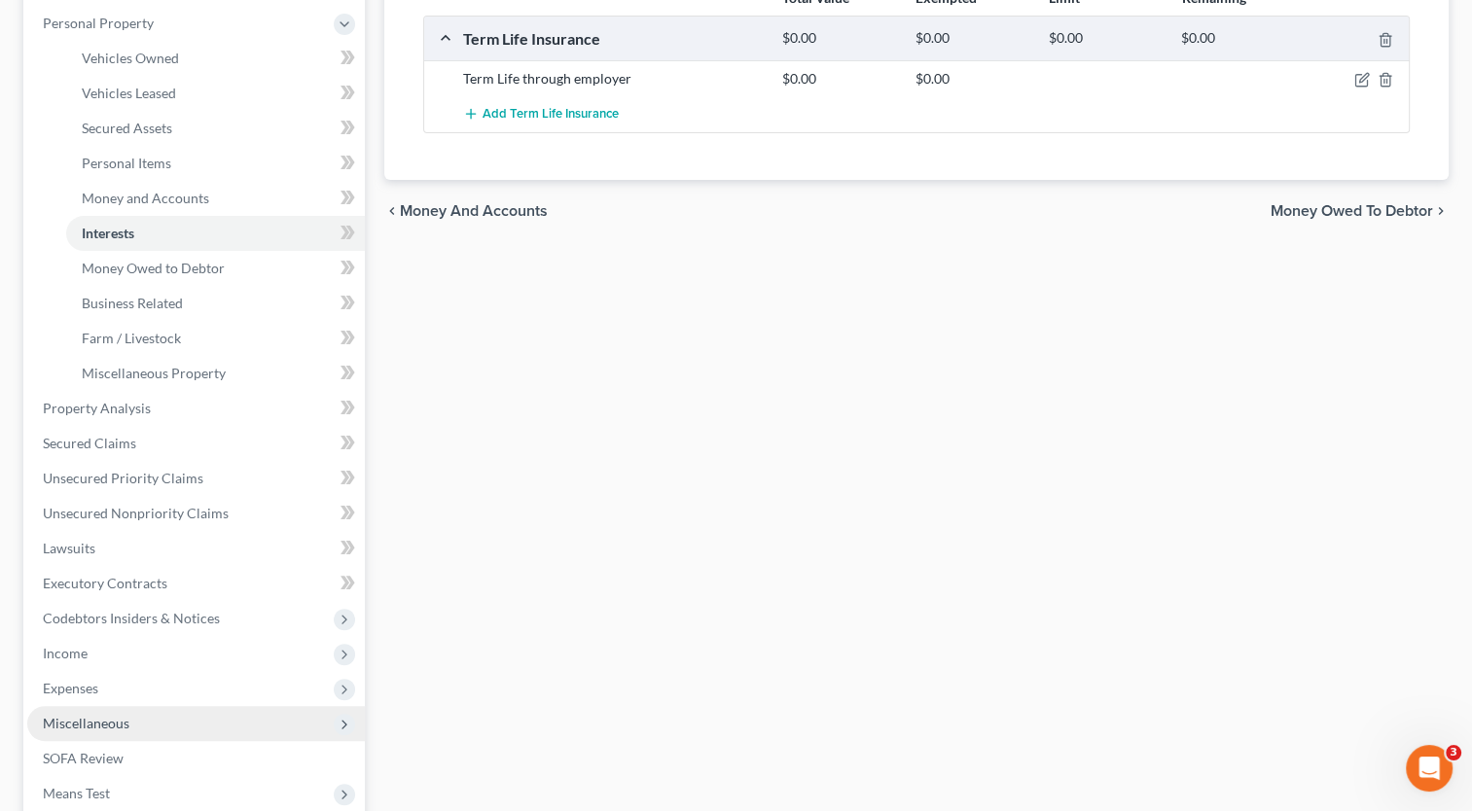
scroll to position [486, 0]
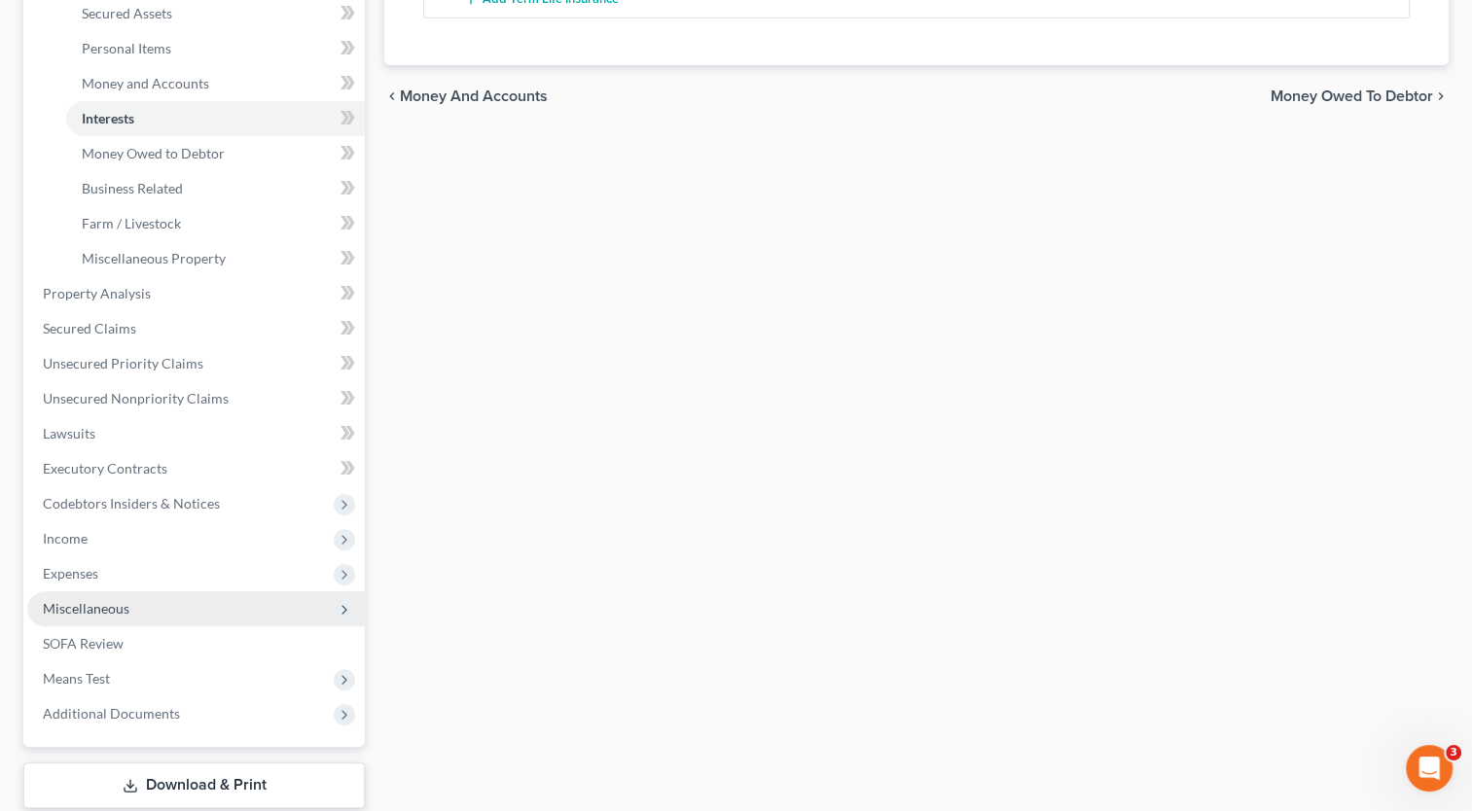
click at [128, 613] on span "Miscellaneous" at bounding box center [196, 608] width 338 height 35
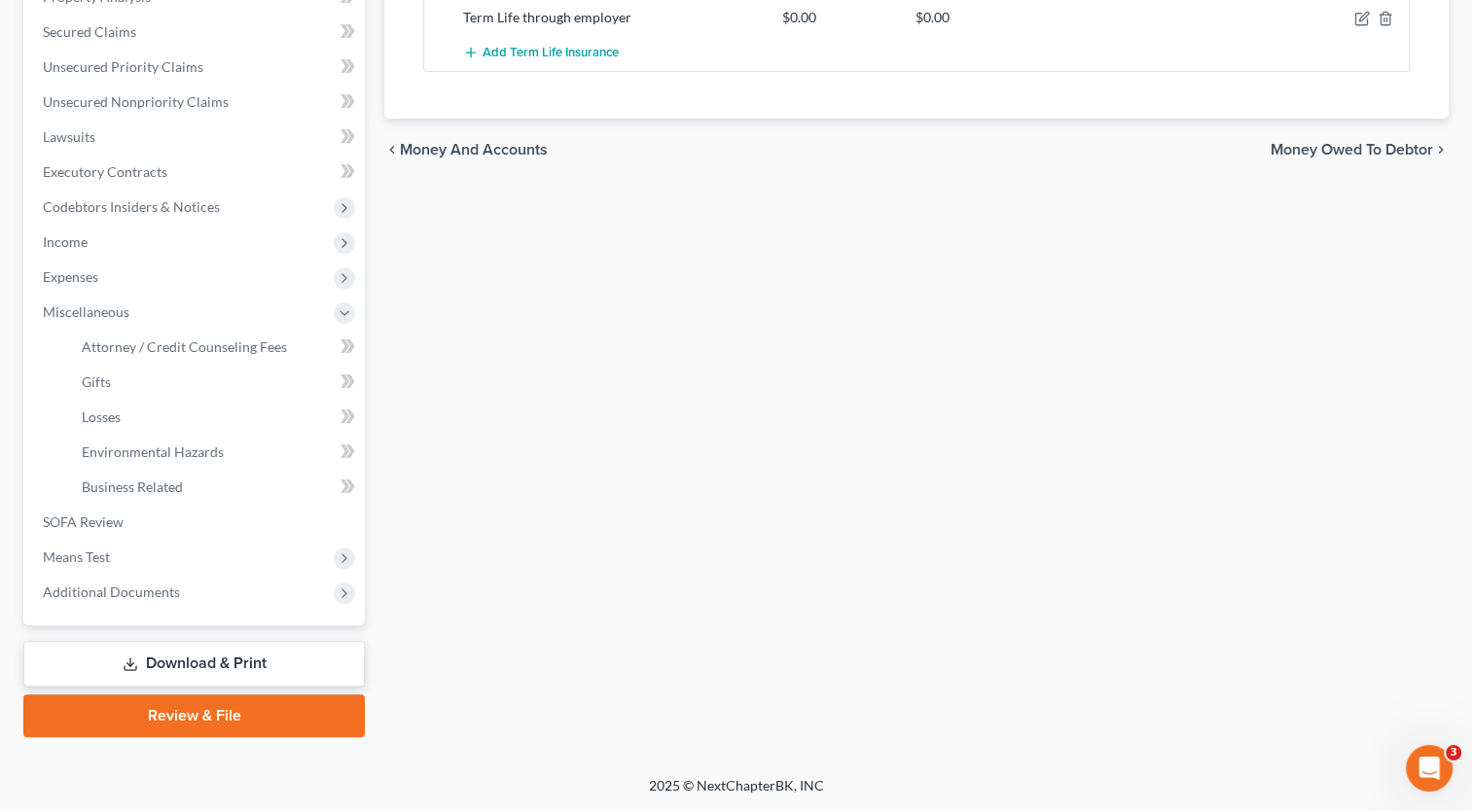
scroll to position [430, 0]
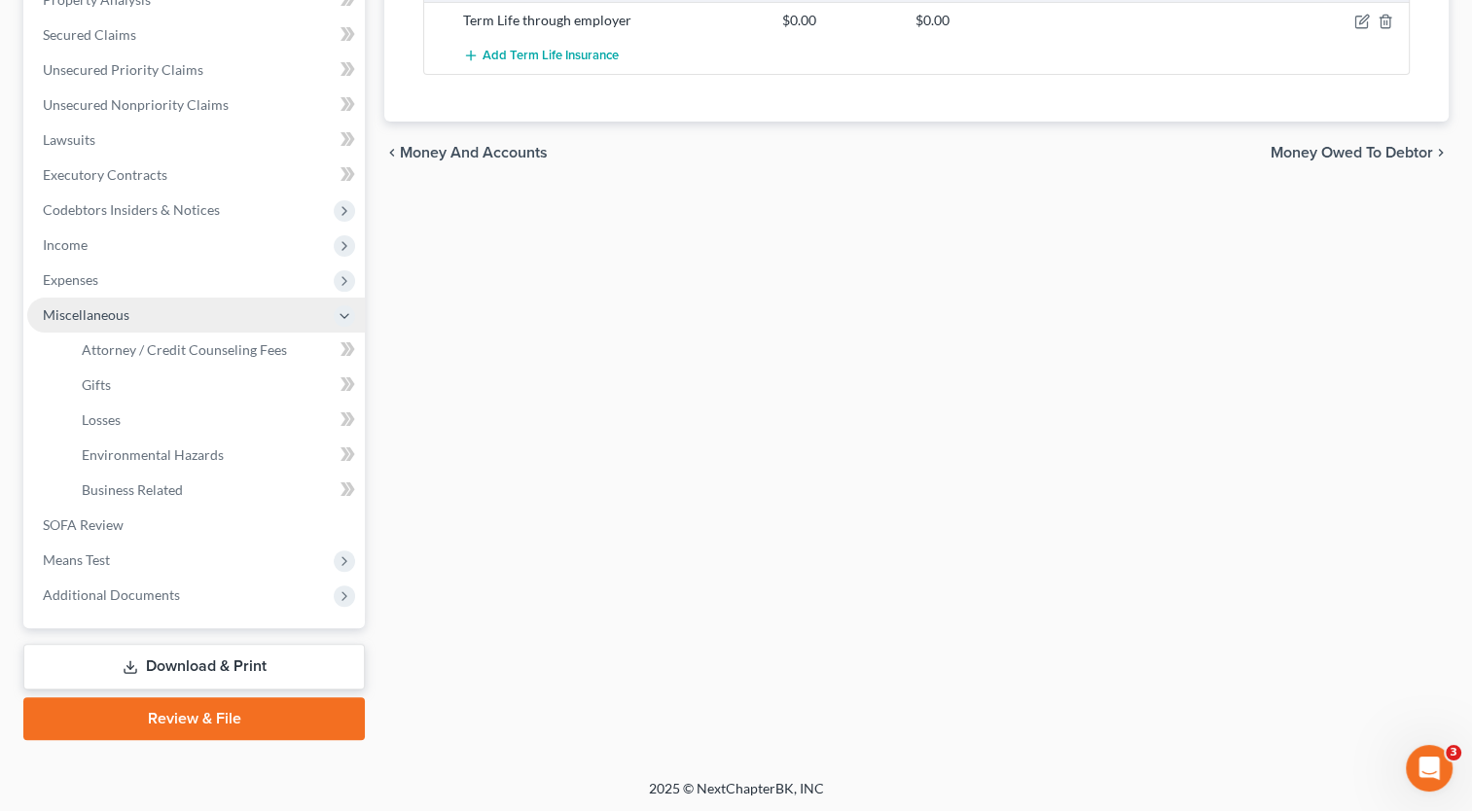
click at [87, 247] on span "Income" at bounding box center [196, 245] width 338 height 35
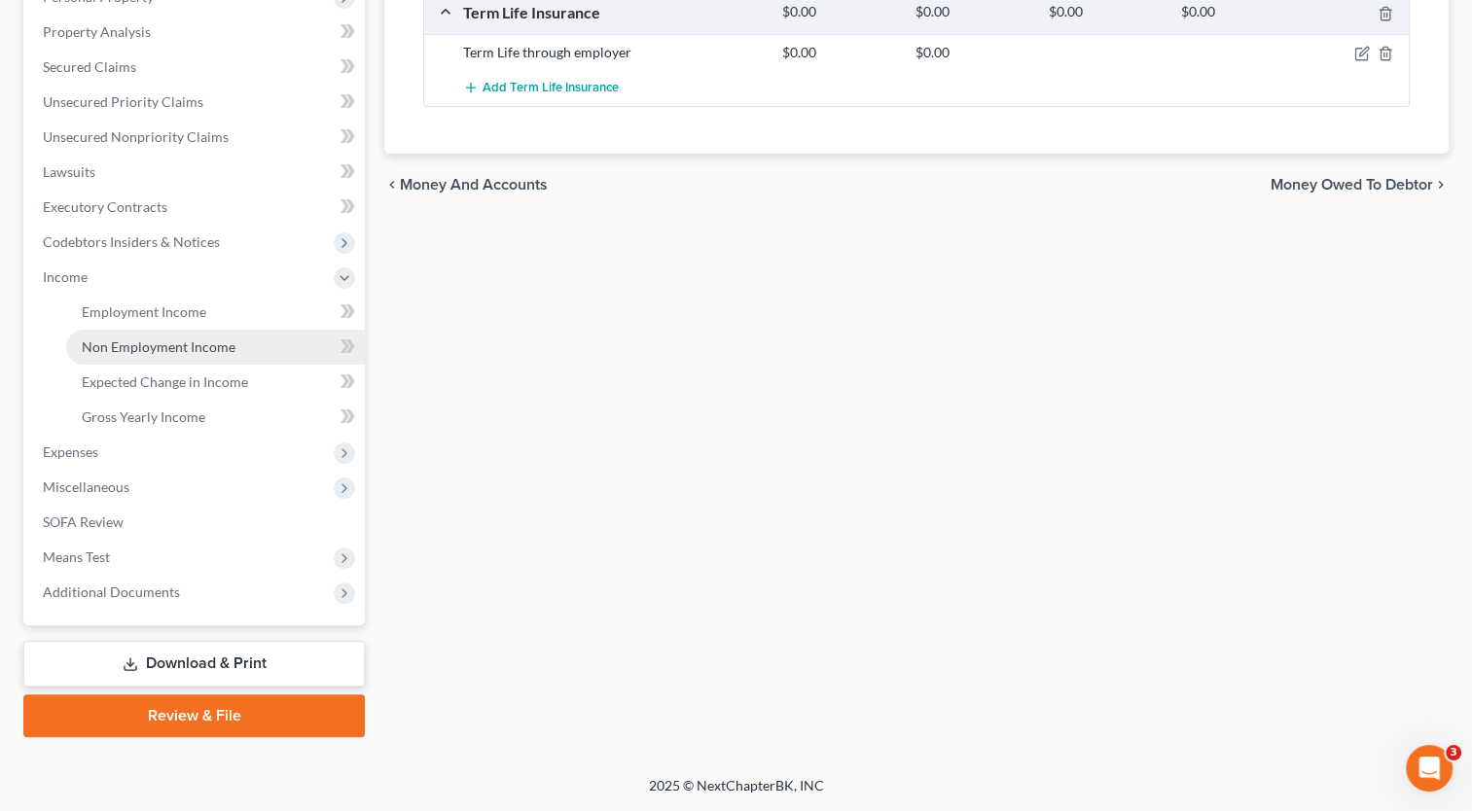
scroll to position [396, 0]
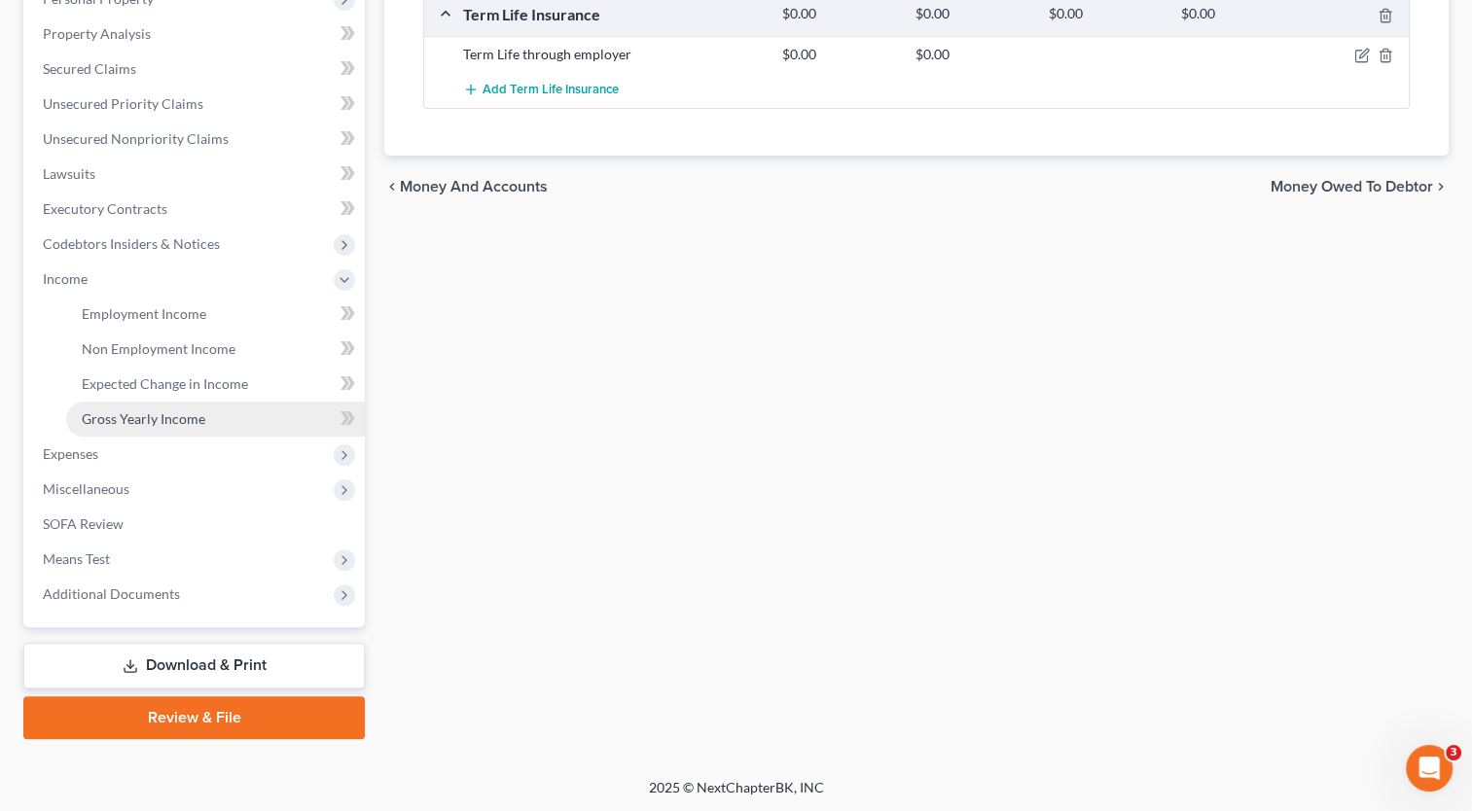
click at [147, 415] on span "Gross Yearly Income" at bounding box center [144, 418] width 124 height 17
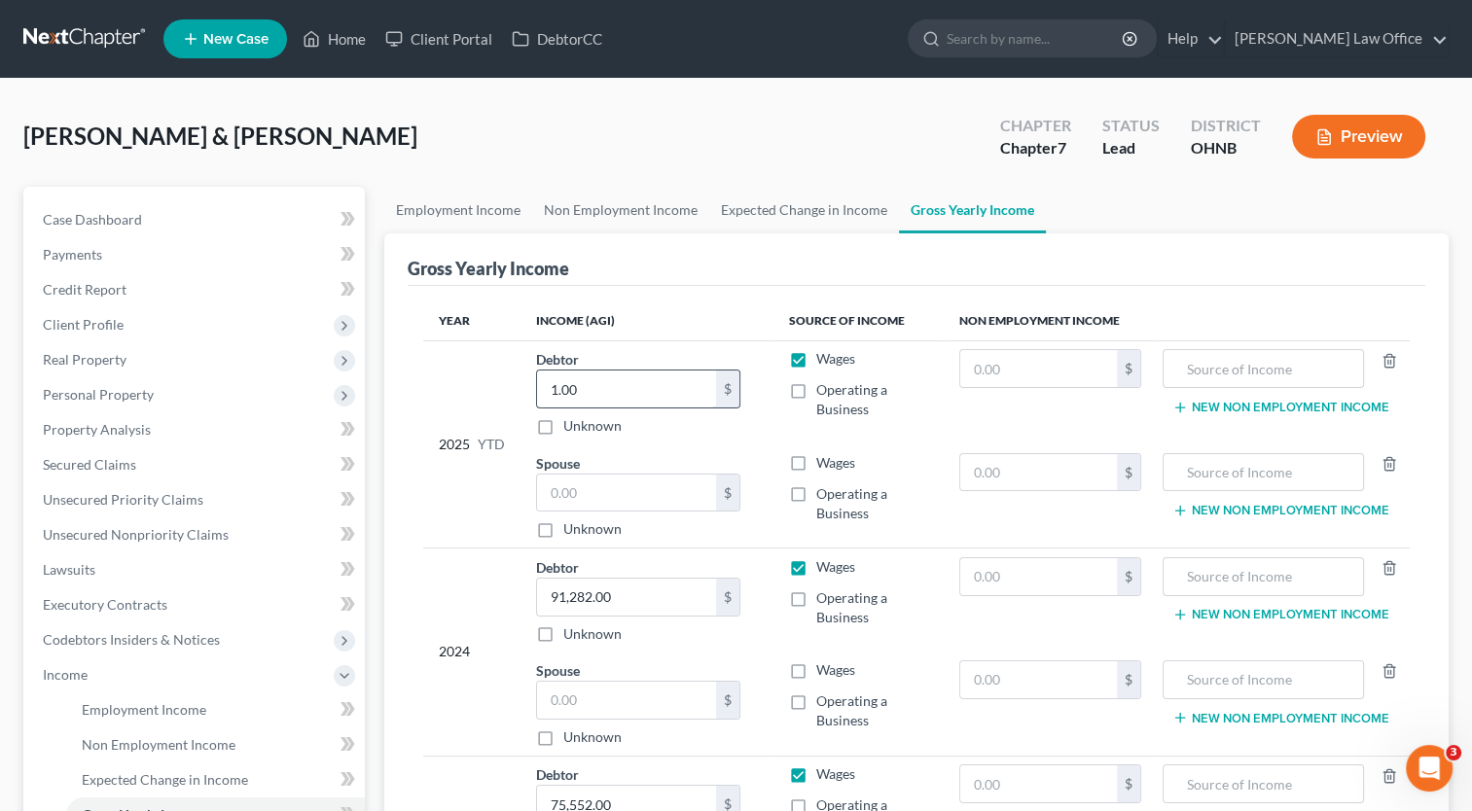
click at [619, 403] on input "1.00" at bounding box center [626, 389] width 179 height 37
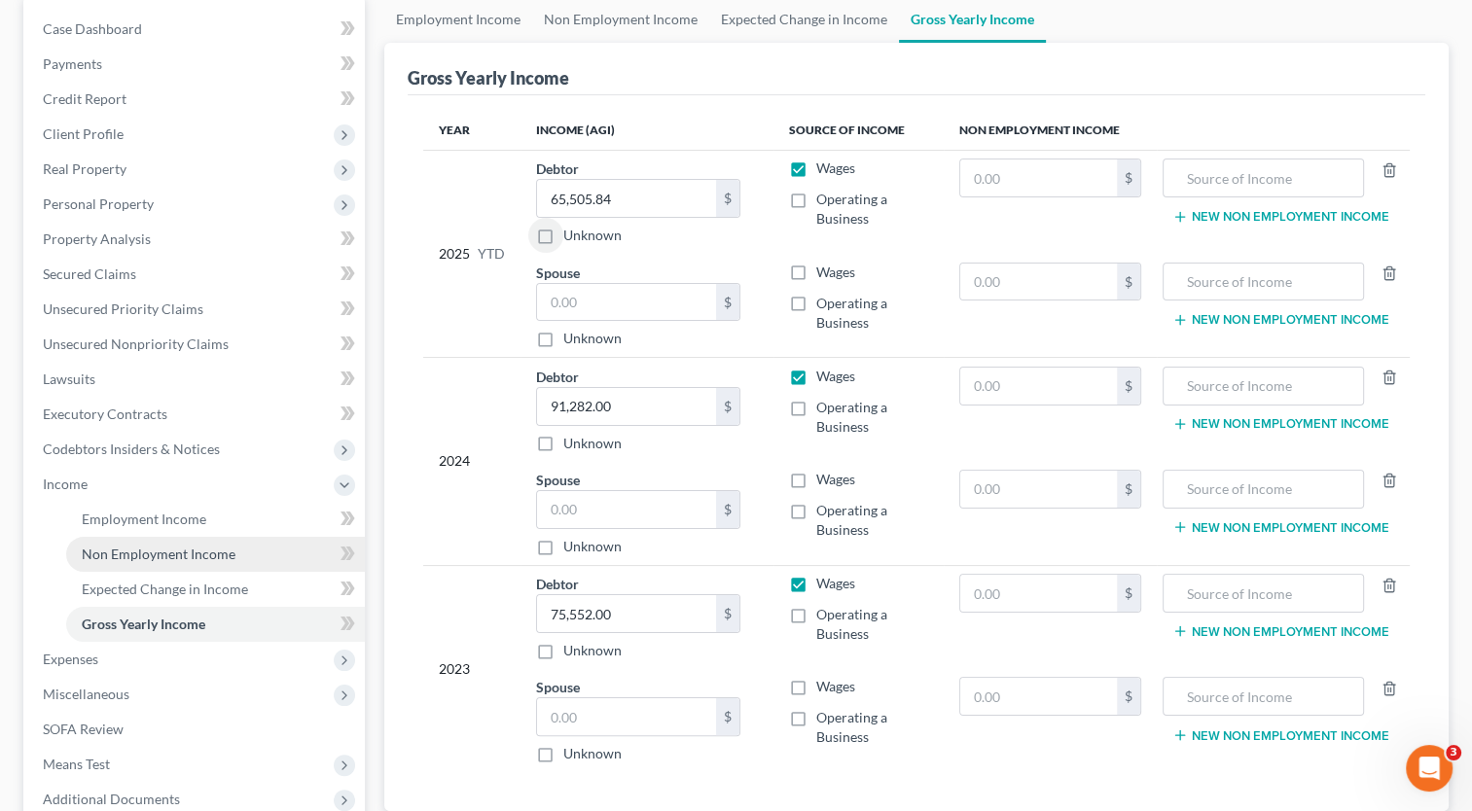
scroll to position [195, 0]
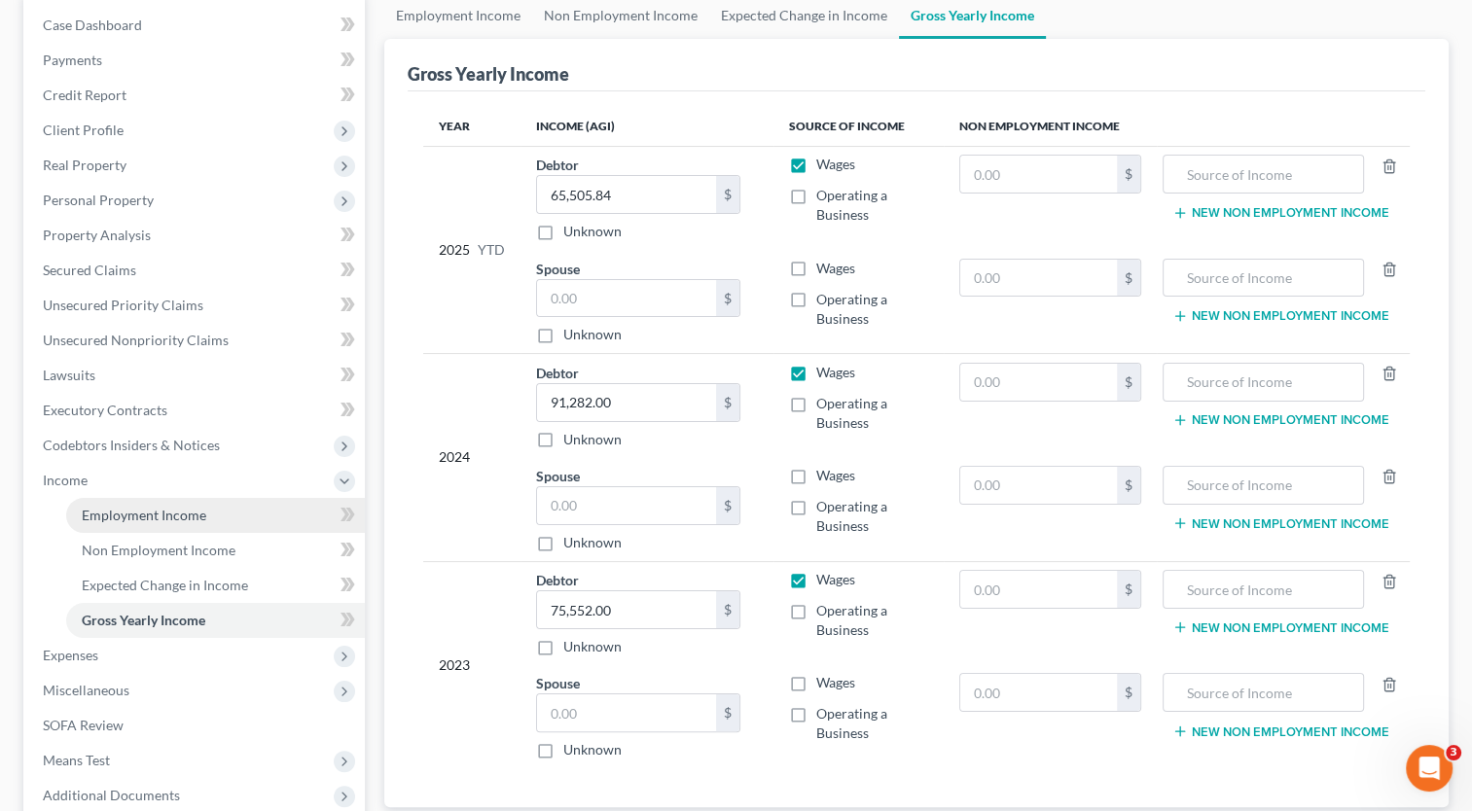
click at [106, 509] on span "Employment Income" at bounding box center [144, 515] width 125 height 17
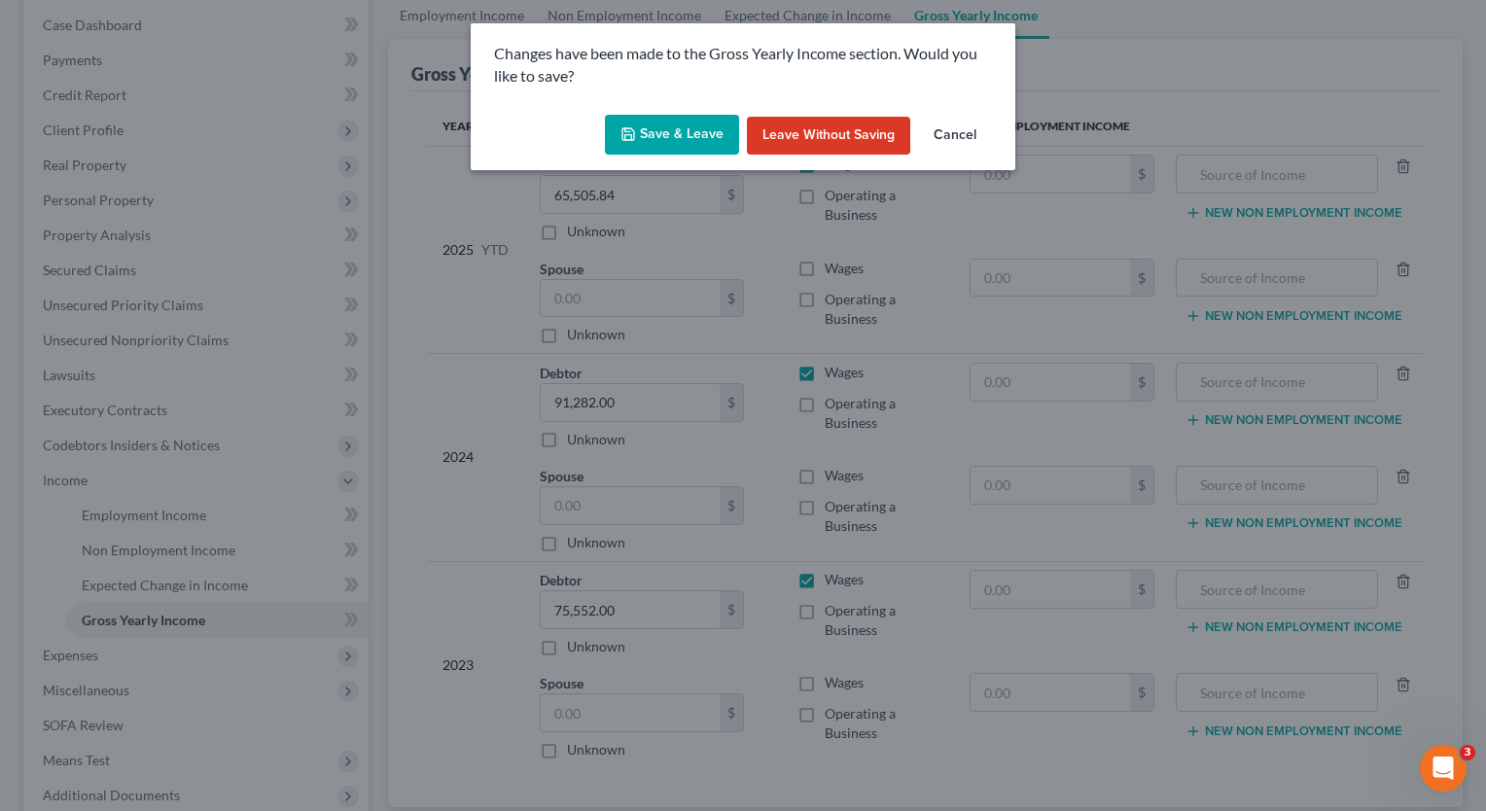
click at [684, 135] on button "Save & Leave" at bounding box center [672, 135] width 134 height 41
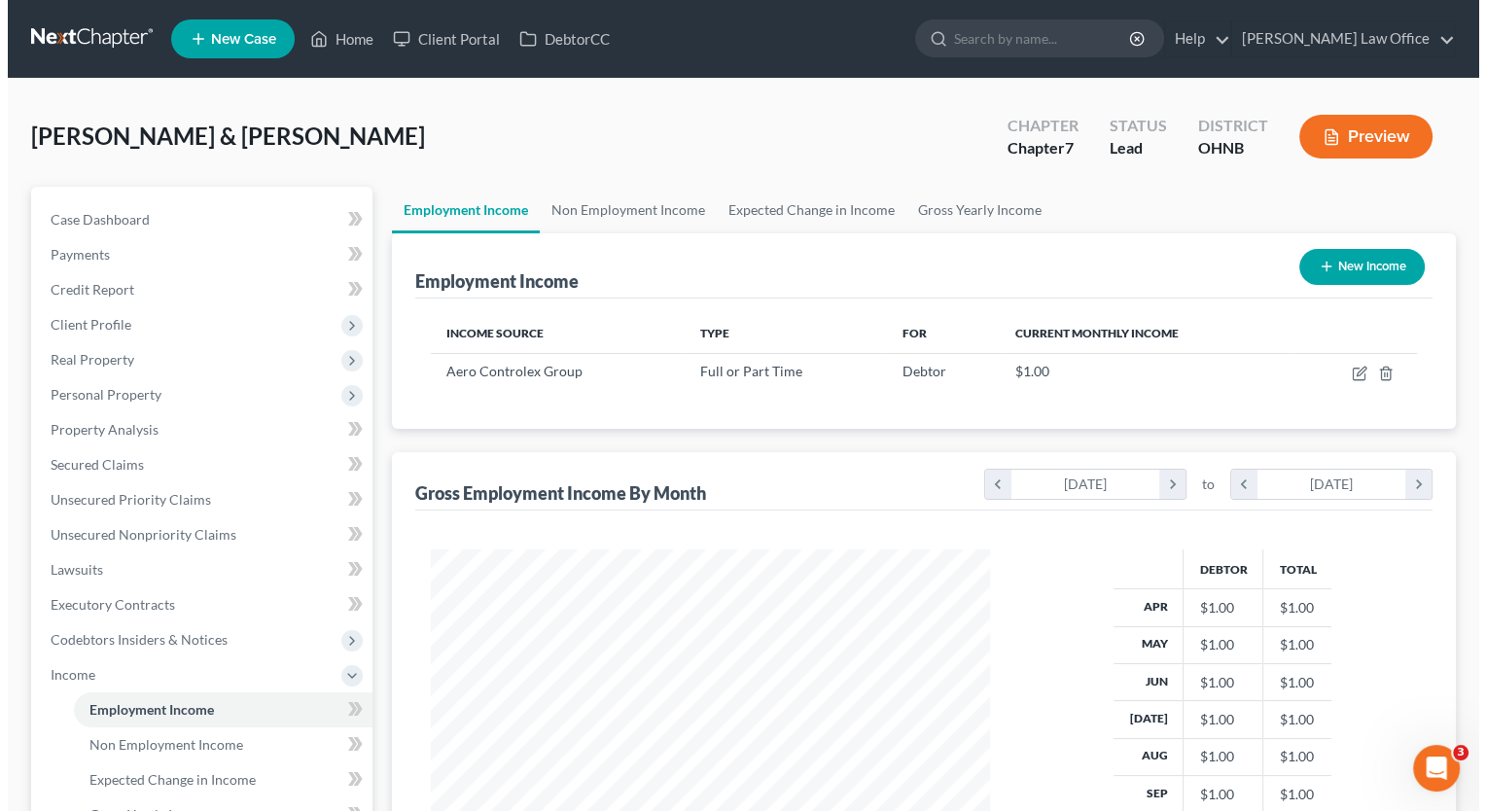
scroll to position [346, 598]
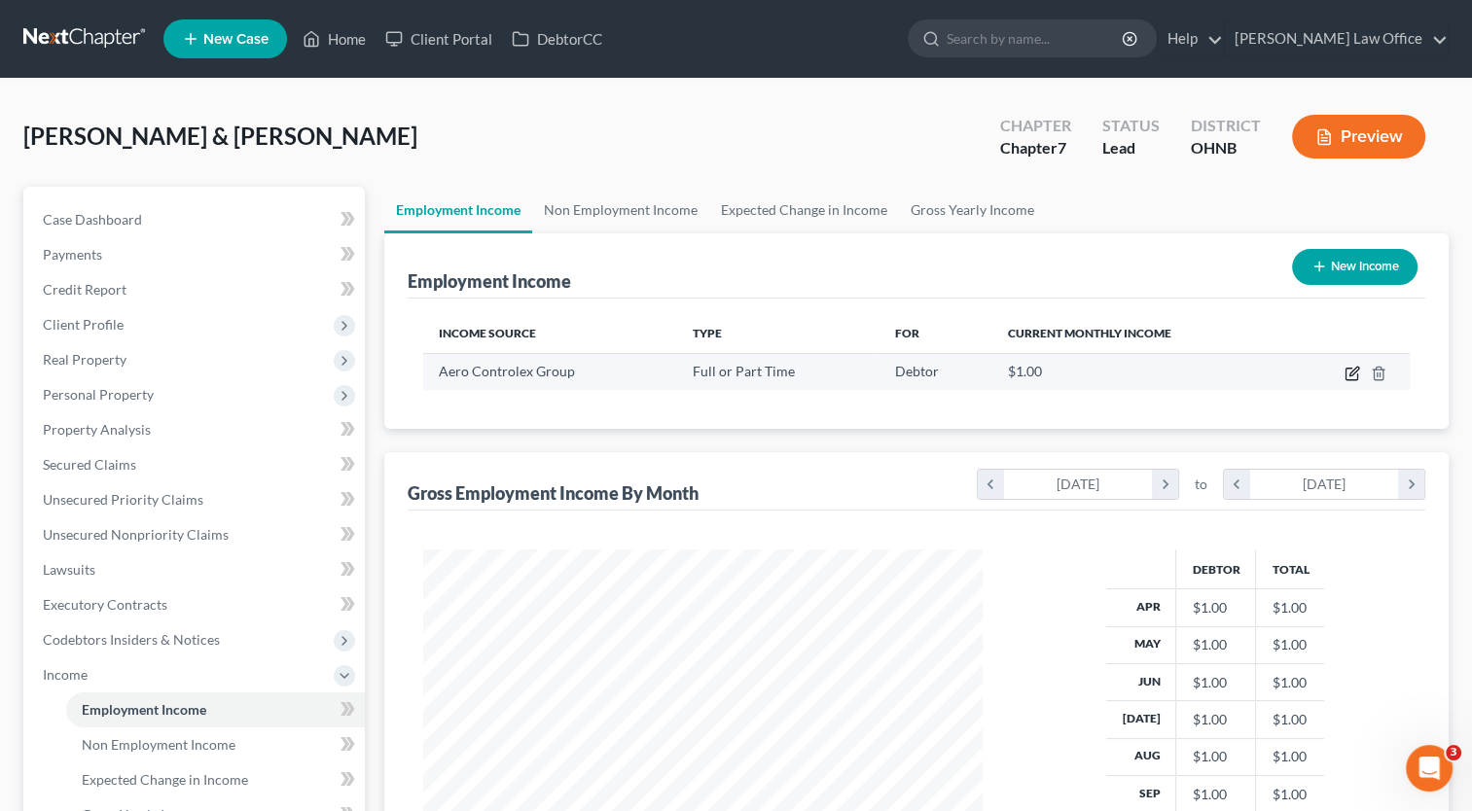
click at [1352, 377] on icon "button" at bounding box center [1352, 374] width 16 height 16
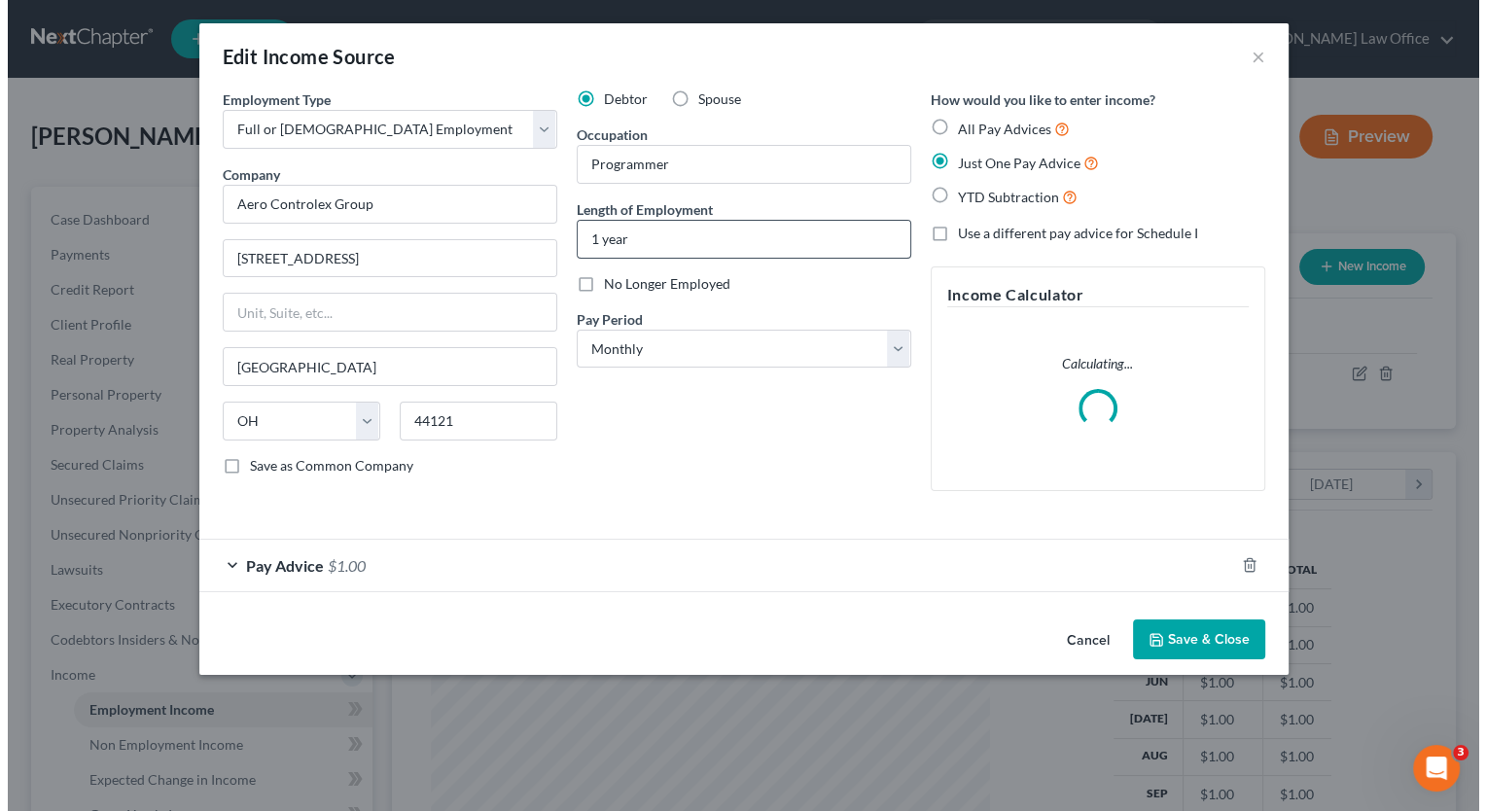
scroll to position [346, 603]
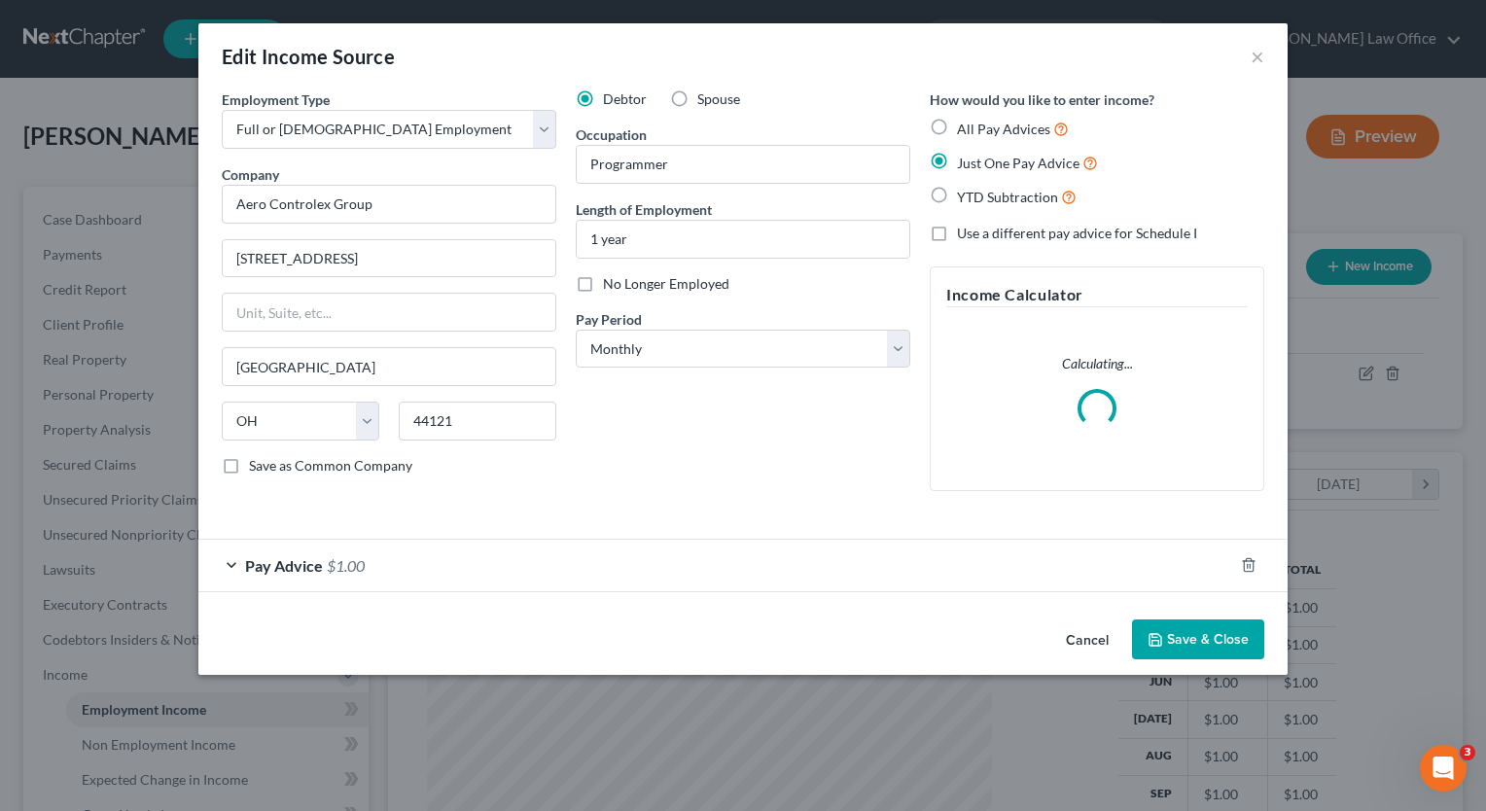
click at [412, 569] on div "Pay Advice $1.00" at bounding box center [715, 566] width 1035 height 52
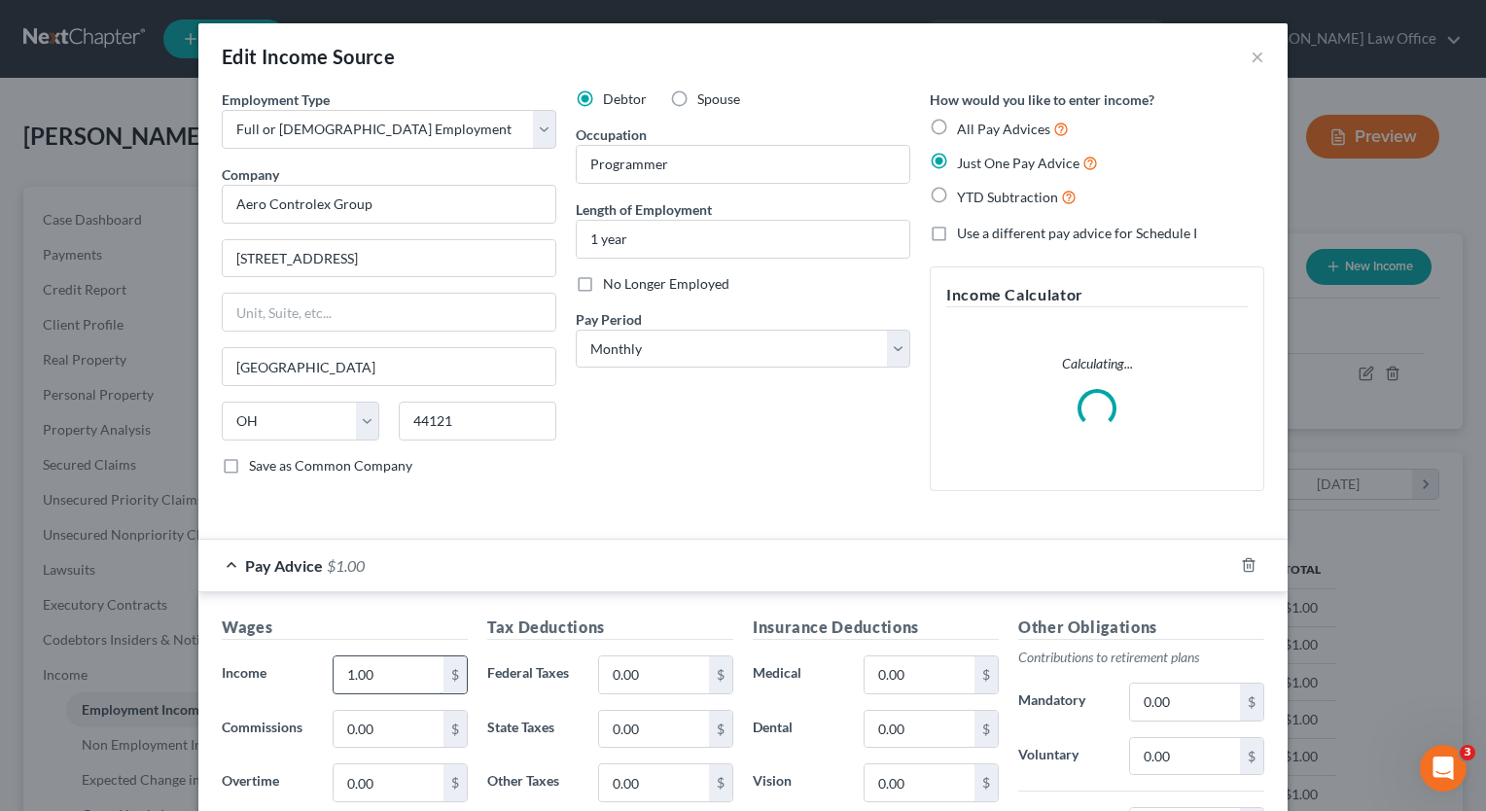
click at [373, 674] on input "1.00" at bounding box center [389, 675] width 110 height 37
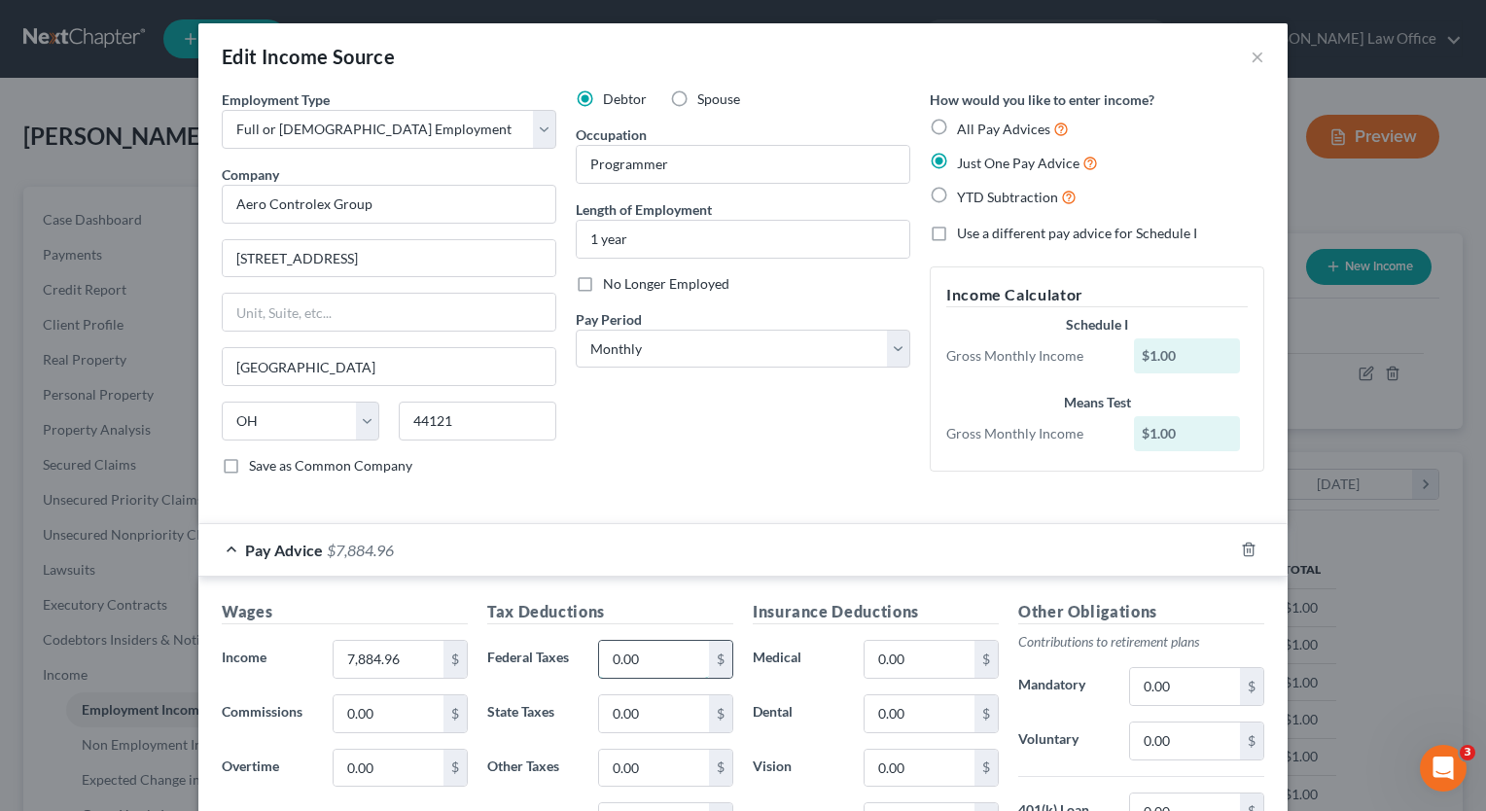
click at [637, 674] on input "0.00" at bounding box center [654, 659] width 110 height 37
click at [657, 713] on input "0.00" at bounding box center [654, 713] width 110 height 37
click at [661, 772] on input "0.00" at bounding box center [654, 768] width 110 height 37
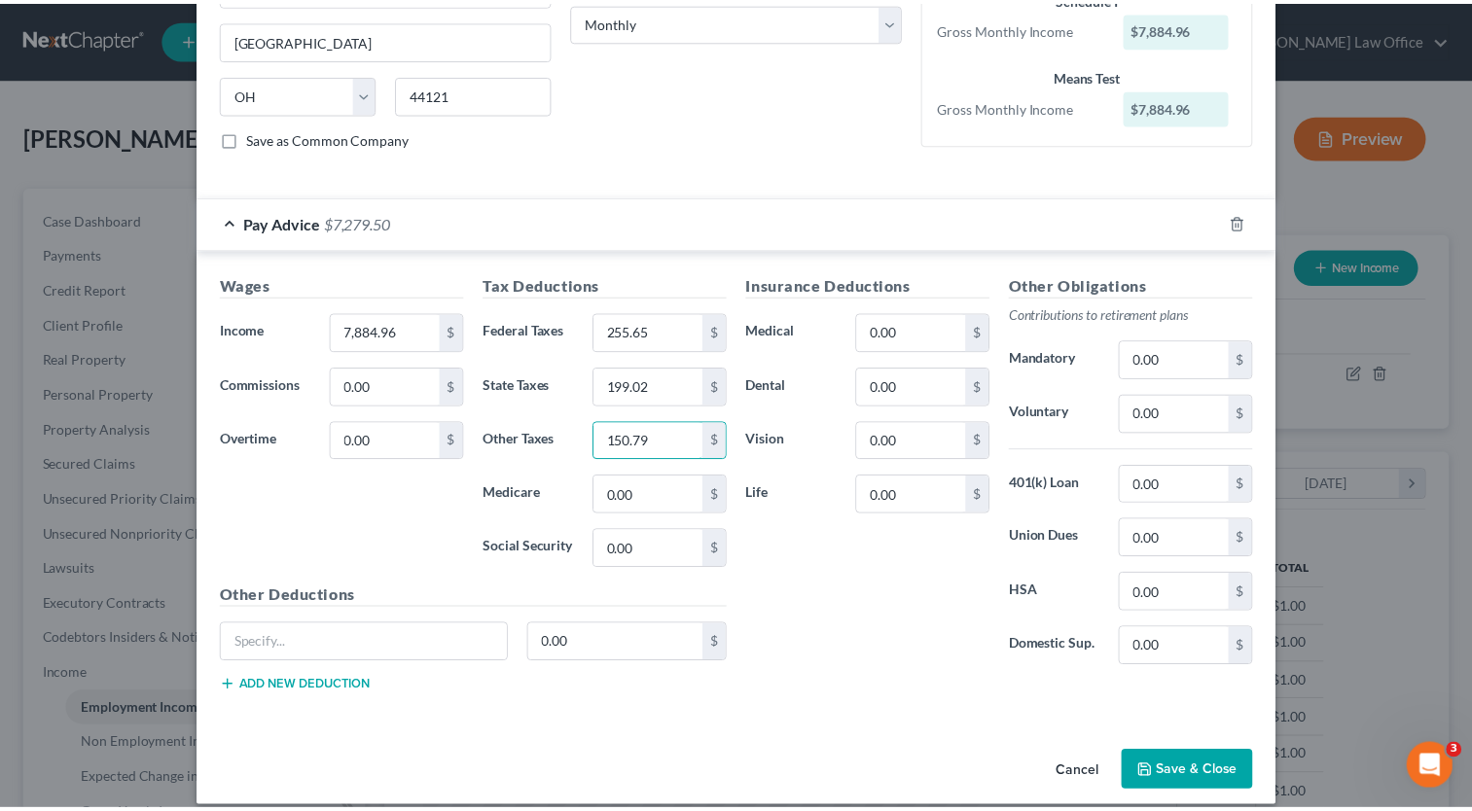
scroll to position [341, 0]
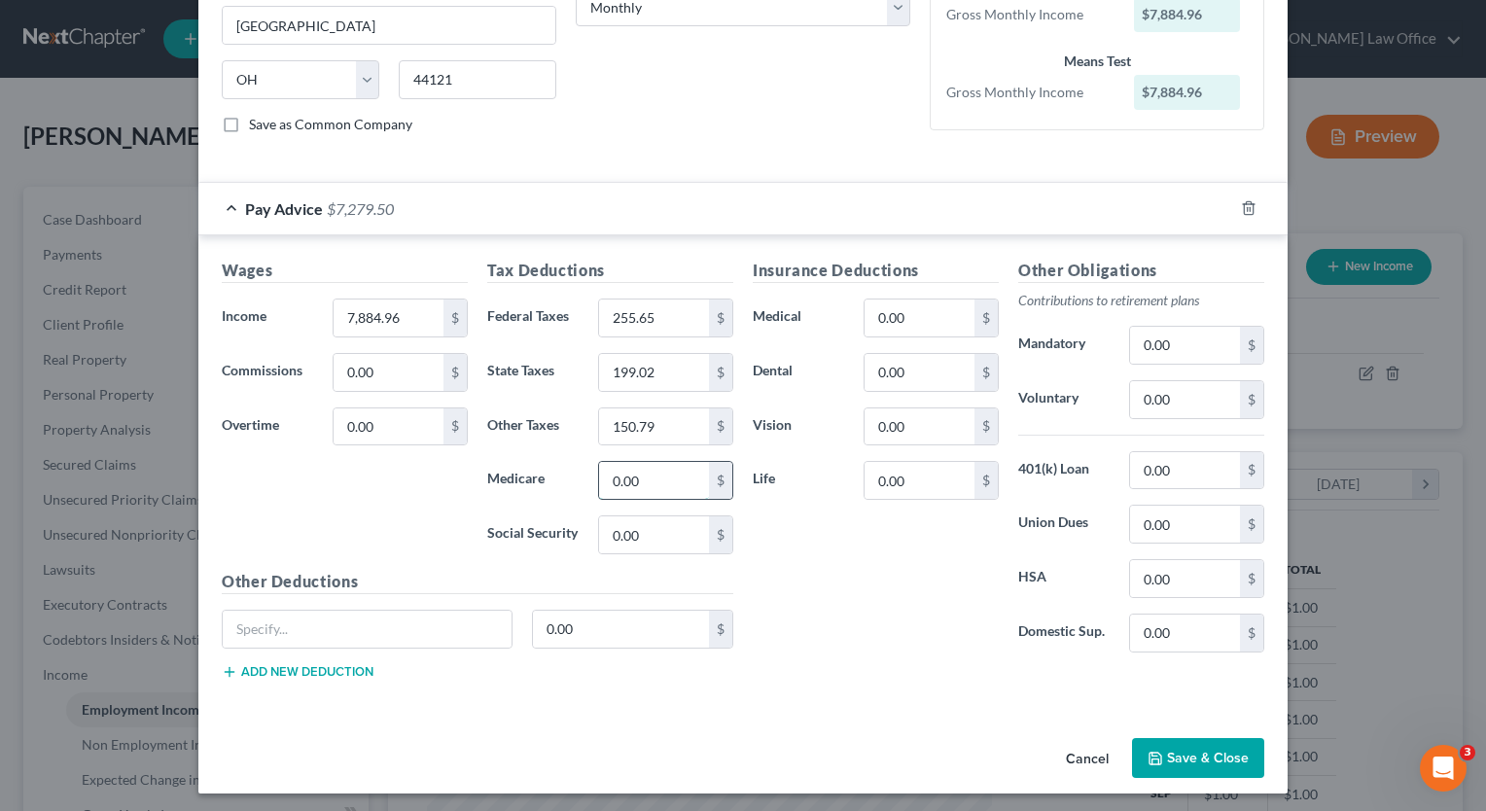
click at [641, 486] on input "0.00" at bounding box center [654, 480] width 110 height 37
click at [650, 529] on input "0.00" at bounding box center [654, 535] width 110 height 37
click at [892, 318] on input "0.00" at bounding box center [920, 318] width 110 height 37
click at [889, 375] on input "0.00" at bounding box center [920, 372] width 110 height 37
click at [930, 435] on input "0.00" at bounding box center [920, 427] width 110 height 37
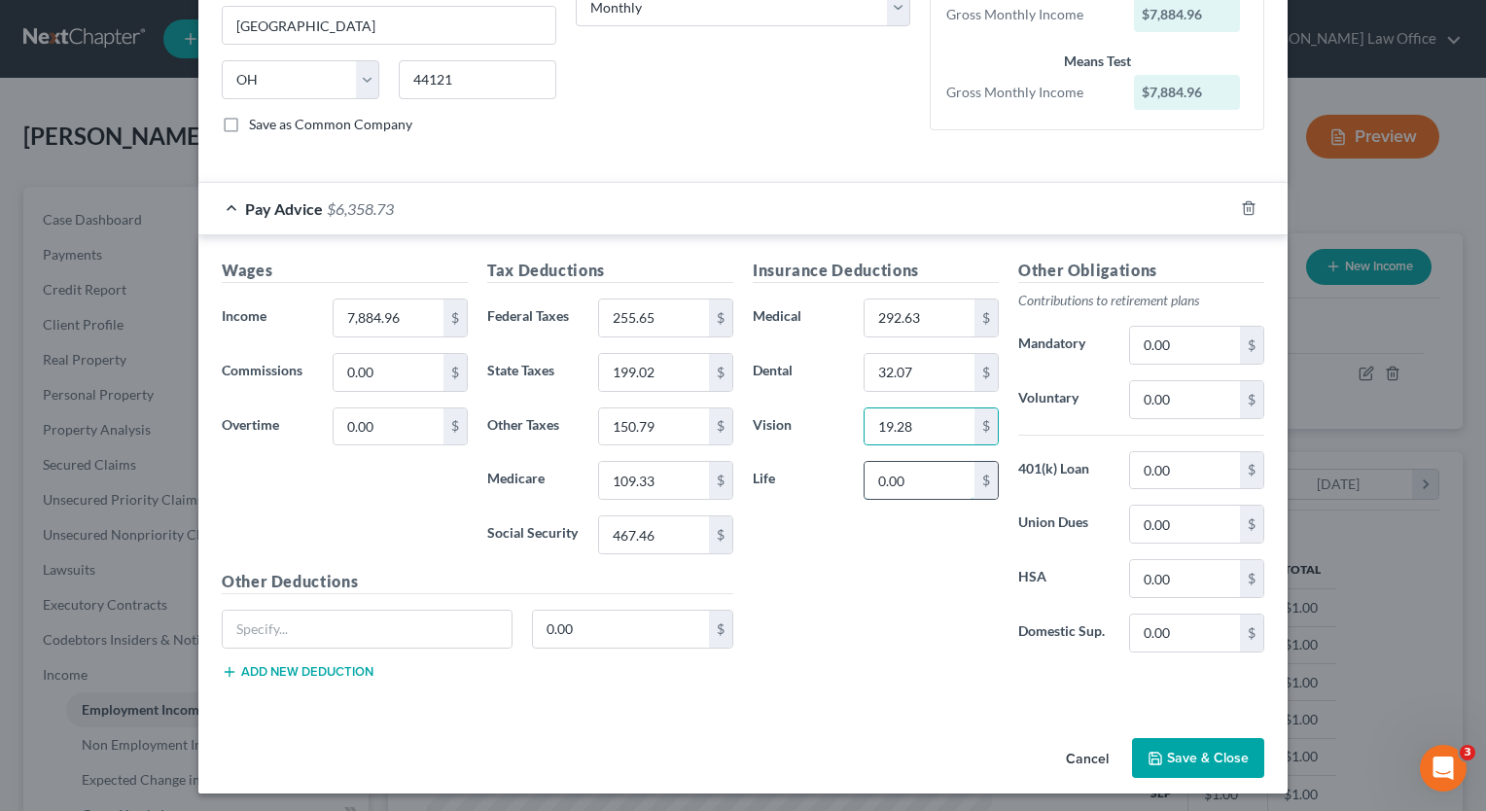
click at [909, 485] on input "0.00" at bounding box center [920, 480] width 110 height 37
click at [911, 562] on div "Insurance Deductions Medical 292.63 $ Dental 32.07 $ Vision 19.28 $ Life 8.32 $" at bounding box center [876, 464] width 266 height 410
click at [1148, 583] on input "0.00" at bounding box center [1185, 578] width 110 height 37
click at [1162, 768] on button "Save & Close" at bounding box center [1198, 758] width 132 height 41
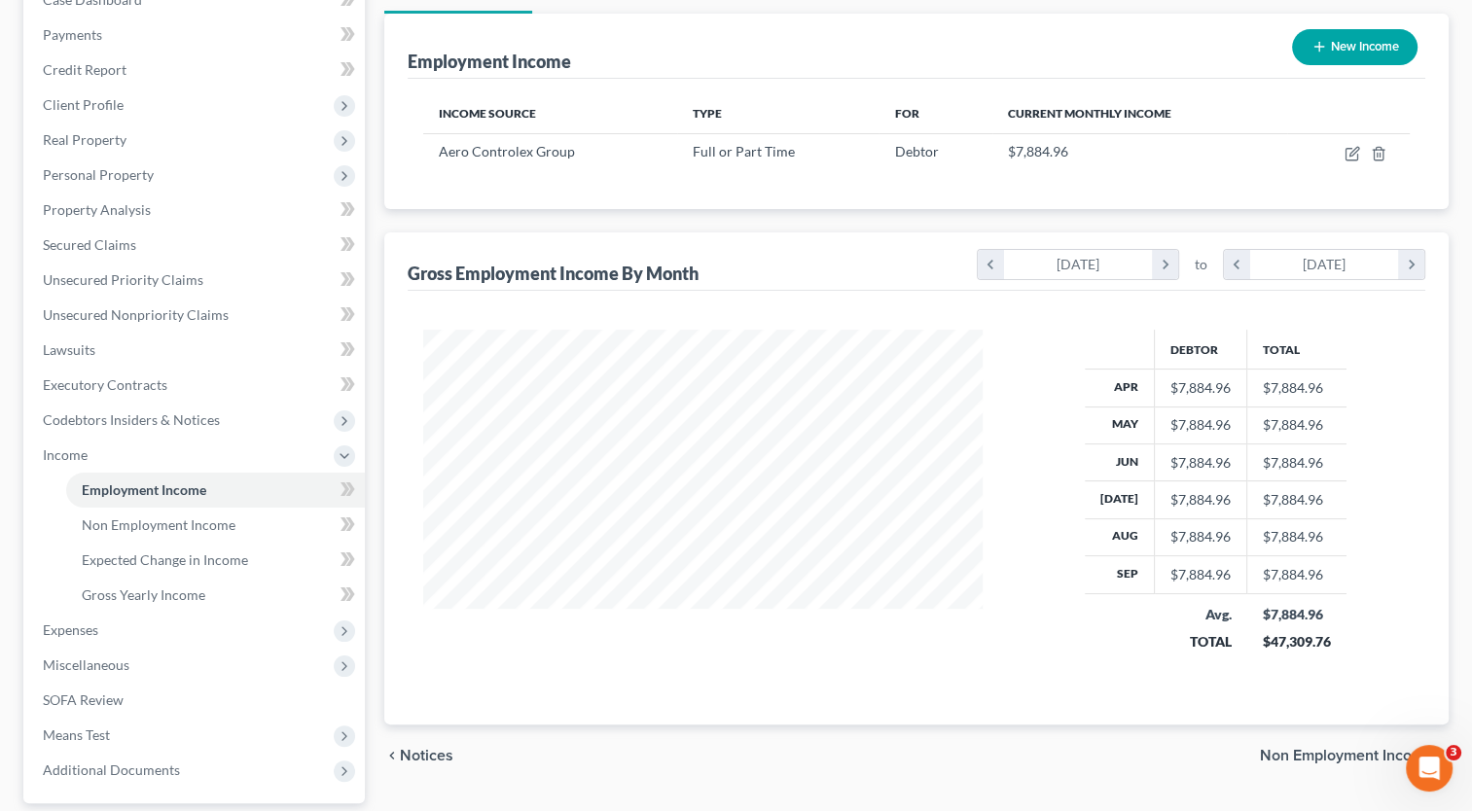
scroll to position [396, 0]
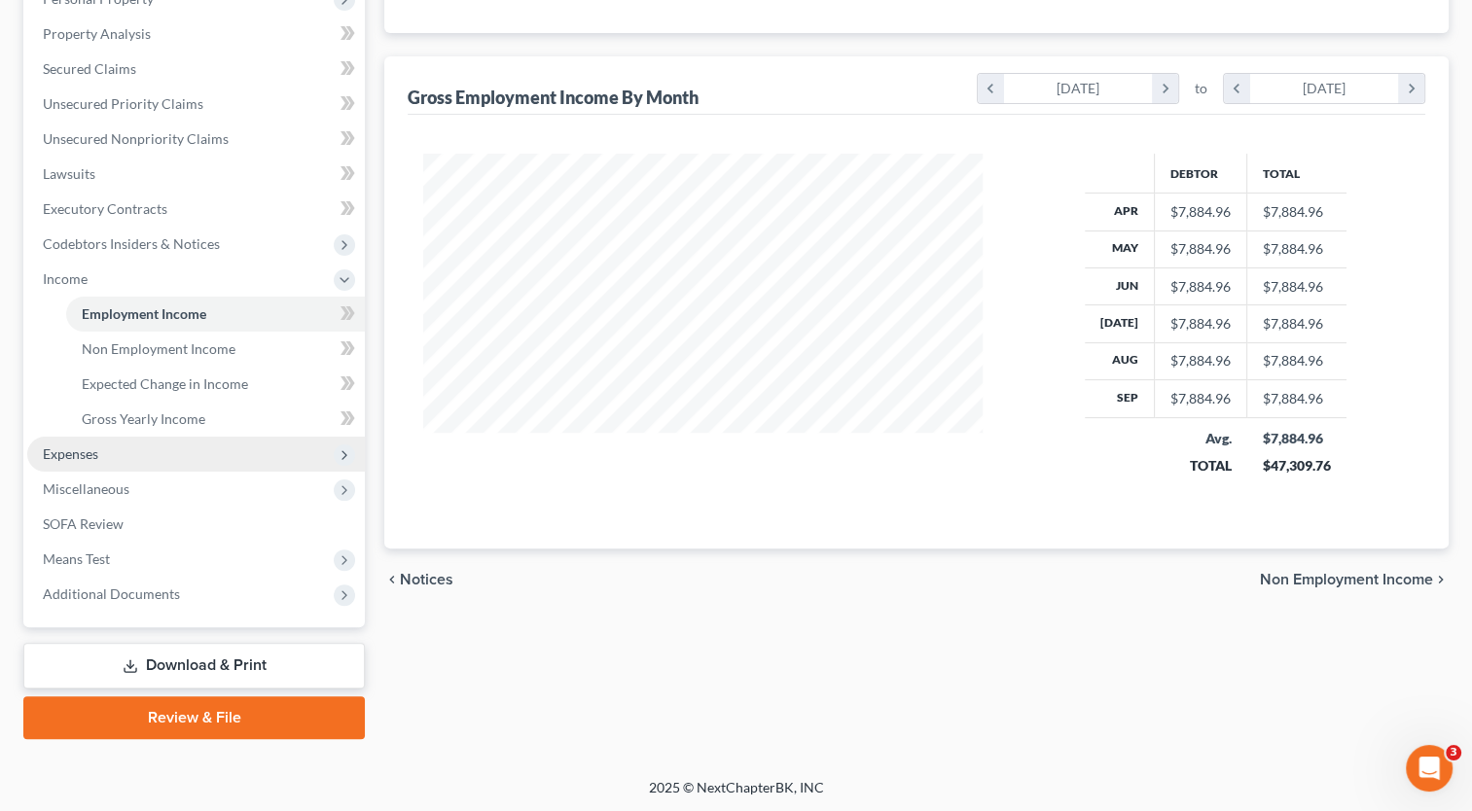
drag, startPoint x: 110, startPoint y: 458, endPoint x: 121, endPoint y: 466, distance: 13.2
click at [110, 458] on span "Expenses" at bounding box center [196, 454] width 338 height 35
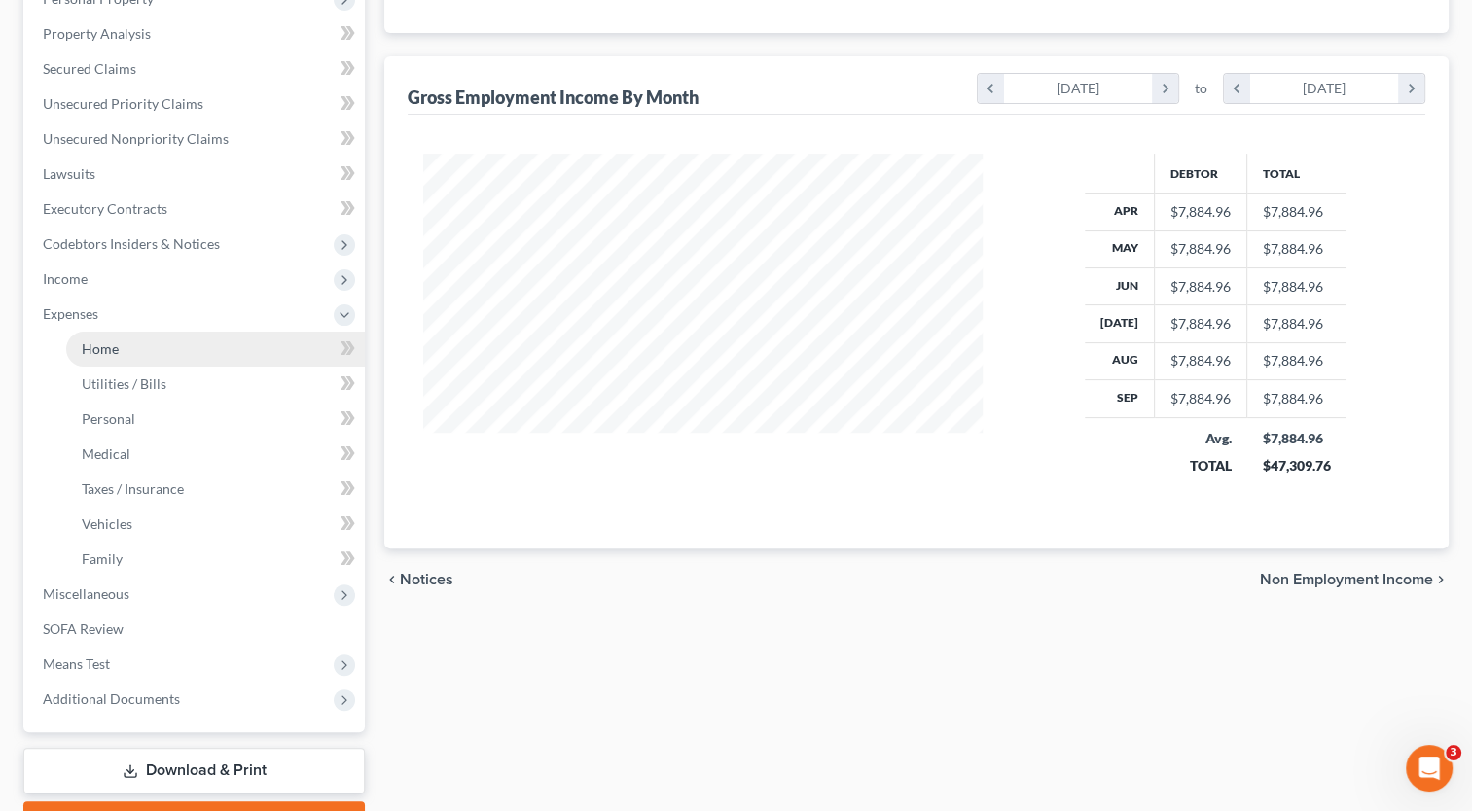
click at [89, 352] on span "Home" at bounding box center [100, 348] width 37 height 17
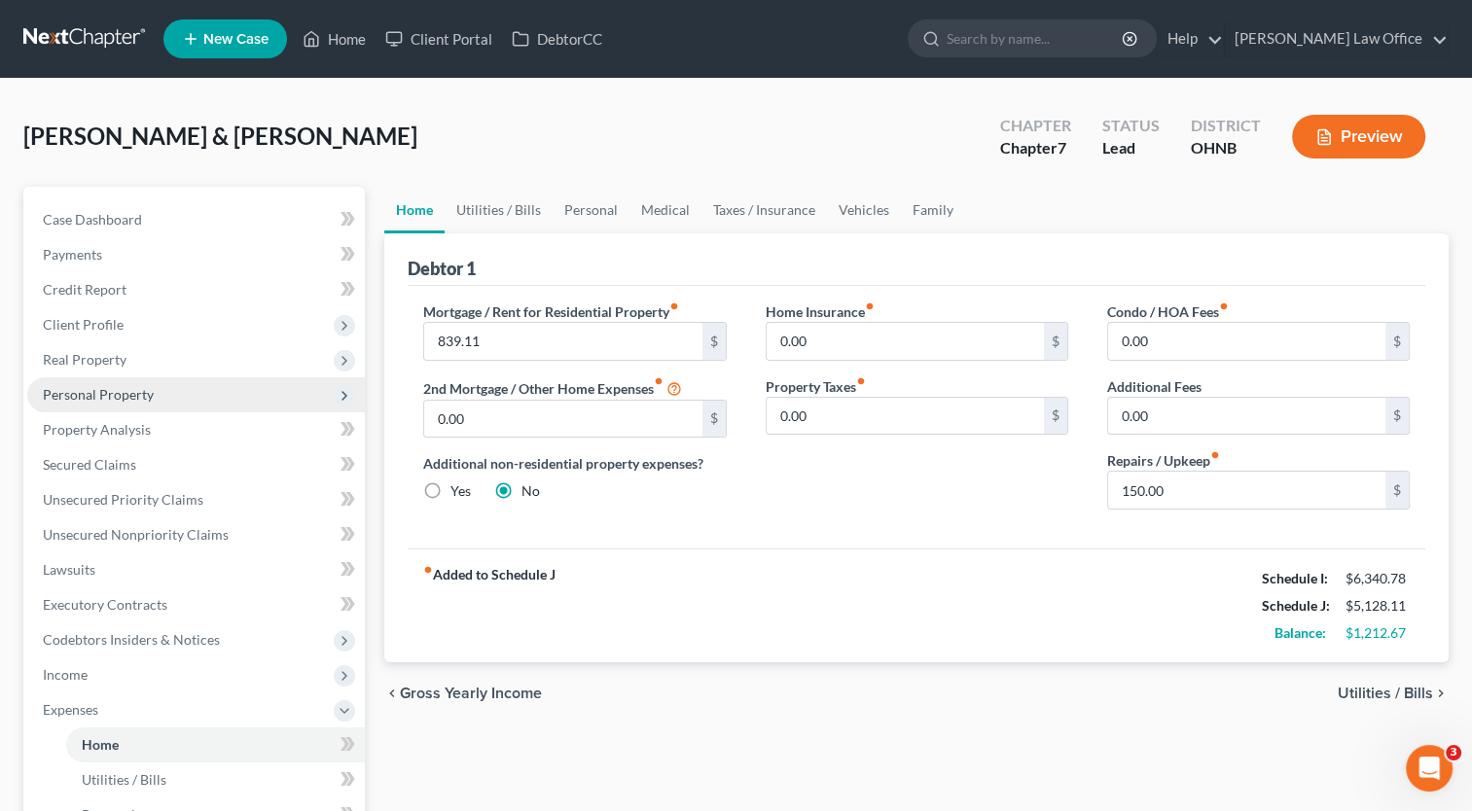
drag, startPoint x: 122, startPoint y: 396, endPoint x: 191, endPoint y: 406, distance: 69.7
click at [122, 396] on span "Personal Property" at bounding box center [98, 394] width 111 height 17
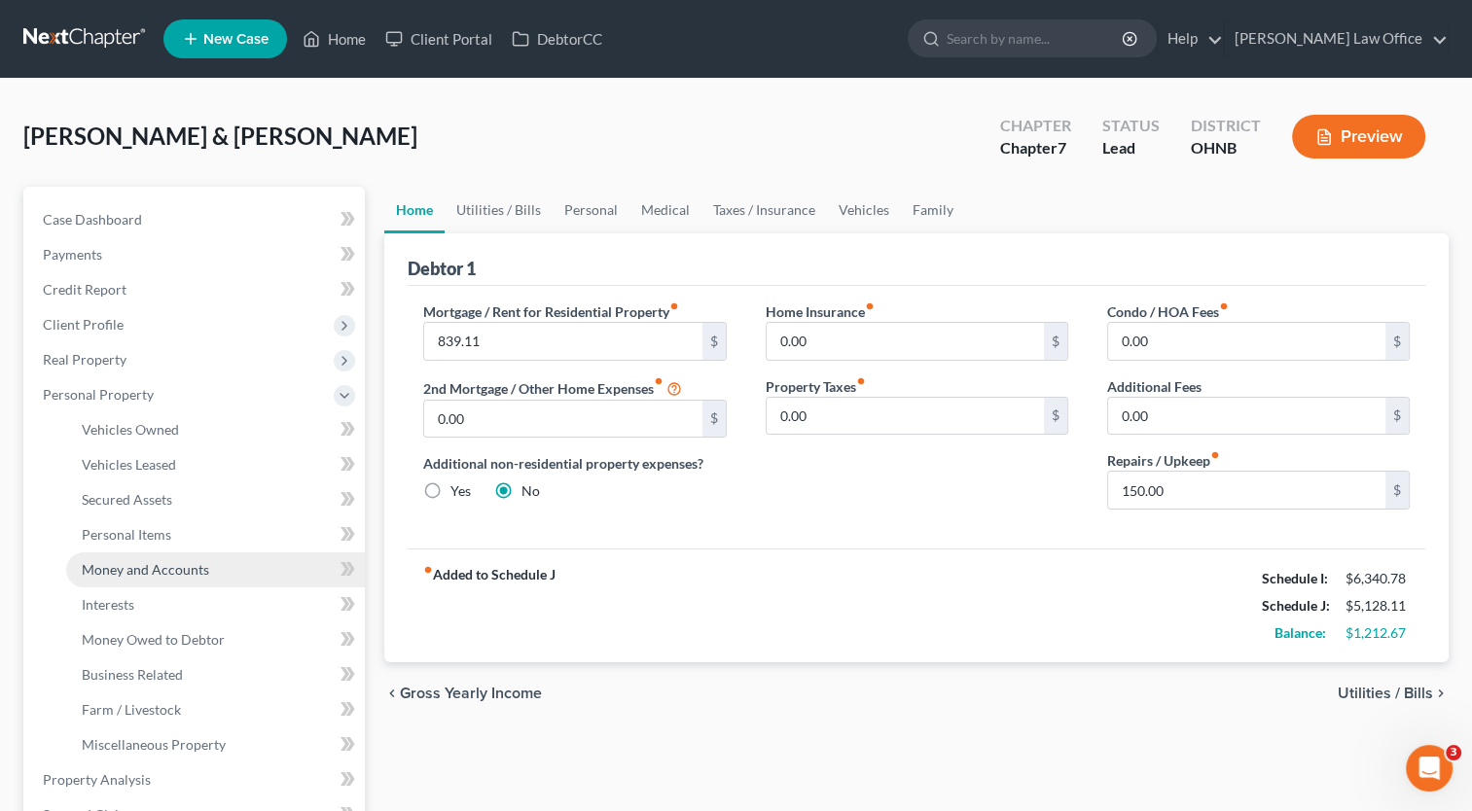
click at [178, 578] on link "Money and Accounts" at bounding box center [215, 569] width 299 height 35
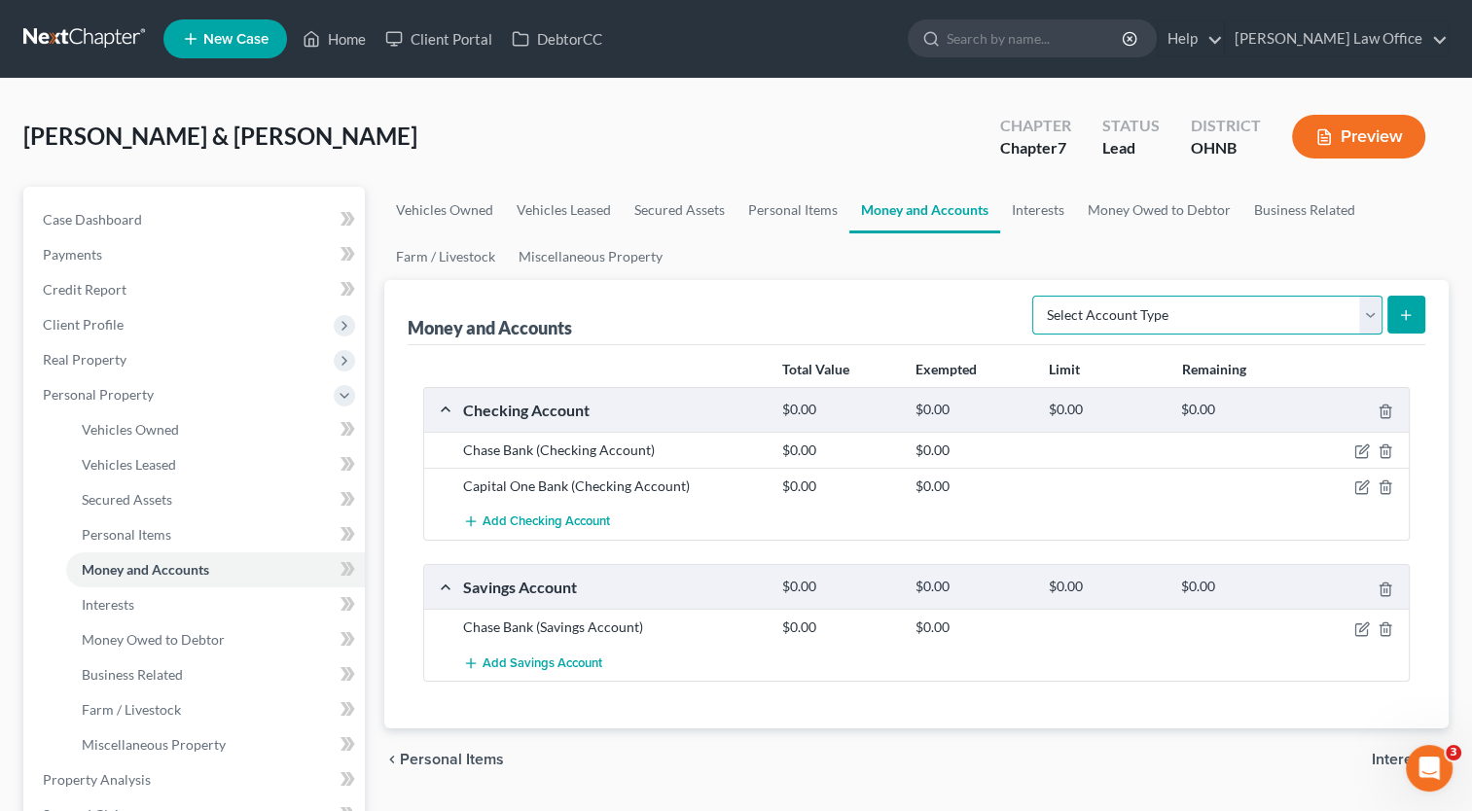
click at [1372, 322] on select "Select Account Type Brokerage Cash on Hand Certificates of Deposit Checking Acc…" at bounding box center [1207, 315] width 350 height 39
click at [1036, 296] on select "Select Account Type Brokerage Cash on Hand Certificates of Deposit Checking Acc…" at bounding box center [1207, 315] width 350 height 39
click at [1409, 315] on line "submit" at bounding box center [1406, 315] width 9 height 0
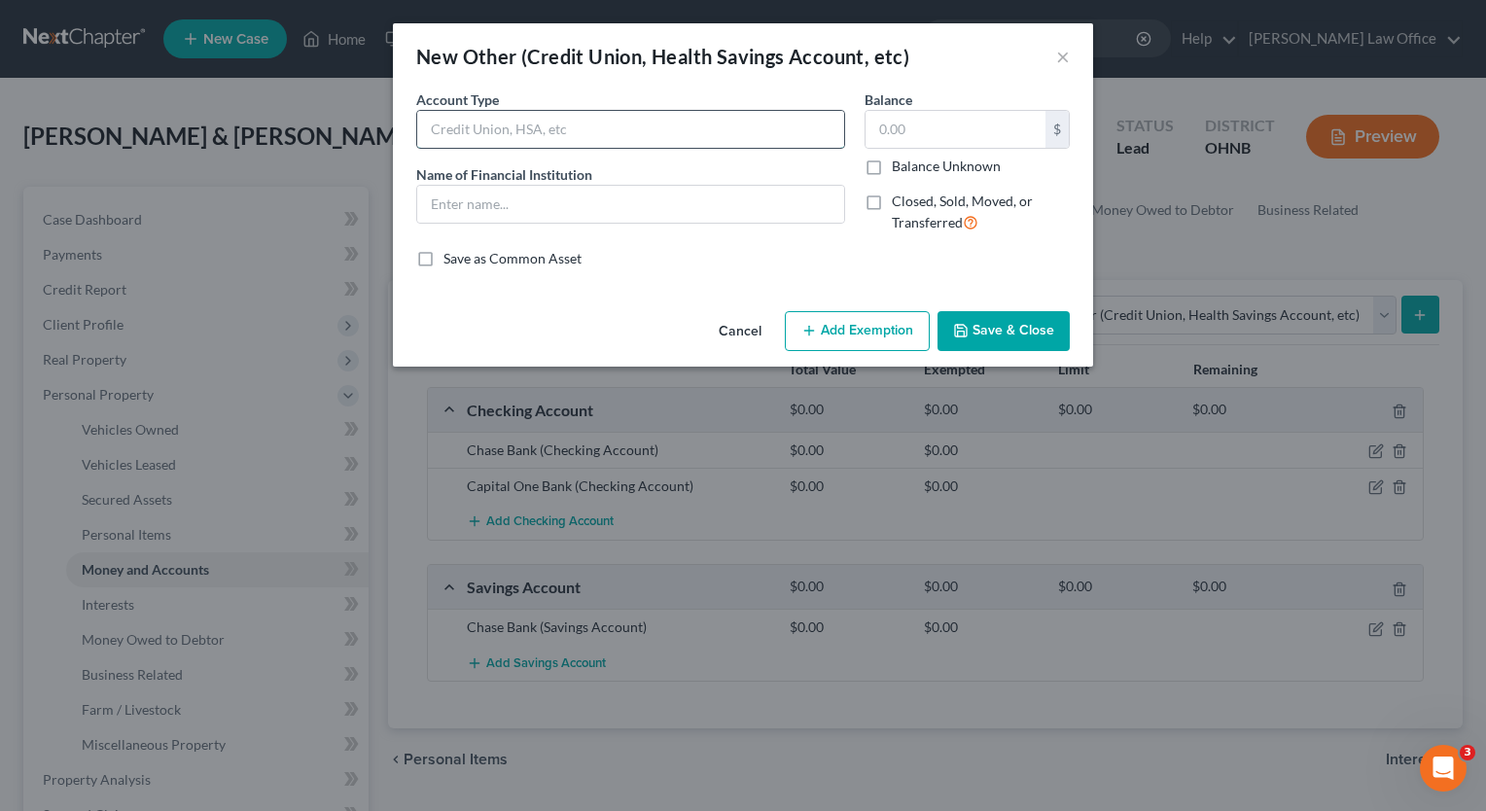
click at [534, 137] on input "text" at bounding box center [630, 129] width 427 height 37
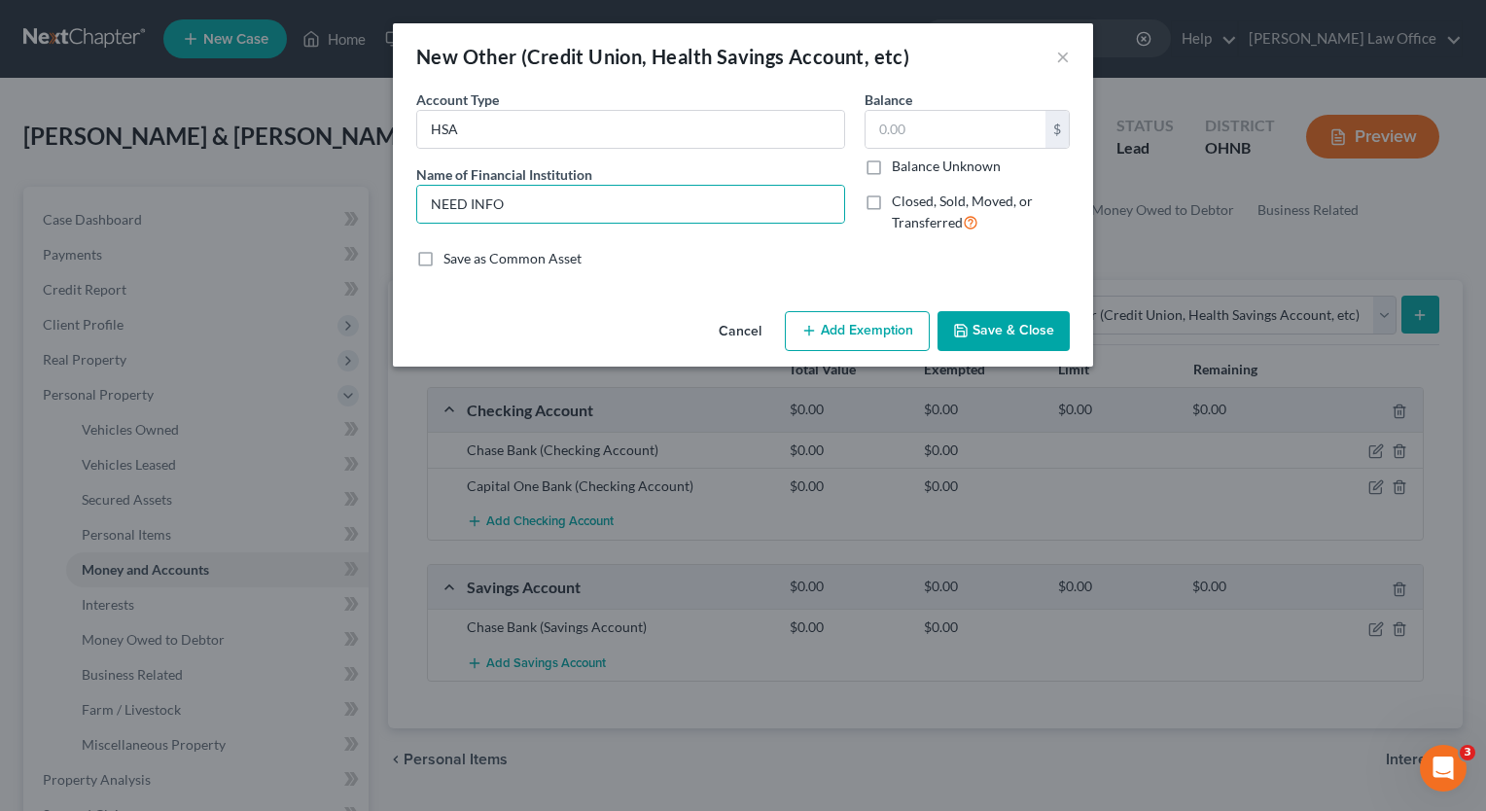
click at [968, 325] on icon "button" at bounding box center [961, 331] width 16 height 16
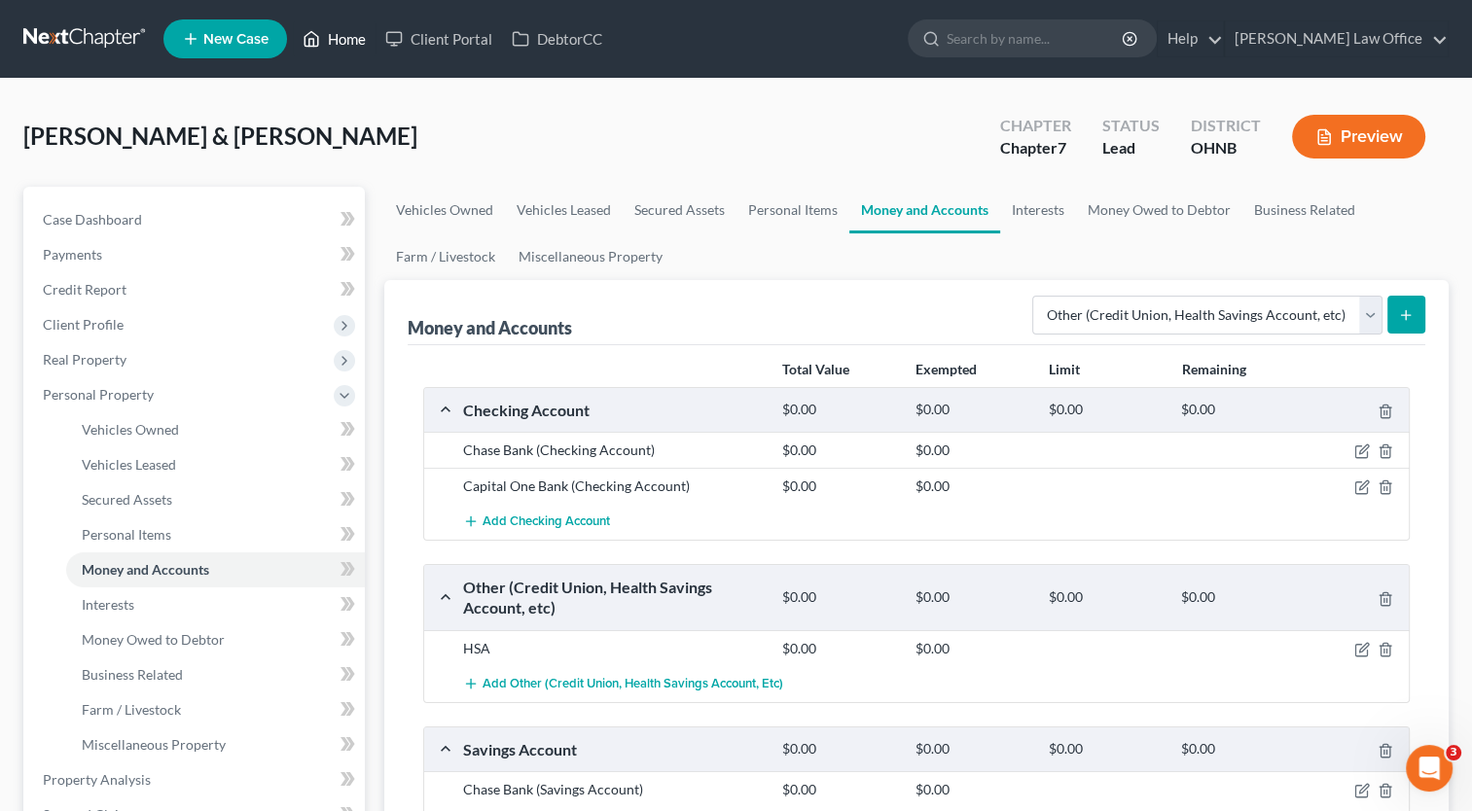
click at [352, 41] on link "Home" at bounding box center [334, 38] width 83 height 35
